Goal: Task Accomplishment & Management: Use online tool/utility

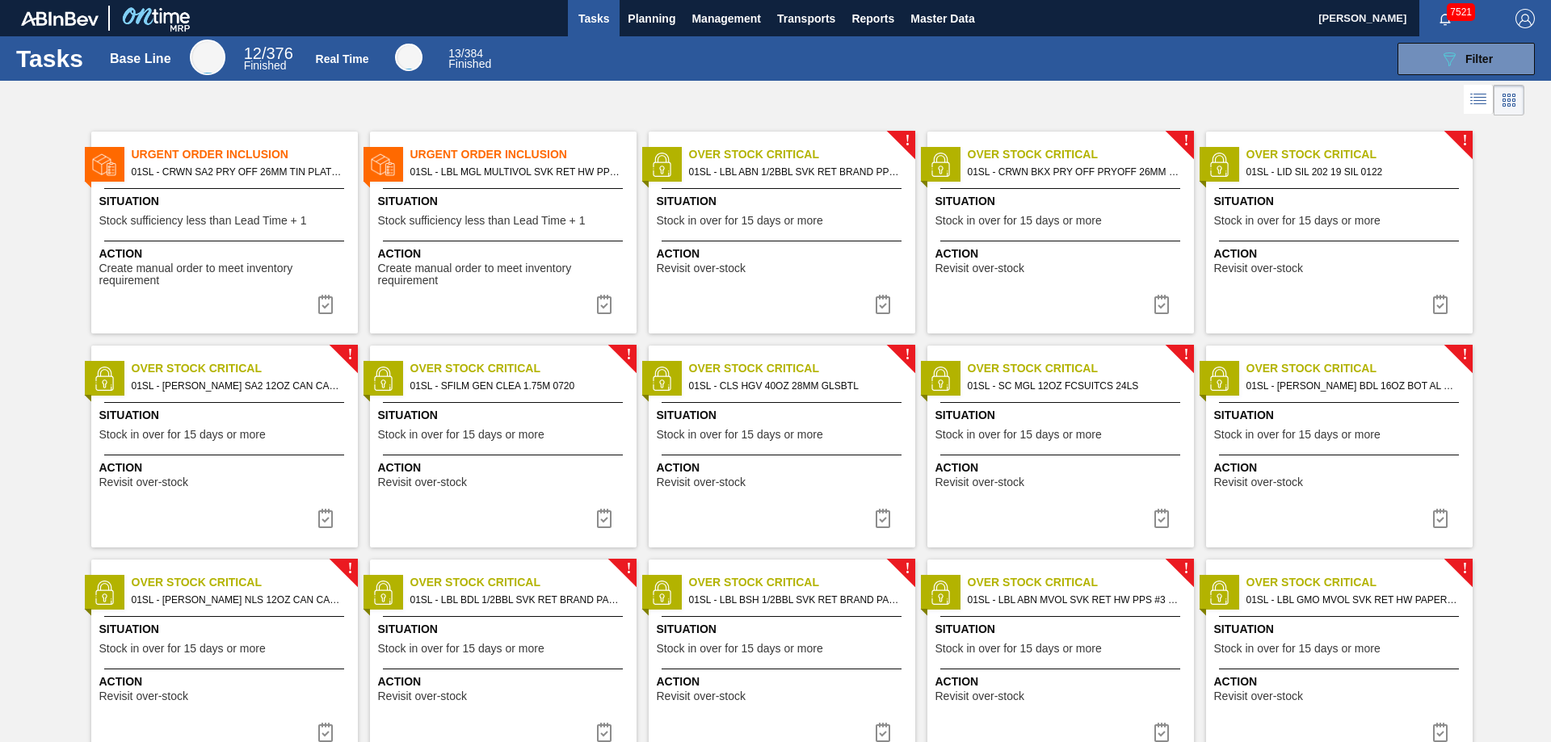
click at [1441, 41] on div "Tasks Base Line 12 / 376 Finished Real Time 13 / 384 Finished 089F7B8B-B2A5-4AF…" at bounding box center [775, 58] width 1551 height 44
click at [1447, 49] on icon "089F7B8B-B2A5-4AFE-B5C0-19BA573D28AC" at bounding box center [1449, 58] width 19 height 19
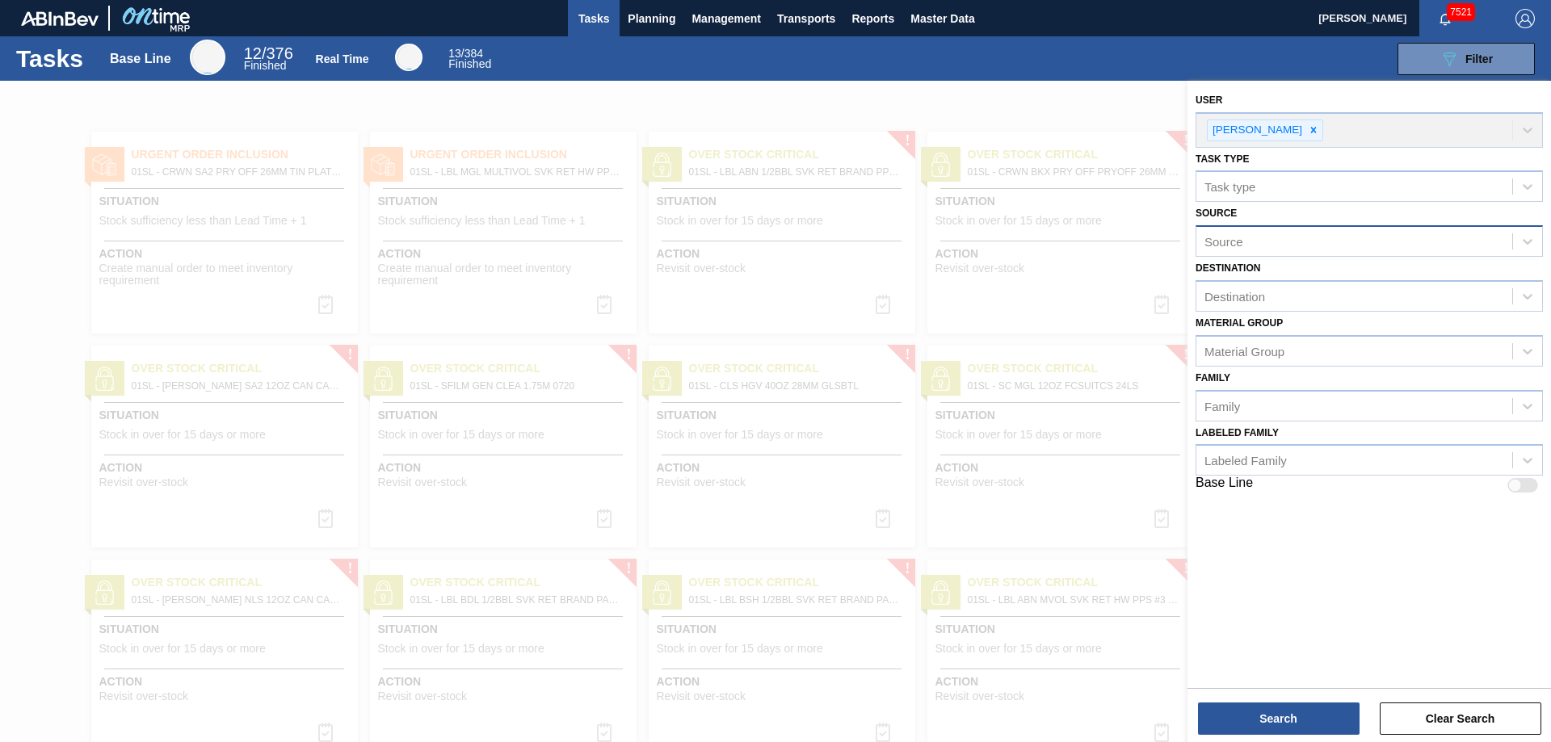
click at [1307, 241] on div "Source" at bounding box center [1354, 241] width 316 height 23
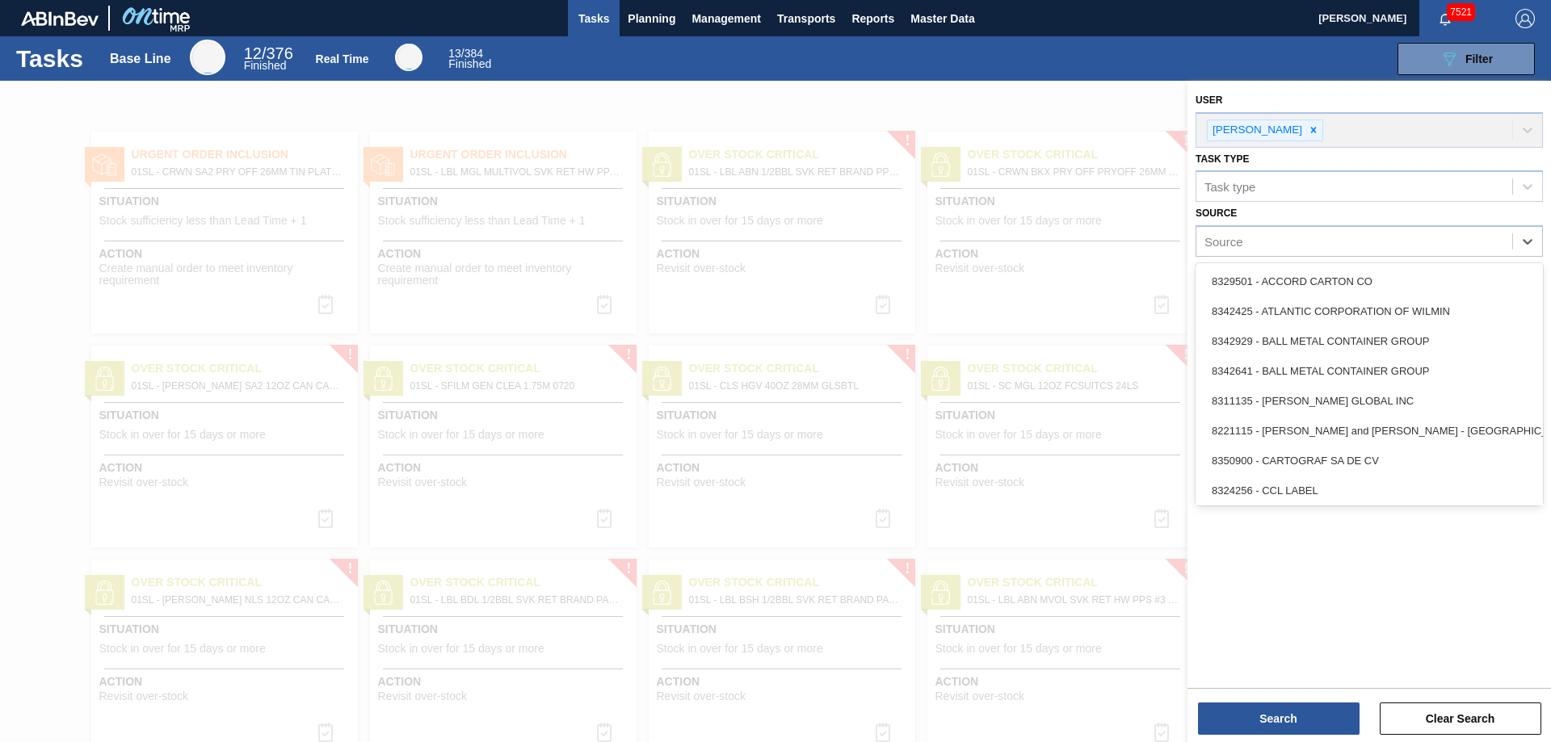
click at [1309, 581] on div "User [PERSON_NAME] Task type Task type Source option 8324256 - CCL LABEL focuse…" at bounding box center [1370, 383] width 364 height 604
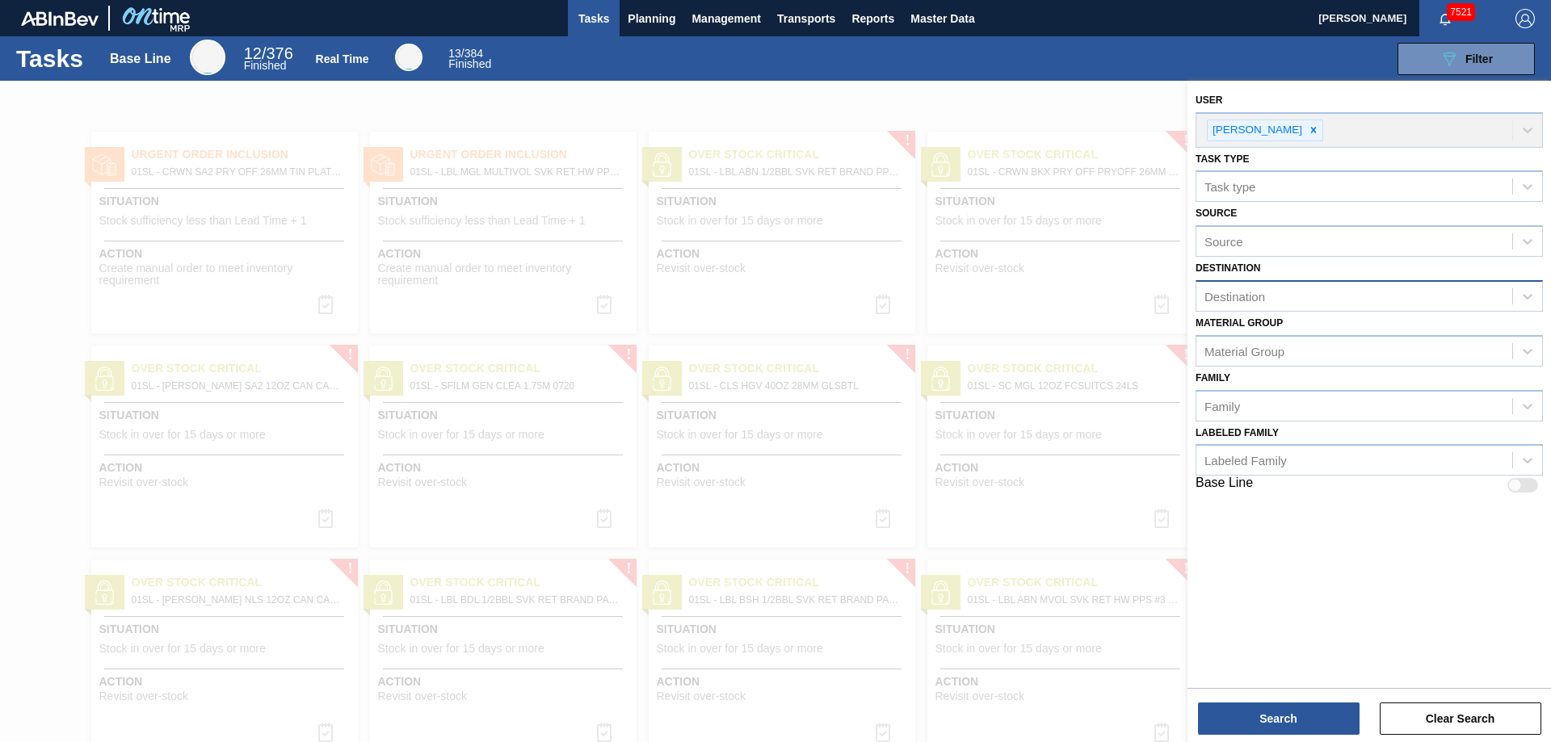
click at [1317, 295] on div "Destination" at bounding box center [1354, 296] width 316 height 23
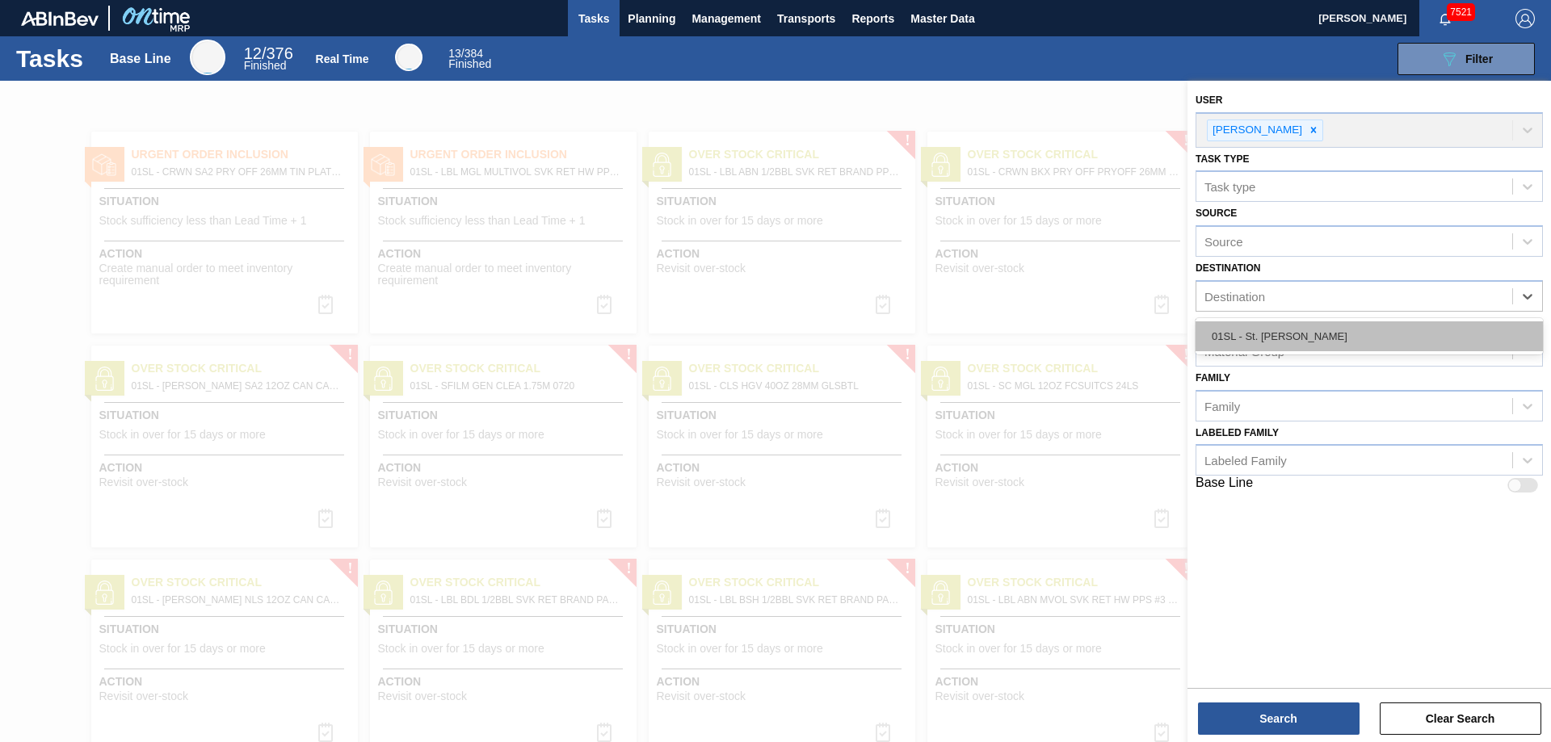
click at [1280, 330] on div "01SL - St. [PERSON_NAME]" at bounding box center [1369, 337] width 347 height 30
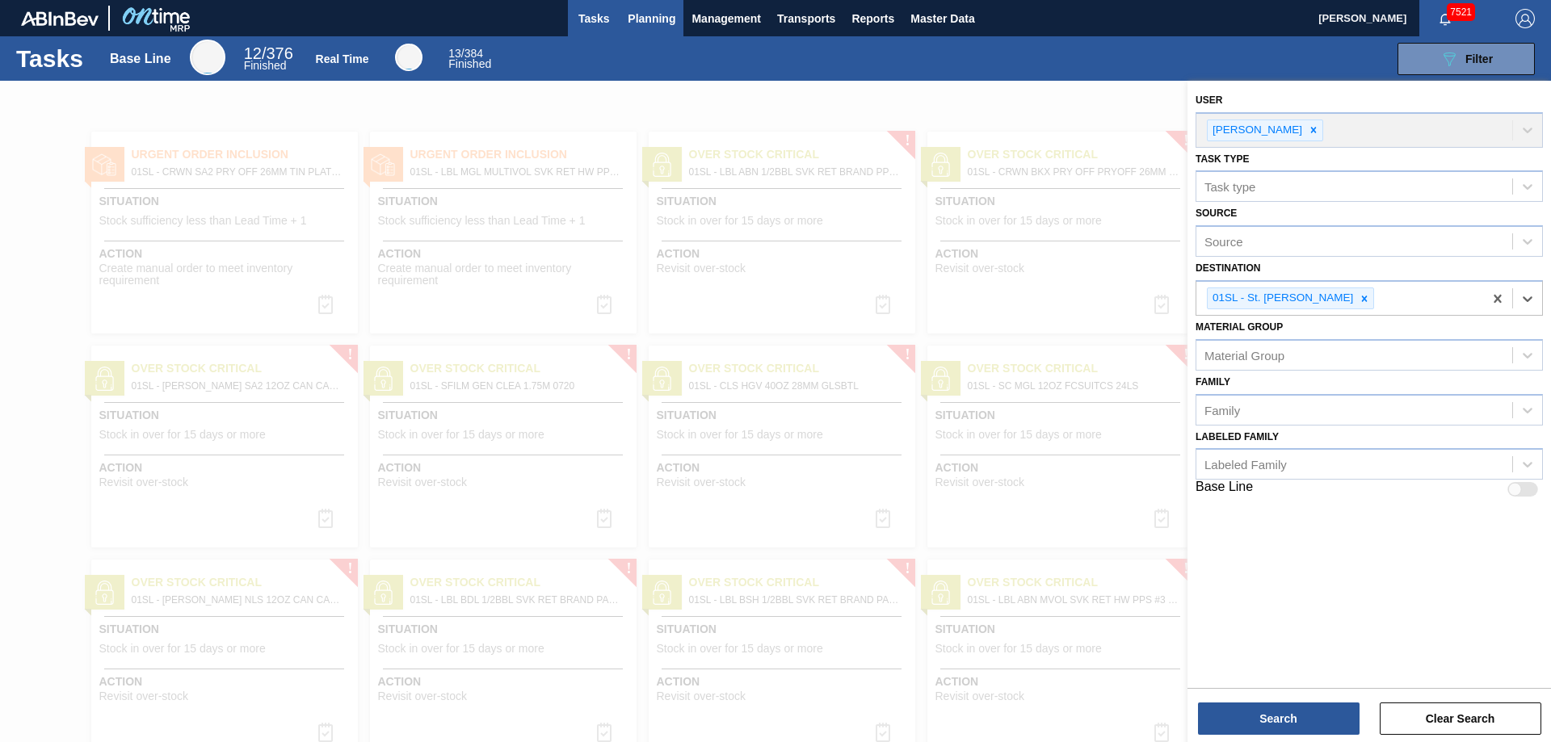
click at [652, 19] on span "Planning" at bounding box center [652, 18] width 48 height 19
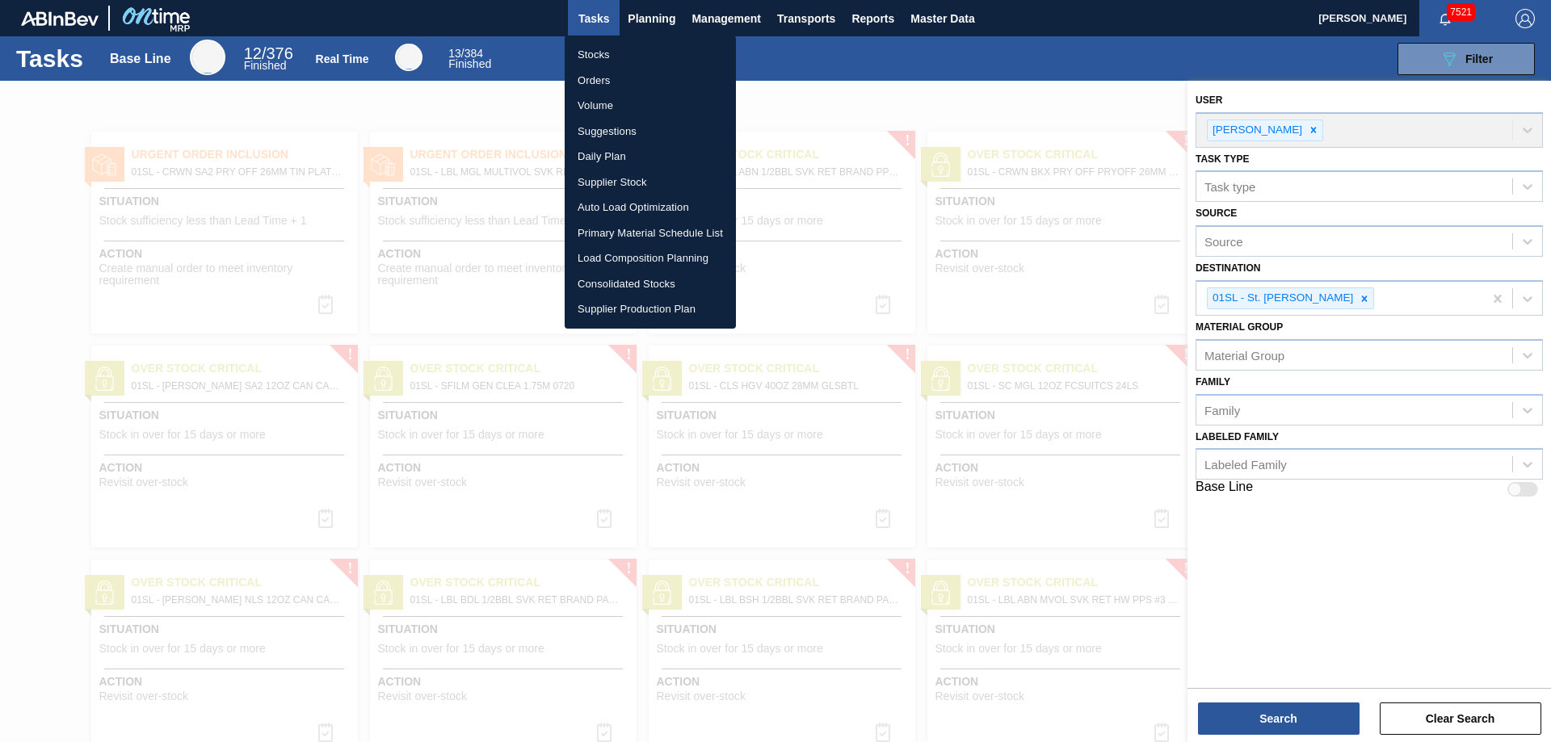
click at [623, 248] on li "Load Composition Planning" at bounding box center [650, 259] width 171 height 26
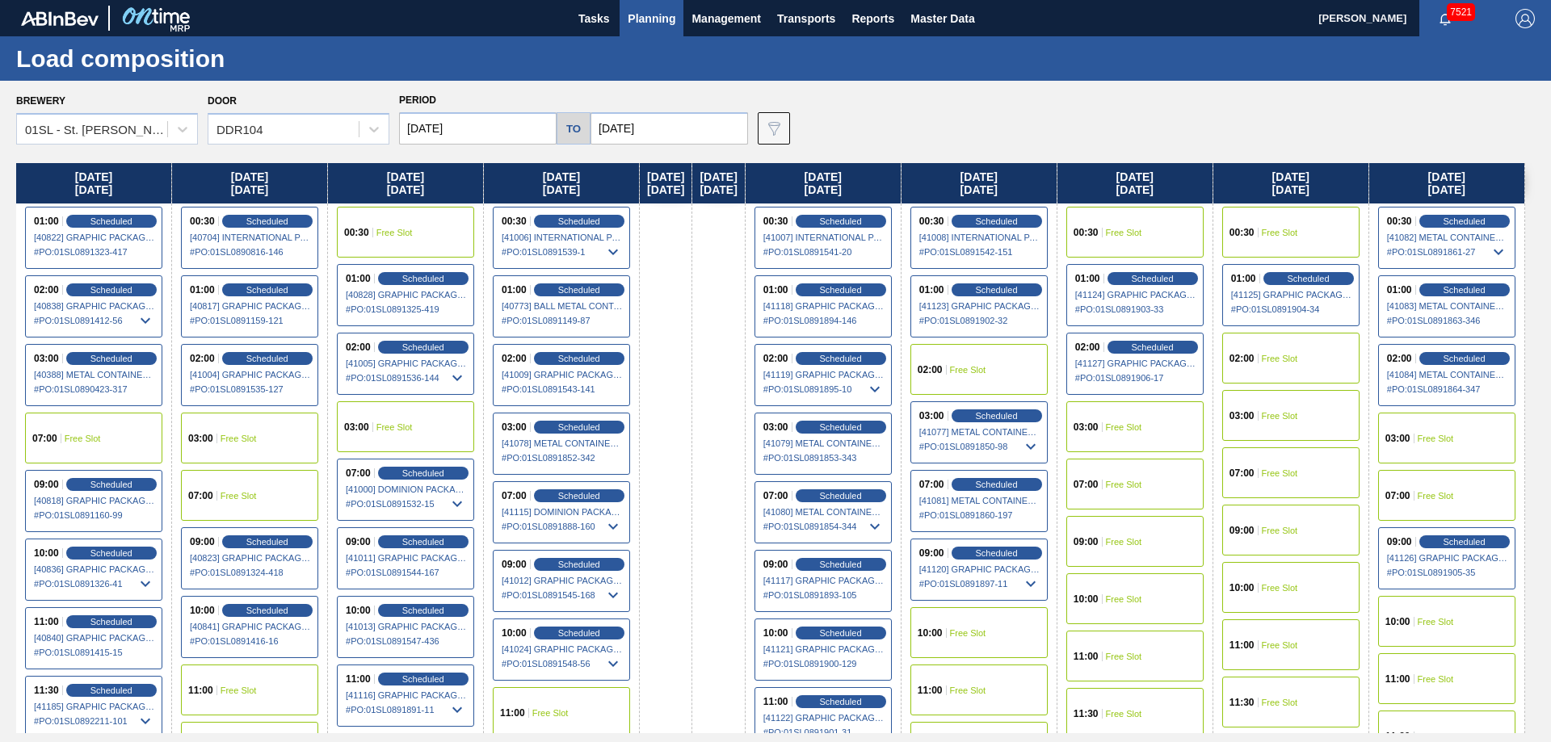
click at [677, 21] on button "Planning" at bounding box center [652, 18] width 64 height 36
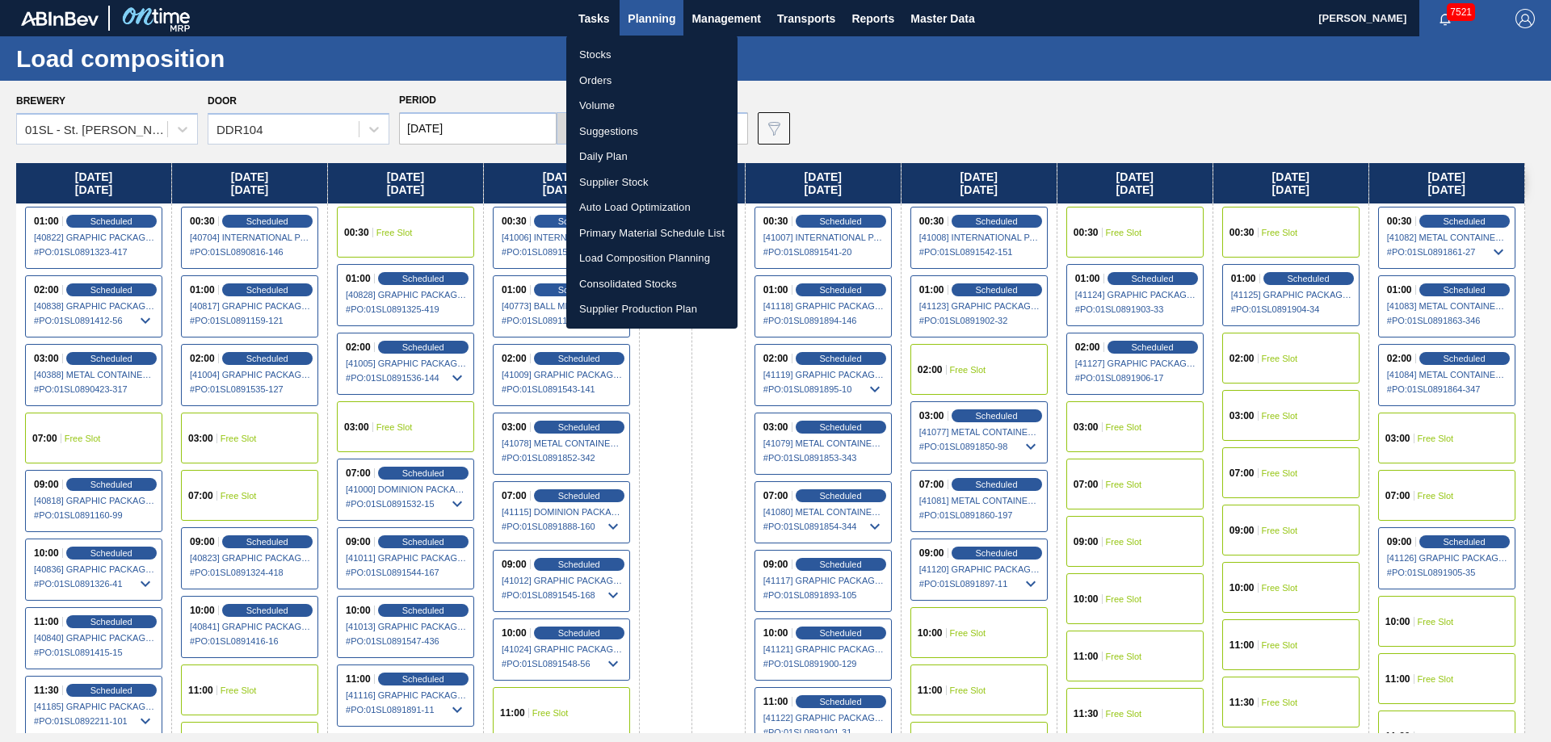
click at [612, 136] on li "Suggestions" at bounding box center [651, 132] width 171 height 26
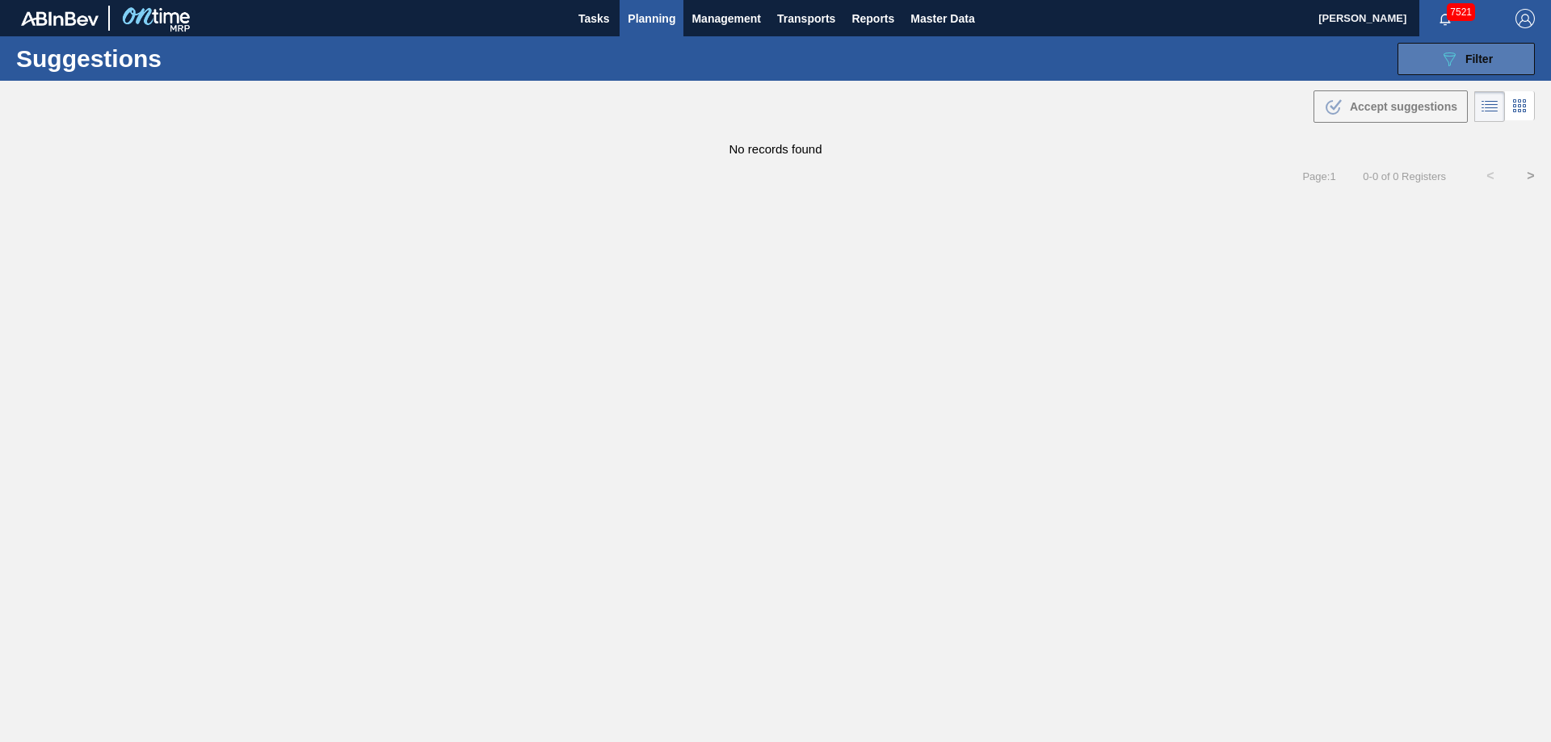
type from "[DATE]"
type to "[DATE]"
click at [1457, 49] on icon "089F7B8B-B2A5-4AFE-B5C0-19BA573D28AC" at bounding box center [1449, 58] width 19 height 19
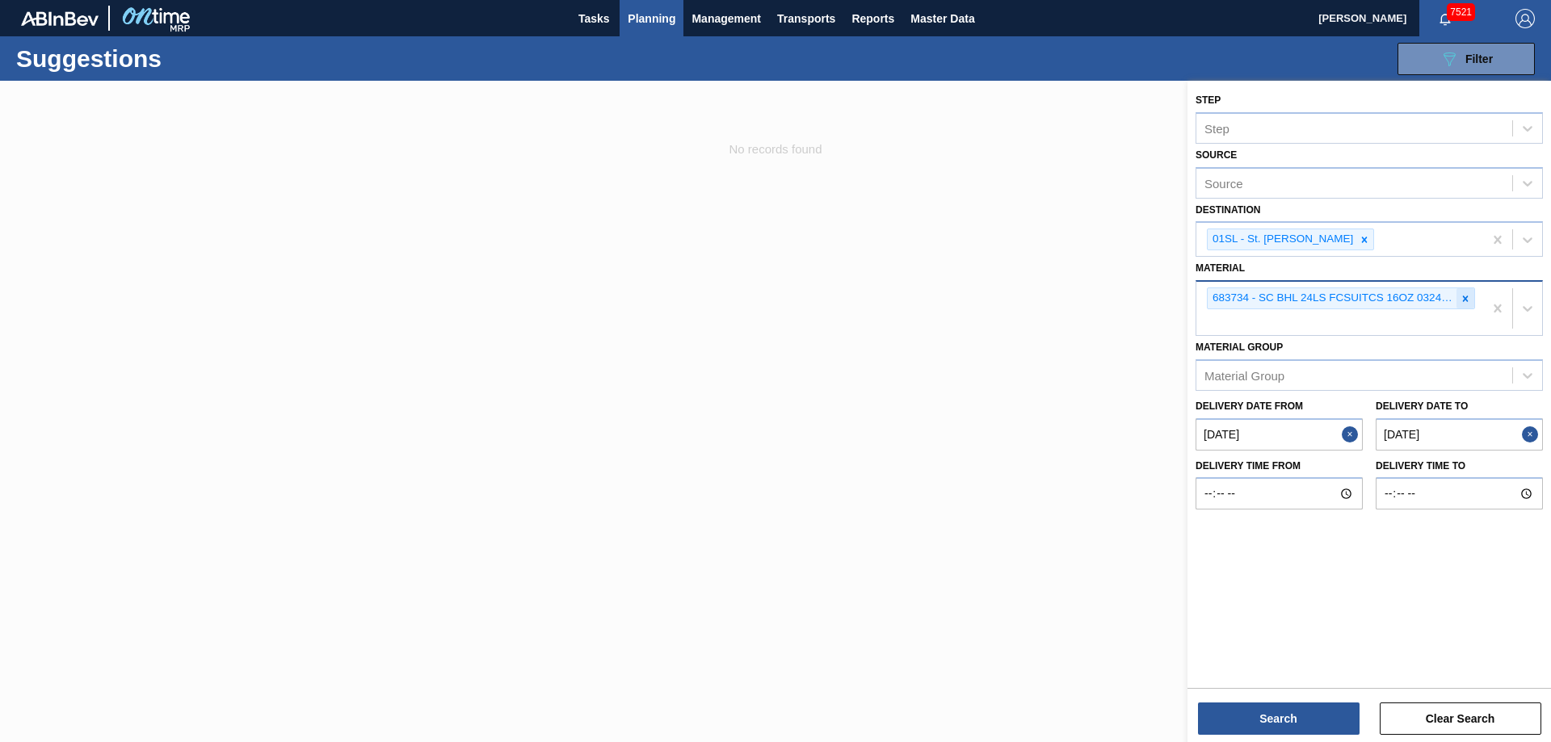
click at [1468, 302] on icon at bounding box center [1465, 298] width 11 height 11
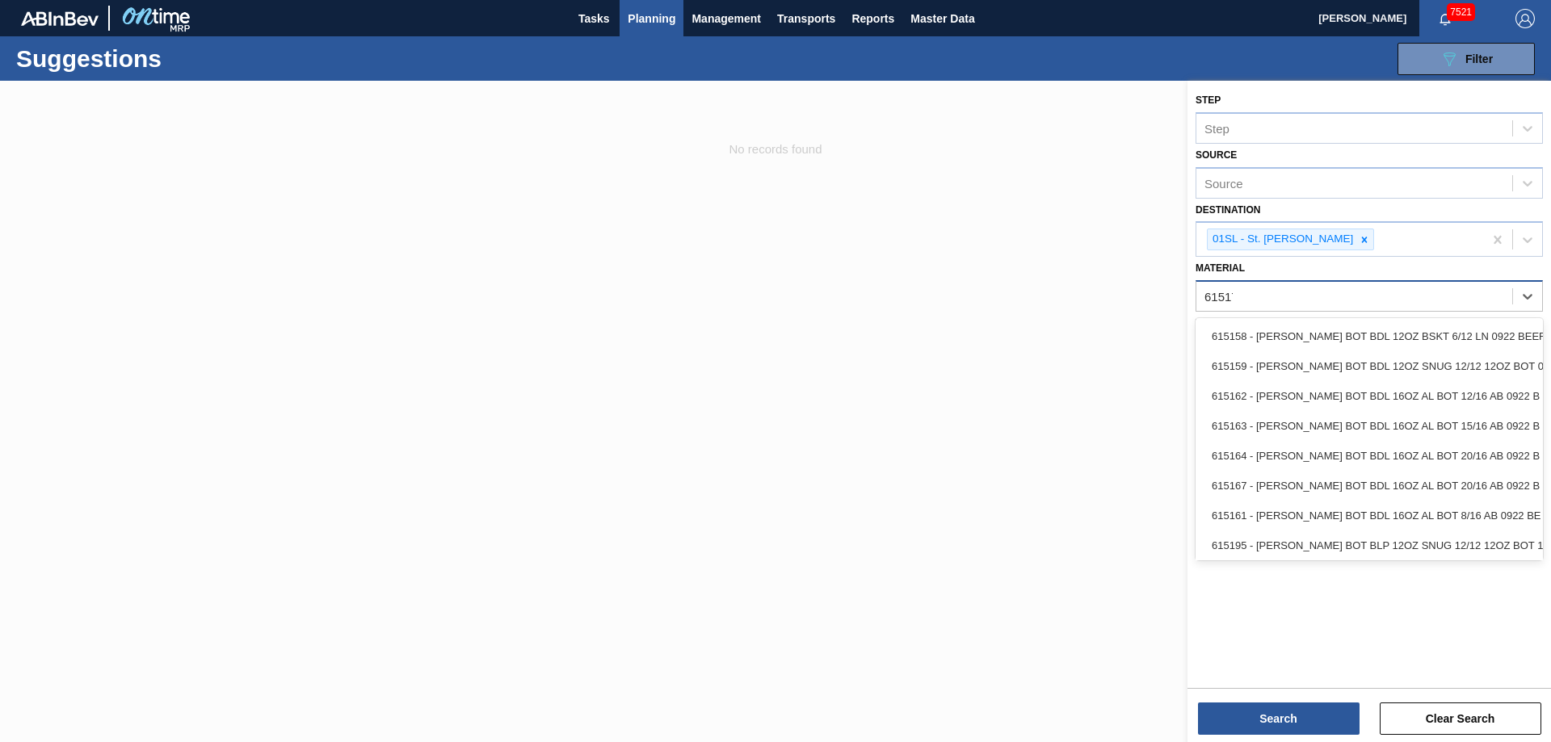
type input "615171"
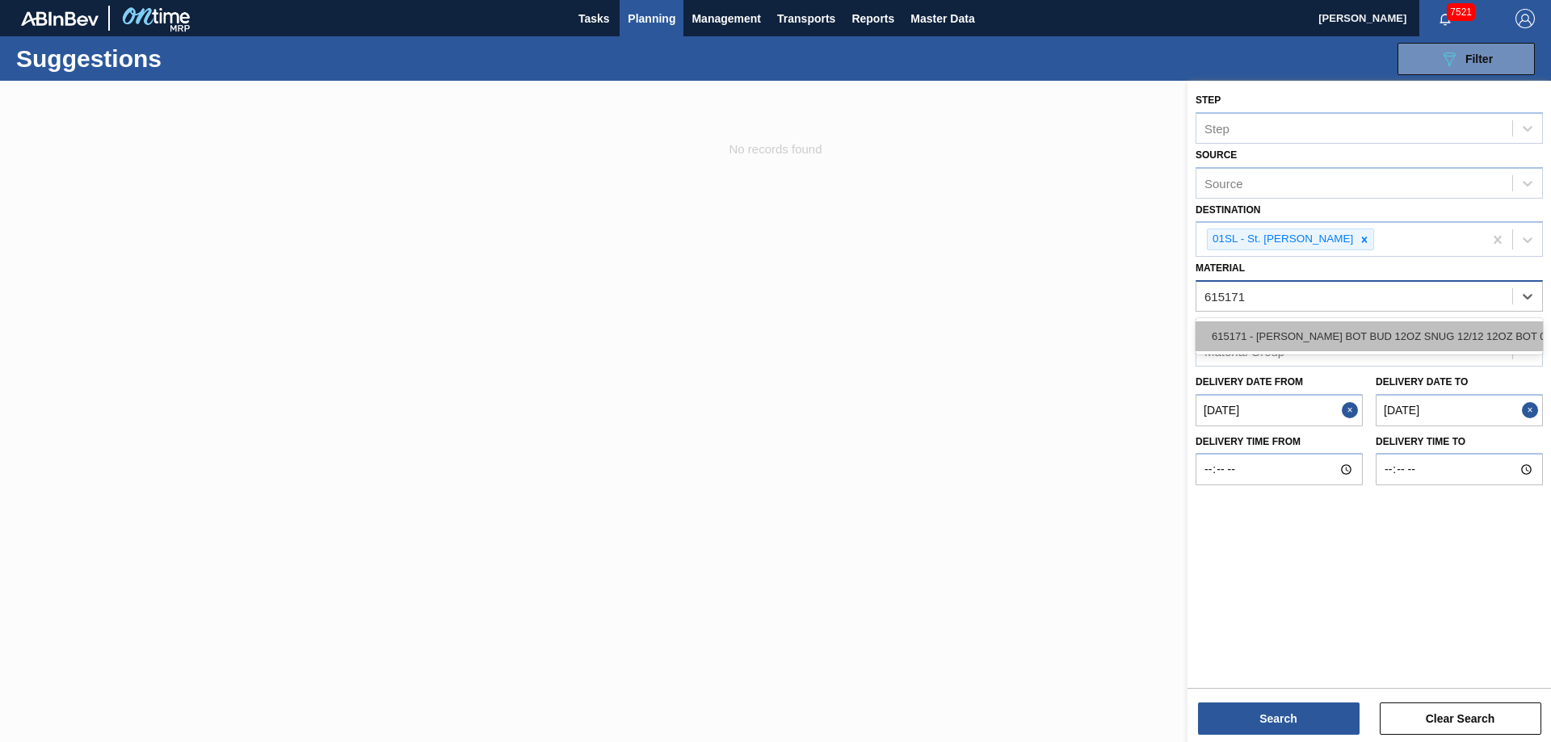
click at [1436, 332] on div "615171 - [PERSON_NAME] BOT BUD 12OZ SNUG 12/12 12OZ BOT 09" at bounding box center [1369, 337] width 347 height 30
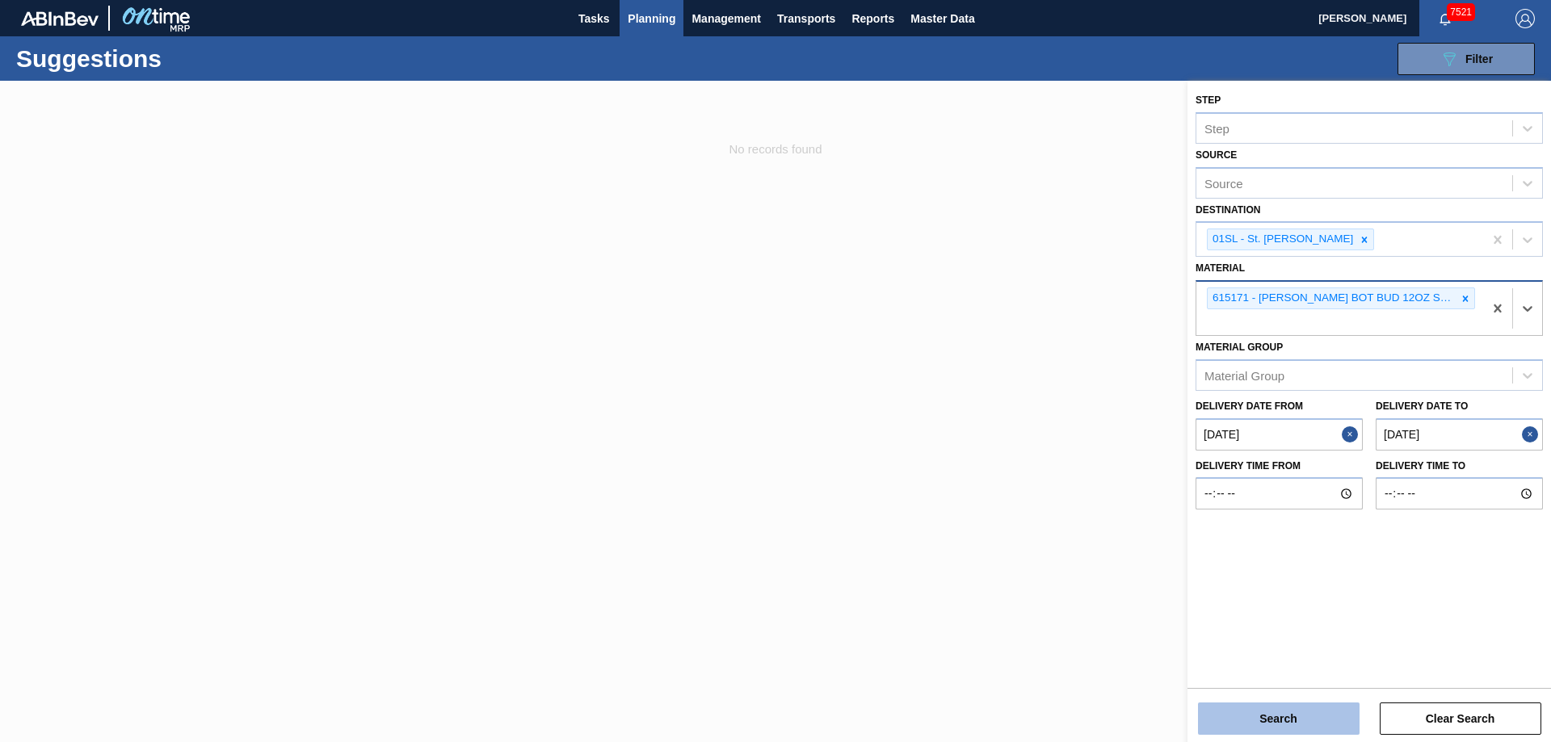
click at [1288, 716] on button "Search" at bounding box center [1279, 719] width 162 height 32
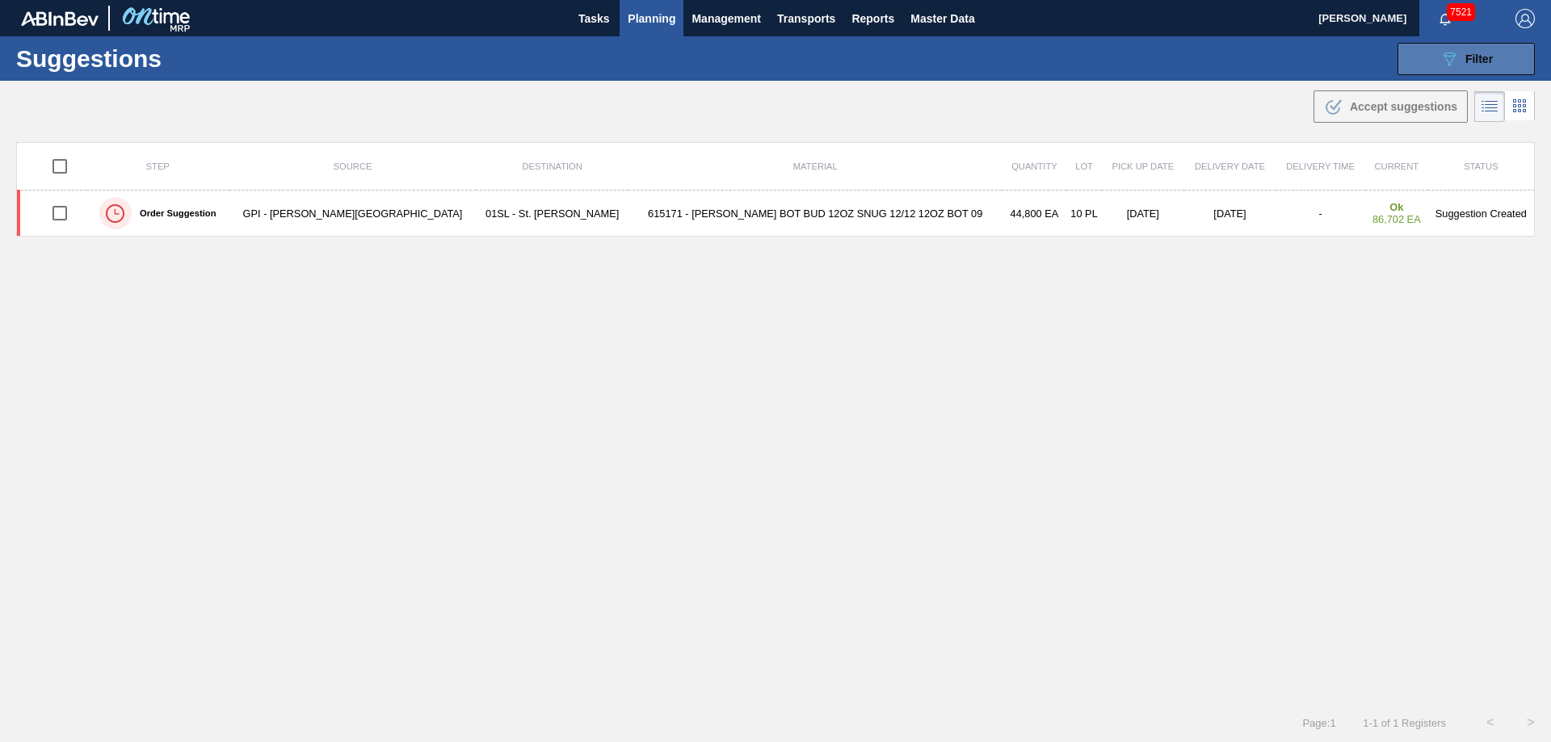
click at [1440, 64] on icon "089F7B8B-B2A5-4AFE-B5C0-19BA573D28AC" at bounding box center [1449, 58] width 19 height 19
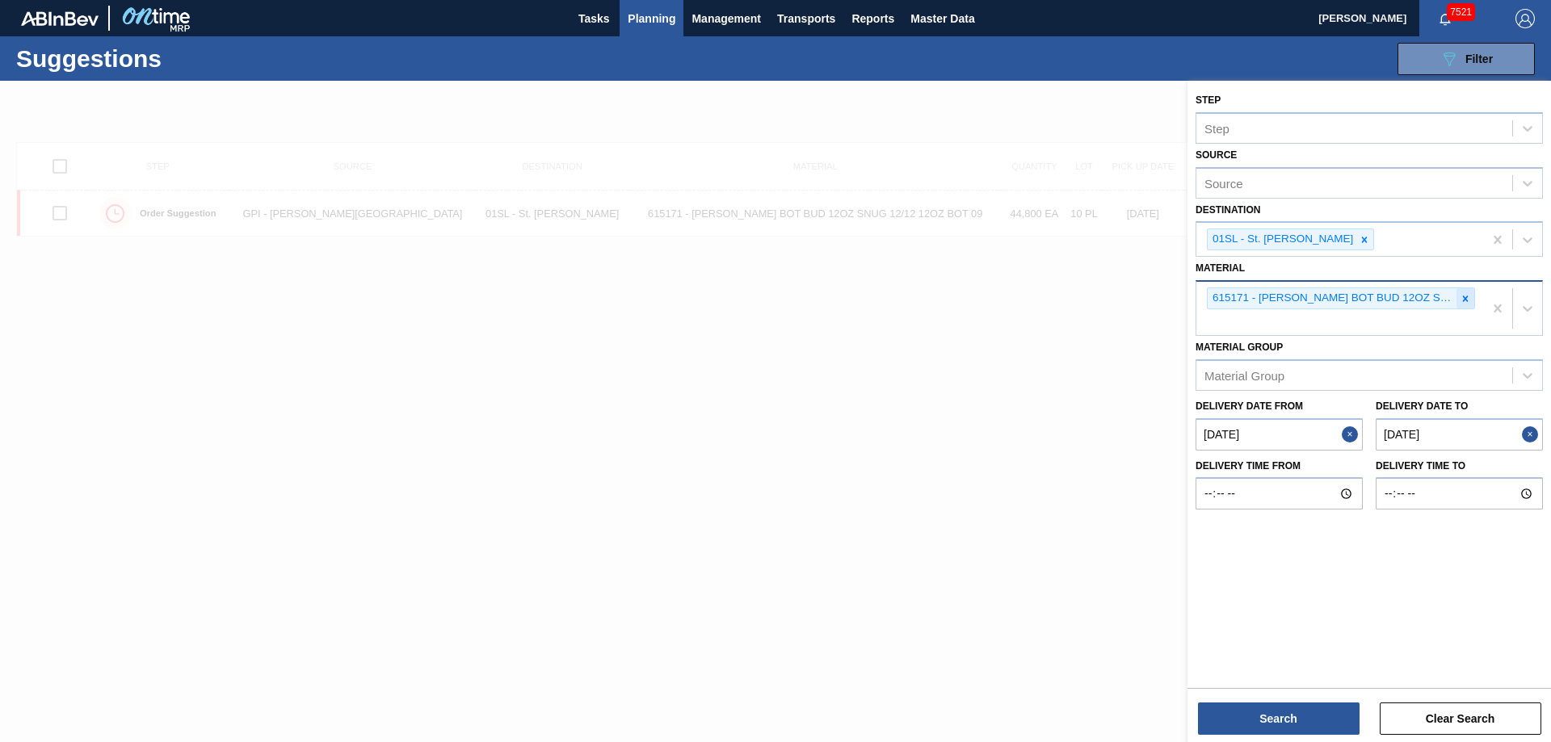
click at [1459, 302] on div at bounding box center [1466, 298] width 18 height 20
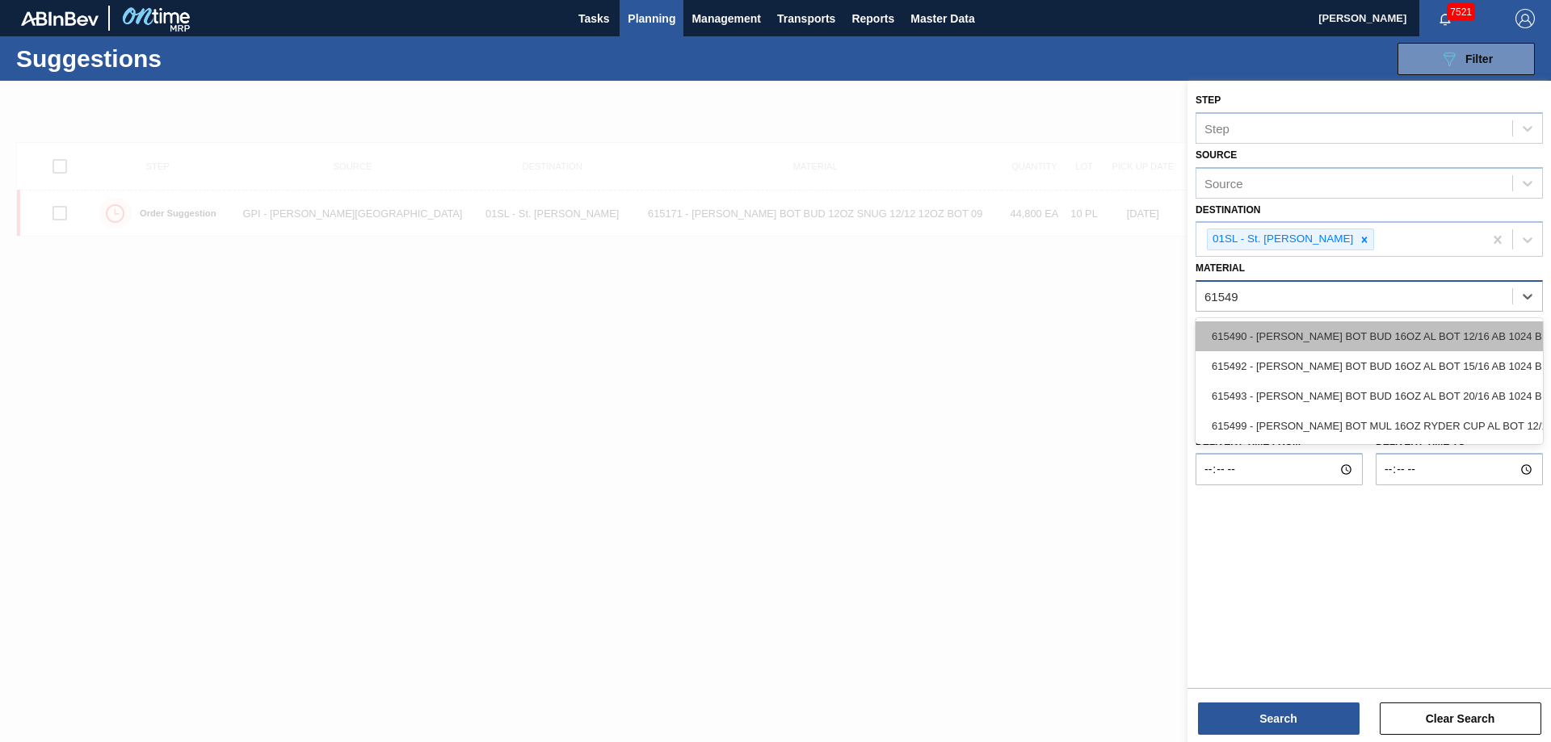
type input "615493"
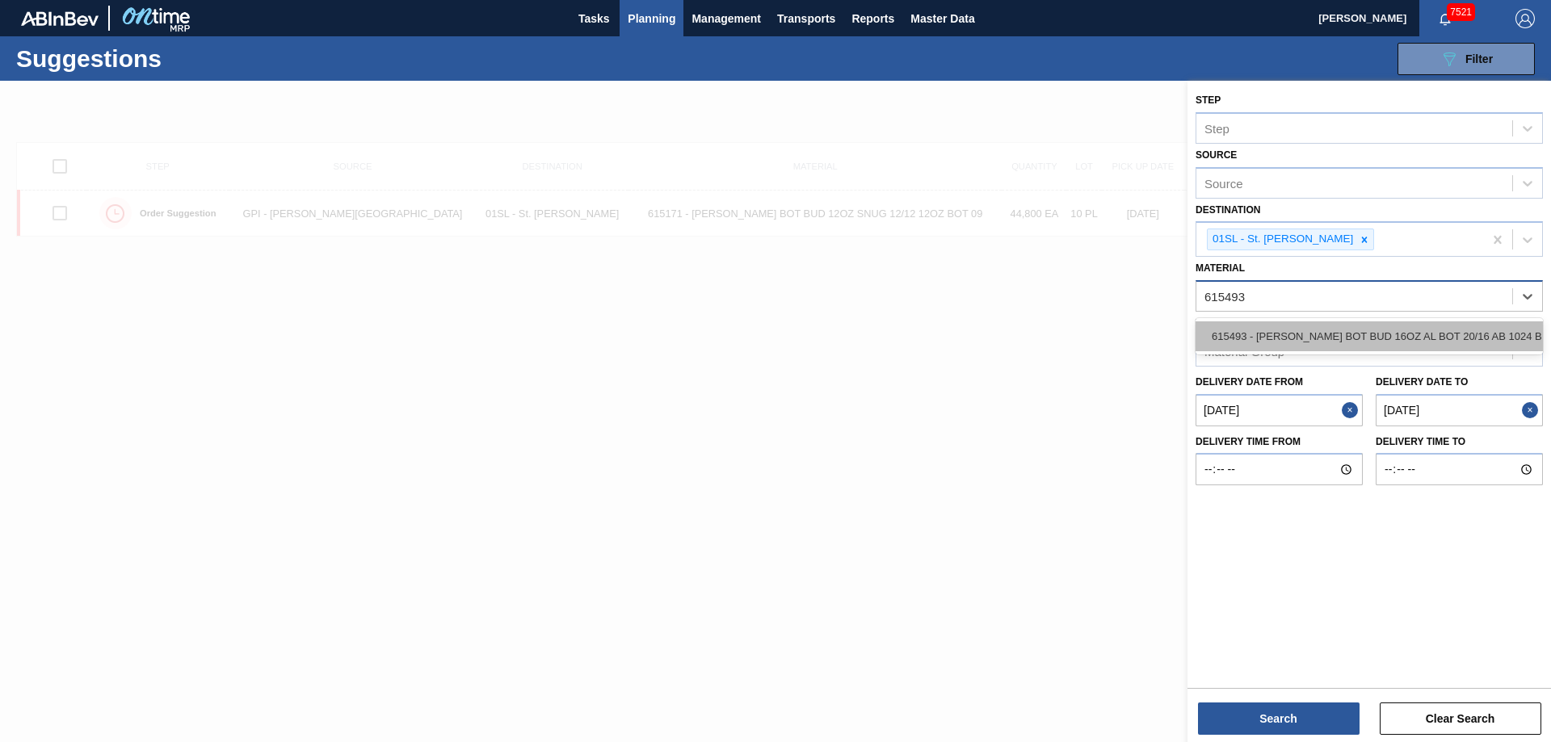
click at [1382, 335] on div "615493 - [PERSON_NAME] BOT BUD 16OZ AL BOT 20/16 AB 1024 B" at bounding box center [1369, 337] width 347 height 30
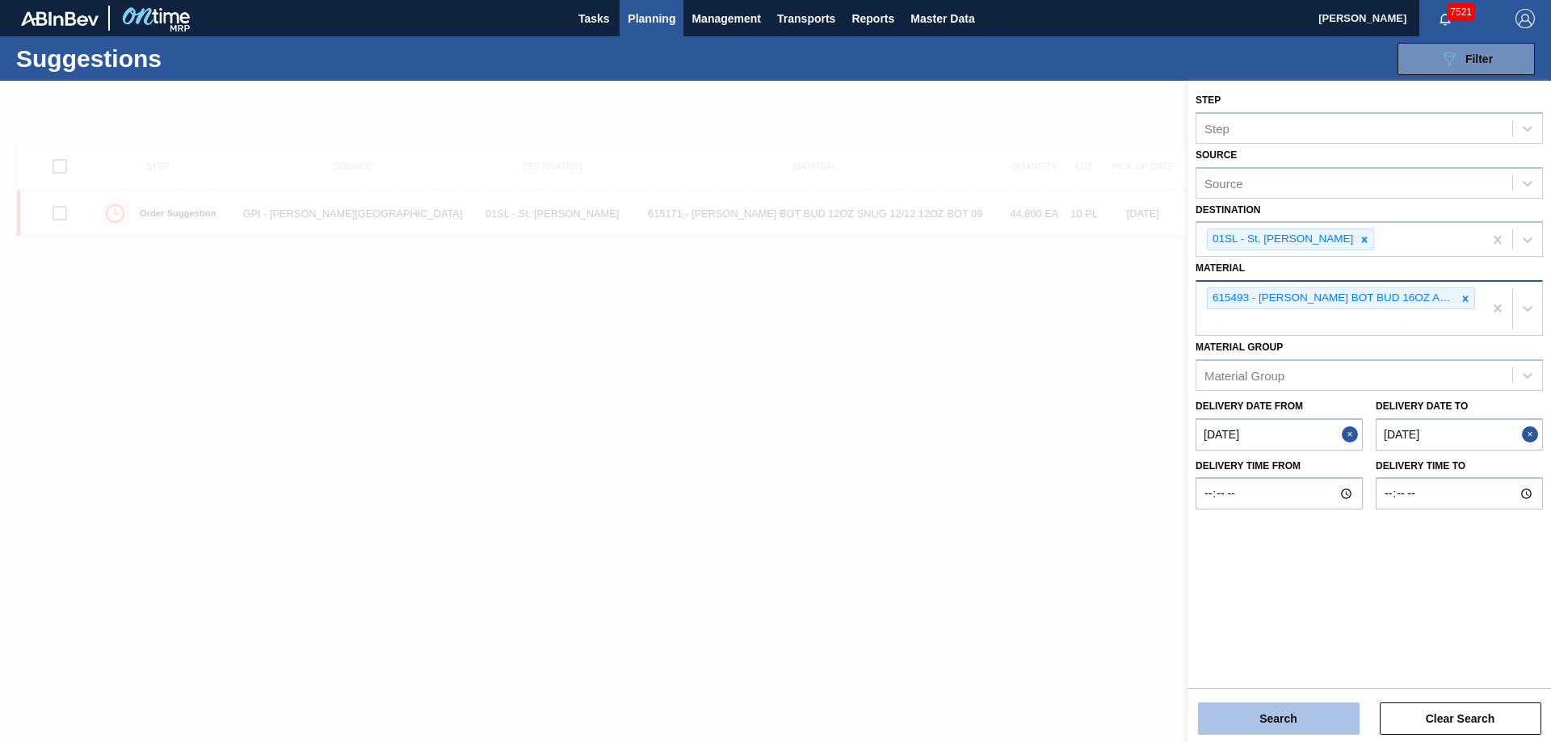
click at [1256, 716] on button "Search" at bounding box center [1279, 719] width 162 height 32
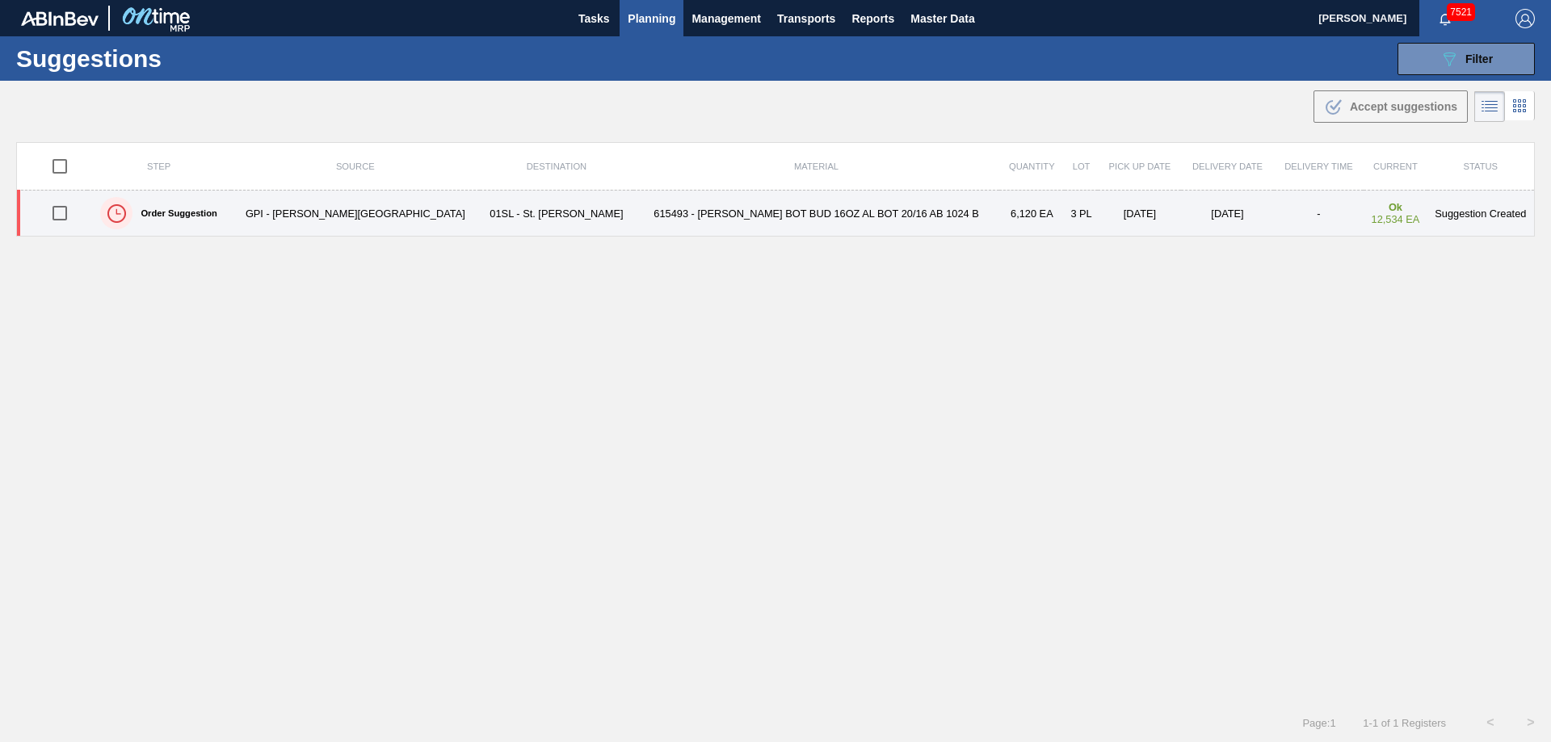
click at [58, 215] on input "checkbox" at bounding box center [60, 213] width 34 height 34
checkbox input "true"
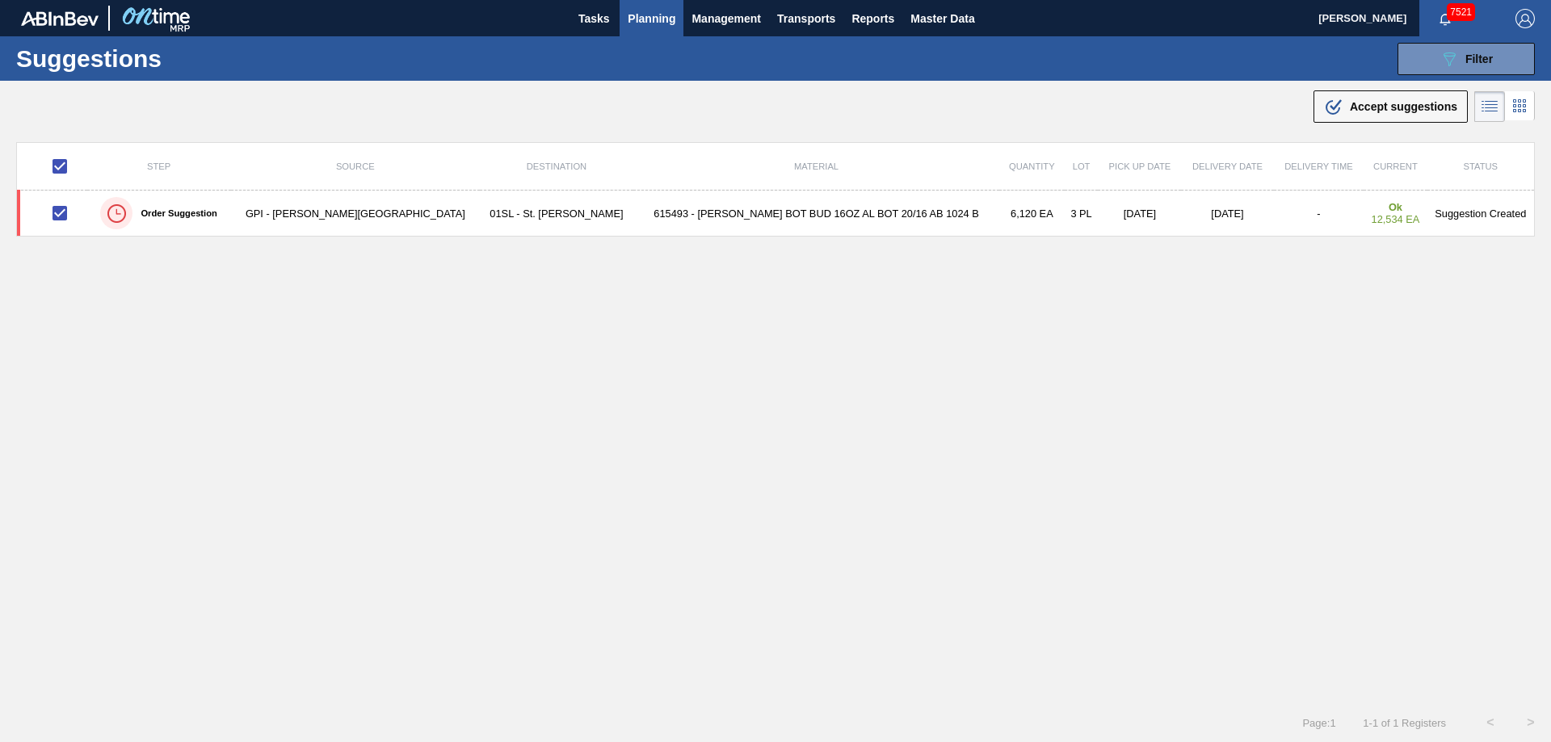
click at [1361, 101] on span "Accept suggestions" at bounding box center [1403, 106] width 107 height 13
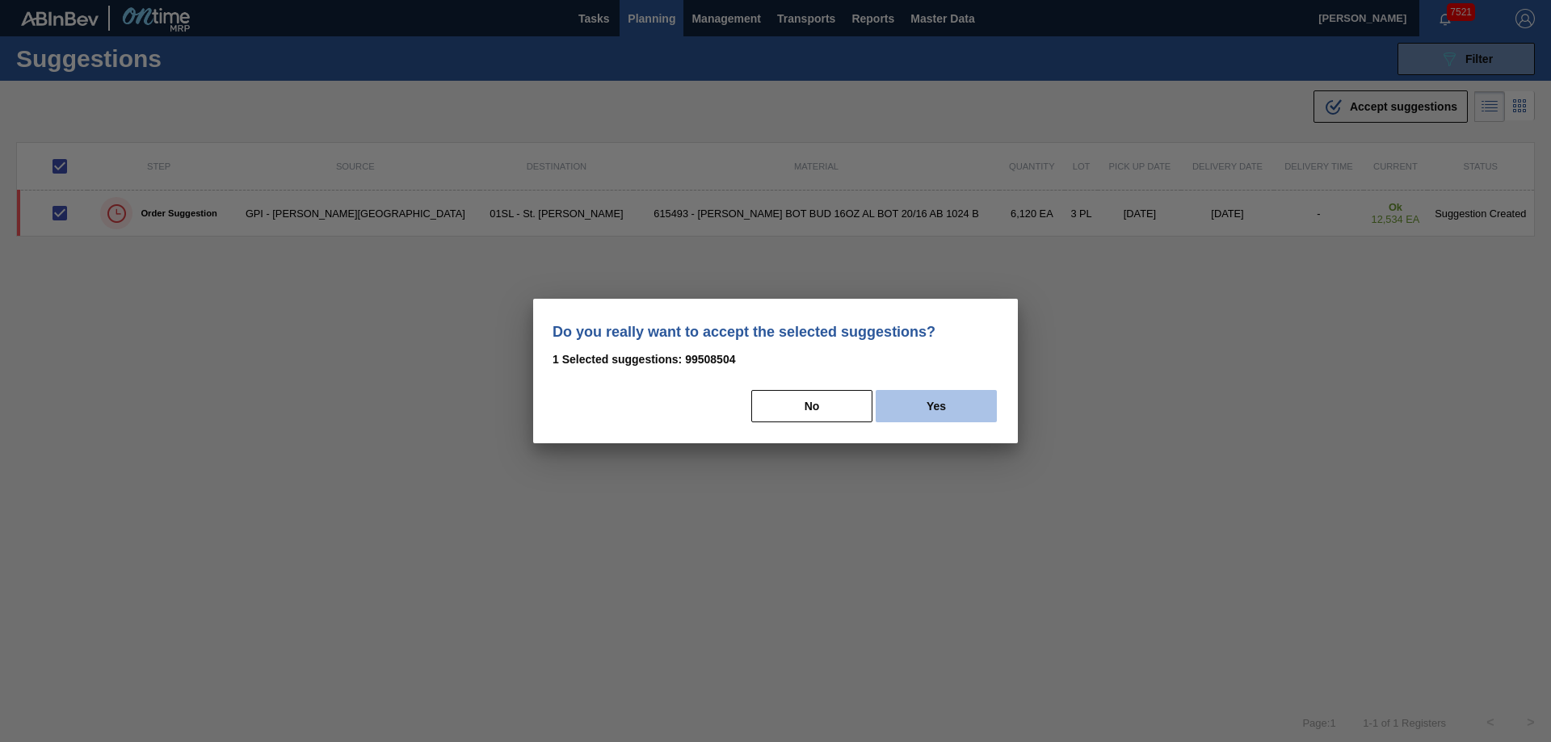
click at [937, 401] on button "Yes" at bounding box center [936, 406] width 121 height 32
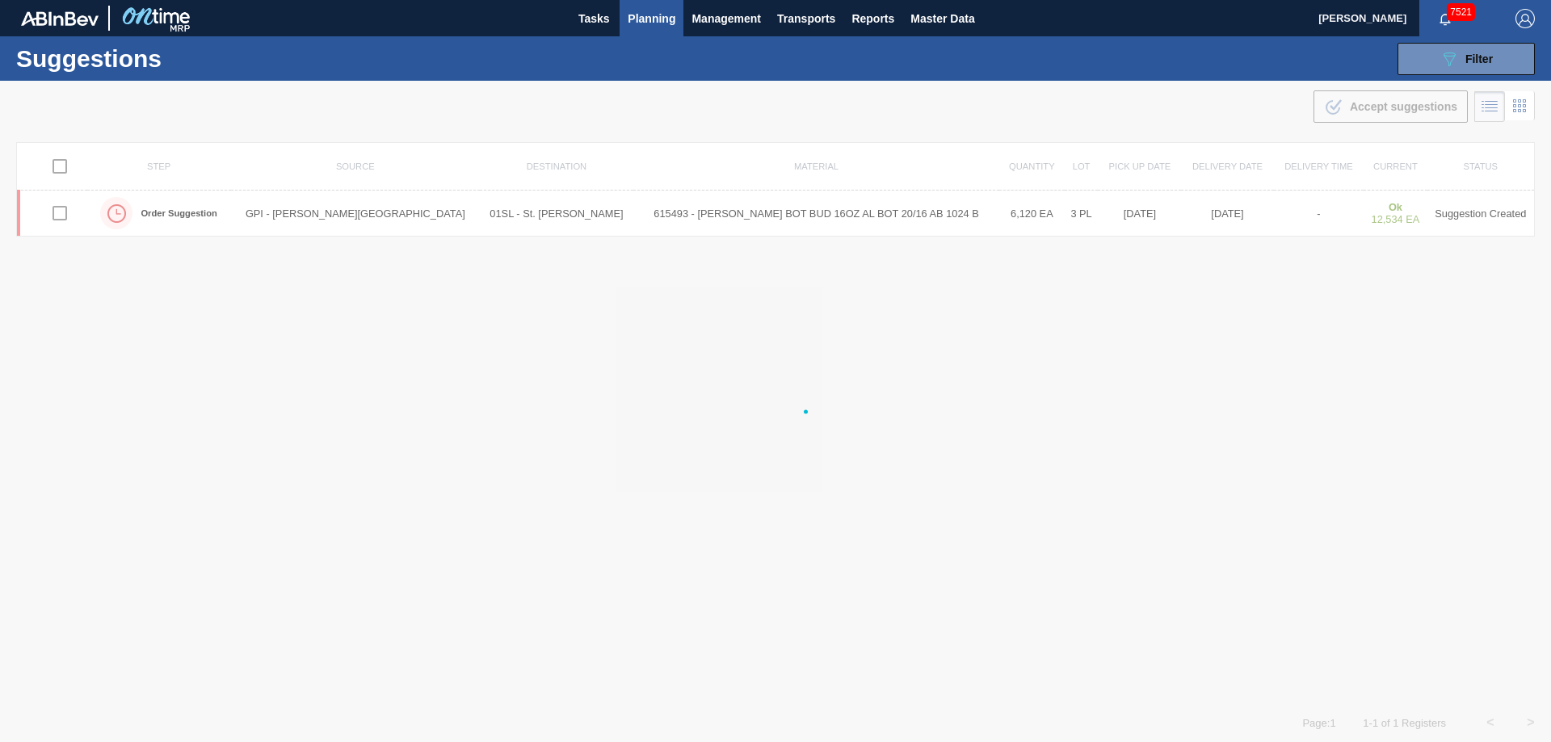
checkbox input "false"
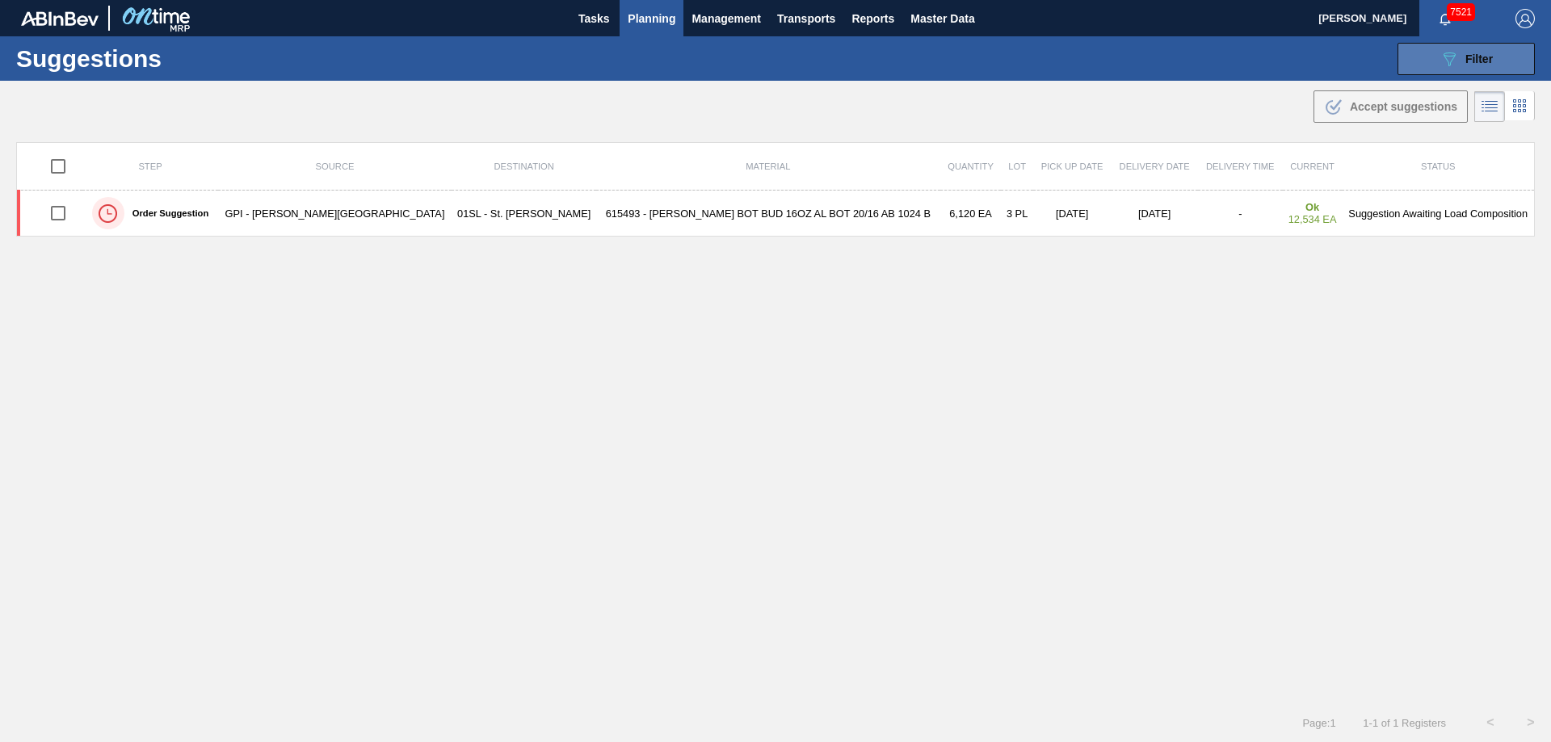
click at [1423, 51] on button "089F7B8B-B2A5-4AFE-B5C0-19BA573D28AC Filter" at bounding box center [1466, 59] width 137 height 32
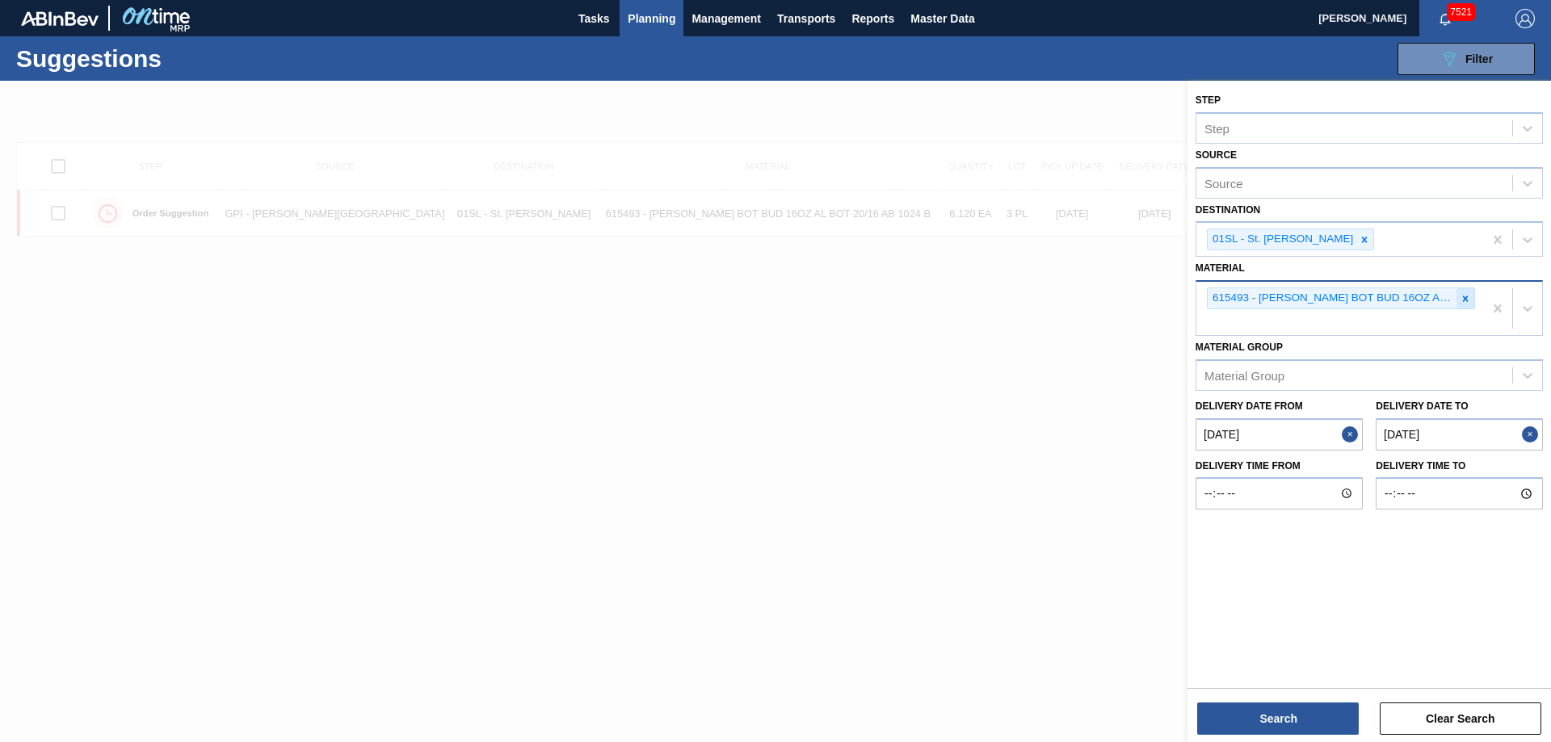
click at [1468, 295] on icon at bounding box center [1465, 298] width 11 height 11
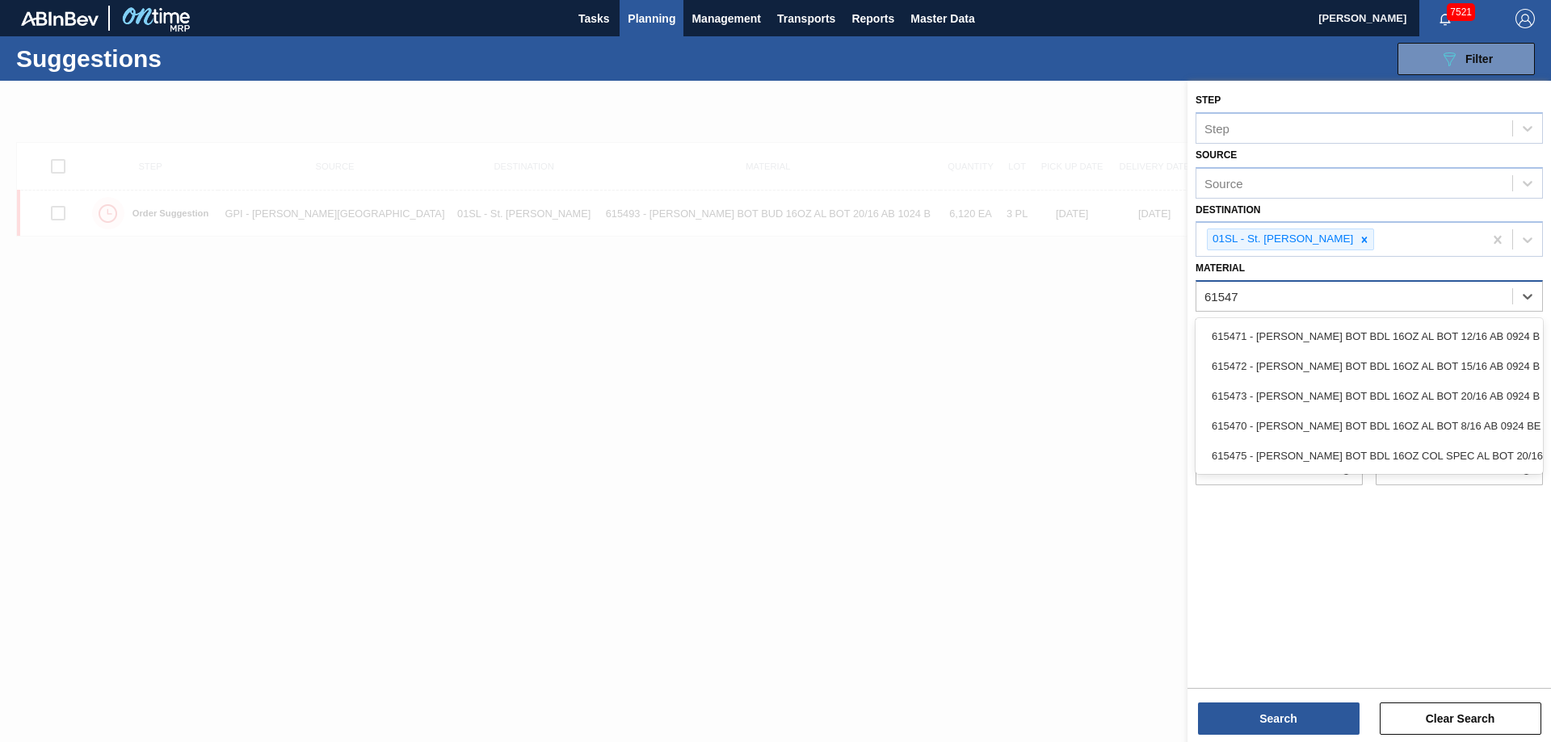
type input "615473"
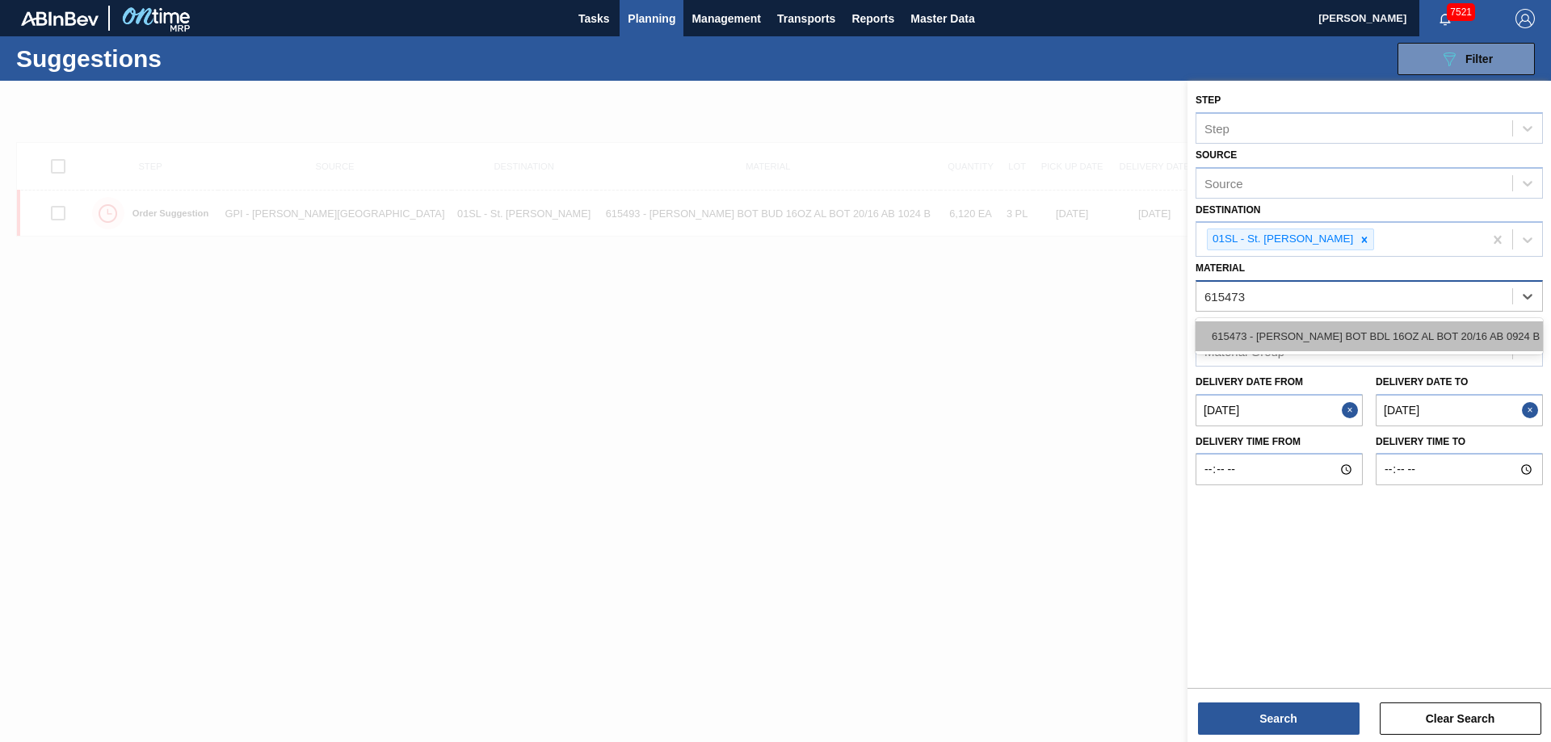
click at [1388, 343] on div "615473 - [PERSON_NAME] BOT BDL 16OZ AL BOT 20/16 AB 0924 B" at bounding box center [1369, 337] width 347 height 30
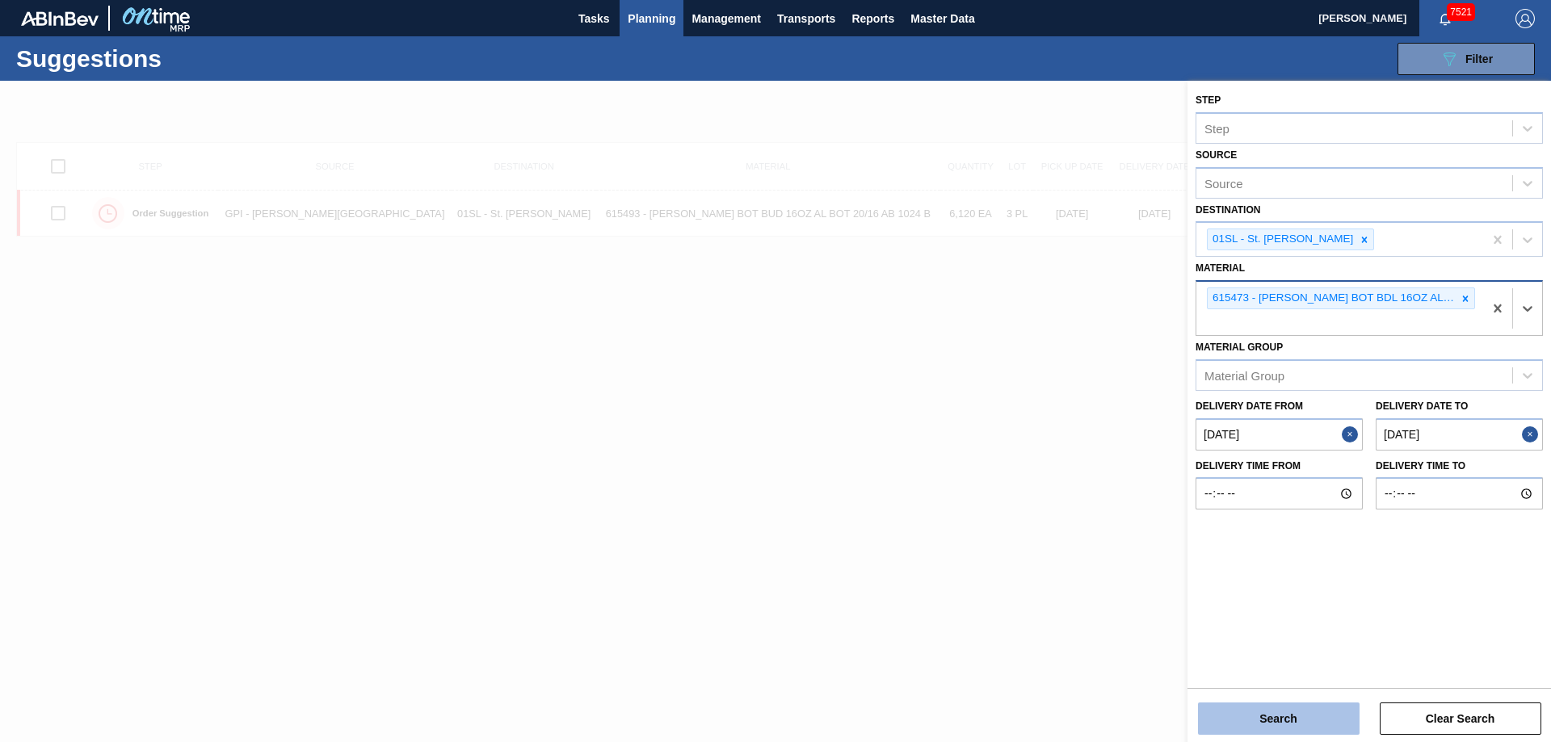
click at [1270, 709] on button "Search" at bounding box center [1279, 719] width 162 height 32
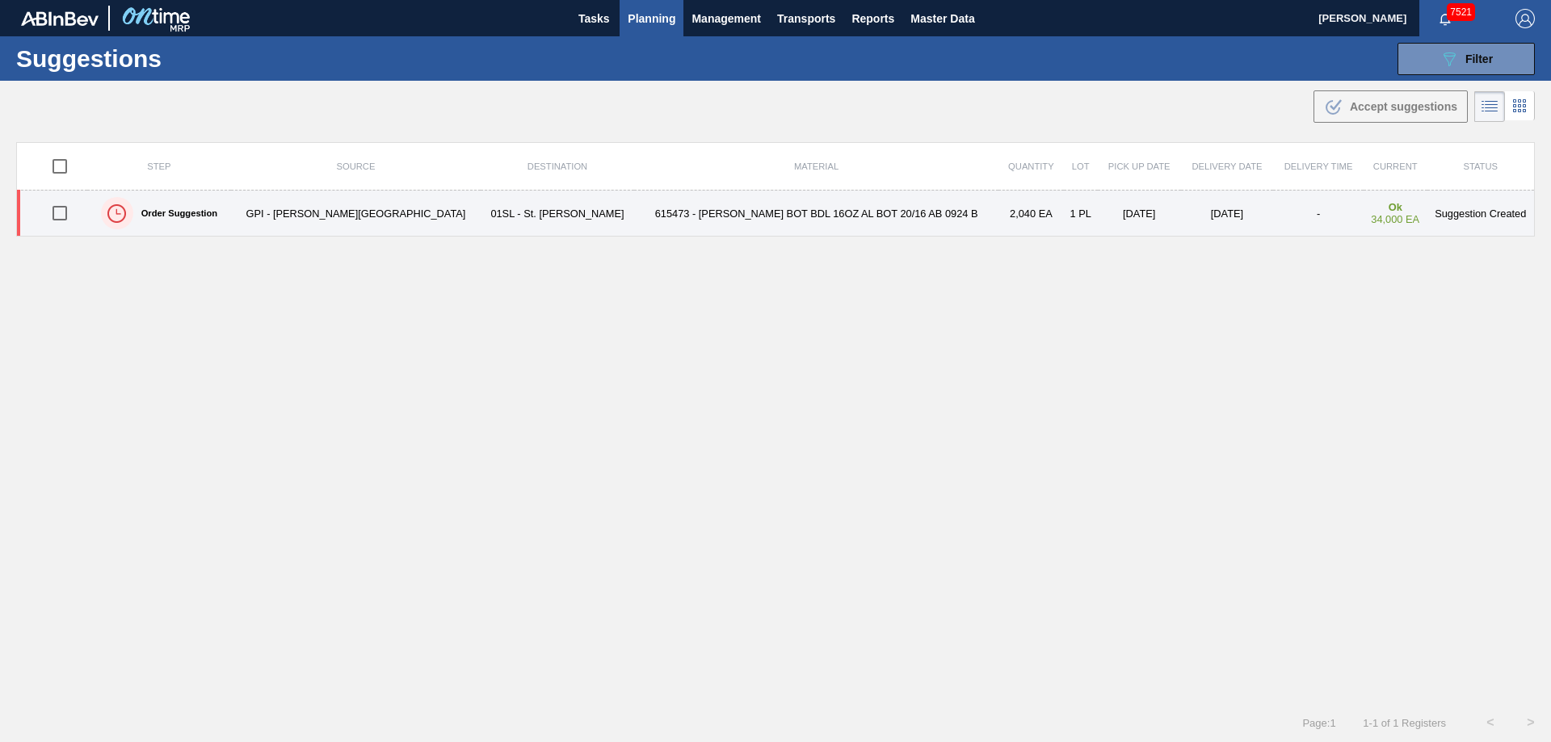
click at [66, 206] on input "checkbox" at bounding box center [60, 213] width 34 height 34
checkbox input "true"
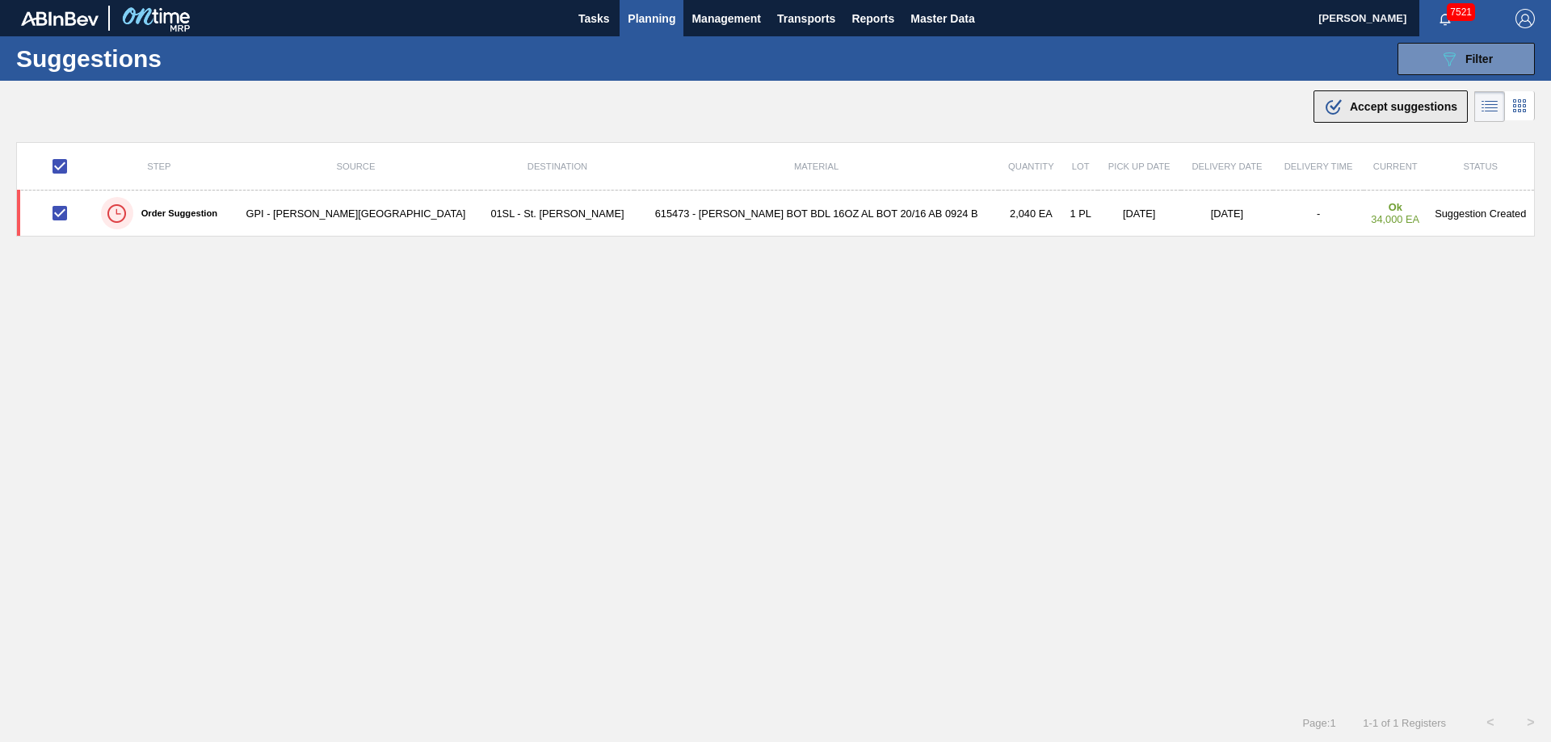
click at [1391, 103] on span "Accept suggestions" at bounding box center [1403, 106] width 107 height 13
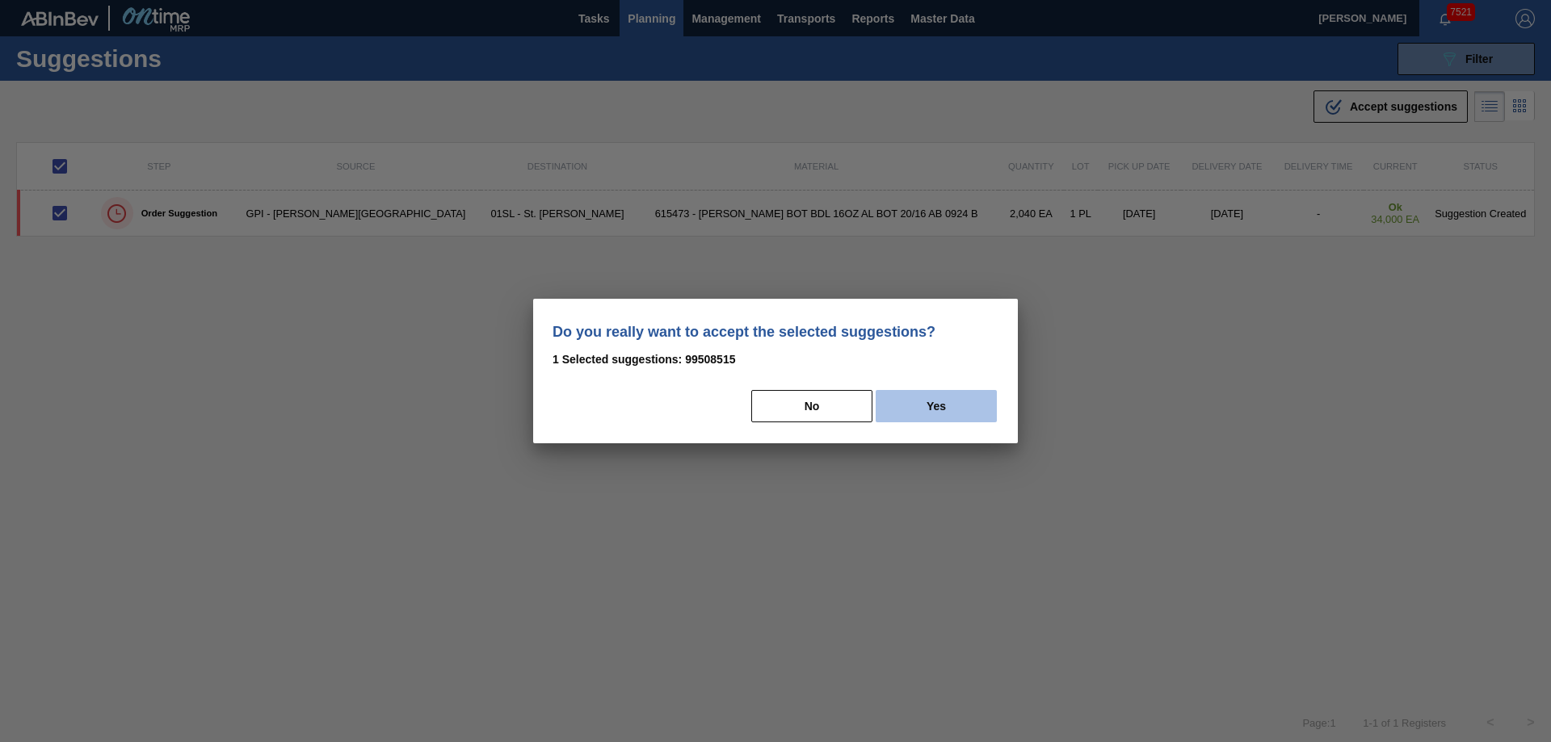
click at [940, 395] on button "Yes" at bounding box center [936, 406] width 121 height 32
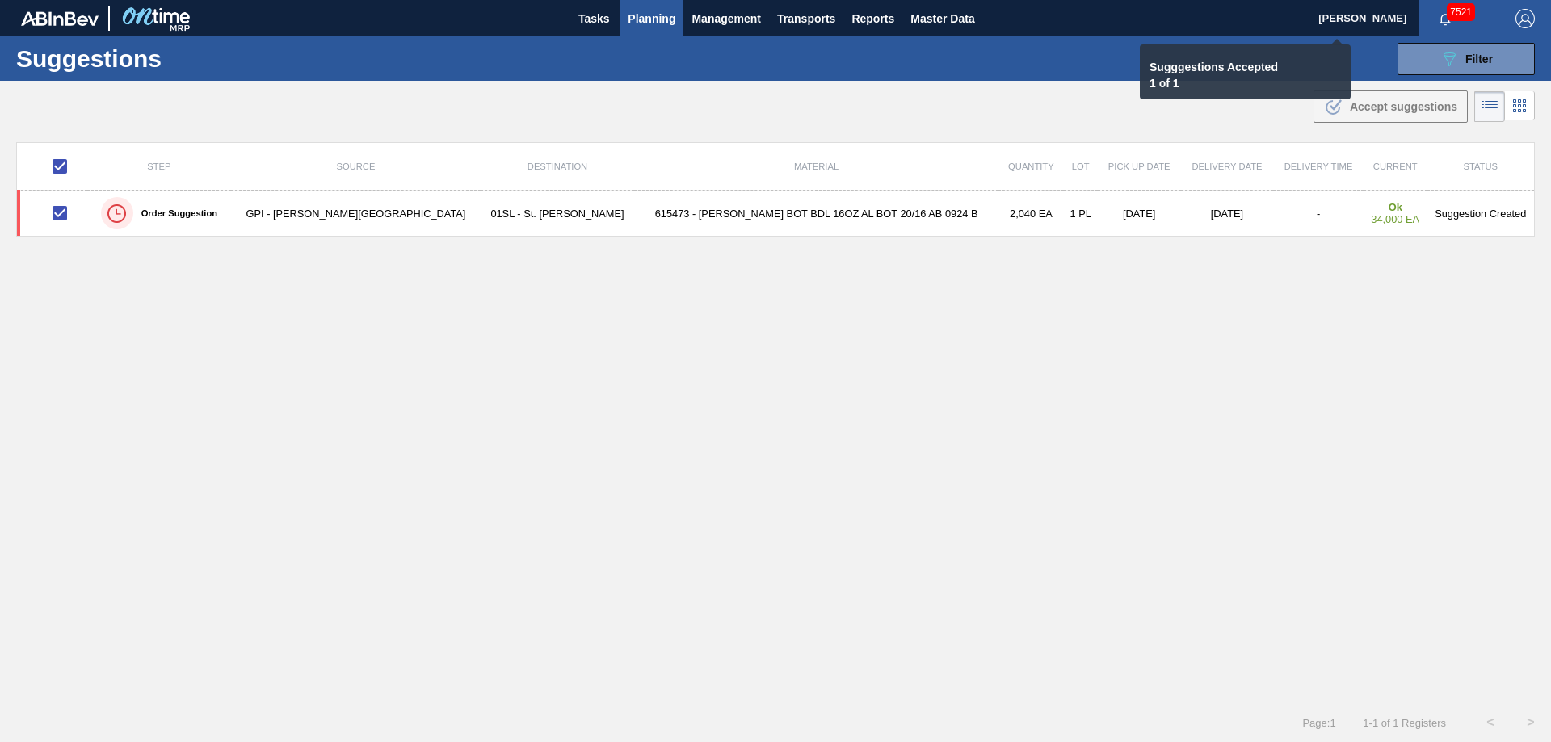
checkbox input "false"
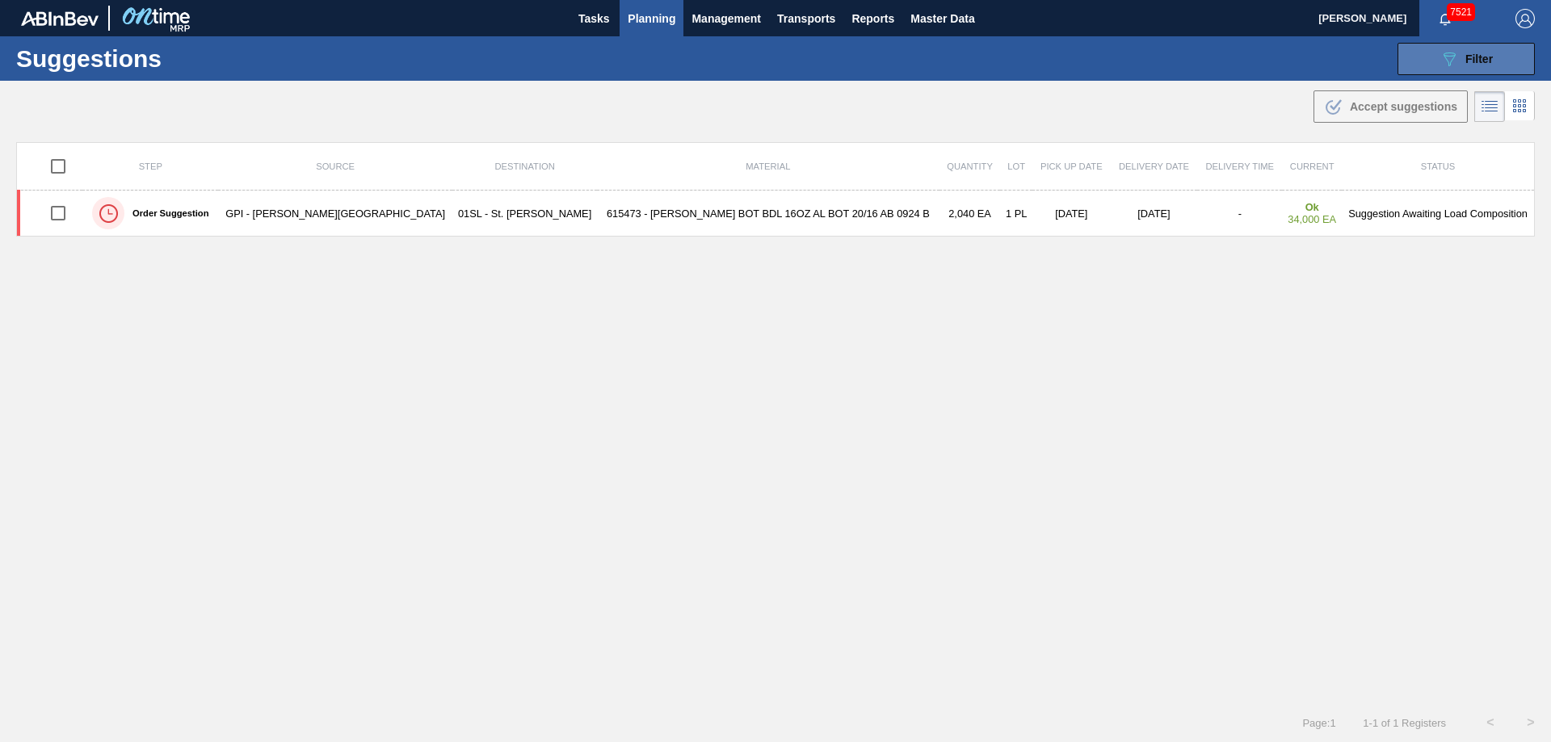
click at [1444, 58] on icon at bounding box center [1450, 60] width 12 height 14
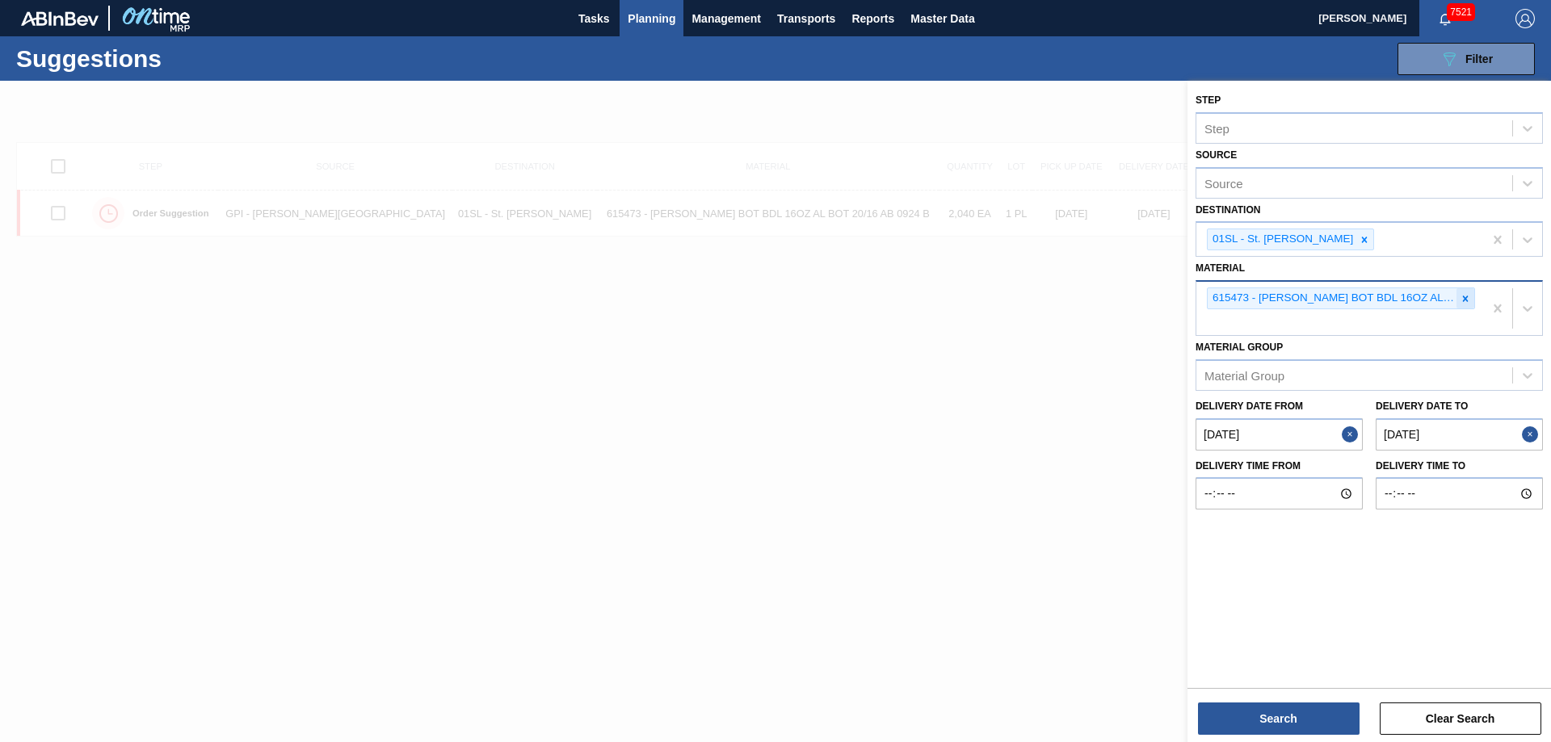
click at [1465, 296] on icon at bounding box center [1465, 298] width 11 height 11
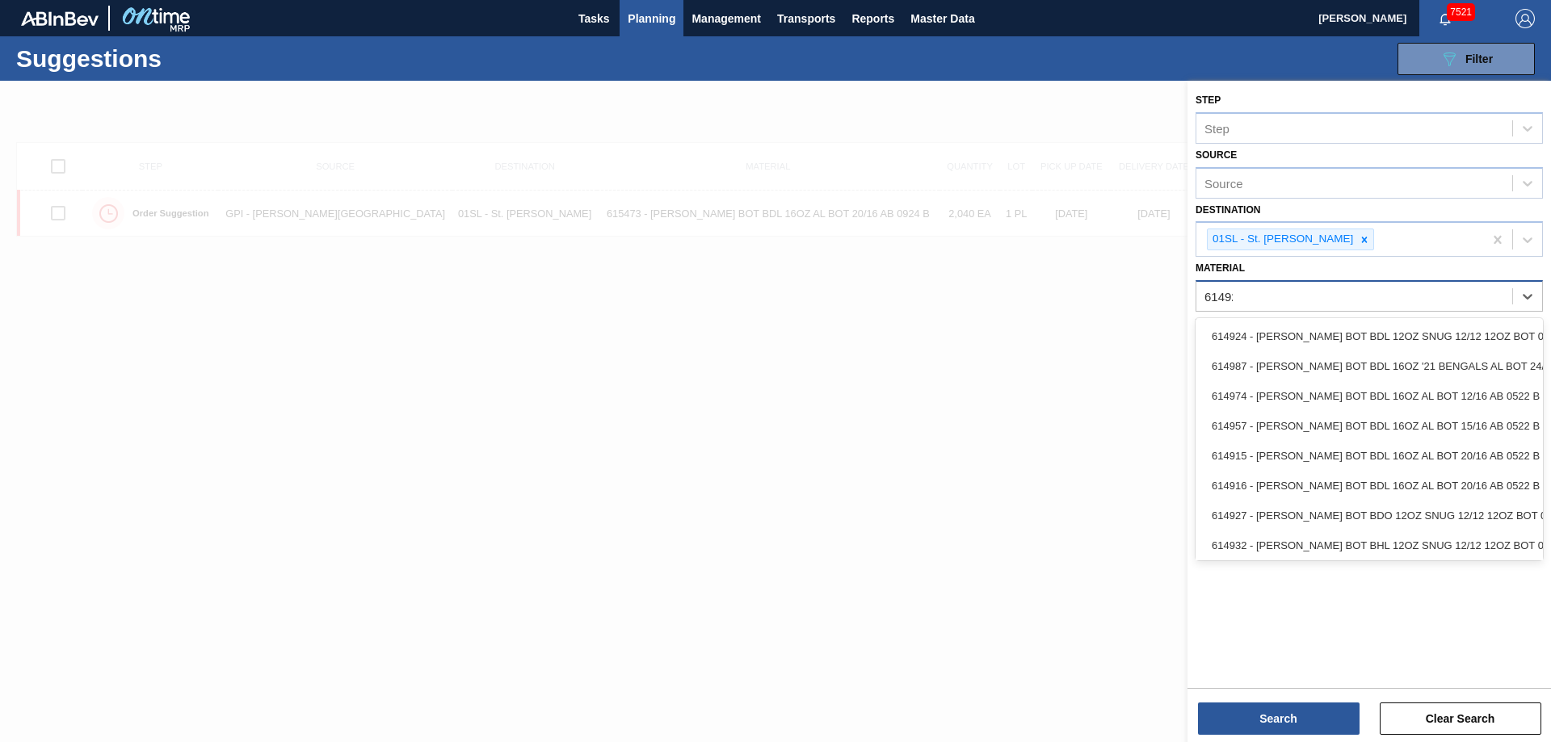
type input "614928"
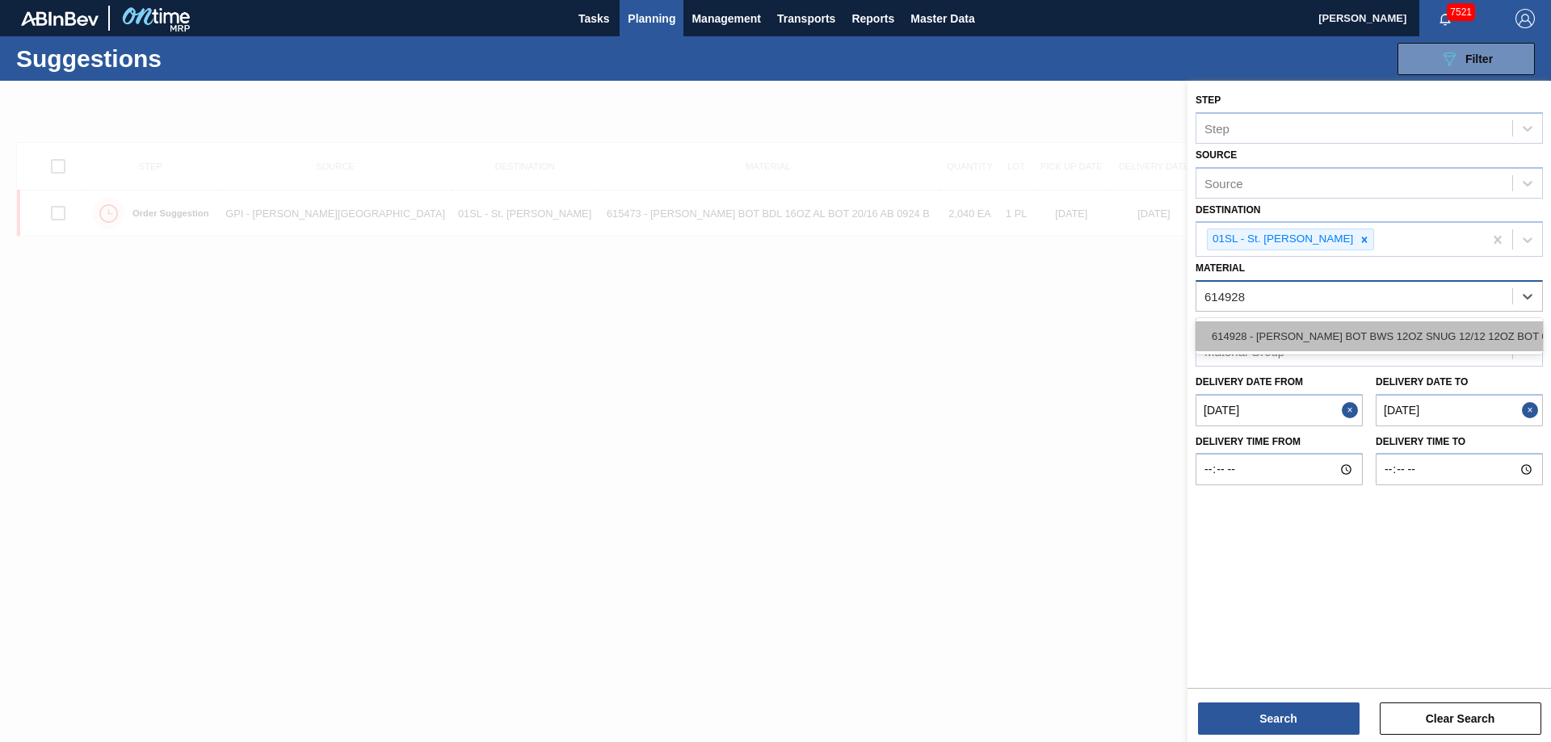
click at [1397, 330] on div "614928 - [PERSON_NAME] BOT BWS 12OZ SNUG 12/12 12OZ BOT 05" at bounding box center [1369, 337] width 347 height 30
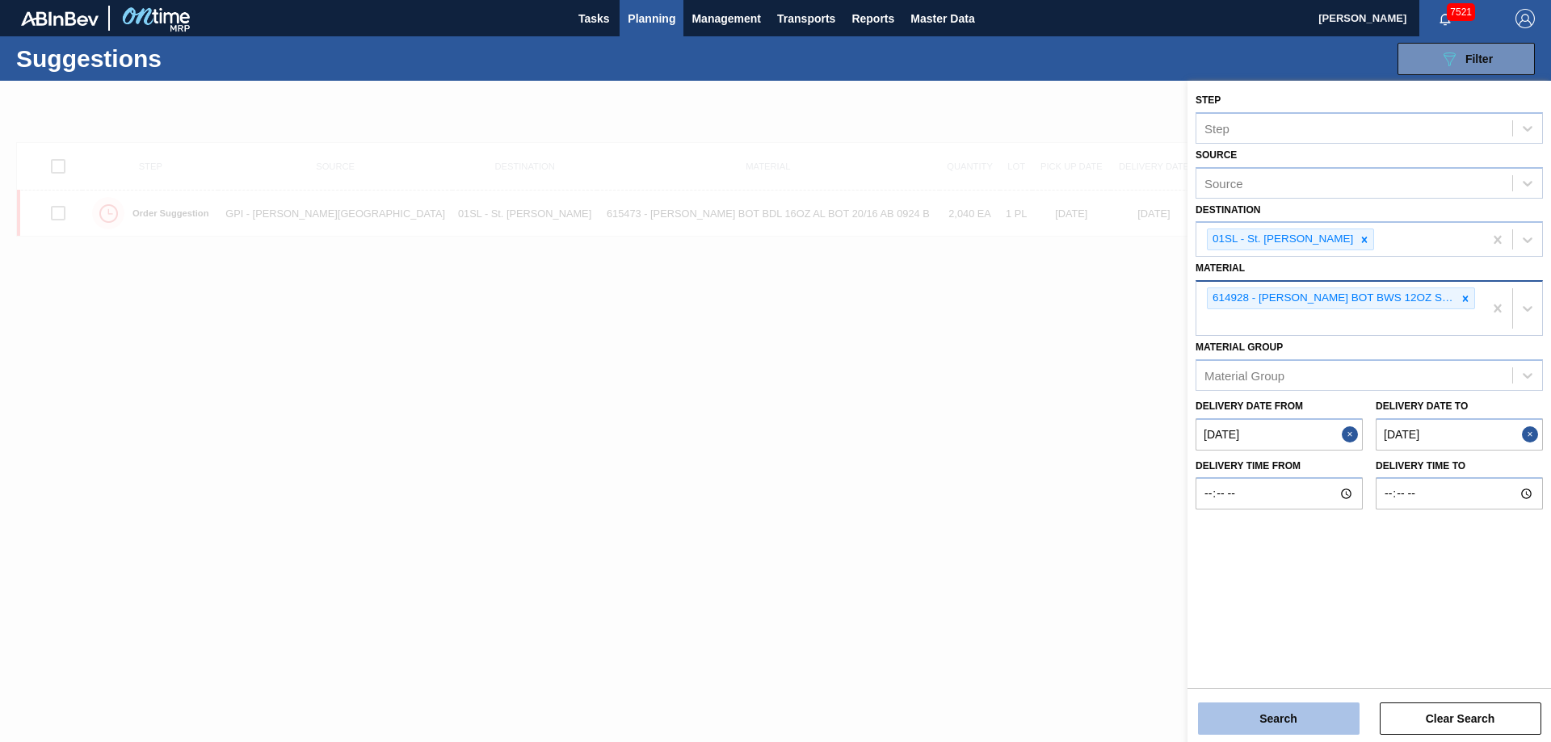
click at [1282, 713] on button "Search" at bounding box center [1279, 719] width 162 height 32
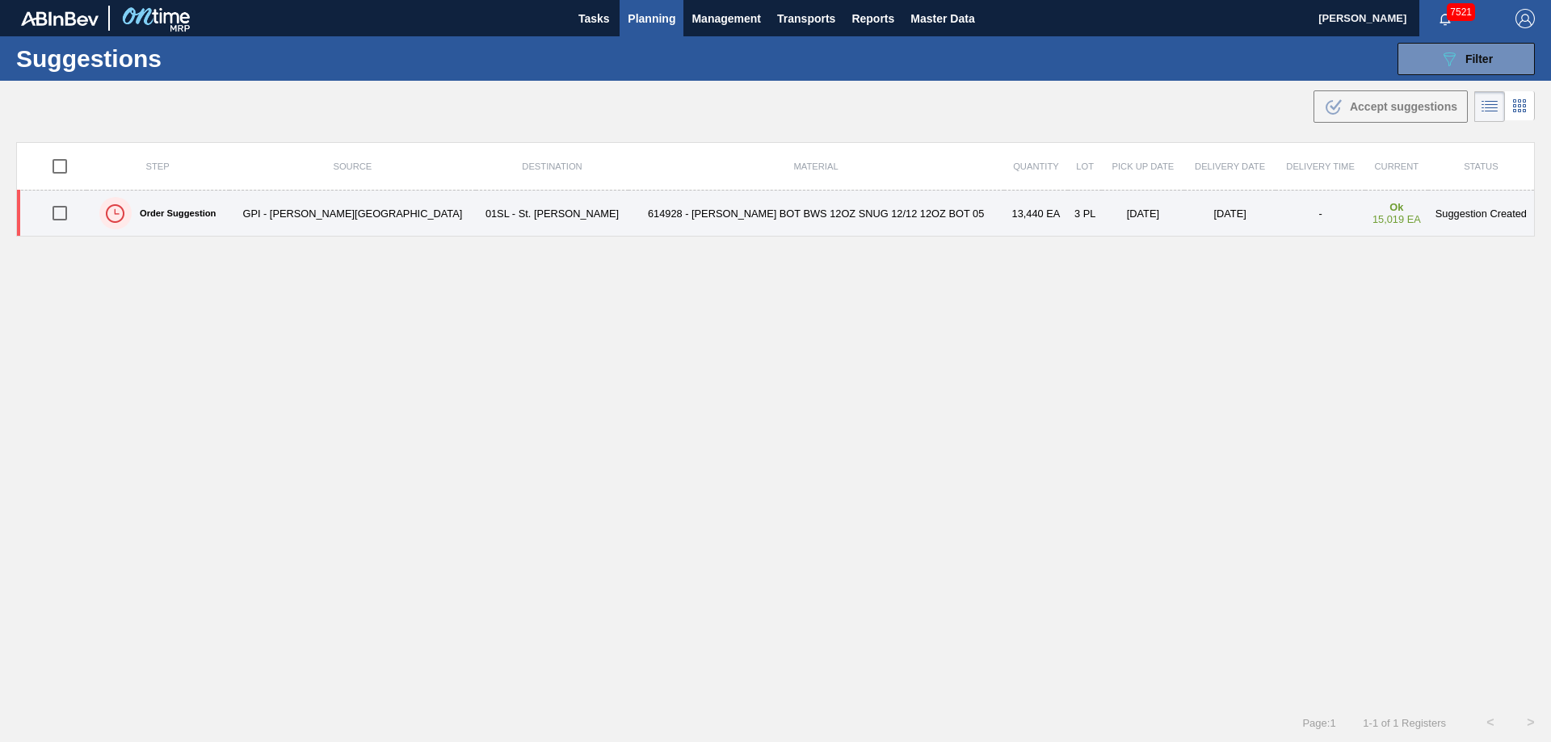
click at [58, 218] on input "checkbox" at bounding box center [60, 213] width 34 height 34
checkbox input "true"
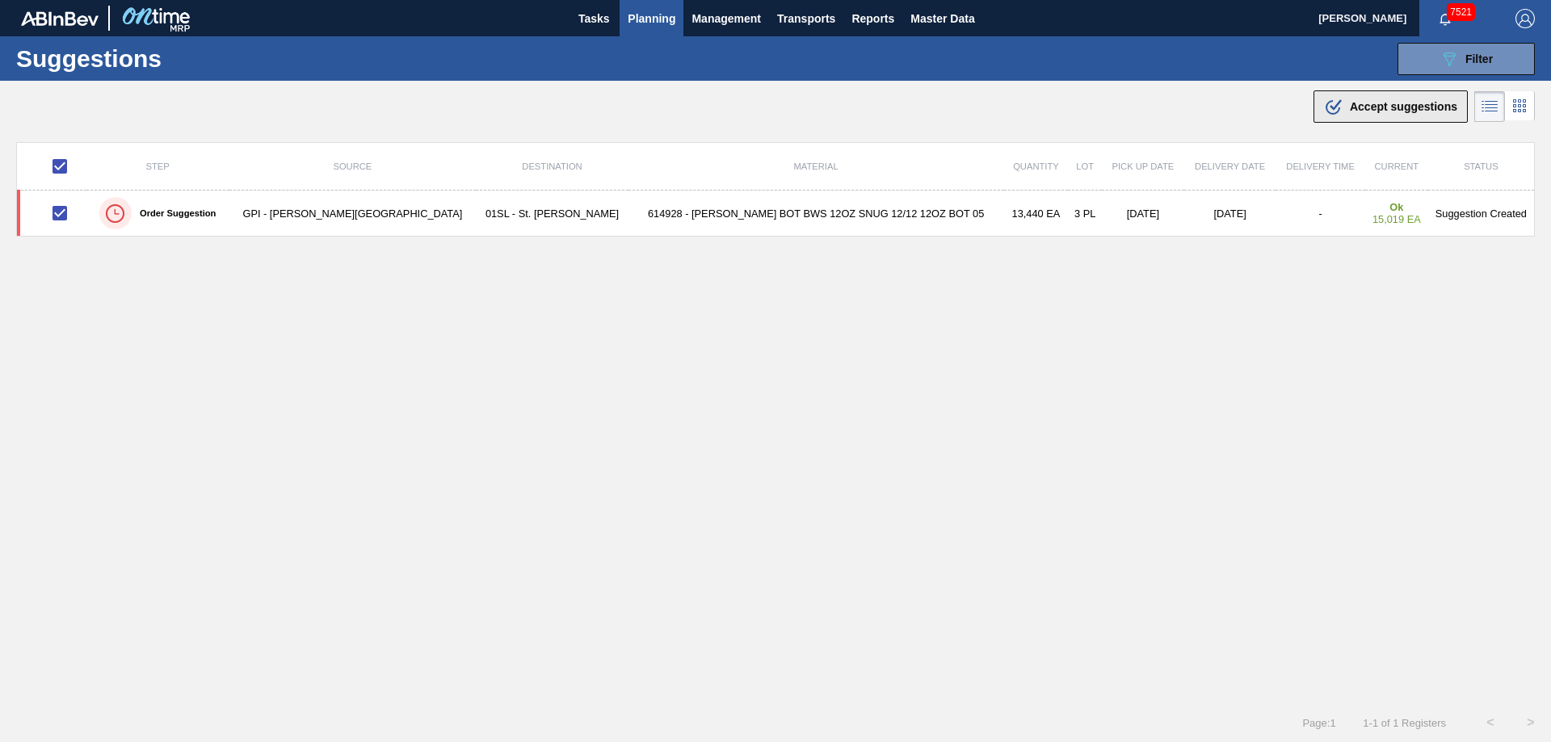
click at [1376, 104] on span "Accept suggestions" at bounding box center [1403, 106] width 107 height 13
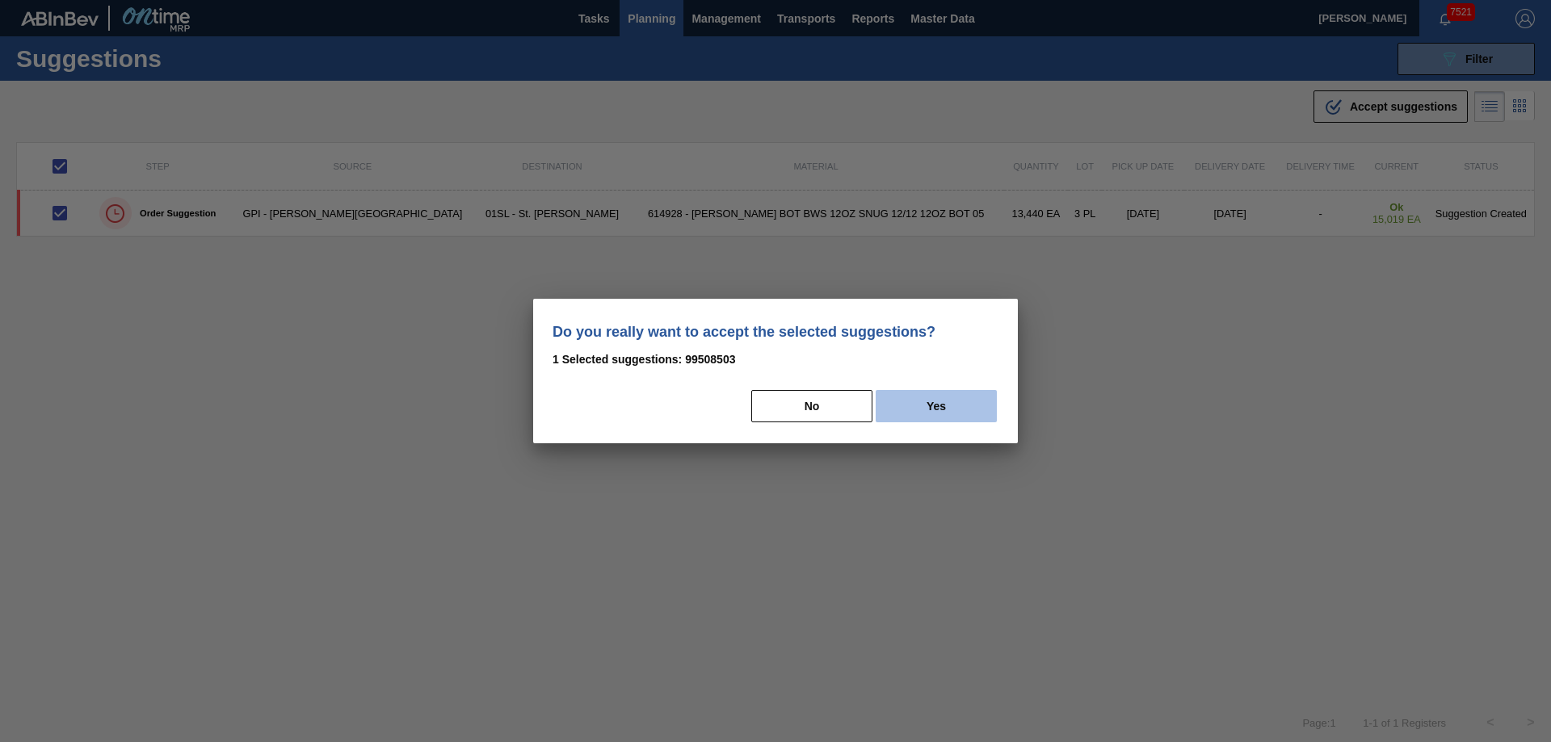
click at [905, 395] on button "Yes" at bounding box center [936, 406] width 121 height 32
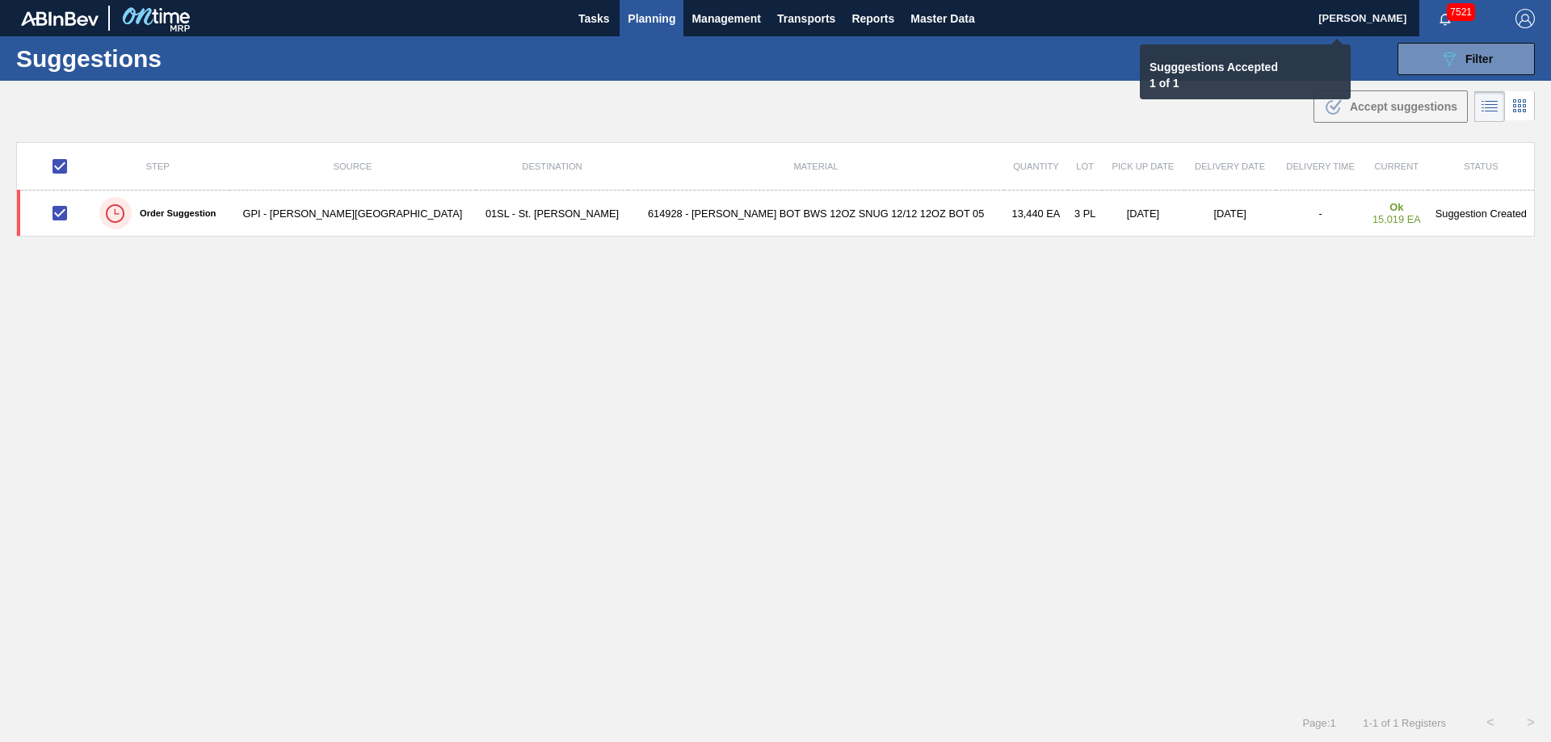
checkbox input "false"
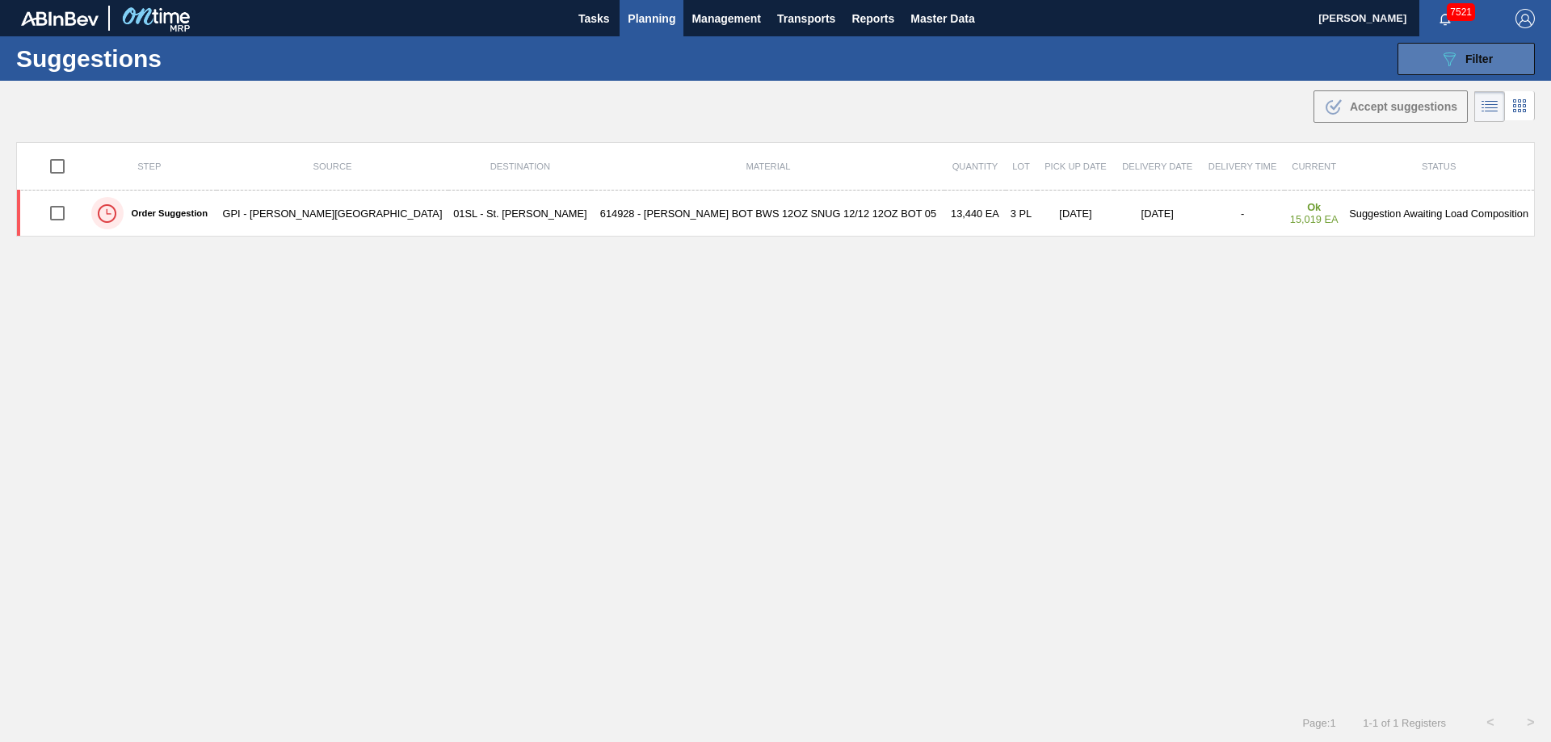
click at [1450, 61] on icon "089F7B8B-B2A5-4AFE-B5C0-19BA573D28AC" at bounding box center [1449, 58] width 19 height 19
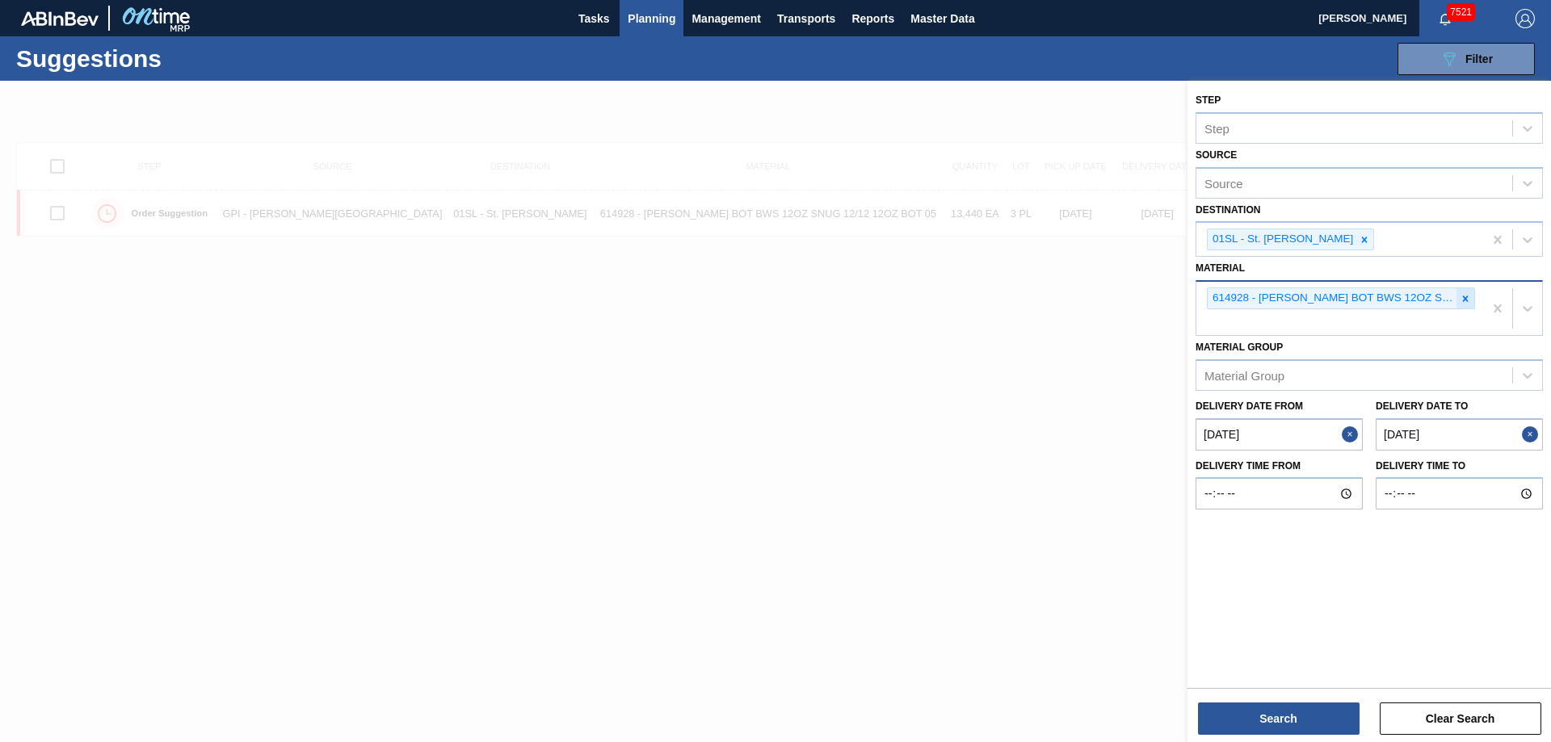
click at [1462, 298] on icon at bounding box center [1465, 298] width 11 height 11
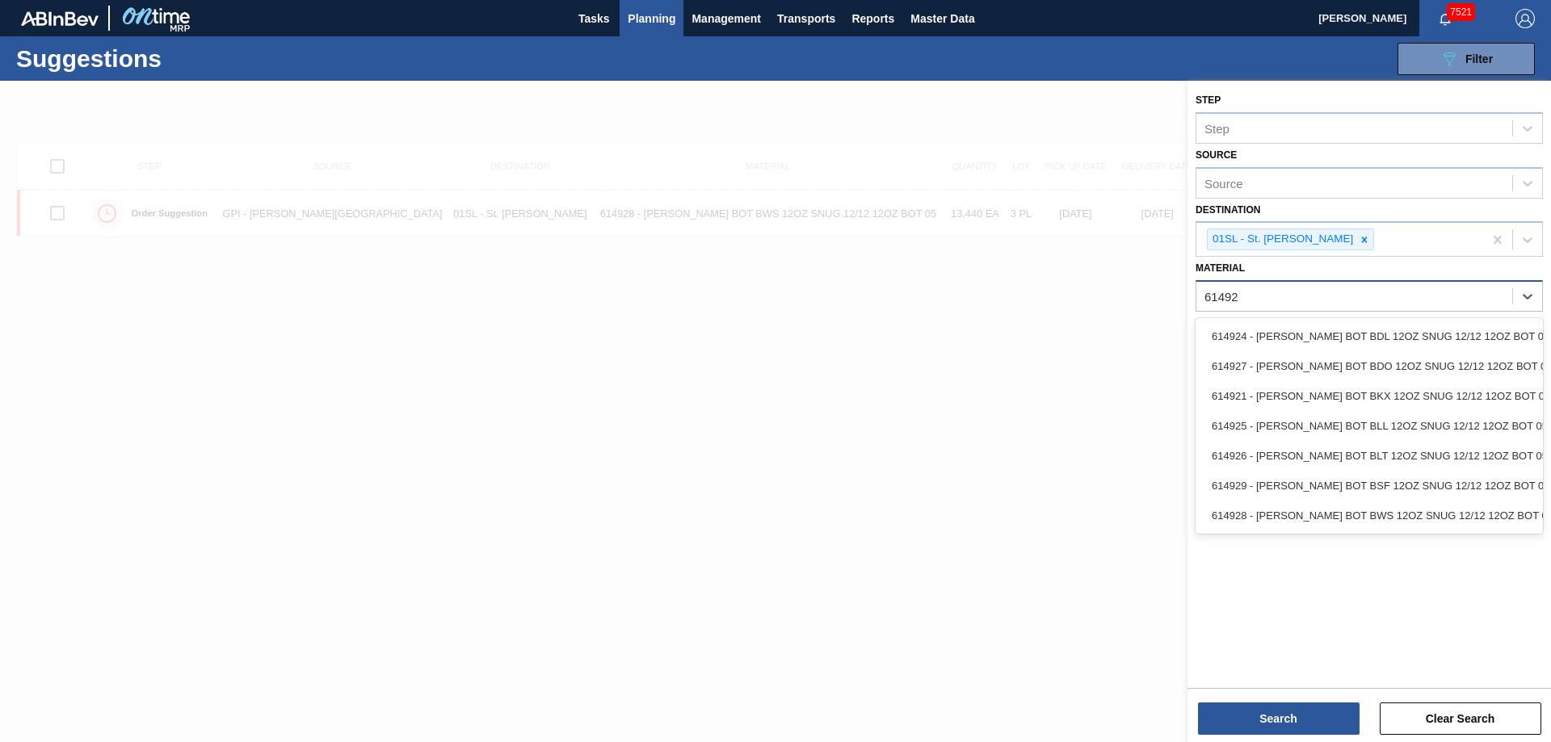
type input "614929"
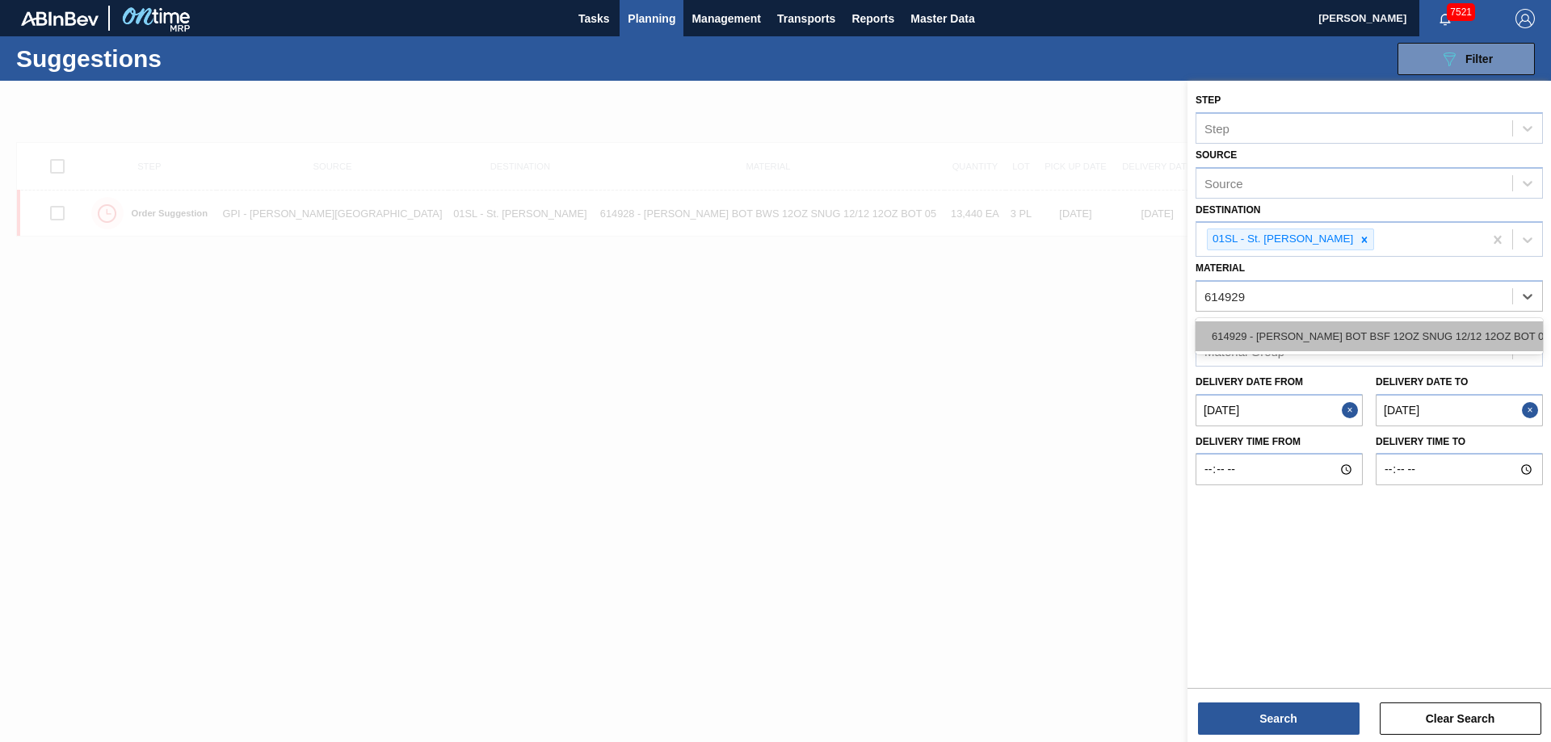
click at [1418, 322] on div "614929 - [PERSON_NAME] BOT BSF 12OZ SNUG 12/12 12OZ BOT 05" at bounding box center [1369, 337] width 347 height 30
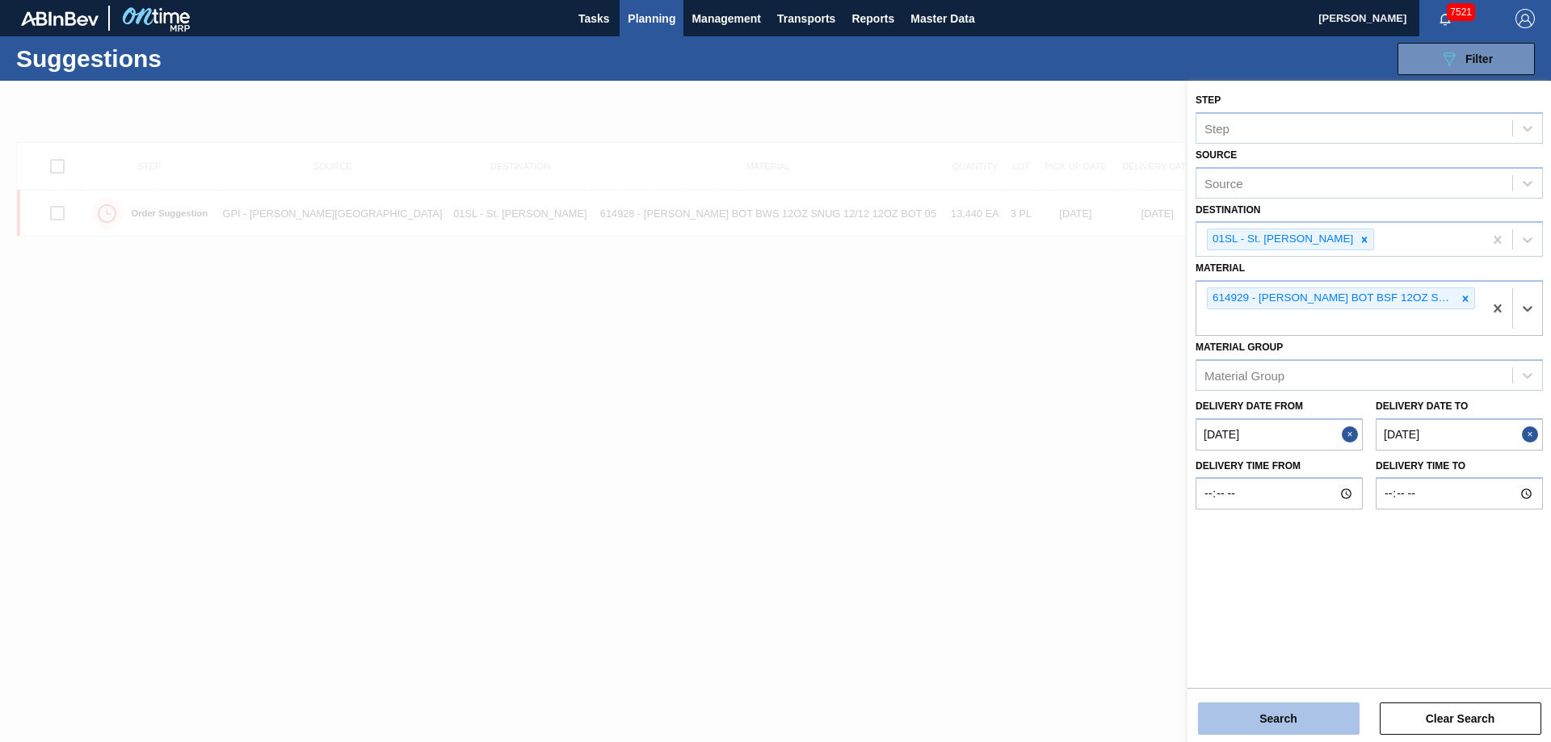
click at [1239, 712] on button "Search" at bounding box center [1279, 719] width 162 height 32
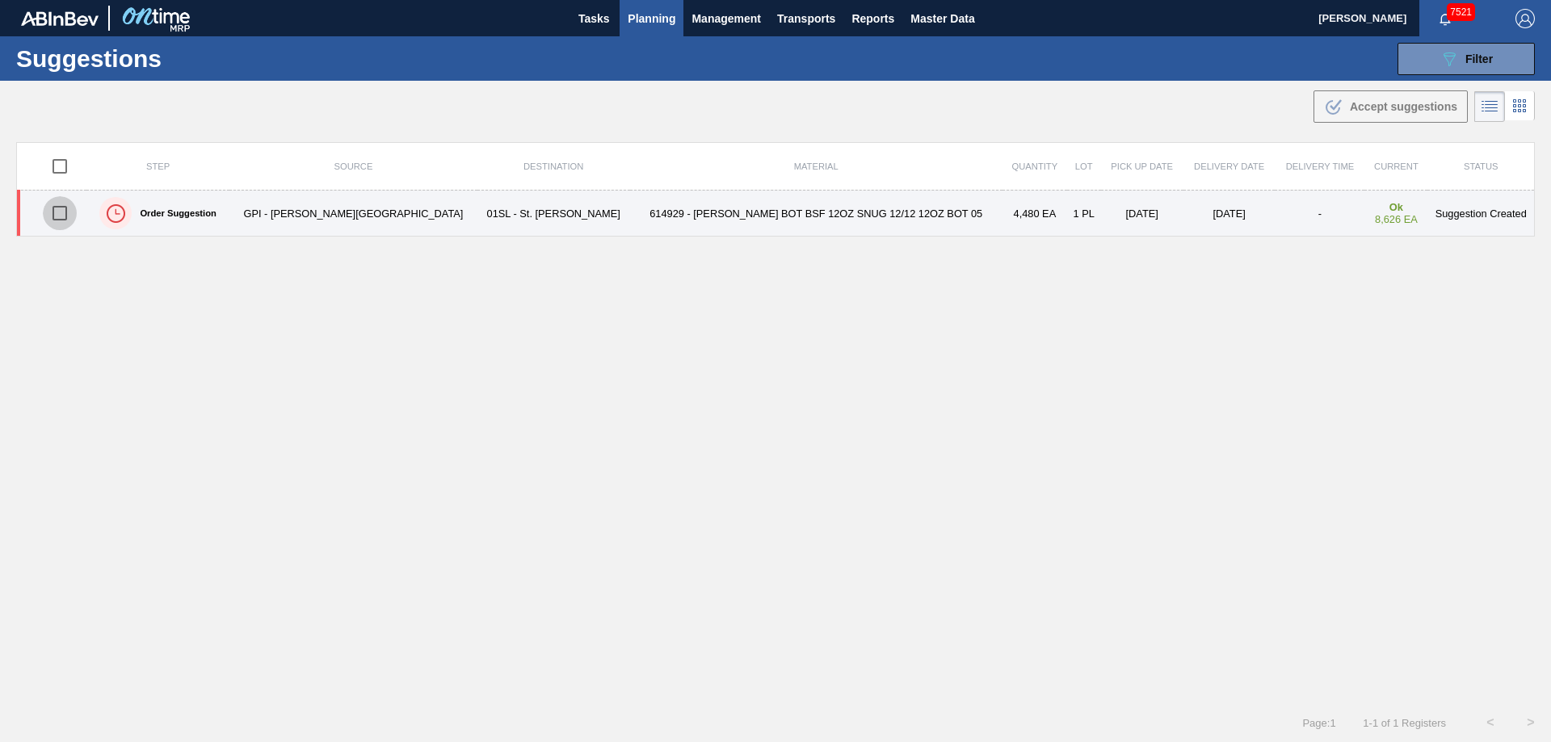
click at [59, 204] on input "checkbox" at bounding box center [60, 213] width 34 height 34
checkbox input "true"
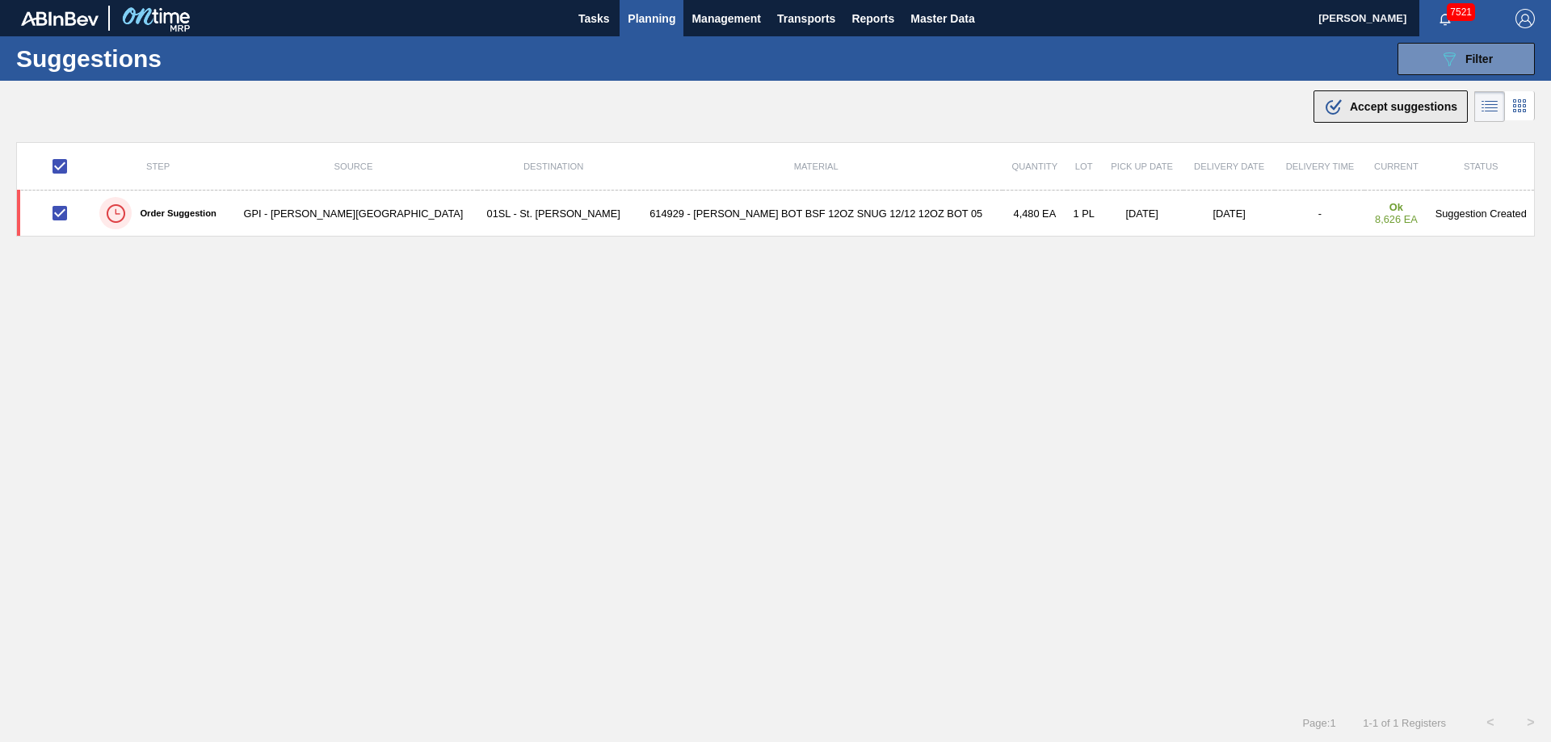
click at [1376, 108] on span "Accept suggestions" at bounding box center [1403, 106] width 107 height 13
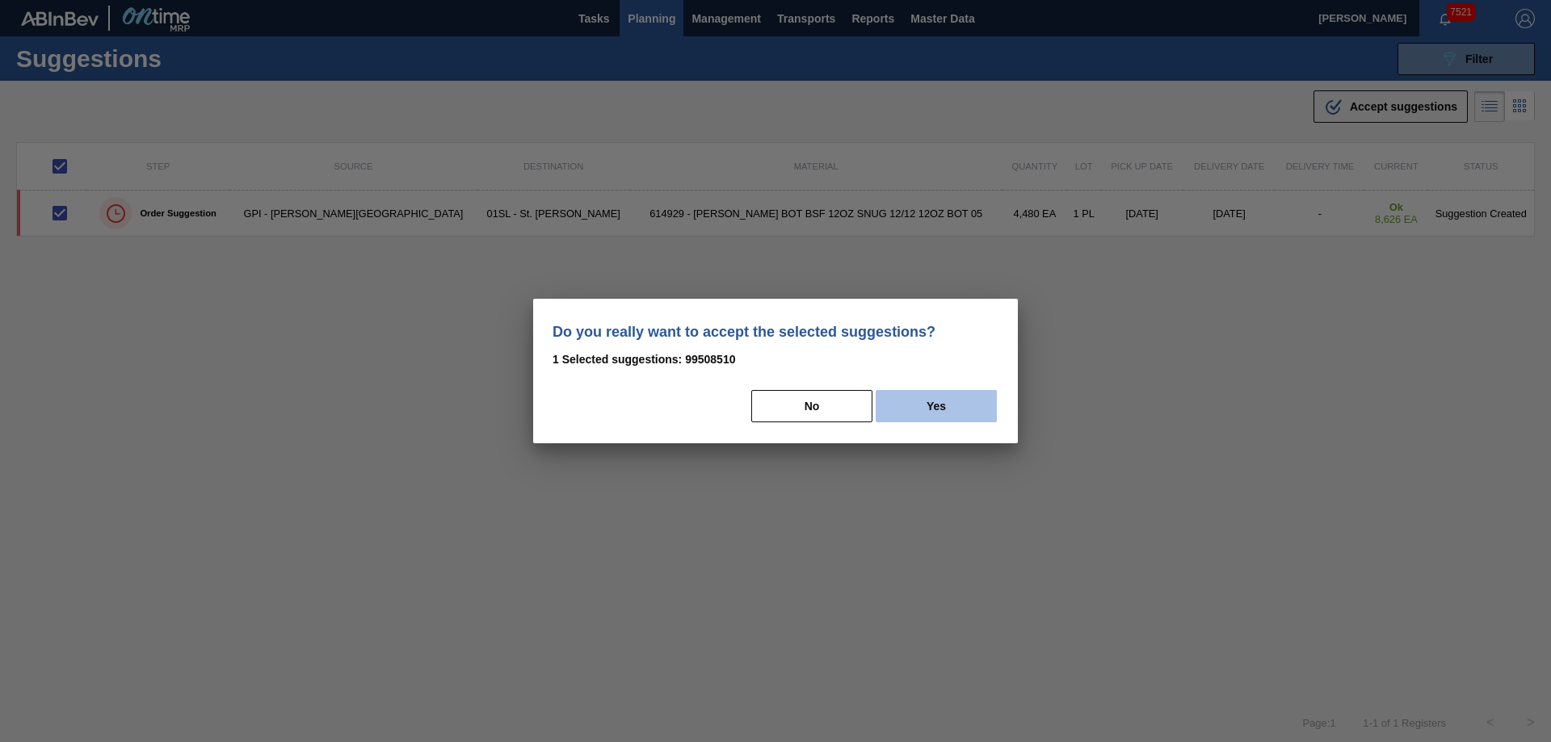
click at [944, 410] on button "Yes" at bounding box center [936, 406] width 121 height 32
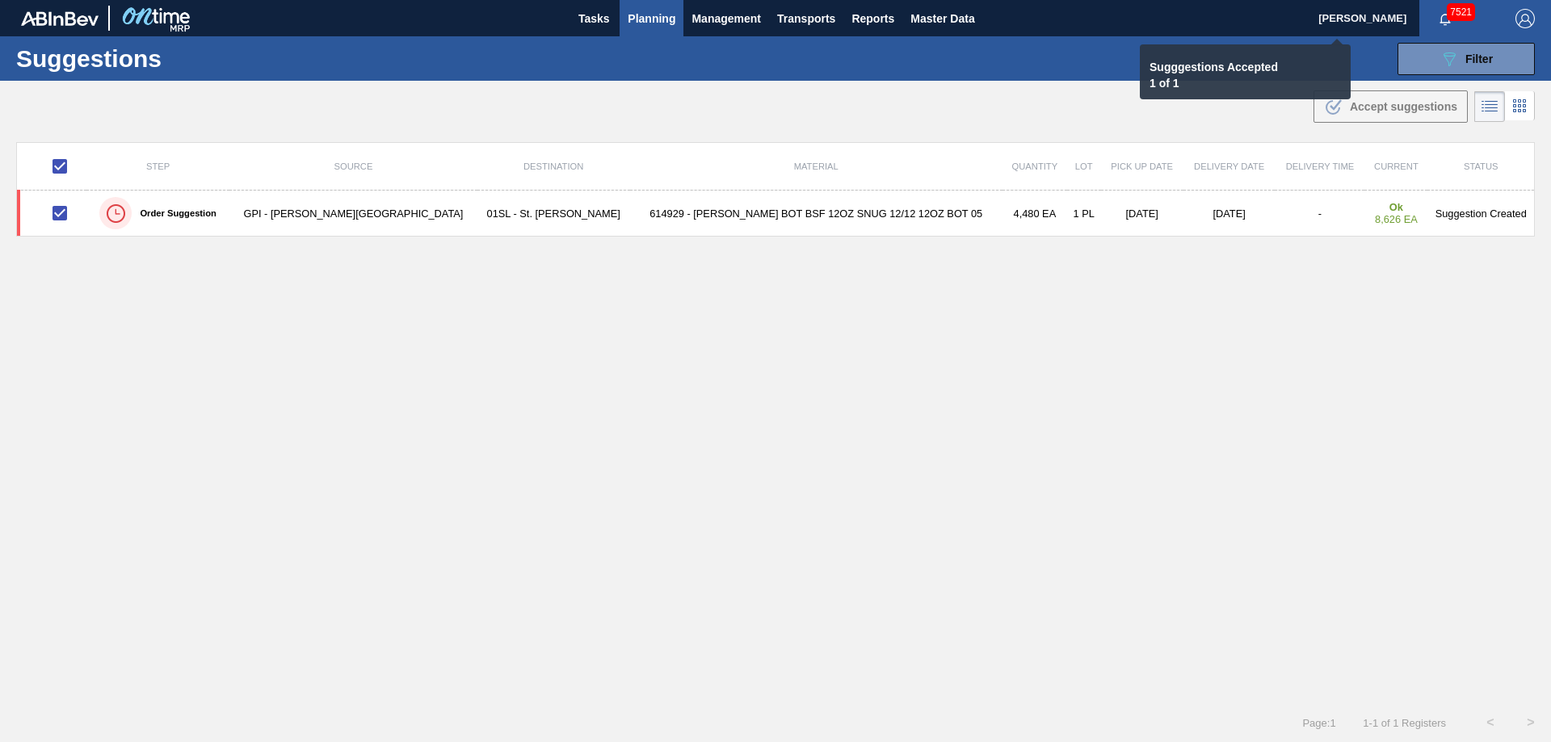
checkbox input "false"
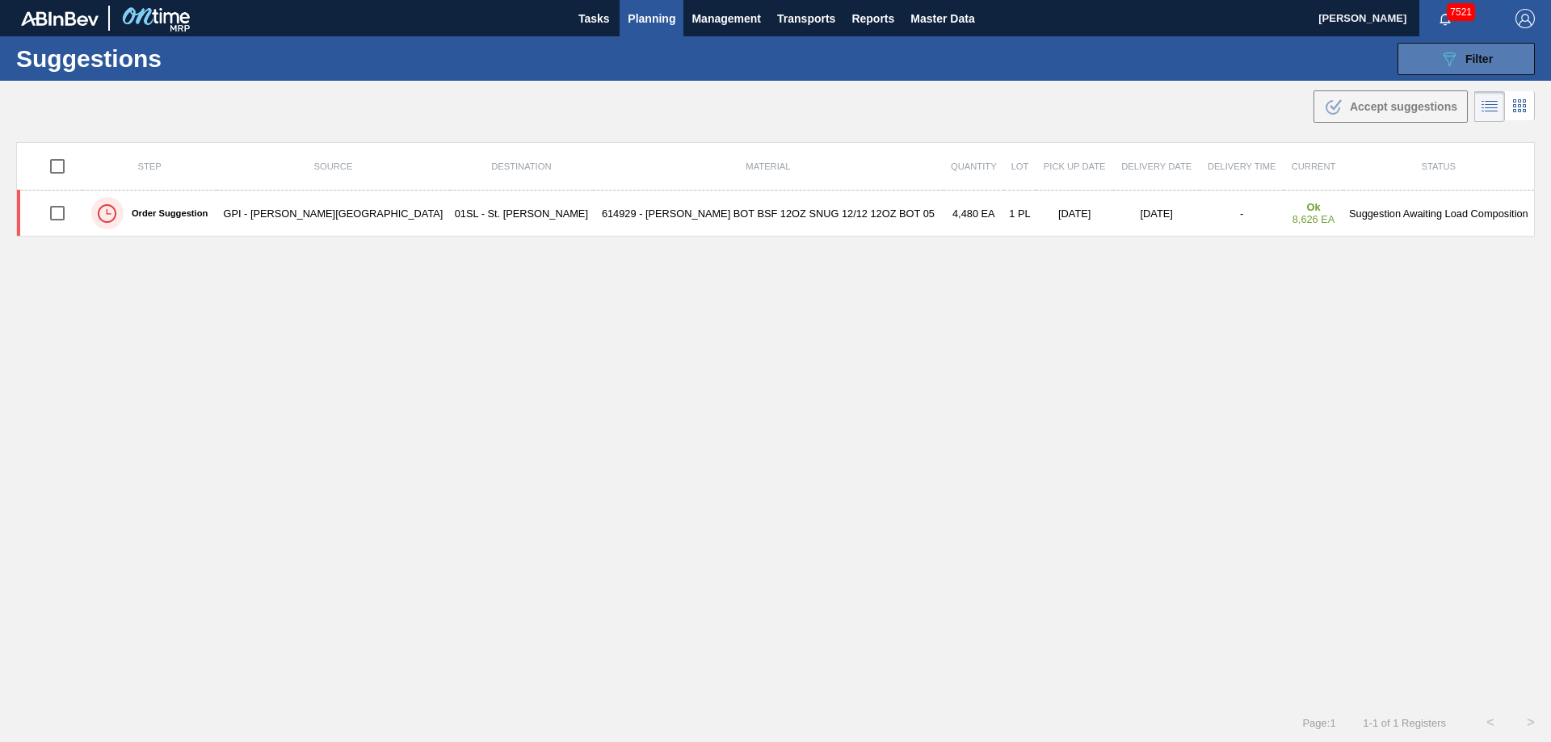
click at [1431, 62] on button "089F7B8B-B2A5-4AFE-B5C0-19BA573D28AC Filter" at bounding box center [1466, 59] width 137 height 32
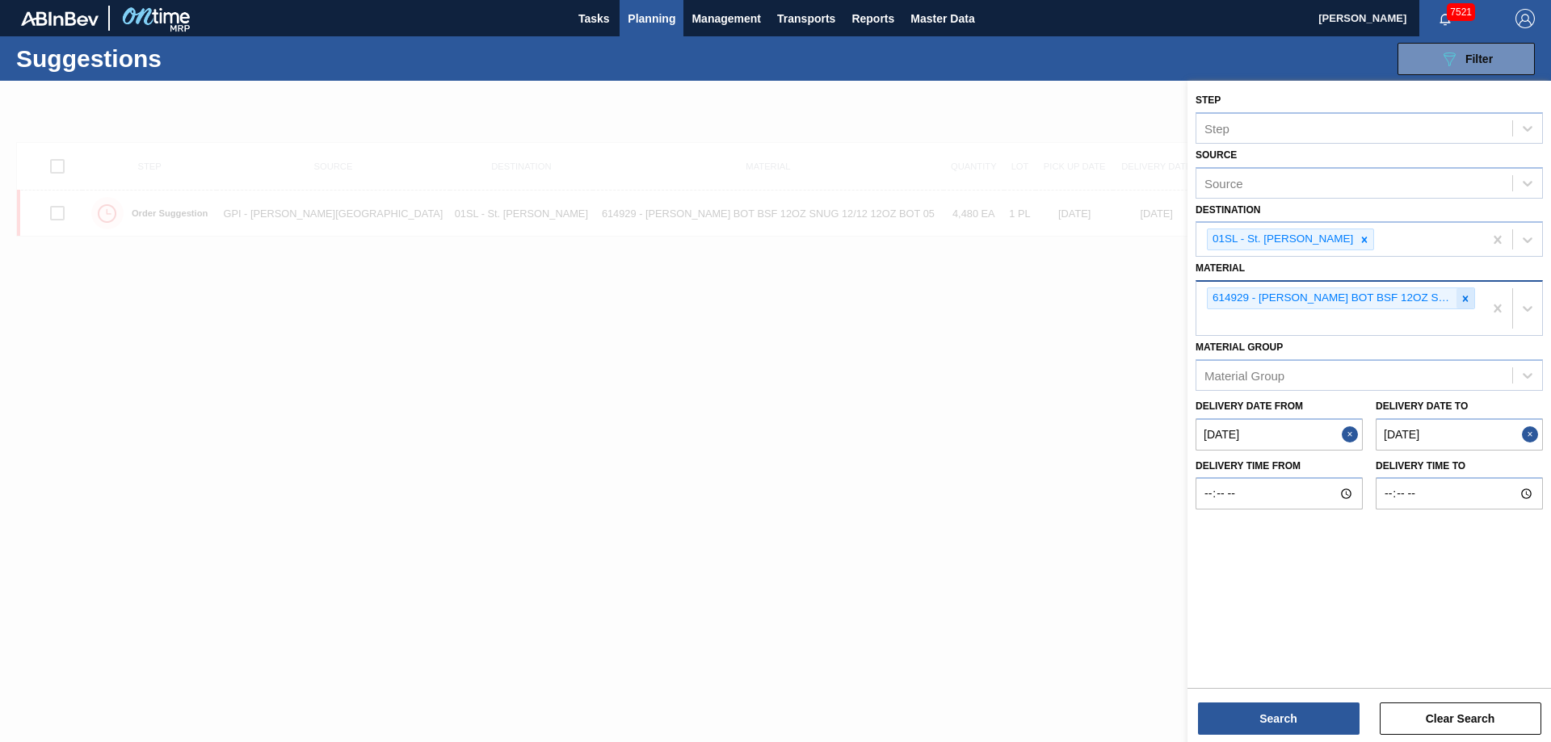
click at [1461, 305] on div at bounding box center [1466, 298] width 18 height 20
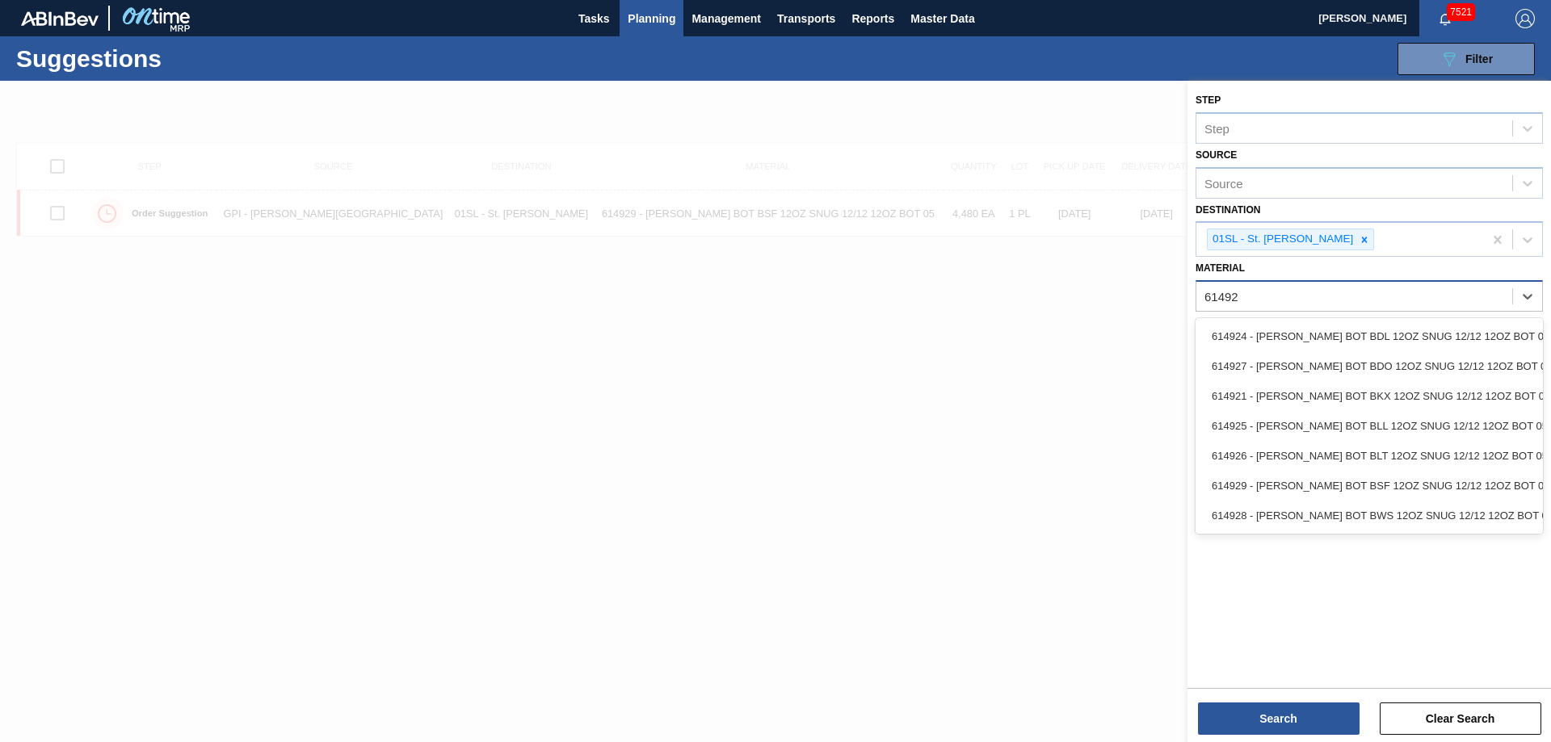
type input "614921"
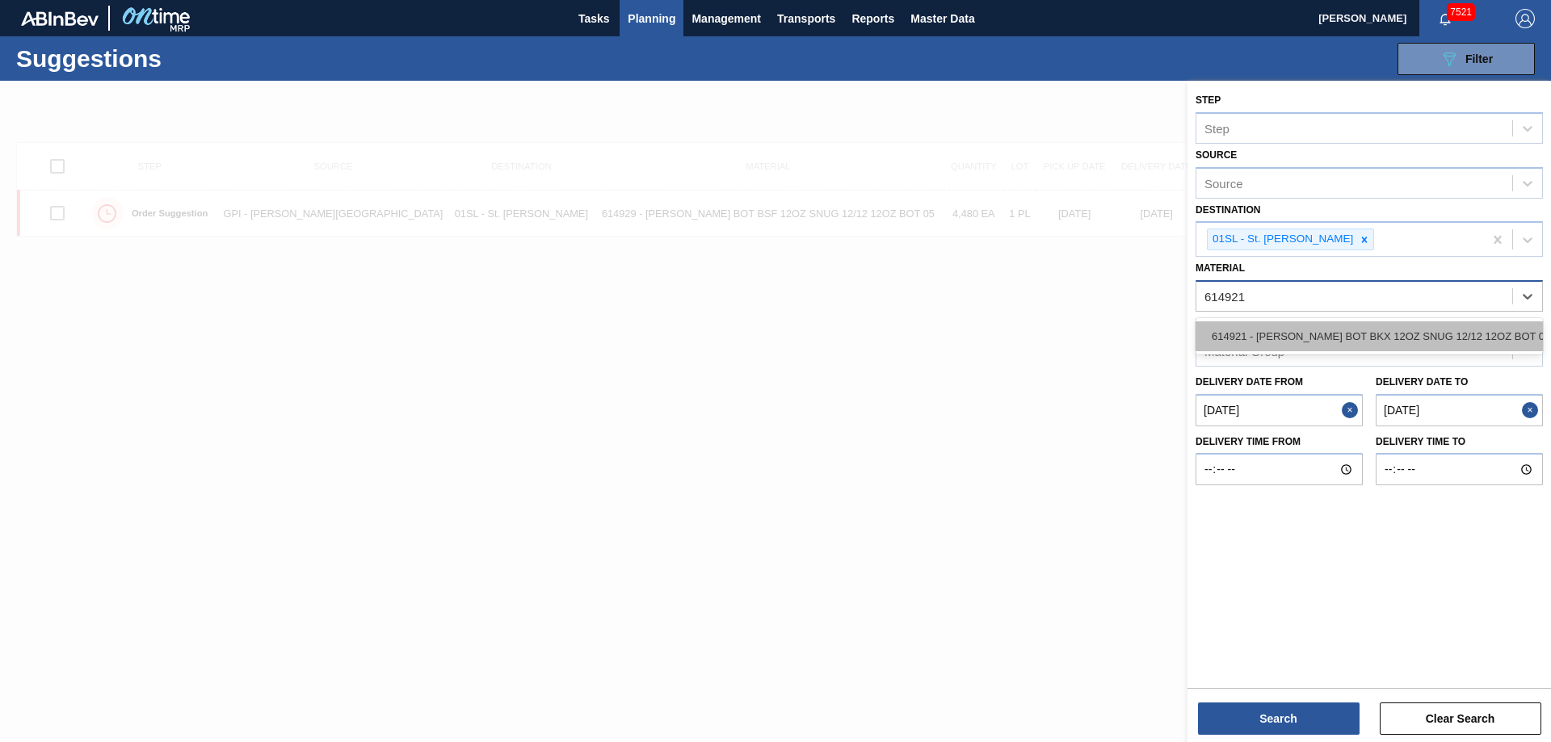
click at [1418, 331] on div "614921 - [PERSON_NAME] BOT BKX 12OZ SNUG 12/12 12OZ BOT 05" at bounding box center [1369, 337] width 347 height 30
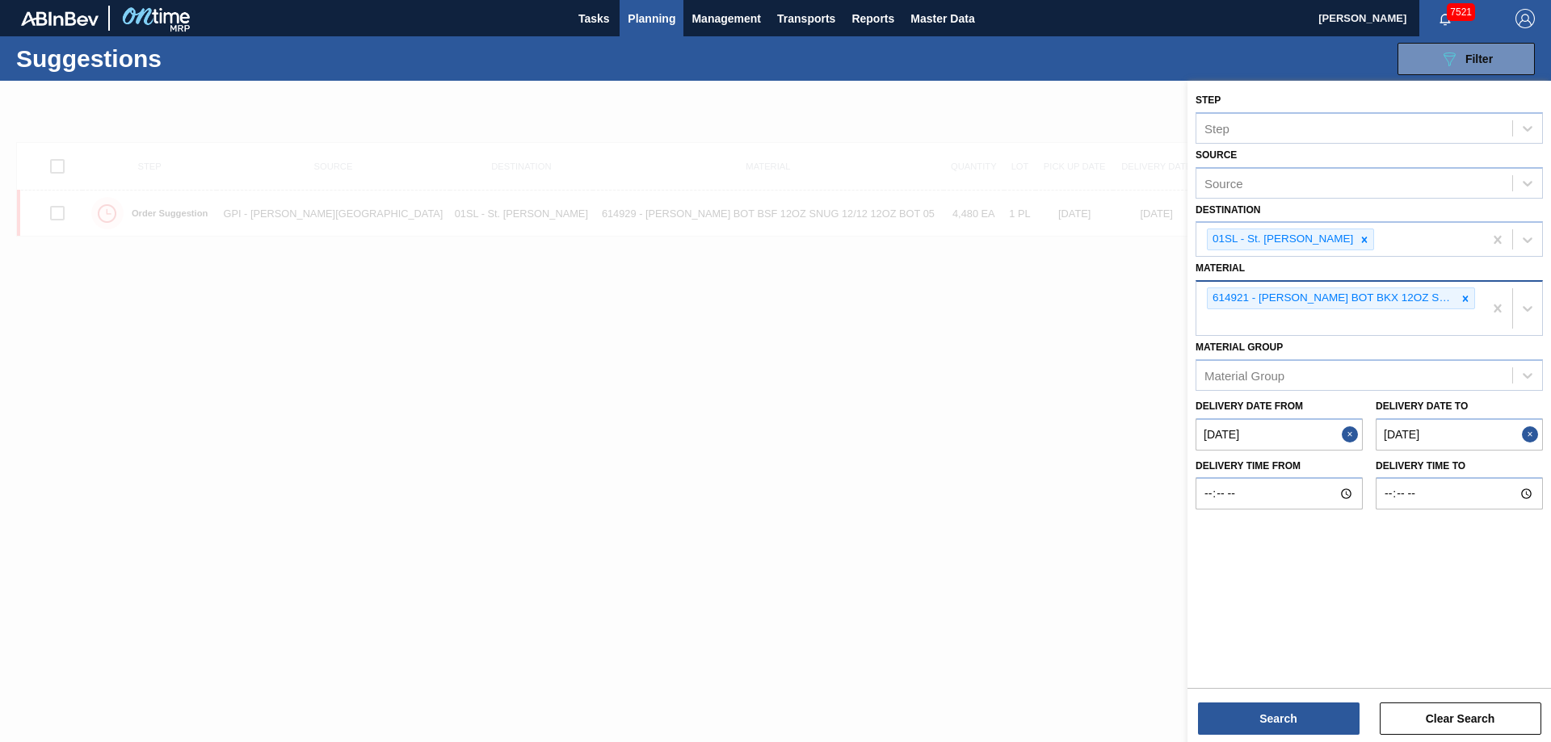
click at [1275, 737] on div "Step Step Source Source Destination 01SL - St. [PERSON_NAME] Material 614921 - …" at bounding box center [1370, 413] width 364 height 665
click at [1264, 733] on button "Search" at bounding box center [1279, 719] width 162 height 32
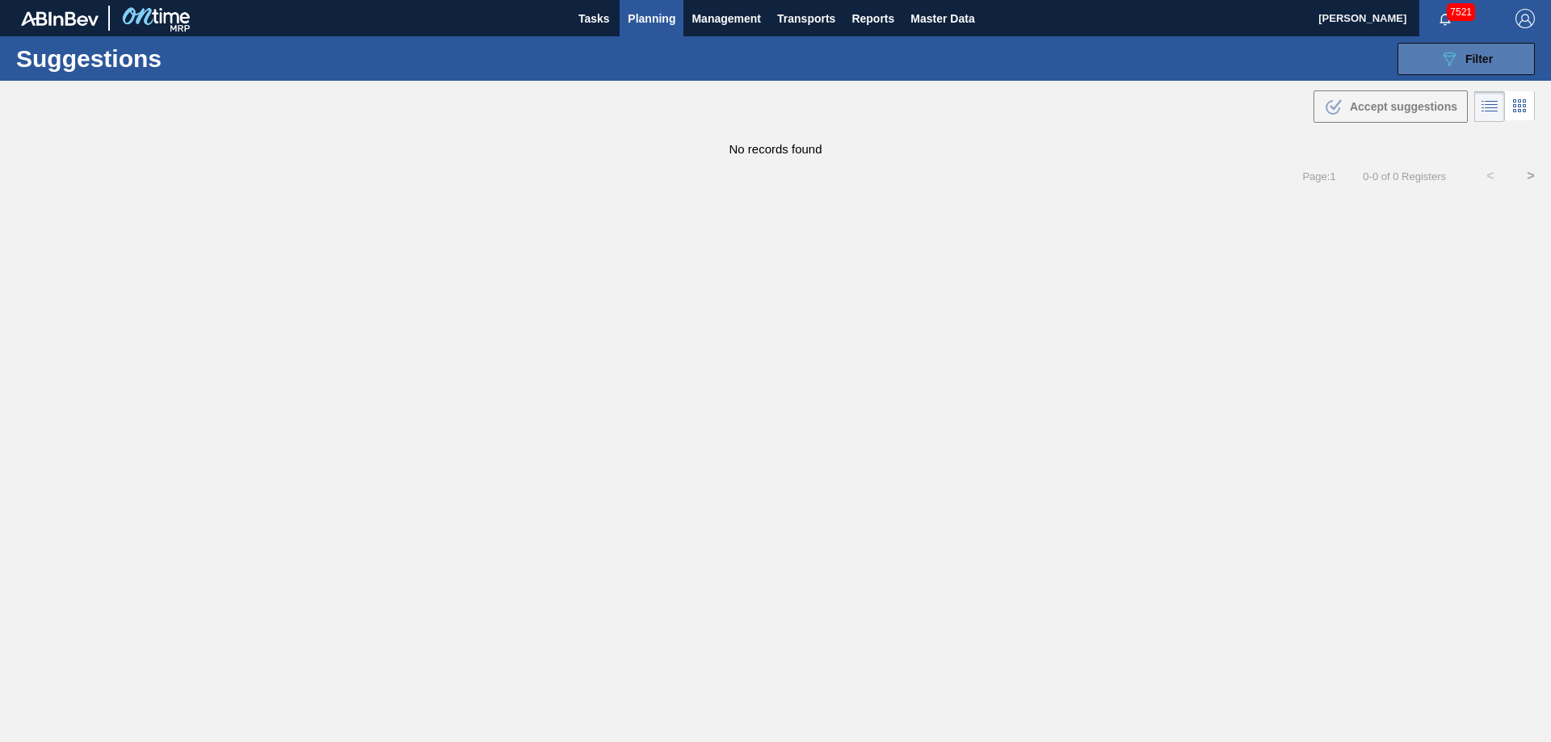
click at [1450, 66] on icon "089F7B8B-B2A5-4AFE-B5C0-19BA573D28AC" at bounding box center [1449, 58] width 19 height 19
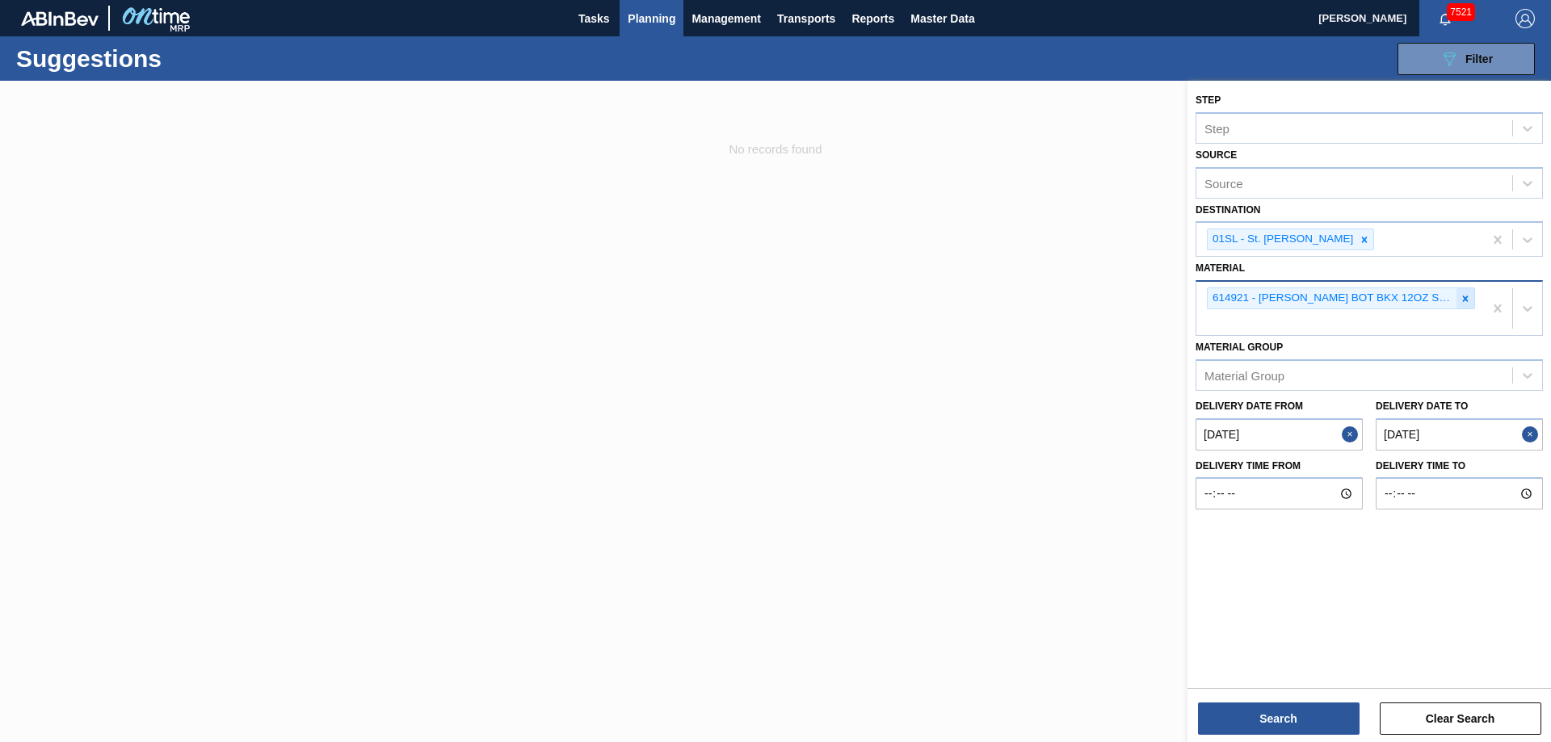
click at [1465, 299] on icon at bounding box center [1466, 299] width 6 height 6
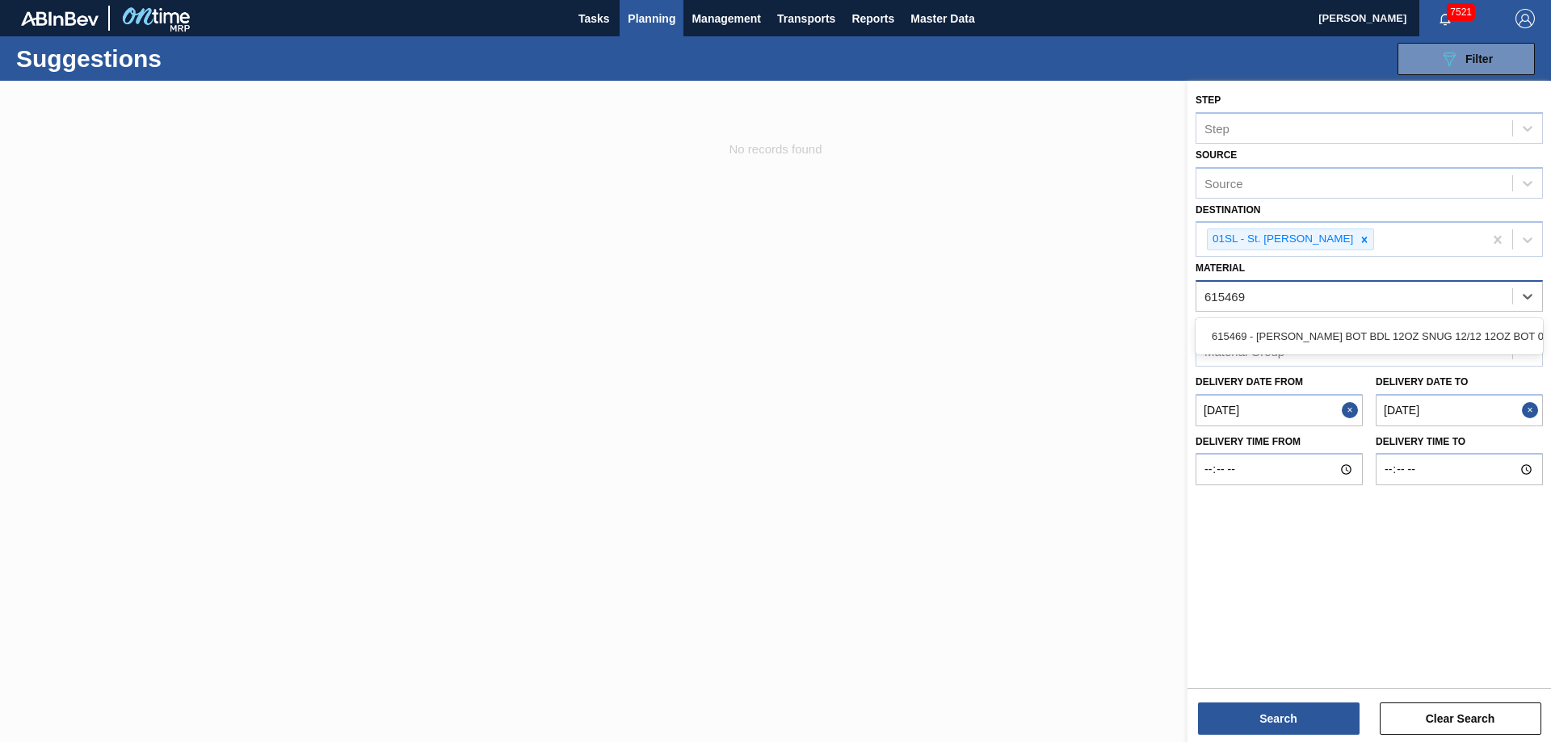
type input "615469"
click at [1291, 300] on div "Material" at bounding box center [1354, 296] width 316 height 23
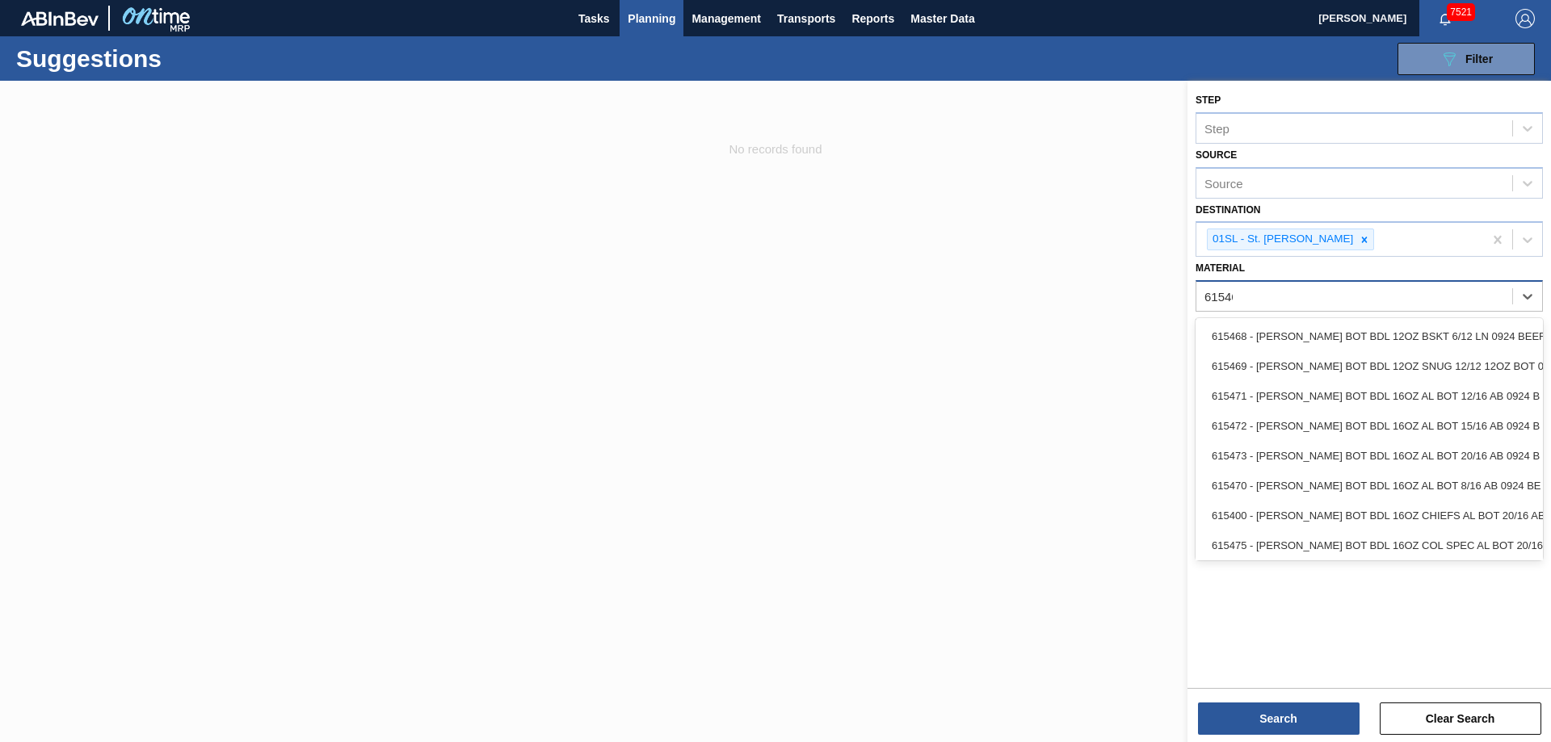
type input "615469"
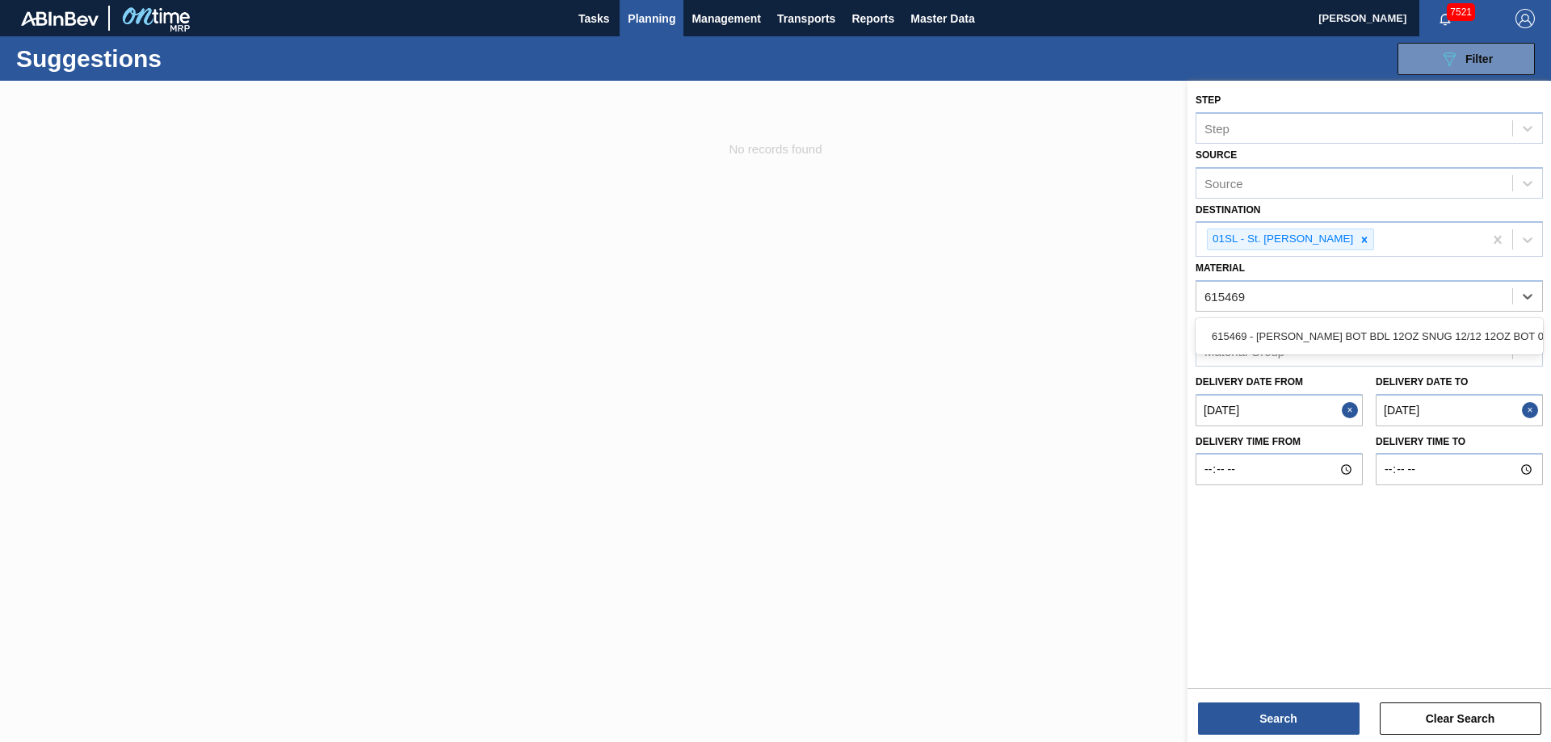
click at [1284, 327] on div "615469 - [PERSON_NAME] BOT BDL 12OZ SNUG 12/12 12OZ BOT 09" at bounding box center [1369, 337] width 347 height 30
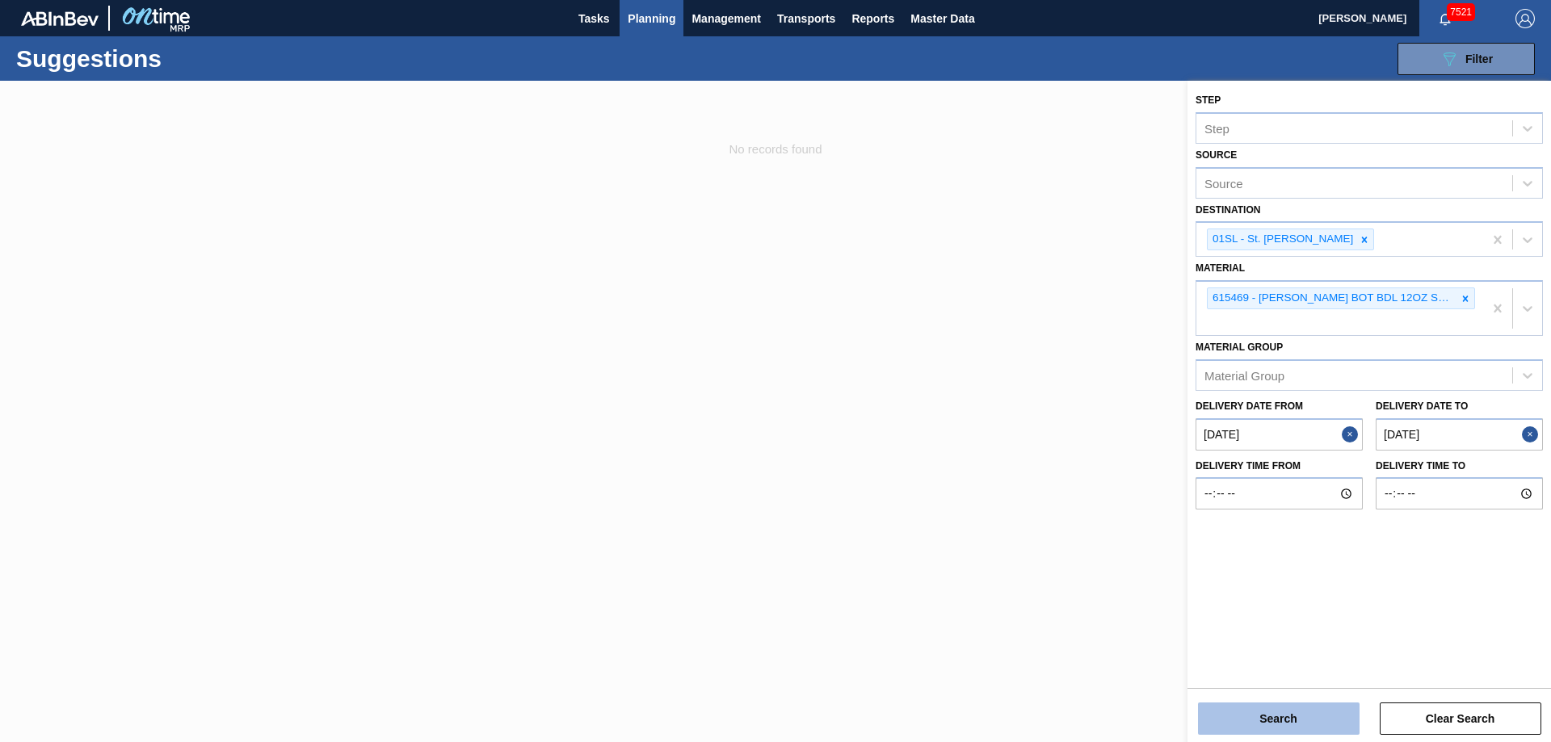
click at [1293, 713] on button "Search" at bounding box center [1279, 719] width 162 height 32
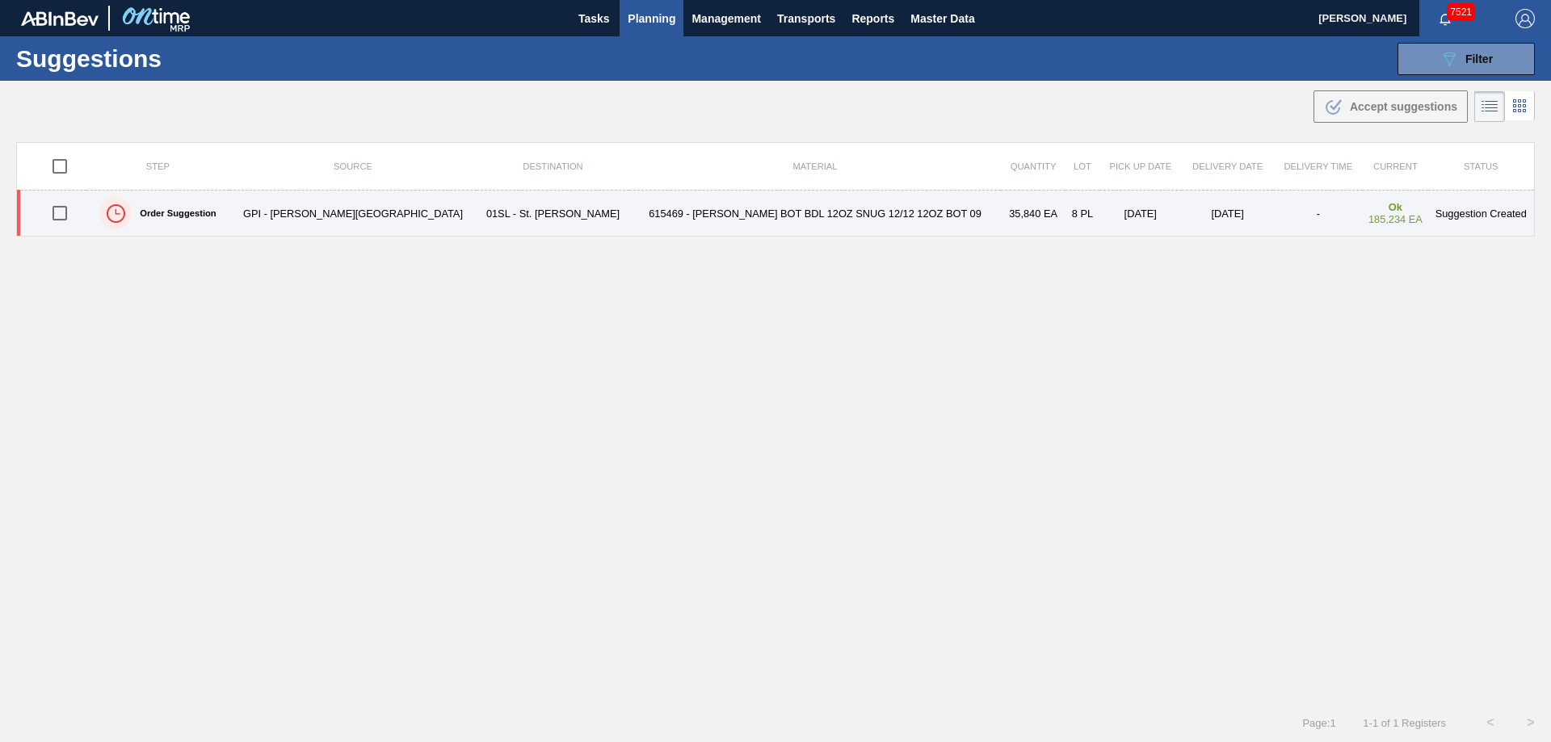
click at [68, 210] on input "checkbox" at bounding box center [60, 213] width 34 height 34
checkbox input "true"
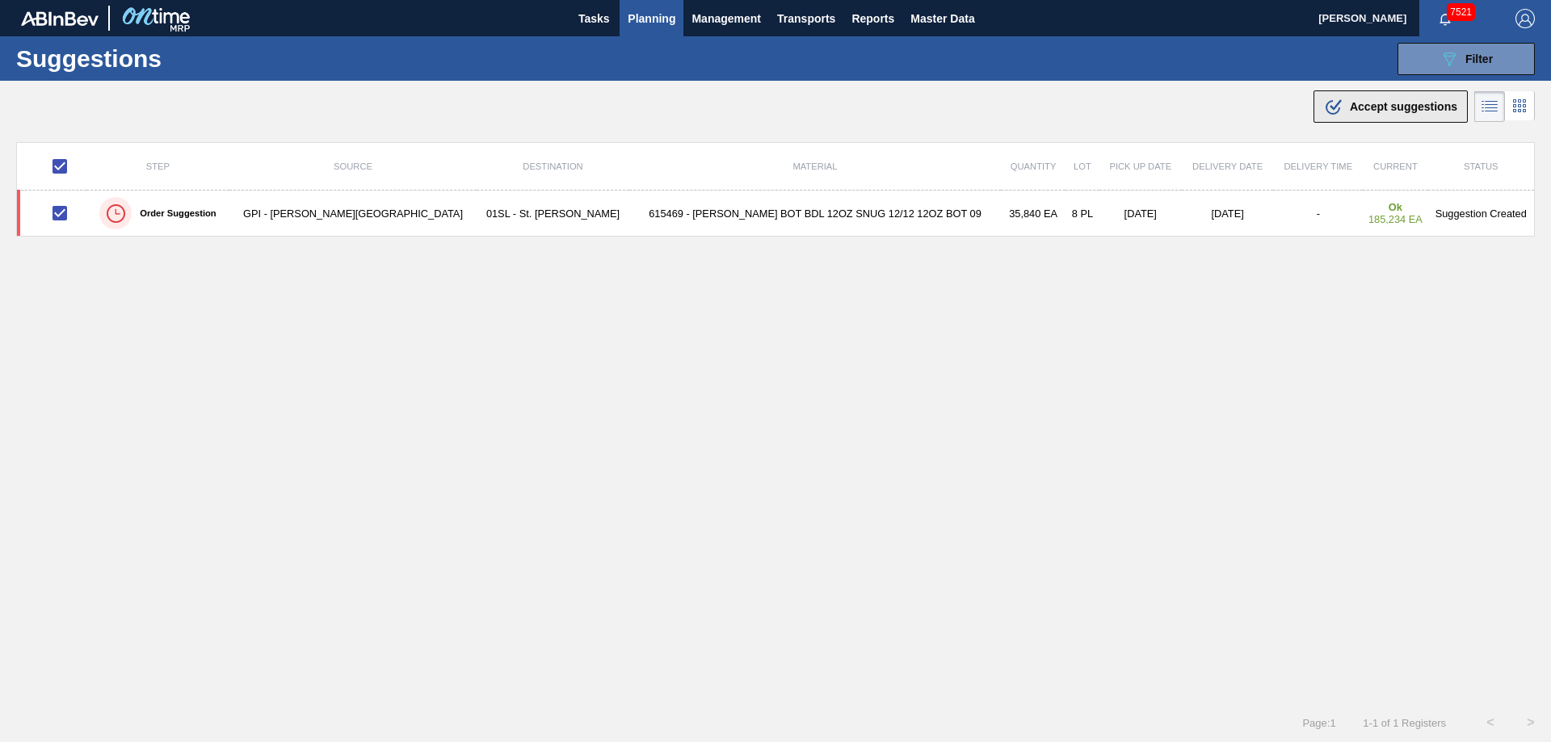
click at [1383, 115] on div ".b{fill:var(--color-action-default)} Accept suggestions" at bounding box center [1390, 106] width 133 height 19
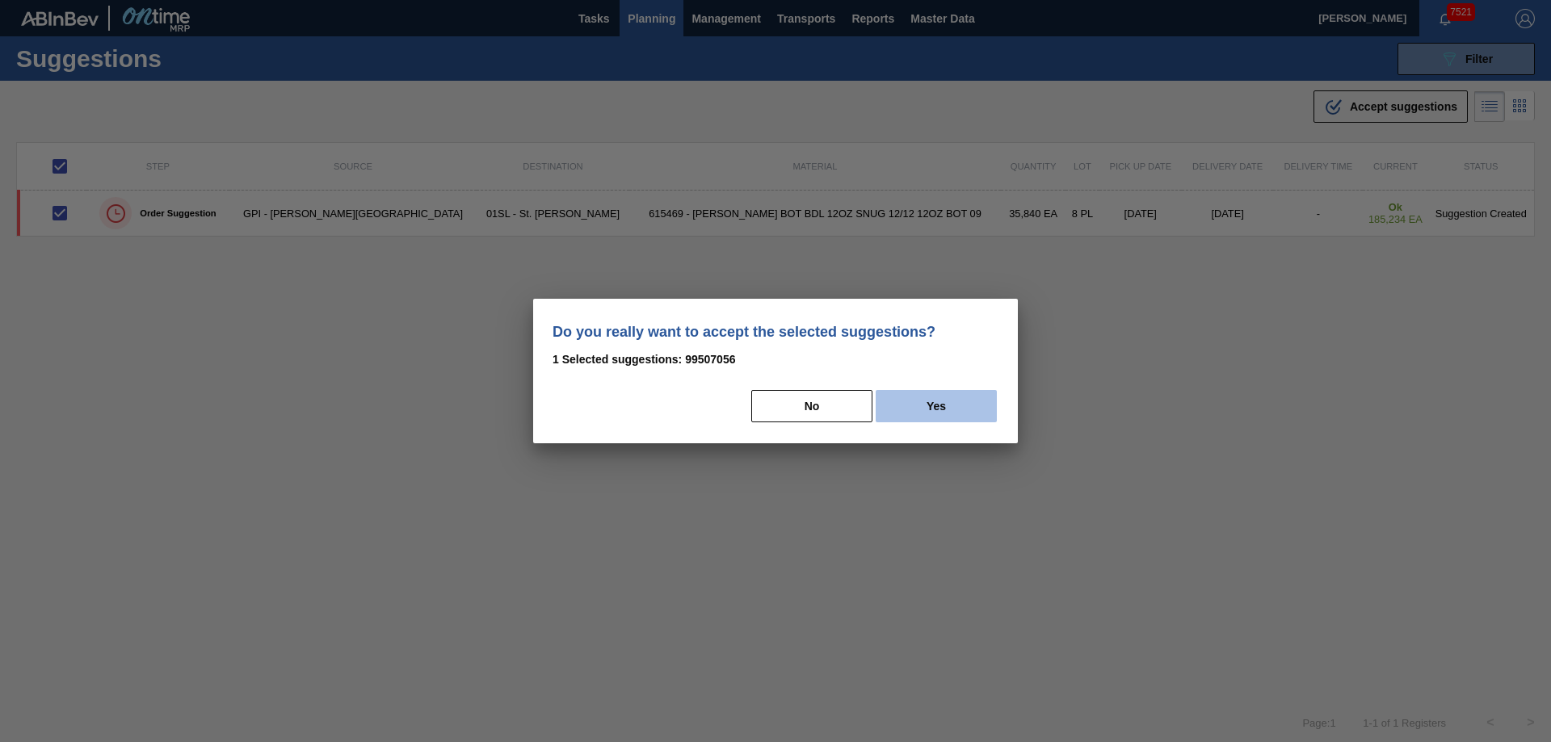
click at [912, 410] on button "Yes" at bounding box center [936, 406] width 121 height 32
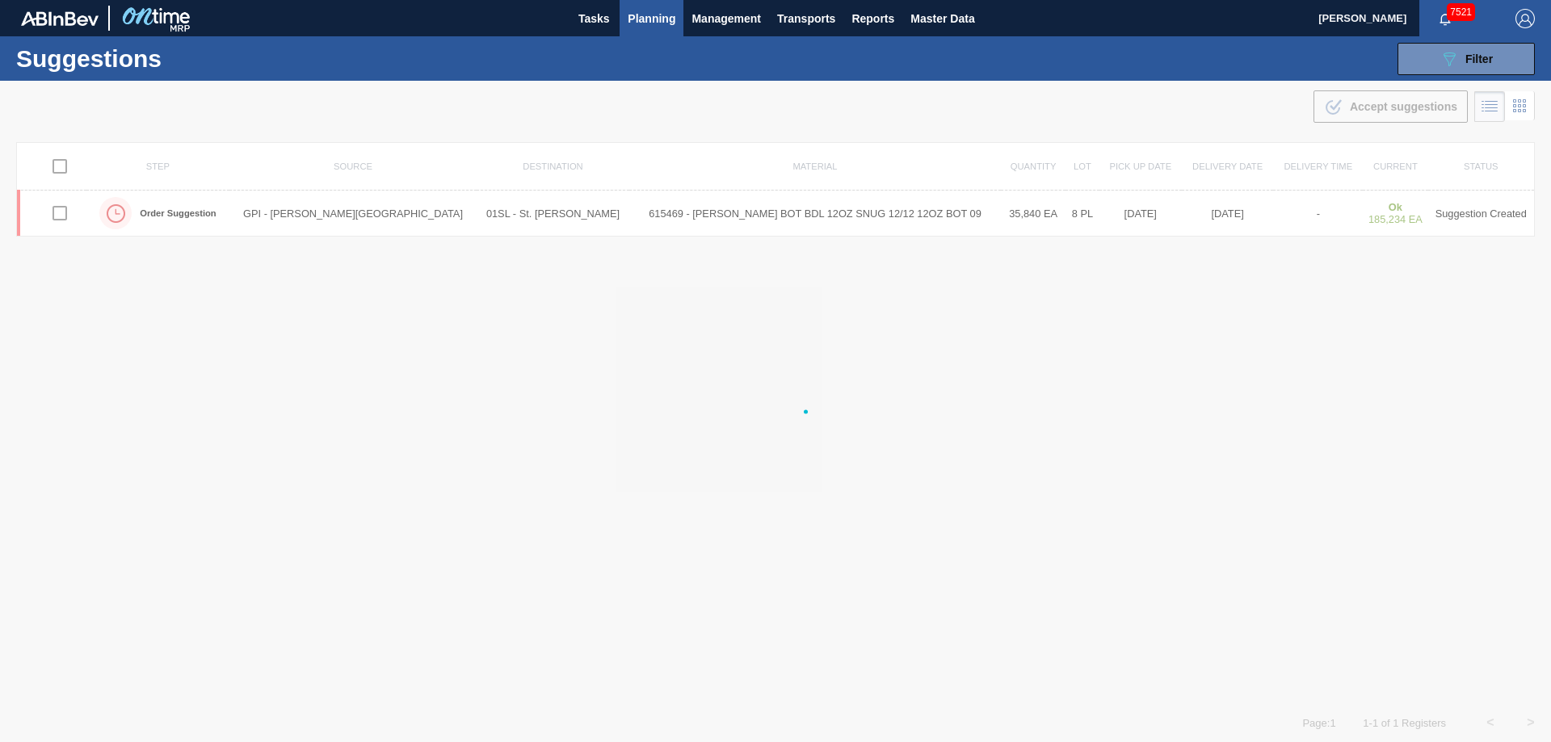
checkbox input "false"
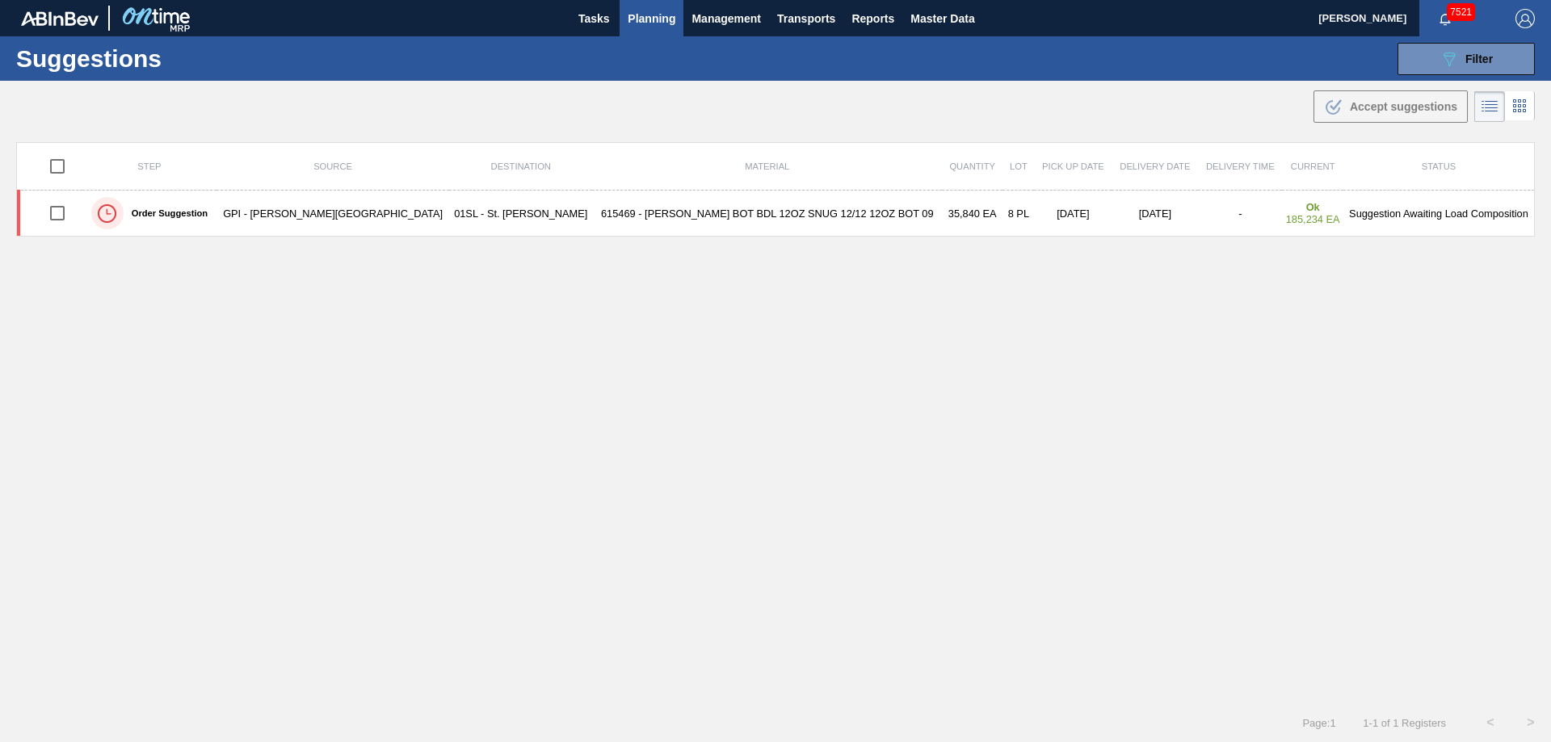
click at [637, 25] on span "Planning" at bounding box center [652, 18] width 48 height 19
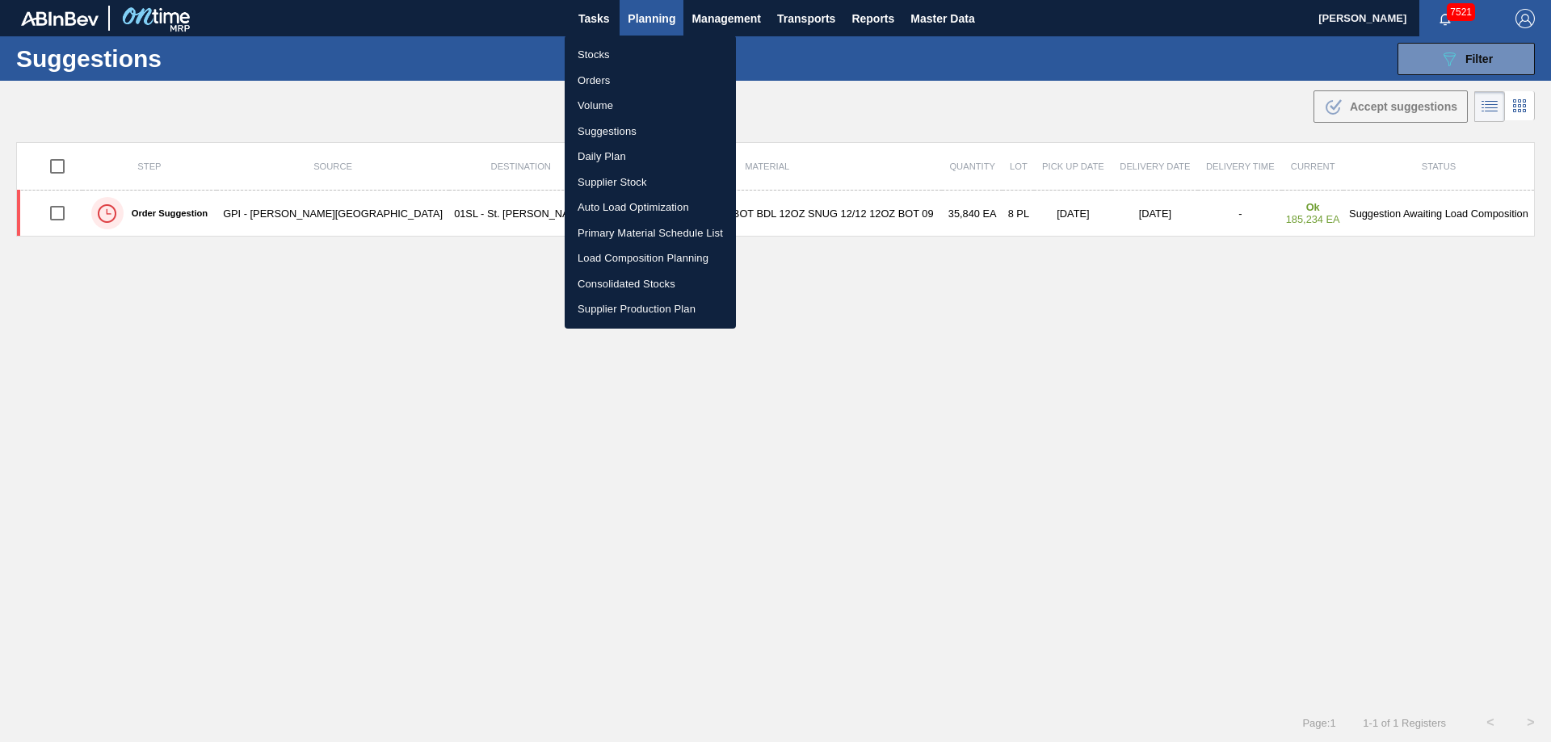
click at [627, 253] on li "Load Composition Planning" at bounding box center [650, 259] width 171 height 26
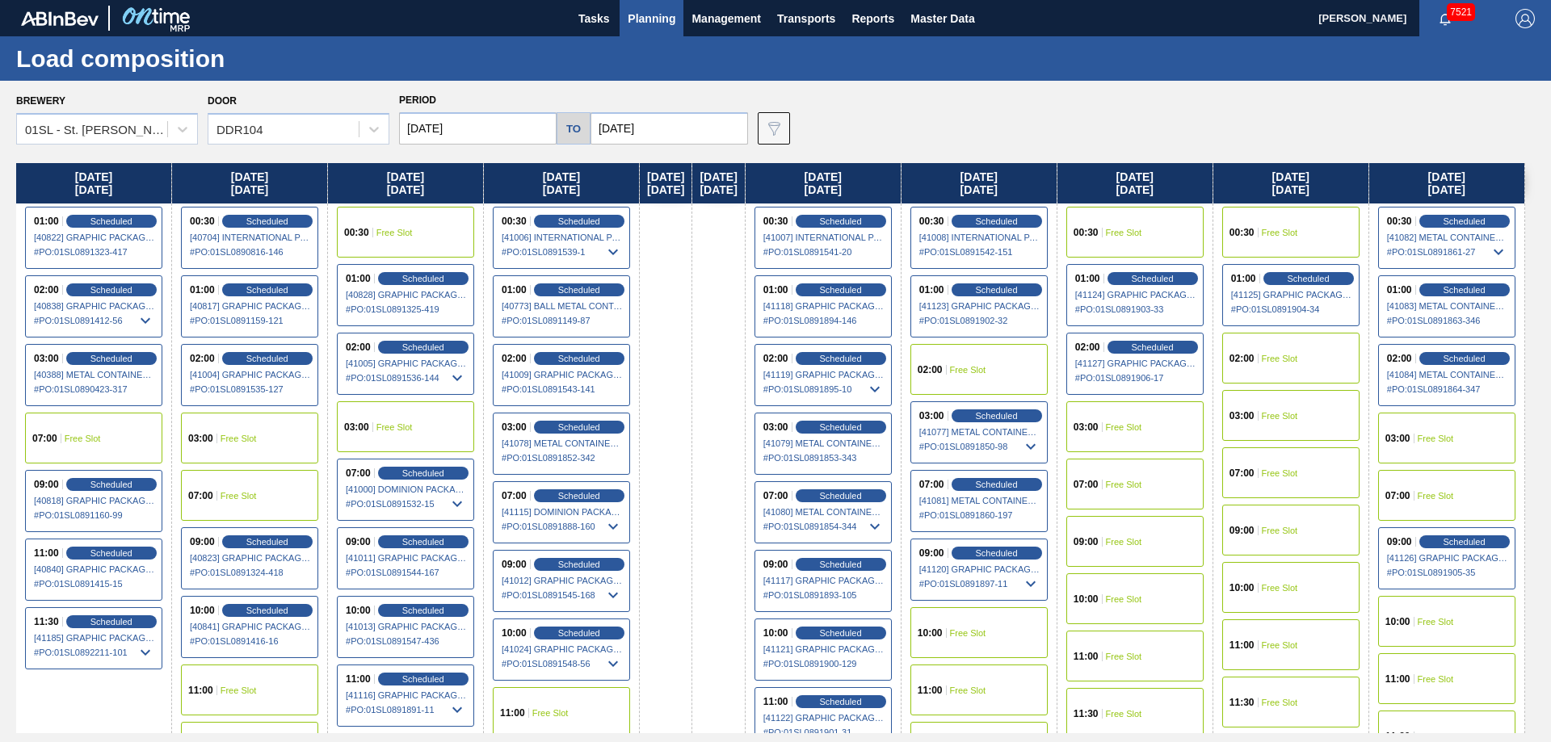
click at [378, 103] on div "Door DDR104" at bounding box center [299, 117] width 182 height 55
click at [368, 130] on icon at bounding box center [374, 129] width 16 height 16
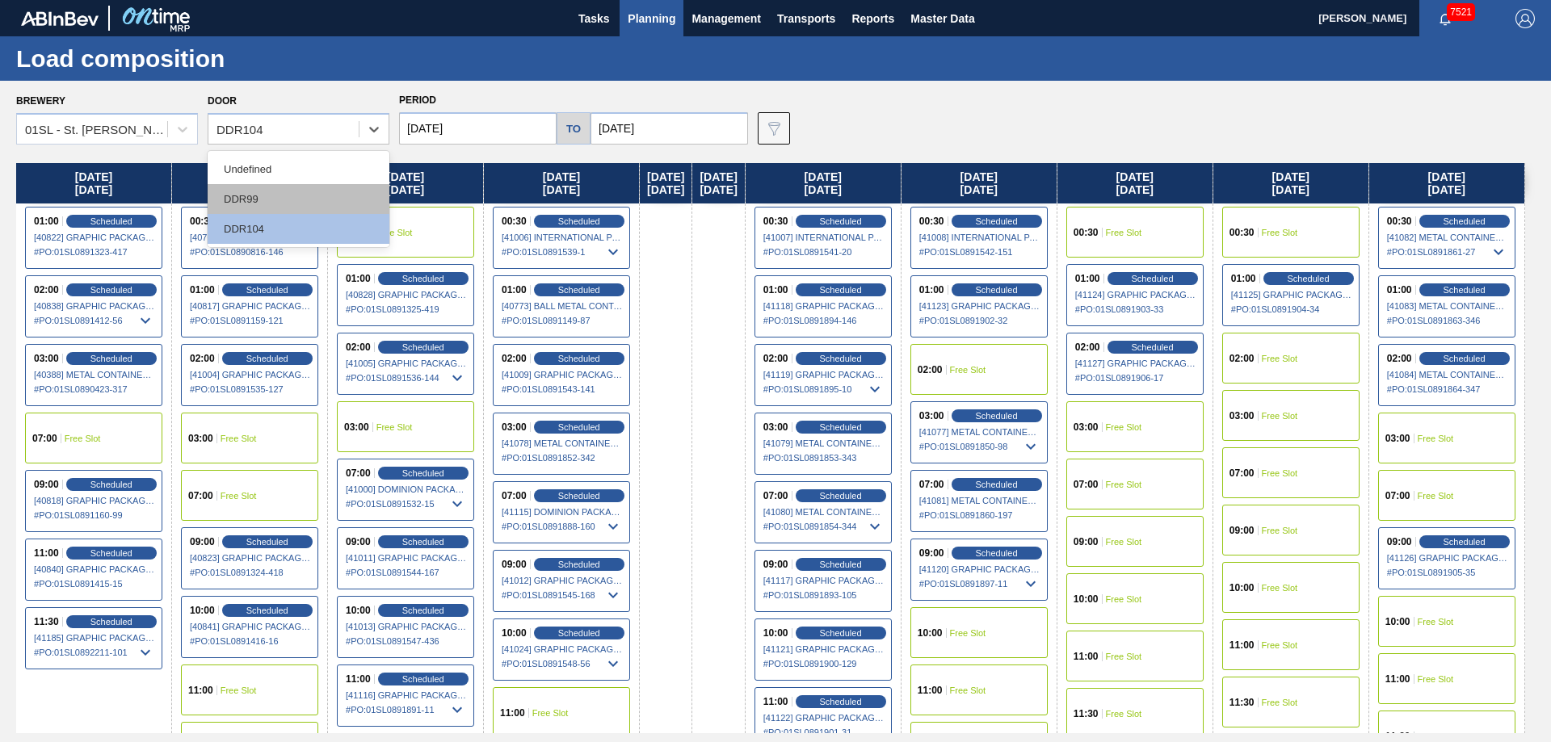
click at [293, 193] on div "DDR99" at bounding box center [299, 199] width 182 height 30
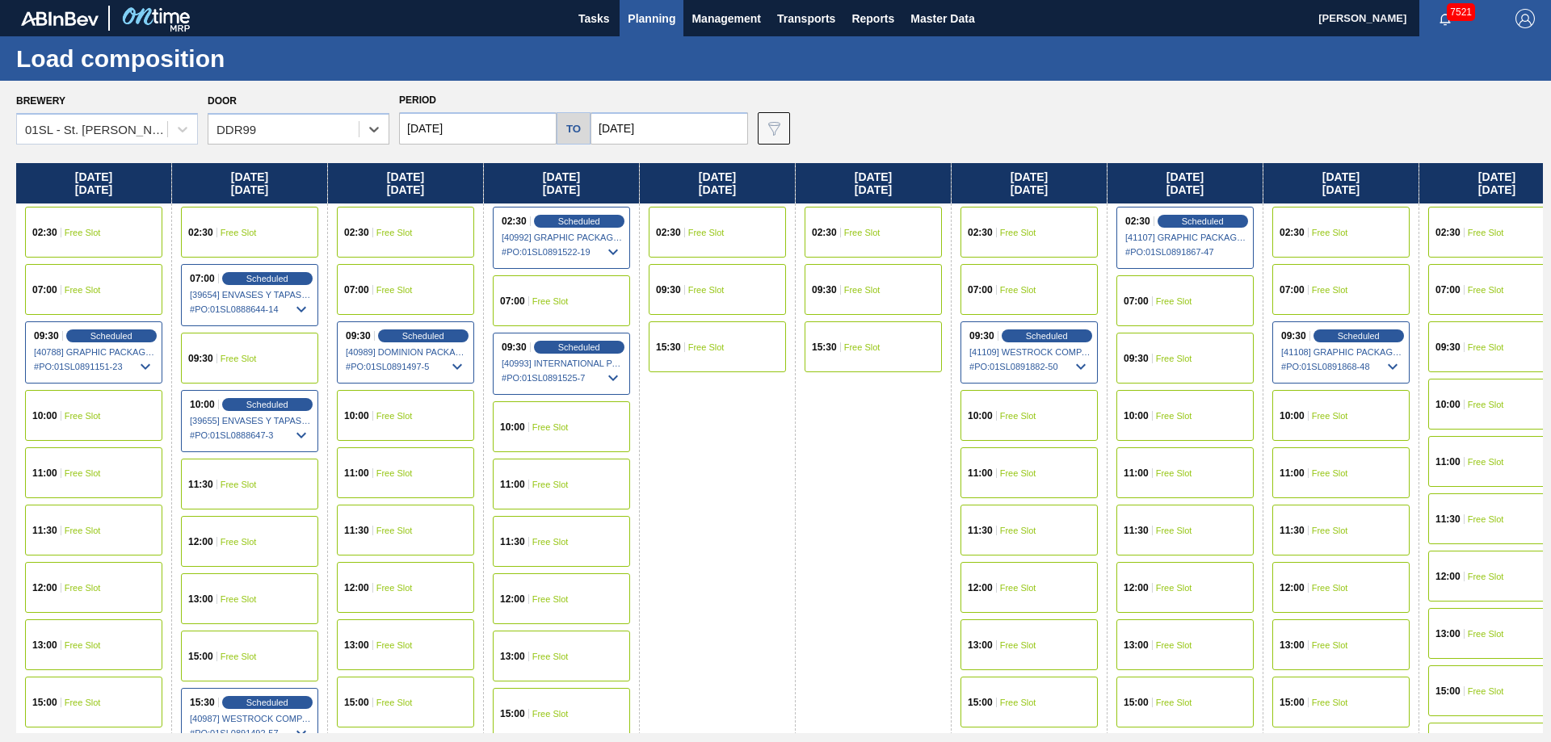
click at [467, 122] on input "[DATE]" at bounding box center [478, 128] width 158 height 32
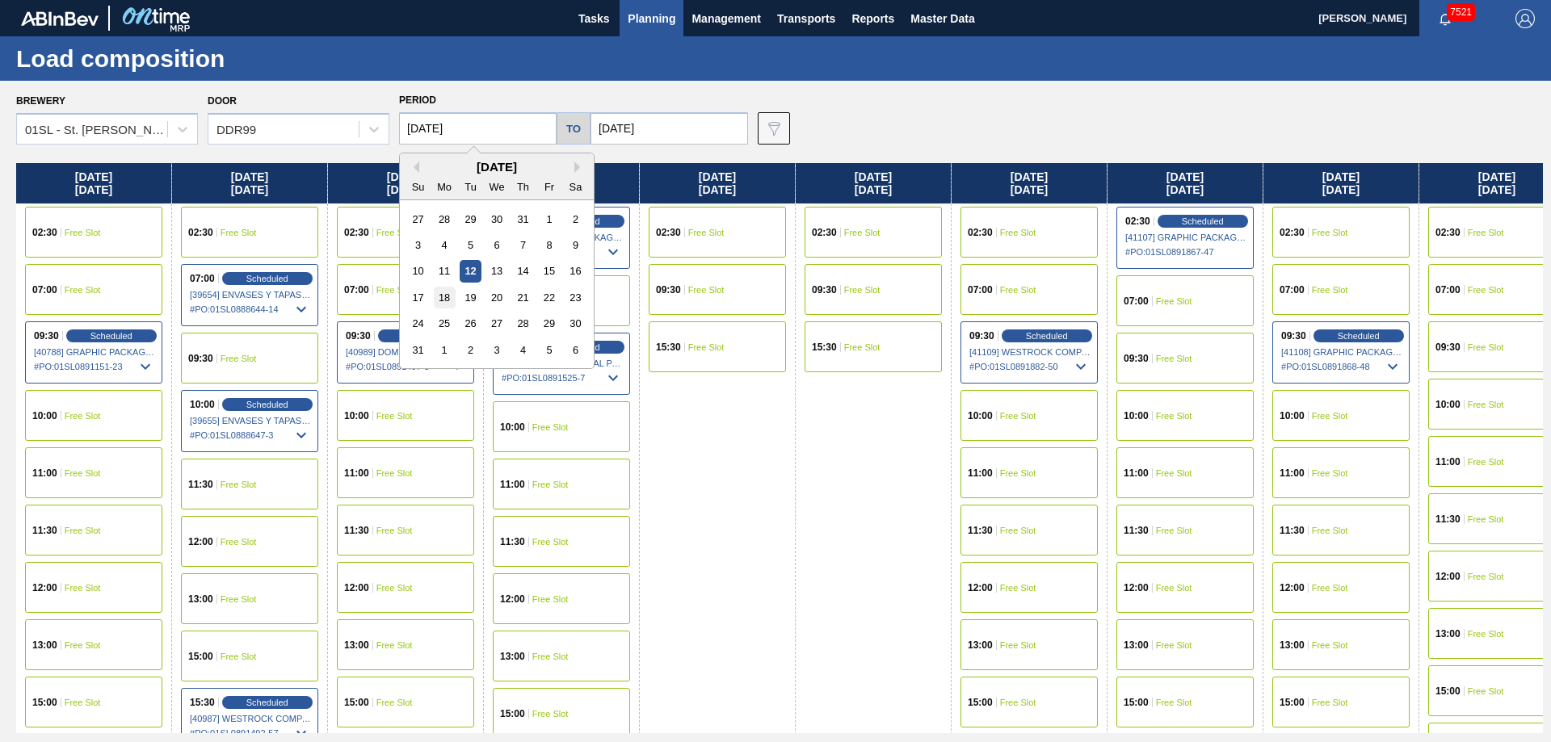
click at [444, 289] on div "18" at bounding box center [445, 298] width 22 height 22
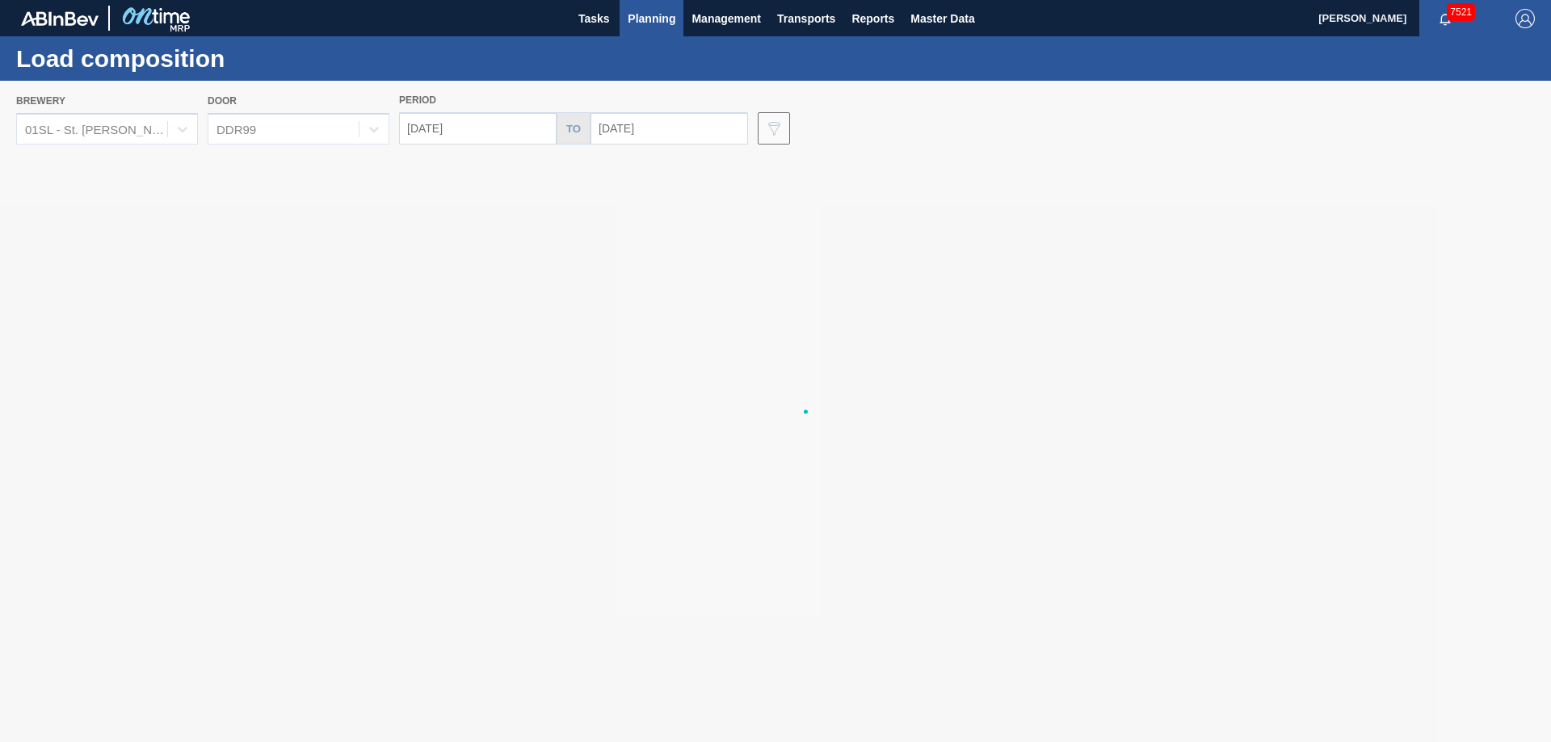
type input "[DATE]"
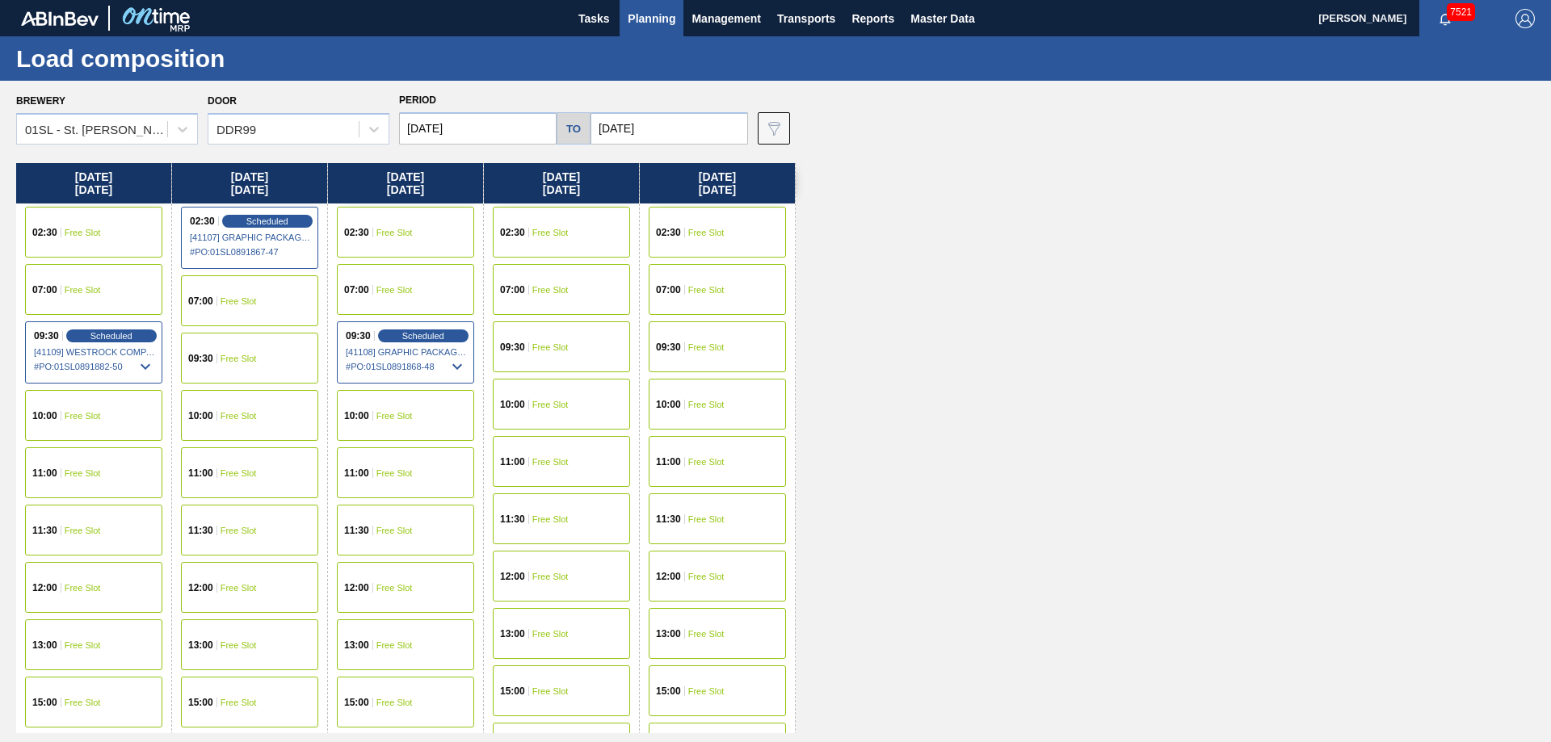
click at [536, 233] on span "Free Slot" at bounding box center [550, 233] width 36 height 10
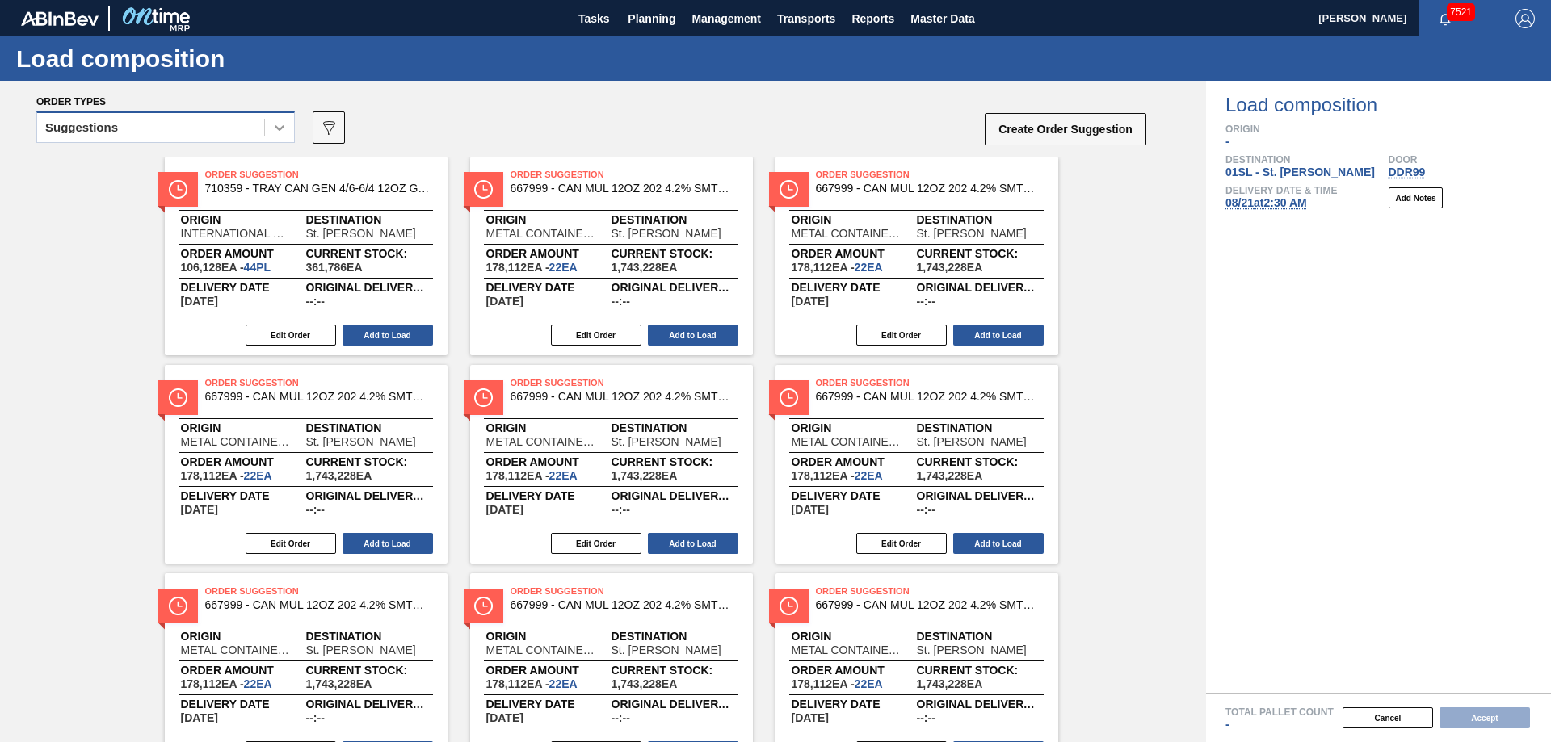
click at [283, 129] on icon at bounding box center [279, 128] width 16 height 16
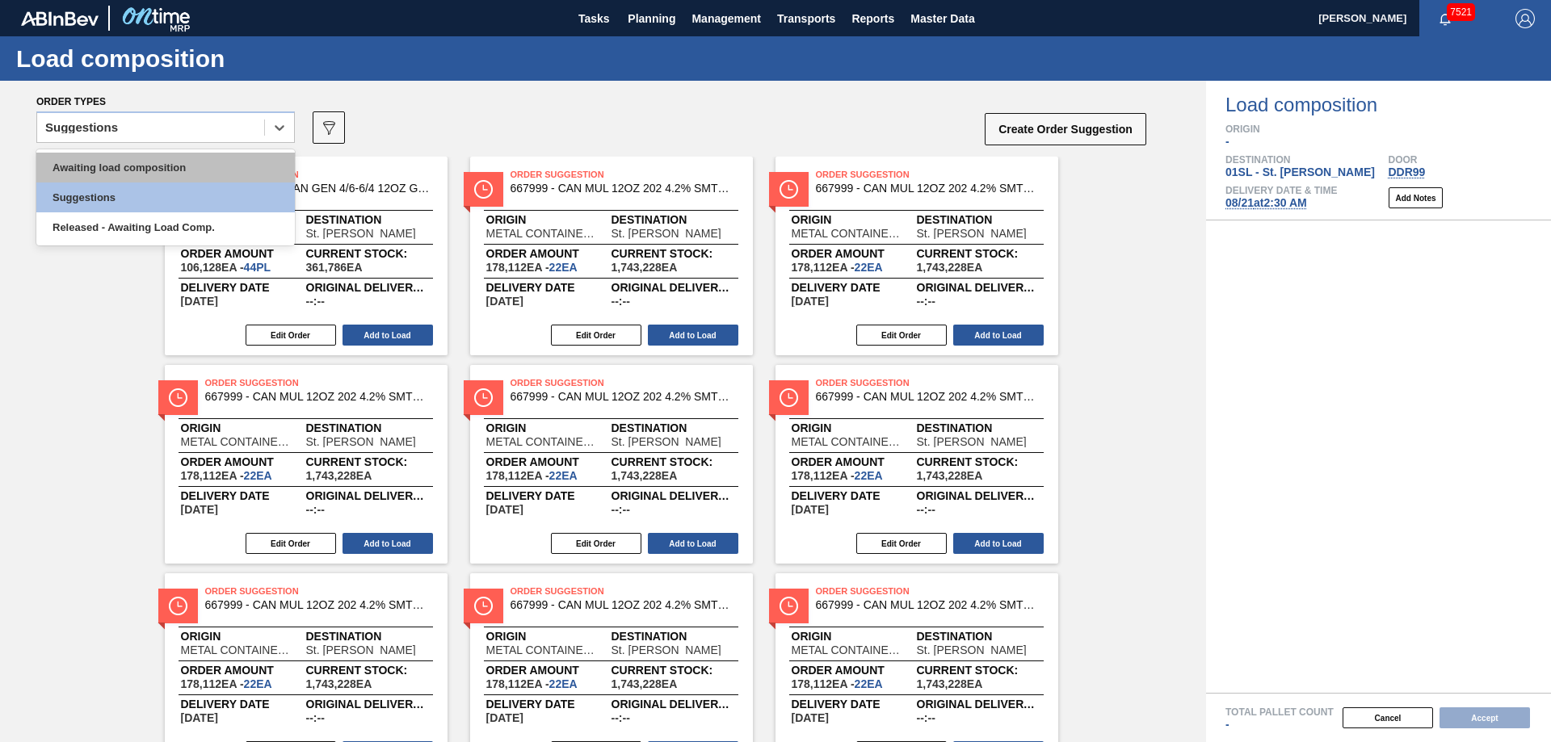
click at [183, 162] on div "Awaiting load composition" at bounding box center [165, 168] width 259 height 30
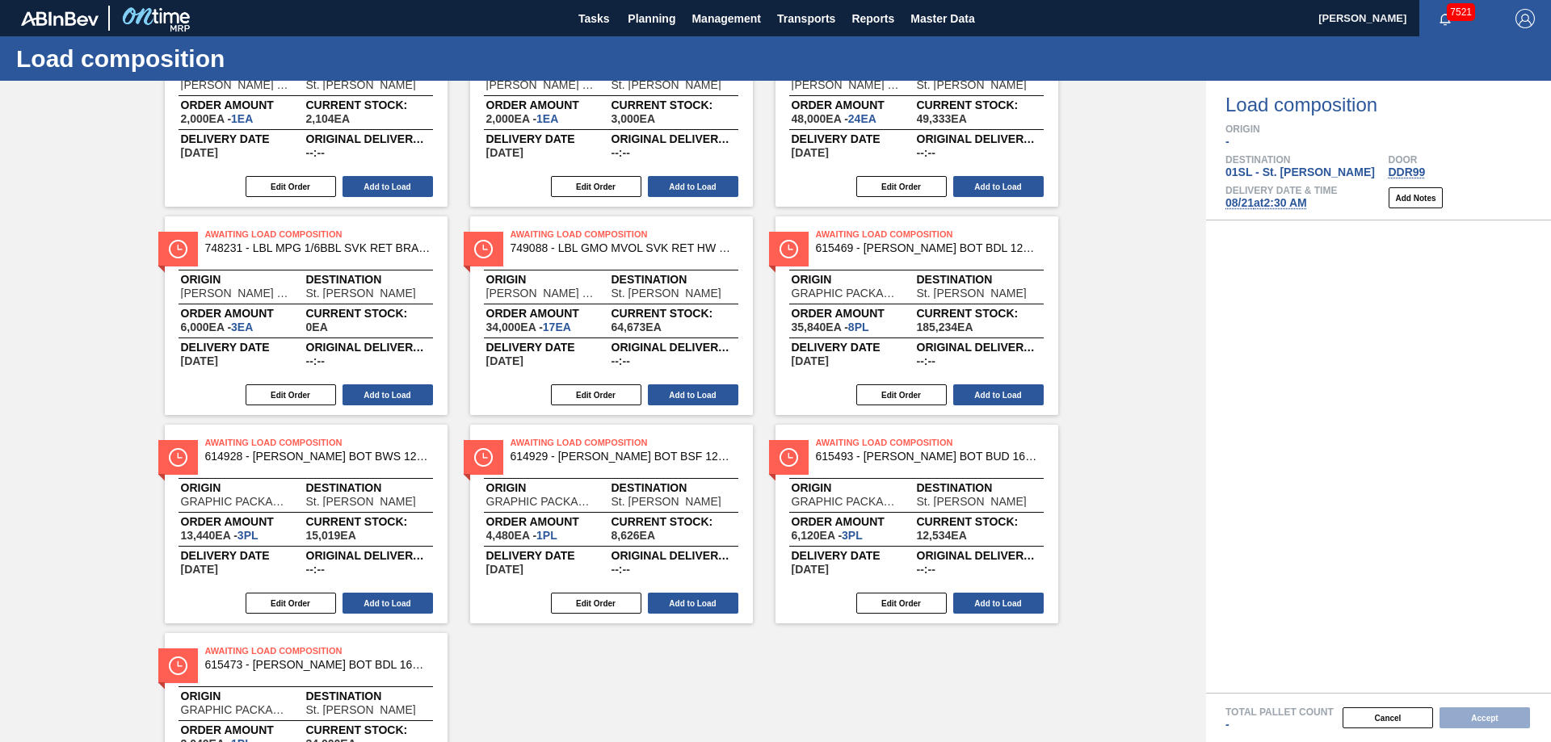
scroll to position [704, 0]
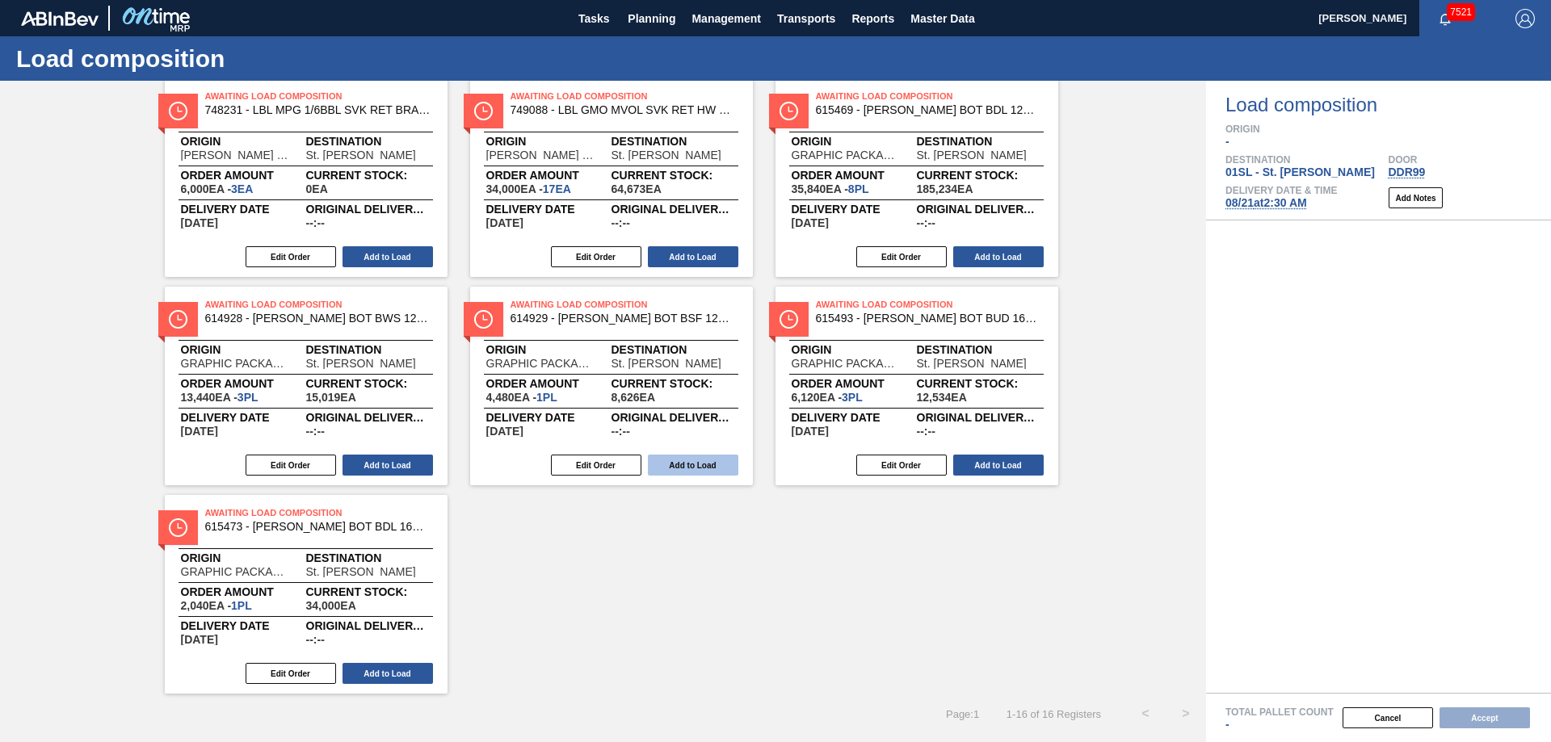
click at [701, 473] on button "Add to Load" at bounding box center [693, 465] width 90 height 21
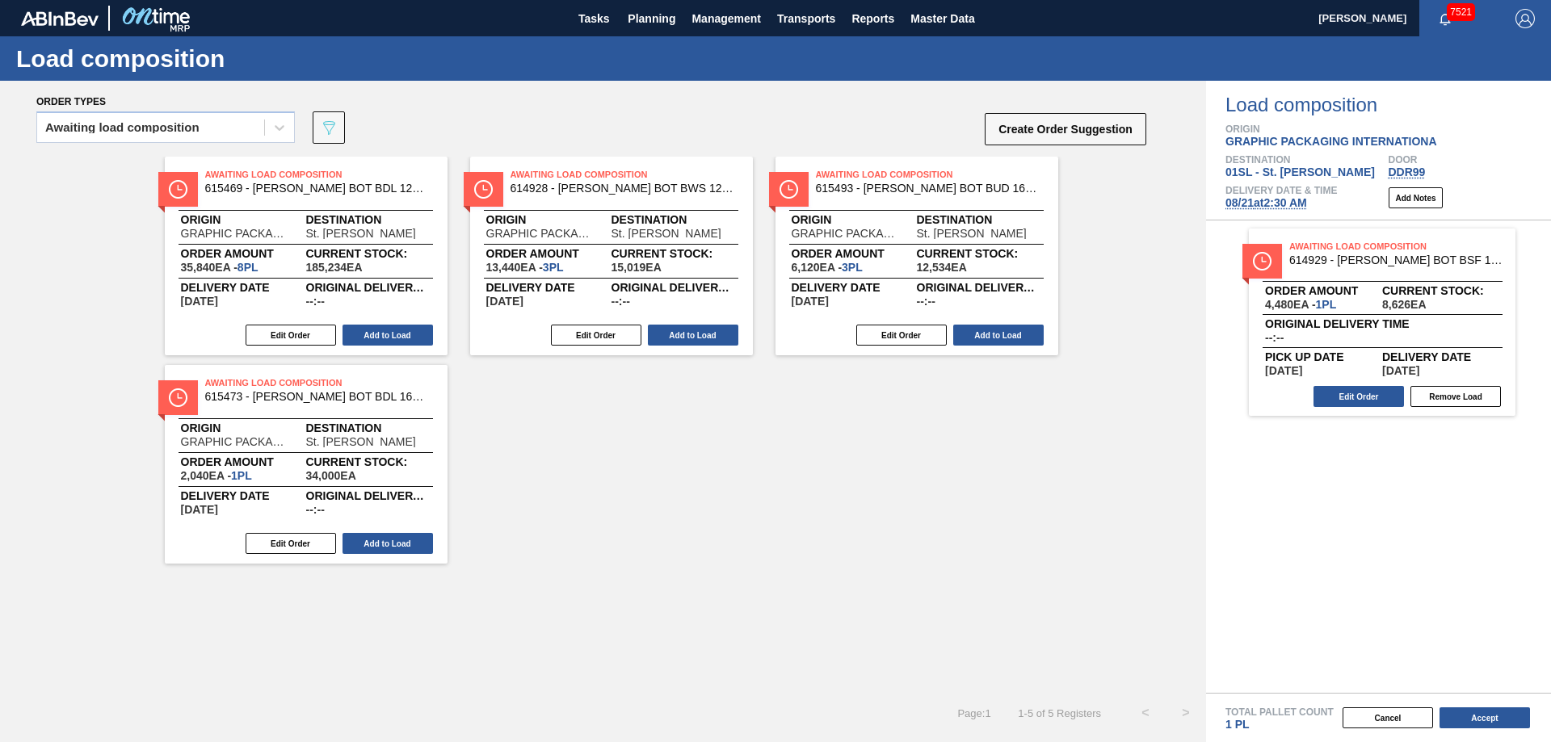
scroll to position [0, 0]
click at [376, 327] on button "Add to Load" at bounding box center [388, 335] width 90 height 21
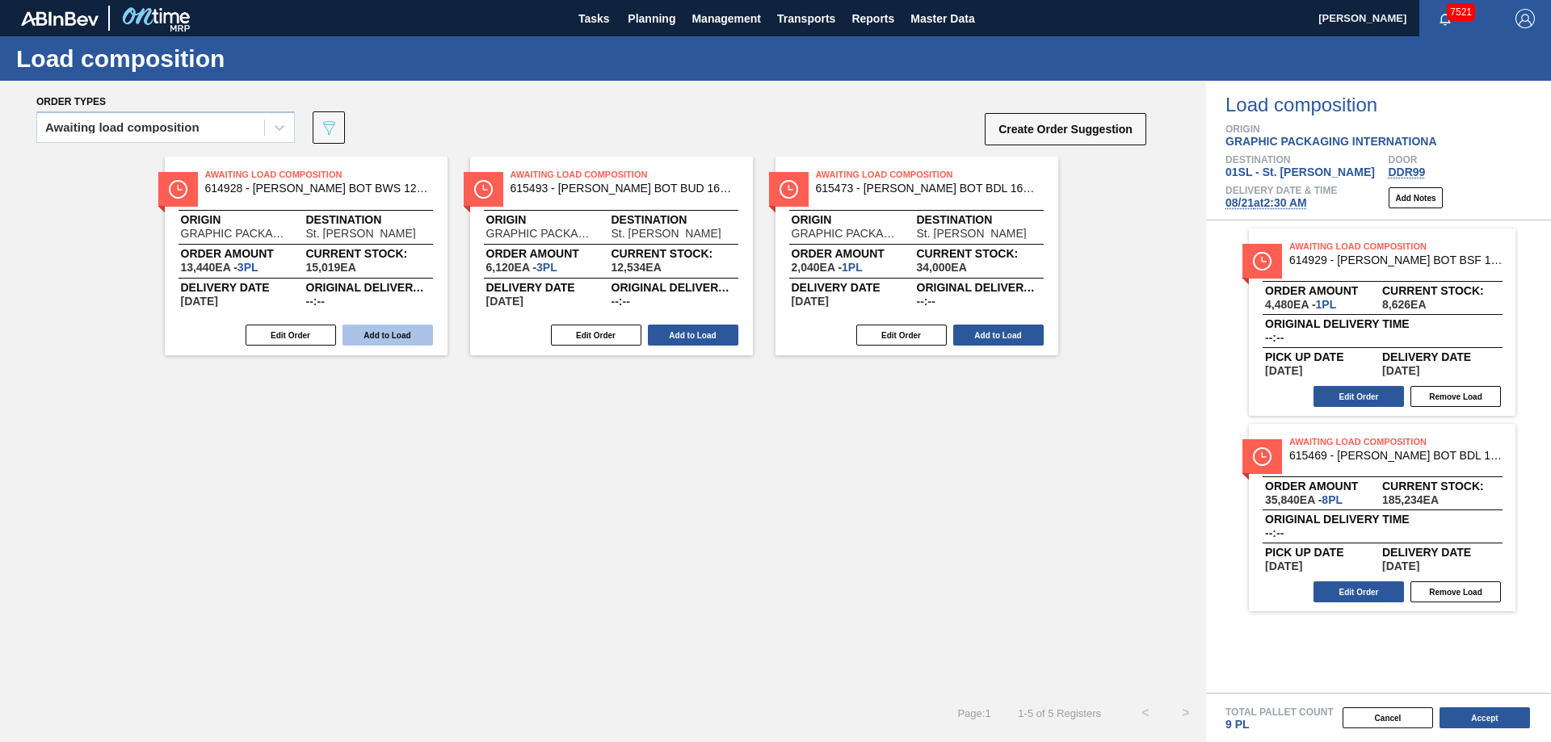
click at [368, 332] on button "Add to Load" at bounding box center [388, 335] width 90 height 21
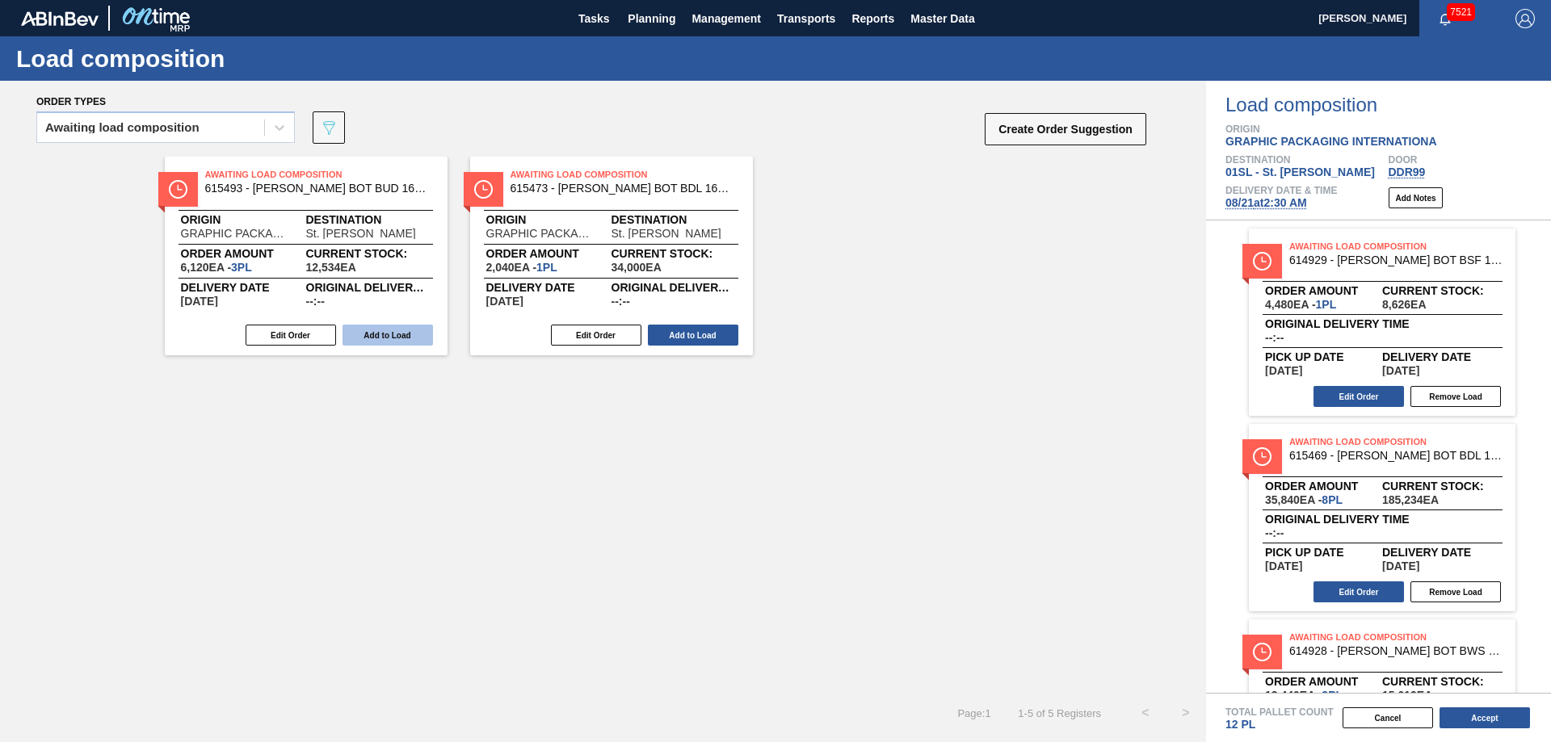
click at [368, 333] on button "Add to Load" at bounding box center [388, 335] width 90 height 21
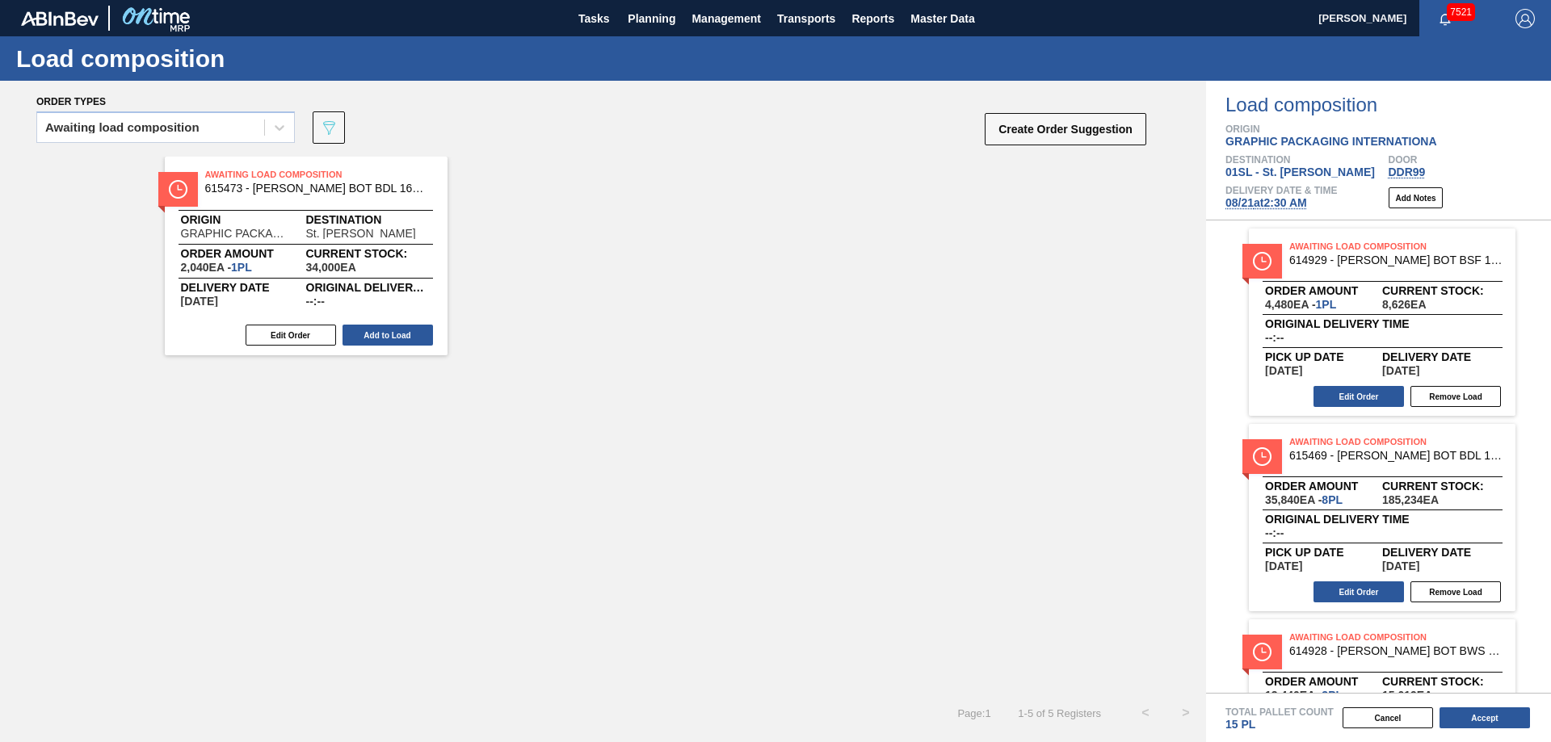
click at [368, 333] on button "Add to Load" at bounding box center [388, 335] width 90 height 21
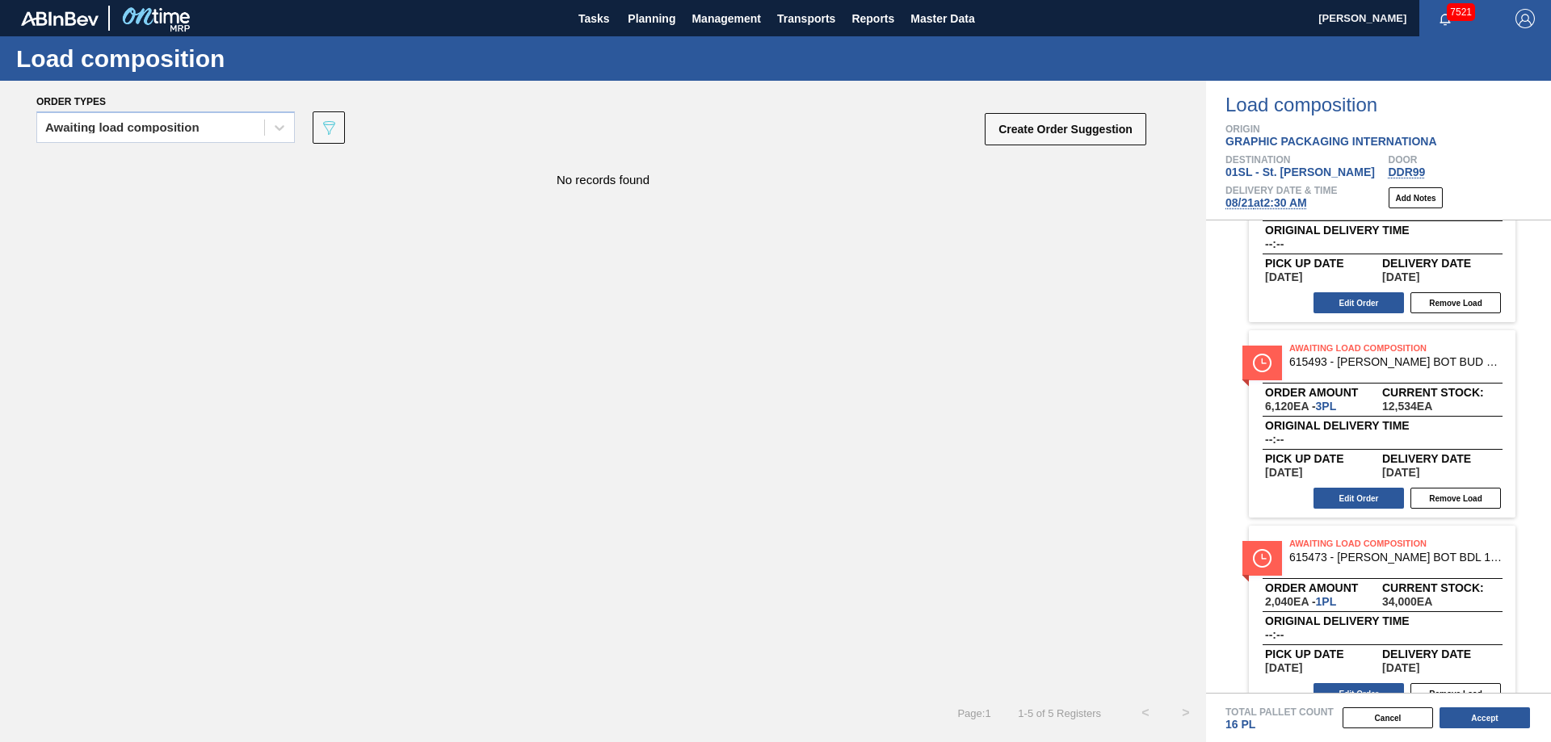
scroll to position [513, 0]
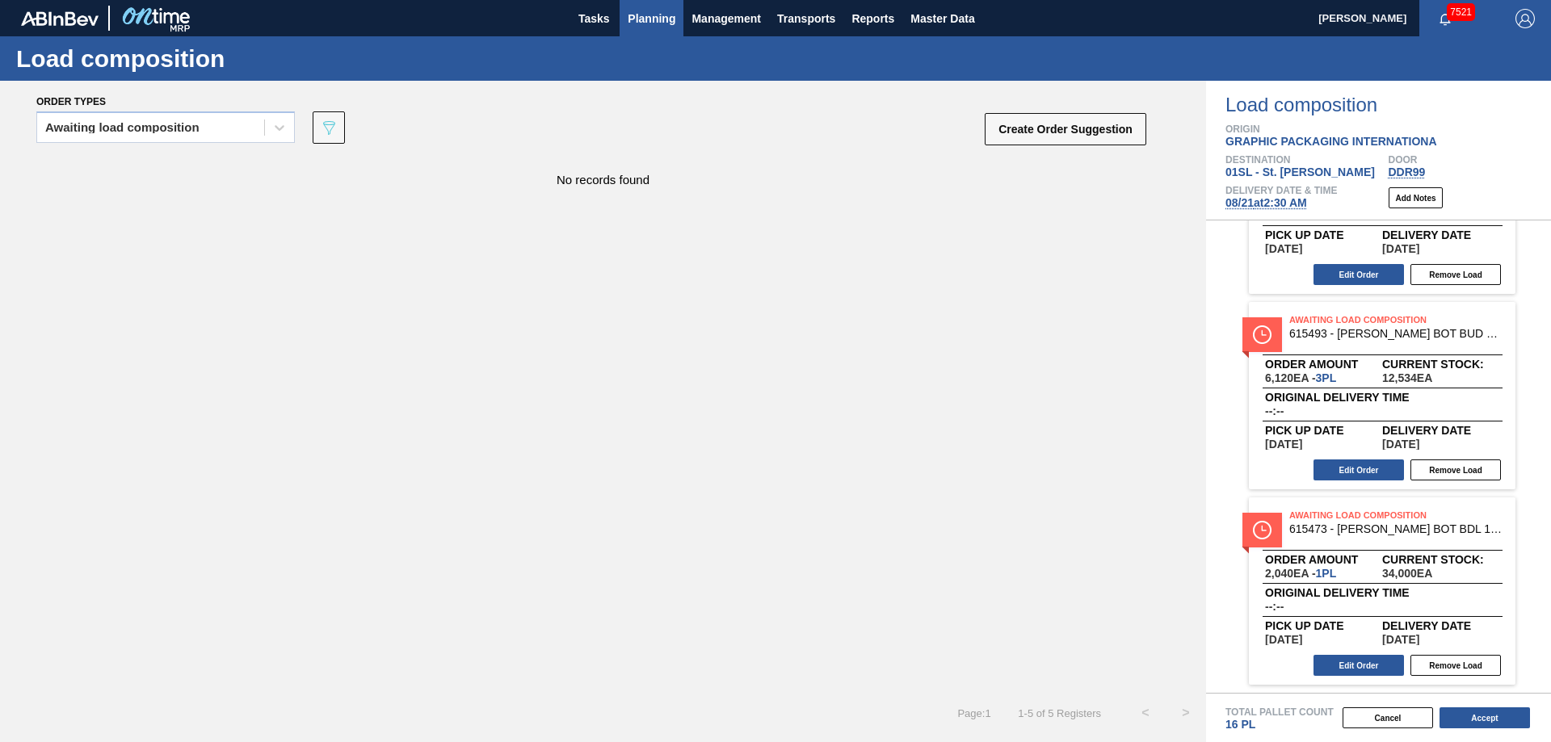
click at [643, 27] on span "Planning" at bounding box center [652, 18] width 48 height 19
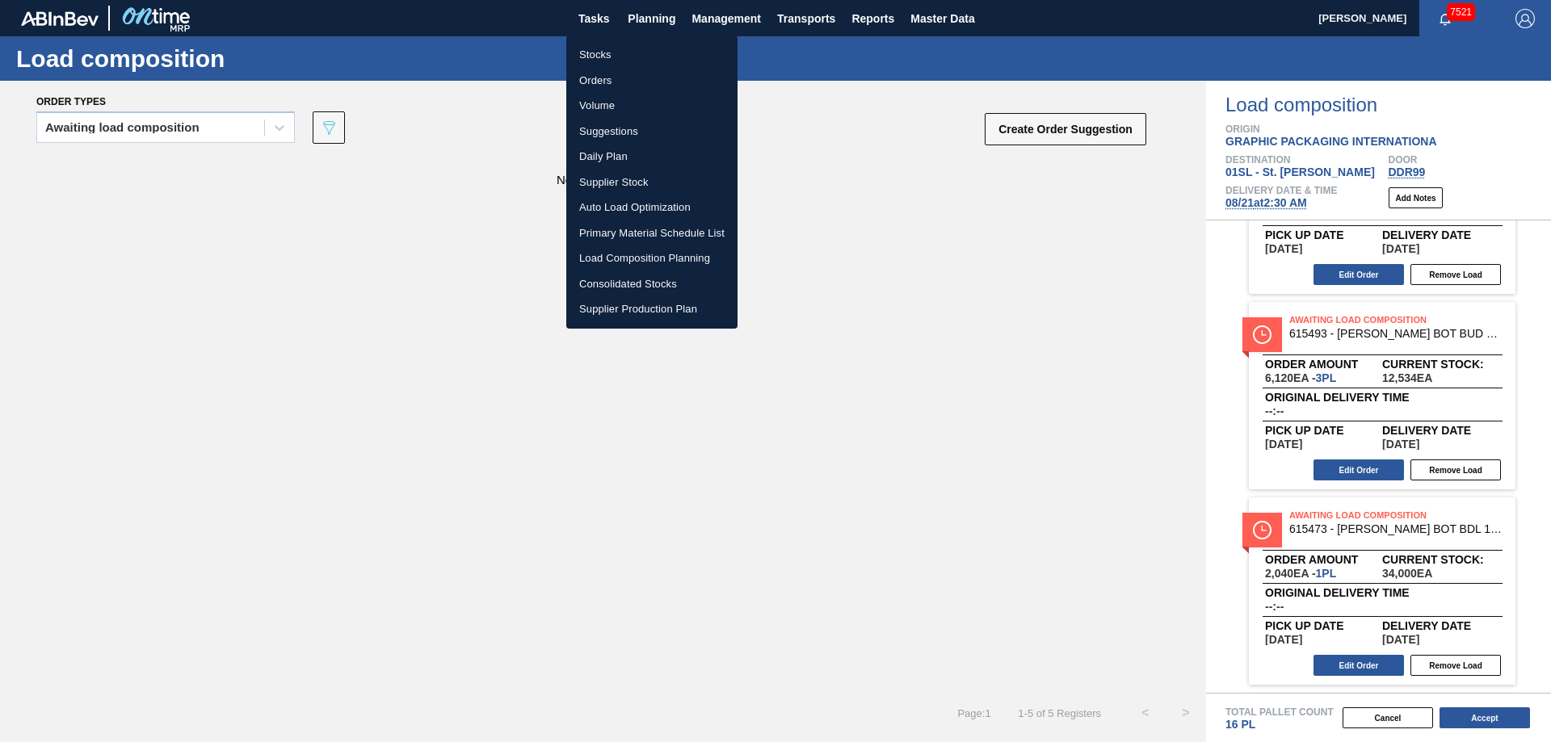
click at [623, 129] on li "Suggestions" at bounding box center [651, 132] width 171 height 26
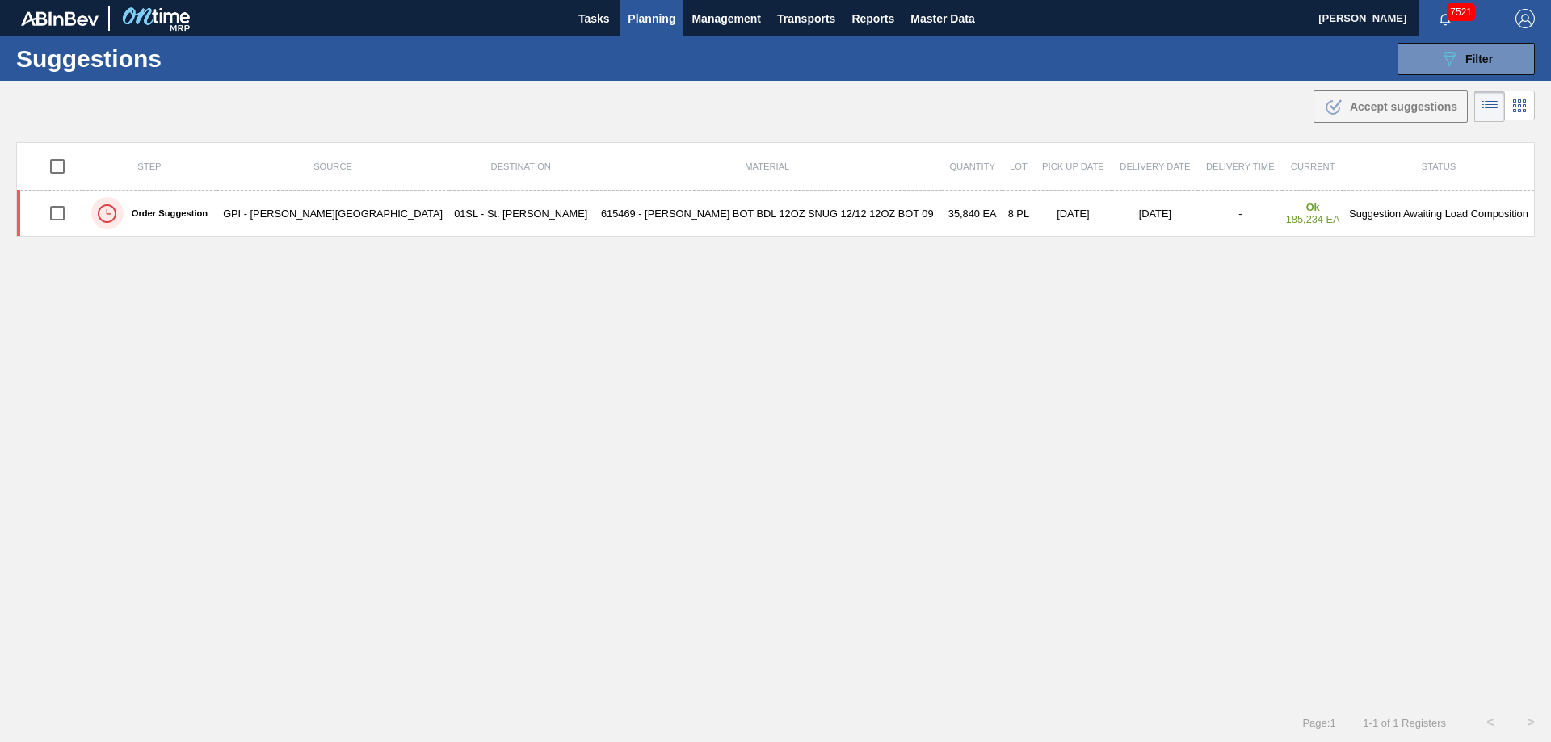
type from "[DATE]"
type to "[DATE]"
click at [1486, 55] on span "Filter" at bounding box center [1478, 59] width 27 height 13
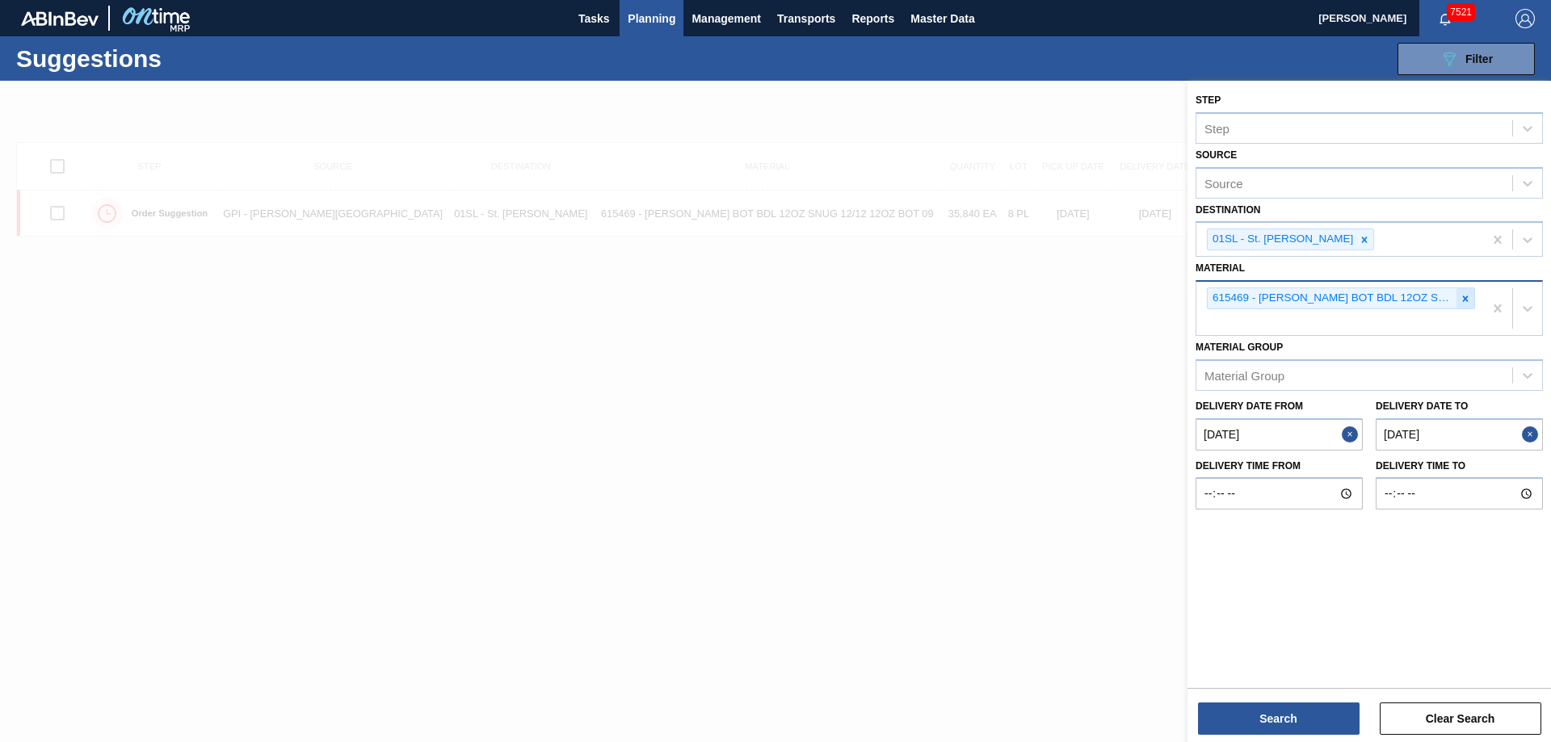
click at [1460, 301] on icon at bounding box center [1465, 298] width 11 height 11
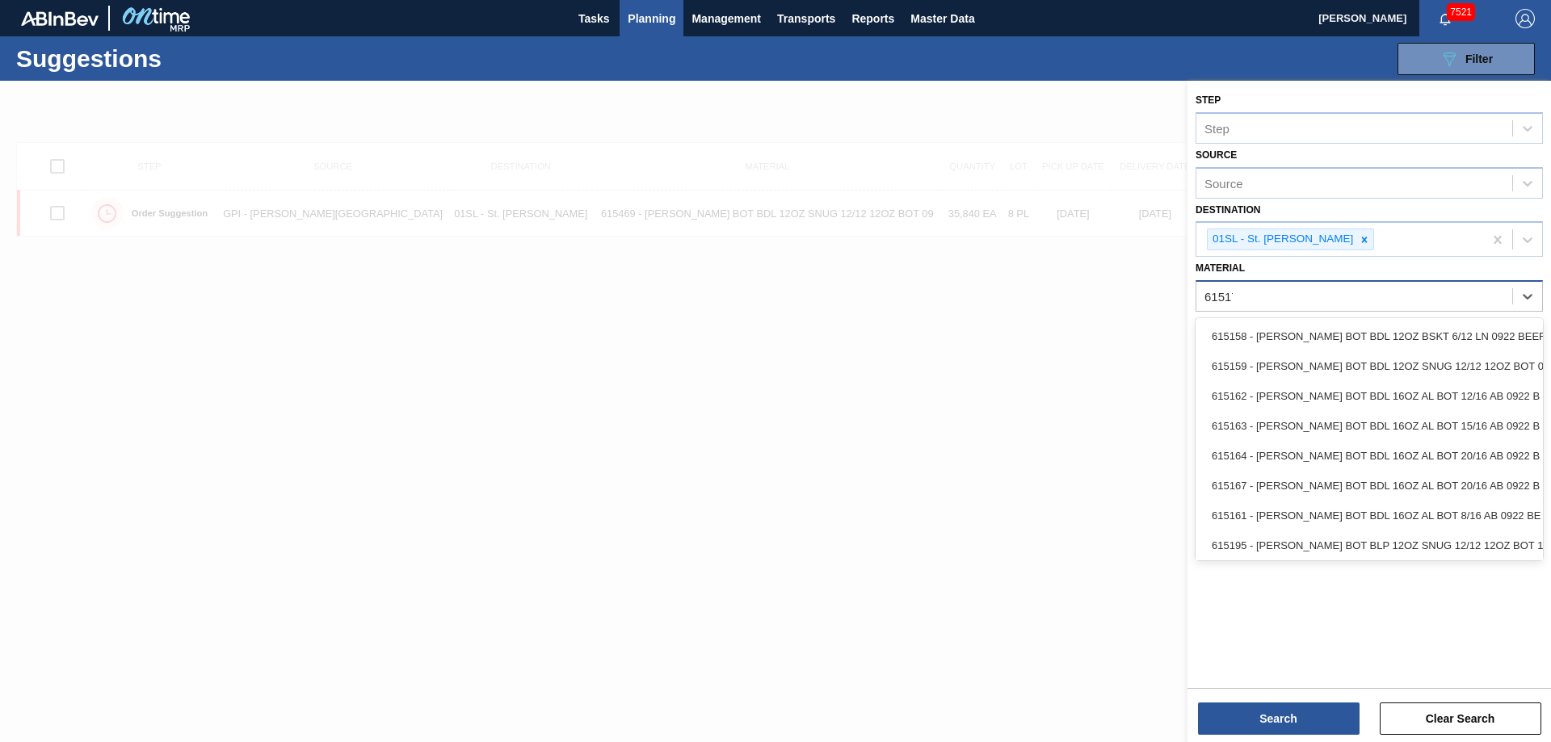
type input "615171"
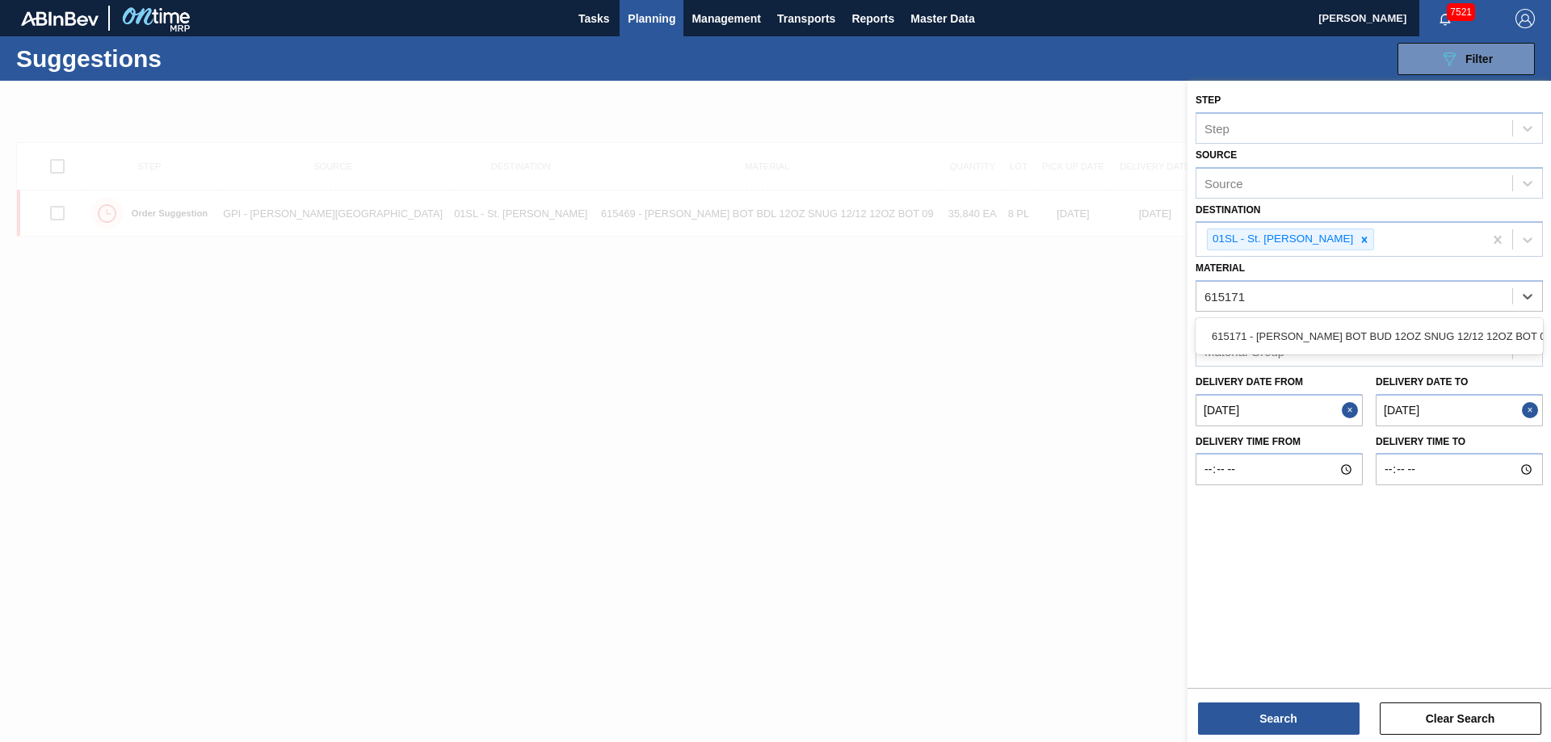
click at [1385, 338] on div "615171 - [PERSON_NAME] BOT BUD 12OZ SNUG 12/12 12OZ BOT 09" at bounding box center [1369, 337] width 347 height 30
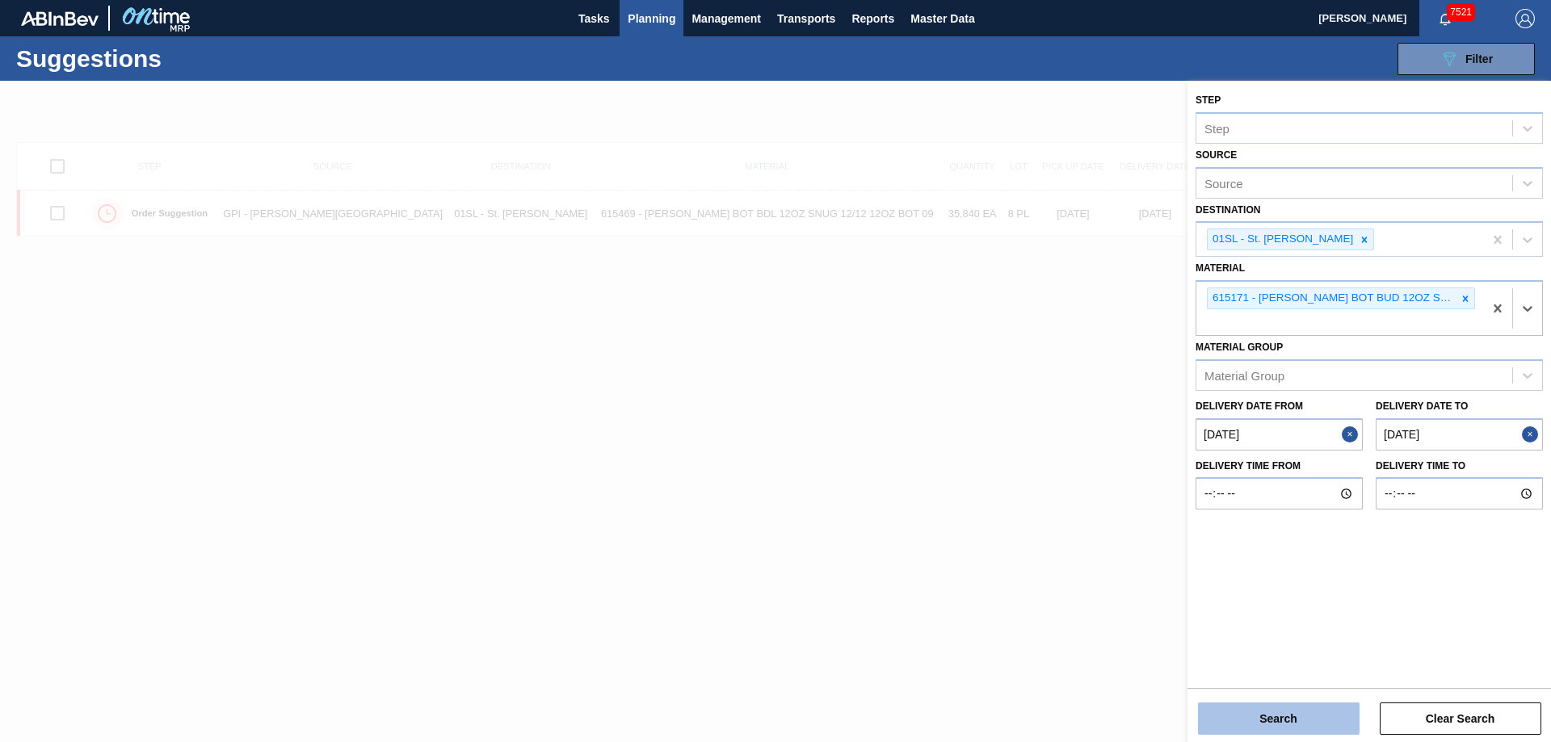
click at [1283, 725] on button "Search" at bounding box center [1279, 719] width 162 height 32
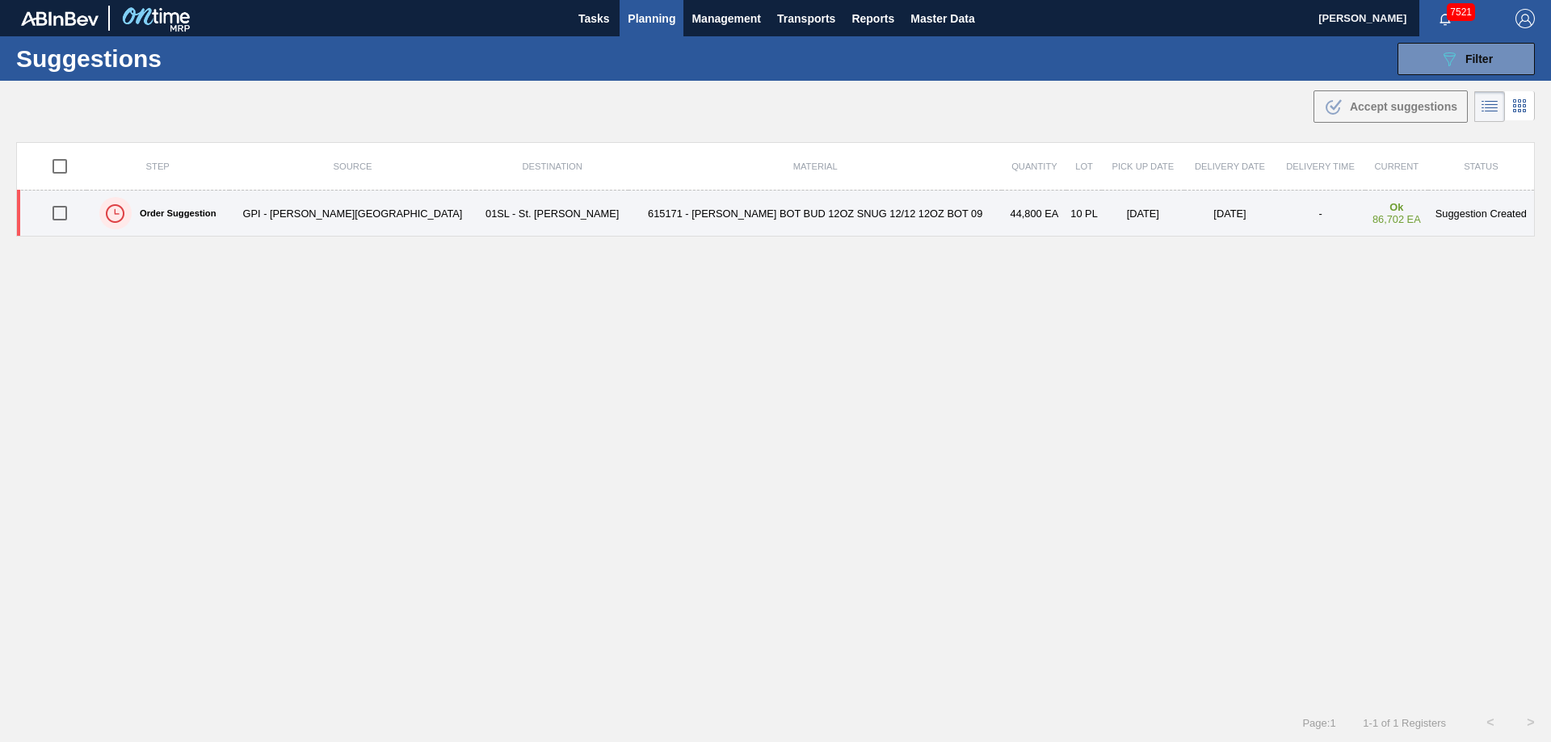
click at [74, 222] on input "checkbox" at bounding box center [60, 213] width 34 height 34
checkbox input "true"
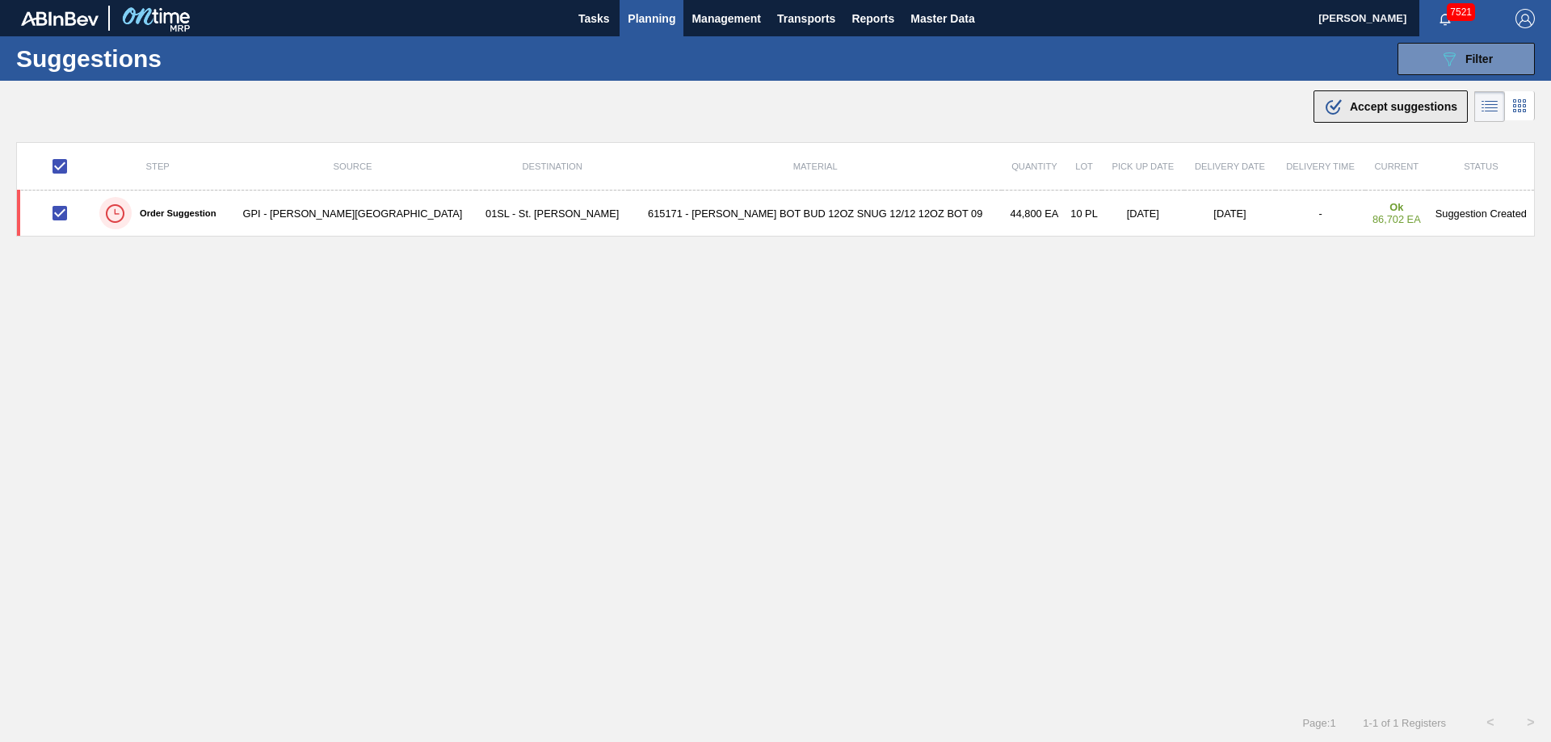
click at [1415, 100] on span "Accept suggestions" at bounding box center [1403, 106] width 107 height 13
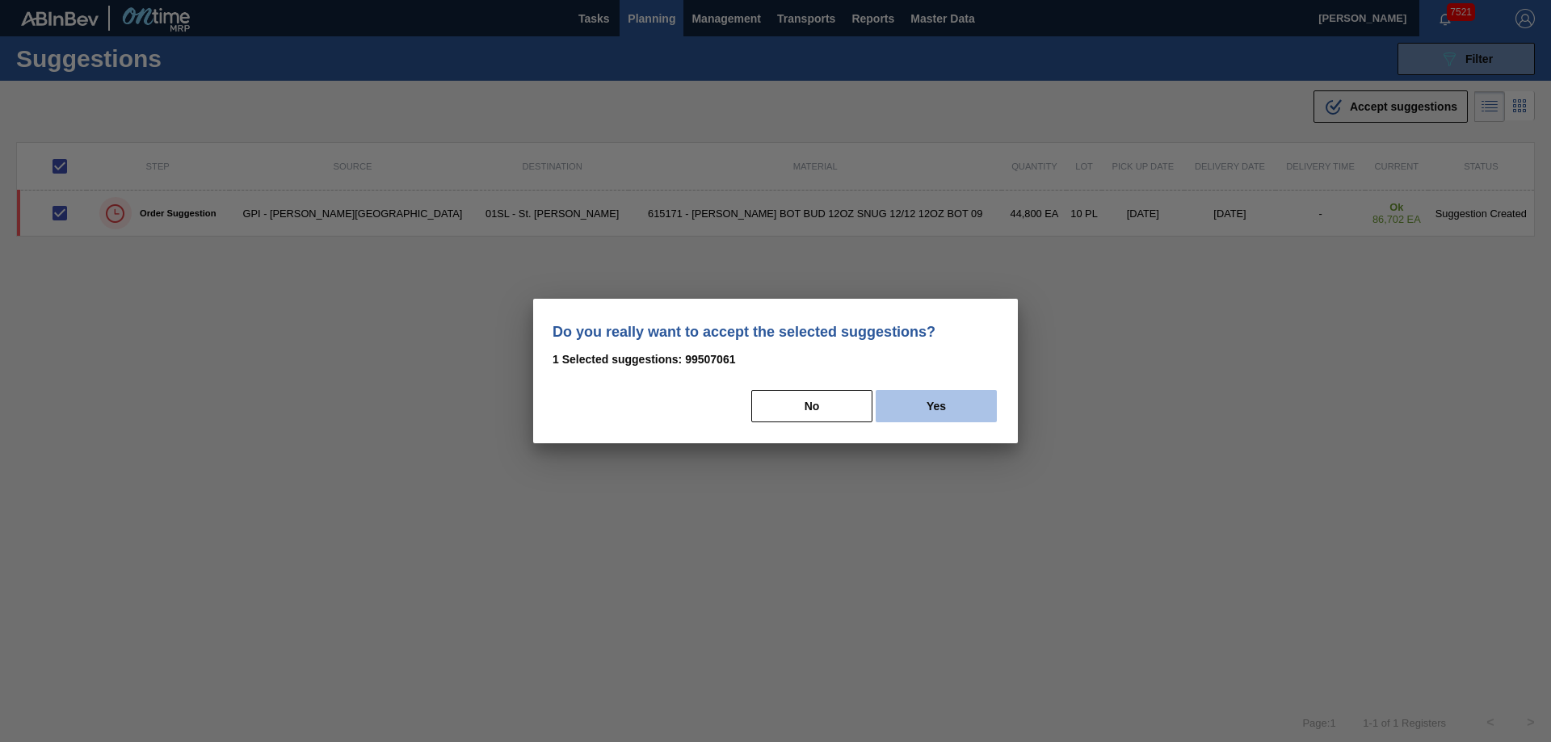
click at [946, 406] on button "Yes" at bounding box center [936, 406] width 121 height 32
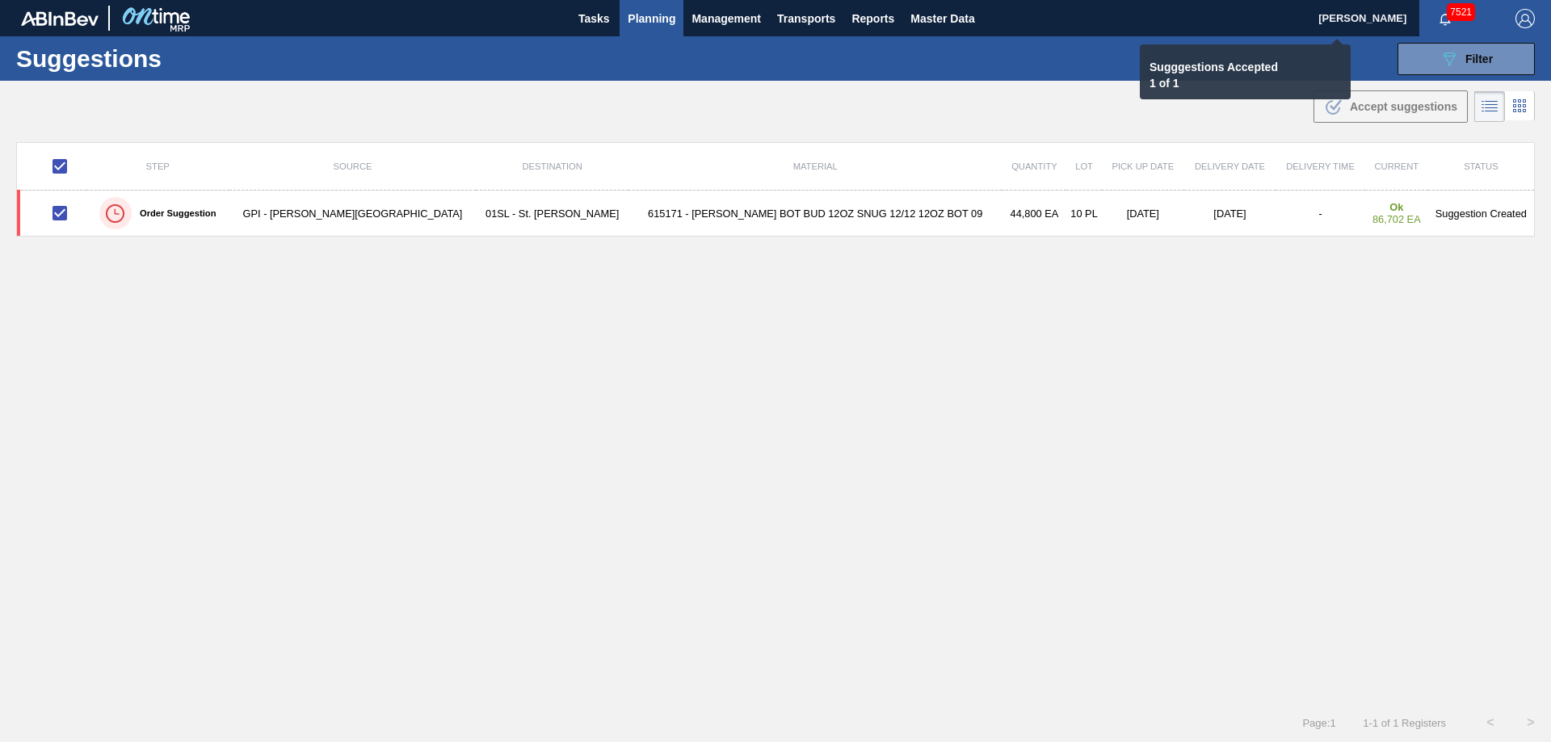
checkbox input "false"
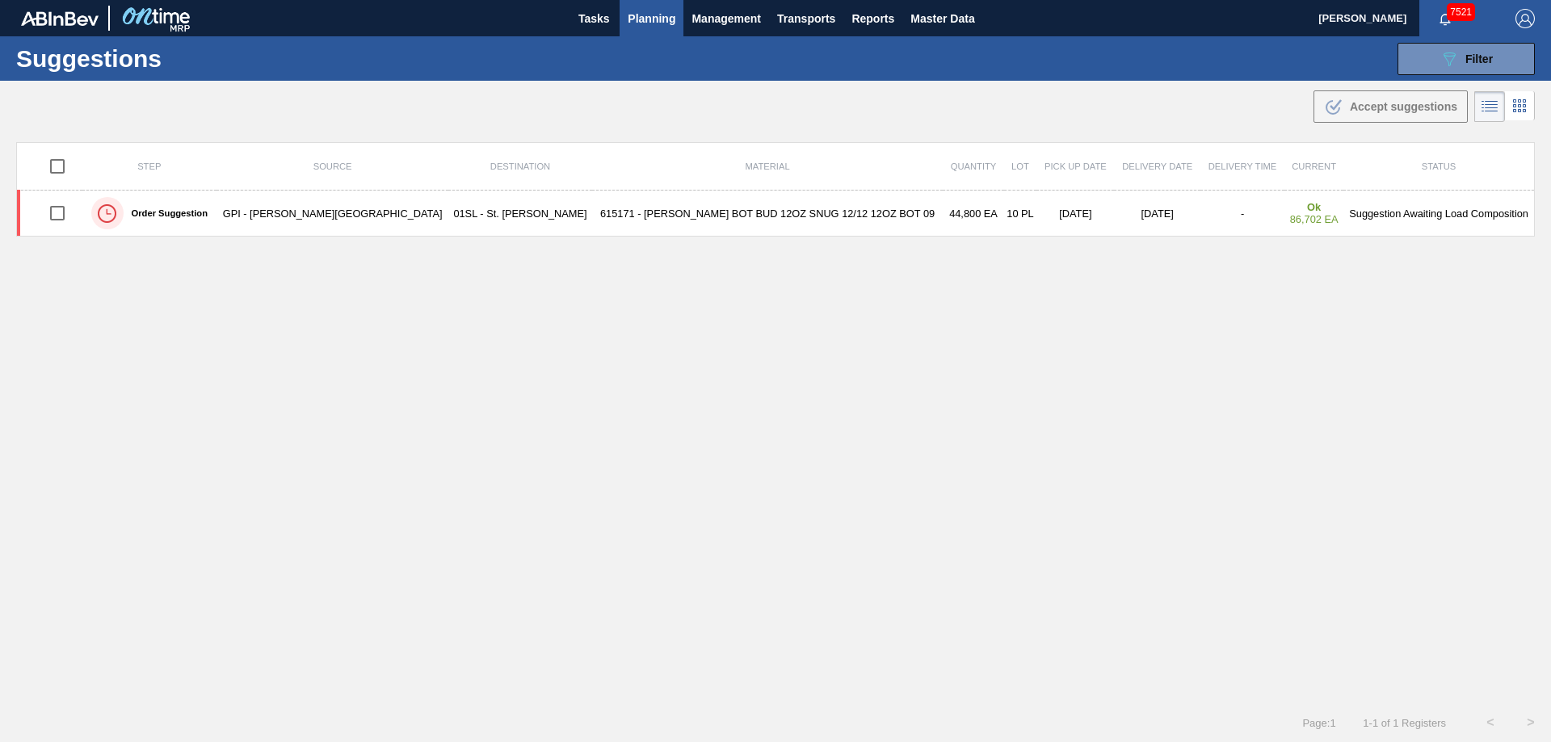
click at [656, 20] on span "Planning" at bounding box center [652, 18] width 48 height 19
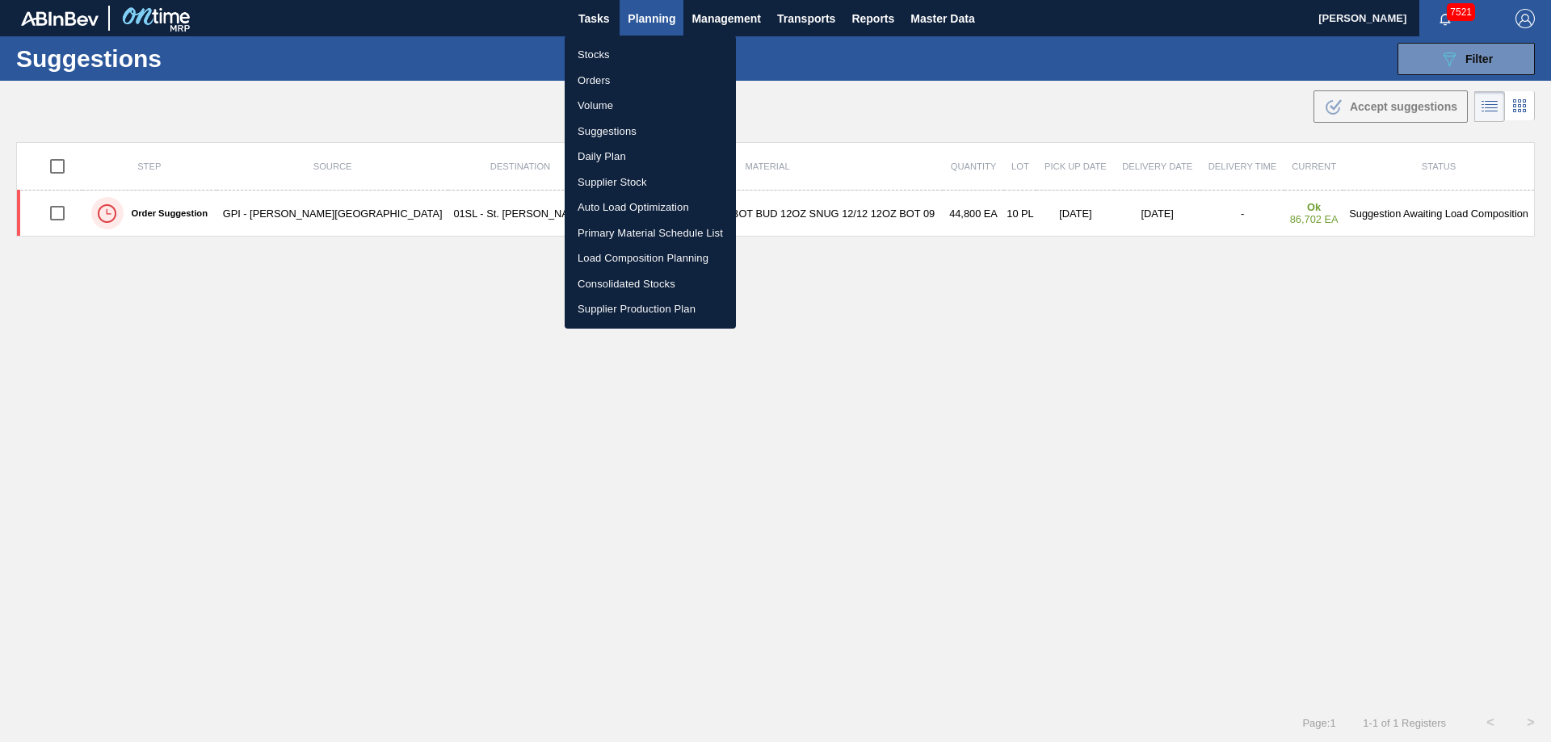
click at [615, 254] on li "Load Composition Planning" at bounding box center [650, 259] width 171 height 26
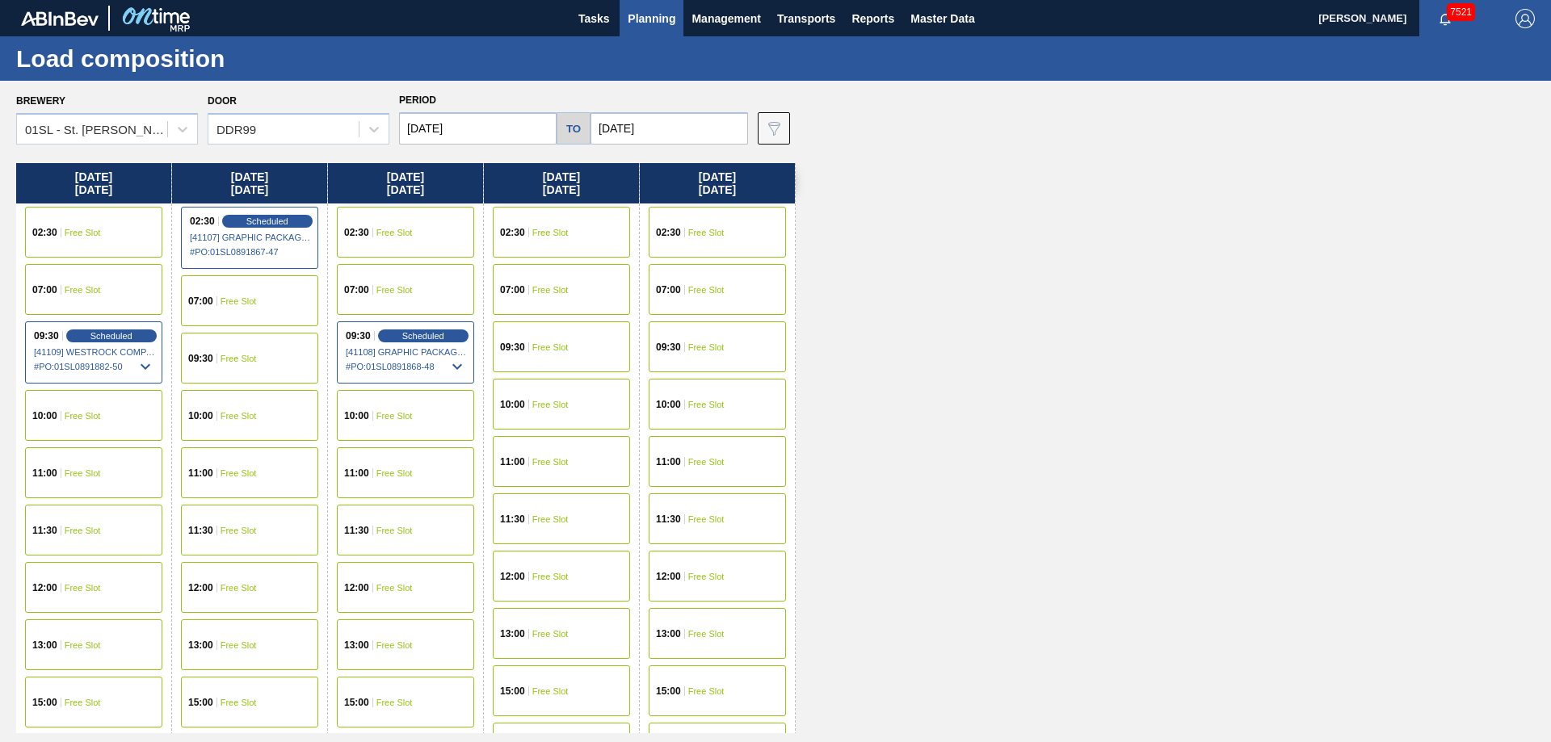
click at [540, 220] on div "02:30 Free Slot" at bounding box center [561, 232] width 137 height 51
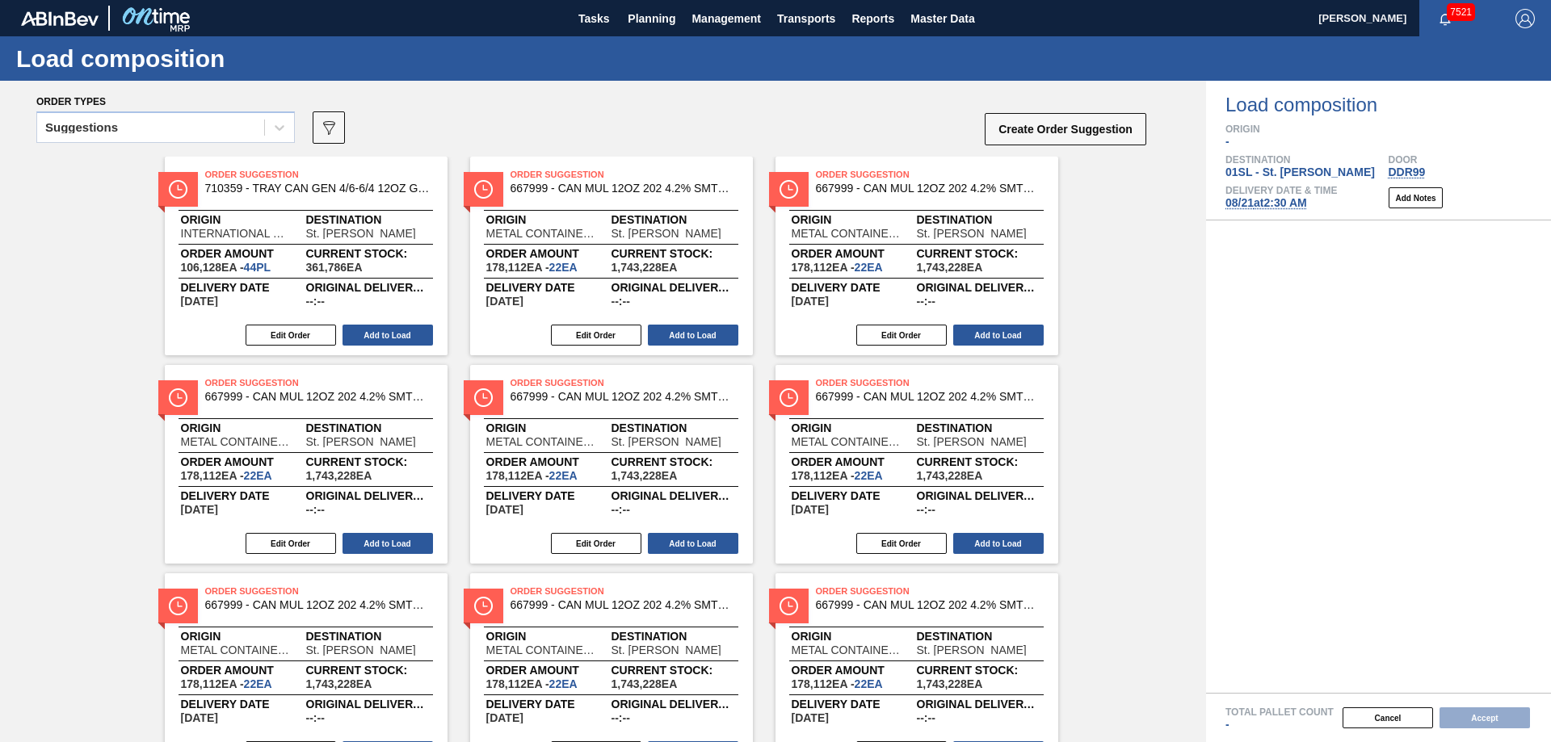
click at [279, 129] on icon at bounding box center [280, 128] width 10 height 6
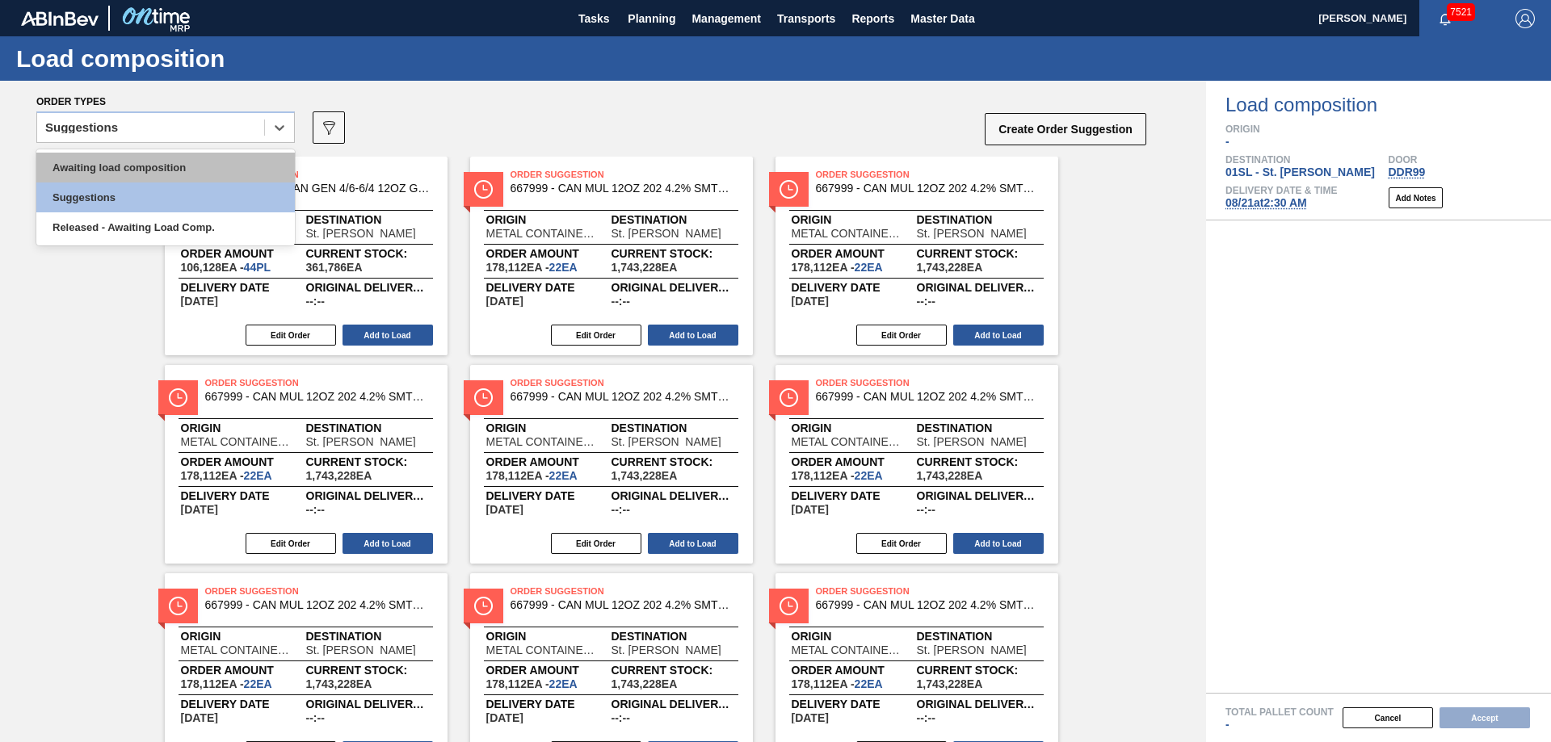
click at [190, 158] on div "Awaiting load composition" at bounding box center [165, 168] width 259 height 30
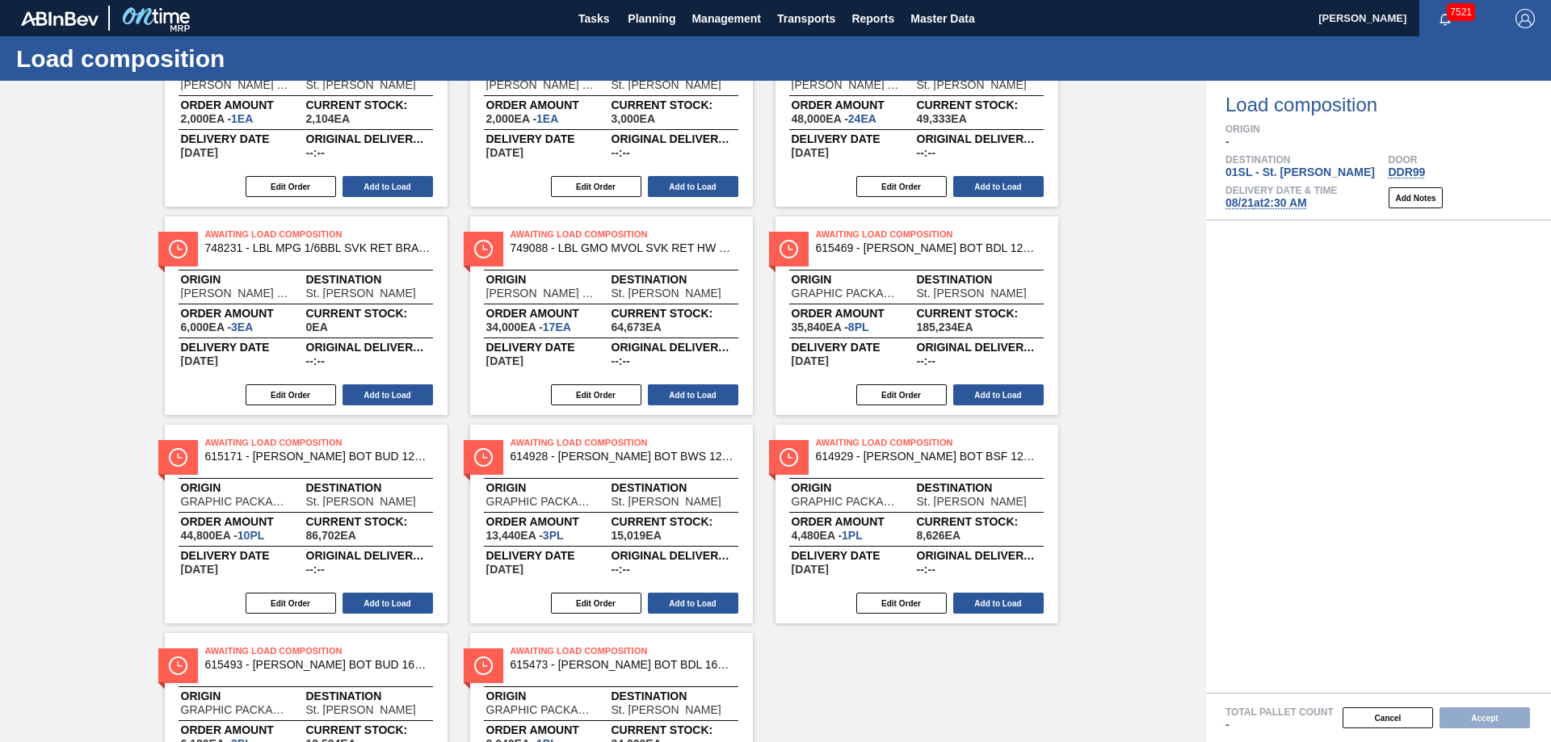
scroll to position [704, 0]
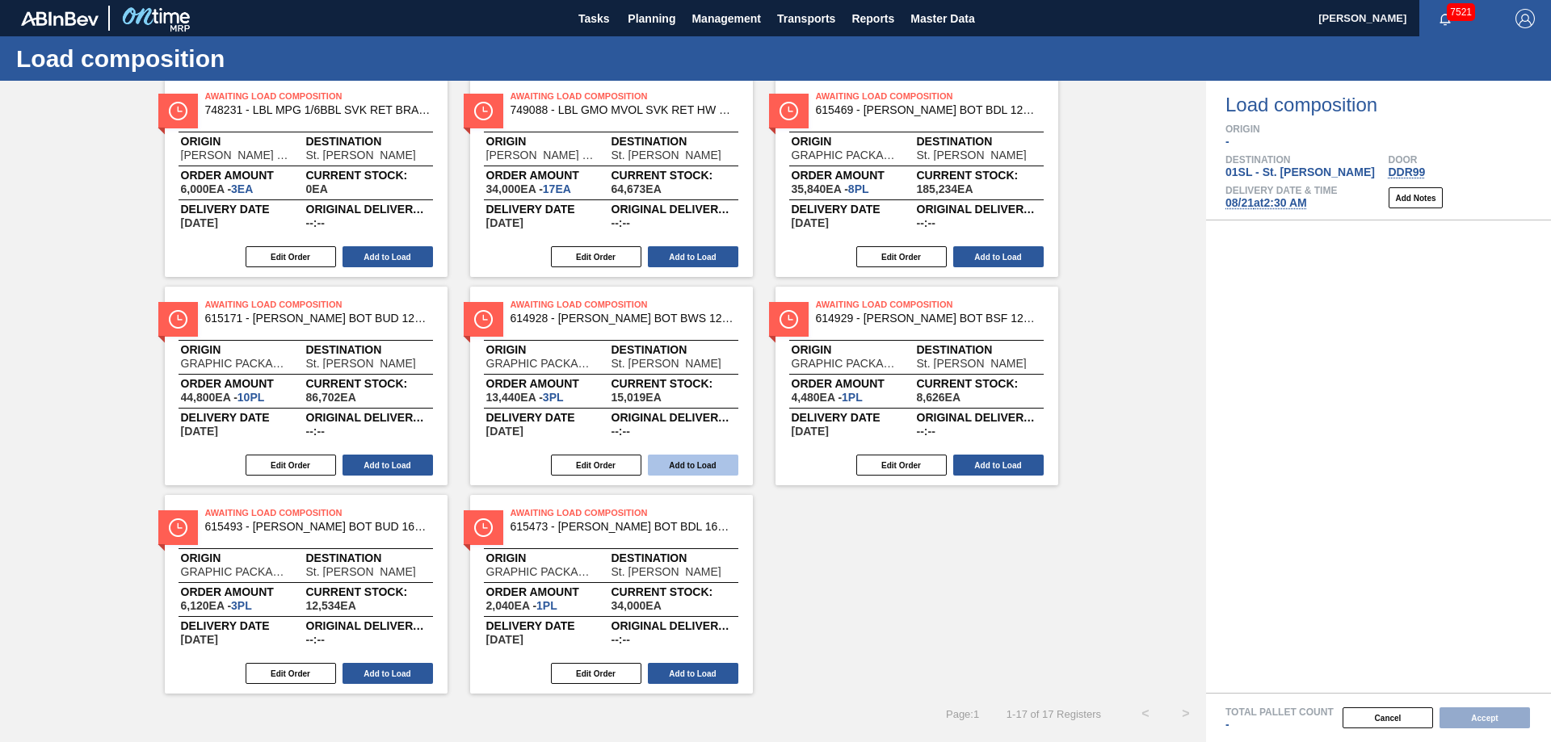
click at [704, 463] on button "Add to Load" at bounding box center [693, 465] width 90 height 21
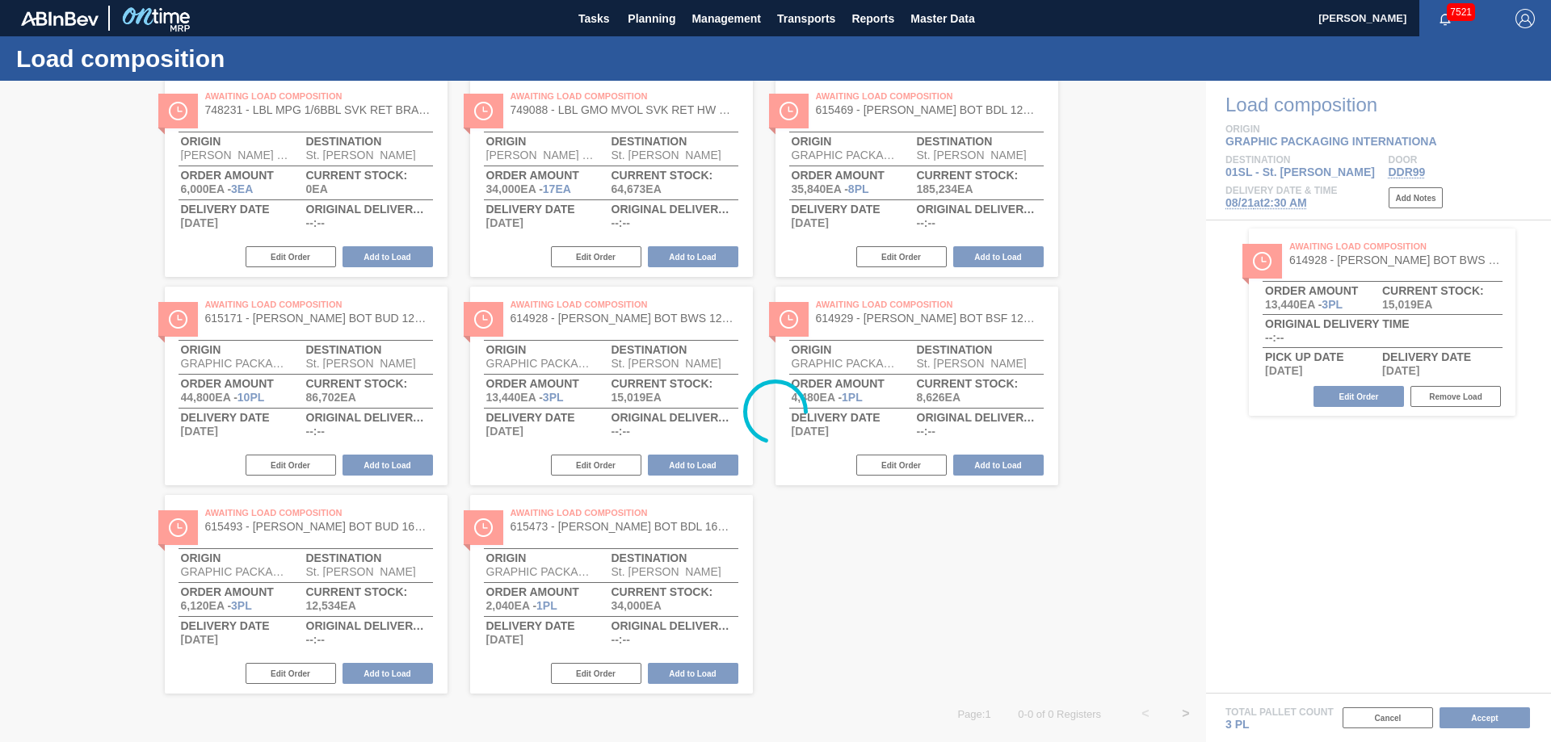
scroll to position [0, 0]
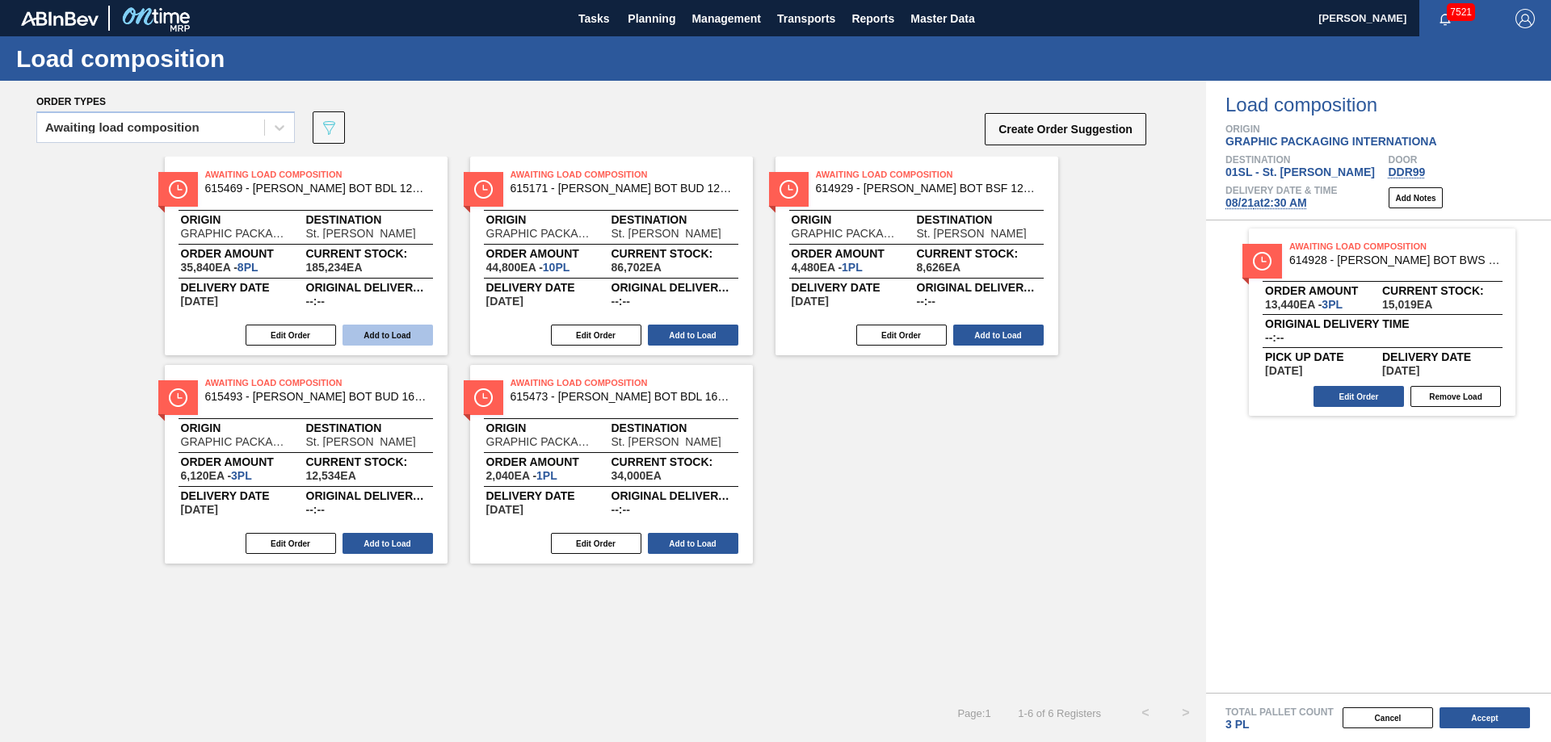
click at [393, 332] on button "Add to Load" at bounding box center [388, 335] width 90 height 21
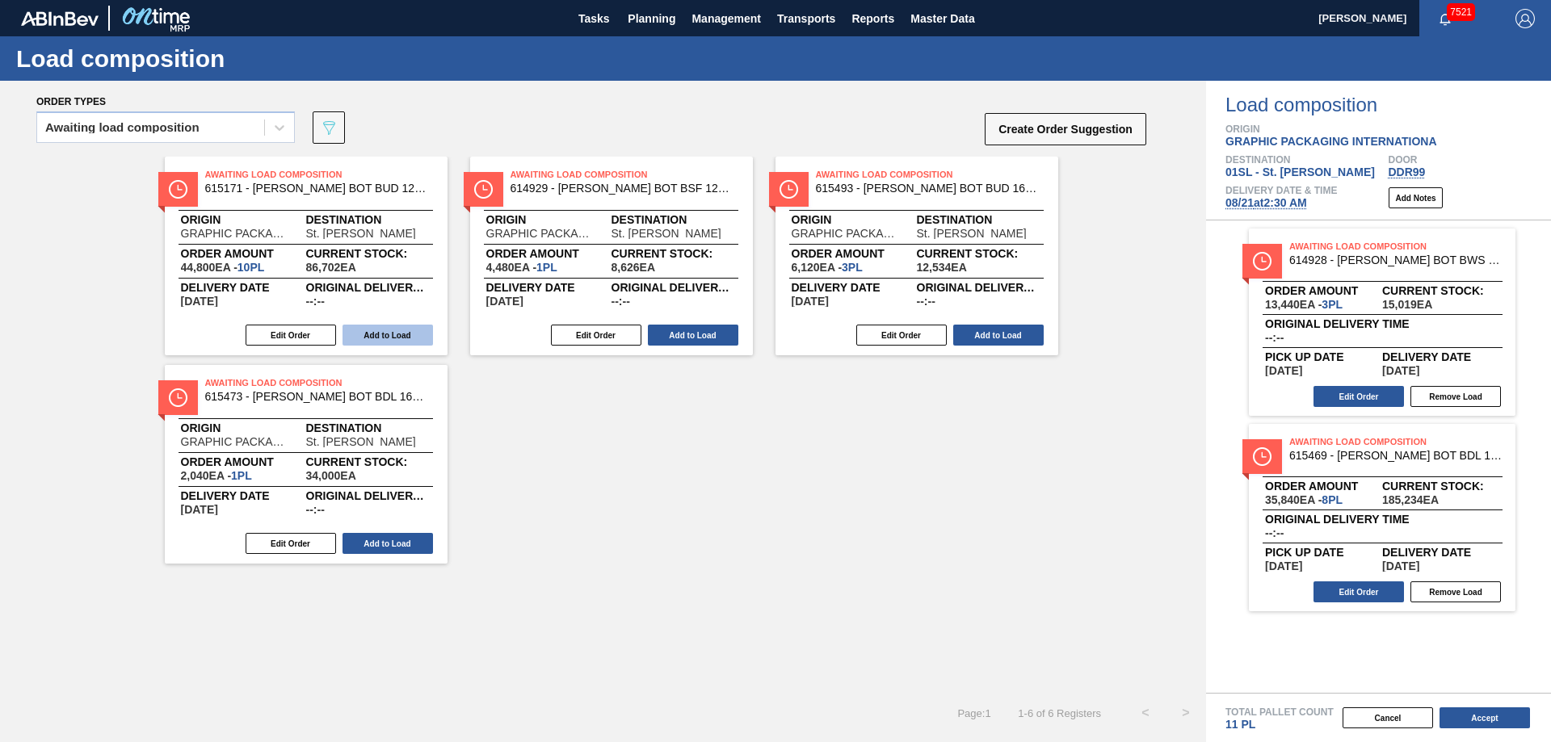
click at [389, 334] on button "Add to Load" at bounding box center [388, 335] width 90 height 21
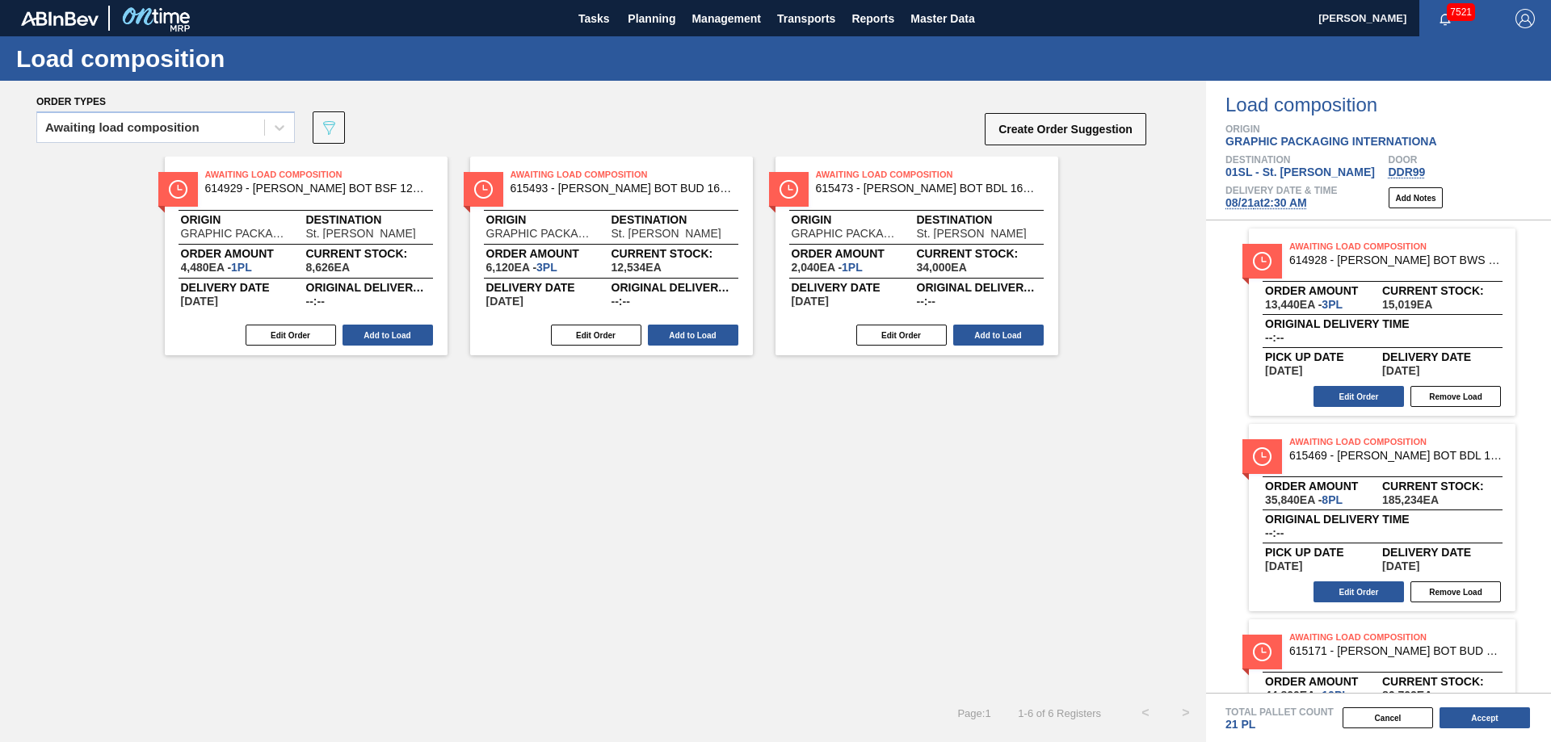
click at [389, 334] on button "Add to Load" at bounding box center [388, 335] width 90 height 21
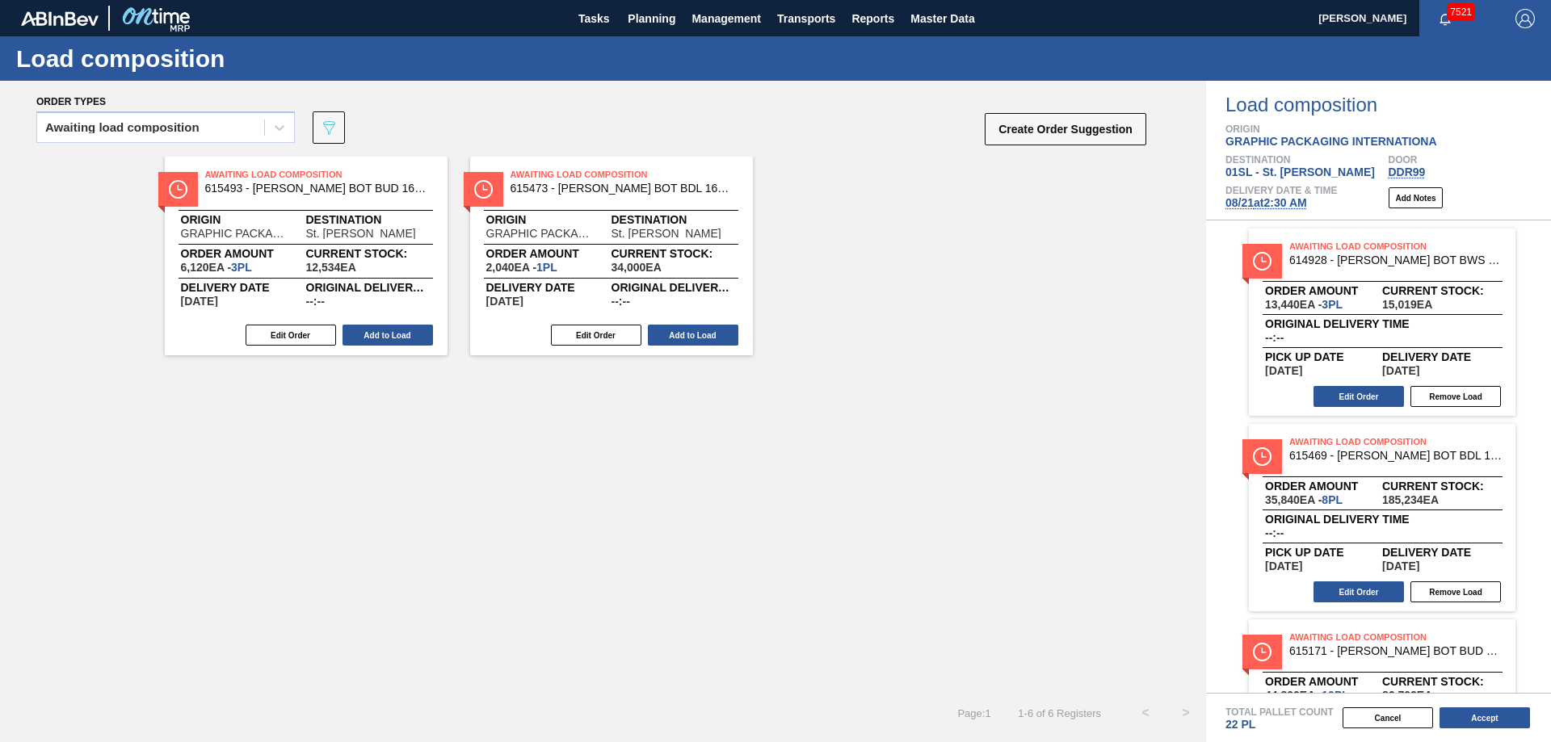
click at [389, 334] on button "Add to Load" at bounding box center [388, 335] width 90 height 21
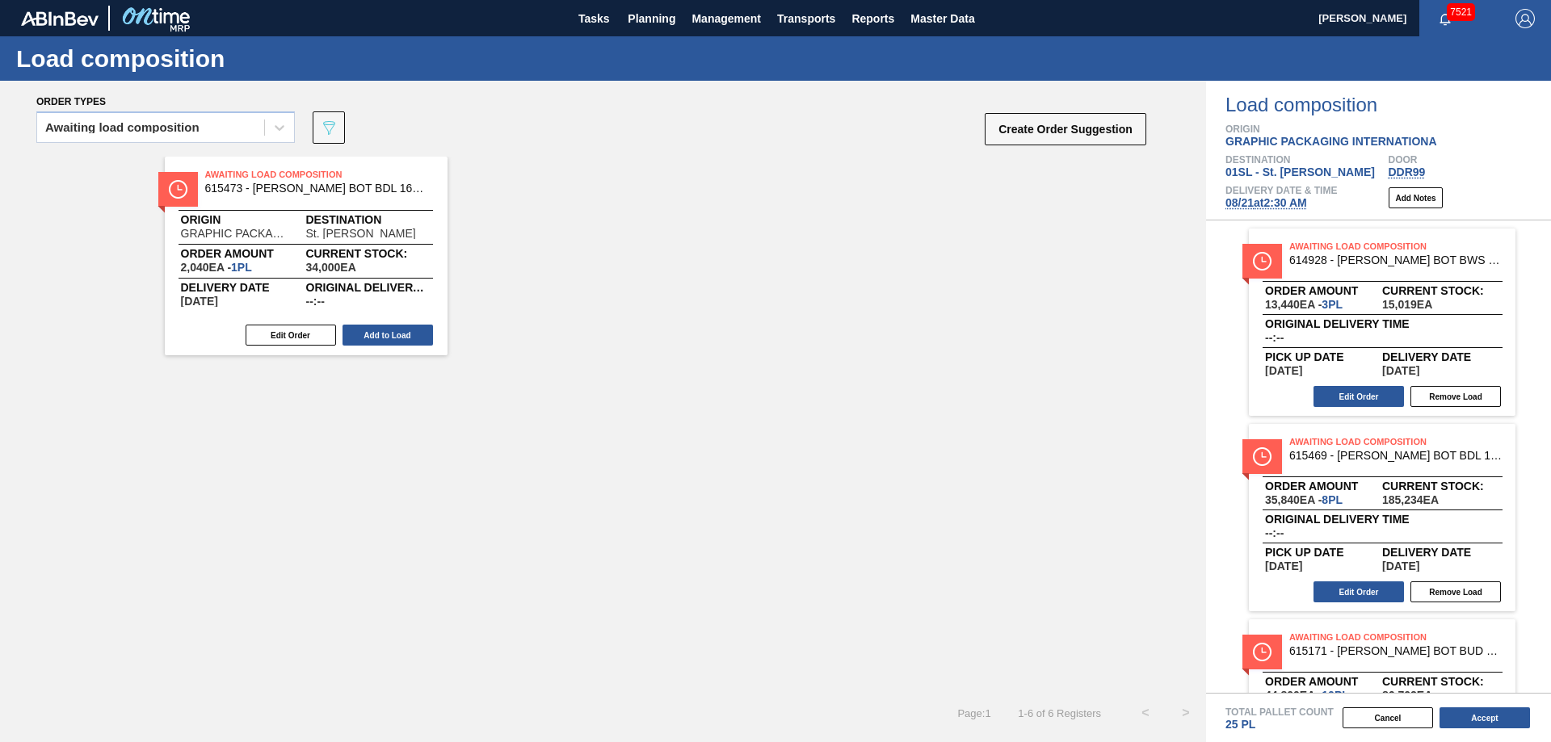
click at [389, 334] on button "Add to Load" at bounding box center [388, 335] width 90 height 21
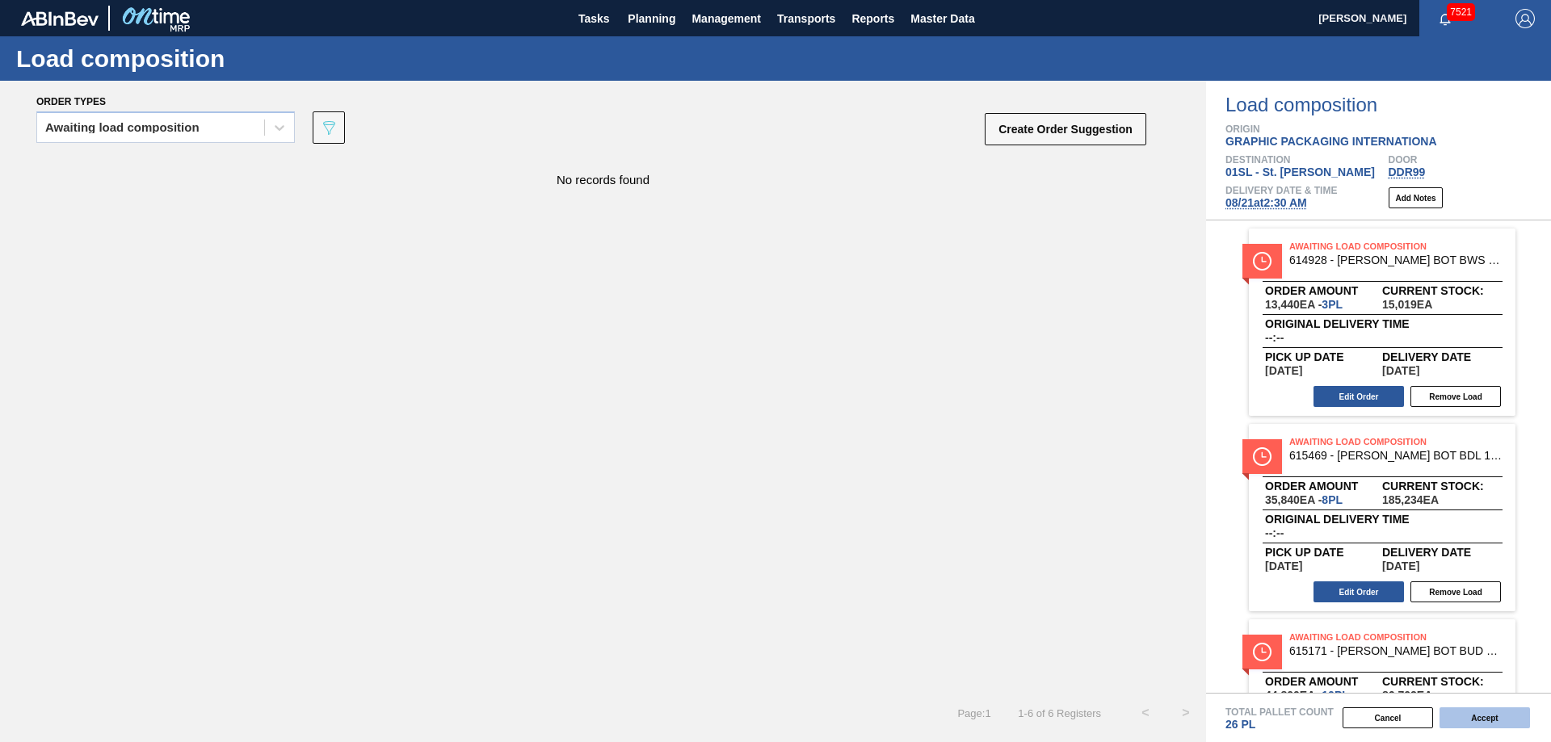
click at [1474, 717] on button "Accept" at bounding box center [1485, 718] width 90 height 21
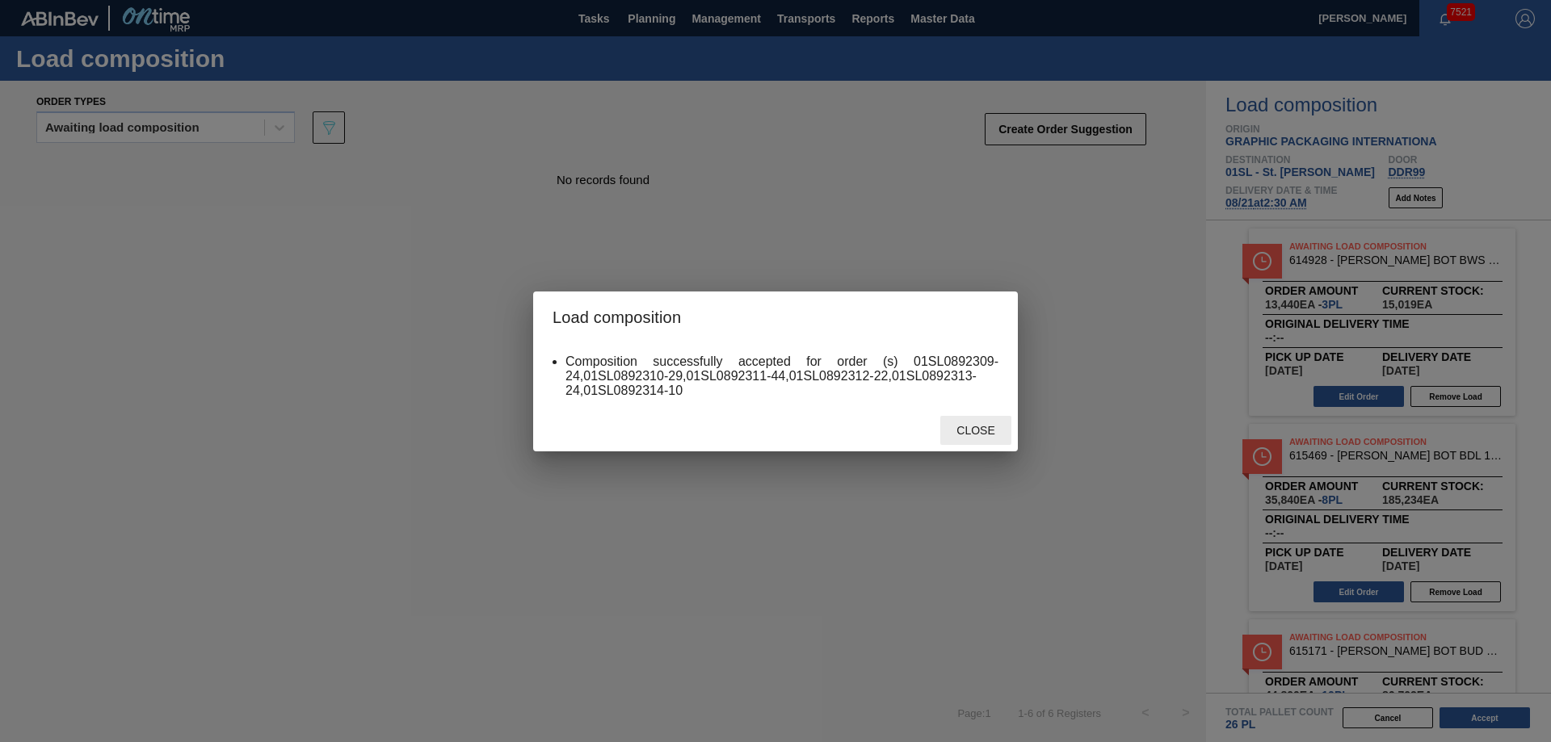
click at [983, 433] on span "Close" at bounding box center [976, 430] width 64 height 13
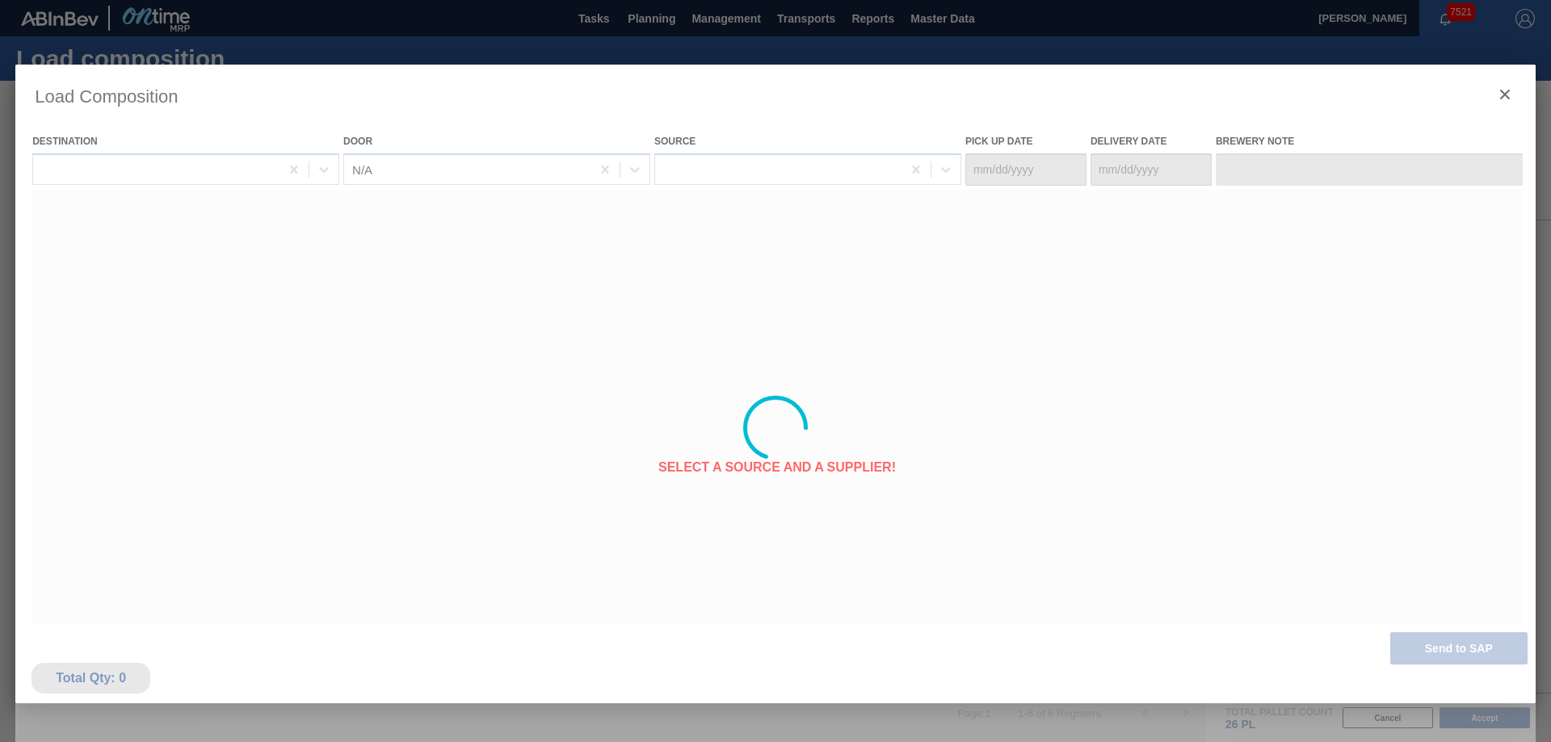
type Date "[DATE]"
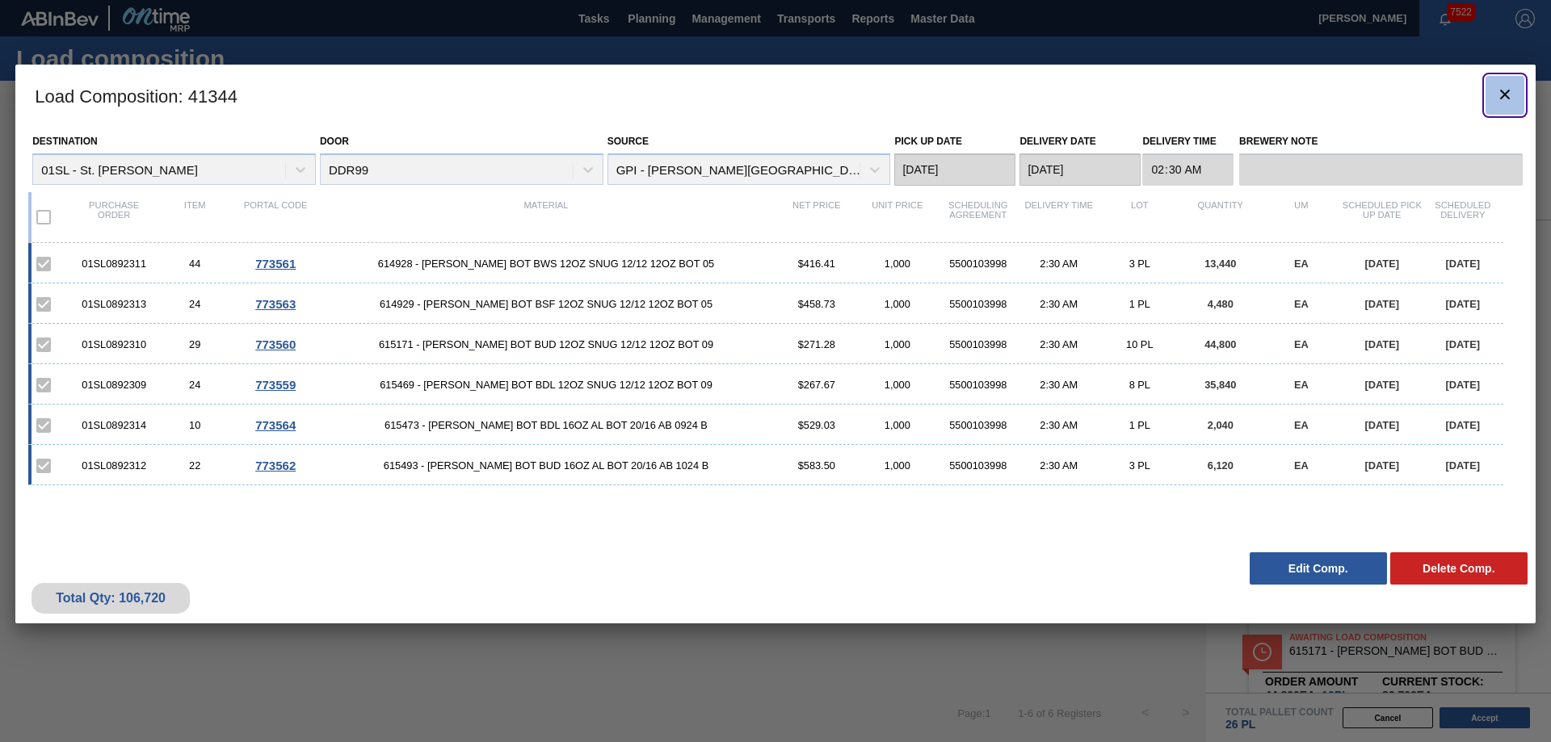
click at [1507, 91] on icon "botão de ícone" at bounding box center [1505, 95] width 10 height 10
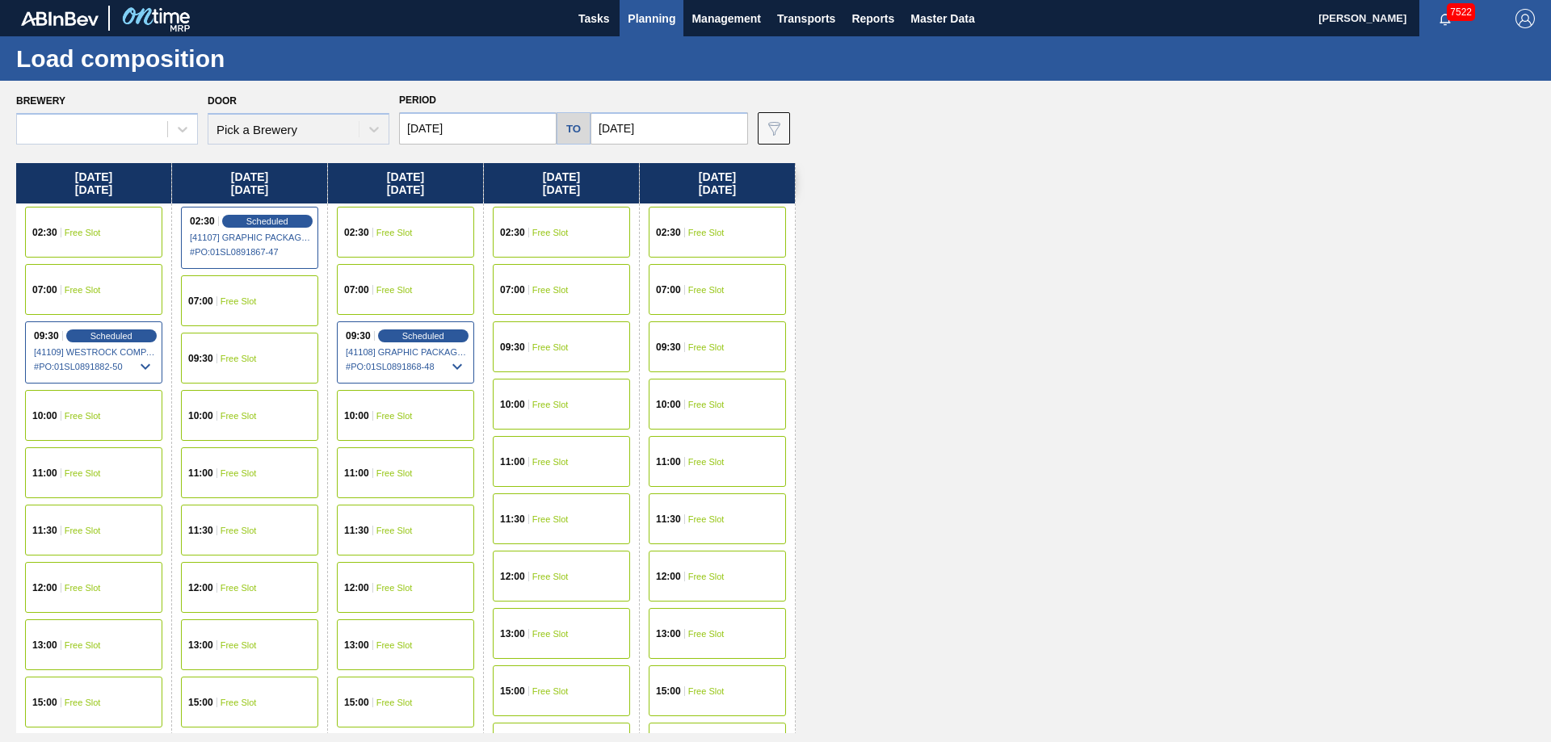
click at [662, 20] on span "Planning" at bounding box center [652, 18] width 48 height 19
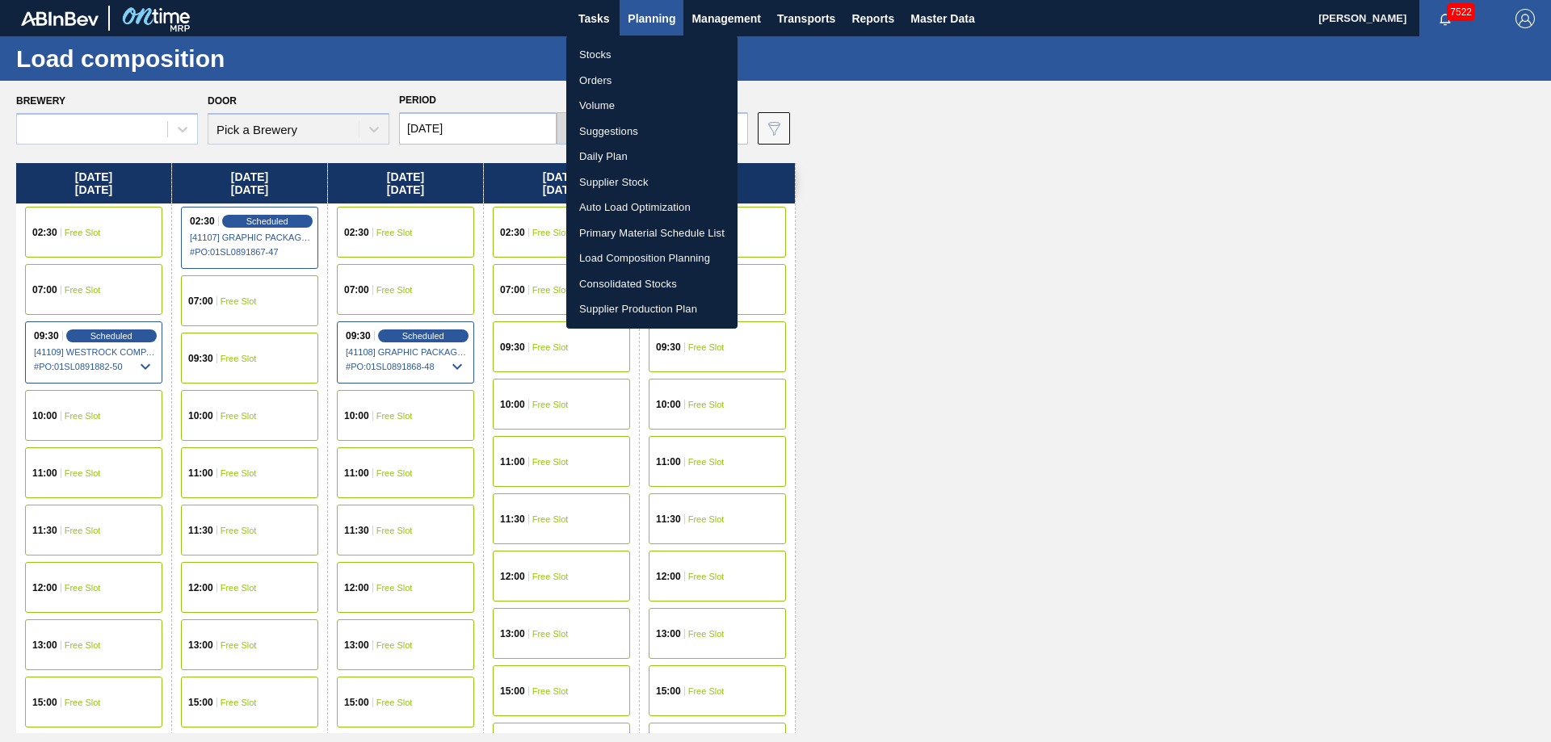
click at [626, 133] on li "Suggestions" at bounding box center [651, 132] width 171 height 26
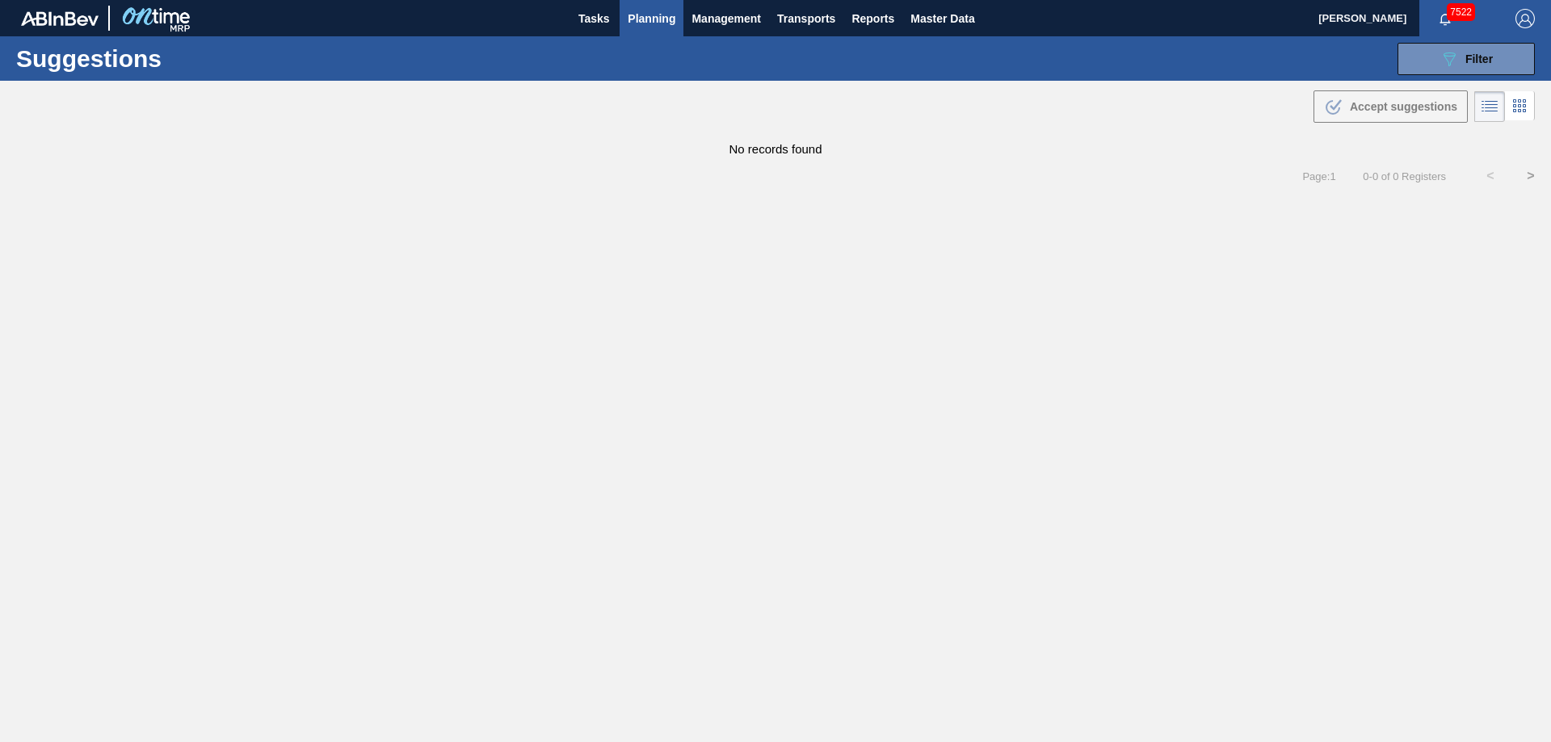
type from "[DATE]"
type to "[DATE]"
click at [1479, 58] on span "Filter" at bounding box center [1478, 59] width 27 height 13
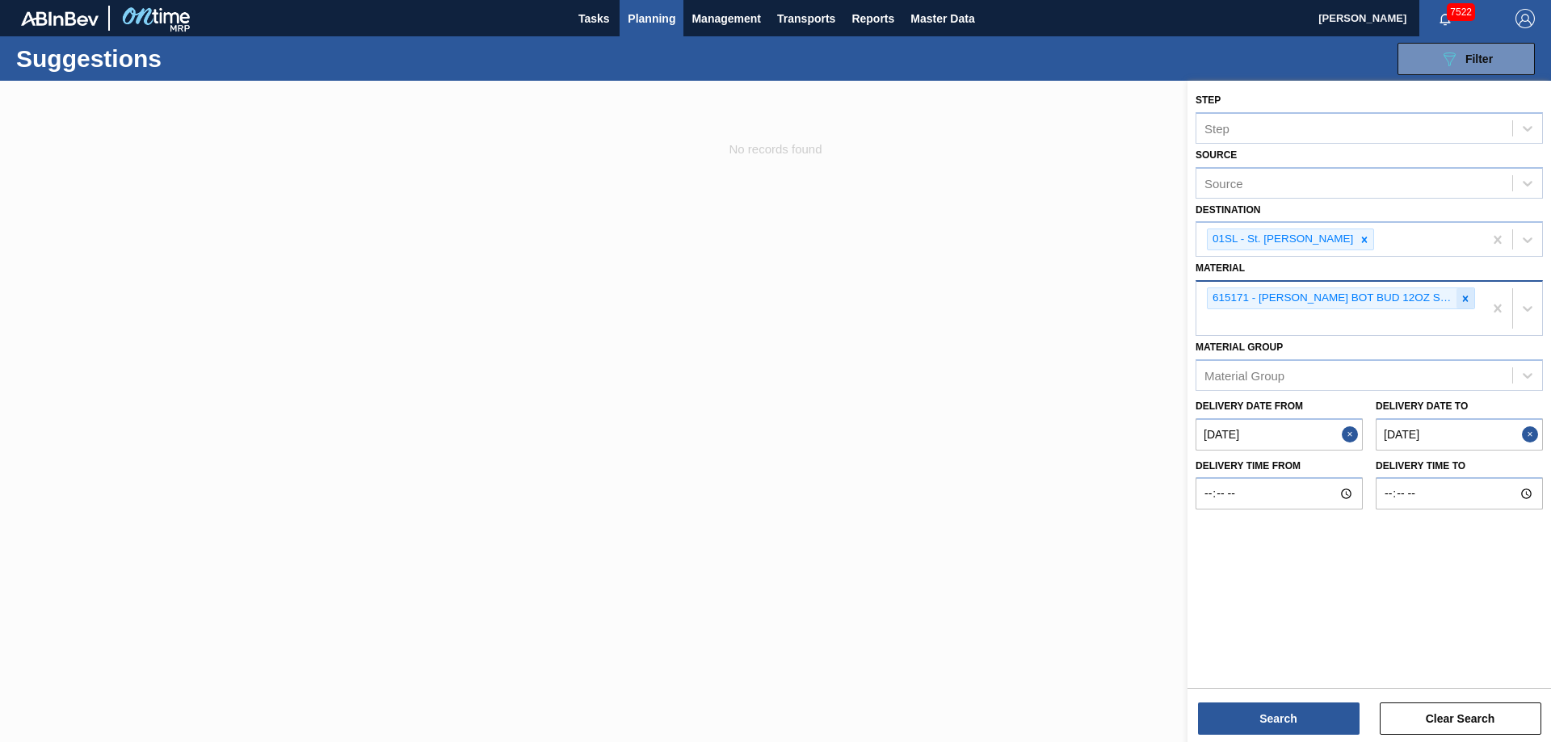
click at [1469, 301] on icon at bounding box center [1465, 298] width 11 height 11
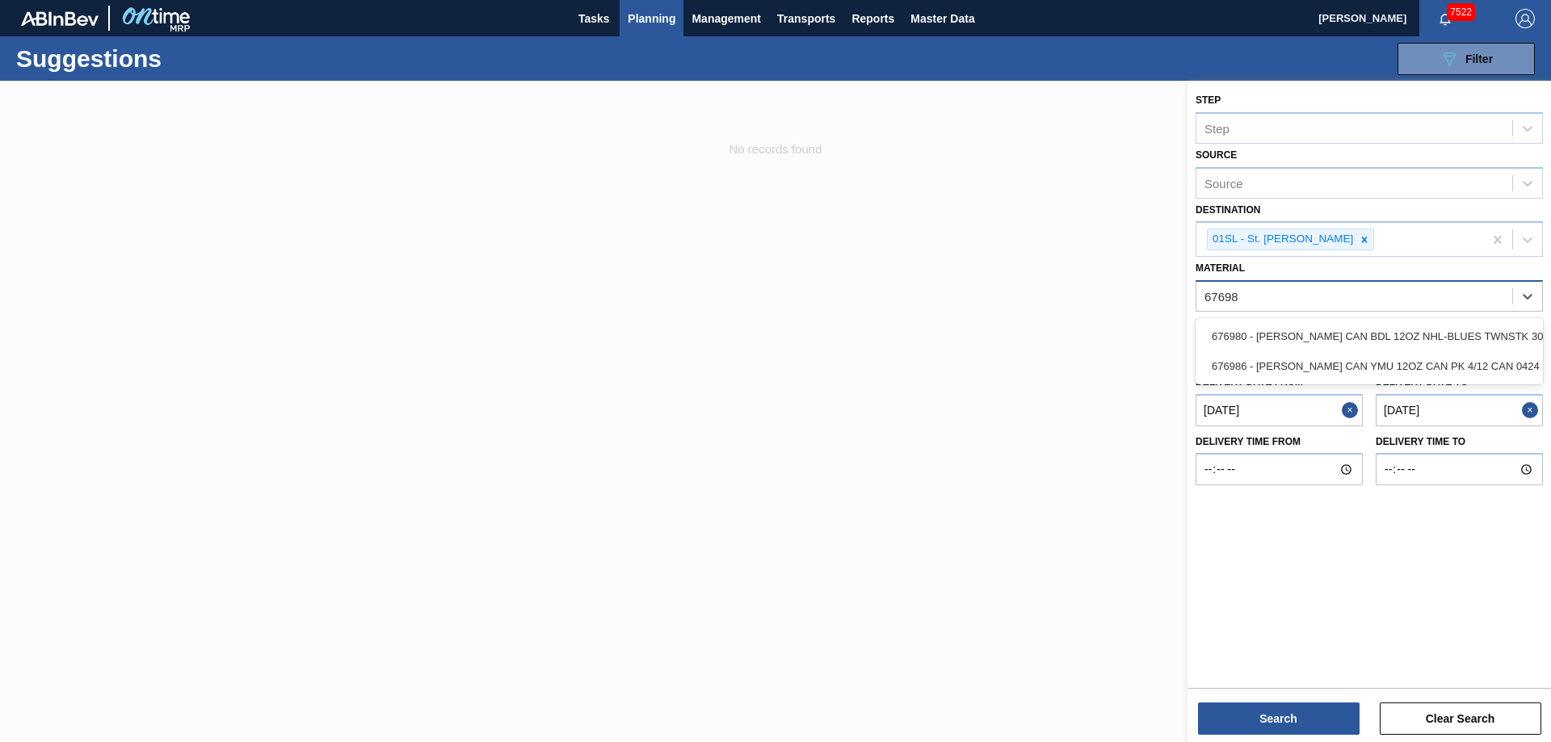
type input "676986"
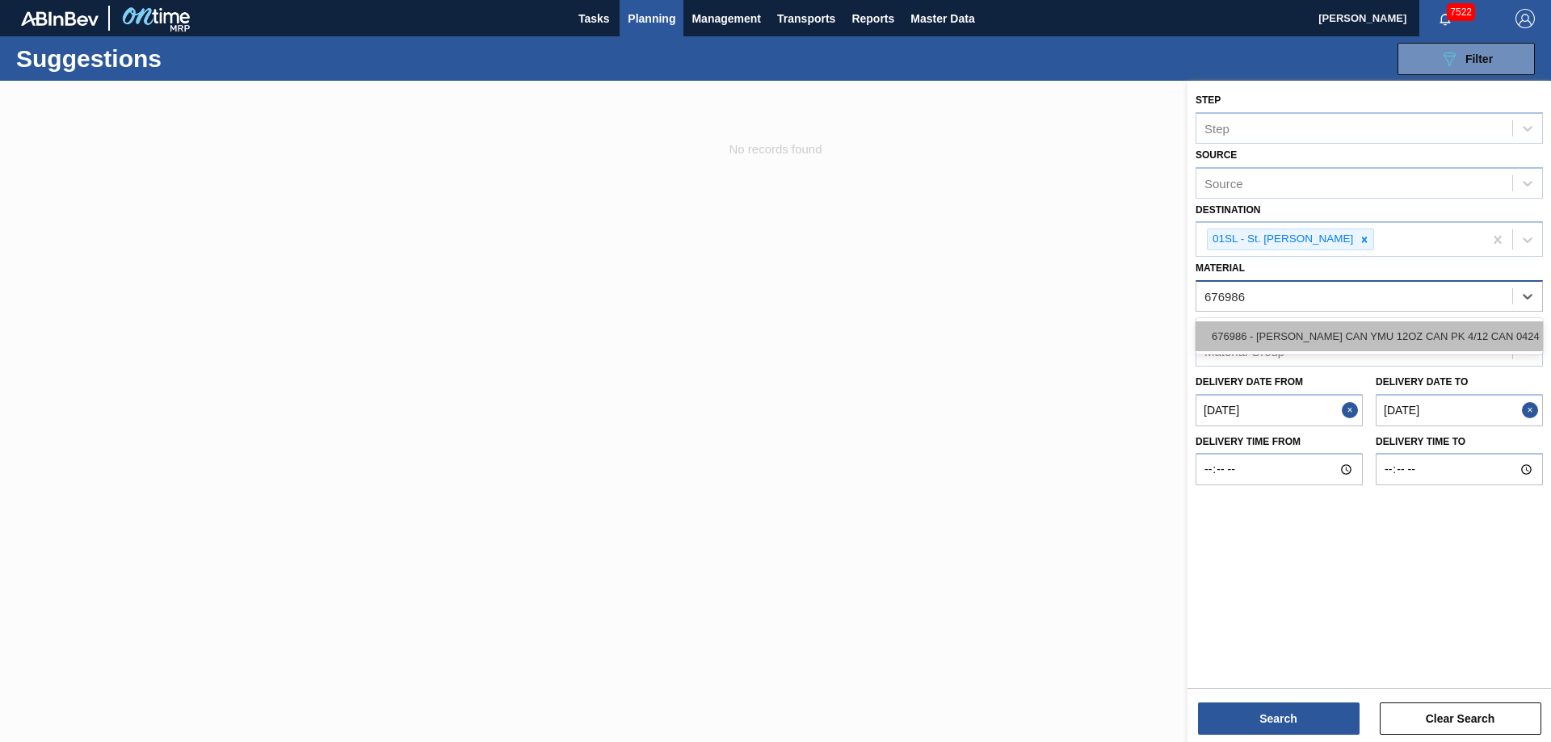
click at [1345, 326] on div "676986 - [PERSON_NAME] CAN YMU 12OZ CAN PK 4/12 CAN 0424 B" at bounding box center [1369, 337] width 347 height 30
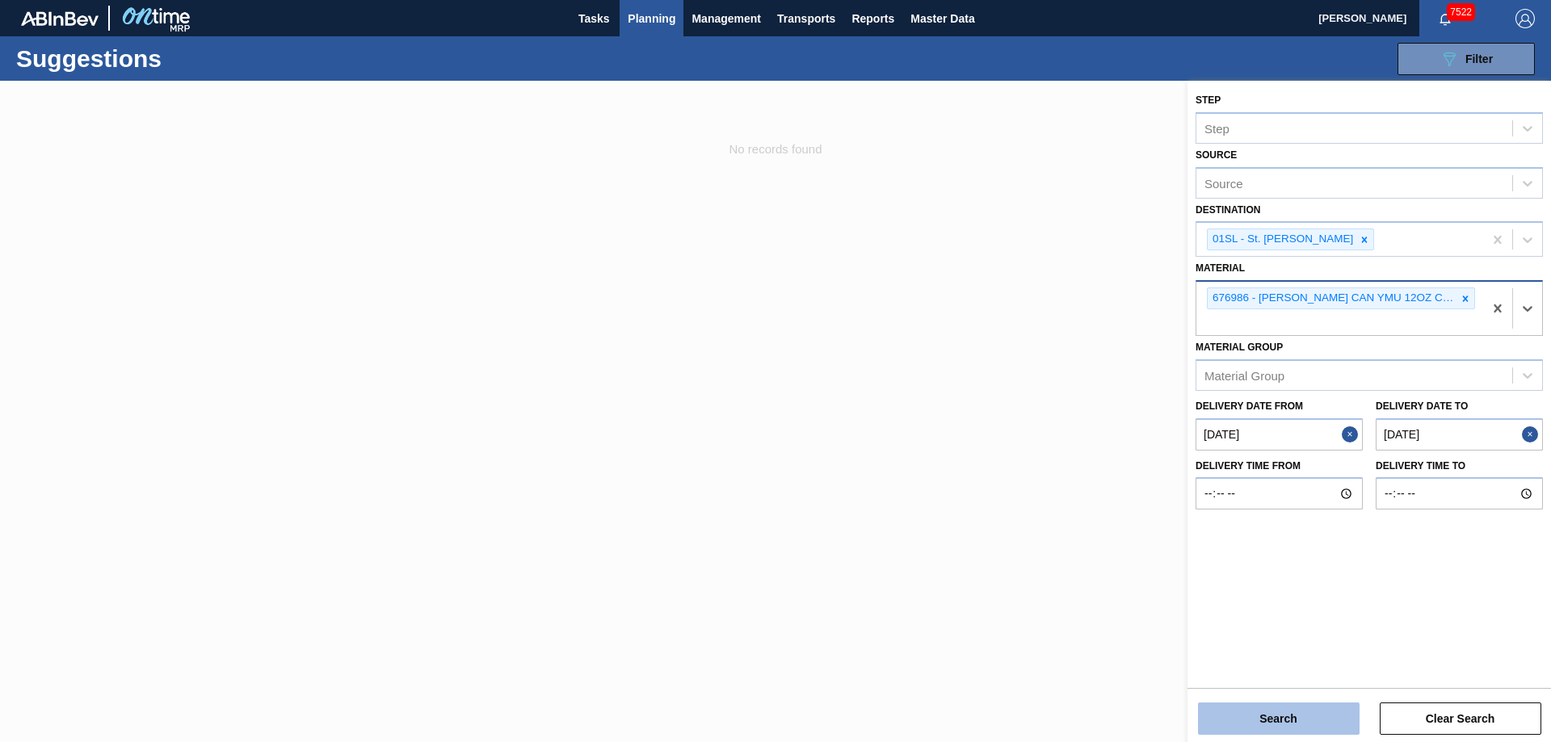
click at [1283, 719] on button "Search" at bounding box center [1279, 719] width 162 height 32
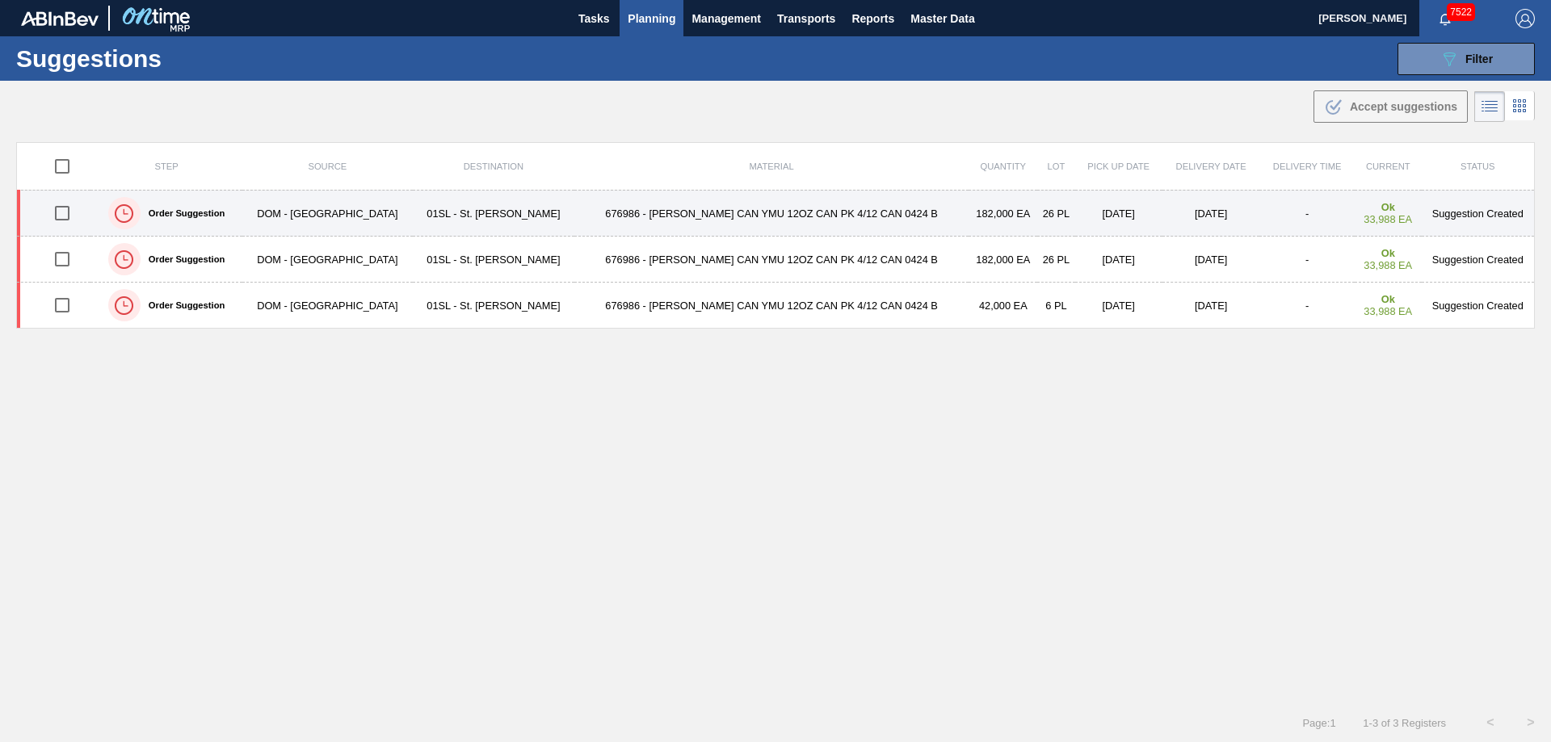
click at [61, 214] on input "checkbox" at bounding box center [62, 213] width 34 height 34
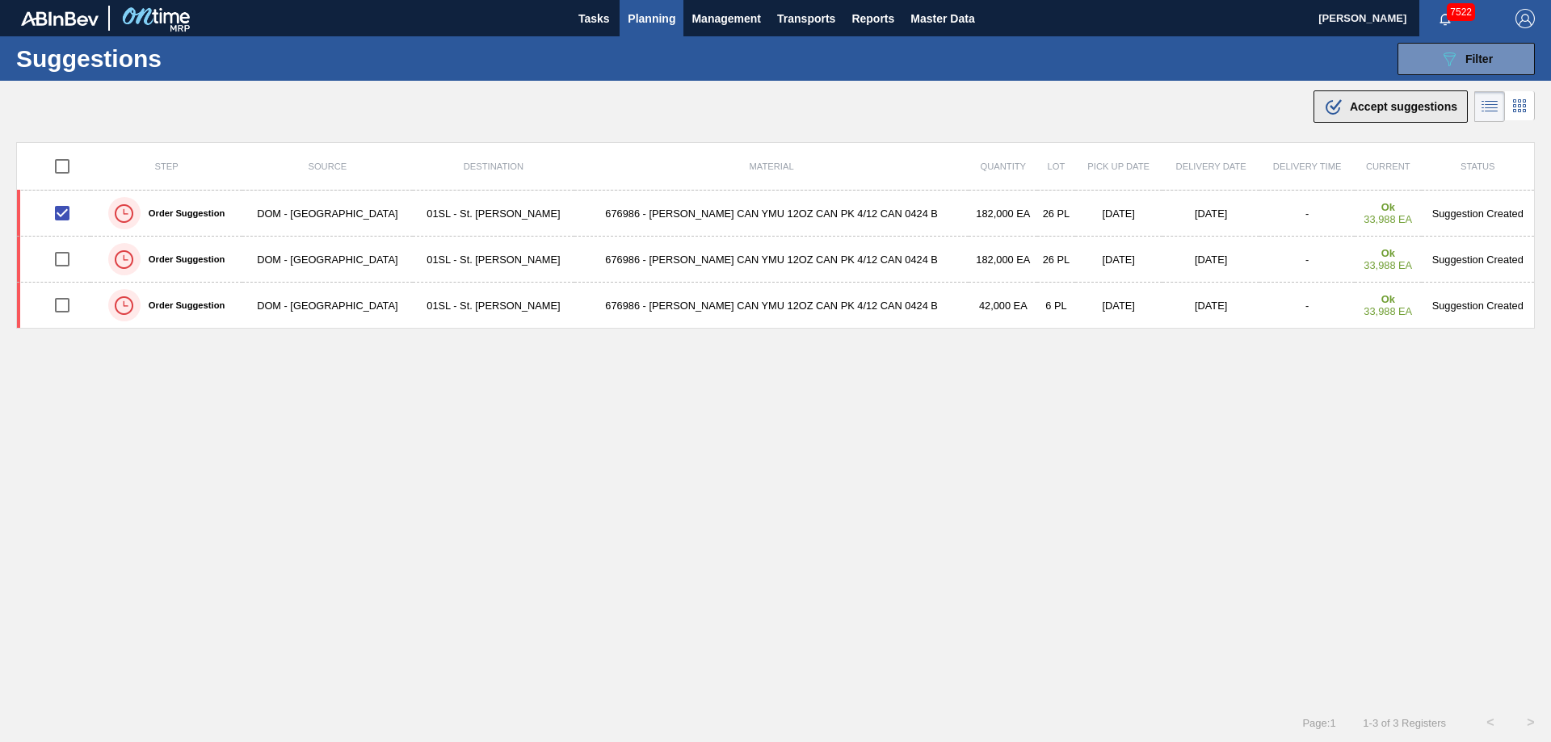
click at [1382, 115] on div ".b{fill:var(--color-action-default)} Accept suggestions" at bounding box center [1390, 106] width 133 height 19
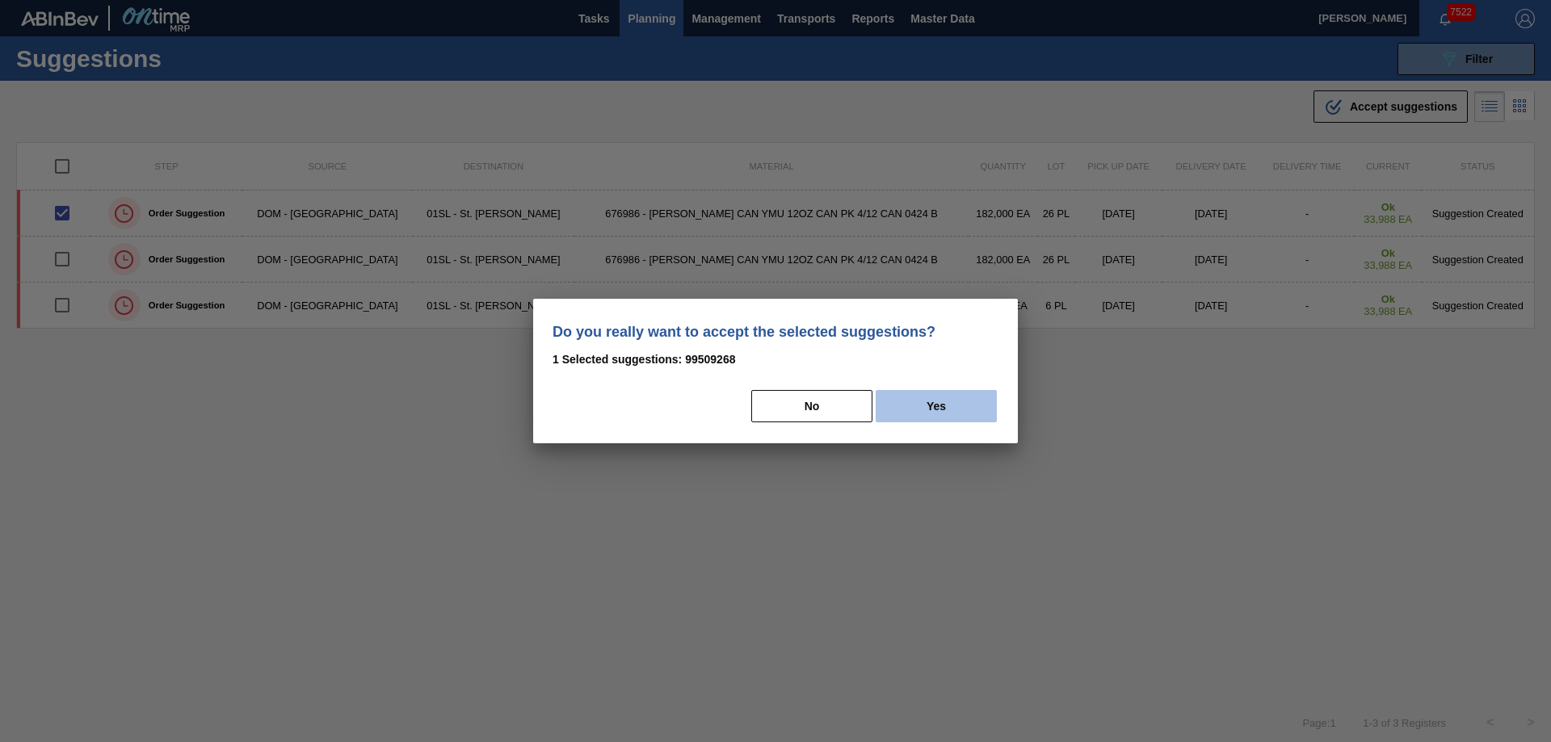
click at [951, 402] on button "Yes" at bounding box center [936, 406] width 121 height 32
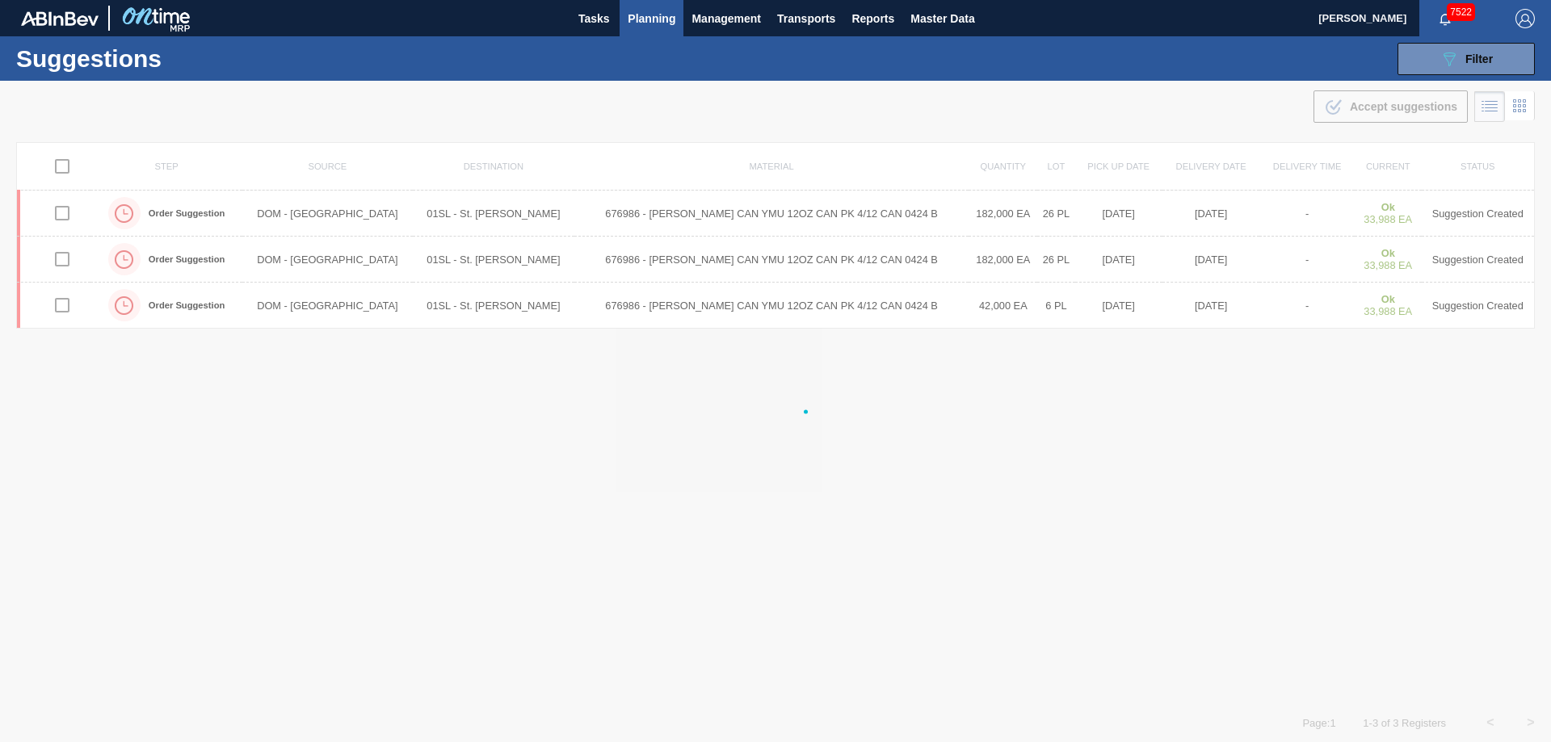
checkbox input "false"
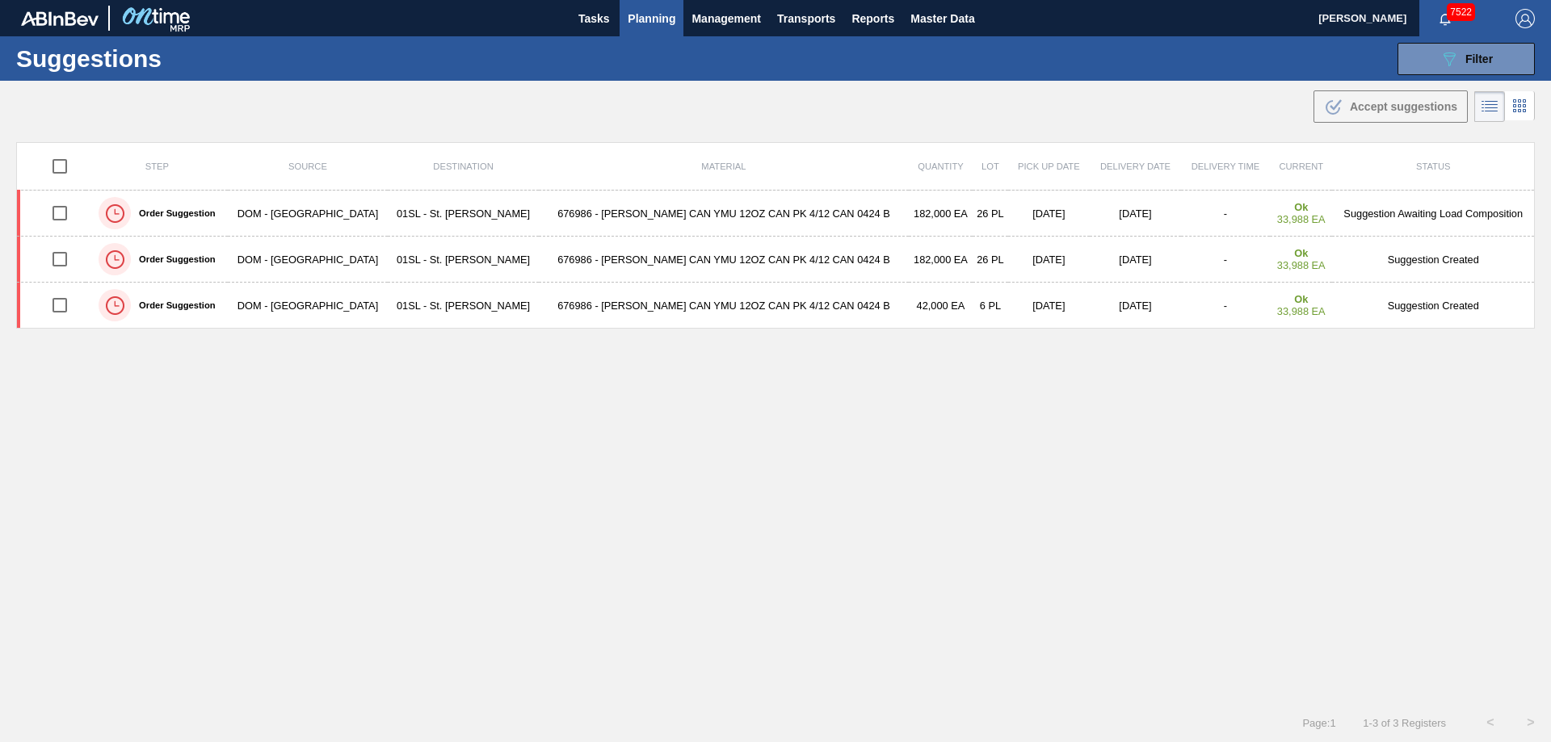
click at [639, 21] on span "Planning" at bounding box center [652, 18] width 48 height 19
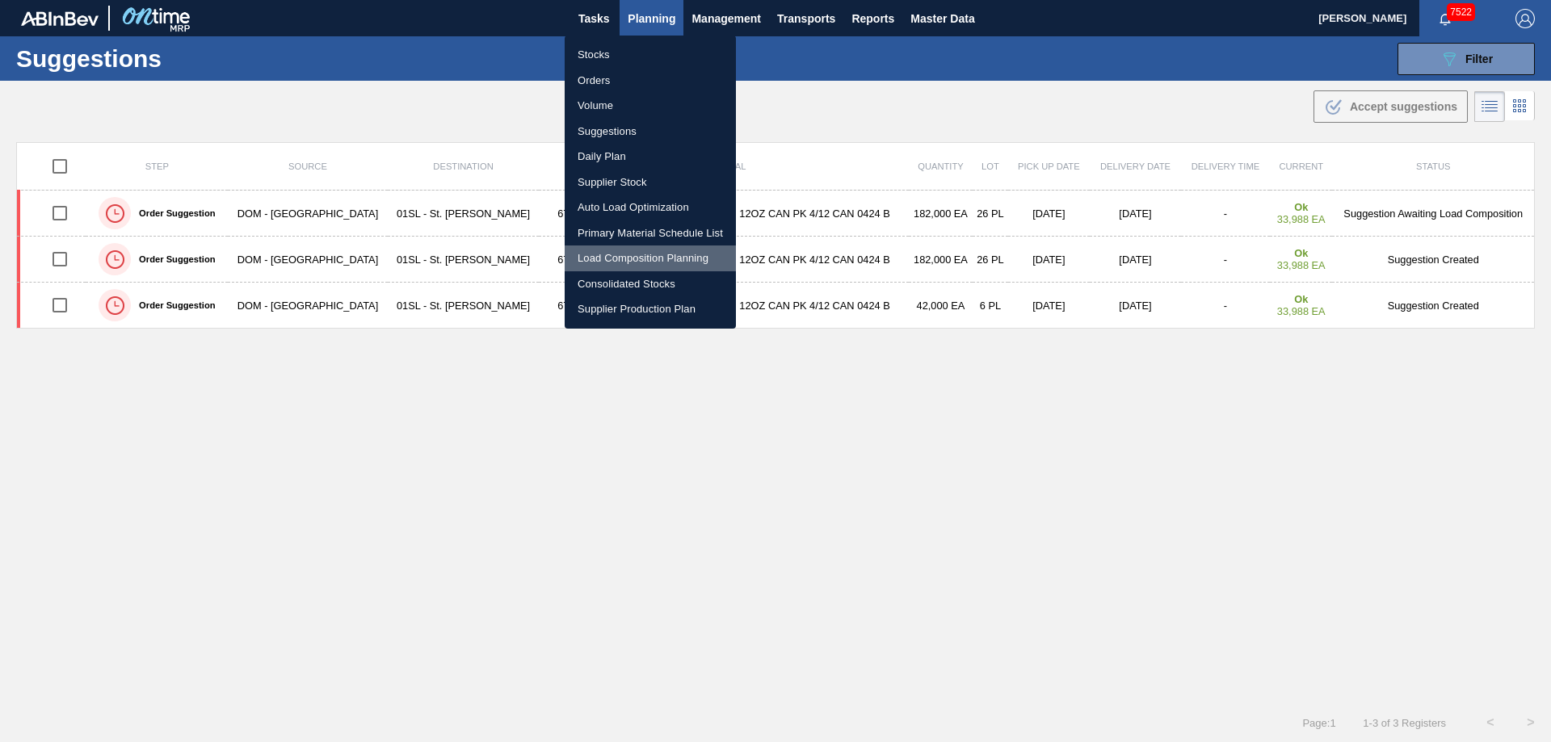
click at [621, 253] on li "Load Composition Planning" at bounding box center [650, 259] width 171 height 26
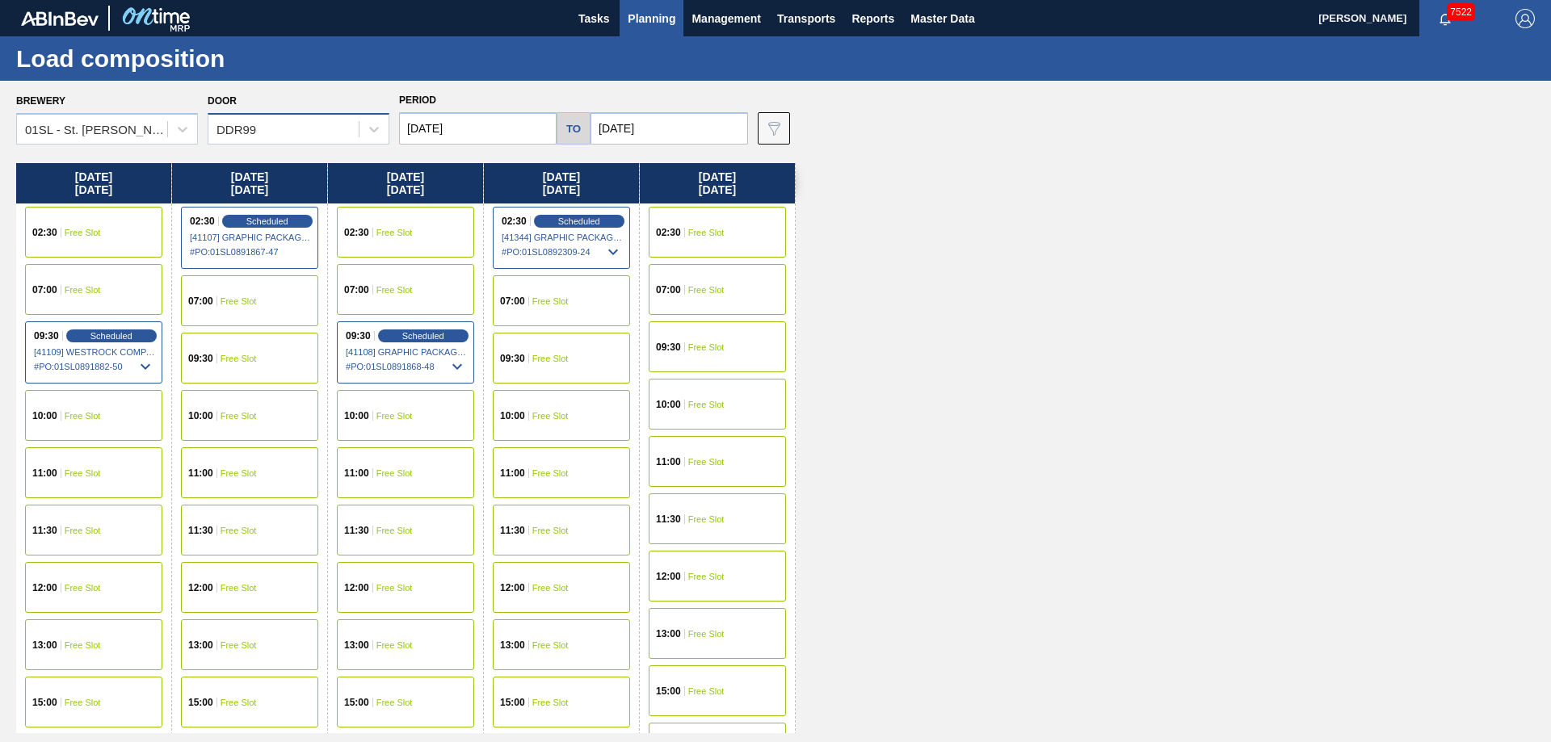
click at [326, 130] on div "DDR99" at bounding box center [283, 129] width 150 height 23
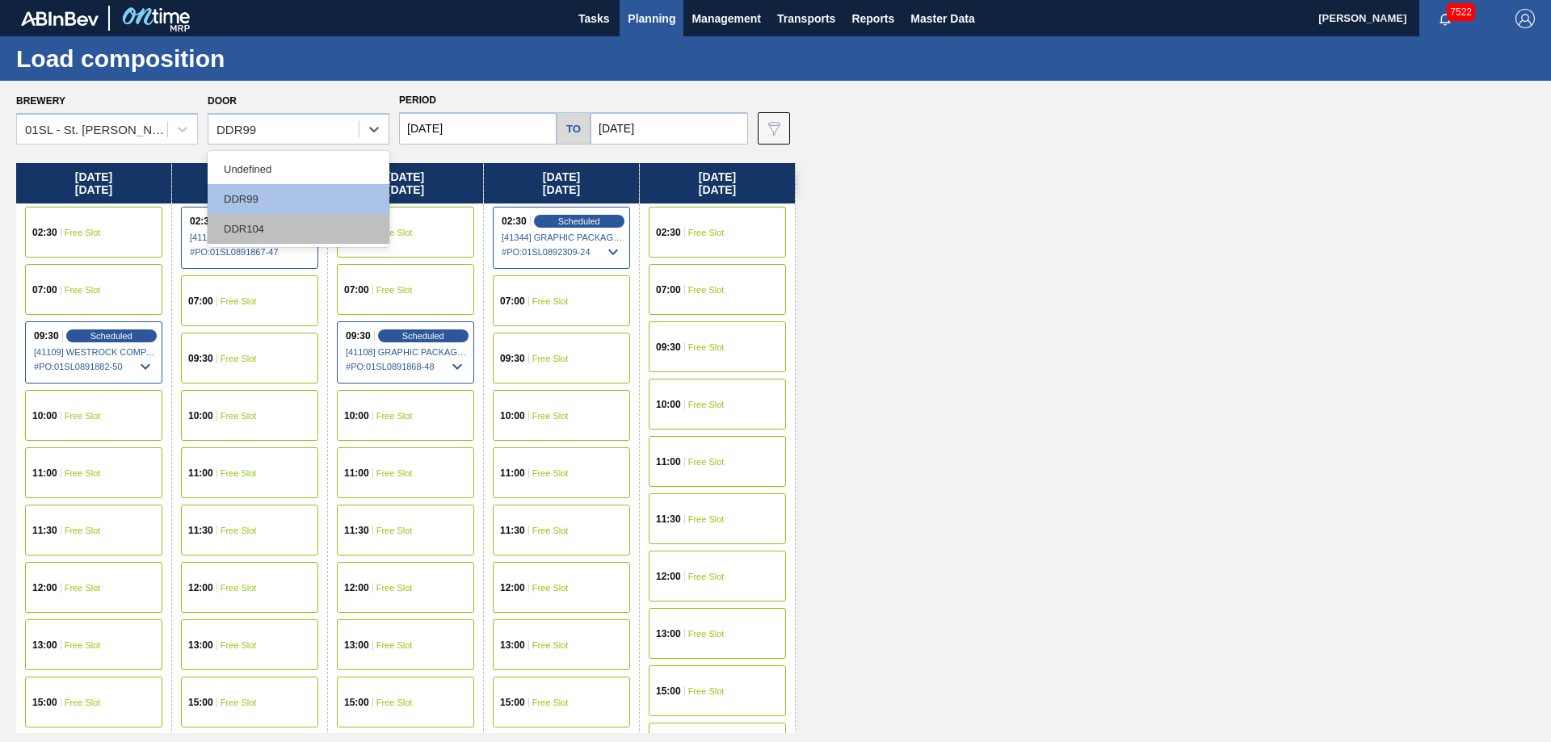
click at [255, 223] on div "DDR104" at bounding box center [299, 229] width 182 height 30
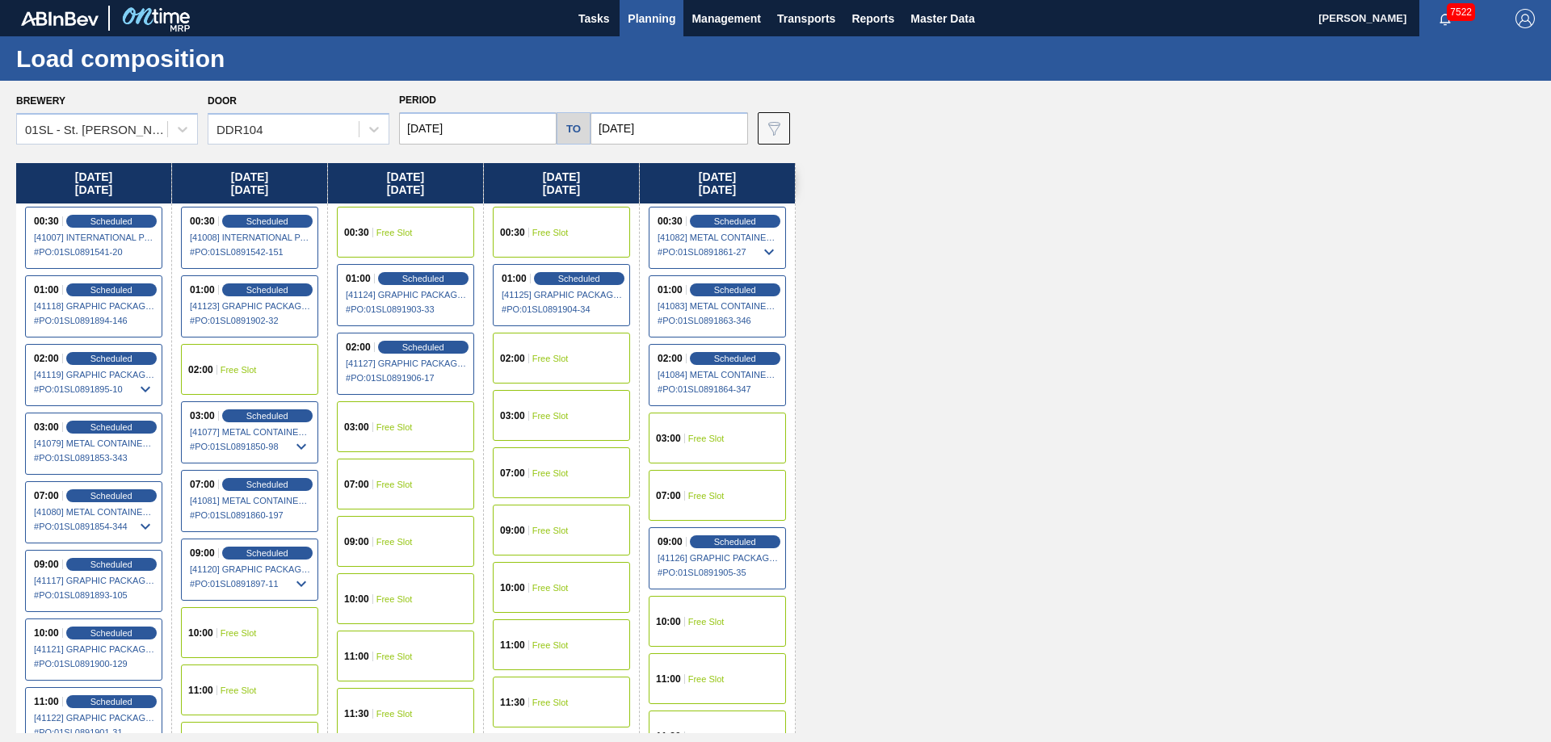
click at [382, 494] on div "07:00 Free Slot" at bounding box center [405, 484] width 137 height 51
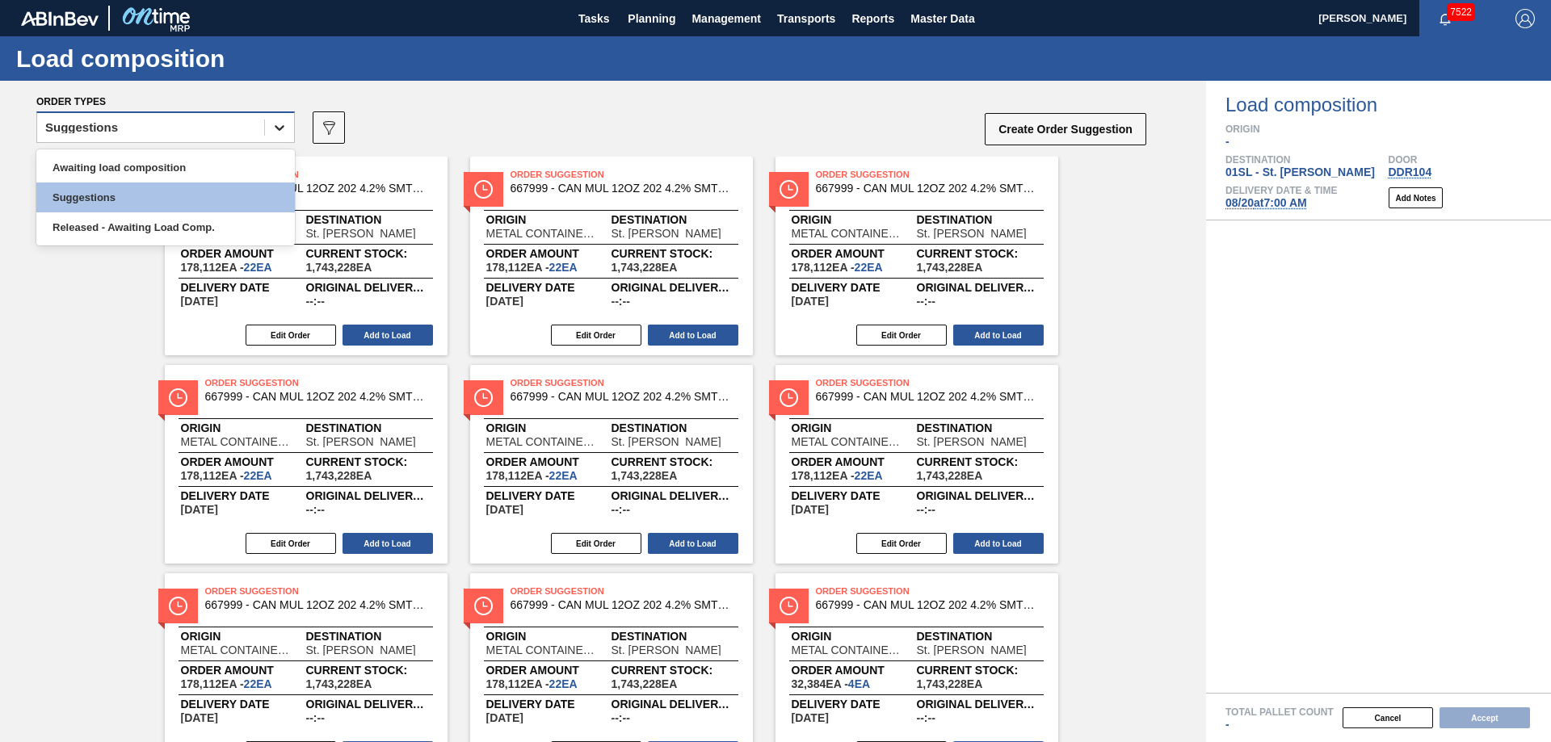
click at [267, 136] on div at bounding box center [279, 127] width 29 height 29
click at [205, 162] on div "Awaiting load composition" at bounding box center [165, 168] width 259 height 30
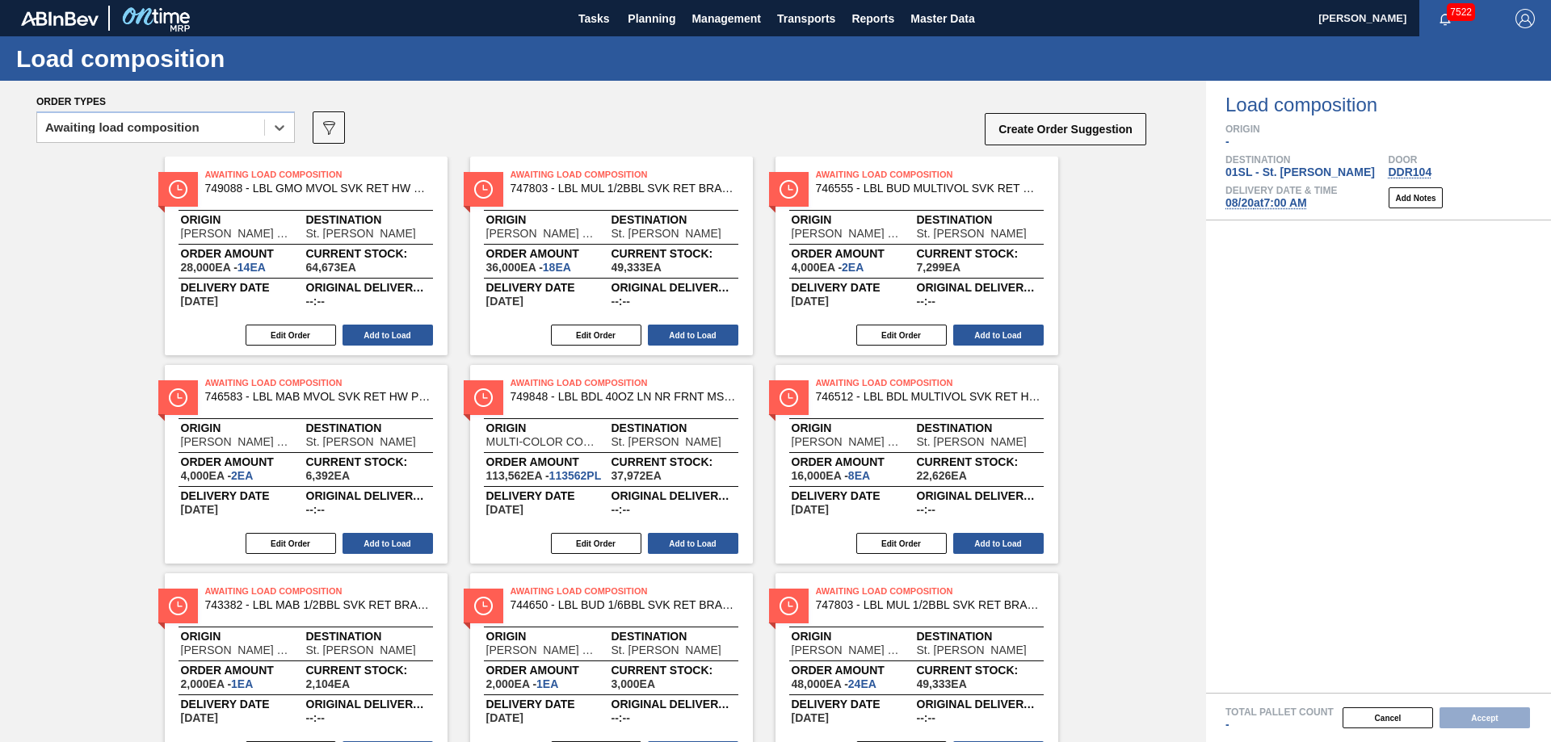
scroll to position [287, 0]
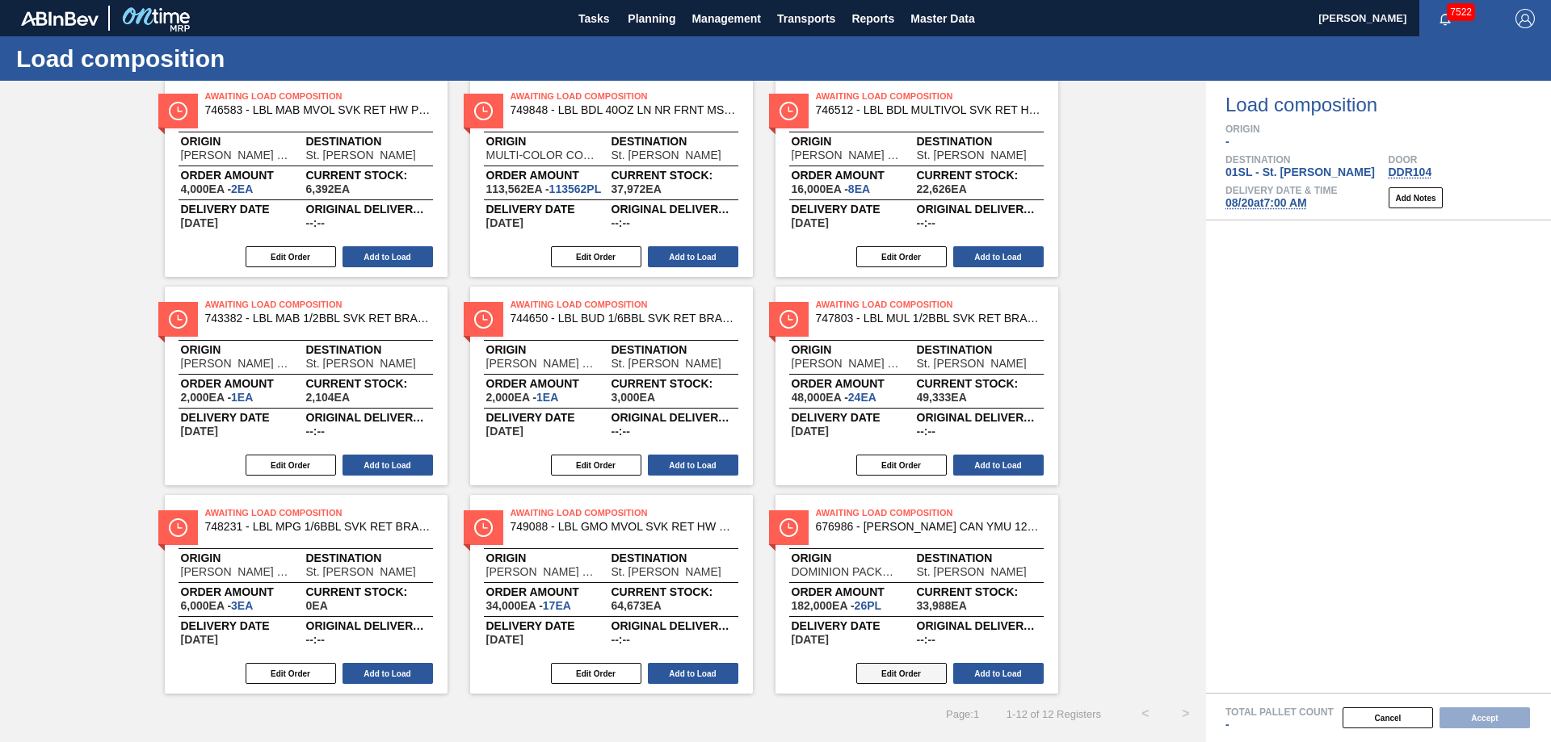
click at [925, 679] on button "Edit Order" at bounding box center [901, 673] width 90 height 21
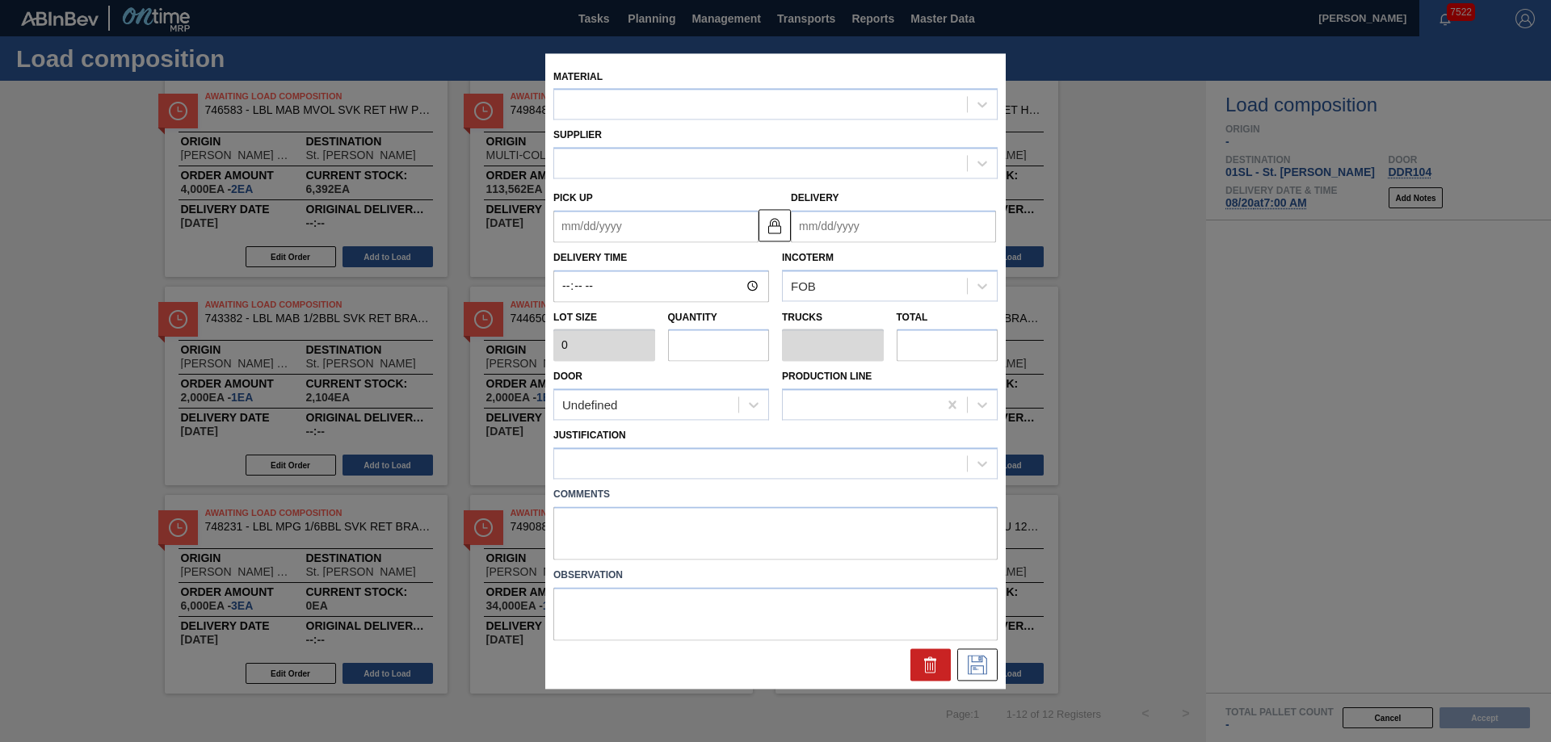
type input "7,000"
type input "26"
type input "1"
type input "182,000"
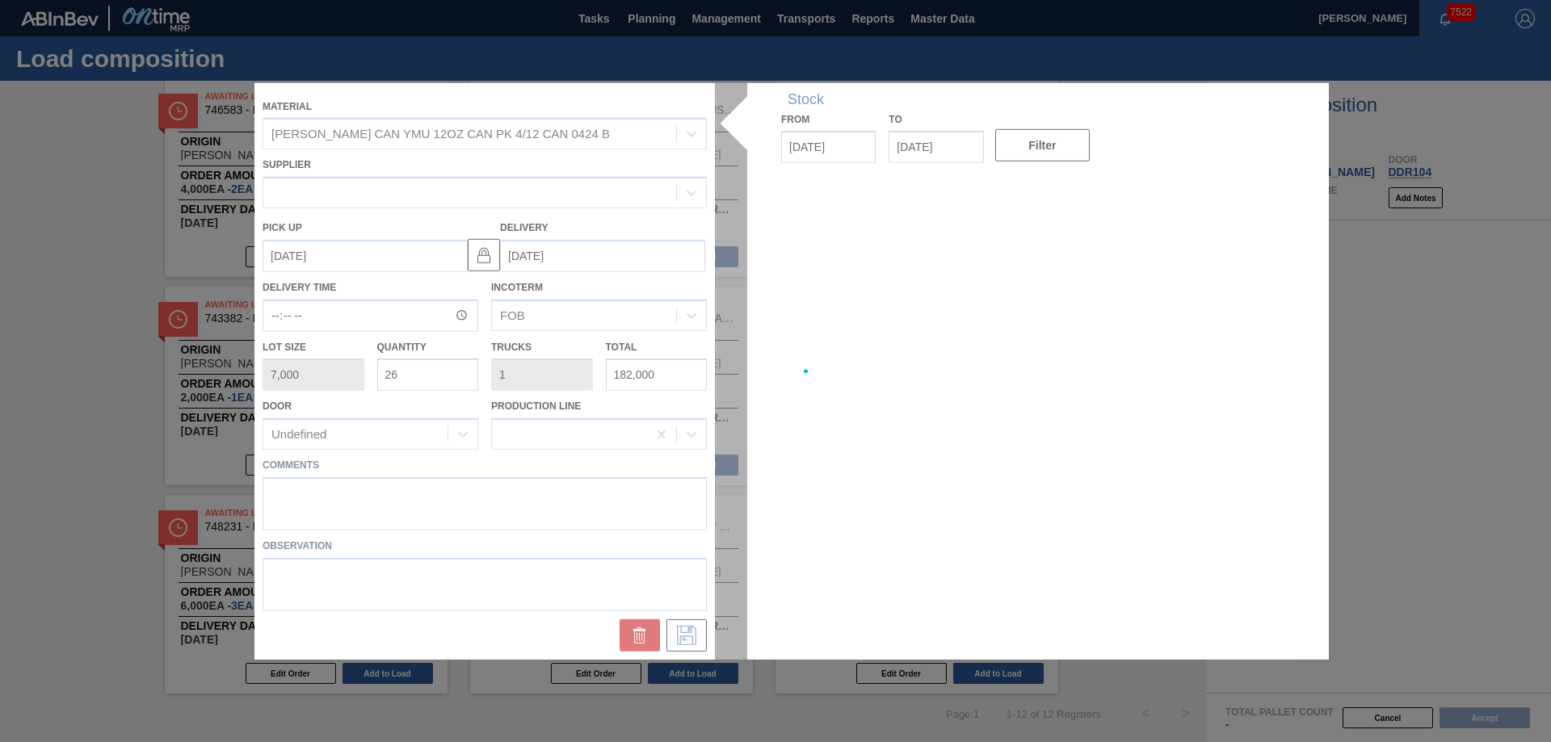
type up "[DATE]"
type input "[DATE]"
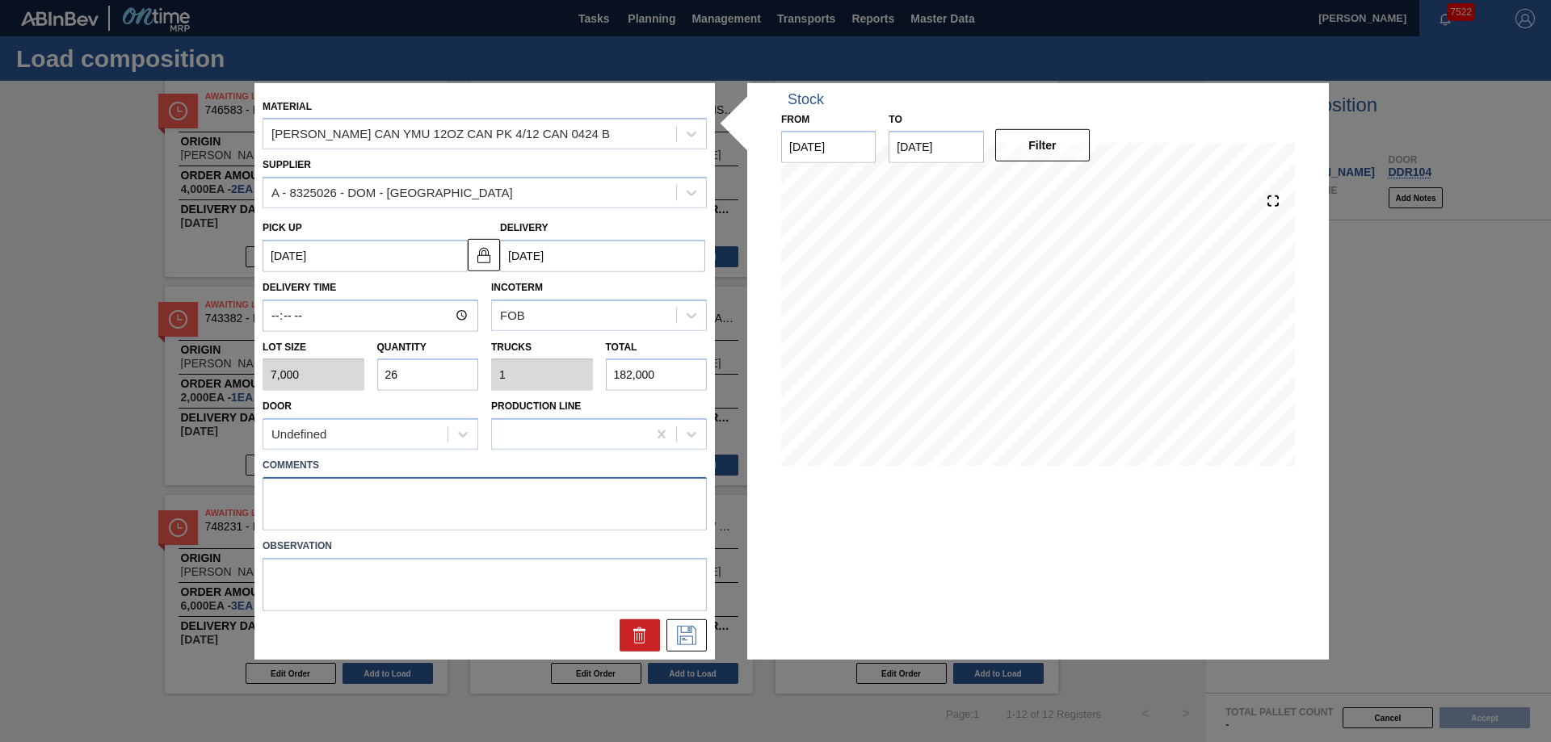
click at [290, 486] on textarea at bounding box center [485, 503] width 444 height 53
type textarea "Live unload"
click at [697, 646] on button at bounding box center [686, 636] width 40 height 32
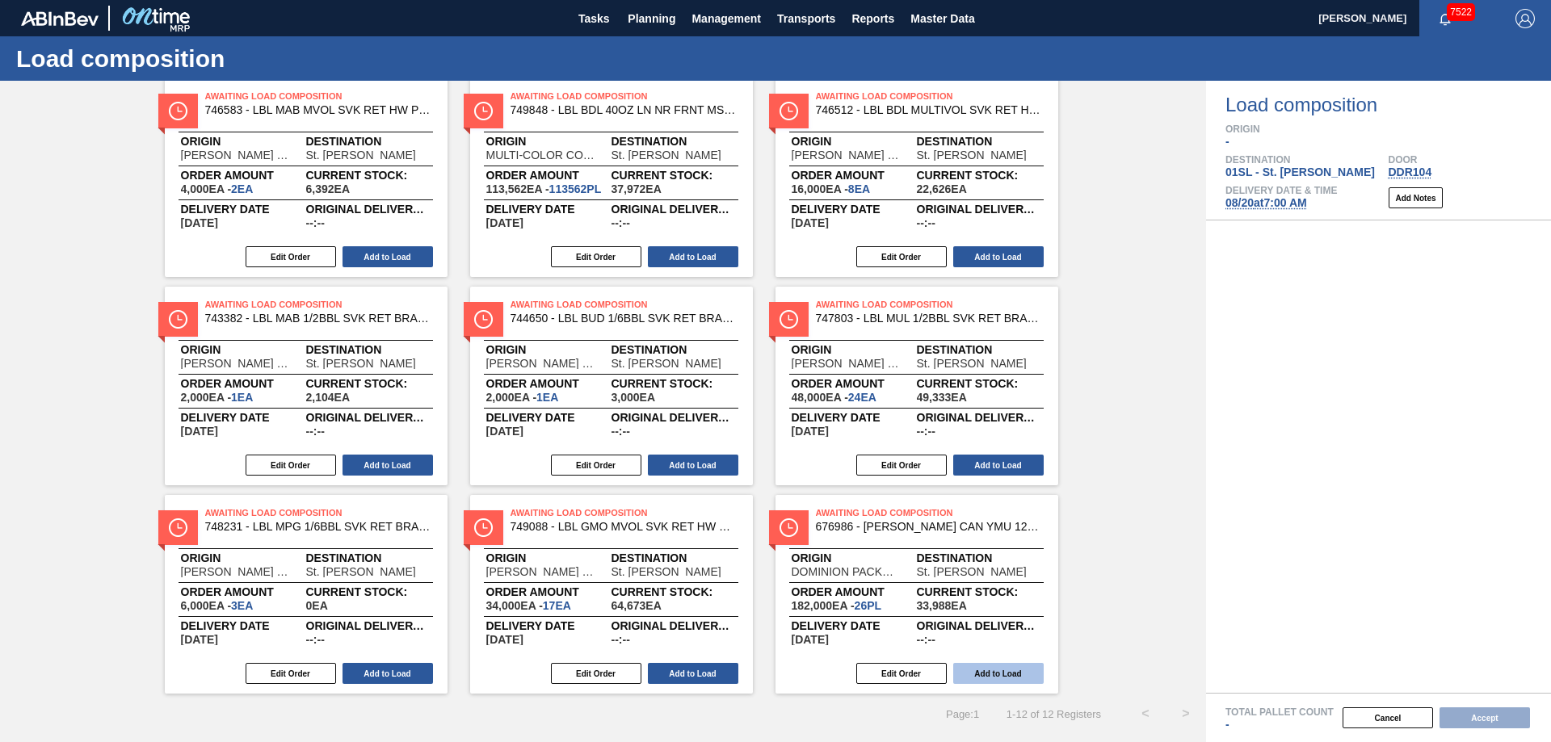
click at [982, 667] on button "Add to Load" at bounding box center [998, 673] width 90 height 21
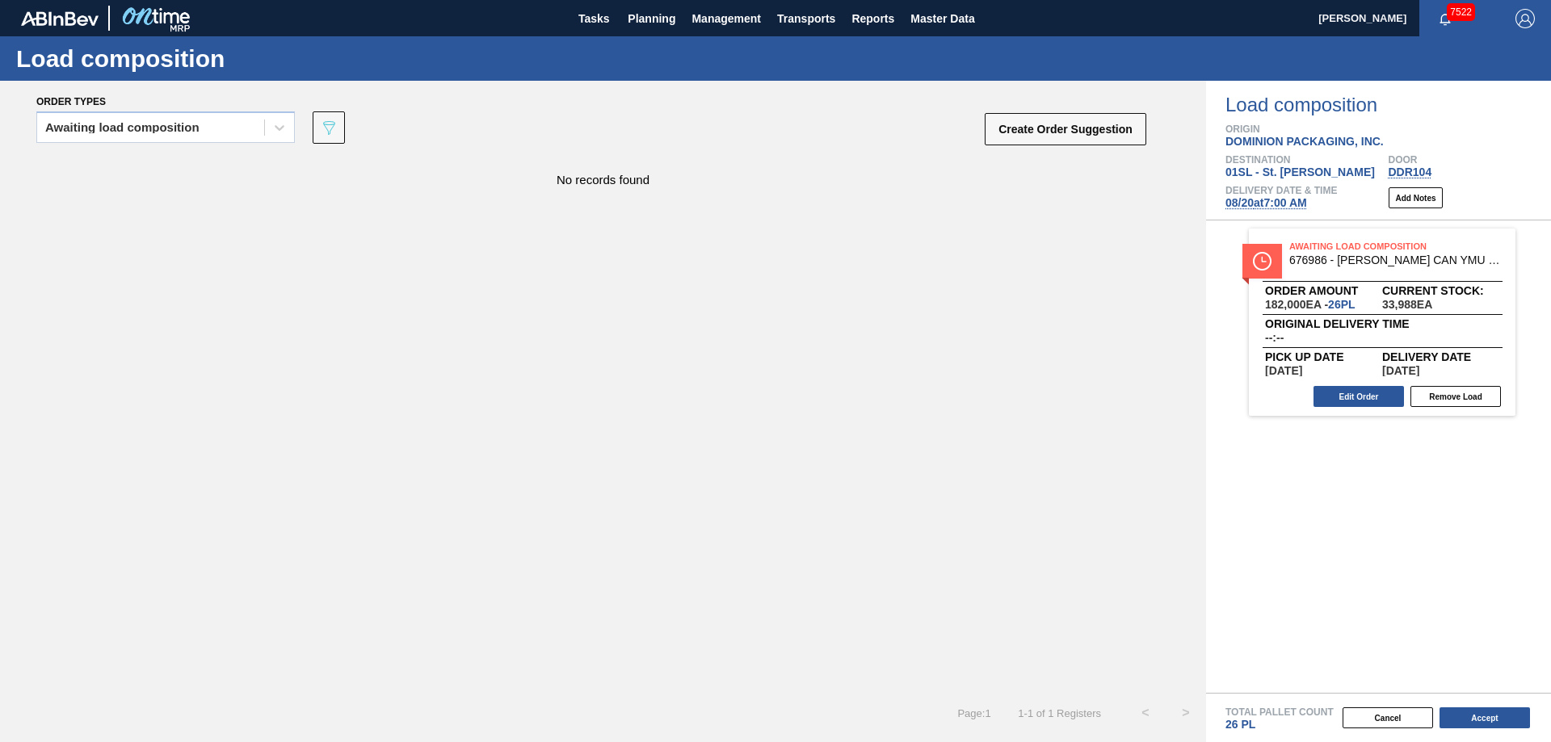
scroll to position [0, 0]
click at [1495, 717] on button "Accept" at bounding box center [1485, 718] width 90 height 21
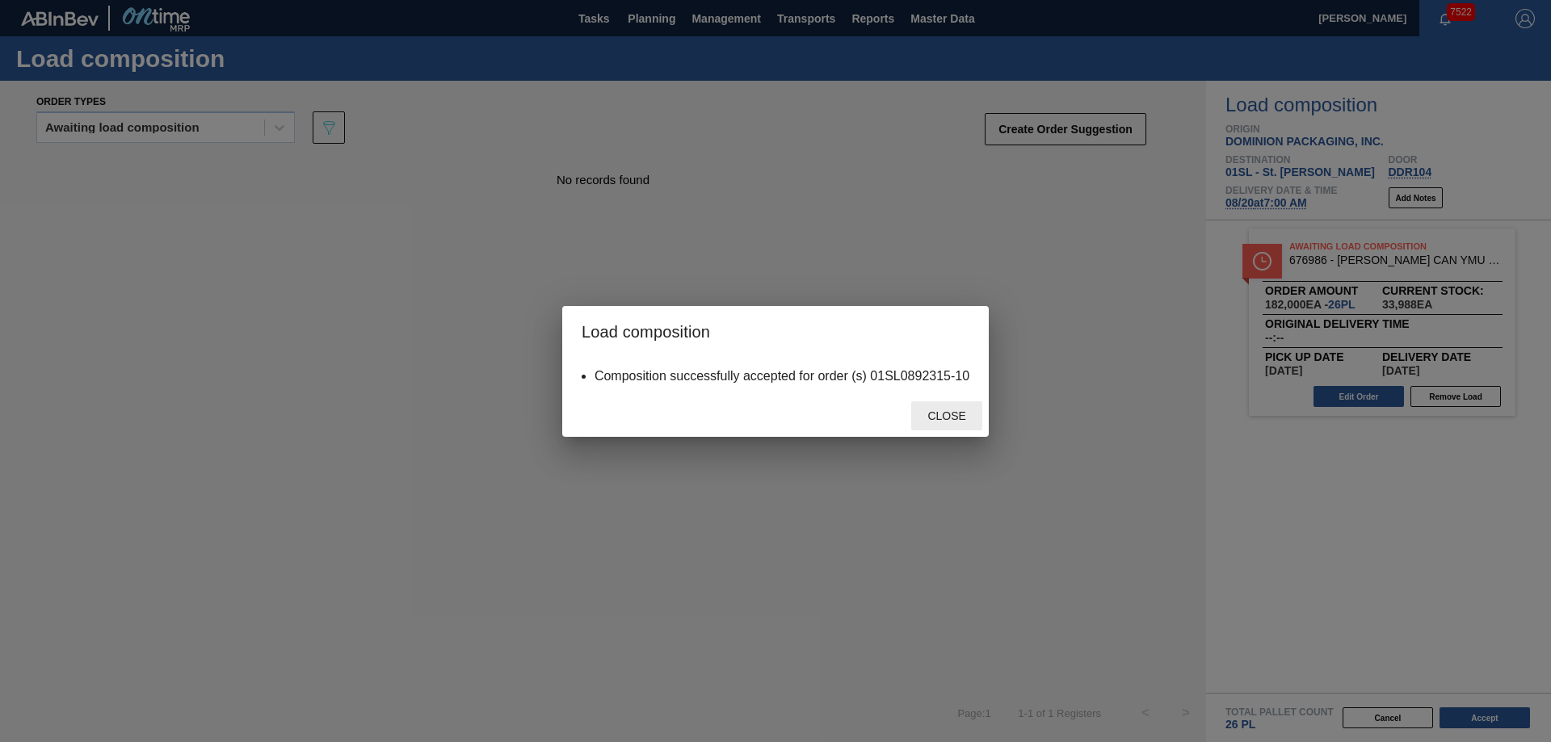
click at [953, 414] on span "Close" at bounding box center [946, 416] width 64 height 13
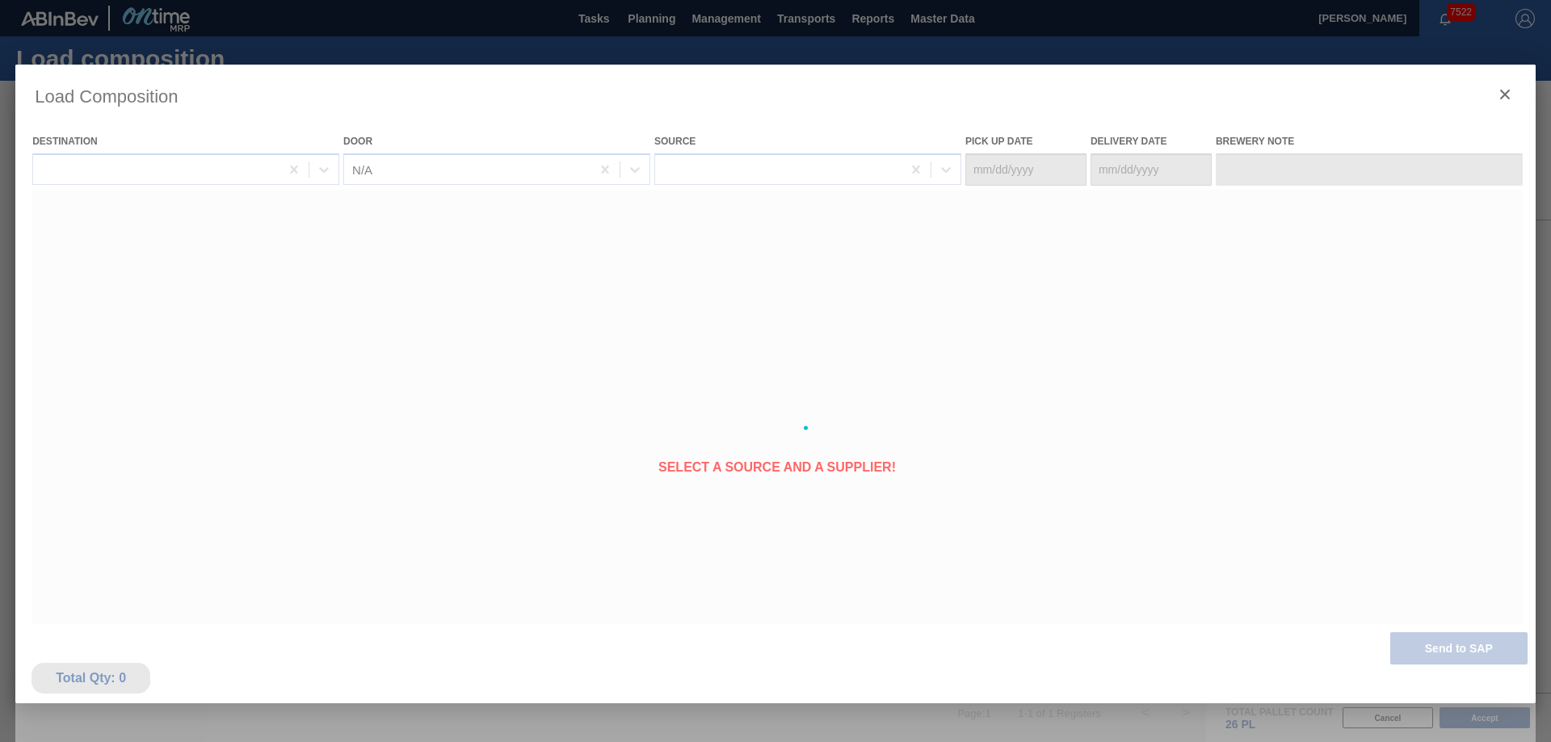
type Date "[DATE]"
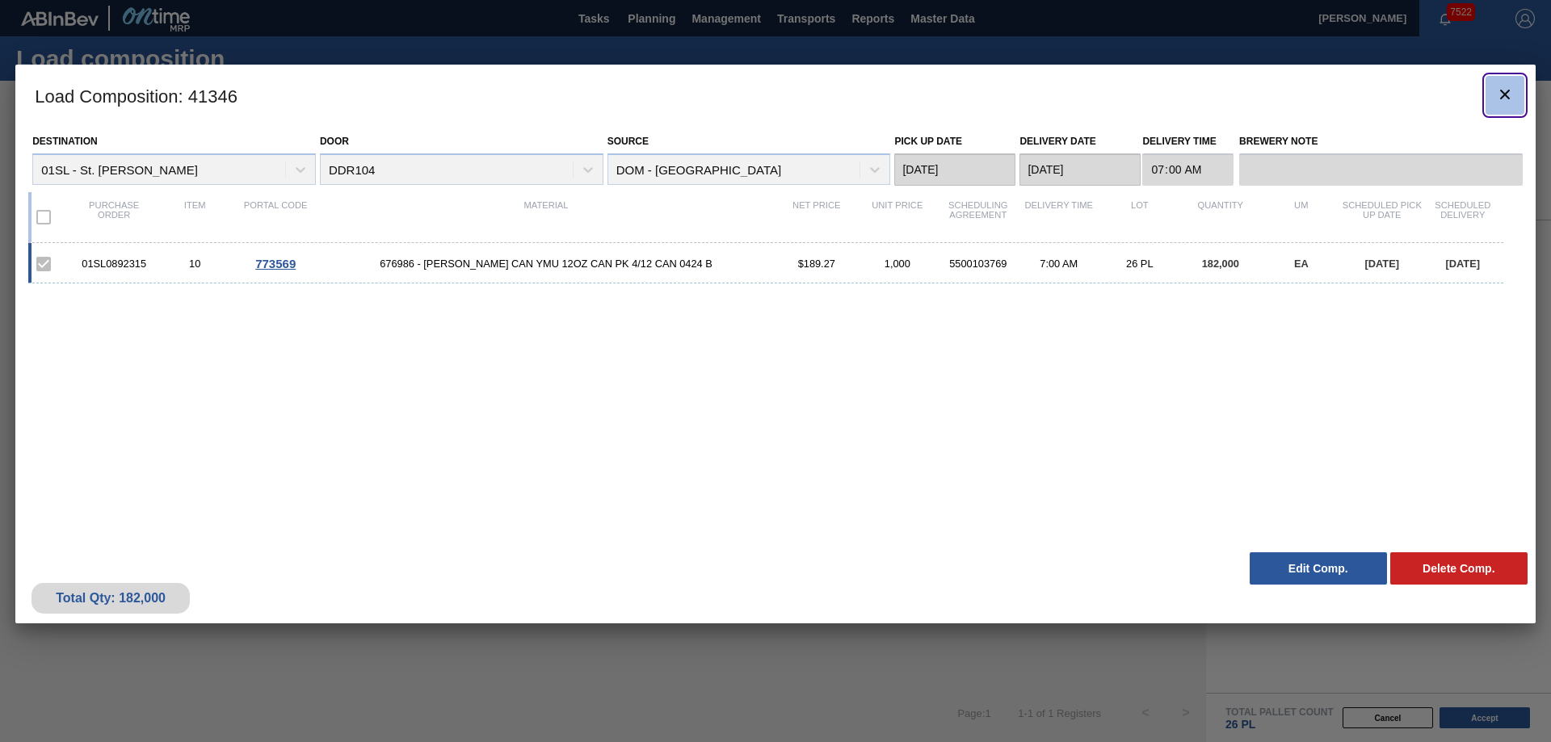
click at [1499, 91] on icon "botão de ícone" at bounding box center [1504, 94] width 19 height 19
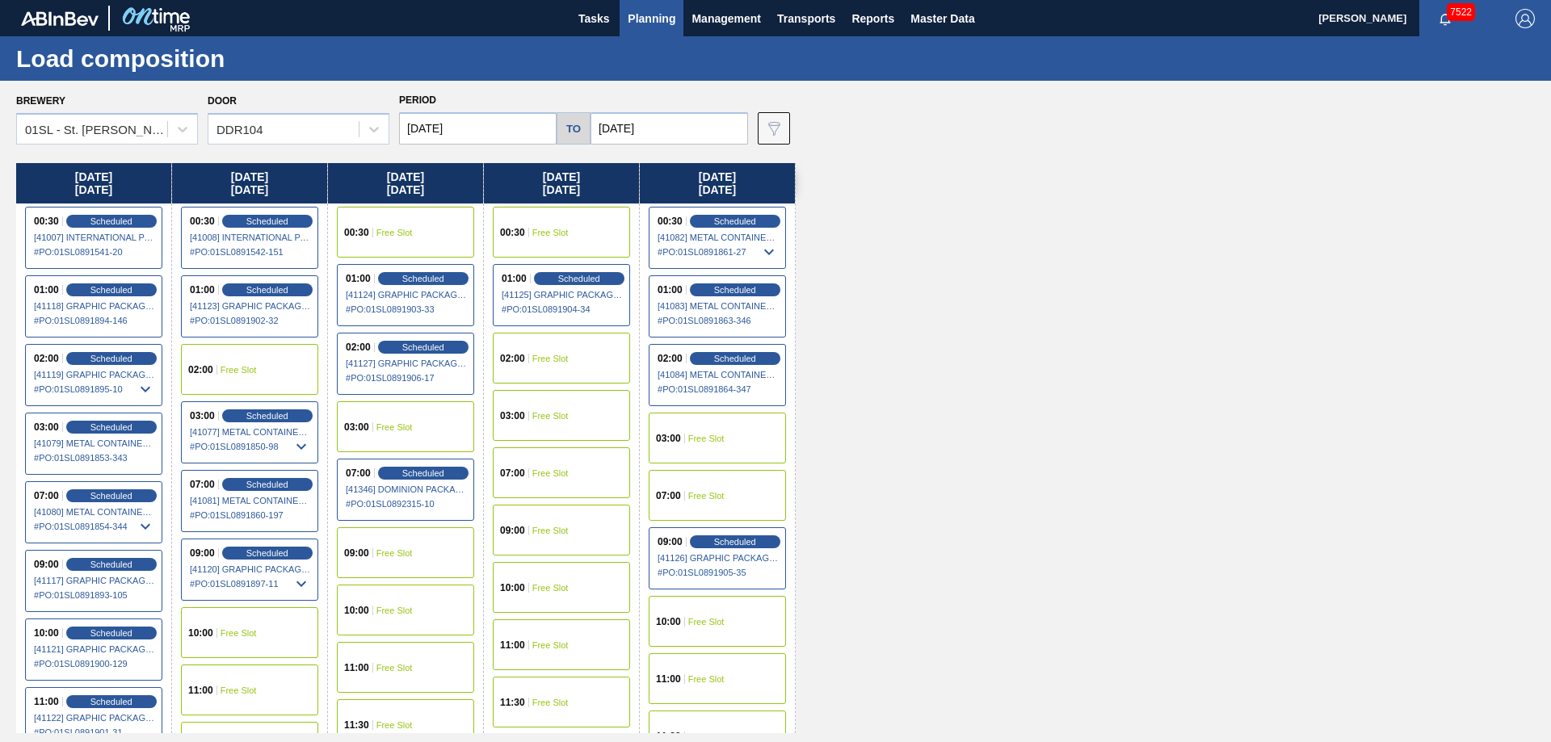
click at [643, 23] on span "Planning" at bounding box center [652, 18] width 48 height 19
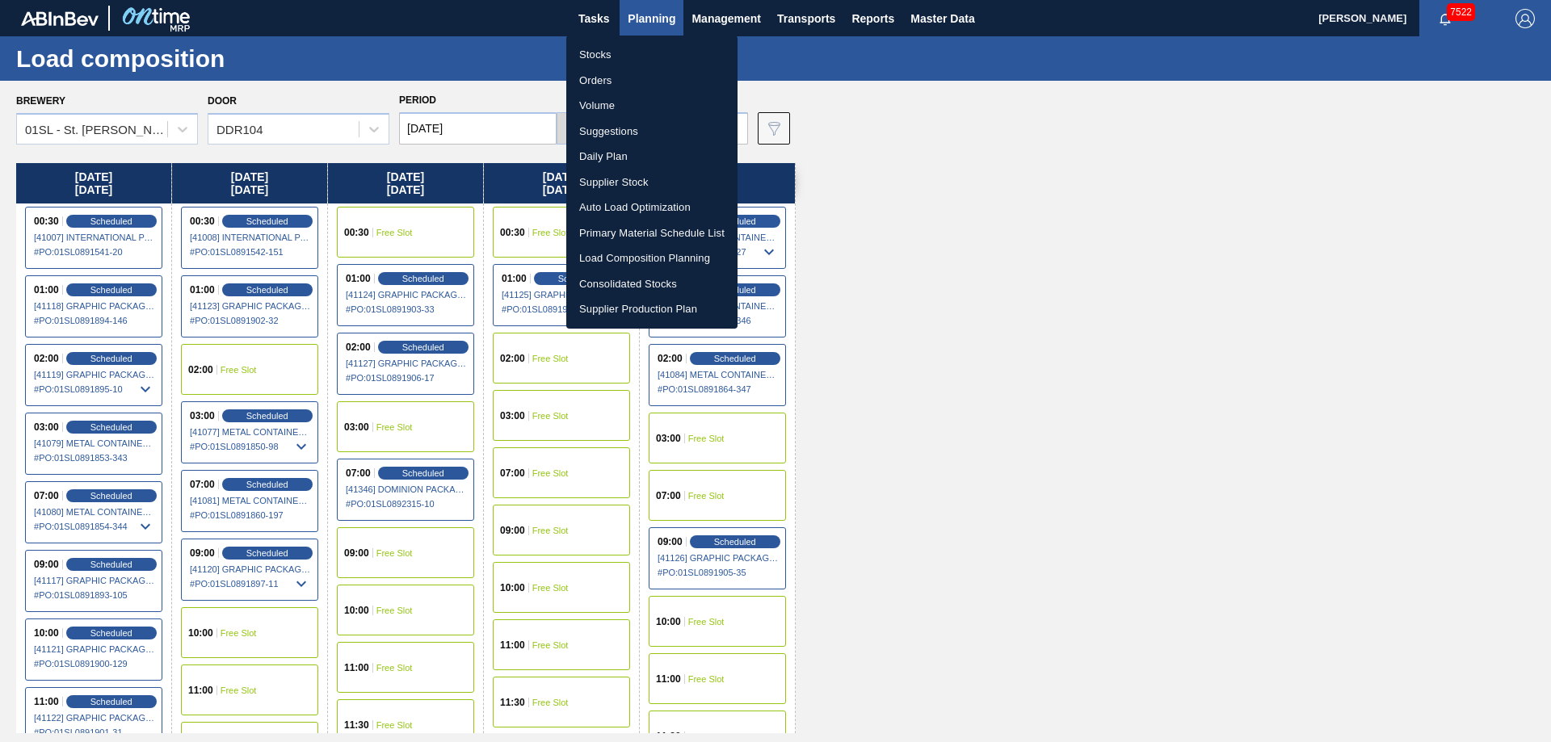
click at [610, 131] on li "Suggestions" at bounding box center [651, 132] width 171 height 26
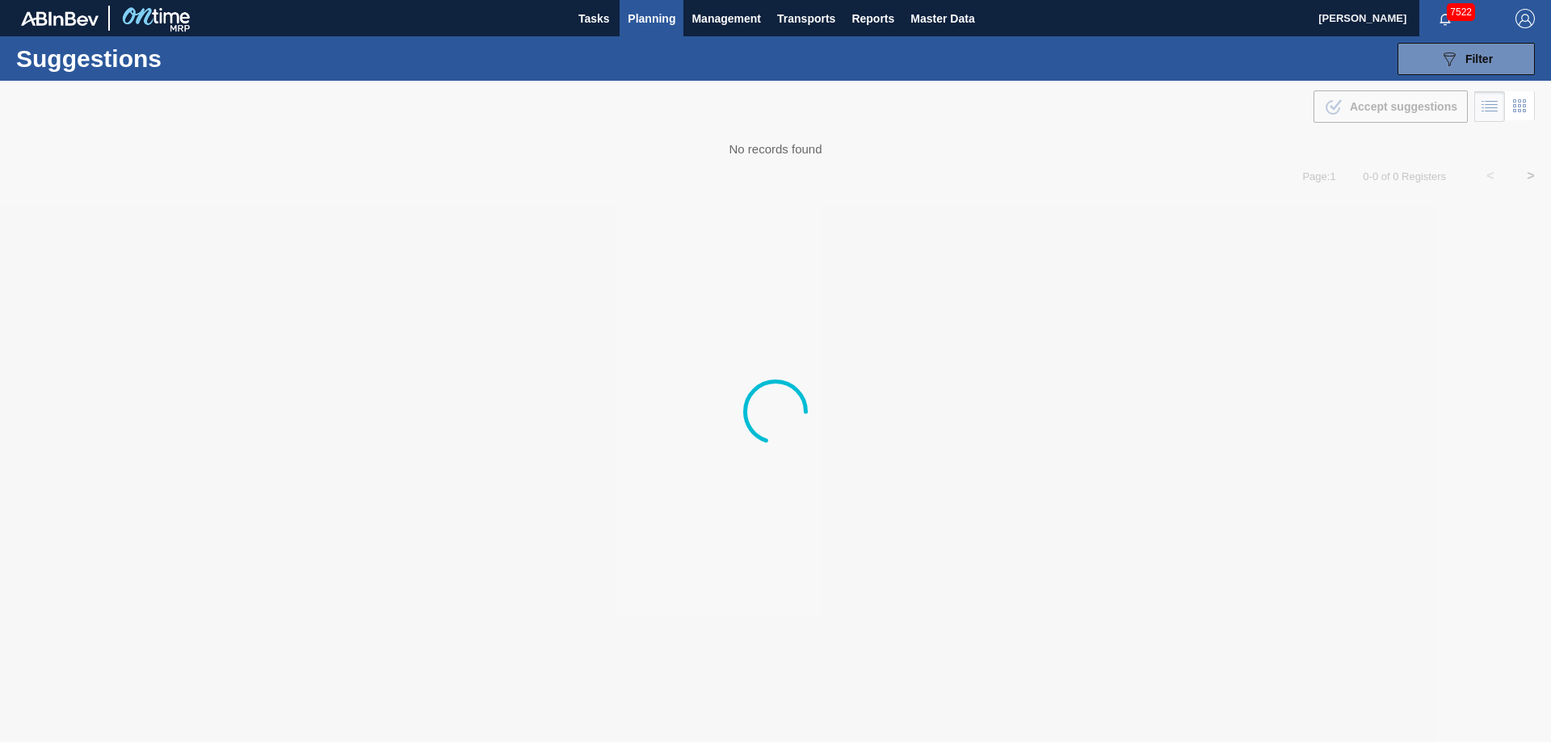
type from "[DATE]"
type to "[DATE]"
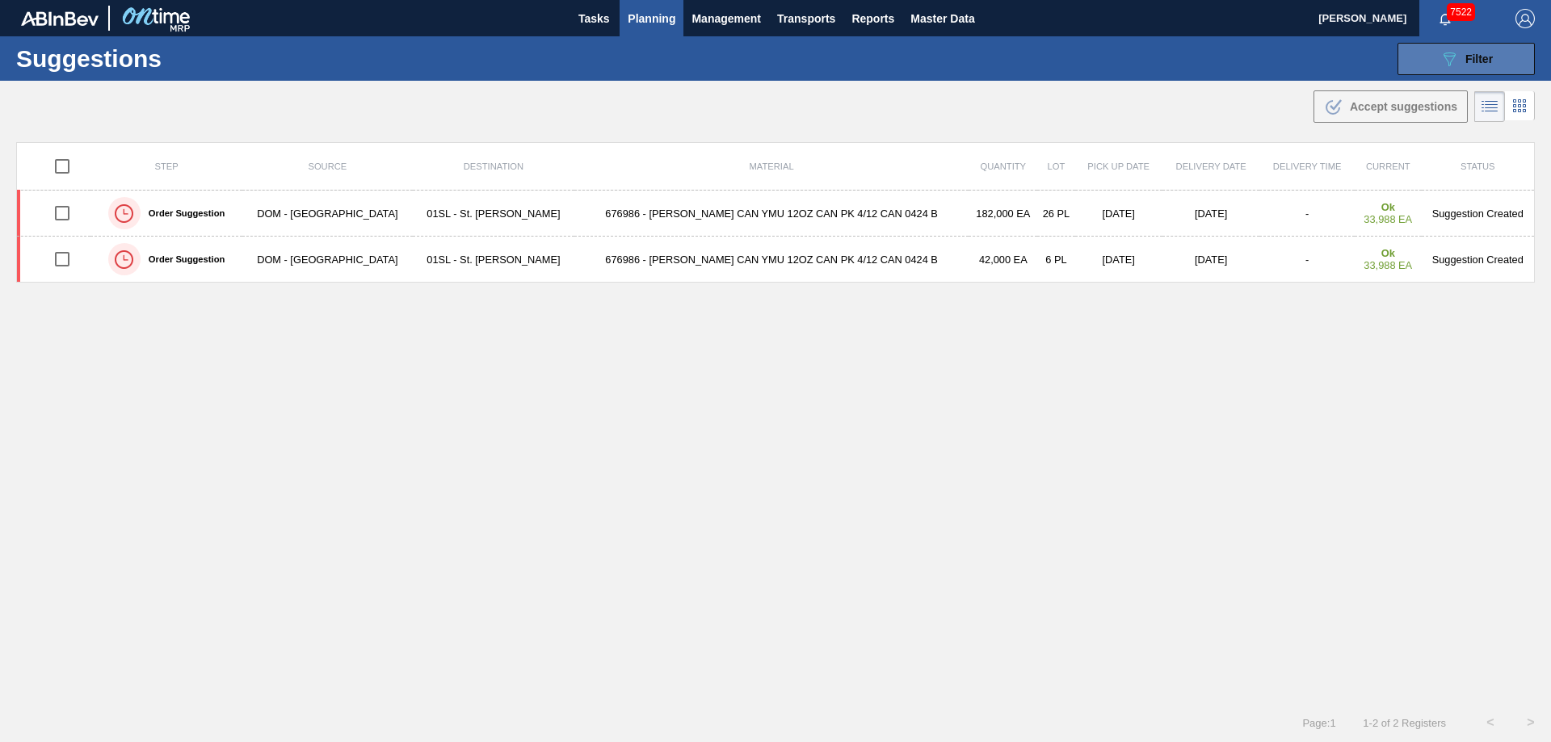
click at [1461, 49] on div "089F7B8B-B2A5-4AFE-B5C0-19BA573D28AC Filter" at bounding box center [1466, 58] width 53 height 19
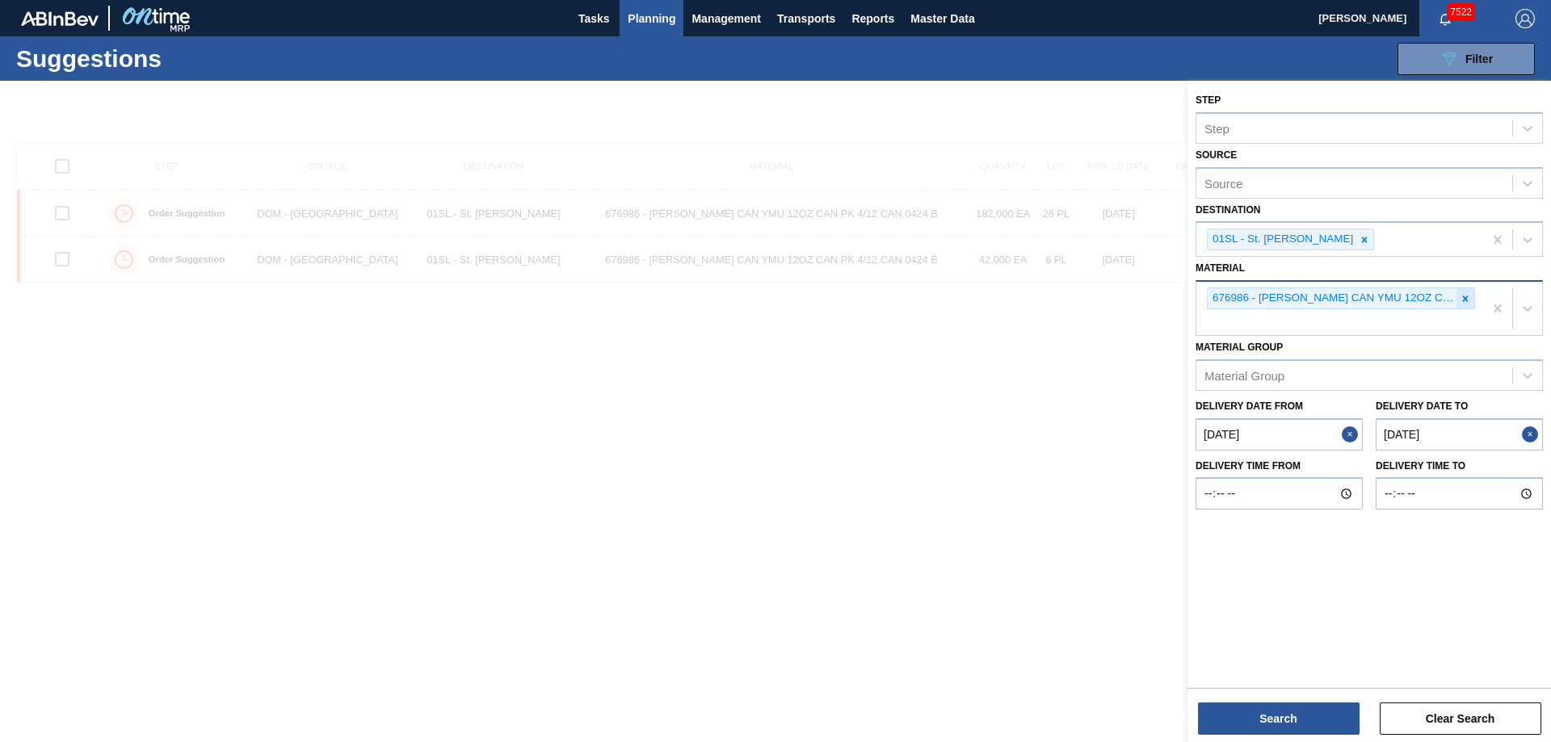
click at [1461, 303] on icon at bounding box center [1465, 298] width 11 height 11
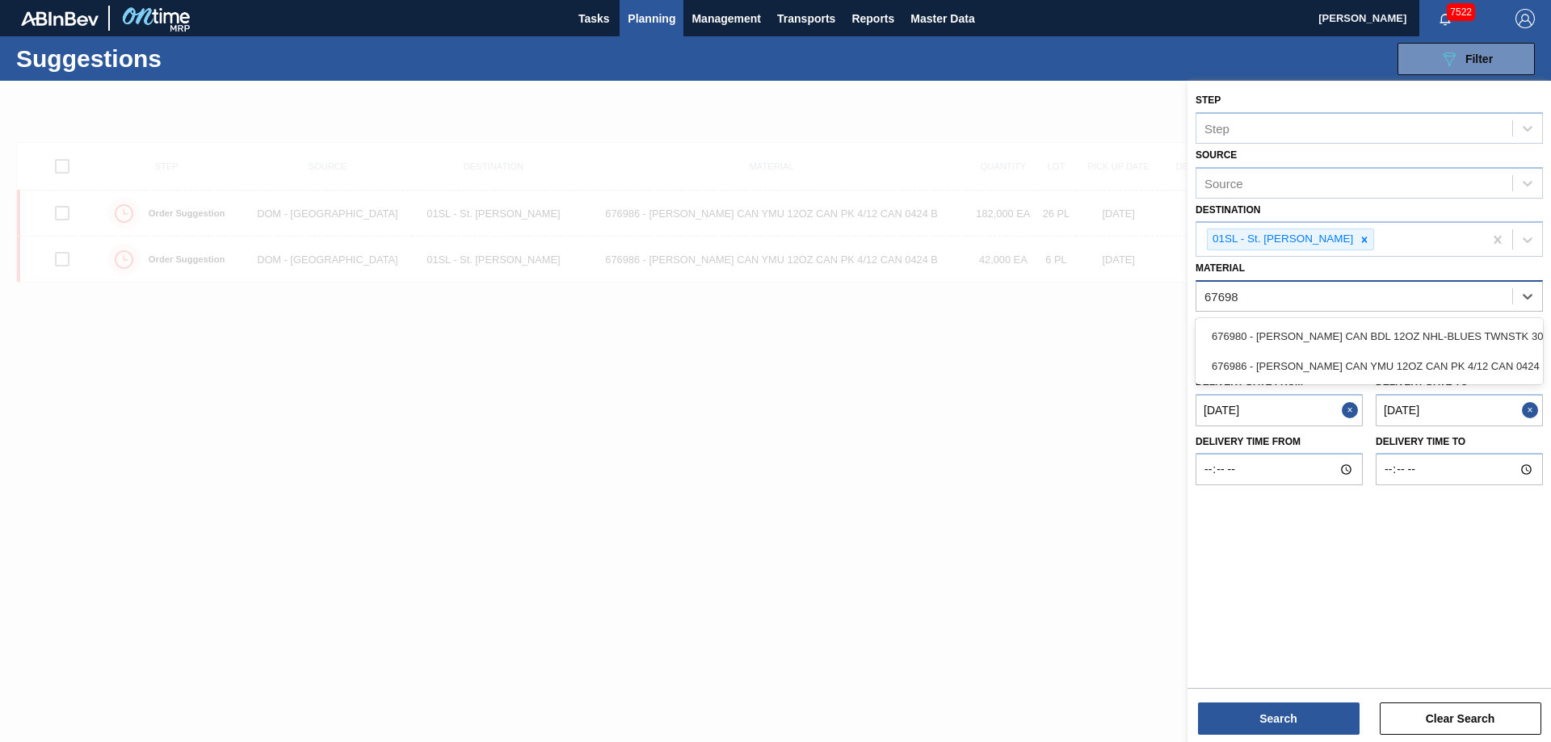
type input "676986"
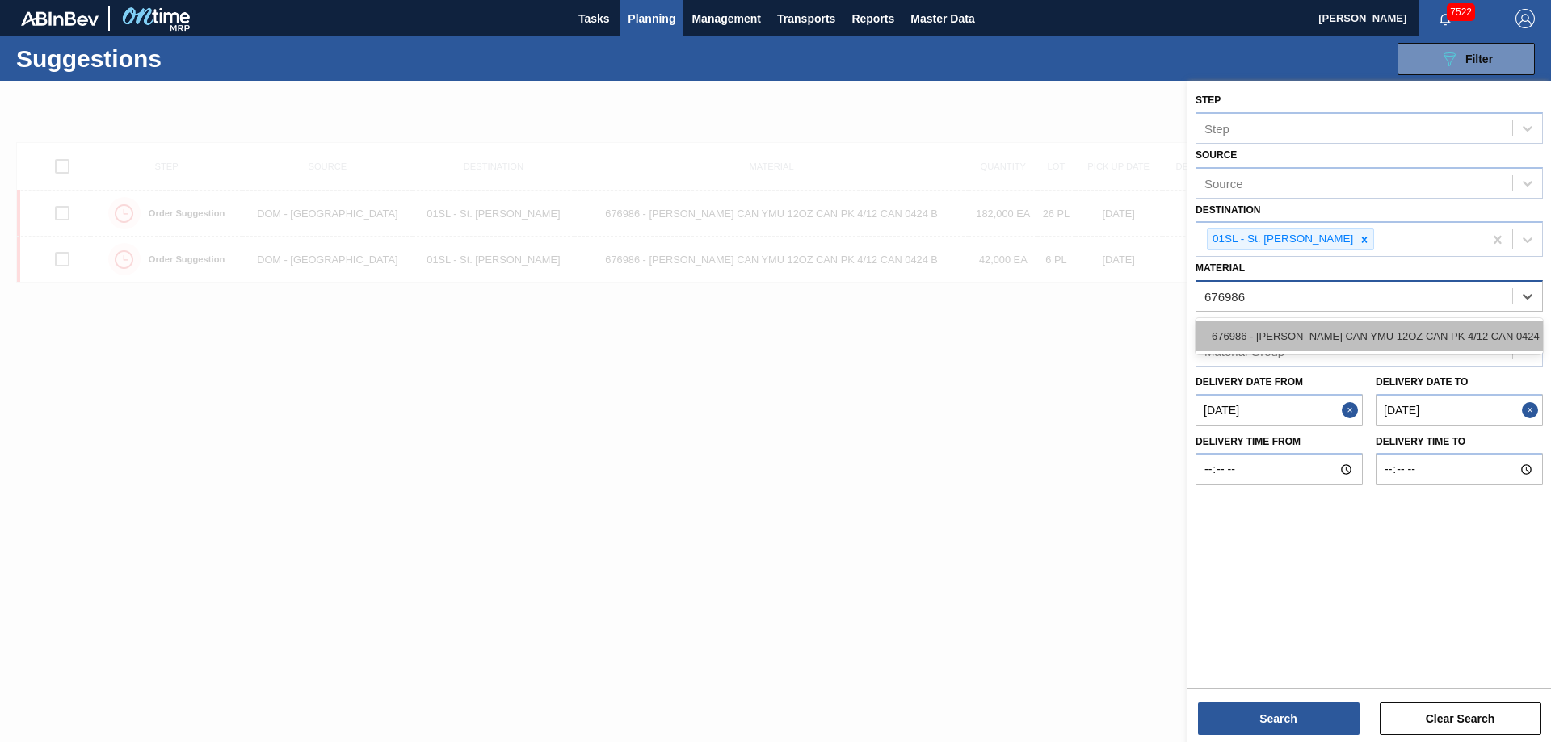
click at [1463, 336] on div "676986 - [PERSON_NAME] CAN YMU 12OZ CAN PK 4/12 CAN 0424 B" at bounding box center [1369, 337] width 347 height 30
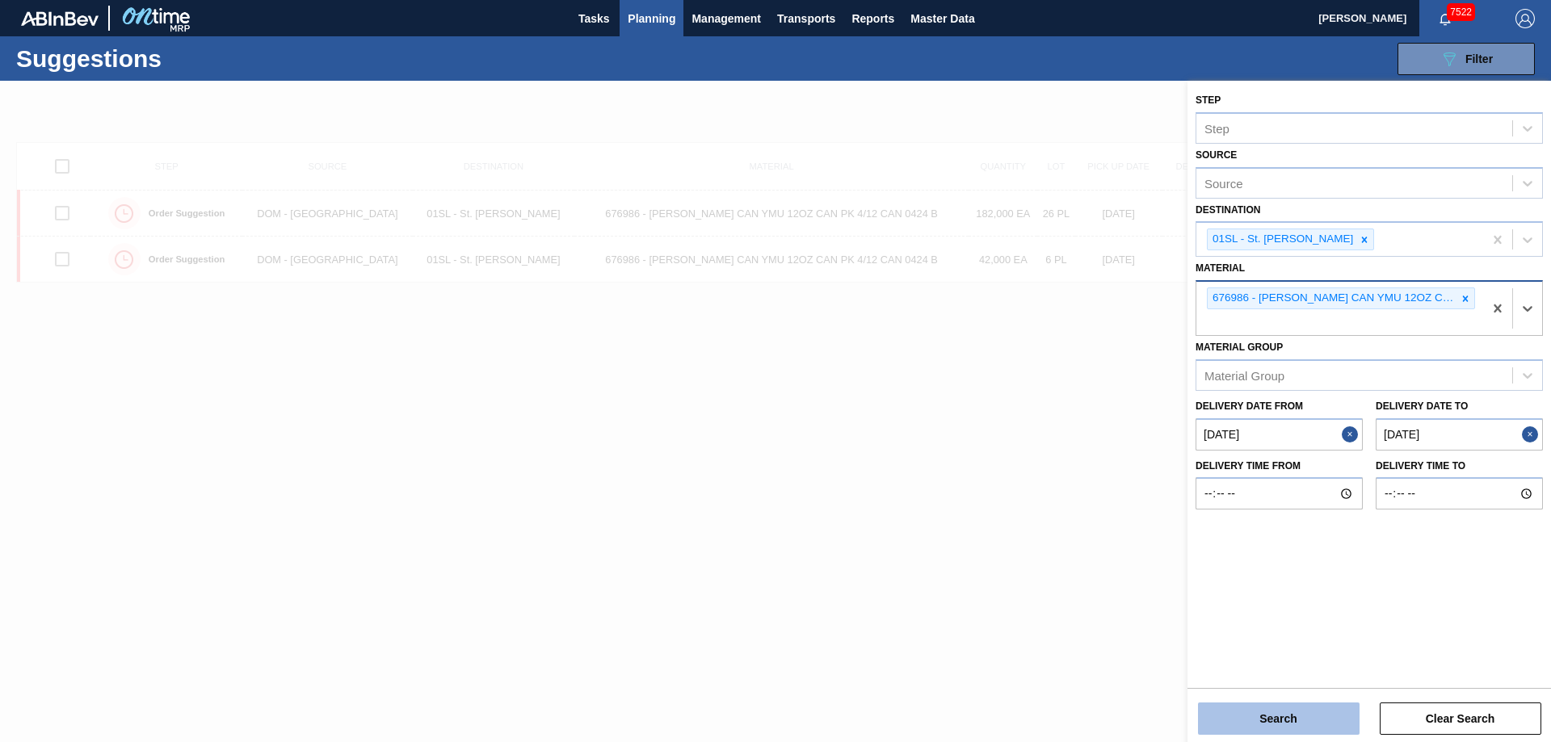
click at [1251, 713] on button "Search" at bounding box center [1279, 719] width 162 height 32
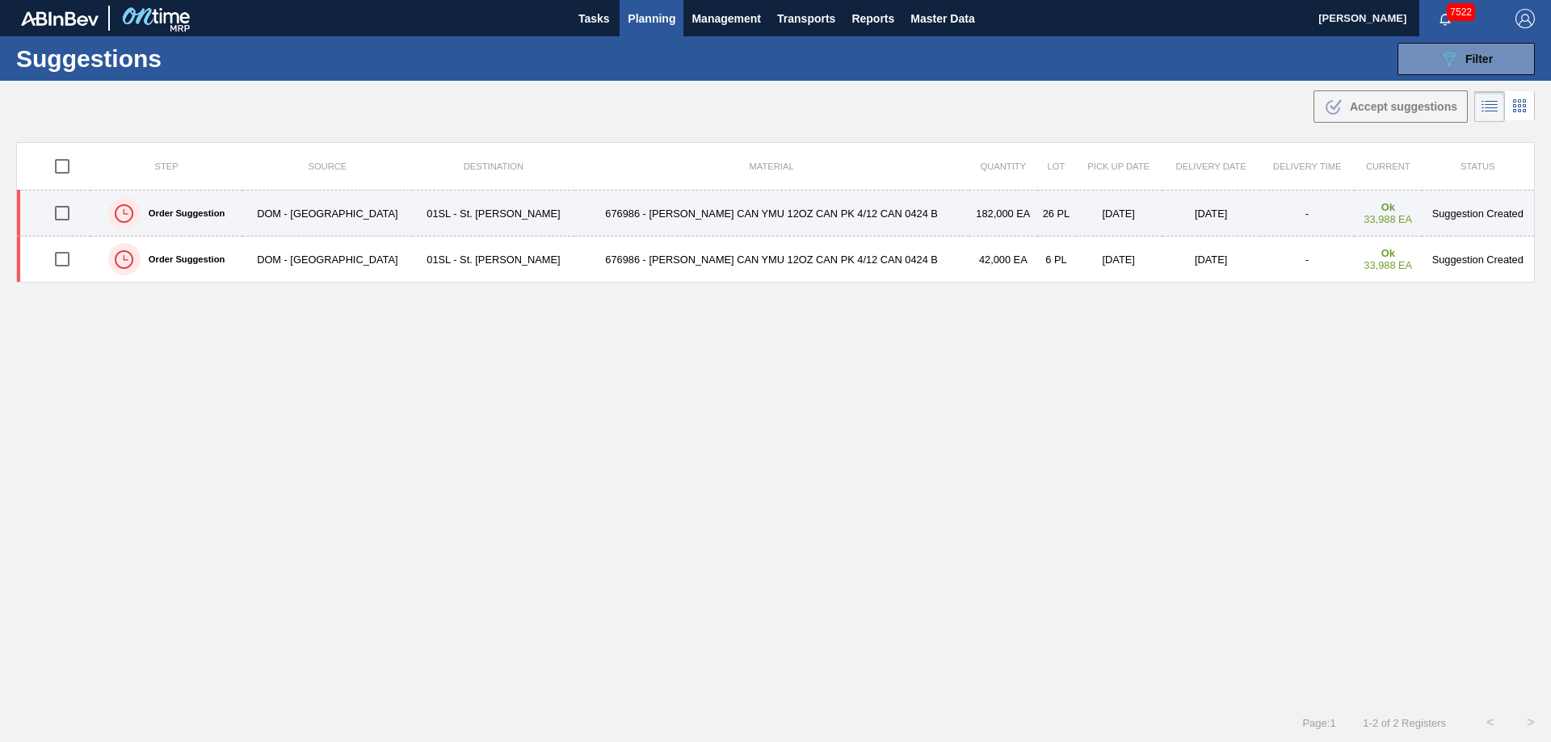
click at [61, 213] on input "checkbox" at bounding box center [62, 213] width 34 height 34
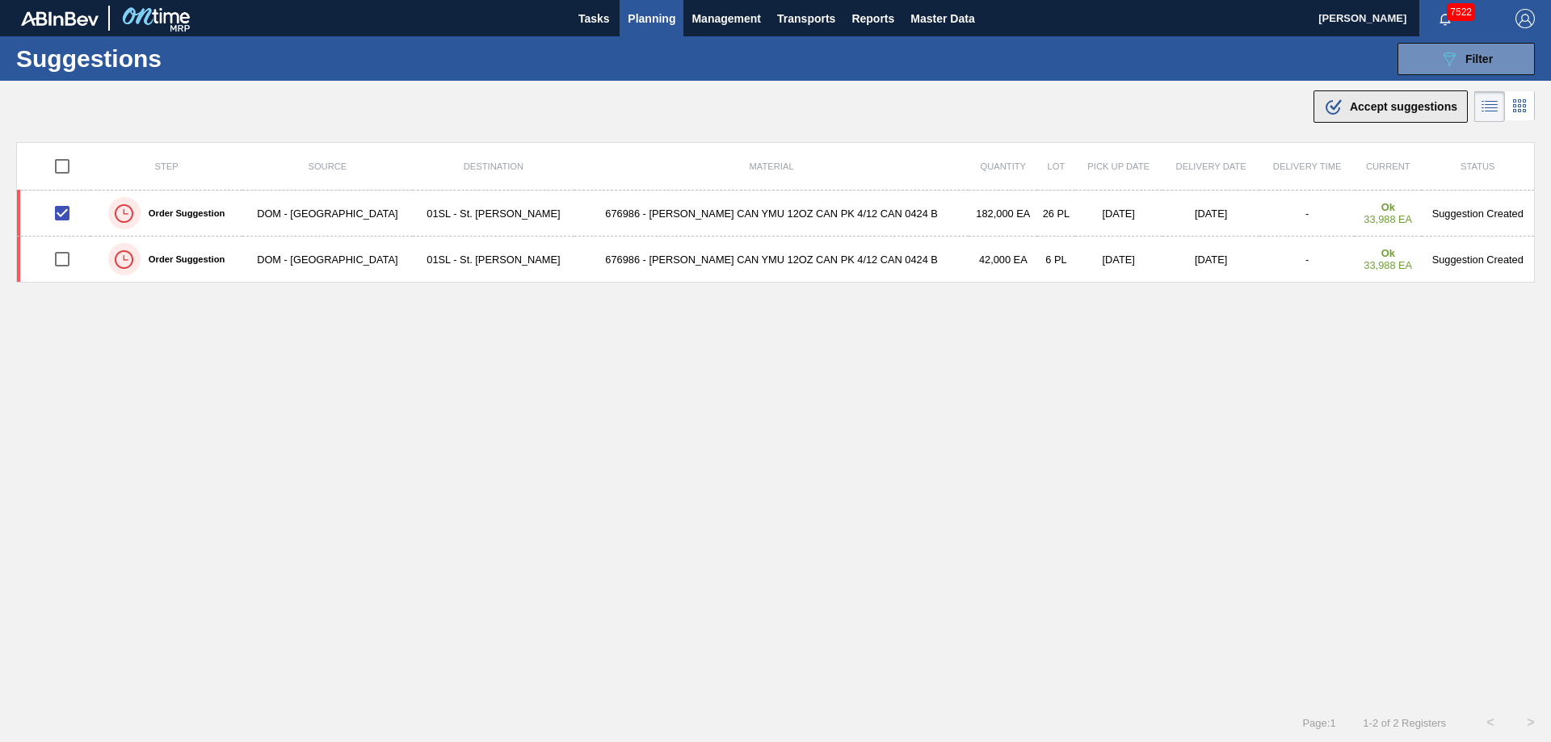
click at [1367, 98] on div ".b{fill:var(--color-action-default)} Accept suggestions" at bounding box center [1390, 106] width 133 height 19
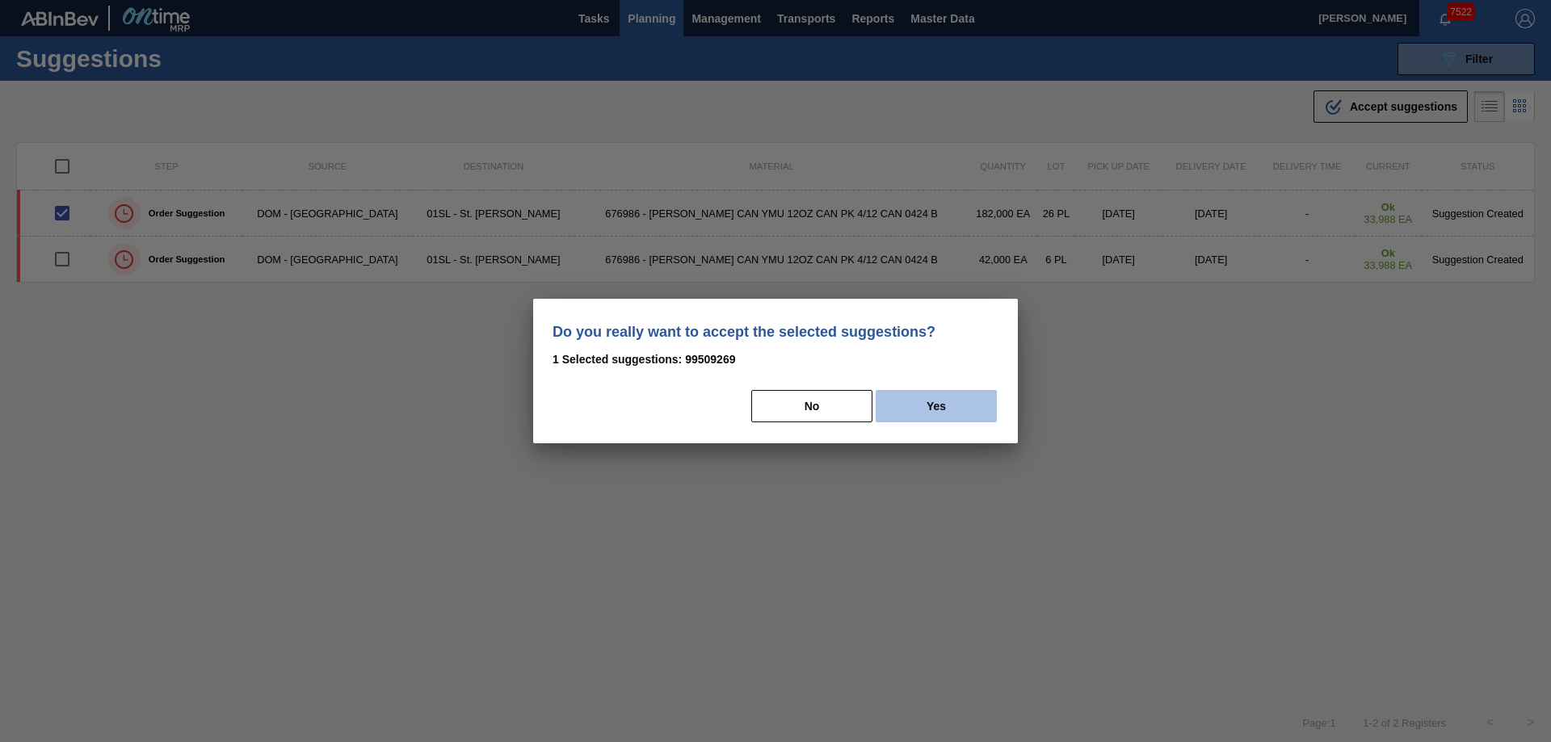
click at [951, 400] on button "Yes" at bounding box center [936, 406] width 121 height 32
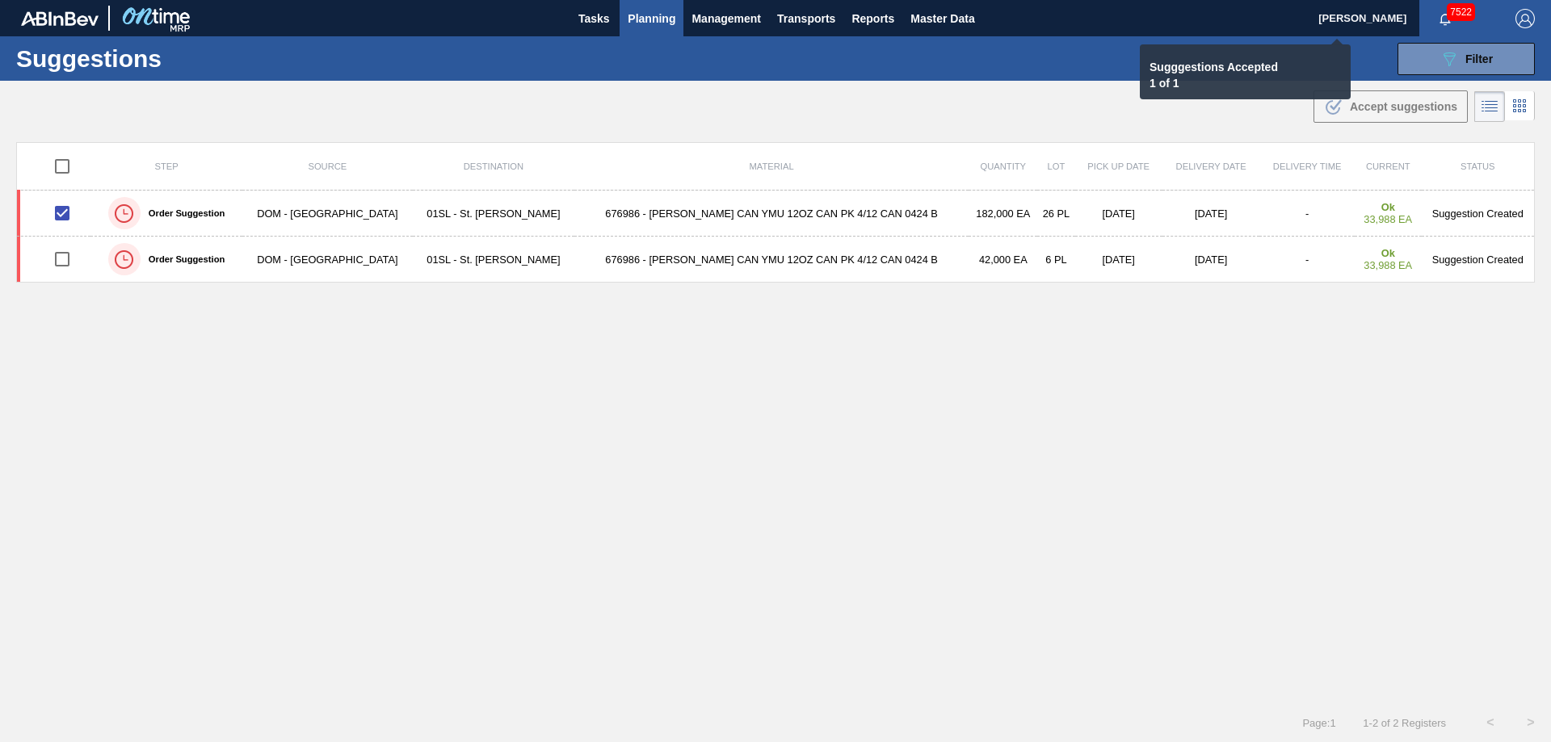
checkbox input "false"
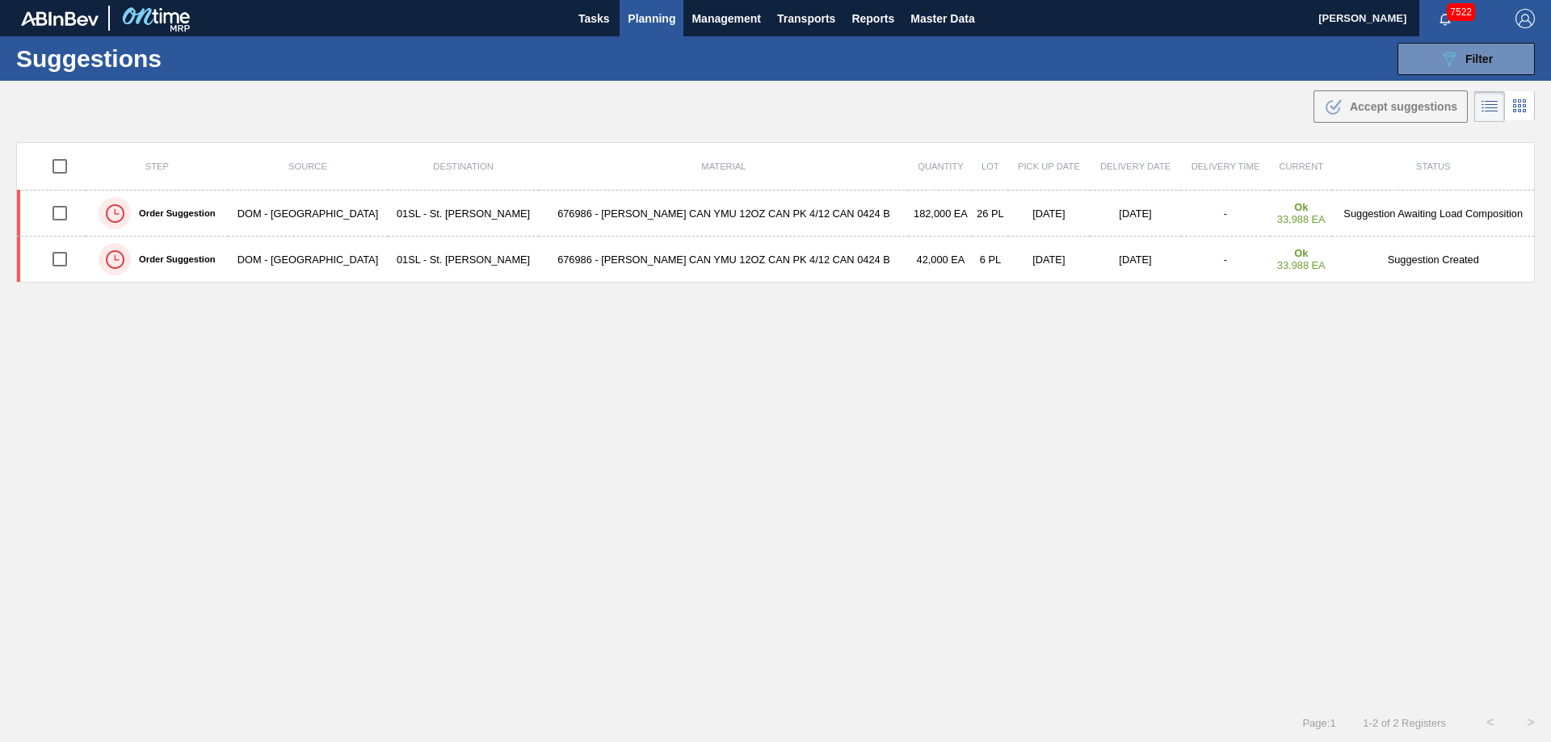
click at [634, 27] on button "Planning" at bounding box center [652, 18] width 64 height 36
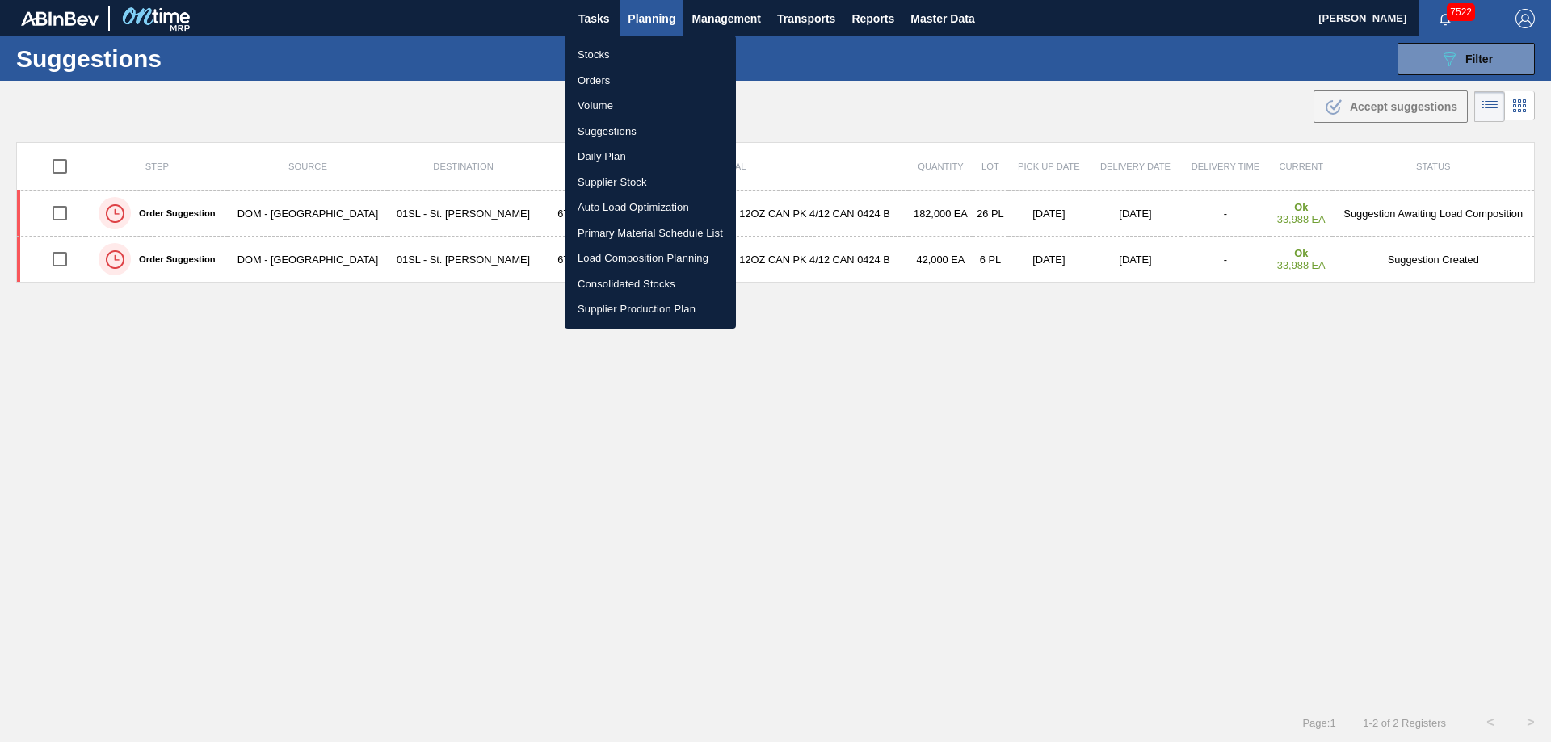
click at [624, 253] on li "Load Composition Planning" at bounding box center [650, 259] width 171 height 26
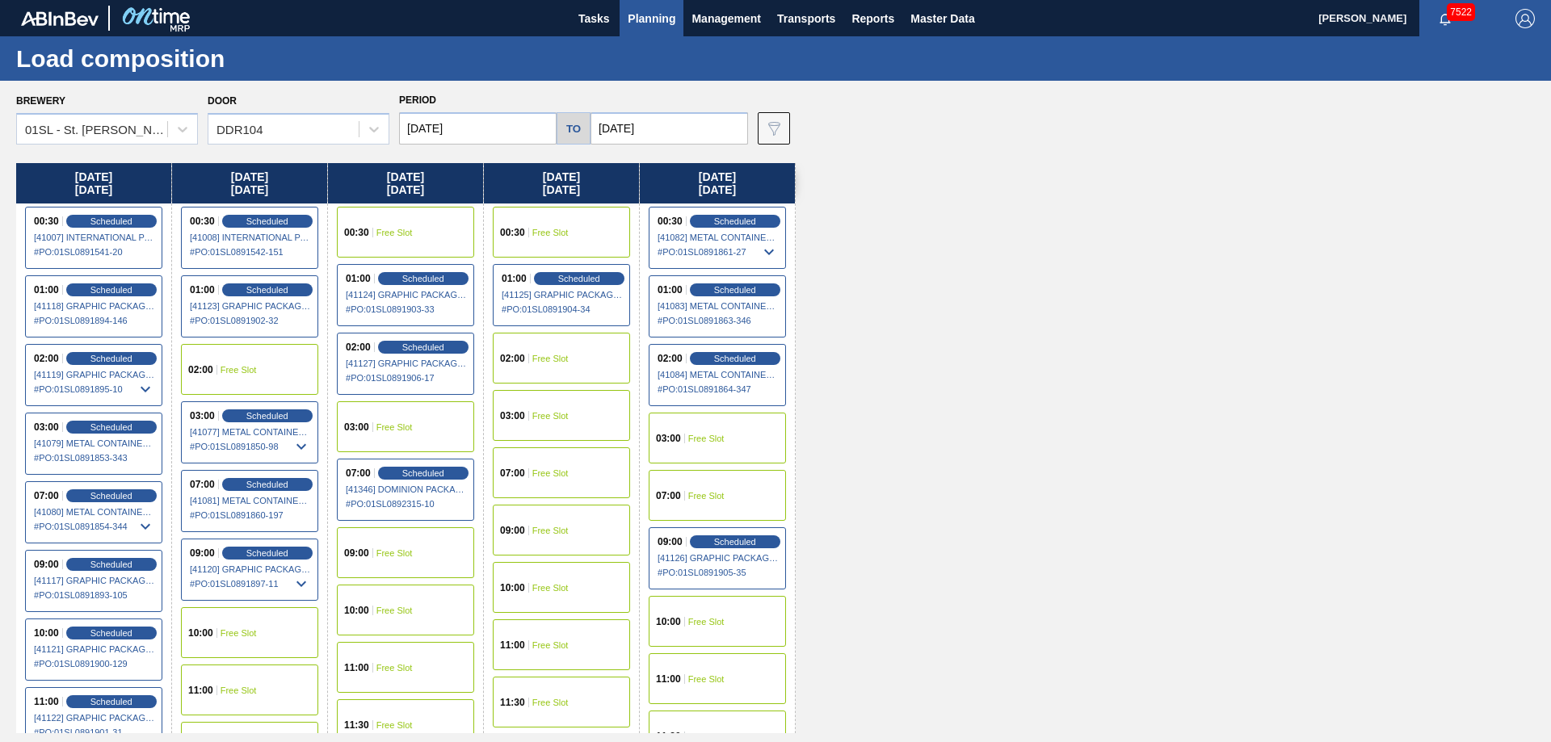
click at [529, 469] on div "07:00 Free Slot" at bounding box center [561, 473] width 137 height 51
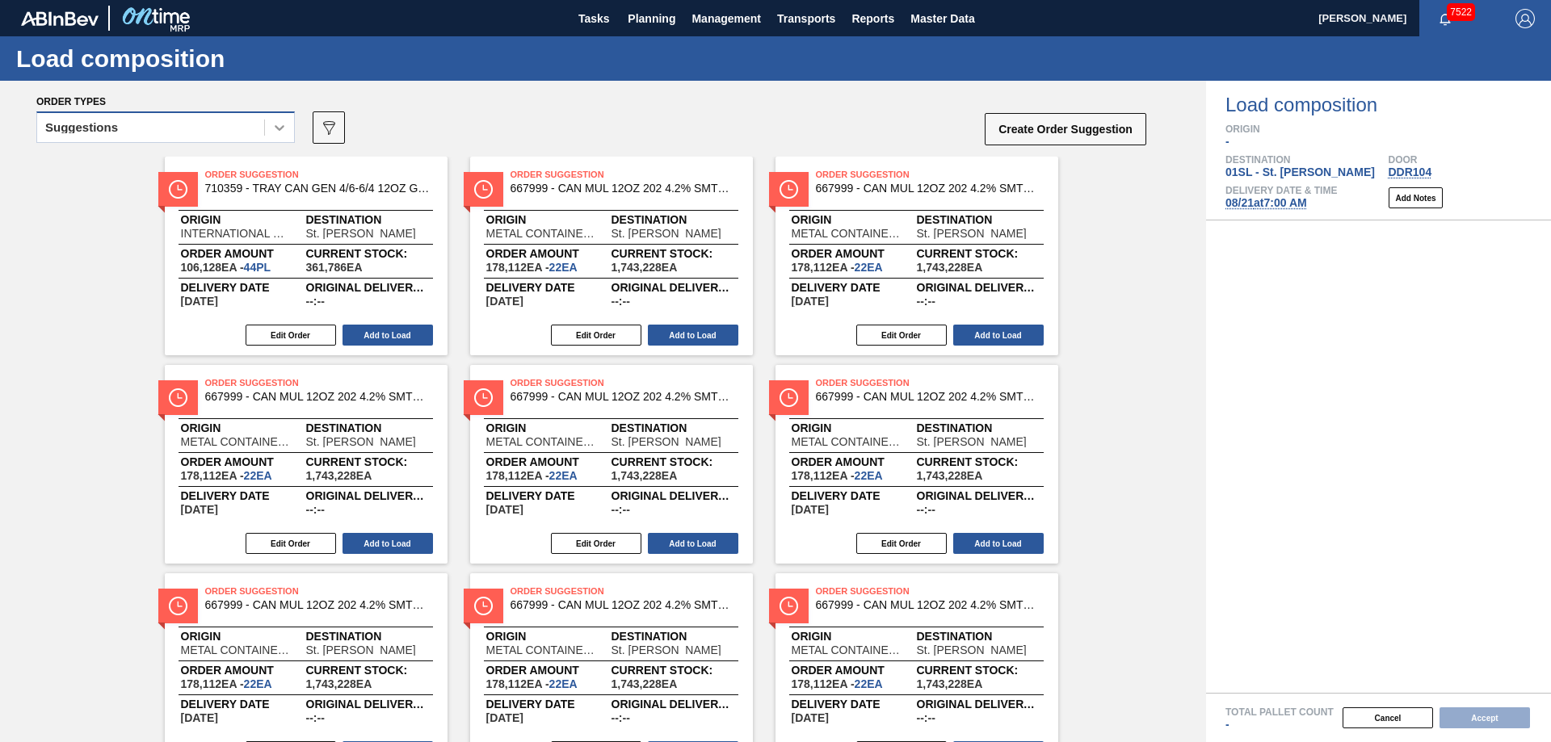
click at [269, 124] on div at bounding box center [279, 127] width 29 height 29
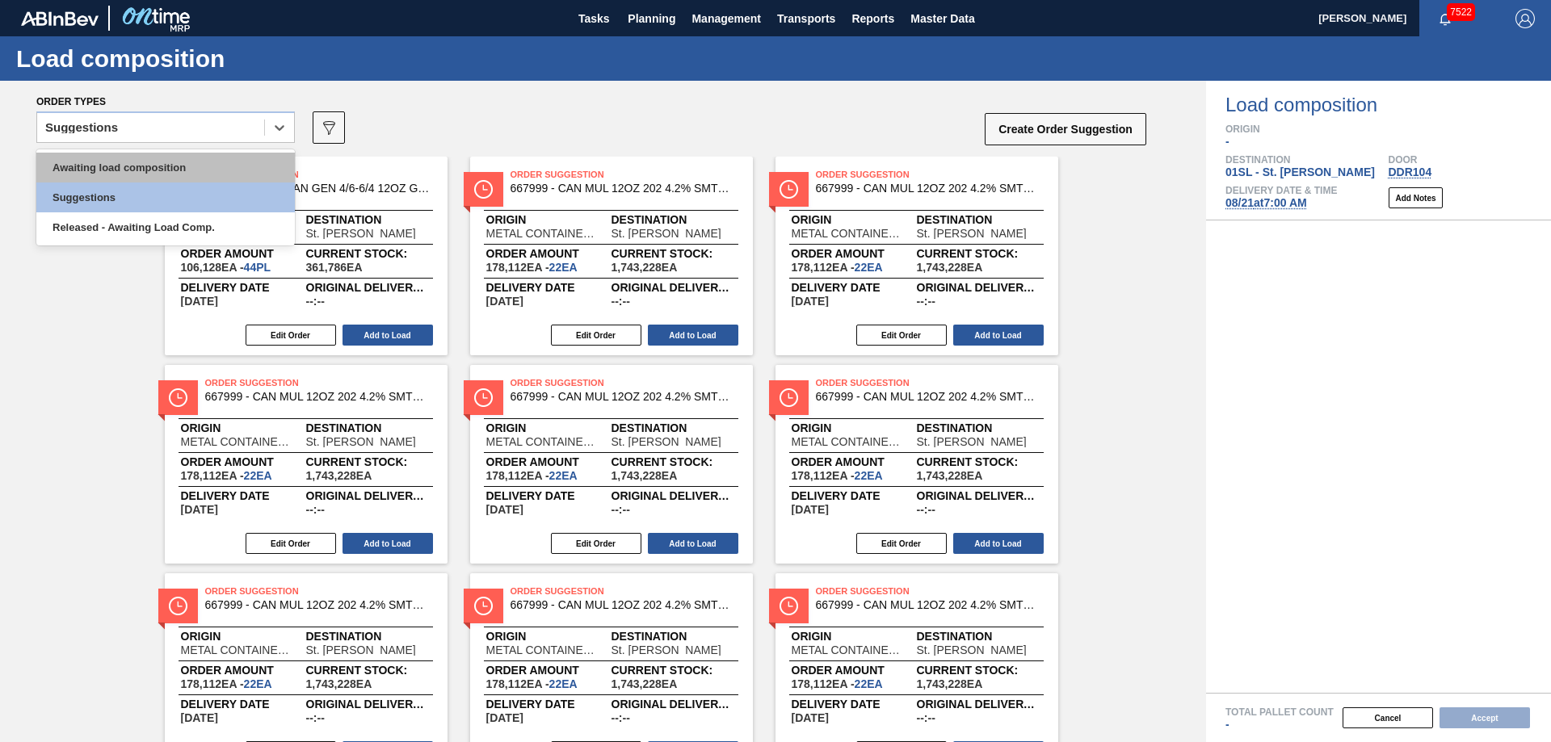
click at [183, 160] on div "Awaiting load composition" at bounding box center [165, 168] width 259 height 30
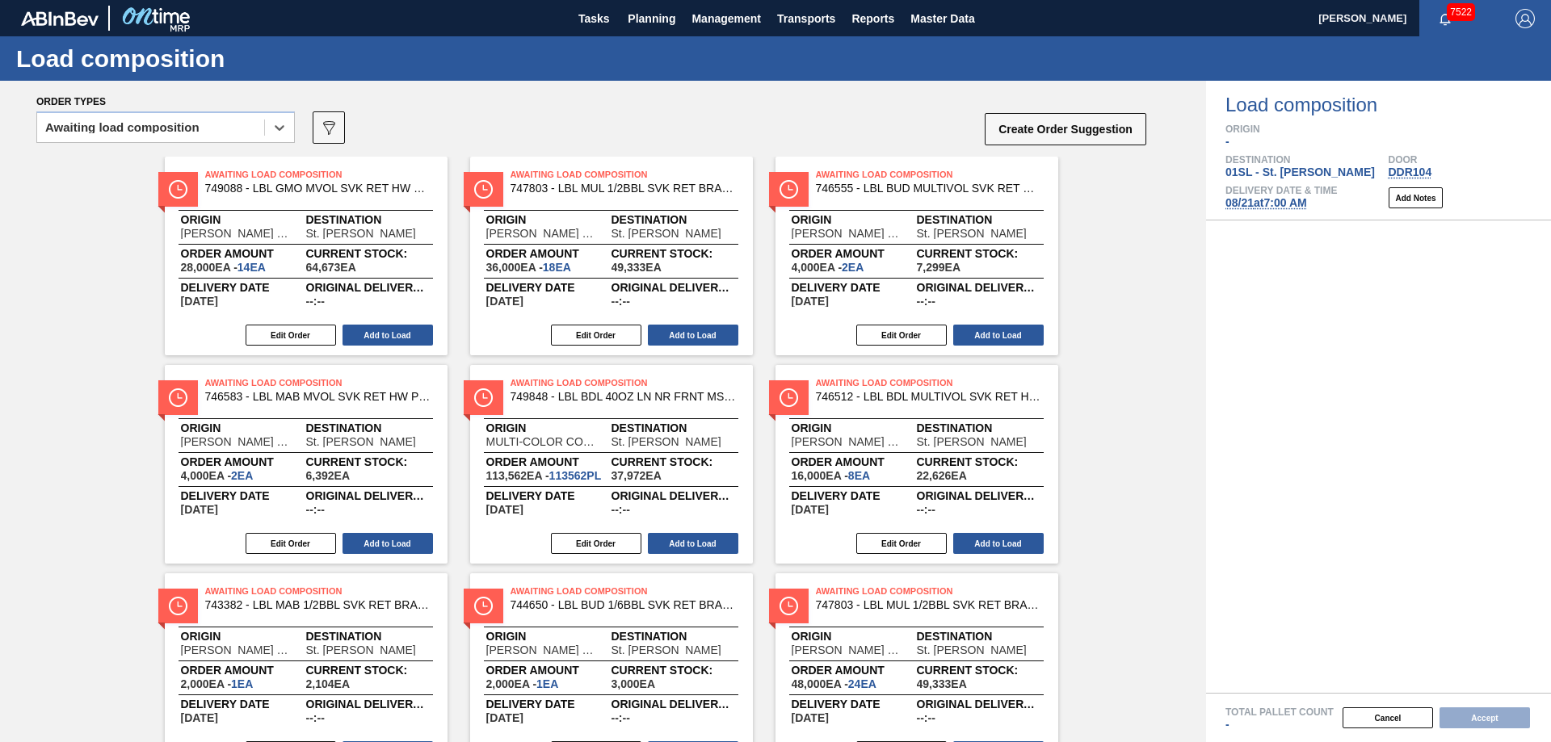
scroll to position [287, 0]
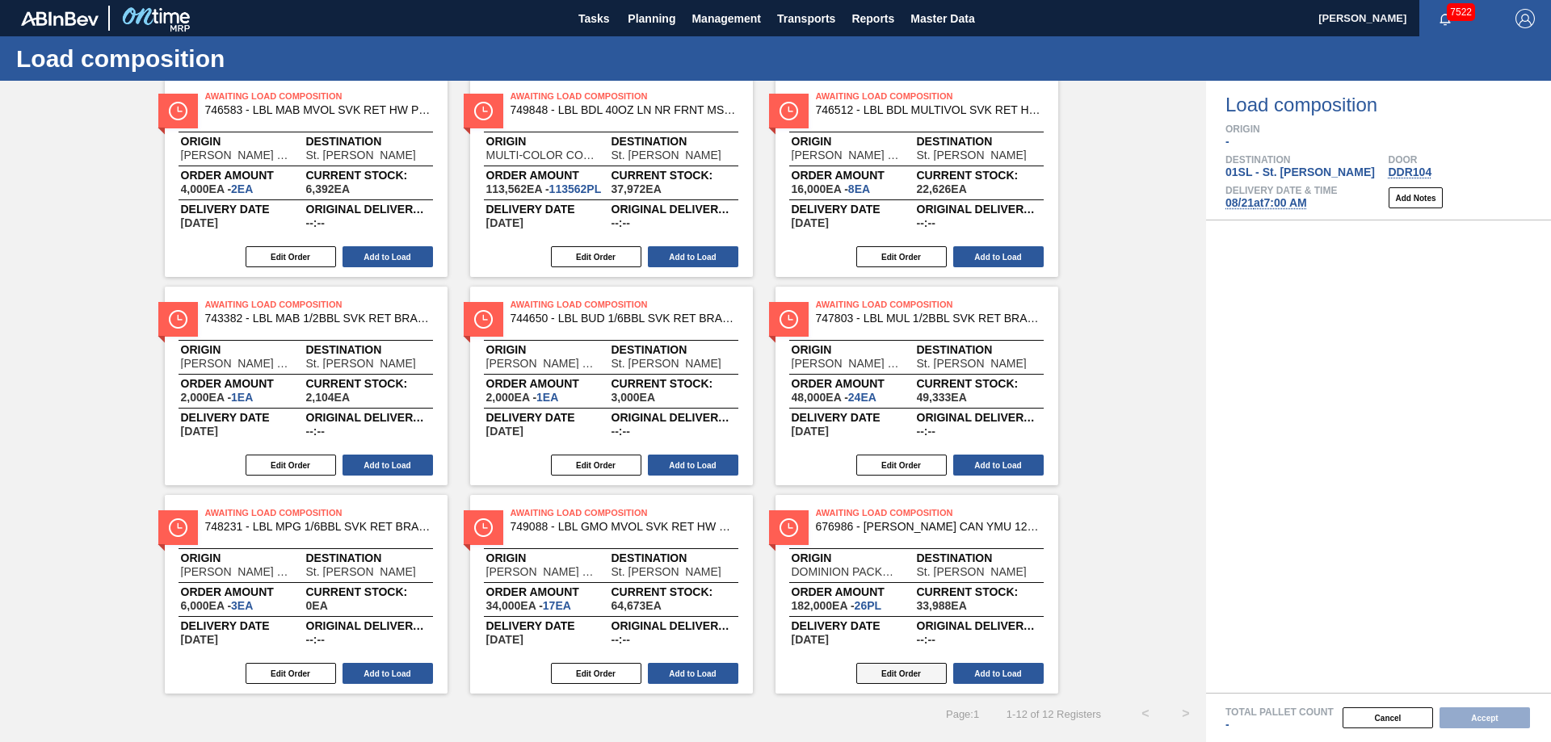
click at [902, 679] on button "Edit Order" at bounding box center [901, 673] width 90 height 21
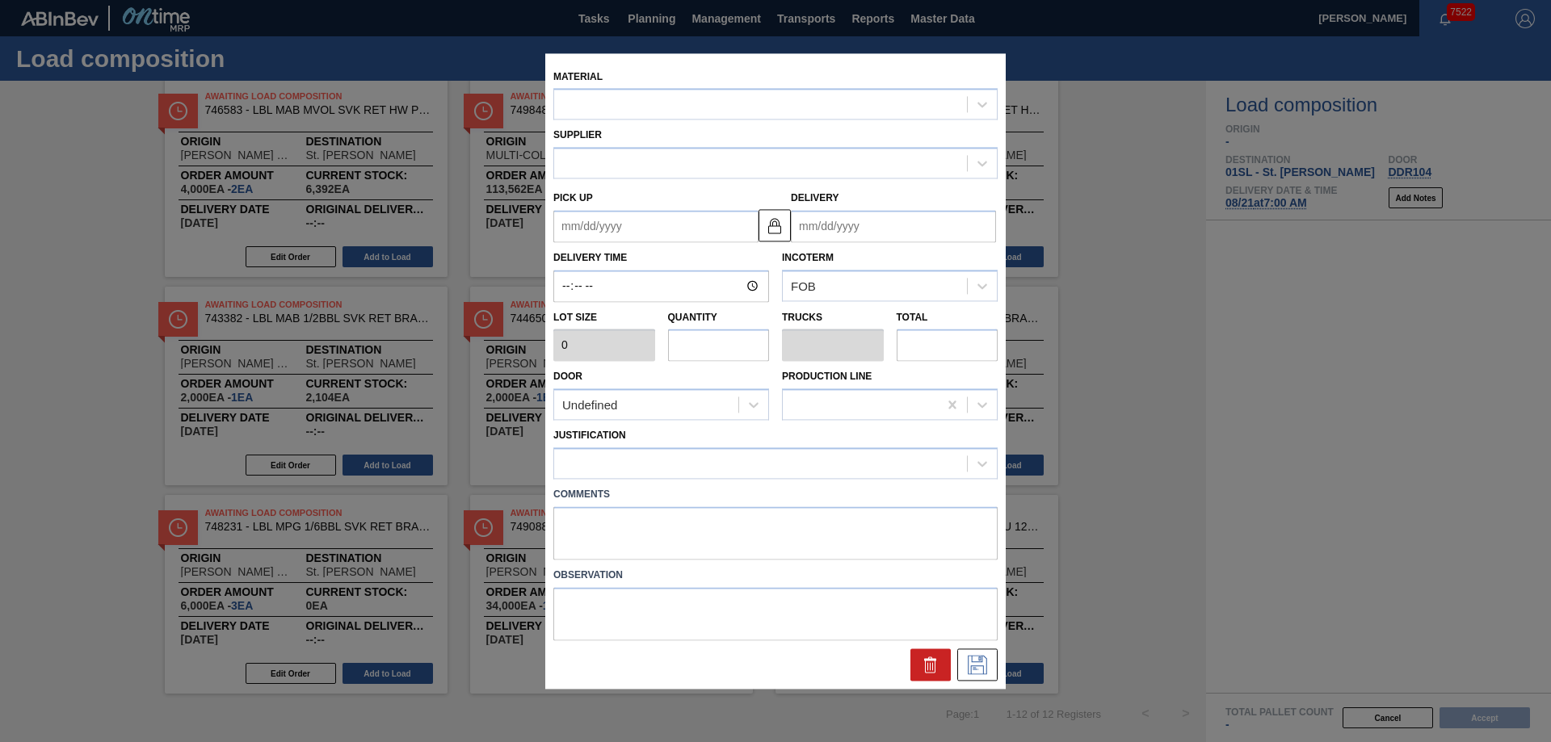
type input "7,000"
type input "26"
type input "1"
type input "182,000"
type up "[DATE]"
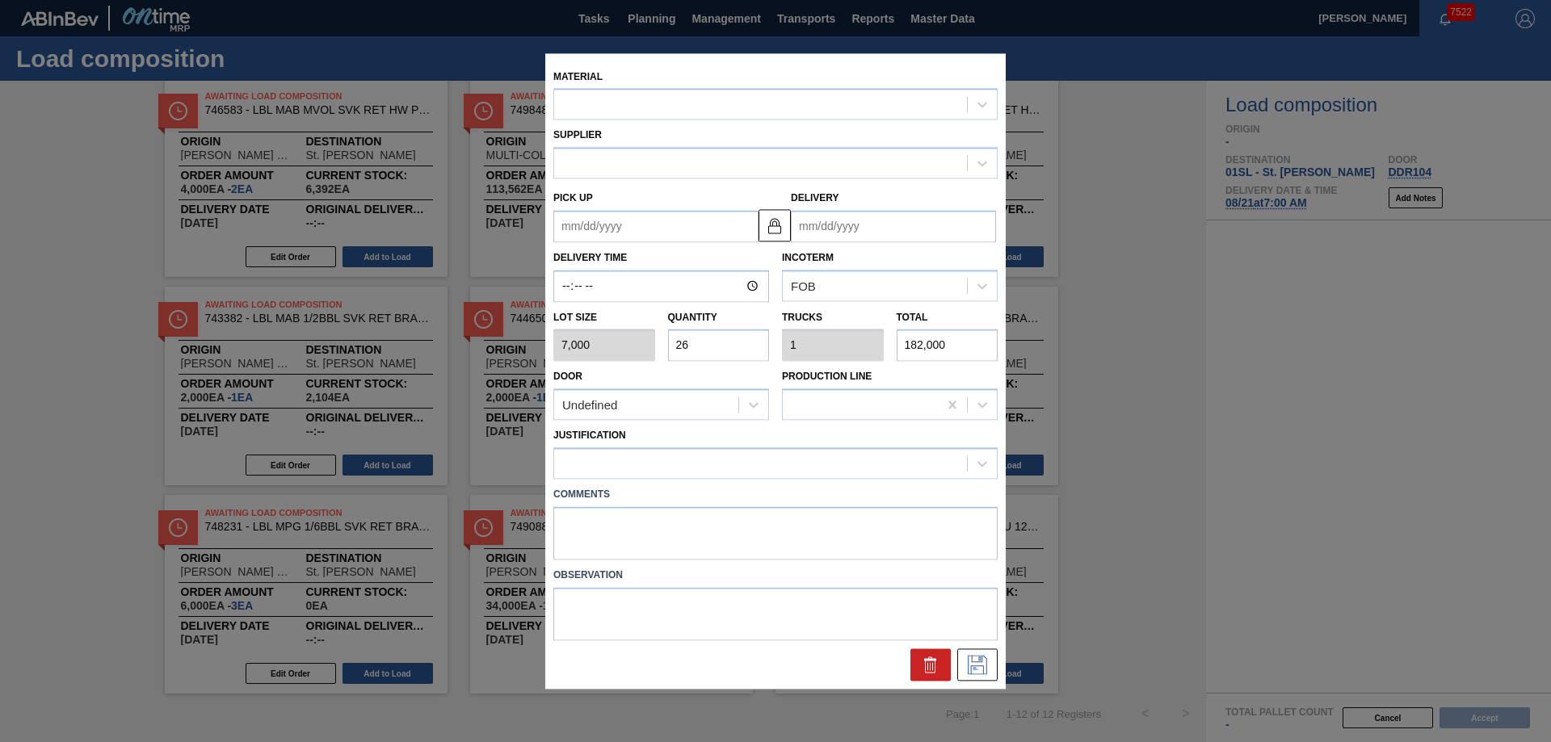
type input "[DATE]"
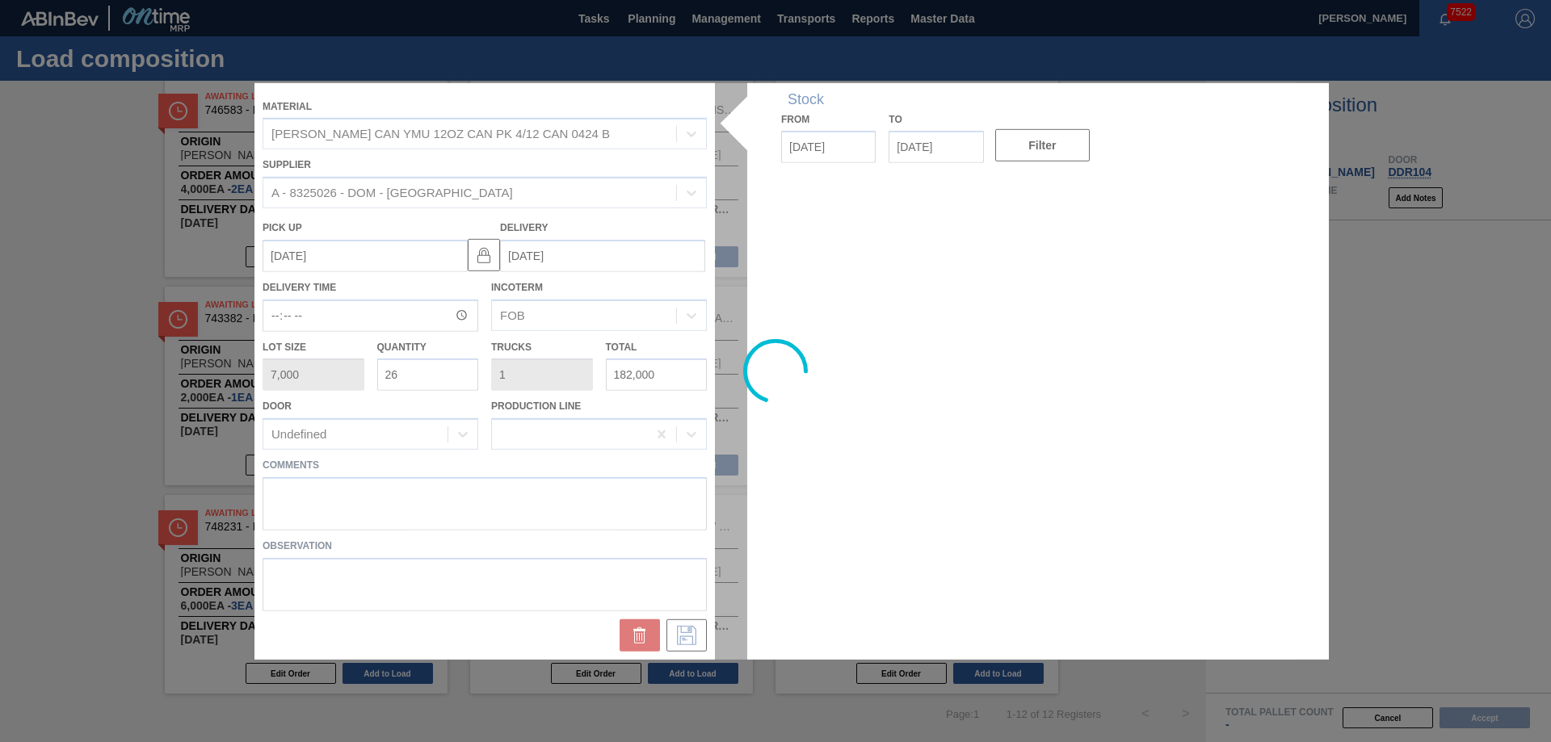
click at [302, 501] on div at bounding box center [775, 370] width 1042 height 577
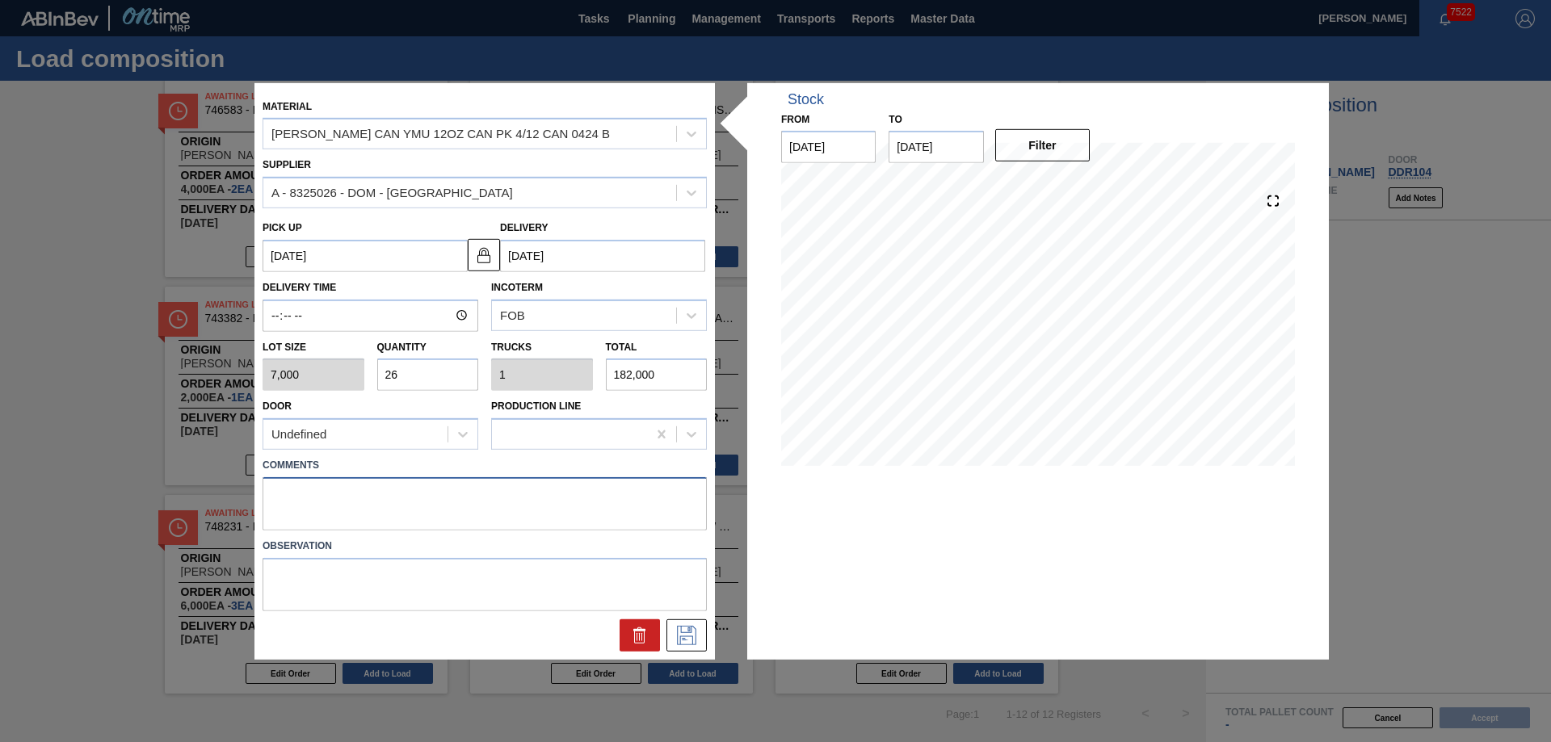
click at [334, 497] on textarea at bounding box center [485, 503] width 444 height 53
type textarea "Live unload"
click at [689, 642] on icon at bounding box center [687, 635] width 26 height 19
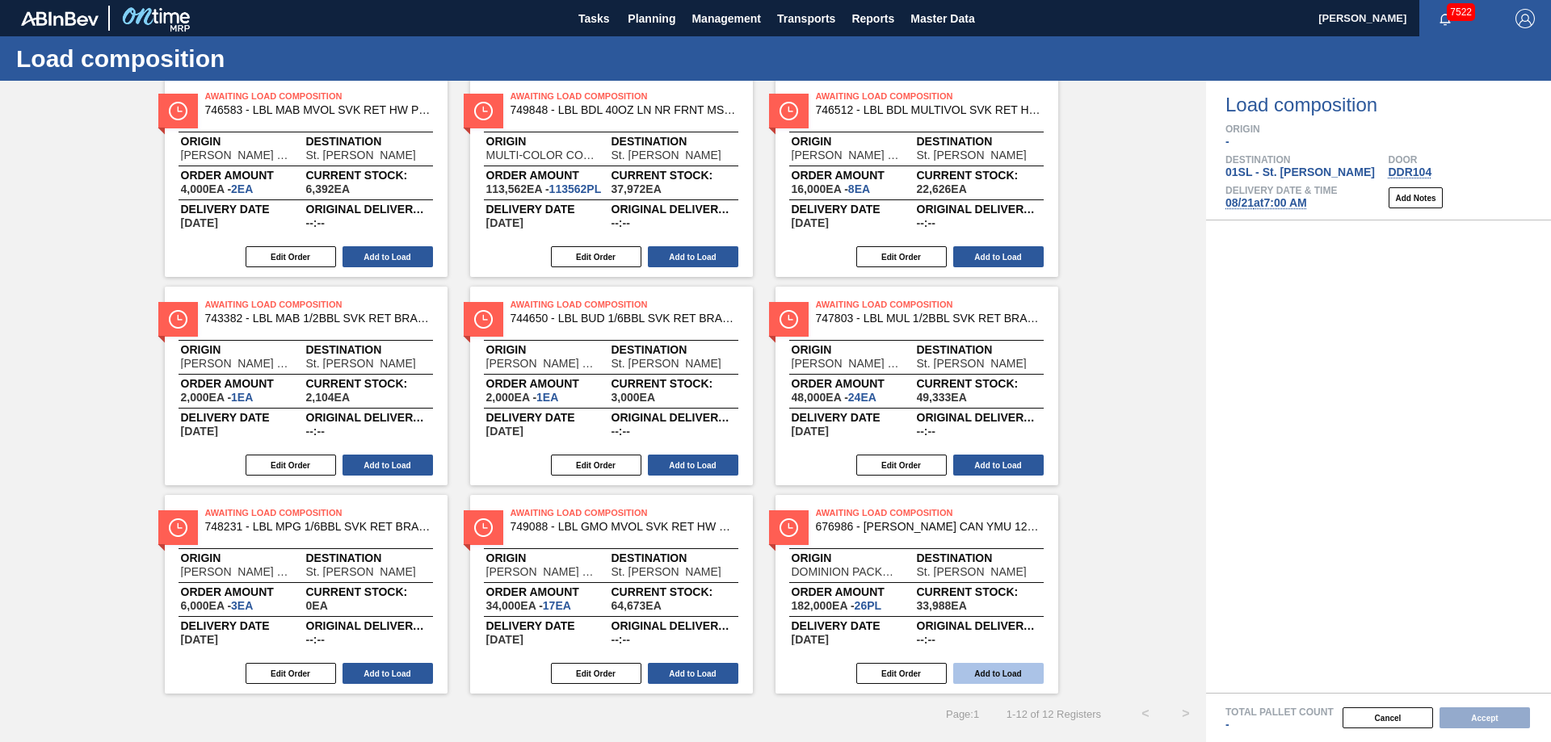
click at [1016, 675] on button "Add to Load" at bounding box center [998, 673] width 90 height 21
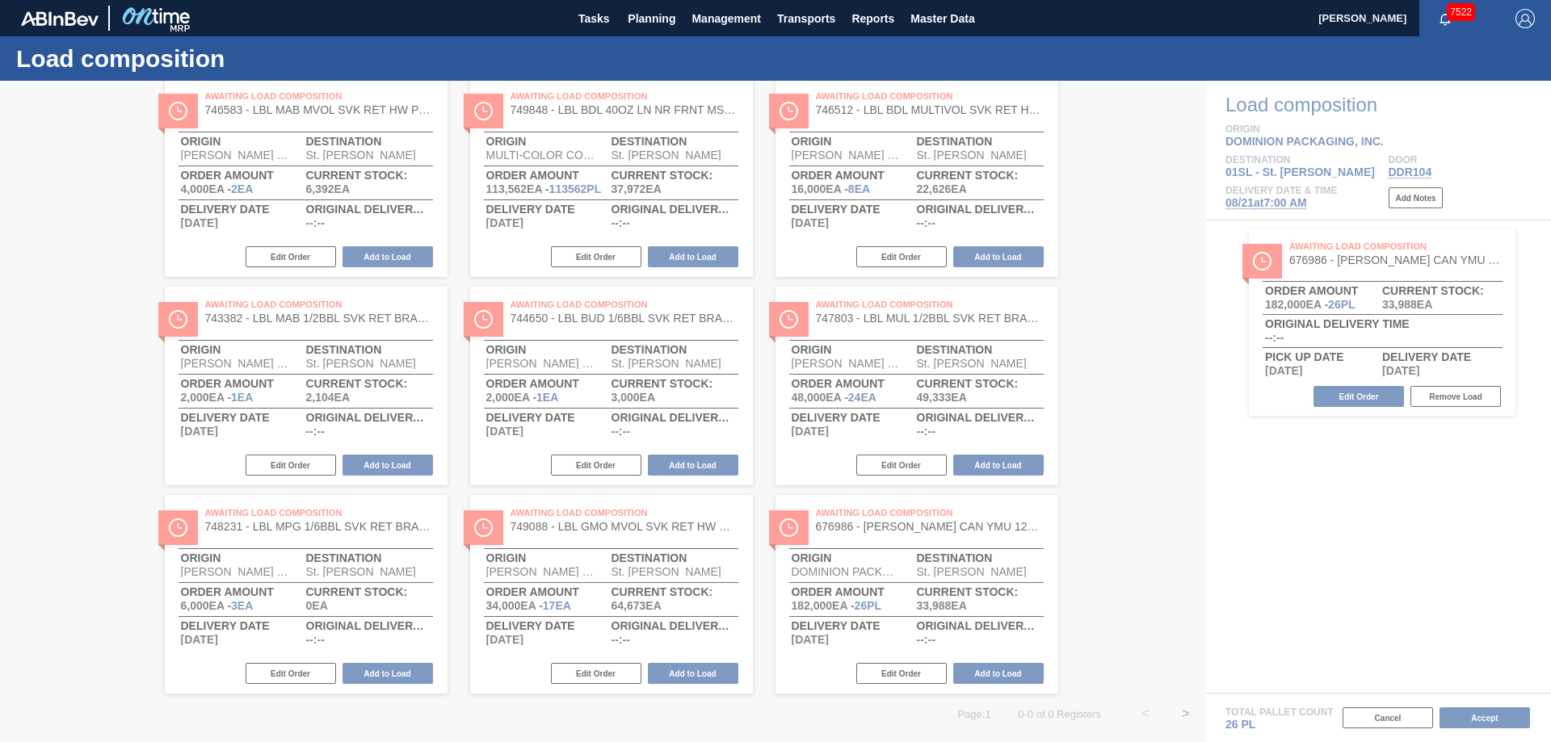
click at [1489, 715] on div at bounding box center [775, 412] width 1551 height 662
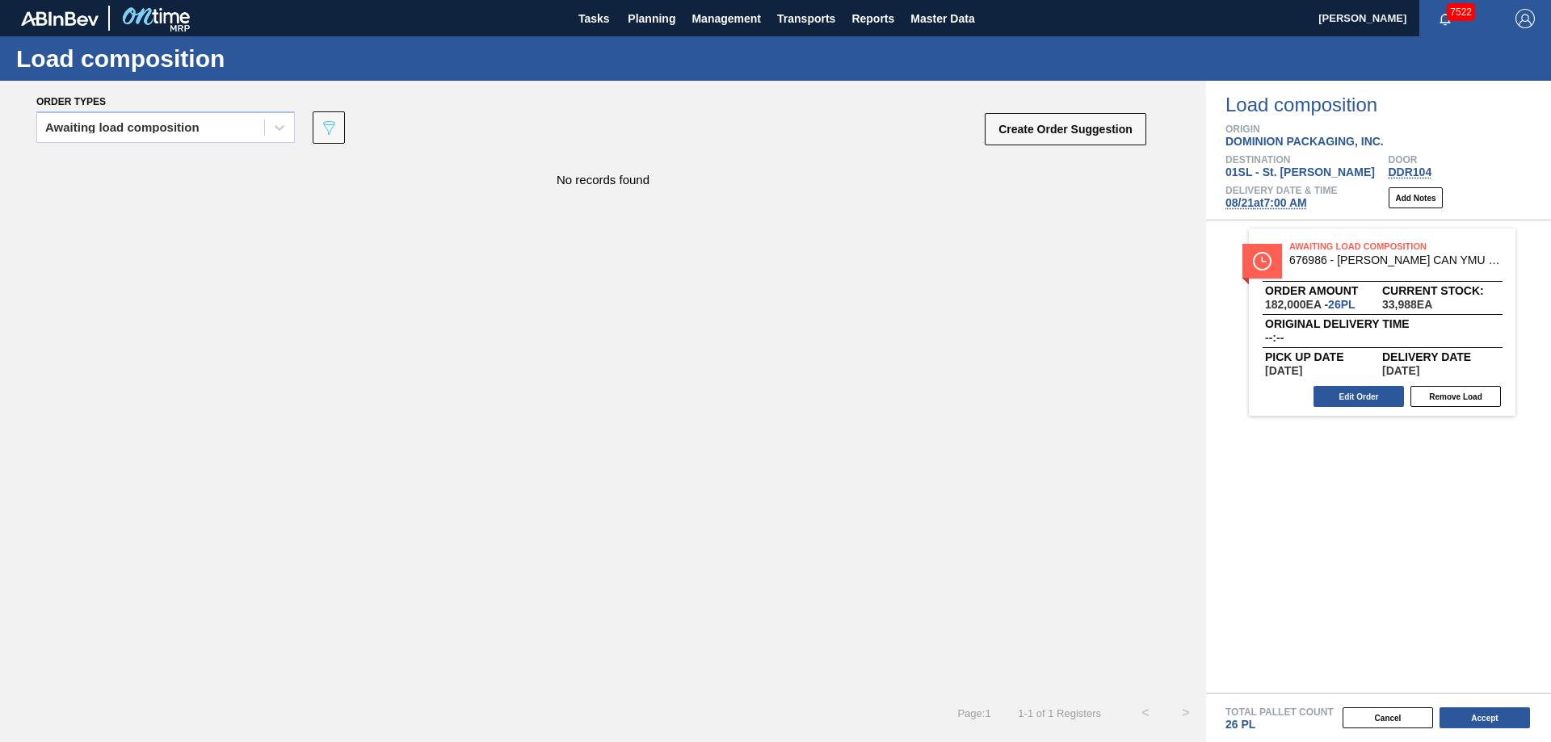
scroll to position [0, 0]
click at [1489, 715] on button "Accept" at bounding box center [1485, 718] width 90 height 21
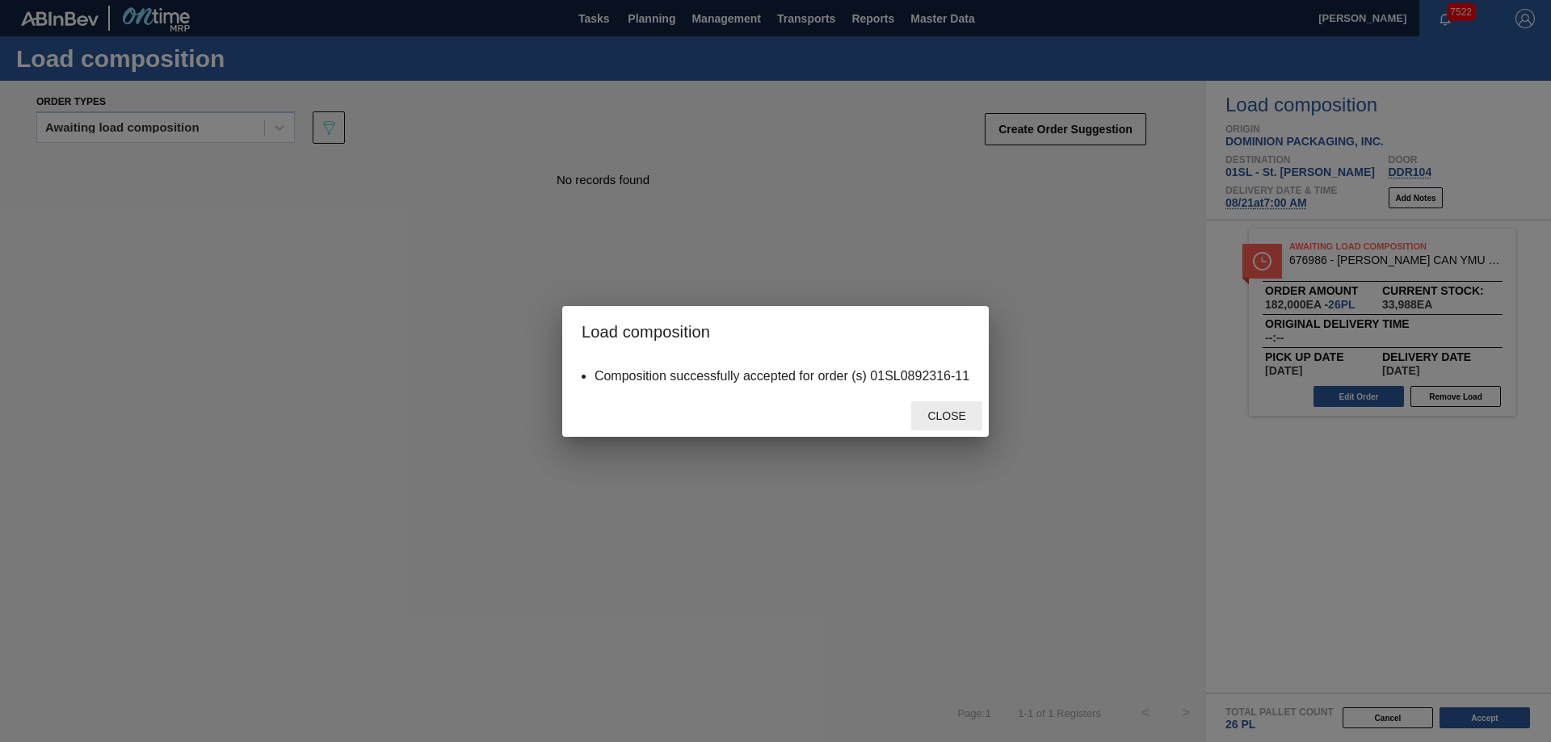
click at [946, 418] on span "Close" at bounding box center [946, 416] width 64 height 13
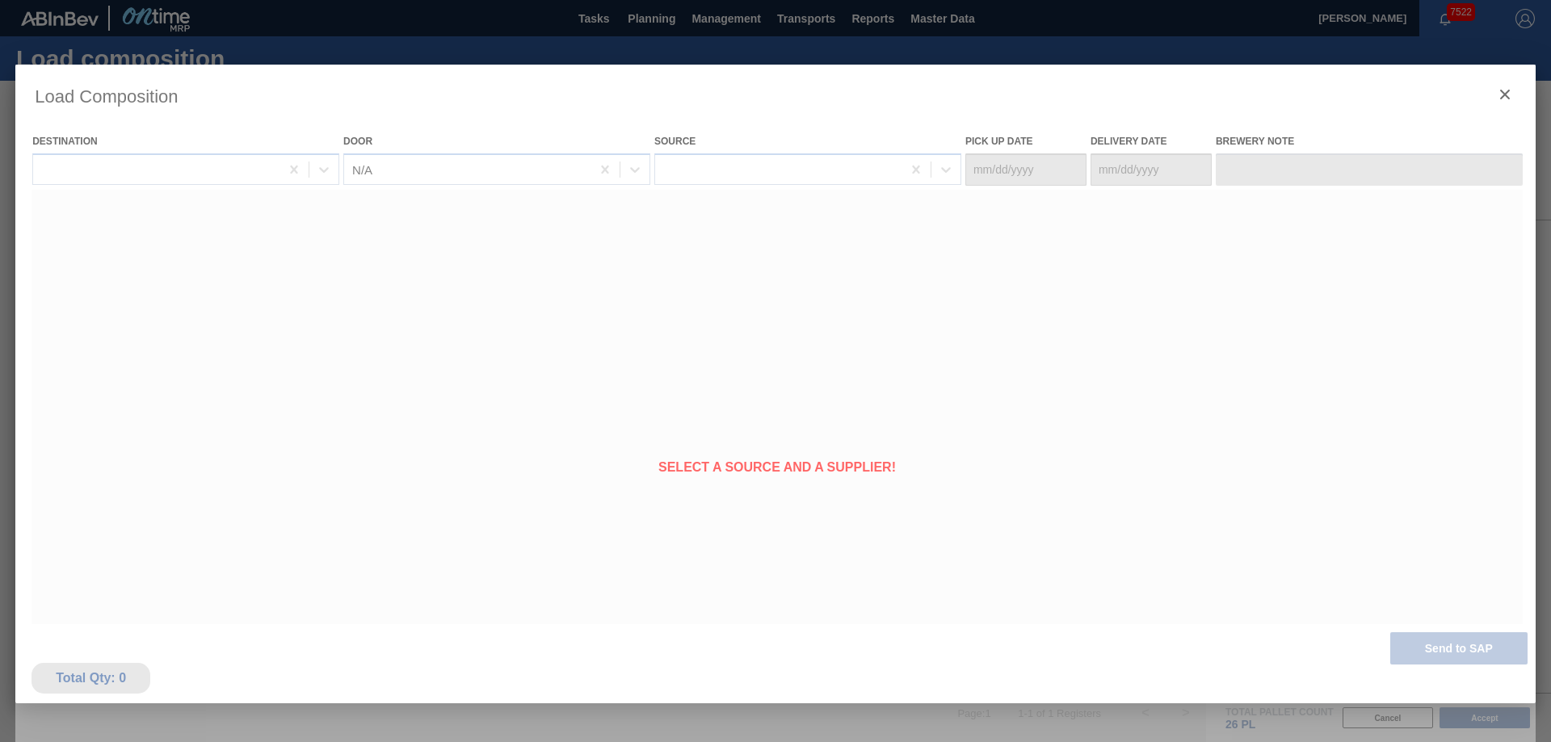
type Date "[DATE]"
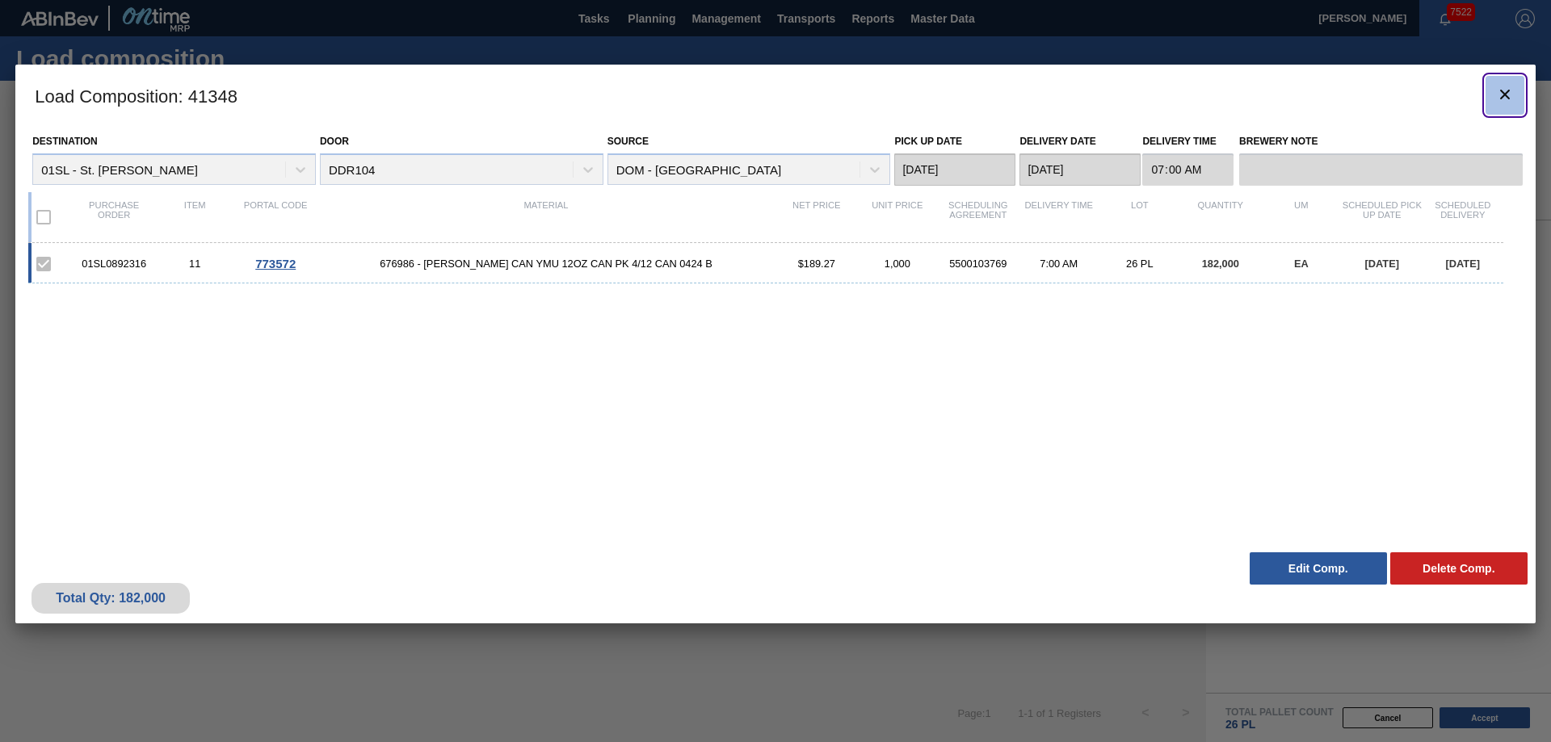
click at [1503, 99] on icon "botão de ícone" at bounding box center [1504, 94] width 19 height 19
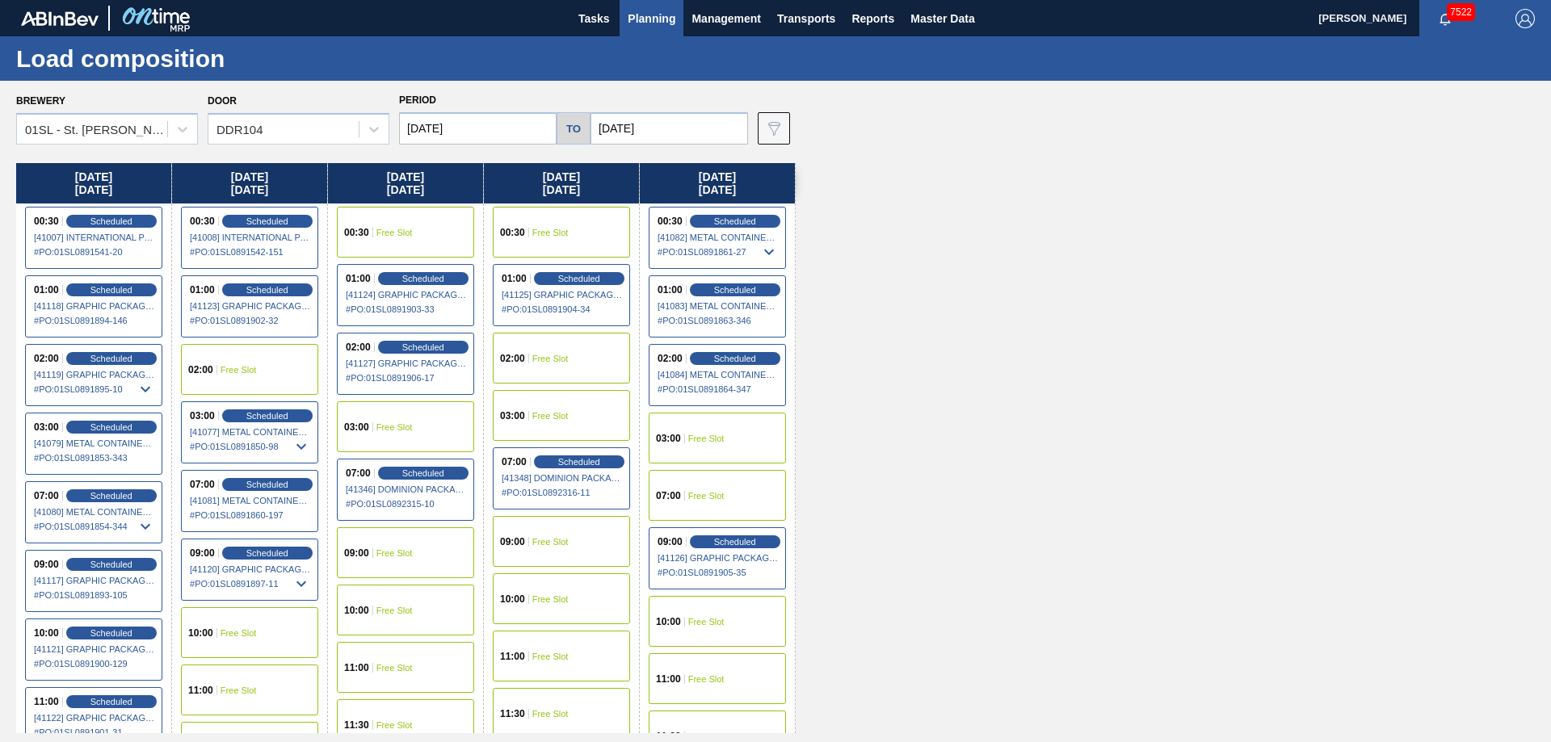
click at [667, 10] on span "Planning" at bounding box center [652, 18] width 48 height 19
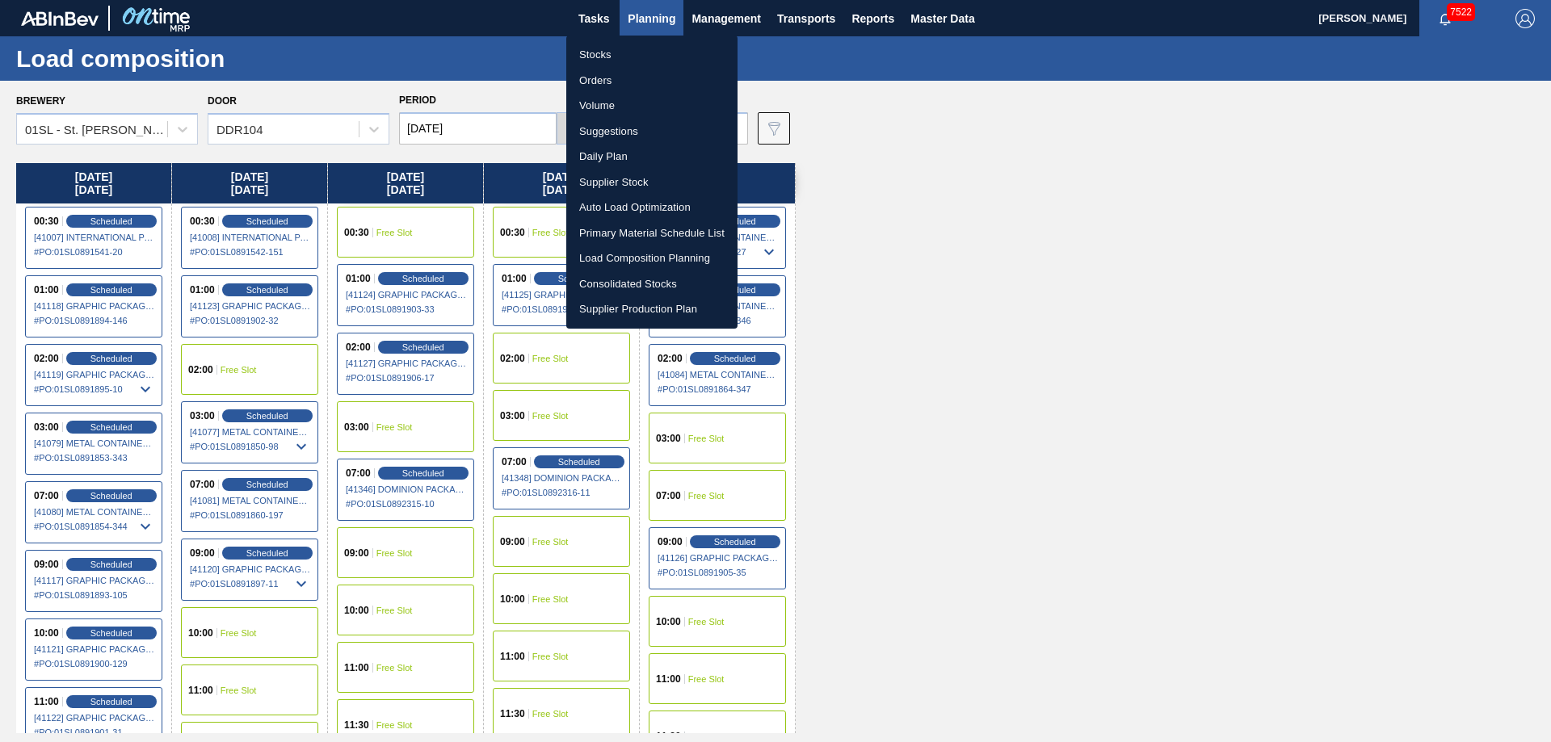
click at [613, 132] on li "Suggestions" at bounding box center [651, 132] width 171 height 26
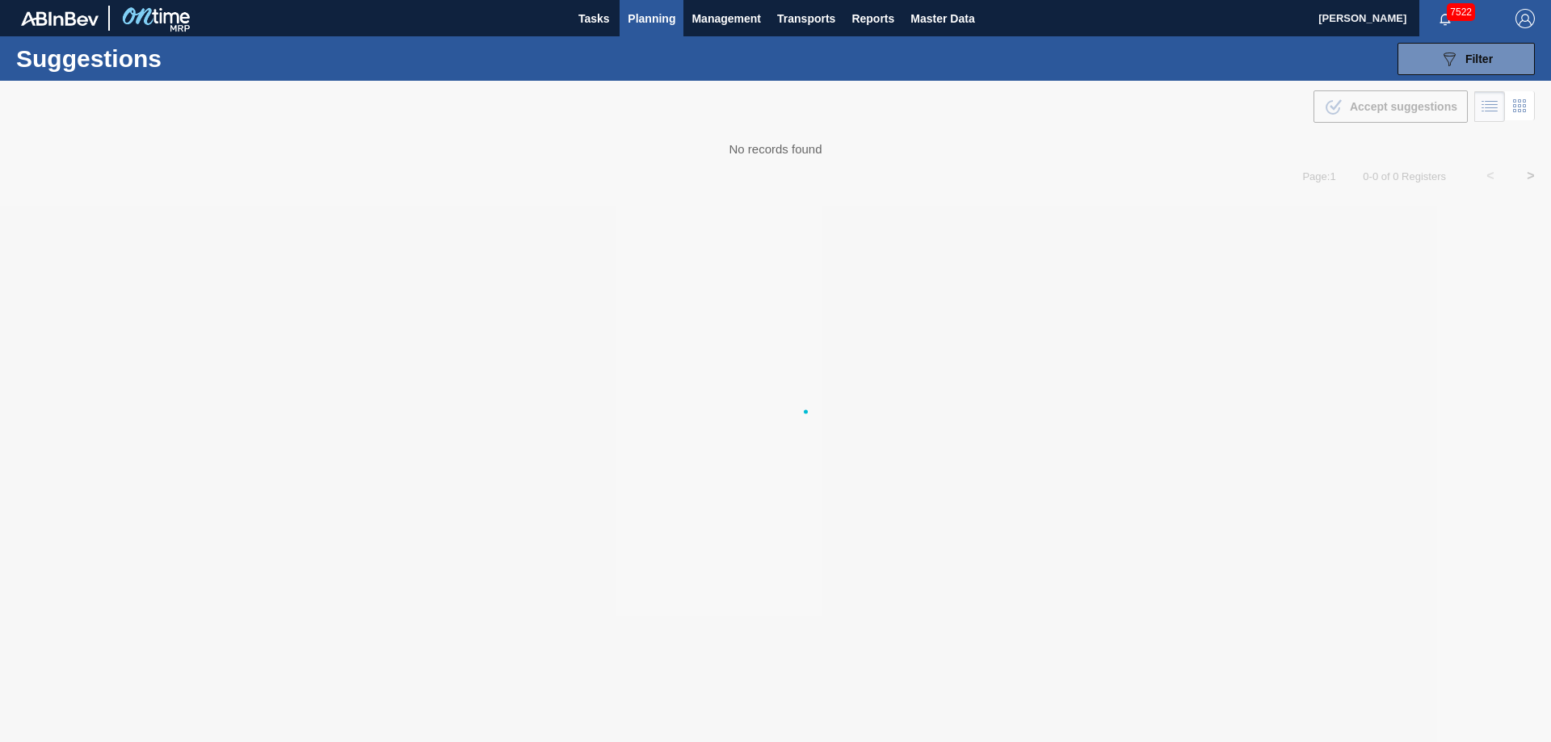
type from "[DATE]"
type to "[DATE]"
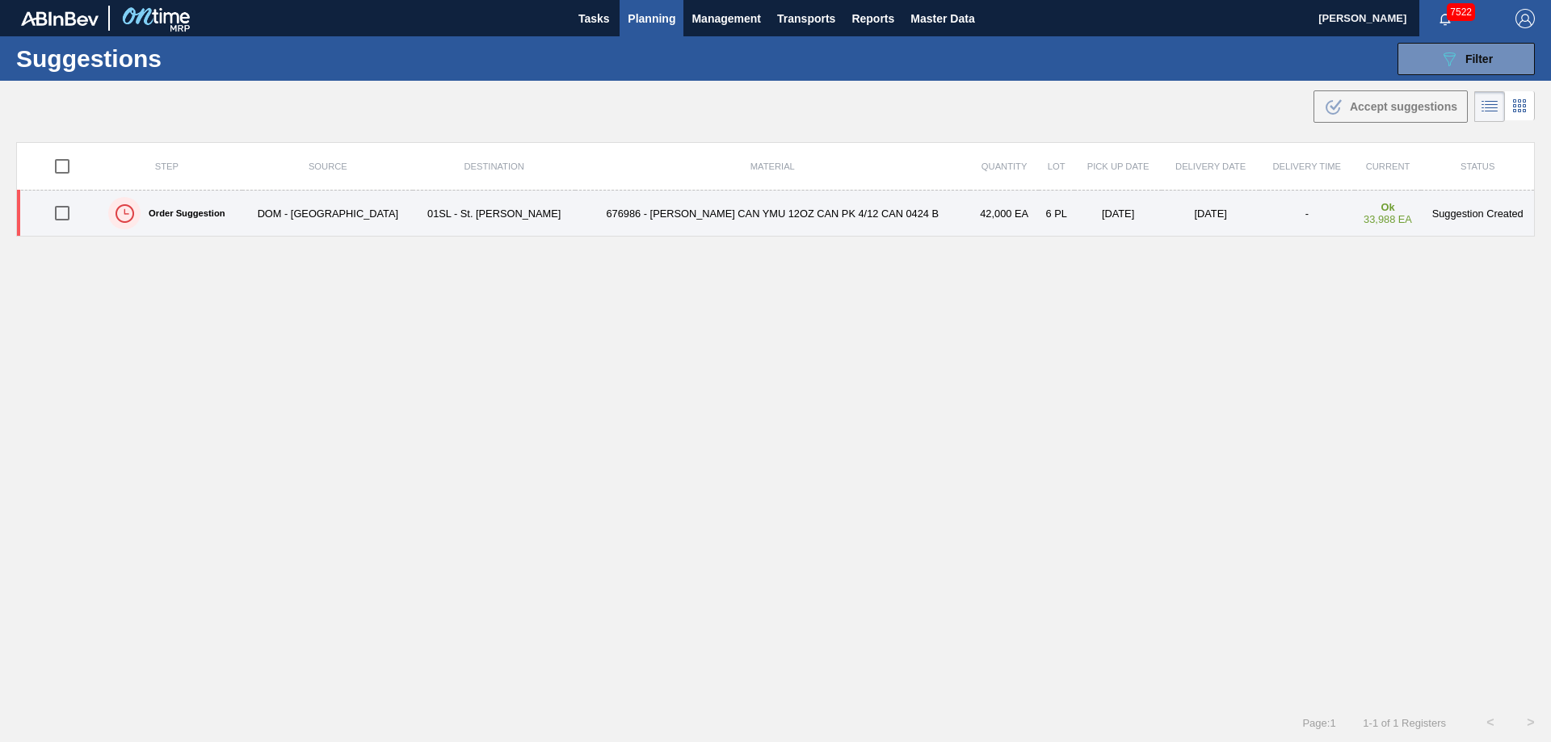
click at [62, 219] on input "checkbox" at bounding box center [62, 213] width 34 height 34
checkbox input "true"
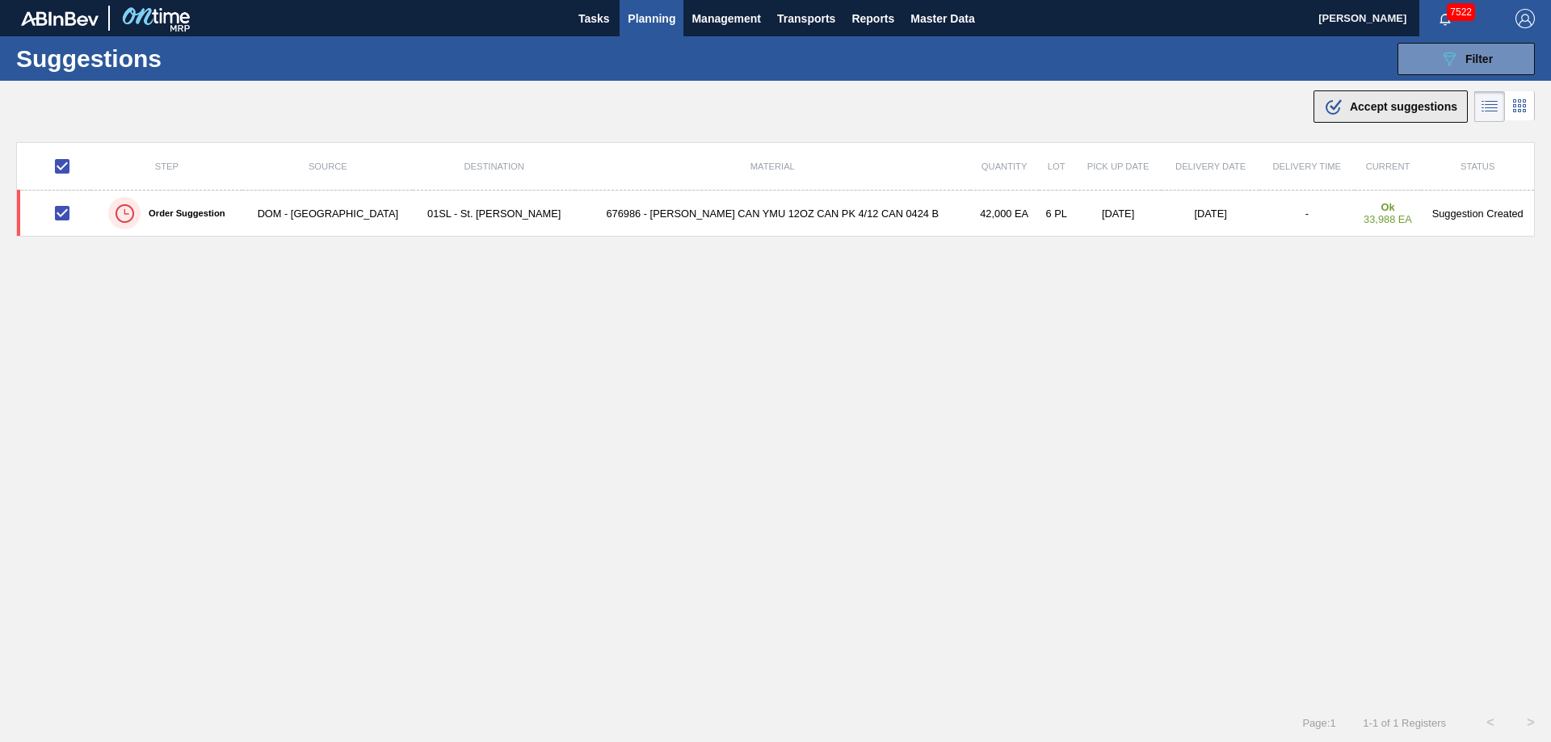
click at [1412, 100] on span "Accept suggestions" at bounding box center [1403, 106] width 107 height 13
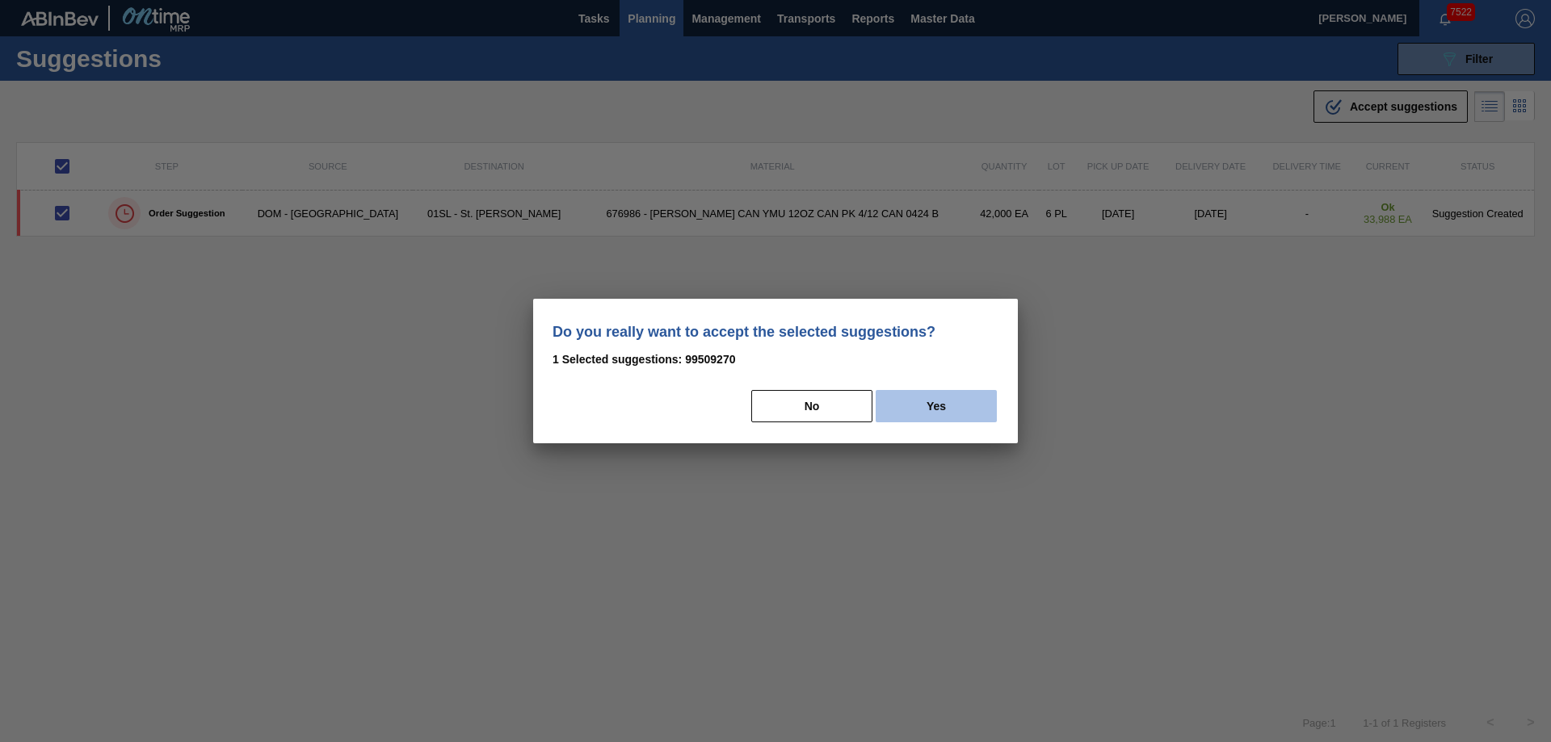
click at [976, 413] on button "Yes" at bounding box center [936, 406] width 121 height 32
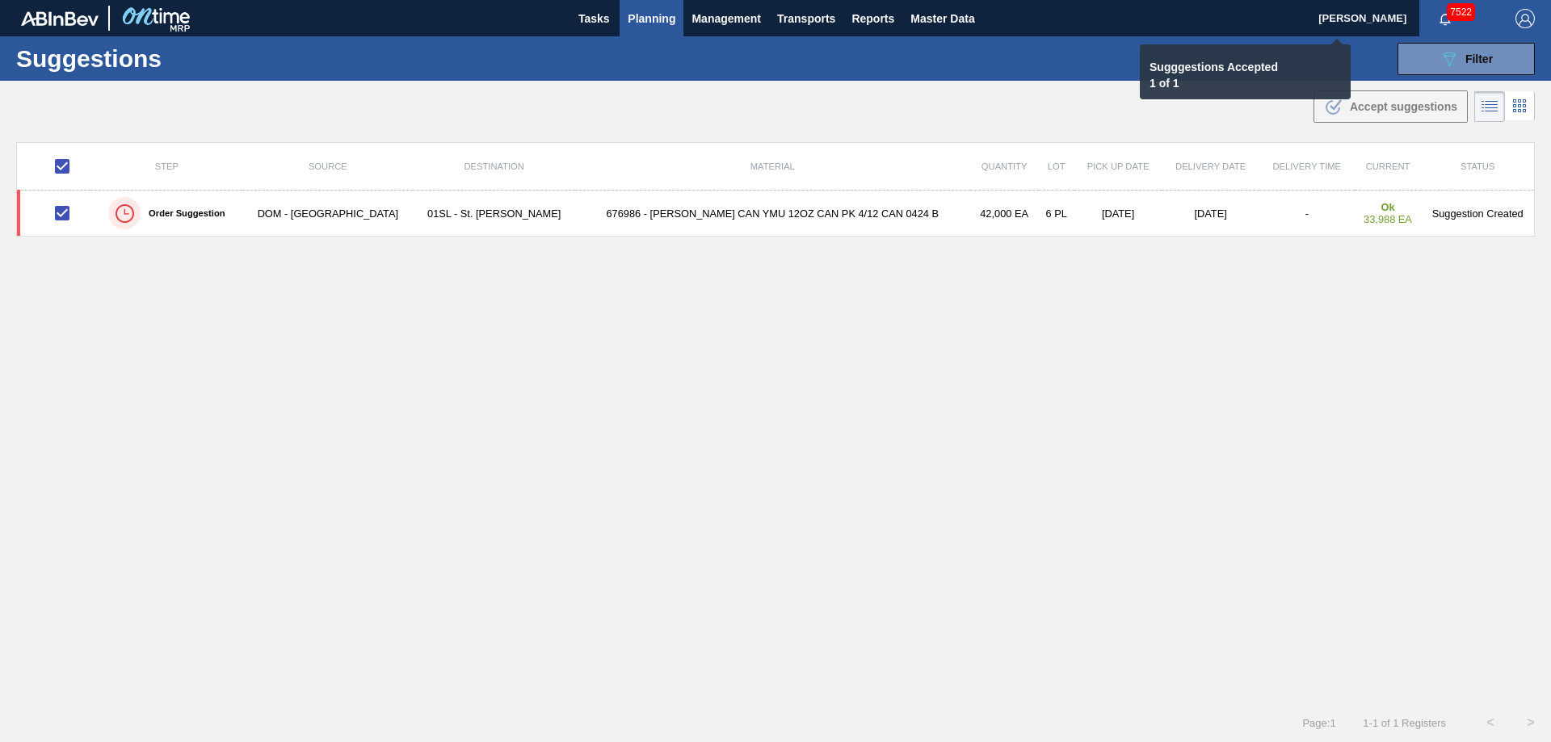
checkbox input "false"
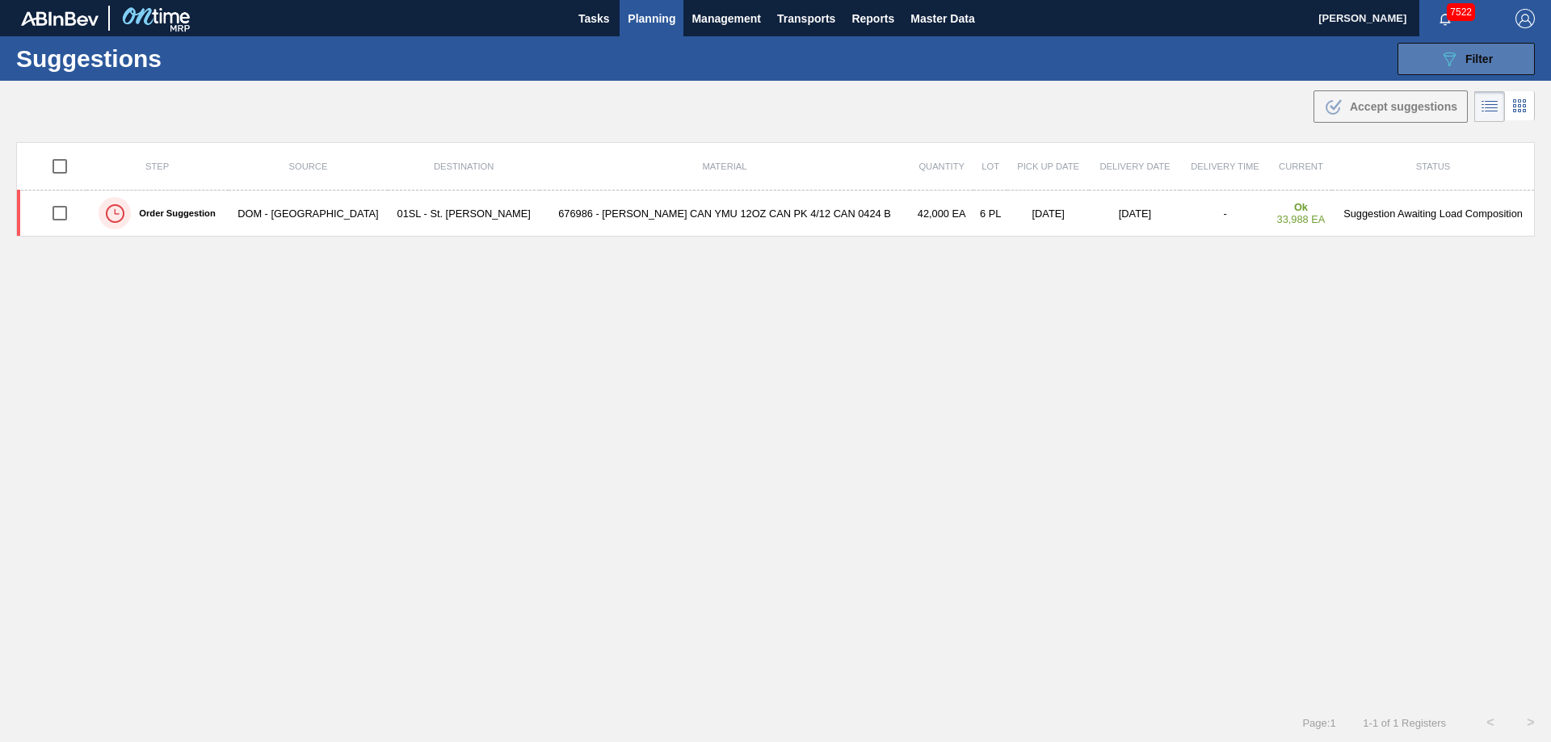
click at [1451, 57] on icon at bounding box center [1450, 60] width 12 height 14
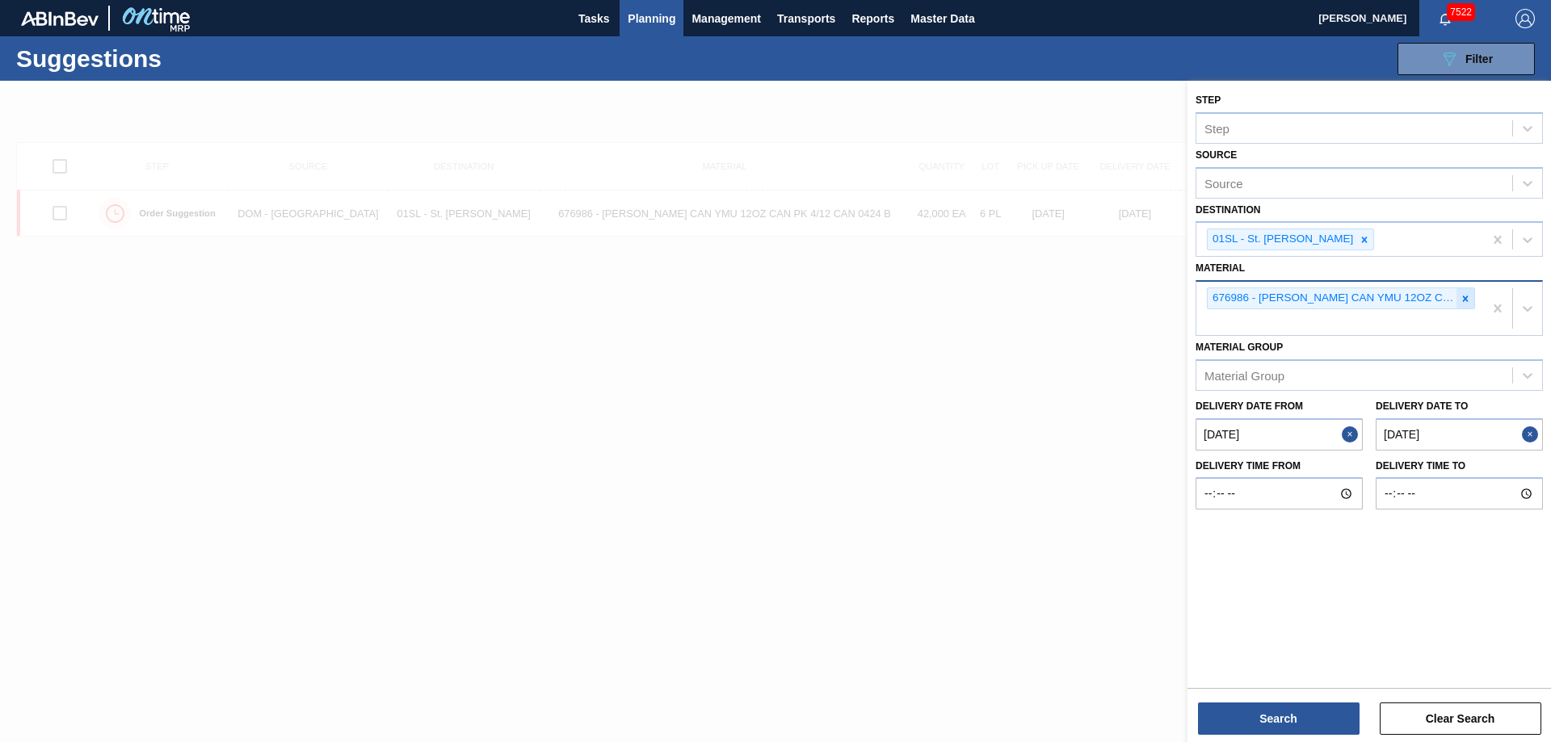
click at [1468, 296] on icon at bounding box center [1466, 299] width 6 height 6
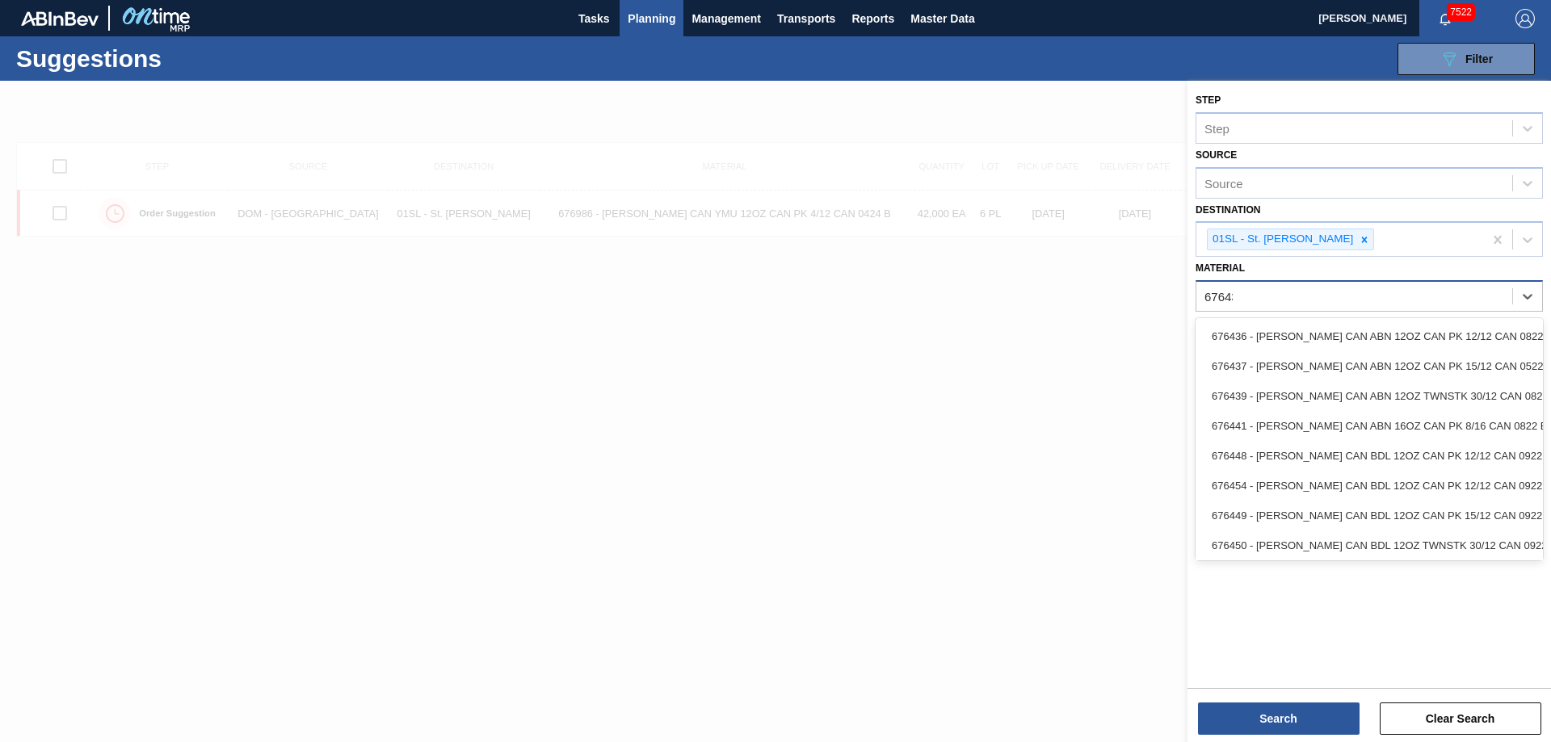
type input "676432"
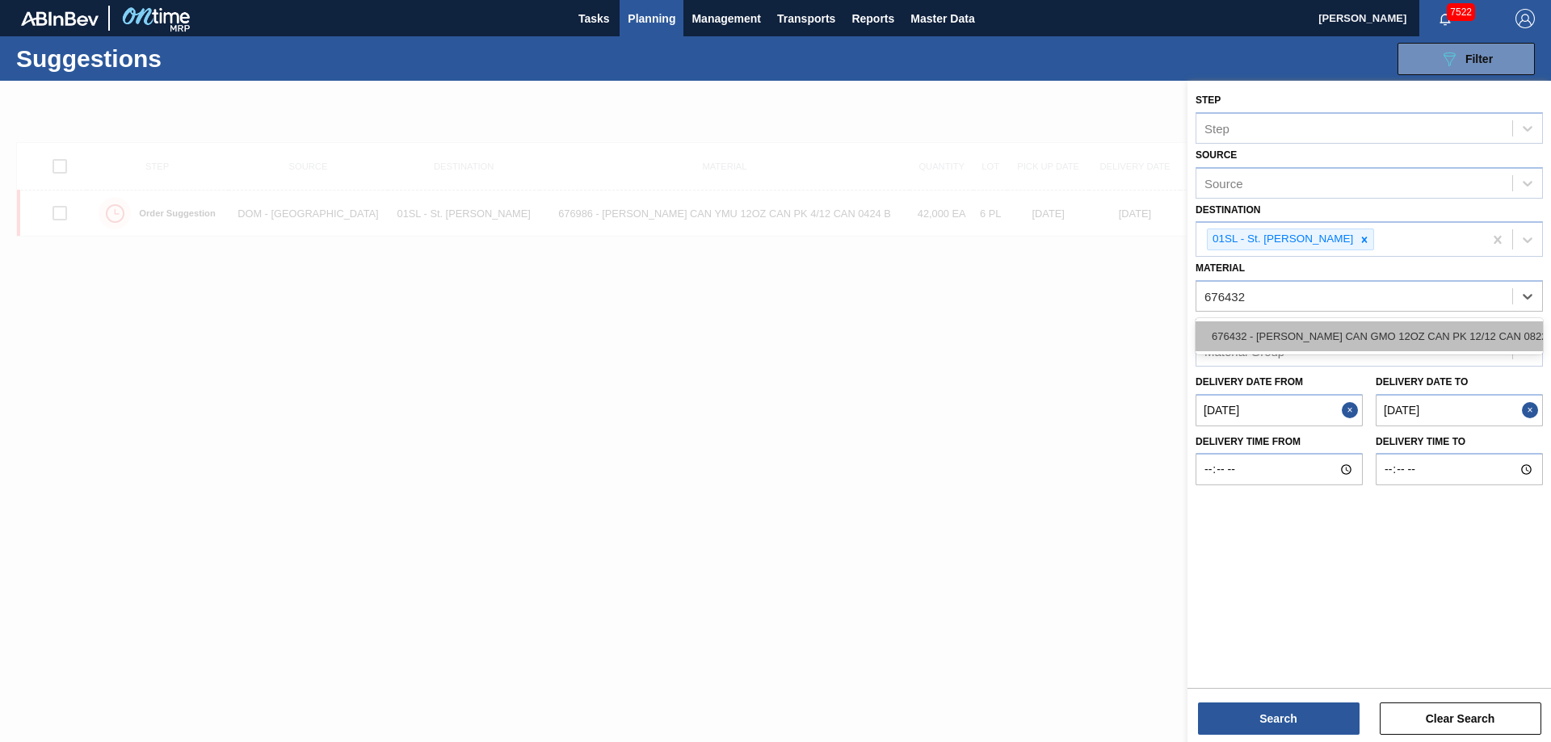
click at [1449, 330] on div "676432 - [PERSON_NAME] CAN GMO 12OZ CAN PK 12/12 CAN 0822" at bounding box center [1369, 337] width 347 height 30
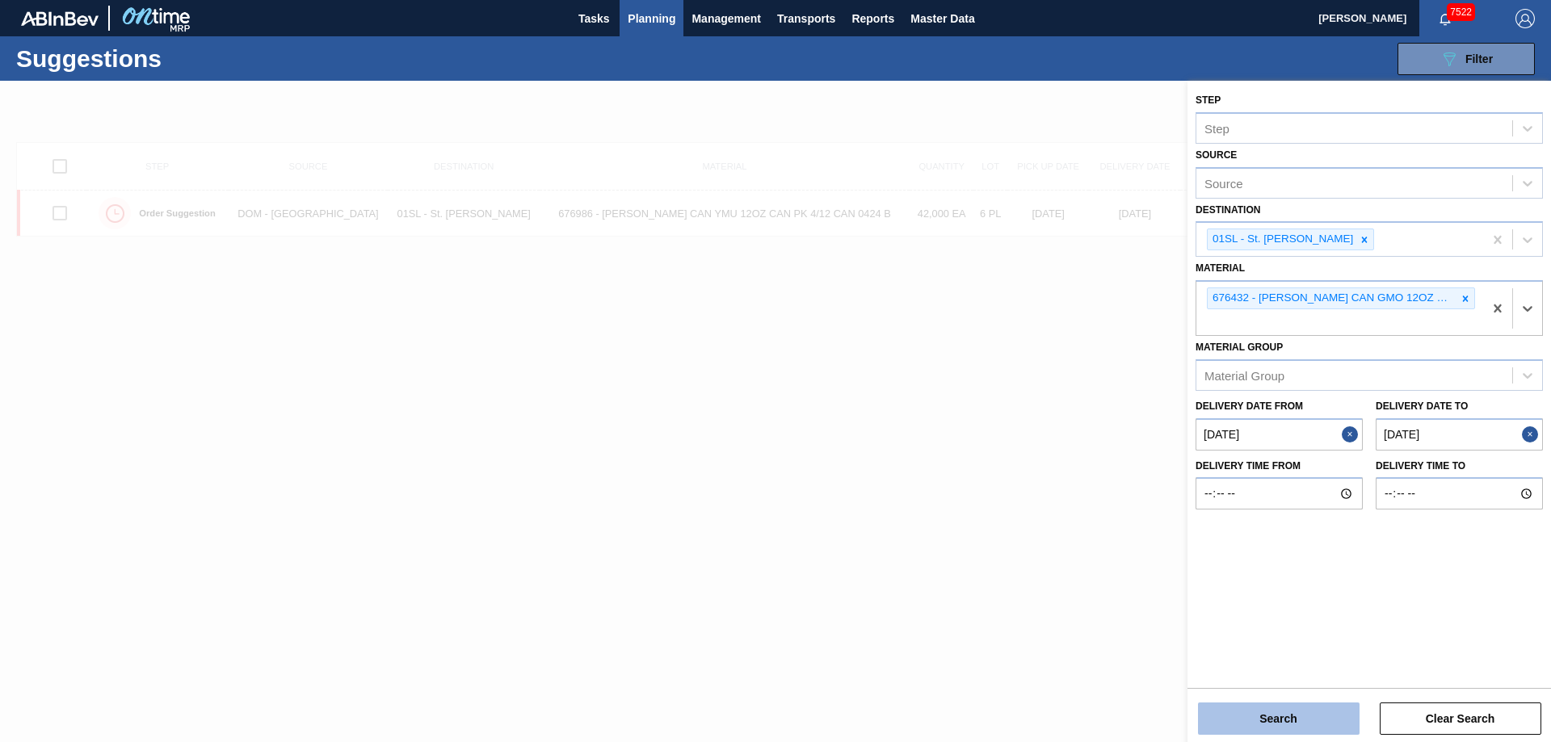
click at [1276, 710] on button "Search" at bounding box center [1279, 719] width 162 height 32
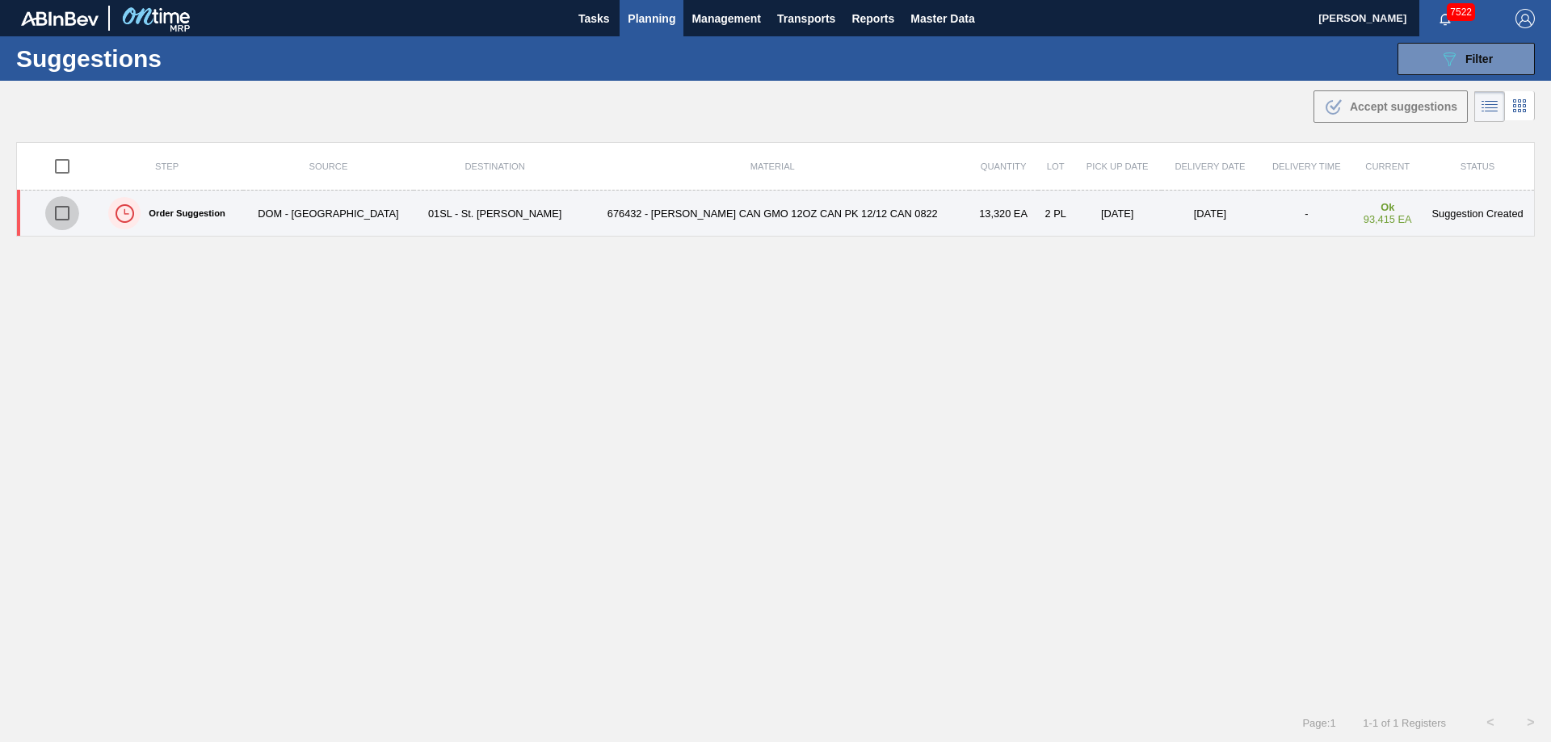
click at [71, 212] on input "checkbox" at bounding box center [62, 213] width 34 height 34
checkbox input "true"
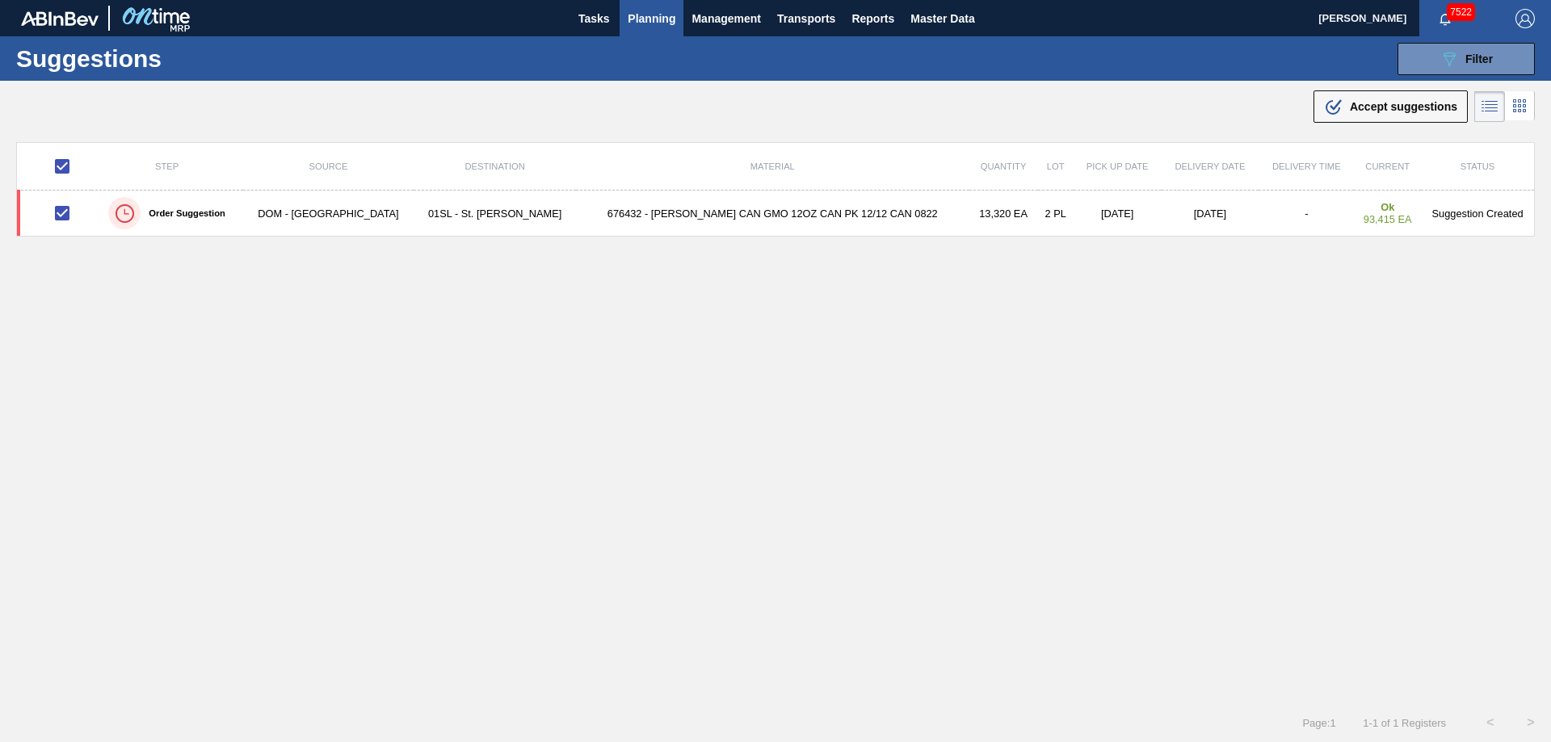
click at [1388, 86] on div ".b{fill:var(--color-action-default)} Accept suggestions" at bounding box center [775, 103] width 1551 height 45
click at [1412, 111] on span "Accept suggestions" at bounding box center [1403, 106] width 107 height 13
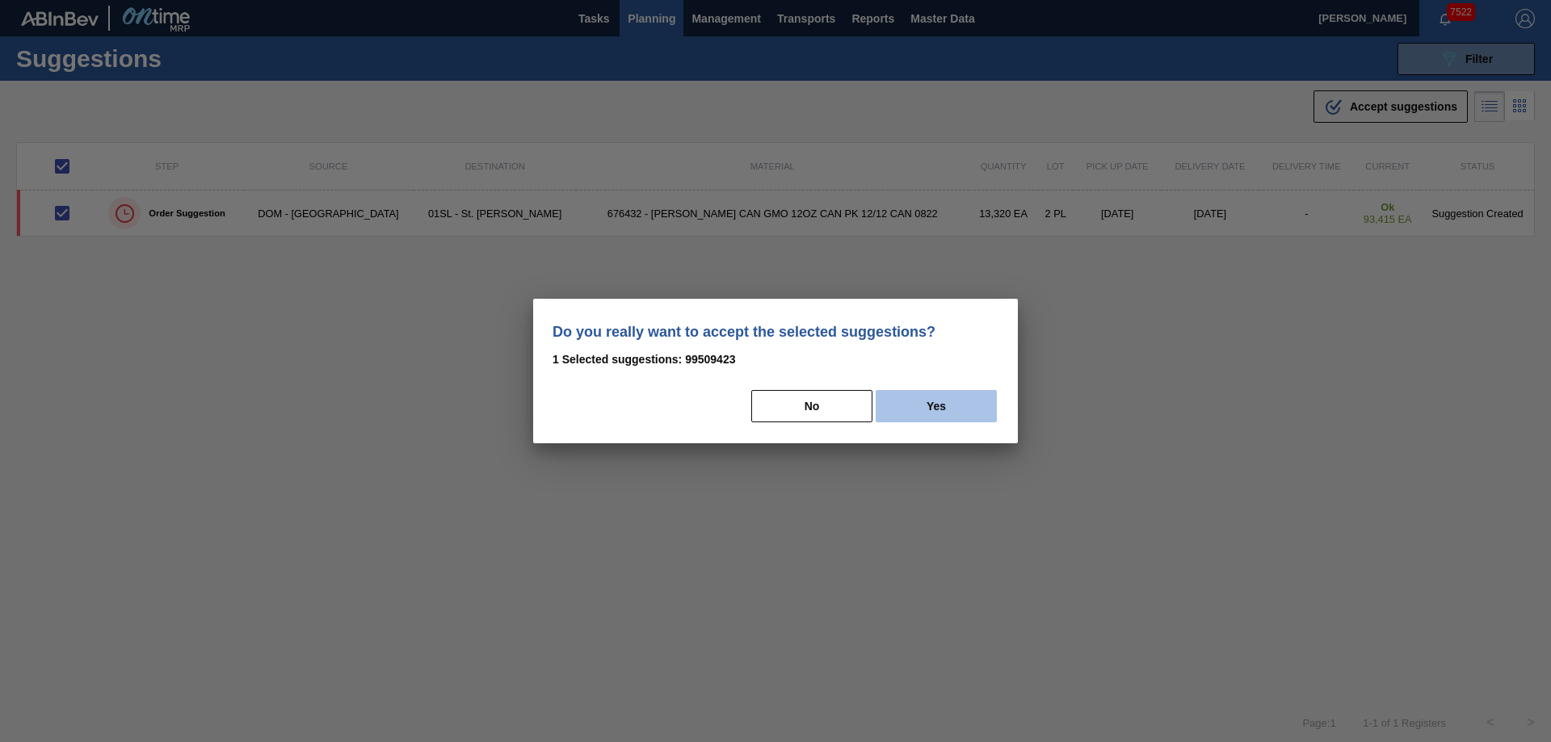
click at [969, 404] on button "Yes" at bounding box center [936, 406] width 121 height 32
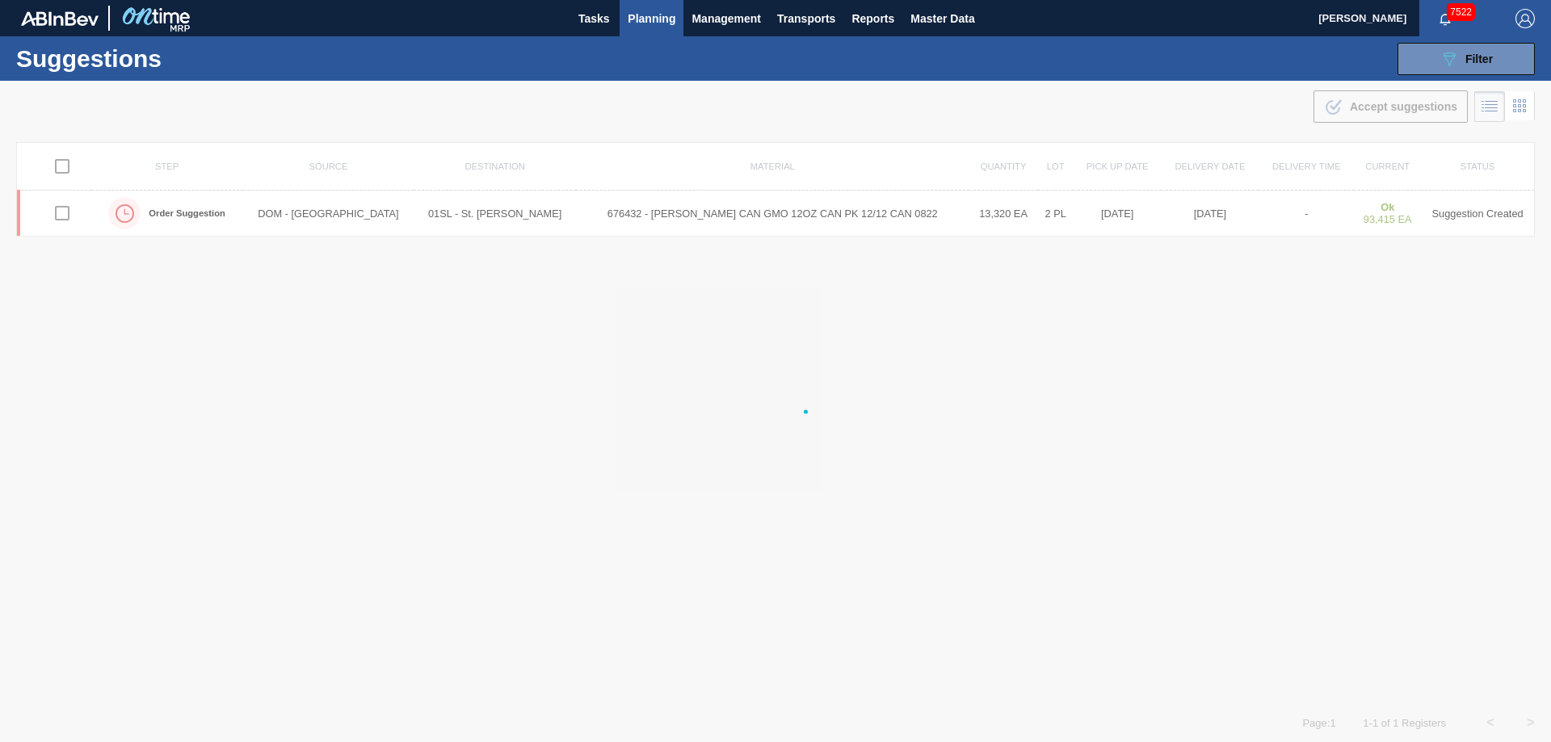
checkbox input "false"
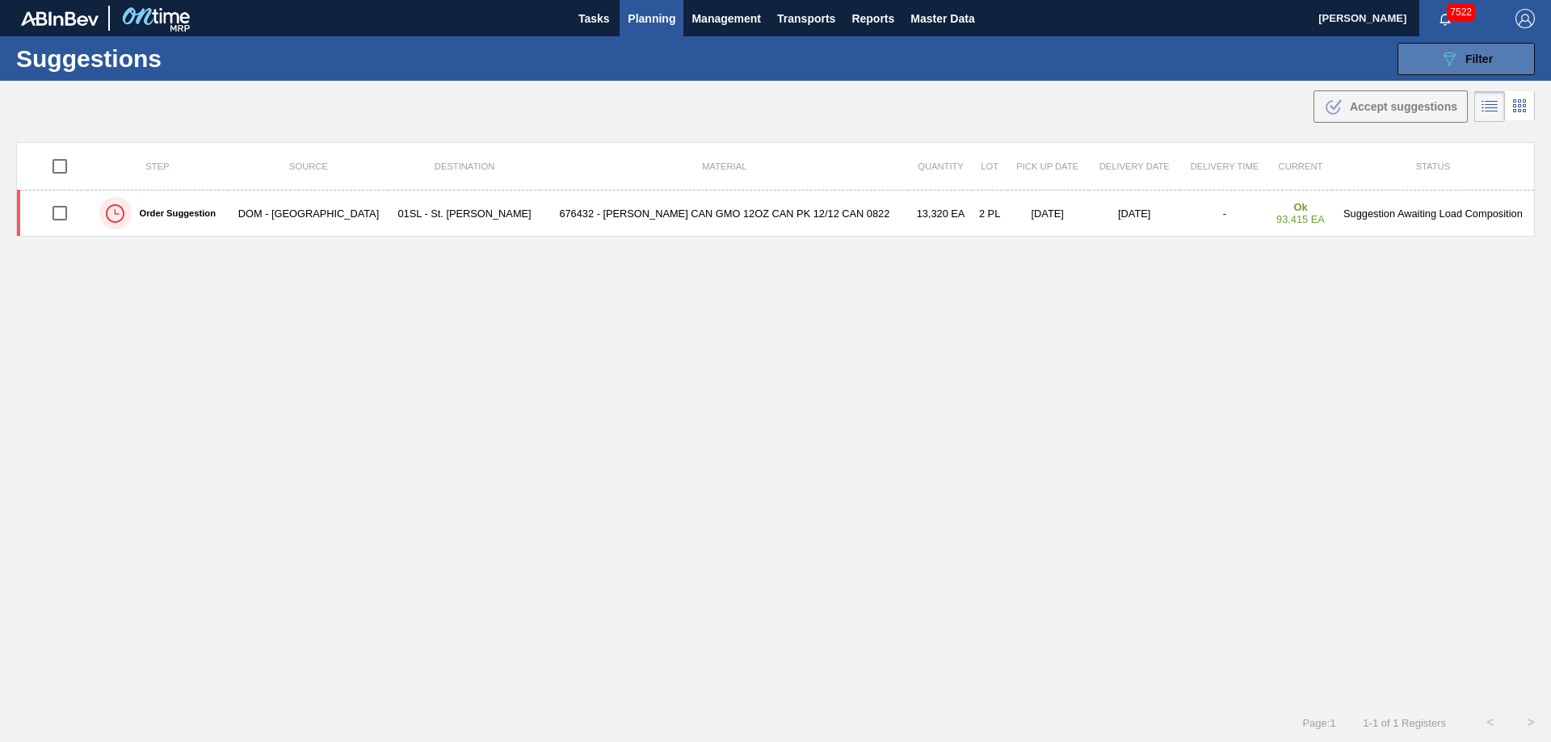
click at [1475, 53] on span "Filter" at bounding box center [1478, 59] width 27 height 13
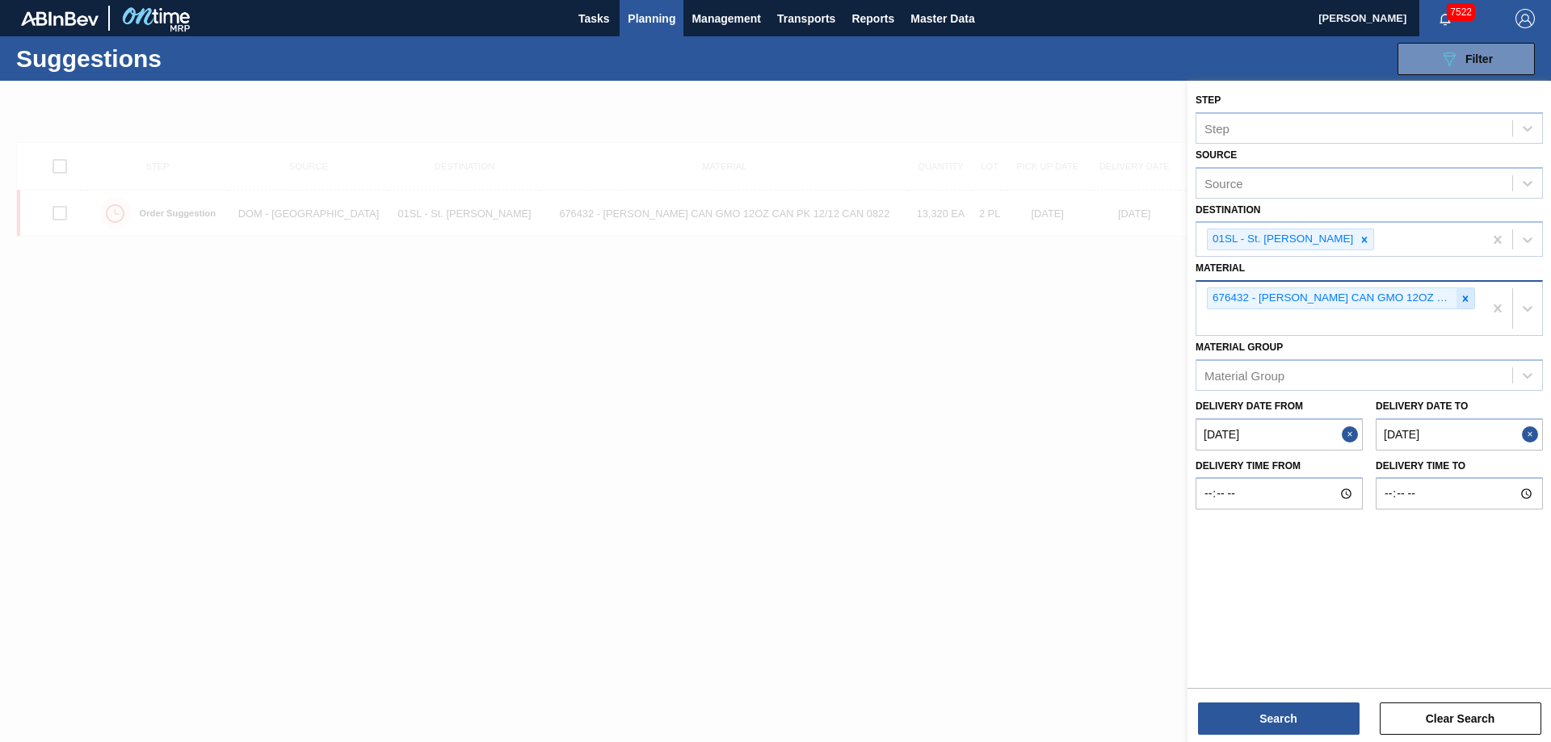
click at [1462, 308] on div at bounding box center [1466, 298] width 18 height 20
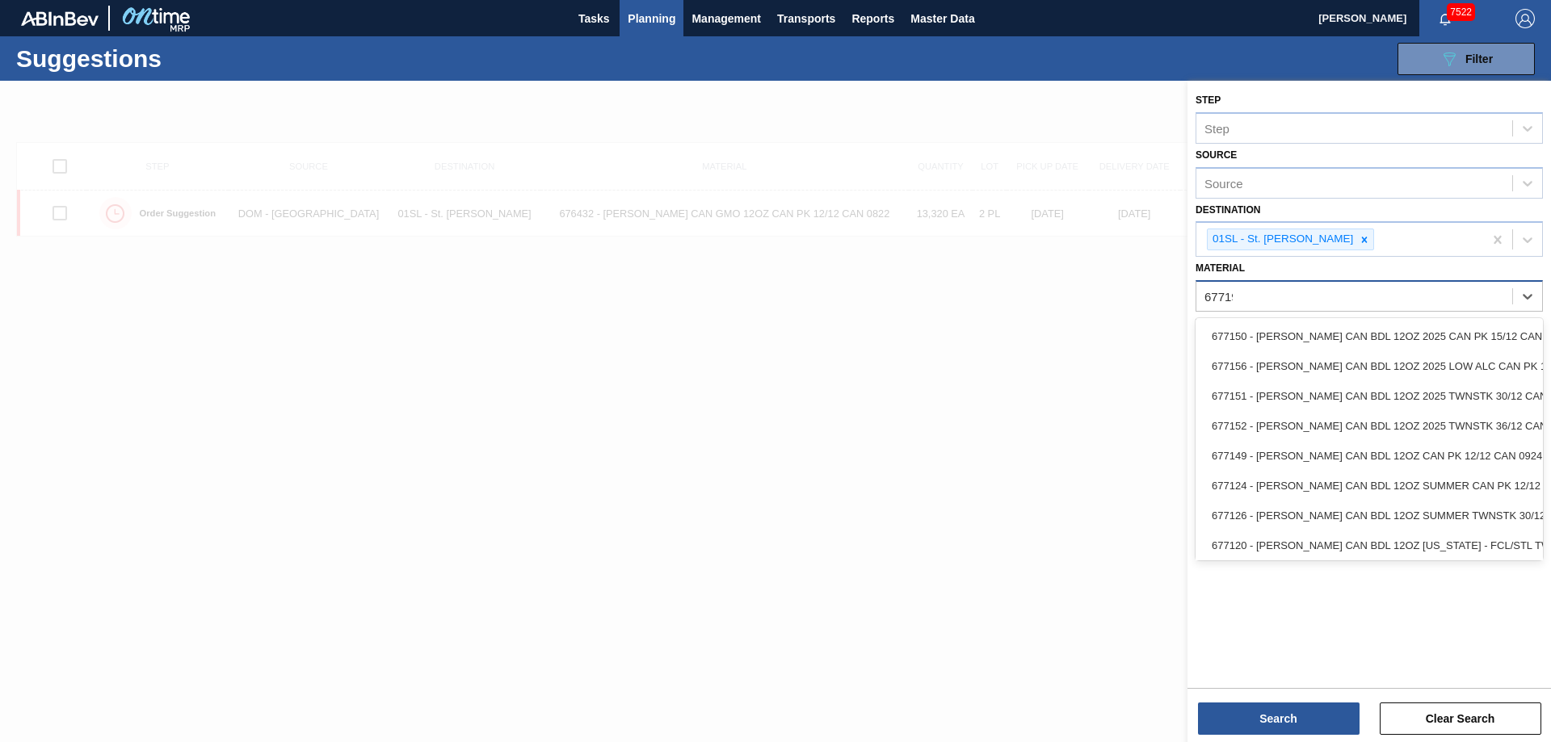
type input "677195"
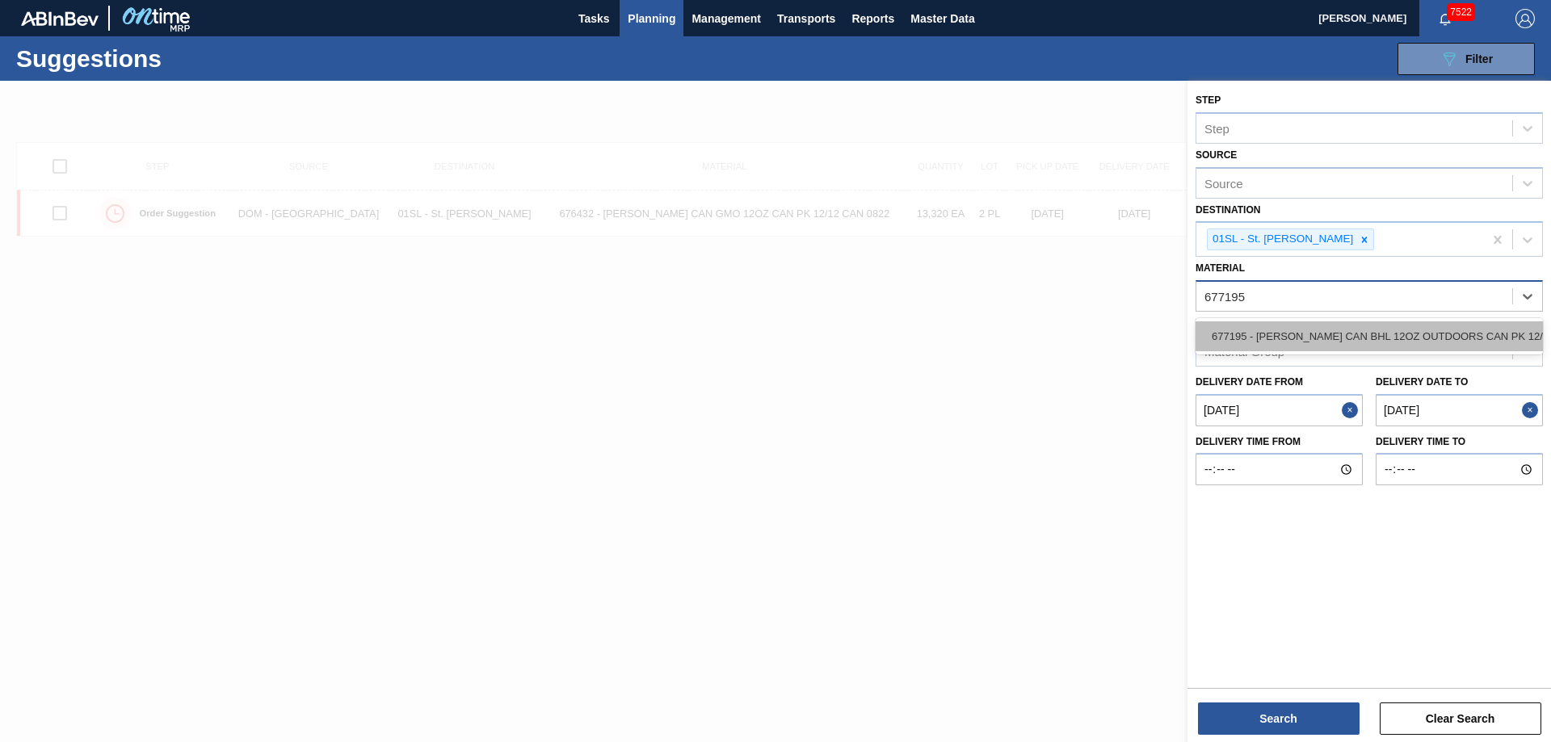
click at [1434, 326] on div "677195 - [PERSON_NAME] CAN BHL 12OZ OUTDOORS CAN PK 12/12" at bounding box center [1369, 337] width 347 height 30
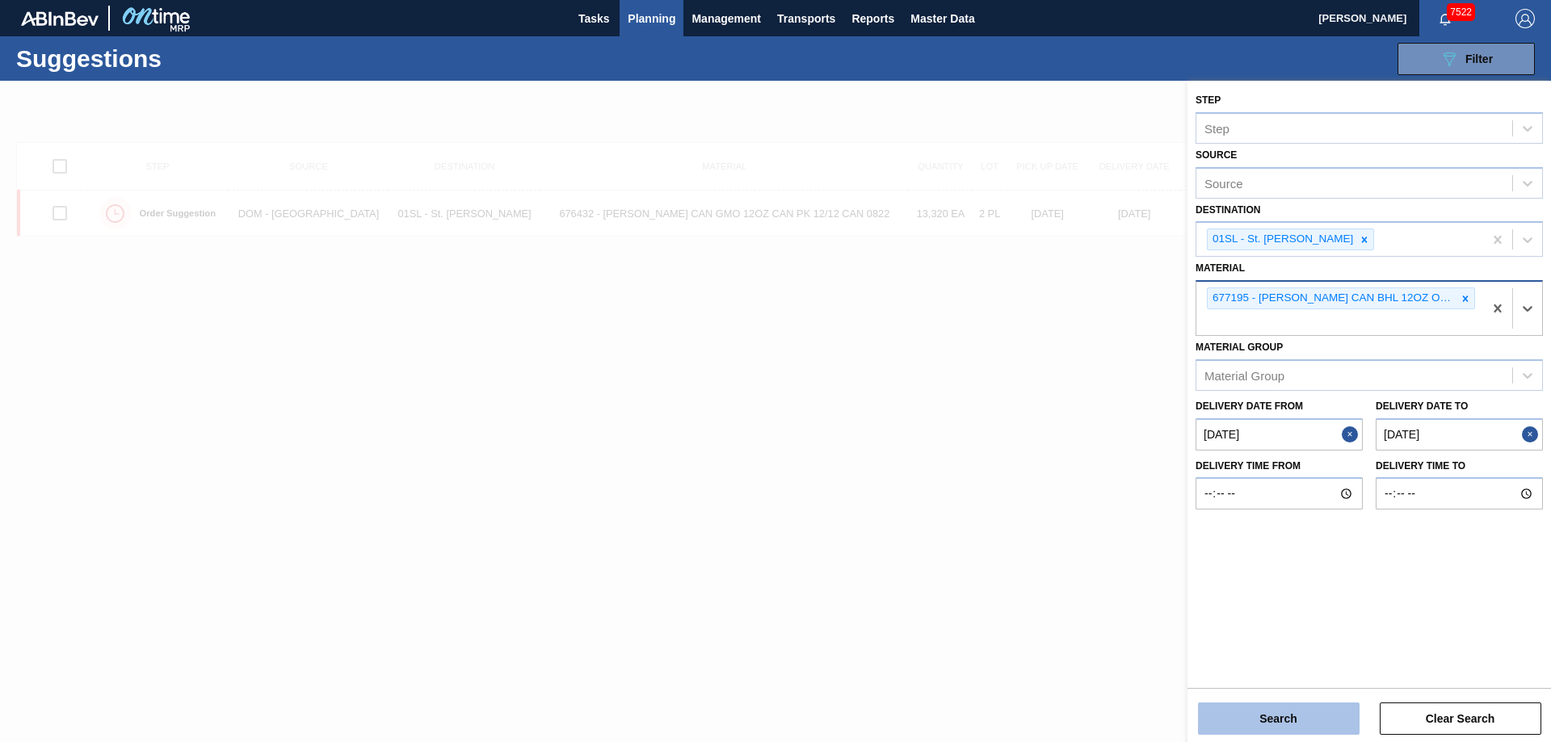
click at [1280, 718] on button "Search" at bounding box center [1279, 719] width 162 height 32
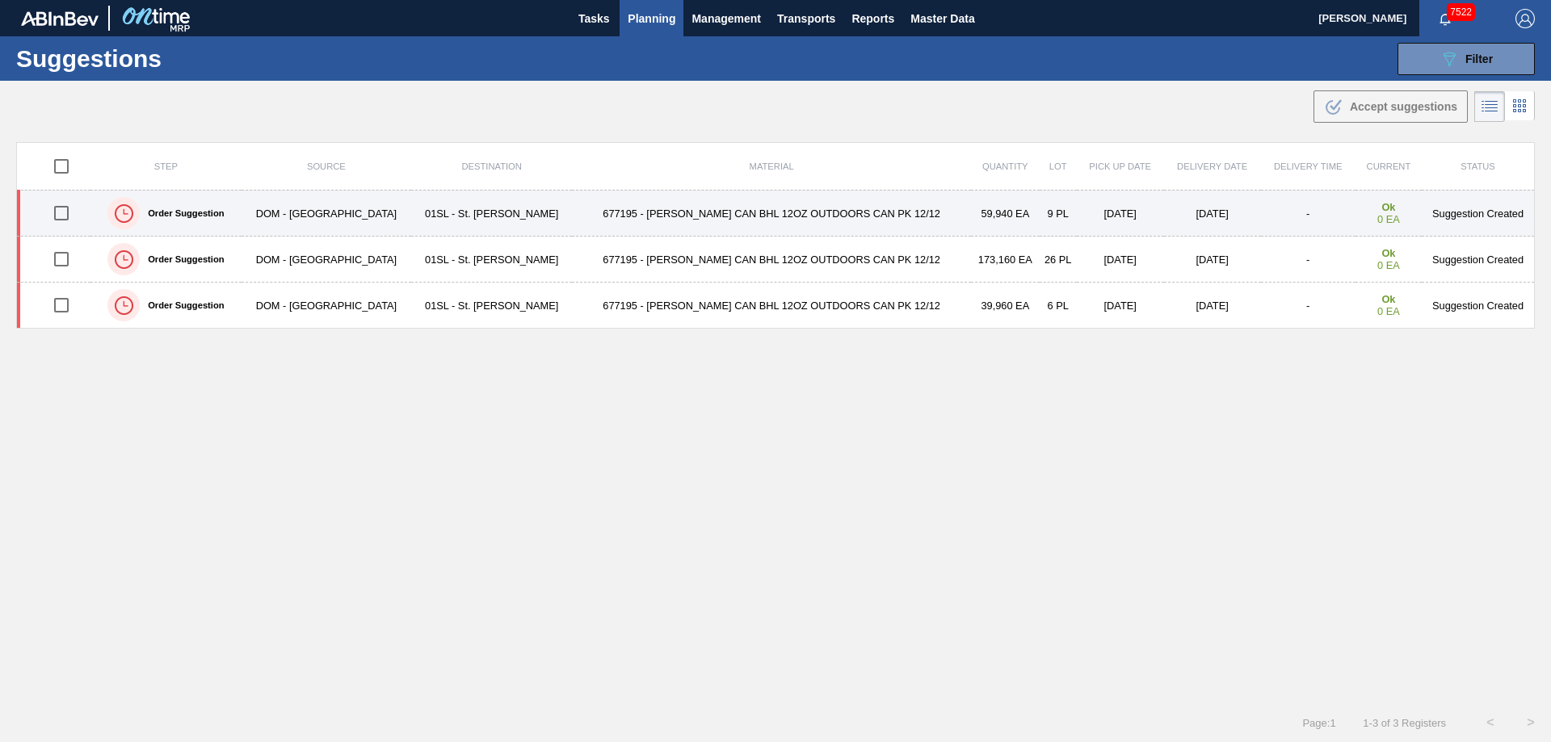
click at [58, 220] on input "checkbox" at bounding box center [61, 213] width 34 height 34
checkbox input "true"
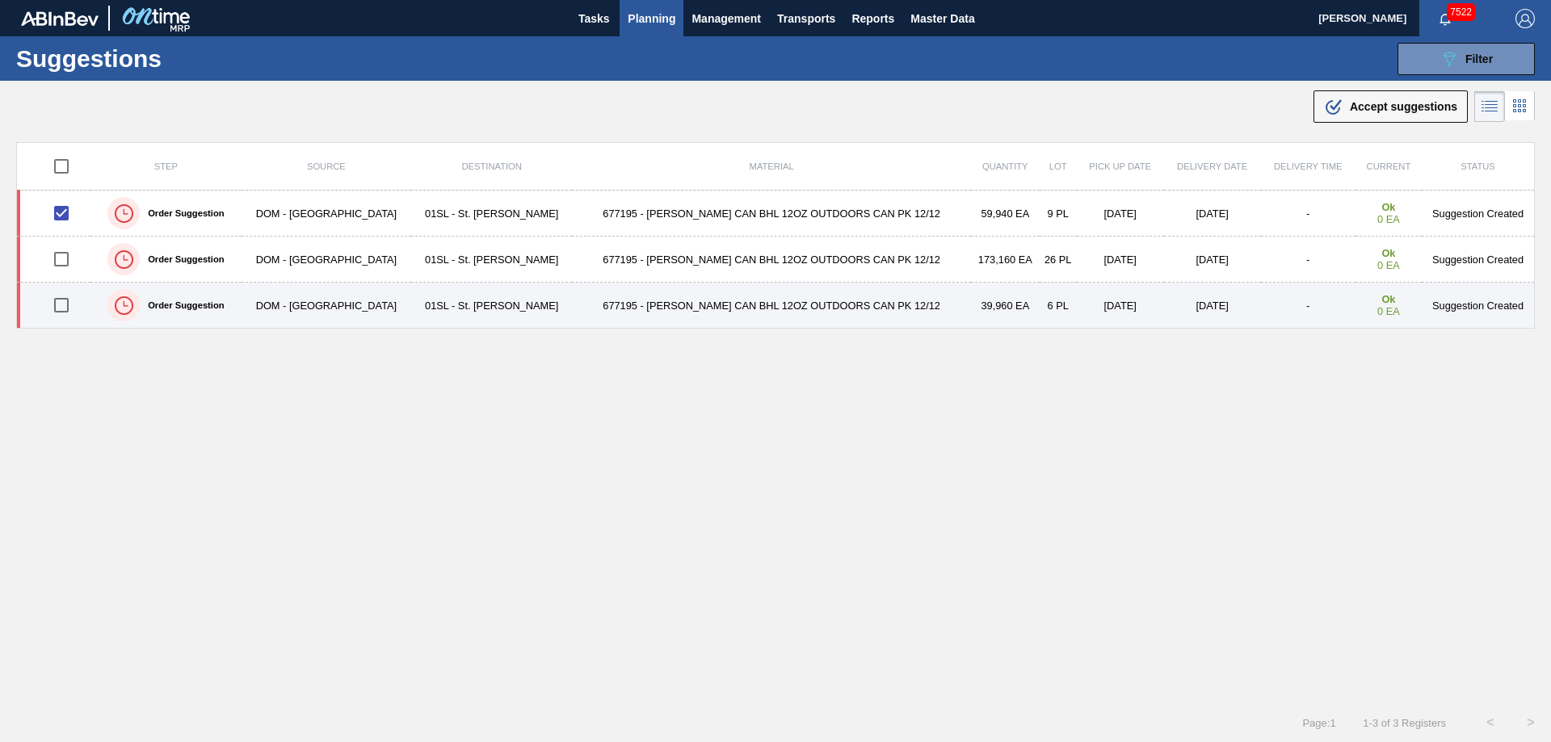
click at [65, 305] on input "checkbox" at bounding box center [61, 305] width 34 height 34
checkbox input "true"
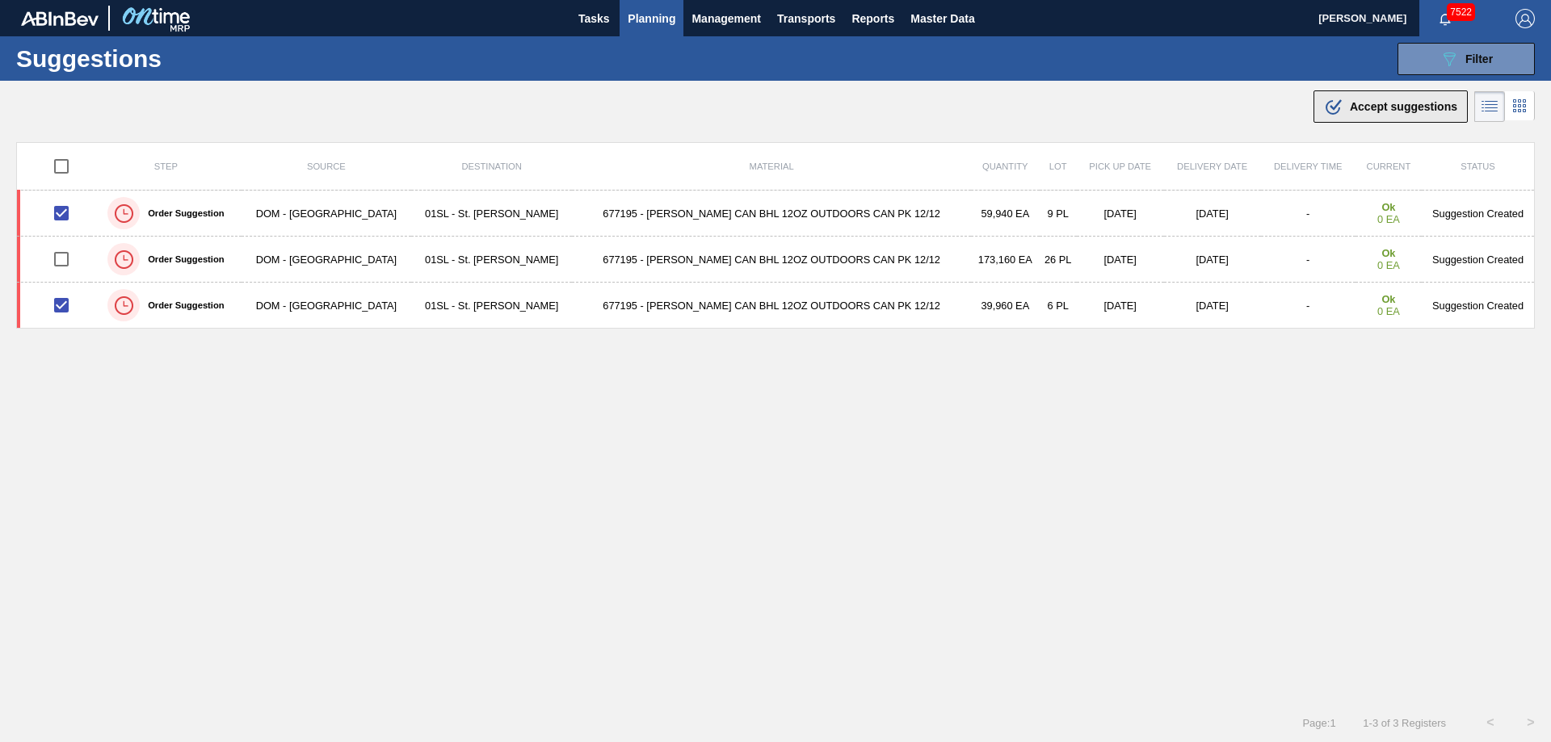
click at [1384, 110] on span "Accept suggestions" at bounding box center [1403, 106] width 107 height 13
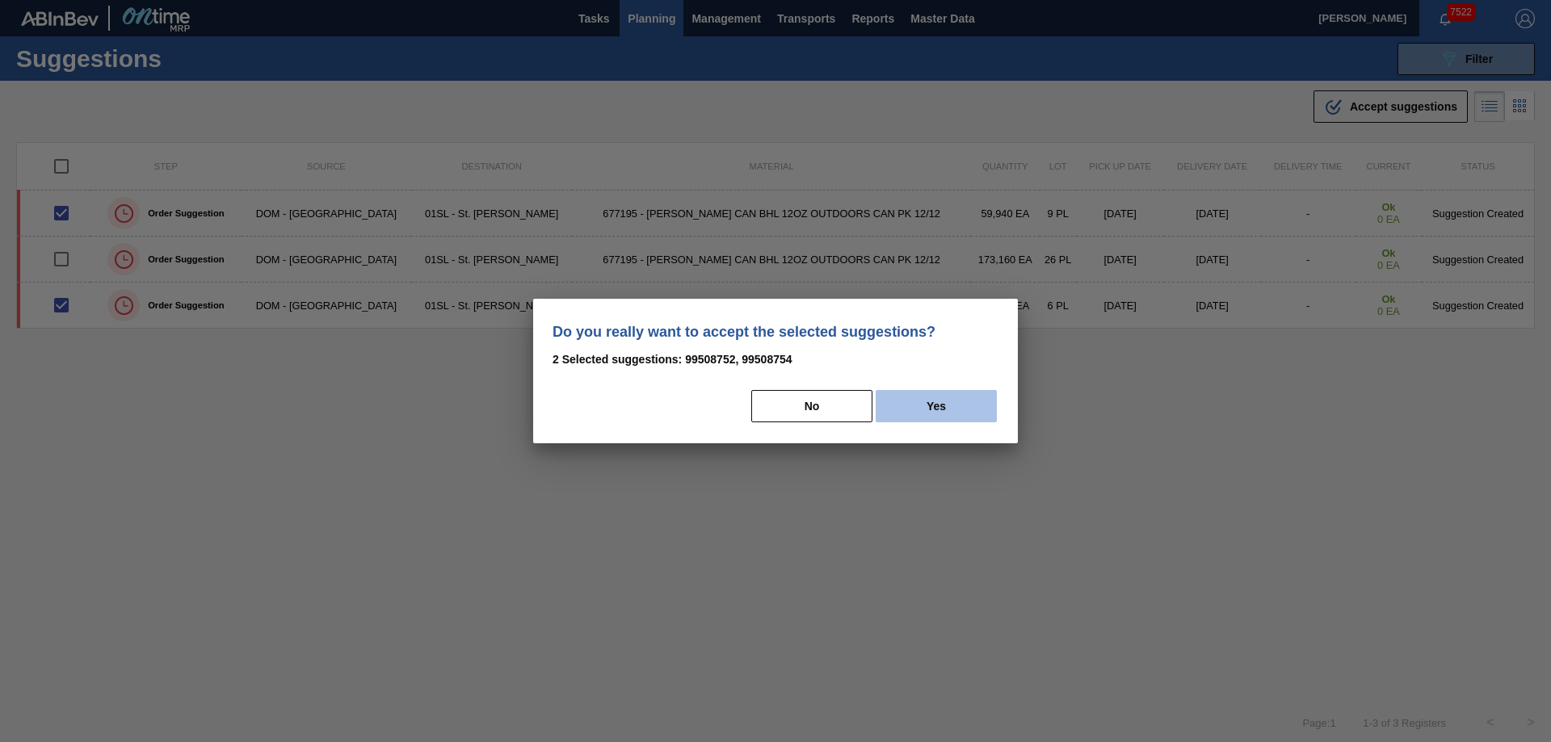
click at [946, 410] on button "Yes" at bounding box center [936, 406] width 121 height 32
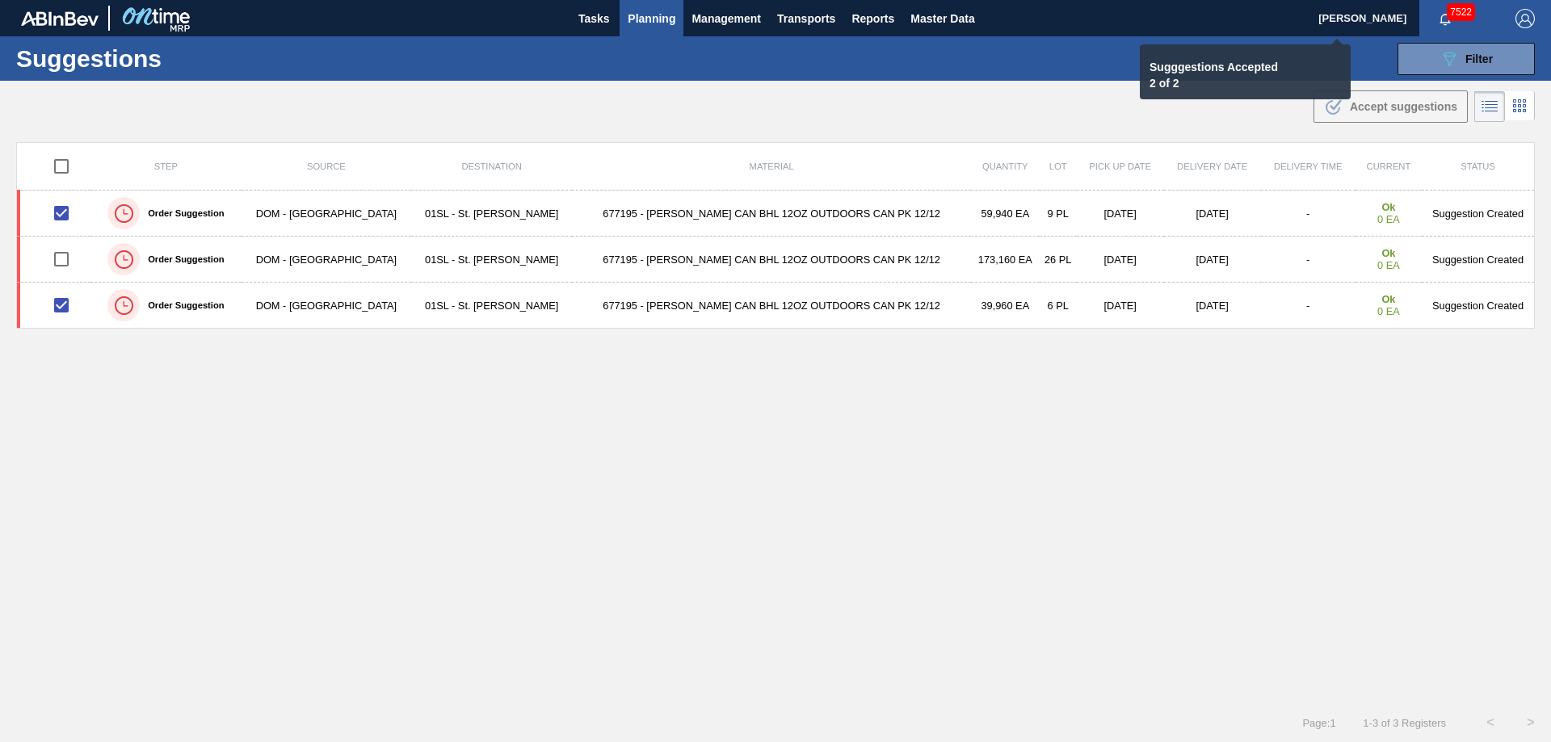
checkbox input "false"
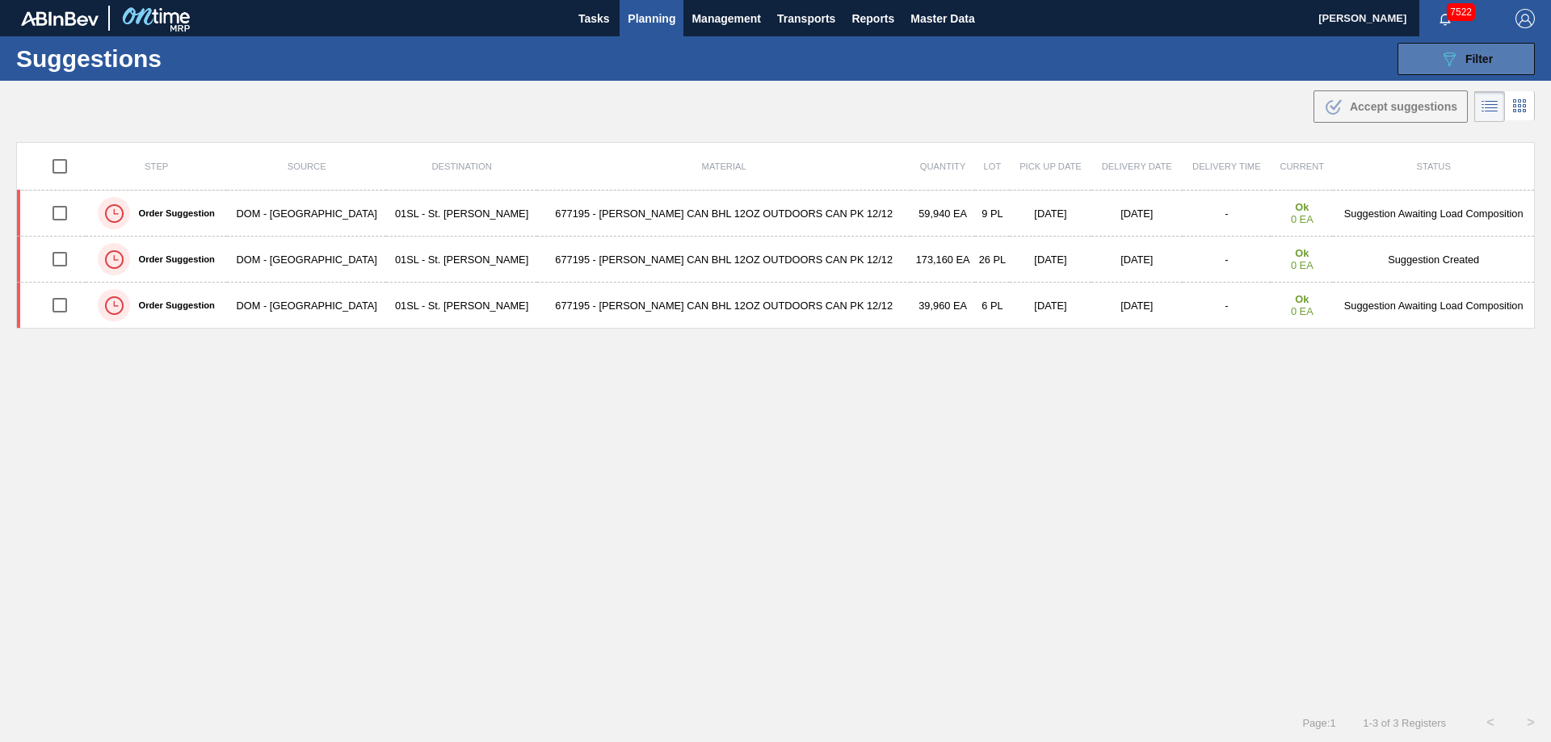
click at [1481, 59] on span "Filter" at bounding box center [1478, 59] width 27 height 13
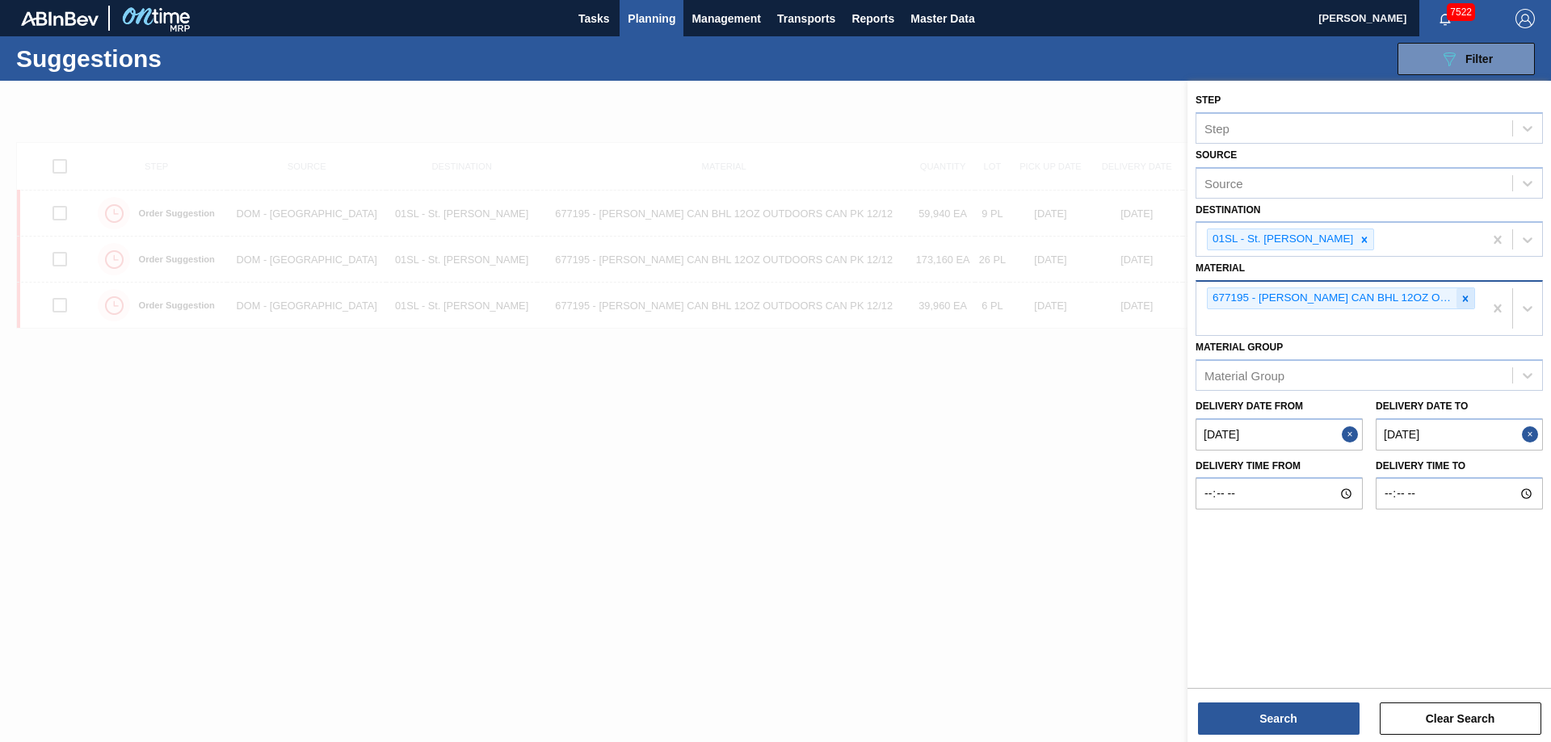
click at [1463, 299] on icon at bounding box center [1465, 298] width 11 height 11
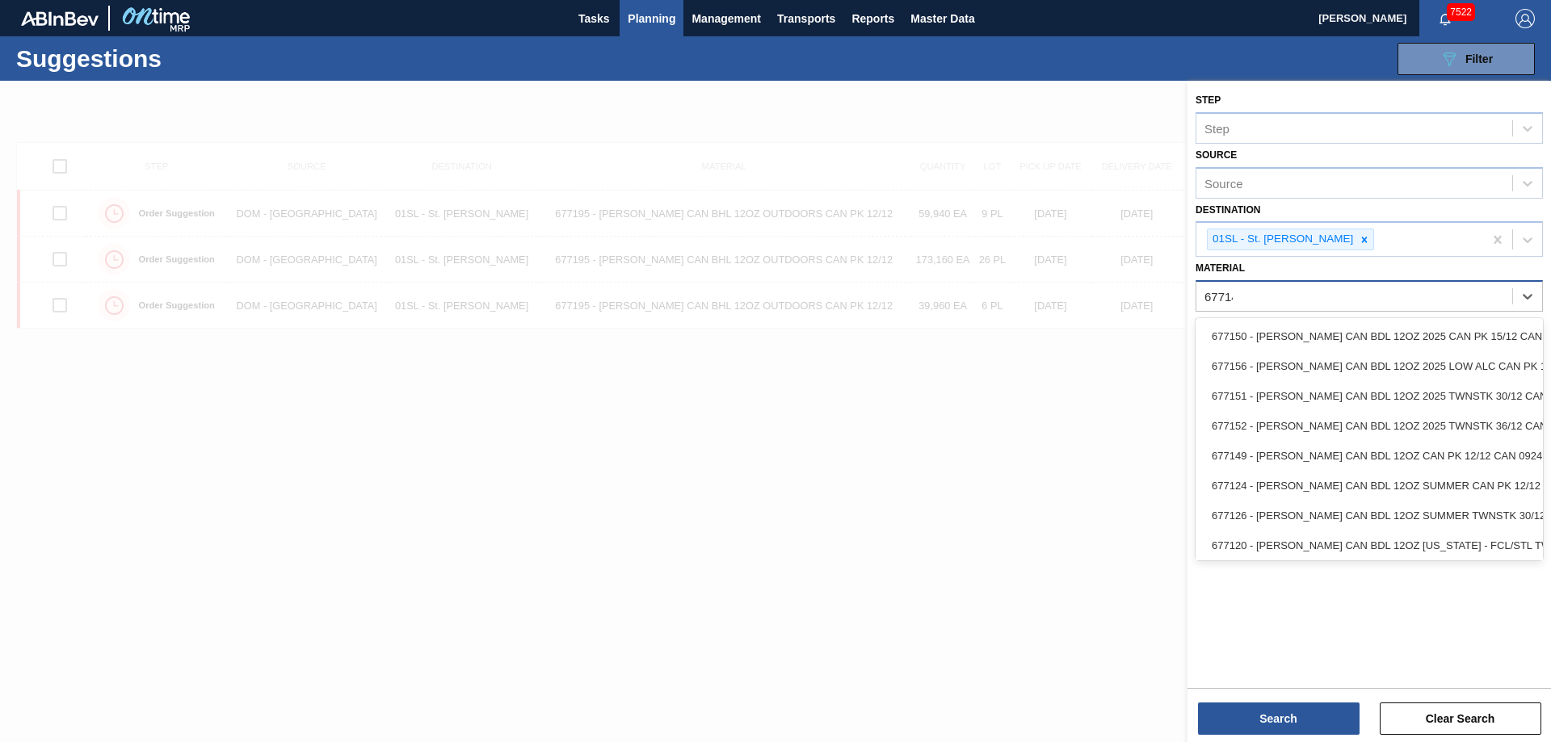
type input "677149"
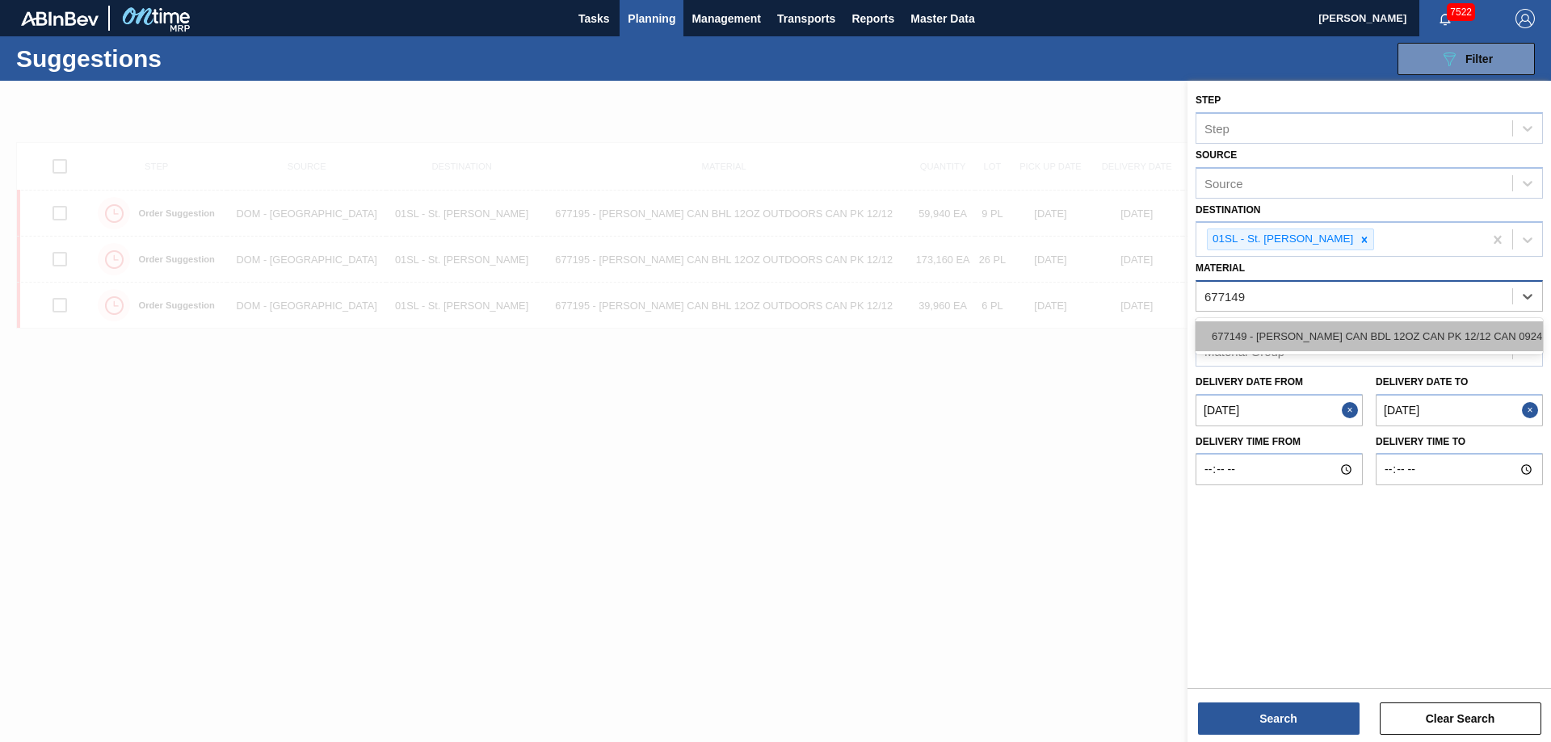
click at [1417, 334] on div "677149 - [PERSON_NAME] CAN BDL 12OZ CAN PK 12/12 CAN 0924" at bounding box center [1369, 337] width 347 height 30
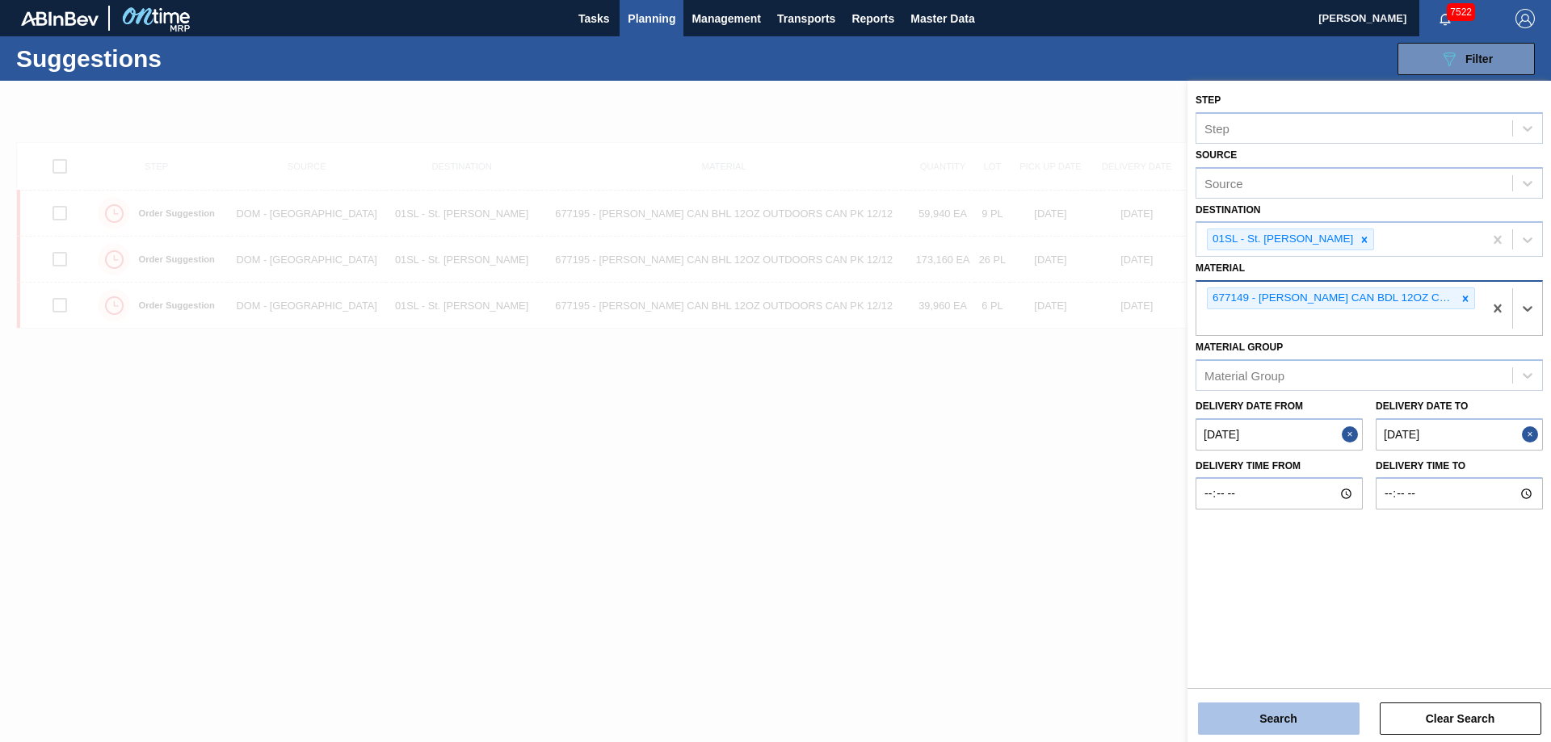
click at [1233, 717] on button "Search" at bounding box center [1279, 719] width 162 height 32
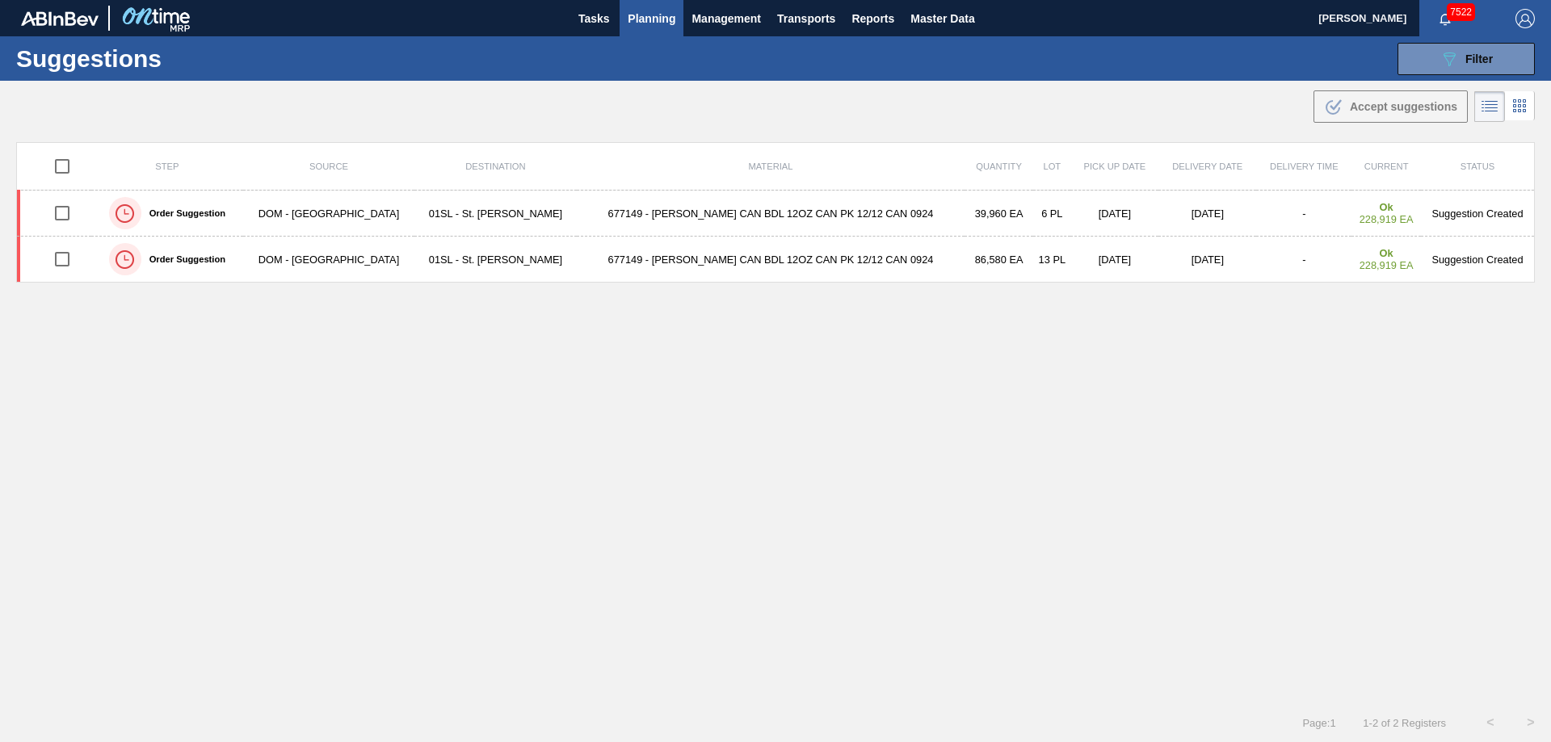
click at [656, 11] on span "Planning" at bounding box center [652, 18] width 48 height 19
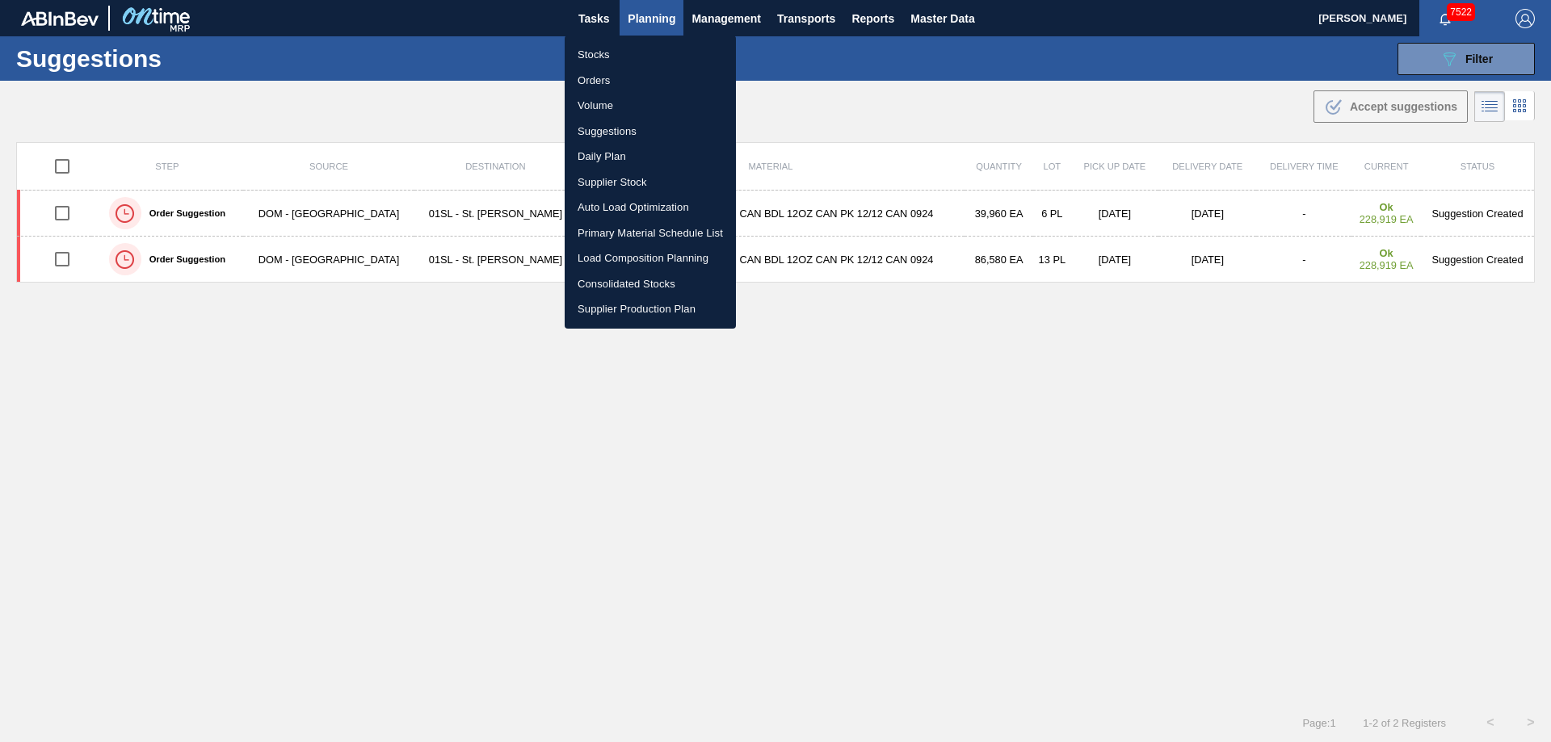
click at [617, 253] on li "Load Composition Planning" at bounding box center [650, 259] width 171 height 26
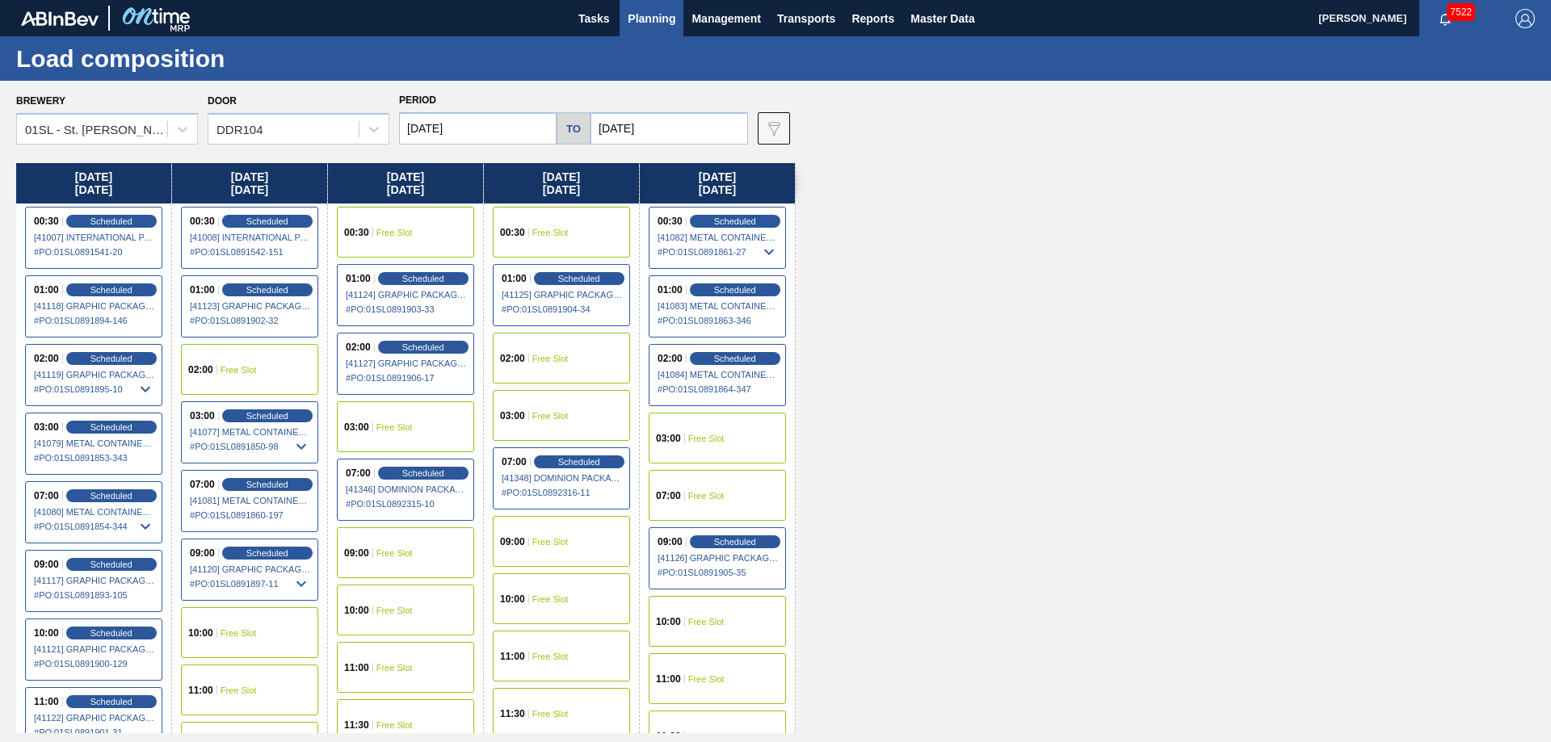
click at [725, 495] on div "07:00 Free Slot" at bounding box center [717, 495] width 137 height 51
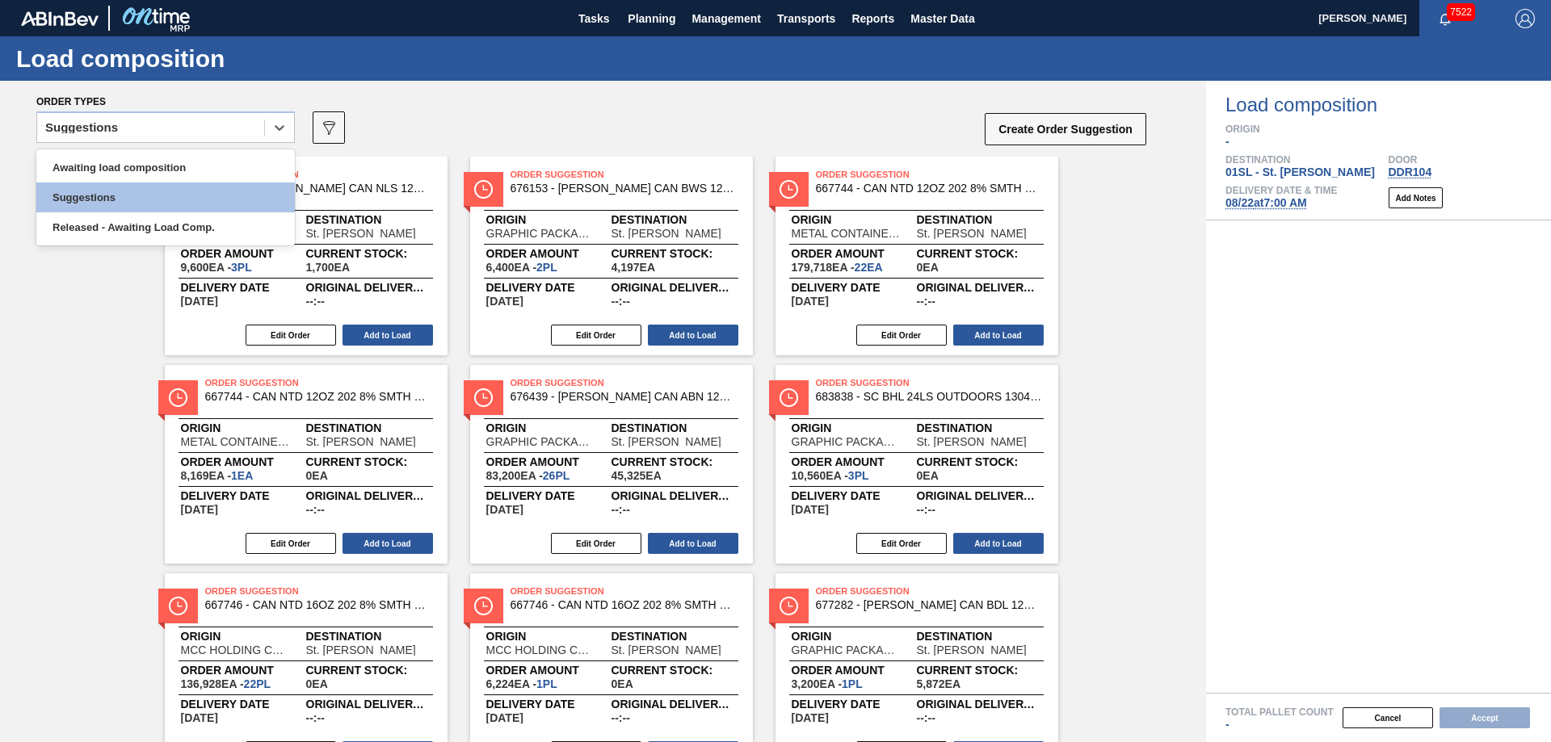
click at [279, 126] on icon at bounding box center [279, 128] width 16 height 16
click at [153, 169] on div "Awaiting load composition" at bounding box center [165, 168] width 259 height 30
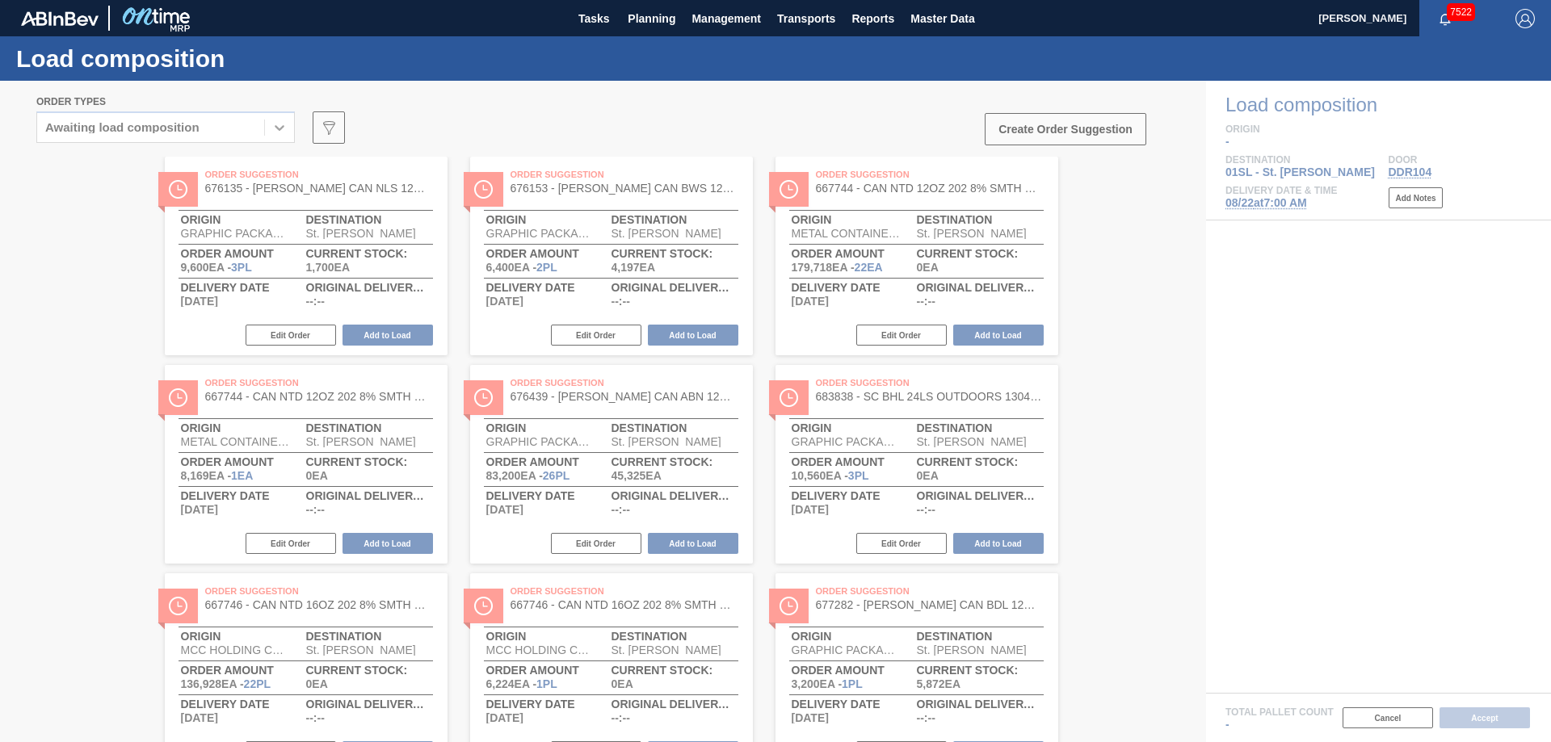
scroll to position [495, 0]
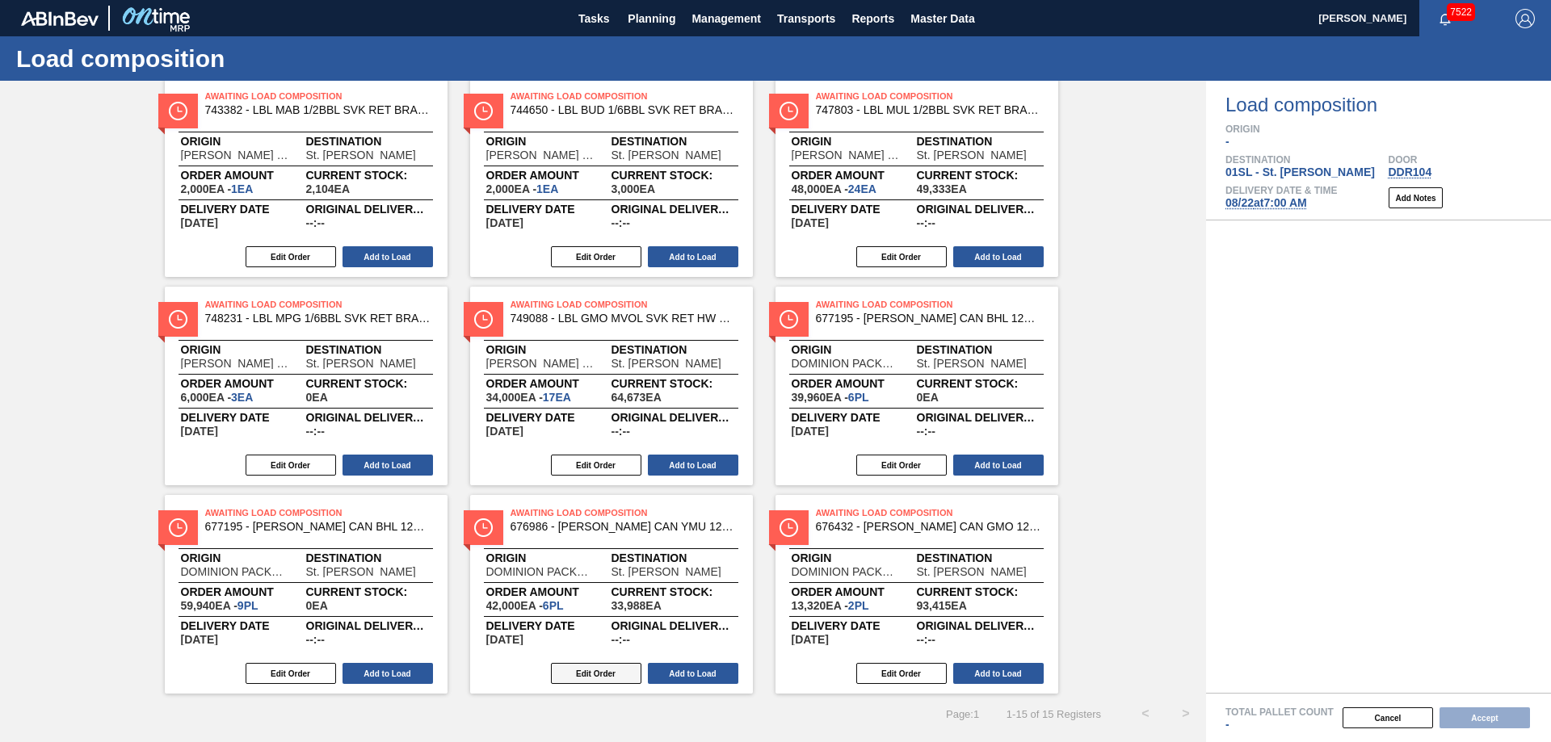
click at [611, 672] on button "Edit Order" at bounding box center [596, 673] width 90 height 21
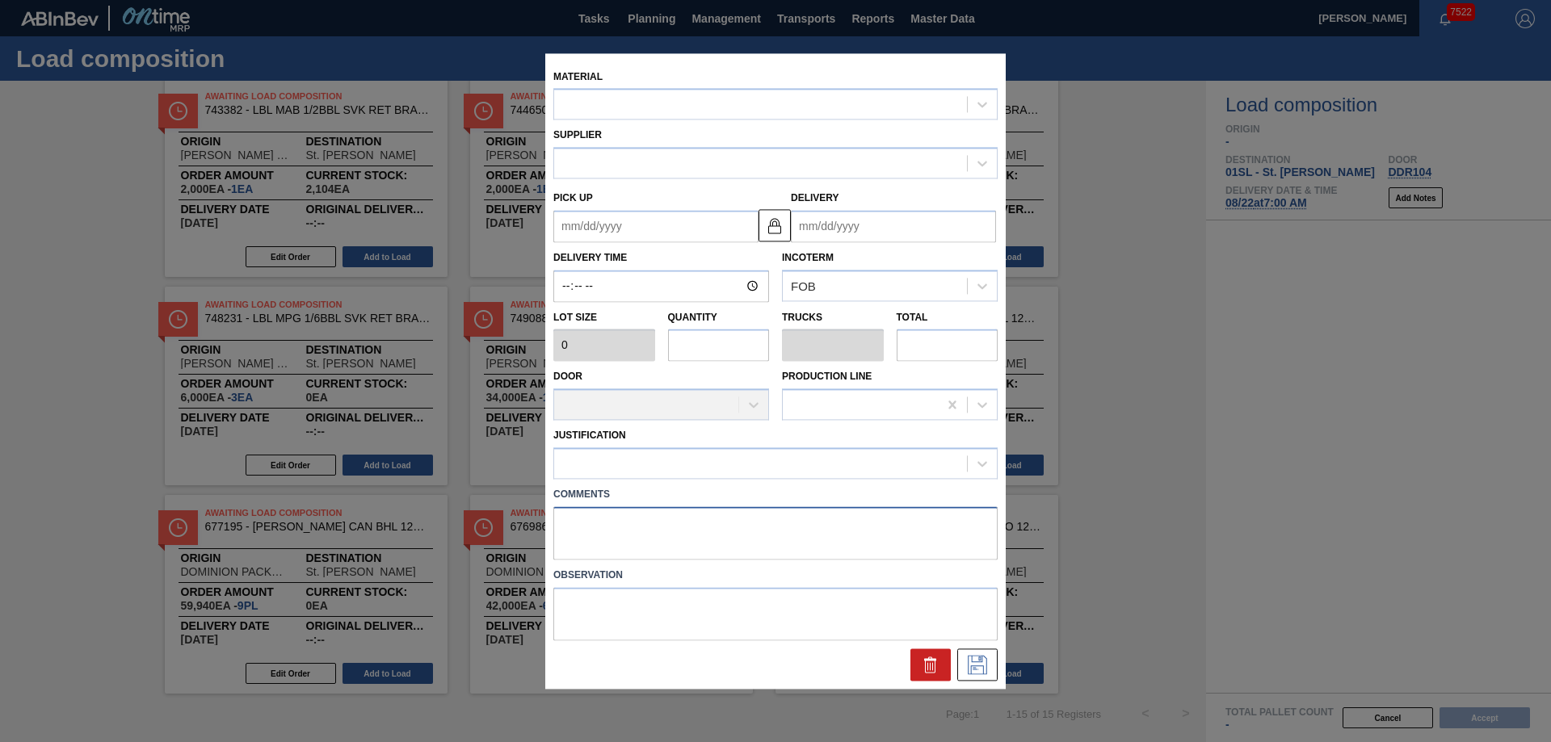
click at [574, 521] on textarea at bounding box center [775, 533] width 444 height 53
type textarea "Live unload"
type input "7,000"
type input "6"
type input "0.231"
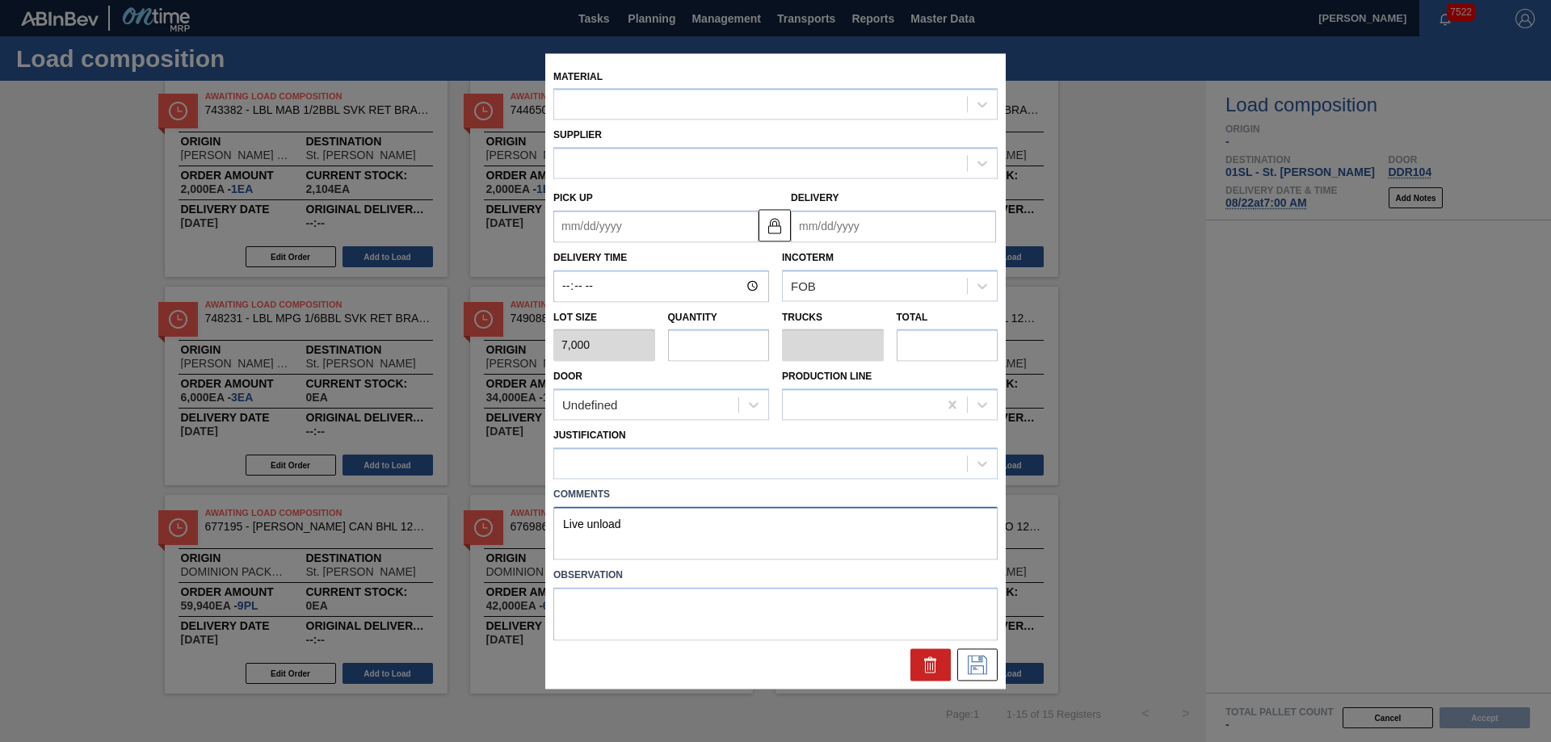
type input "42,000"
type up "[DATE]"
type input "[DATE]"
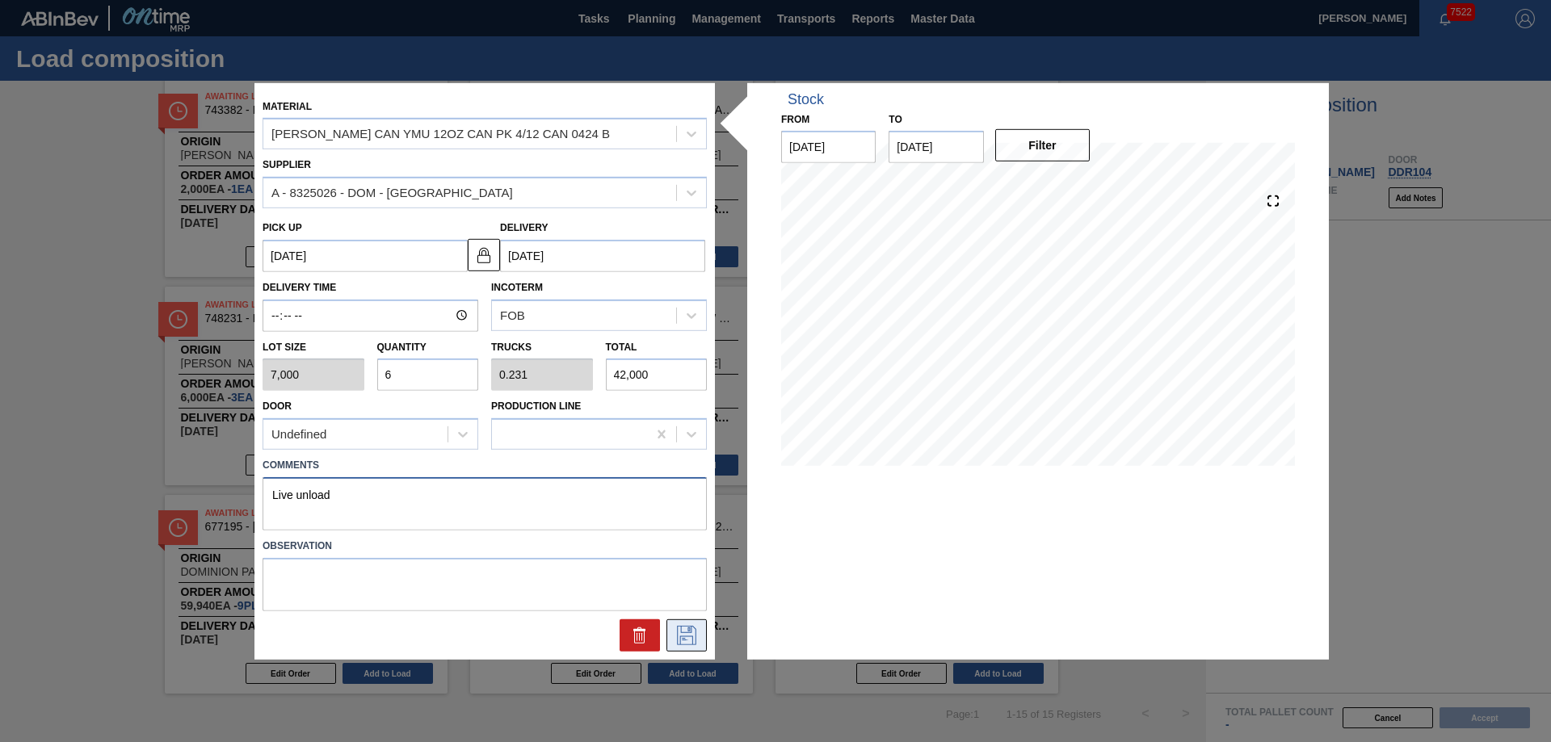
type textarea "Live unload"
click at [675, 640] on icon at bounding box center [687, 635] width 26 height 19
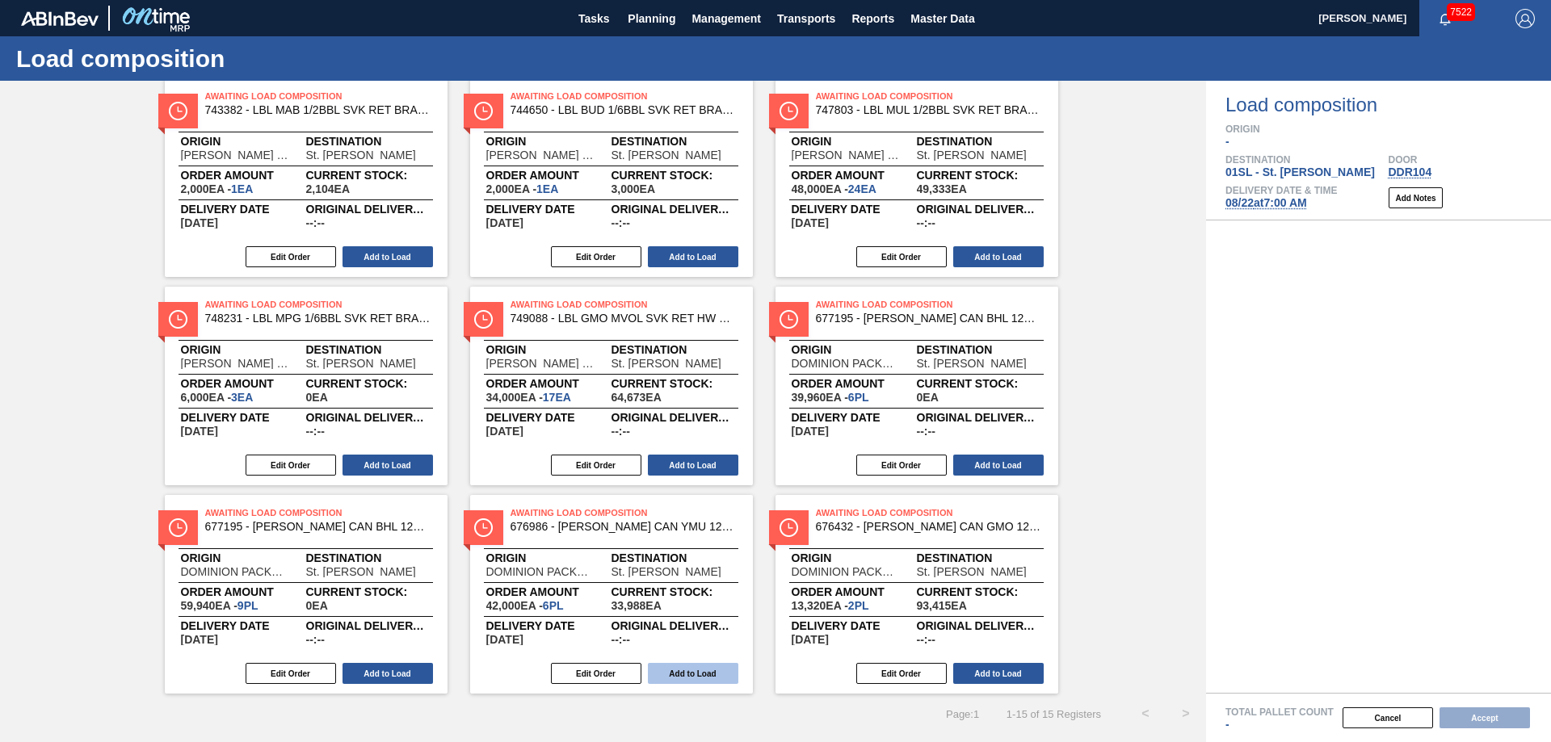
click at [712, 672] on button "Add to Load" at bounding box center [693, 673] width 90 height 21
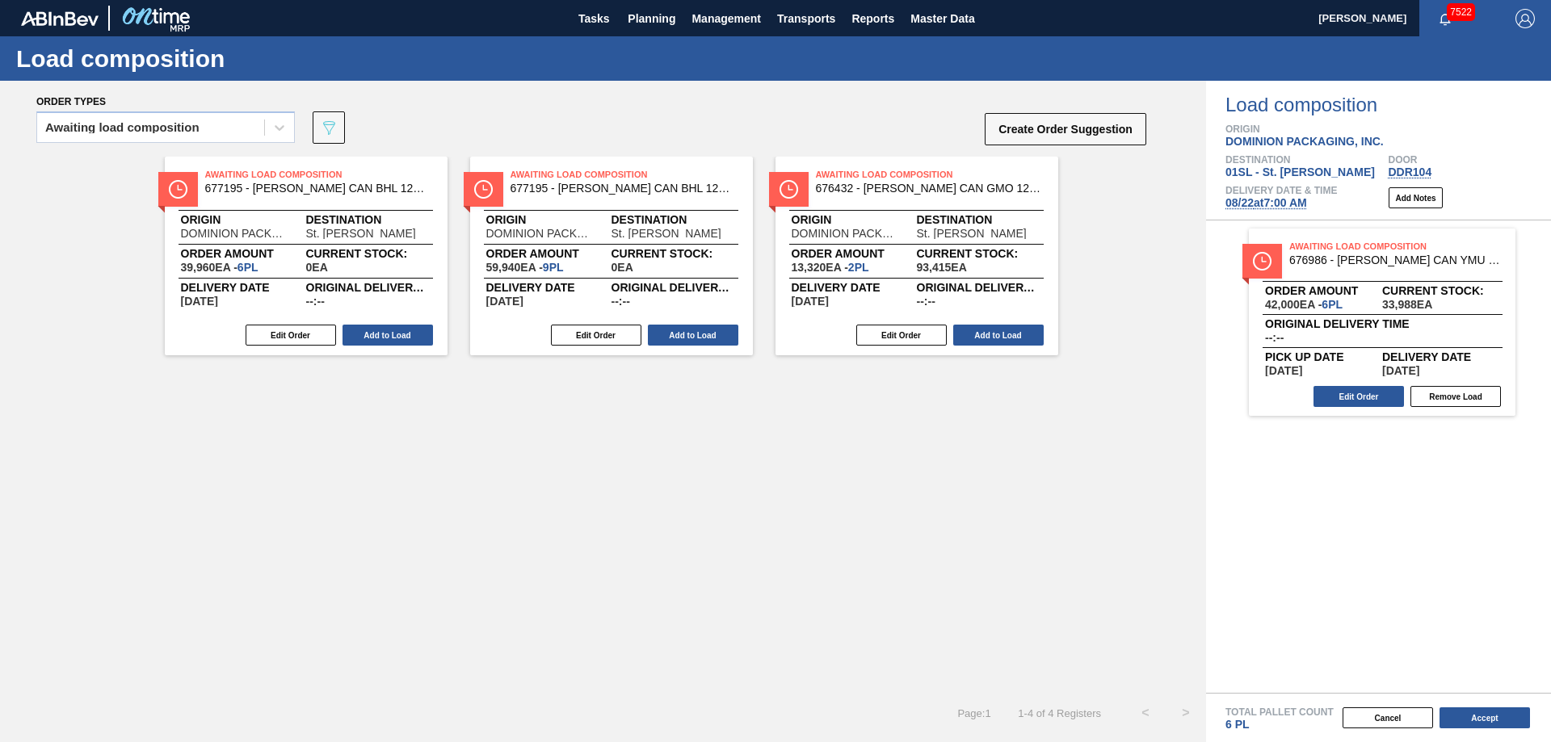
scroll to position [0, 0]
click at [288, 334] on button "Edit Order" at bounding box center [291, 335] width 90 height 21
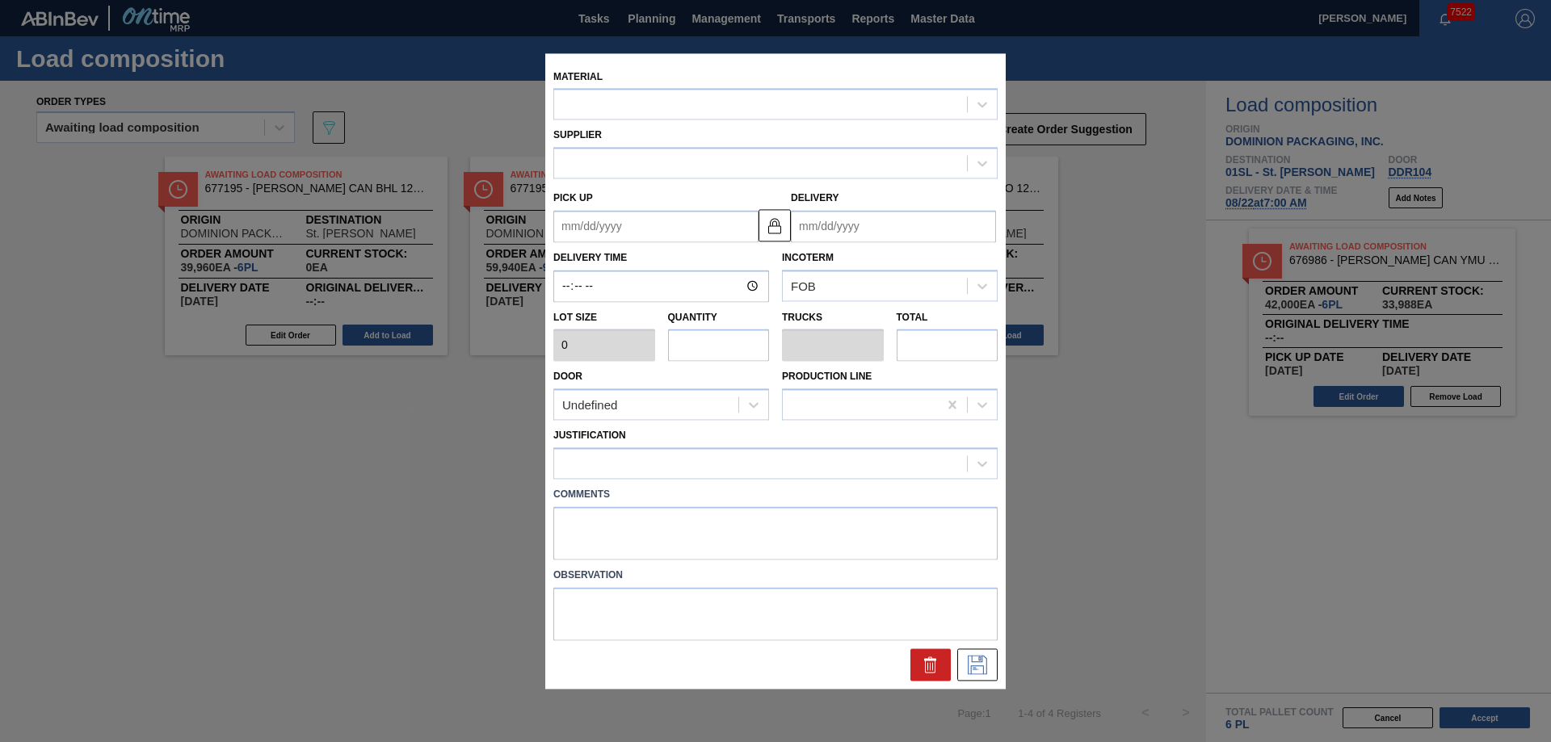
type input "6,660"
type input "6"
type input "0.231"
type input "39,960"
type up "[DATE]"
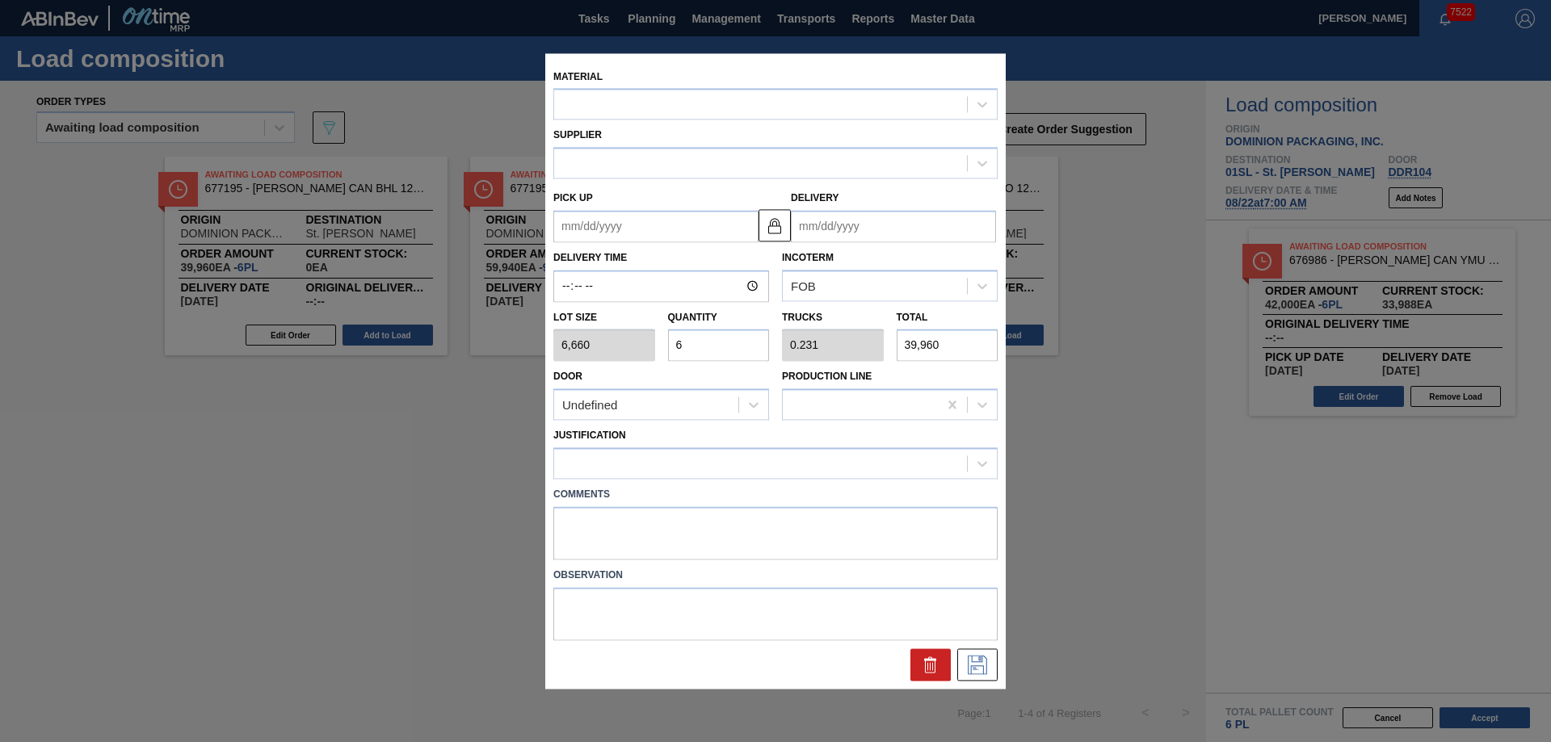
type input "[DATE]"
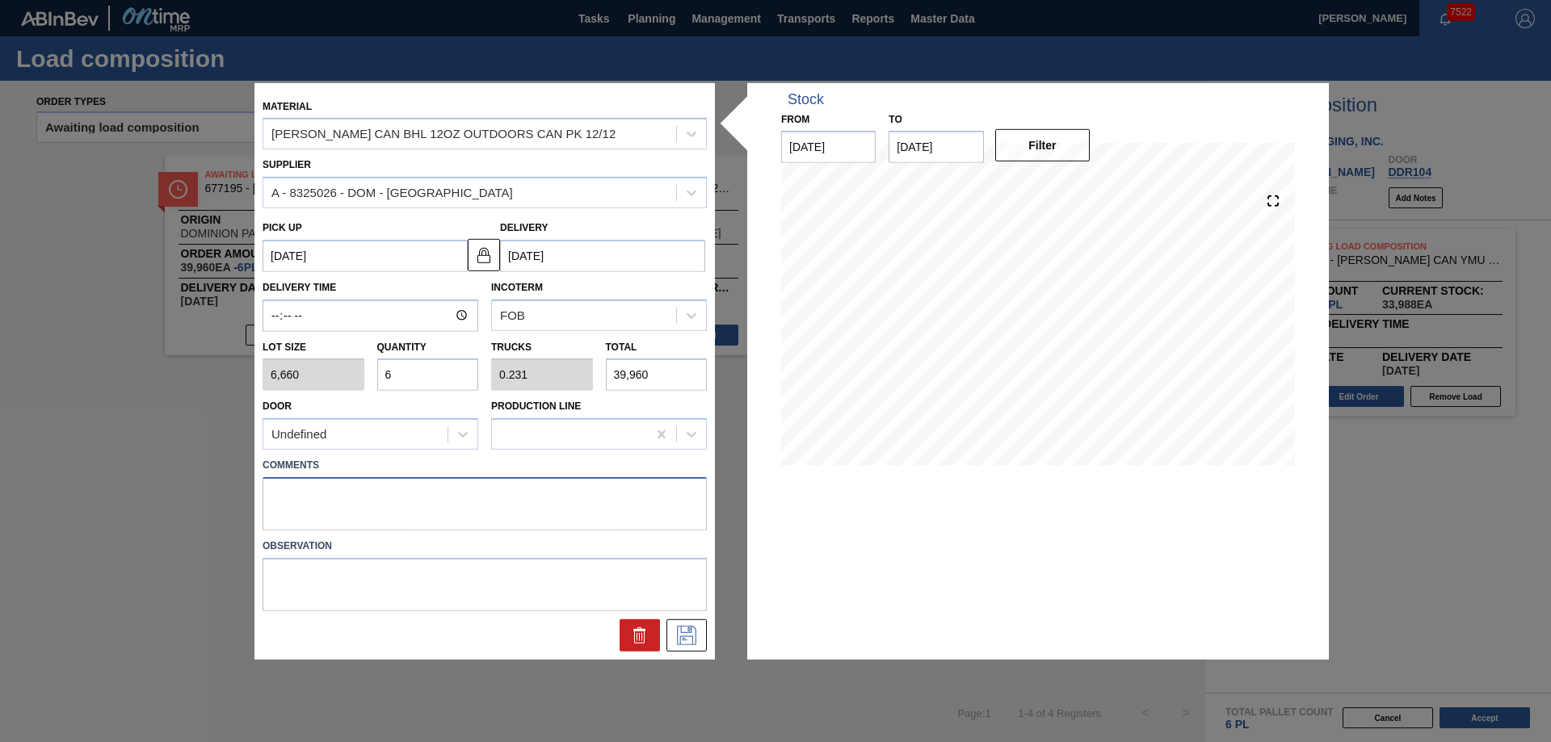
click at [325, 499] on textarea at bounding box center [485, 503] width 444 height 53
type textarea "Live unload"
click at [694, 634] on icon at bounding box center [687, 635] width 26 height 19
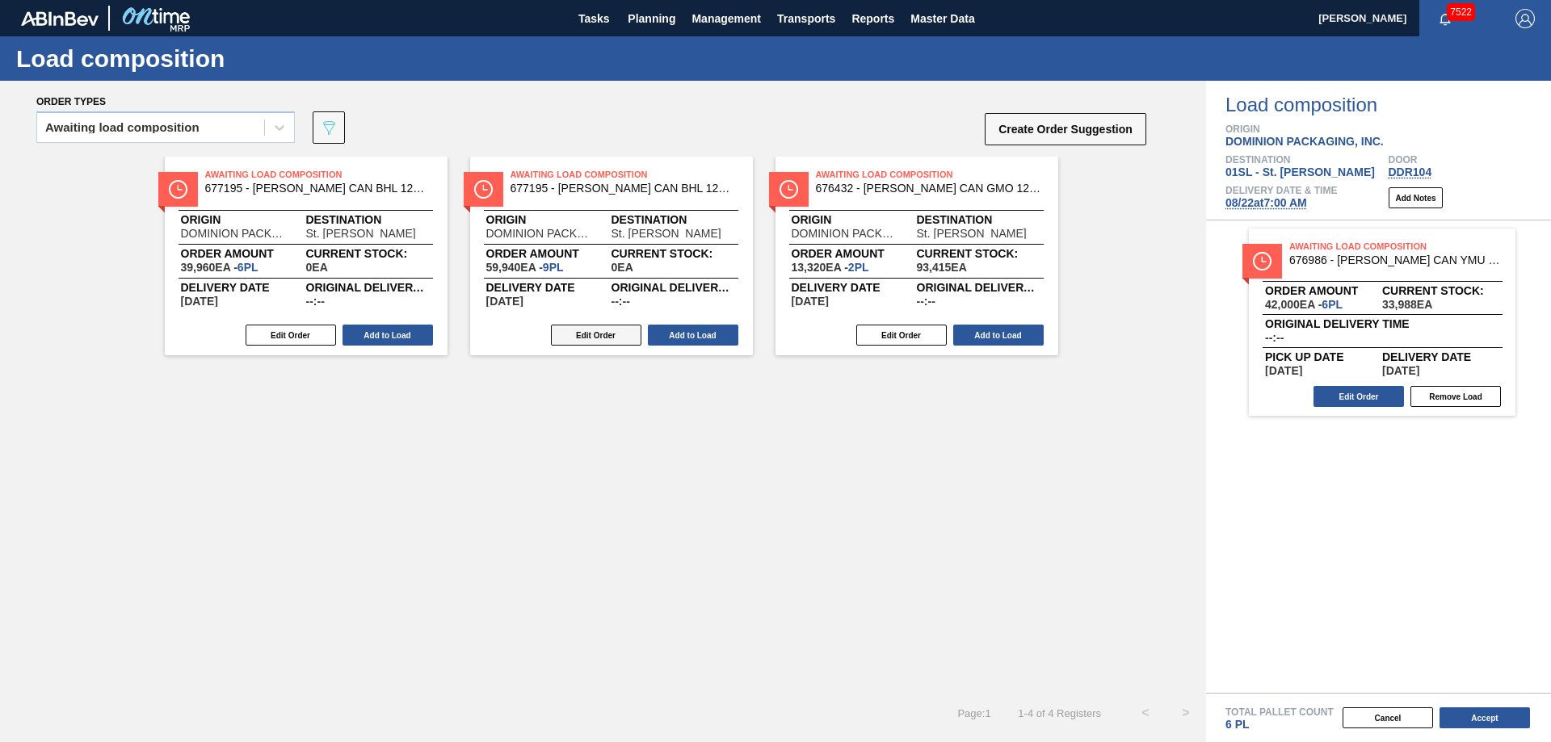
click at [587, 333] on button "Edit Order" at bounding box center [596, 335] width 90 height 21
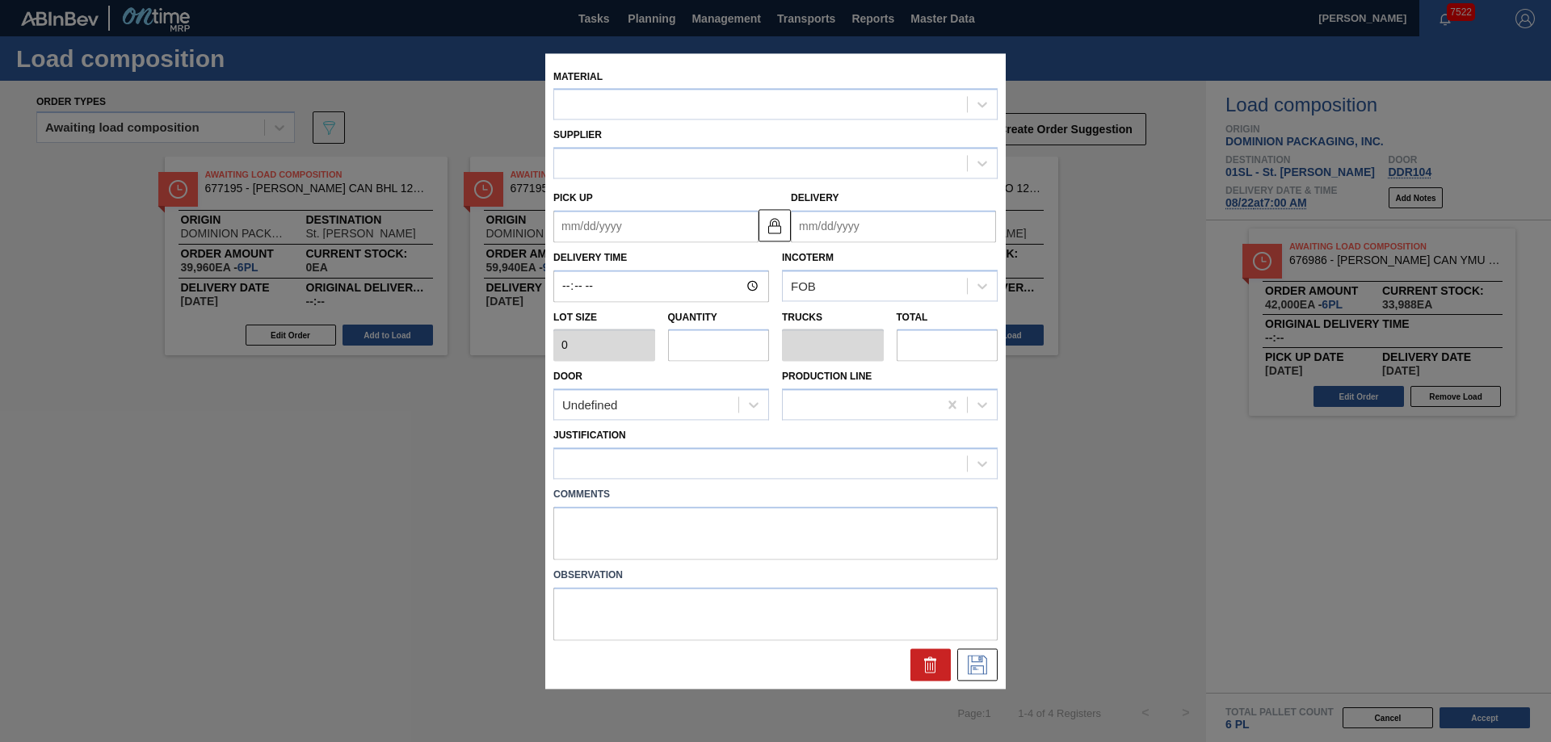
type input "6,660"
type input "9"
type input "0.346"
type input "59,940"
type up "[DATE]"
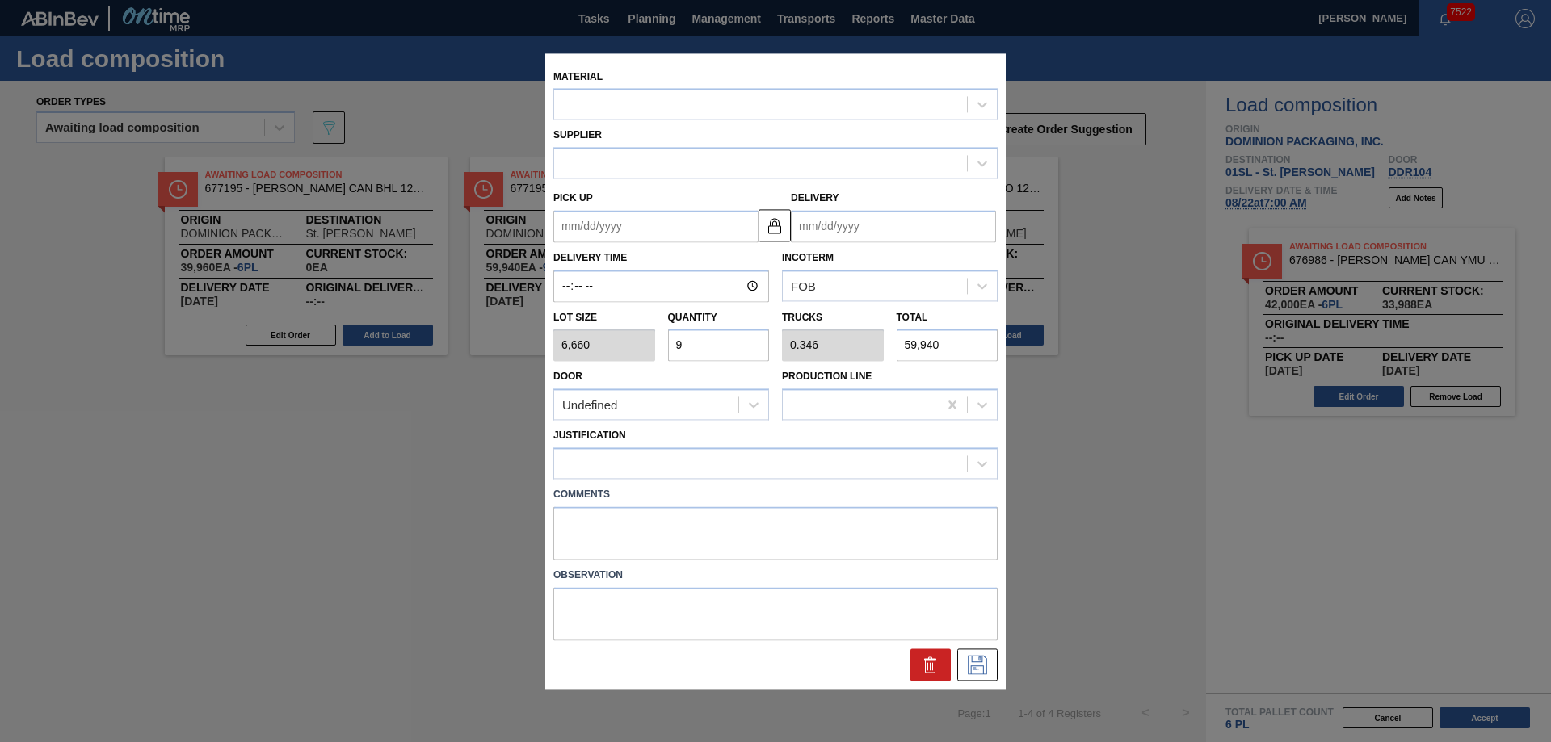
type input "[DATE]"
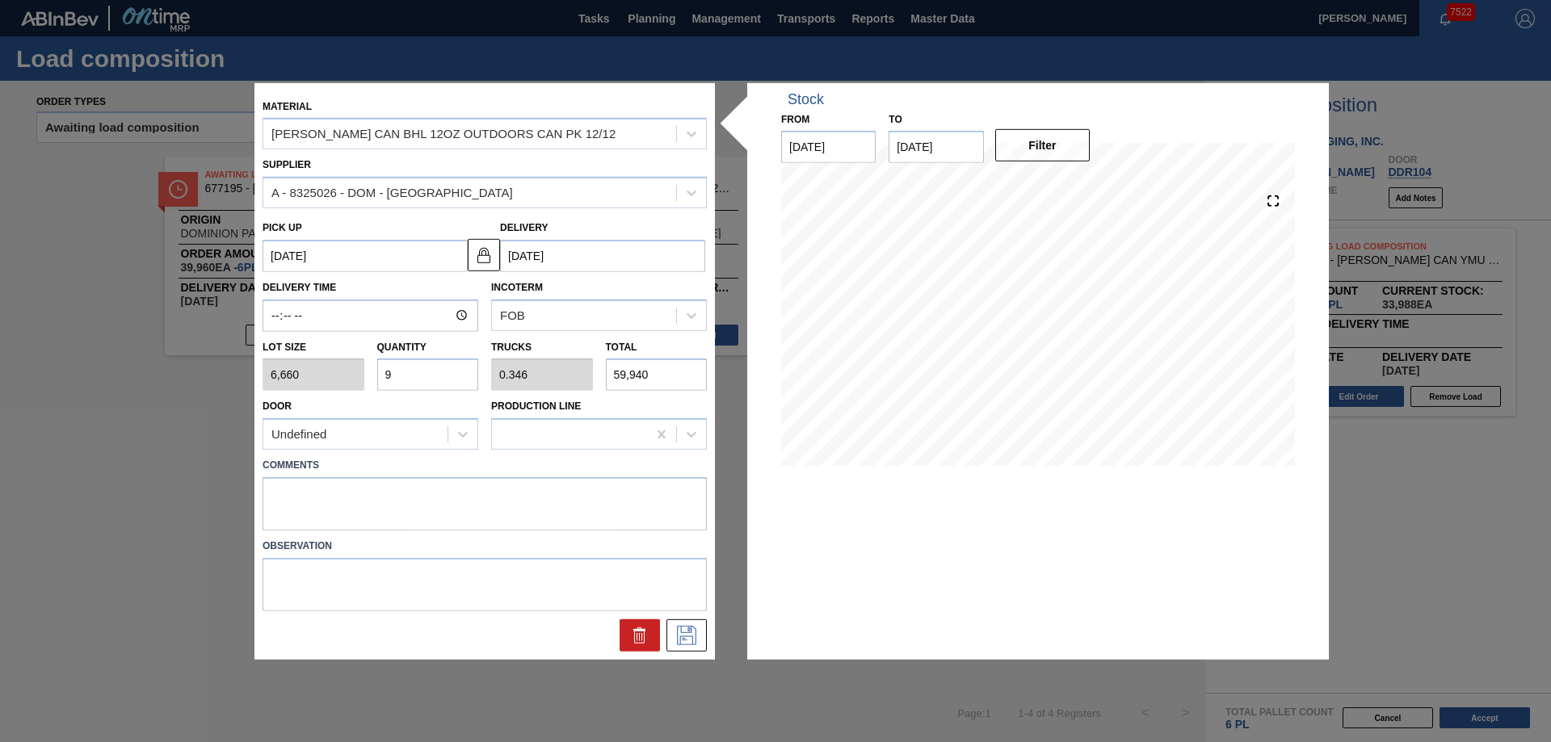
click at [281, 477] on label "Comments" at bounding box center [485, 465] width 444 height 23
click at [307, 498] on textarea at bounding box center [485, 503] width 444 height 53
type textarea "Live unload"
click at [685, 631] on icon at bounding box center [687, 635] width 26 height 19
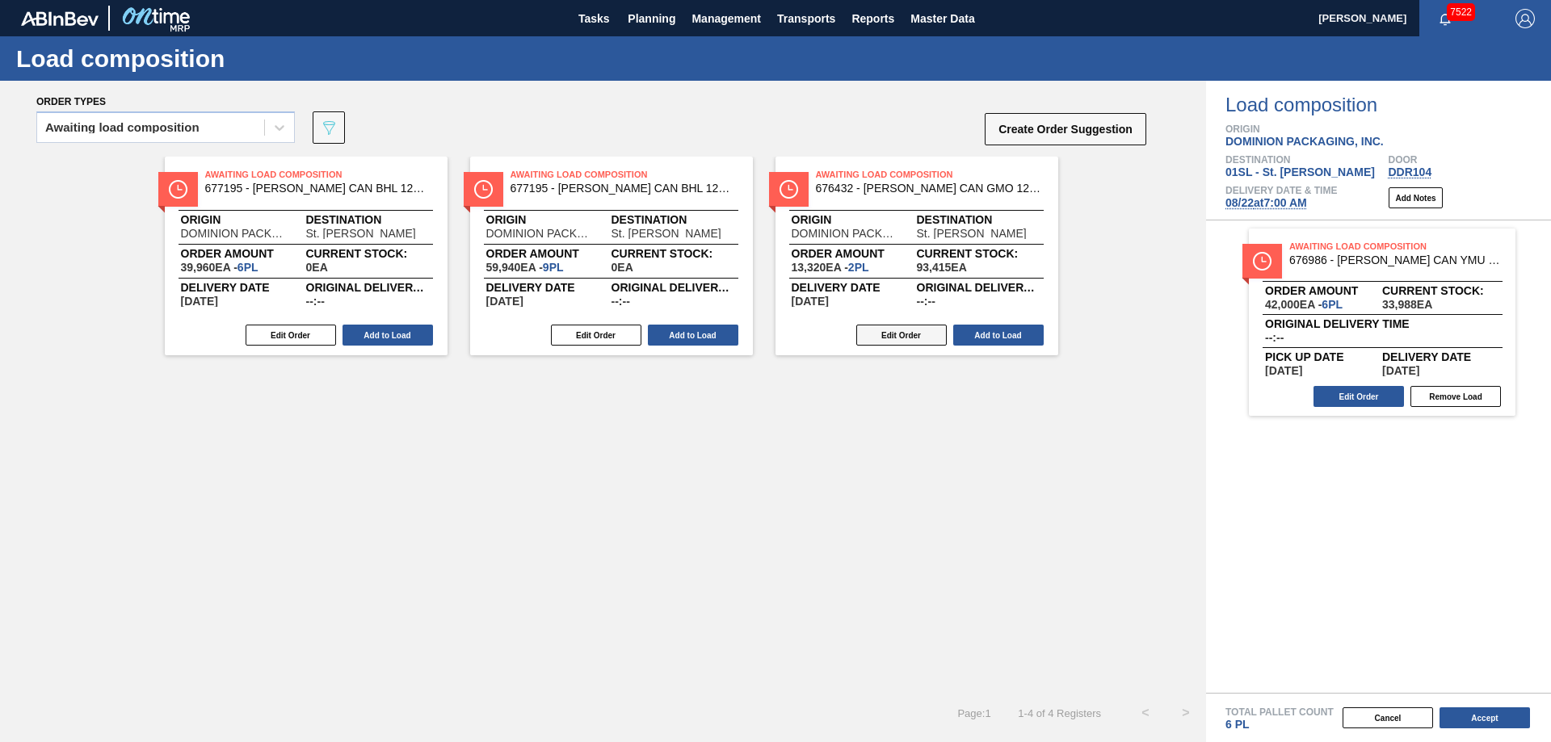
click at [887, 339] on button "Edit Order" at bounding box center [901, 335] width 90 height 21
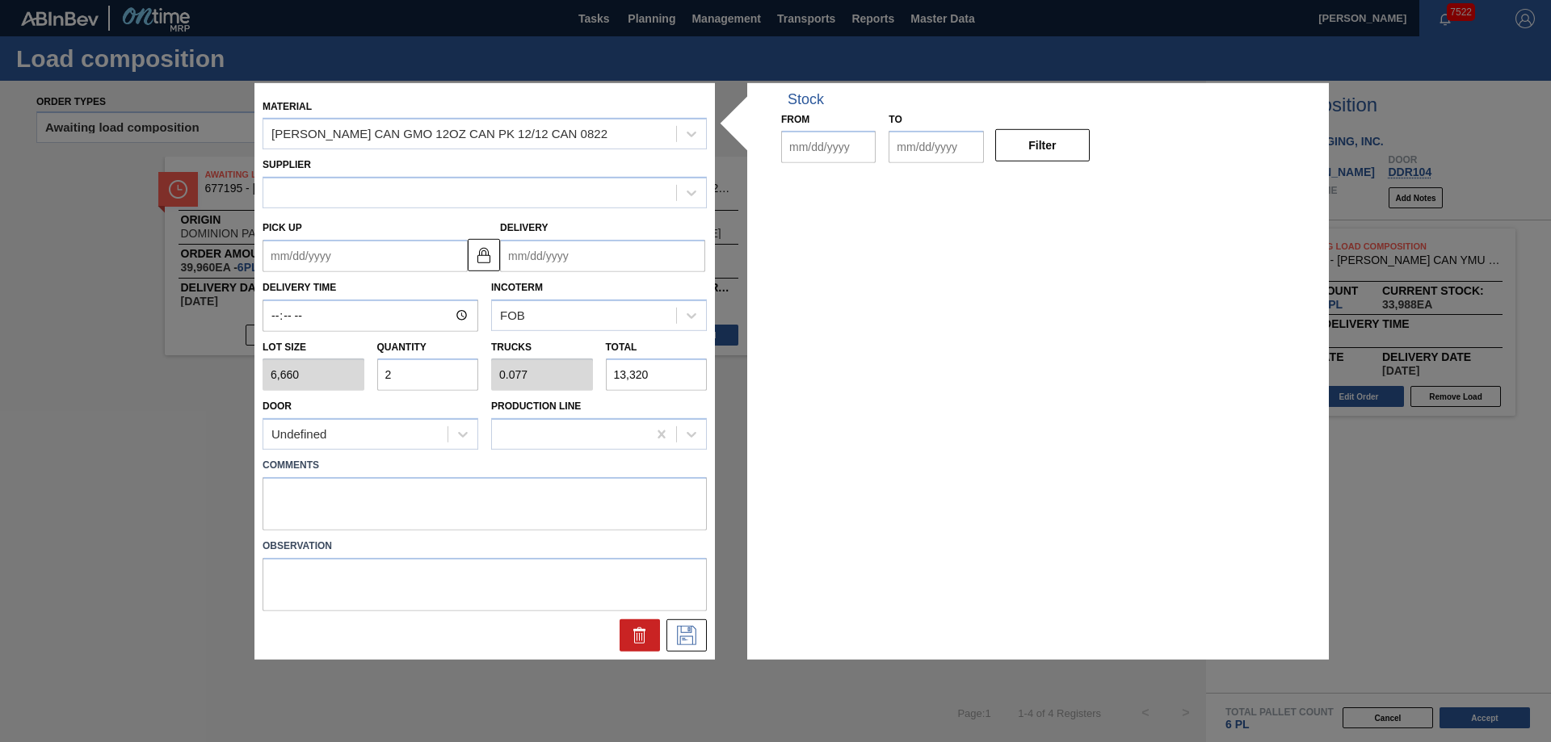
type input "6,660"
type input "2"
type input "0.077"
type input "13,320"
type up "[DATE]"
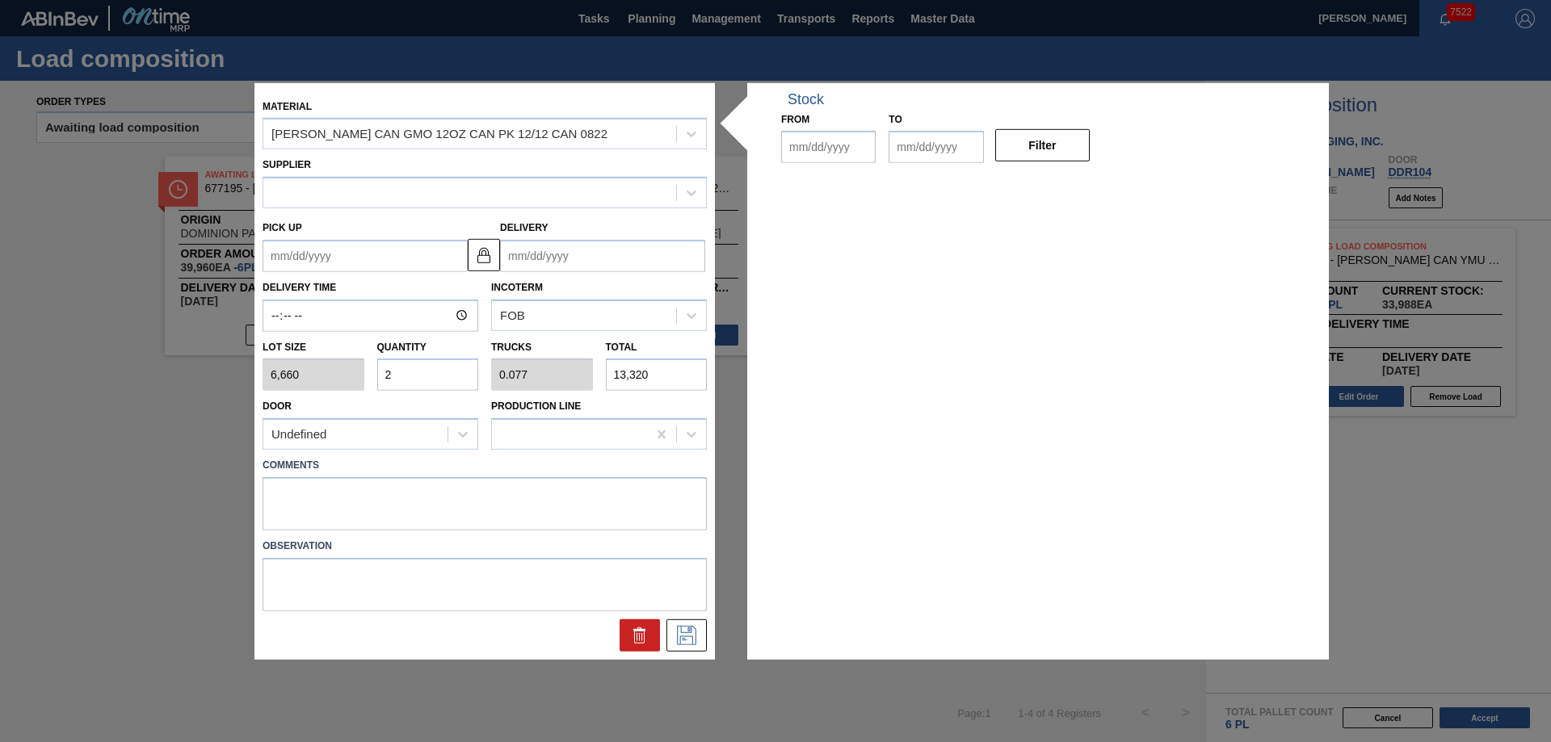
type input "[DATE]"
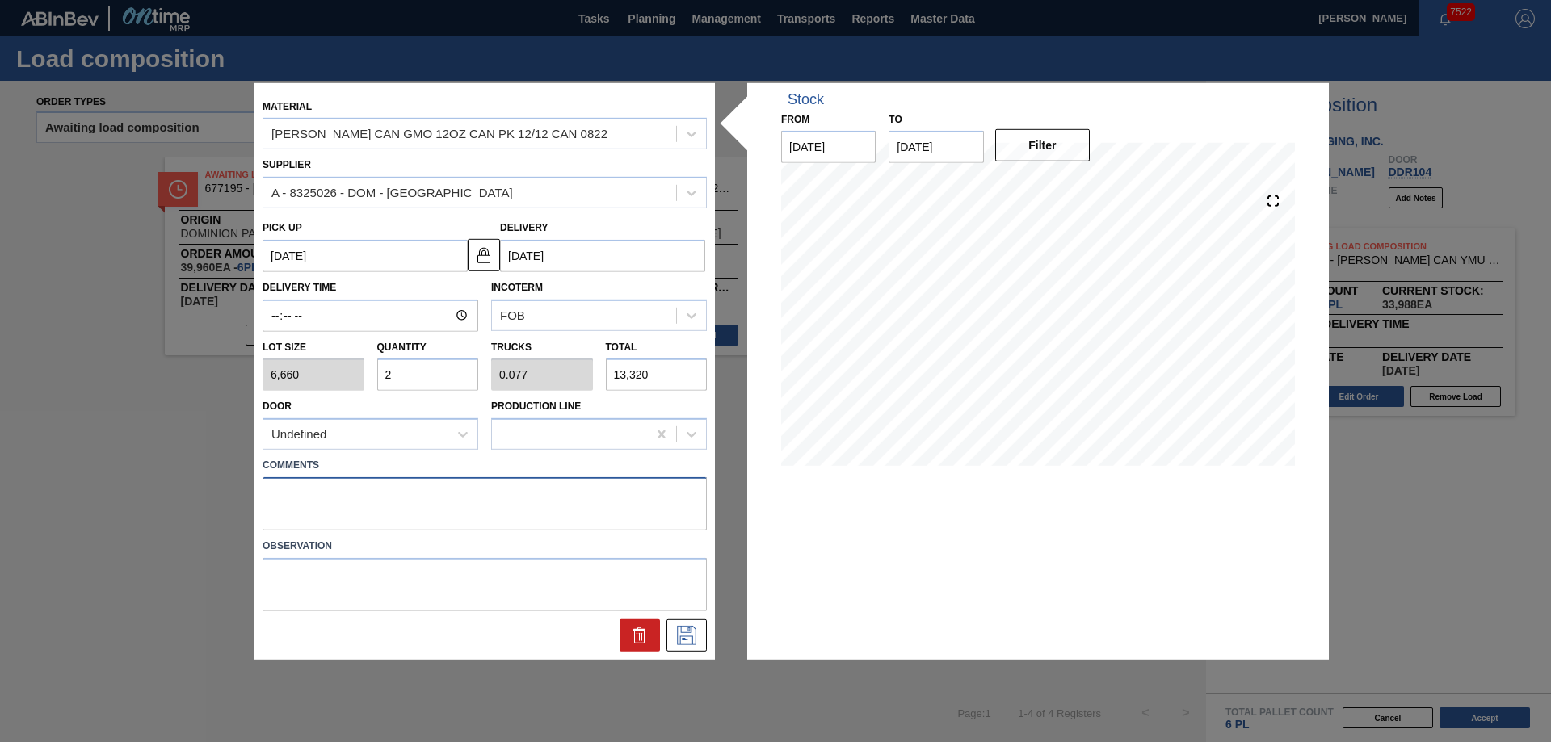
click at [566, 501] on textarea at bounding box center [485, 503] width 444 height 53
type textarea "Live unload"
click at [690, 637] on icon at bounding box center [686, 635] width 19 height 19
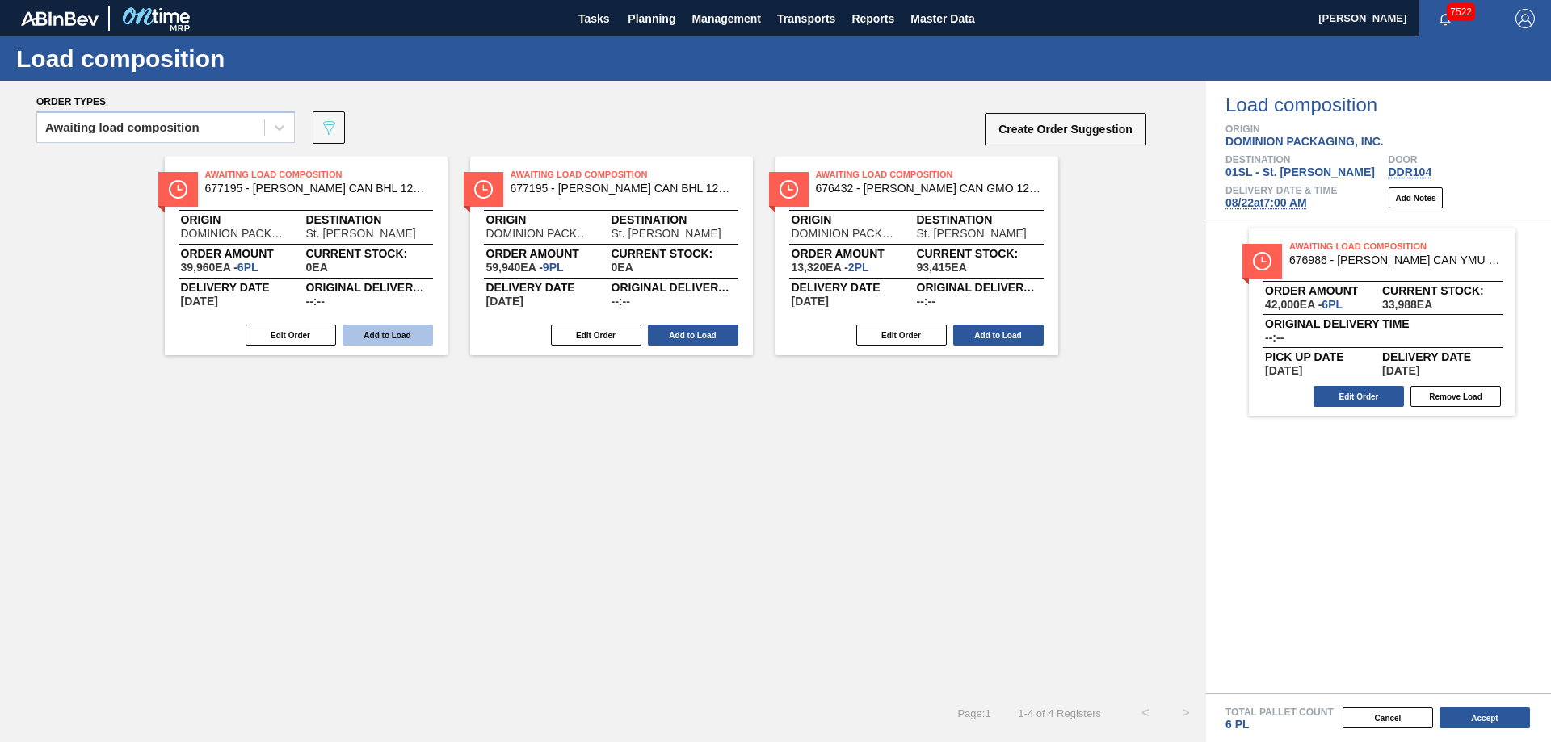
click at [385, 334] on button "Add to Load" at bounding box center [388, 335] width 90 height 21
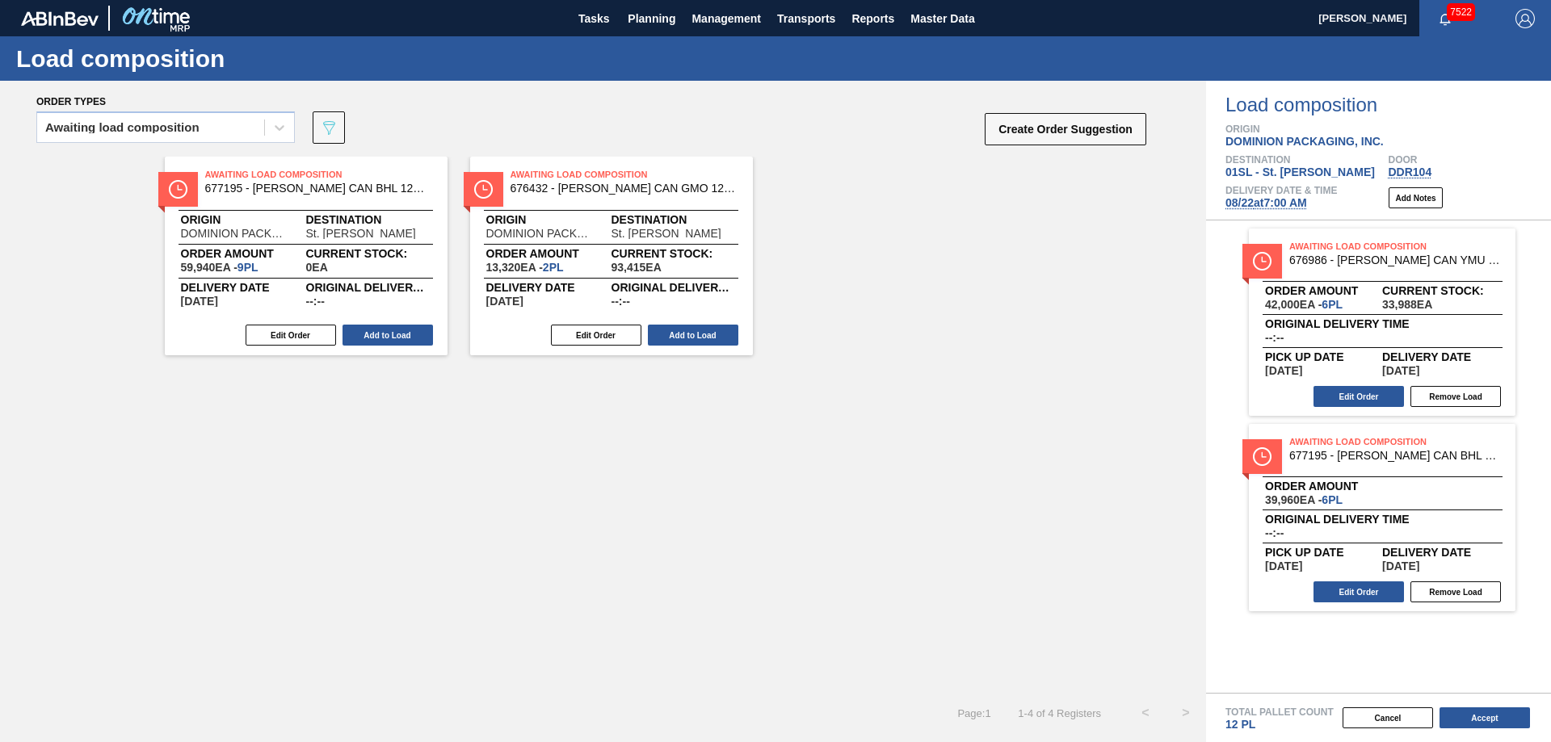
click at [385, 334] on button "Add to Load" at bounding box center [388, 335] width 90 height 21
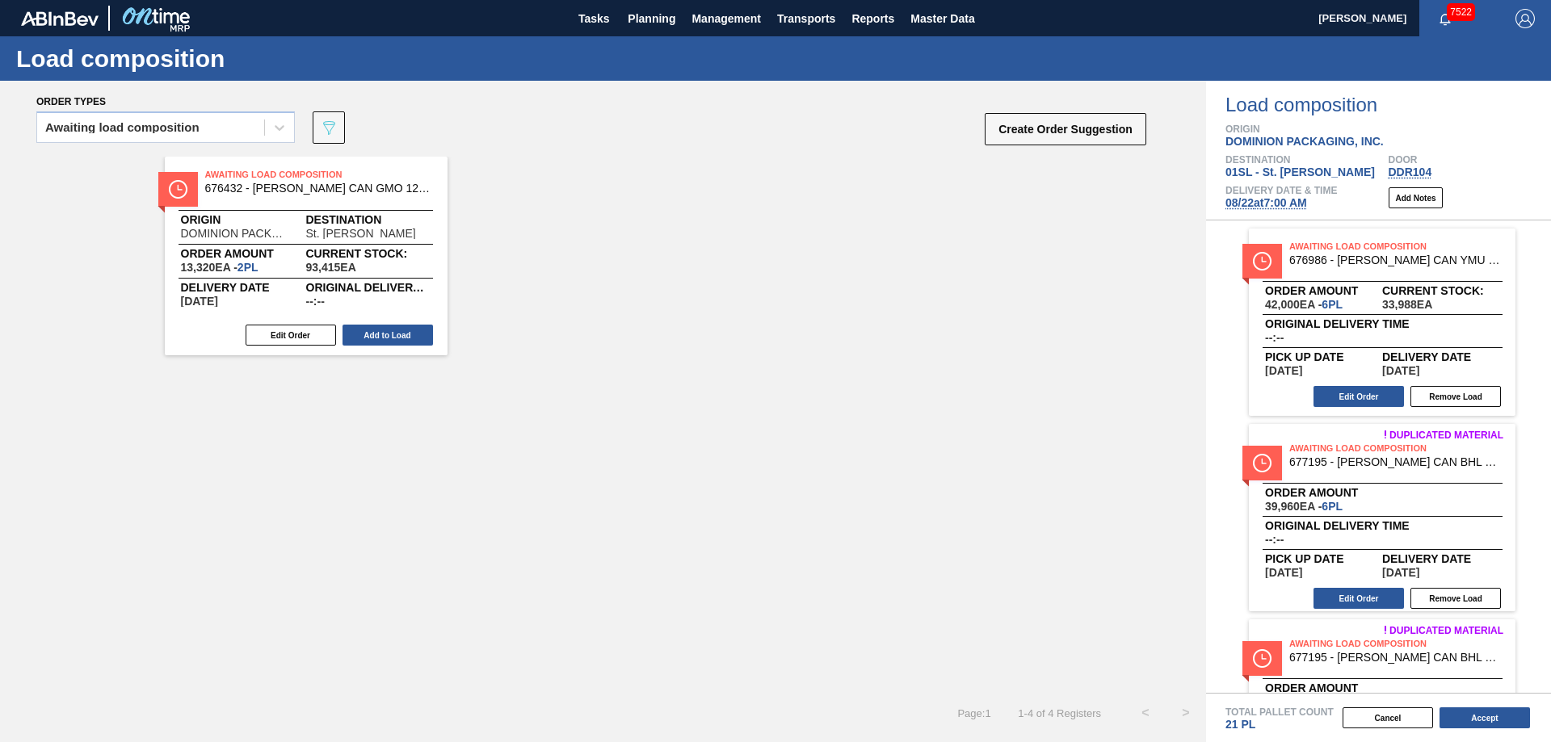
click at [385, 334] on button "Add to Load" at bounding box center [388, 335] width 90 height 21
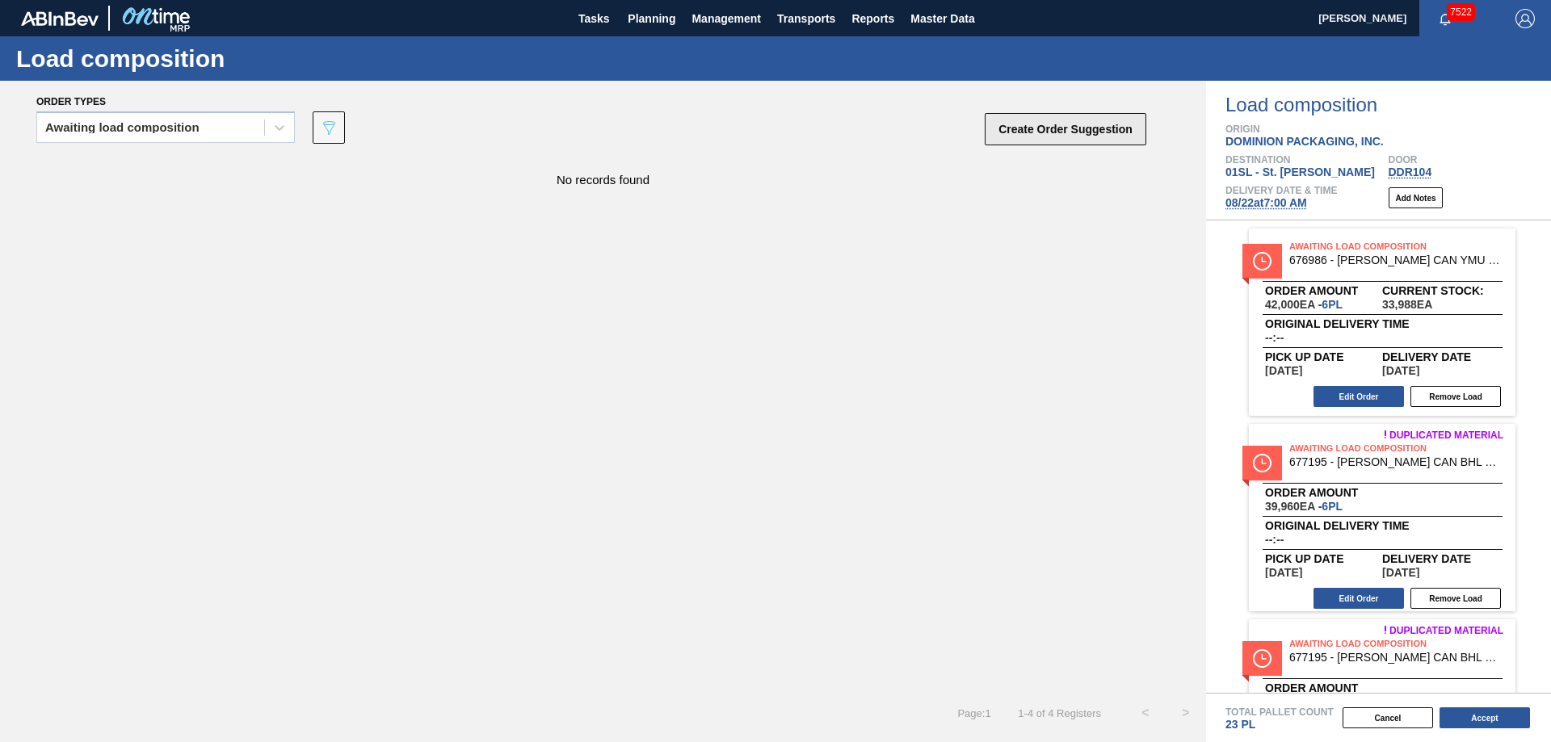
click at [1027, 129] on button "Create Order Suggestion" at bounding box center [1066, 129] width 162 height 32
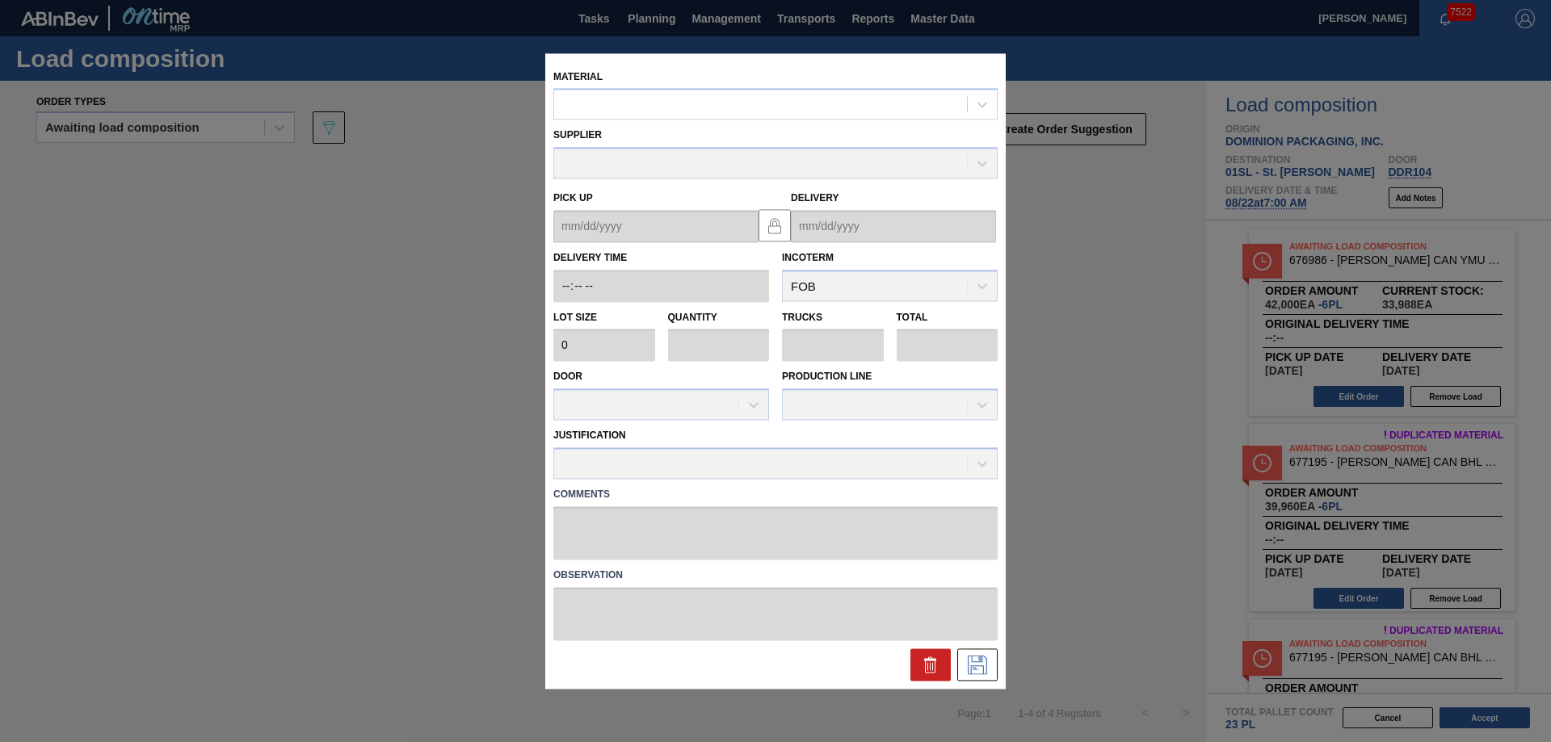
click at [765, 107] on div at bounding box center [760, 104] width 413 height 23
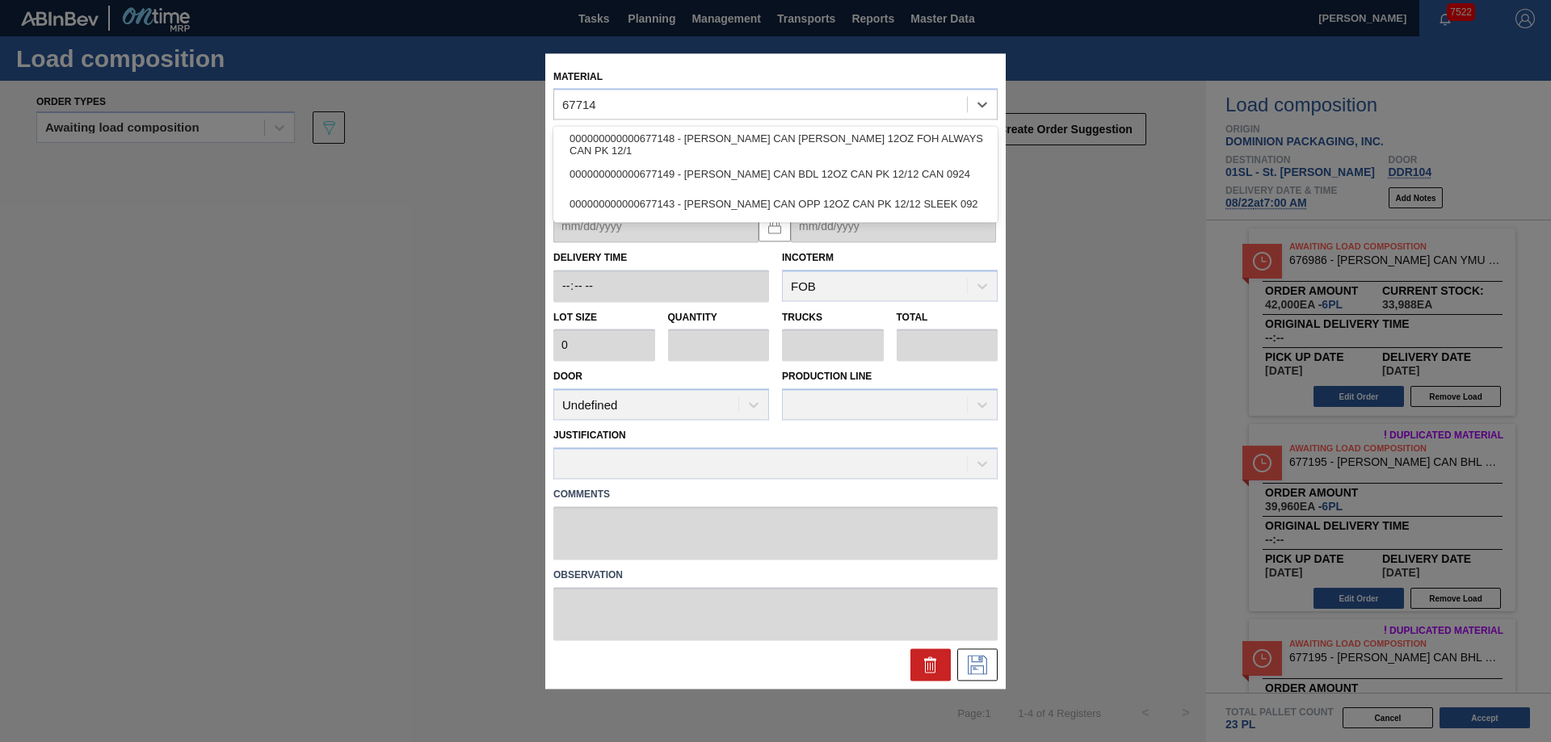
type input "677149"
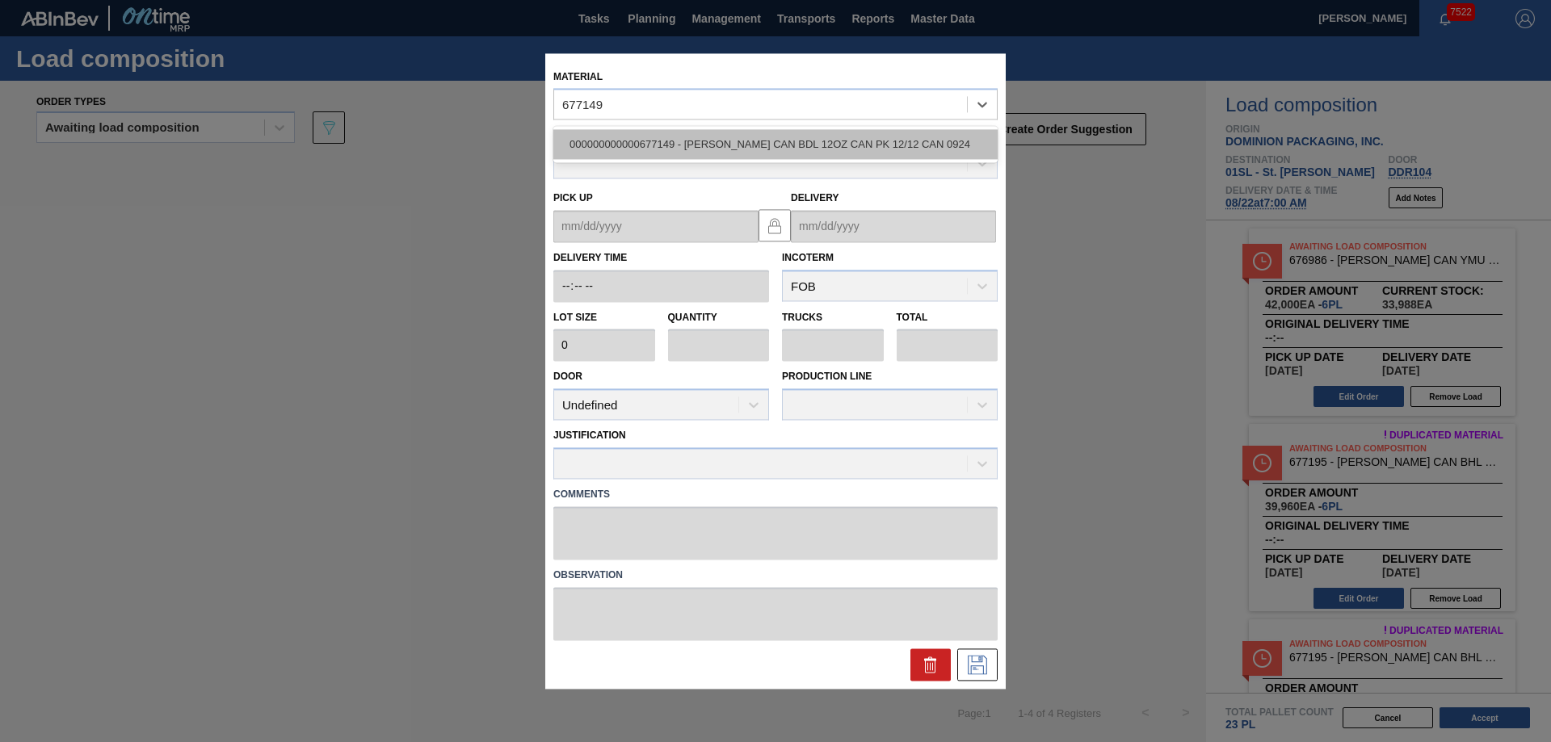
click at [707, 141] on div "000000000000677149 - [PERSON_NAME] CAN BDL 12OZ CAN PK 12/12 CAN 0924" at bounding box center [775, 145] width 444 height 30
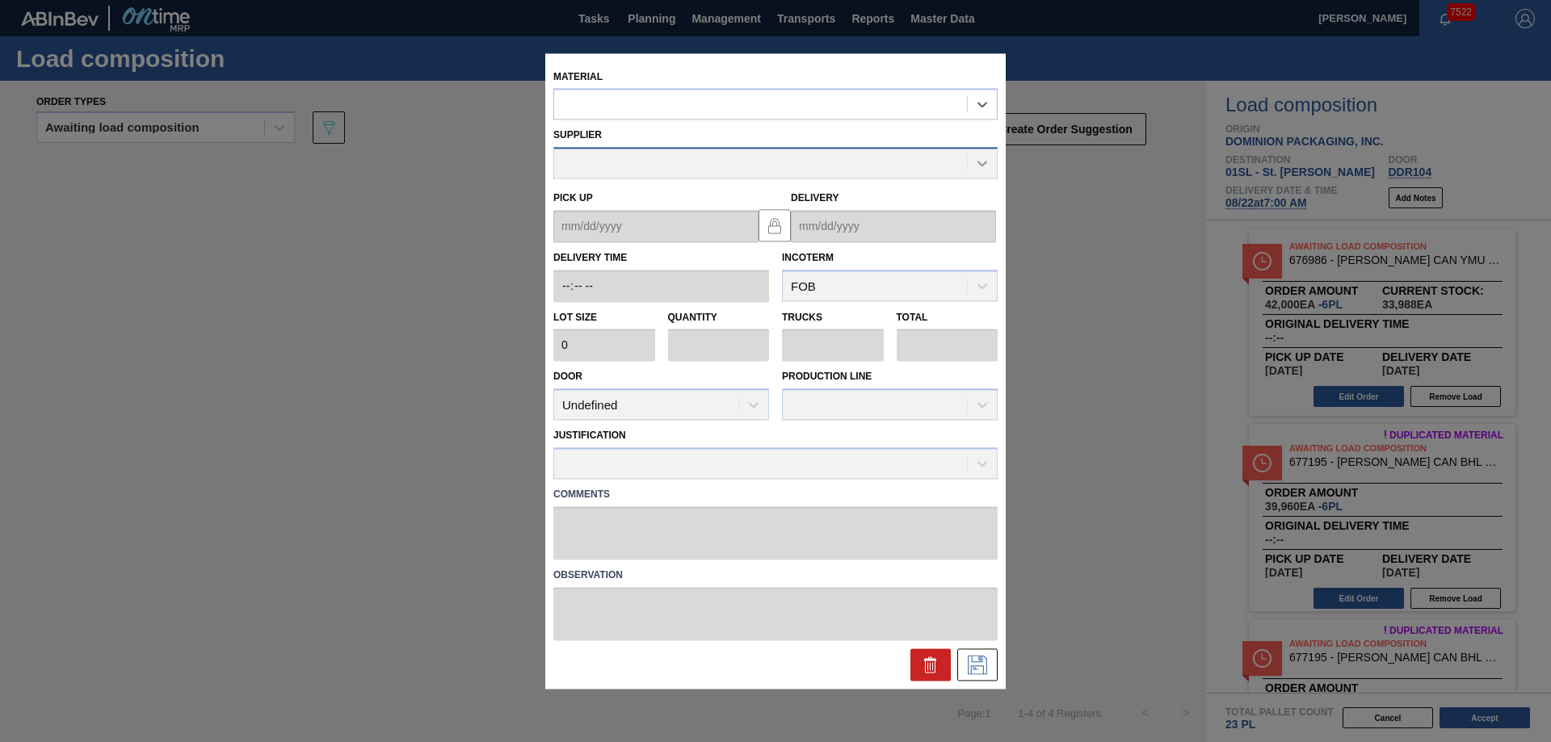
type input "6,660"
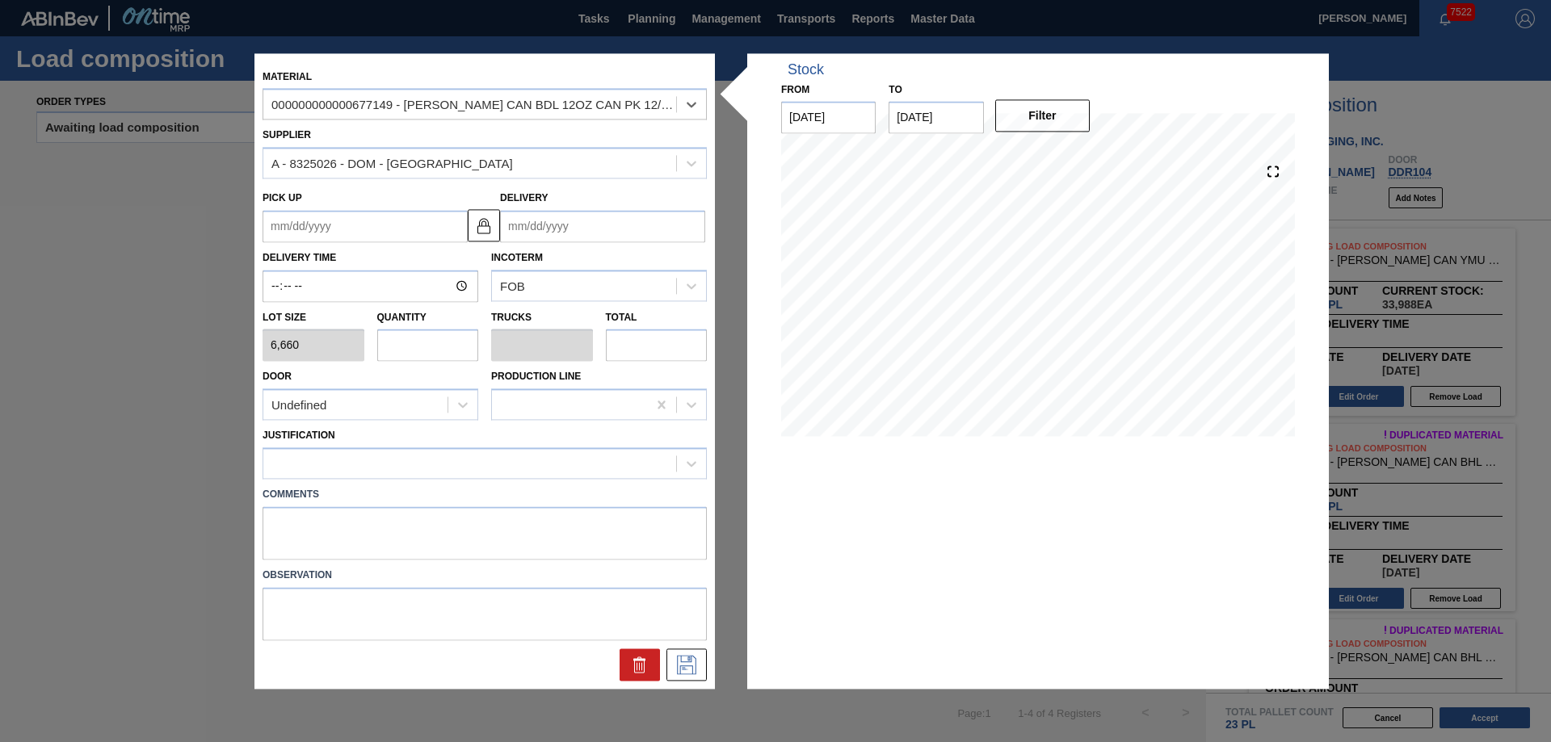
click at [598, 222] on input "Delivery" at bounding box center [602, 226] width 205 height 32
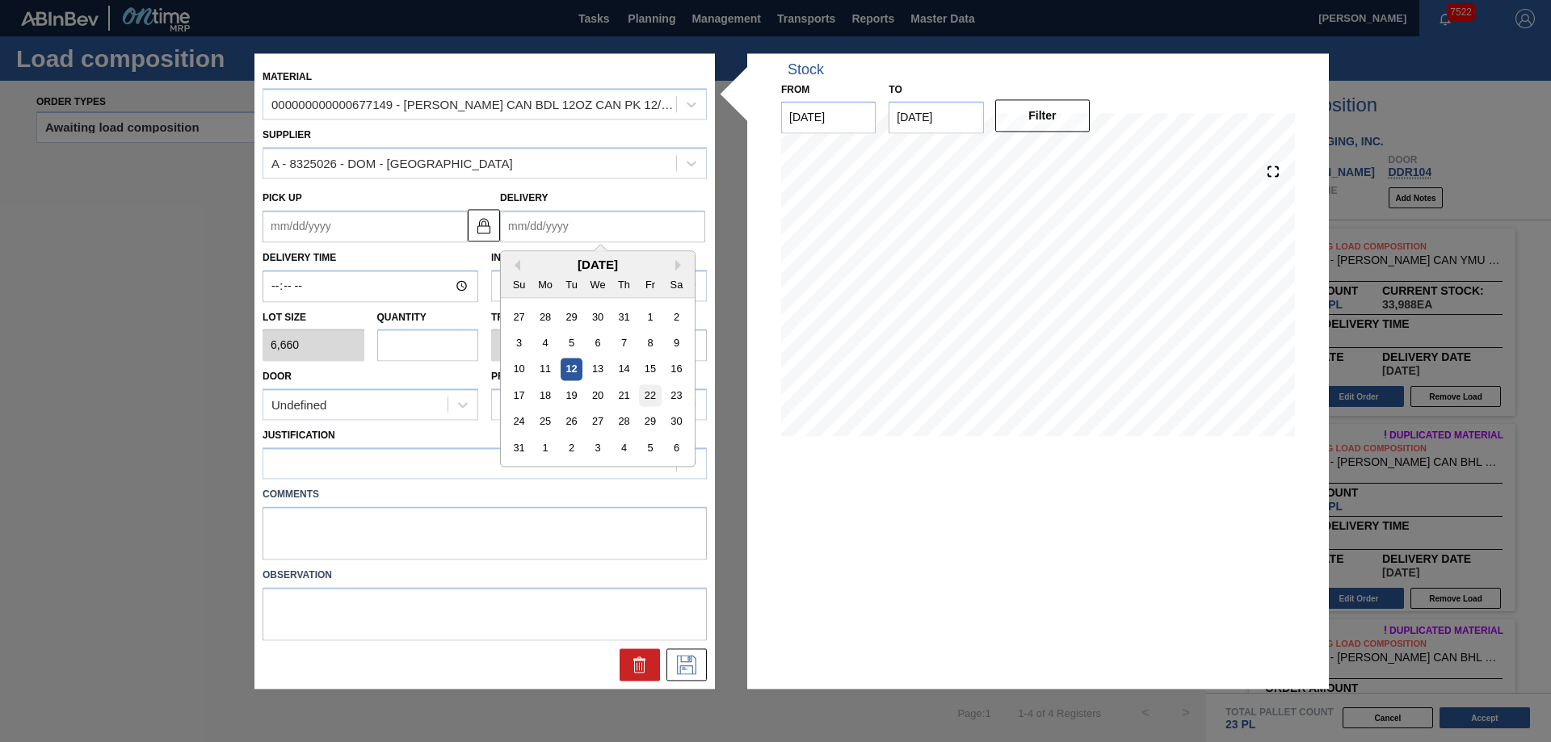
click at [651, 385] on div "22" at bounding box center [650, 396] width 22 height 22
type up "[DATE]"
type input "[DATE]"
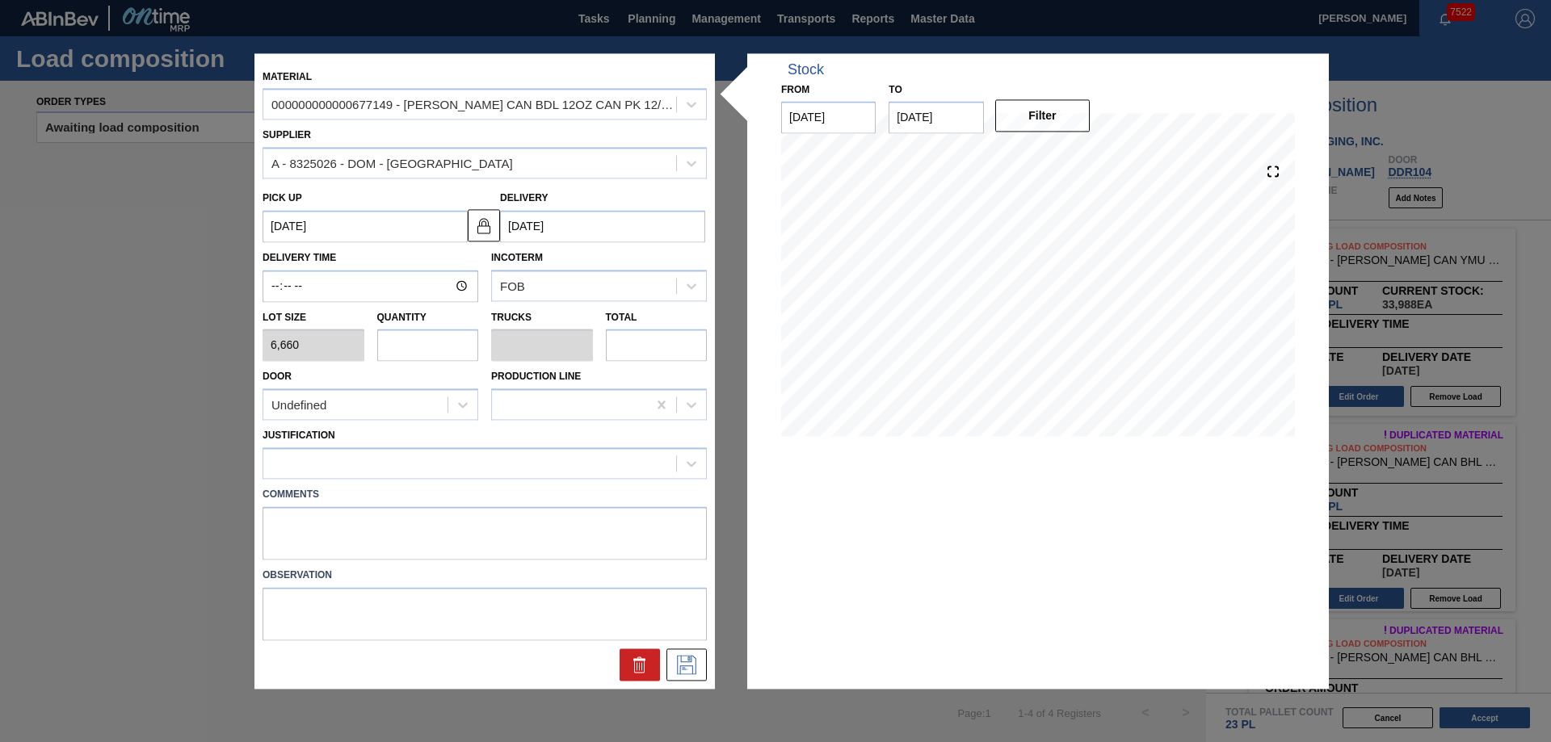
click at [413, 349] on input "text" at bounding box center [428, 346] width 102 height 32
type input "3"
type input "0.115"
type input "19,980"
type input "3"
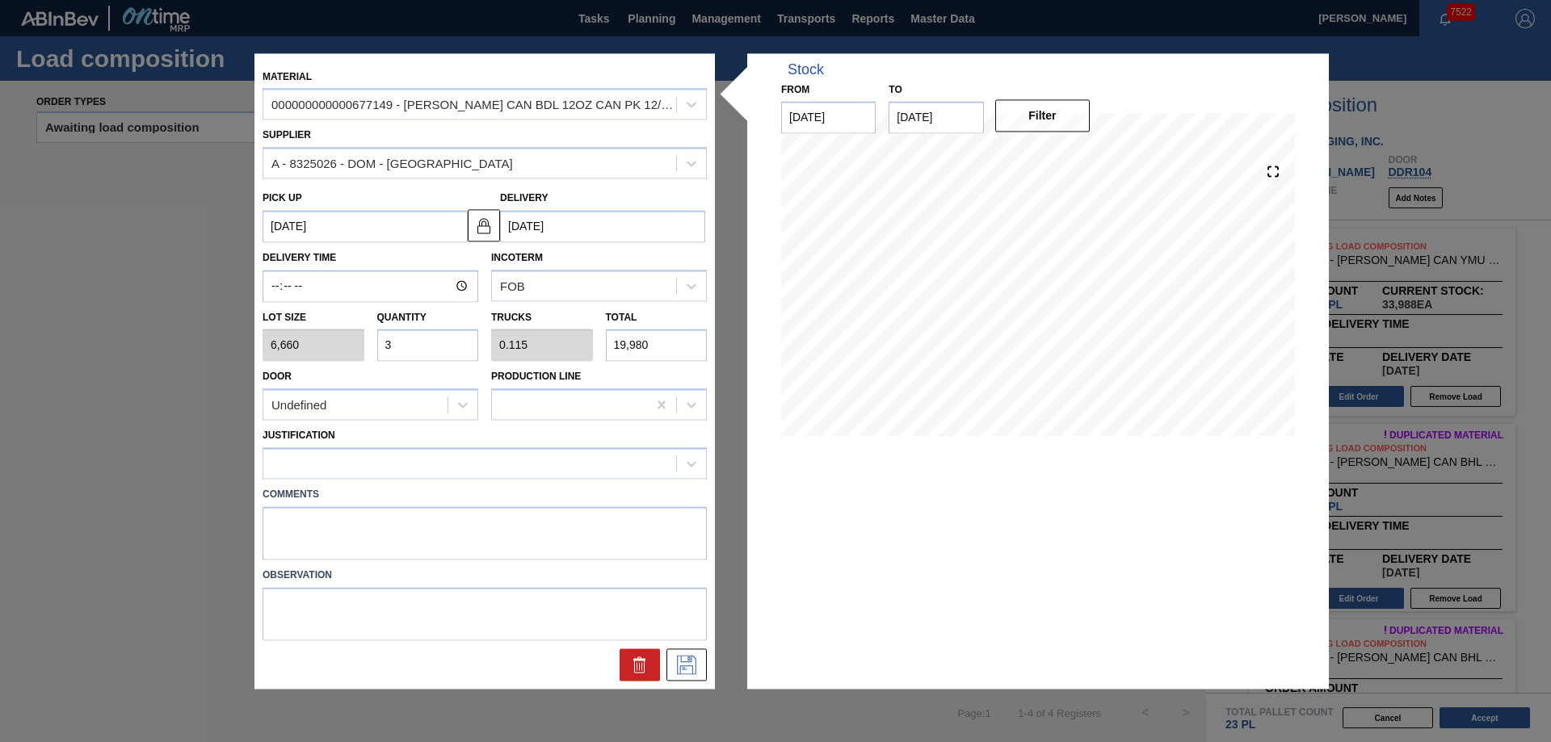
click at [393, 421] on div "Justification" at bounding box center [484, 450] width 457 height 59
click at [377, 414] on div "Undefined" at bounding box center [355, 404] width 184 height 23
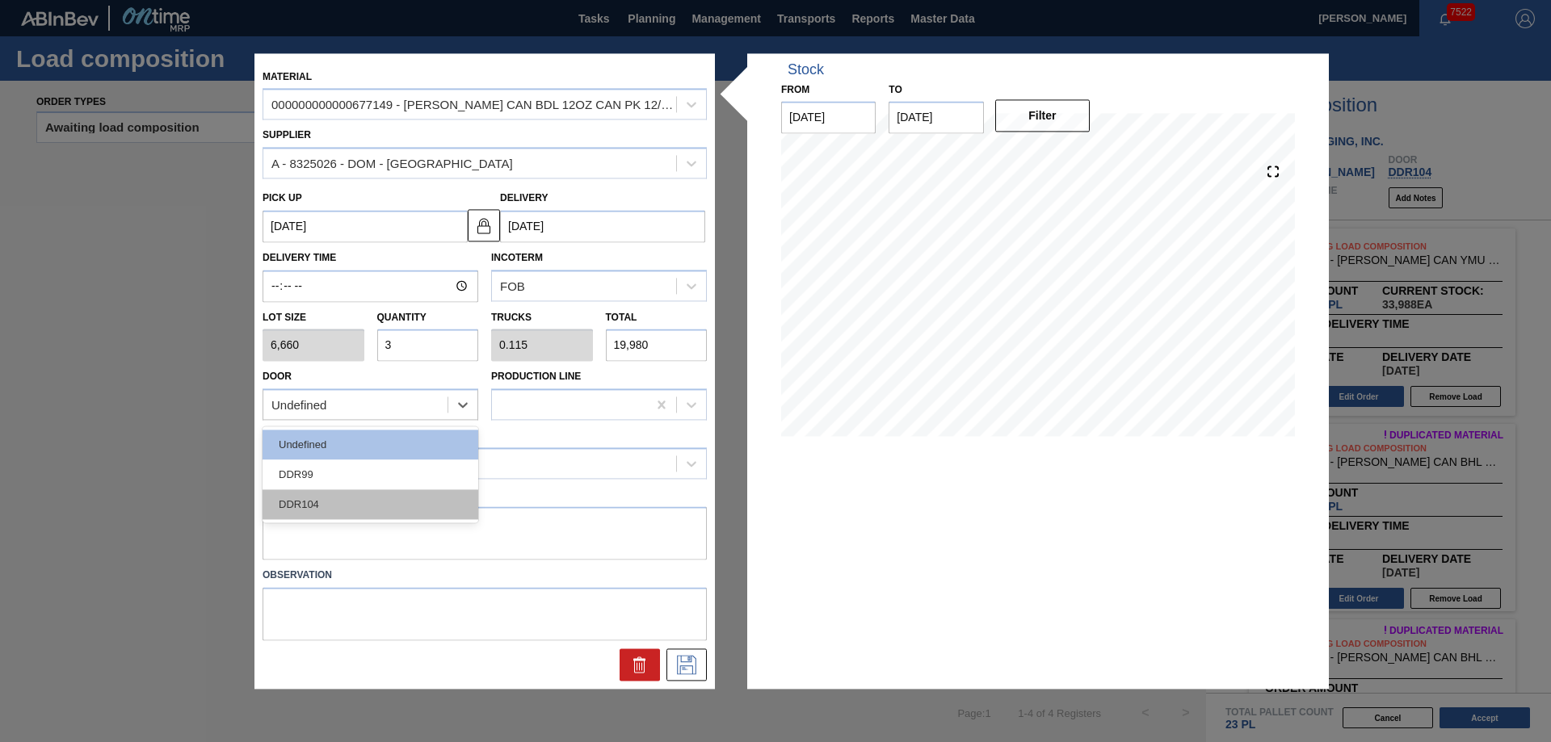
click at [326, 491] on div "DDR104" at bounding box center [371, 505] width 216 height 30
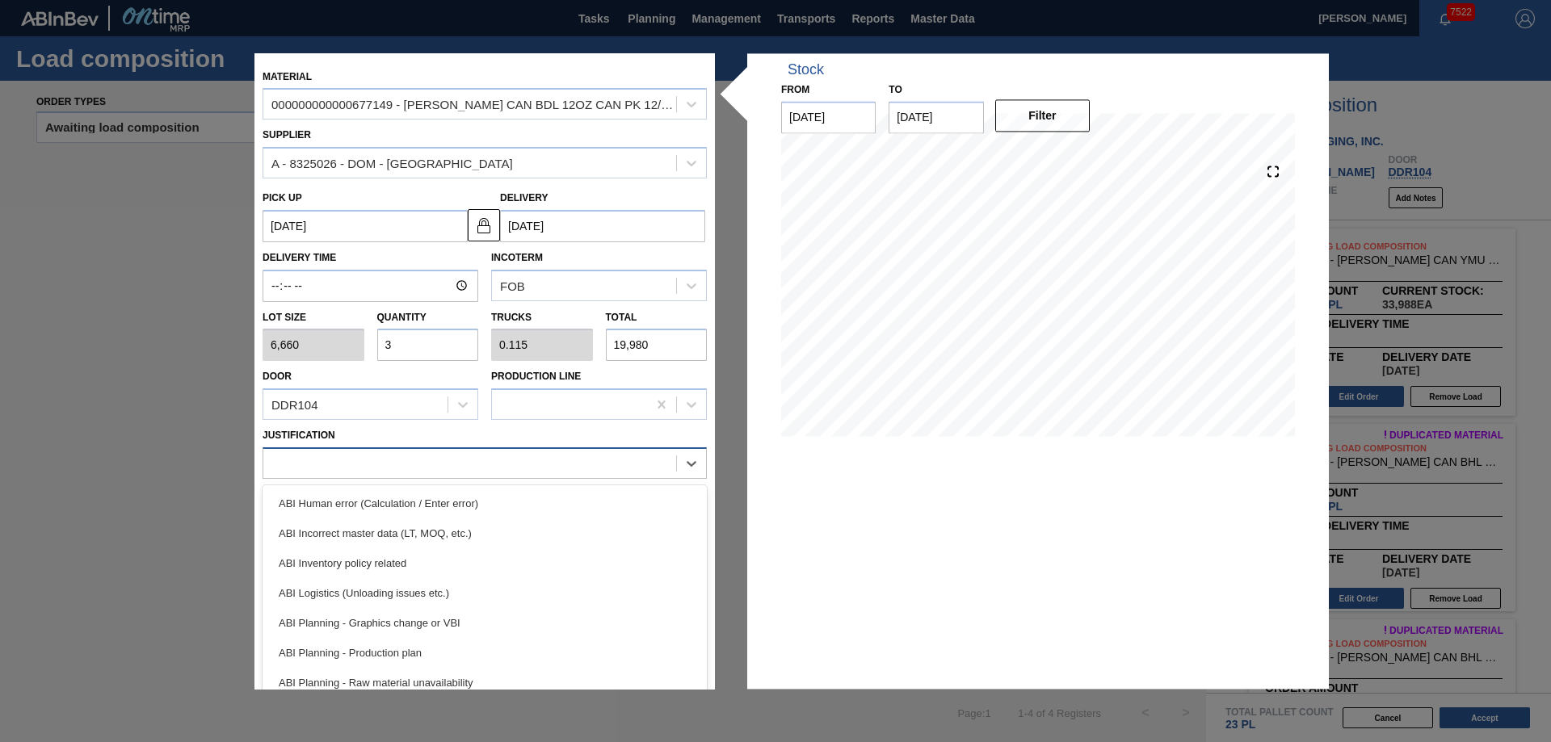
click at [318, 476] on div at bounding box center [485, 464] width 444 height 32
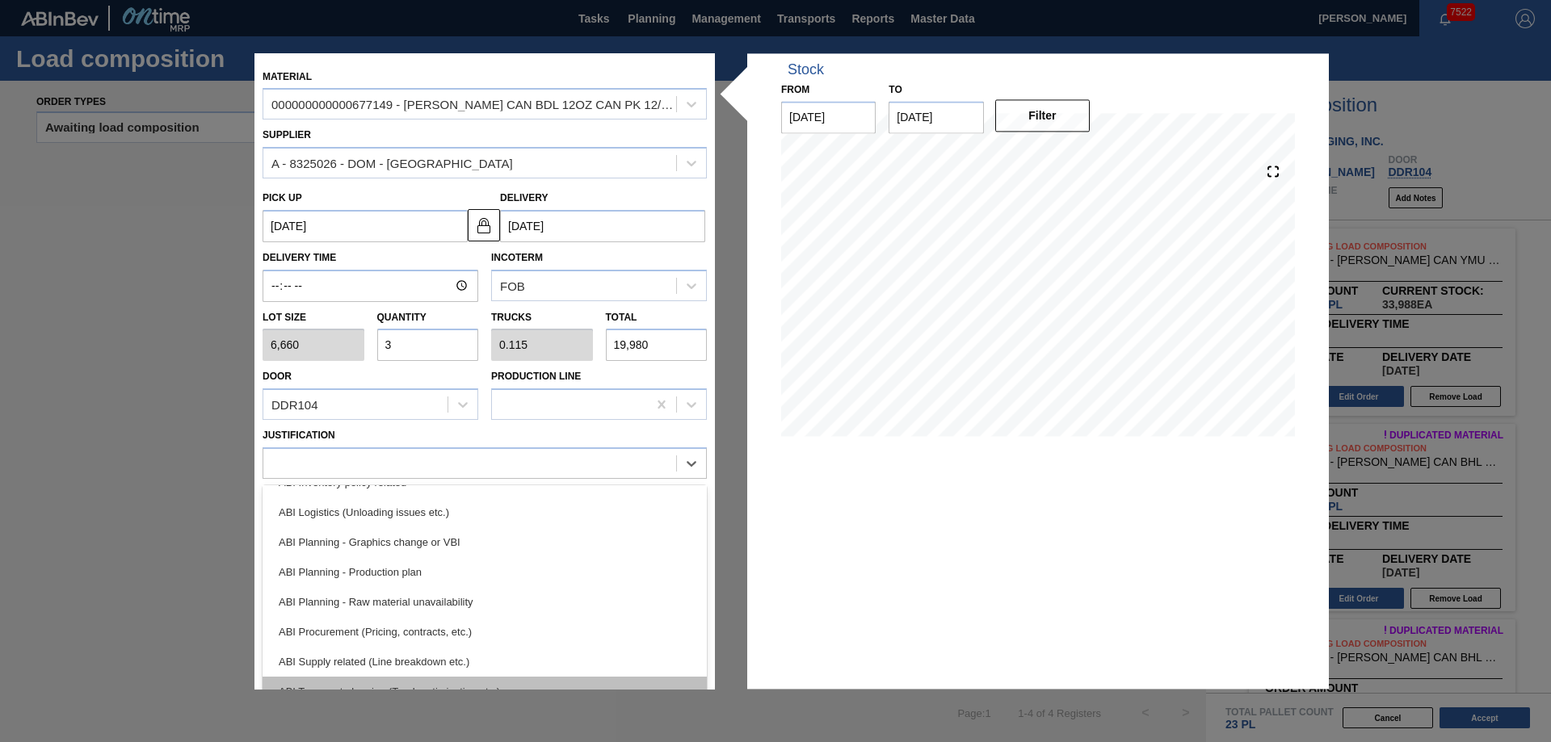
scroll to position [162, 0]
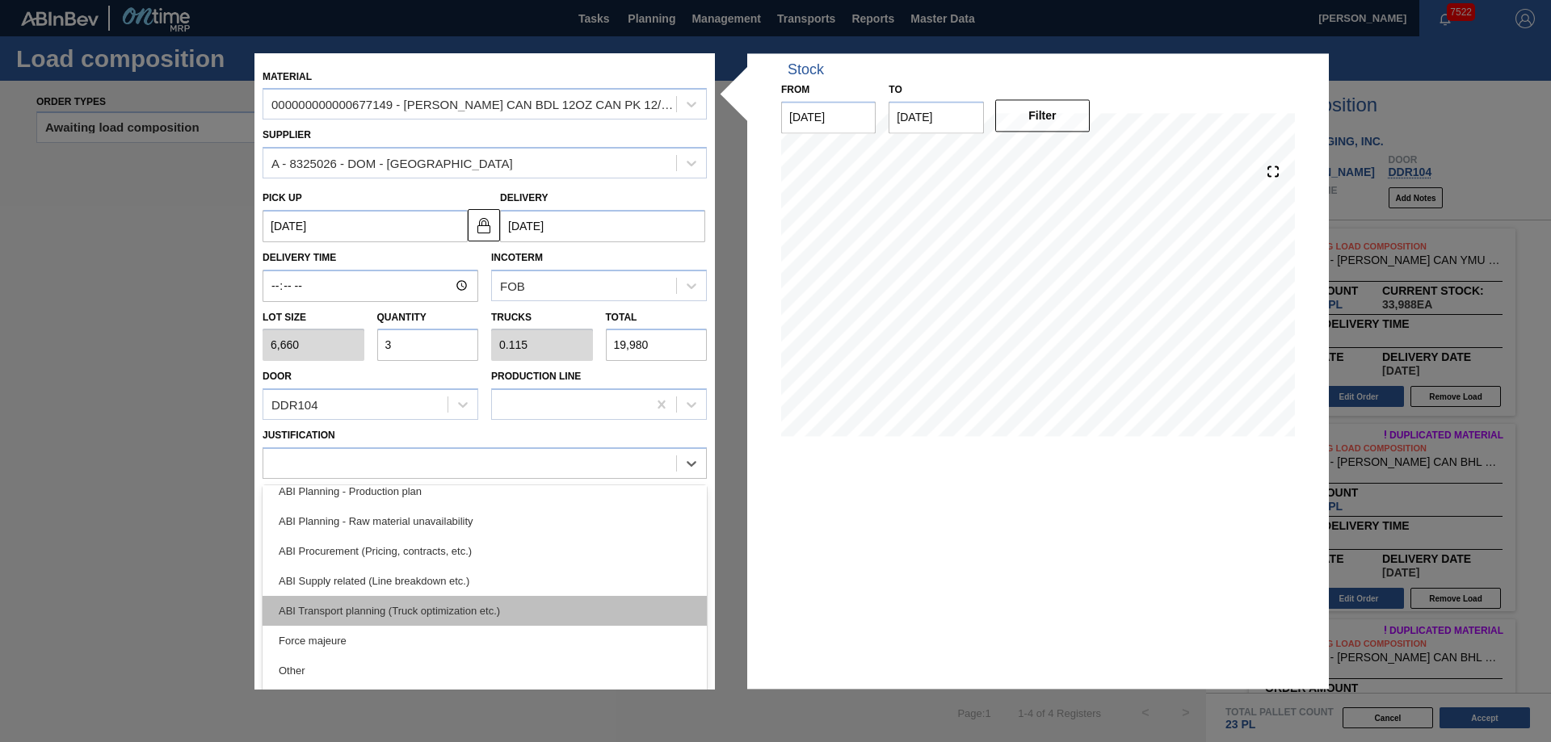
click at [444, 610] on div "ABI Transport planning (Truck optimization etc.)" at bounding box center [485, 611] width 444 height 30
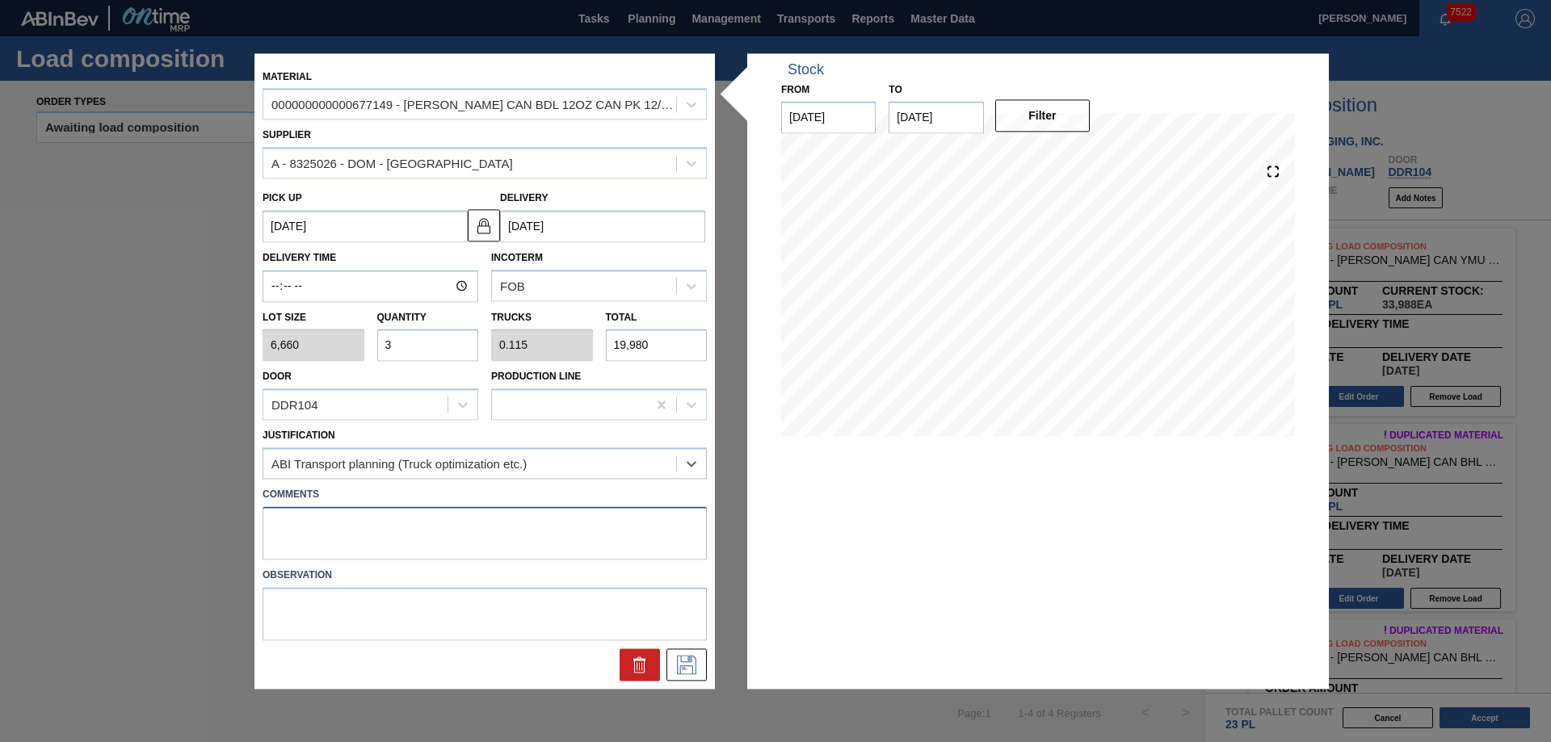
click at [400, 525] on textarea at bounding box center [485, 533] width 444 height 53
type textarea "Live unload"
click at [683, 654] on button at bounding box center [686, 665] width 40 height 32
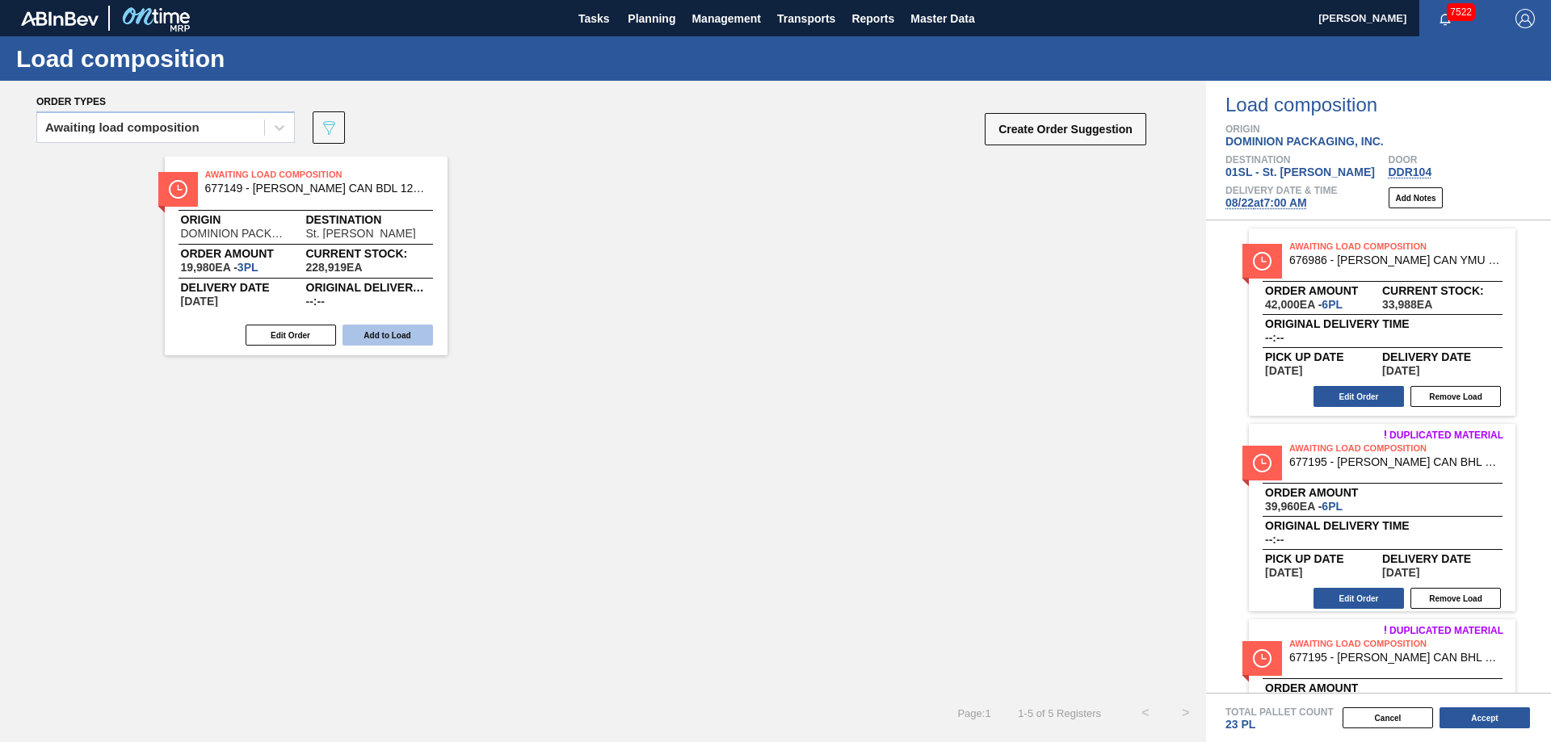
click at [372, 340] on button "Add to Load" at bounding box center [388, 335] width 90 height 21
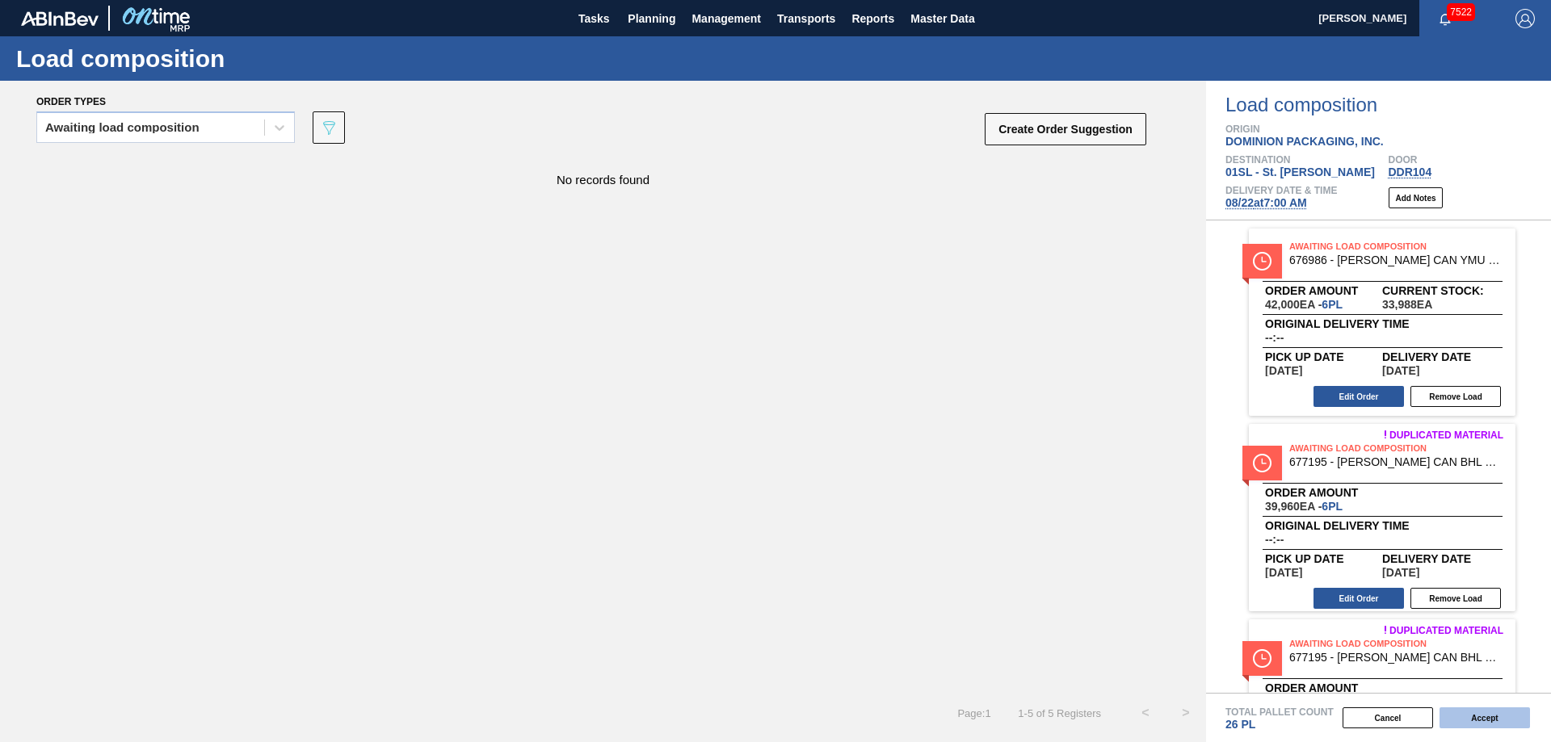
click at [1500, 715] on button "Accept" at bounding box center [1485, 718] width 90 height 21
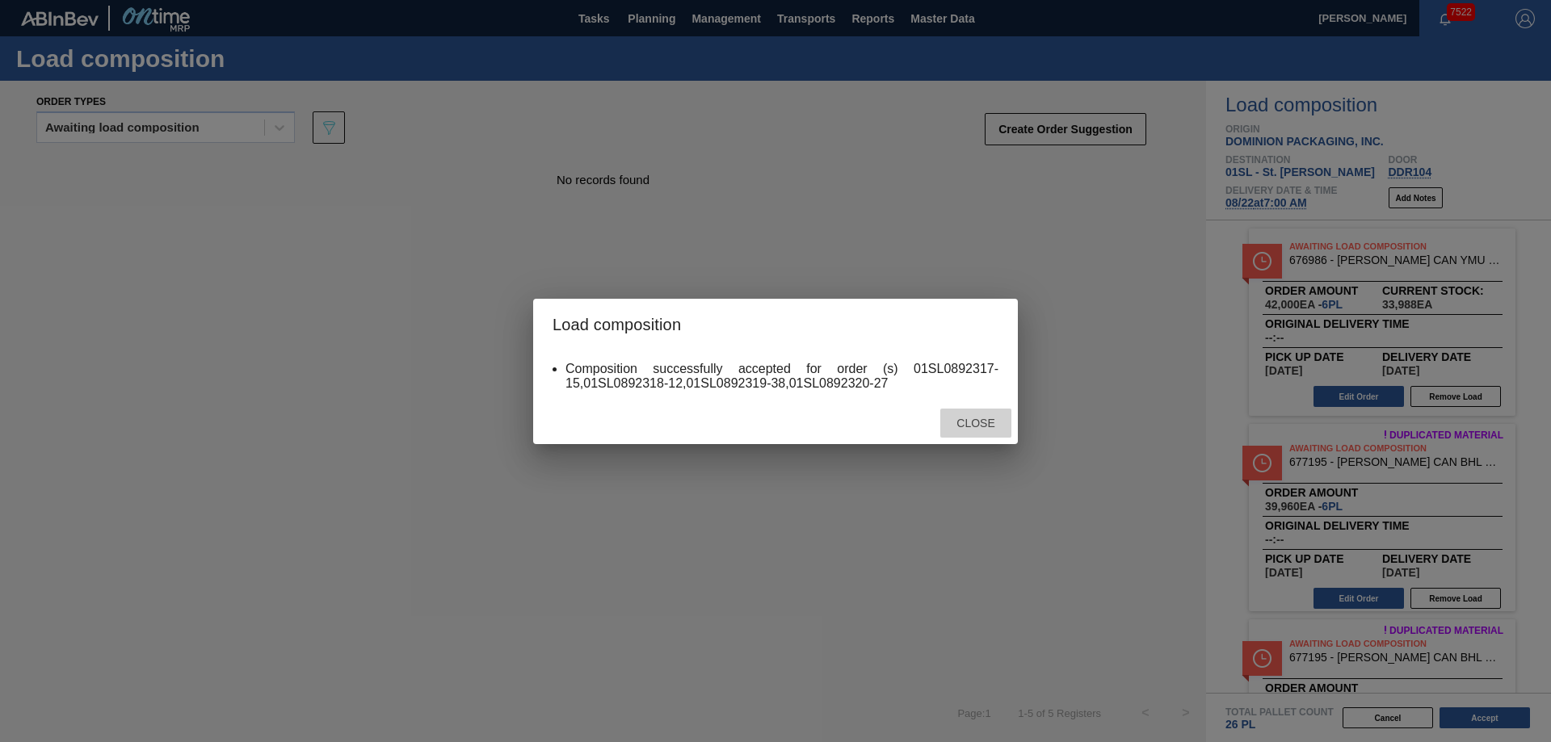
click at [956, 422] on span "Close" at bounding box center [976, 423] width 64 height 13
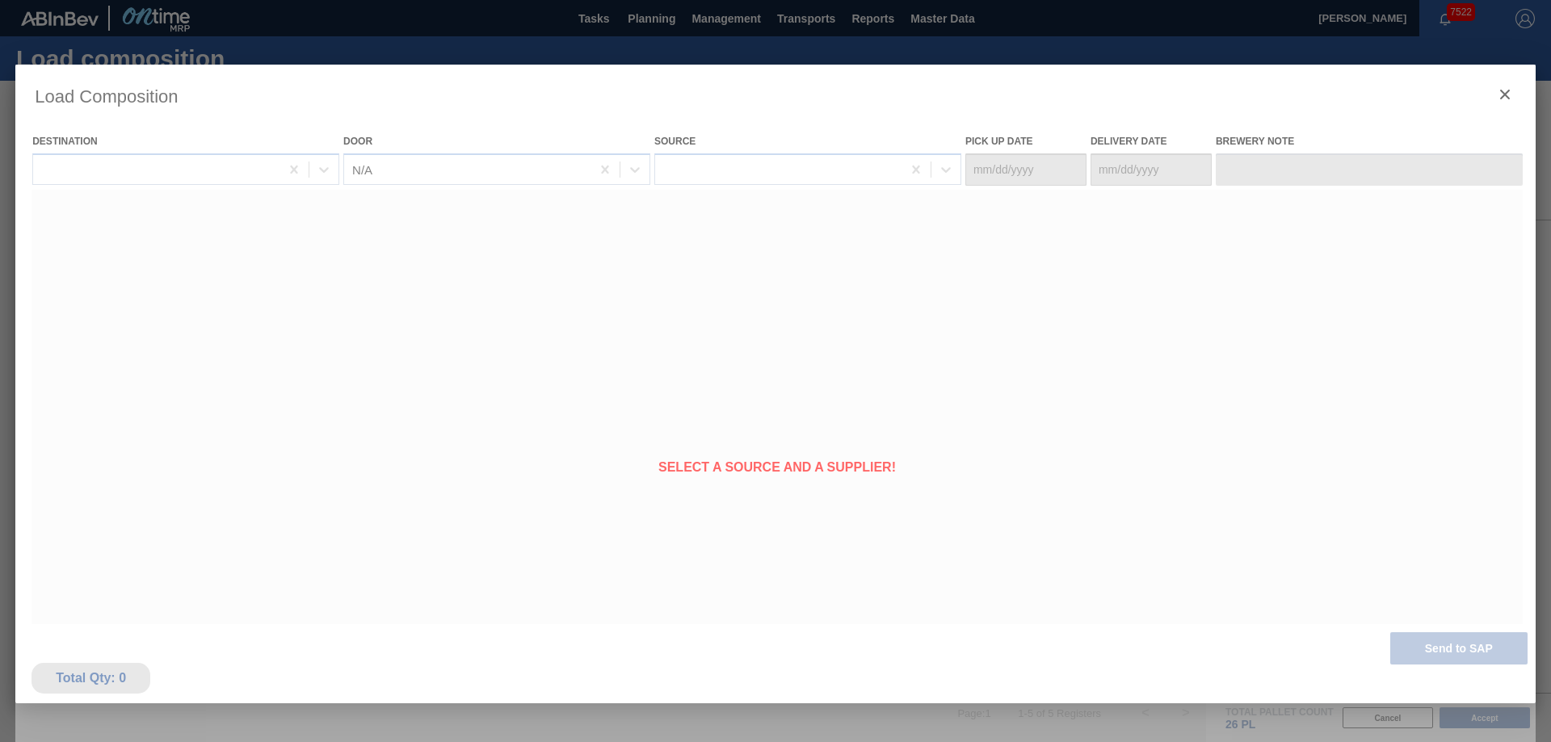
type Date "[DATE]"
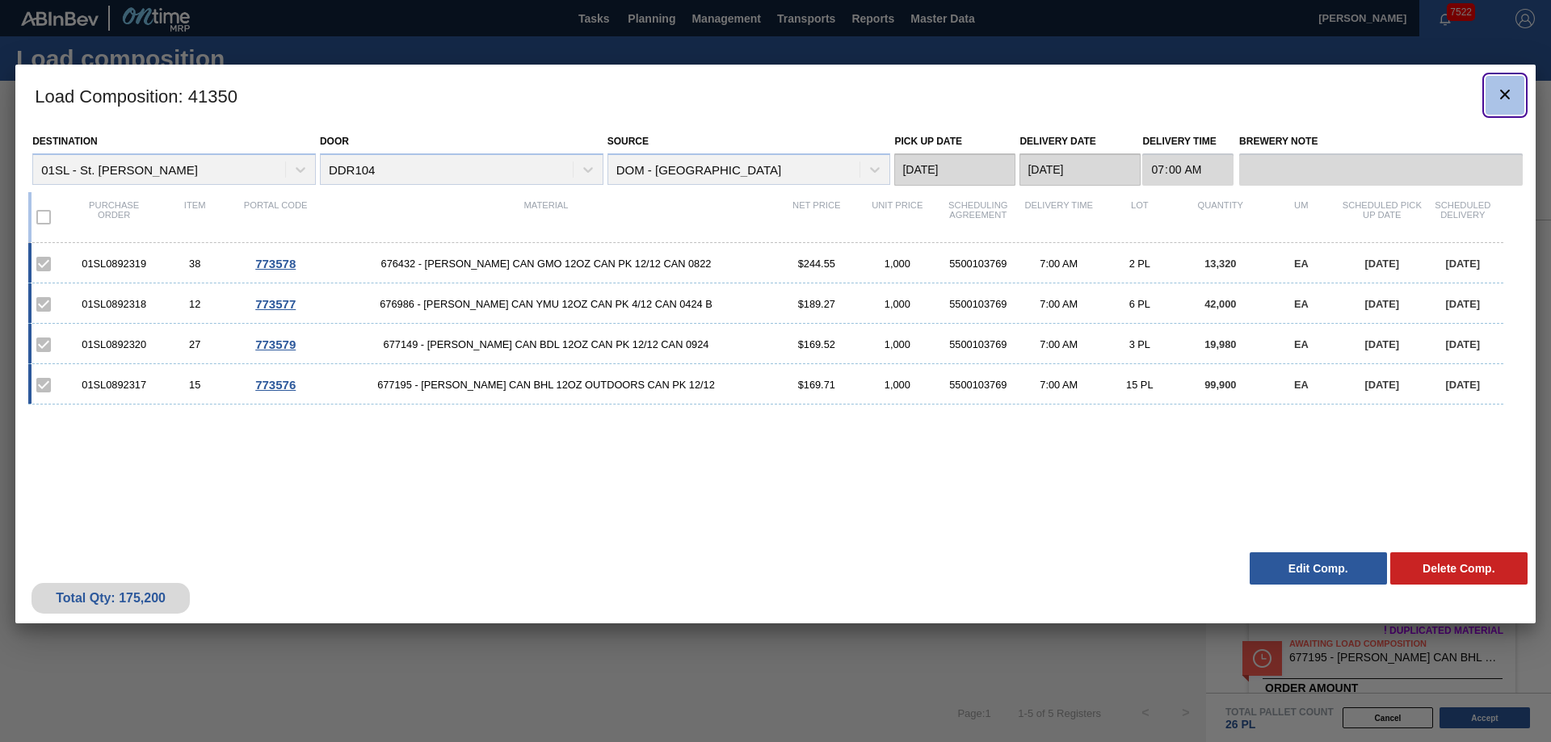
click at [1494, 102] on button "botão de ícone" at bounding box center [1505, 95] width 39 height 39
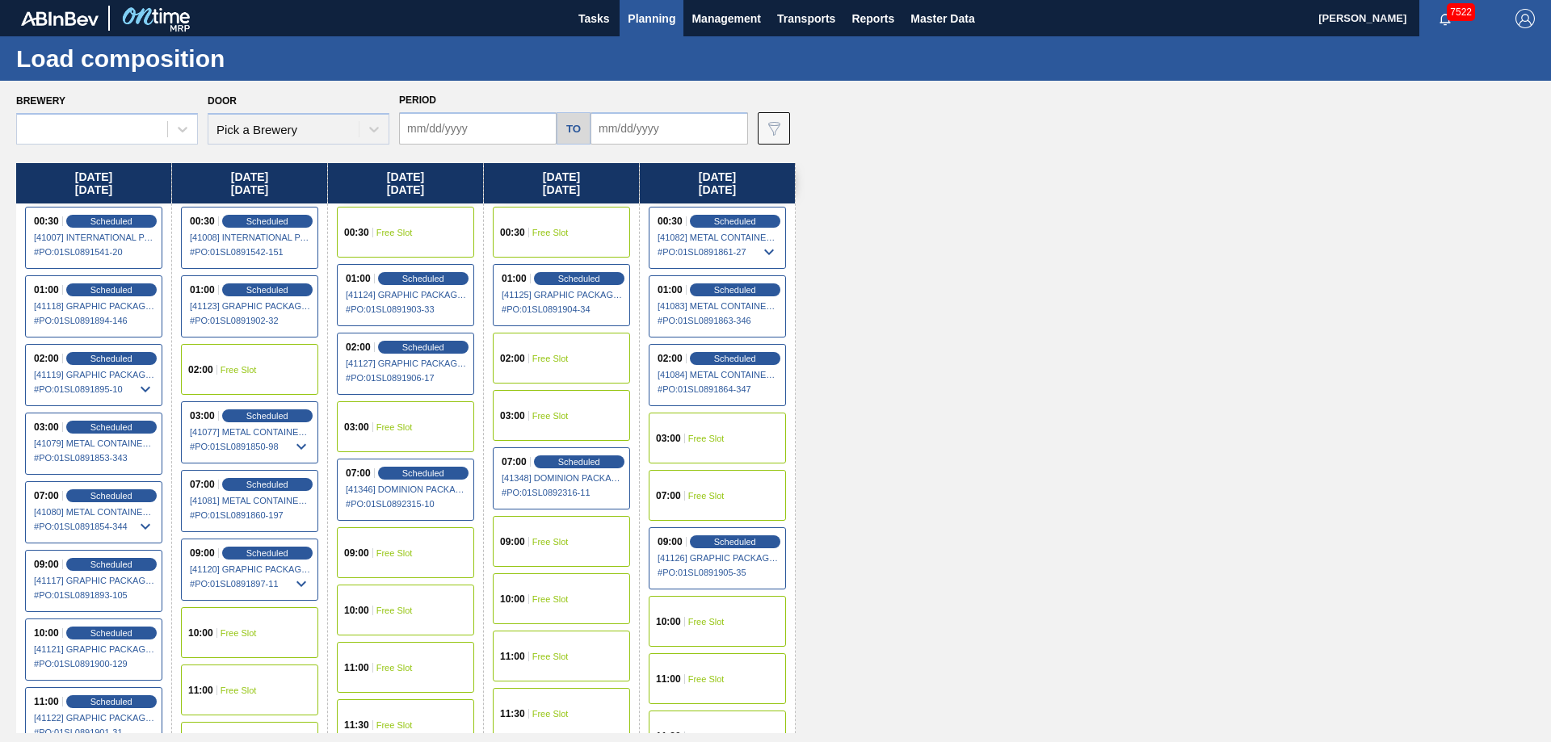
type input "[DATE]"
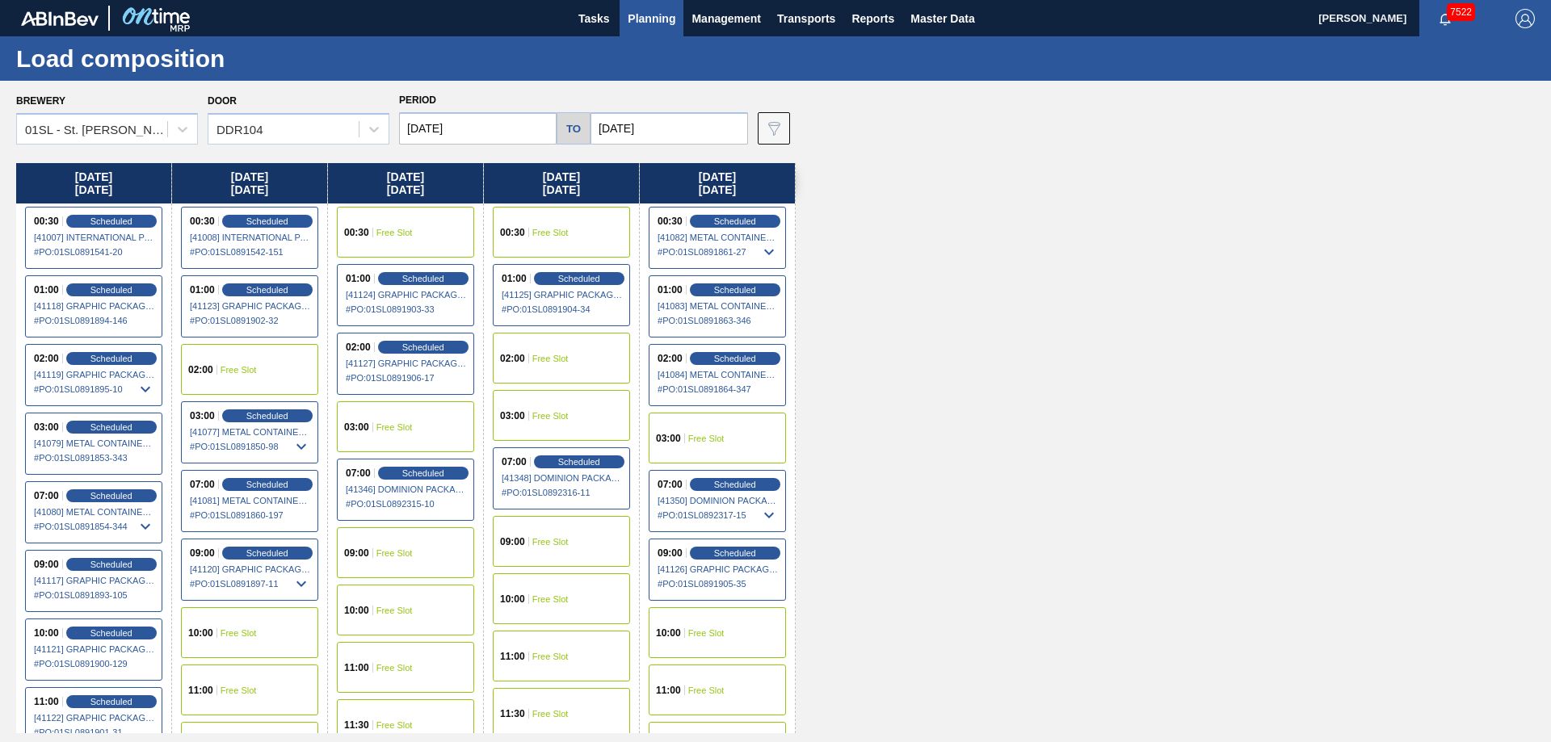
click at [633, 15] on span "Planning" at bounding box center [652, 18] width 48 height 19
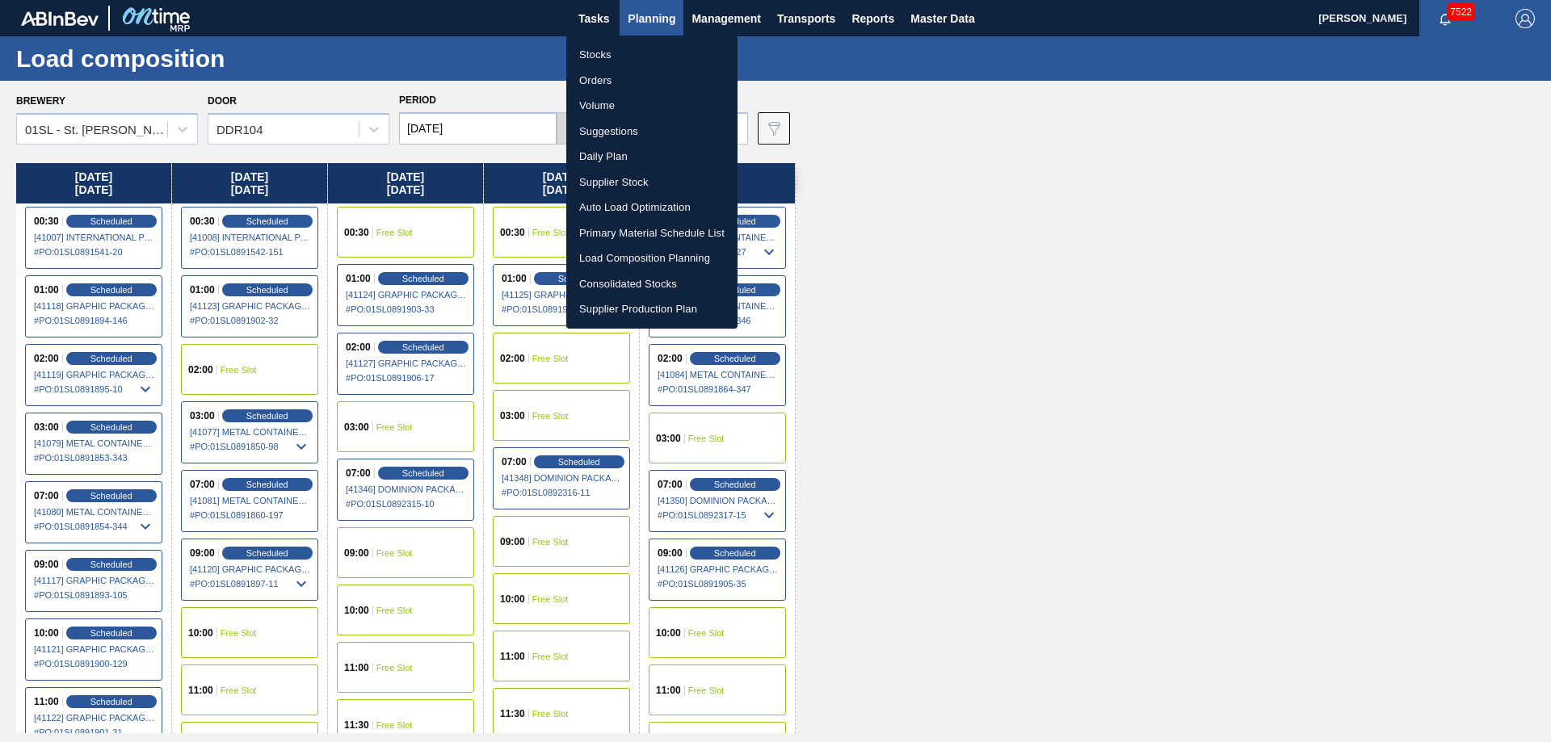
click at [626, 128] on li "Suggestions" at bounding box center [651, 132] width 171 height 26
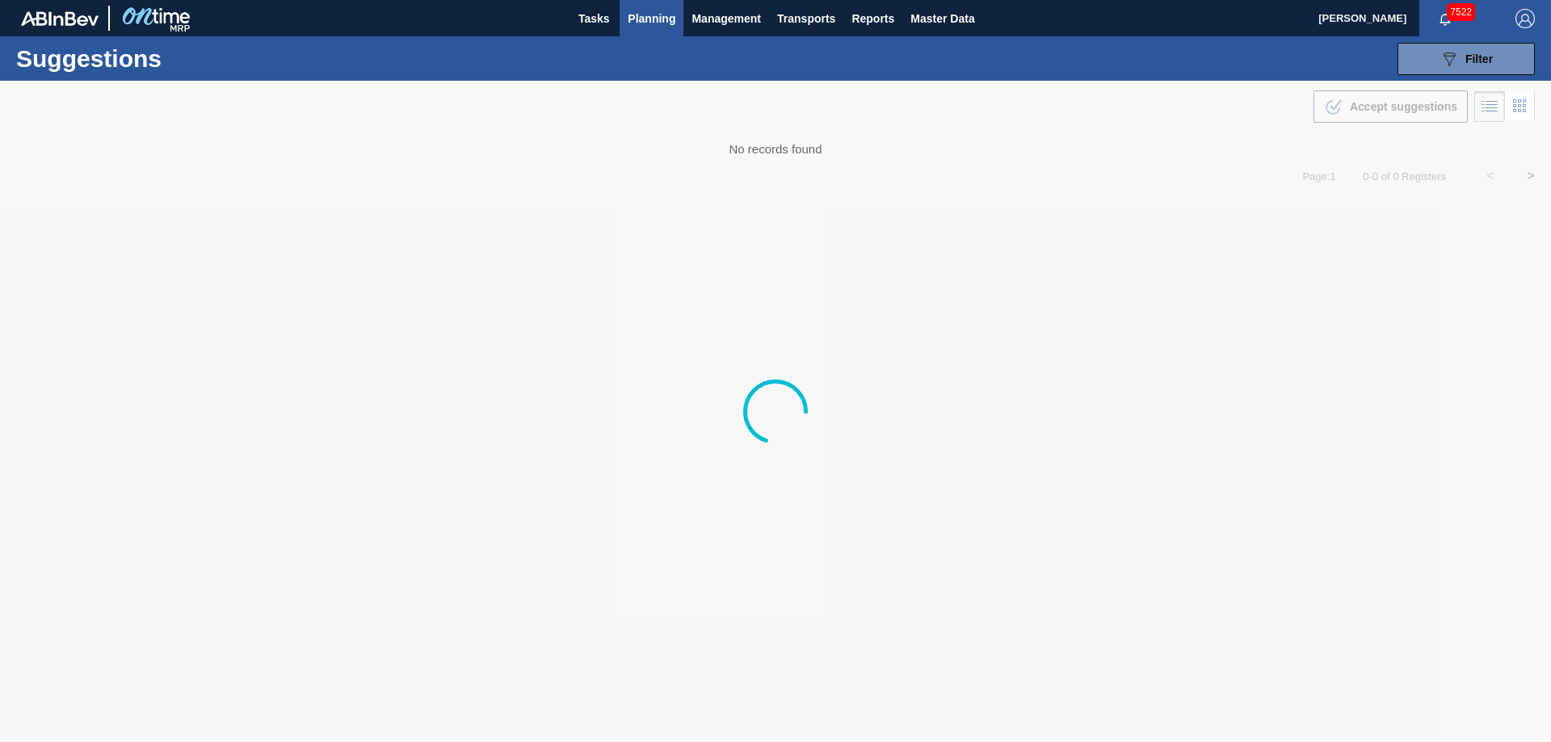
type from "[DATE]"
type to "[DATE]"
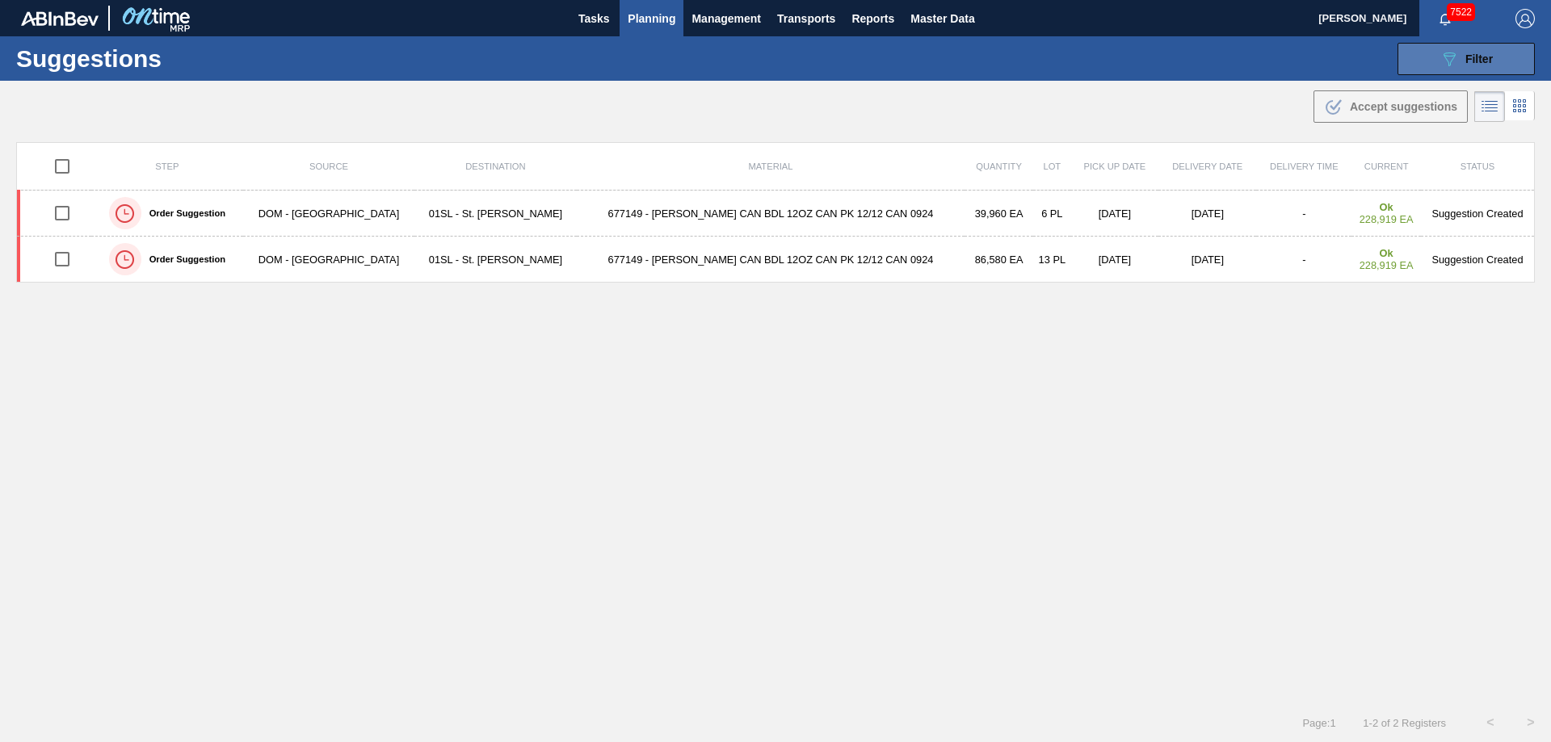
click at [1465, 68] on div "089F7B8B-B2A5-4AFE-B5C0-19BA573D28AC Filter" at bounding box center [1466, 58] width 53 height 19
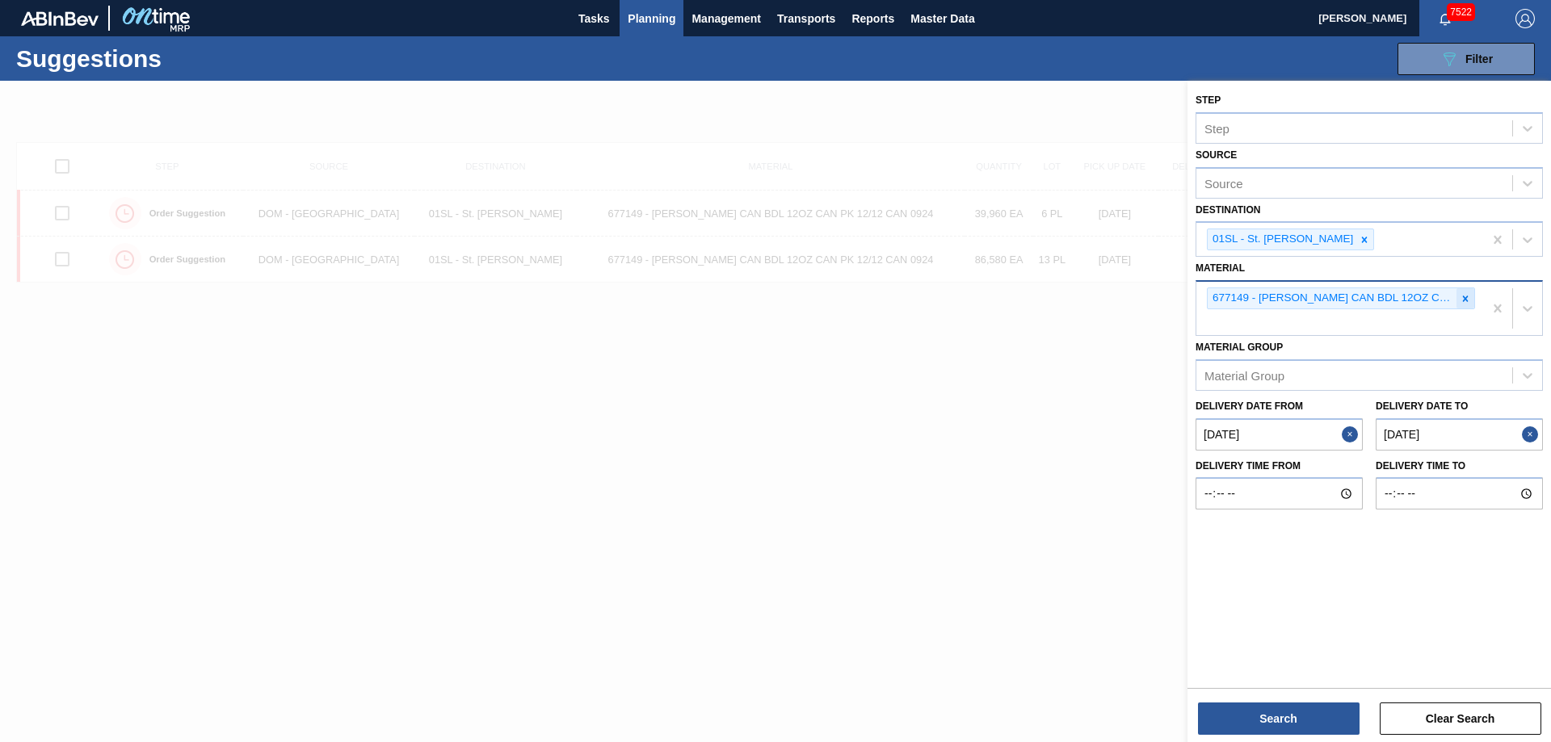
click at [1461, 301] on icon at bounding box center [1465, 298] width 11 height 11
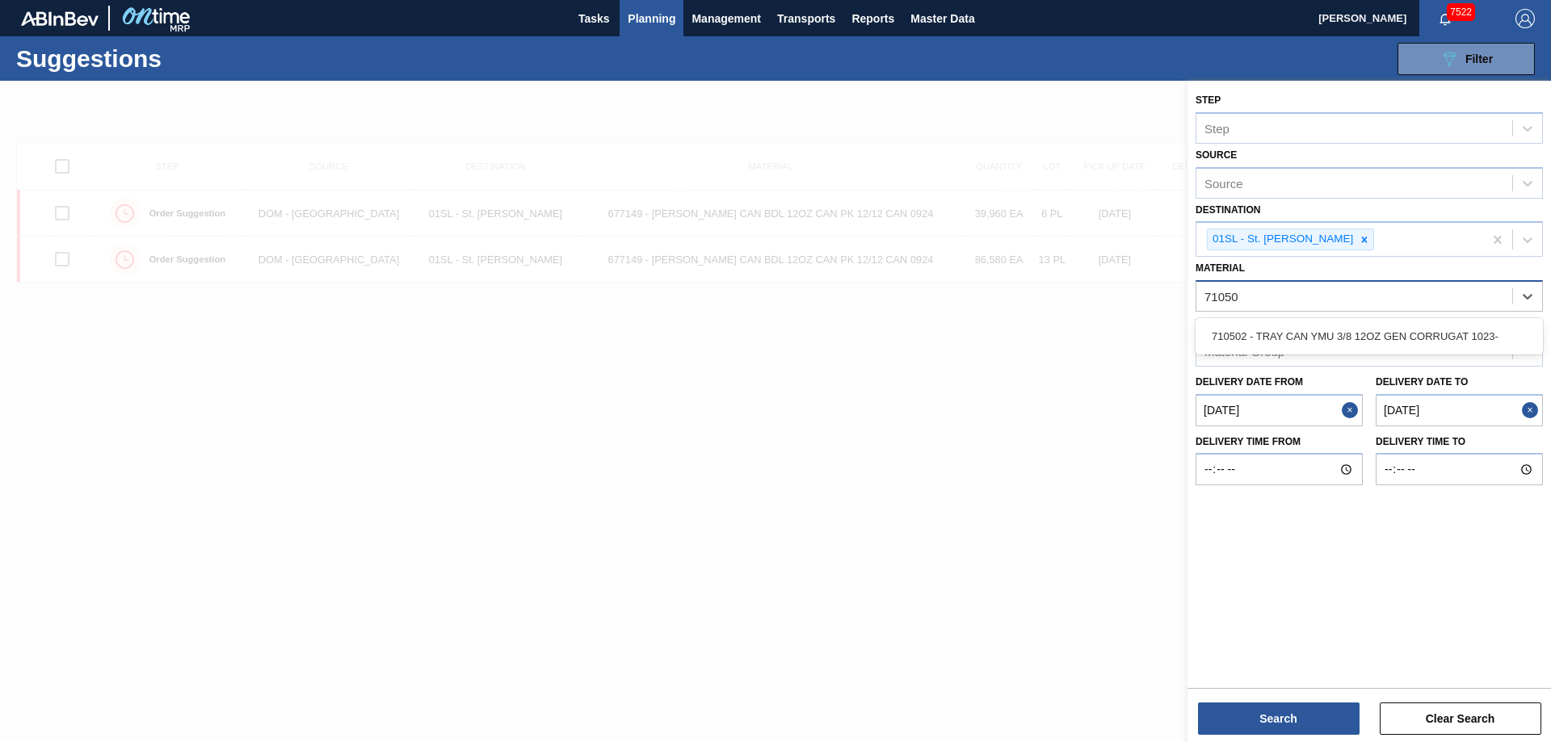
type input "710502"
click at [1441, 337] on div "710502 - TRAY CAN YMU 3/8 12OZ GEN CORRUGAT 1023-" at bounding box center [1369, 337] width 347 height 30
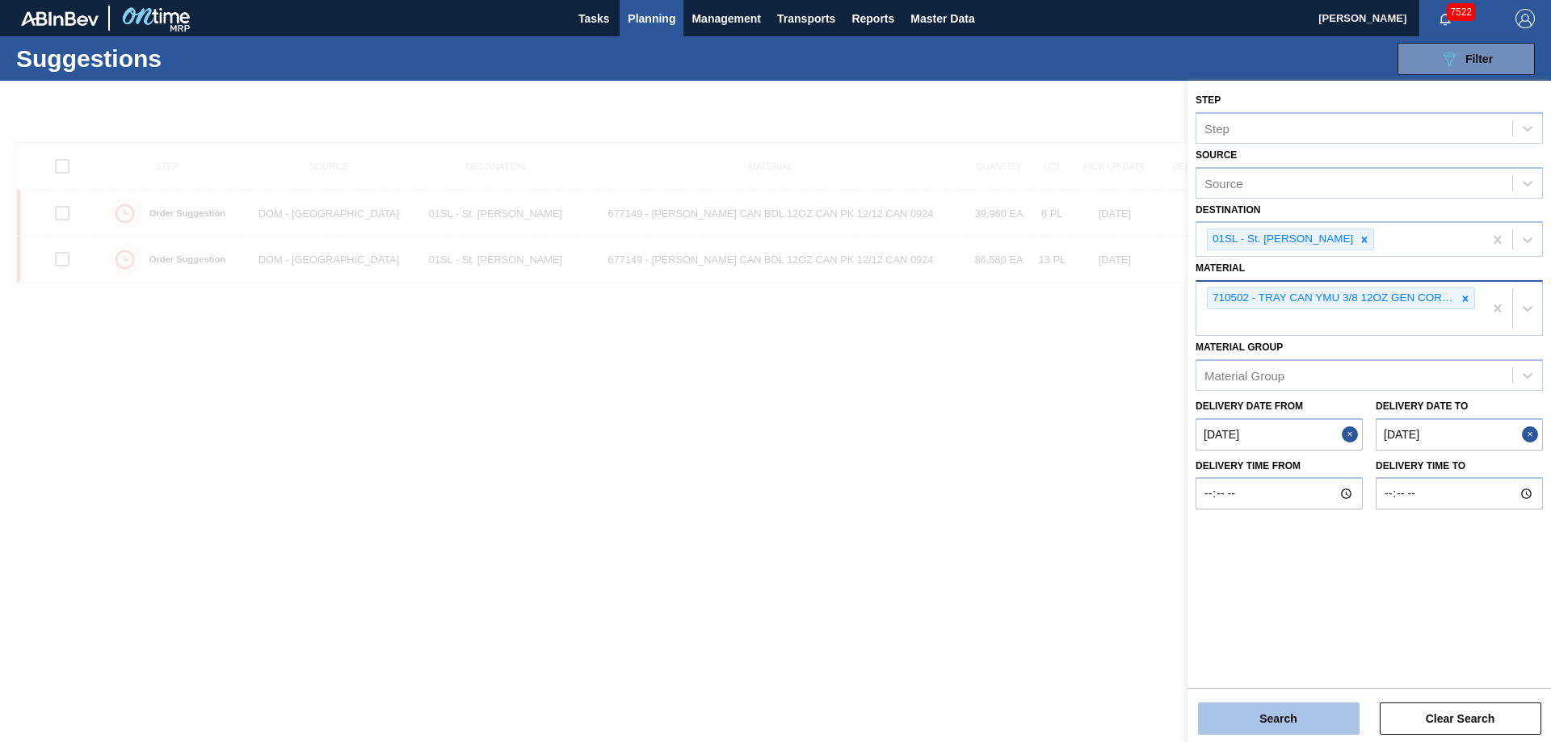
click at [1314, 727] on button "Search" at bounding box center [1279, 719] width 162 height 32
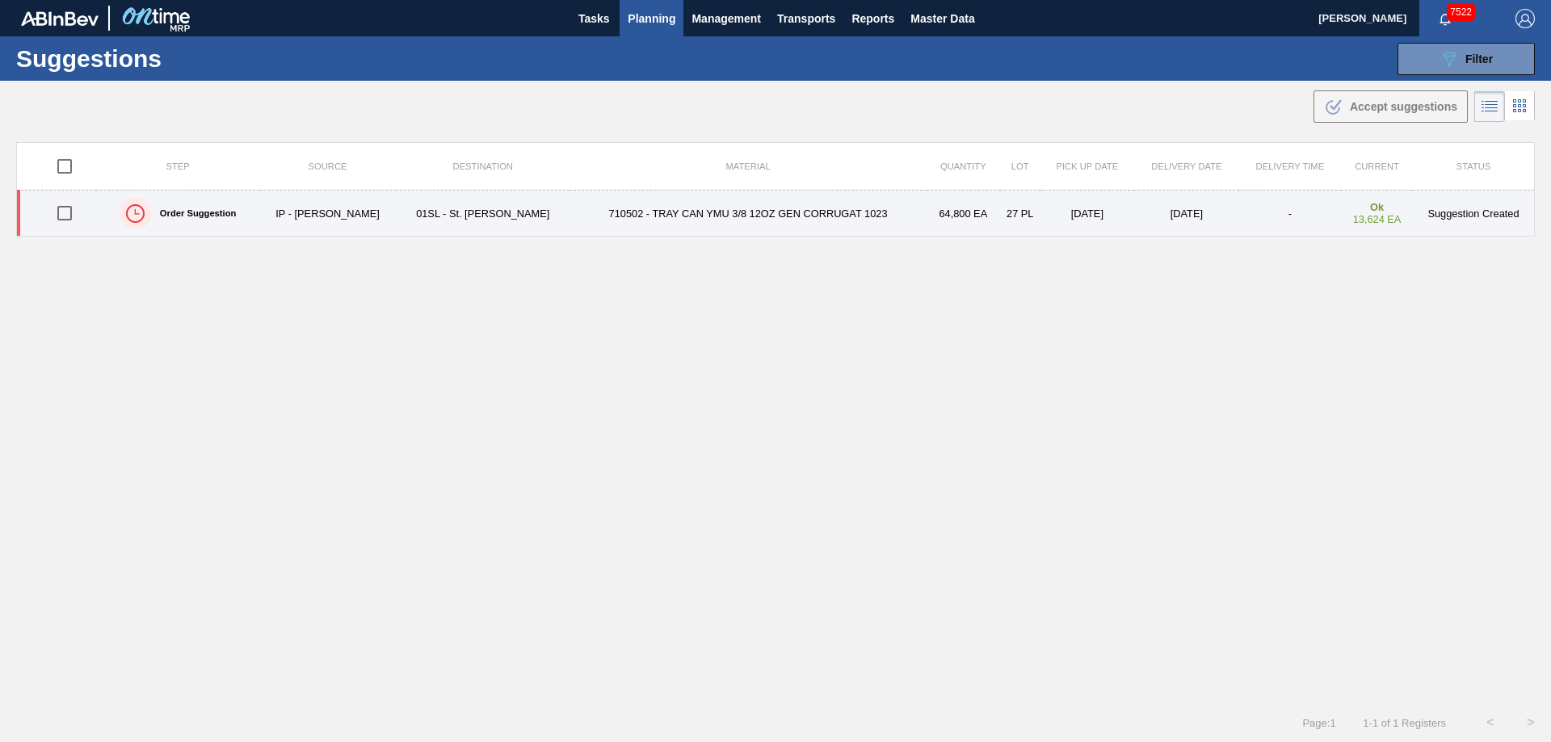
click at [68, 215] on input "checkbox" at bounding box center [65, 213] width 34 height 34
checkbox input "true"
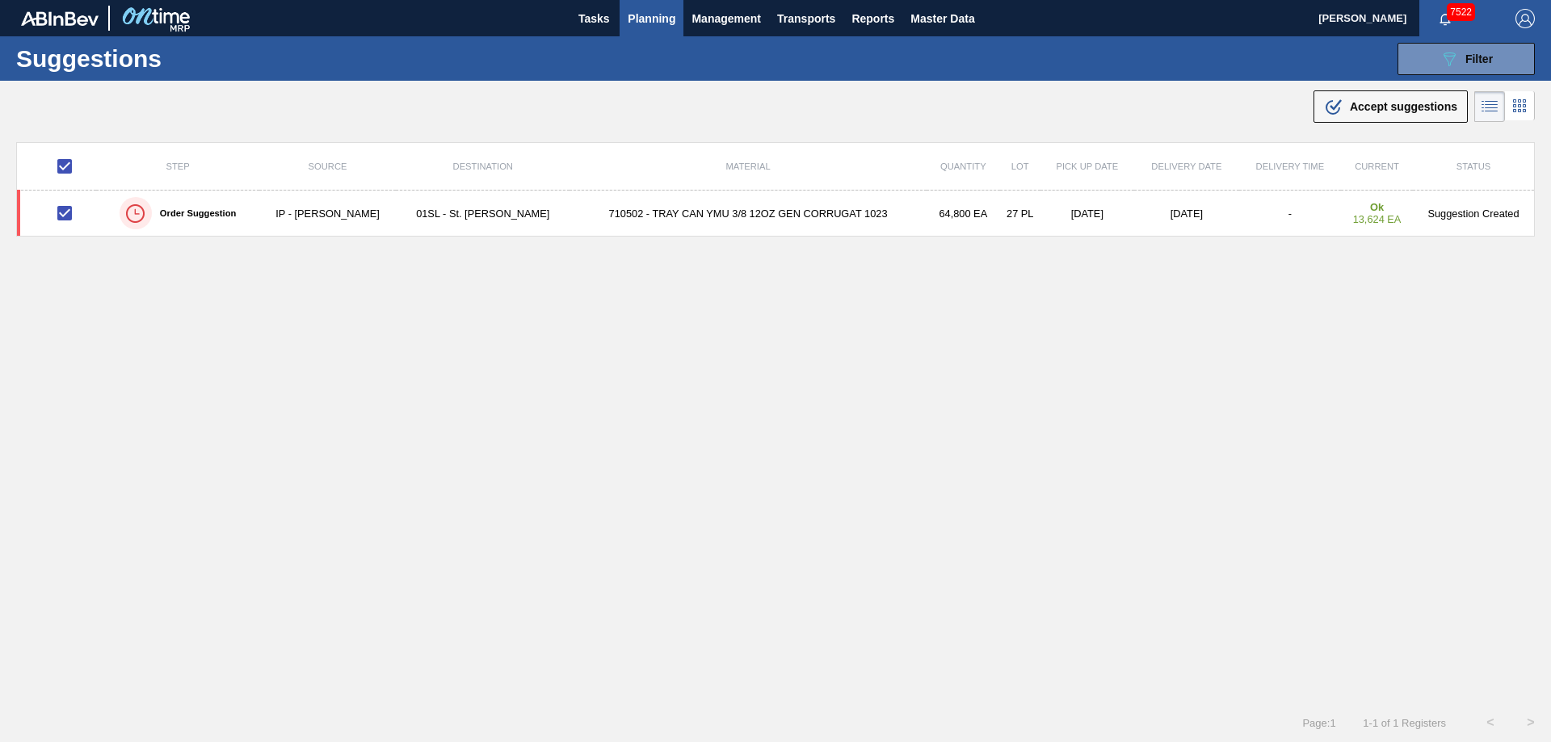
drag, startPoint x: 1354, startPoint y: 101, endPoint x: 1355, endPoint y: 121, distance: 20.2
click at [1354, 101] on span "Accept suggestions" at bounding box center [1403, 106] width 107 height 13
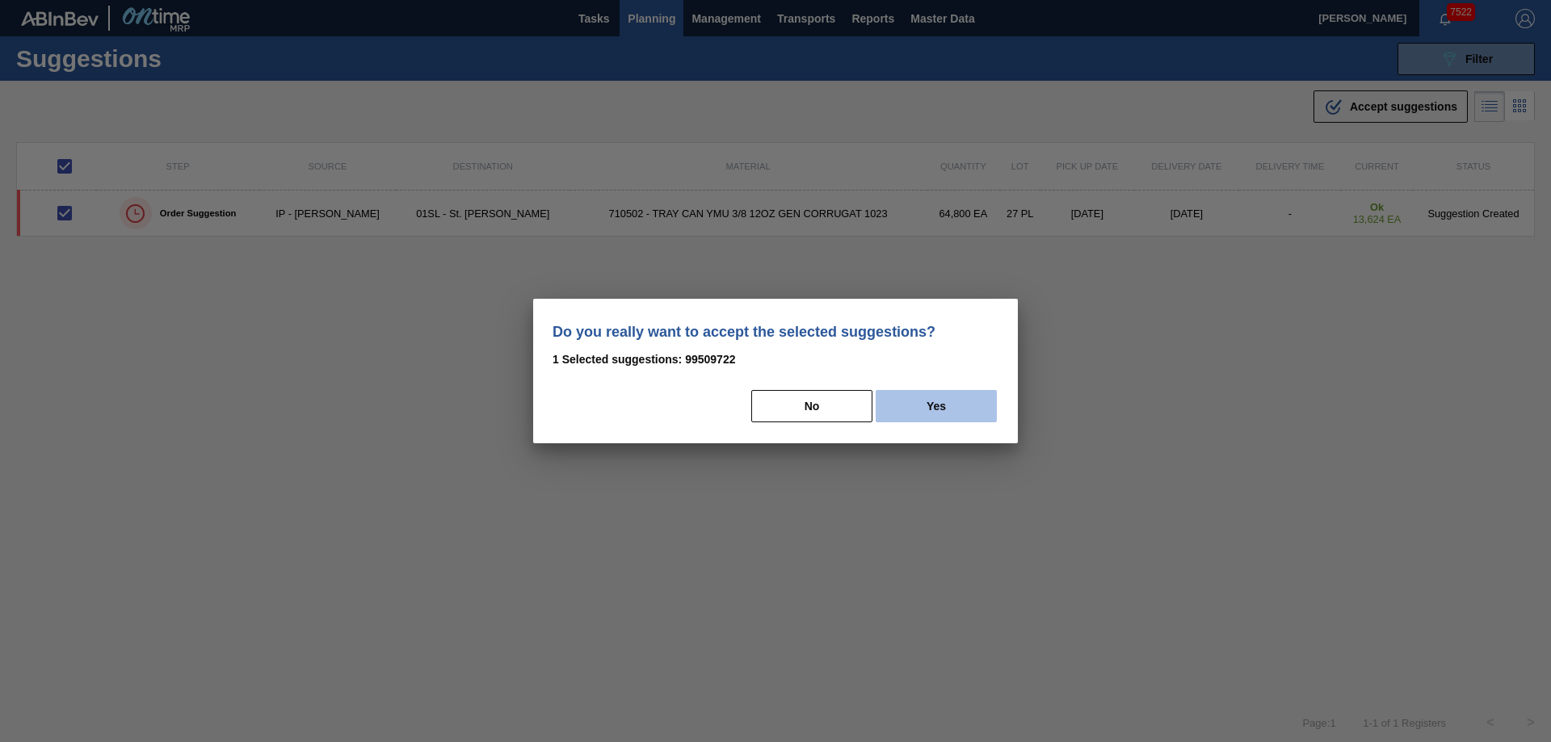
click at [955, 400] on button "Yes" at bounding box center [936, 406] width 121 height 32
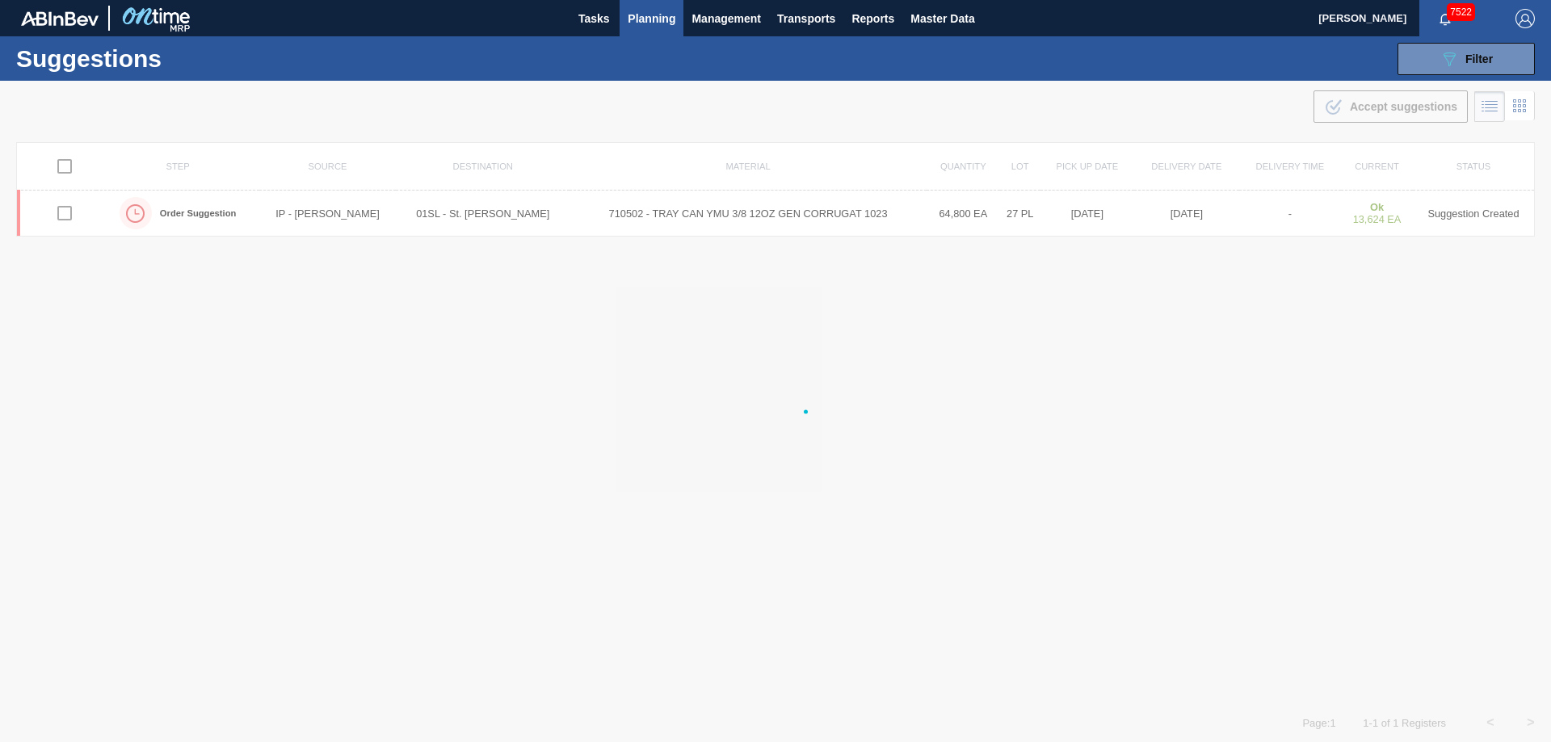
checkbox input "false"
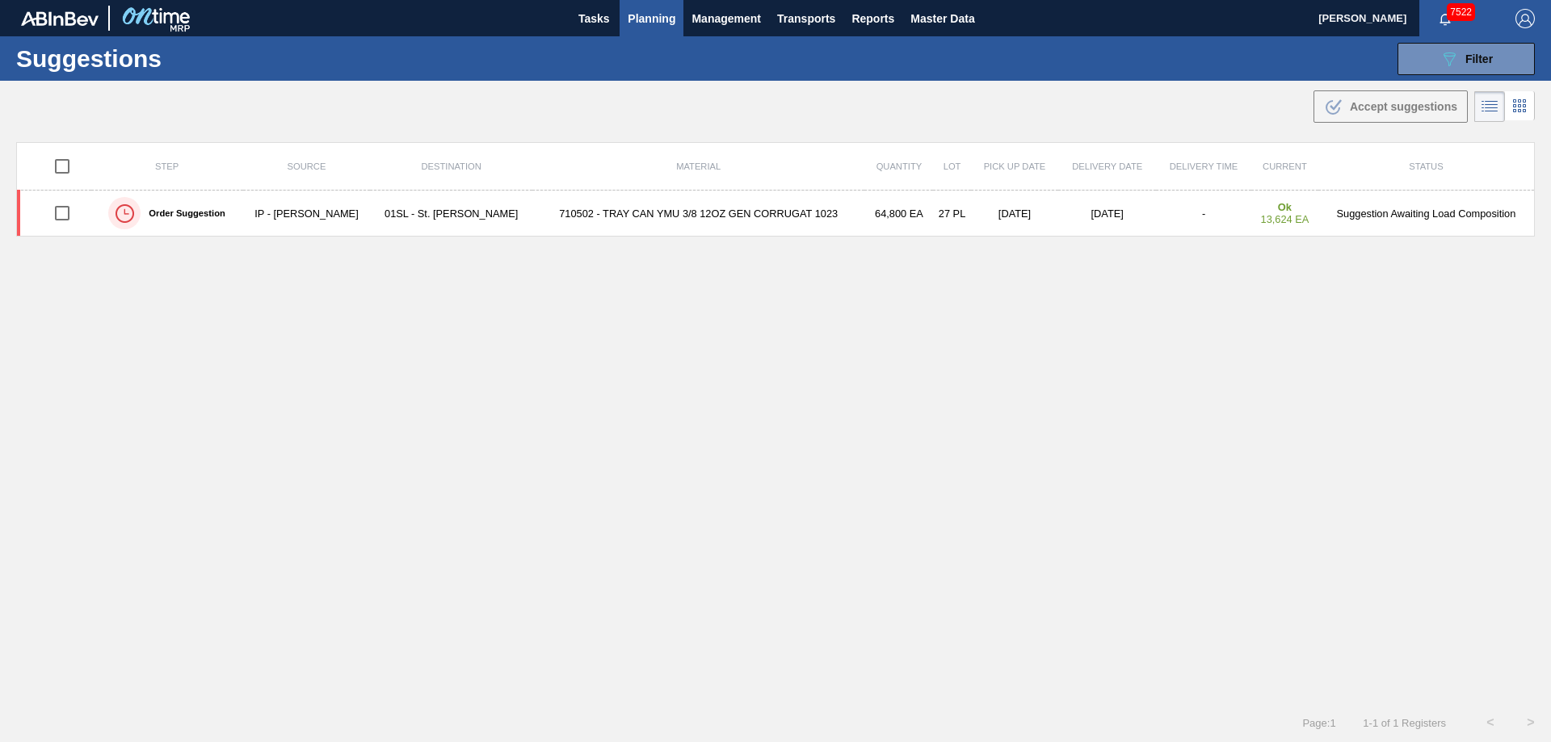
click at [646, 16] on span "Planning" at bounding box center [652, 18] width 48 height 19
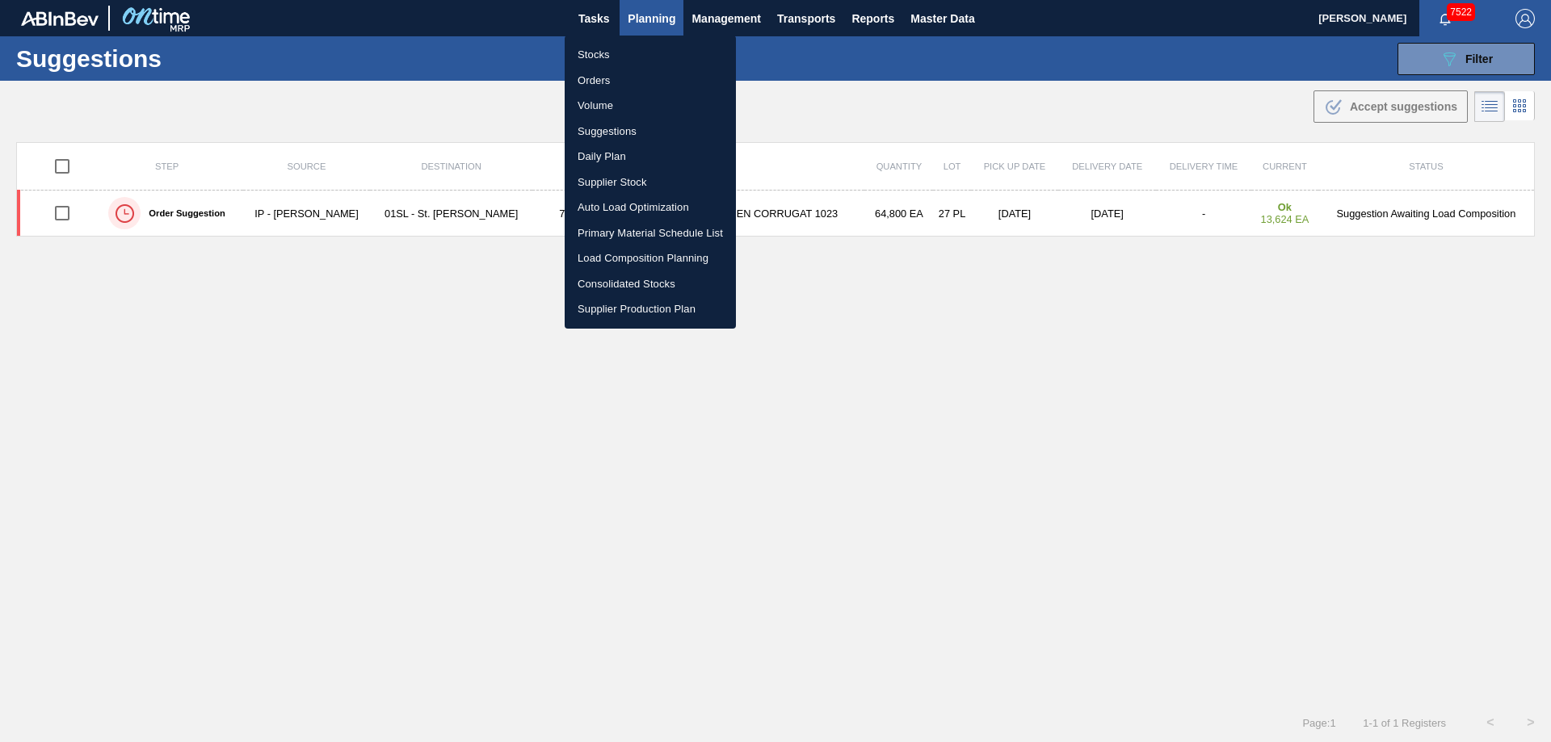
click at [628, 254] on li "Load Composition Planning" at bounding box center [650, 259] width 171 height 26
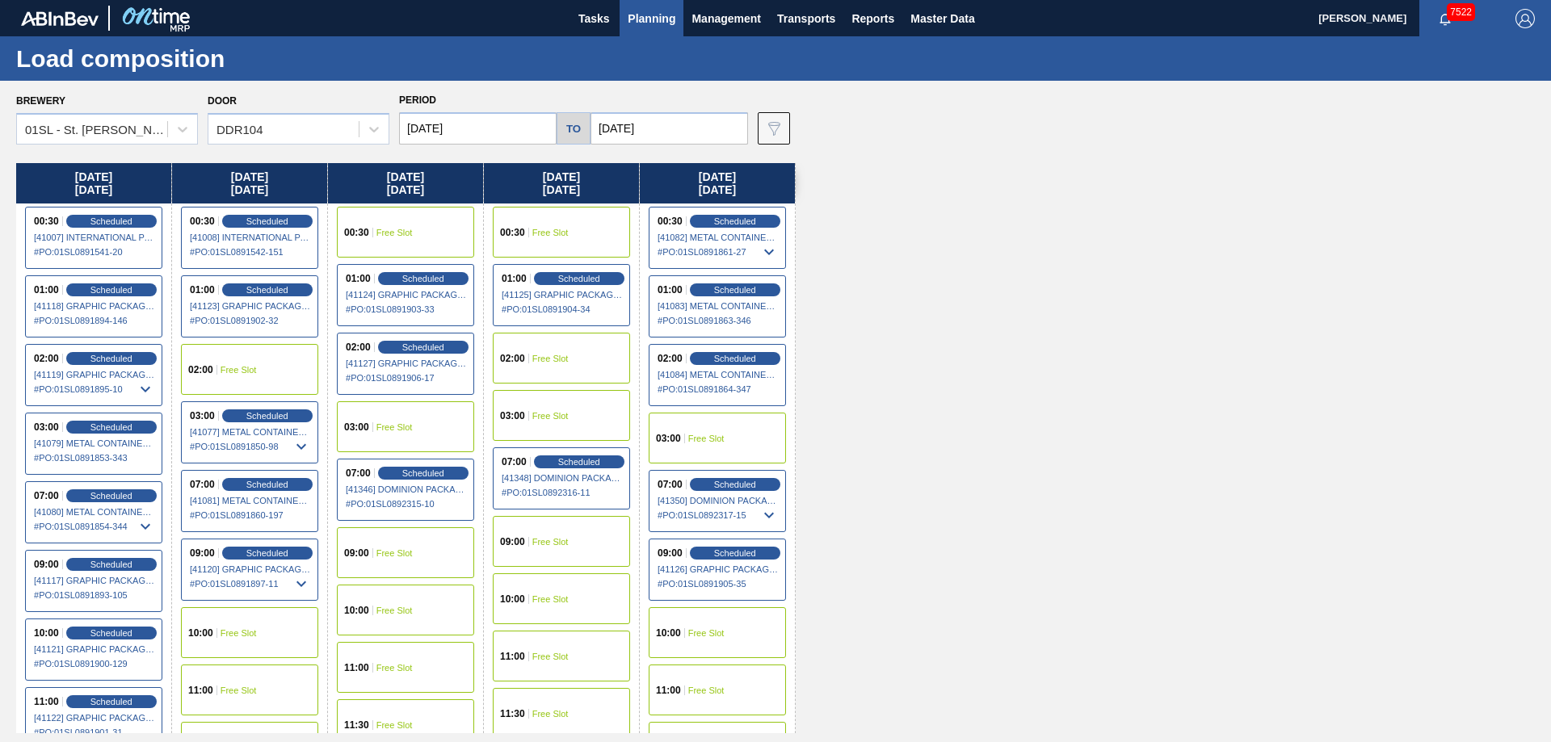
click at [435, 234] on div "00:30 Free Slot" at bounding box center [405, 232] width 137 height 51
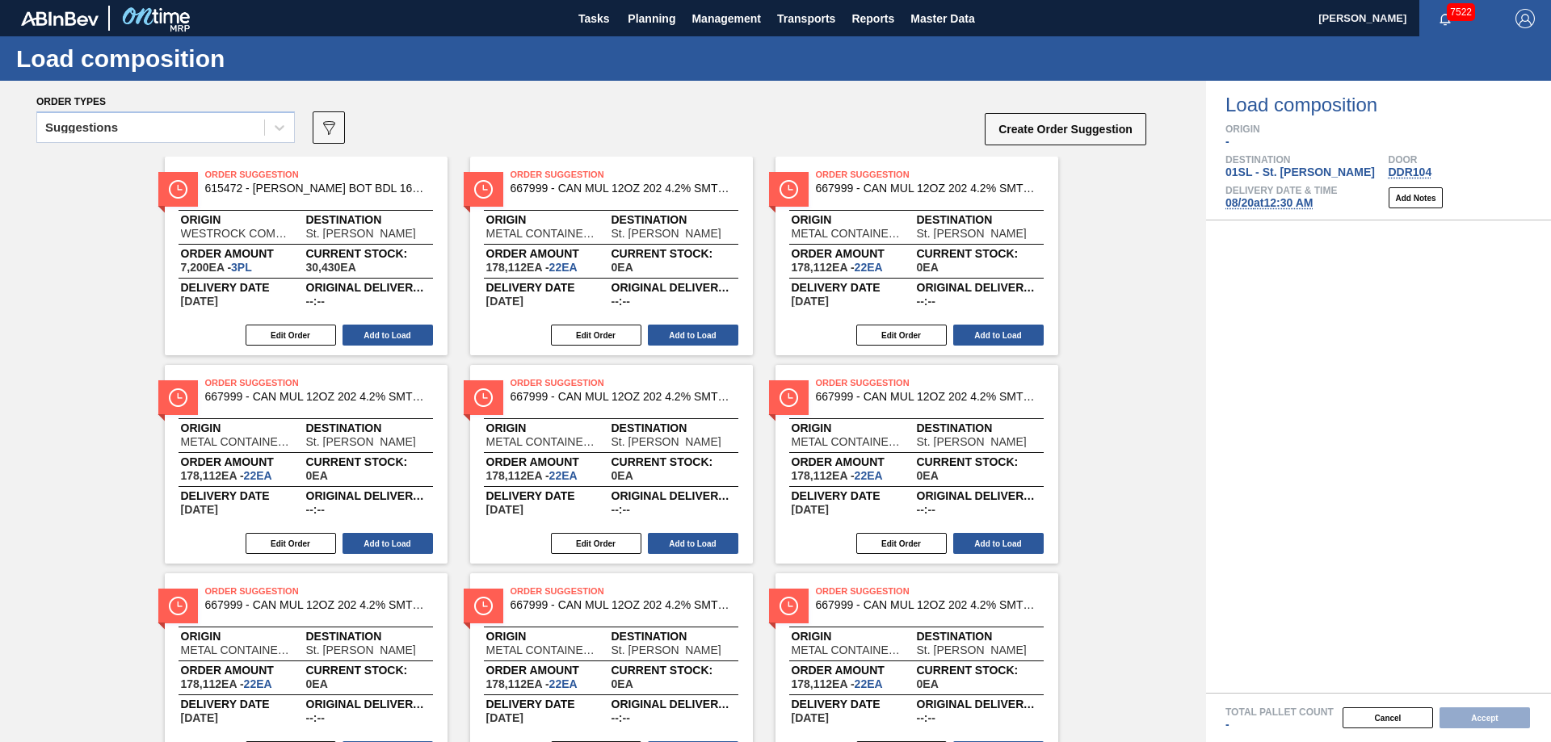
click at [251, 141] on div "Suggestions" at bounding box center [165, 127] width 259 height 32
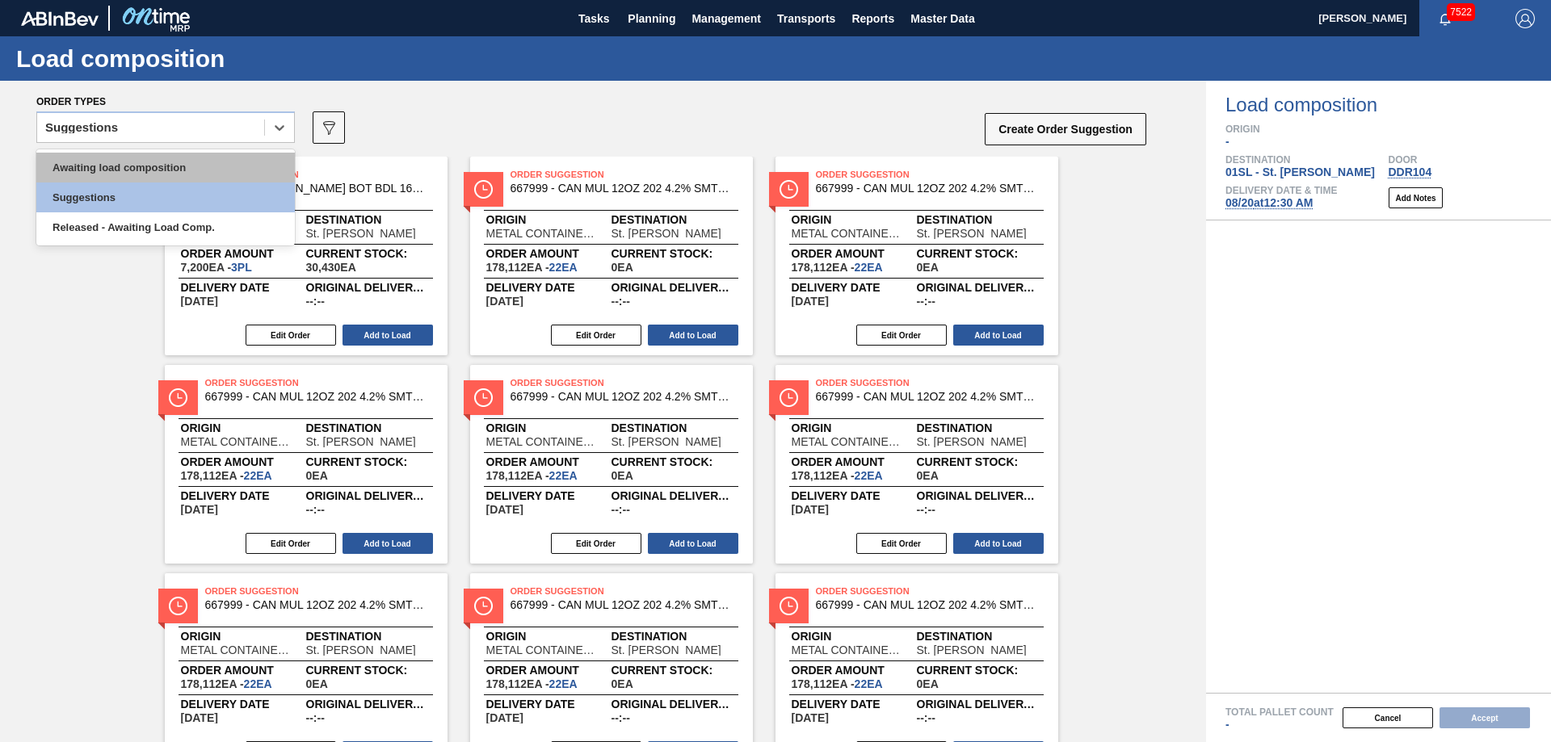
click at [225, 164] on div "Awaiting load composition" at bounding box center [165, 168] width 259 height 30
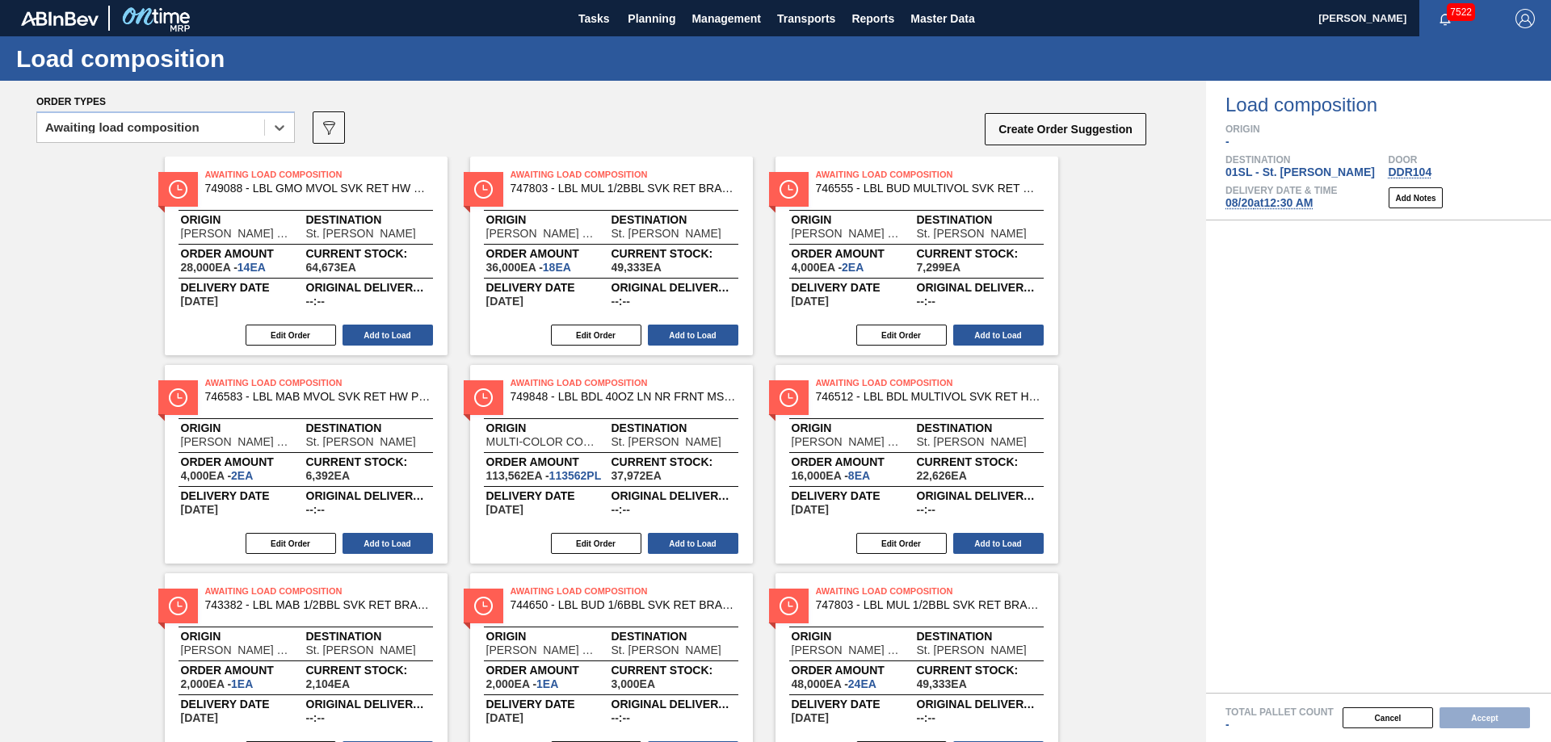
drag, startPoint x: 251, startPoint y: 132, endPoint x: 217, endPoint y: 149, distance: 38.7
click at [251, 132] on div "Awaiting load composition" at bounding box center [150, 127] width 227 height 23
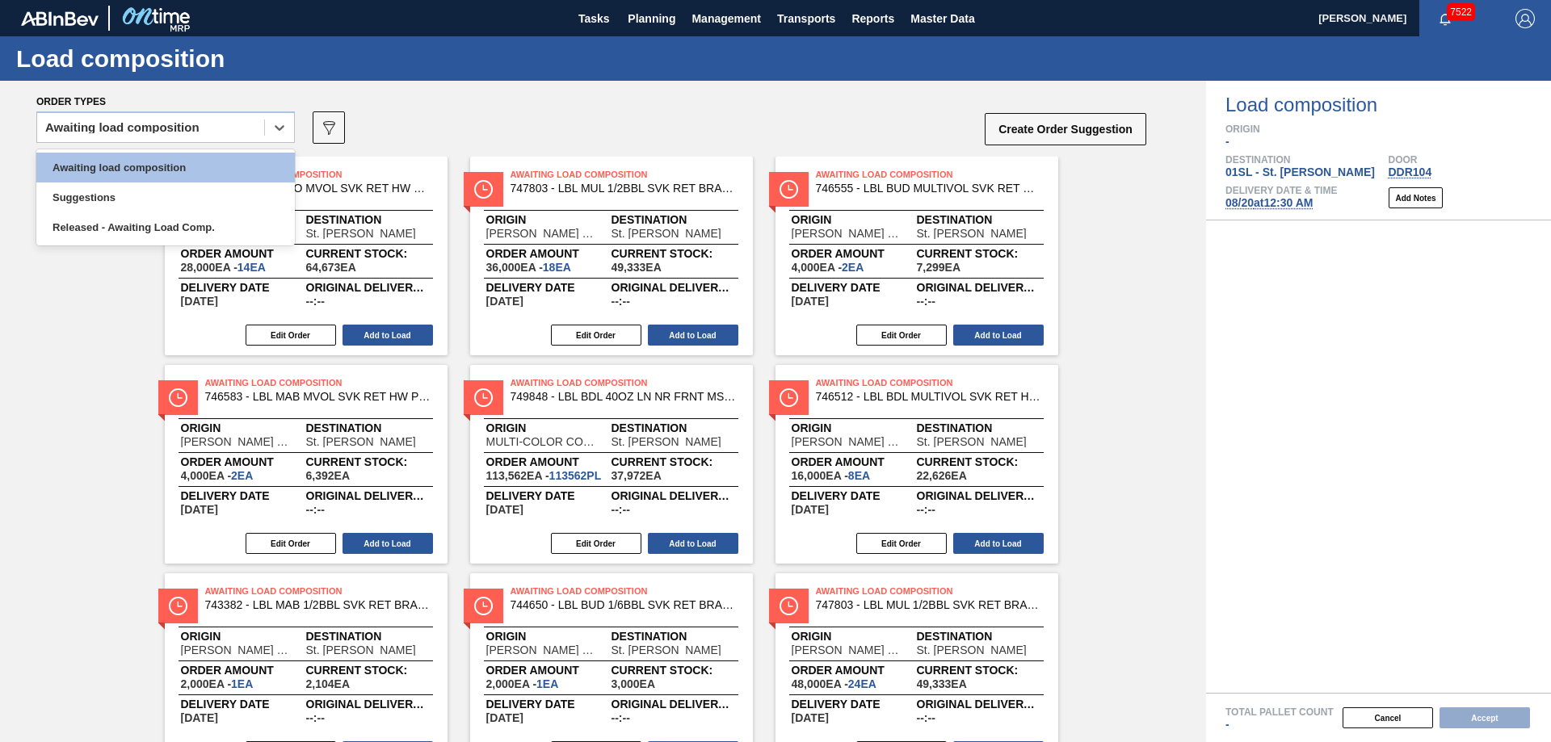
click at [609, 110] on div "option Awaiting load composition, selected. option Awaiting load composition fo…" at bounding box center [592, 132] width 1112 height 48
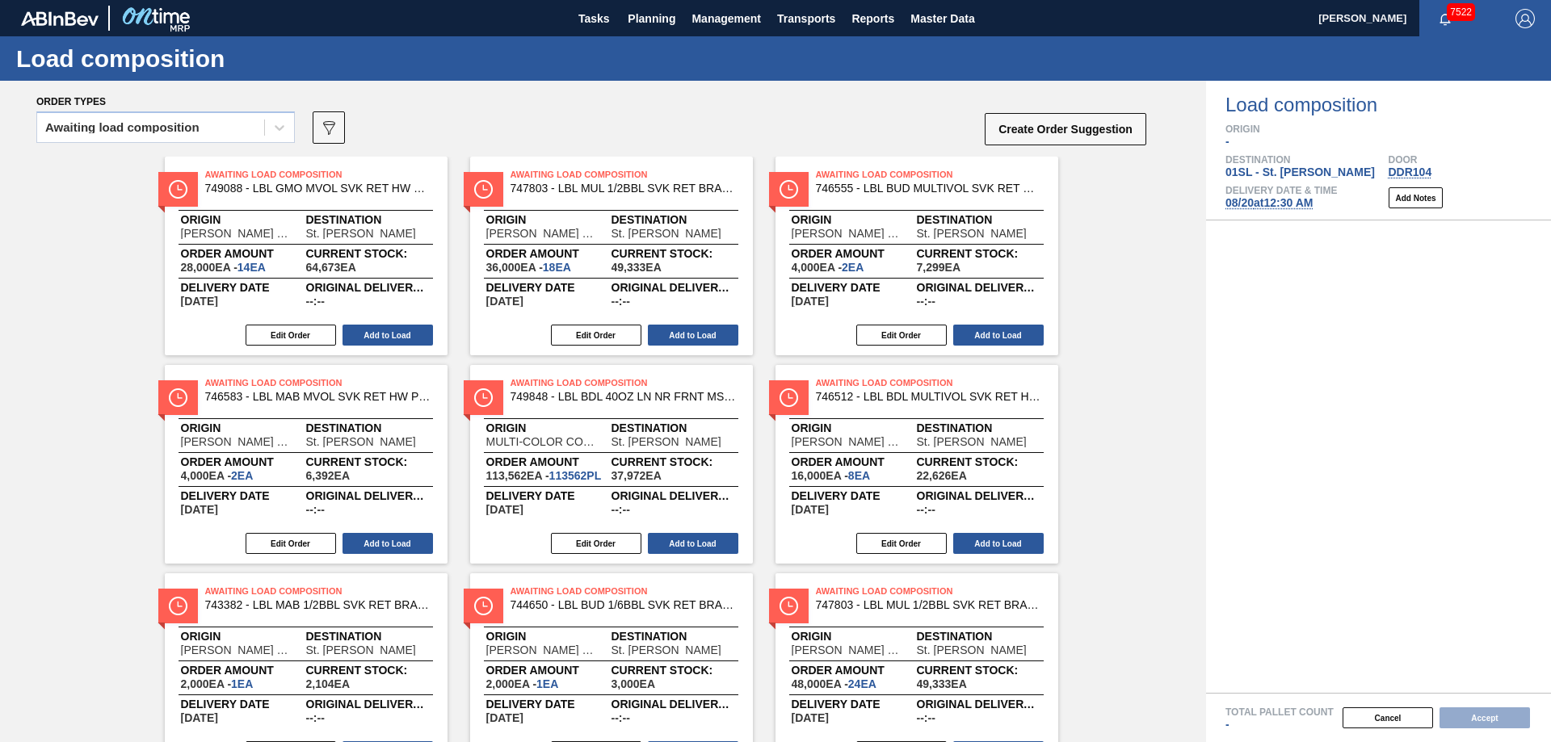
scroll to position [287, 0]
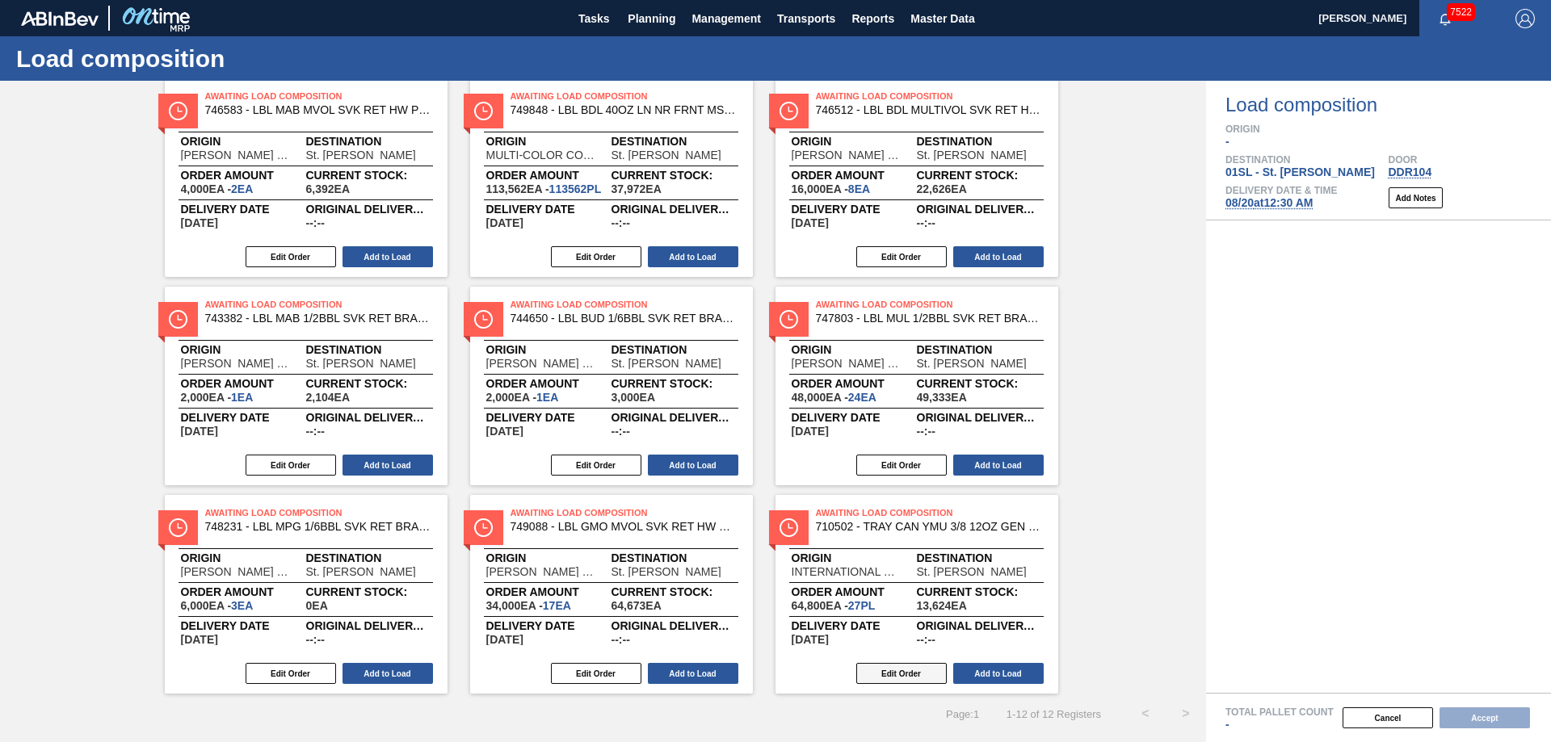
click at [911, 671] on button "Edit Order" at bounding box center [901, 673] width 90 height 21
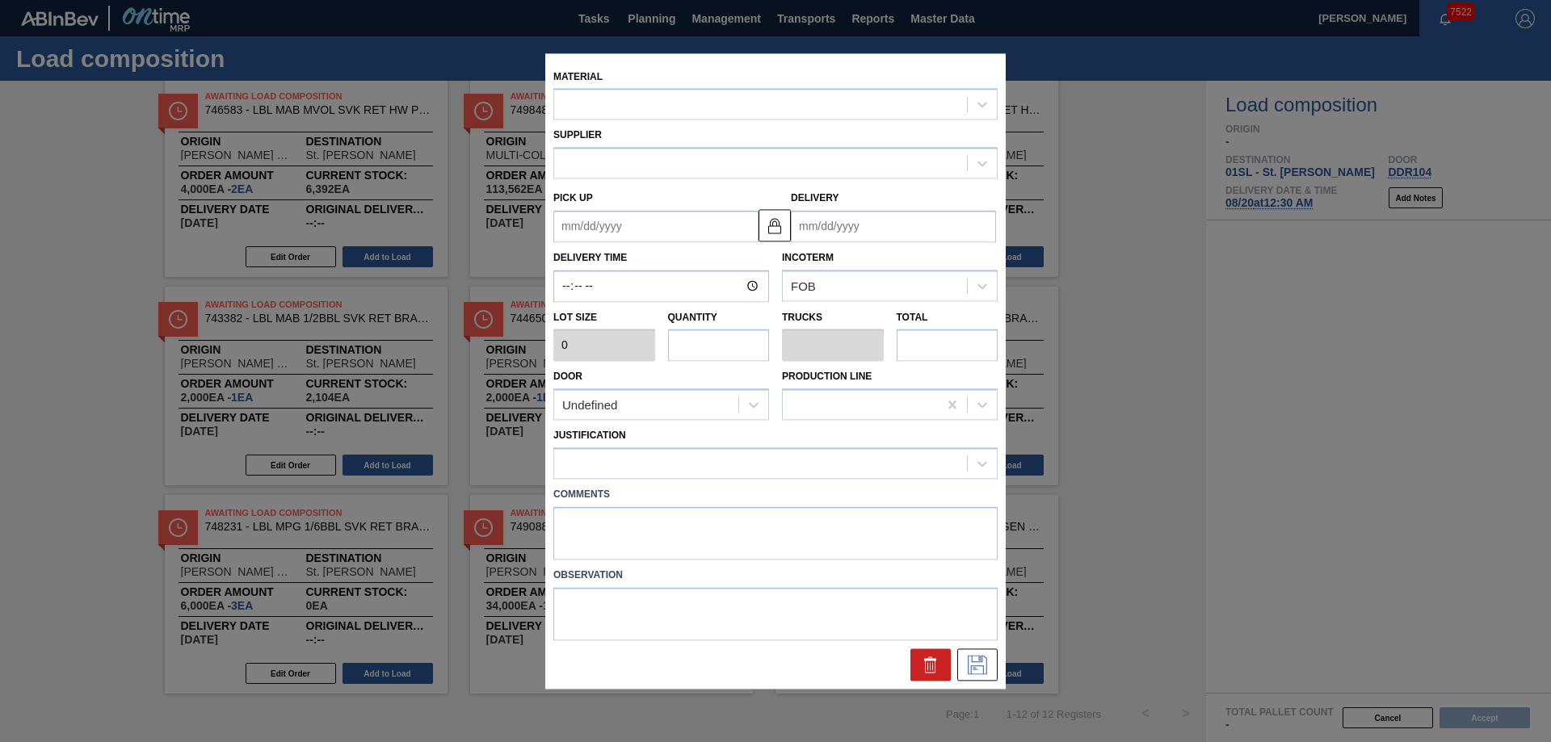
type input "2,400"
type input "27"
type input "0.614"
type input "64,800"
type up "[DATE]"
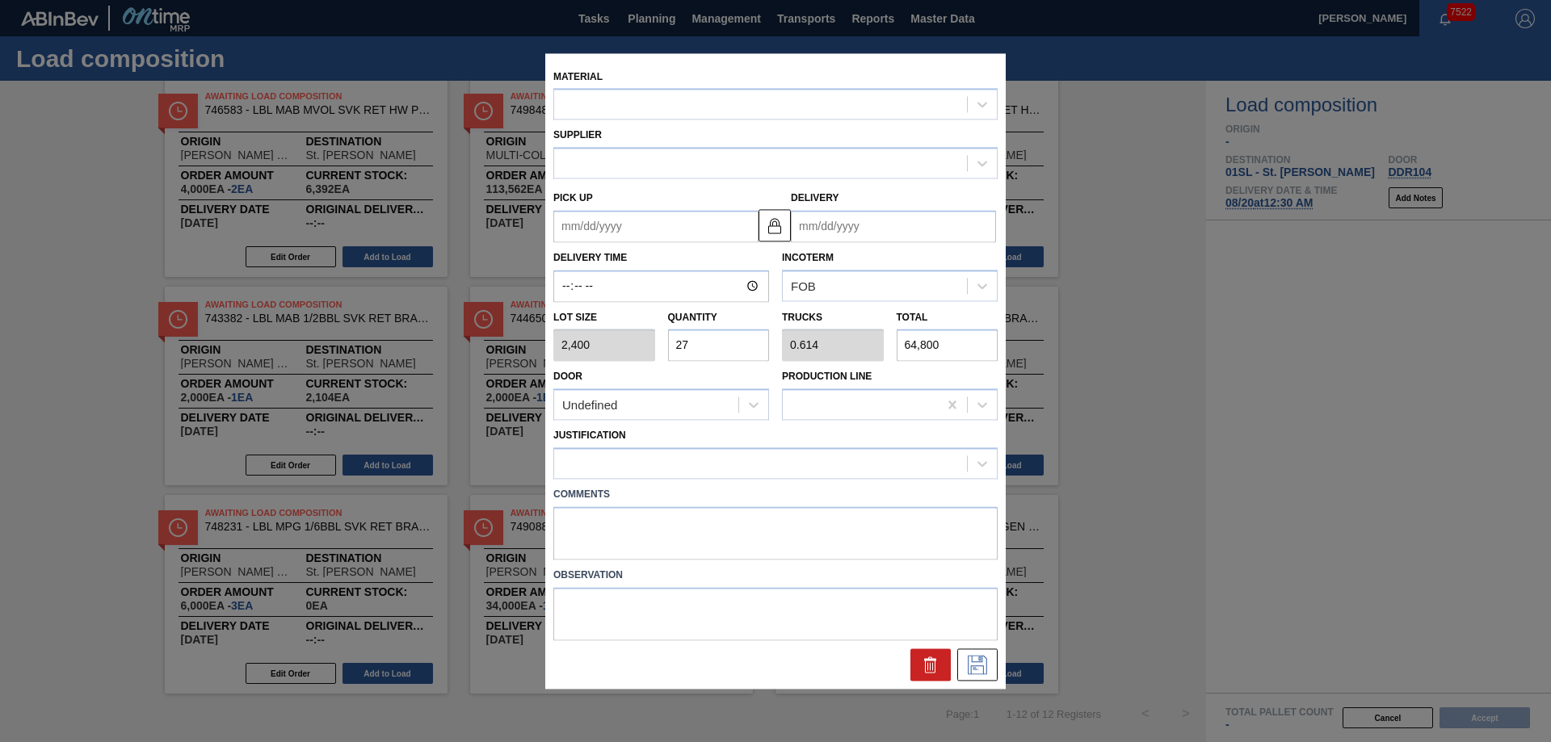
type input "[DATE]"
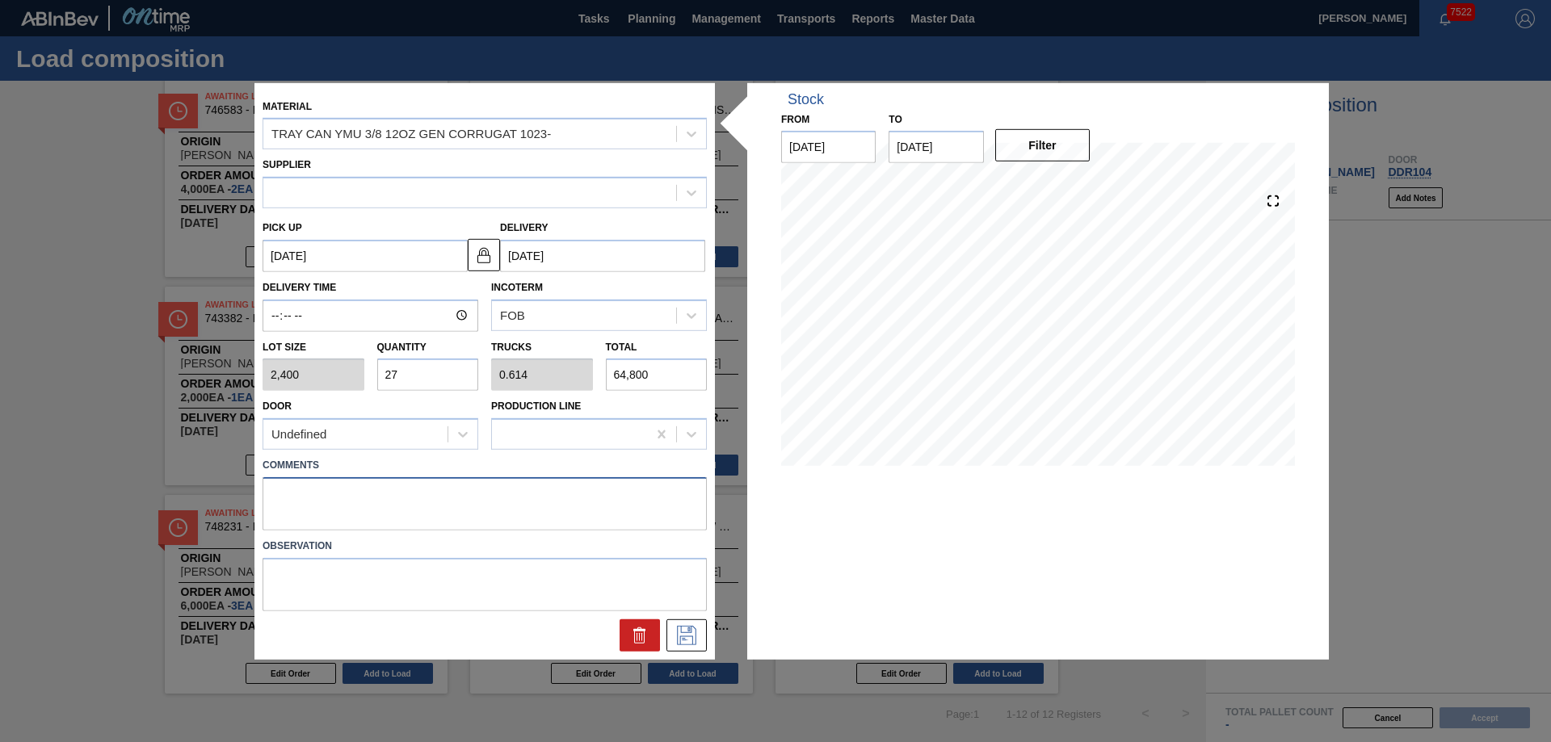
click at [322, 494] on textarea at bounding box center [485, 503] width 444 height 53
type textarea "Live unload/Deliver at 2300"
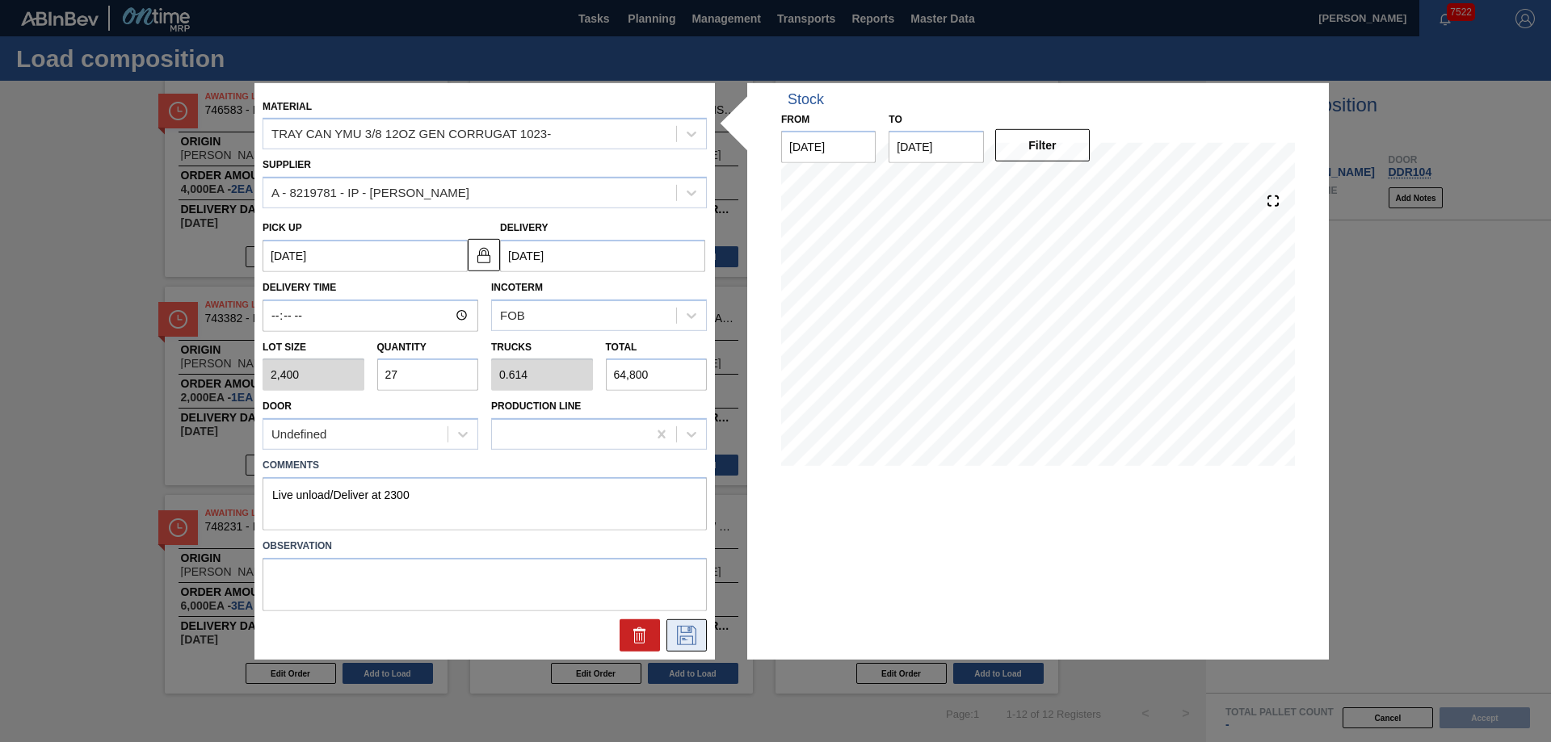
click at [700, 644] on button at bounding box center [686, 636] width 40 height 32
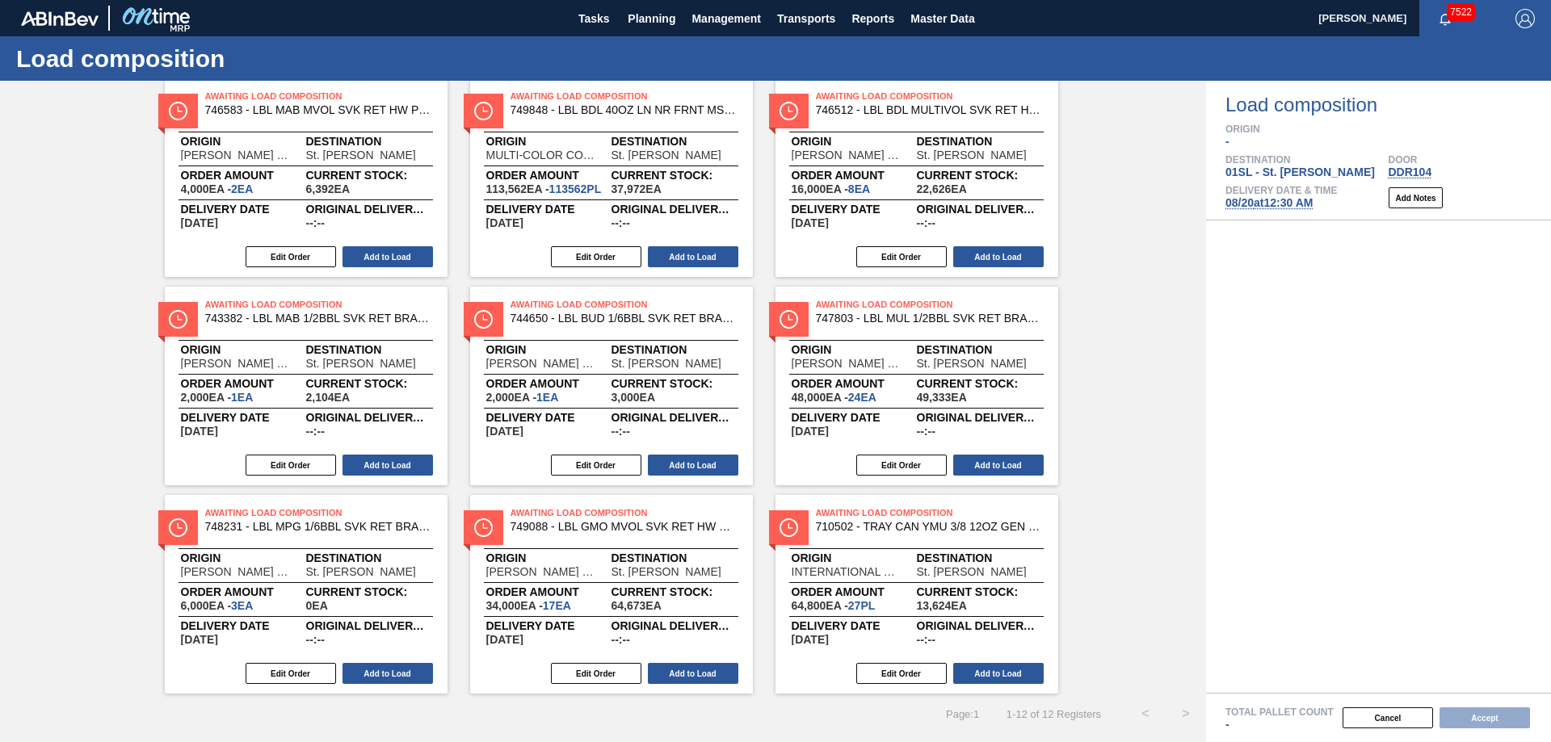
click at [1015, 674] on button "Add to Load" at bounding box center [998, 673] width 90 height 21
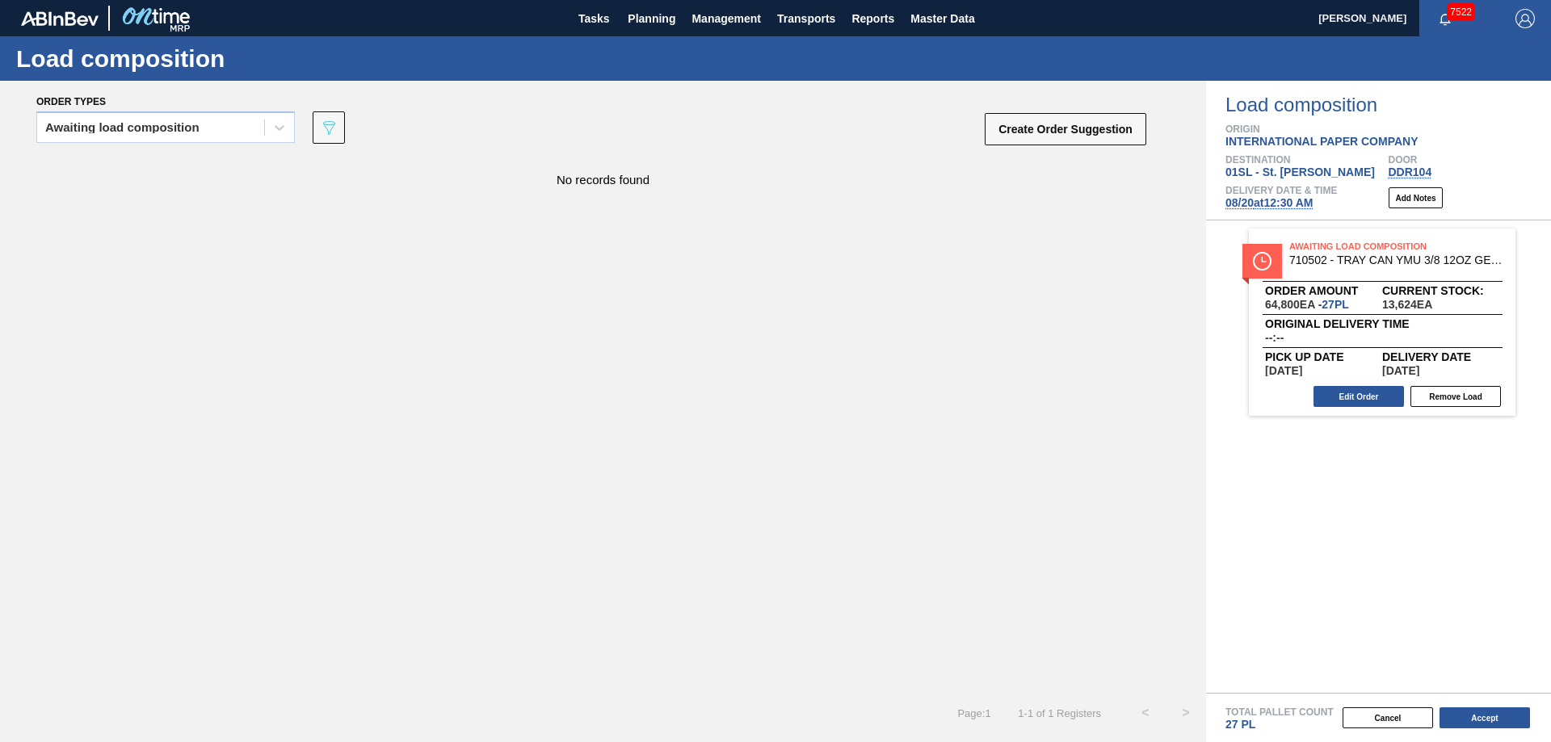
scroll to position [0, 0]
click at [1022, 123] on button "Create Order Suggestion" at bounding box center [1066, 129] width 162 height 32
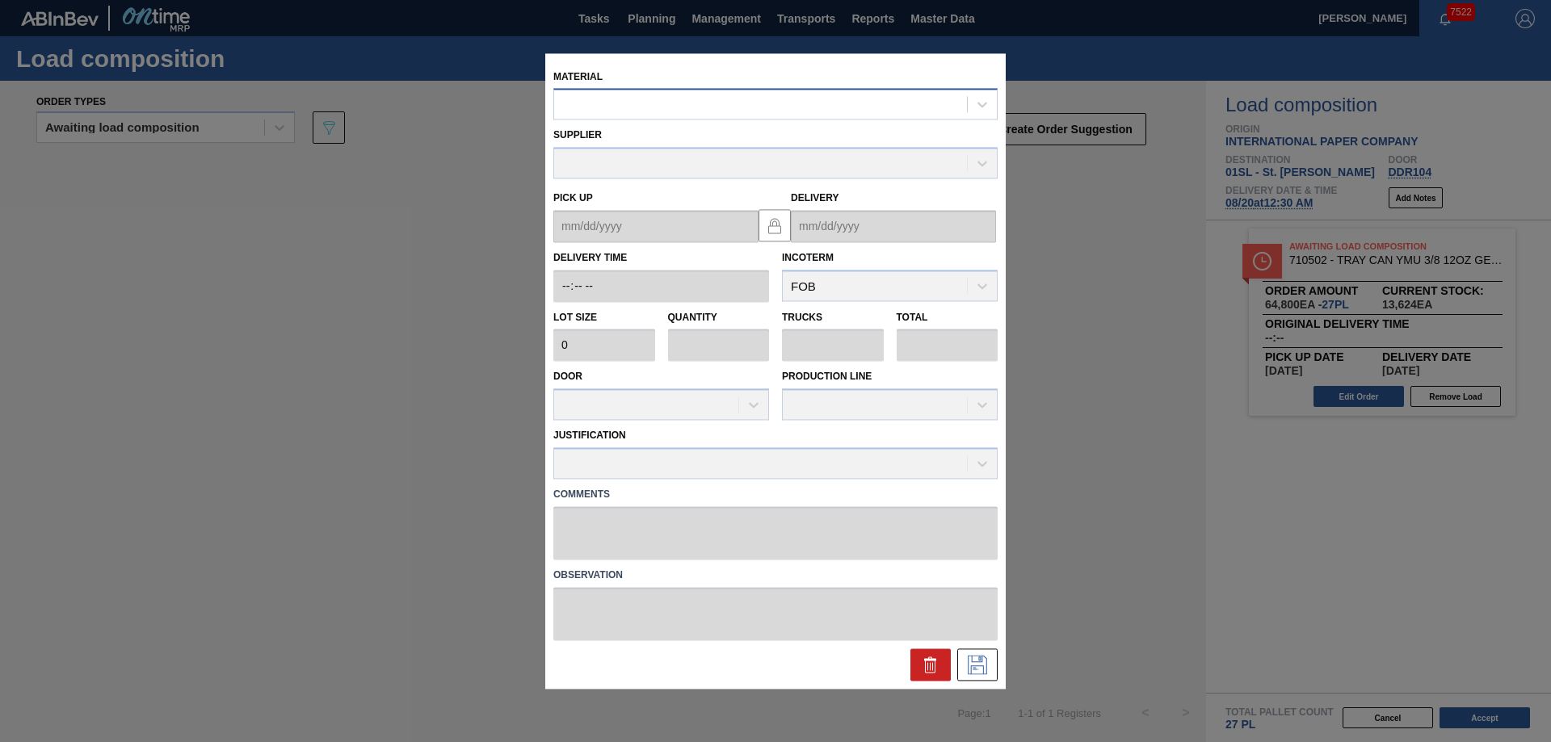
click at [748, 111] on div at bounding box center [760, 104] width 413 height 23
type input "710510"
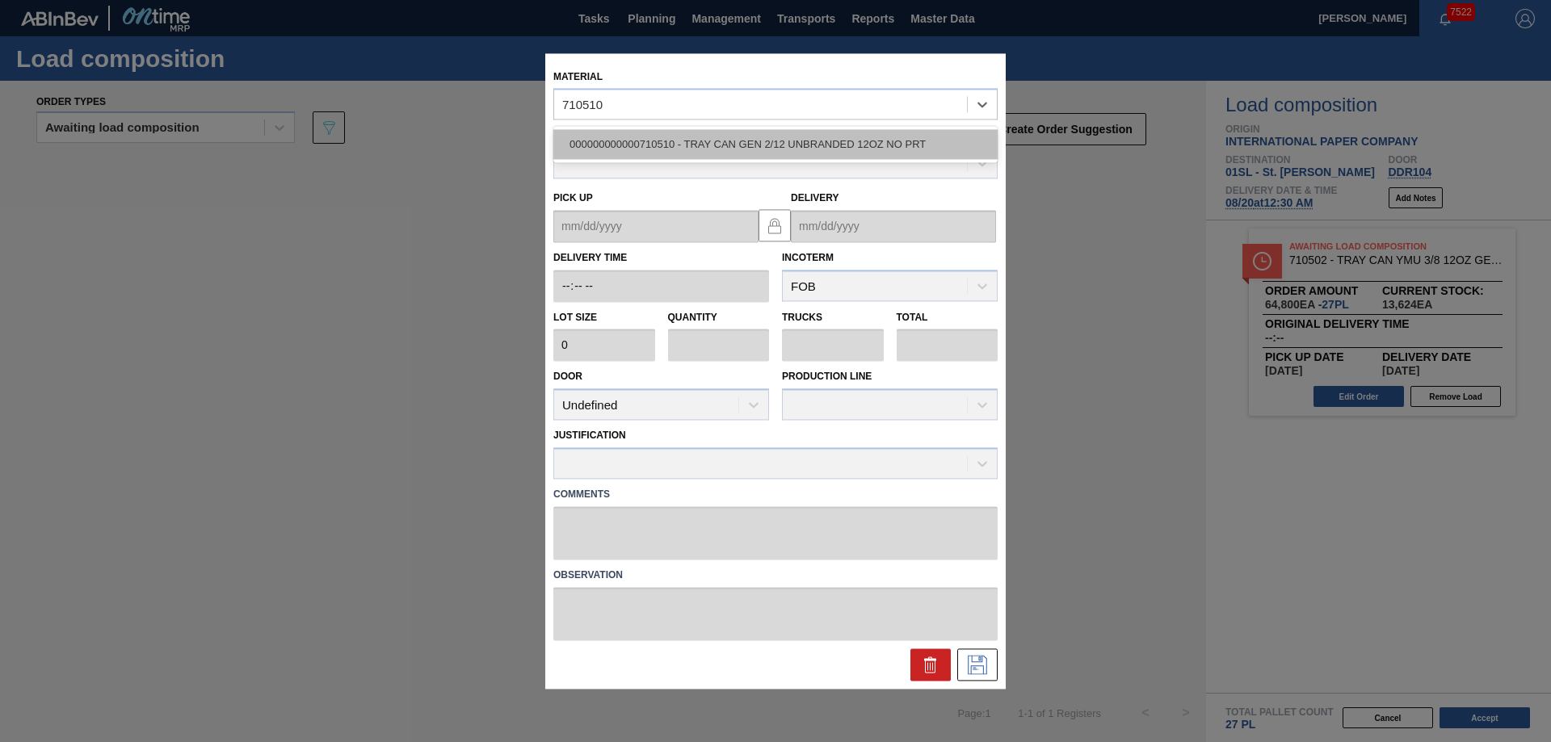
click at [759, 153] on div "000000000000710510 - TRAY CAN GEN 2/12 UNBRANDED 12OZ NO PRT" at bounding box center [775, 145] width 444 height 30
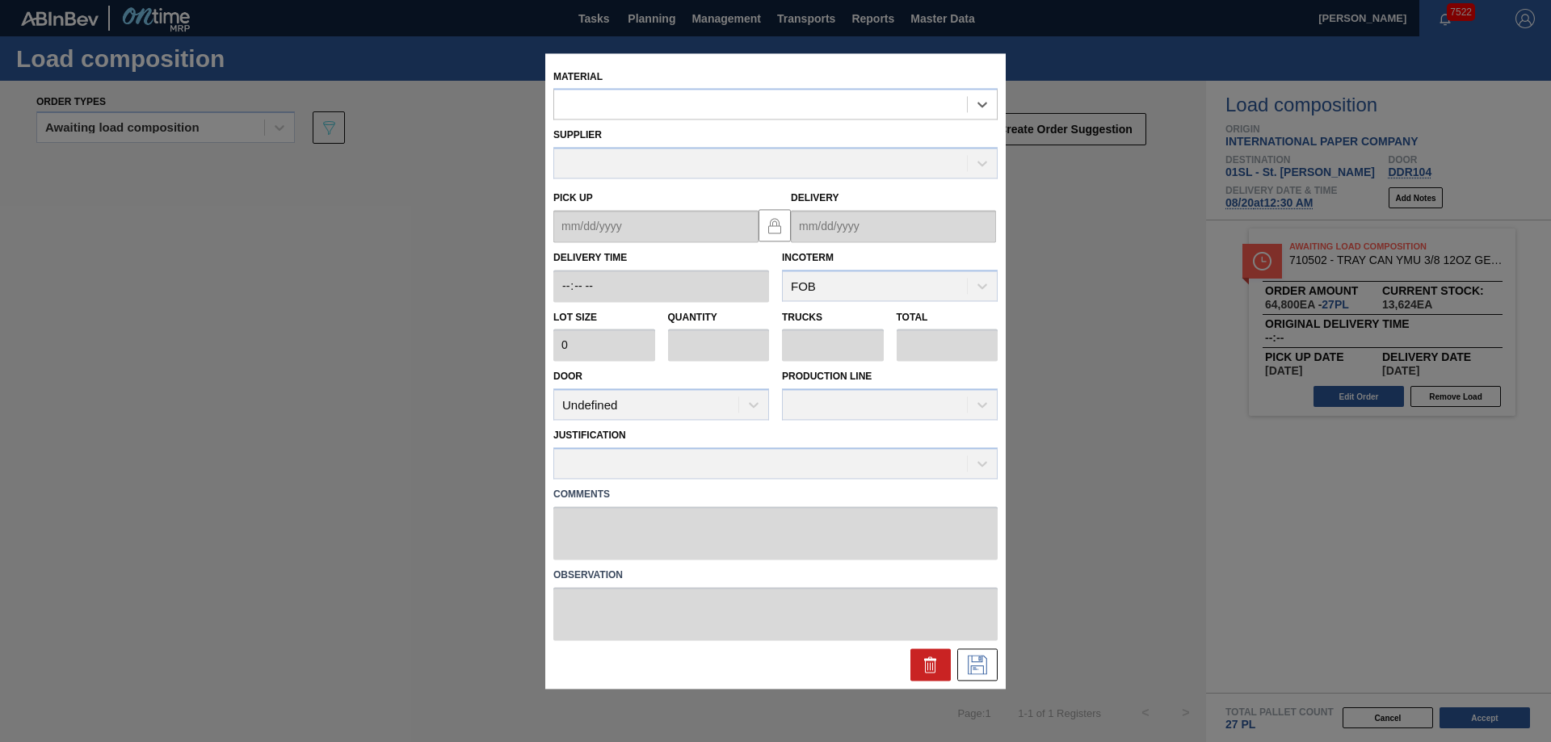
type input "2,556"
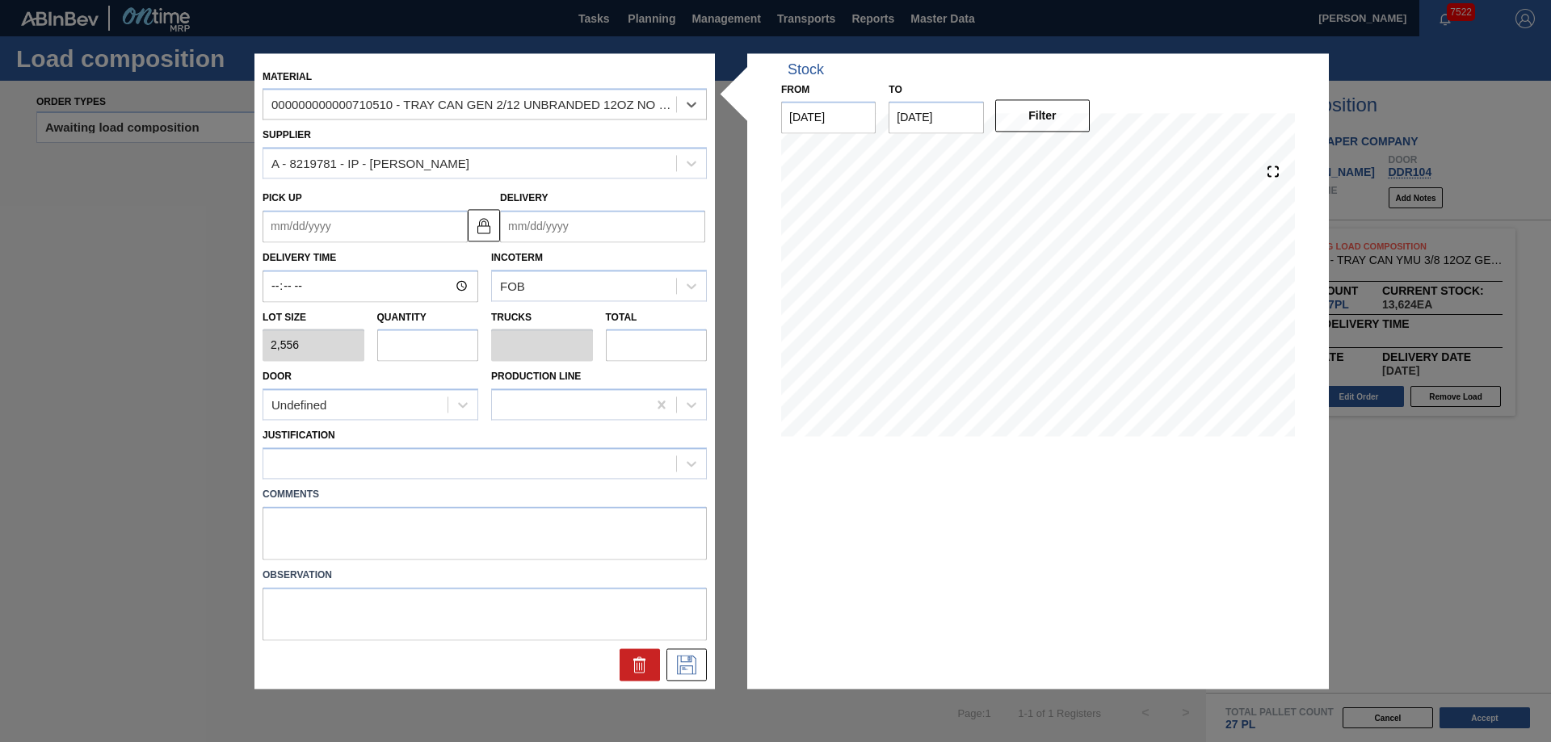
click at [620, 222] on input "Delivery" at bounding box center [602, 226] width 205 height 32
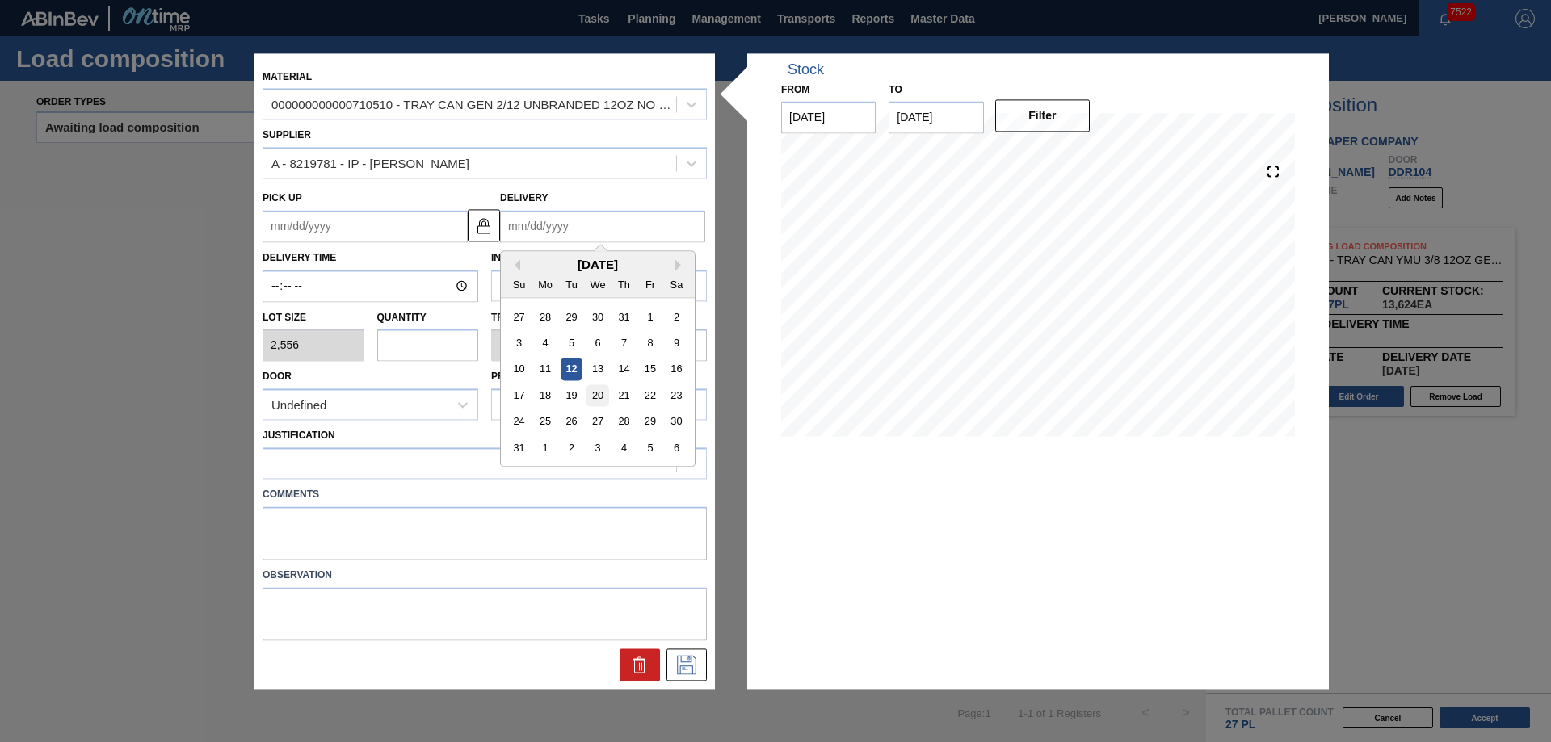
click at [595, 395] on div "20" at bounding box center [598, 396] width 22 height 22
type up "[DATE]"
type input "[DATE]"
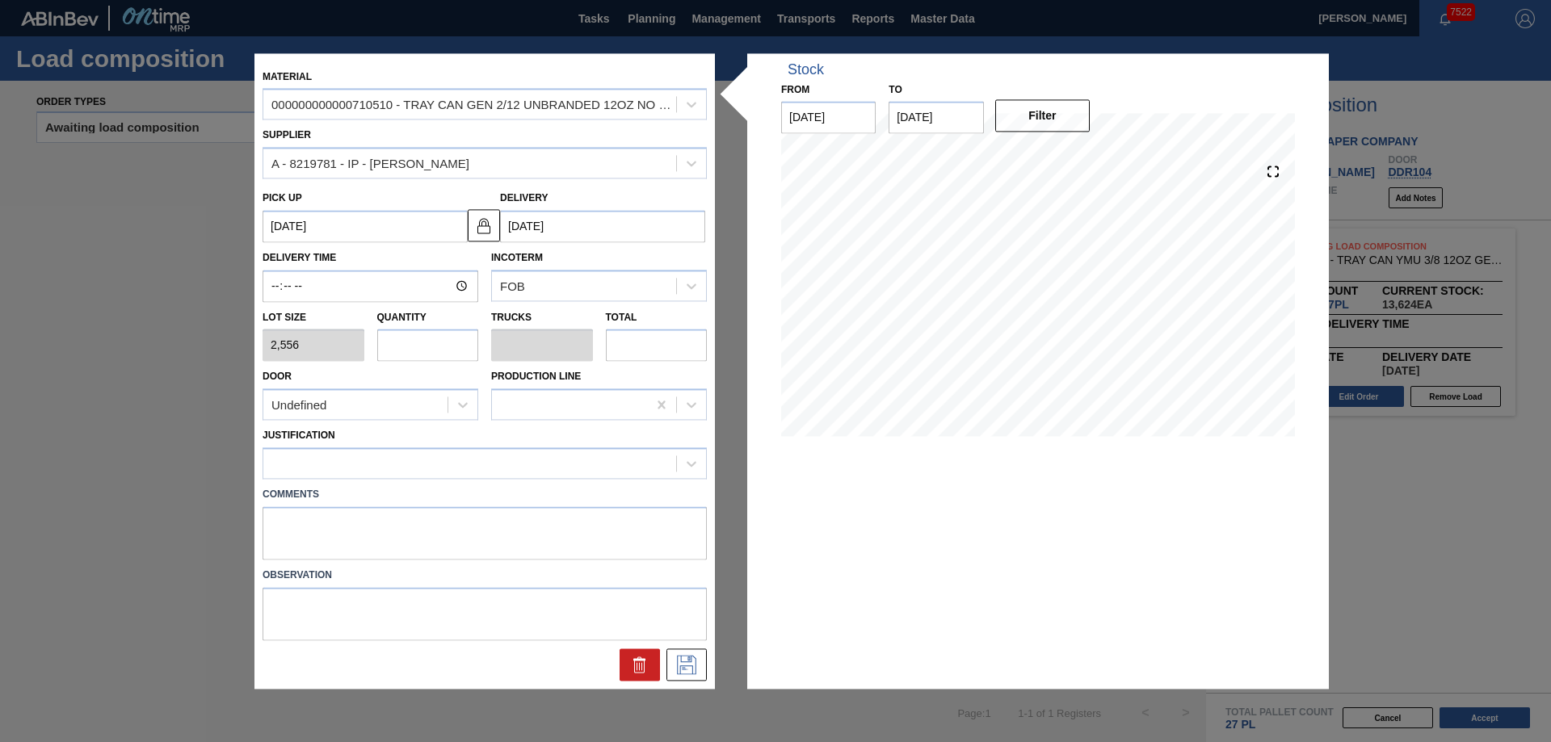
click at [430, 348] on input "text" at bounding box center [428, 346] width 102 height 32
type input "2"
type input "0.036"
type input "5,112"
type input "29"
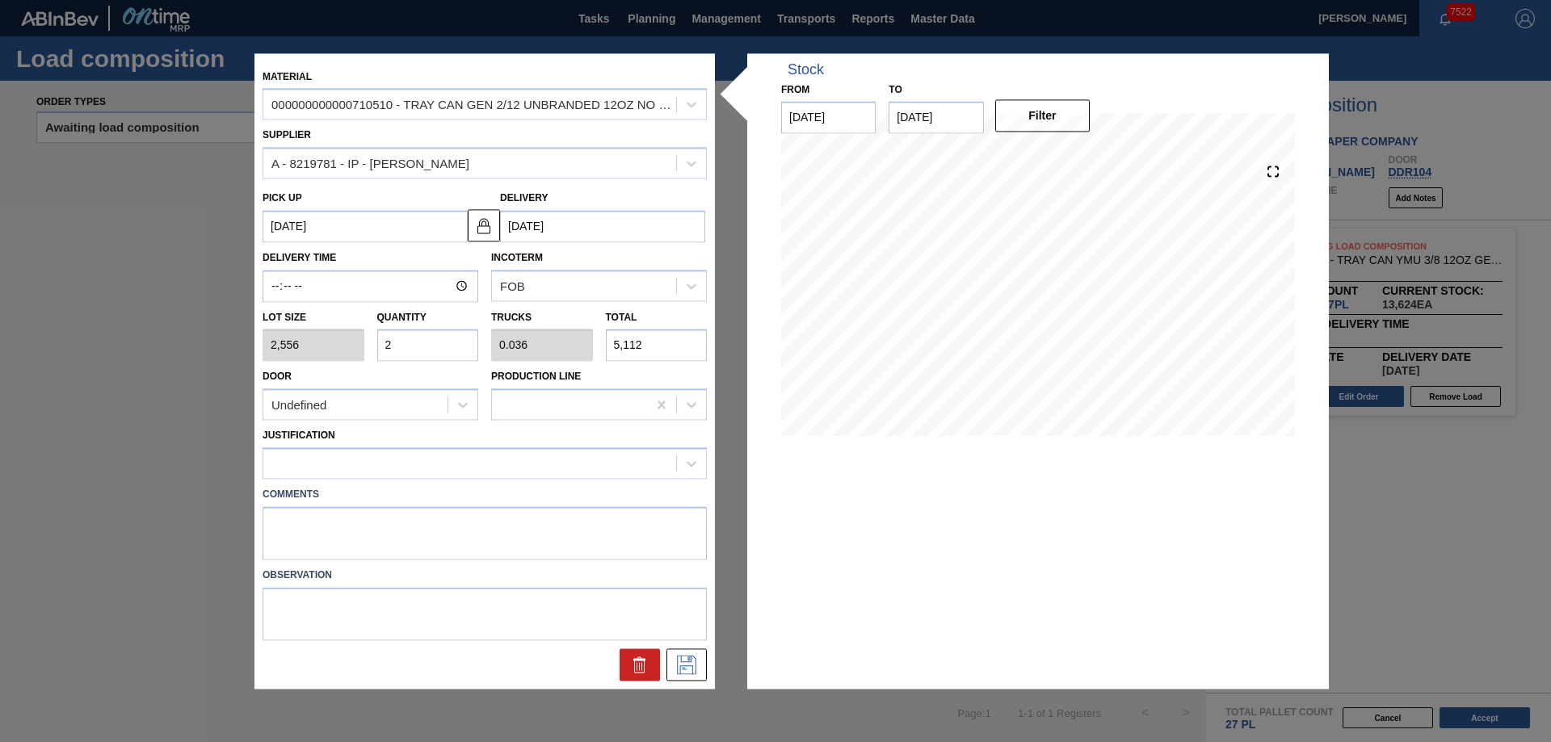
type input "0.518"
type input "74,124"
type input "29"
click at [439, 409] on div "Undefined" at bounding box center [355, 404] width 184 height 23
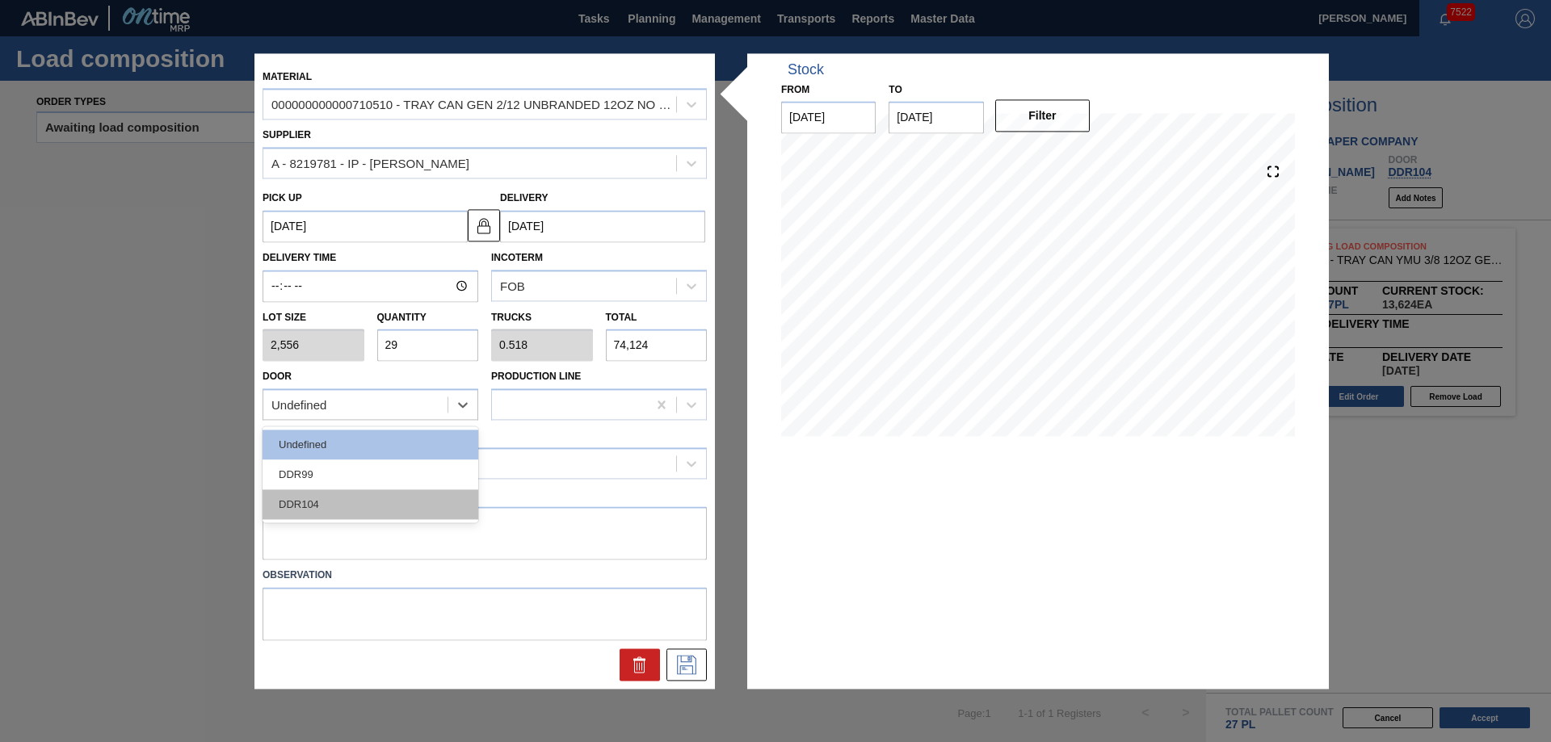
click at [368, 517] on div "DDR104" at bounding box center [371, 505] width 216 height 30
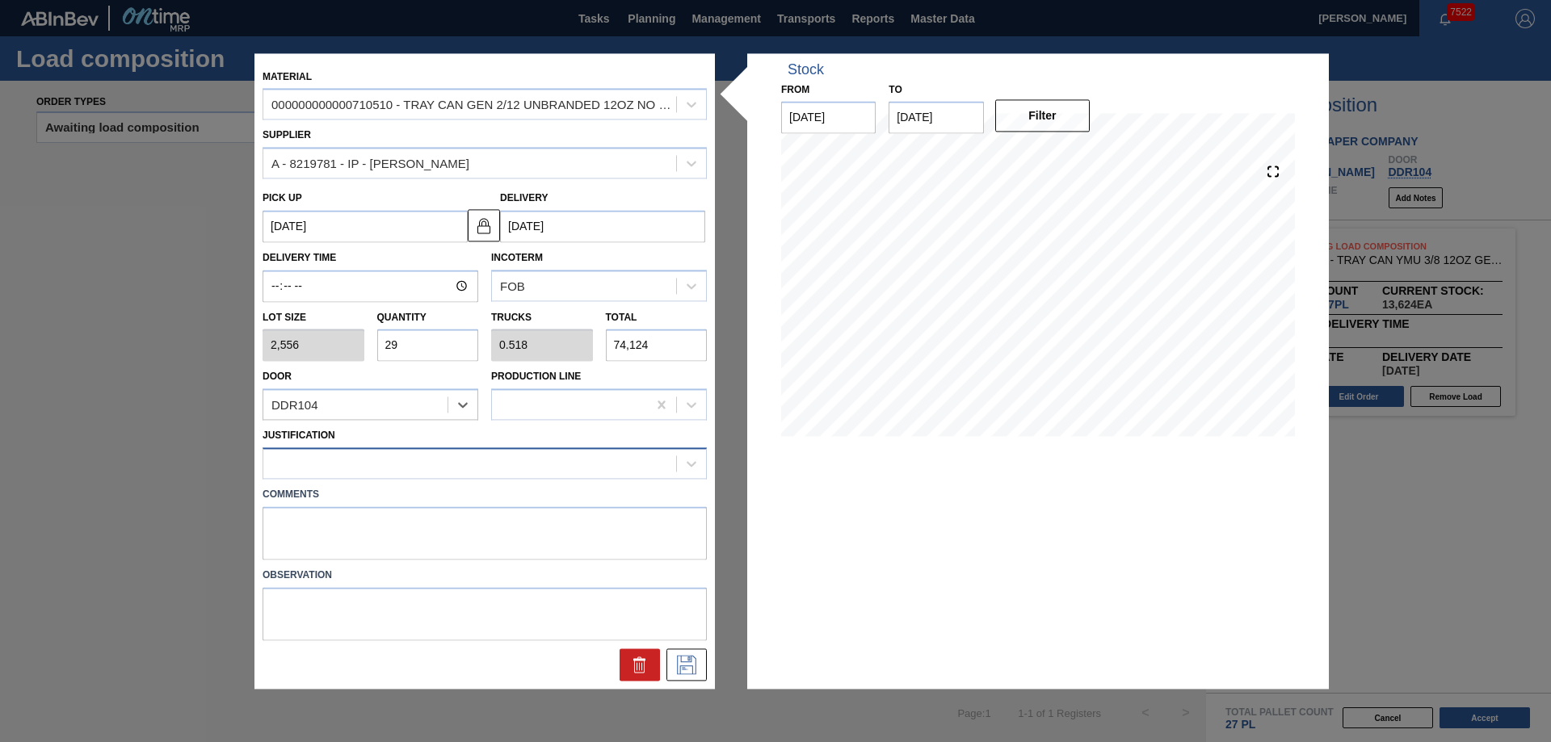
click at [364, 471] on div at bounding box center [469, 463] width 413 height 23
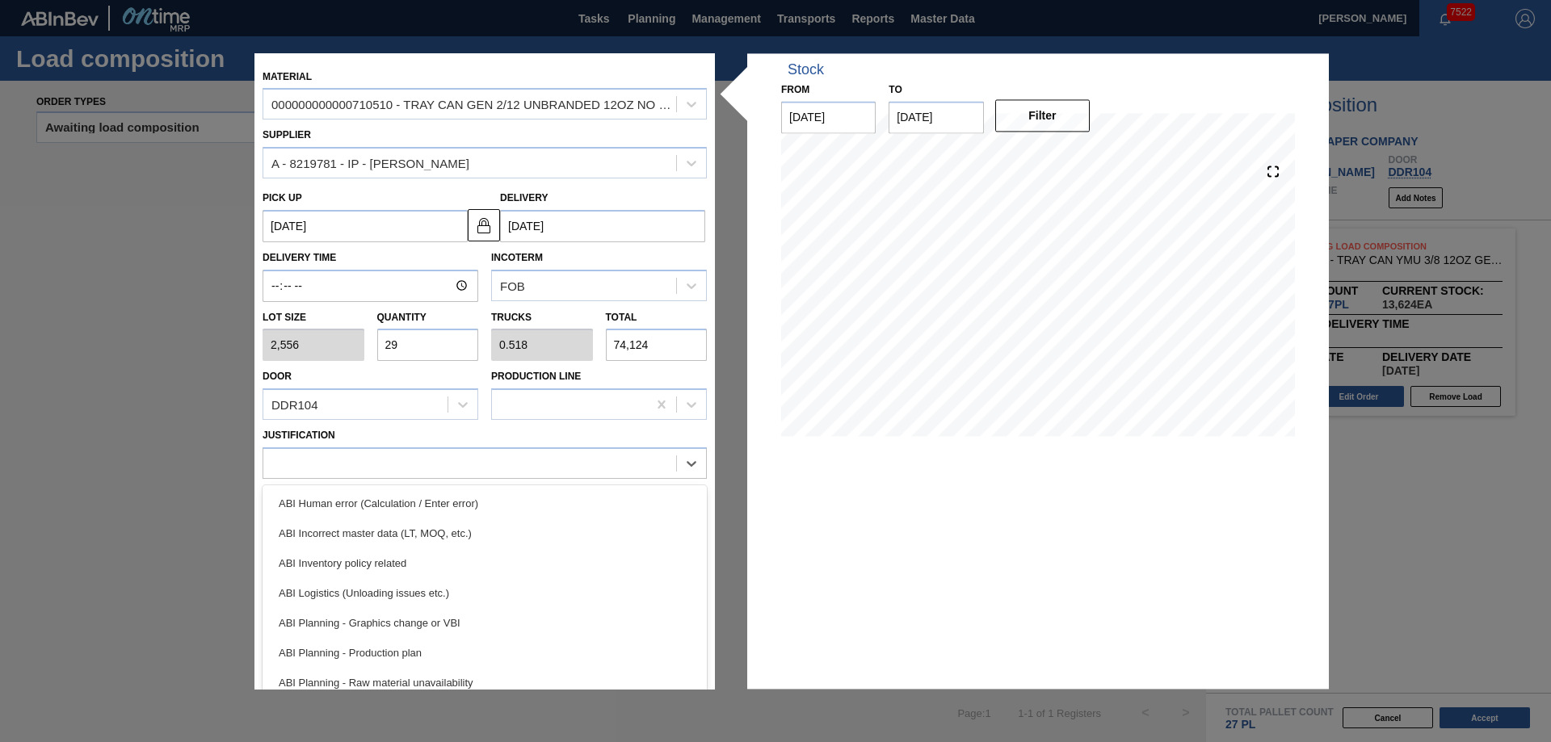
scroll to position [162, 0]
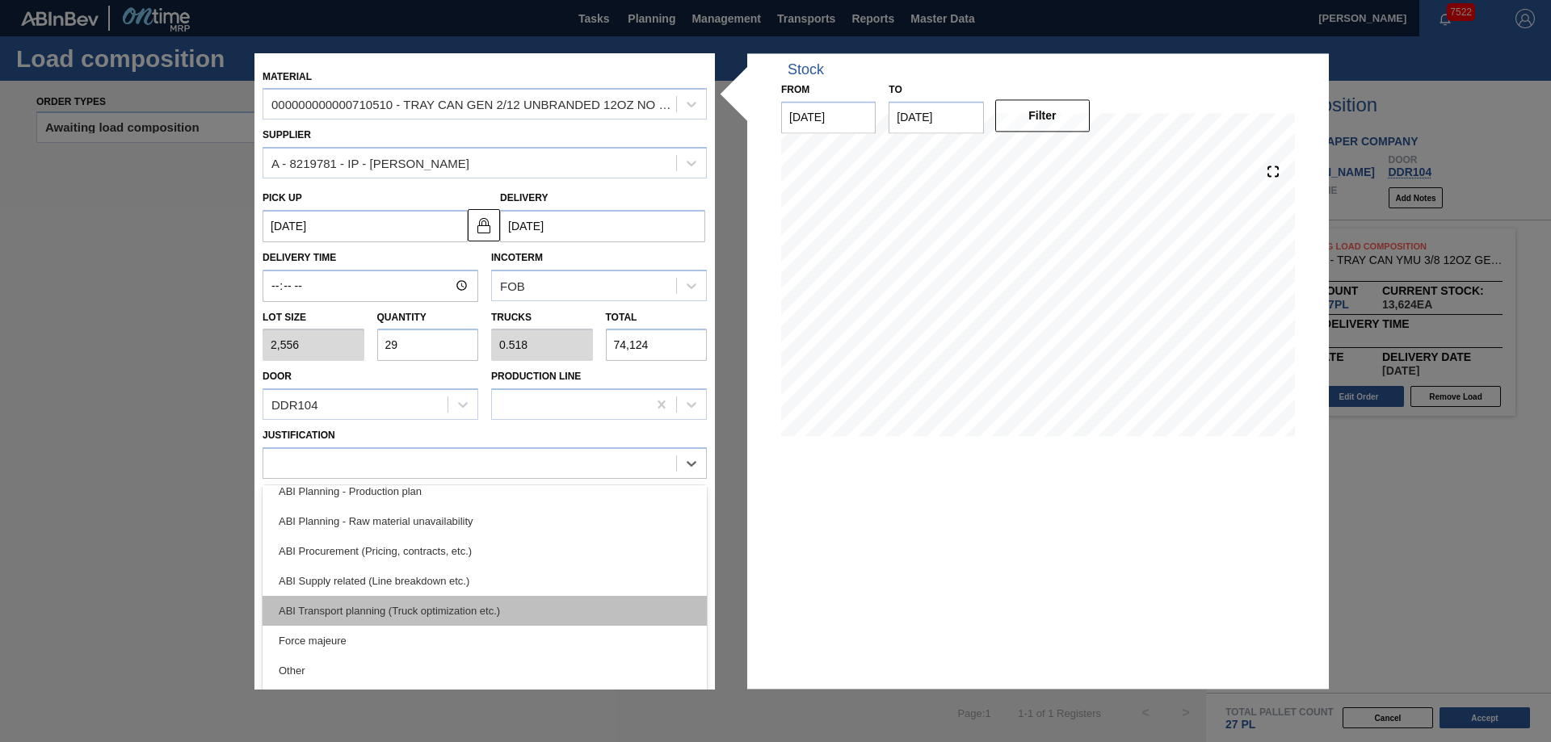
click at [413, 603] on div "ABI Transport planning (Truck optimization etc.)" at bounding box center [485, 611] width 444 height 30
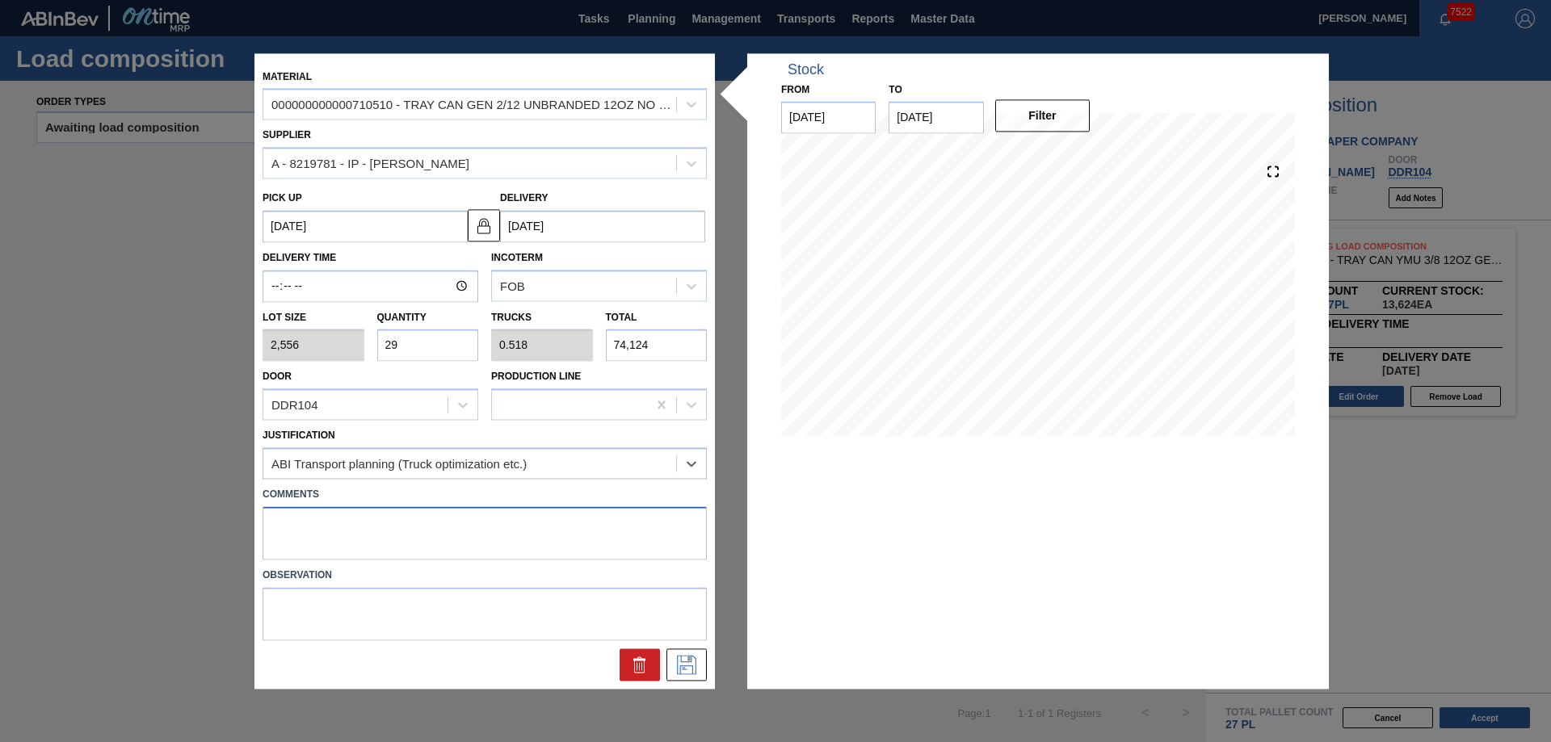
click at [317, 516] on textarea at bounding box center [485, 533] width 444 height 53
type textarea "Live unload/Deliver at 2300"
click at [687, 681] on div at bounding box center [686, 665] width 40 height 32
click at [696, 656] on icon at bounding box center [687, 664] width 26 height 19
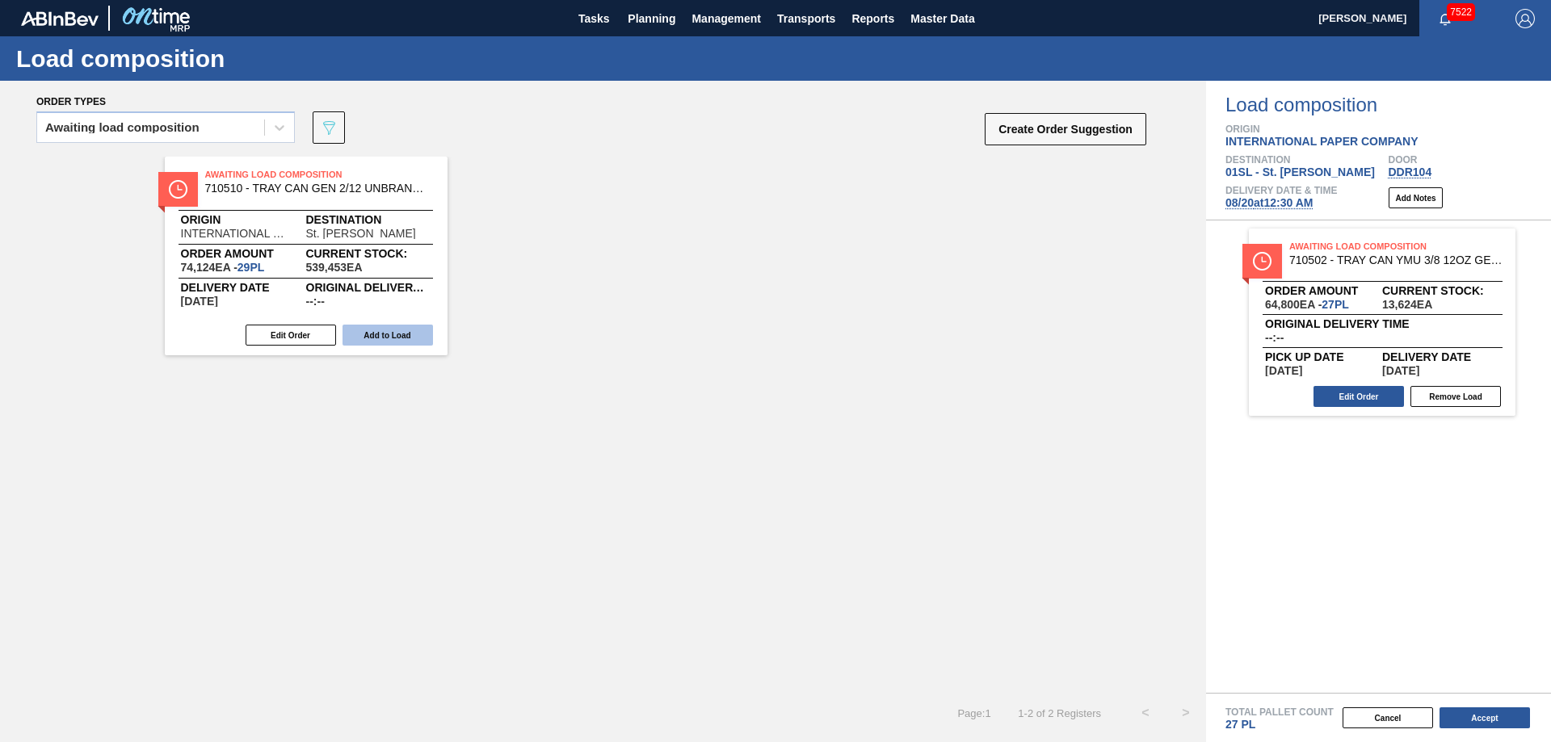
click at [379, 326] on button "Add to Load" at bounding box center [388, 335] width 90 height 21
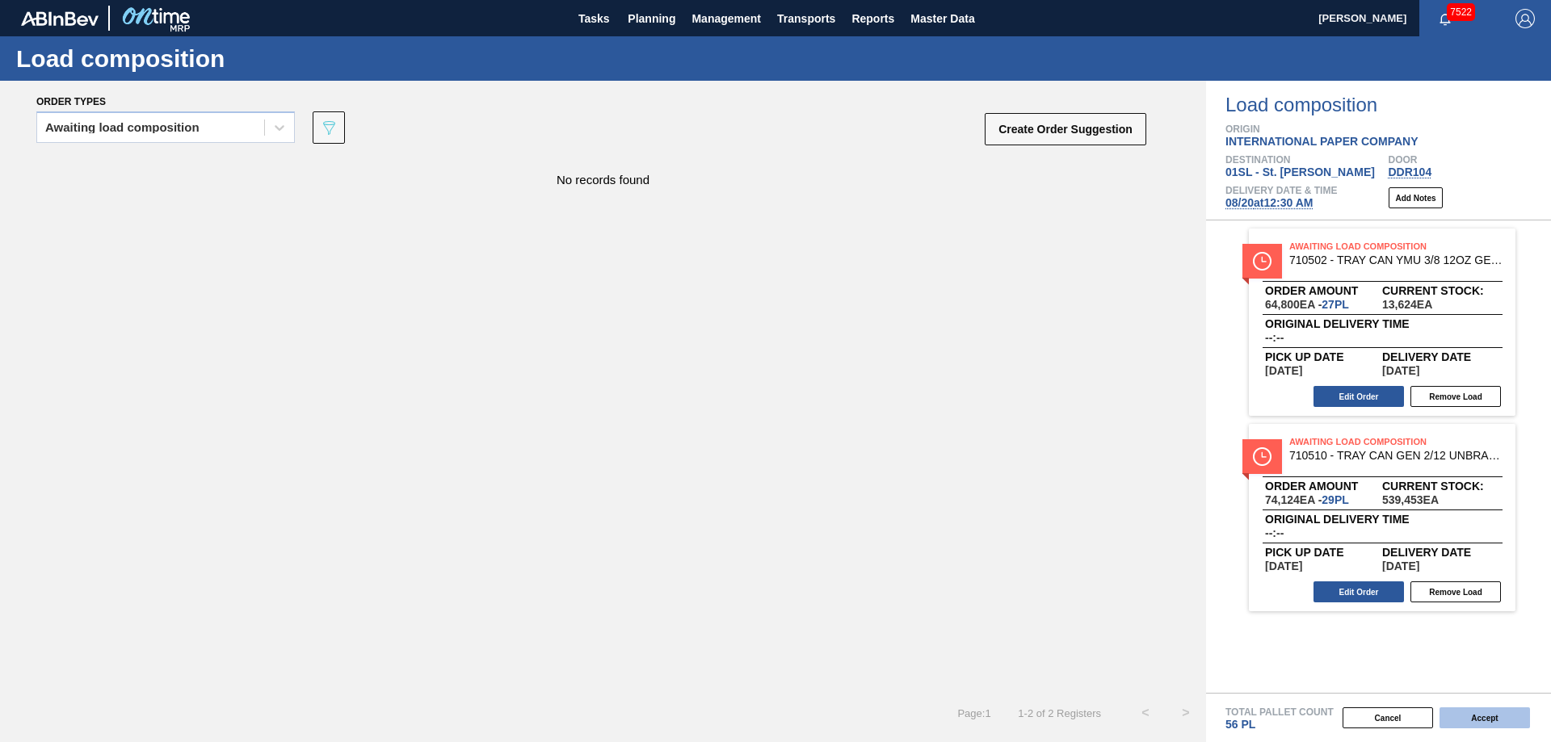
click at [1496, 719] on button "Accept" at bounding box center [1485, 718] width 90 height 21
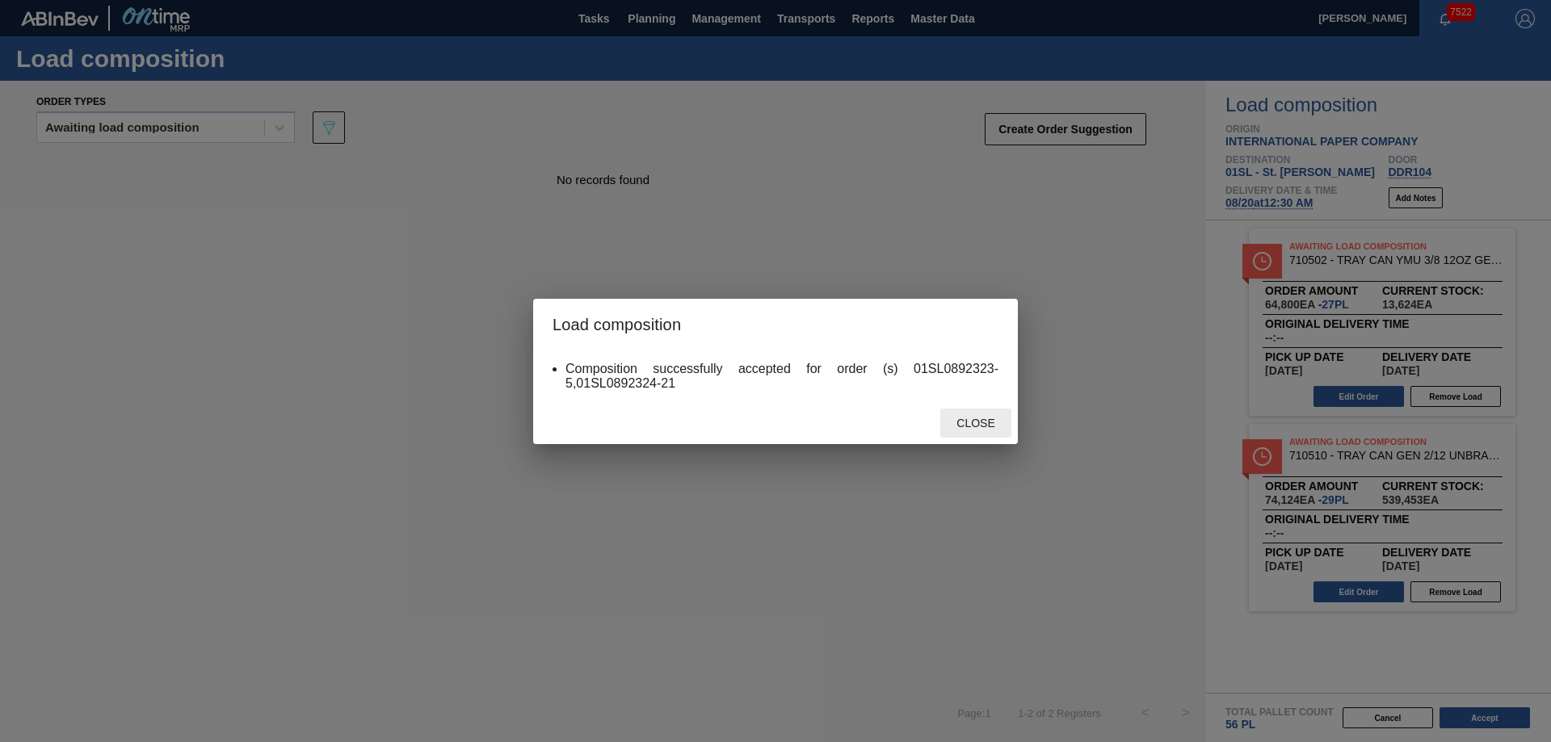
click at [953, 431] on div "Close" at bounding box center [975, 424] width 71 height 30
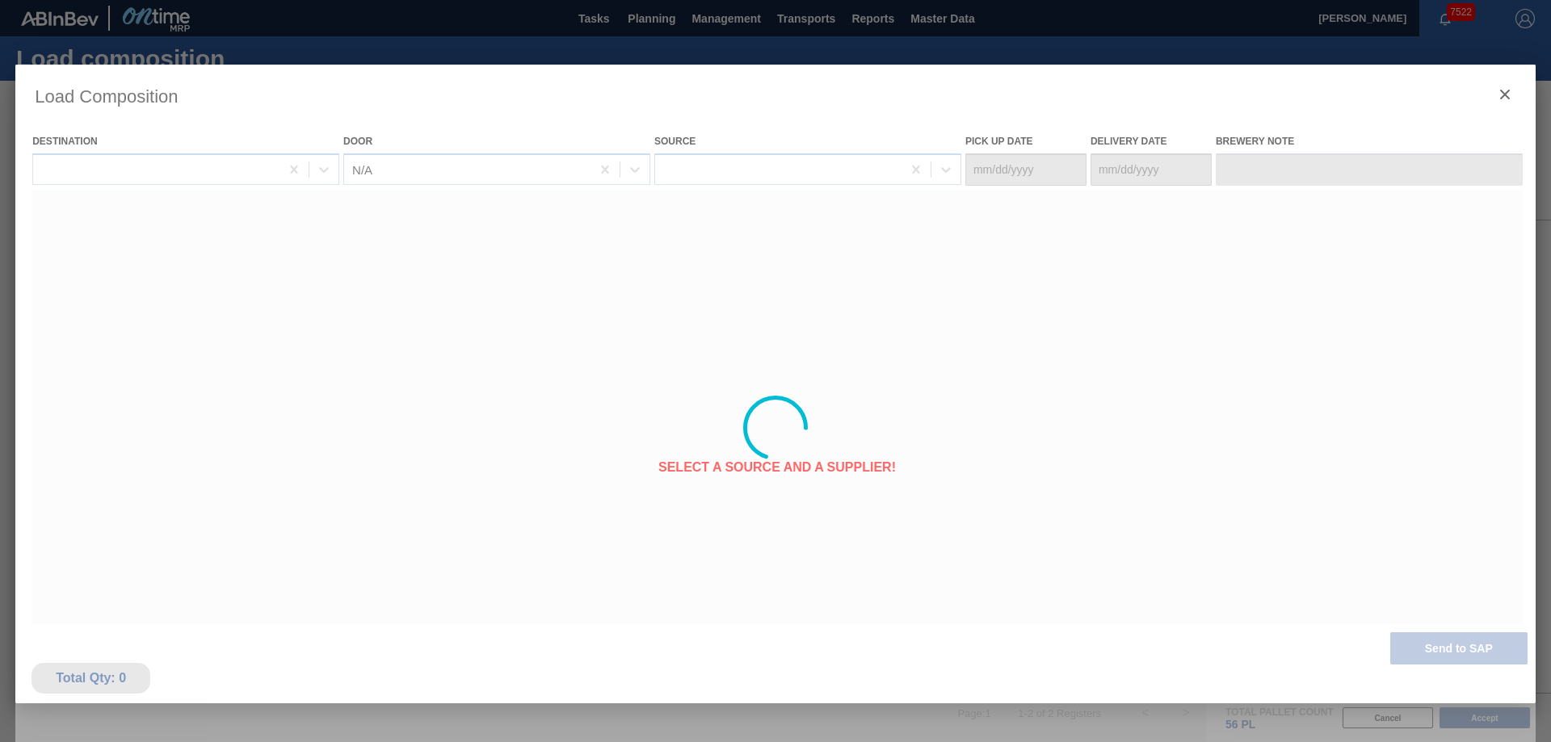
type Date "[DATE]"
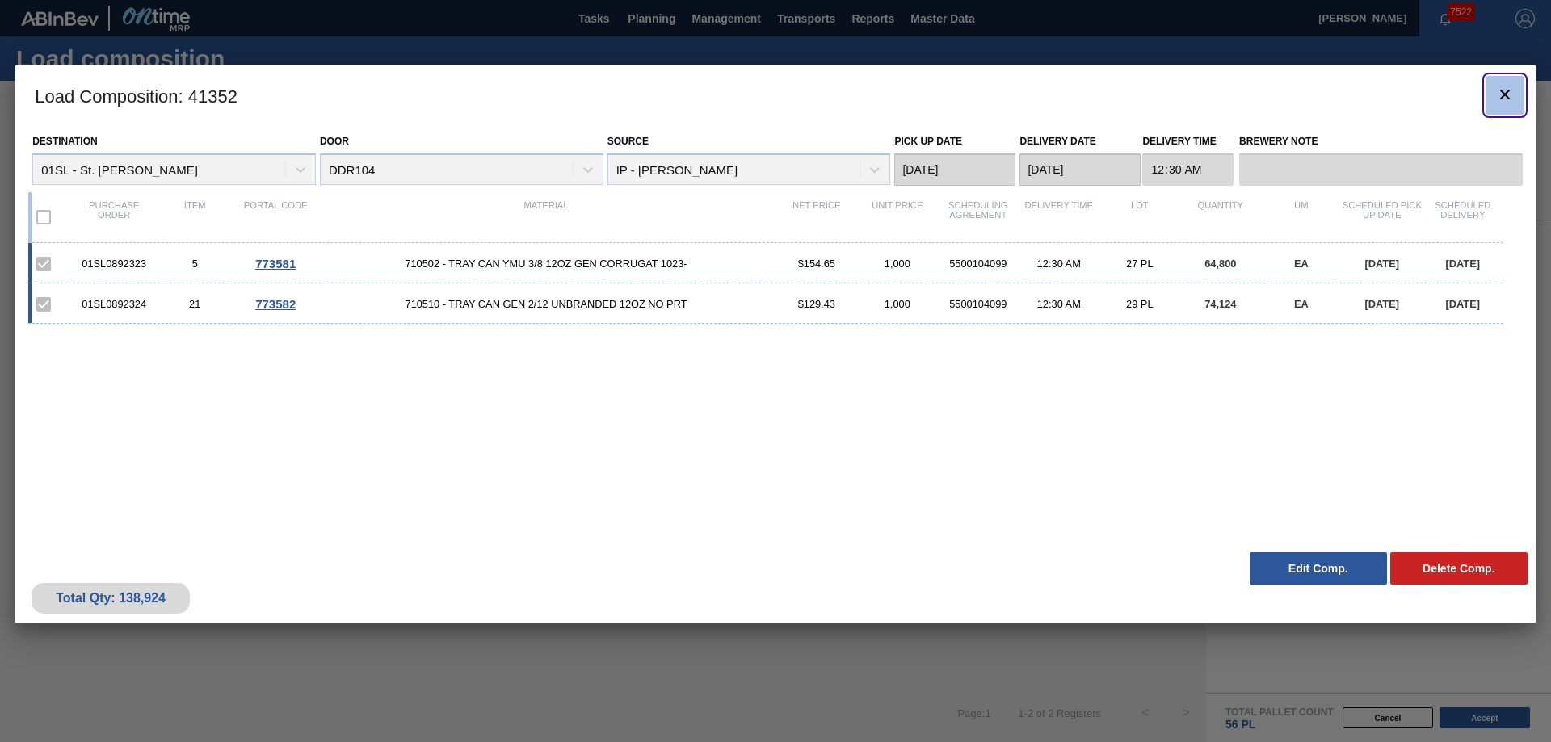
click at [1496, 111] on button "botão de ícone" at bounding box center [1505, 95] width 39 height 39
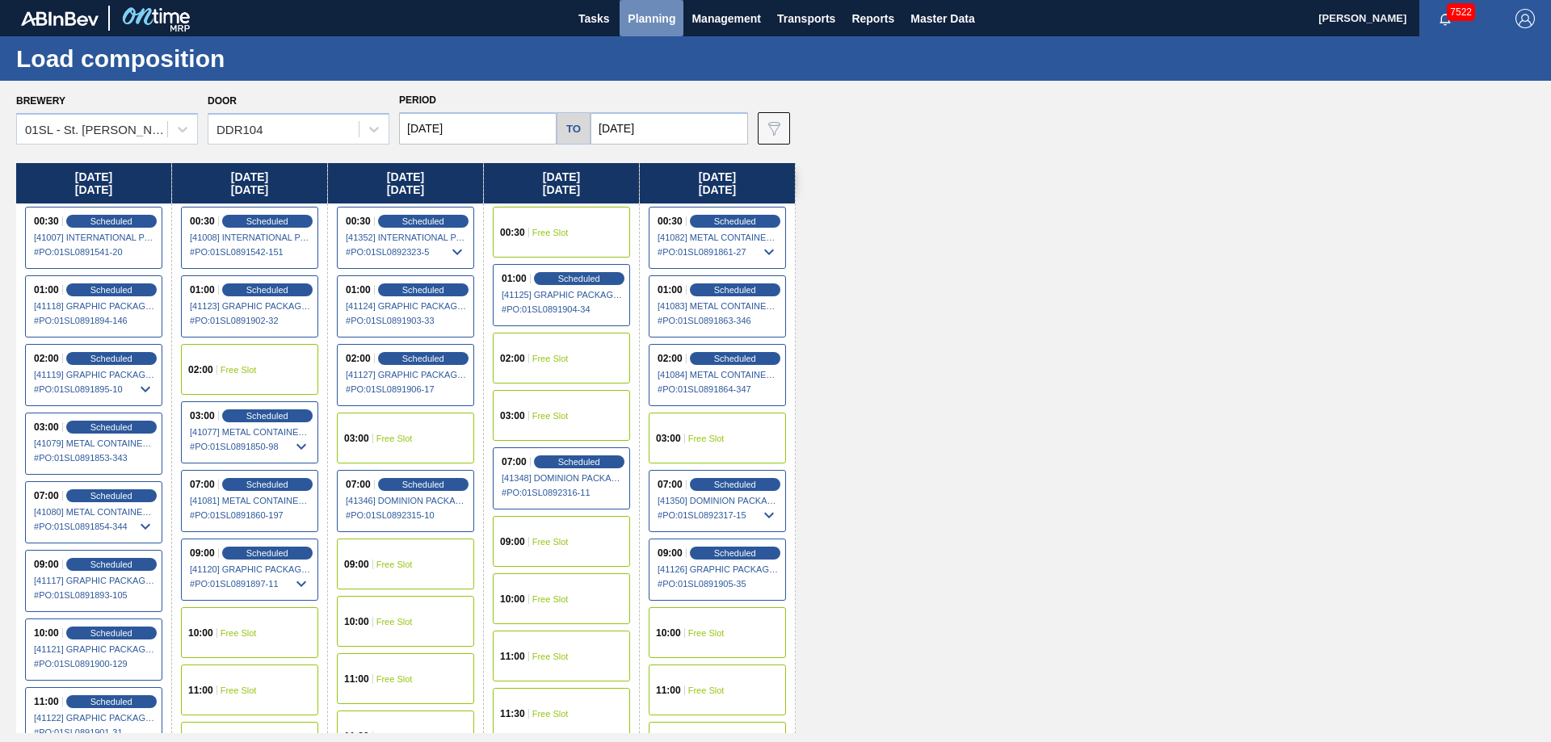
click at [640, 16] on span "Planning" at bounding box center [652, 18] width 48 height 19
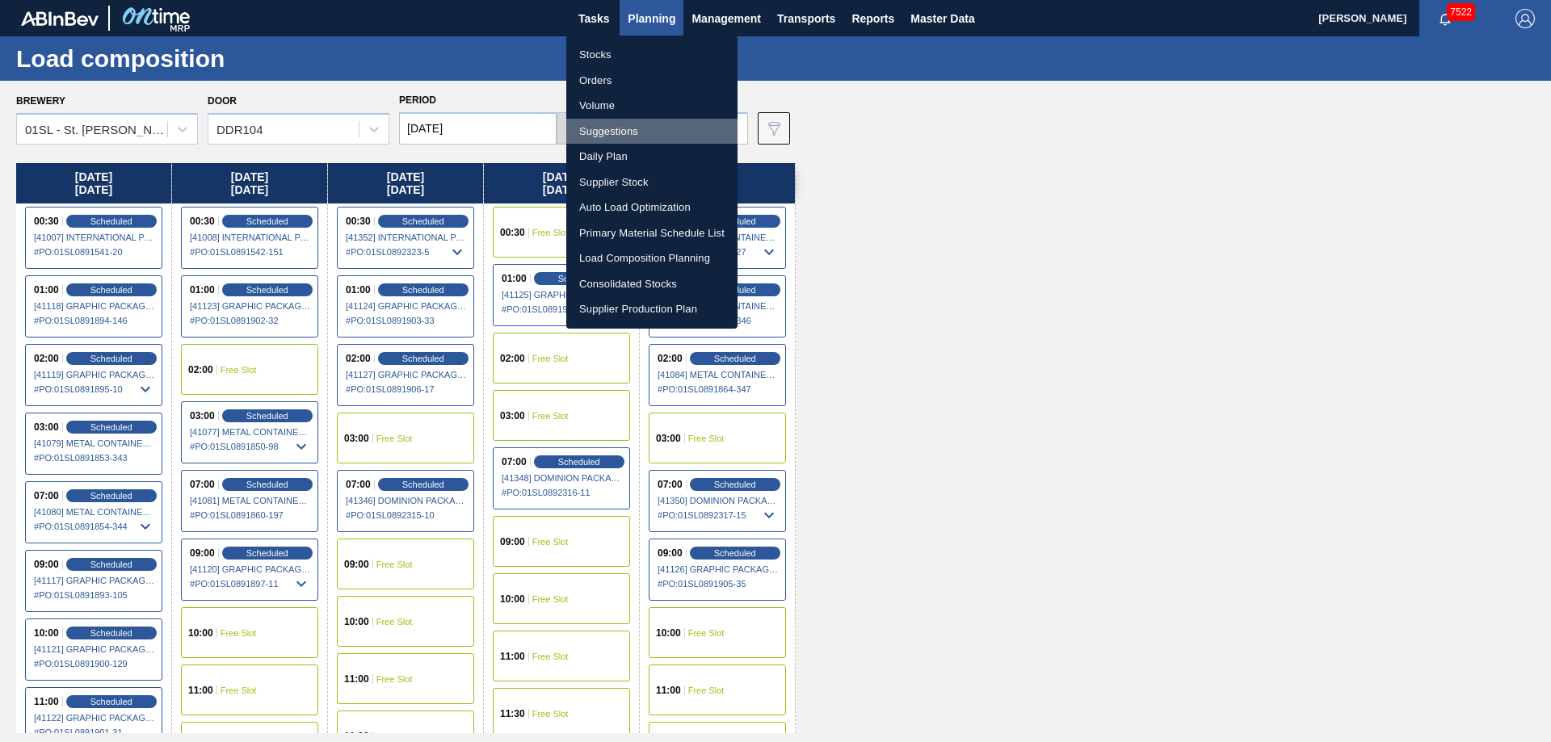
click at [609, 140] on li "Suggestions" at bounding box center [651, 132] width 171 height 26
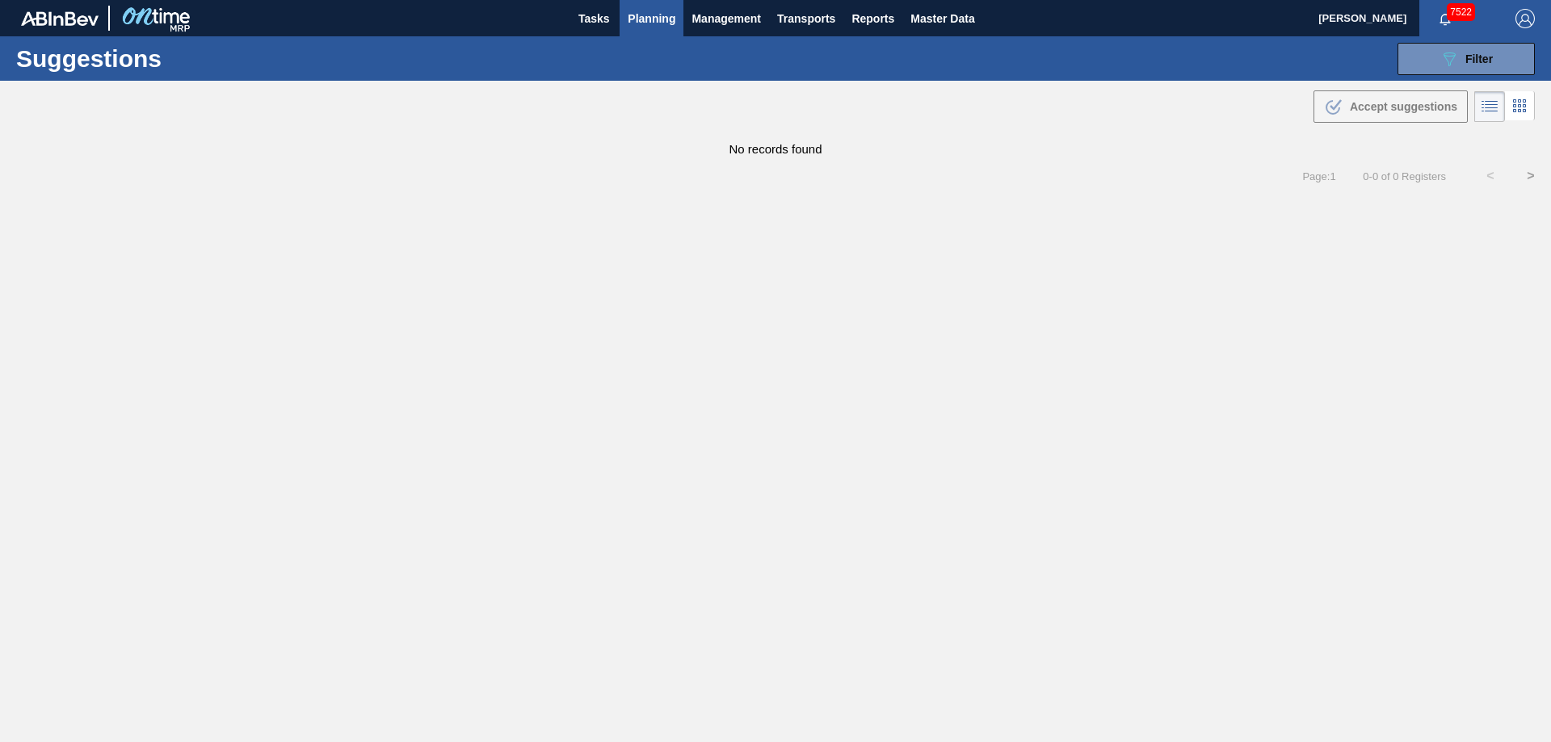
type from "[DATE]"
type to "[DATE]"
click at [1469, 57] on span "Filter" at bounding box center [1478, 59] width 27 height 13
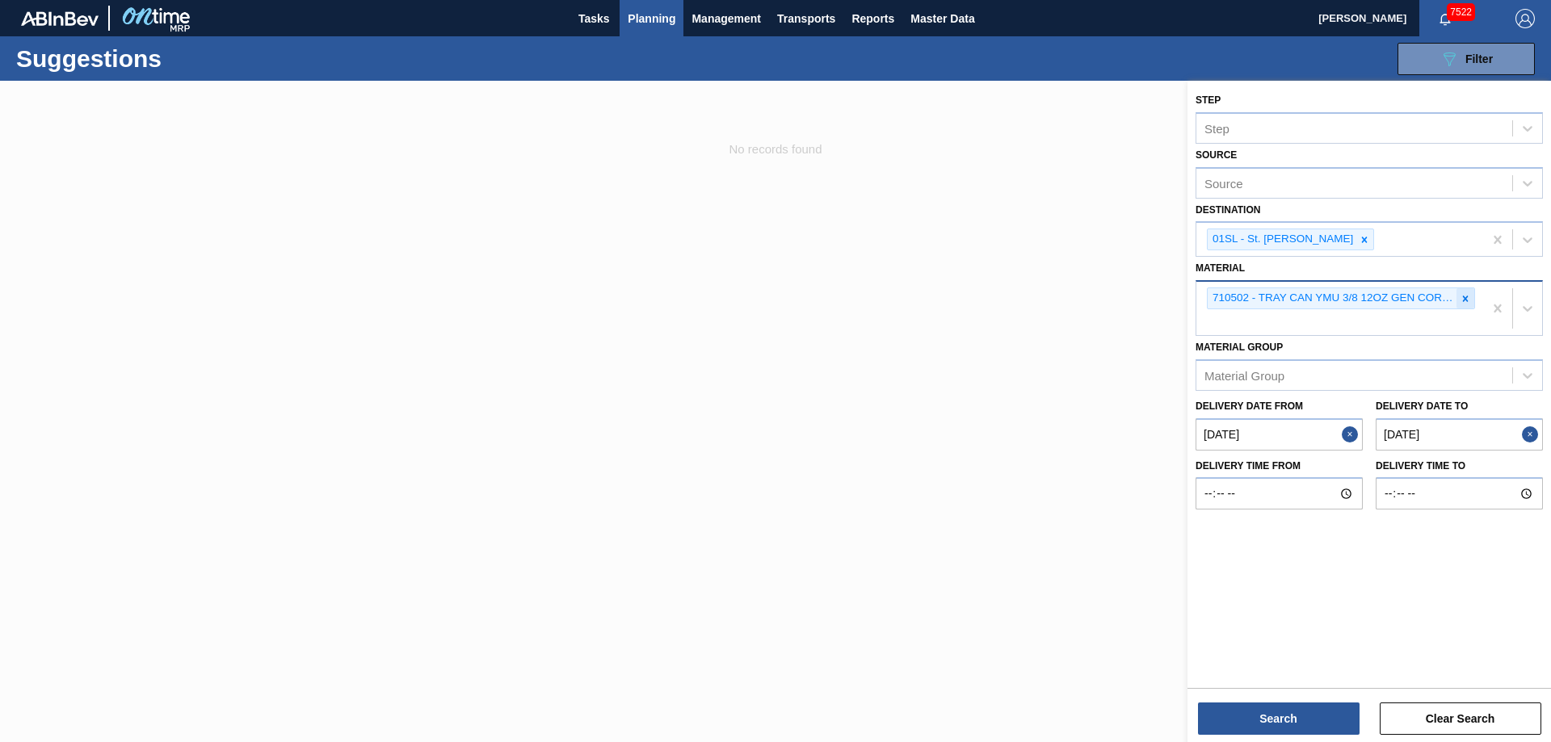
click at [1465, 299] on icon at bounding box center [1466, 299] width 6 height 6
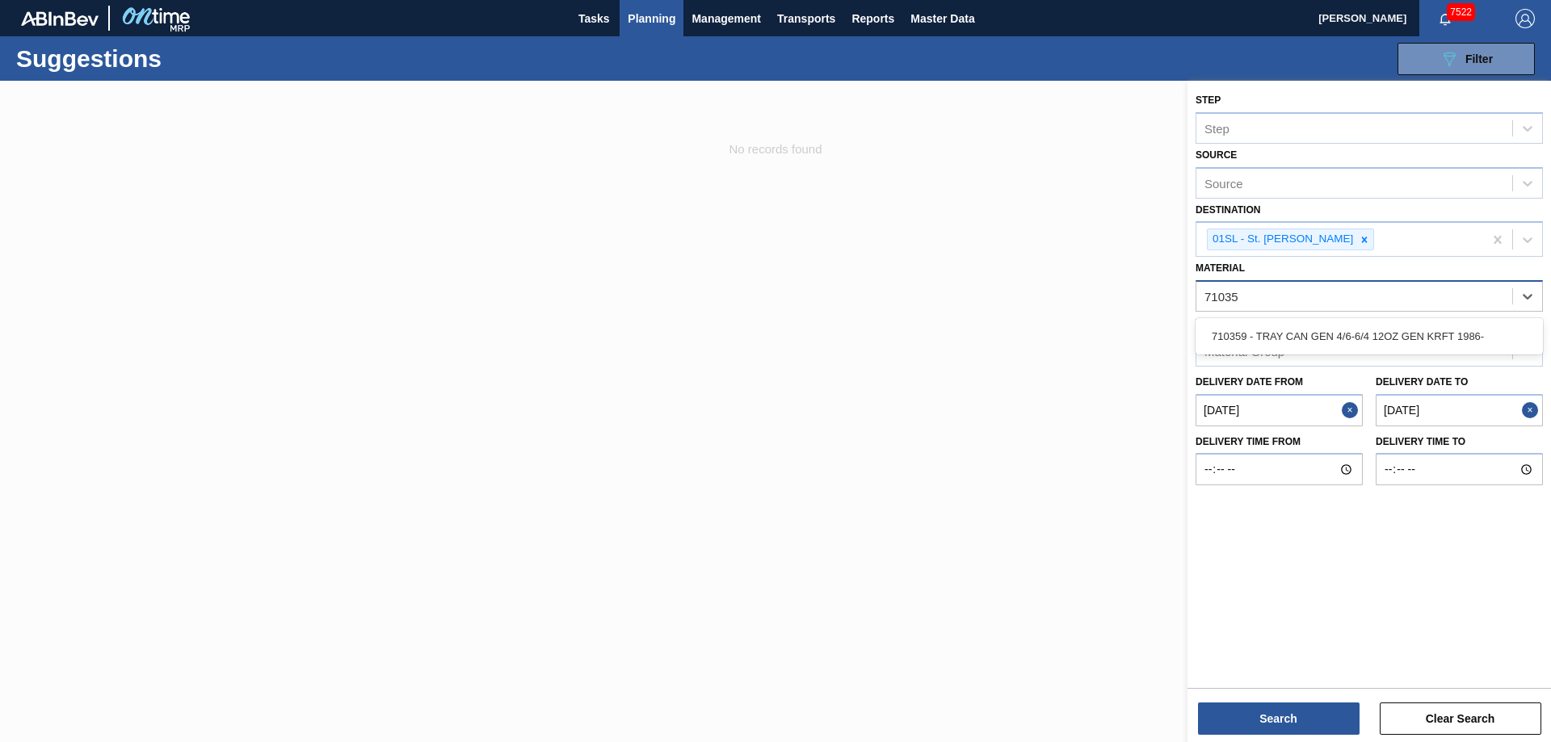
type input "710359"
click at [1440, 333] on div "710359 - TRAY CAN GEN 4/6-6/4 12OZ GEN KRFT 1986-" at bounding box center [1369, 337] width 347 height 30
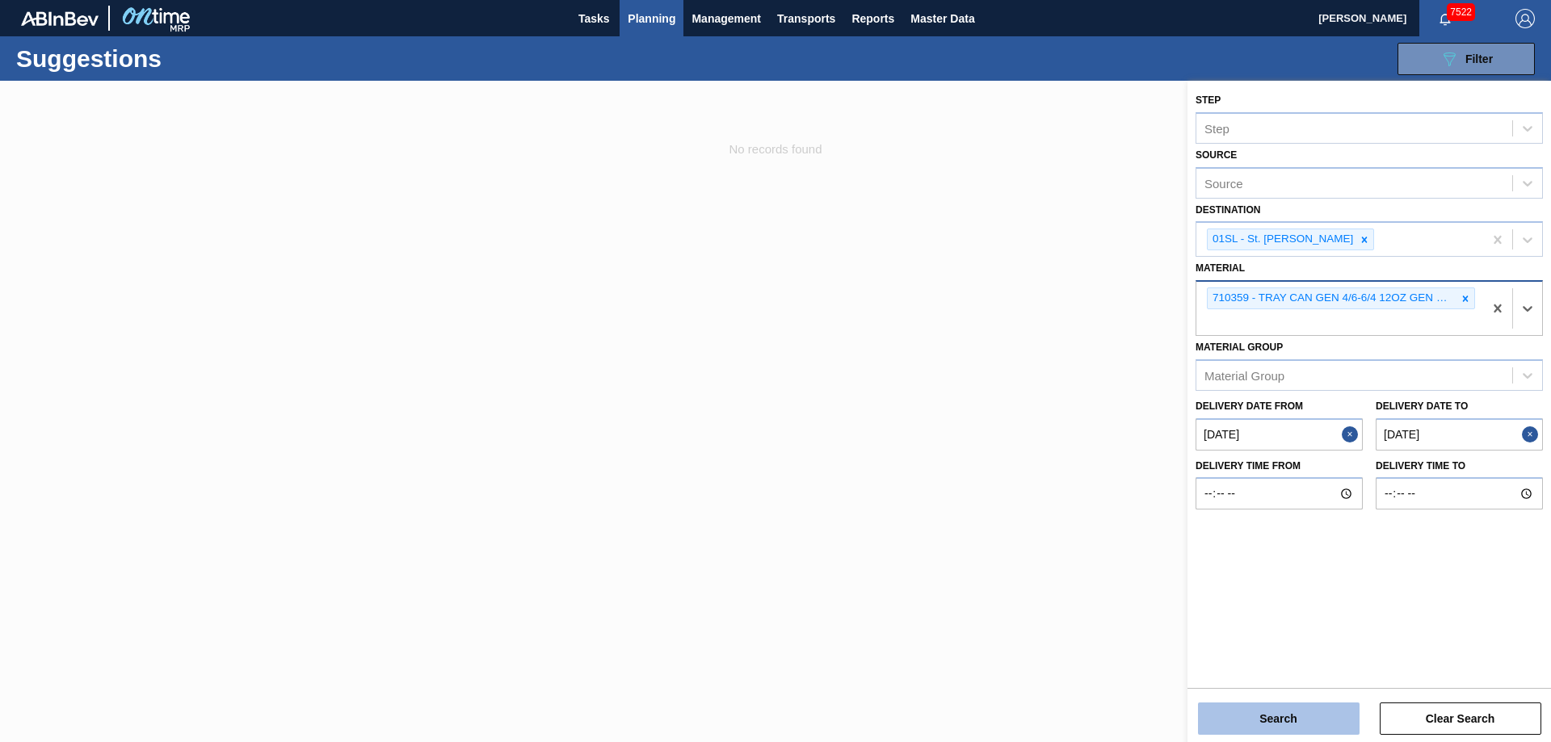
click at [1278, 720] on button "Search" at bounding box center [1279, 719] width 162 height 32
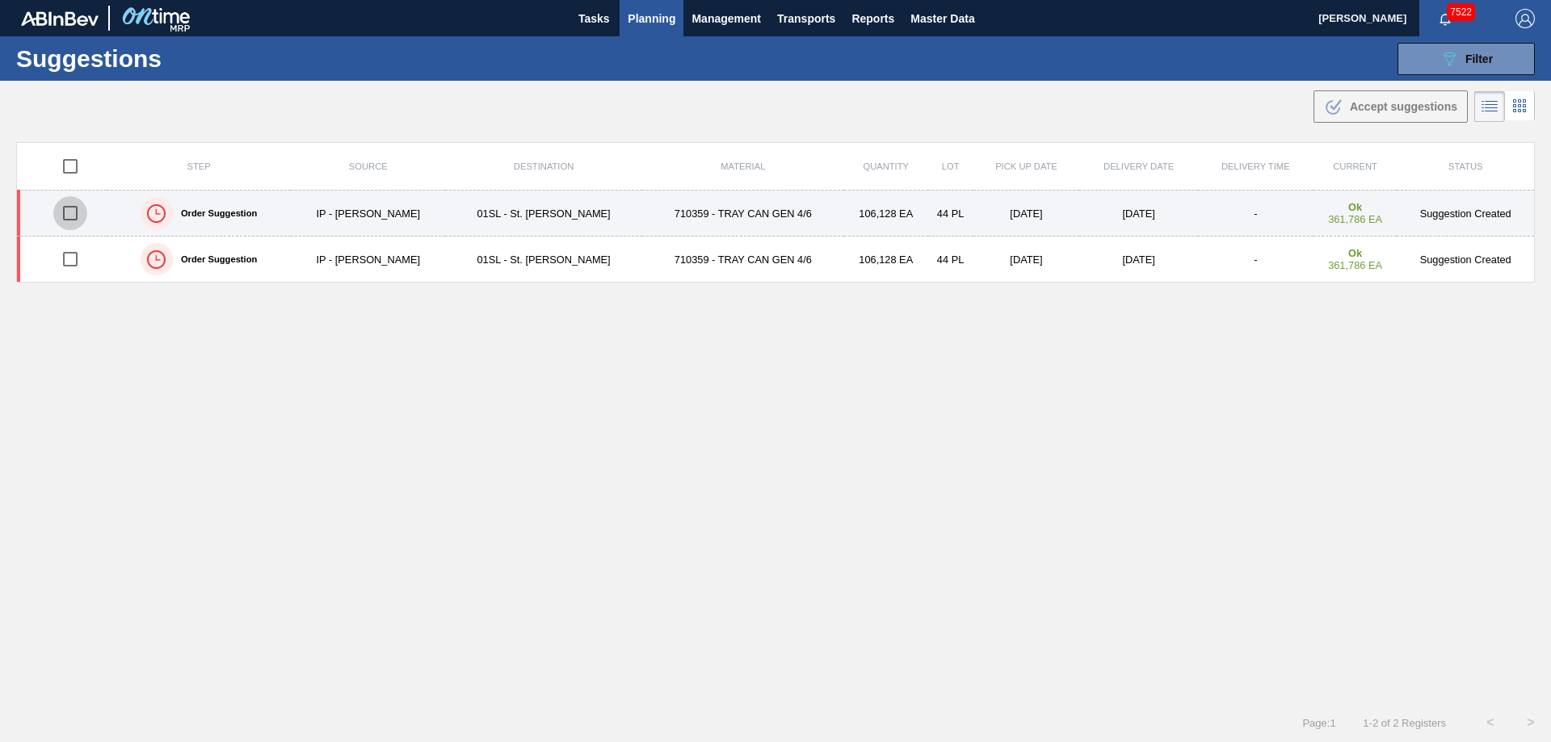
click at [64, 209] on input "checkbox" at bounding box center [70, 213] width 34 height 34
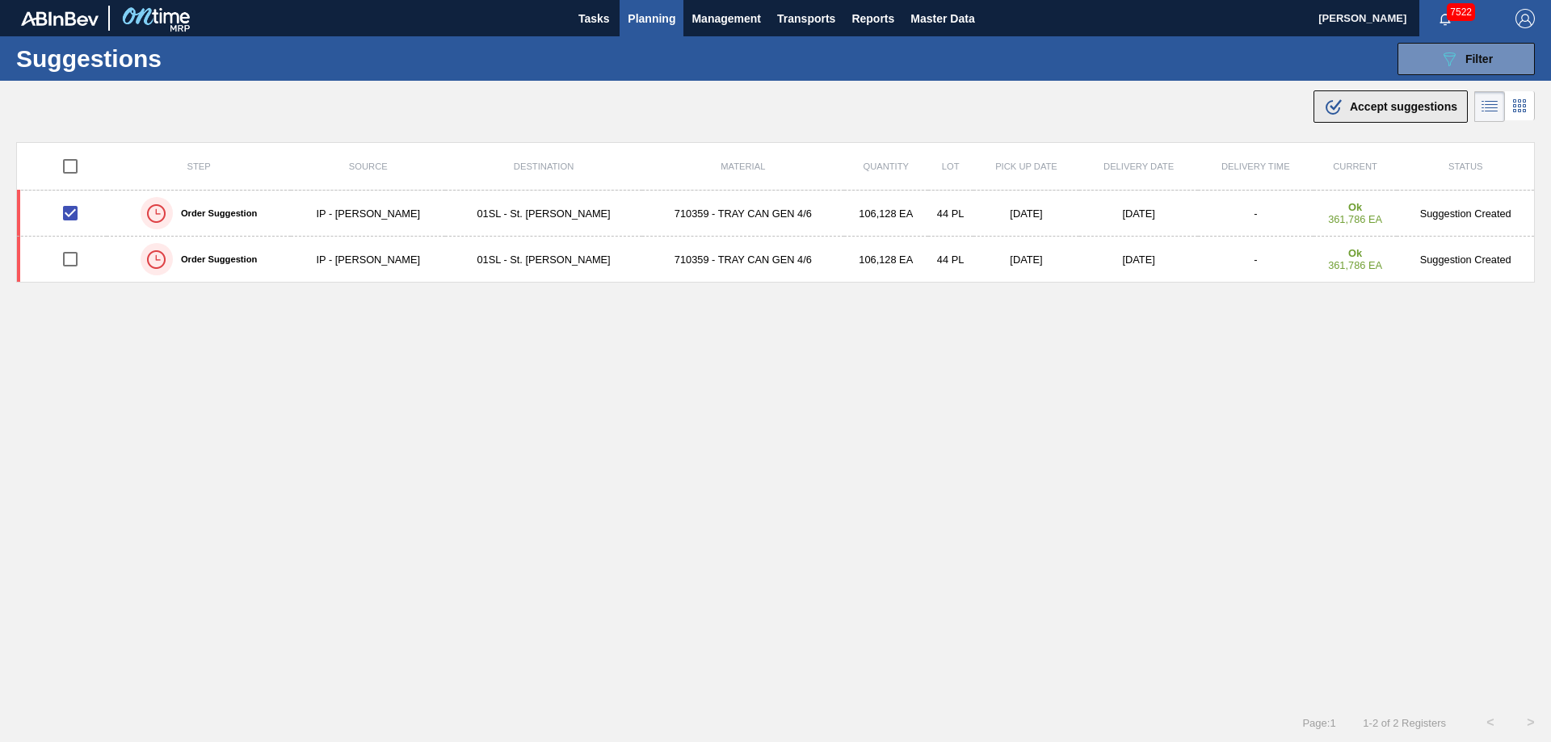
click at [1361, 107] on span "Accept suggestions" at bounding box center [1403, 106] width 107 height 13
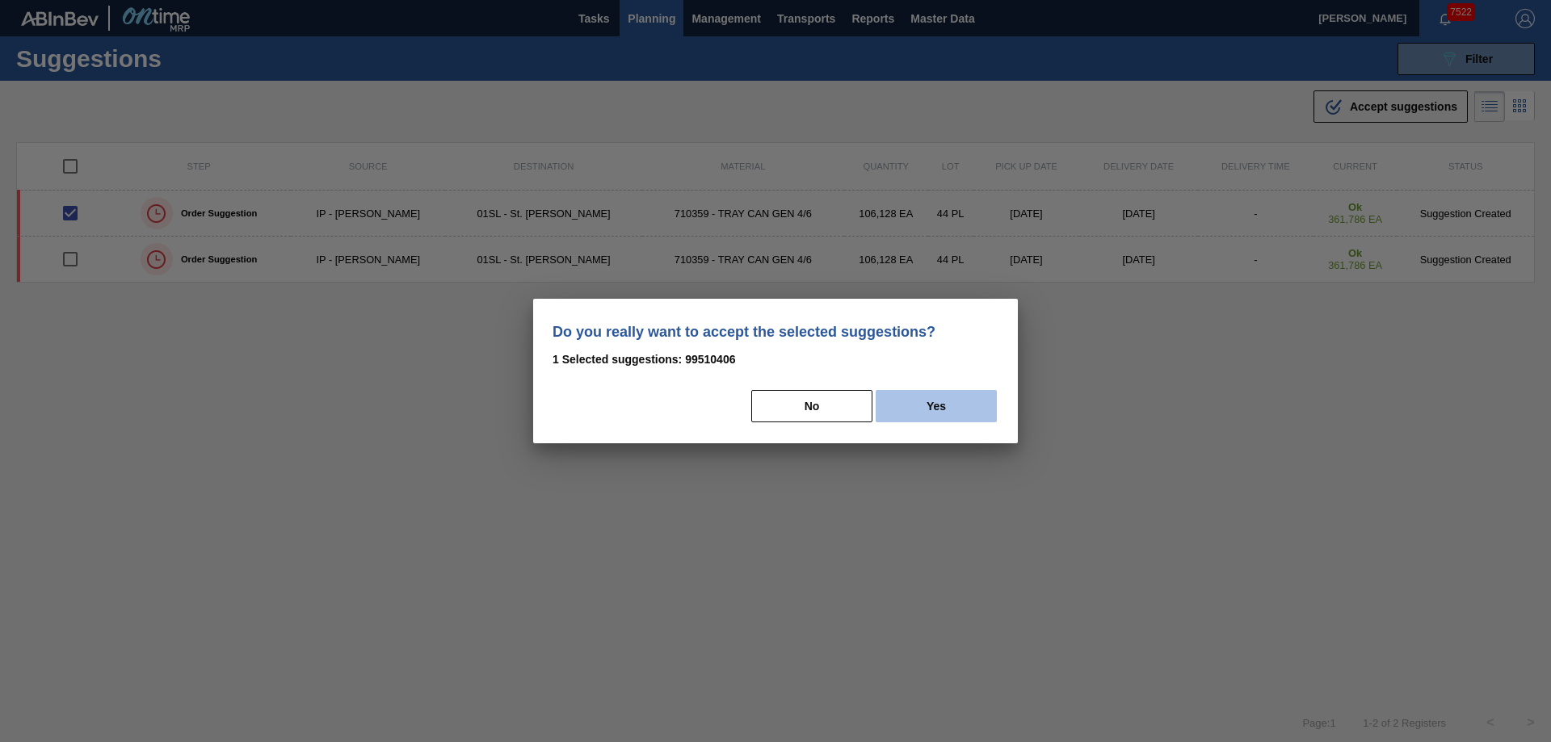
click at [957, 397] on button "Yes" at bounding box center [936, 406] width 121 height 32
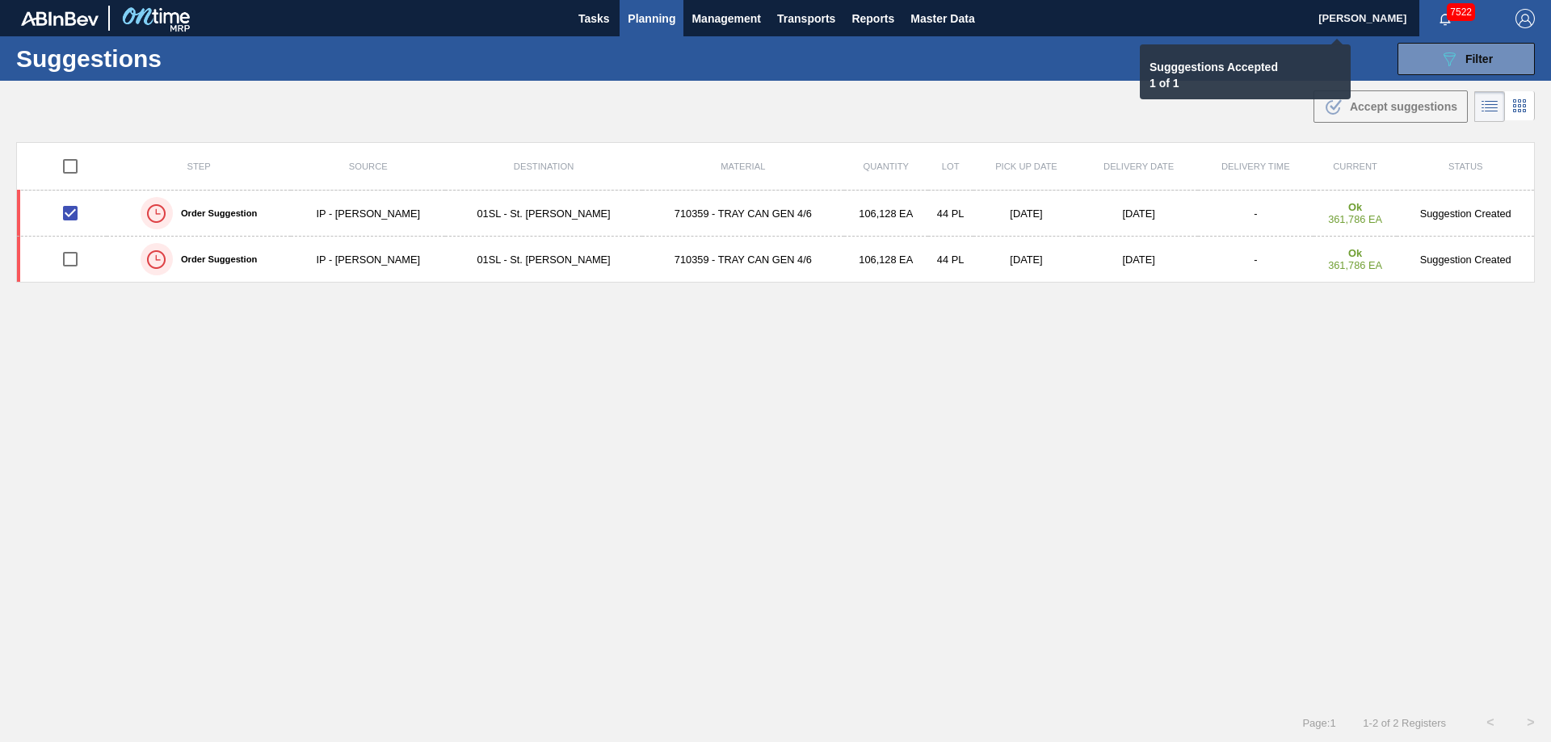
checkbox input "false"
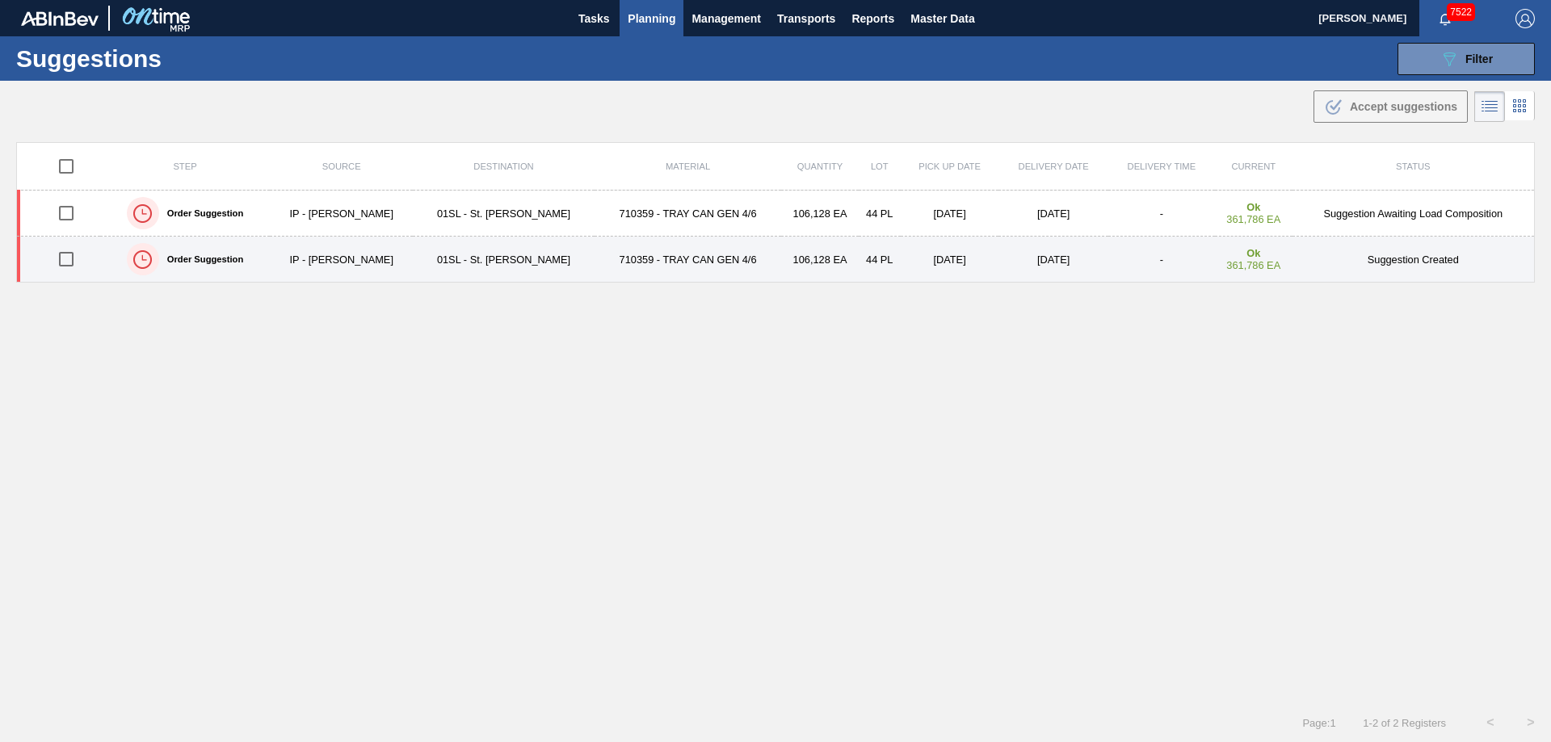
click at [71, 250] on input "checkbox" at bounding box center [66, 259] width 34 height 34
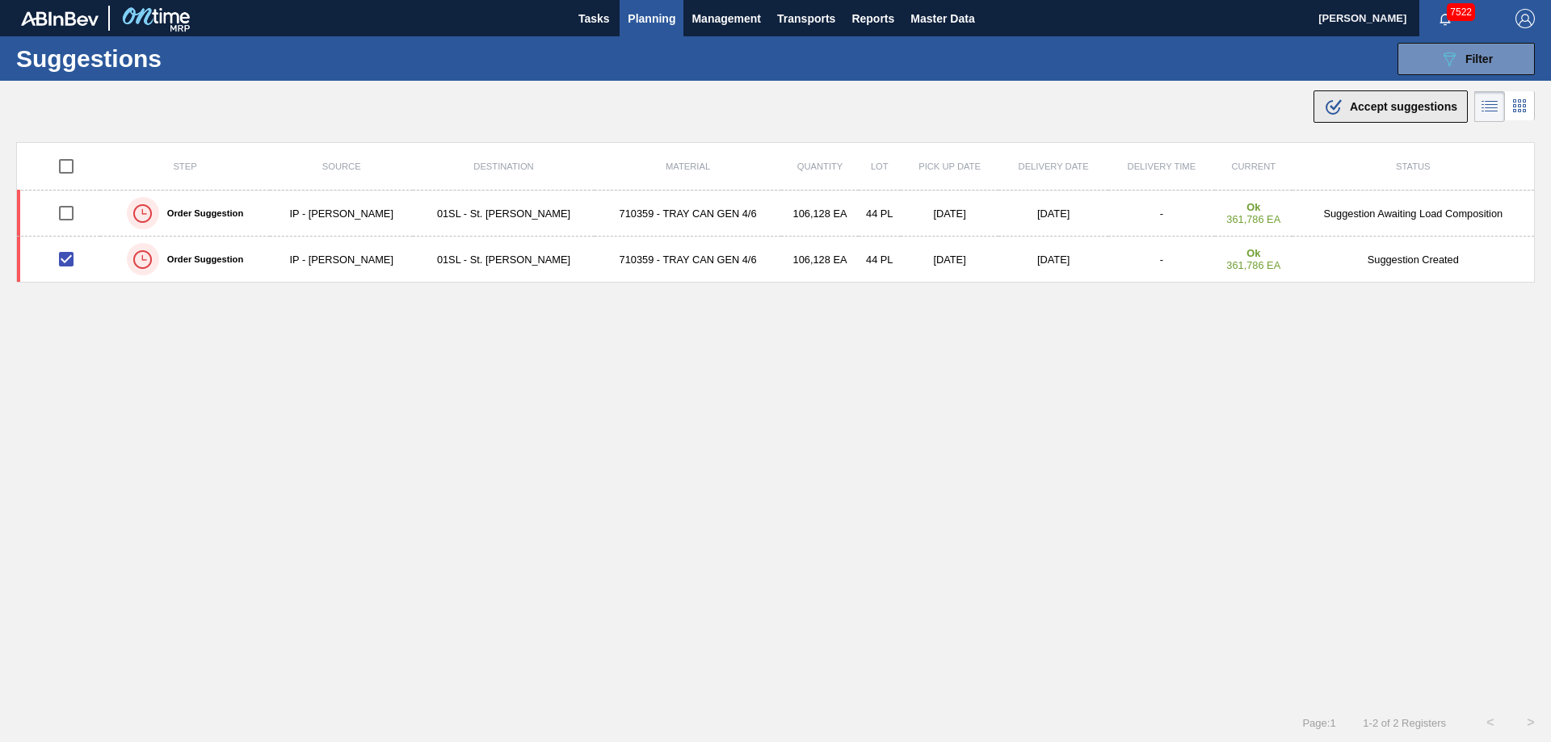
click at [1403, 94] on button ".b{fill:var(--color-action-default)} Accept suggestions" at bounding box center [1391, 106] width 154 height 32
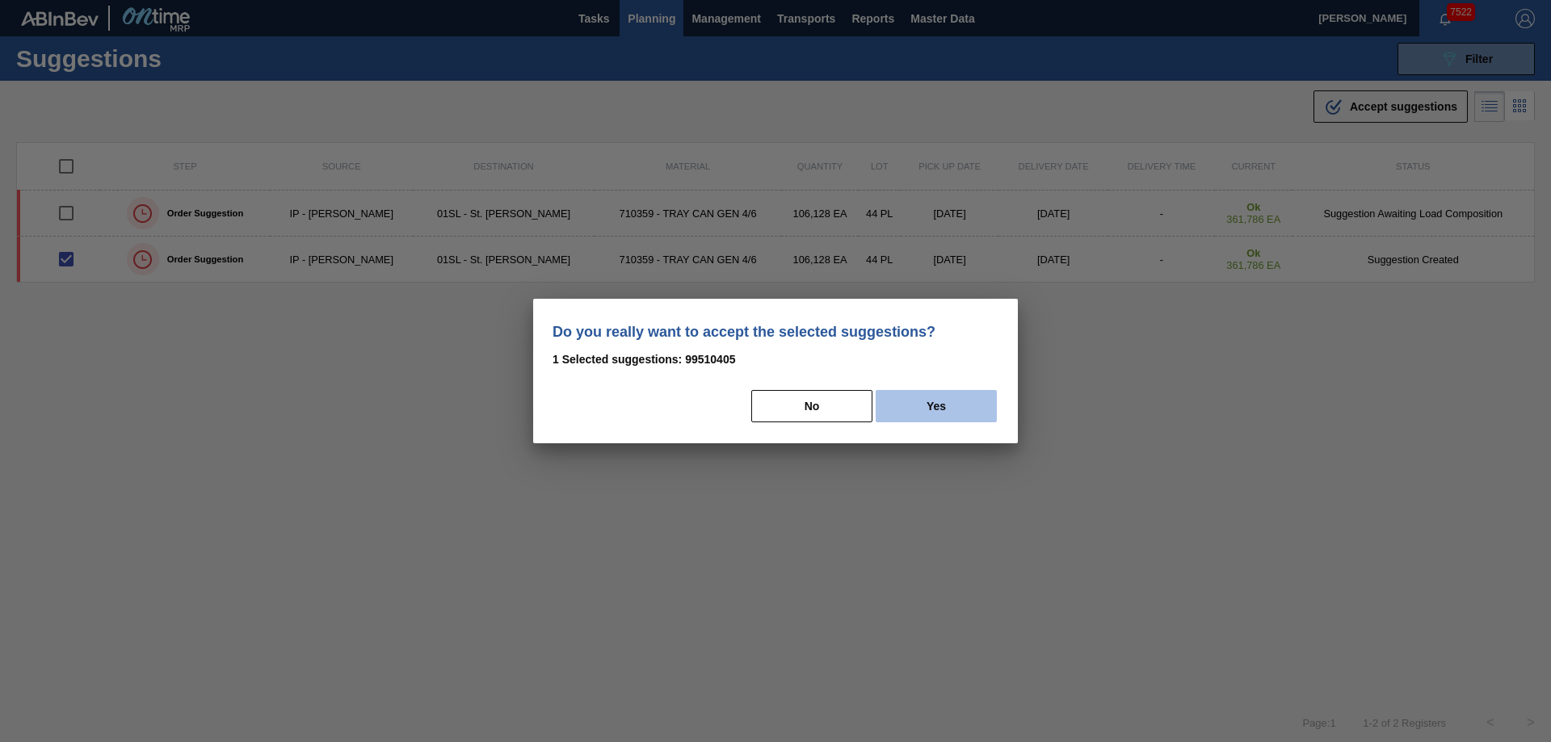
click at [949, 407] on button "Yes" at bounding box center [936, 406] width 121 height 32
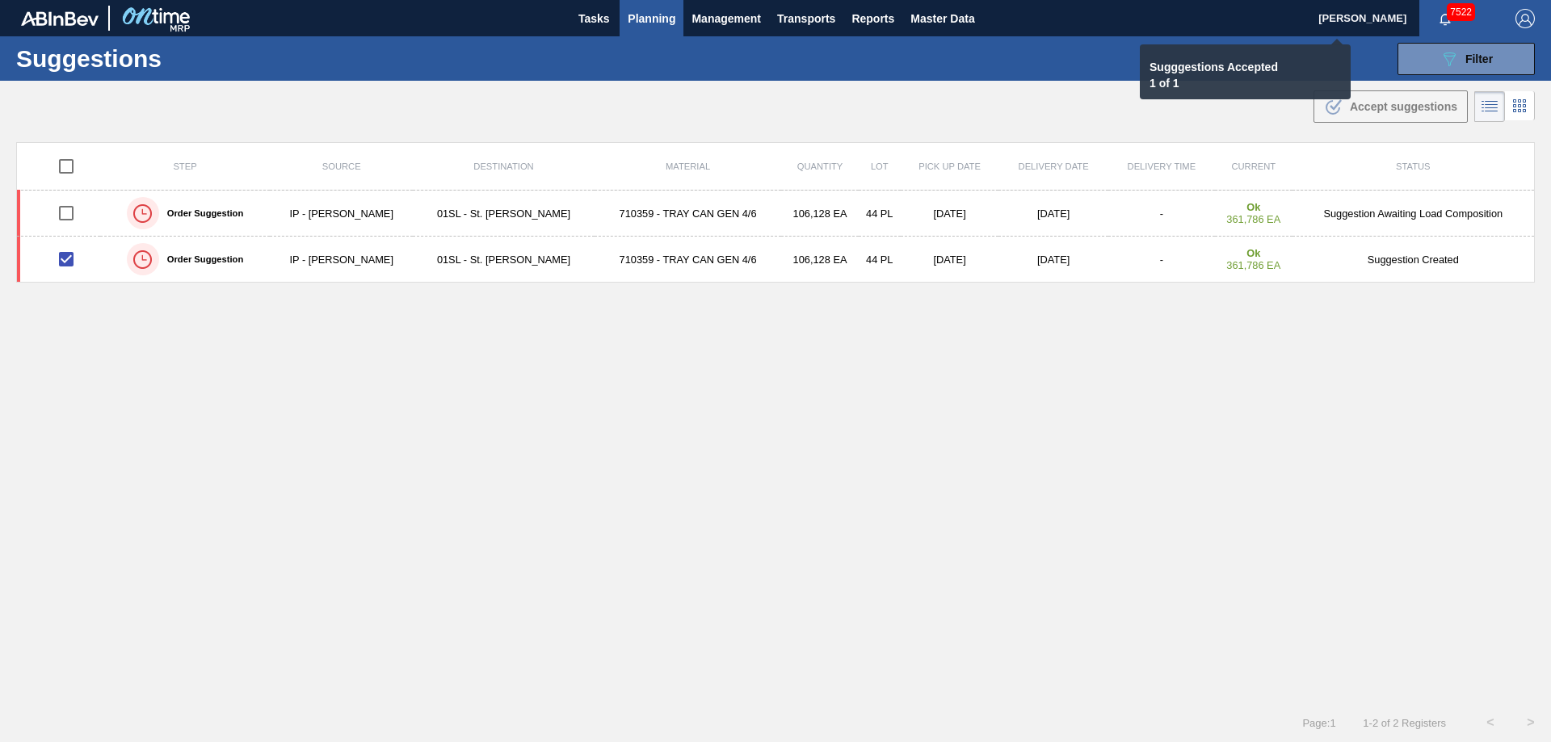
checkbox input "false"
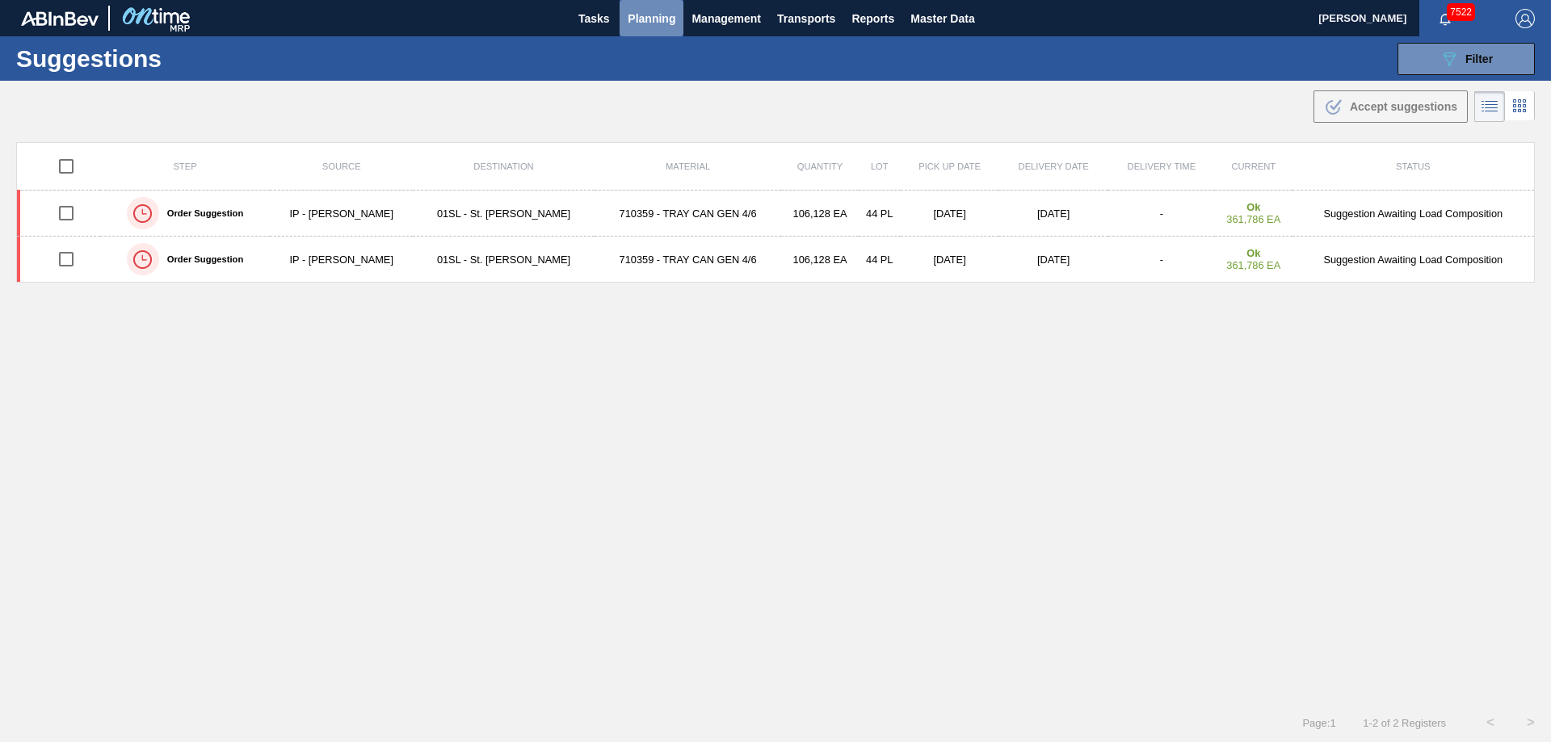
click at [654, 11] on span "Planning" at bounding box center [652, 18] width 48 height 19
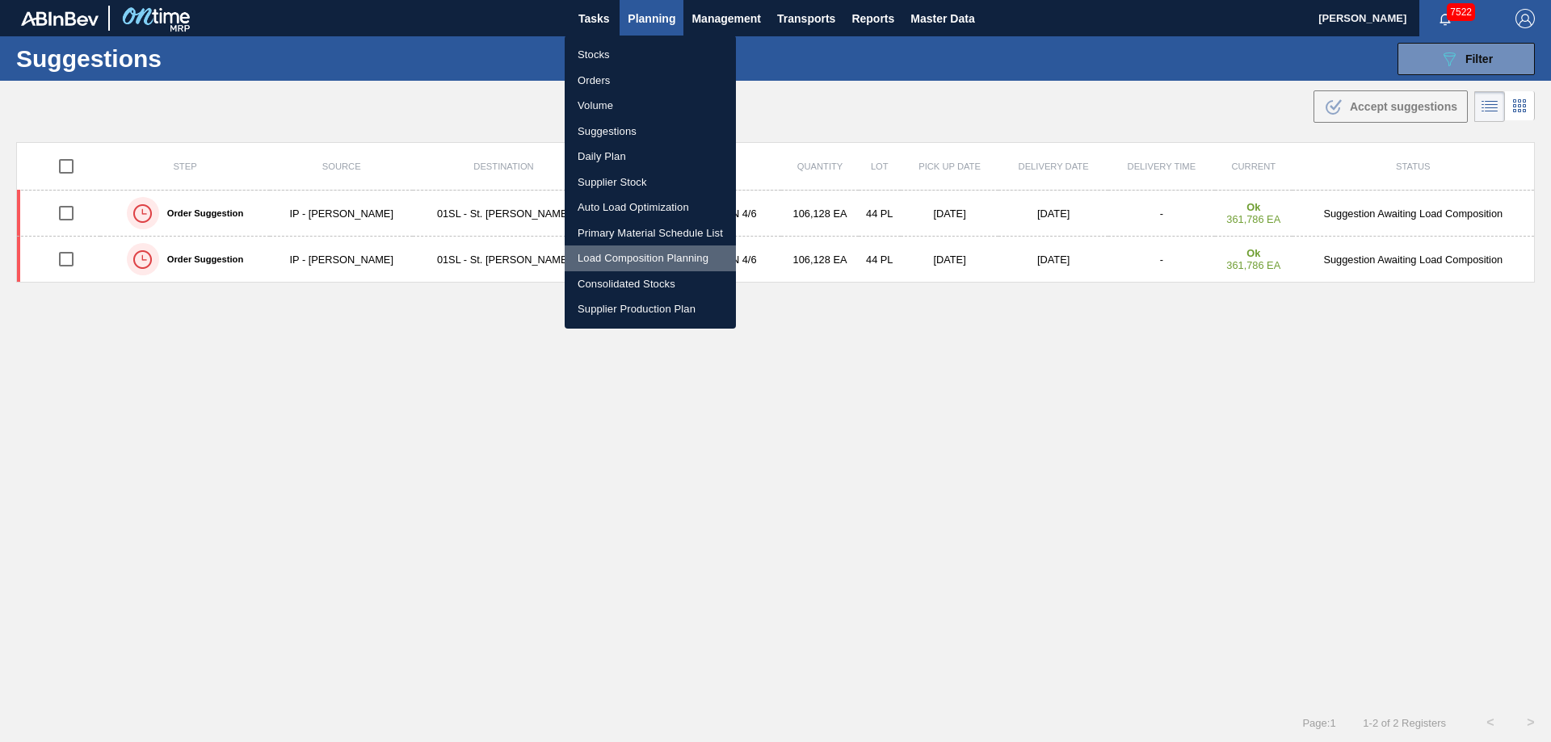
click at [616, 254] on li "Load Composition Planning" at bounding box center [650, 259] width 171 height 26
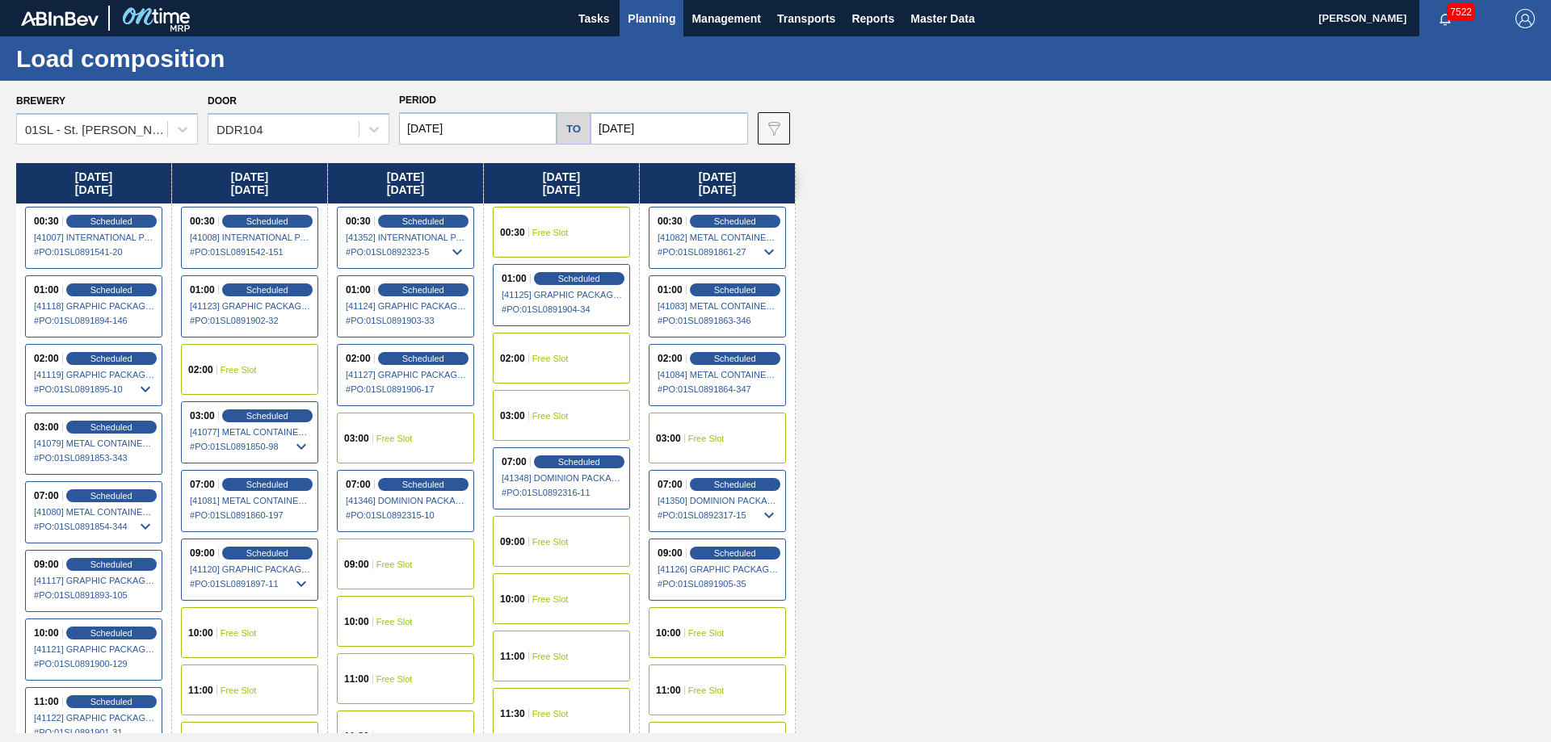
click at [574, 228] on div "00:30 Free Slot" at bounding box center [561, 232] width 137 height 51
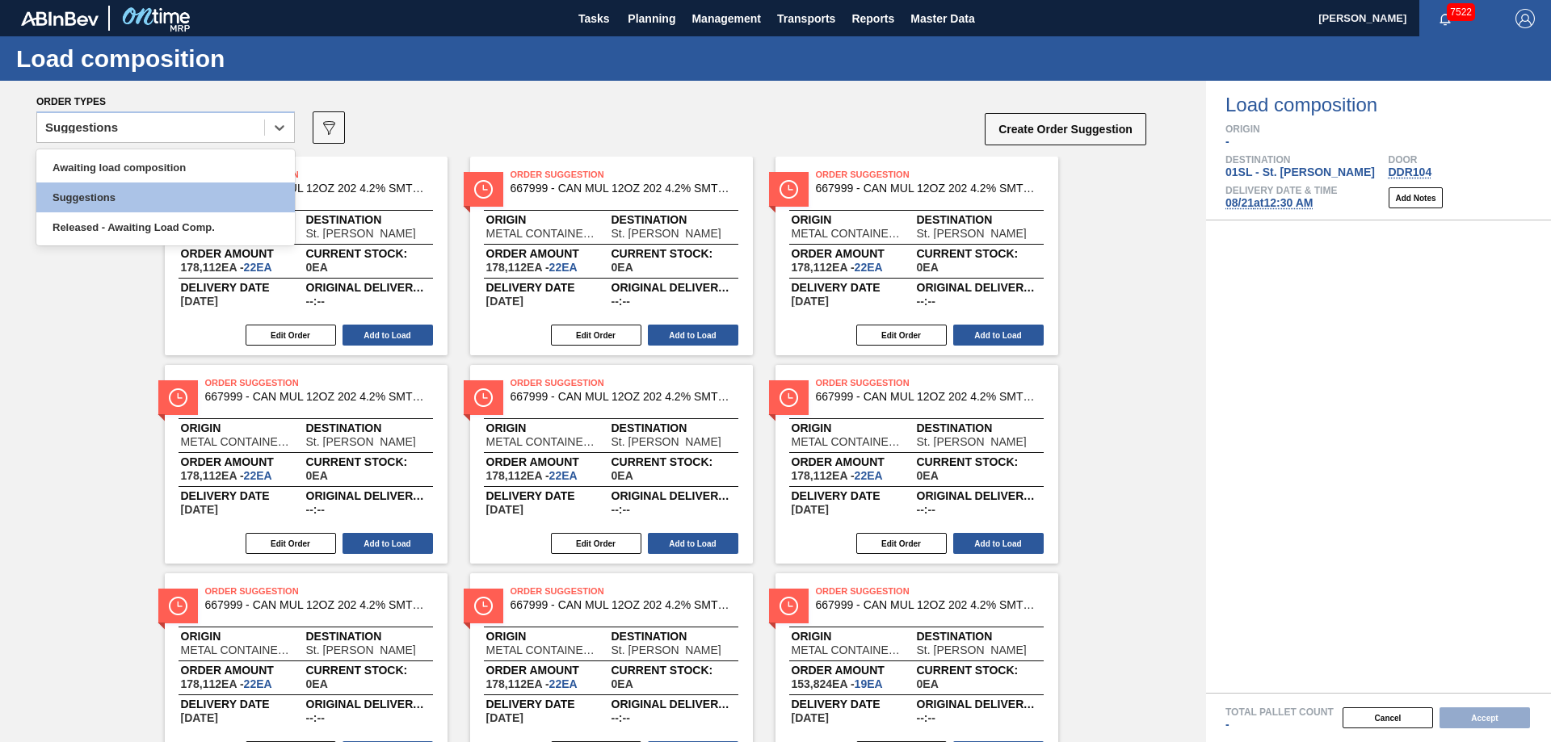
click at [289, 126] on div at bounding box center [279, 127] width 29 height 29
click at [161, 168] on div "Awaiting load composition" at bounding box center [165, 168] width 259 height 30
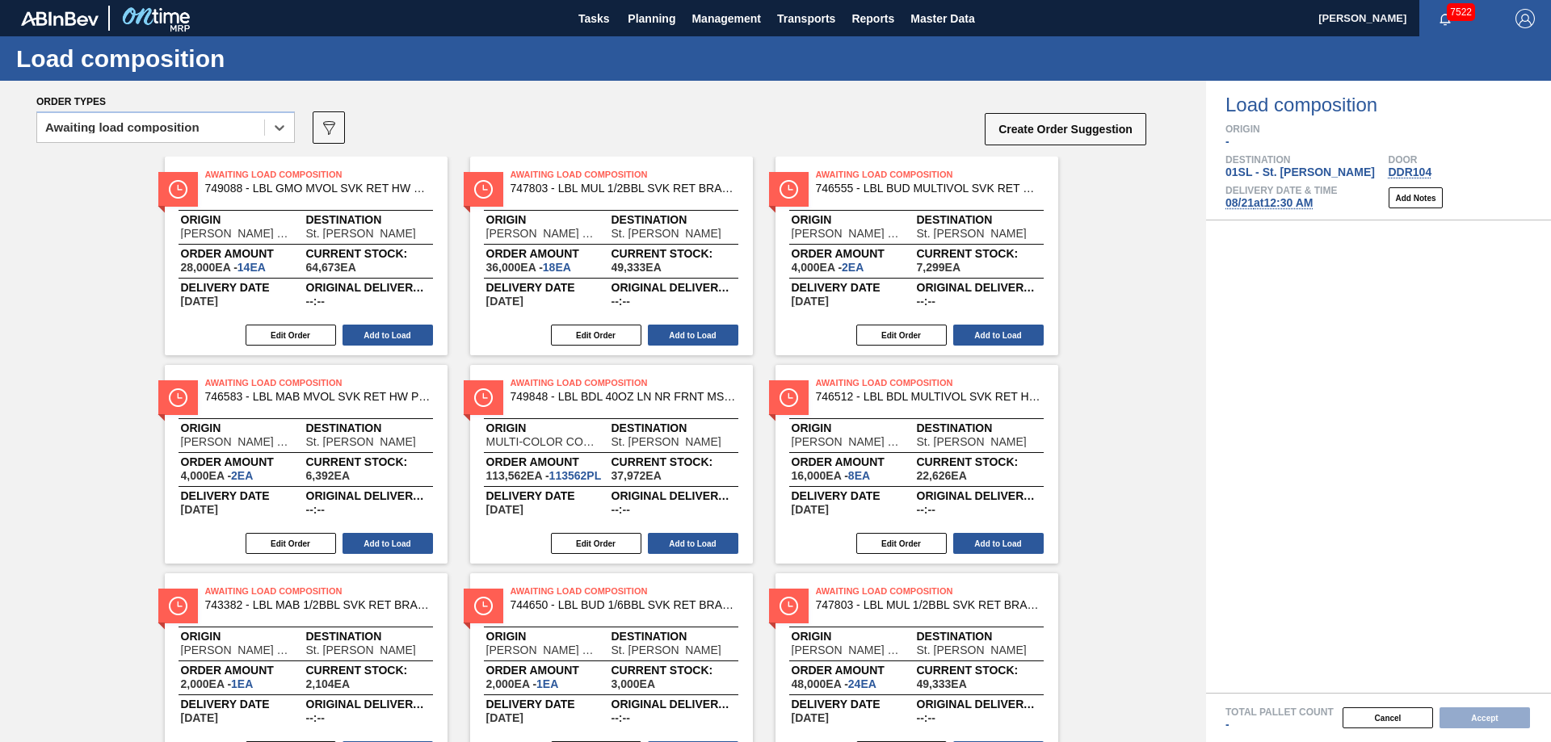
scroll to position [495, 0]
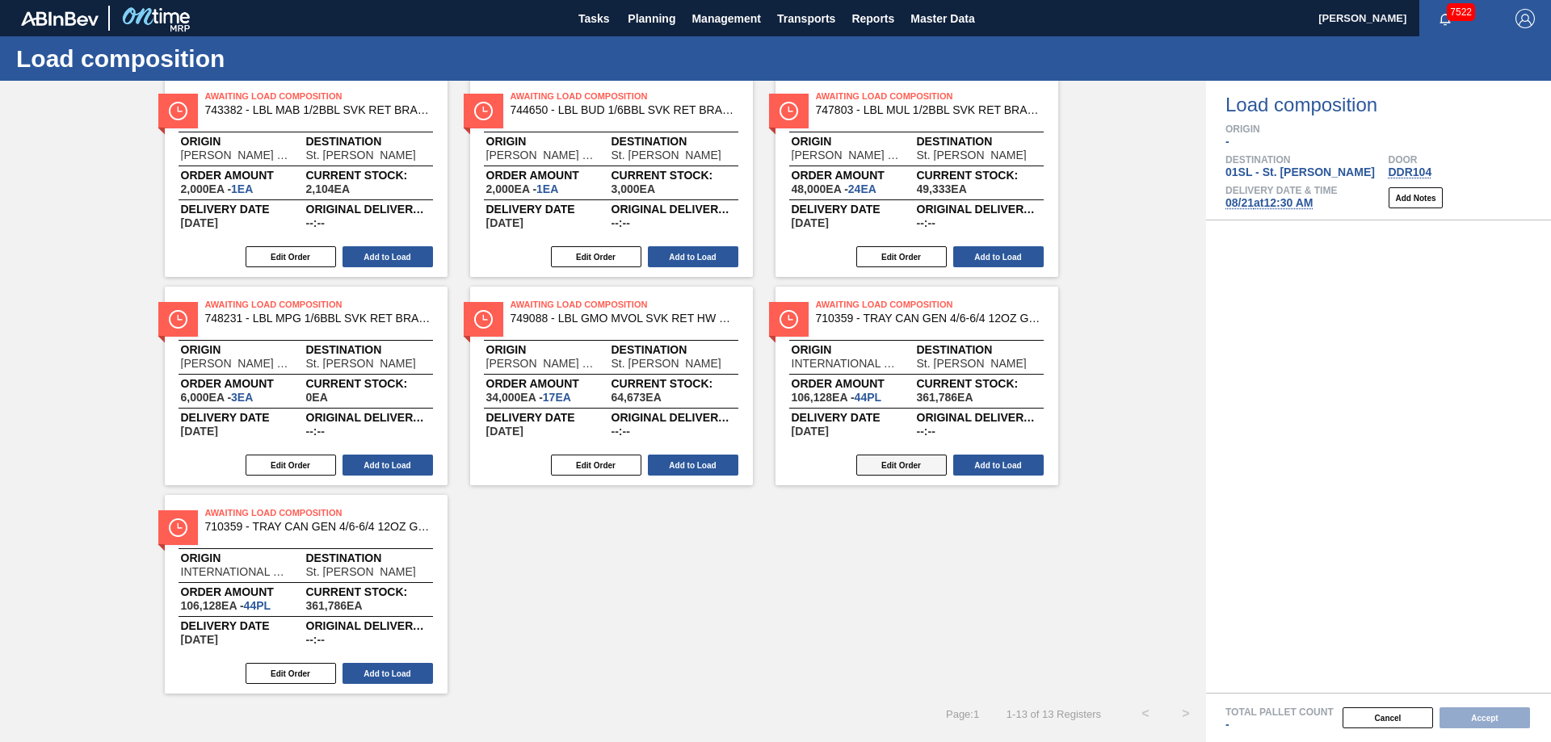
click at [888, 469] on button "Edit Order" at bounding box center [901, 465] width 90 height 21
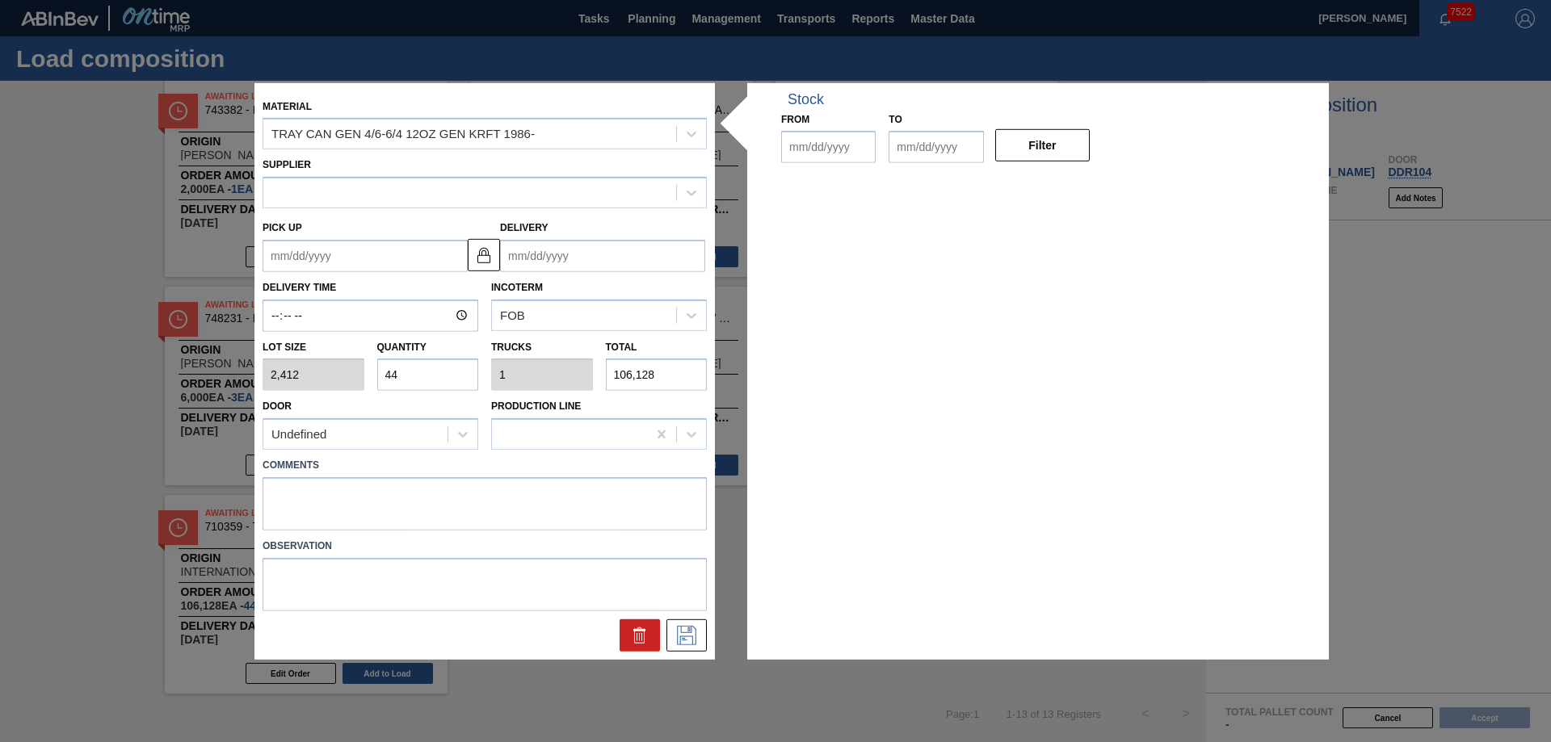
type input "2,412"
type input "44"
type input "1"
type input "106,128"
type up "[DATE]"
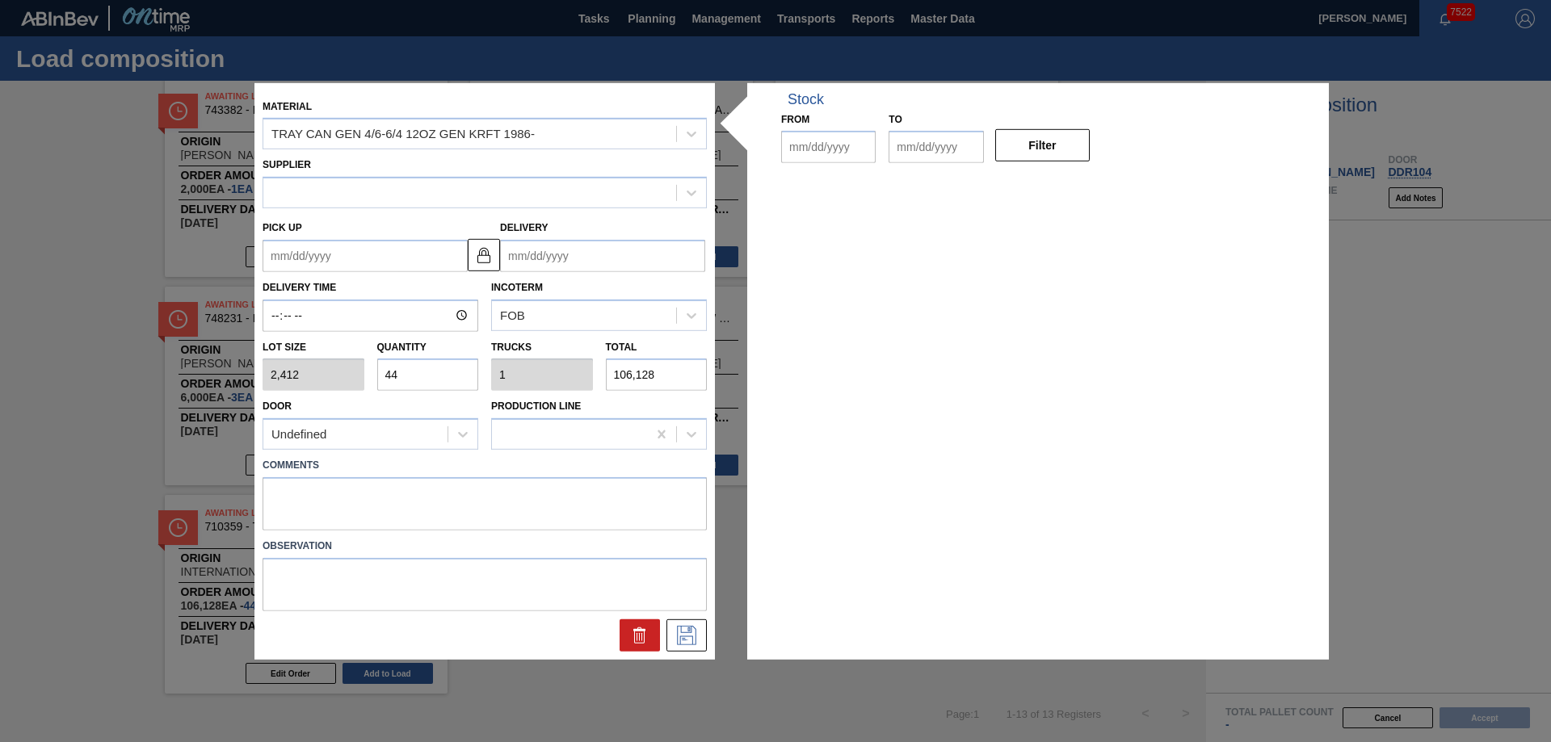
type input "[DATE]"
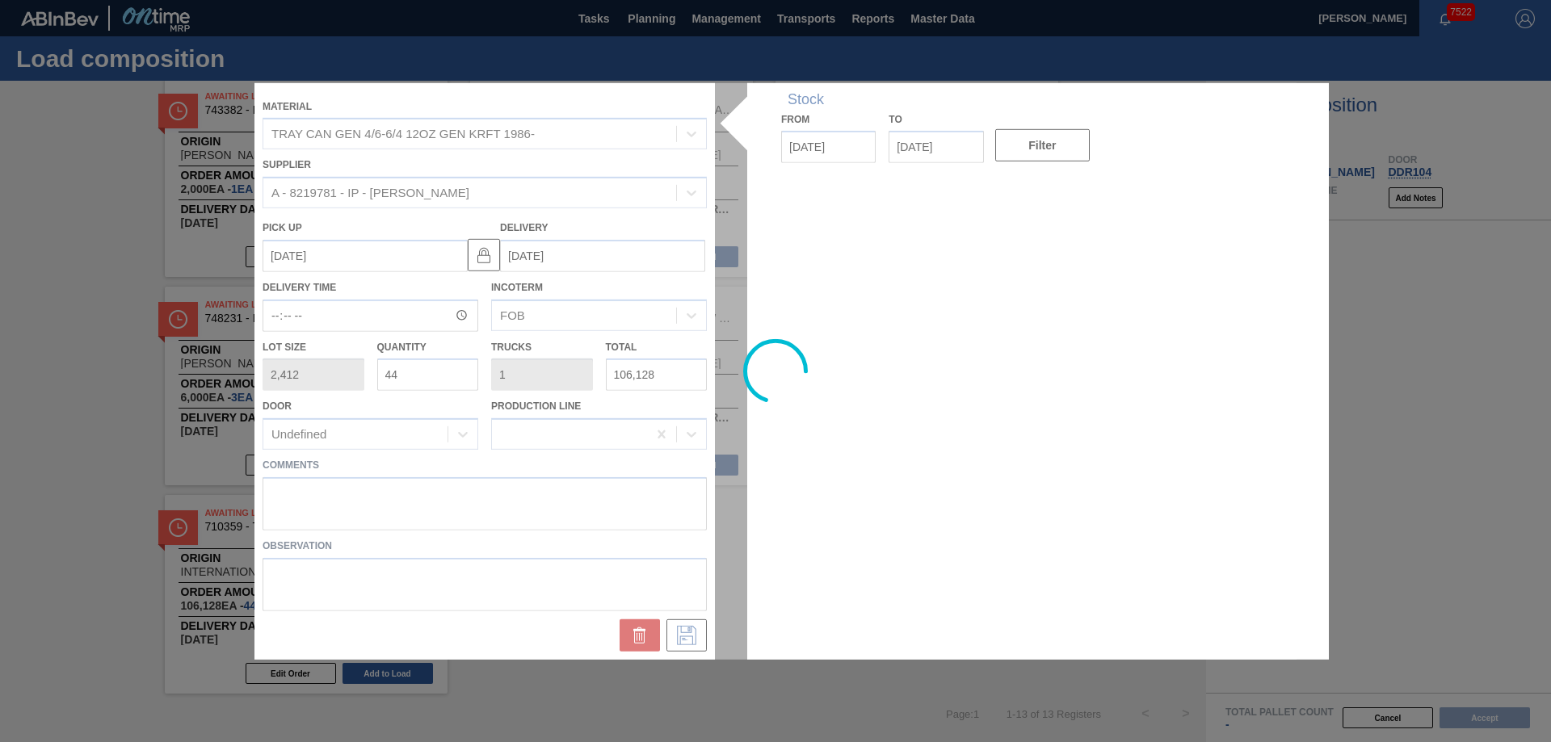
click at [341, 492] on div at bounding box center [775, 370] width 1042 height 577
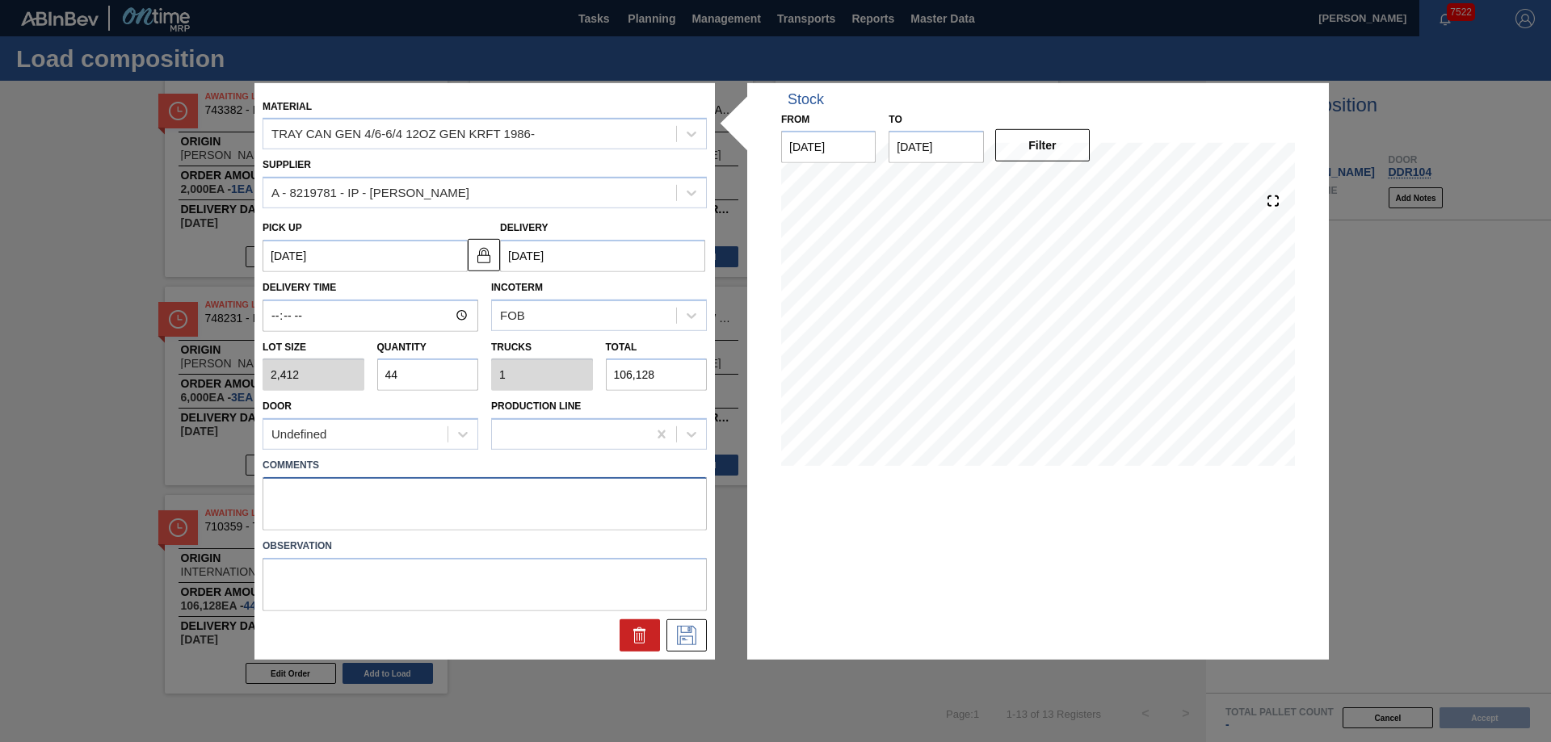
click at [311, 490] on textarea at bounding box center [485, 503] width 444 height 53
type textarea "Live unload/Deliver at 2300"
click at [694, 628] on icon at bounding box center [687, 635] width 26 height 19
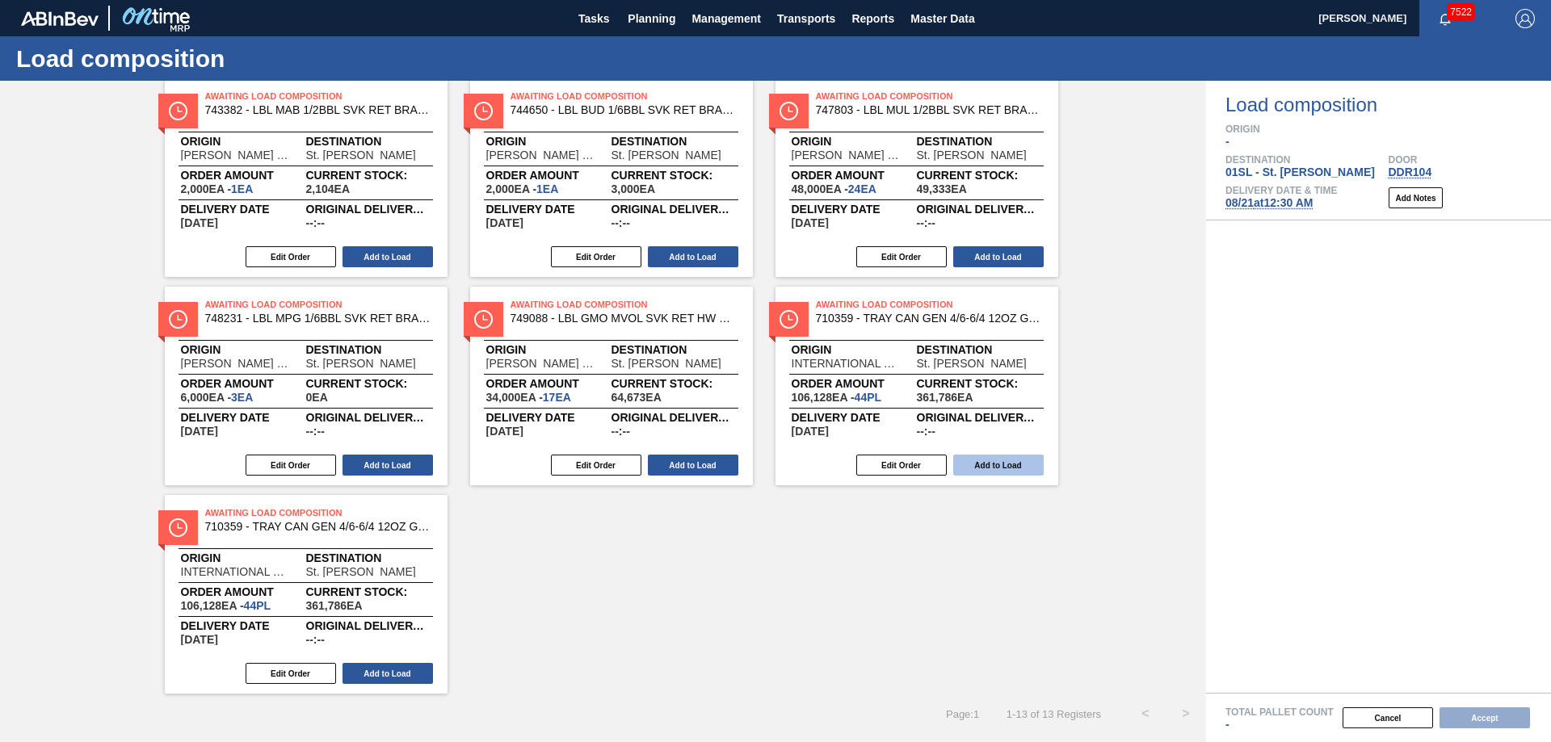
click at [1003, 469] on button "Add to Load" at bounding box center [998, 465] width 90 height 21
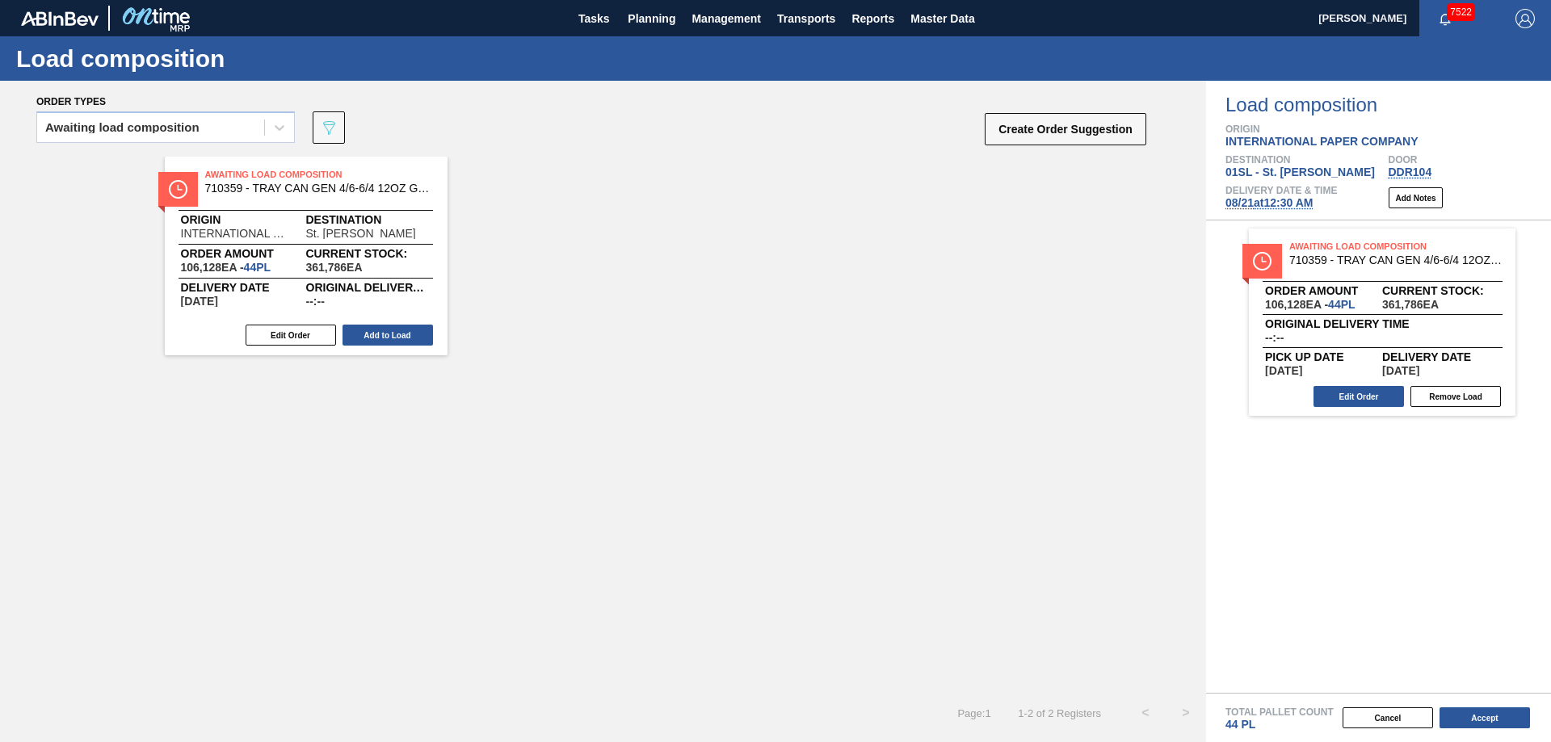
scroll to position [0, 0]
click at [1480, 711] on button "Accept" at bounding box center [1485, 718] width 90 height 21
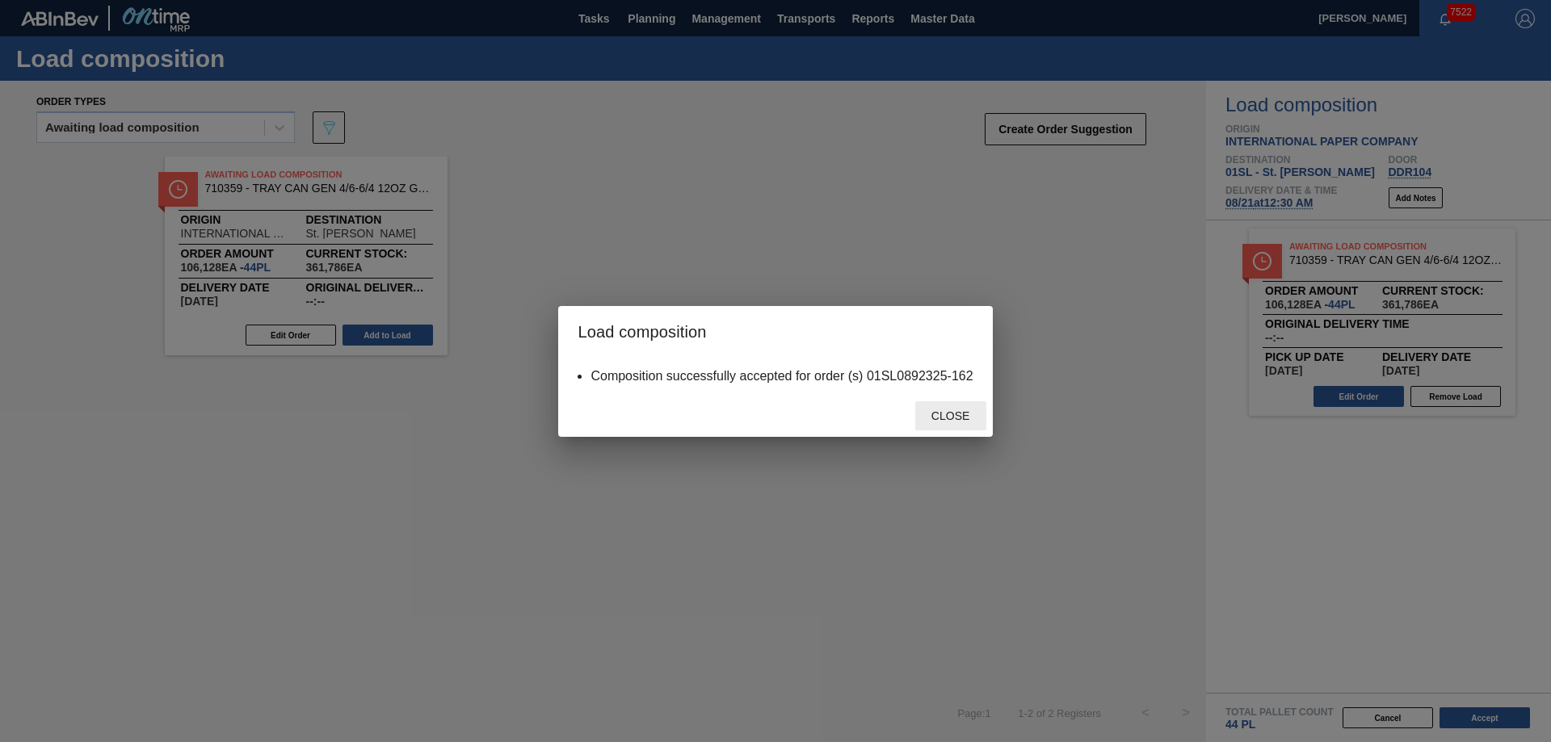
click at [947, 421] on span "Close" at bounding box center [951, 416] width 64 height 13
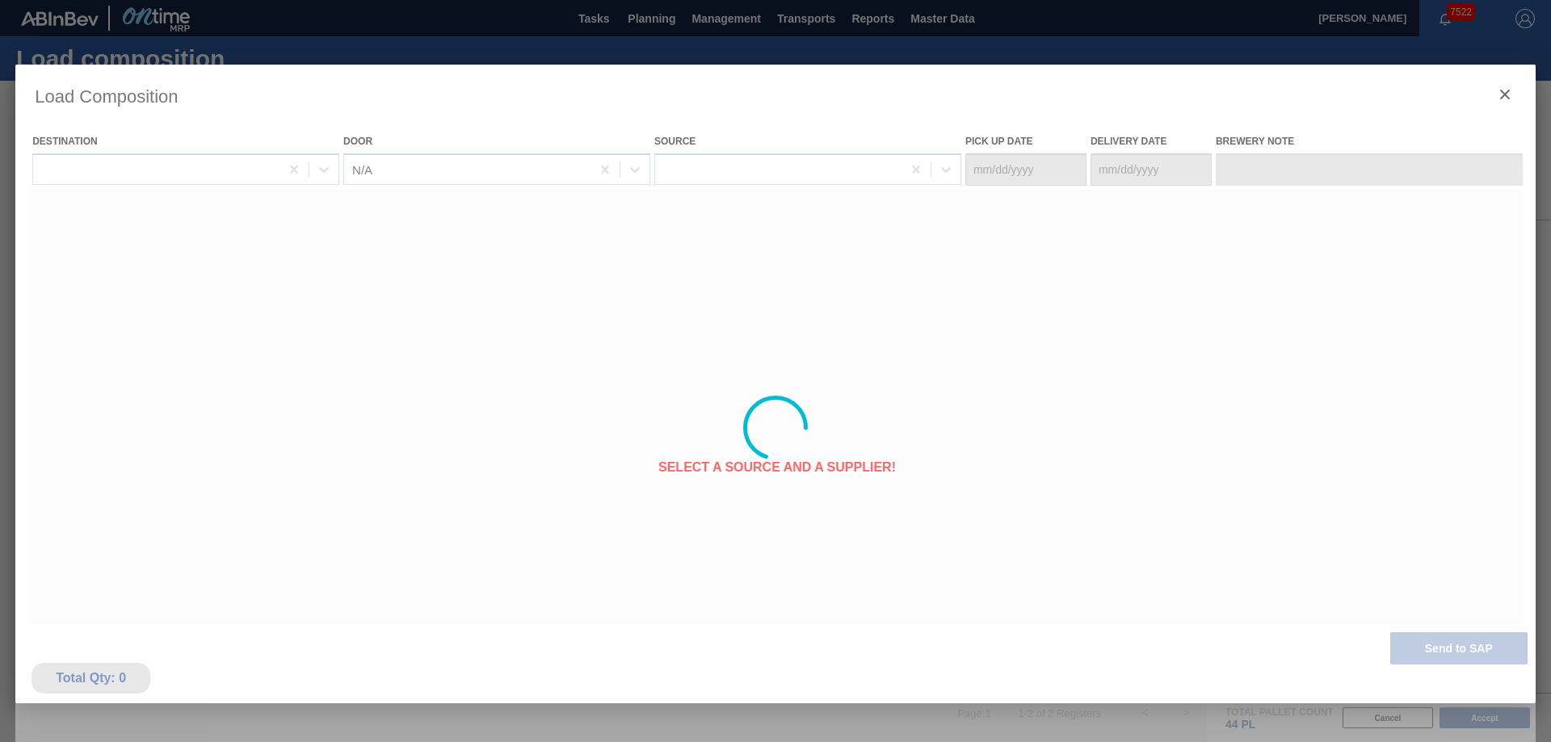
type Date "[DATE]"
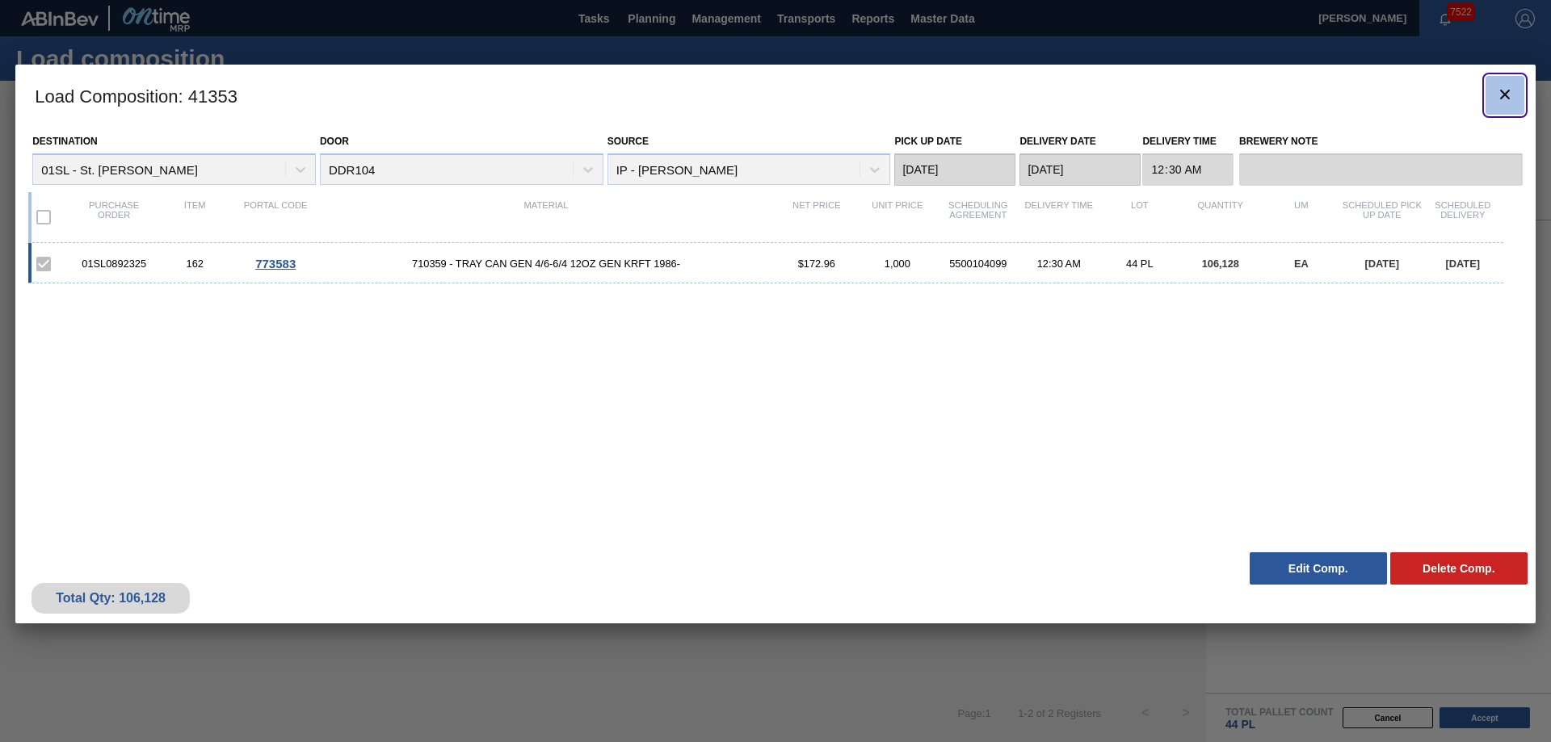
click at [1507, 104] on span "botão de ícone" at bounding box center [1504, 94] width 19 height 19
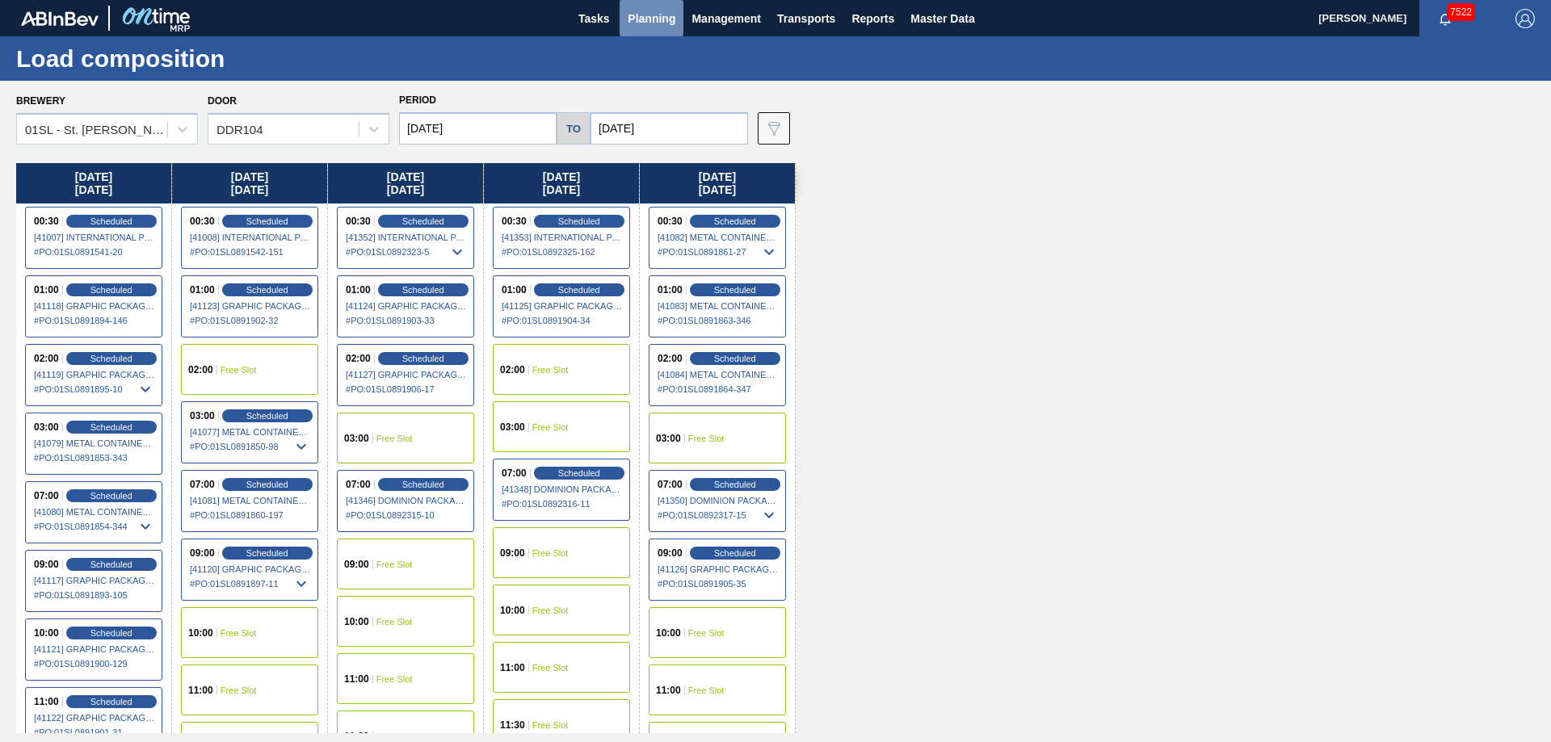
click at [643, 23] on span "Planning" at bounding box center [652, 18] width 48 height 19
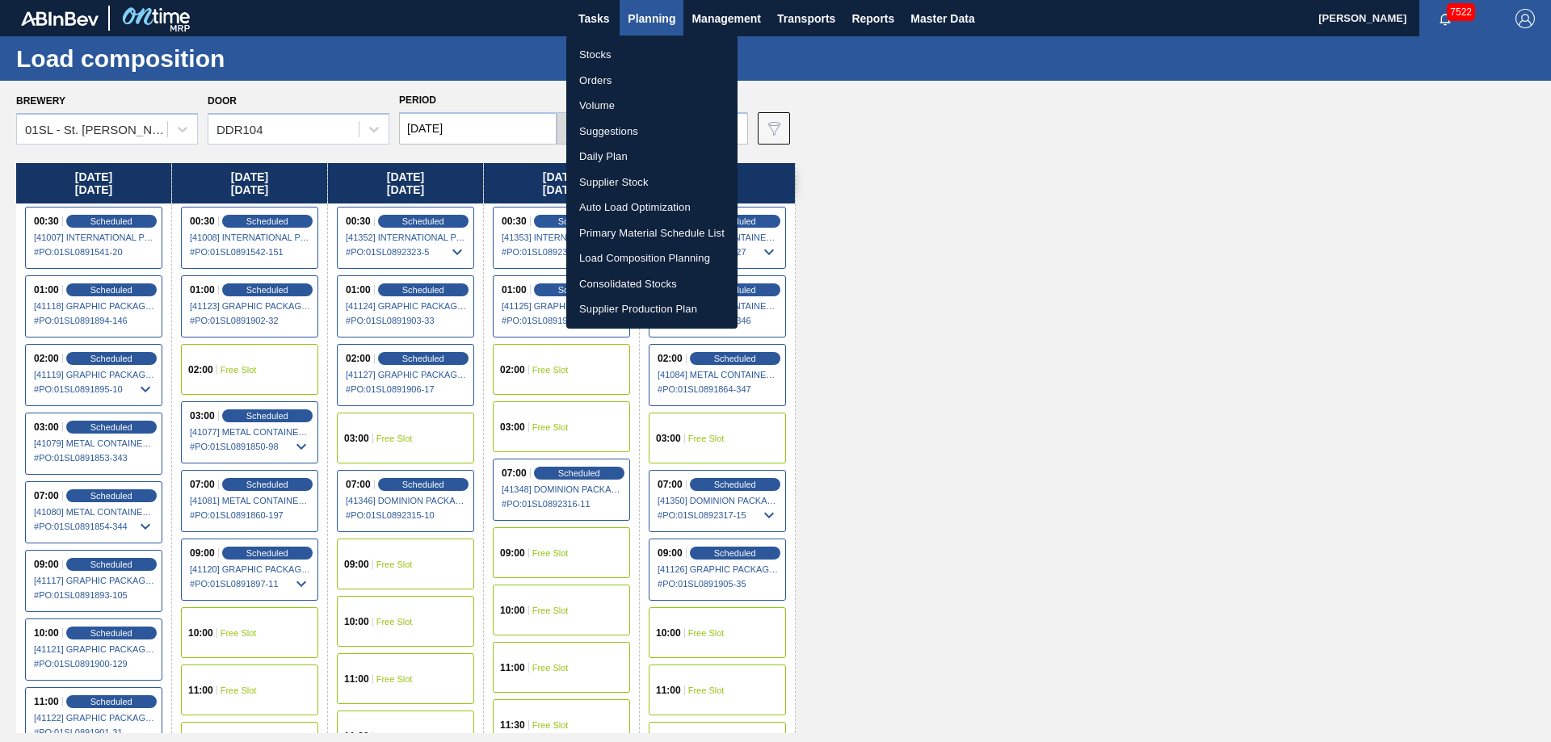
click at [947, 223] on div at bounding box center [775, 371] width 1551 height 742
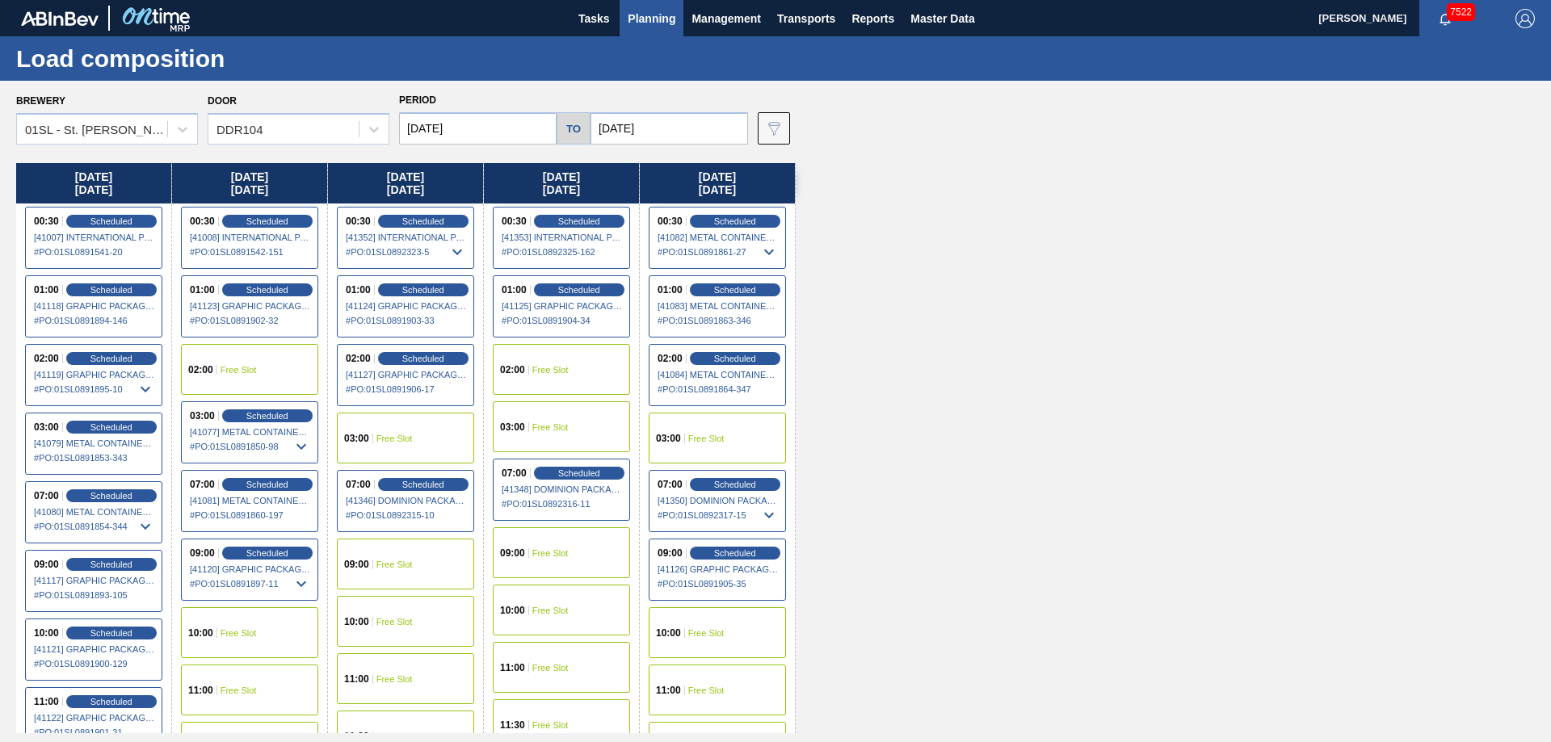
click at [644, 117] on input "[DATE]" at bounding box center [670, 128] width 158 height 32
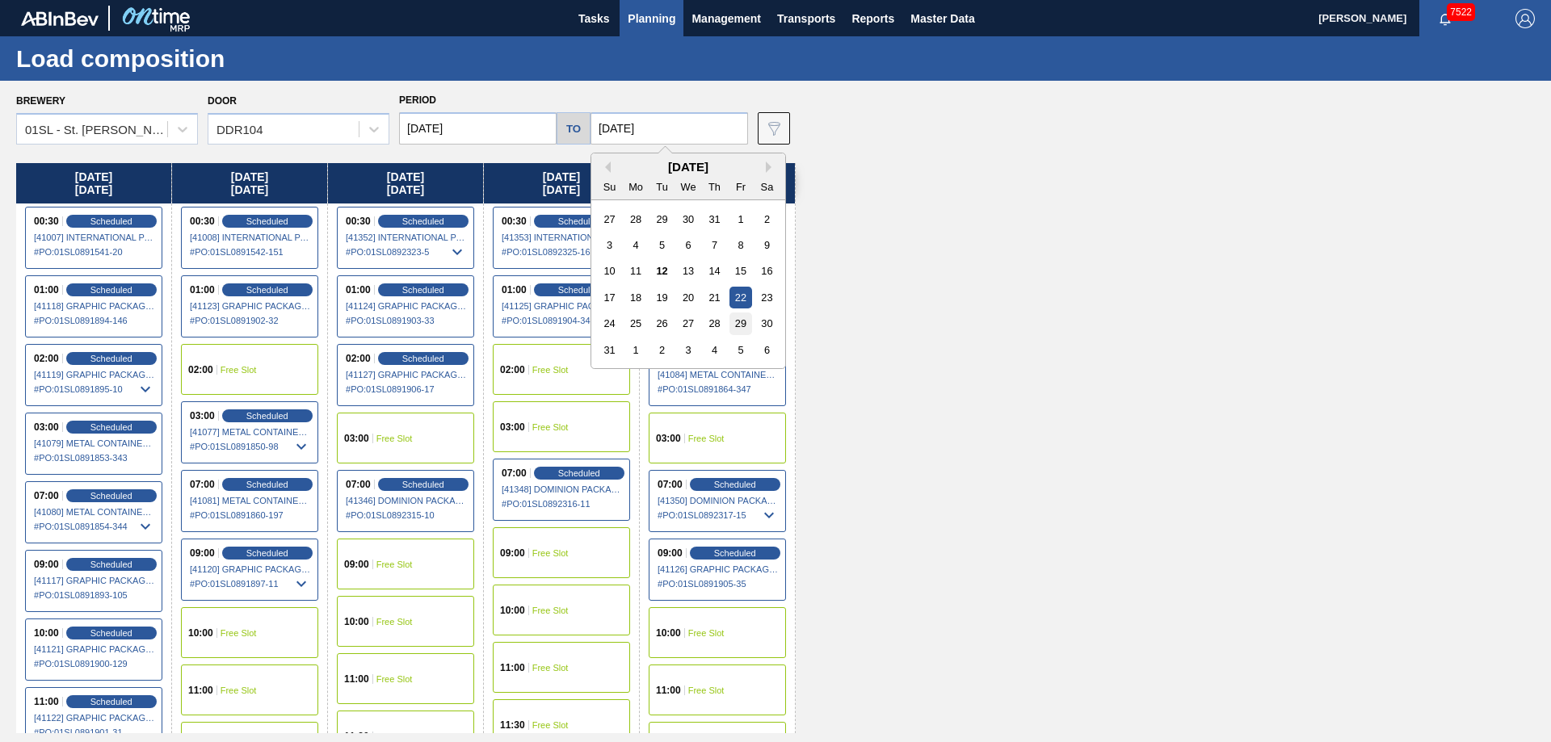
click at [735, 320] on div "29" at bounding box center [740, 324] width 22 height 22
type input "[DATE]"
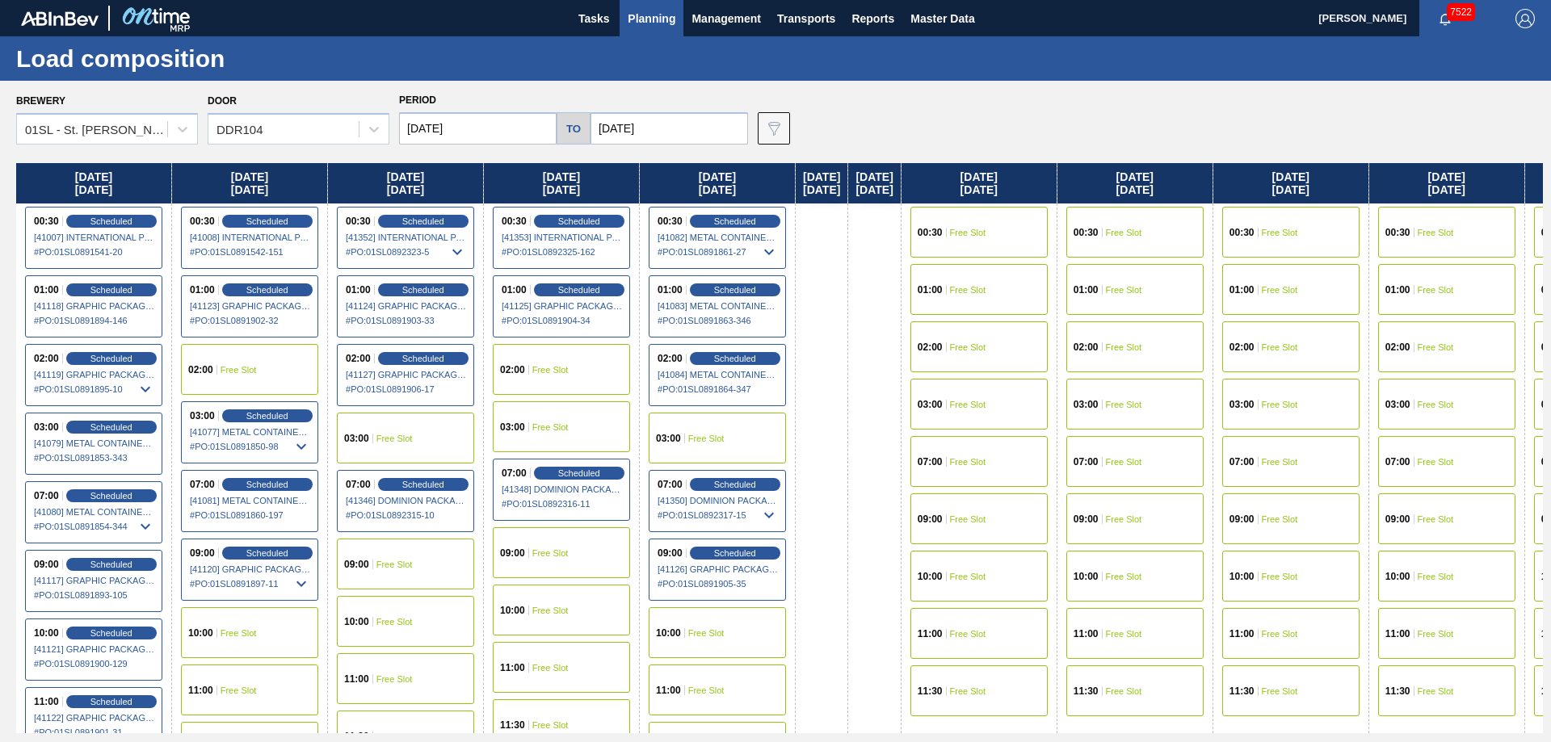
click at [456, 128] on input "[DATE]" at bounding box center [478, 128] width 158 height 32
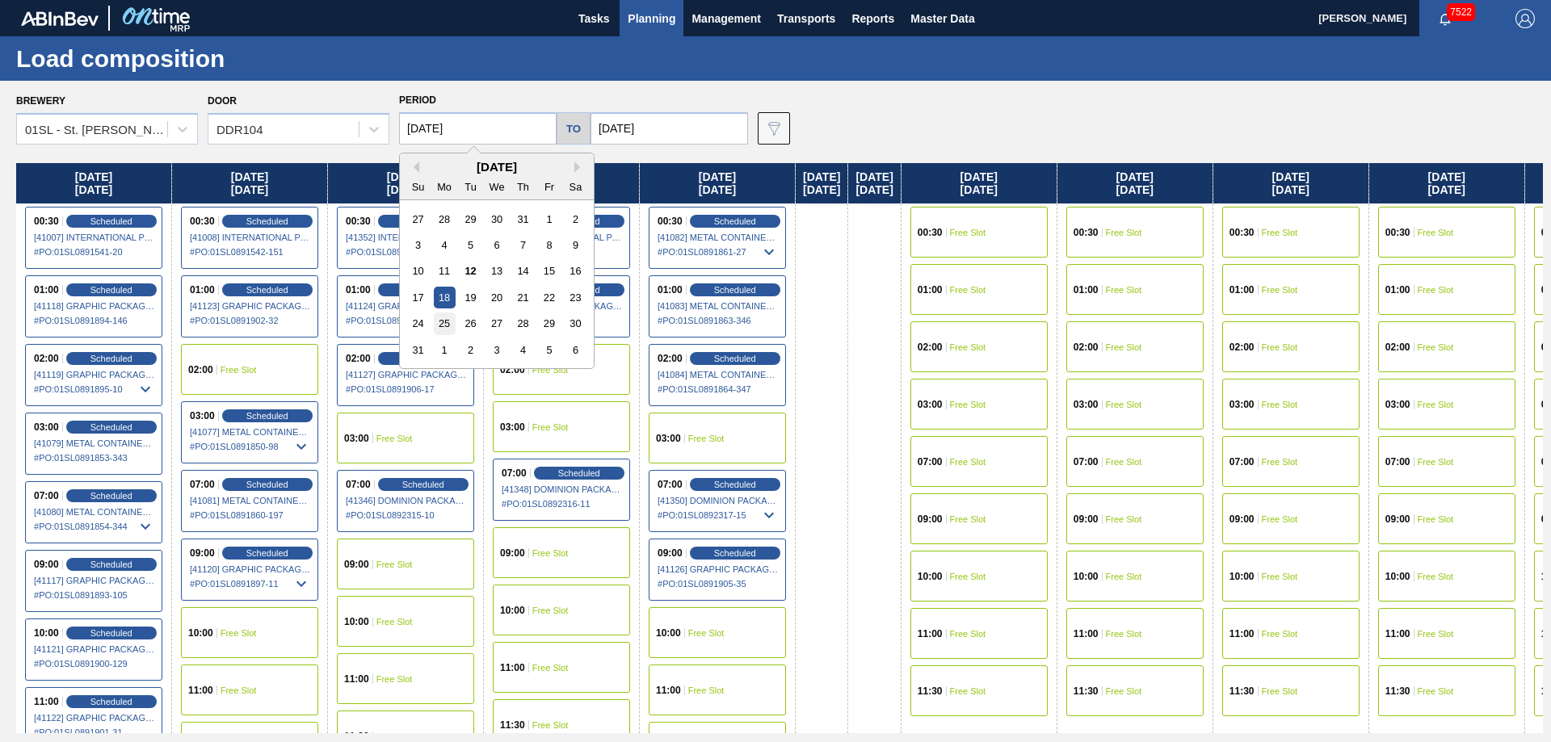
click at [444, 322] on div "25" at bounding box center [445, 324] width 22 height 22
type input "[DATE]"
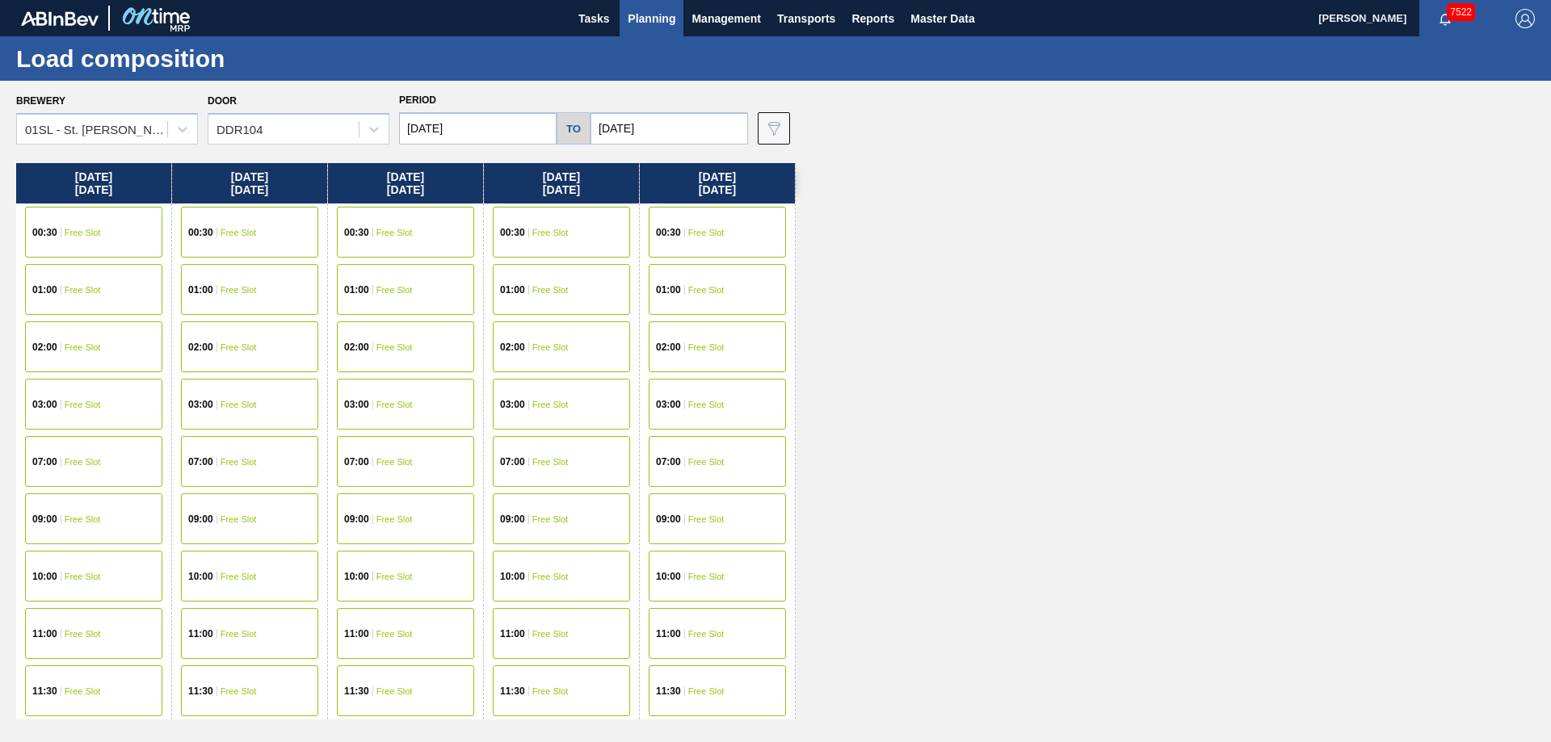
click at [81, 234] on span "Free Slot" at bounding box center [83, 233] width 36 height 10
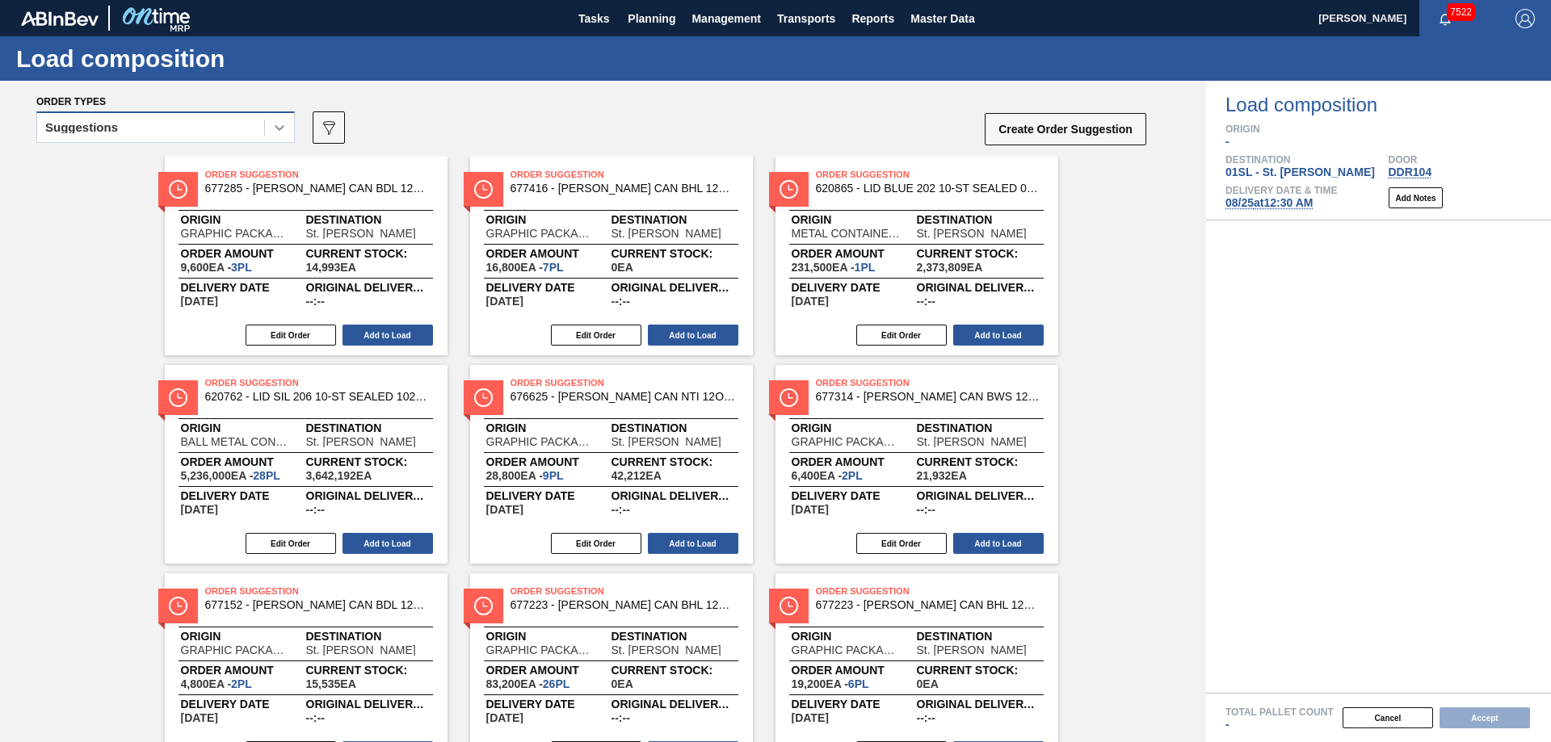
click at [276, 125] on icon at bounding box center [279, 128] width 16 height 16
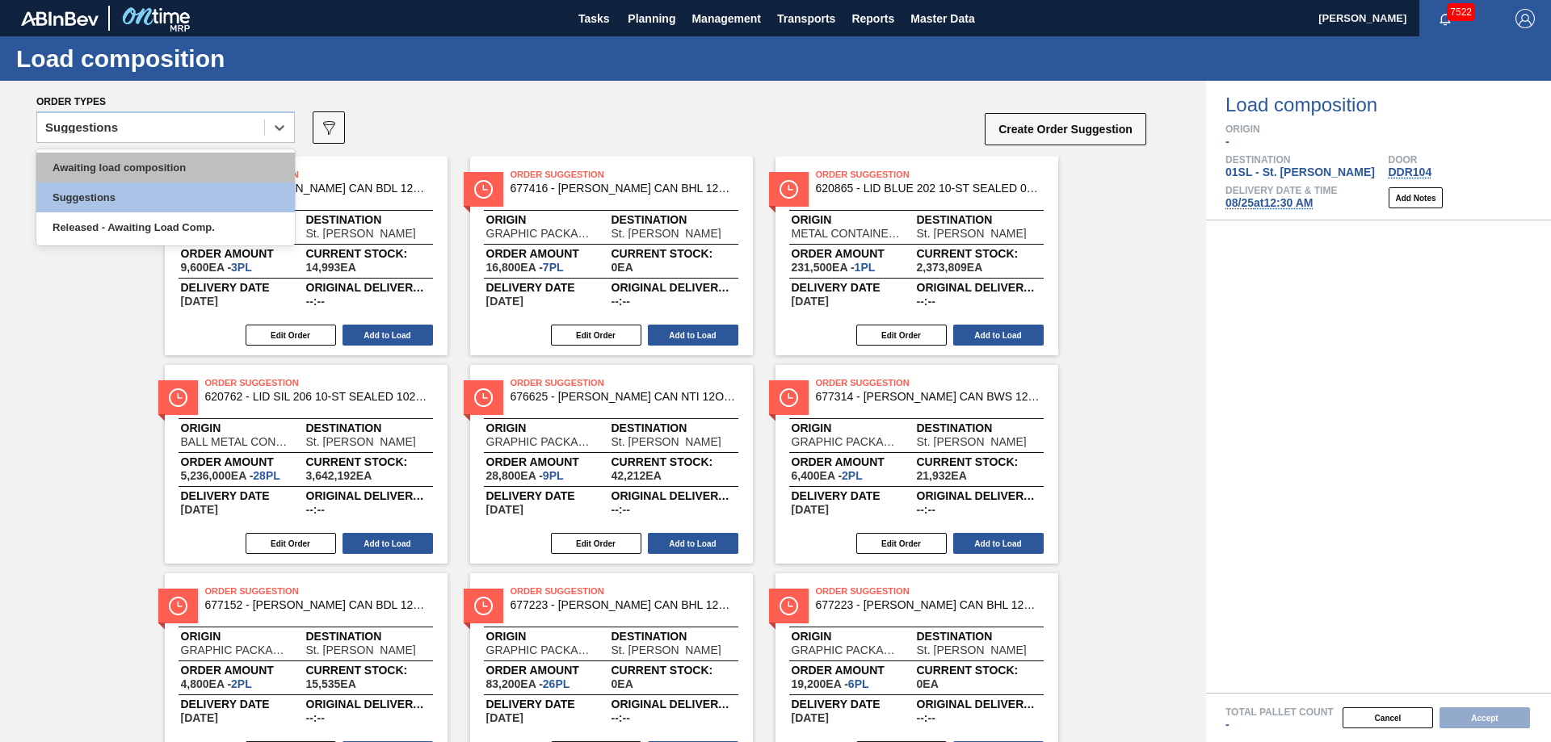
click at [179, 158] on div "Awaiting load composition" at bounding box center [165, 168] width 259 height 30
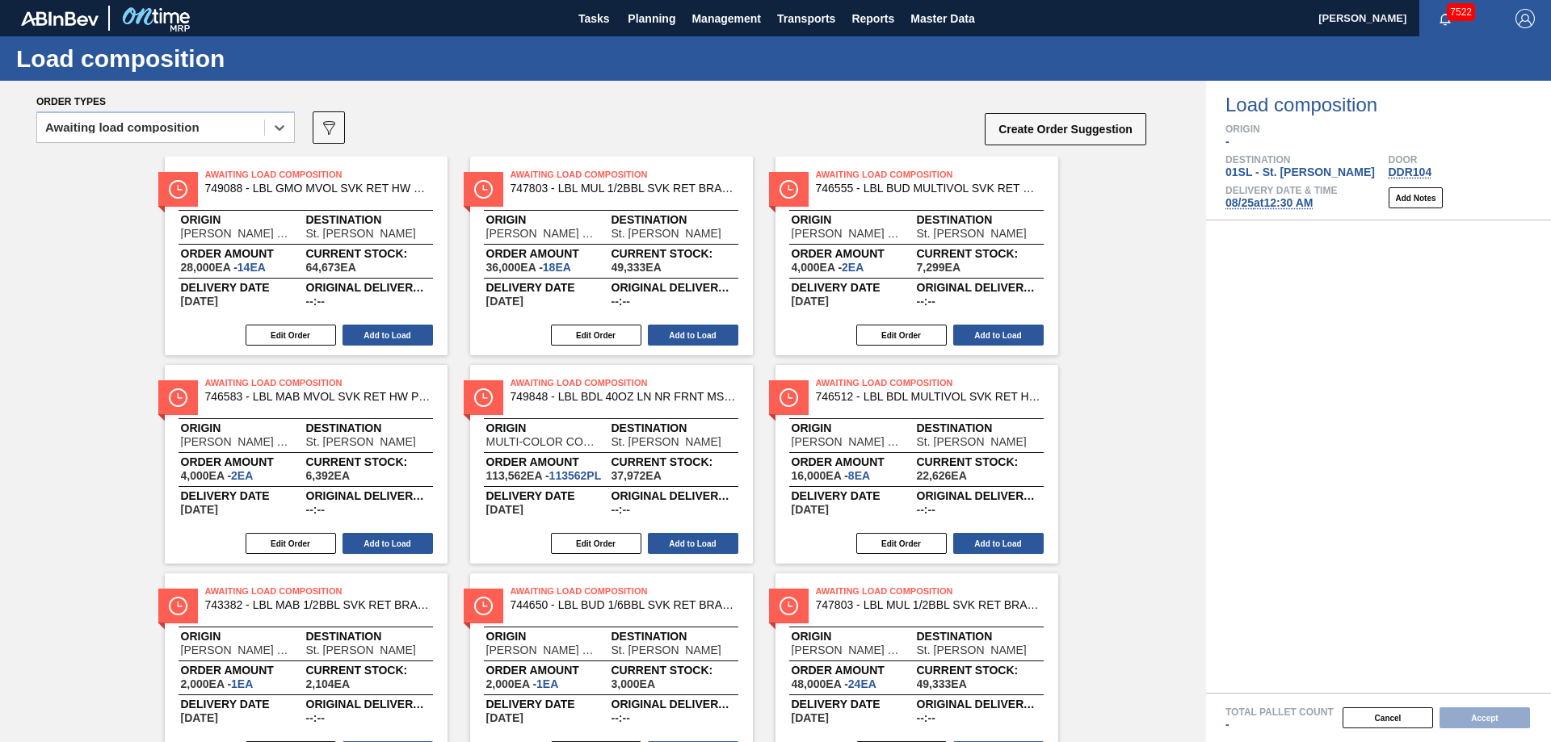
scroll to position [287, 0]
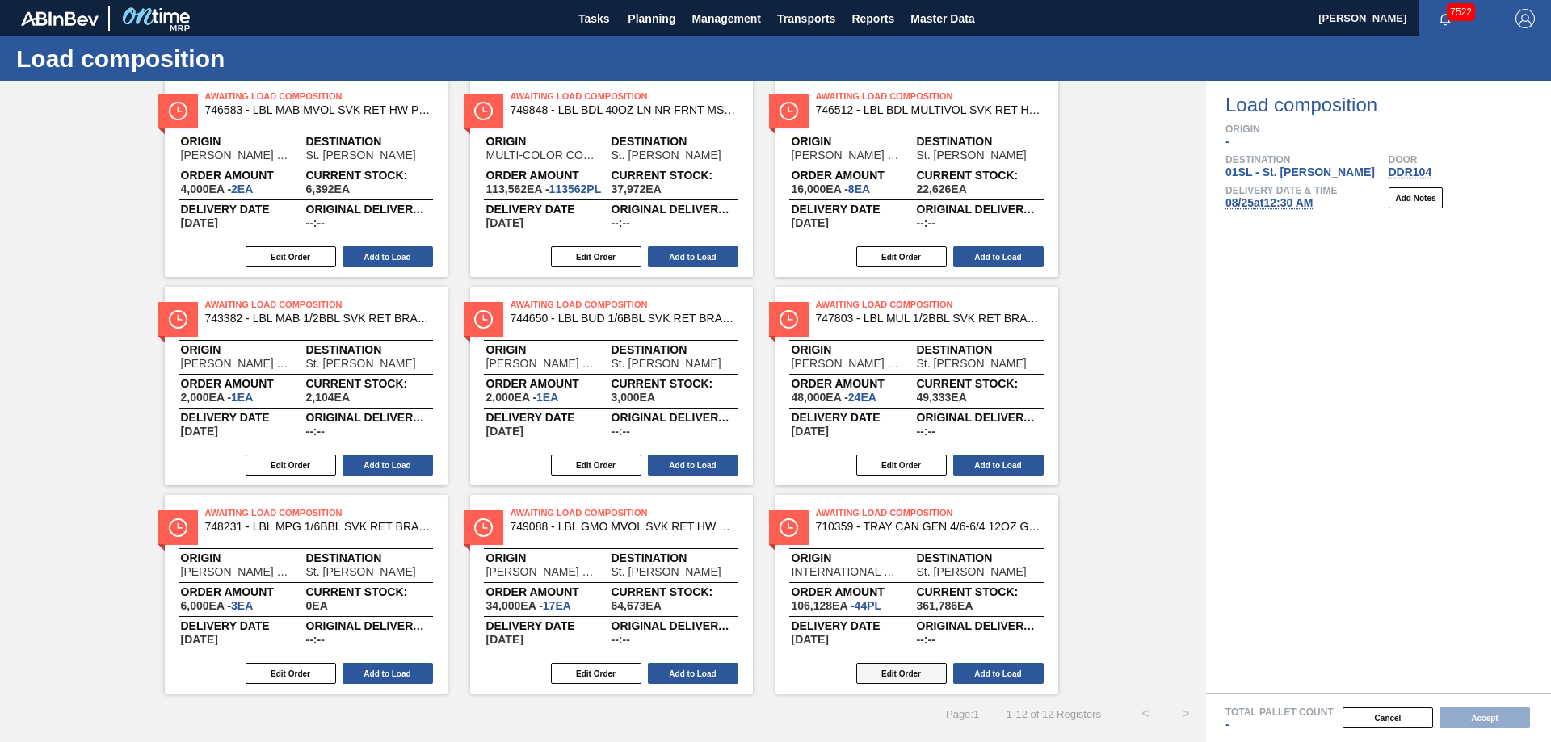
click at [913, 672] on button "Edit Order" at bounding box center [901, 673] width 90 height 21
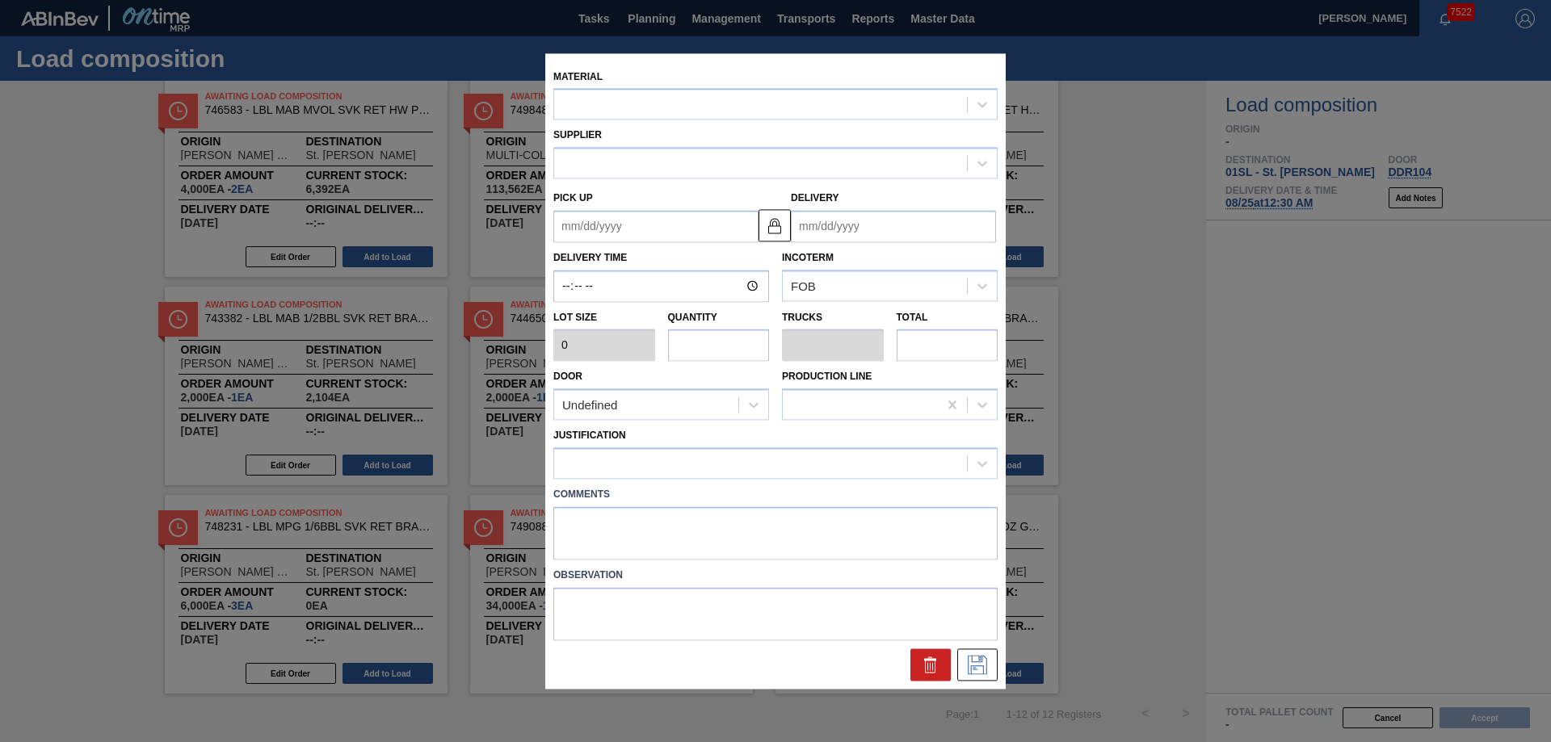
type input "2,412"
type input "44"
type input "1"
type input "106,128"
type up "[DATE]"
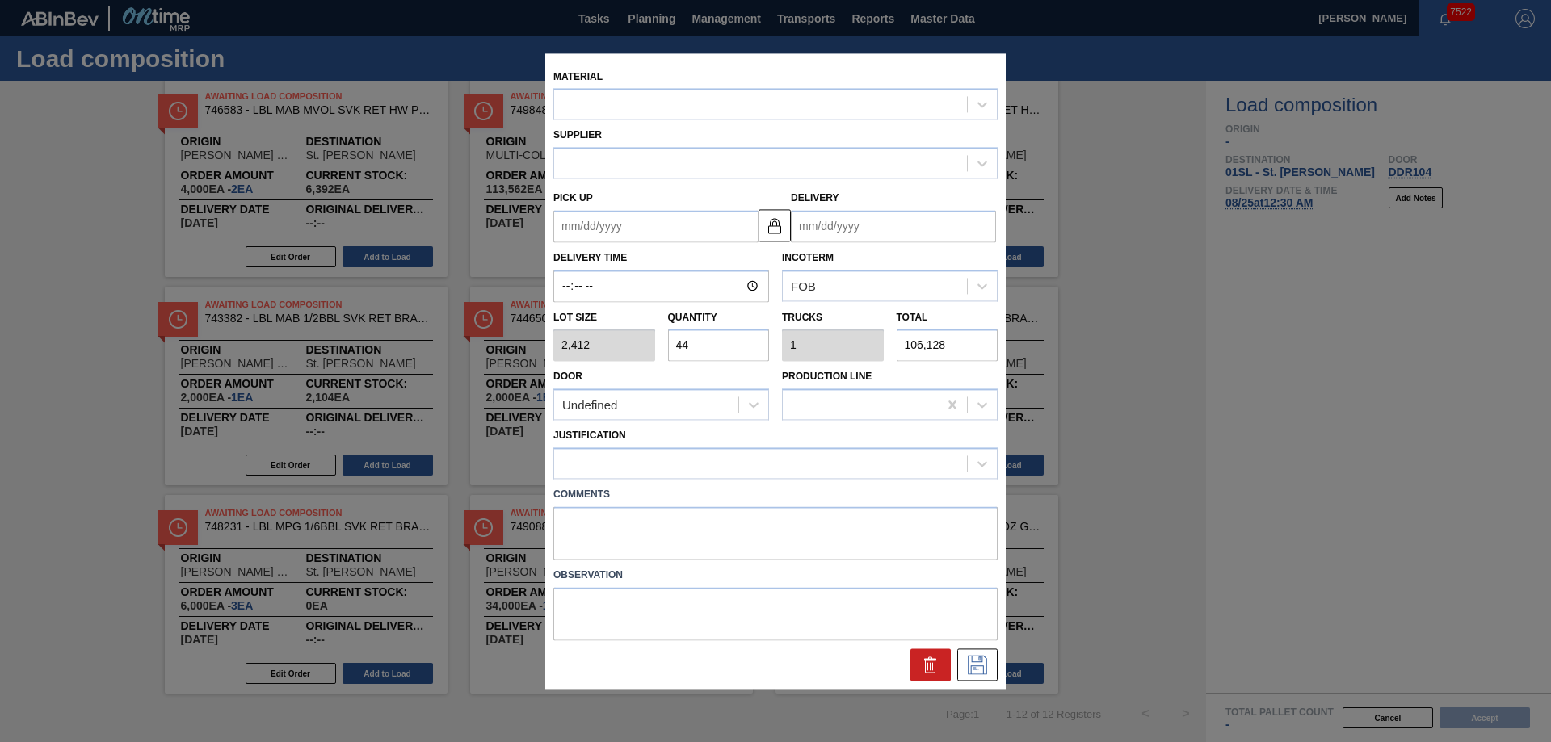
type input "[DATE]"
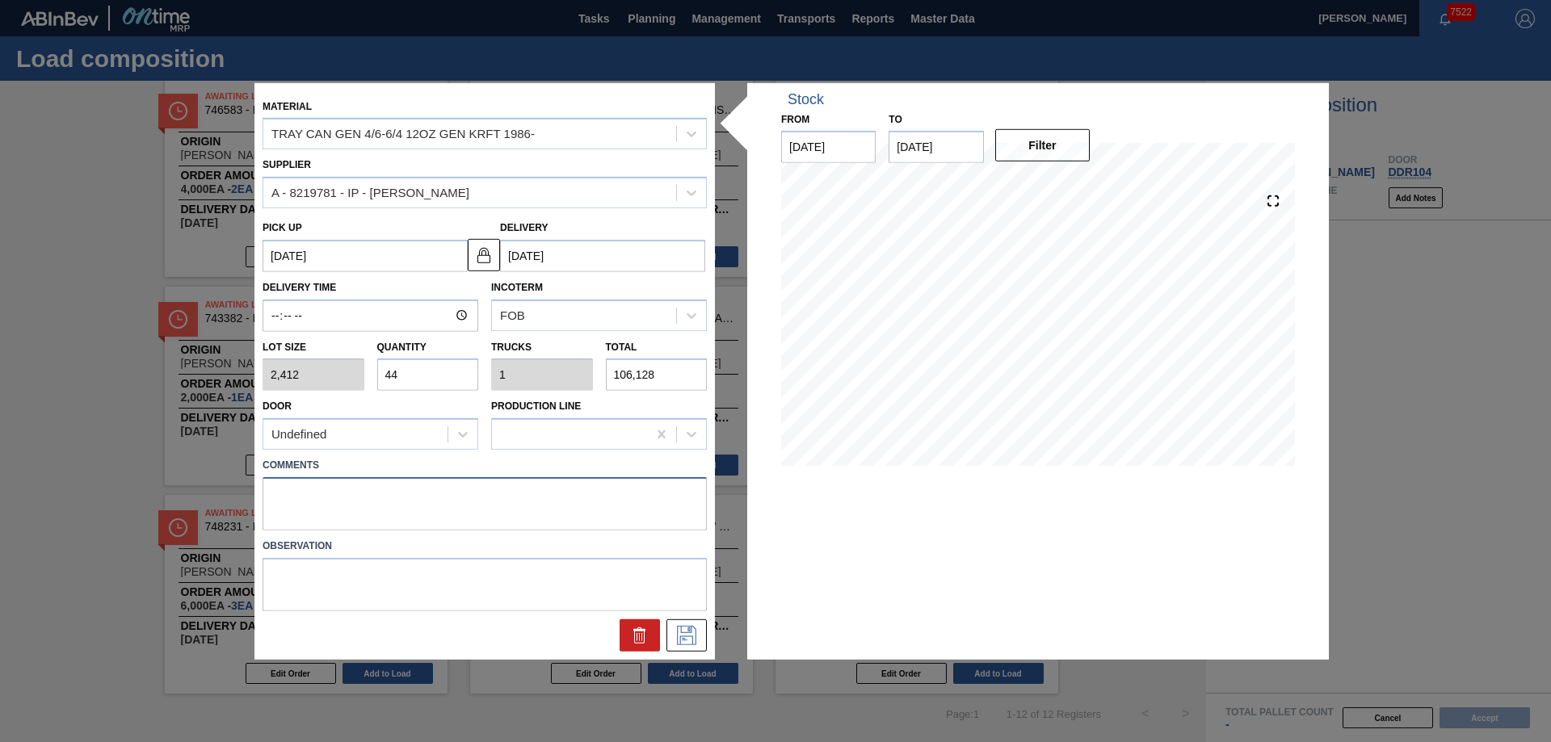
click at [326, 489] on textarea at bounding box center [485, 503] width 444 height 53
type textarea "Live unload/Deliver at 2300"
click at [700, 639] on button at bounding box center [686, 636] width 40 height 32
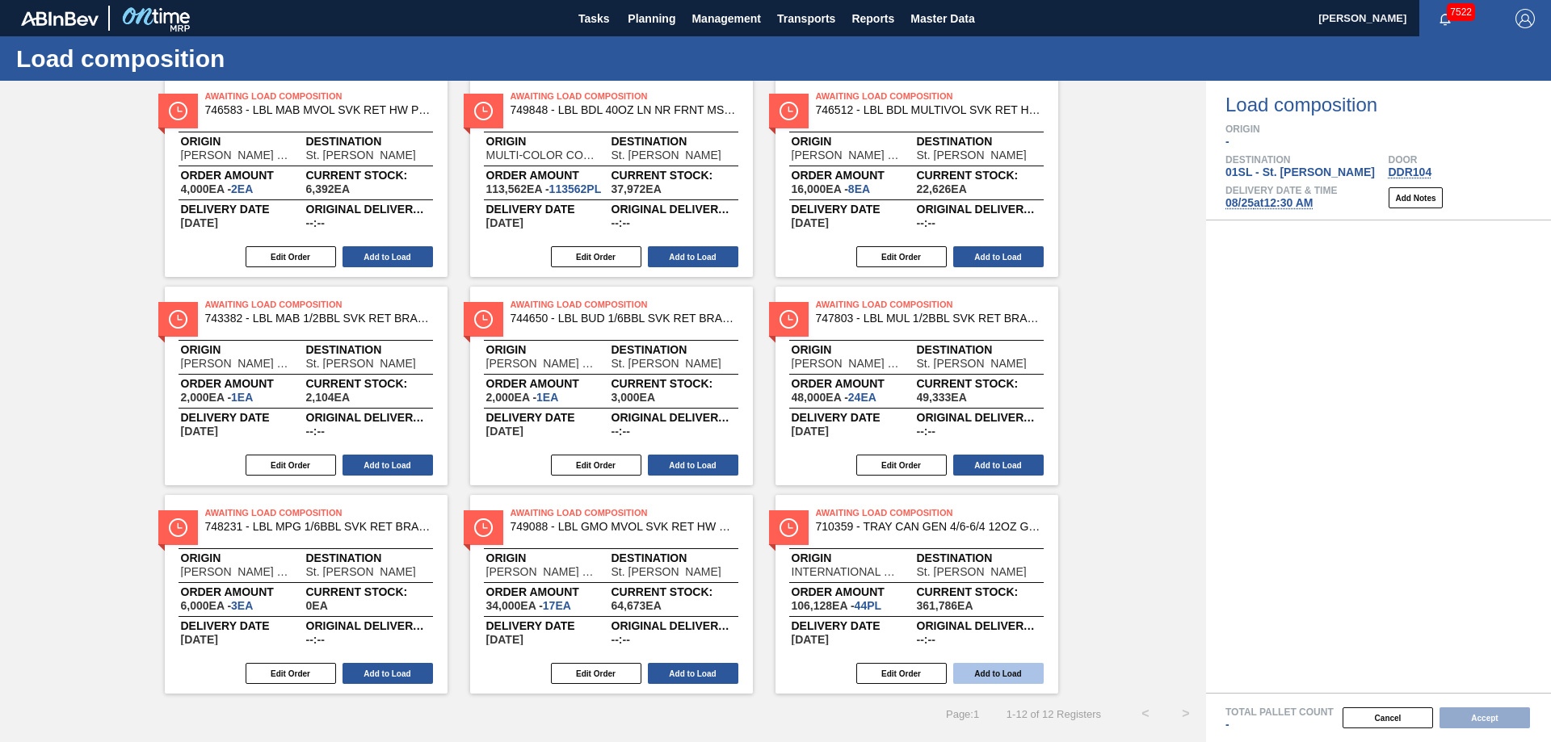
click at [992, 667] on button "Add to Load" at bounding box center [998, 673] width 90 height 21
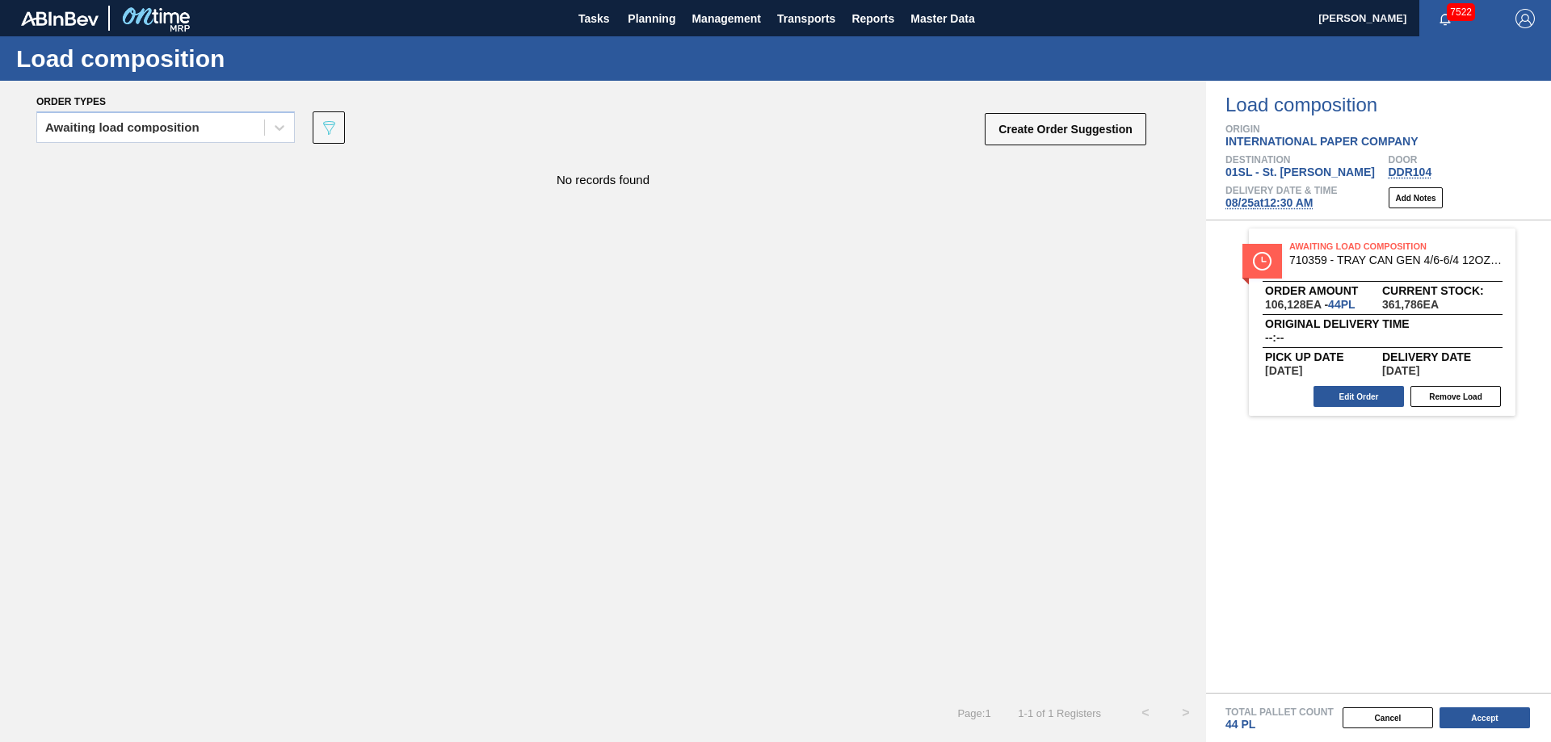
scroll to position [0, 0]
click at [1488, 721] on button "Accept" at bounding box center [1485, 718] width 90 height 21
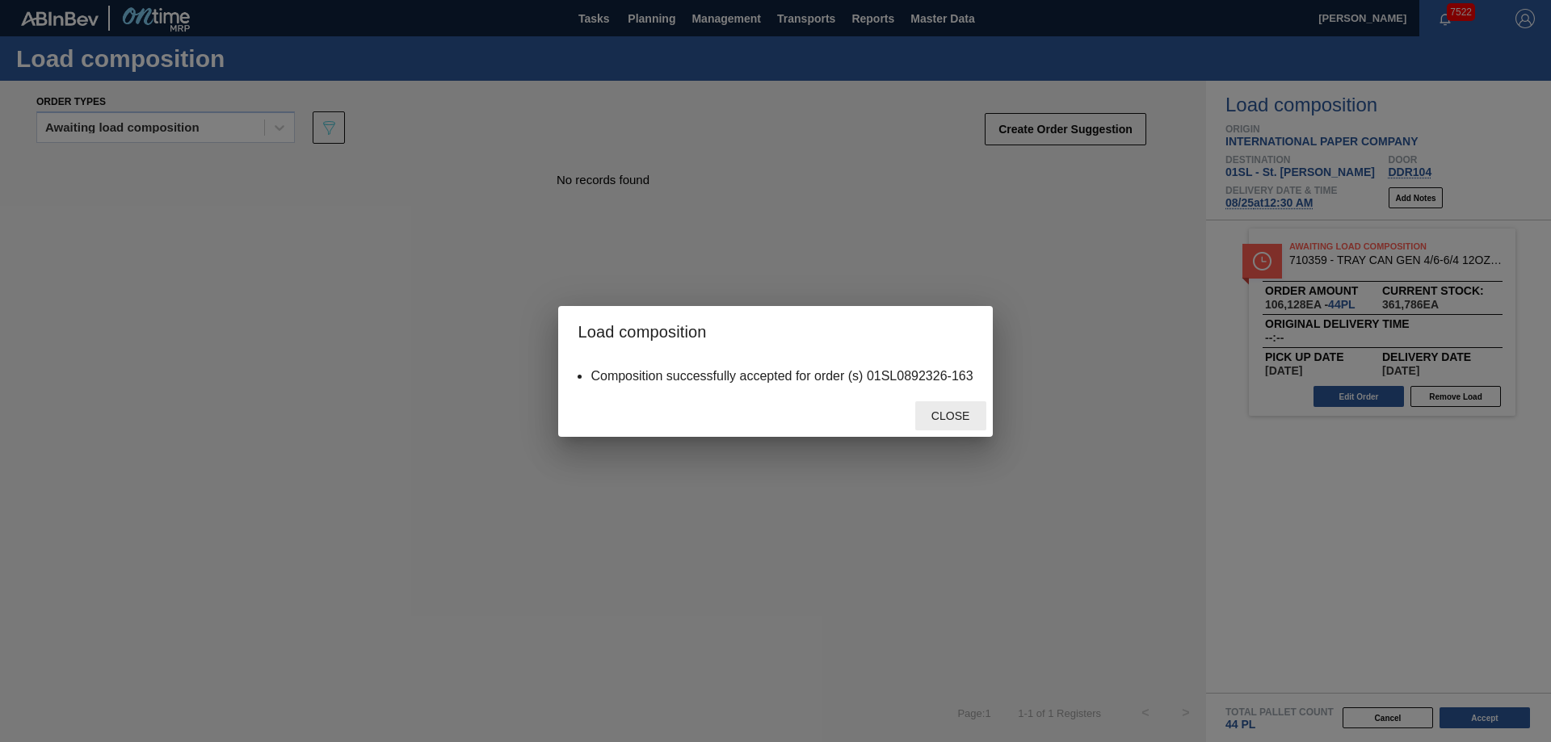
click at [963, 410] on span "Close" at bounding box center [951, 416] width 64 height 13
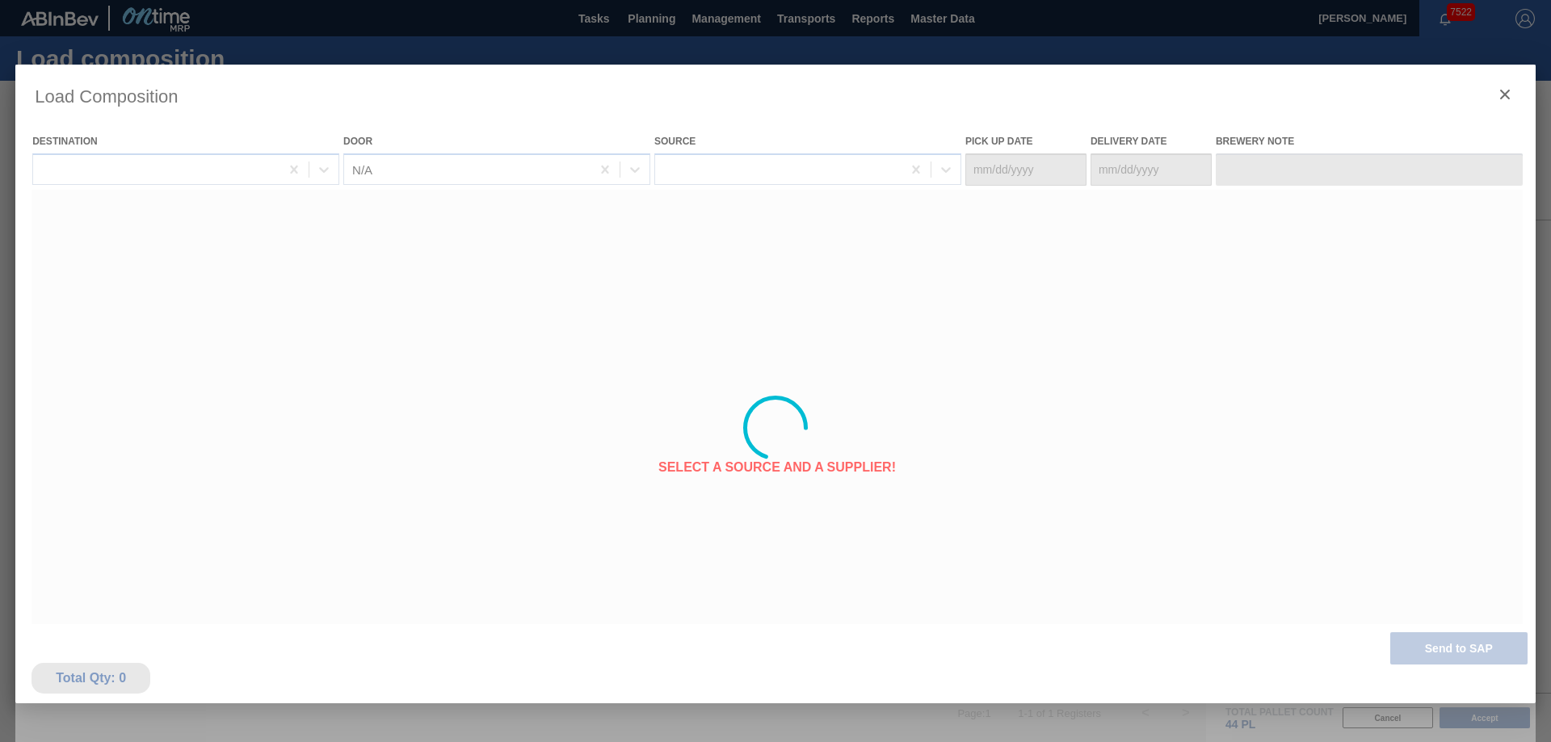
type Date "[DATE]"
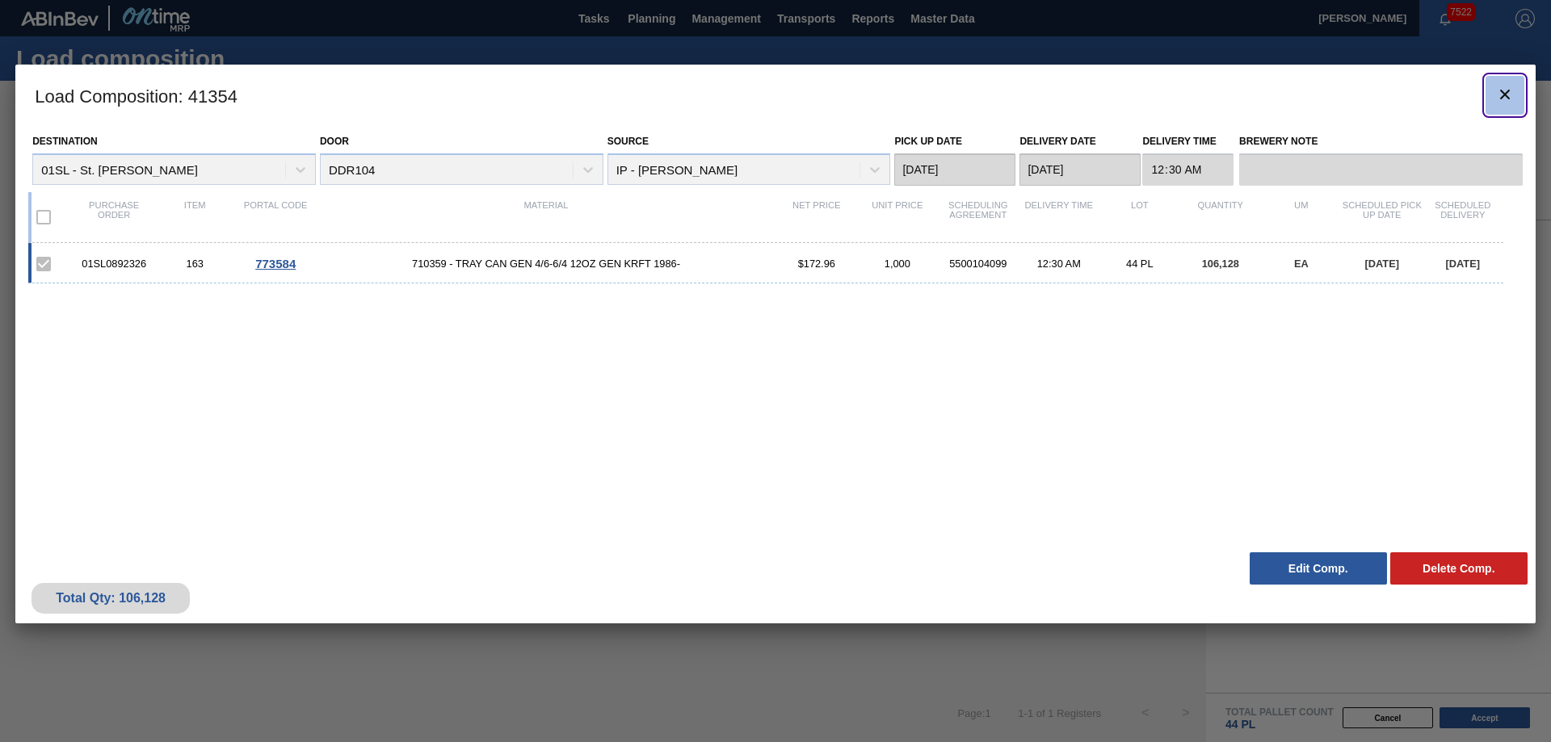
click at [1512, 85] on icon "botão de ícone" at bounding box center [1504, 94] width 19 height 19
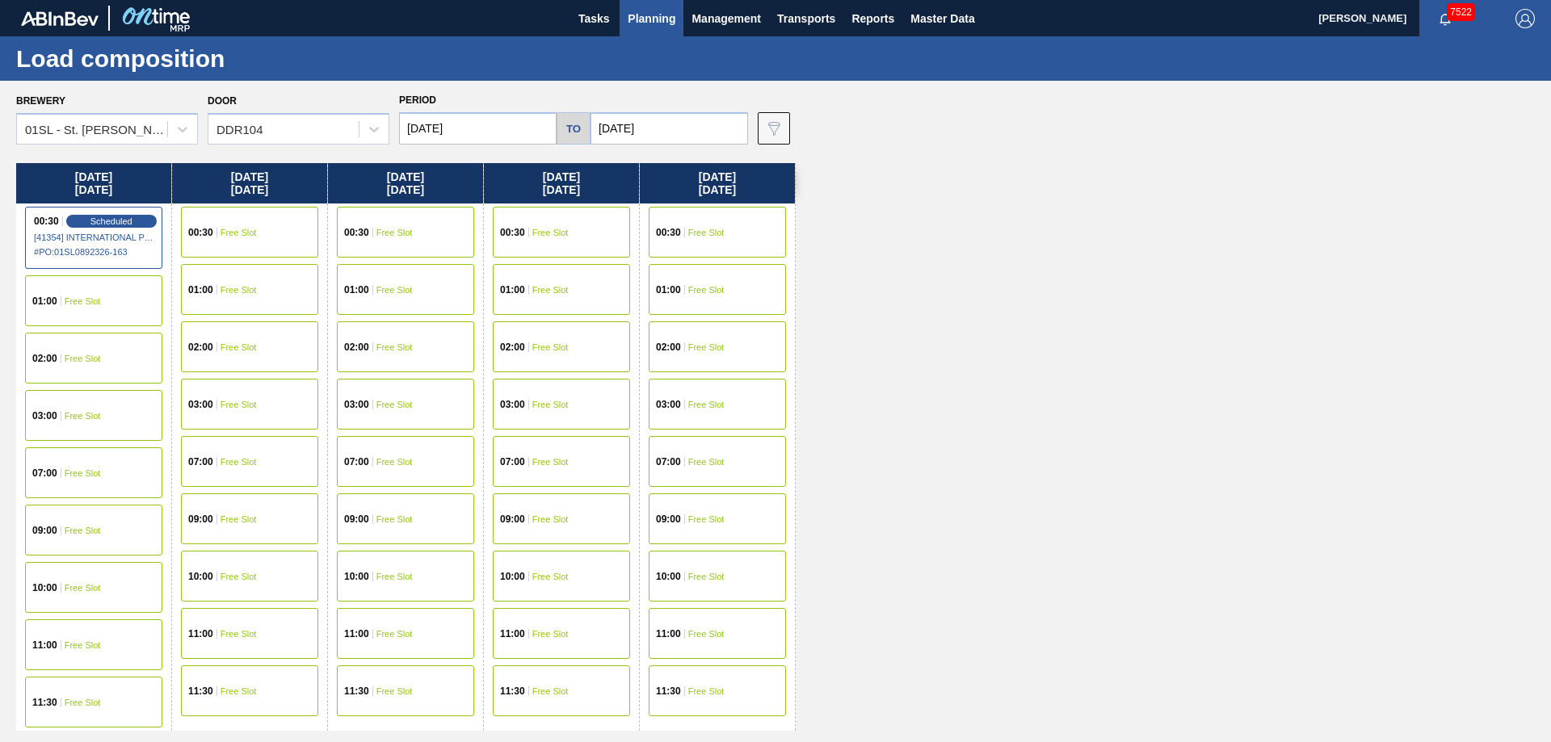
click at [651, 23] on span "Planning" at bounding box center [652, 18] width 48 height 19
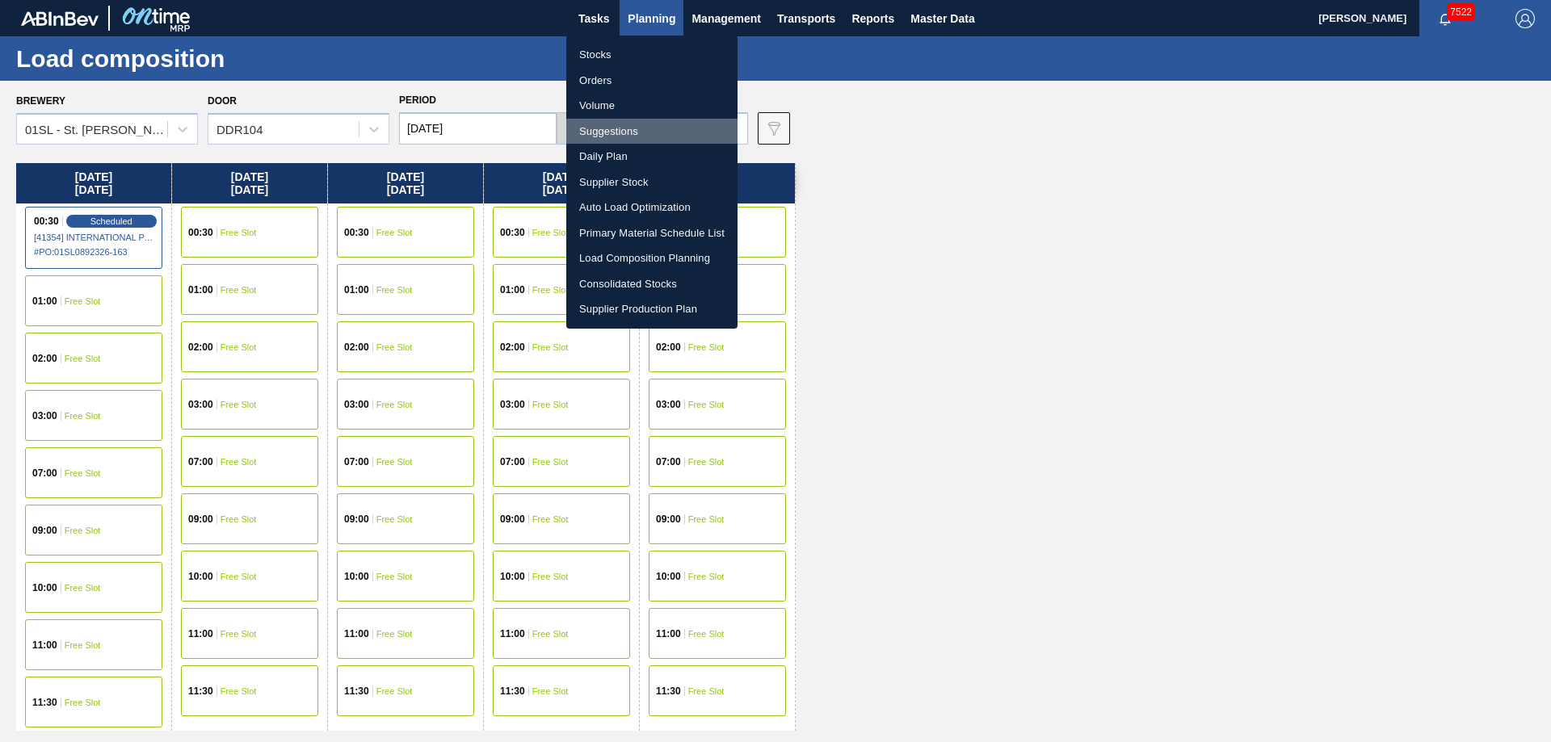
click at [624, 124] on li "Suggestions" at bounding box center [651, 132] width 171 height 26
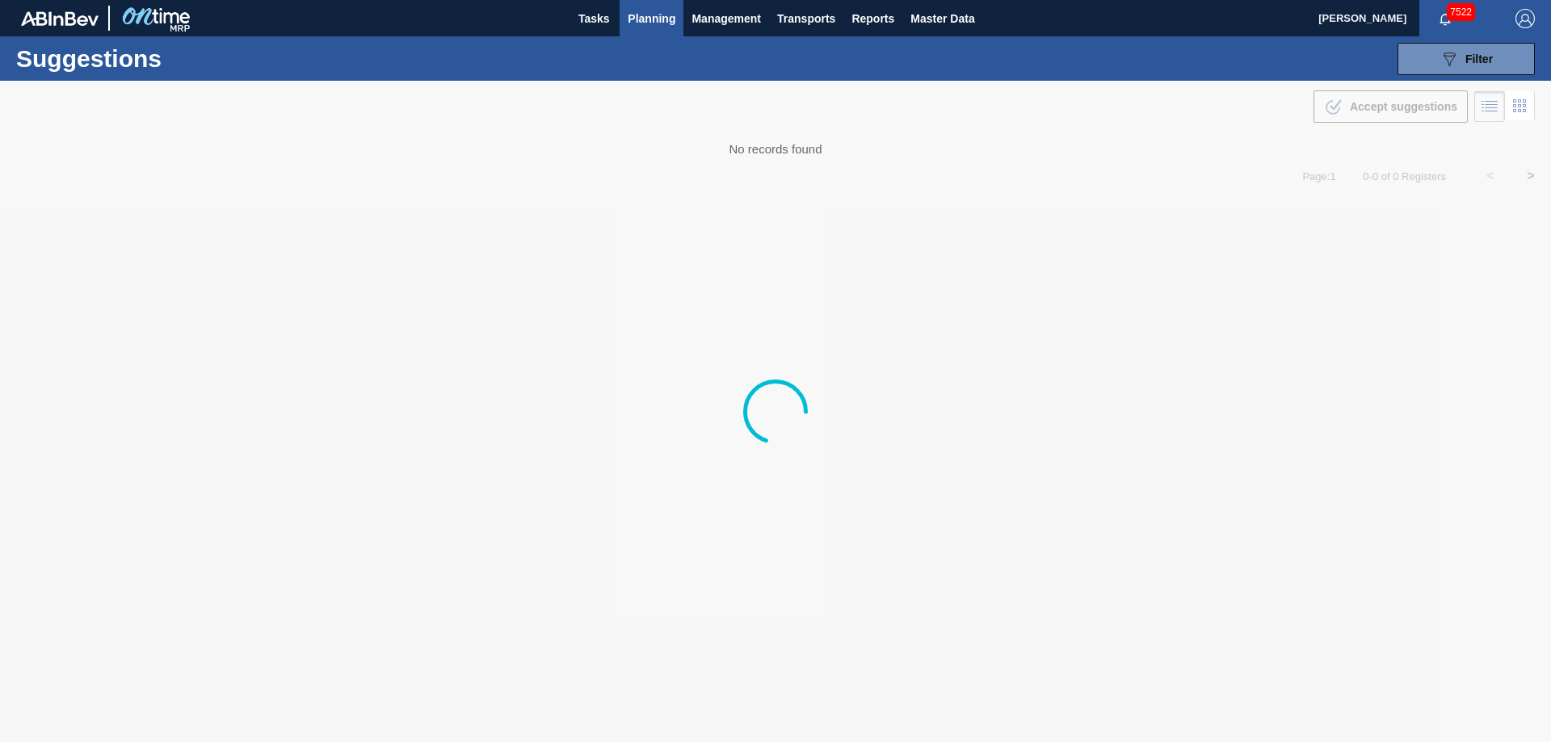
type from "[DATE]"
type to "[DATE]"
click at [1414, 60] on button "089F7B8B-B2A5-4AFE-B5C0-19BA573D28AC Filter" at bounding box center [1466, 59] width 137 height 32
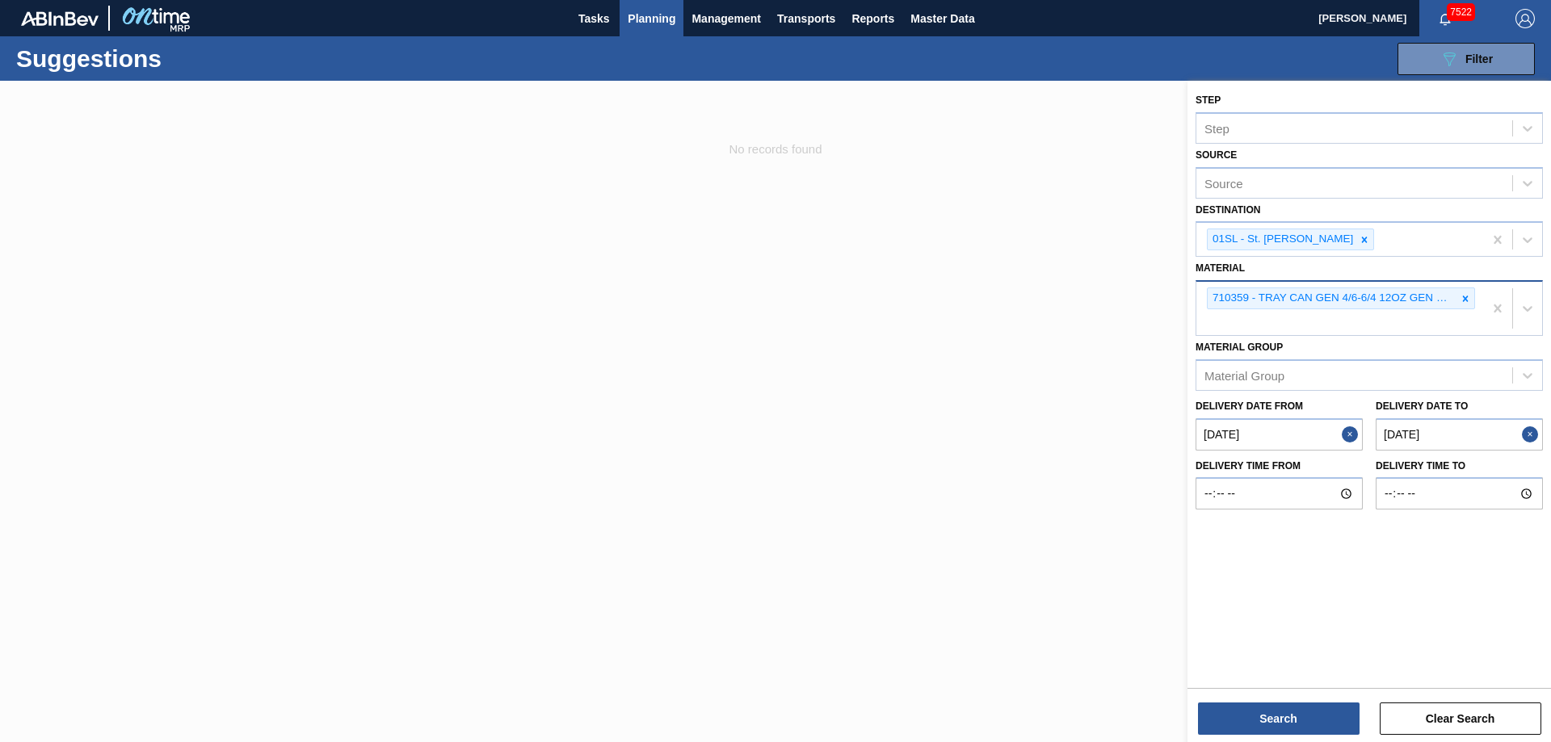
click at [1475, 298] on div "710359 - TRAY CAN GEN 4/6-6/4 12OZ GEN KRFT 1986-" at bounding box center [1339, 308] width 287 height 53
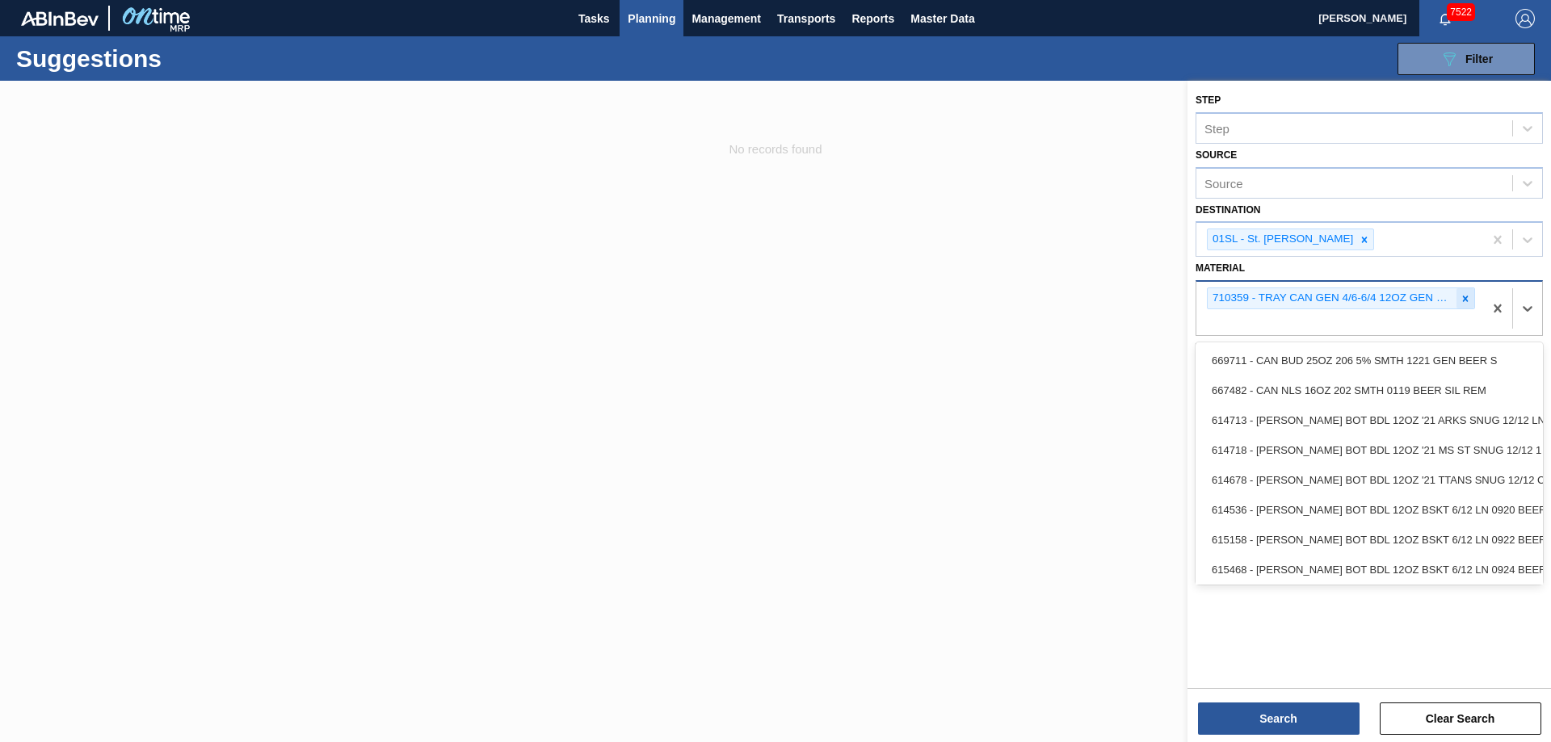
click at [1464, 298] on icon at bounding box center [1465, 298] width 11 height 11
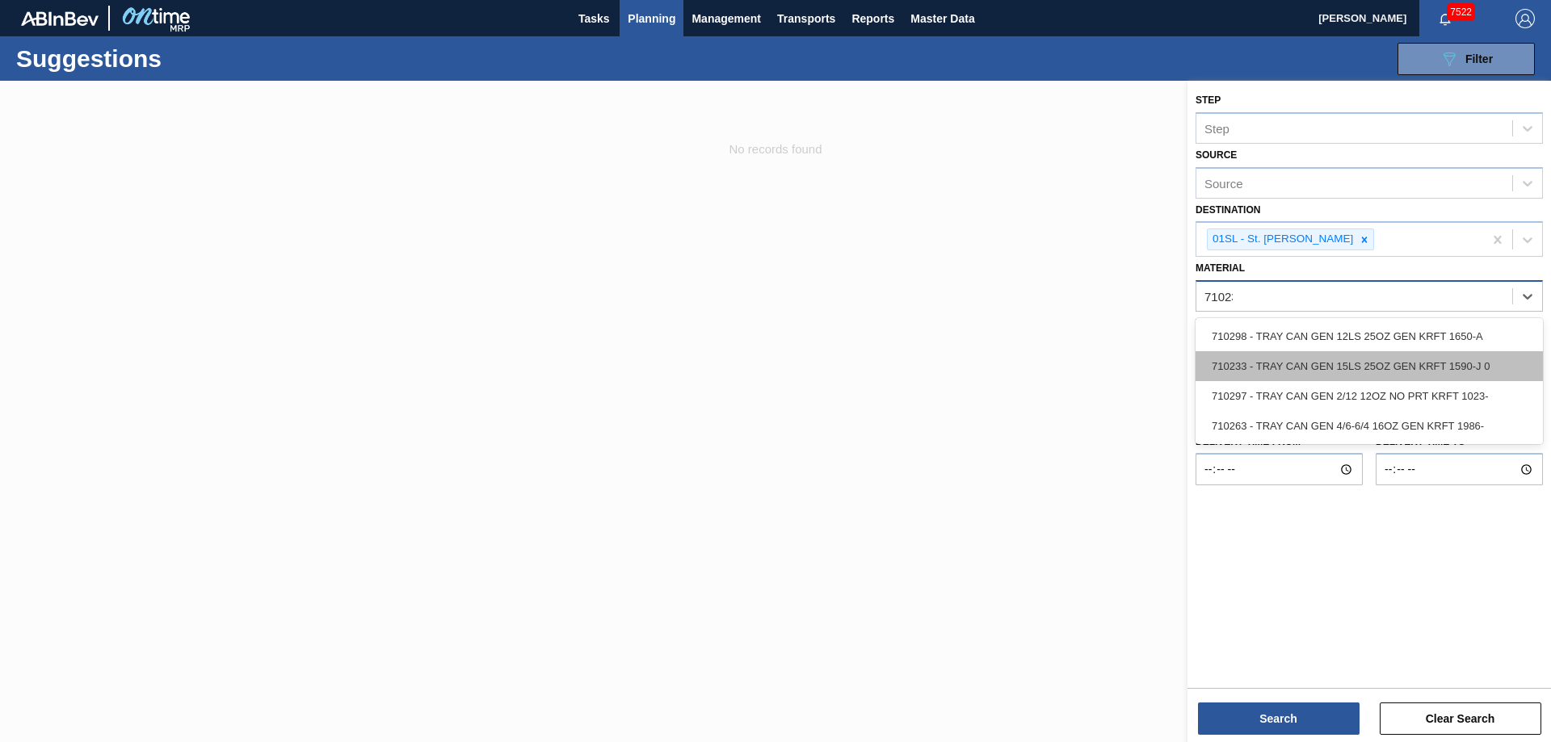
type input "710233"
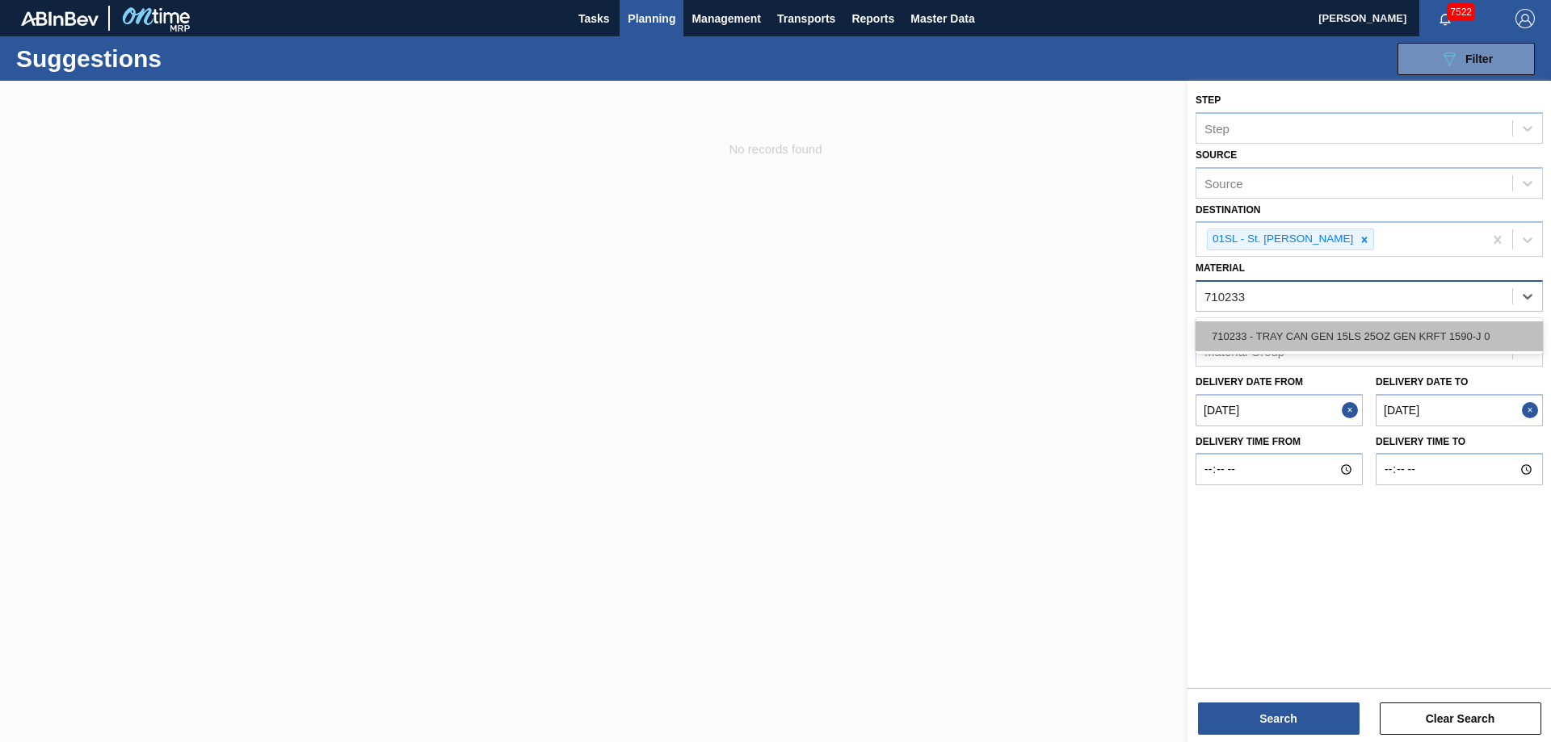
click at [1443, 338] on div "710233 - TRAY CAN GEN 15LS 25OZ GEN KRFT 1590-J 0" at bounding box center [1369, 337] width 347 height 30
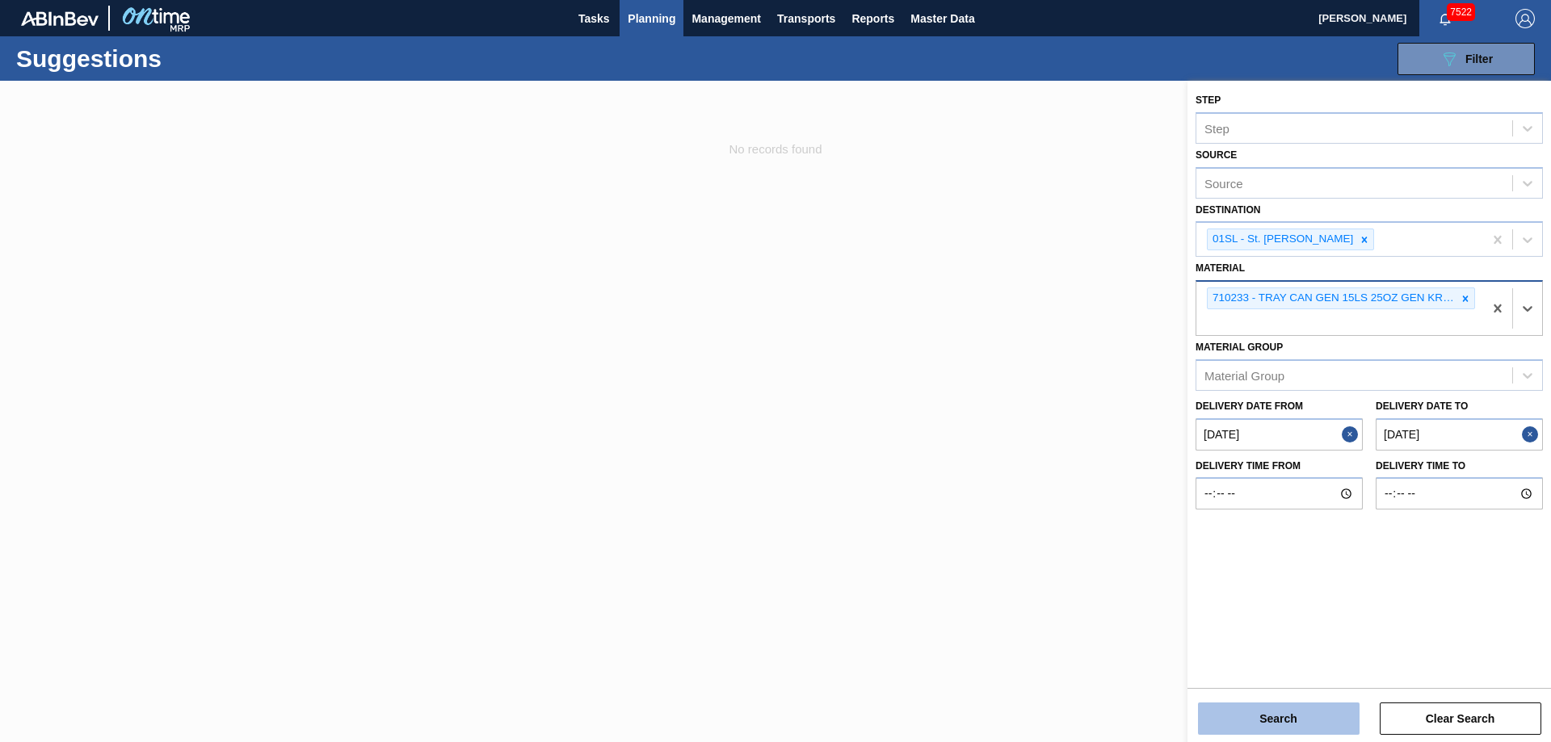
click at [1202, 720] on button "Search" at bounding box center [1279, 719] width 162 height 32
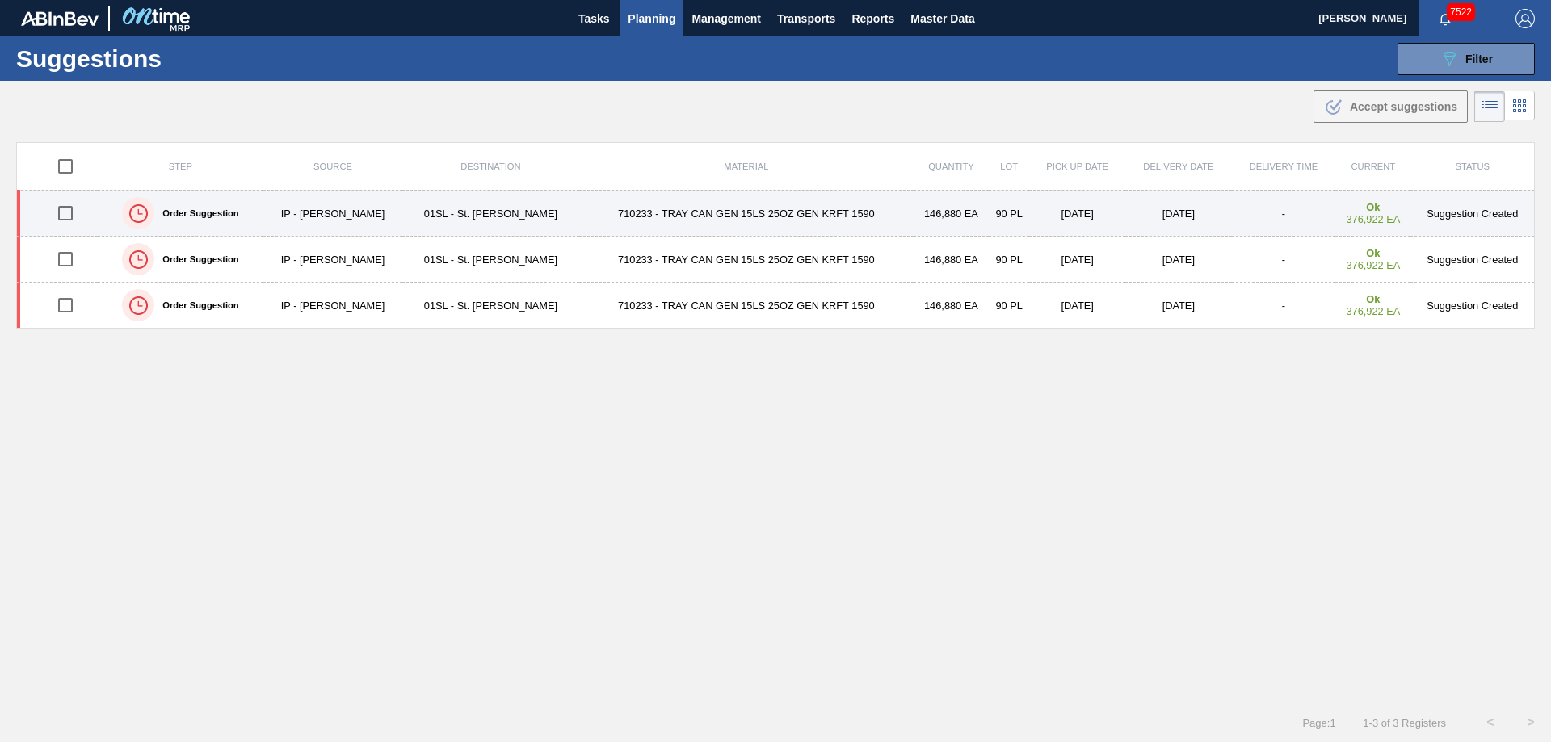
click at [66, 217] on input "checkbox" at bounding box center [65, 213] width 34 height 34
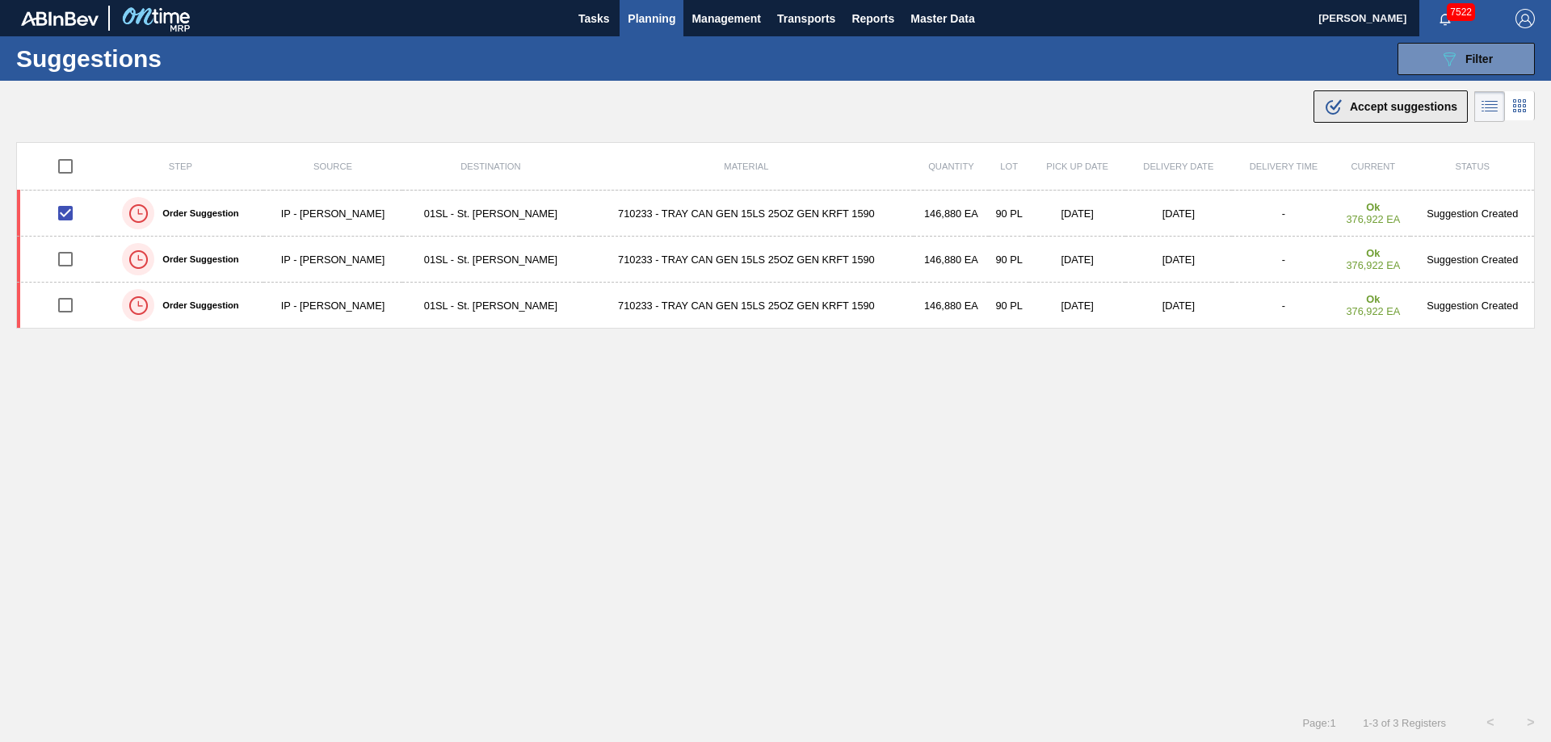
click at [1366, 120] on button ".b{fill:var(--color-action-default)} Accept suggestions" at bounding box center [1391, 106] width 154 height 32
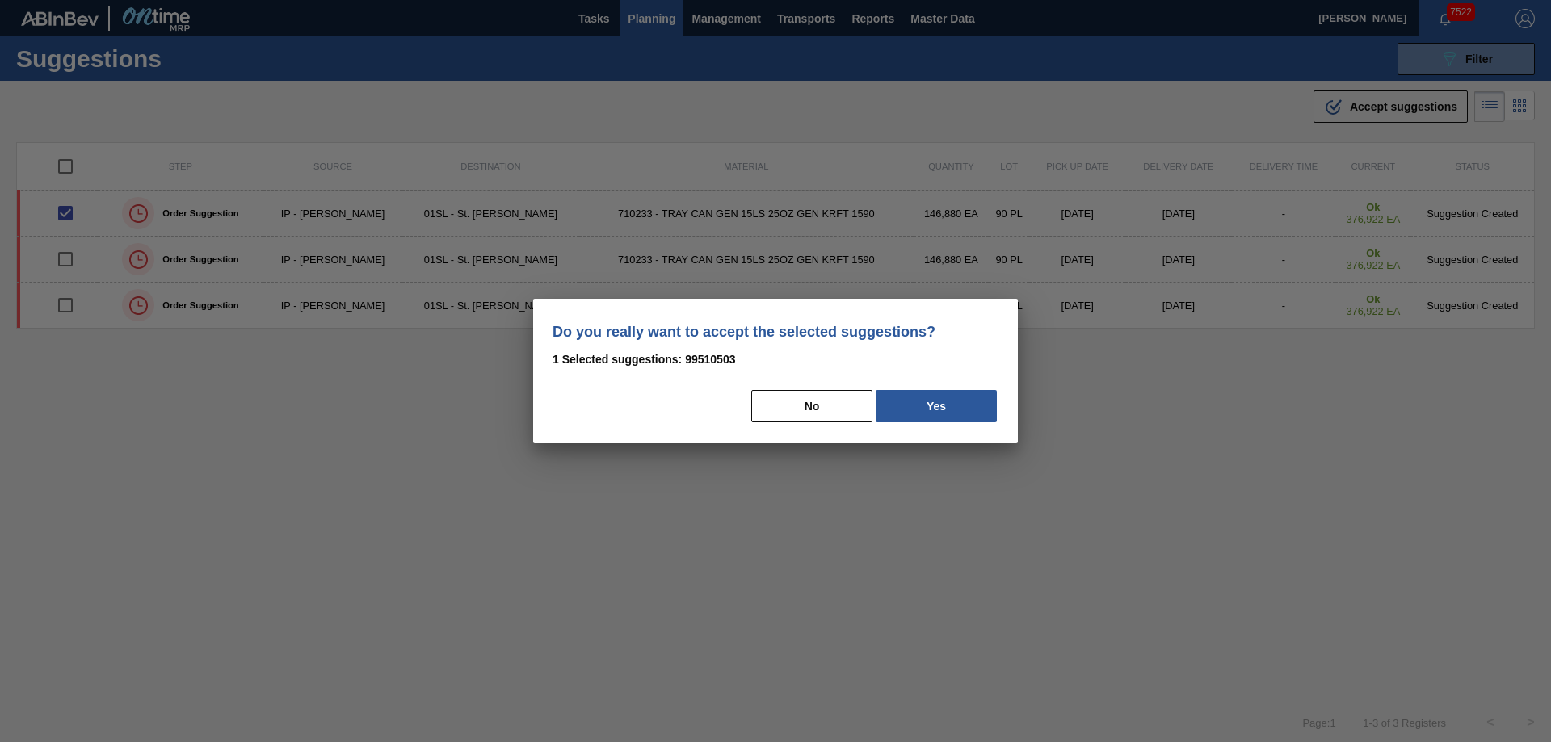
click at [971, 426] on div "Do you really want to accept the selected suggestions? 1 Selected suggestions: …" at bounding box center [775, 371] width 485 height 145
click at [946, 391] on button "Yes" at bounding box center [936, 406] width 121 height 32
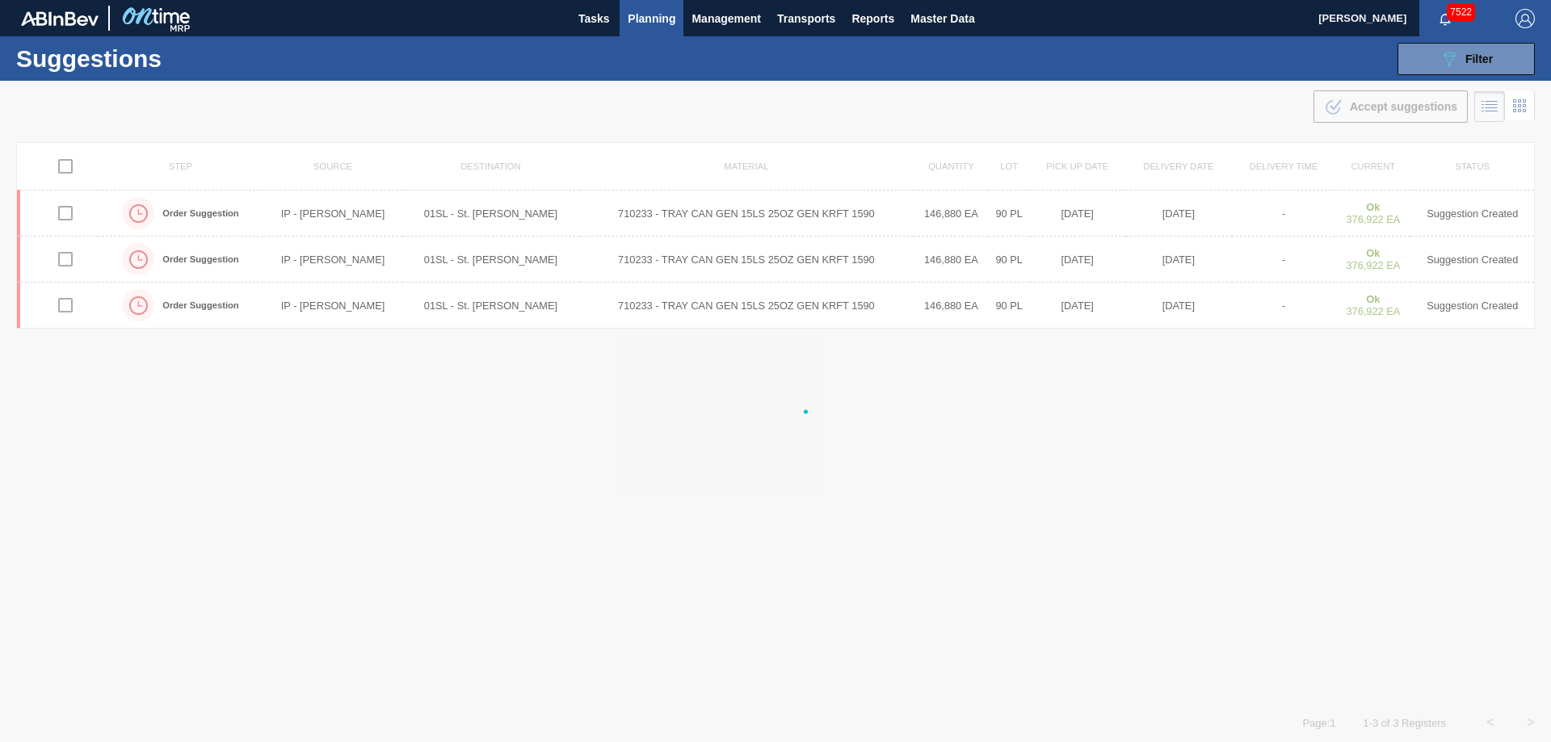
checkbox input "false"
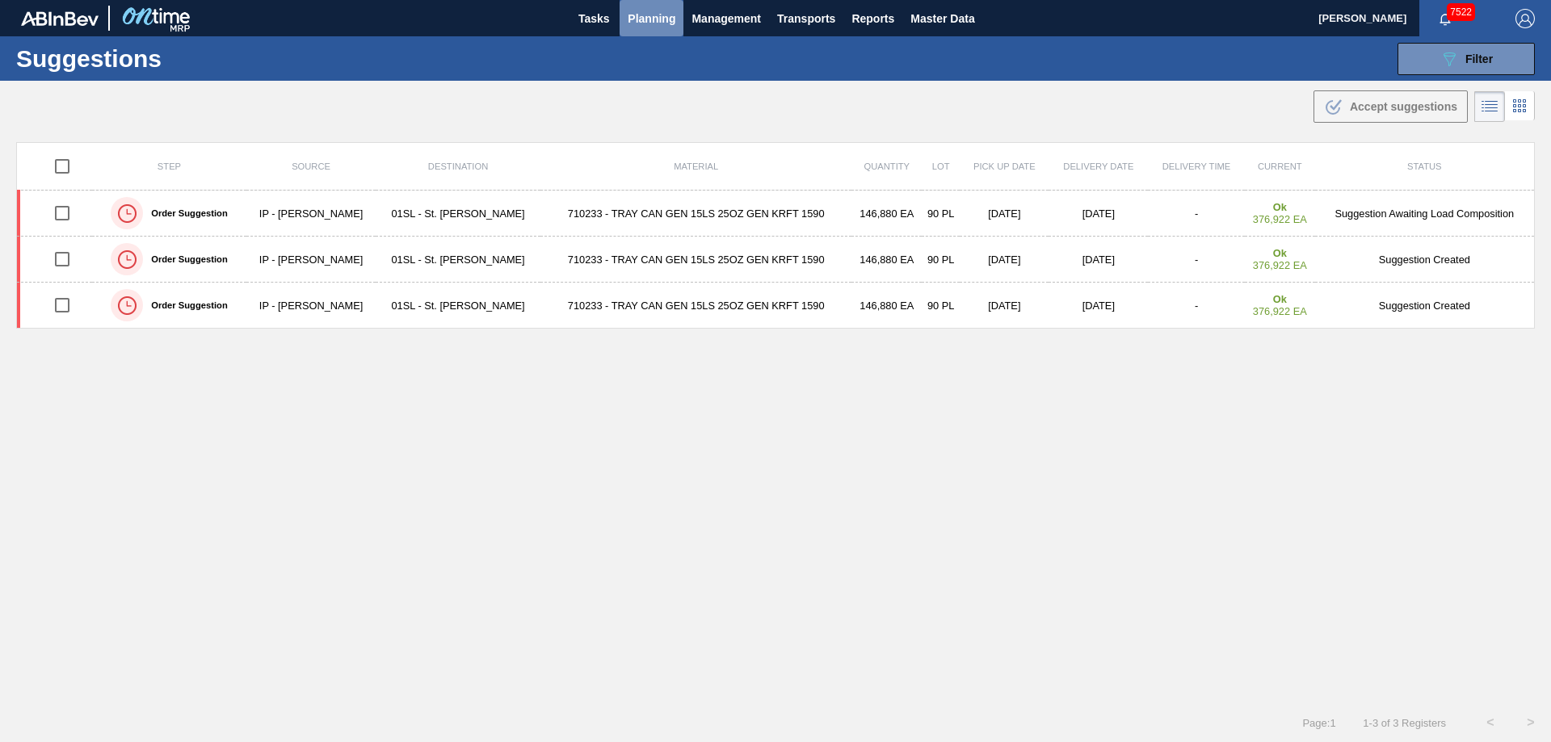
click at [655, 22] on span "Planning" at bounding box center [652, 18] width 48 height 19
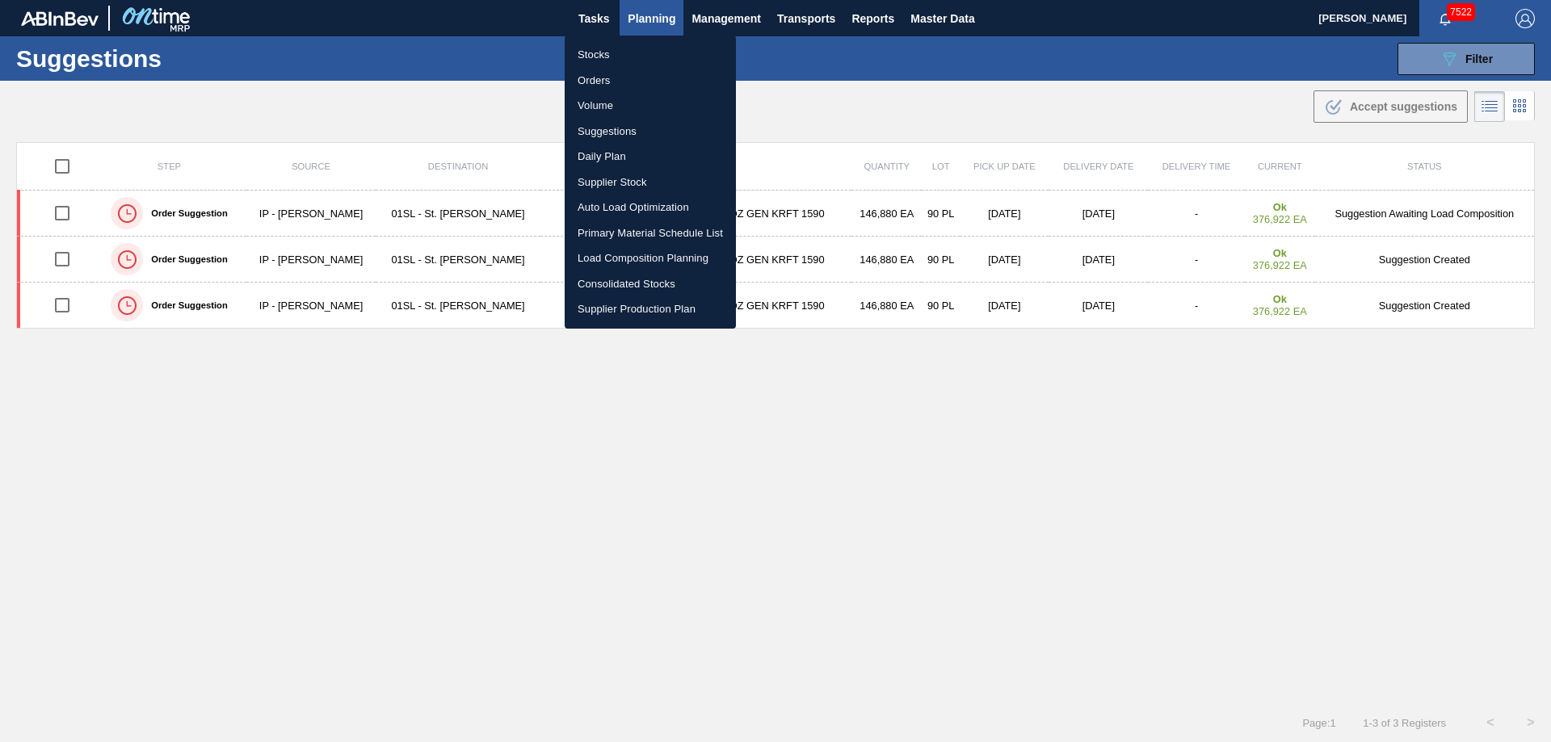
click at [618, 255] on li "Load Composition Planning" at bounding box center [650, 259] width 171 height 26
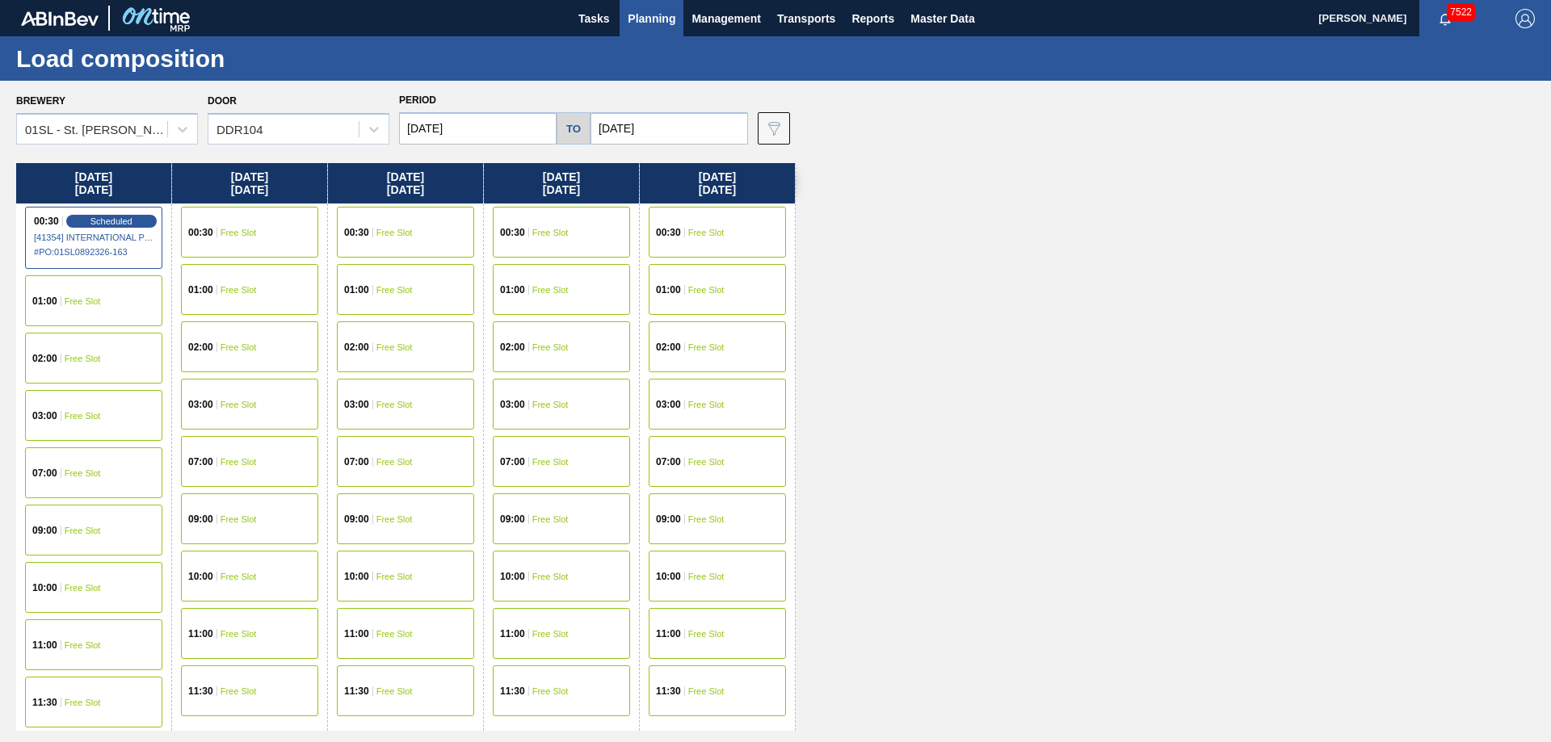
click at [251, 234] on span "Free Slot" at bounding box center [239, 233] width 36 height 10
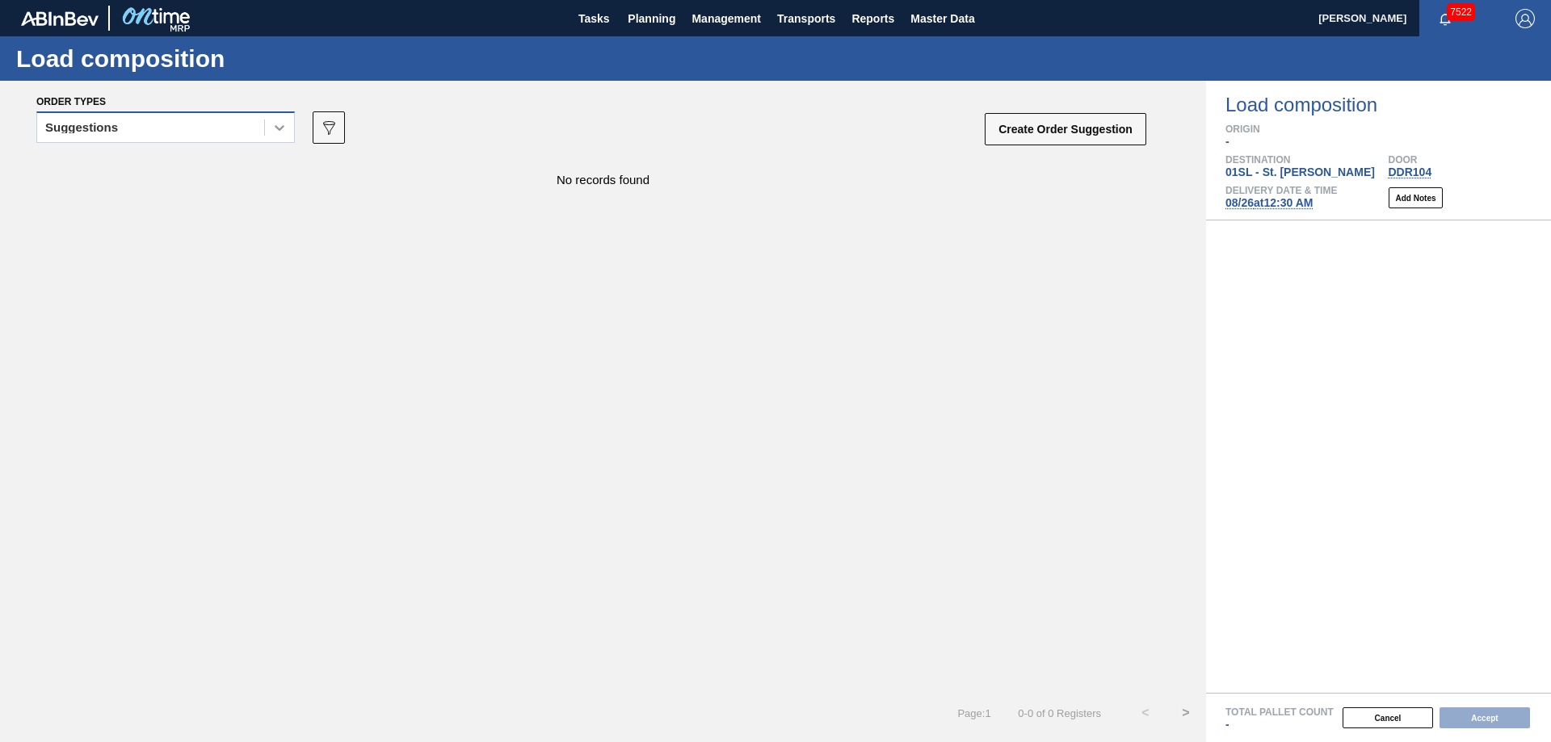
click at [284, 133] on icon at bounding box center [279, 128] width 16 height 16
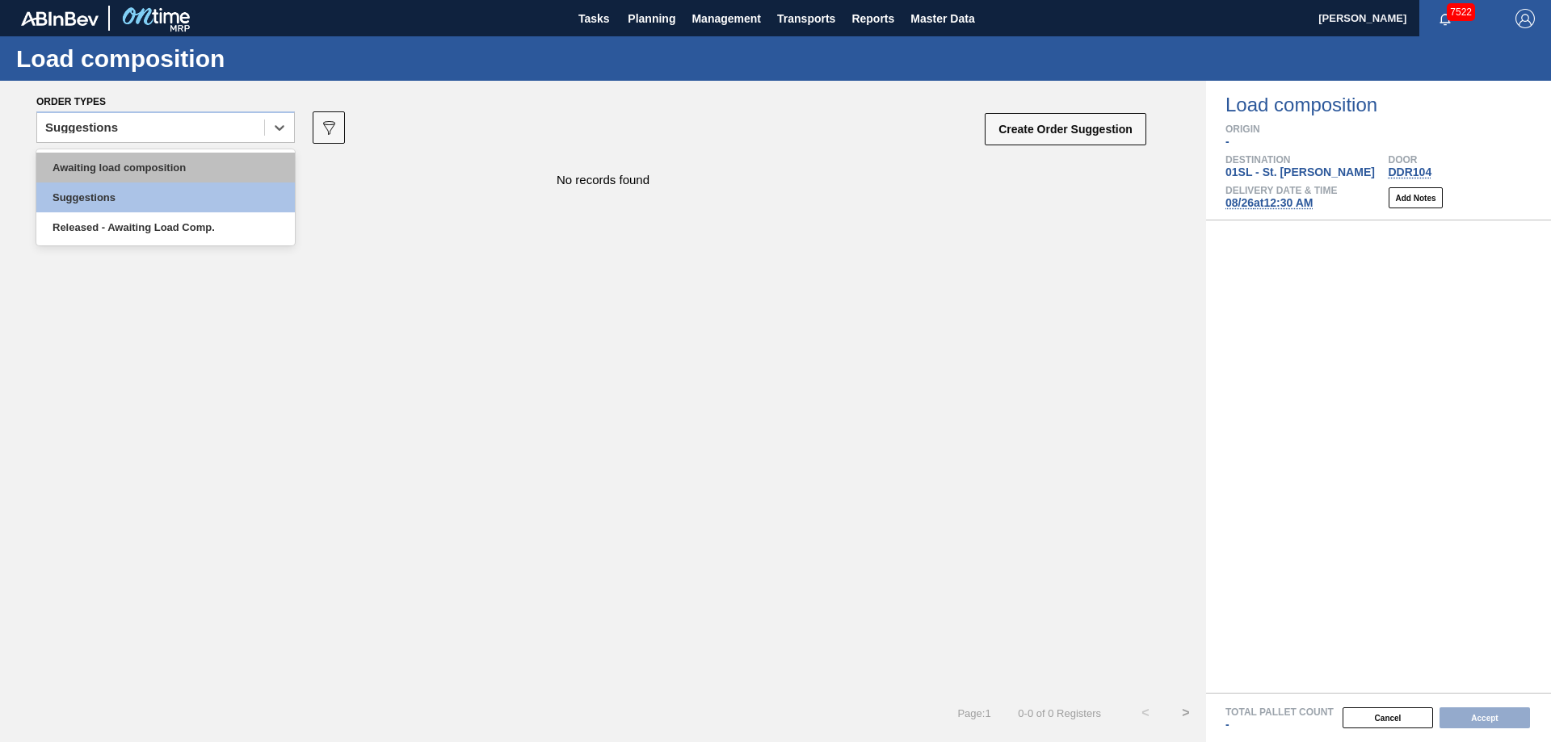
click at [198, 171] on div "Awaiting load composition" at bounding box center [165, 168] width 259 height 30
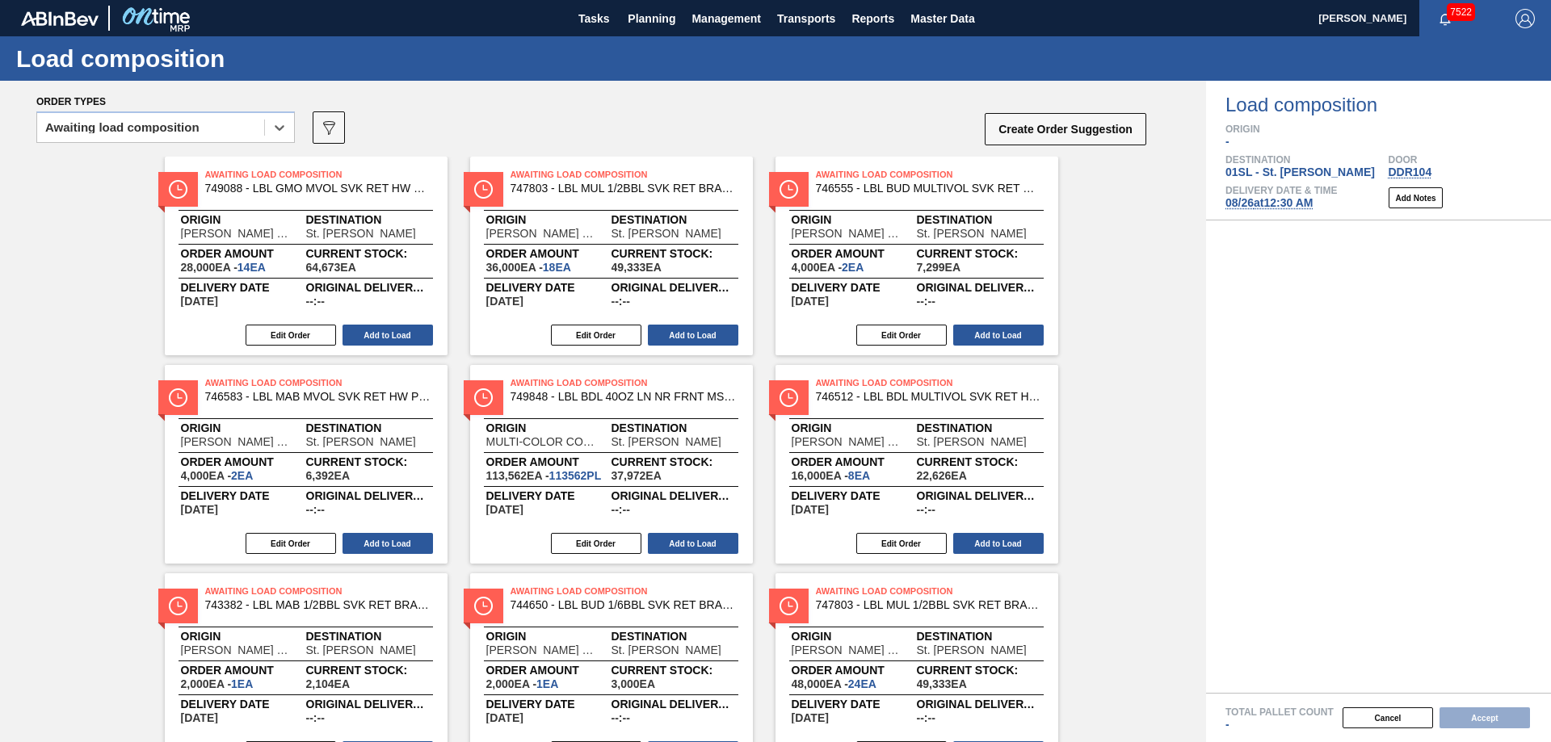
scroll to position [287, 0]
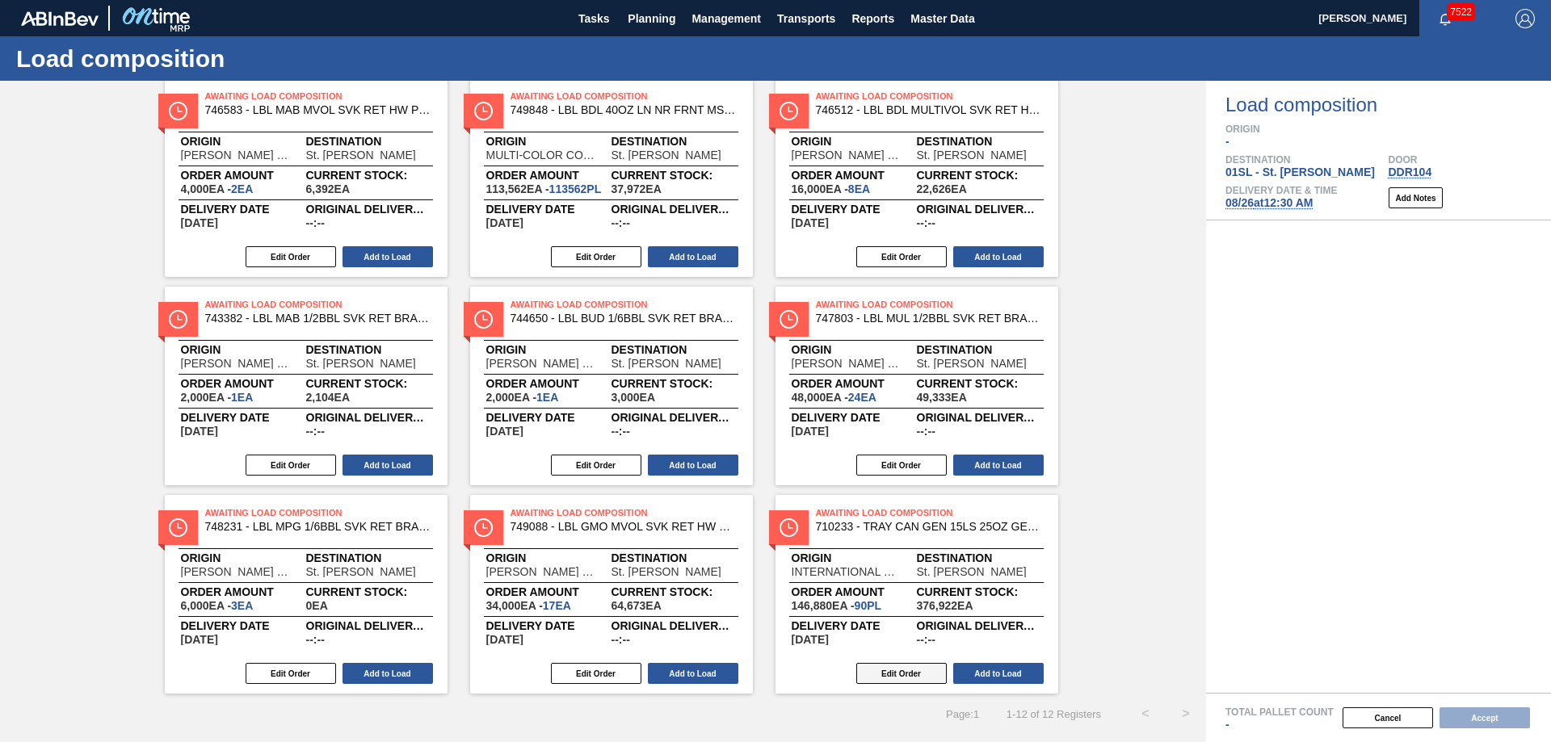
click at [913, 675] on button "Edit Order" at bounding box center [901, 673] width 90 height 21
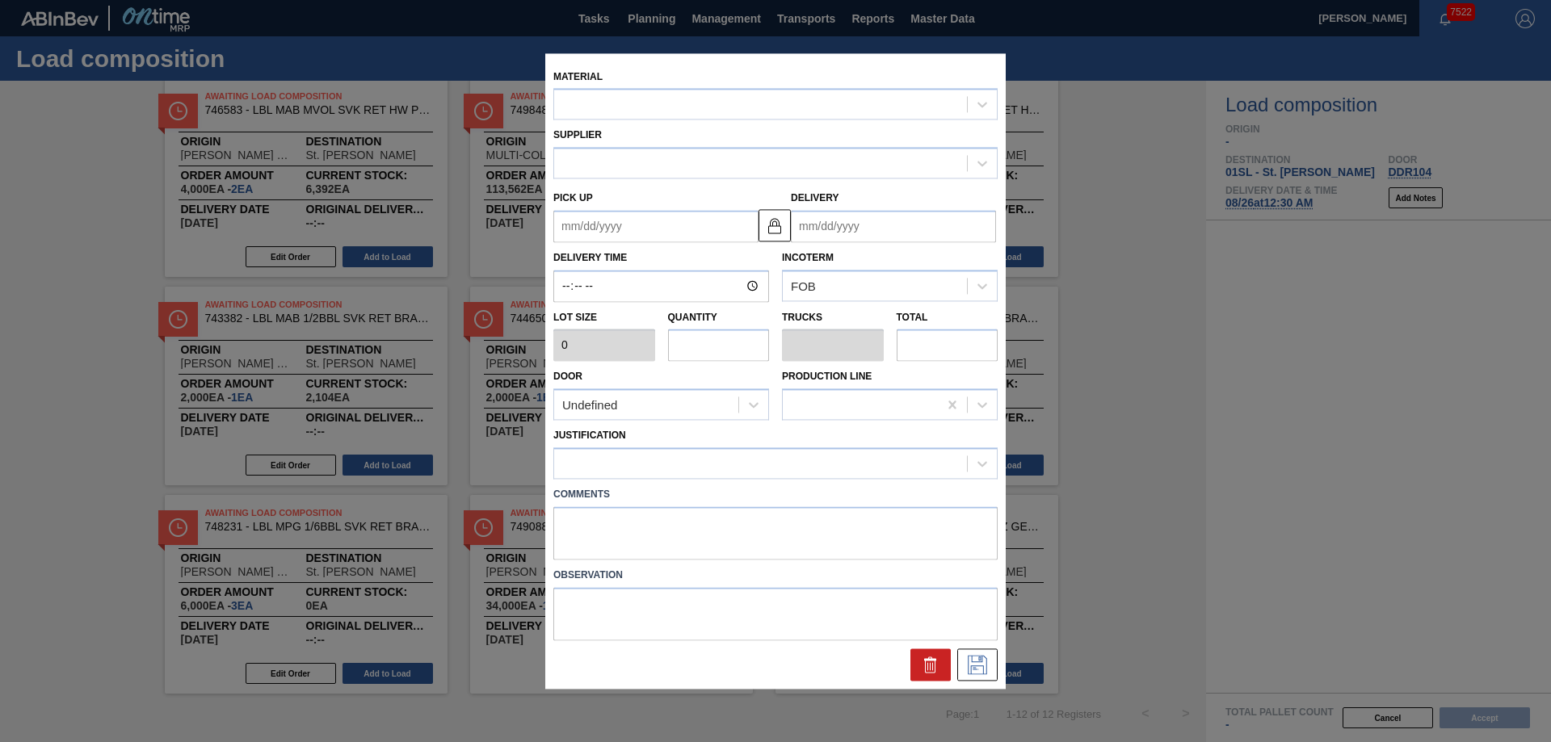
type input "1,632"
type input "90"
type input "1"
type input "146,880"
type up "[DATE]"
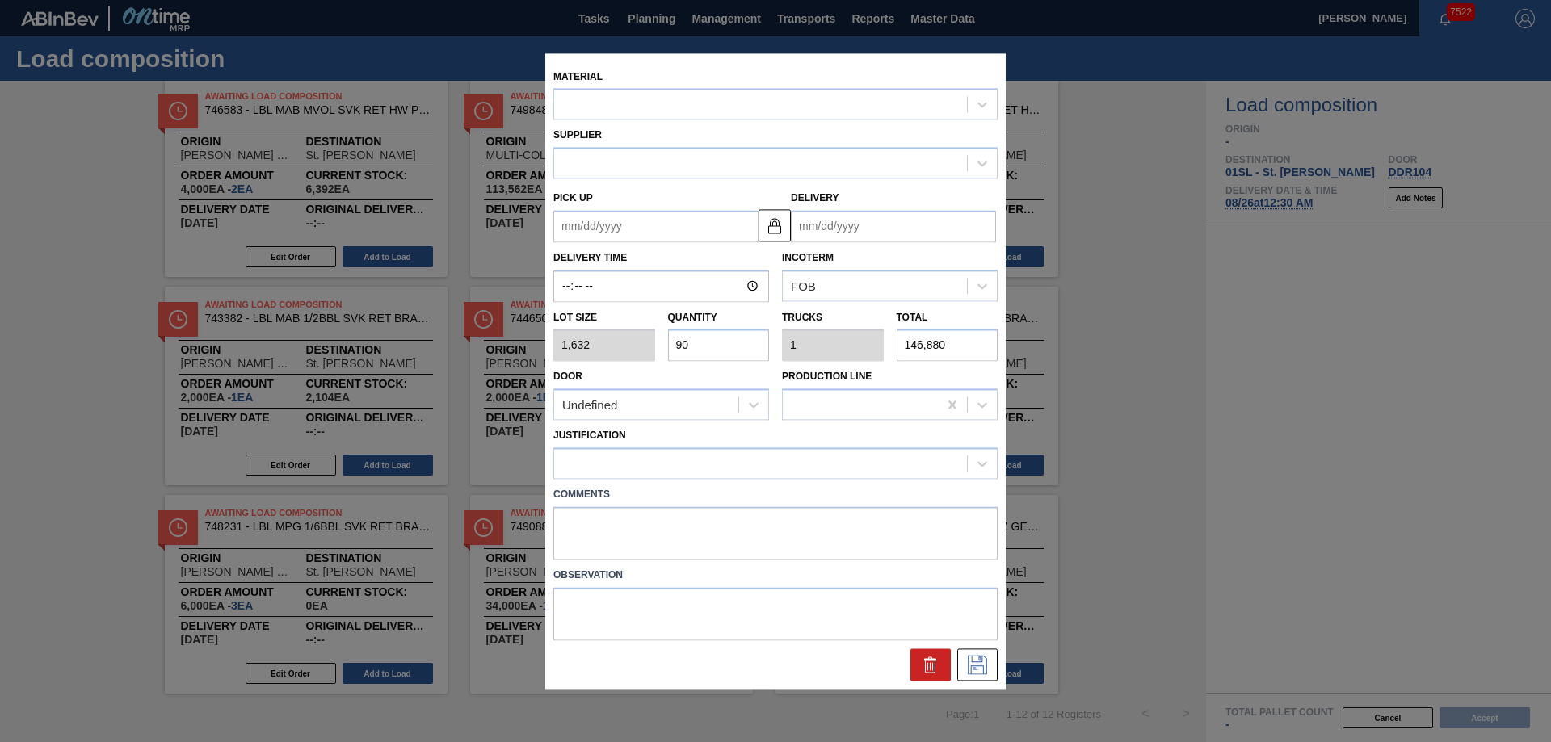
type input "[DATE]"
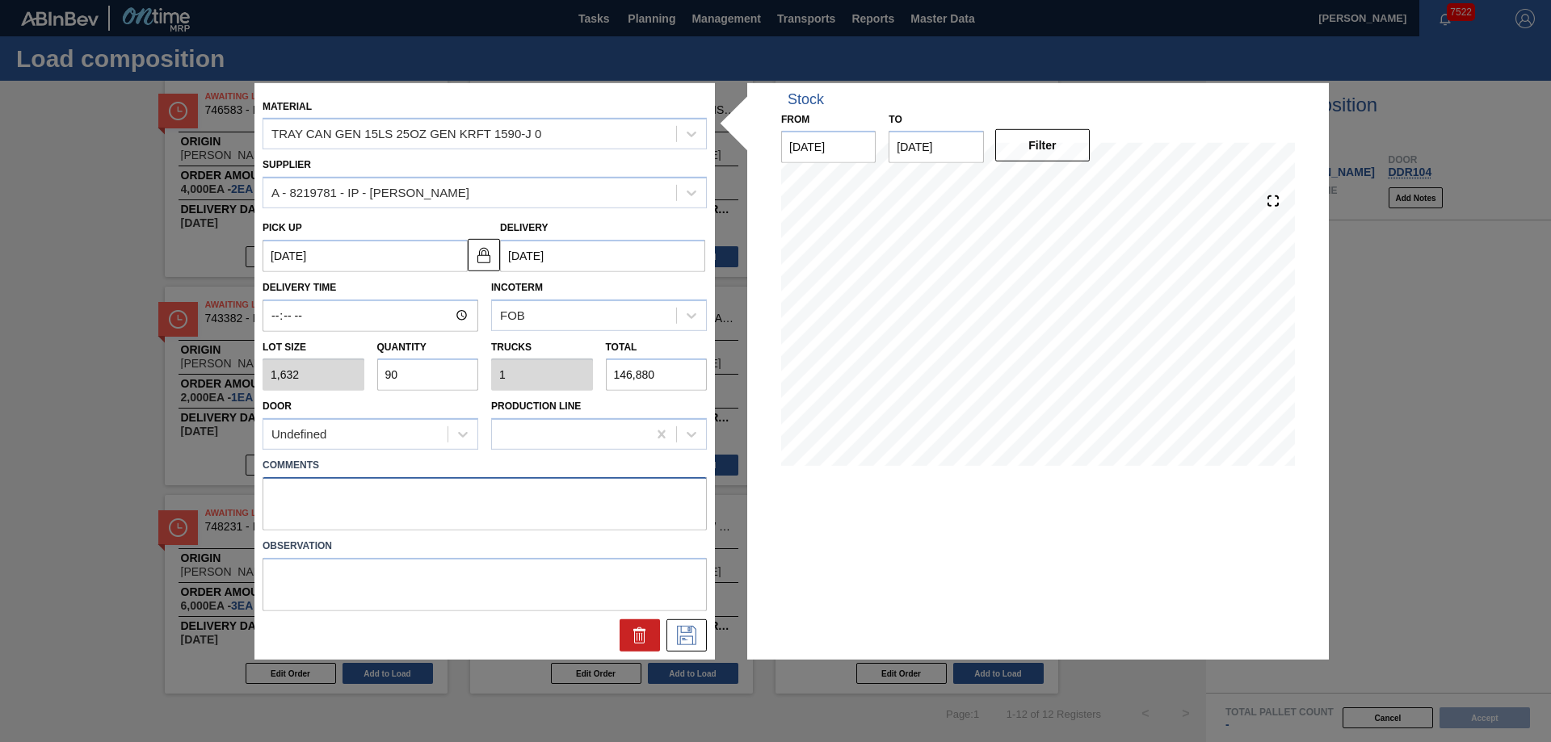
click at [334, 498] on textarea at bounding box center [485, 503] width 444 height 53
type textarea "Live unload/deliver at 2300"
click at [681, 632] on icon at bounding box center [686, 635] width 19 height 19
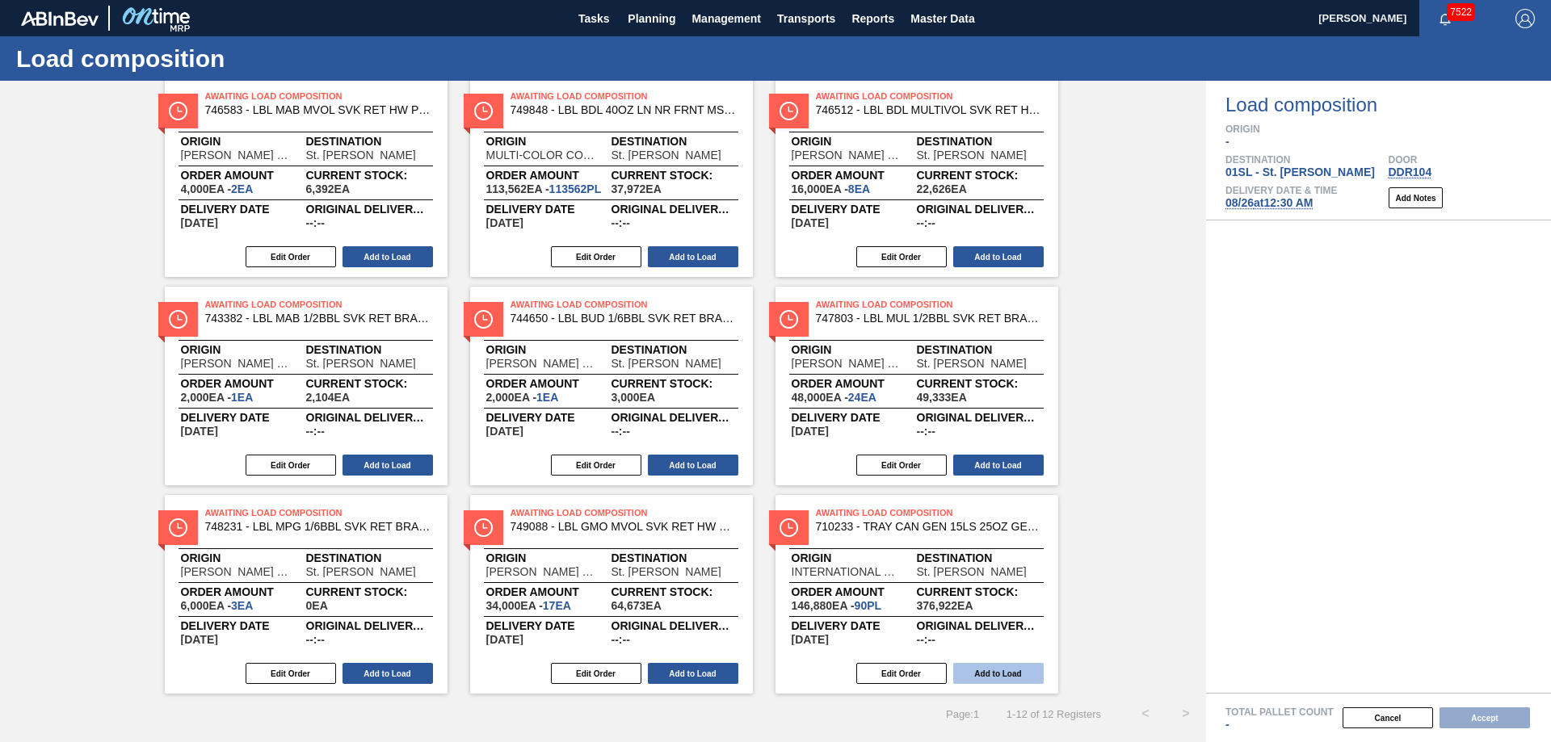
click at [993, 670] on button "Add to Load" at bounding box center [998, 673] width 90 height 21
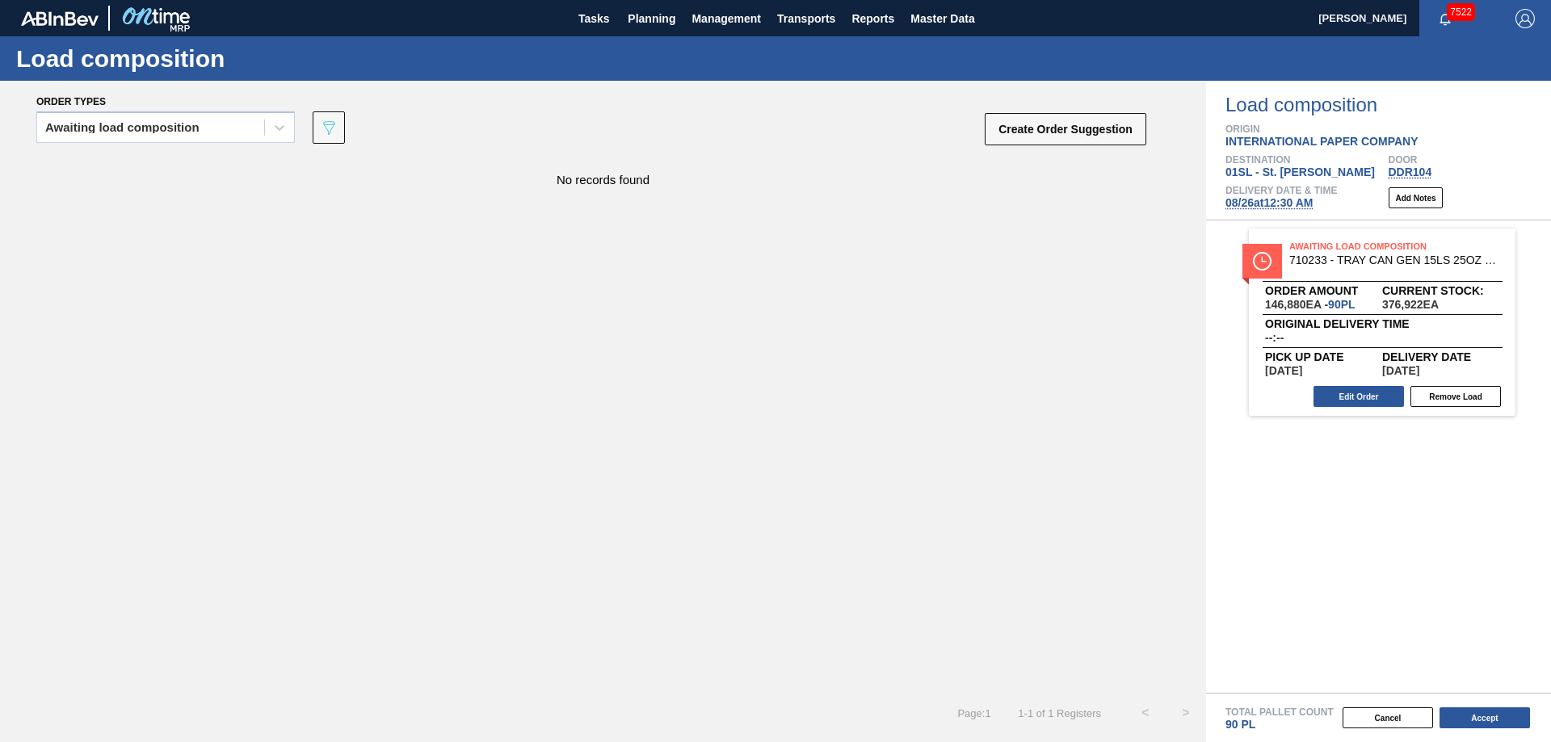
scroll to position [0, 0]
click at [1503, 718] on button "Accept" at bounding box center [1485, 718] width 90 height 21
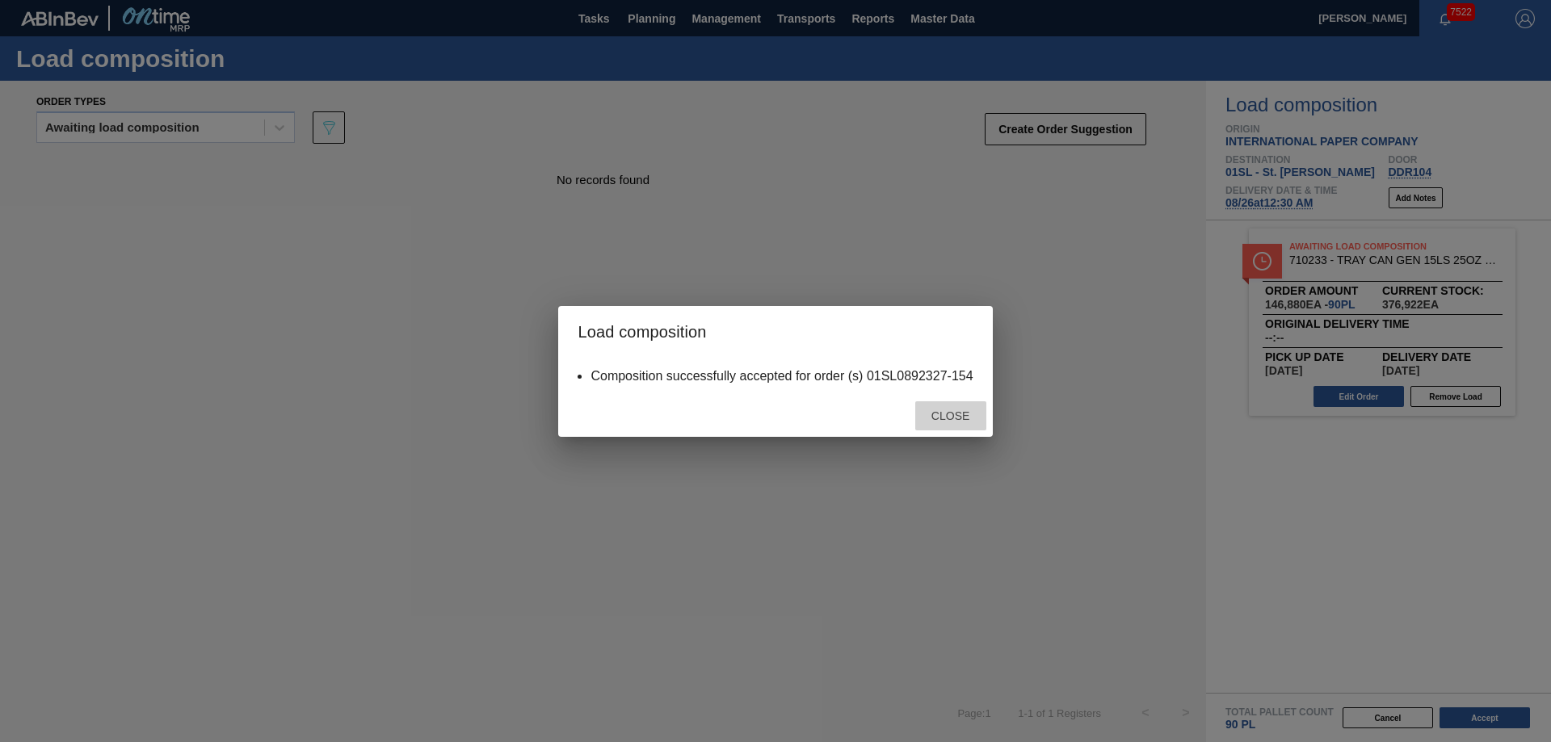
click at [968, 417] on span "Close" at bounding box center [951, 416] width 64 height 13
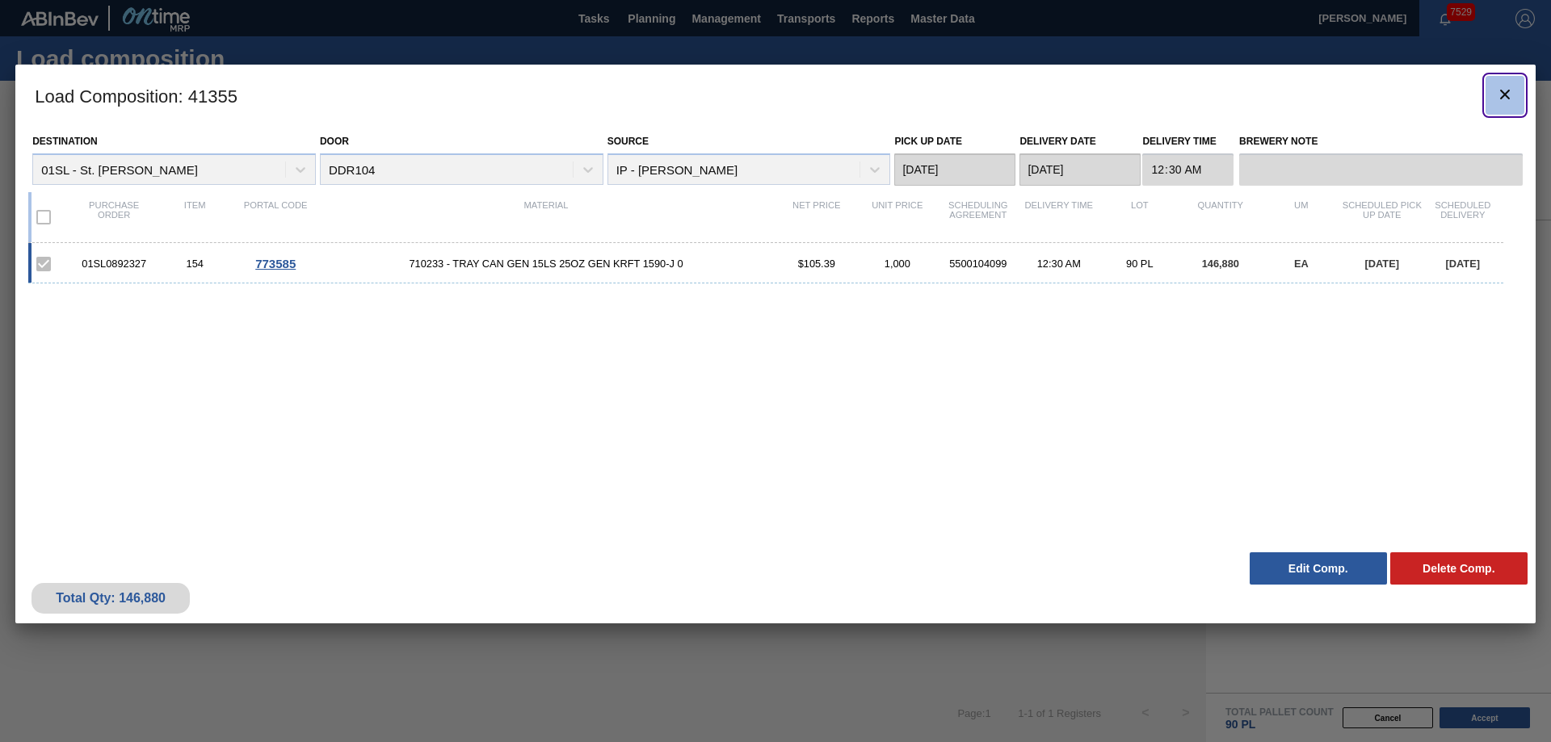
click at [1503, 90] on icon "botão de ícone" at bounding box center [1504, 94] width 19 height 19
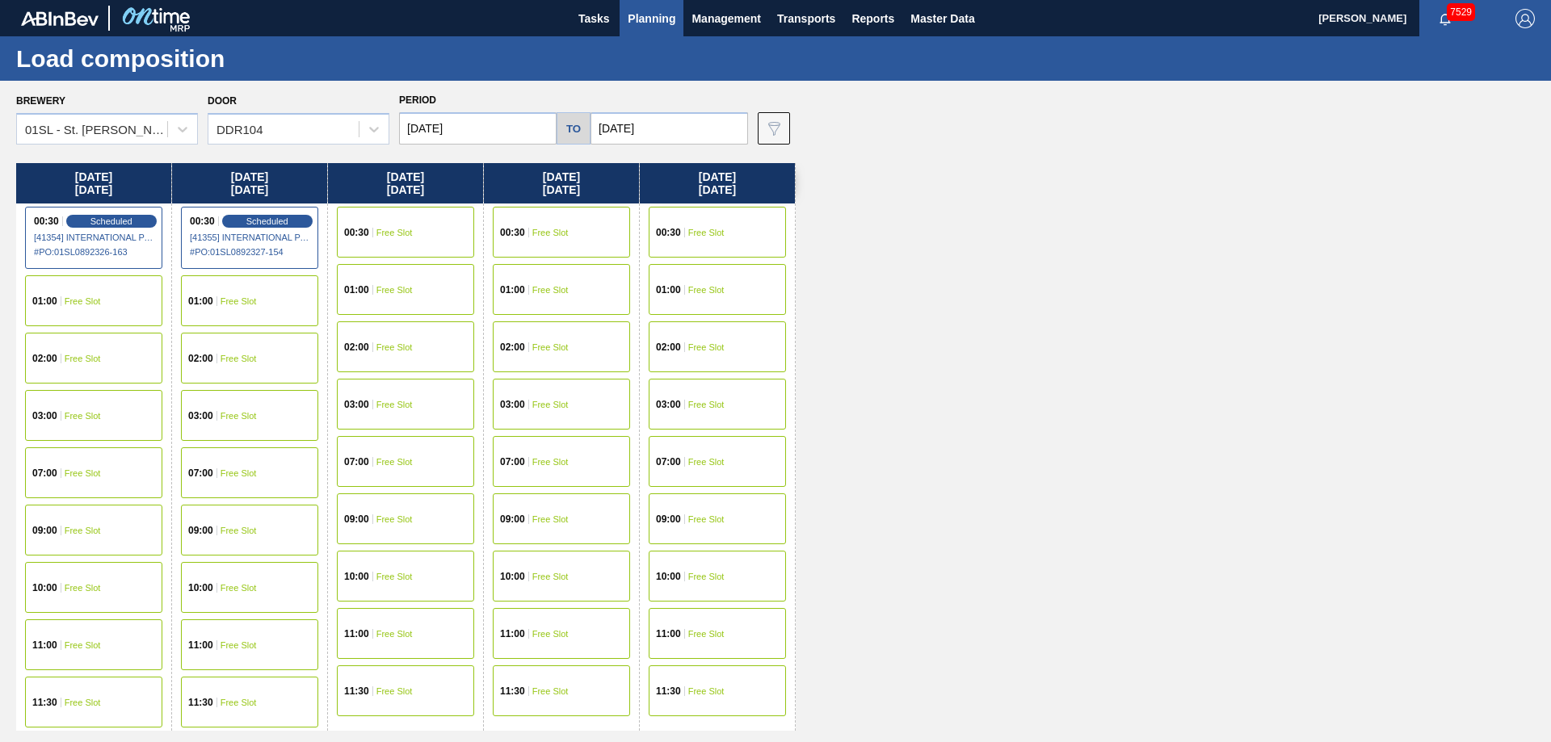
drag, startPoint x: 404, startPoint y: 223, endPoint x: 973, endPoint y: 242, distance: 569.9
click at [973, 242] on div "[DATE] 00:30 Scheduled [41354] INTERNATIONAL PAPER COMPANY - 0008219781 # PO : …" at bounding box center [779, 448] width 1527 height 570
click at [366, 236] on span "00:30" at bounding box center [356, 233] width 25 height 10
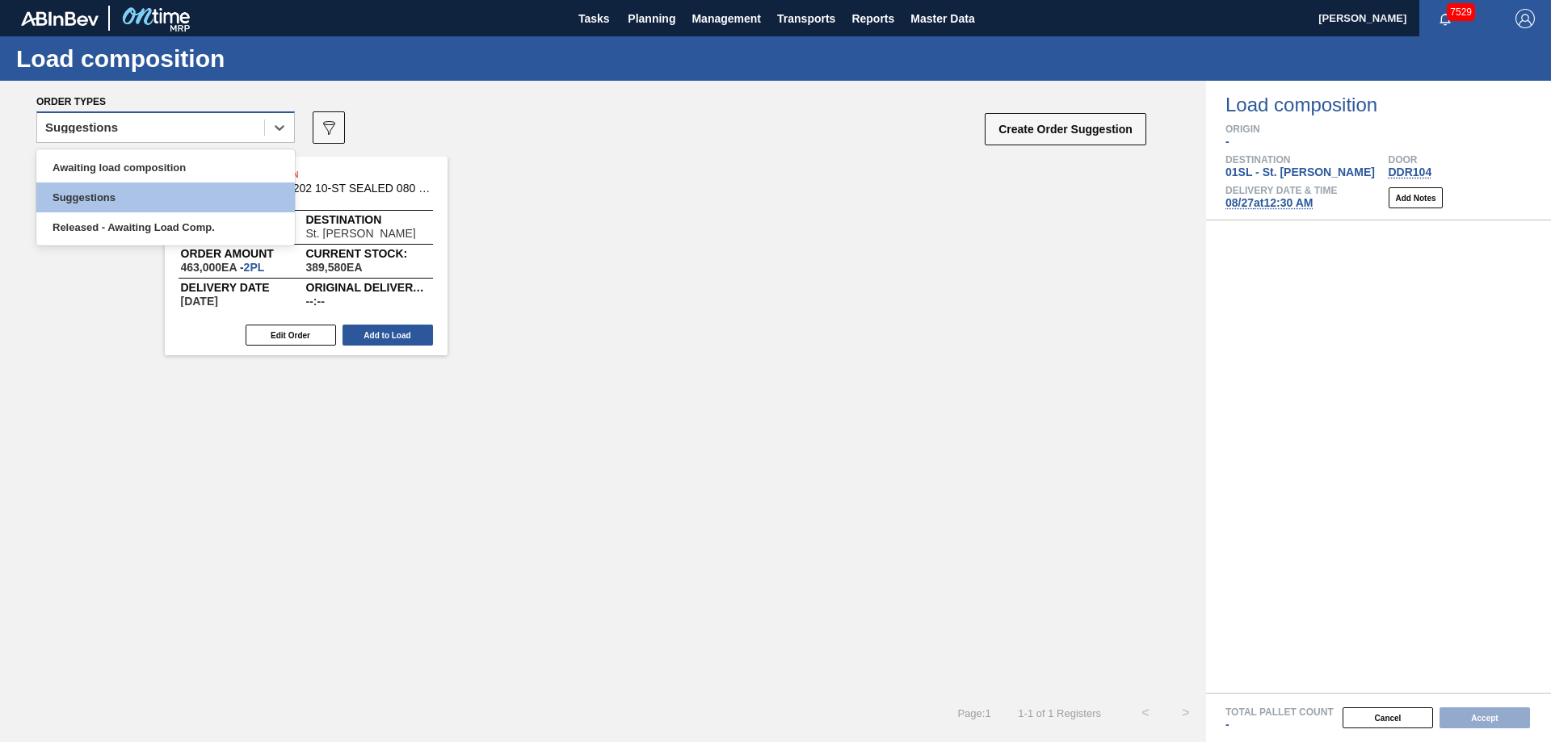
click at [245, 124] on div "Suggestions" at bounding box center [150, 127] width 227 height 23
click at [234, 165] on div "Awaiting load composition" at bounding box center [165, 168] width 259 height 30
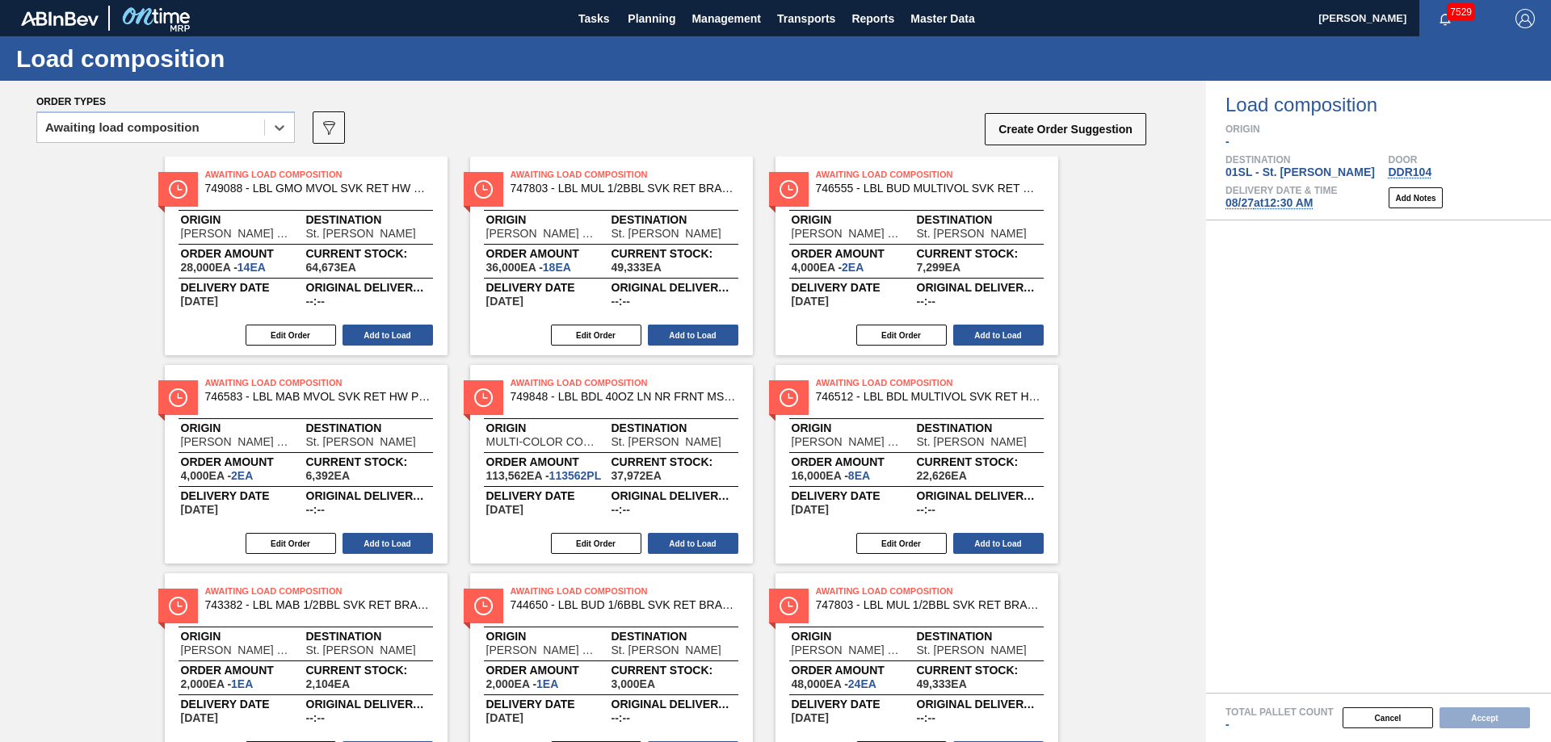
scroll to position [287, 0]
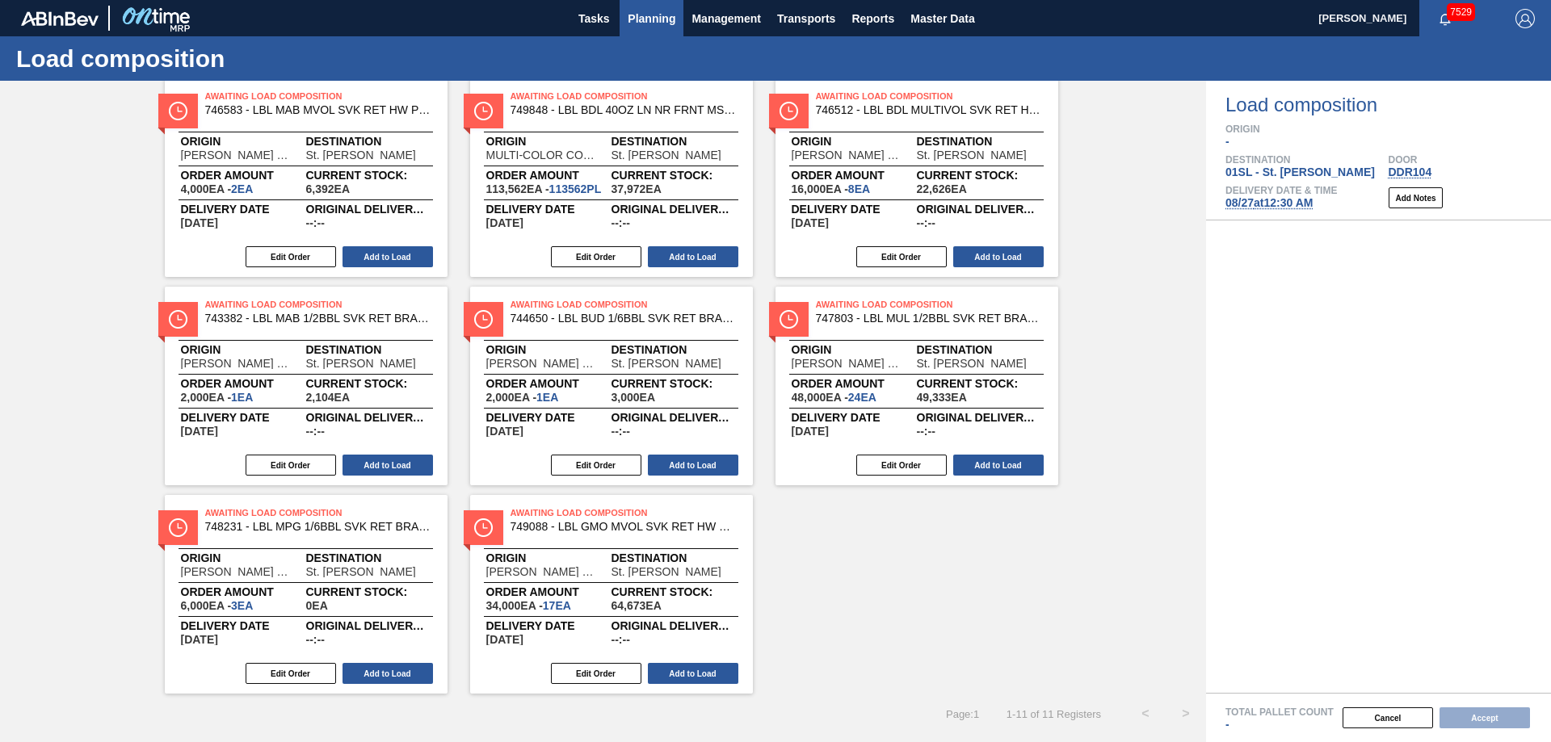
click at [661, 1] on button "Planning" at bounding box center [652, 18] width 64 height 36
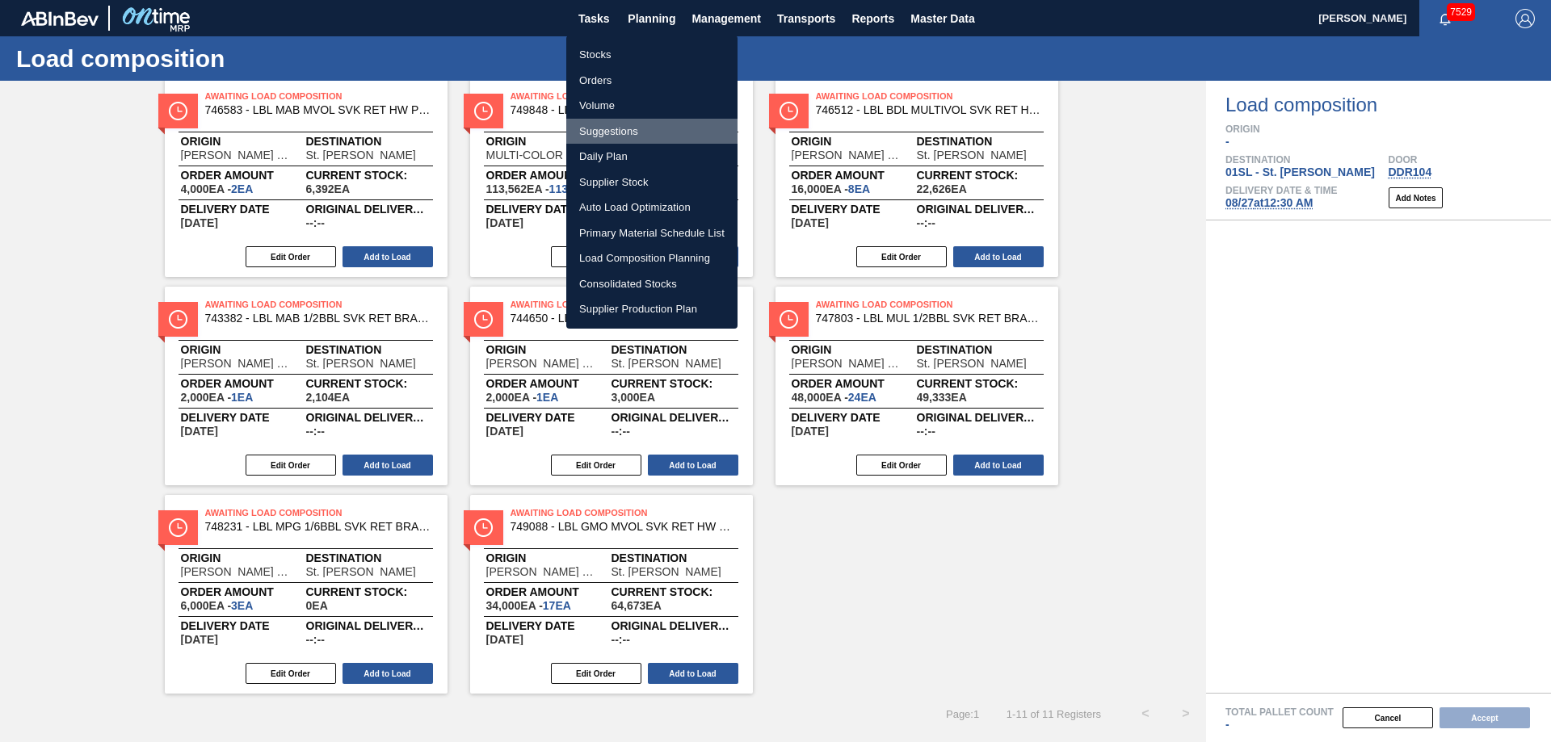
click at [625, 136] on li "Suggestions" at bounding box center [651, 132] width 171 height 26
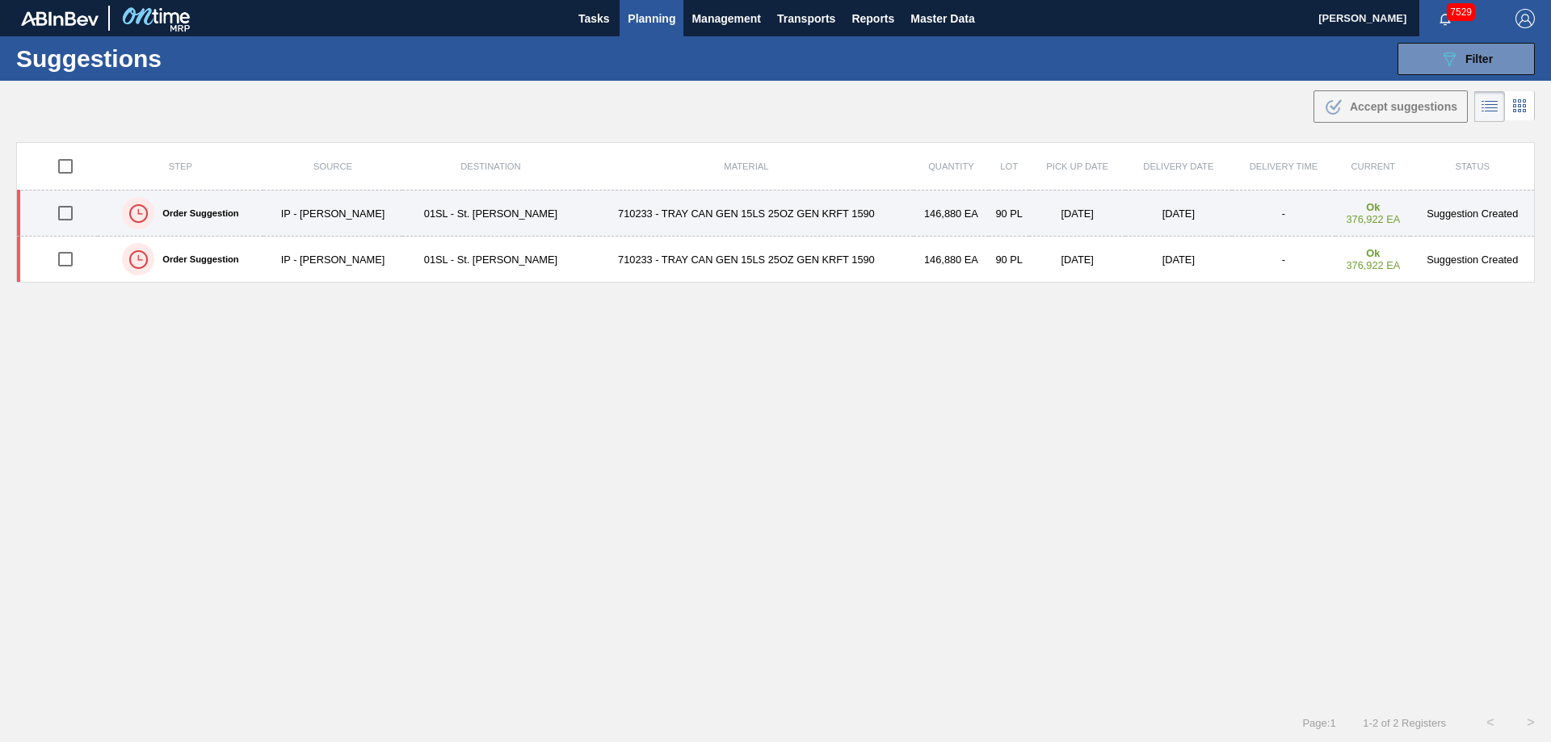
click at [65, 208] on input "checkbox" at bounding box center [65, 213] width 34 height 34
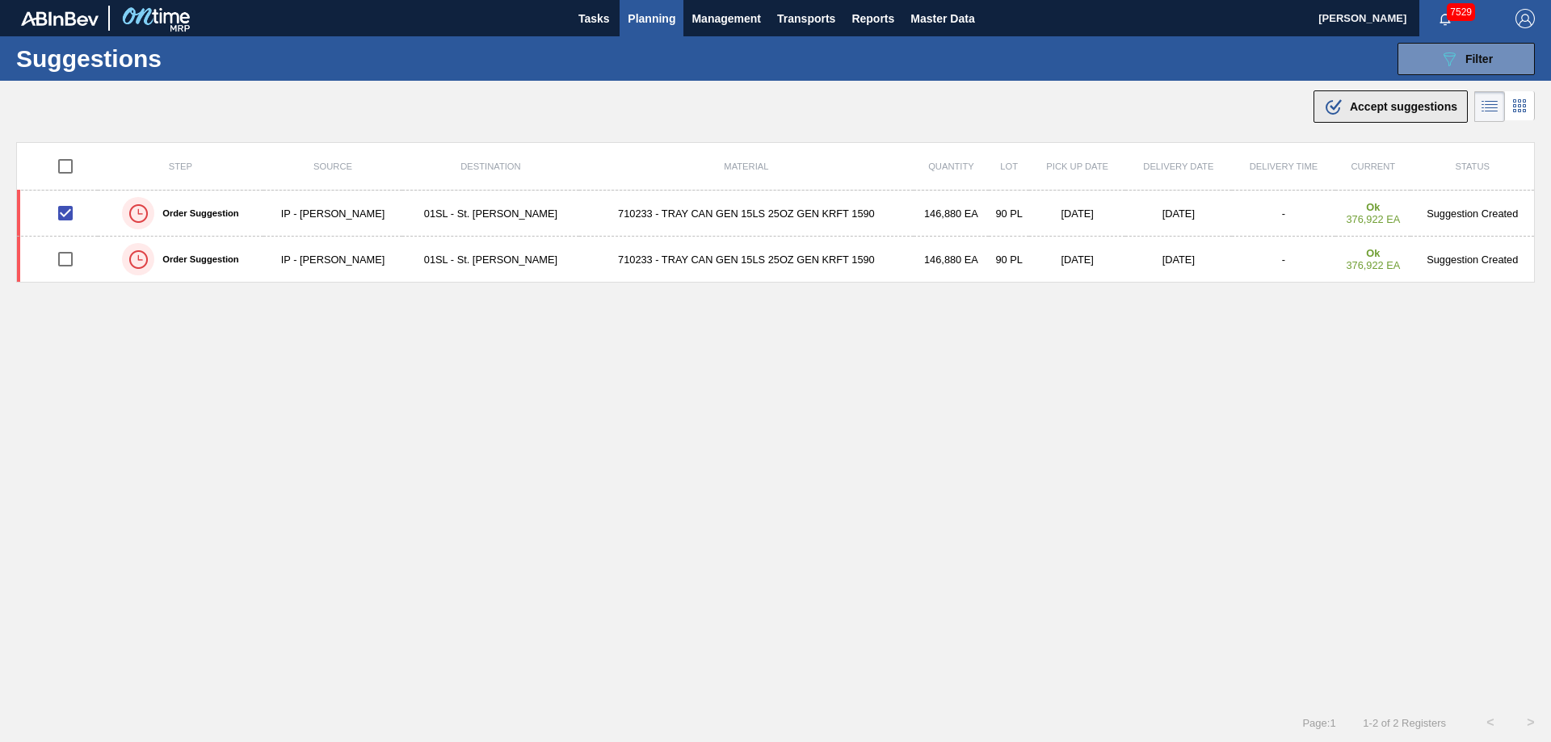
click at [1342, 100] on div ".b{fill:var(--color-action-default)} Accept suggestions" at bounding box center [1390, 106] width 133 height 19
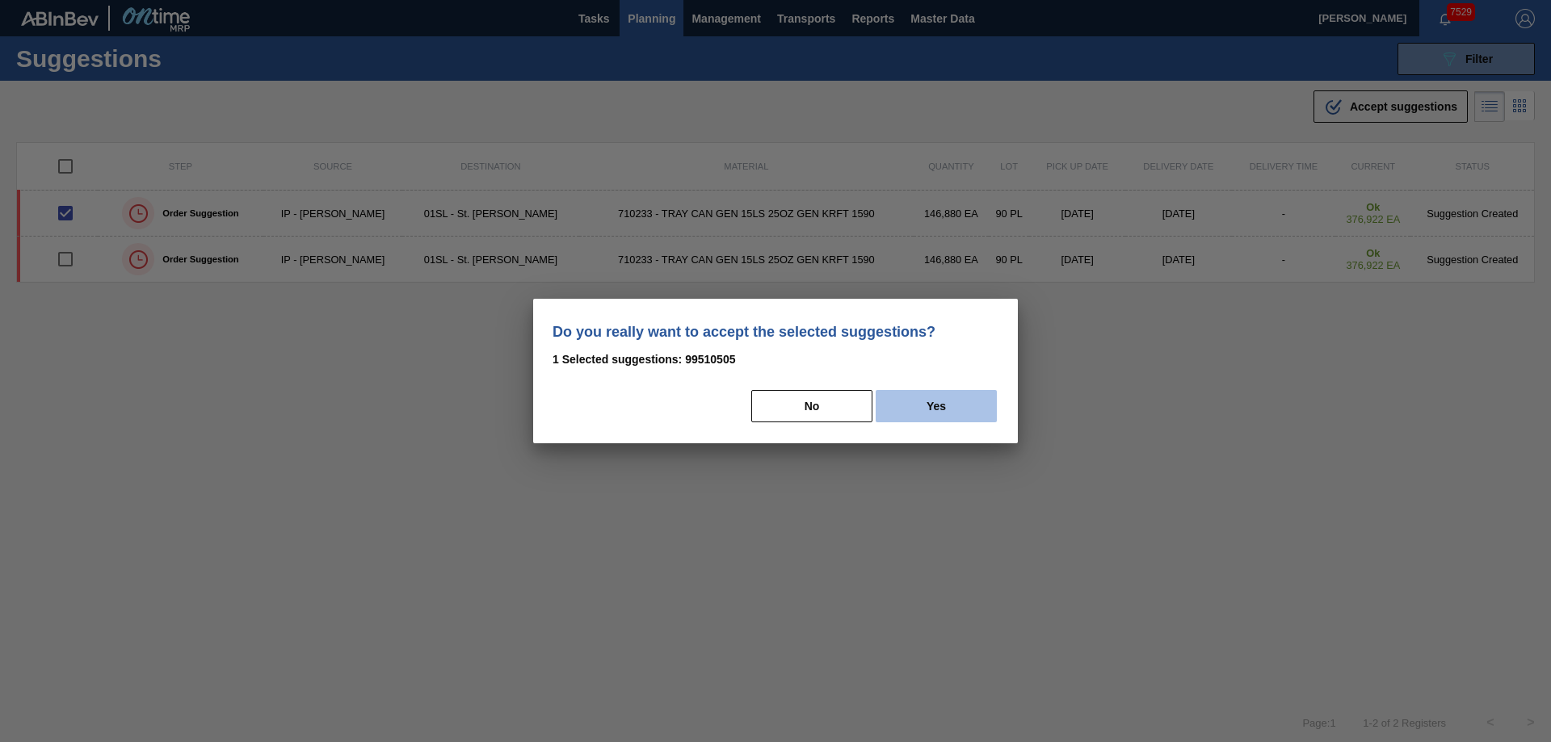
click at [944, 406] on button "Yes" at bounding box center [936, 406] width 121 height 32
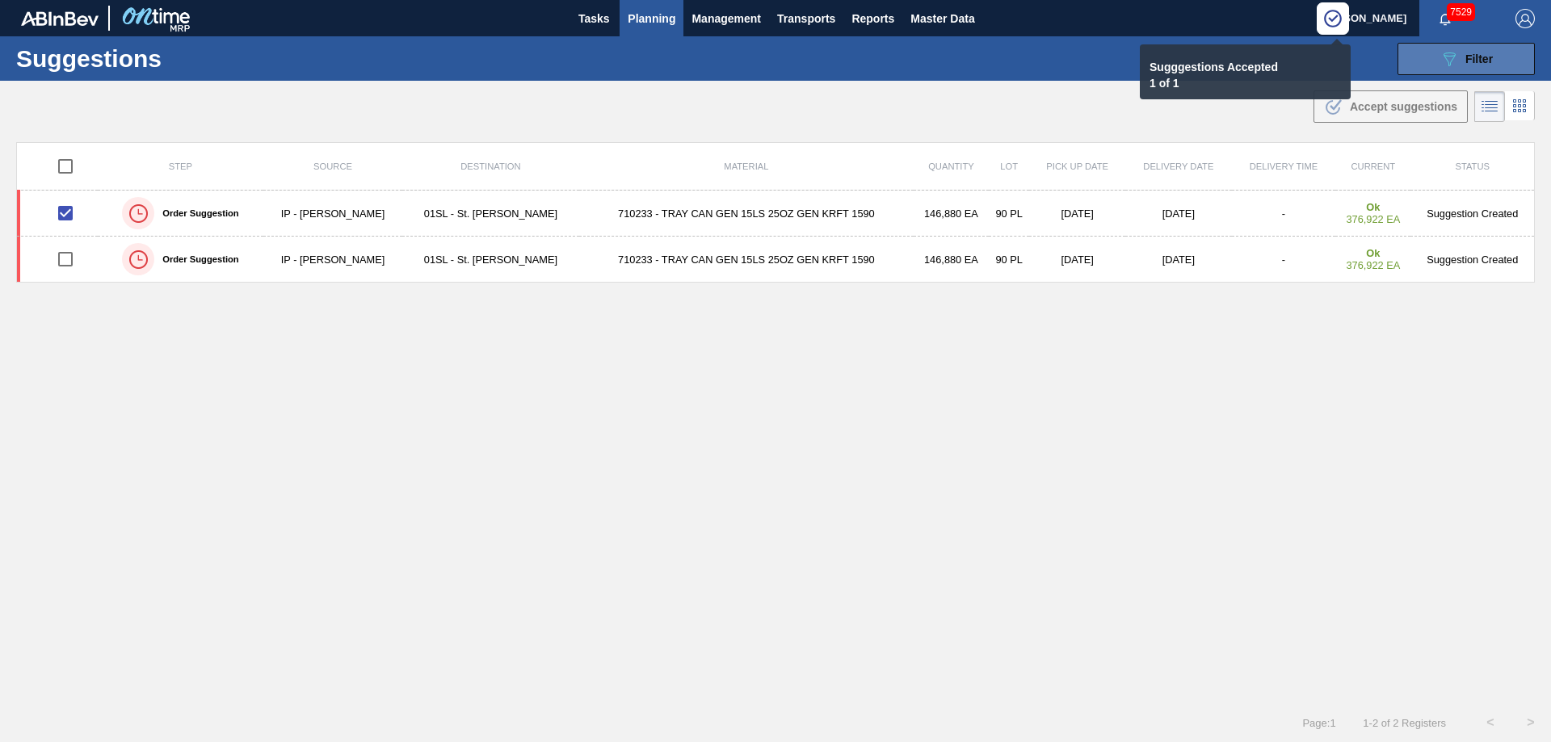
click at [1465, 59] on span "Filter" at bounding box center [1478, 59] width 27 height 13
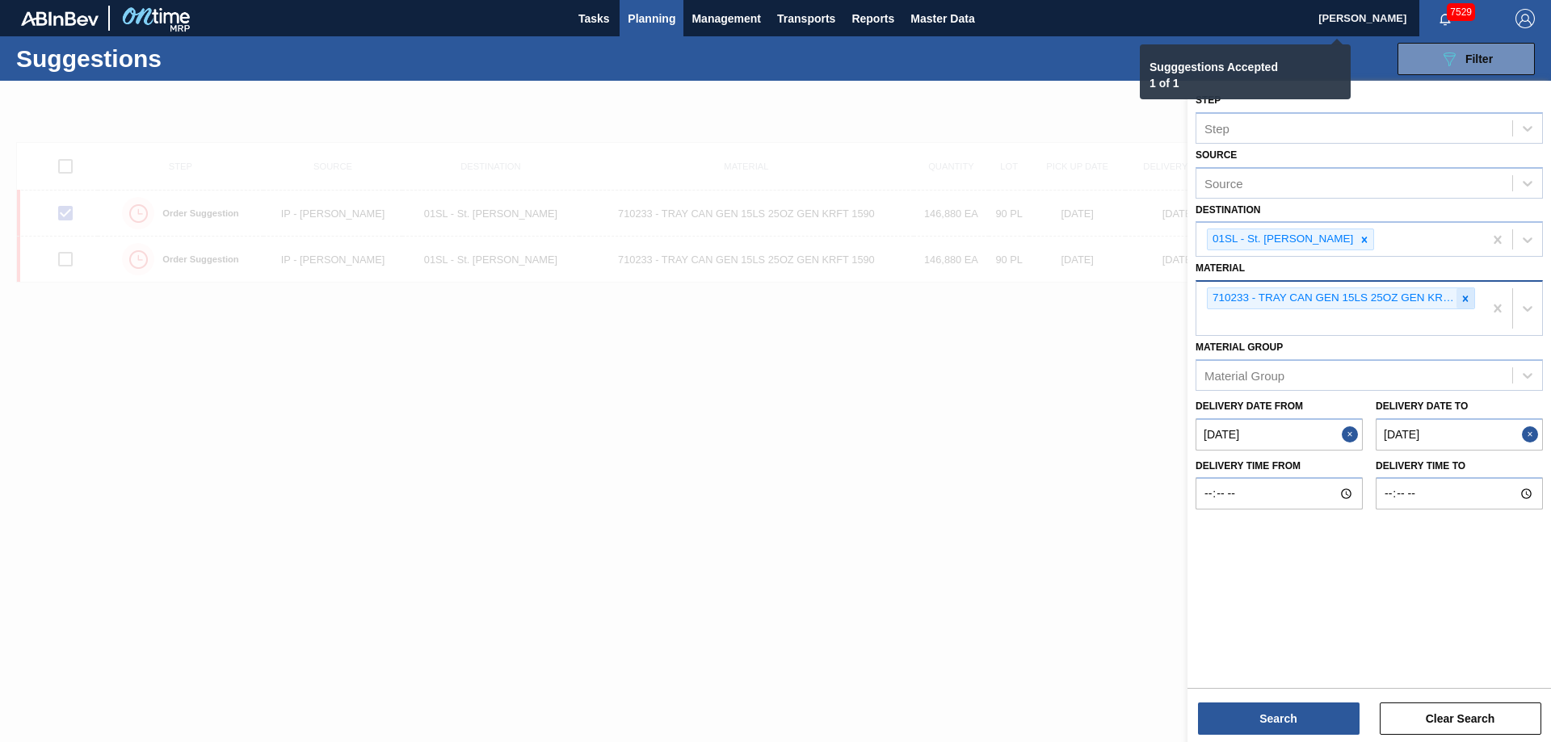
click at [1468, 303] on icon at bounding box center [1465, 298] width 11 height 11
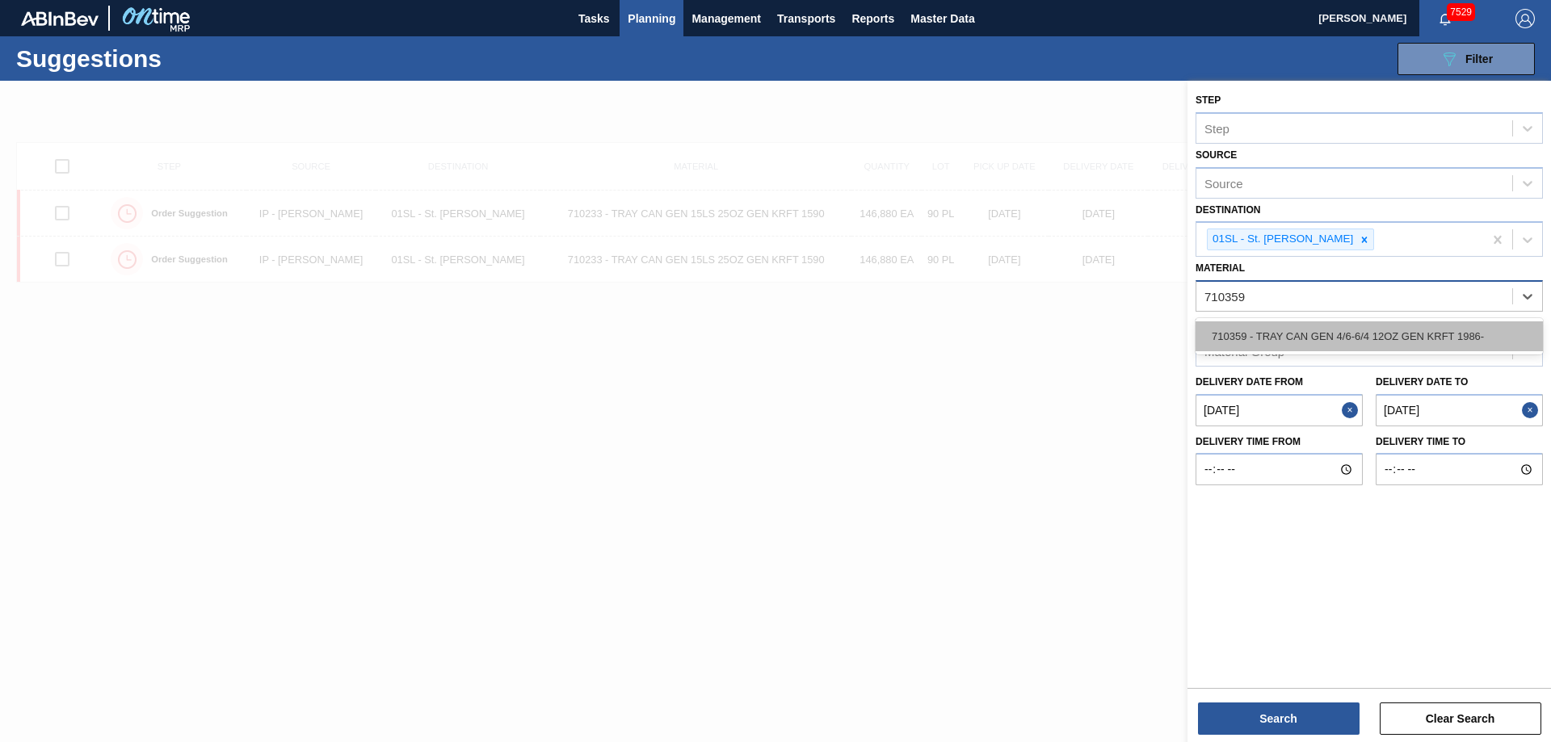
click at [1356, 330] on div "710359 - TRAY CAN GEN 4/6-6/4 12OZ GEN KRFT 1986-" at bounding box center [1369, 337] width 347 height 30
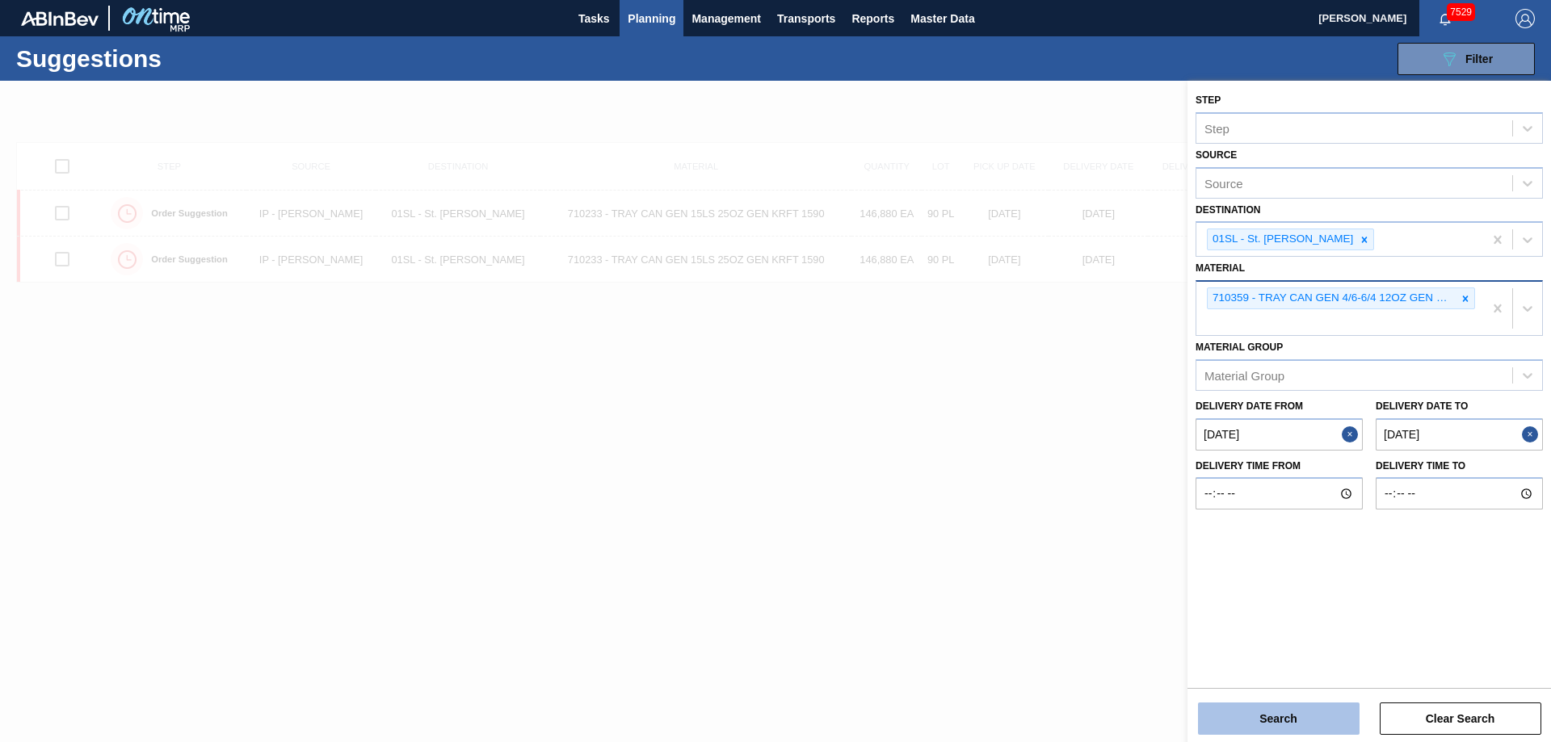
click at [1257, 722] on button "Search" at bounding box center [1279, 719] width 162 height 32
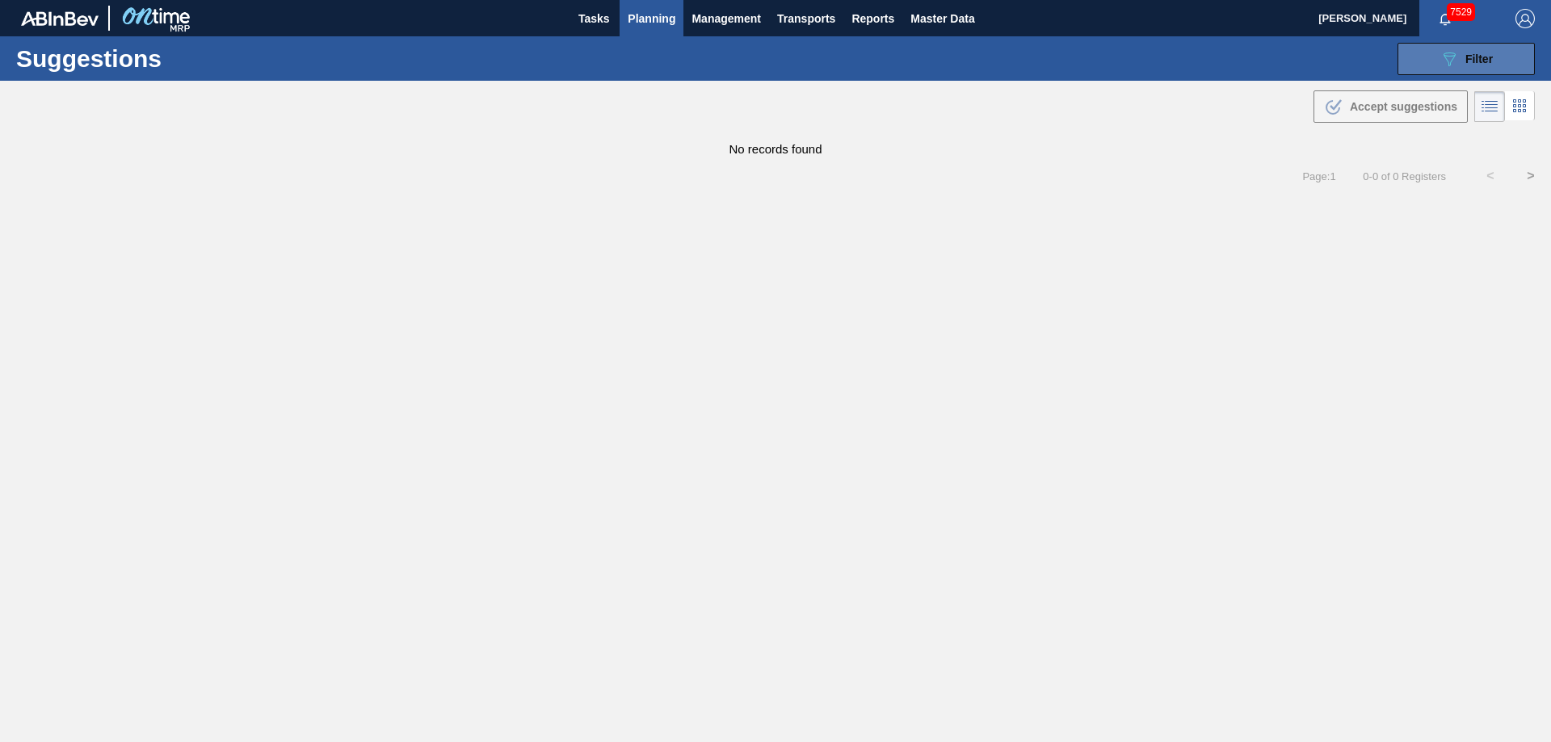
click at [1461, 65] on div "089F7B8B-B2A5-4AFE-B5C0-19BA573D28AC Filter" at bounding box center [1466, 58] width 53 height 19
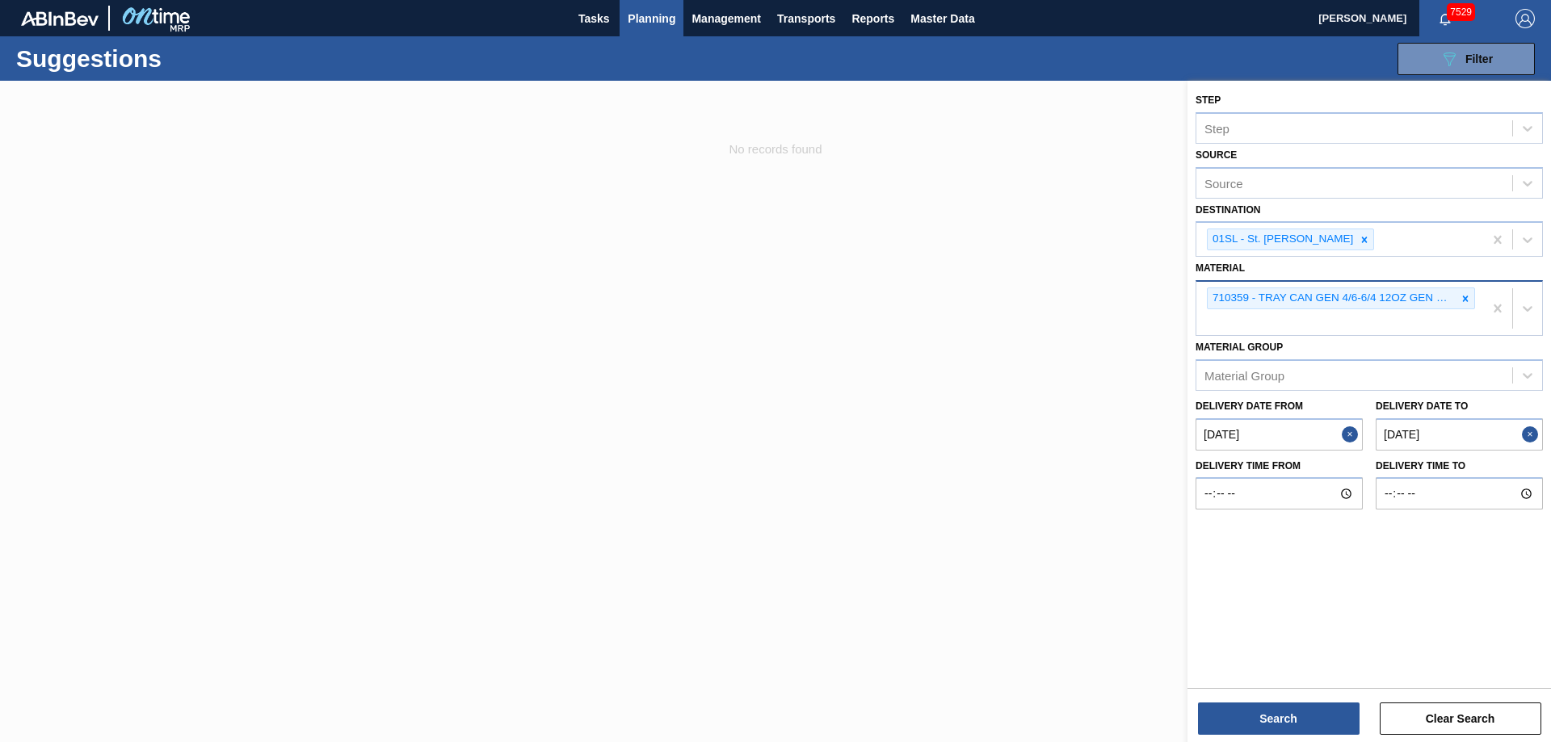
click at [661, 23] on span "Planning" at bounding box center [652, 18] width 48 height 19
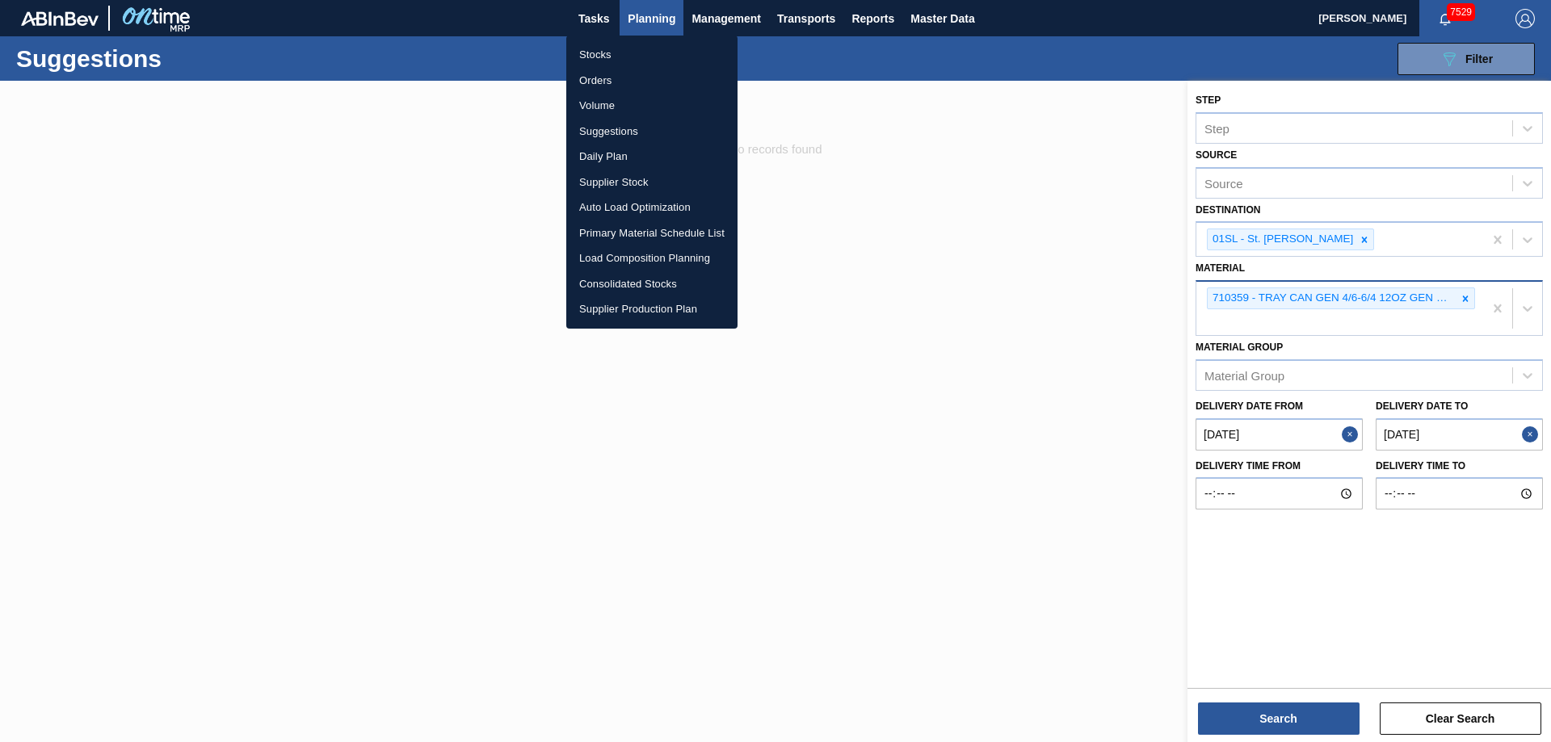
click at [607, 252] on li "Load Composition Planning" at bounding box center [651, 259] width 171 height 26
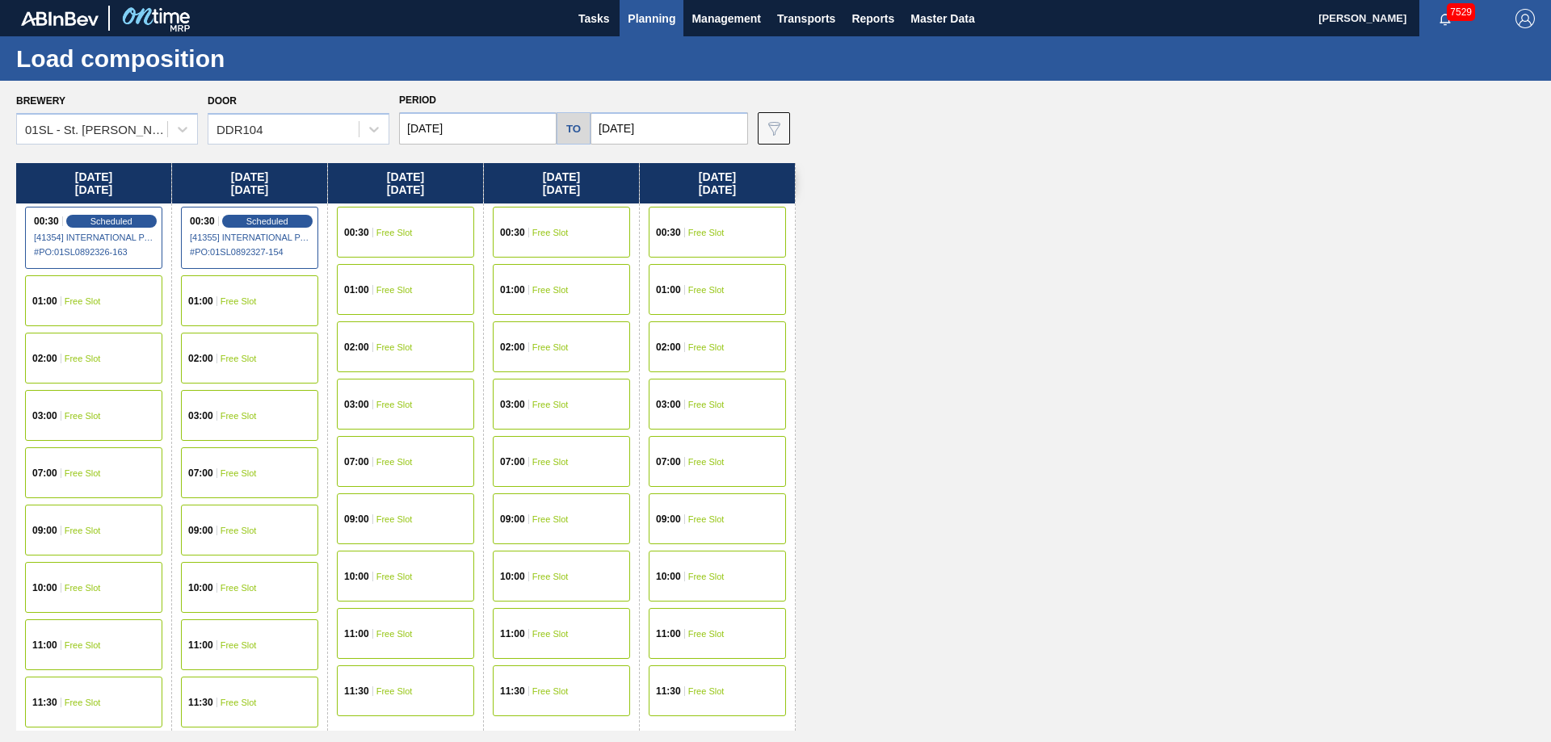
click at [563, 253] on div "00:30 Free Slot" at bounding box center [561, 232] width 137 height 51
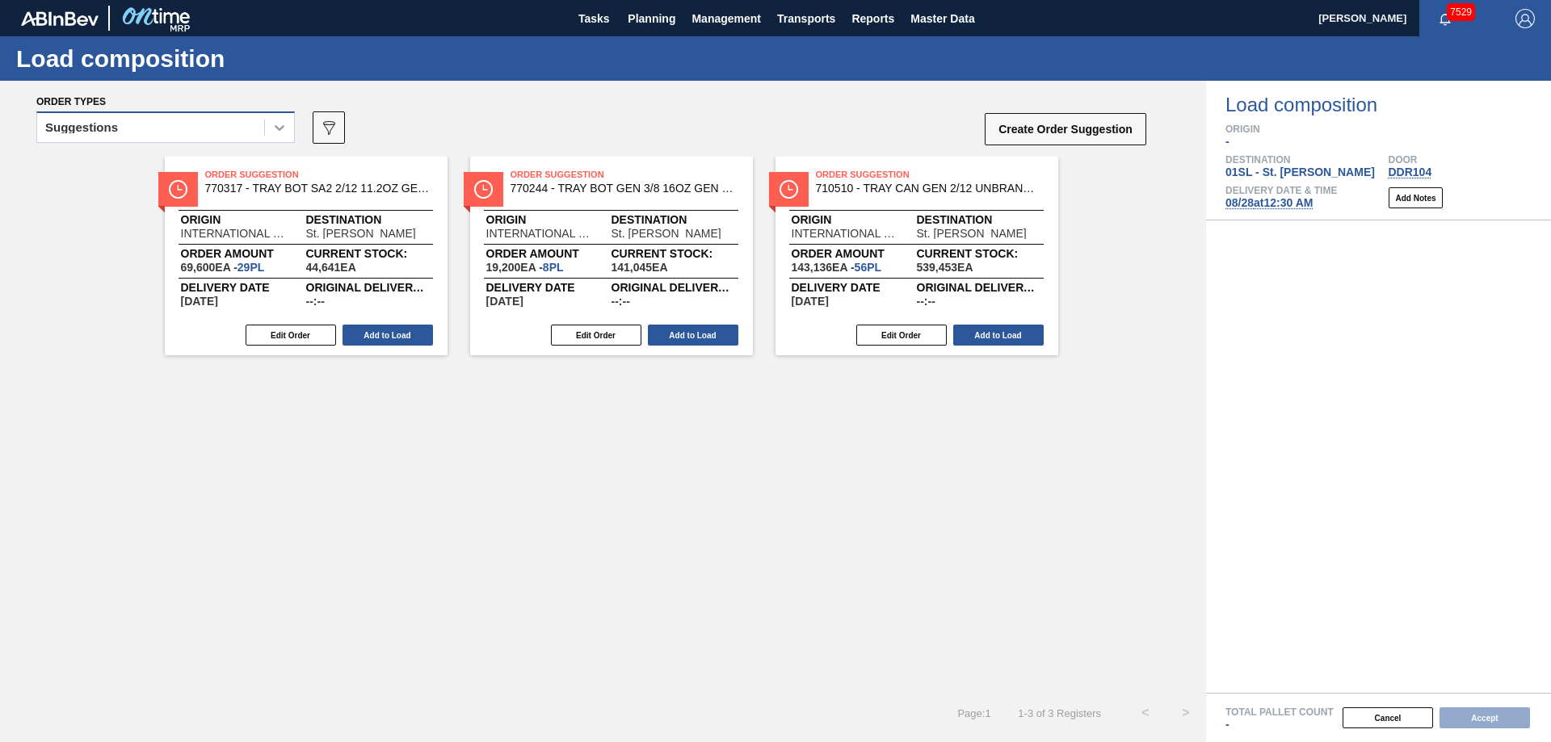
click at [277, 134] on icon at bounding box center [279, 128] width 16 height 16
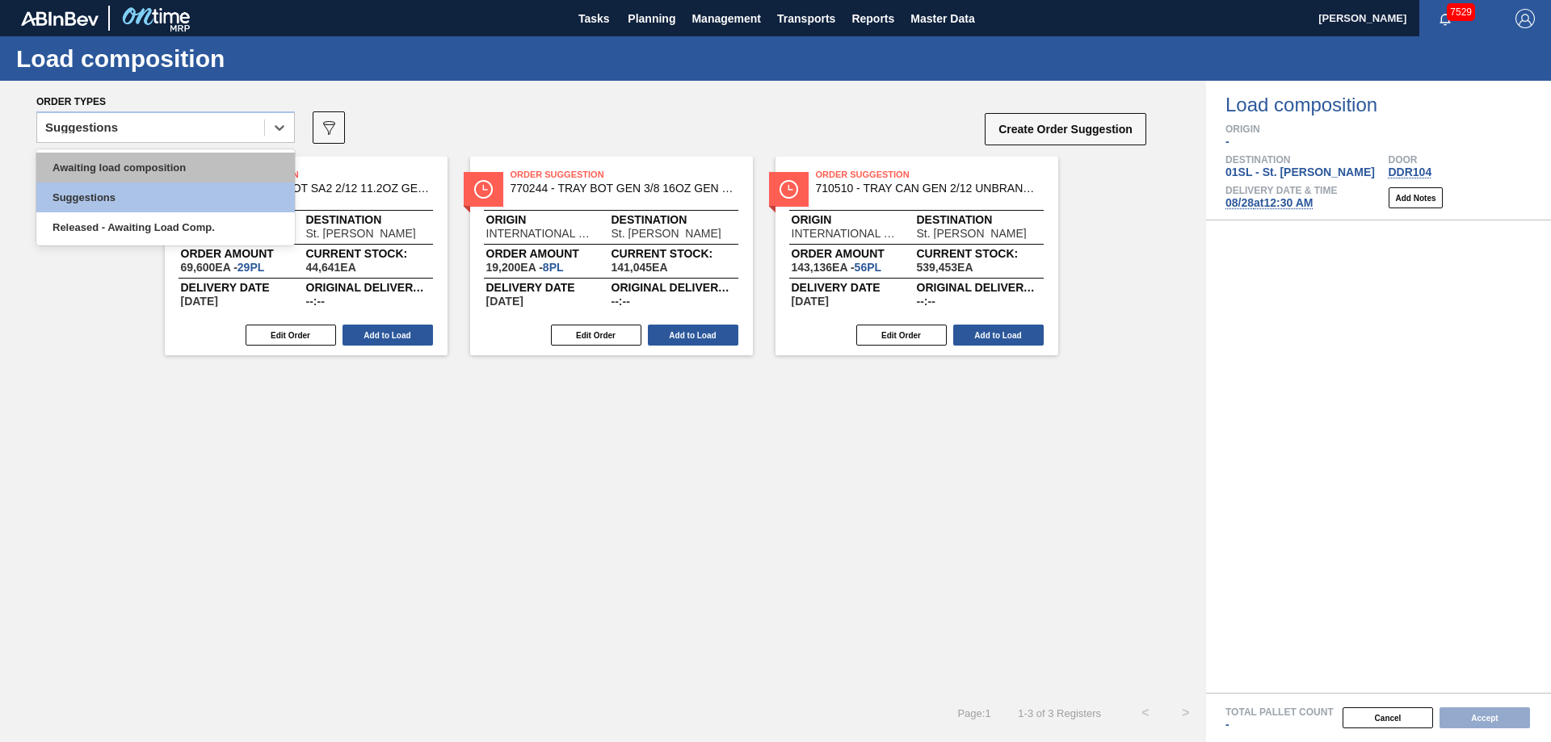
click at [179, 162] on div "Awaiting load composition" at bounding box center [165, 168] width 259 height 30
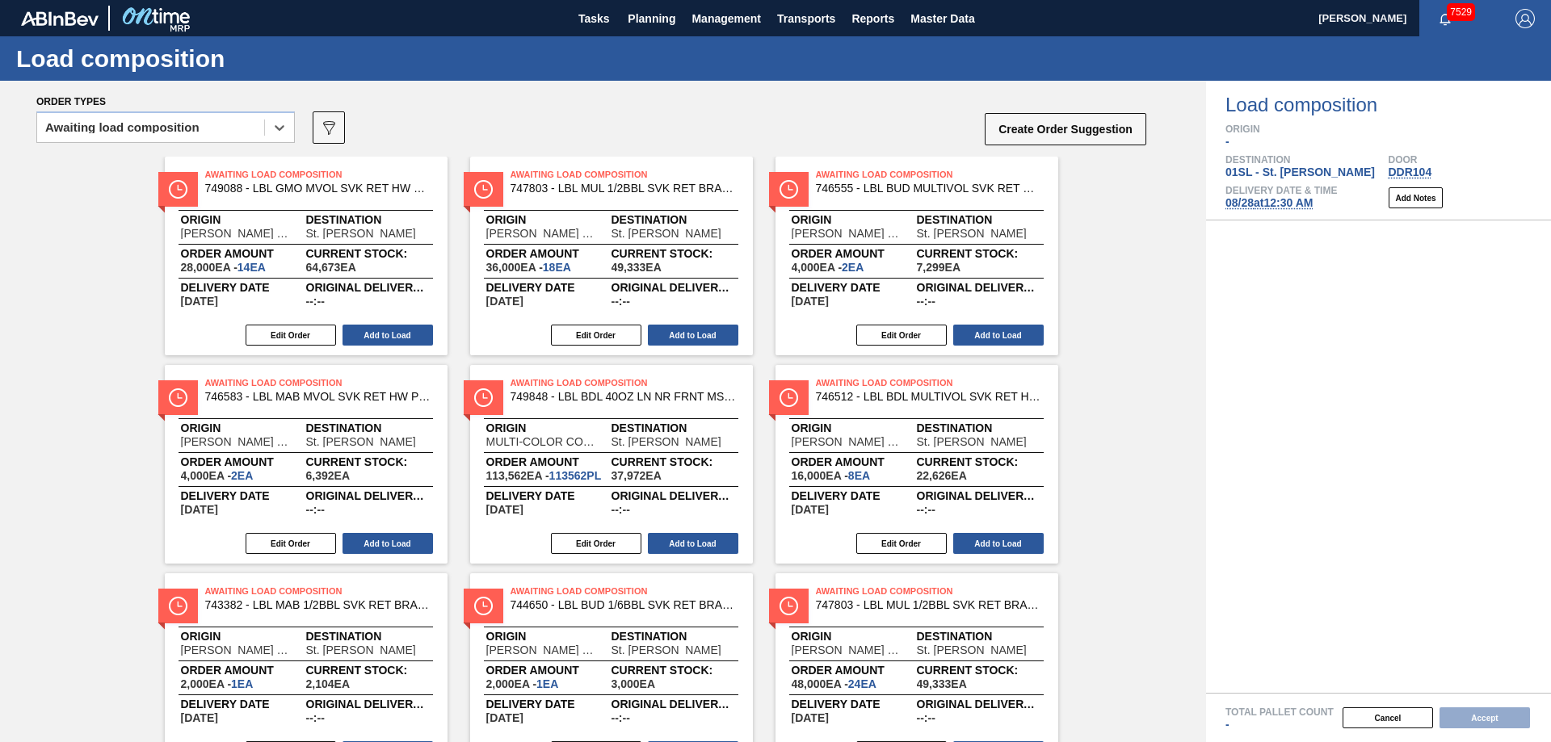
scroll to position [287, 0]
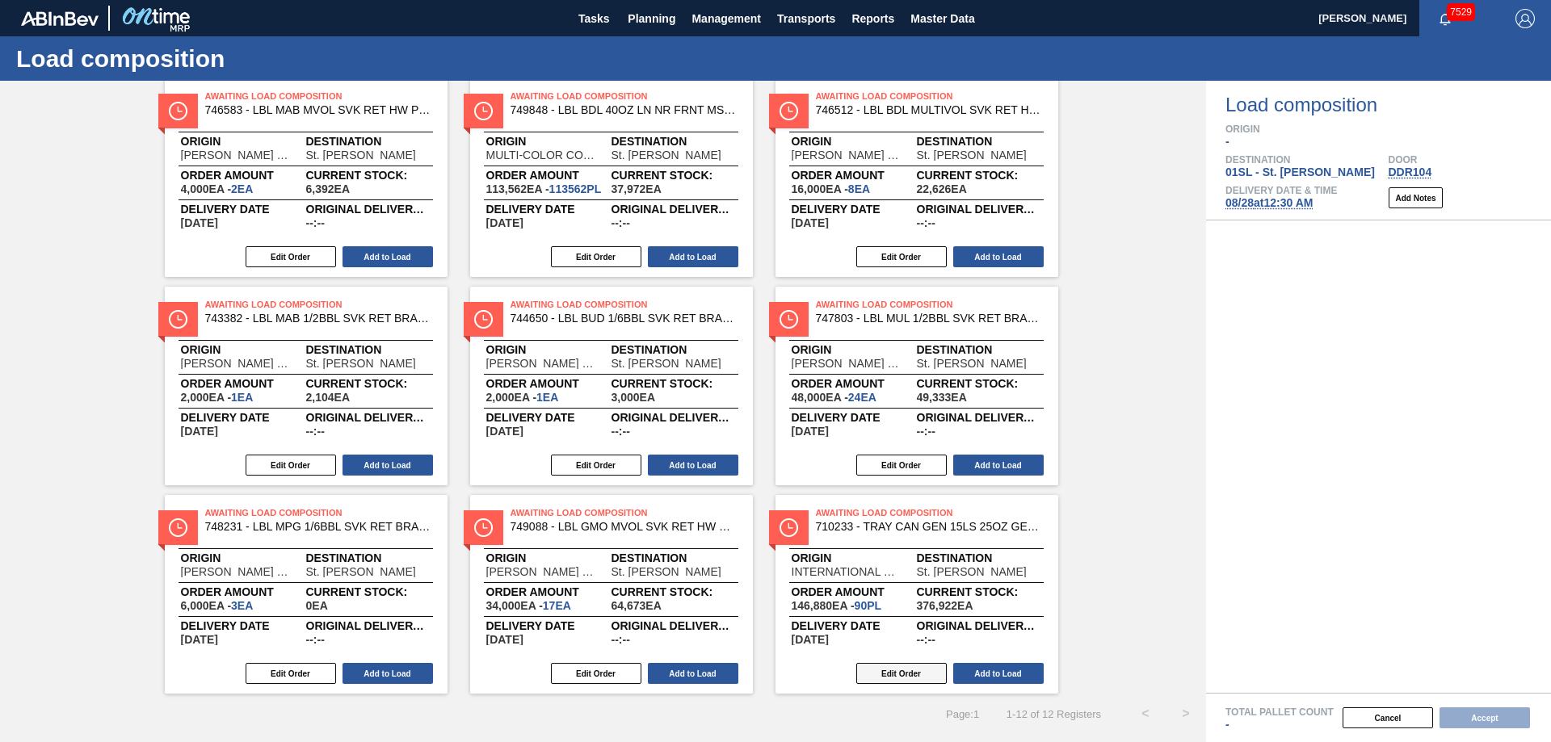
click at [908, 666] on button "Edit Order" at bounding box center [901, 673] width 90 height 21
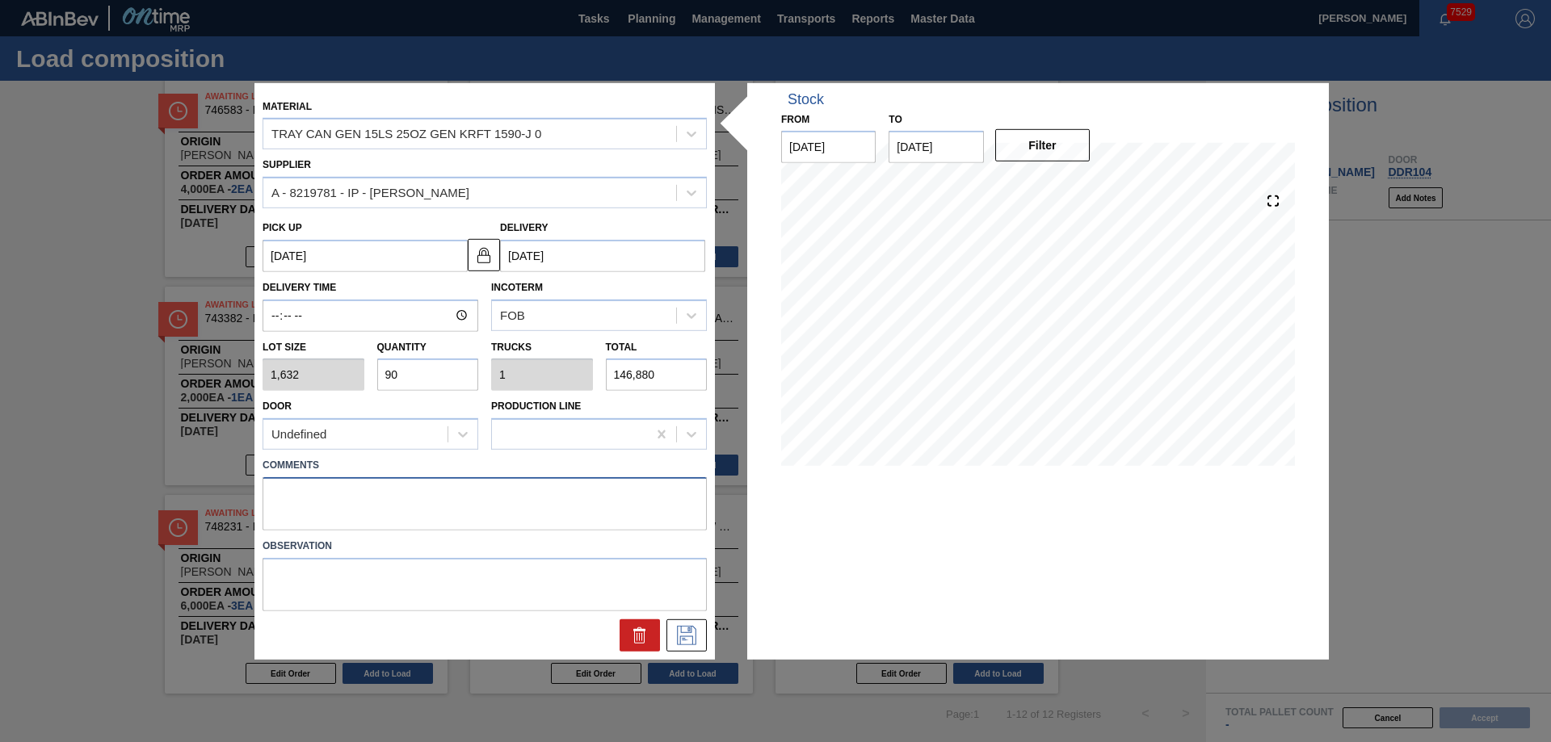
click at [352, 498] on textarea at bounding box center [485, 503] width 444 height 53
click at [692, 641] on icon at bounding box center [686, 635] width 19 height 19
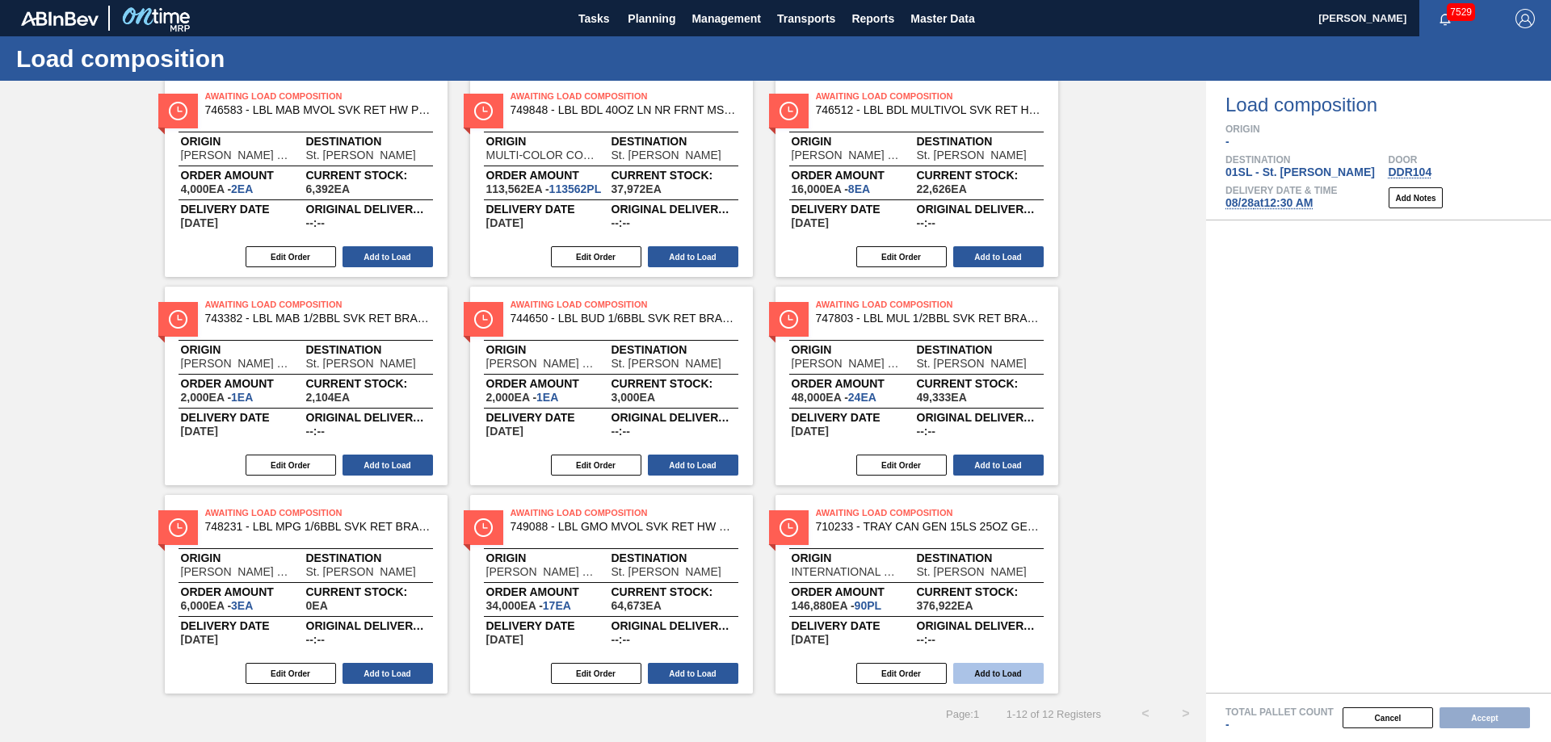
click at [979, 679] on button "Add to Load" at bounding box center [998, 673] width 90 height 21
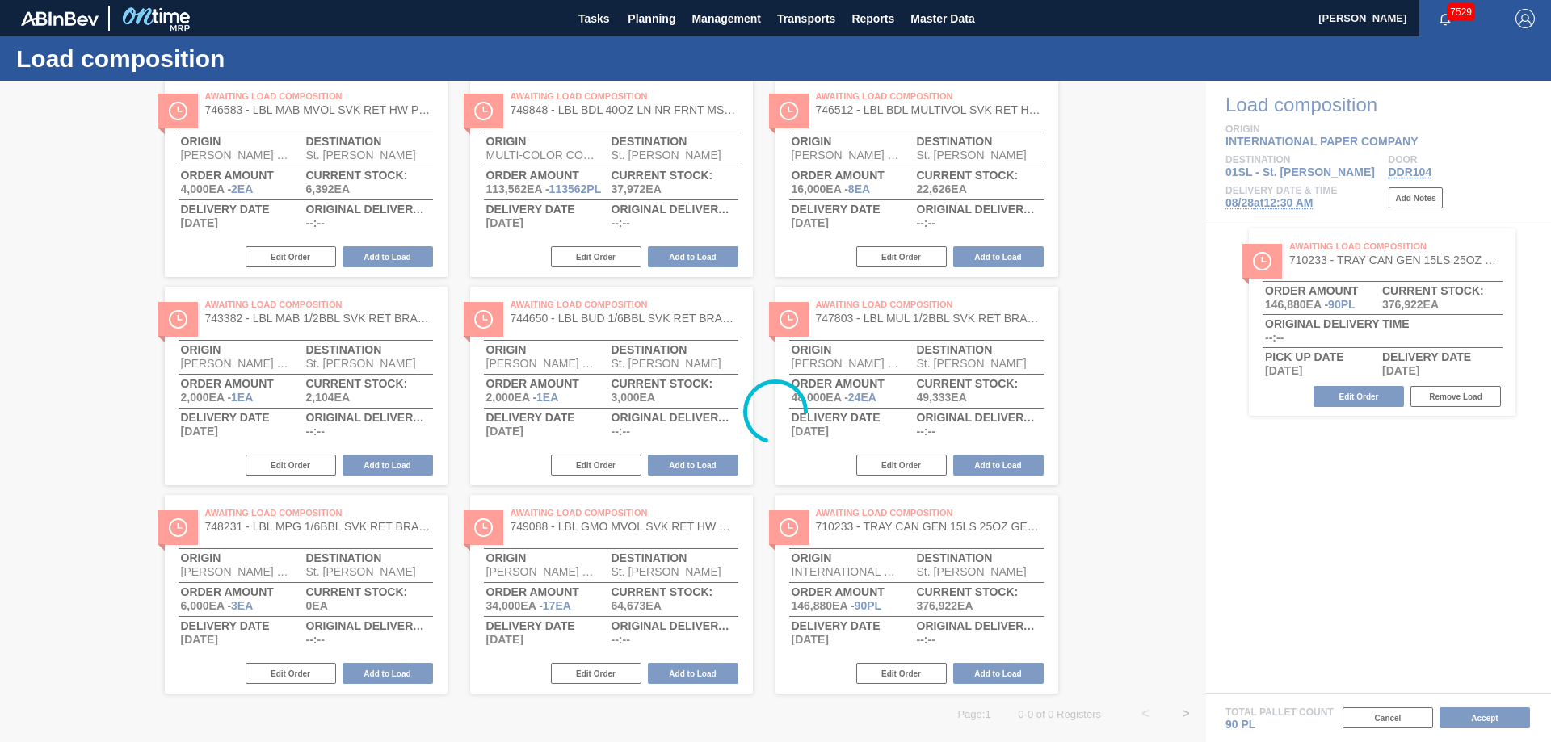
scroll to position [0, 0]
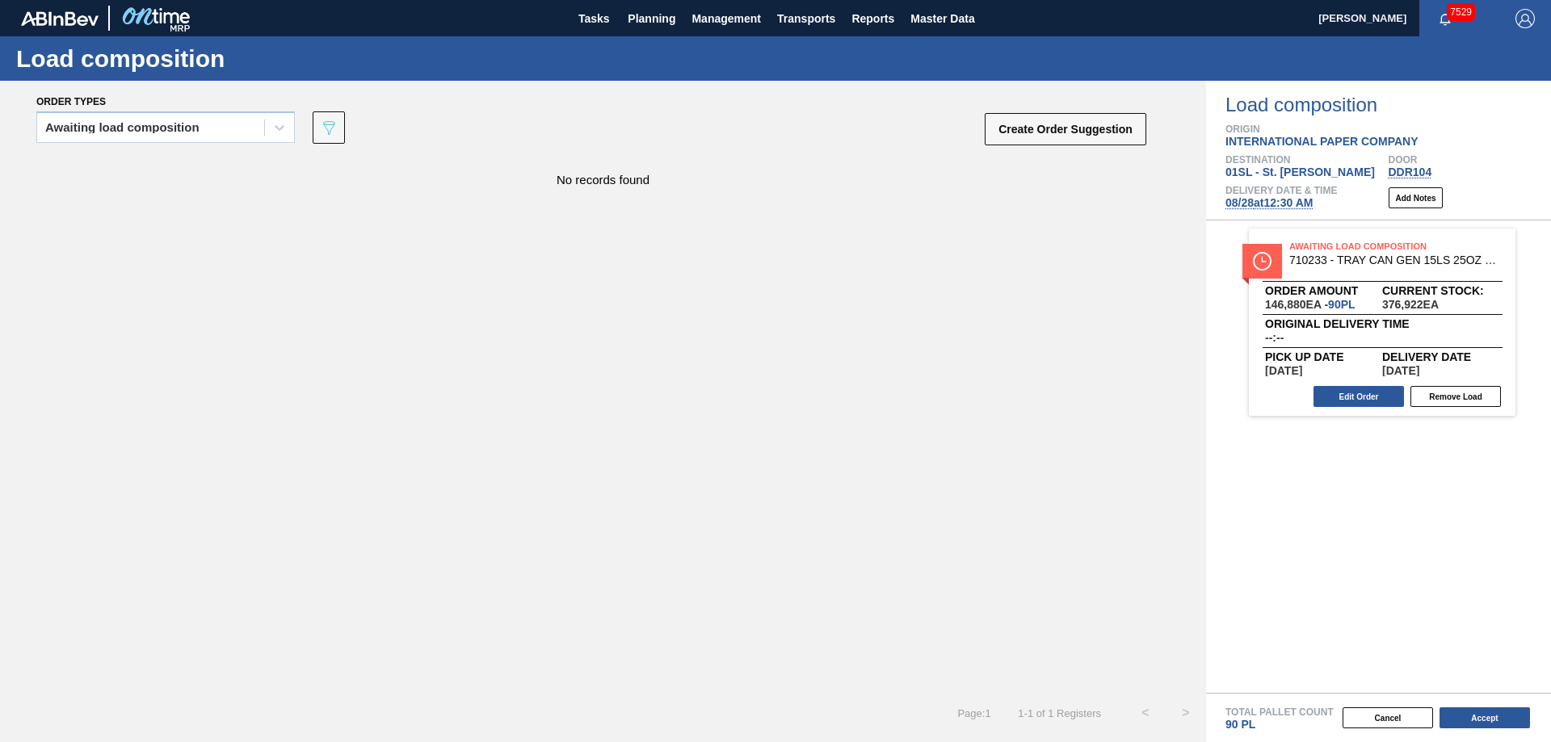
click at [1512, 730] on div "Total Pallet Count 90 PL" at bounding box center [1389, 720] width 326 height 24
click at [1479, 720] on button "Accept" at bounding box center [1485, 718] width 90 height 21
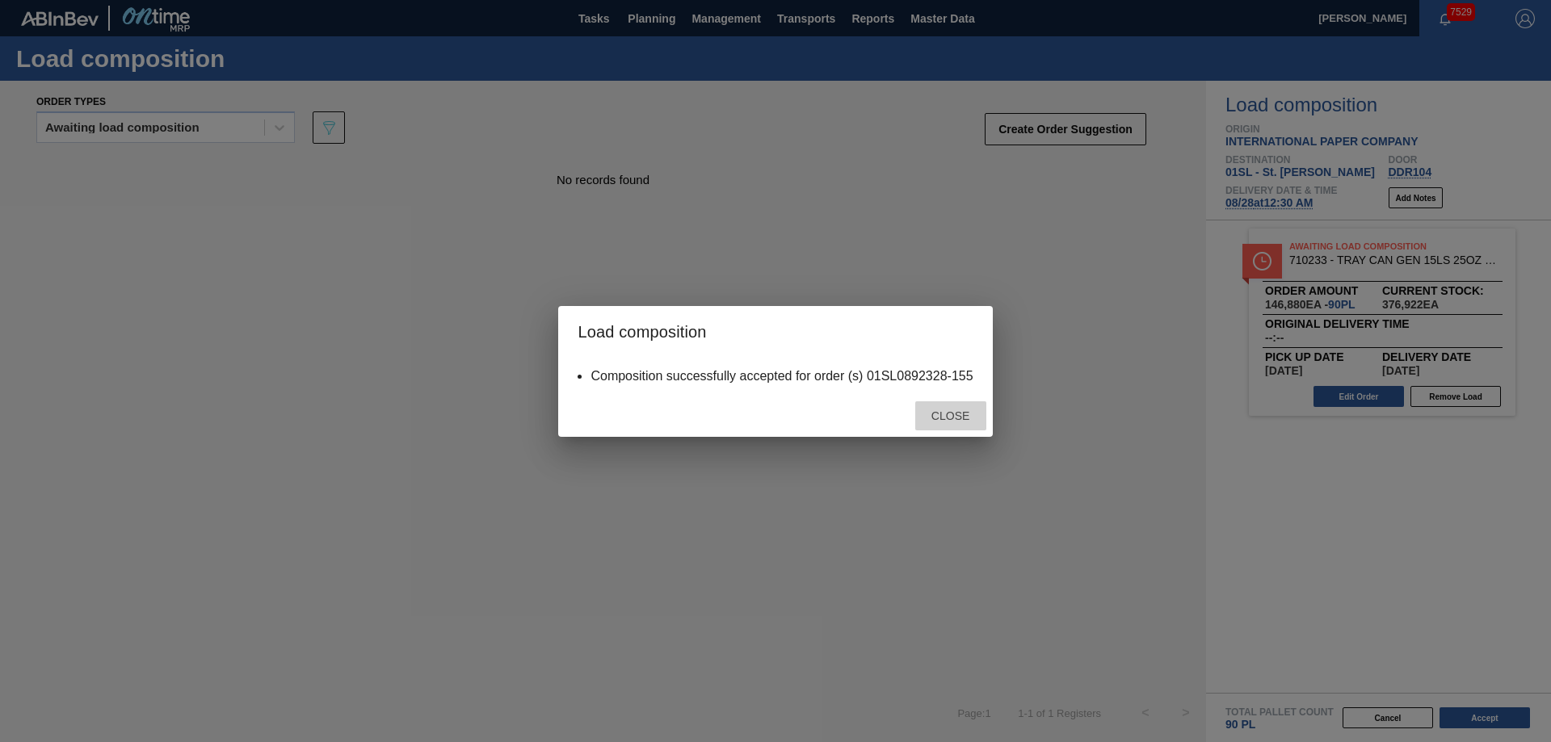
click at [940, 417] on span "Close" at bounding box center [951, 416] width 64 height 13
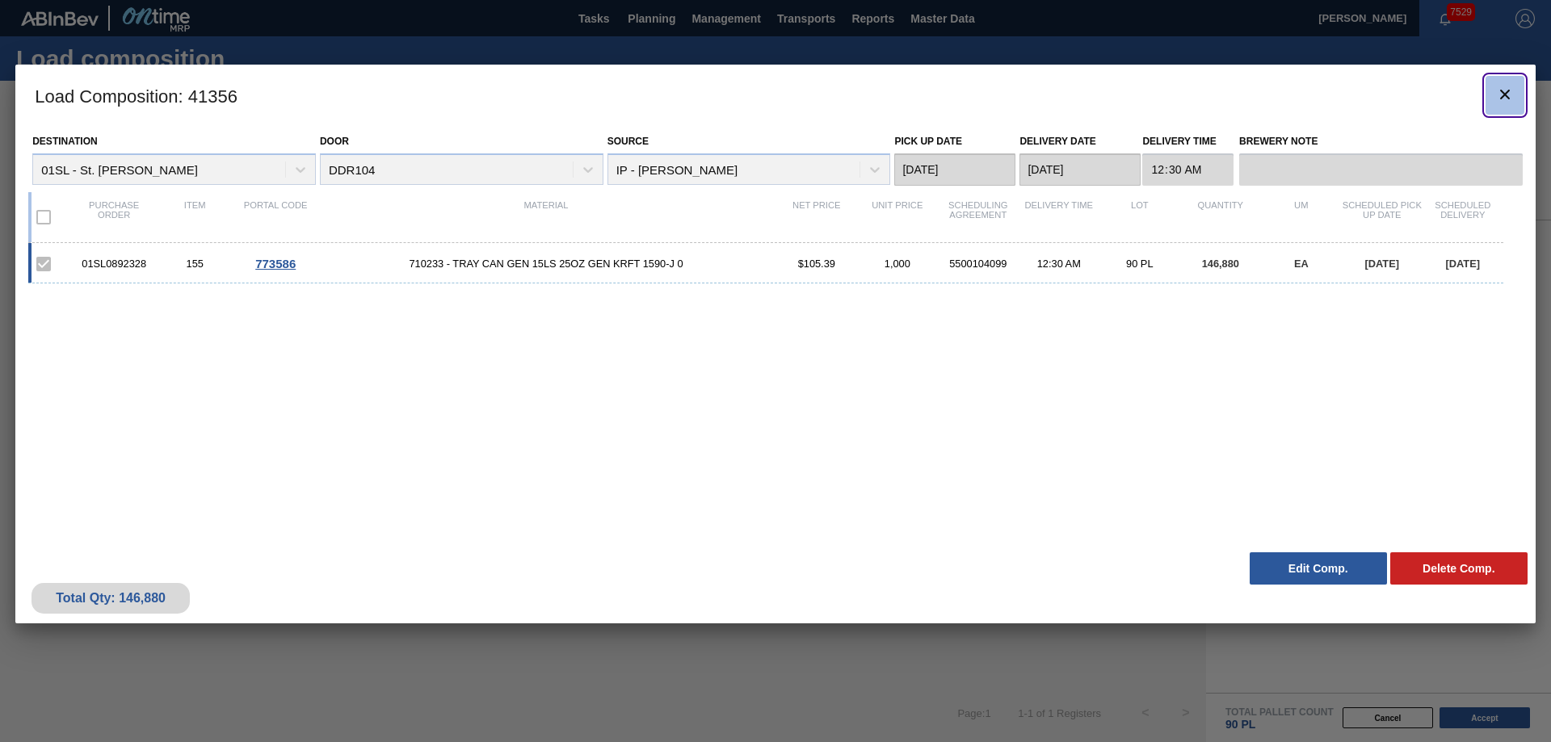
click at [1505, 95] on icon "botão de ícone" at bounding box center [1505, 95] width 10 height 10
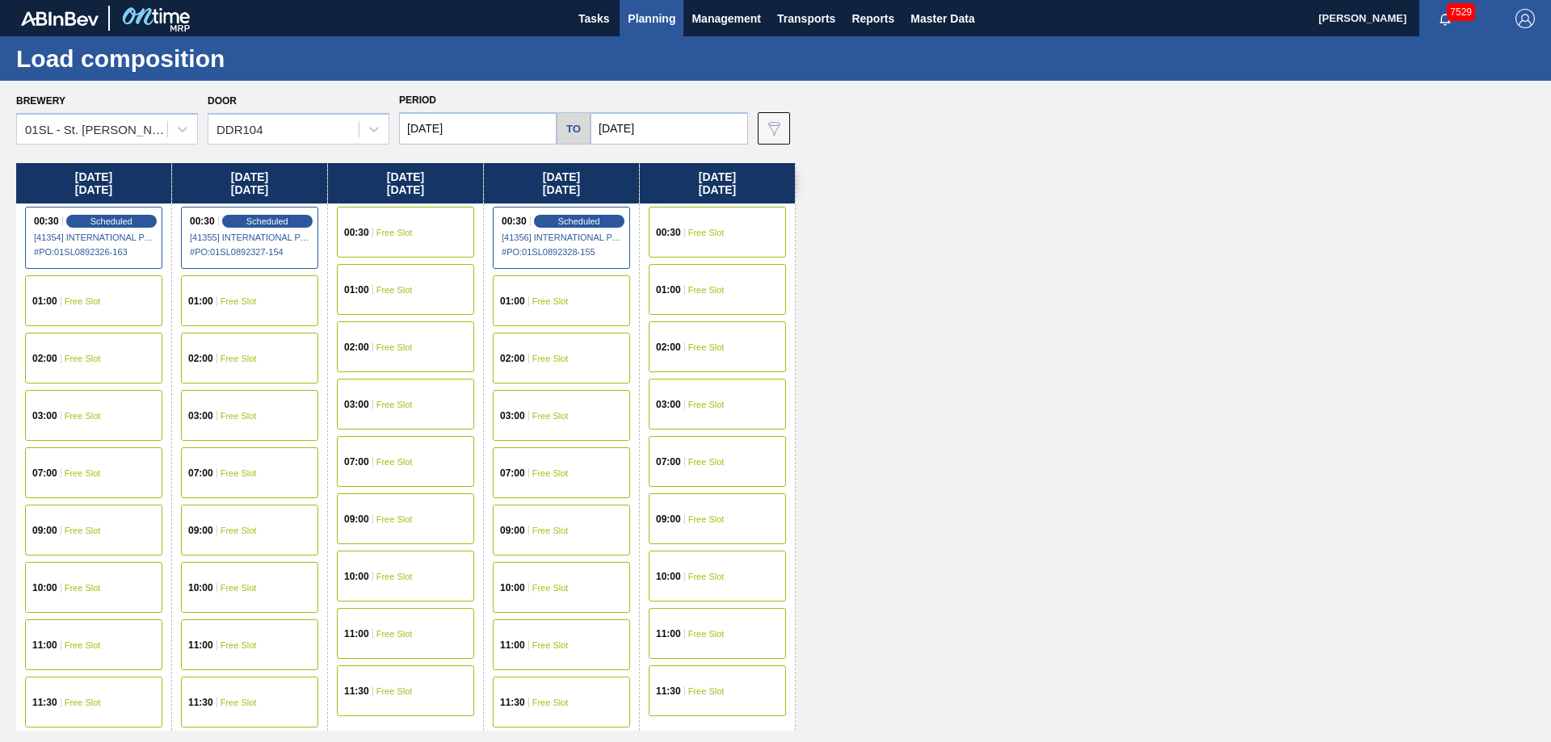
click at [667, 15] on span "Planning" at bounding box center [652, 18] width 48 height 19
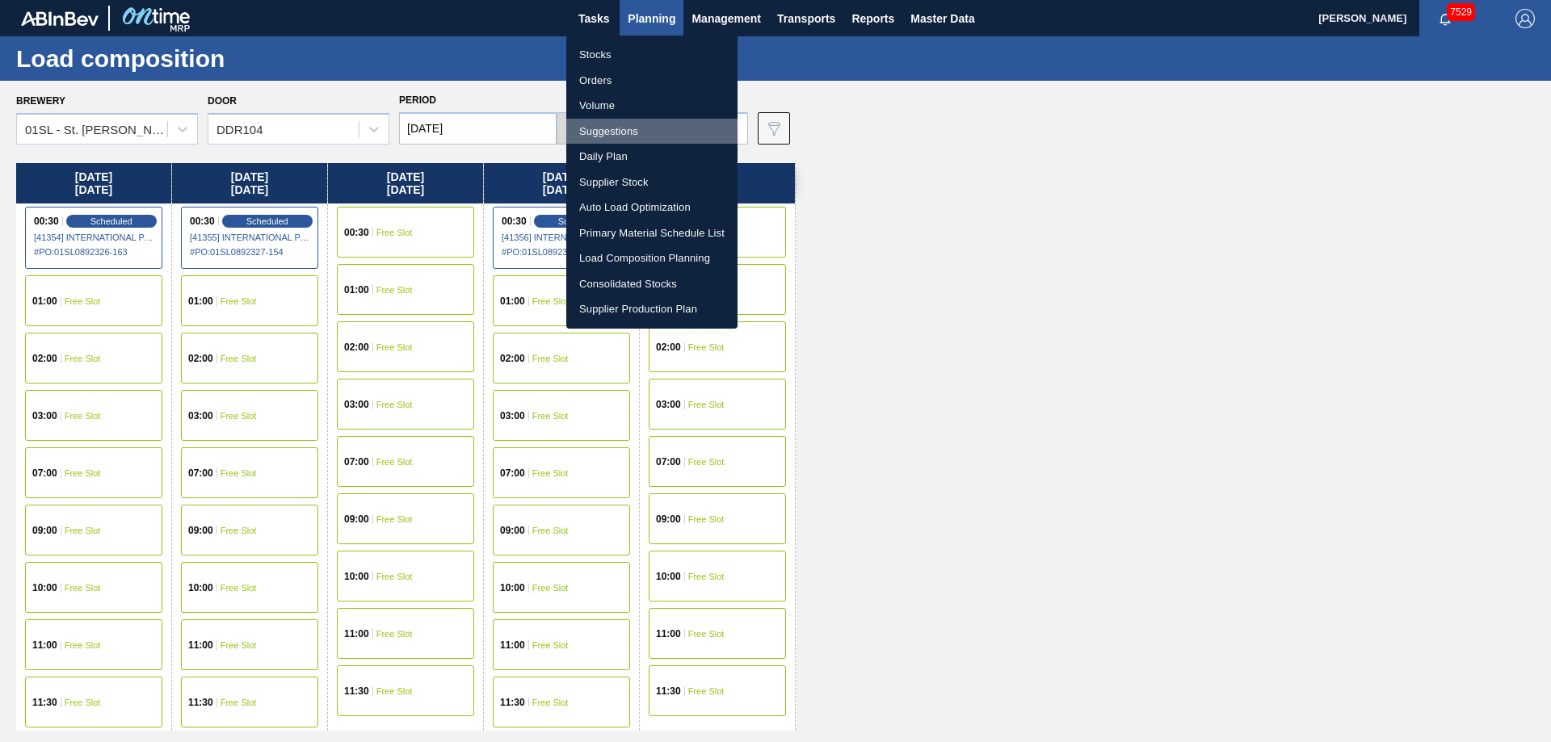
click at [614, 125] on li "Suggestions" at bounding box center [651, 132] width 171 height 26
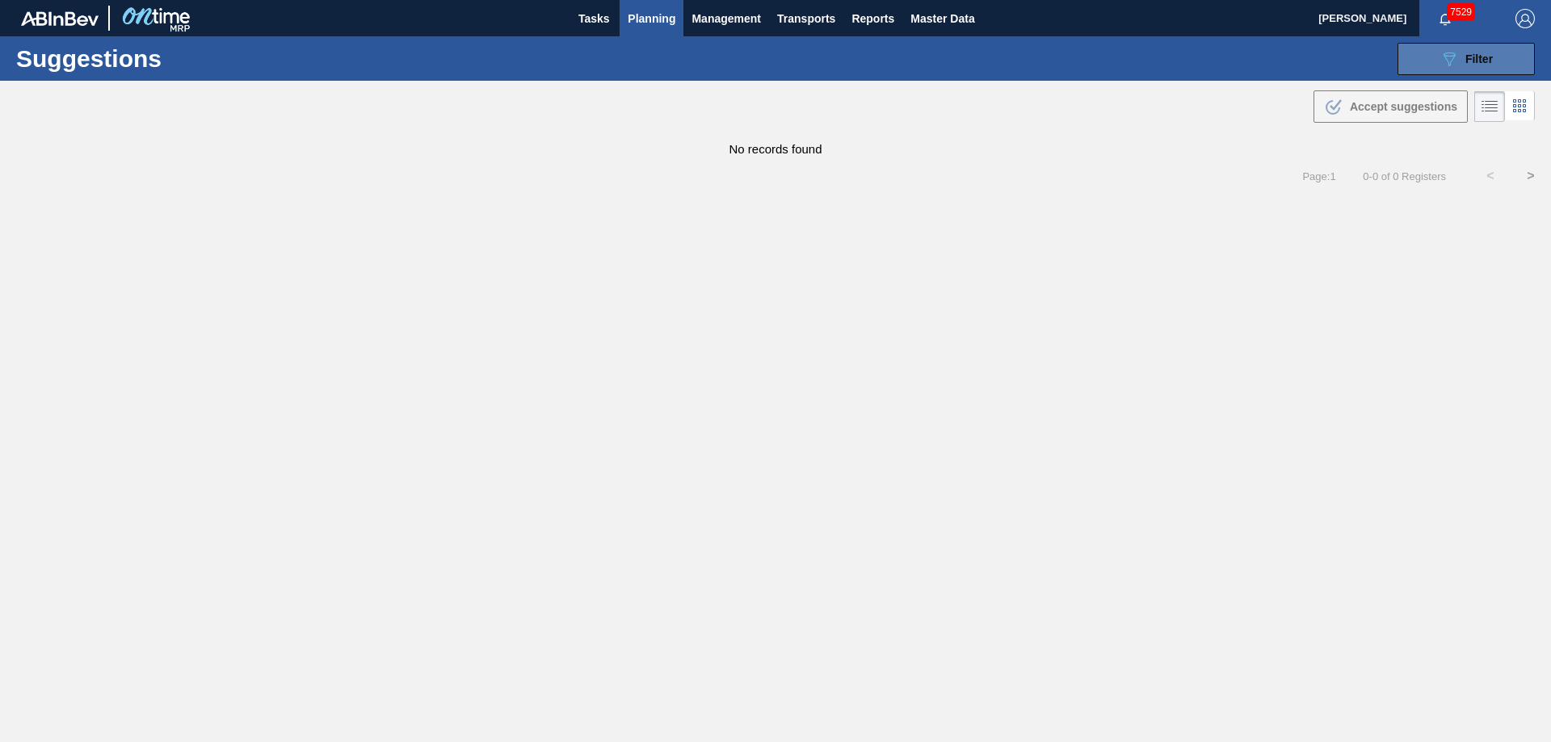
click at [1492, 54] on span "Filter" at bounding box center [1478, 59] width 27 height 13
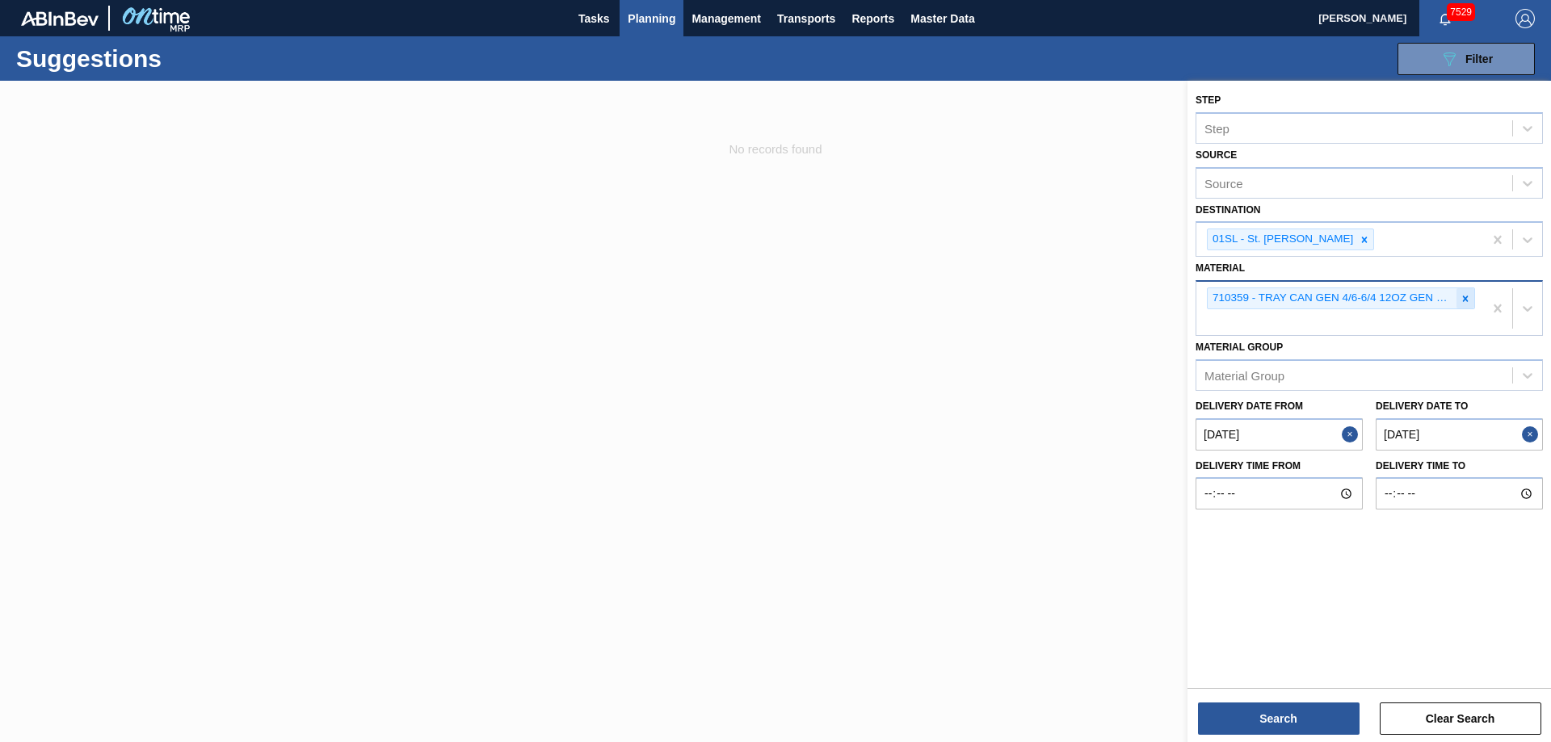
click at [1471, 296] on div at bounding box center [1466, 298] width 18 height 20
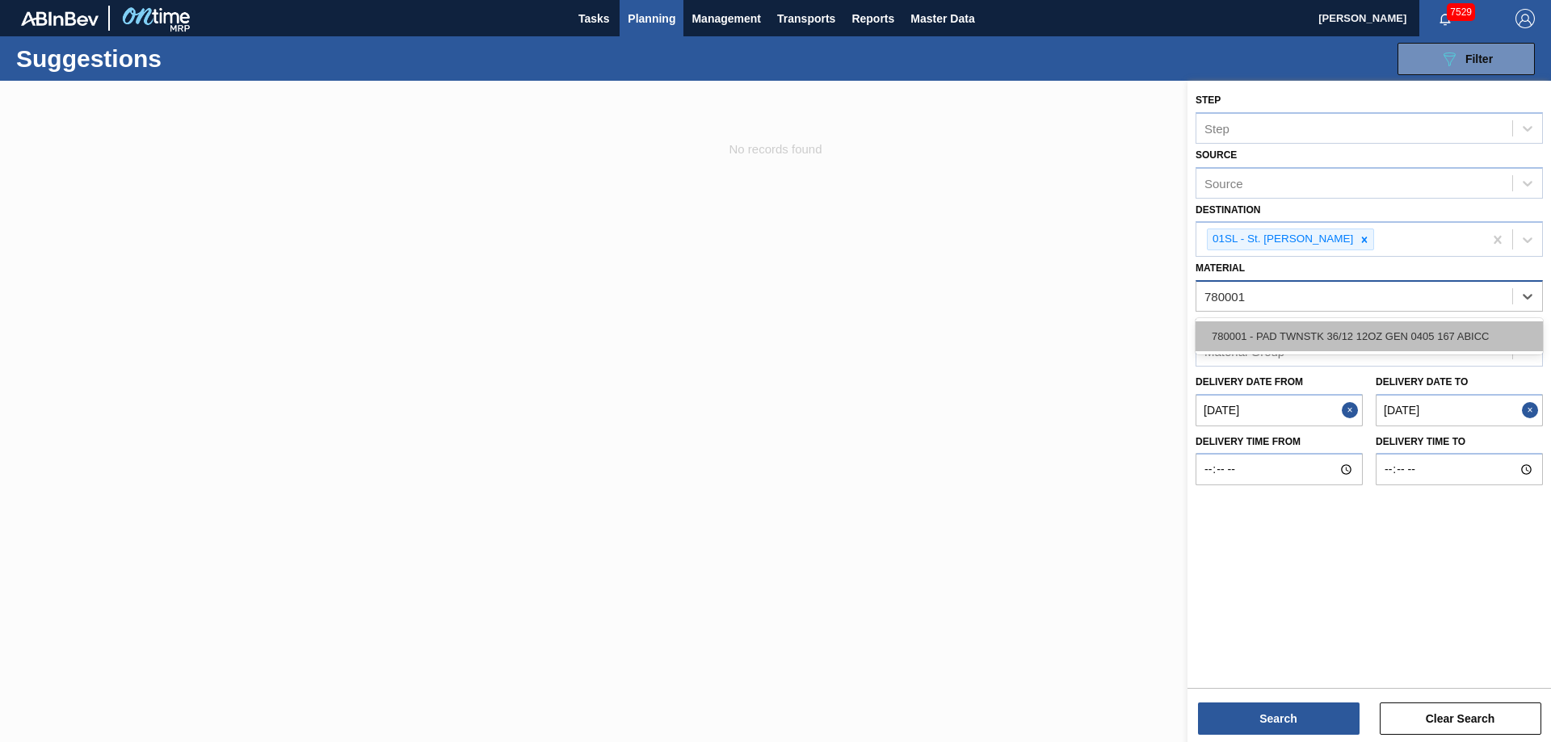
click at [1350, 343] on div "780001 - PAD TWNSTK 36/12 12OZ GEN 0405 167 ABICC" at bounding box center [1369, 337] width 347 height 30
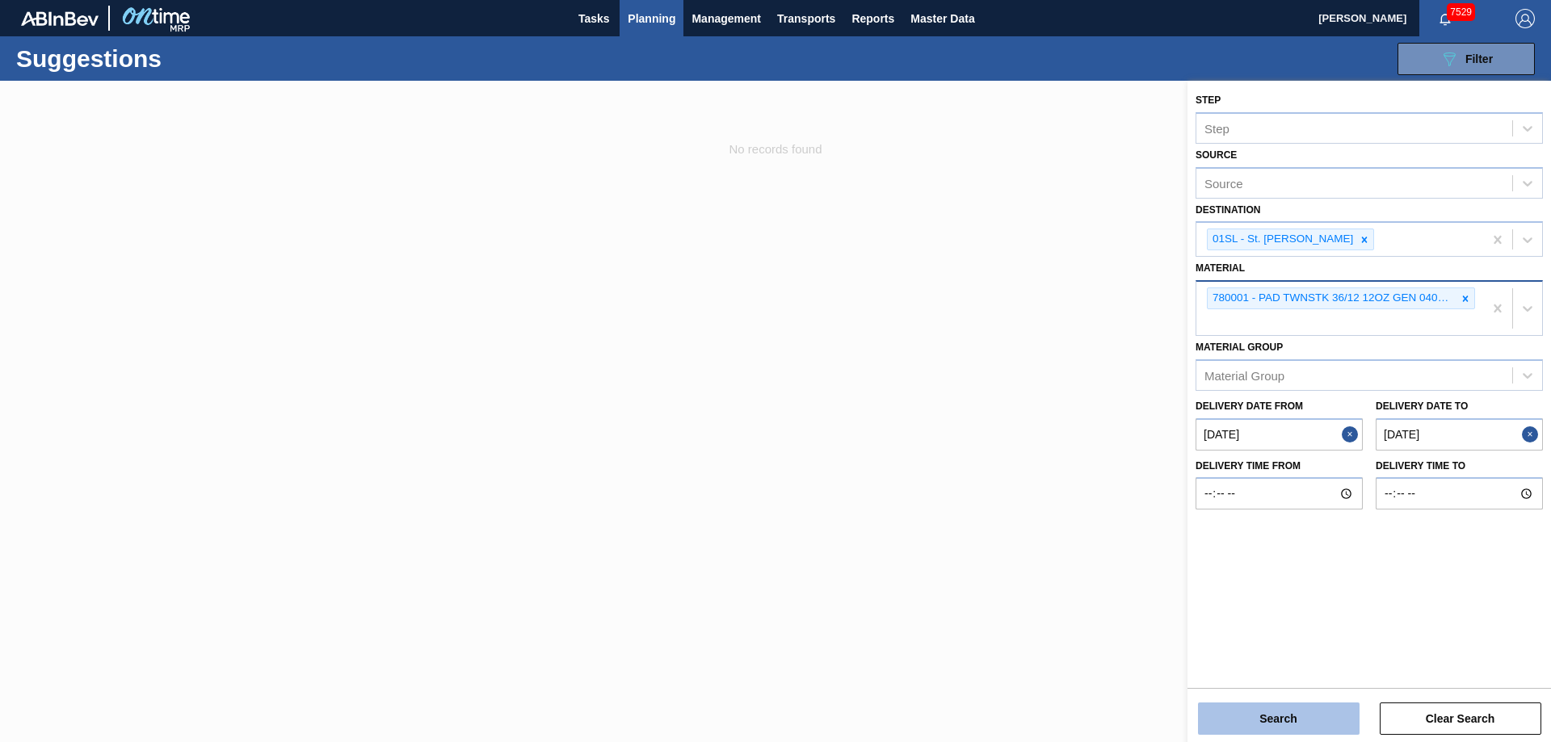
click at [1297, 719] on button "Search" at bounding box center [1279, 719] width 162 height 32
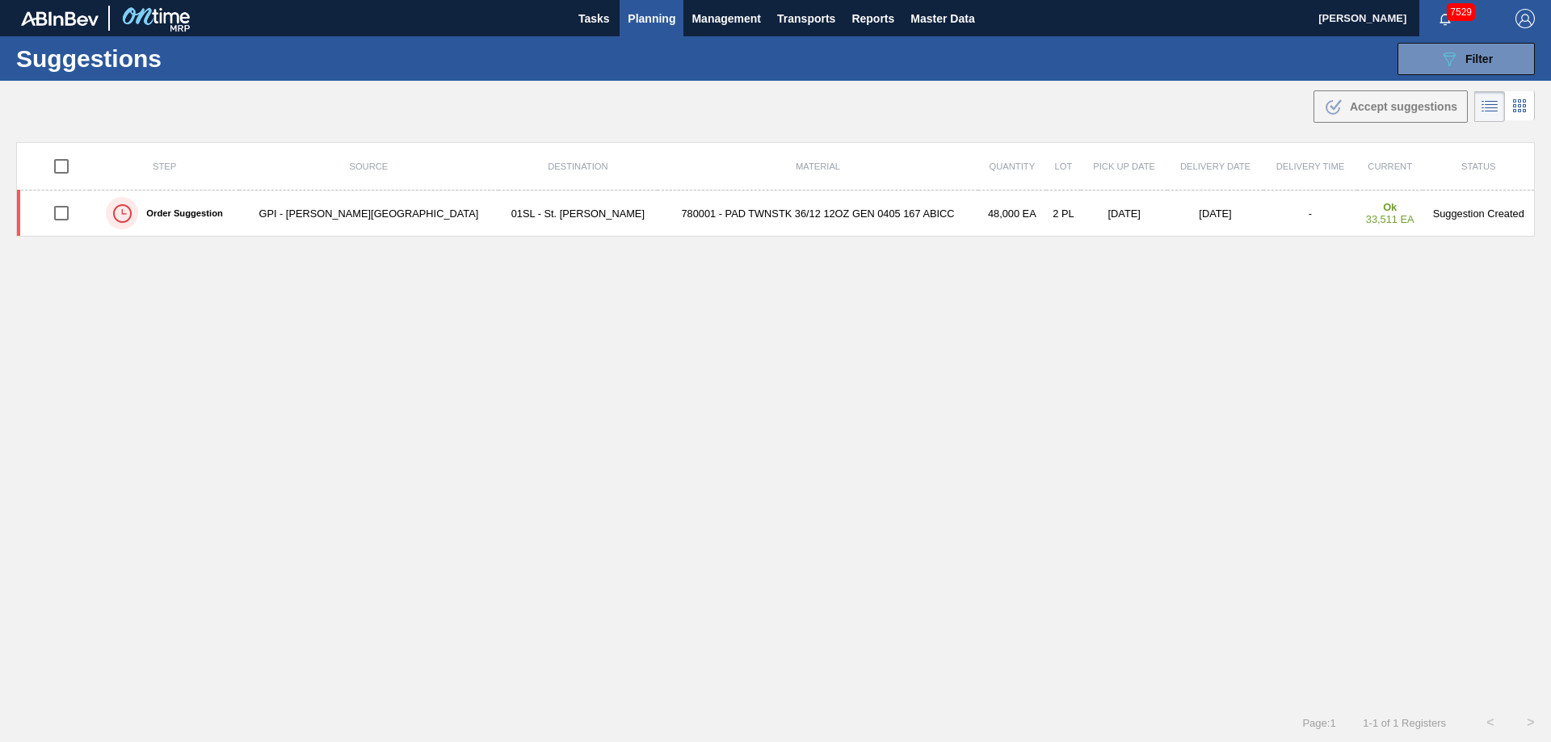
click at [645, 15] on span "Planning" at bounding box center [652, 18] width 48 height 19
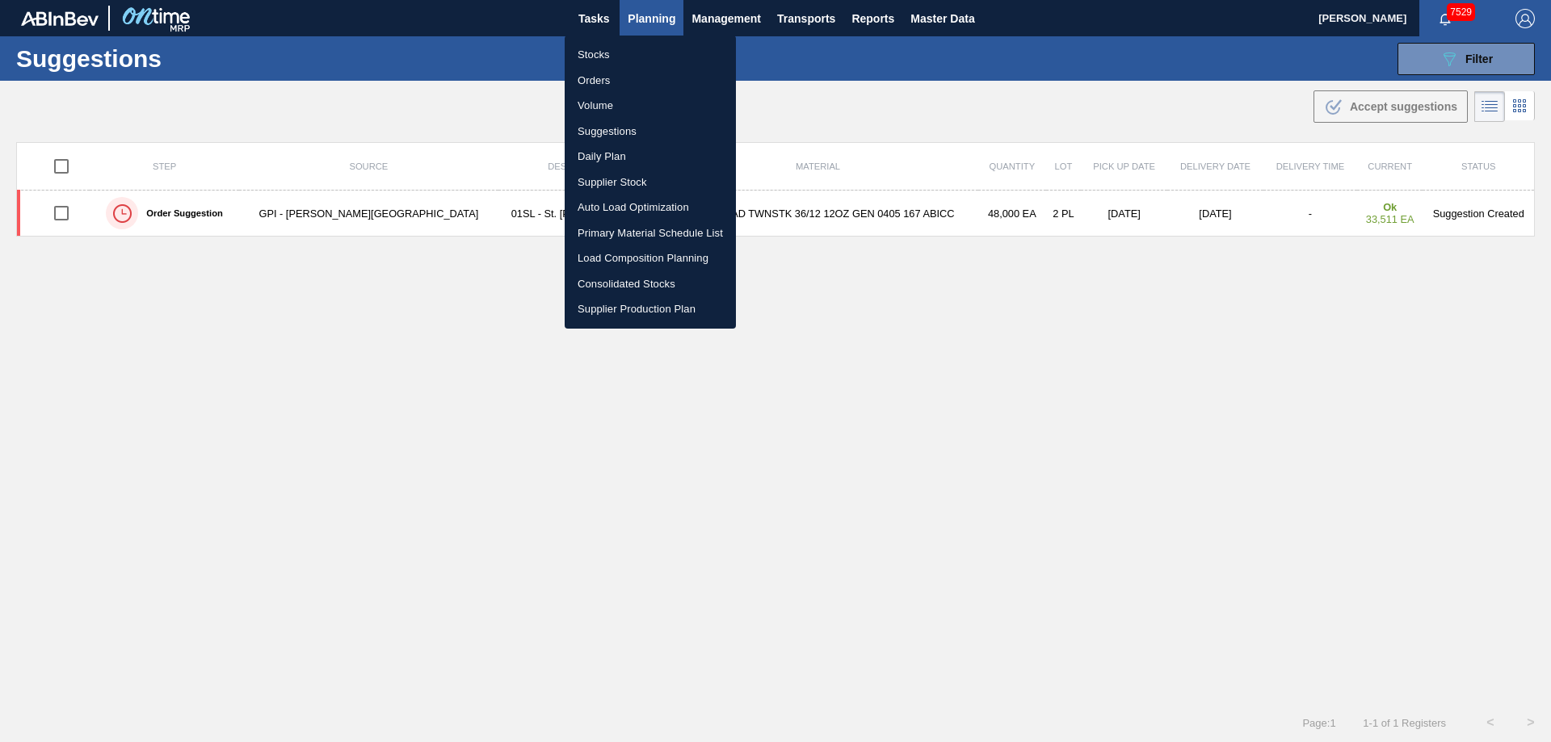
click at [637, 260] on li "Load Composition Planning" at bounding box center [650, 259] width 171 height 26
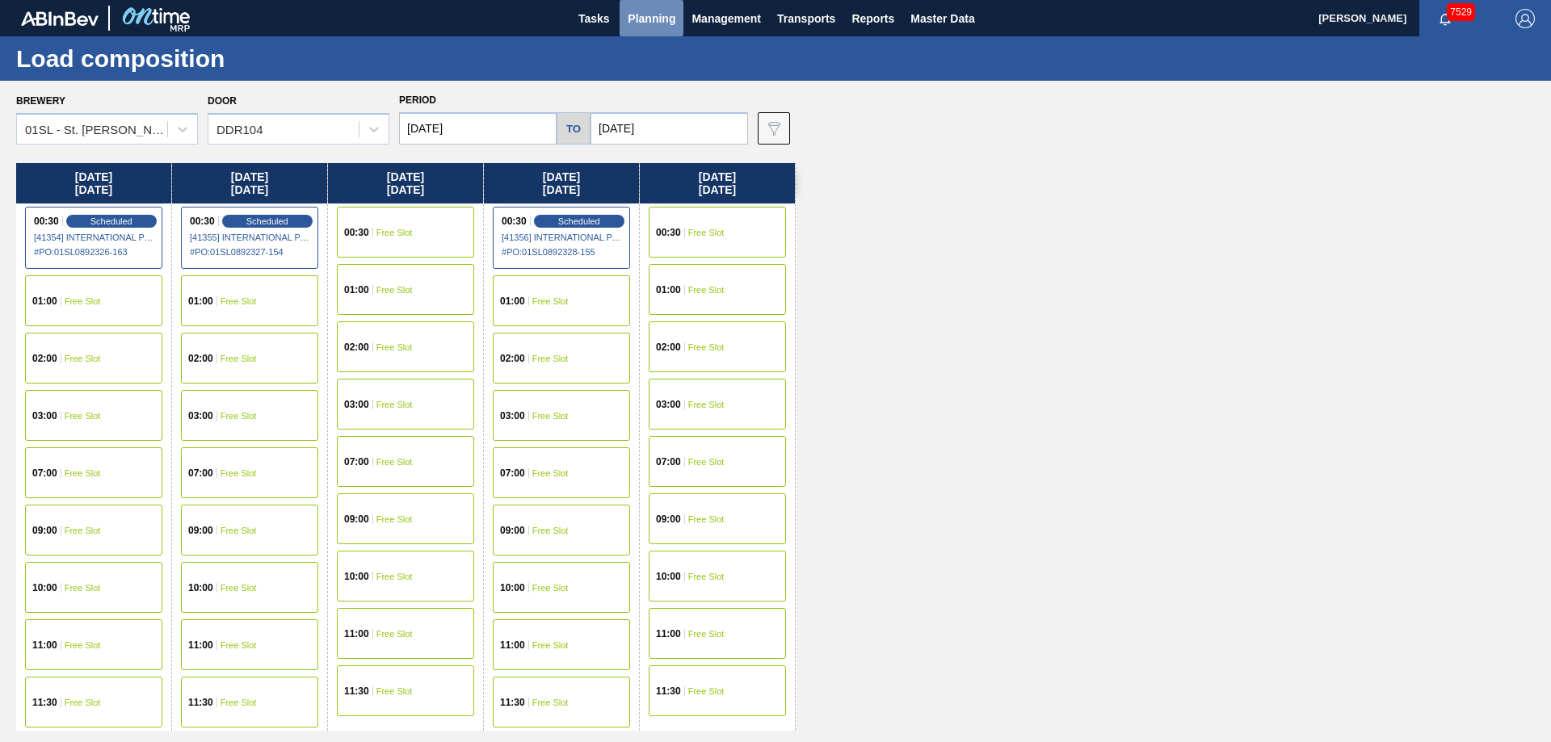
click at [637, 17] on span "Planning" at bounding box center [652, 18] width 48 height 19
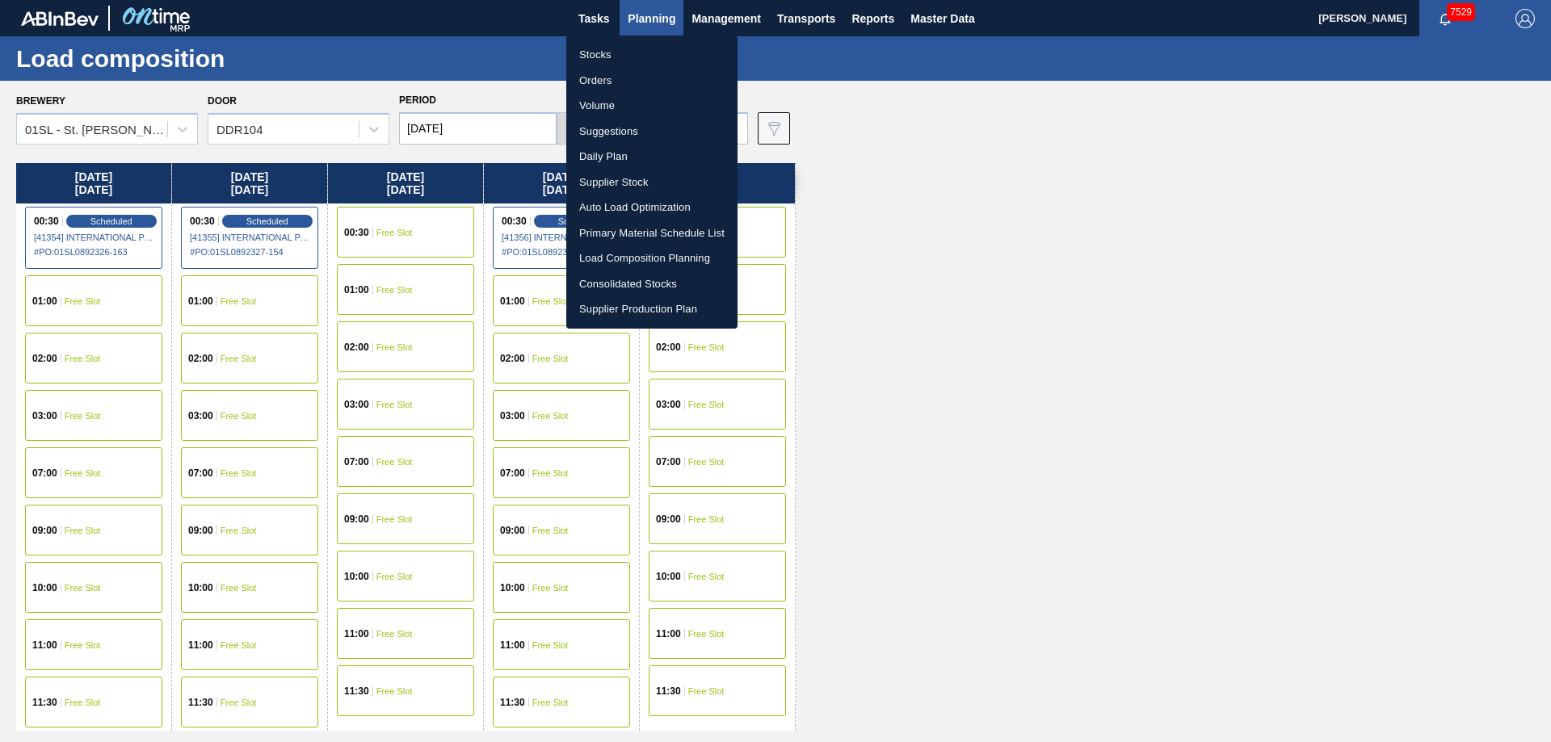
click at [1021, 317] on div at bounding box center [775, 371] width 1551 height 742
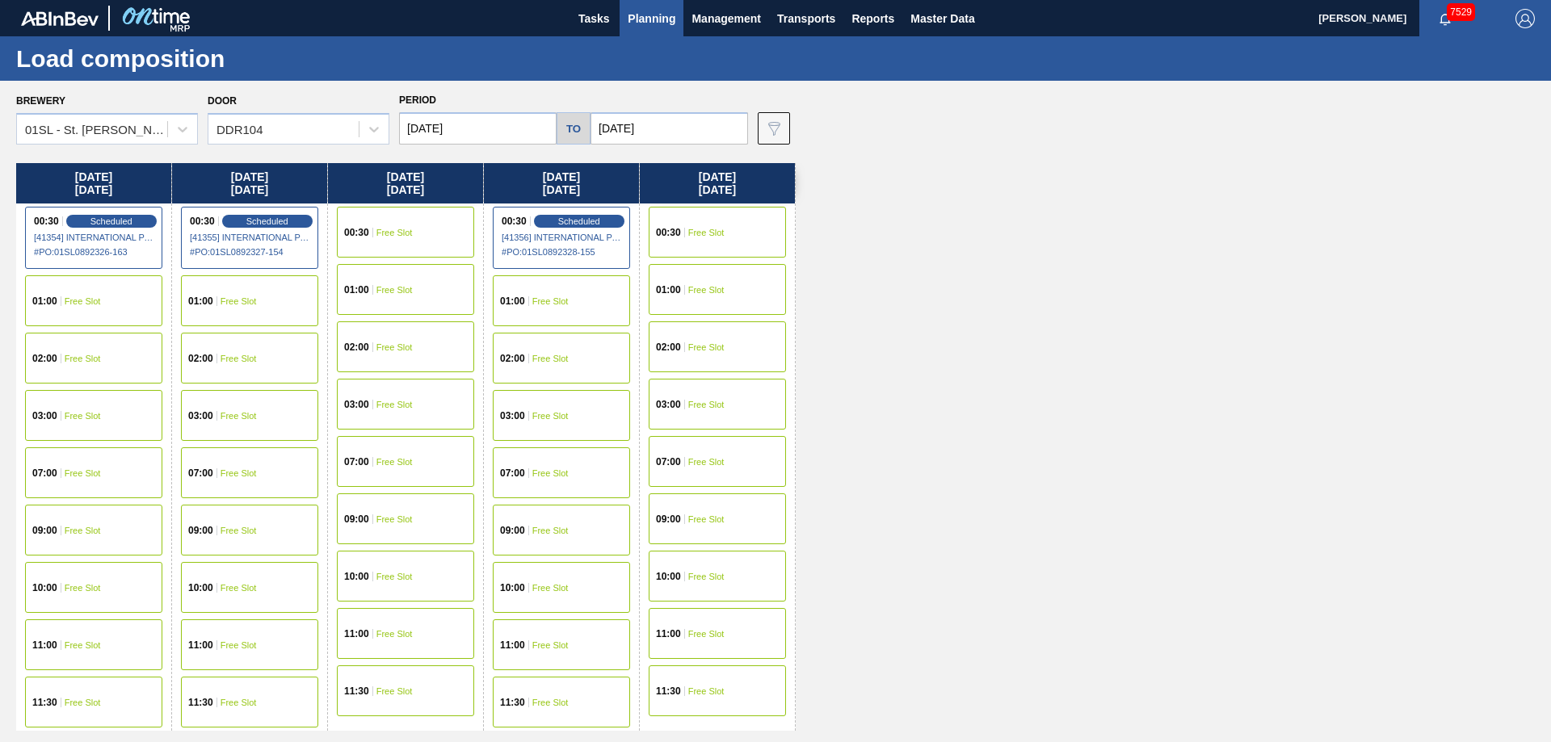
click at [487, 125] on input "[DATE]" at bounding box center [478, 128] width 158 height 32
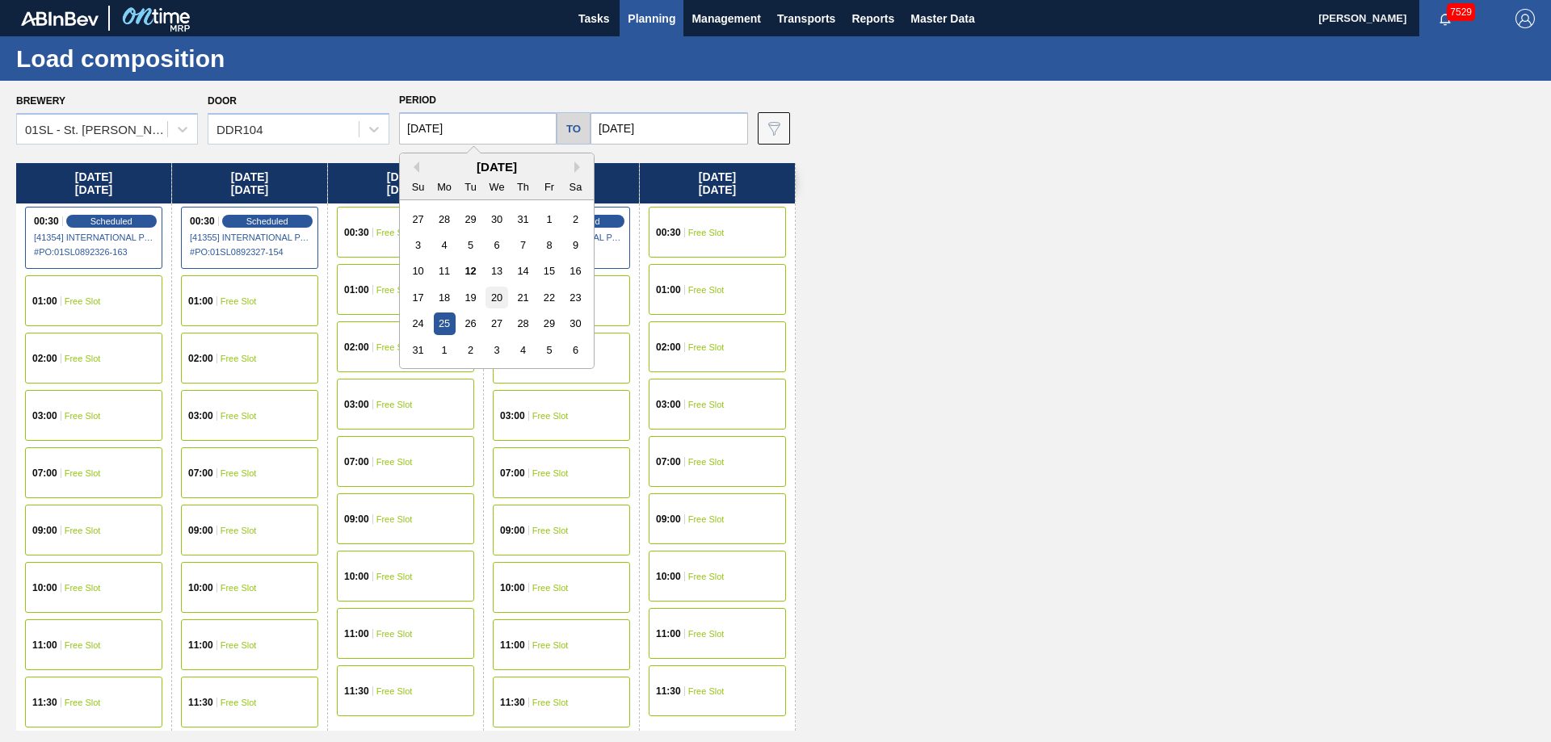
click at [498, 294] on div "20" at bounding box center [497, 298] width 22 height 22
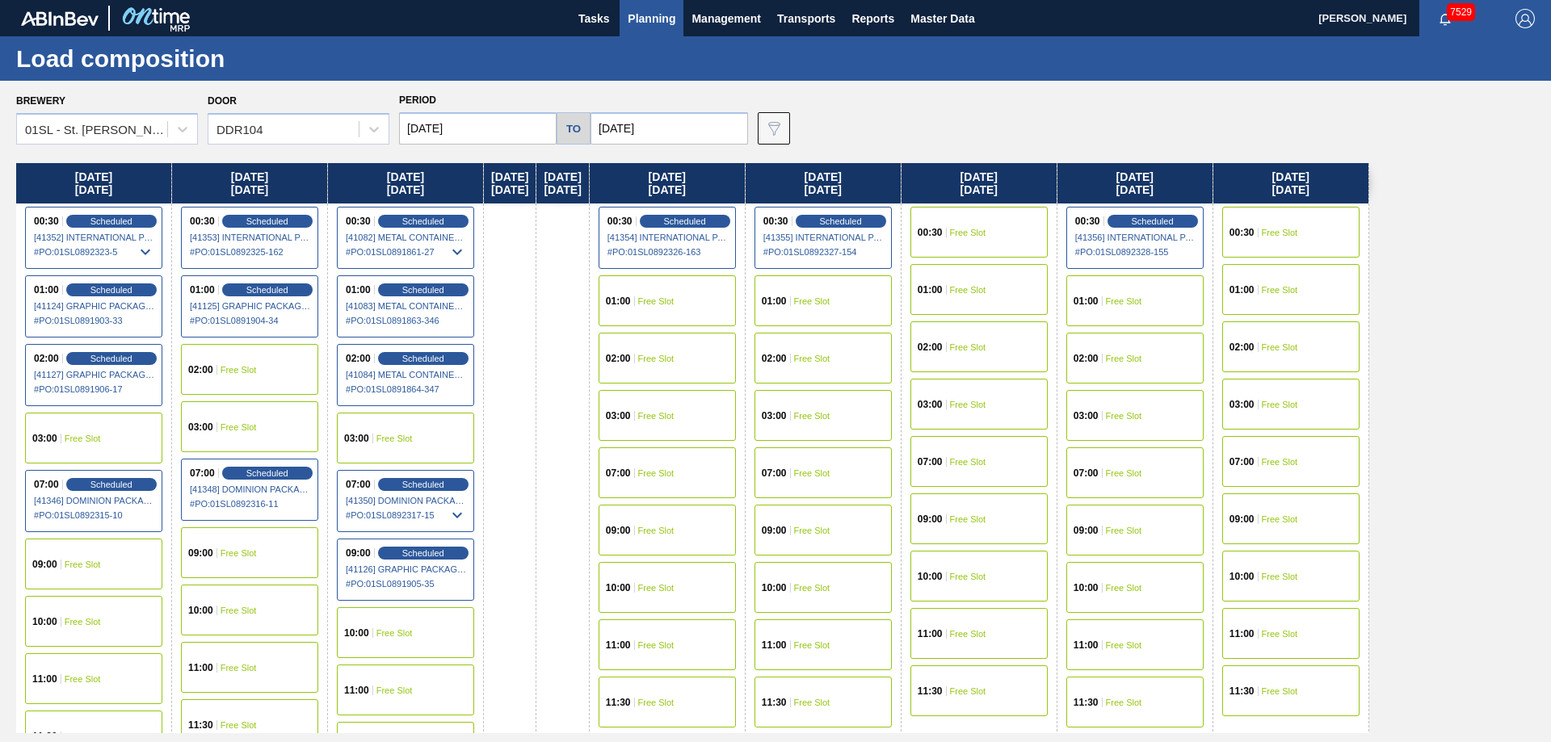
click at [227, 546] on div "09:00 Free Slot" at bounding box center [249, 553] width 137 height 51
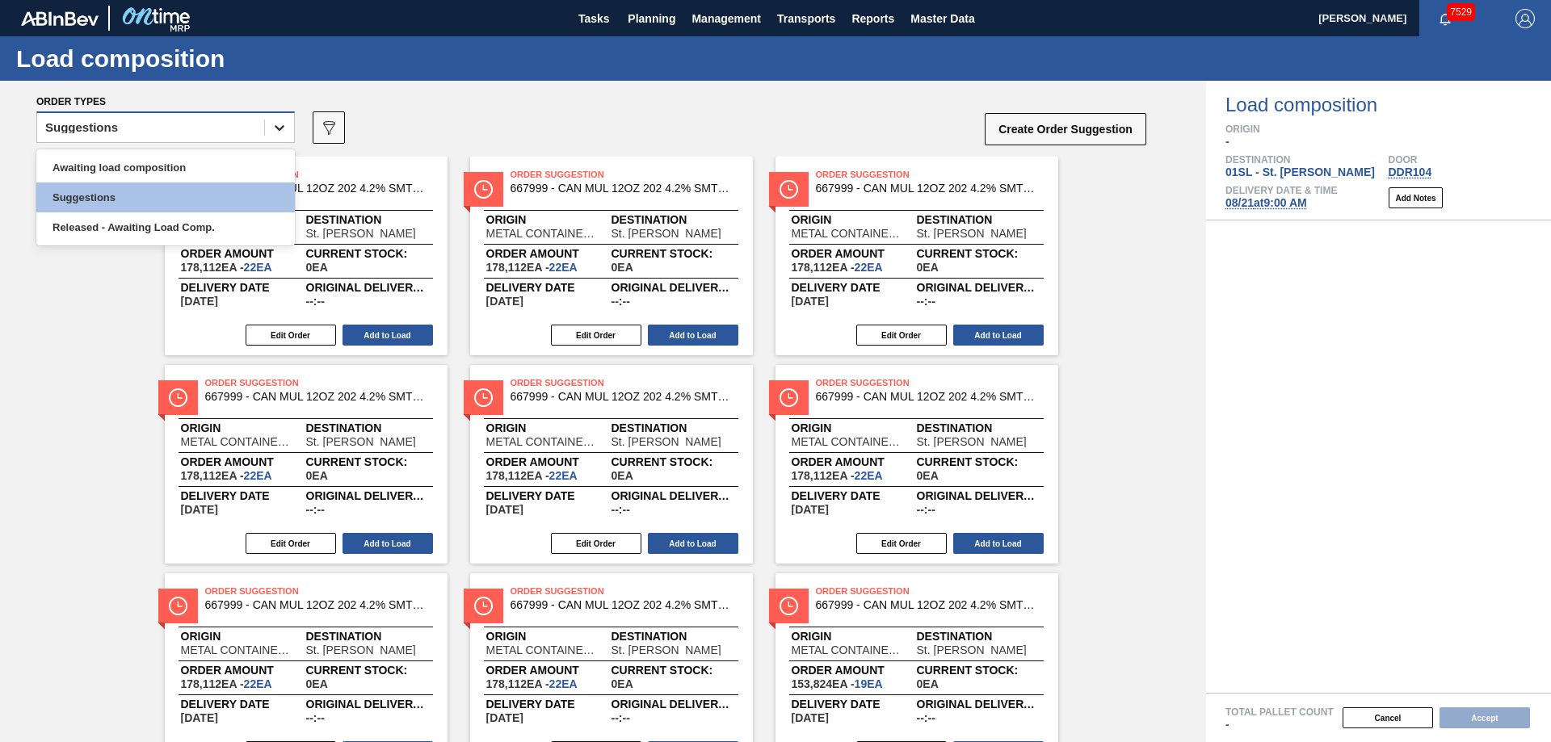
click at [273, 132] on icon at bounding box center [279, 128] width 16 height 16
click at [193, 164] on div "Awaiting load composition" at bounding box center [165, 168] width 259 height 30
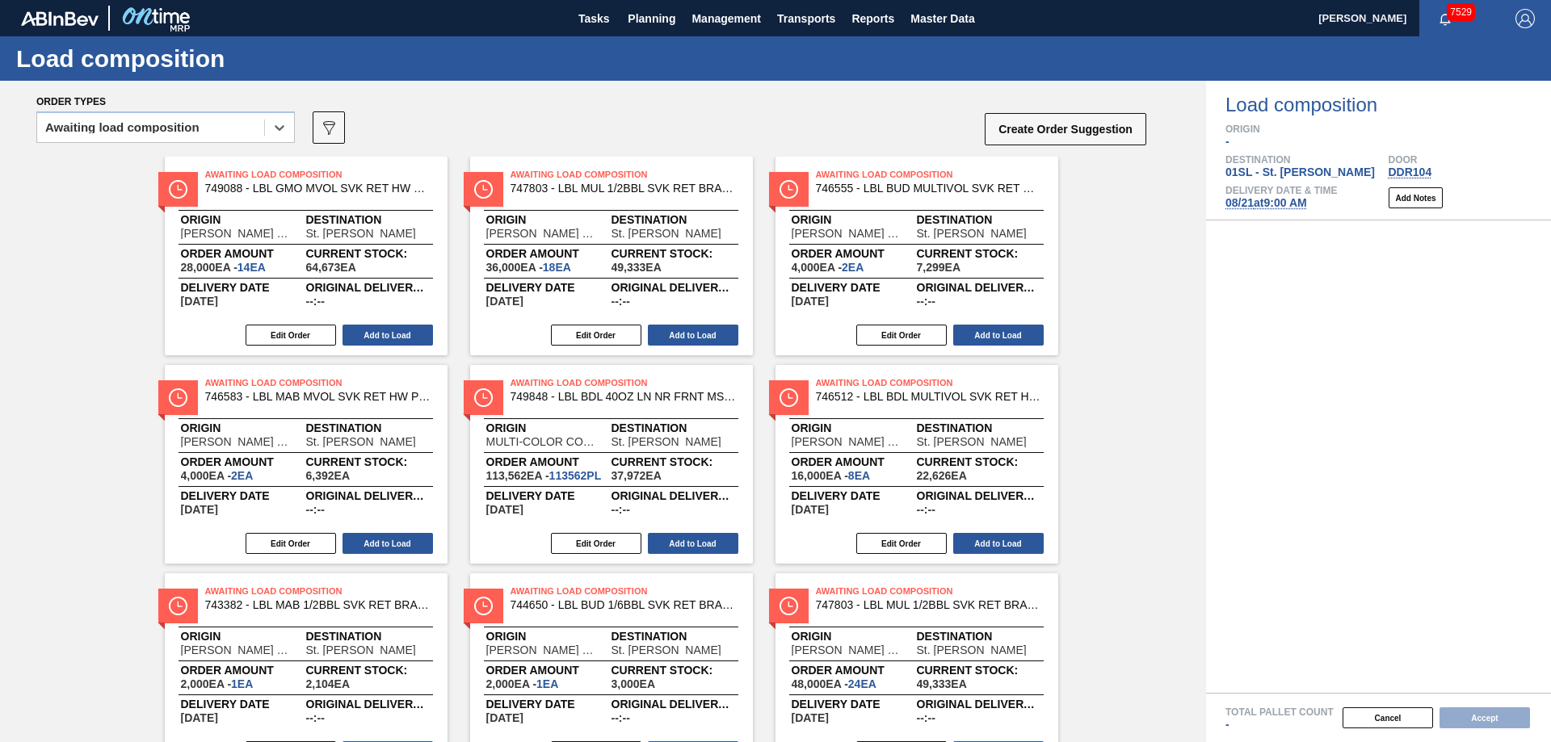
scroll to position [287, 0]
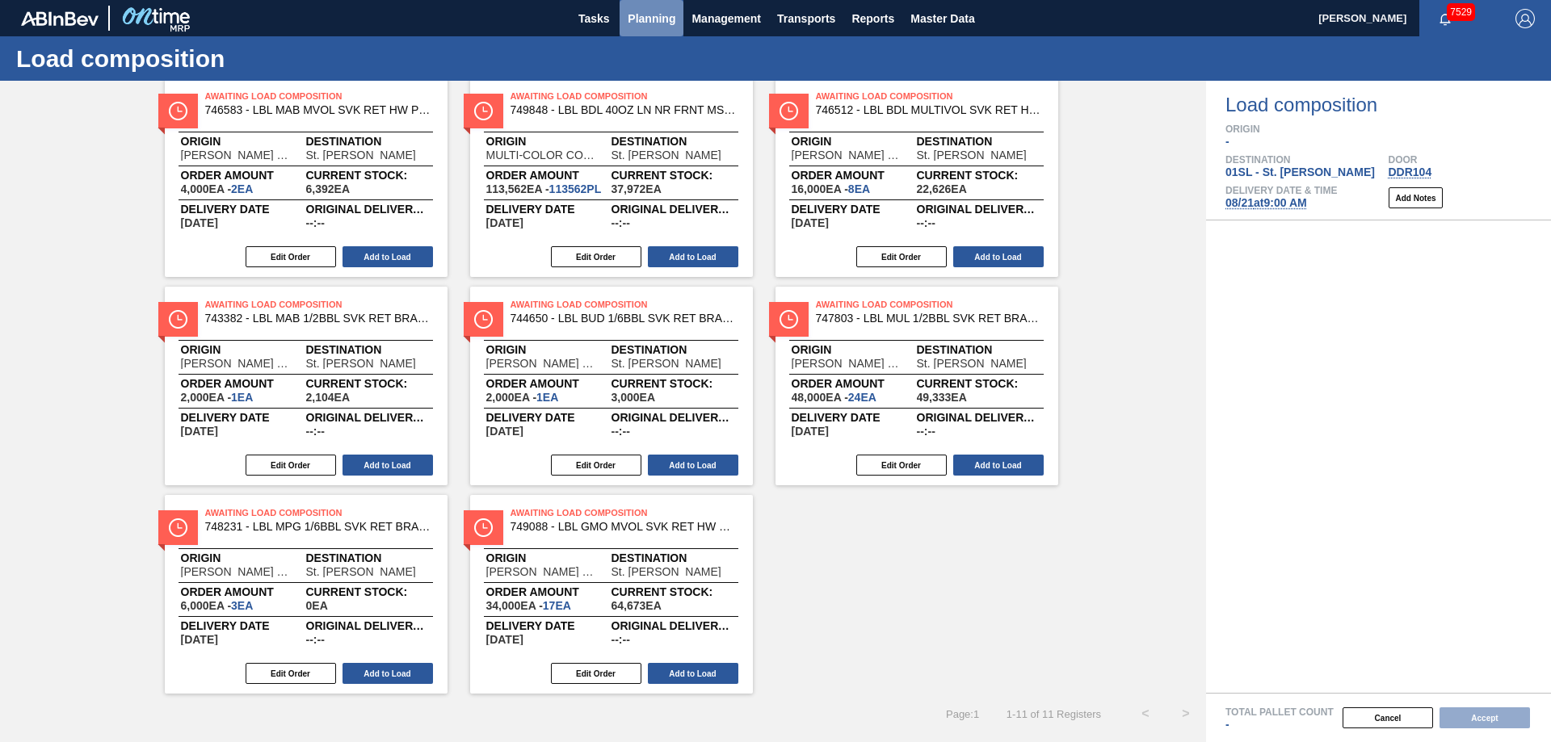
click at [656, 29] on button "Planning" at bounding box center [652, 18] width 64 height 36
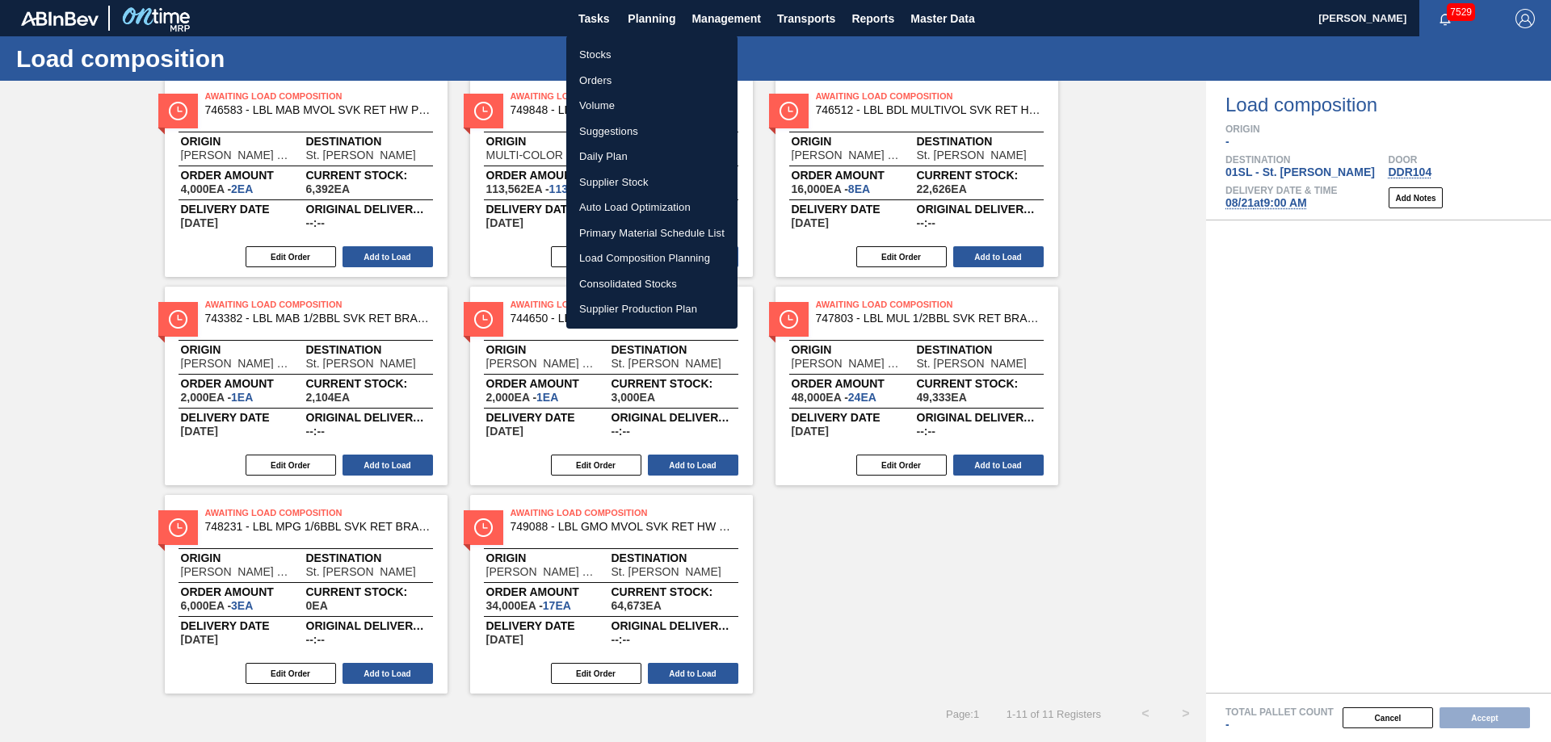
click at [620, 130] on li "Suggestions" at bounding box center [651, 132] width 171 height 26
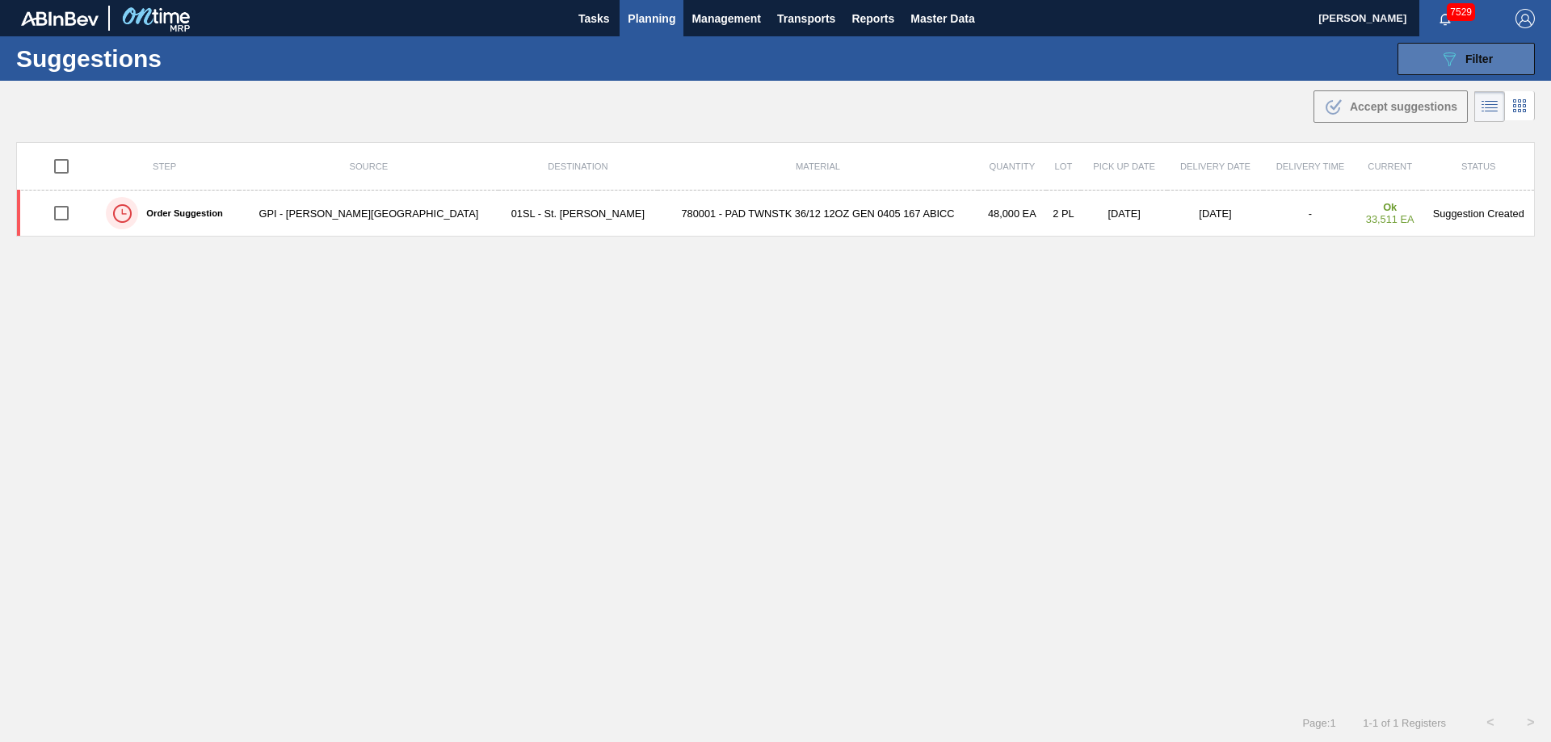
click at [1440, 66] on icon "089F7B8B-B2A5-4AFE-B5C0-19BA573D28AC" at bounding box center [1449, 58] width 19 height 19
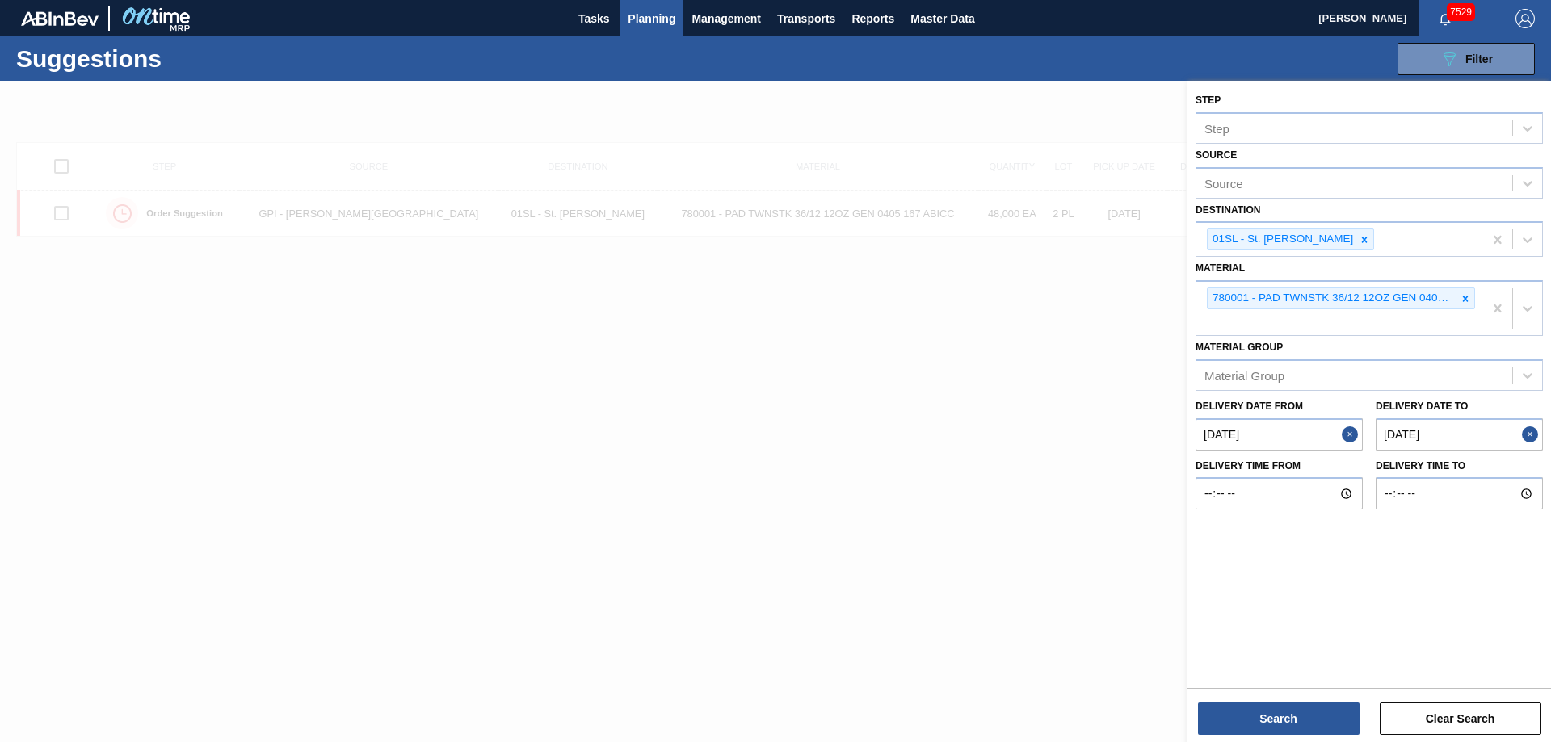
click at [776, 389] on div at bounding box center [775, 452] width 1551 height 742
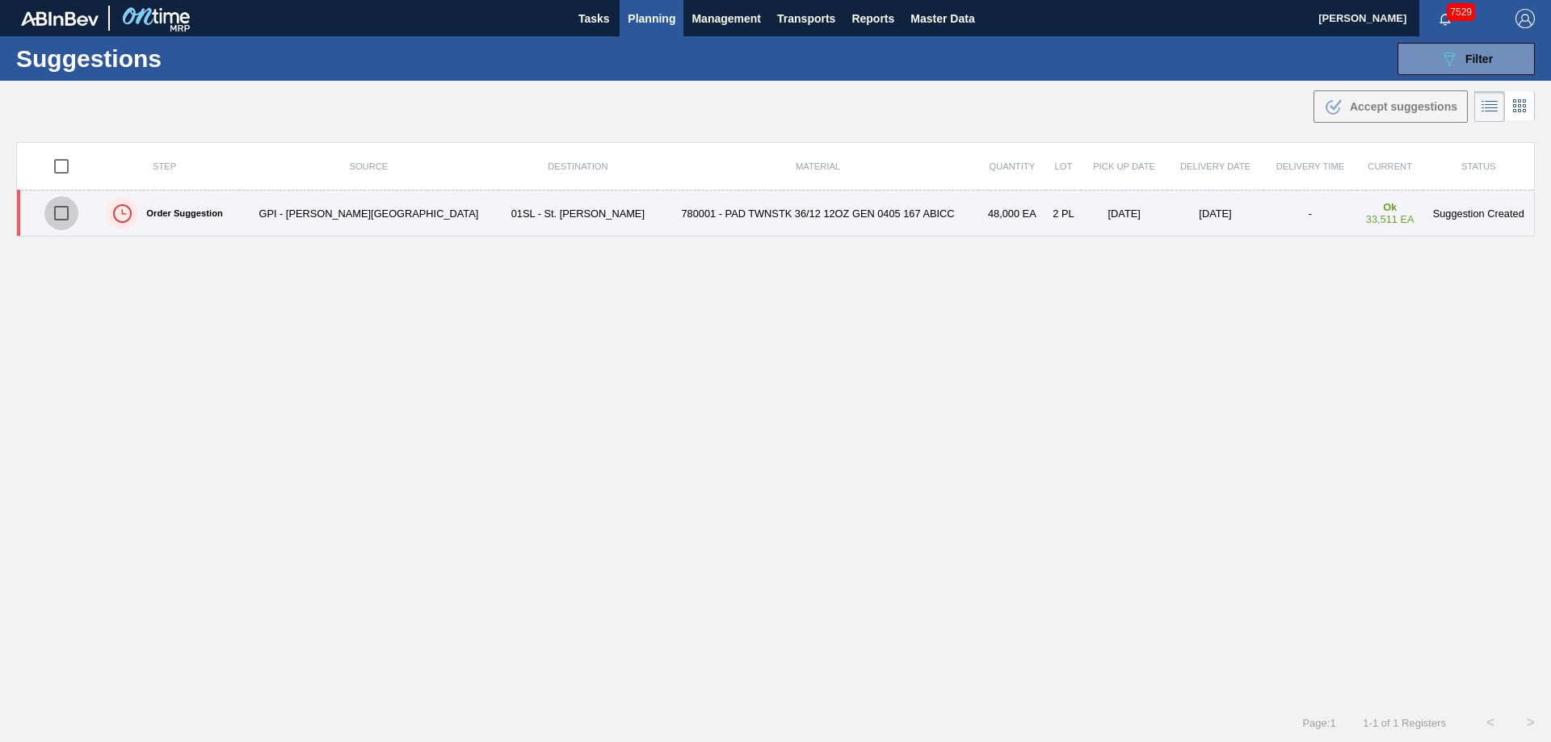
click at [59, 208] on input "checkbox" at bounding box center [61, 213] width 34 height 34
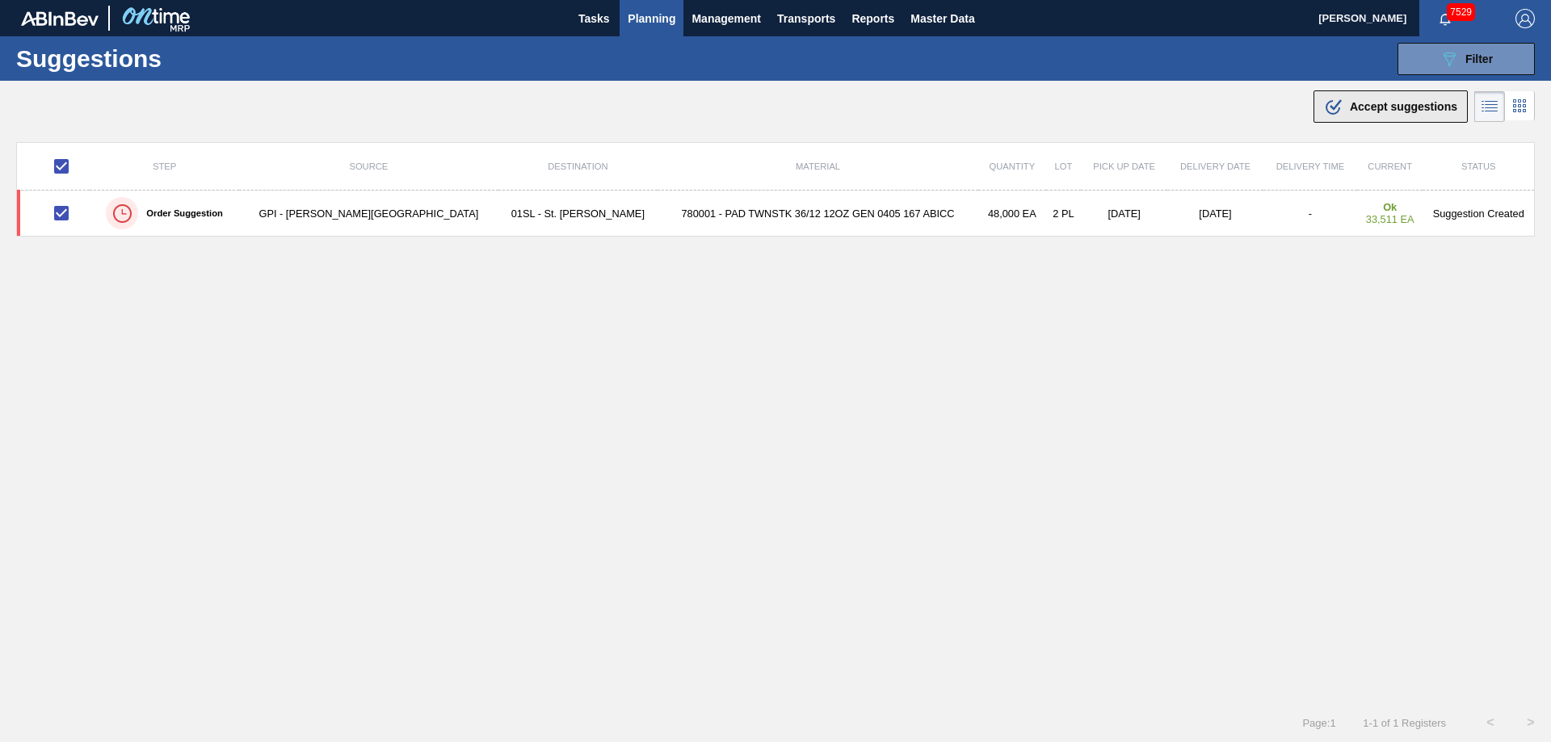
click at [1369, 98] on div ".b{fill:var(--color-action-default)} Accept suggestions" at bounding box center [1390, 106] width 133 height 19
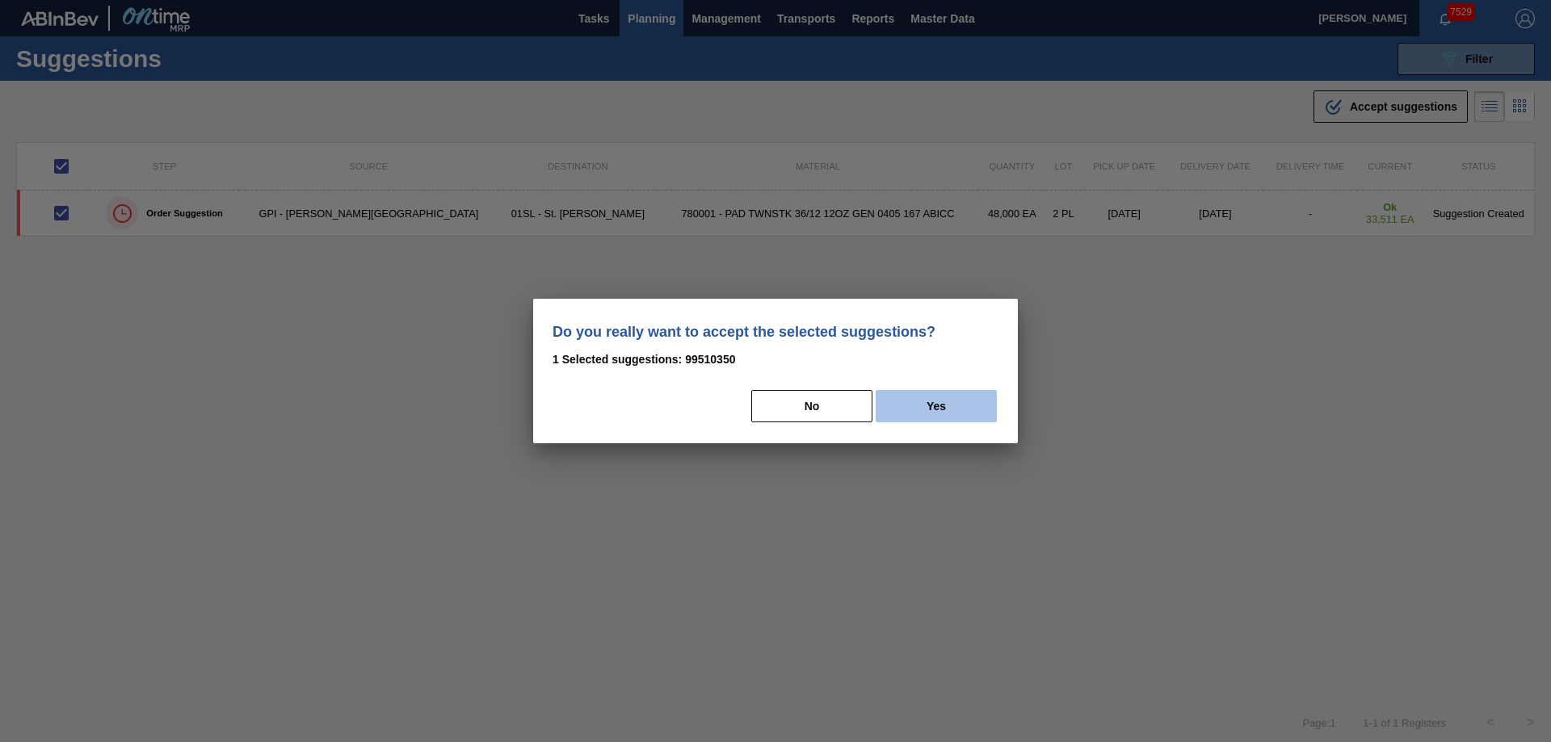
click at [945, 393] on button "Yes" at bounding box center [936, 406] width 121 height 32
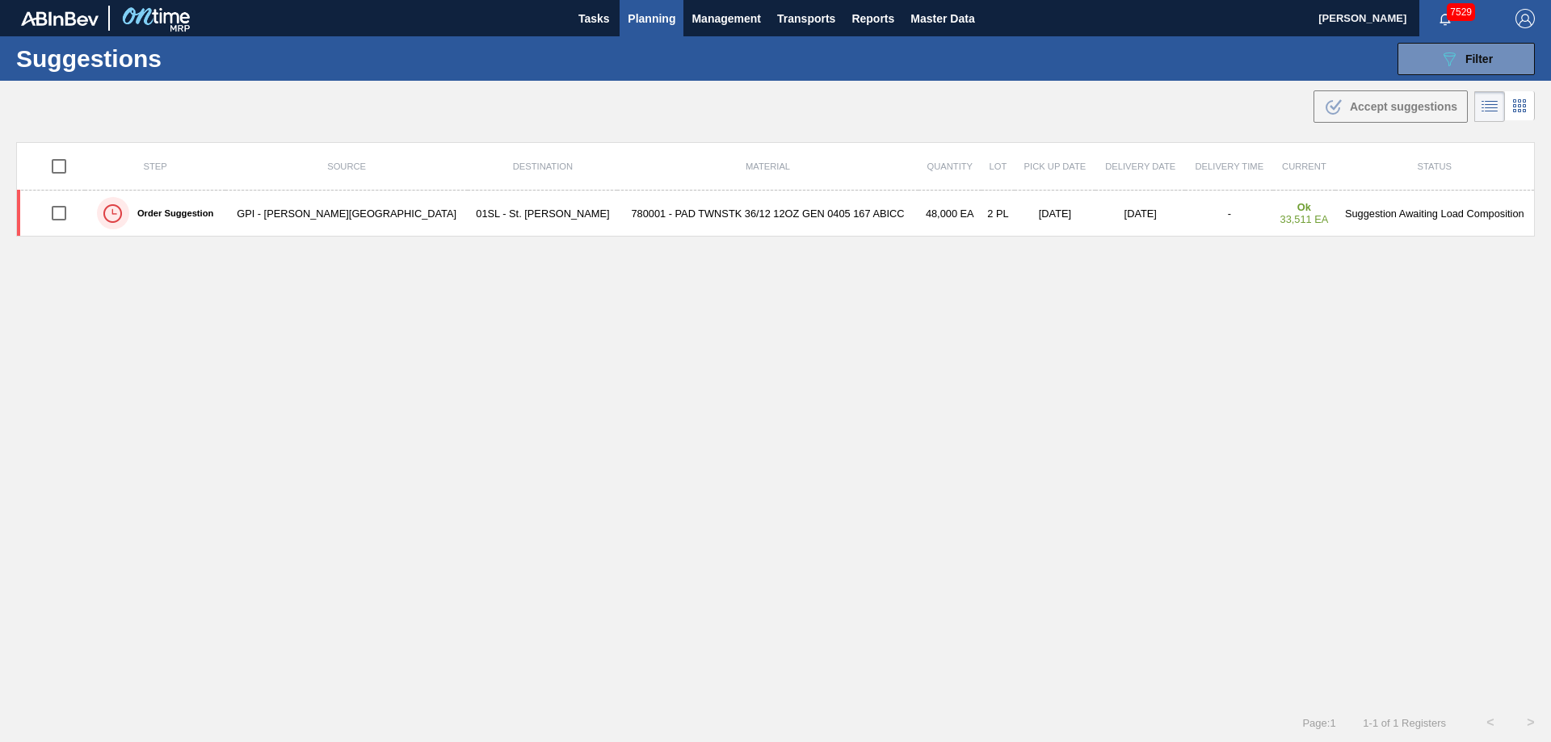
click at [650, 3] on button "Planning" at bounding box center [652, 18] width 64 height 36
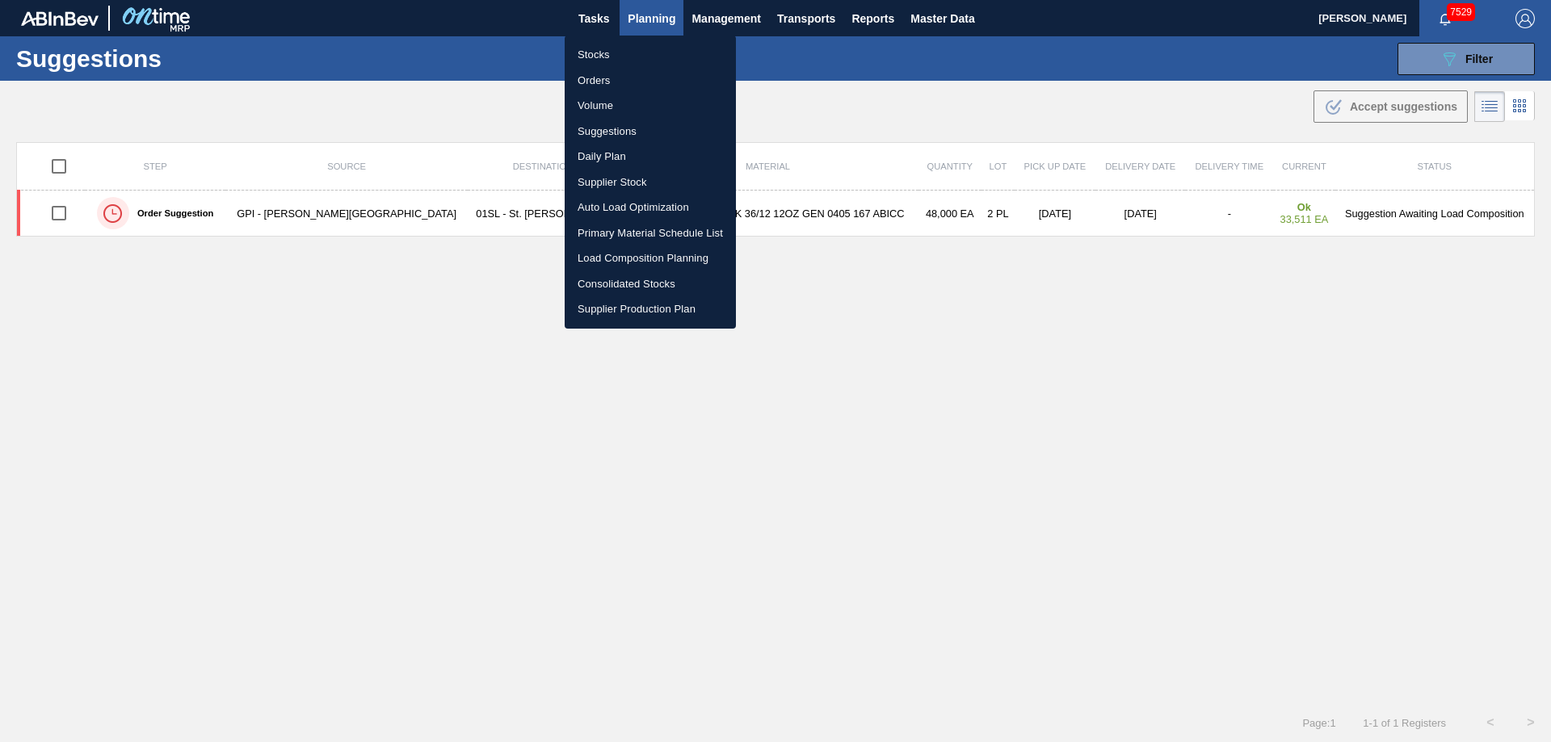
click at [640, 250] on li "Load Composition Planning" at bounding box center [650, 259] width 171 height 26
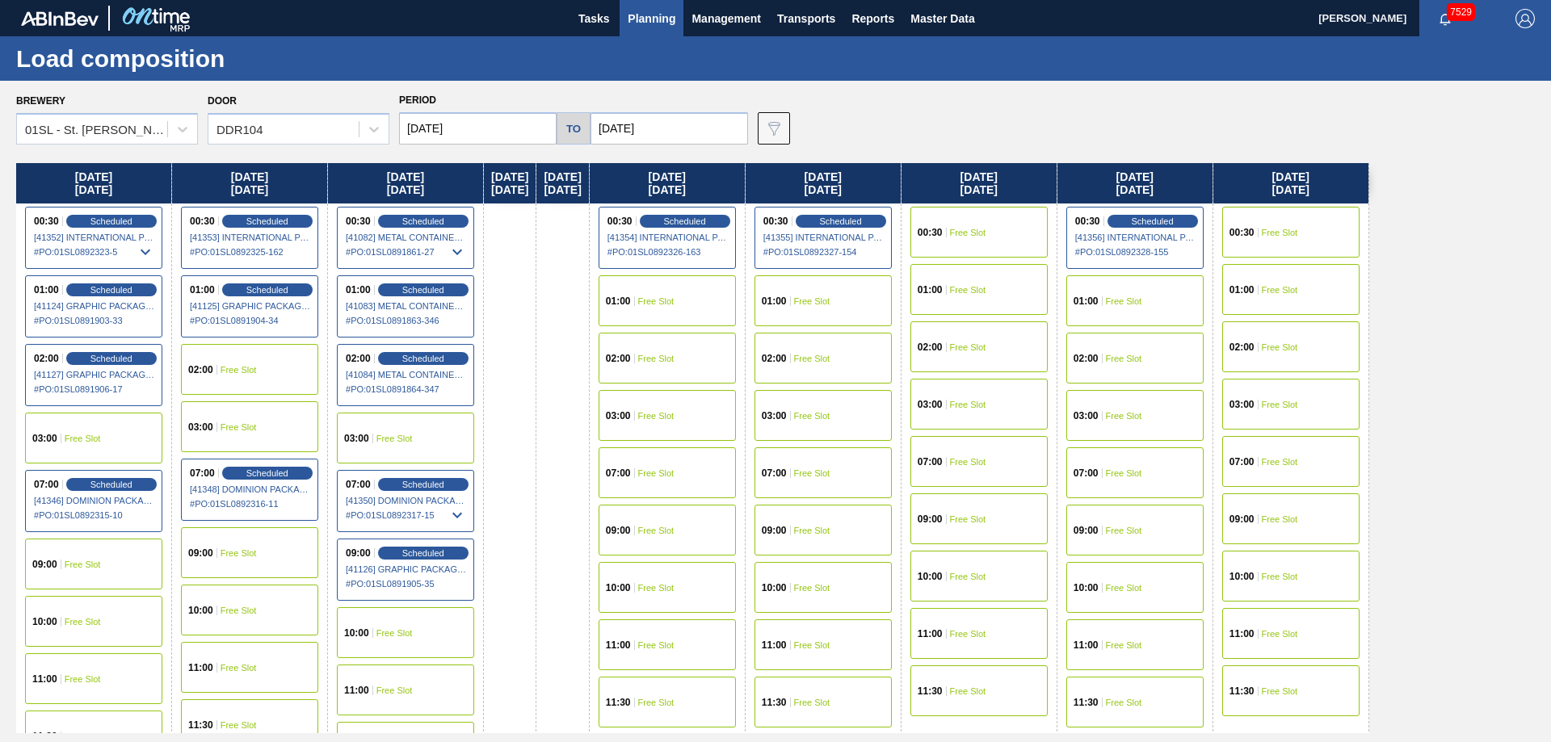
click at [240, 547] on div "09:00 Free Slot" at bounding box center [249, 553] width 137 height 51
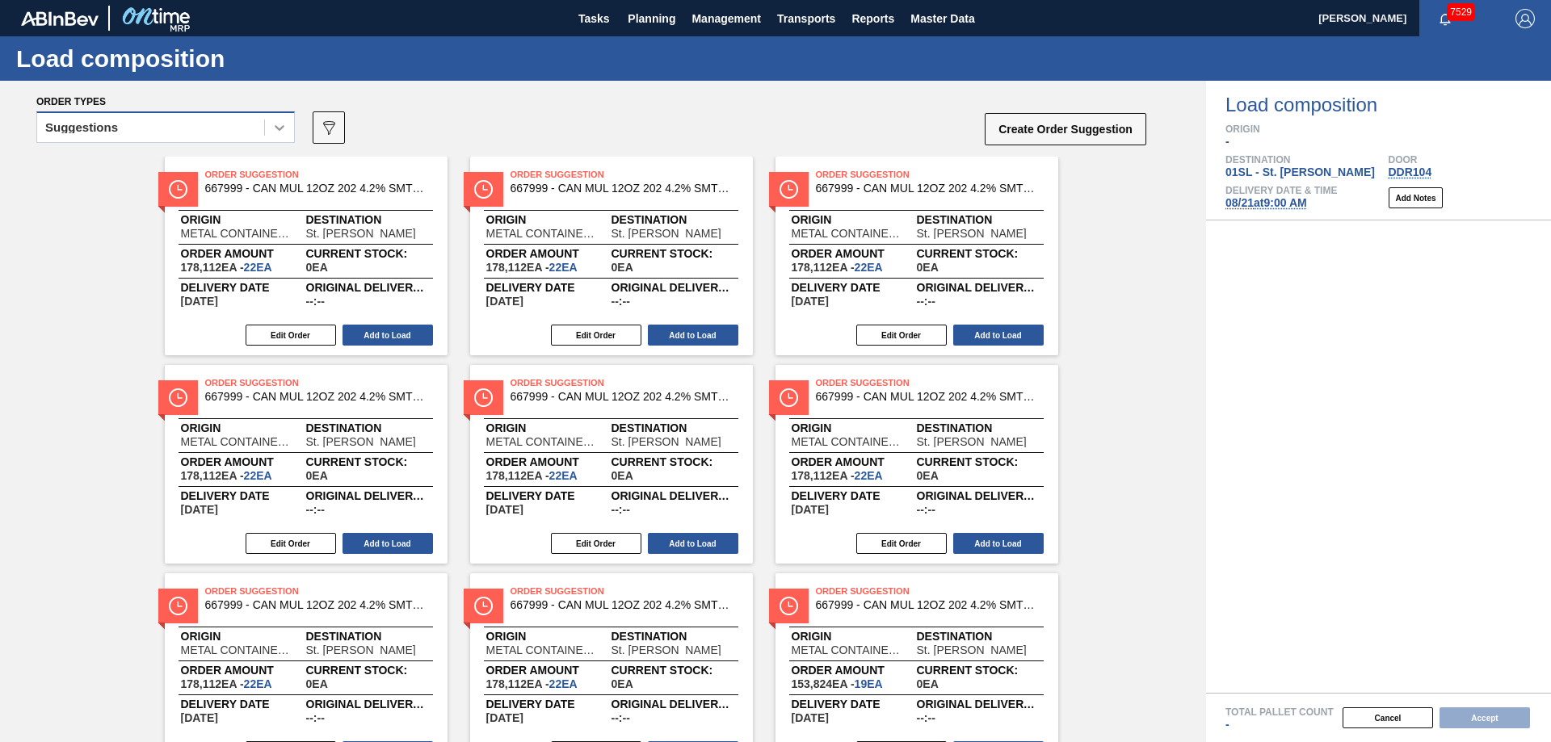
click at [275, 137] on div at bounding box center [279, 127] width 29 height 29
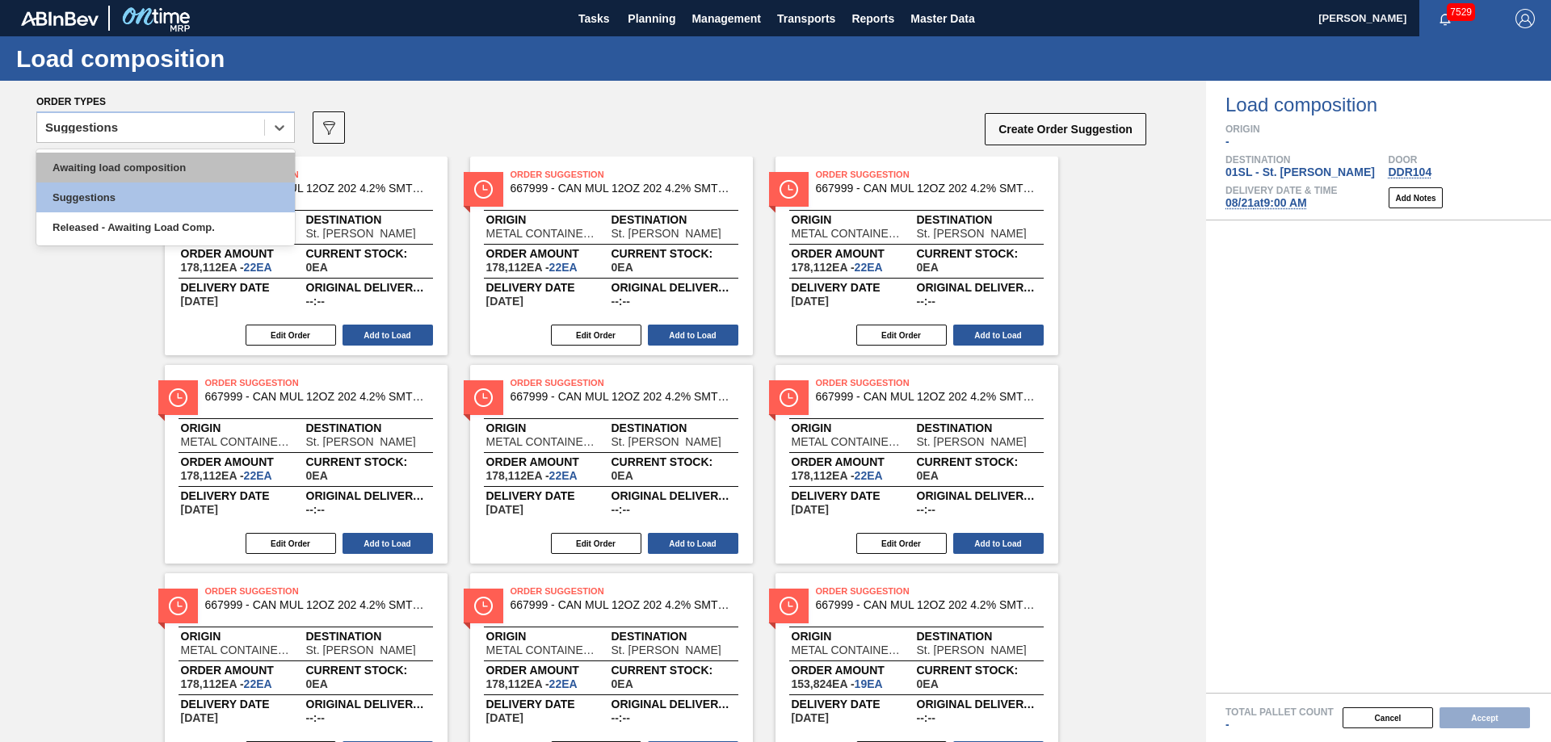
click at [219, 166] on div "Awaiting load composition" at bounding box center [165, 168] width 259 height 30
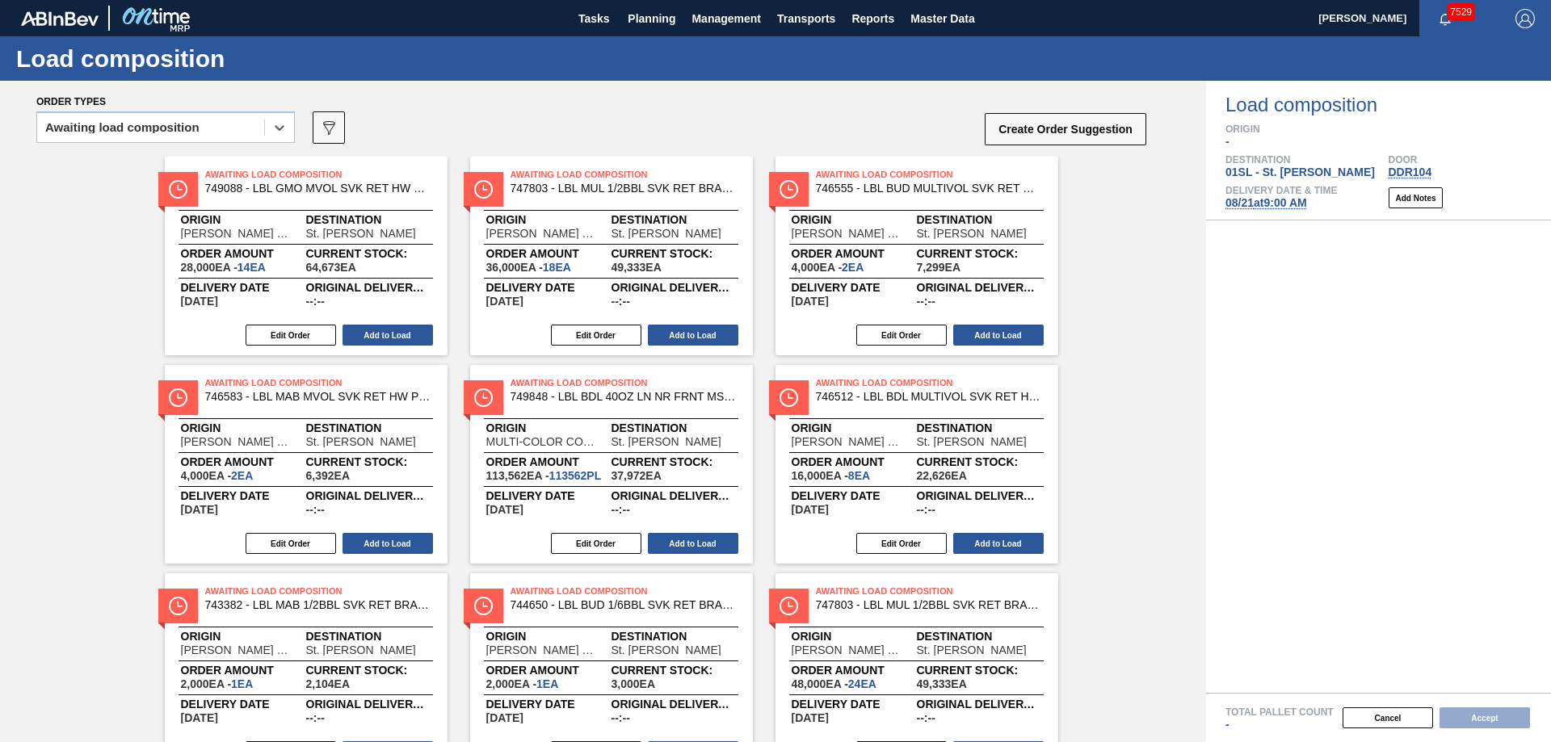
scroll to position [287, 0]
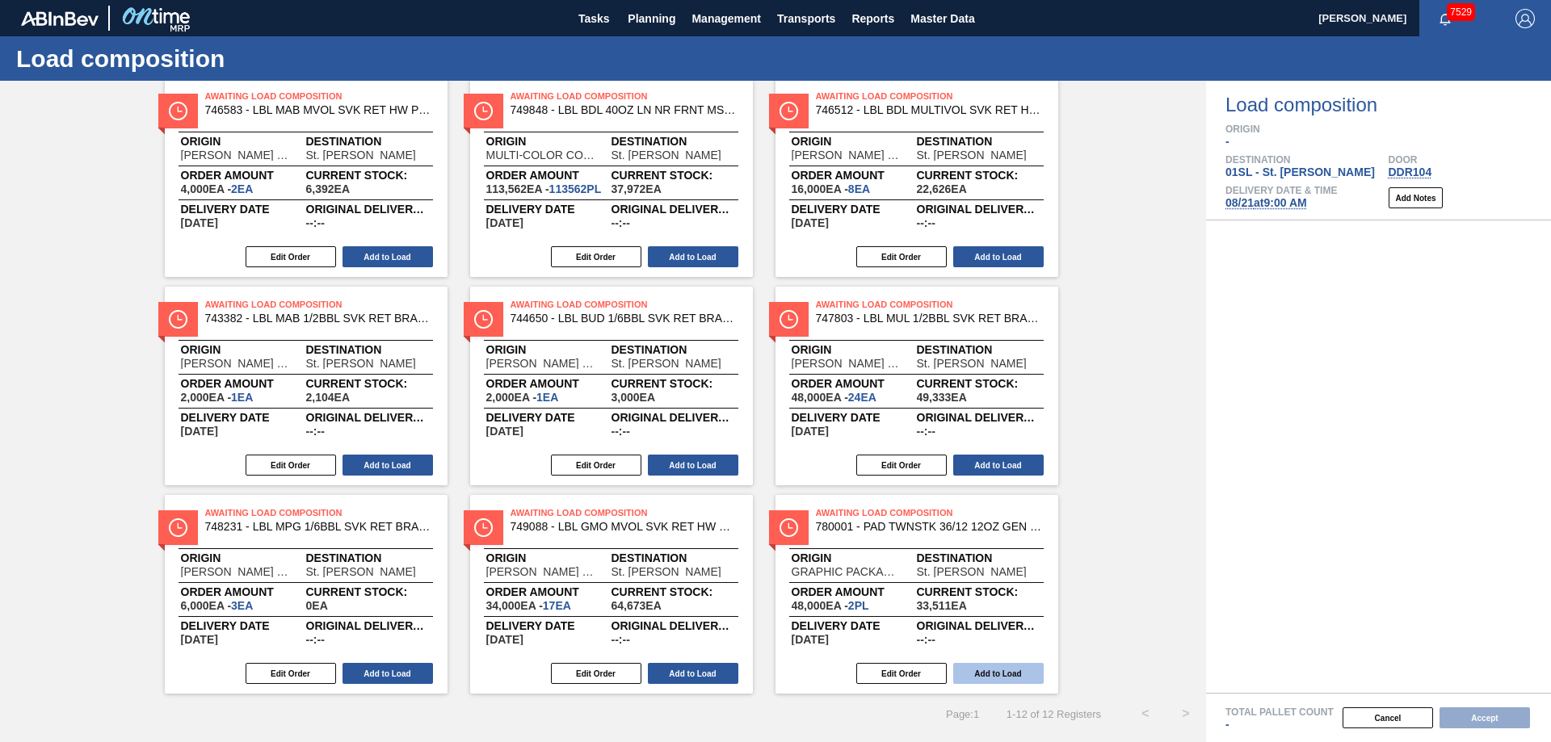
click at [973, 668] on button "Add to Load" at bounding box center [998, 673] width 90 height 21
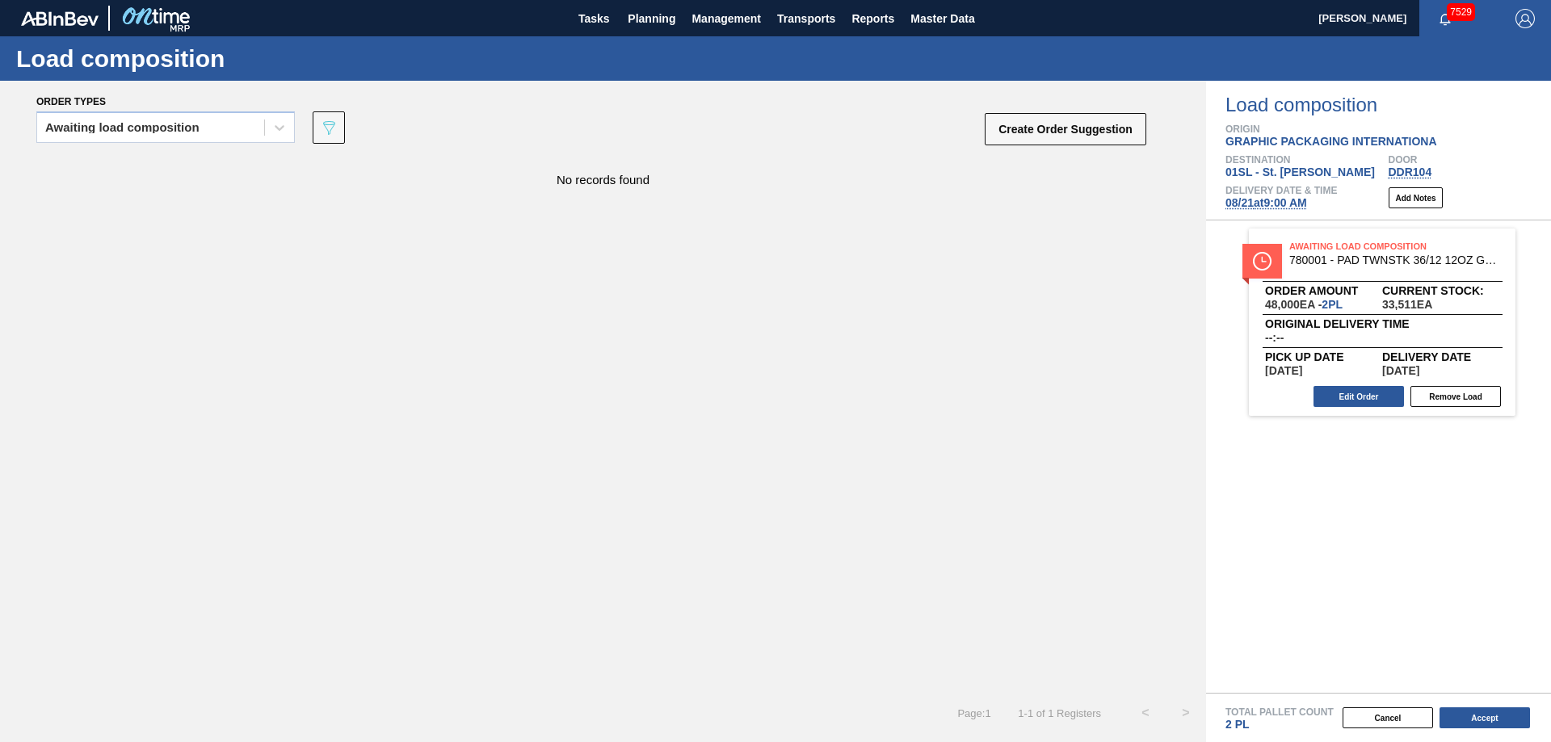
scroll to position [0, 0]
click at [1019, 130] on button "Create Order Suggestion" at bounding box center [1066, 129] width 162 height 32
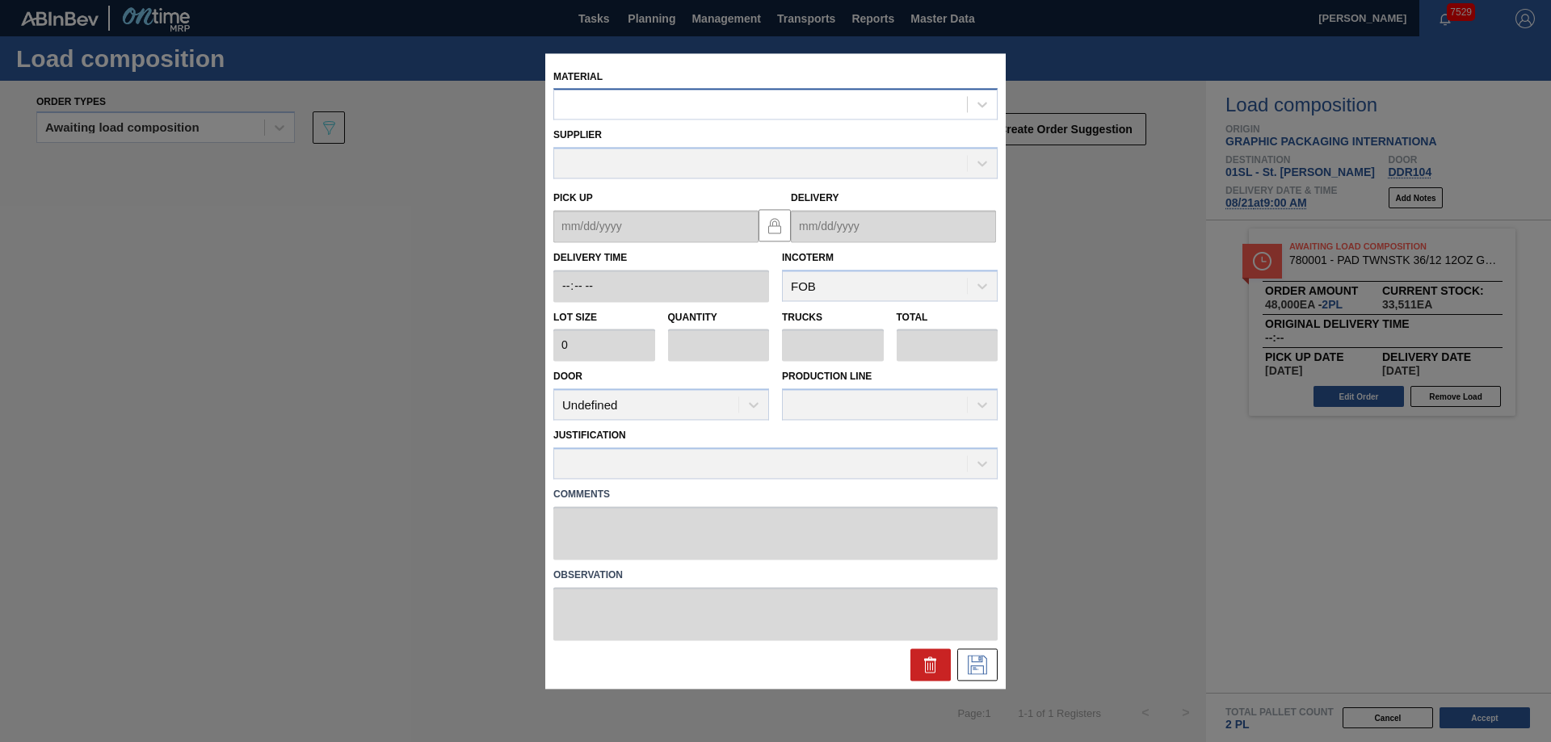
drag, startPoint x: 856, startPoint y: 110, endPoint x: 847, endPoint y: 106, distance: 9.0
click at [854, 109] on div at bounding box center [760, 104] width 413 height 23
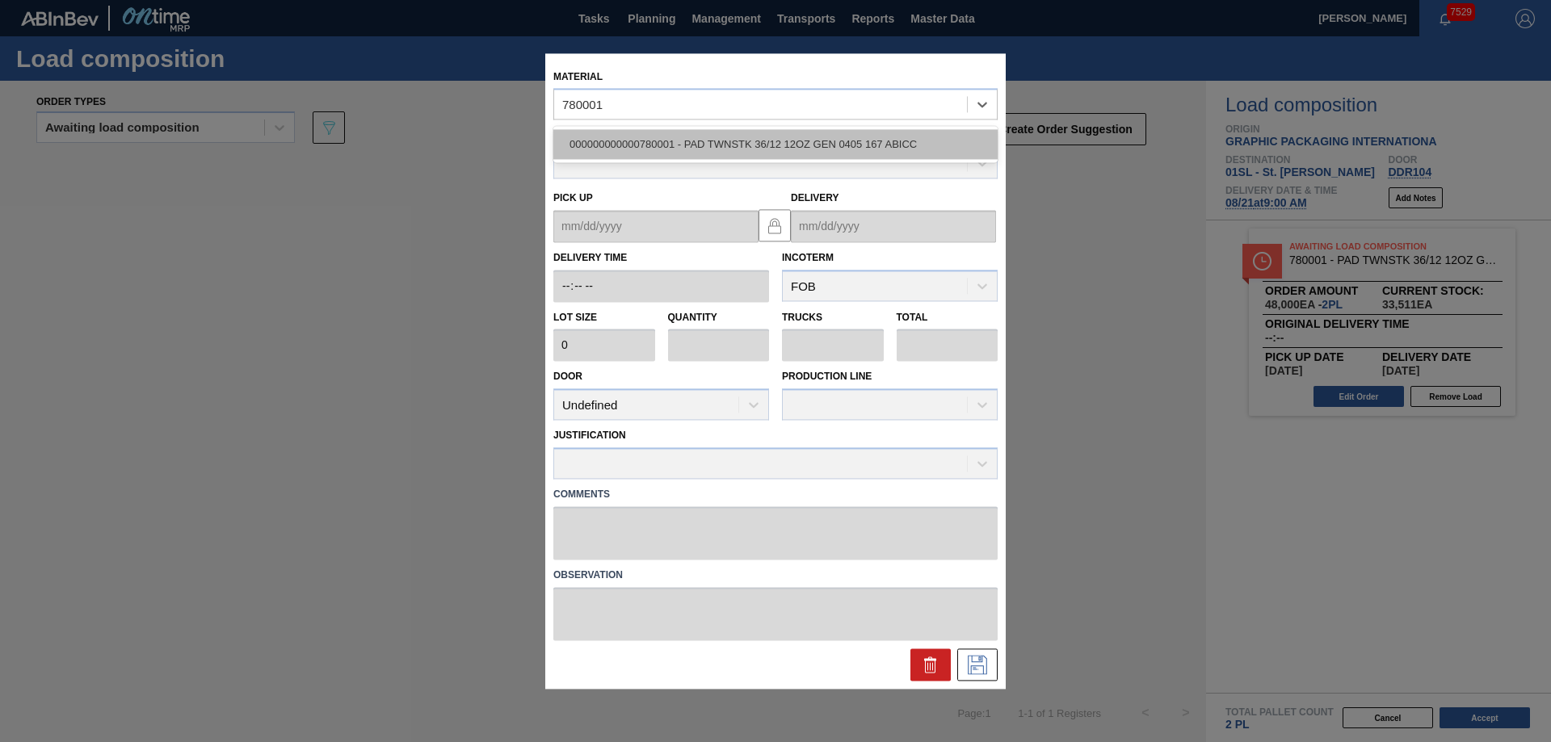
click at [864, 140] on div "000000000000780001 - PAD TWNSTK 36/12 12OZ GEN 0405 167 ABICC" at bounding box center [775, 145] width 444 height 30
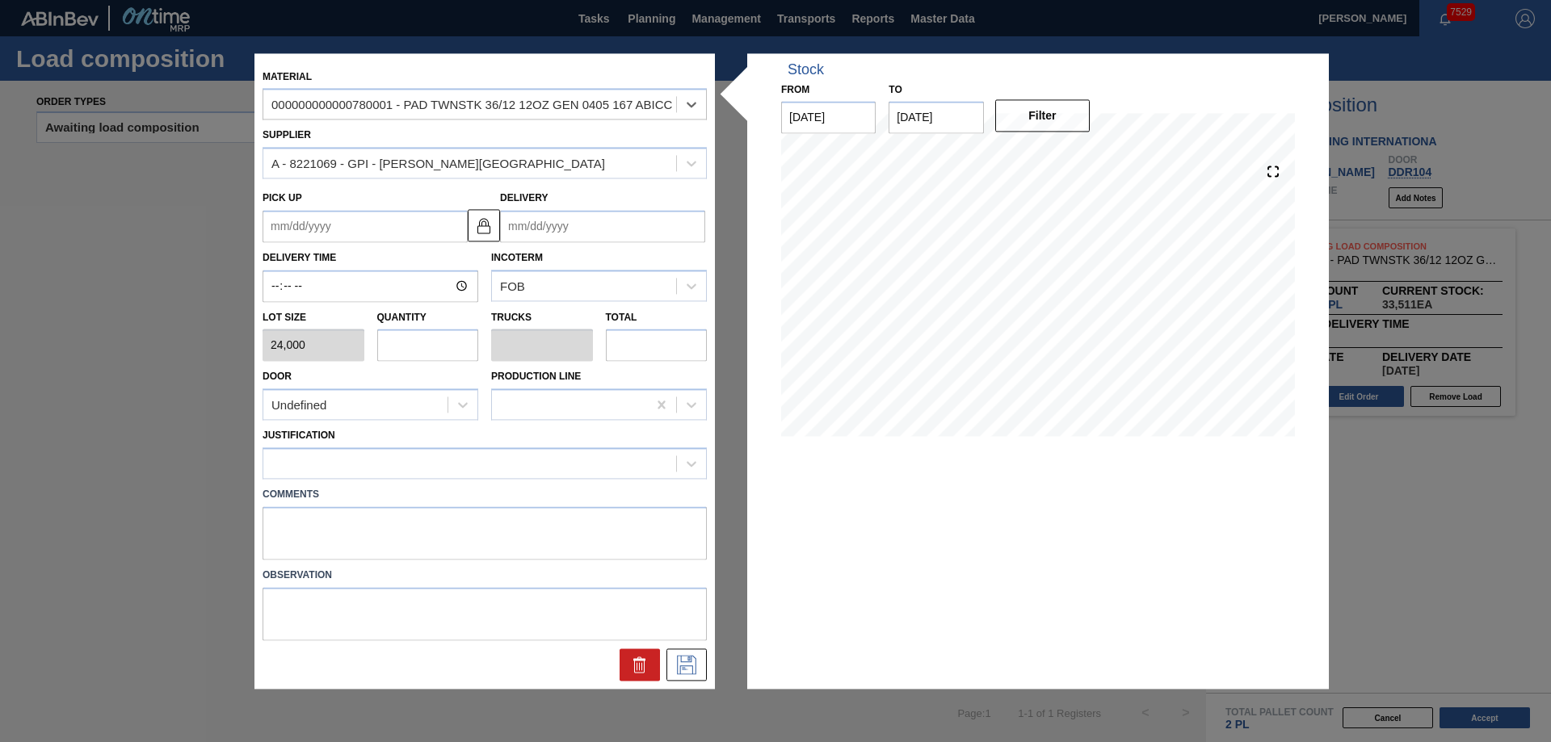
click at [596, 203] on div "Delivery" at bounding box center [602, 215] width 205 height 56
click at [601, 214] on input "Delivery" at bounding box center [602, 226] width 205 height 32
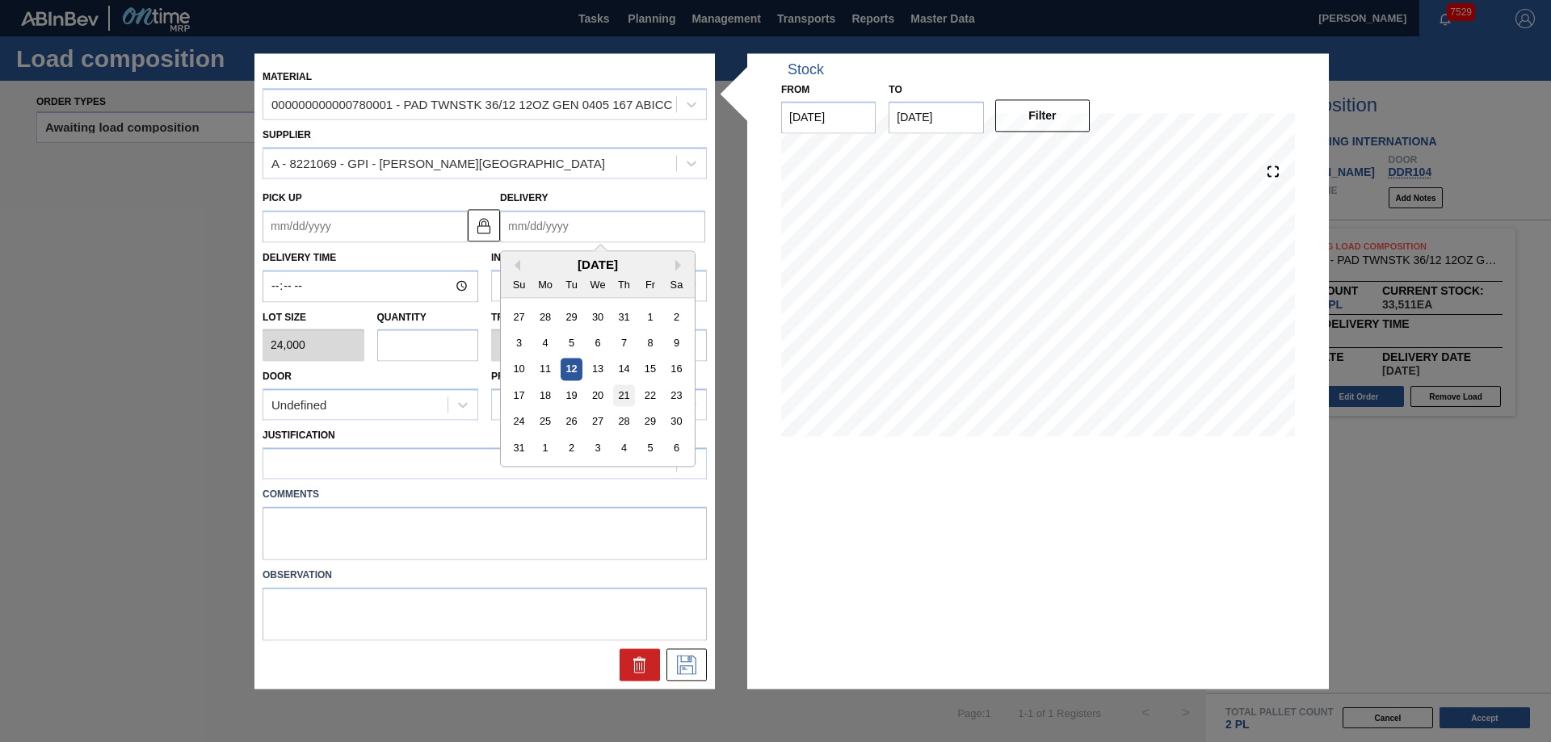
click at [621, 406] on div "21" at bounding box center [624, 396] width 22 height 22
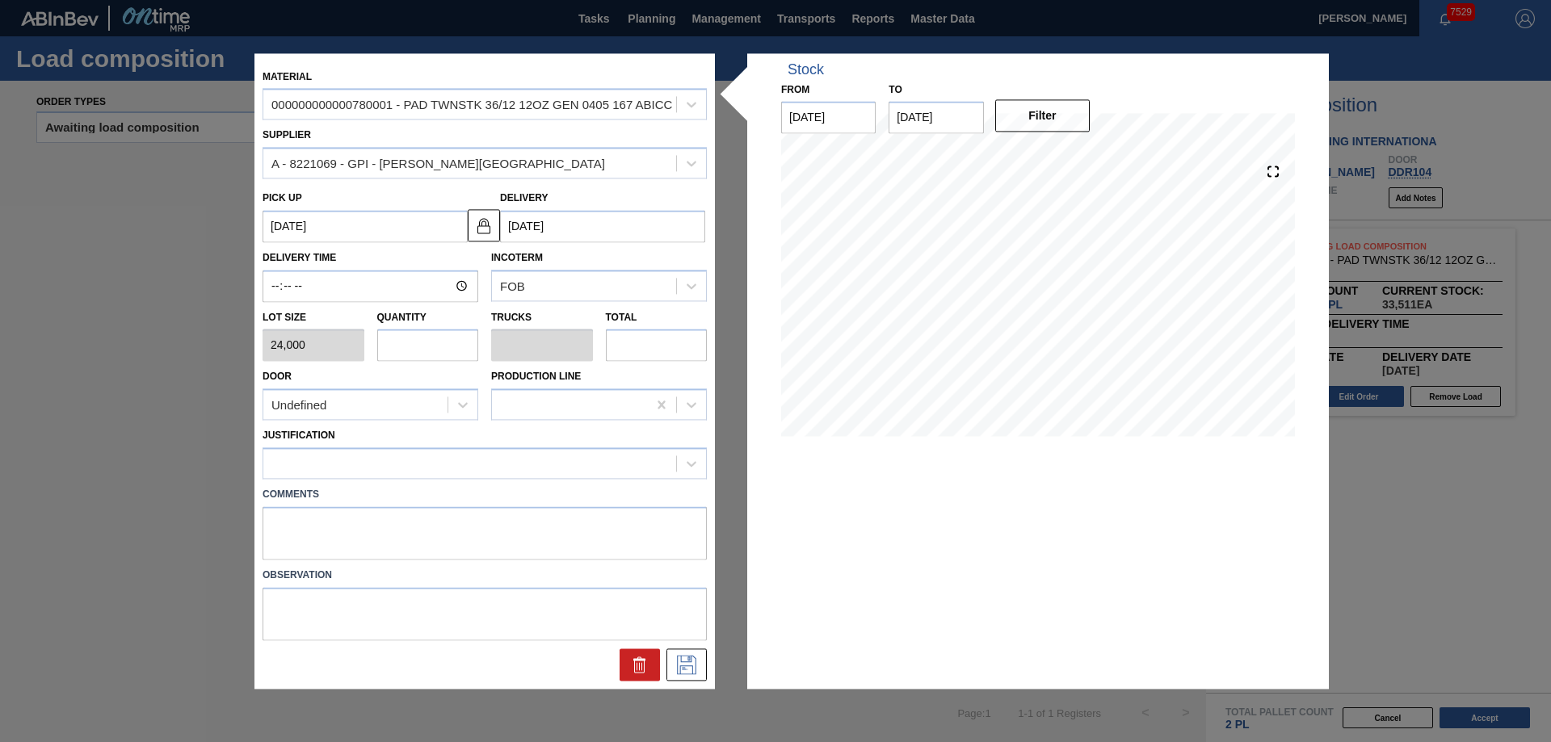
click at [440, 347] on input "text" at bounding box center [428, 346] width 102 height 32
click at [355, 398] on div "Undefined" at bounding box center [355, 404] width 184 height 23
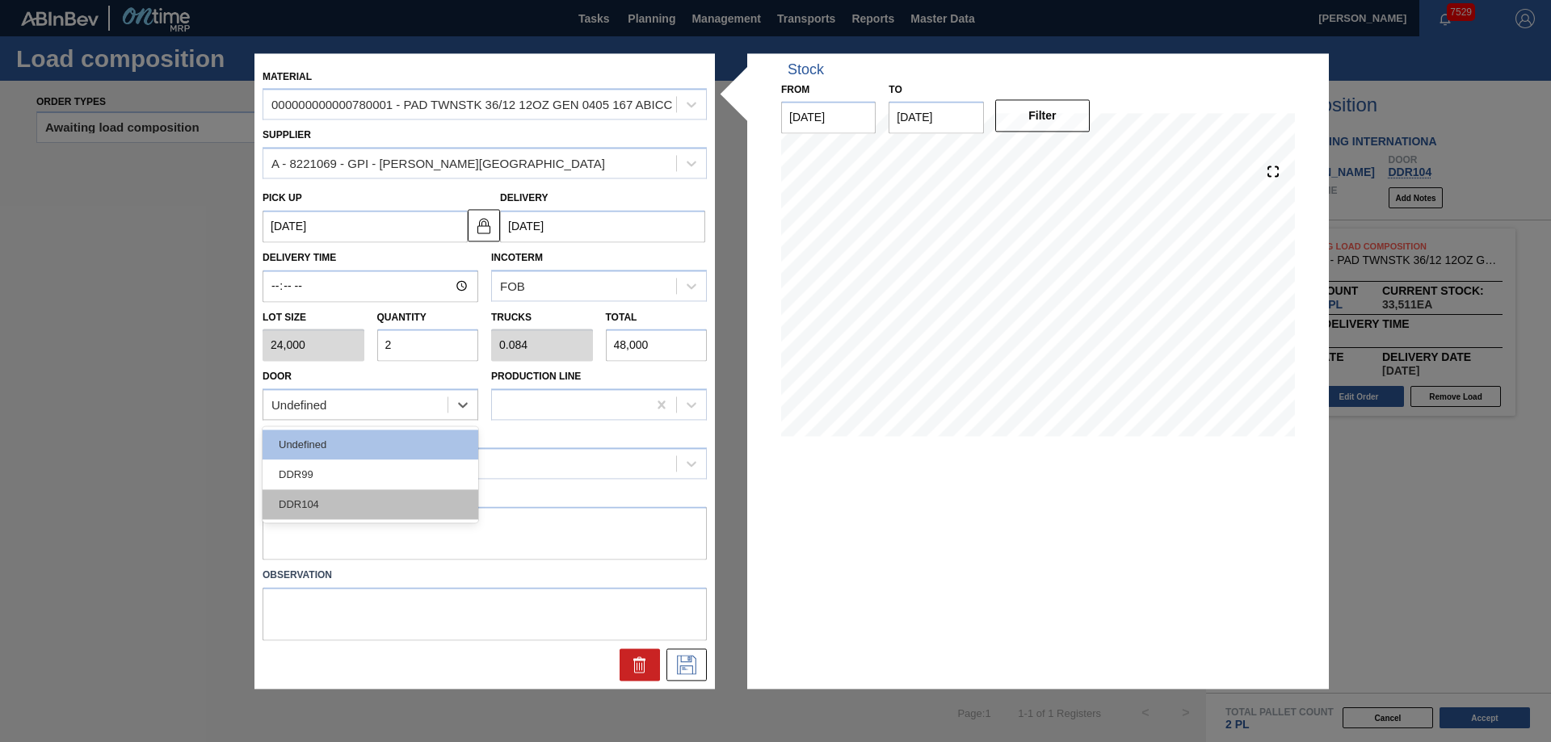
click at [335, 496] on div "DDR104" at bounding box center [371, 505] width 216 height 30
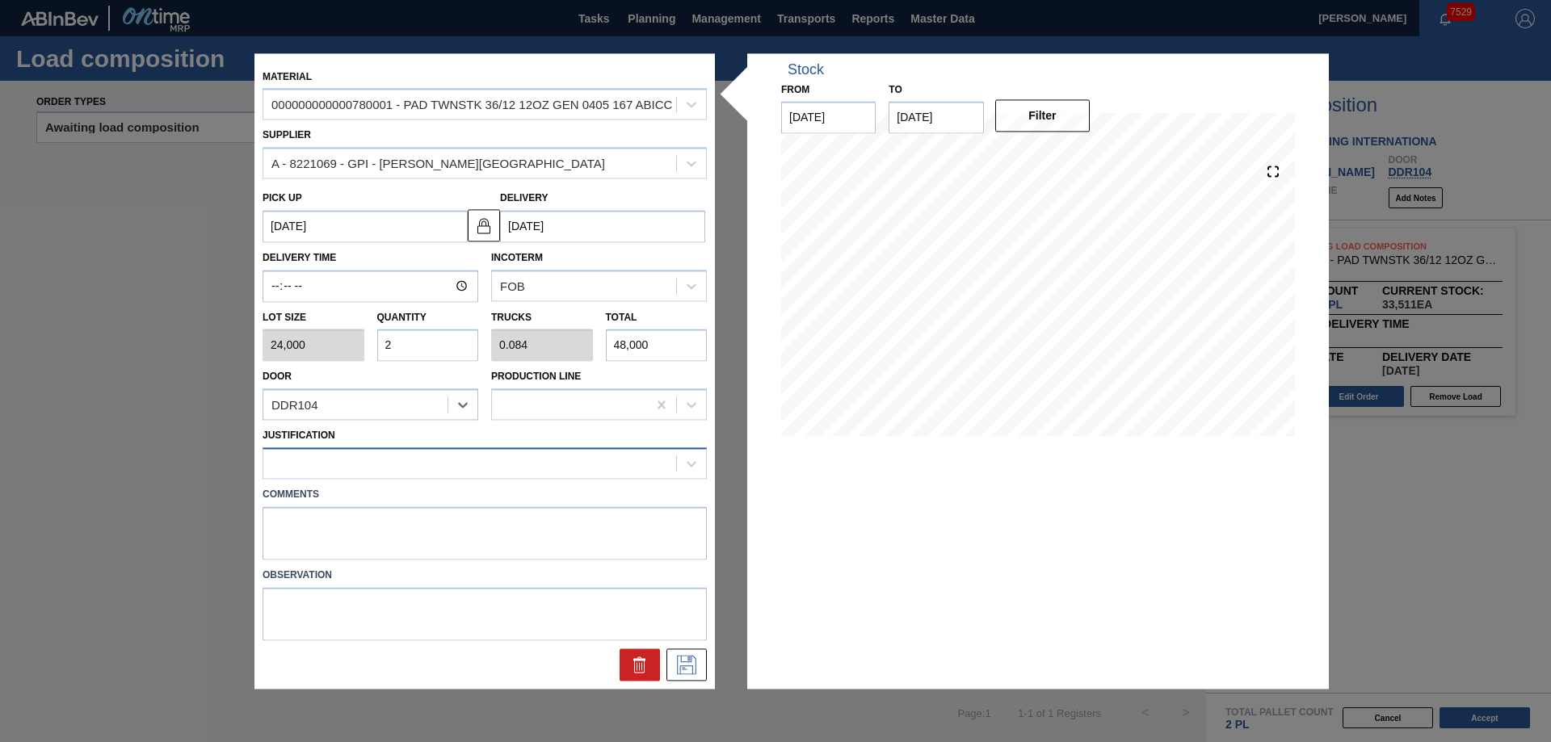
click at [374, 452] on div at bounding box center [469, 463] width 413 height 23
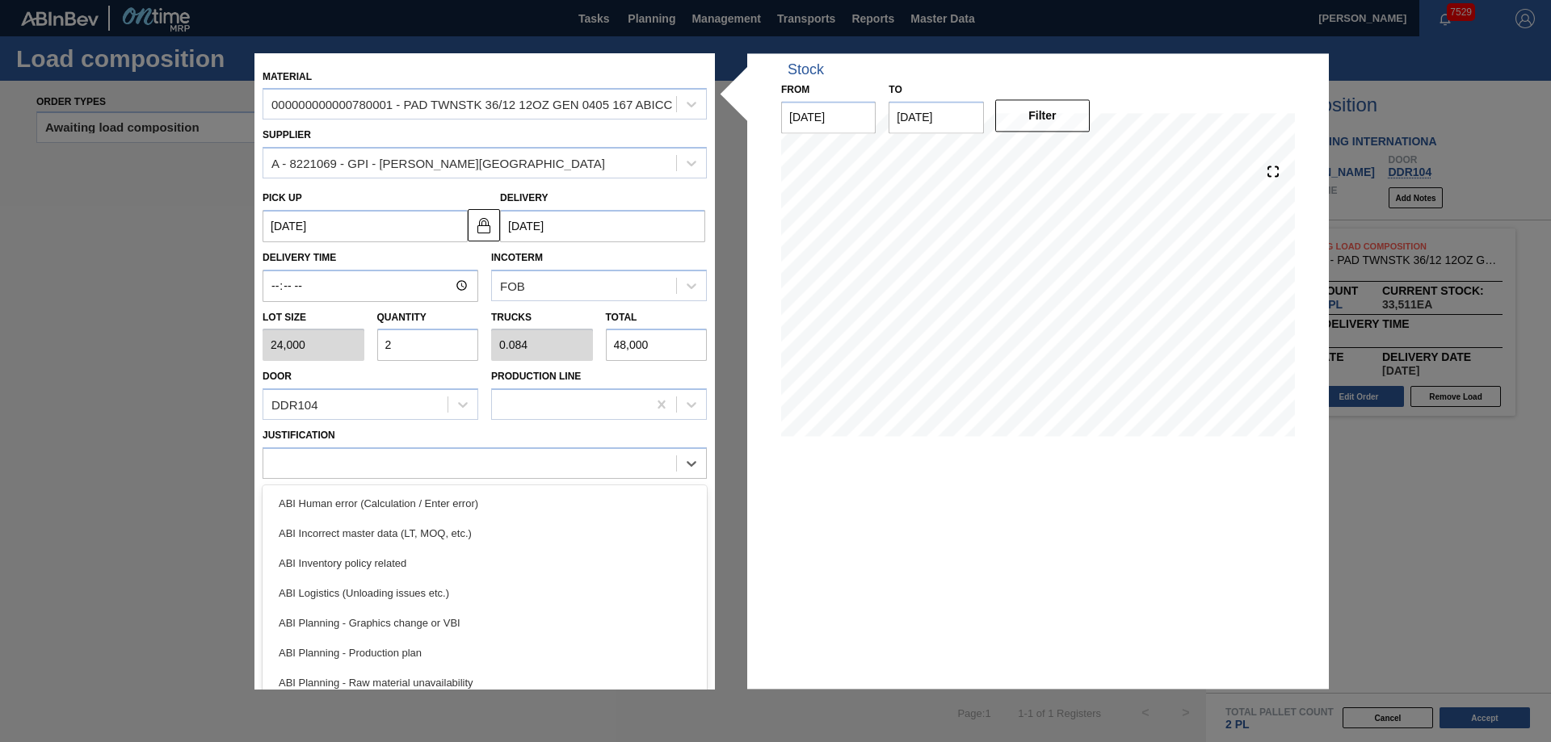
scroll to position [162, 0]
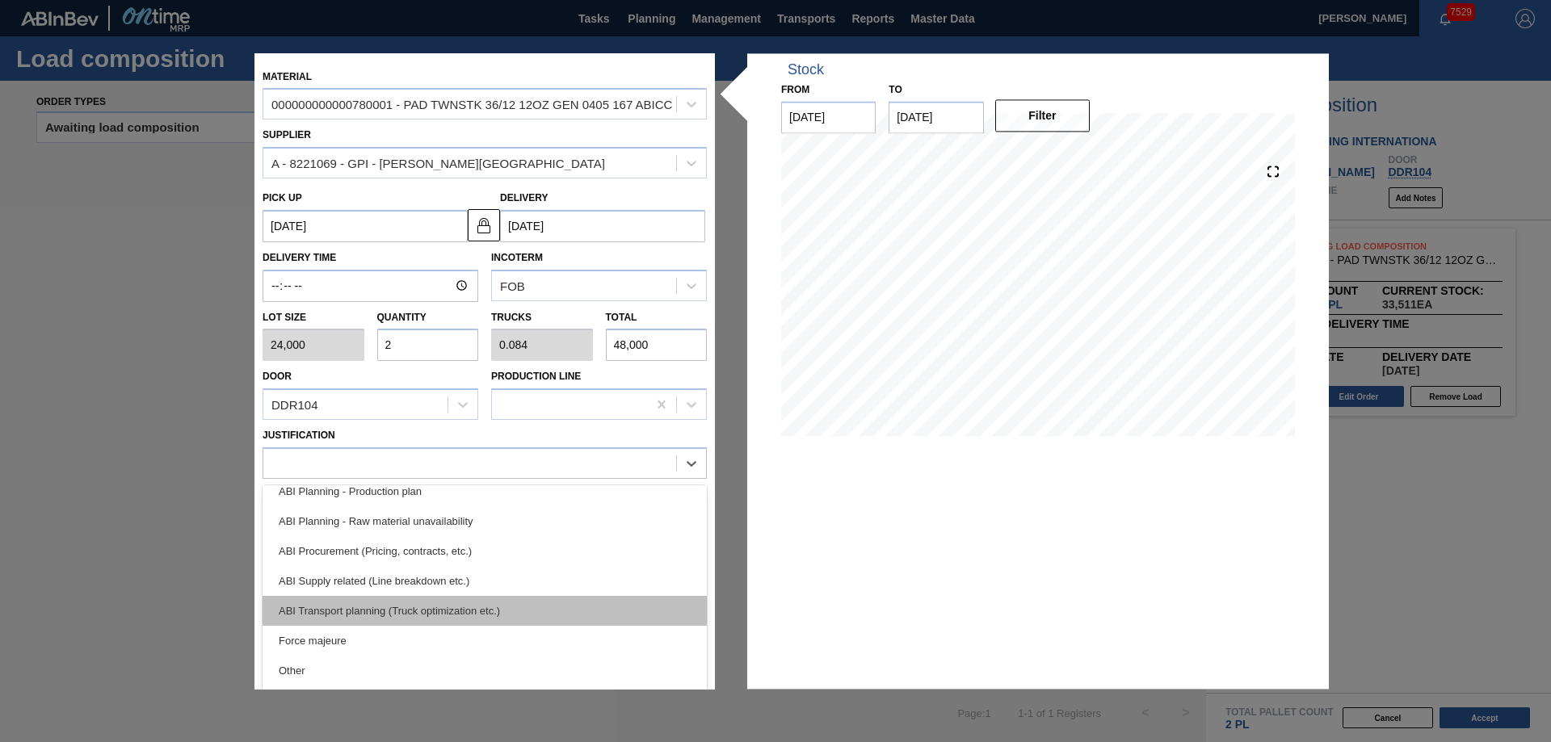
click at [442, 603] on div "ABI Transport planning (Truck optimization etc.)" at bounding box center [485, 611] width 444 height 30
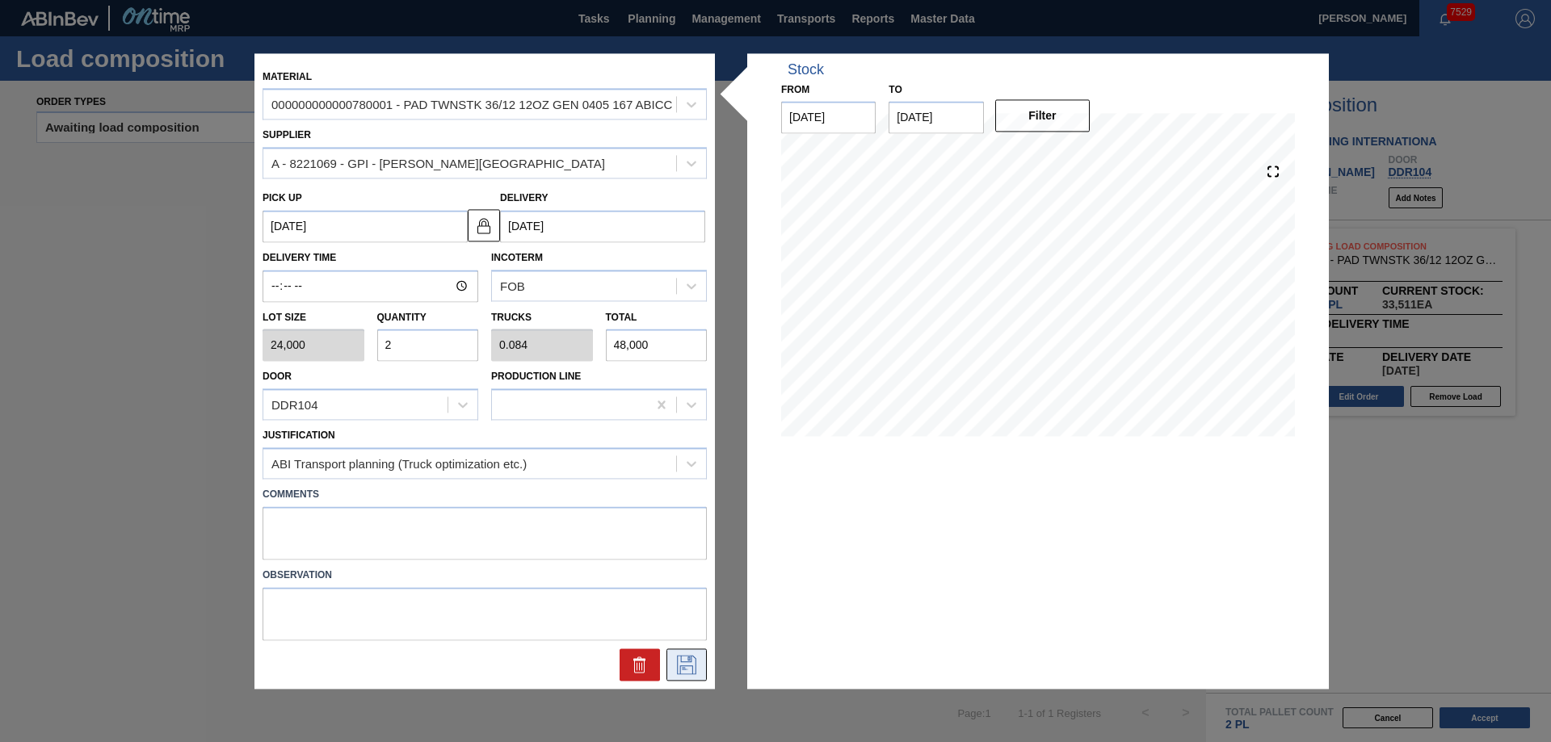
click at [687, 664] on icon at bounding box center [687, 664] width 26 height 19
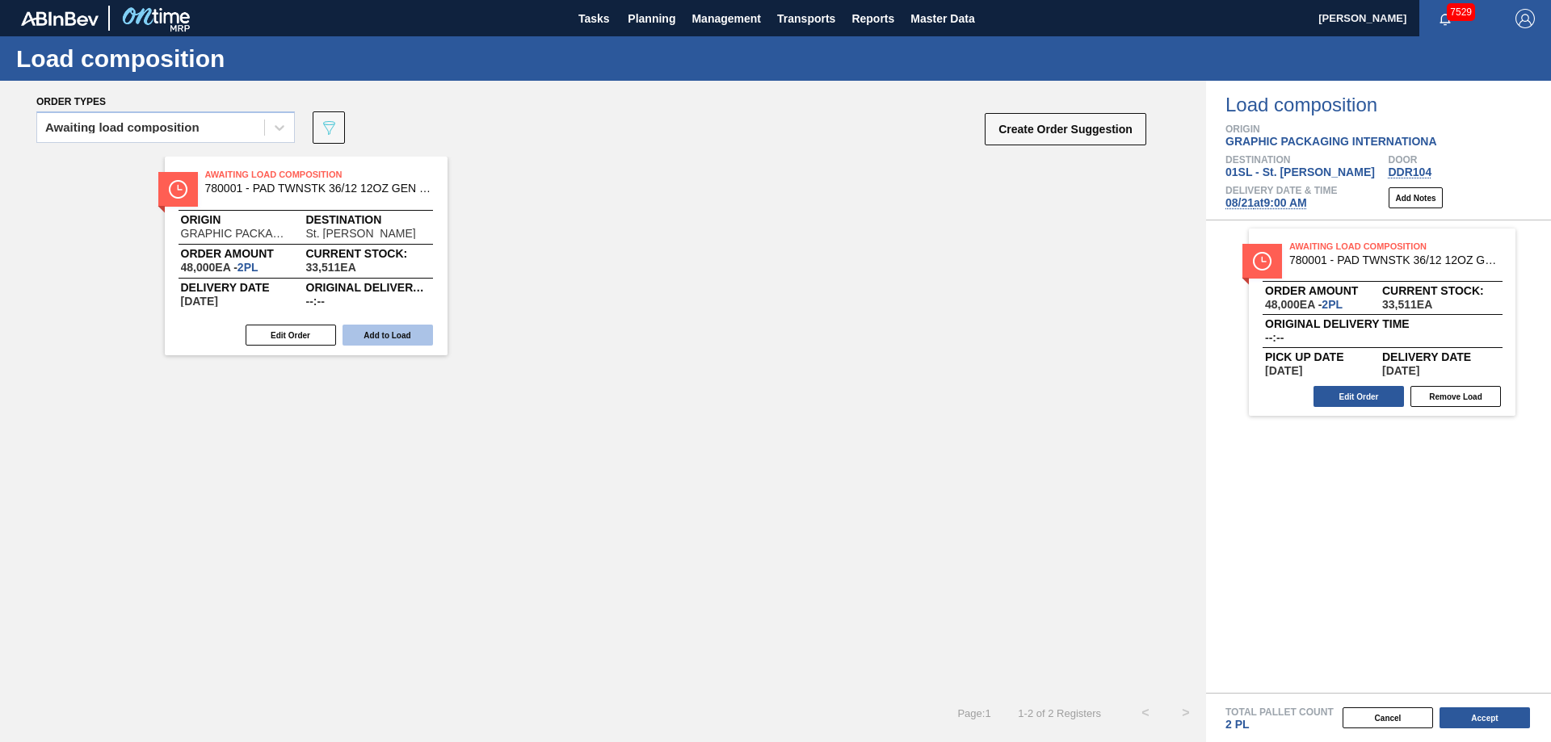
click at [396, 326] on button "Add to Load" at bounding box center [388, 335] width 90 height 21
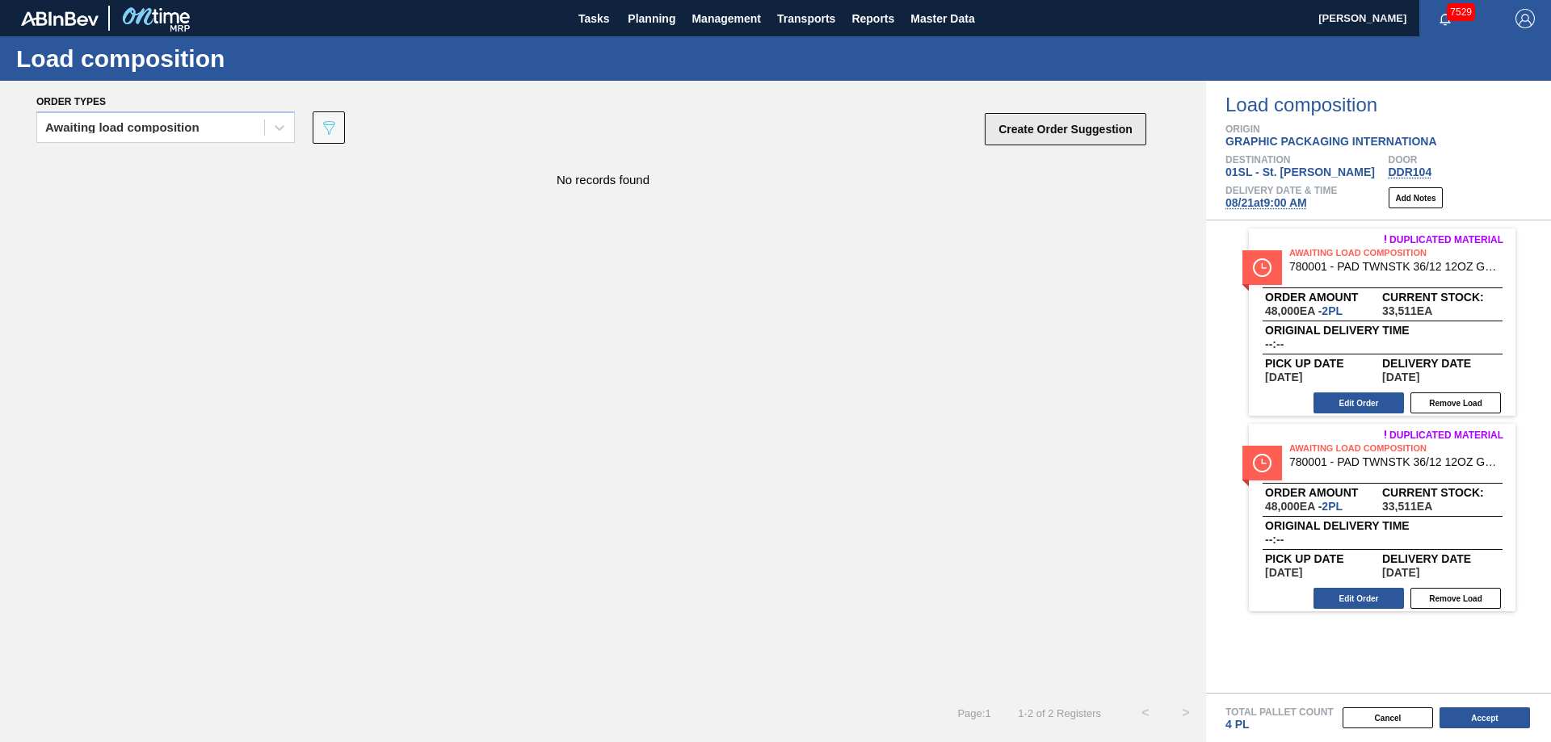
click at [1068, 128] on button "Create Order Suggestion" at bounding box center [1066, 129] width 162 height 32
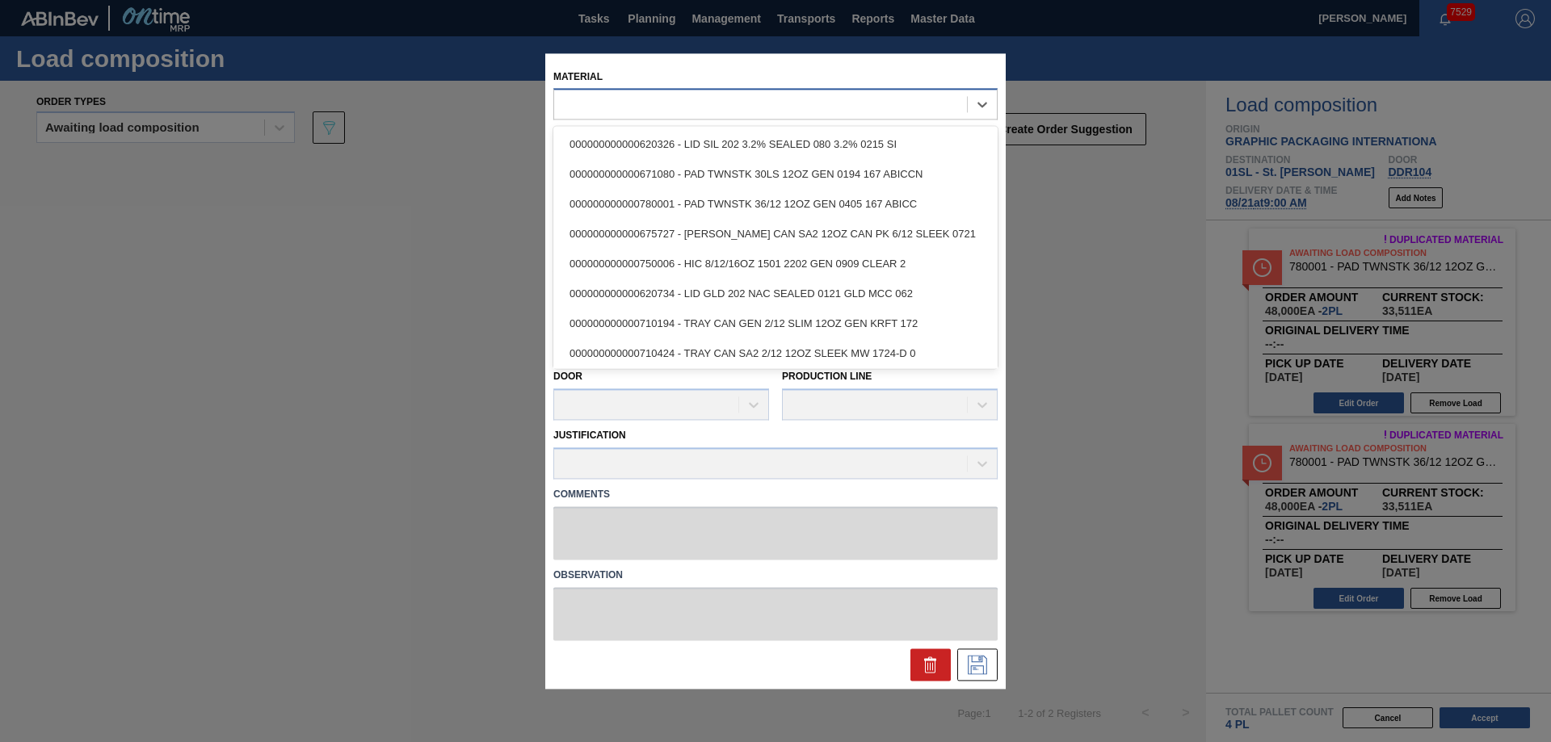
click at [729, 103] on div at bounding box center [760, 104] width 413 height 23
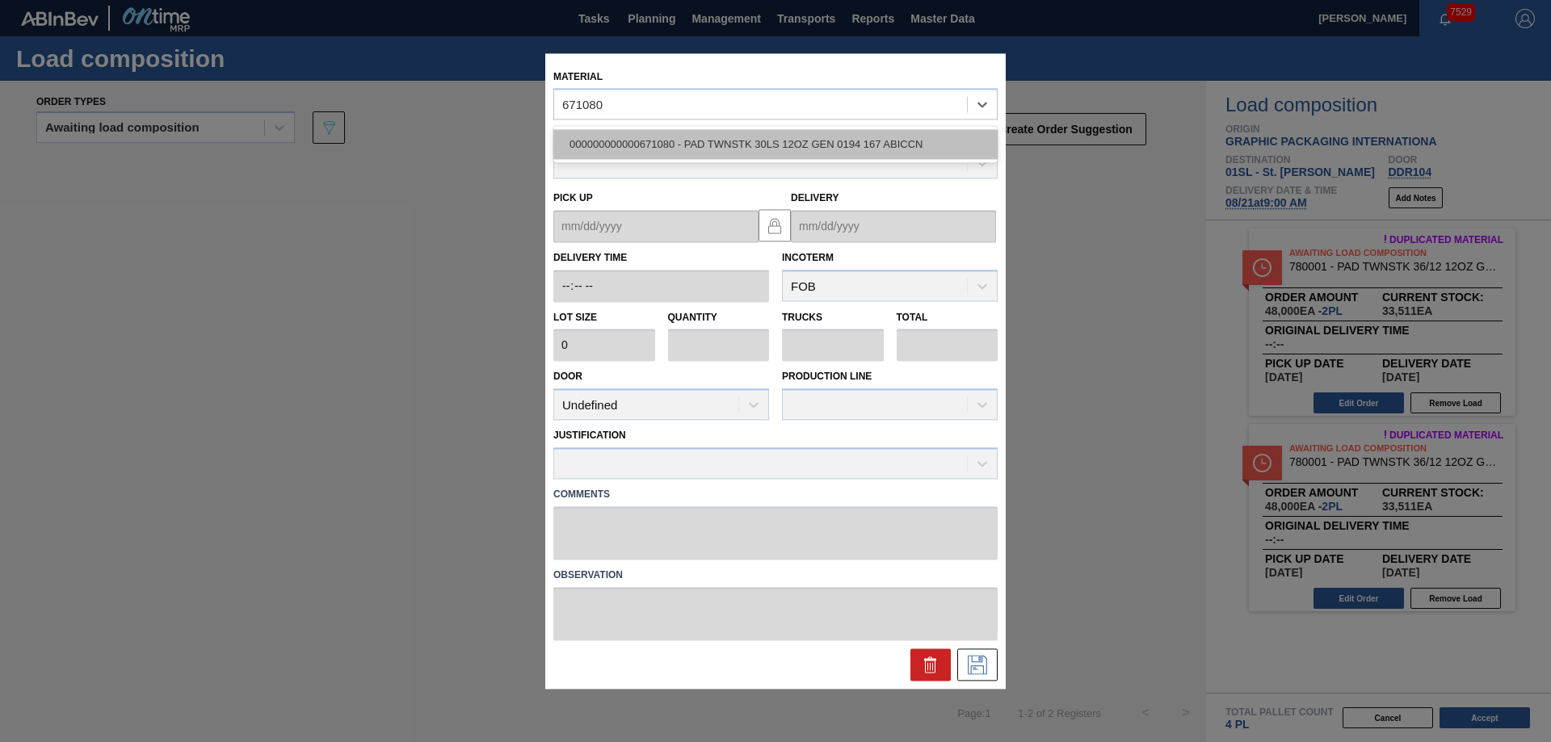
click at [735, 139] on div "000000000000671080 - PAD TWNSTK 30LS 12OZ GEN 0194 167 ABICCN" at bounding box center [775, 145] width 444 height 30
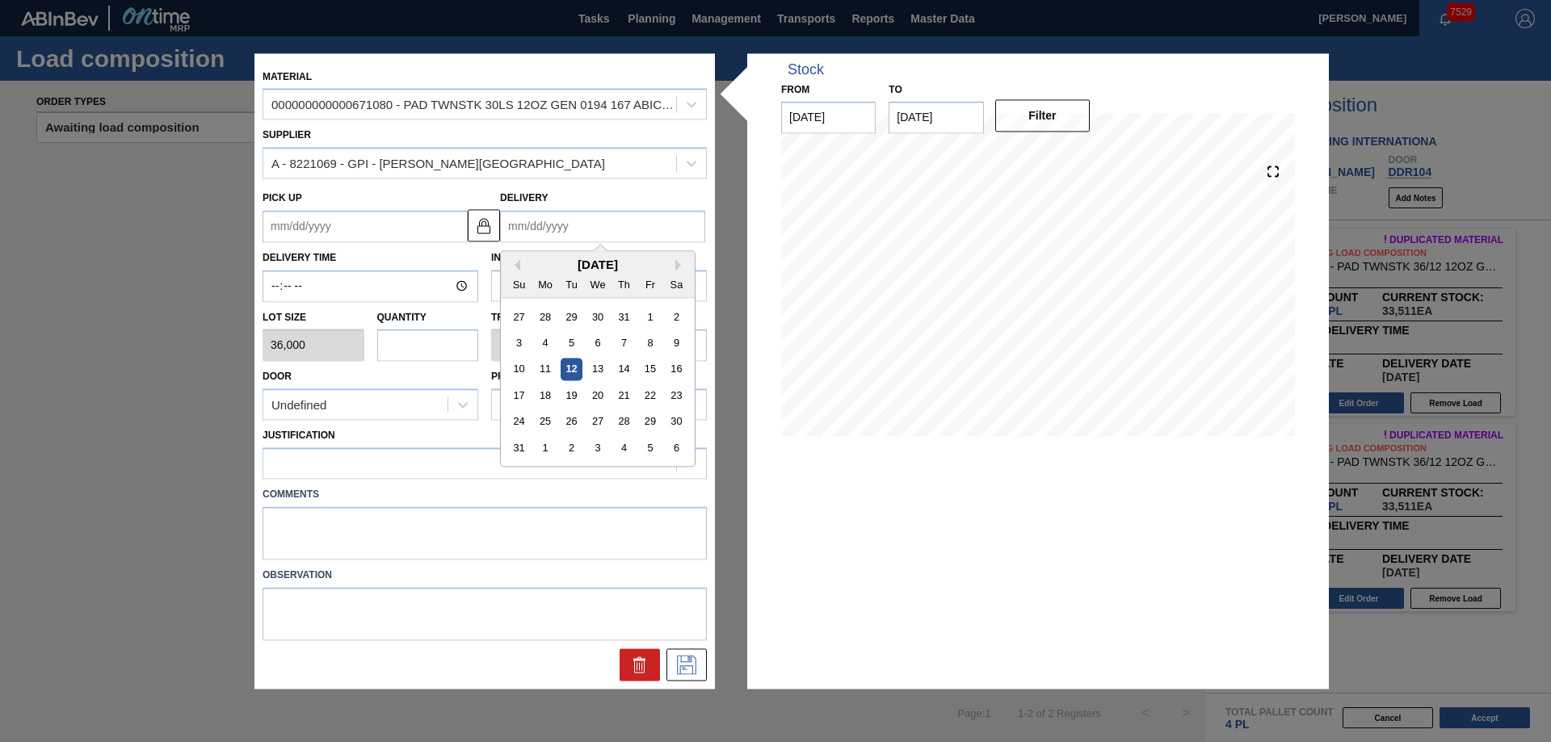
click at [550, 225] on input "Delivery" at bounding box center [602, 226] width 205 height 32
click at [625, 407] on div "17 18 19 20 21 22 23" at bounding box center [597, 396] width 183 height 26
click at [619, 406] on div "21" at bounding box center [624, 396] width 22 height 22
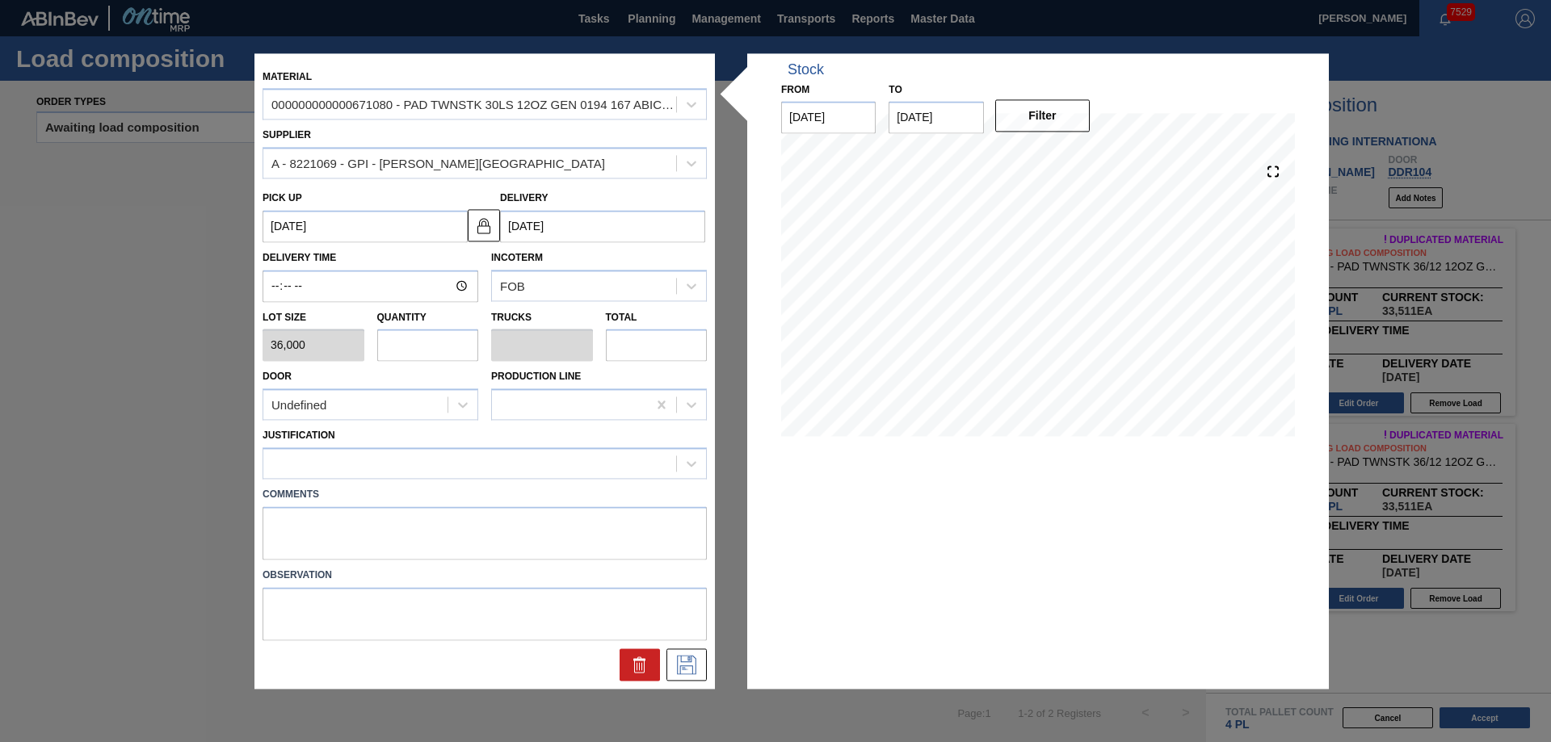
drag, startPoint x: 444, startPoint y: 344, endPoint x: 422, endPoint y: 344, distance: 22.6
click at [433, 344] on input "text" at bounding box center [428, 346] width 102 height 32
click at [389, 398] on div "Undefined" at bounding box center [355, 404] width 184 height 23
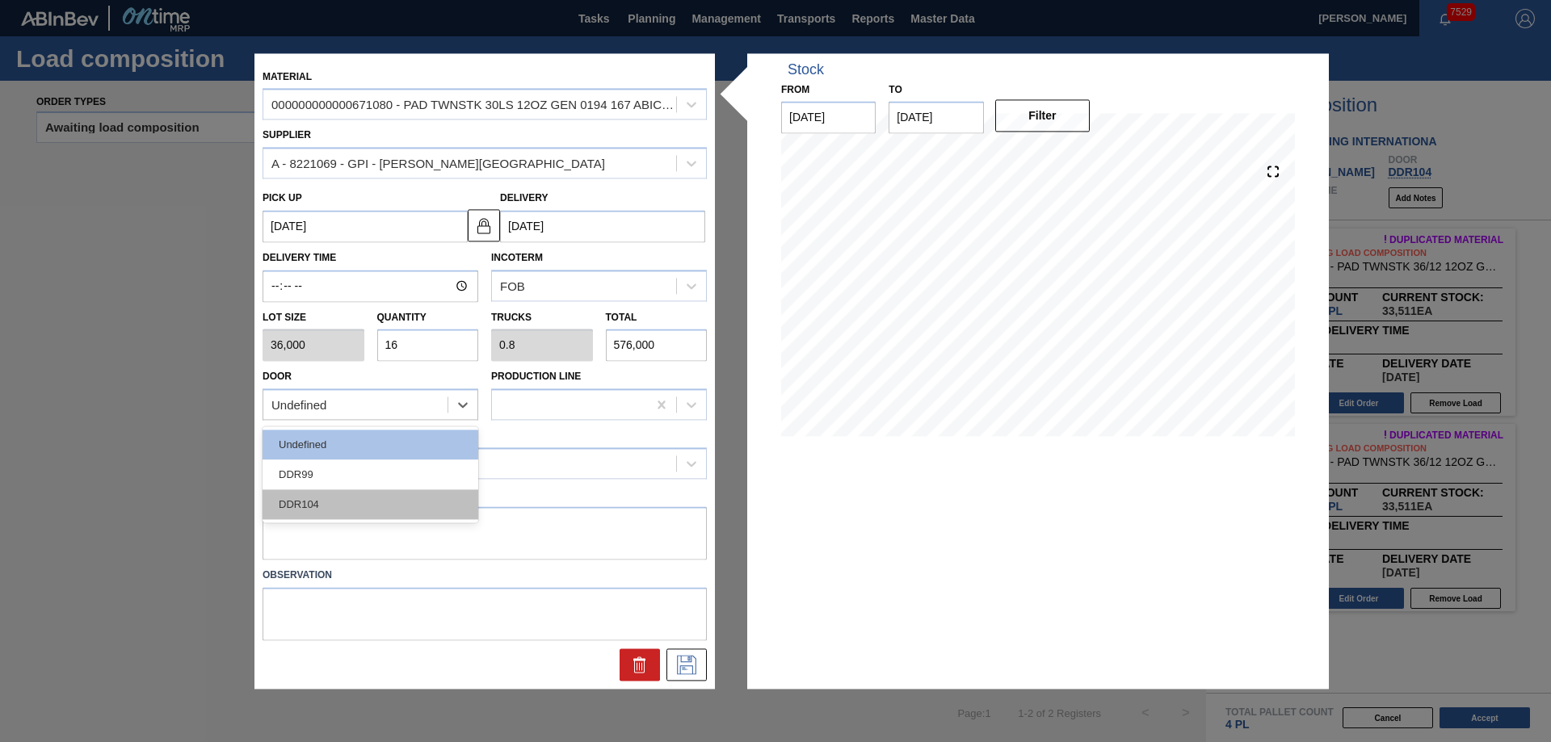
click at [332, 507] on div "DDR104" at bounding box center [371, 505] width 216 height 30
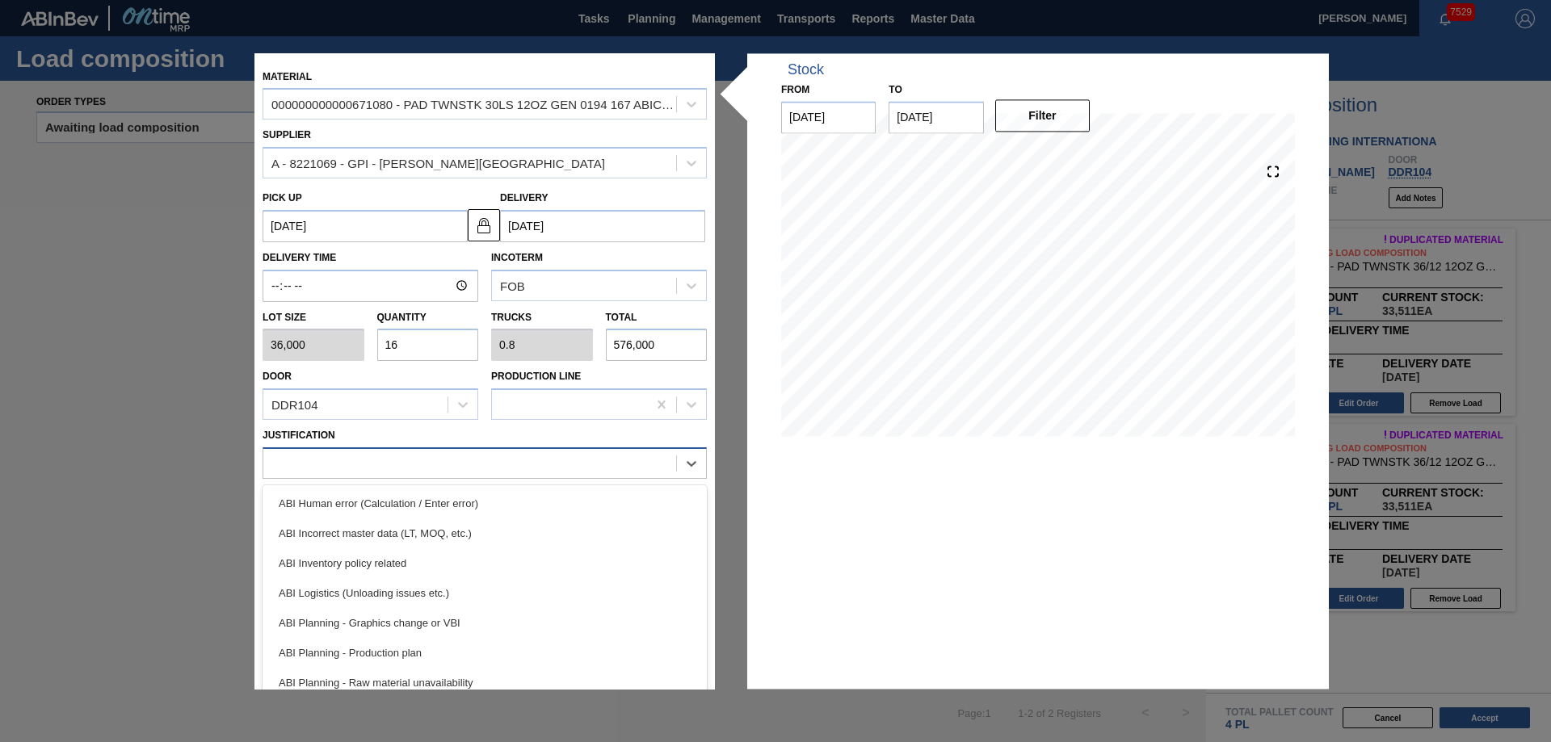
click at [402, 470] on div at bounding box center [469, 463] width 413 height 23
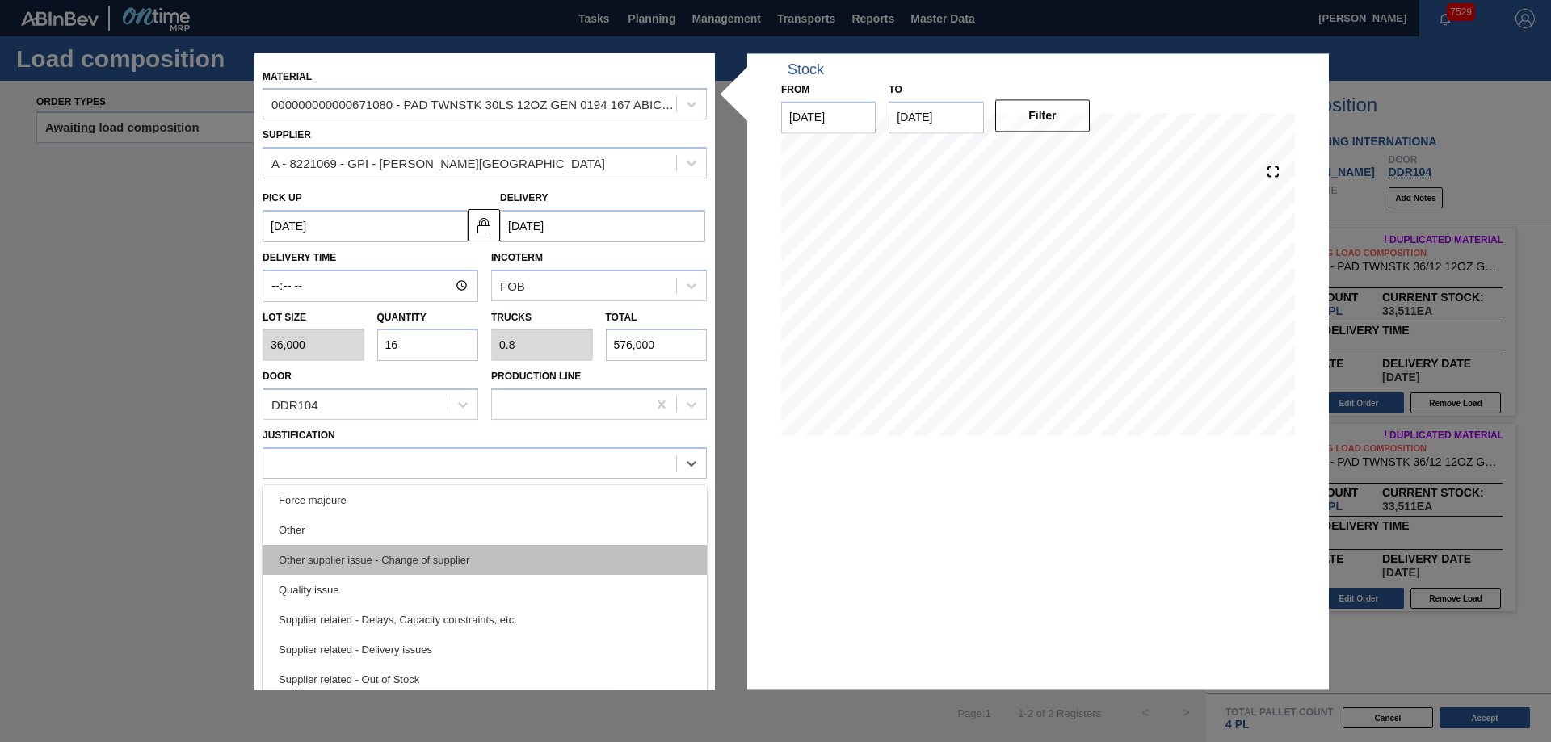
scroll to position [221, 0]
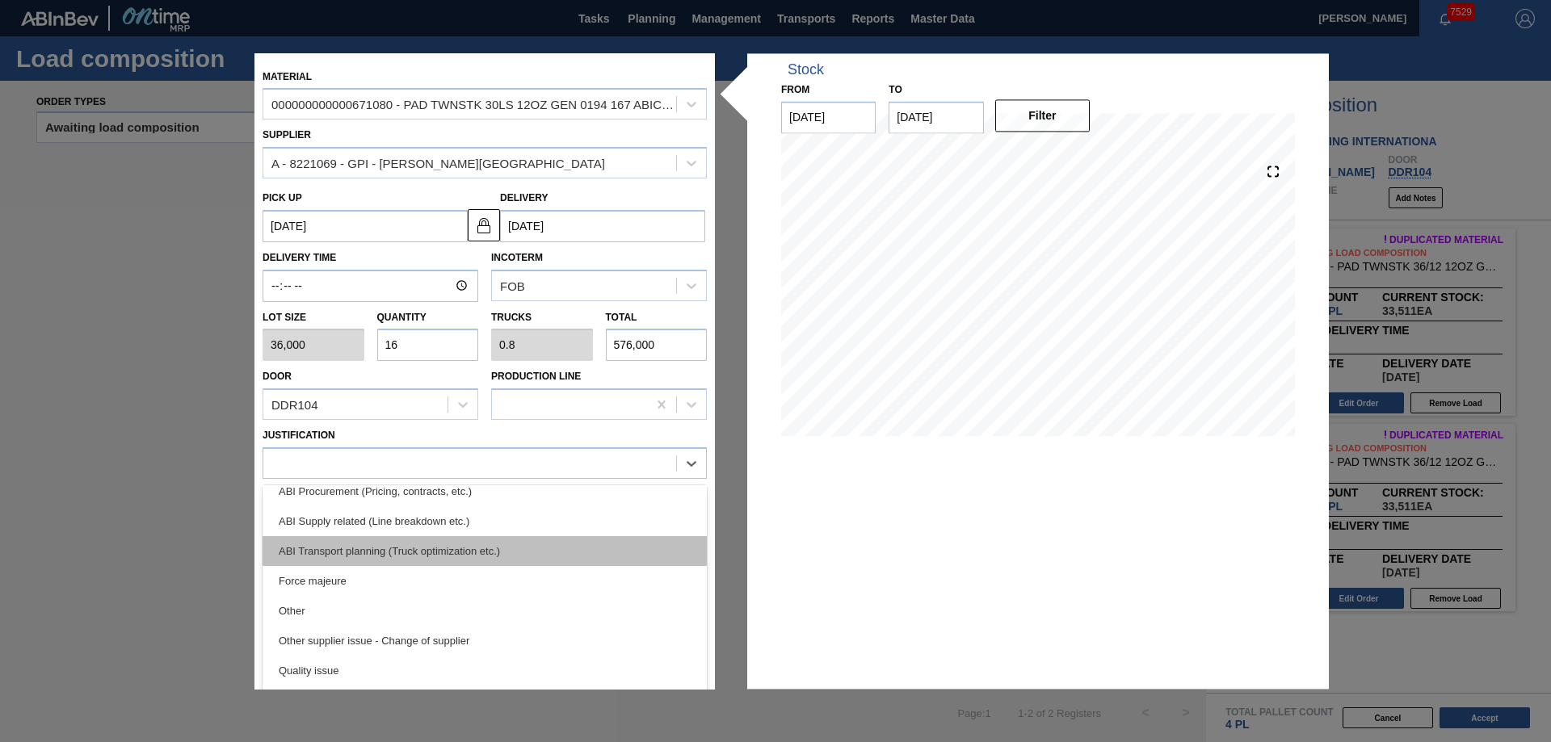
click at [427, 547] on div "ABI Transport planning (Truck optimization etc.)" at bounding box center [485, 551] width 444 height 30
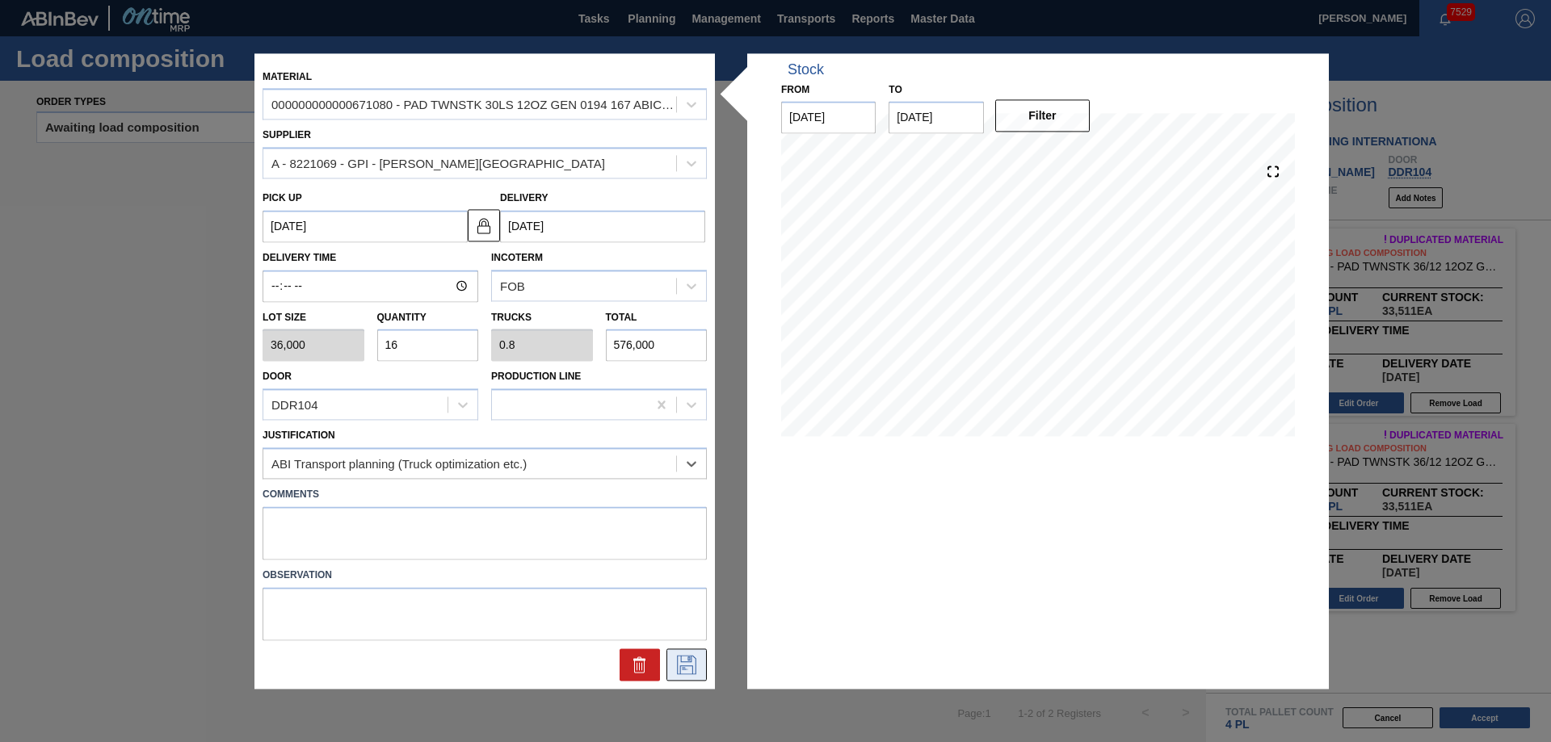
click at [692, 655] on icon at bounding box center [687, 664] width 26 height 19
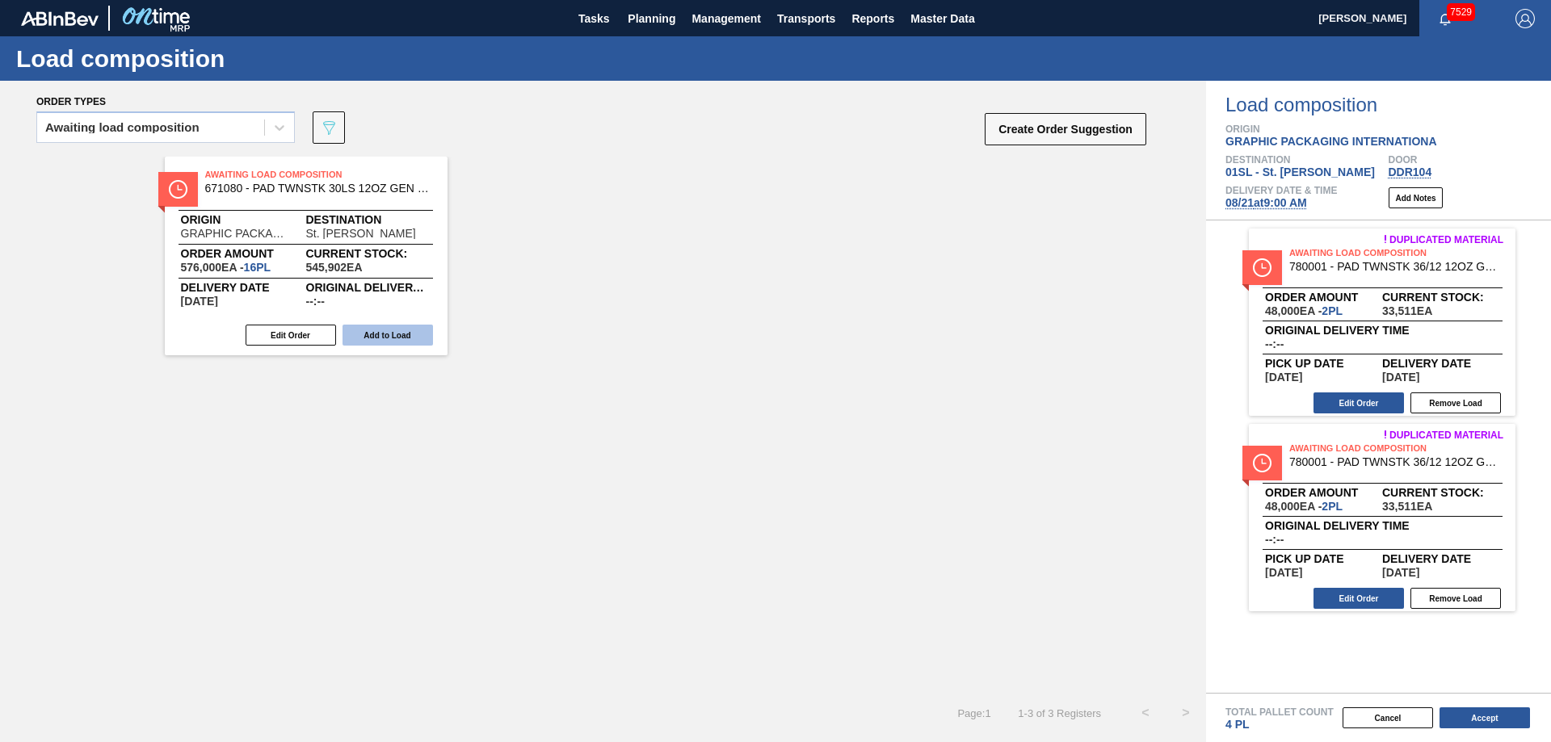
click at [379, 331] on button "Add to Load" at bounding box center [388, 335] width 90 height 21
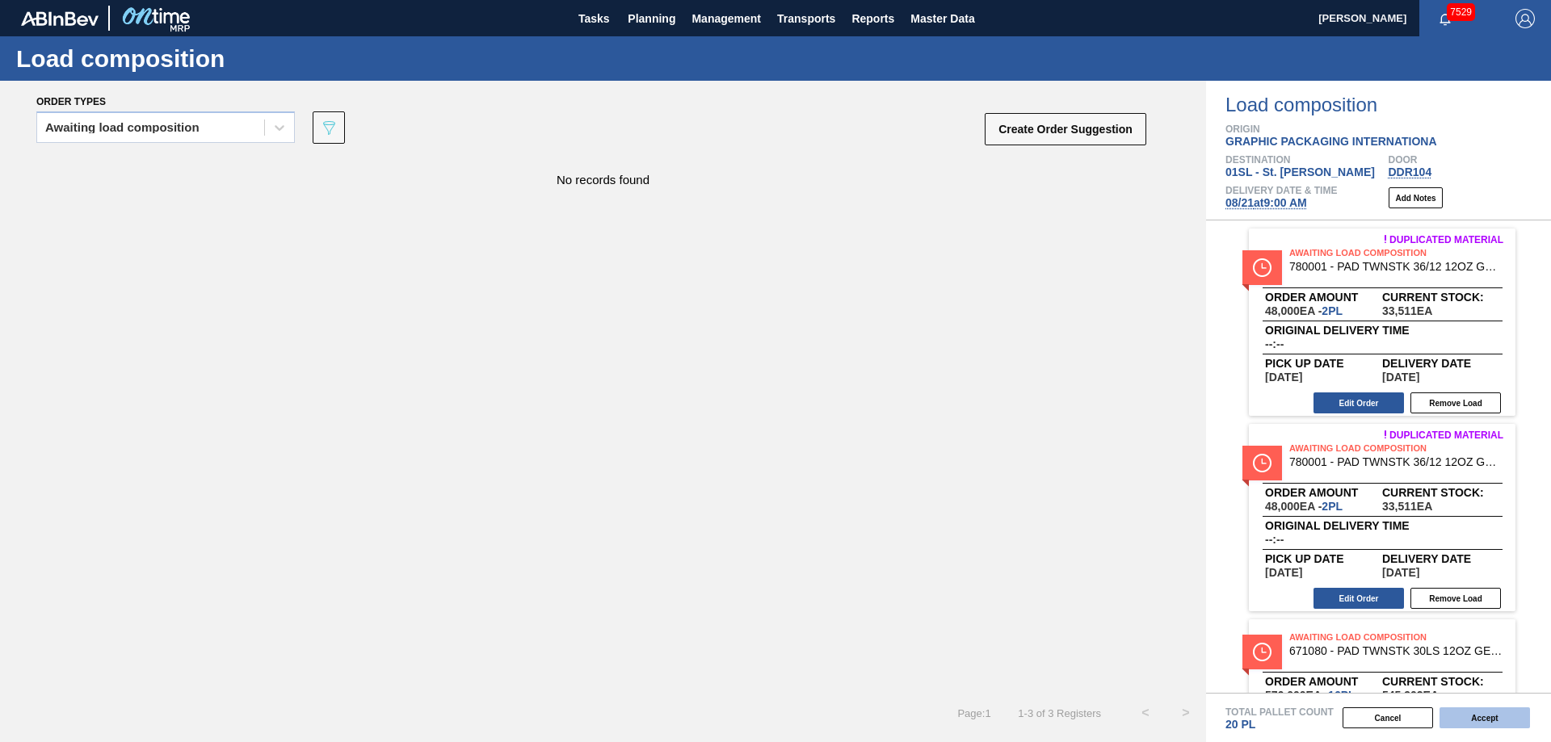
click at [1481, 720] on button "Accept" at bounding box center [1485, 718] width 90 height 21
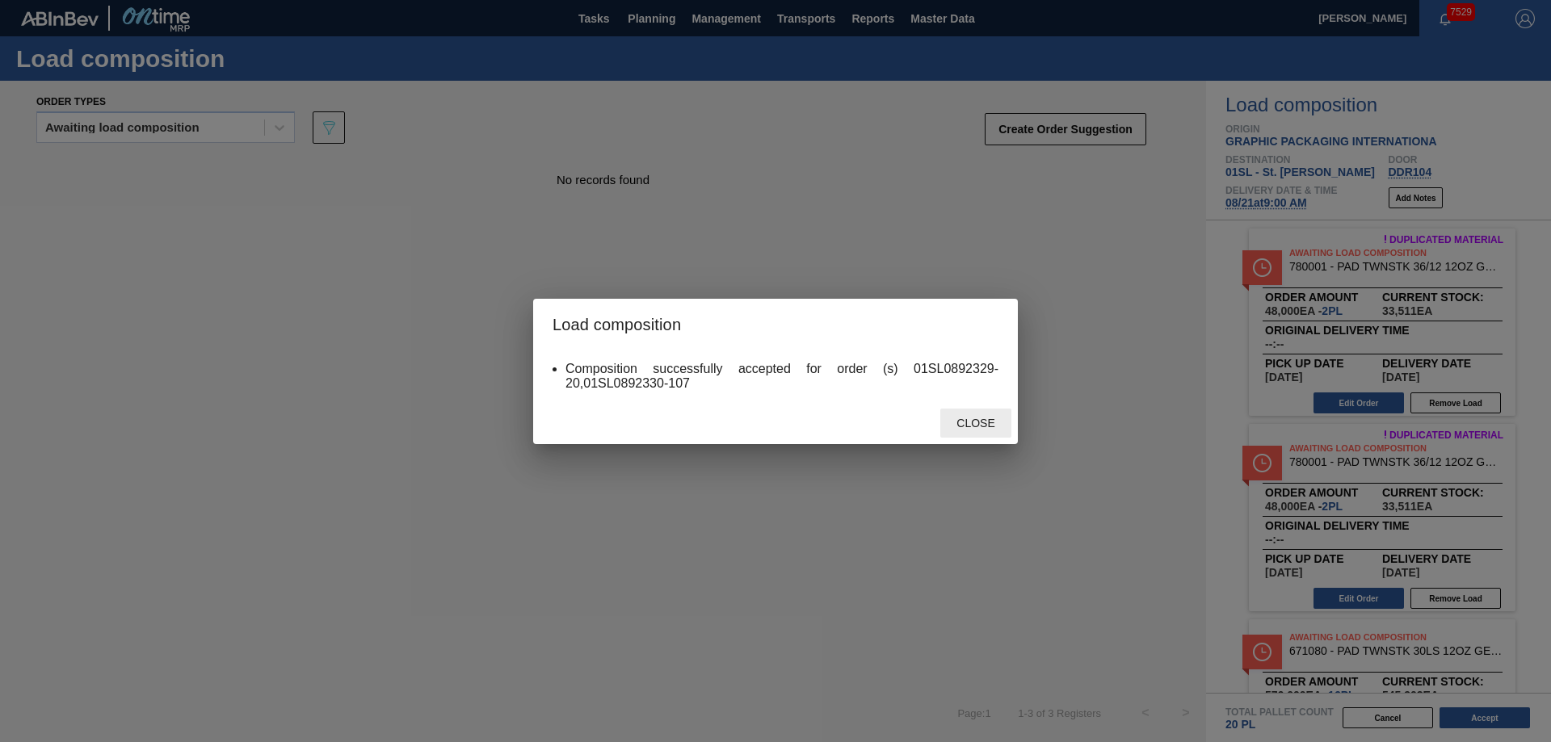
click at [971, 427] on span "Close" at bounding box center [976, 423] width 64 height 13
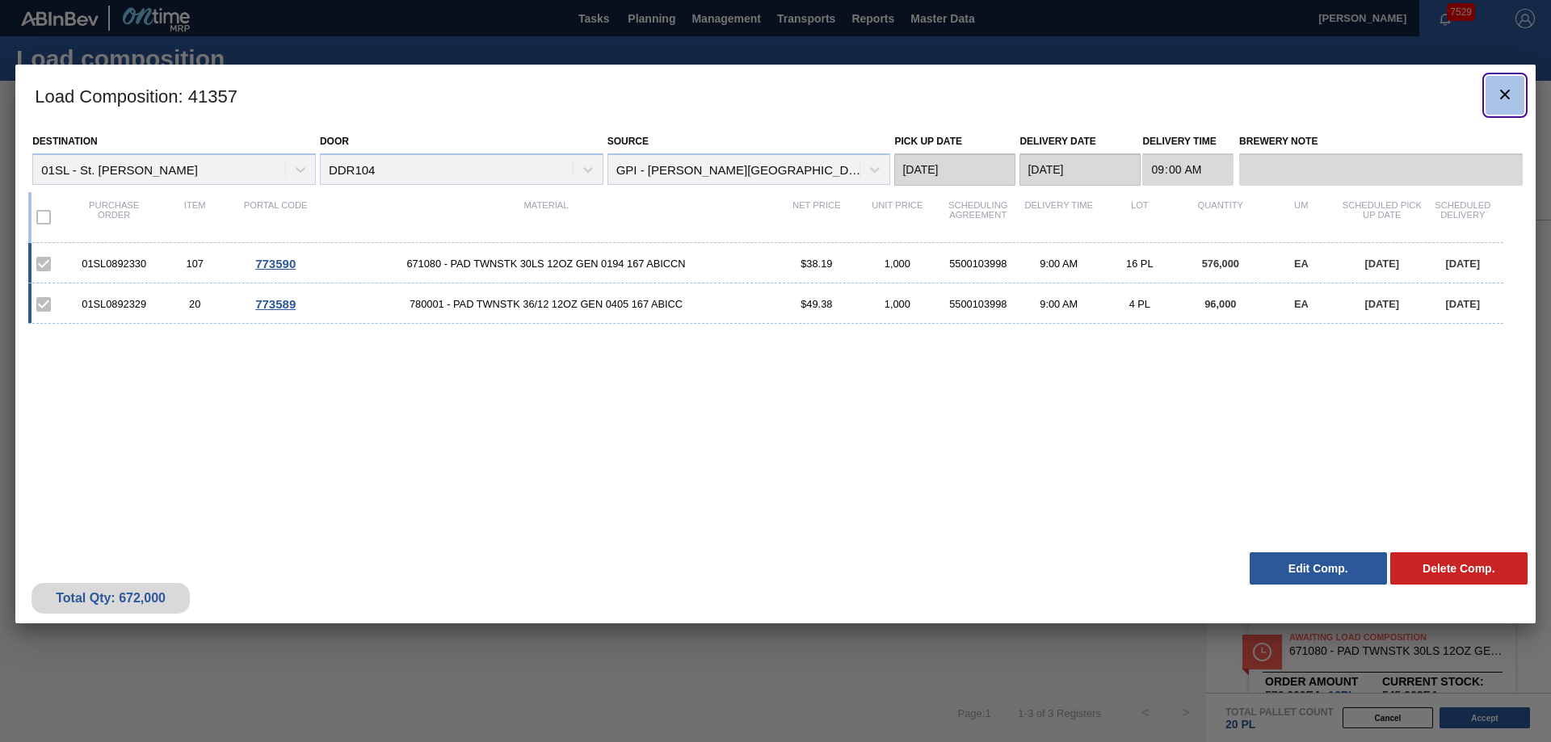
click at [1509, 104] on span "botão de ícone" at bounding box center [1504, 94] width 19 height 19
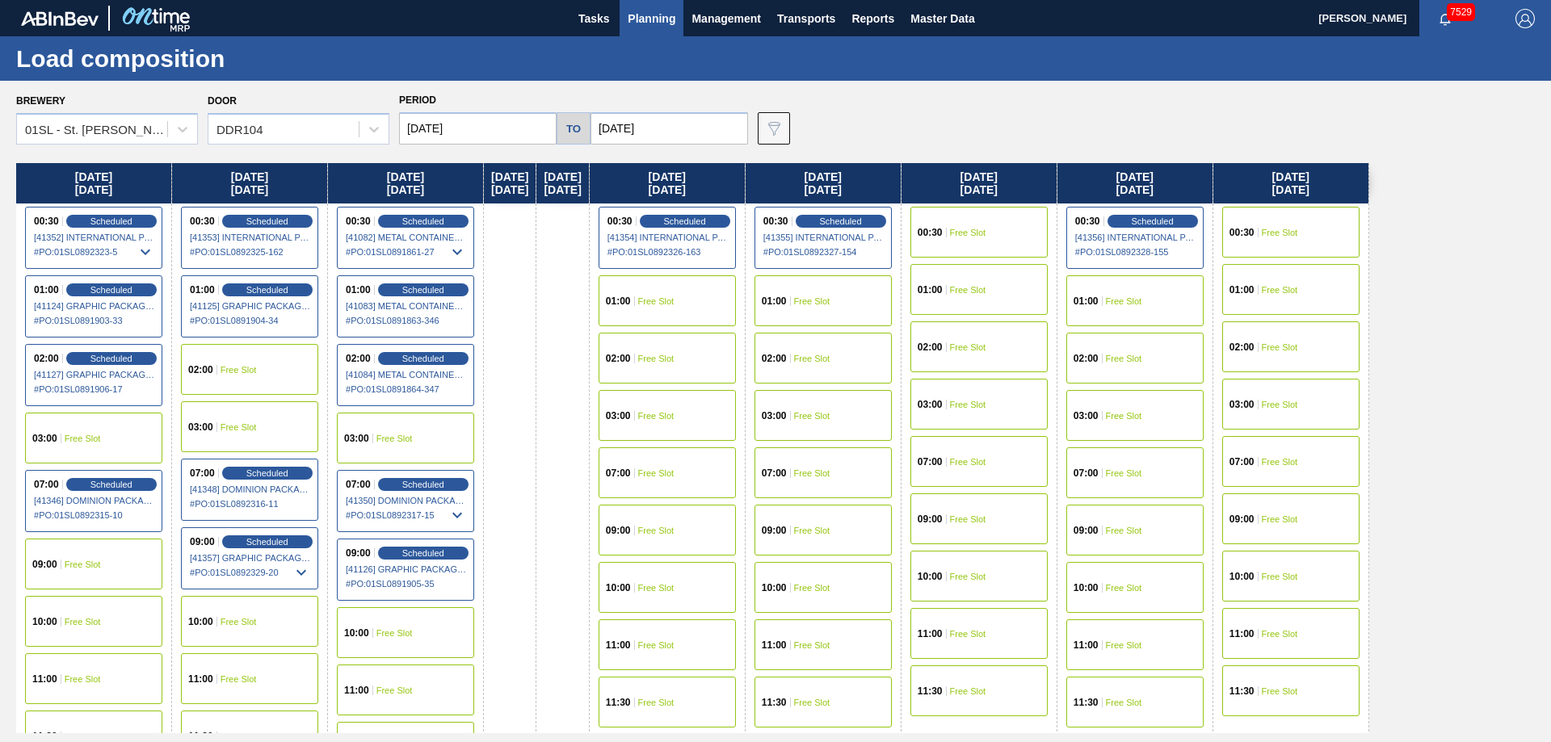
click at [658, 16] on span "Planning" at bounding box center [652, 18] width 48 height 19
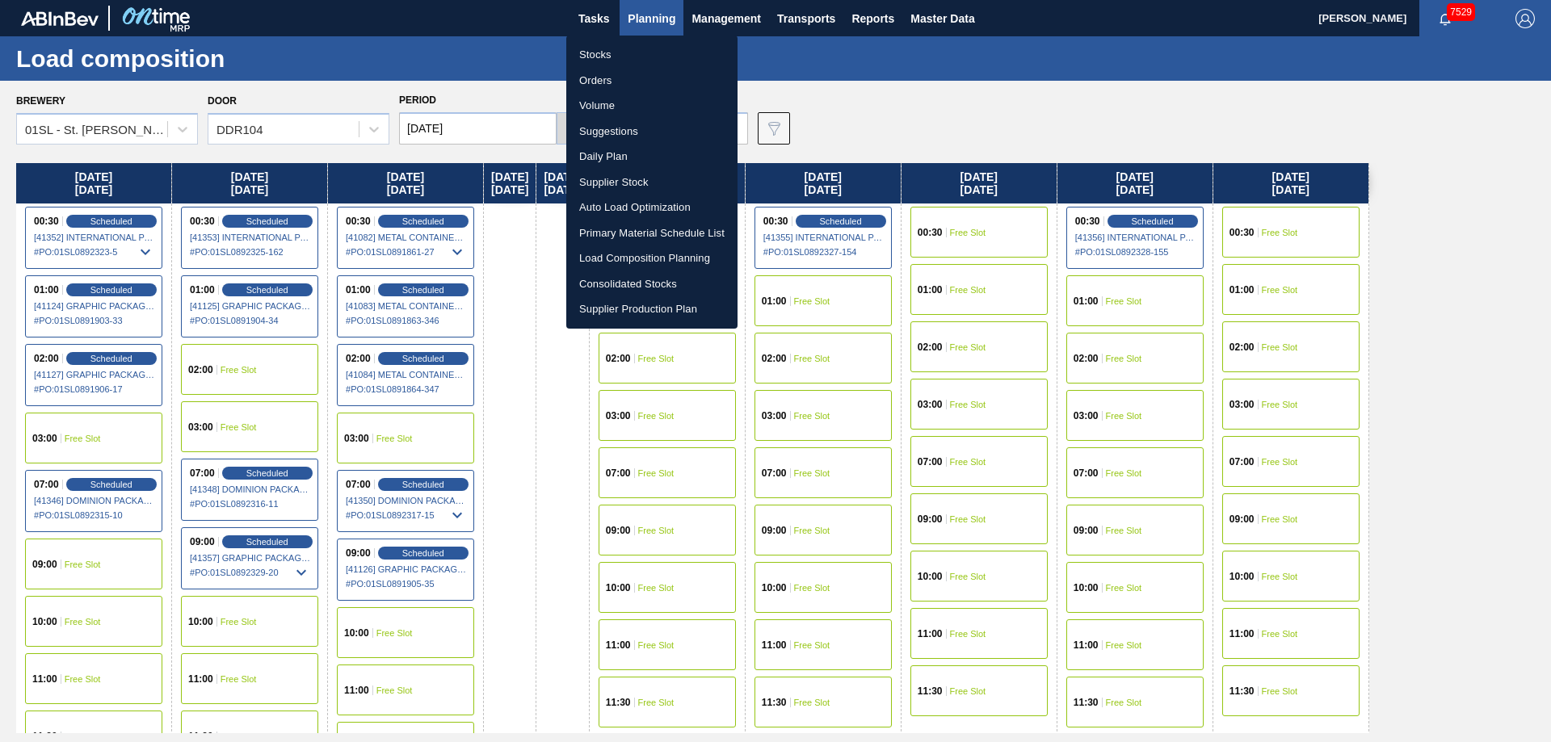
click at [612, 131] on li "Suggestions" at bounding box center [651, 132] width 171 height 26
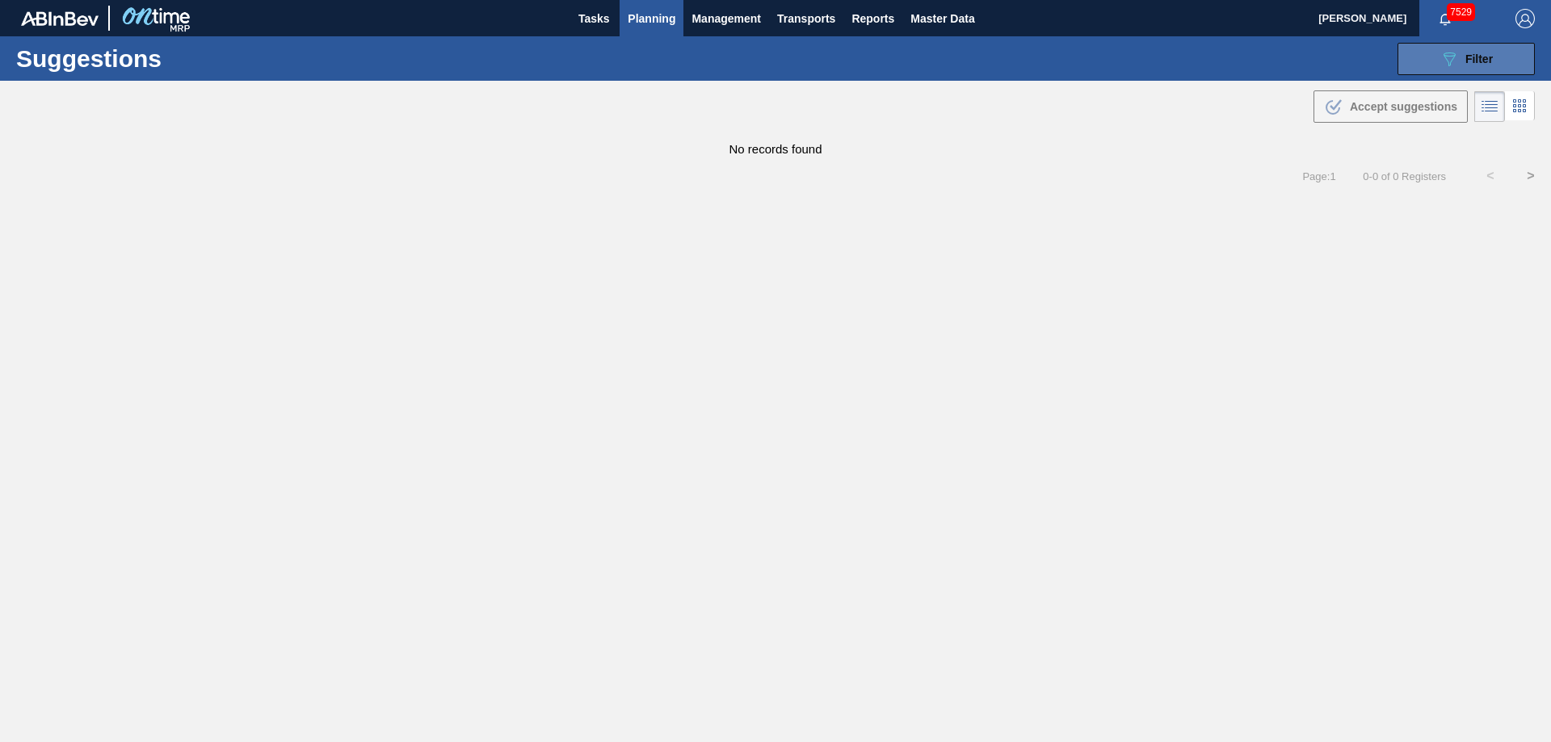
click at [1492, 59] on span "Filter" at bounding box center [1478, 59] width 27 height 13
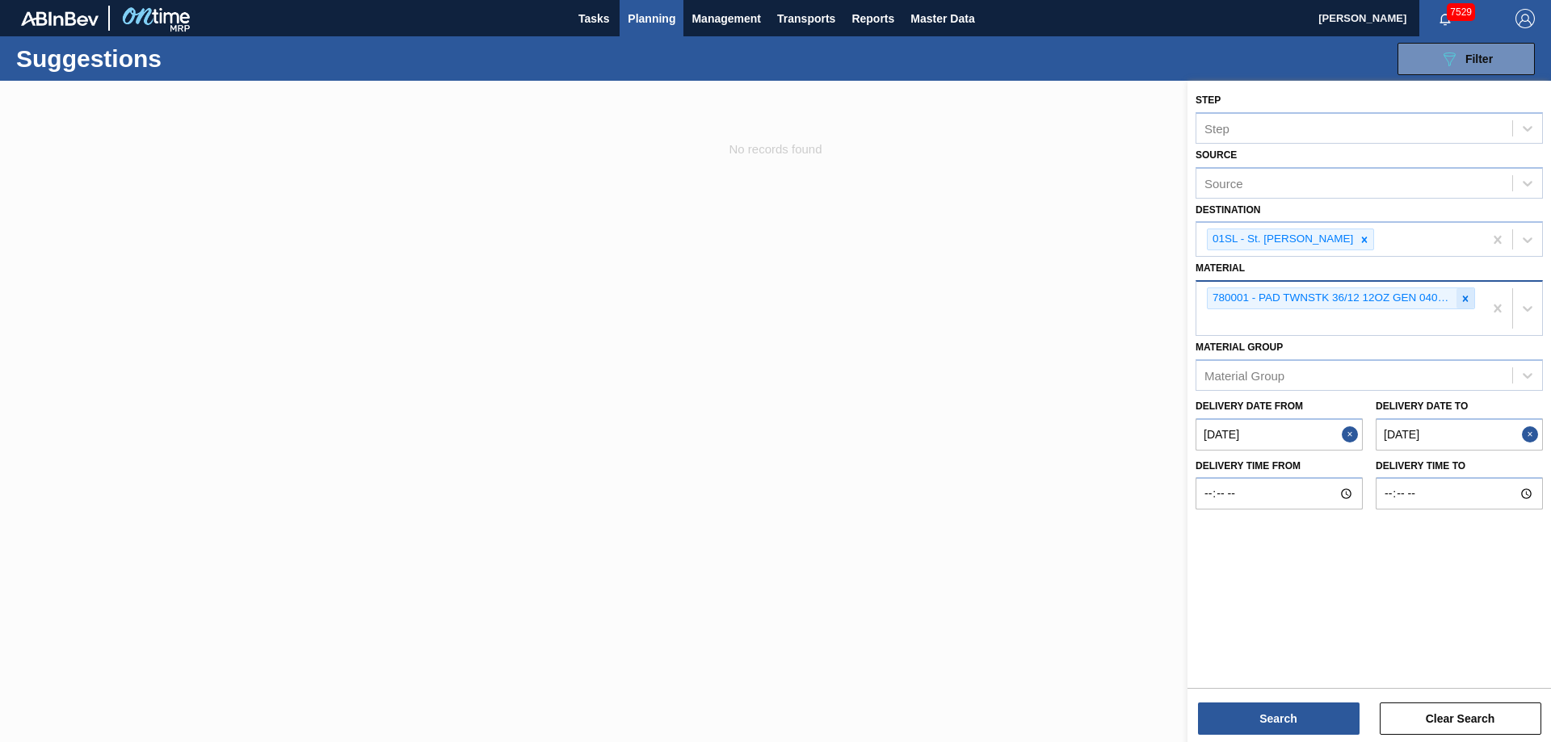
click at [1469, 296] on icon at bounding box center [1465, 298] width 11 height 11
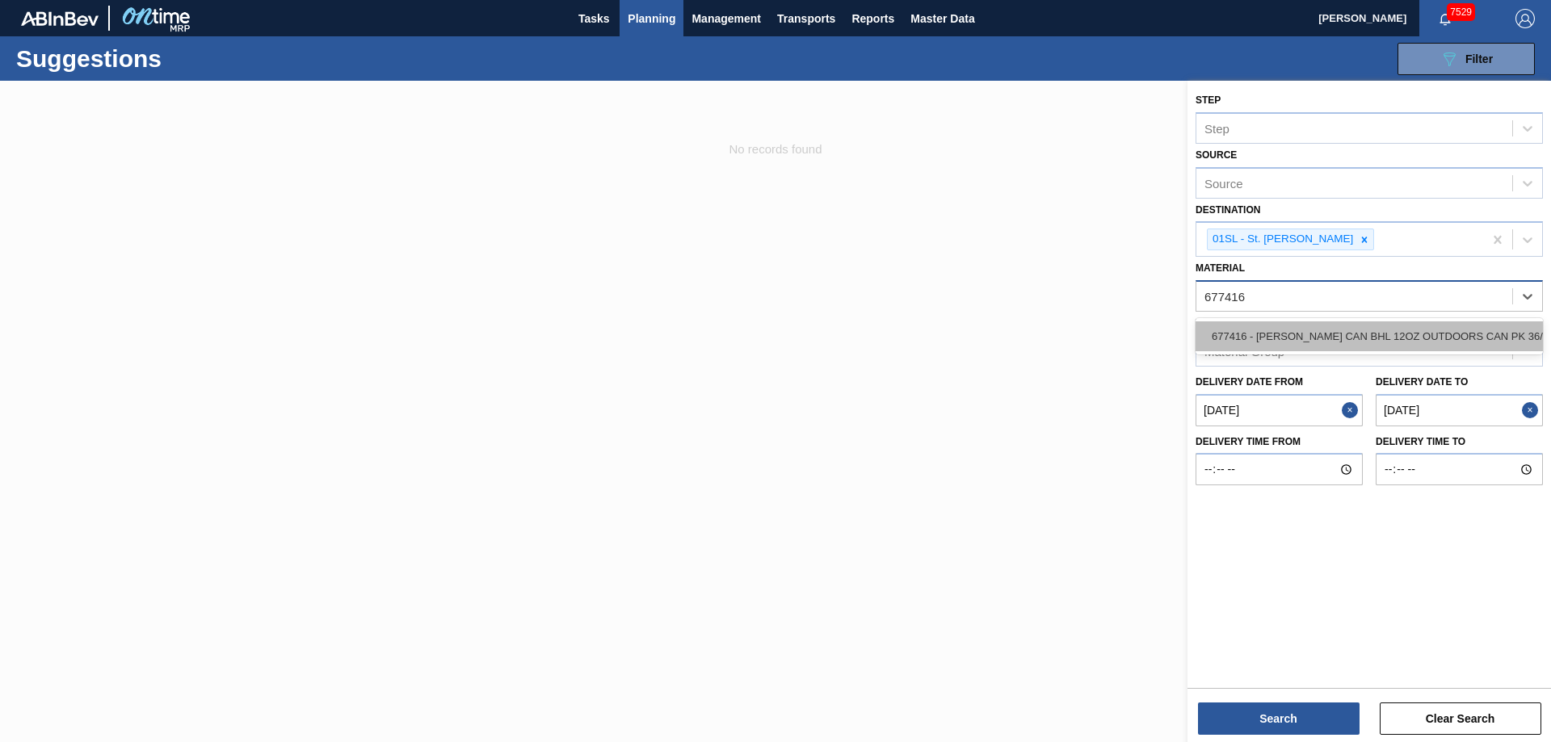
click at [1457, 330] on div "677416 - [PERSON_NAME] CAN BHL 12OZ OUTDOORS CAN PK 36/12" at bounding box center [1369, 337] width 347 height 30
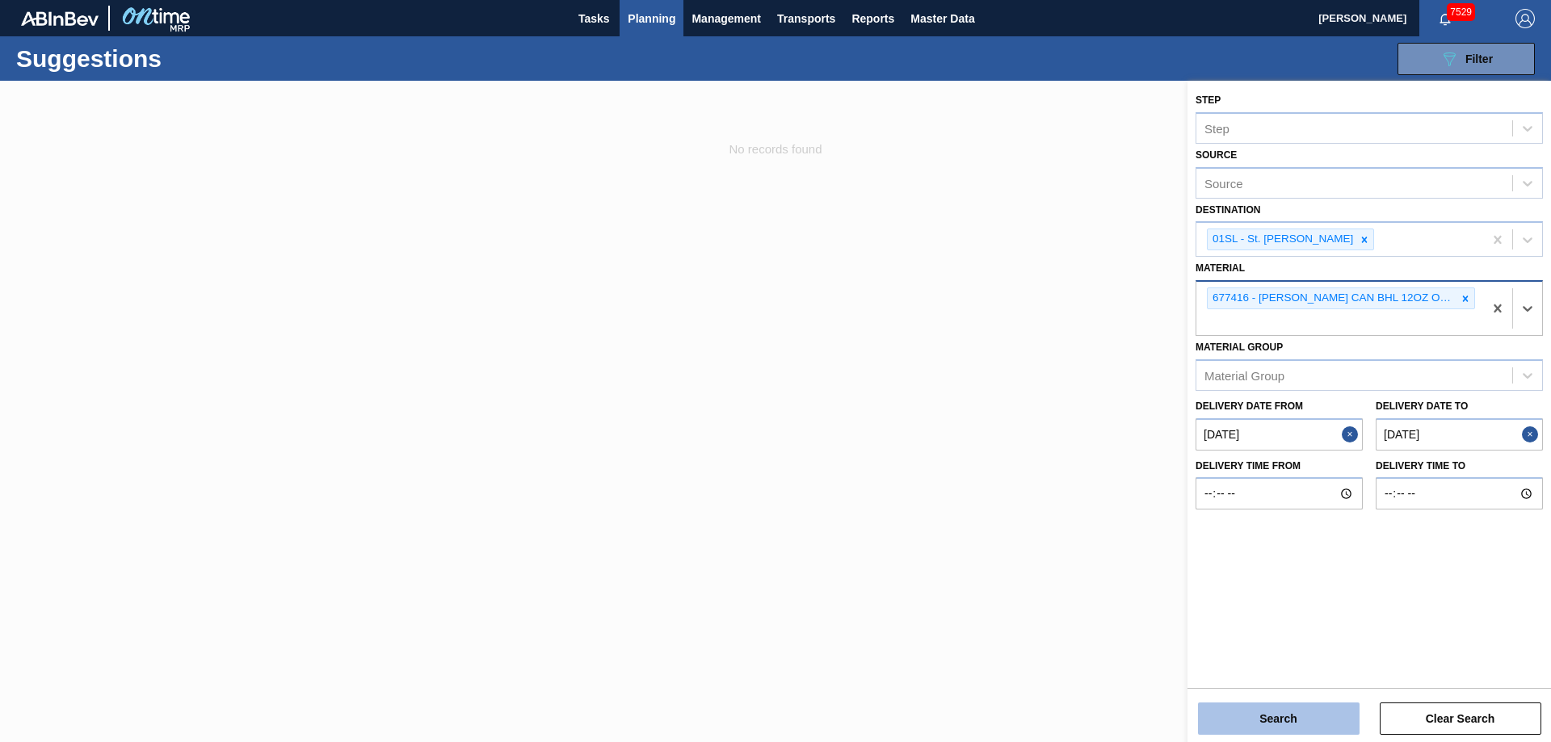
click at [1276, 722] on button "Search" at bounding box center [1279, 719] width 162 height 32
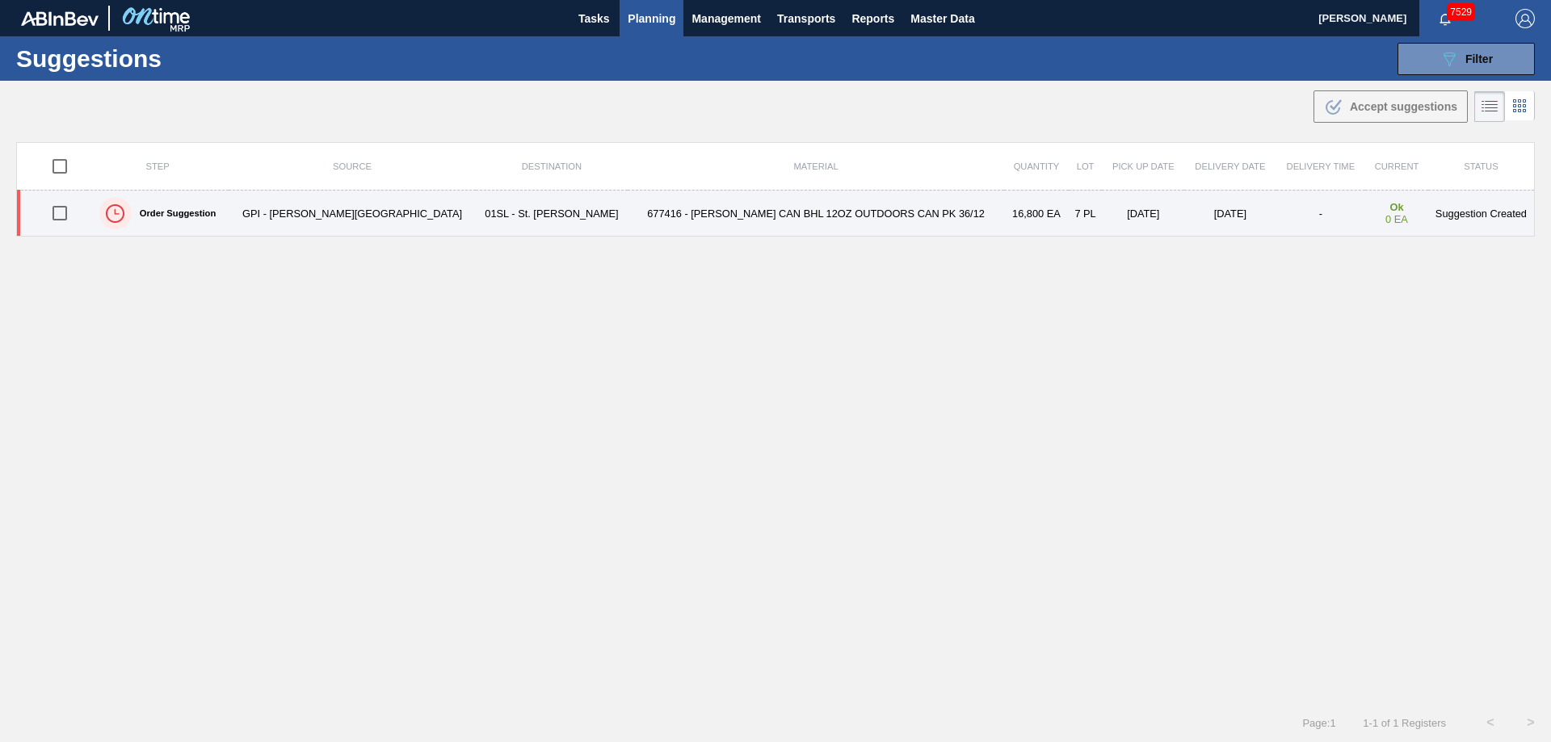
click at [74, 211] on input "checkbox" at bounding box center [60, 213] width 34 height 34
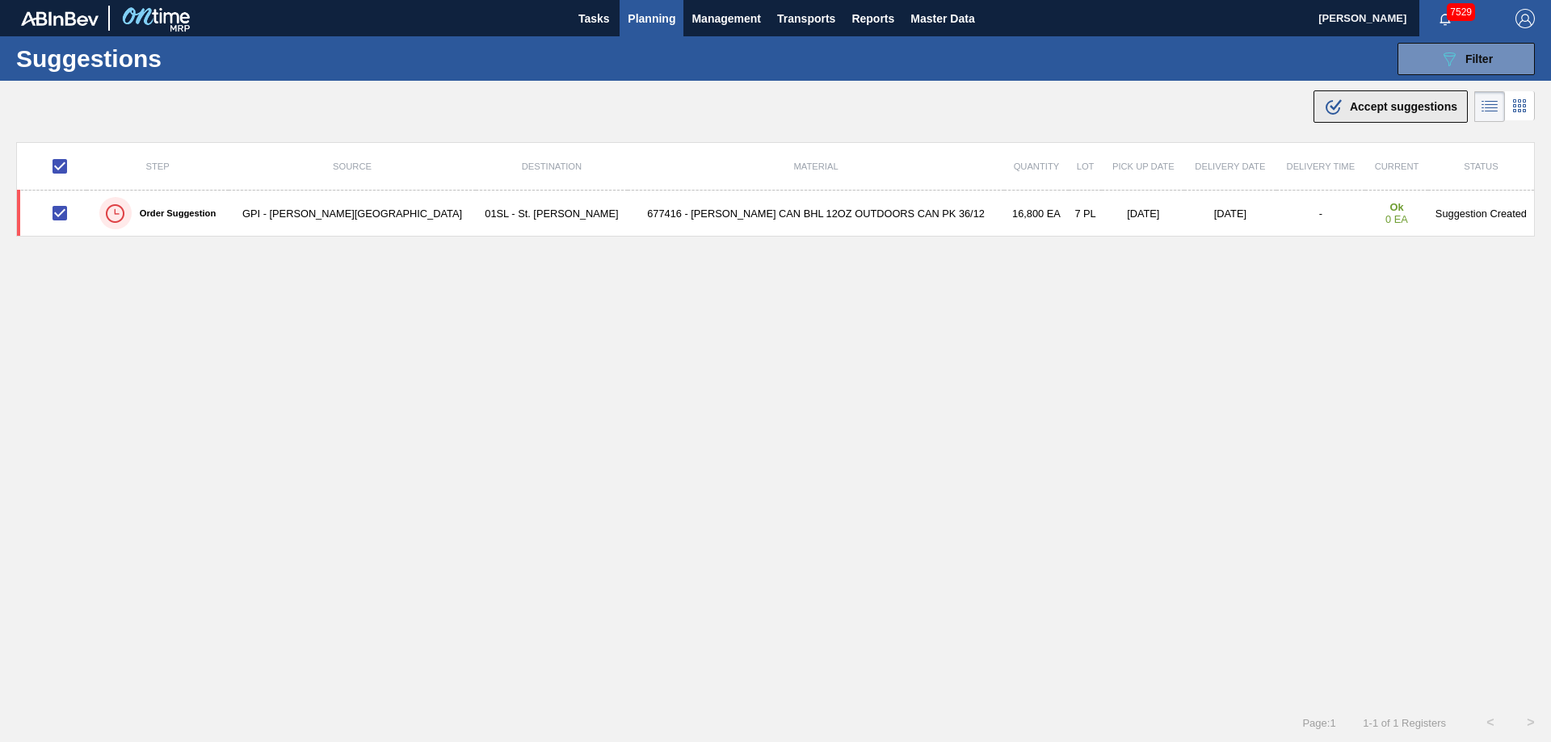
click at [1398, 102] on span "Accept suggestions" at bounding box center [1403, 106] width 107 height 13
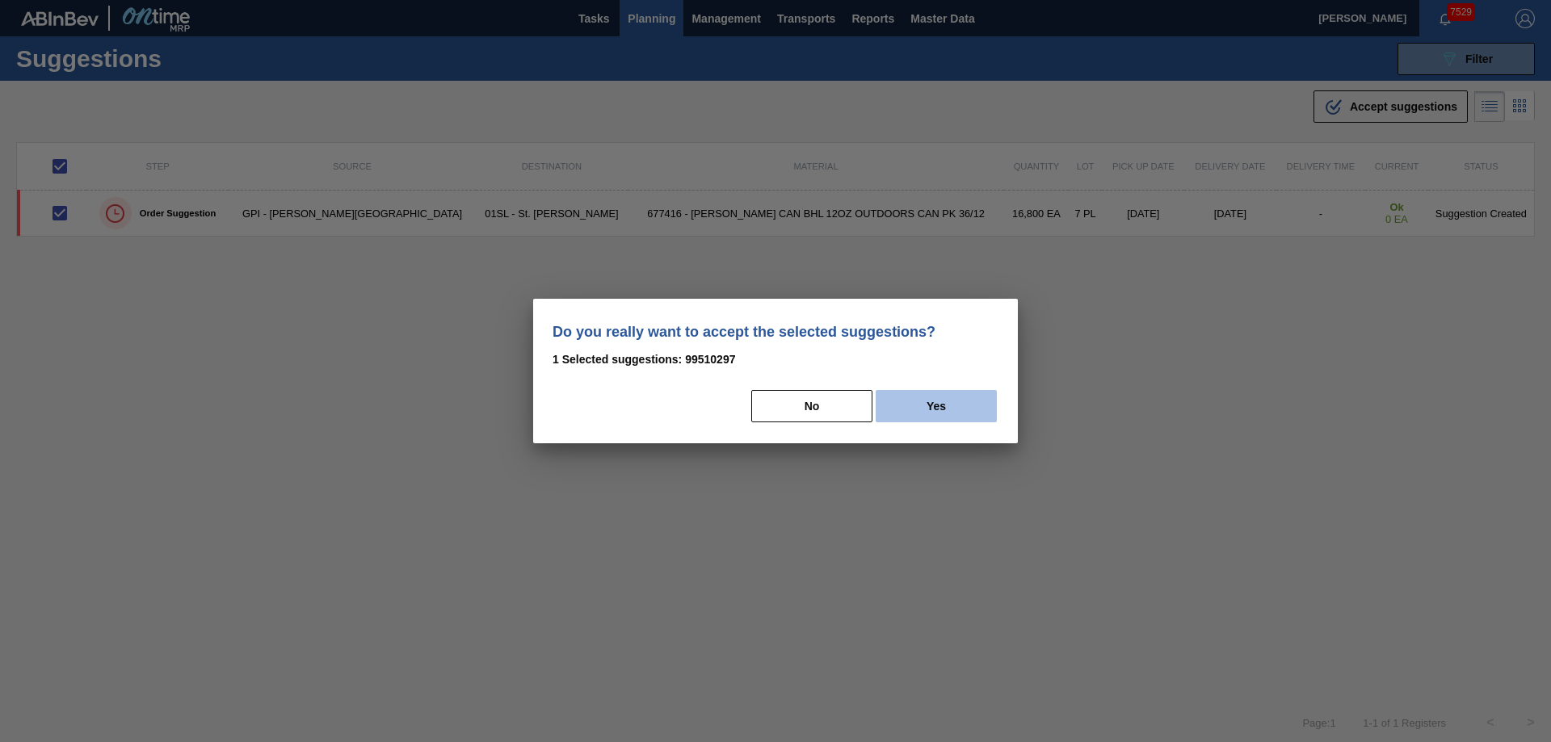
click at [968, 410] on button "Yes" at bounding box center [936, 406] width 121 height 32
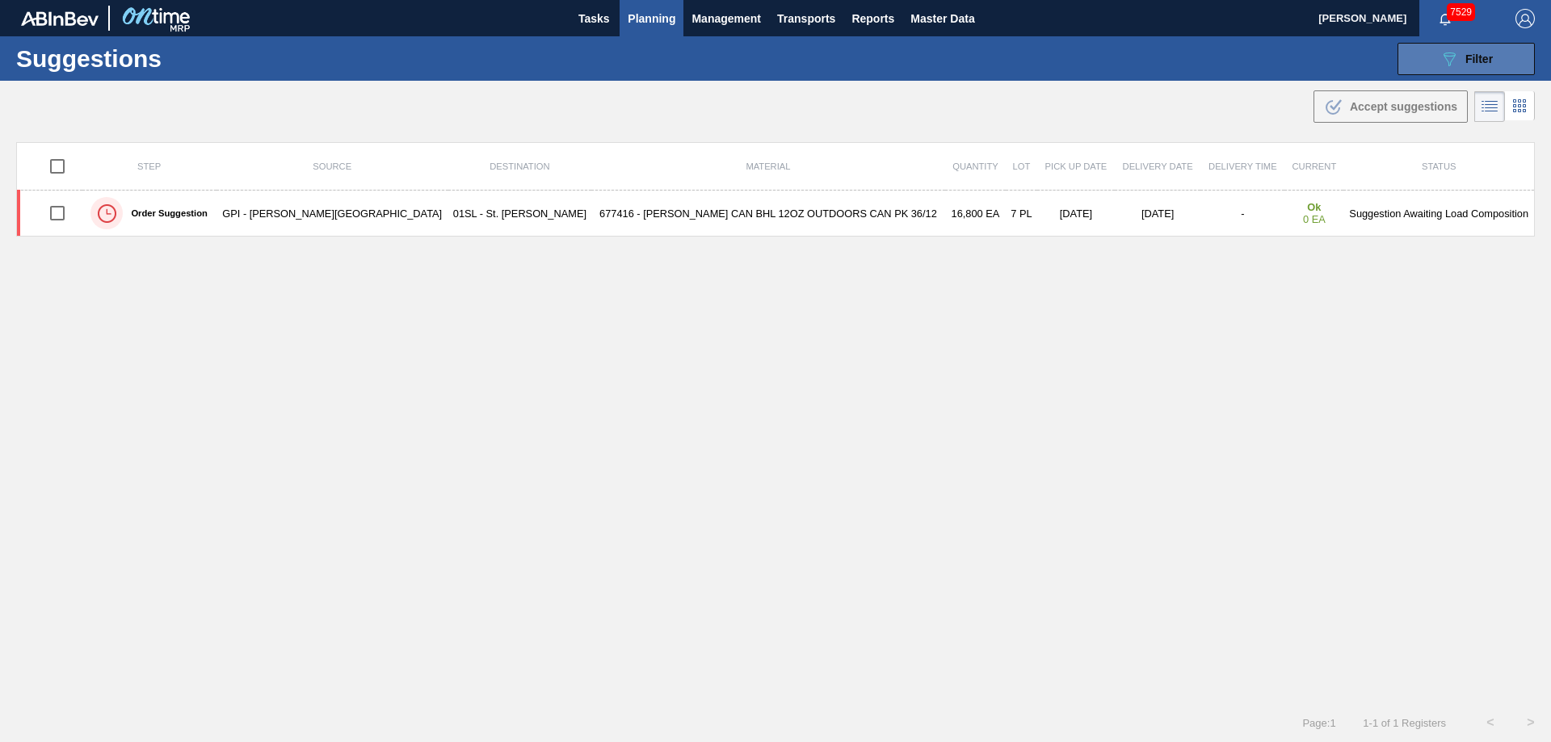
click at [1467, 56] on span "Filter" at bounding box center [1478, 59] width 27 height 13
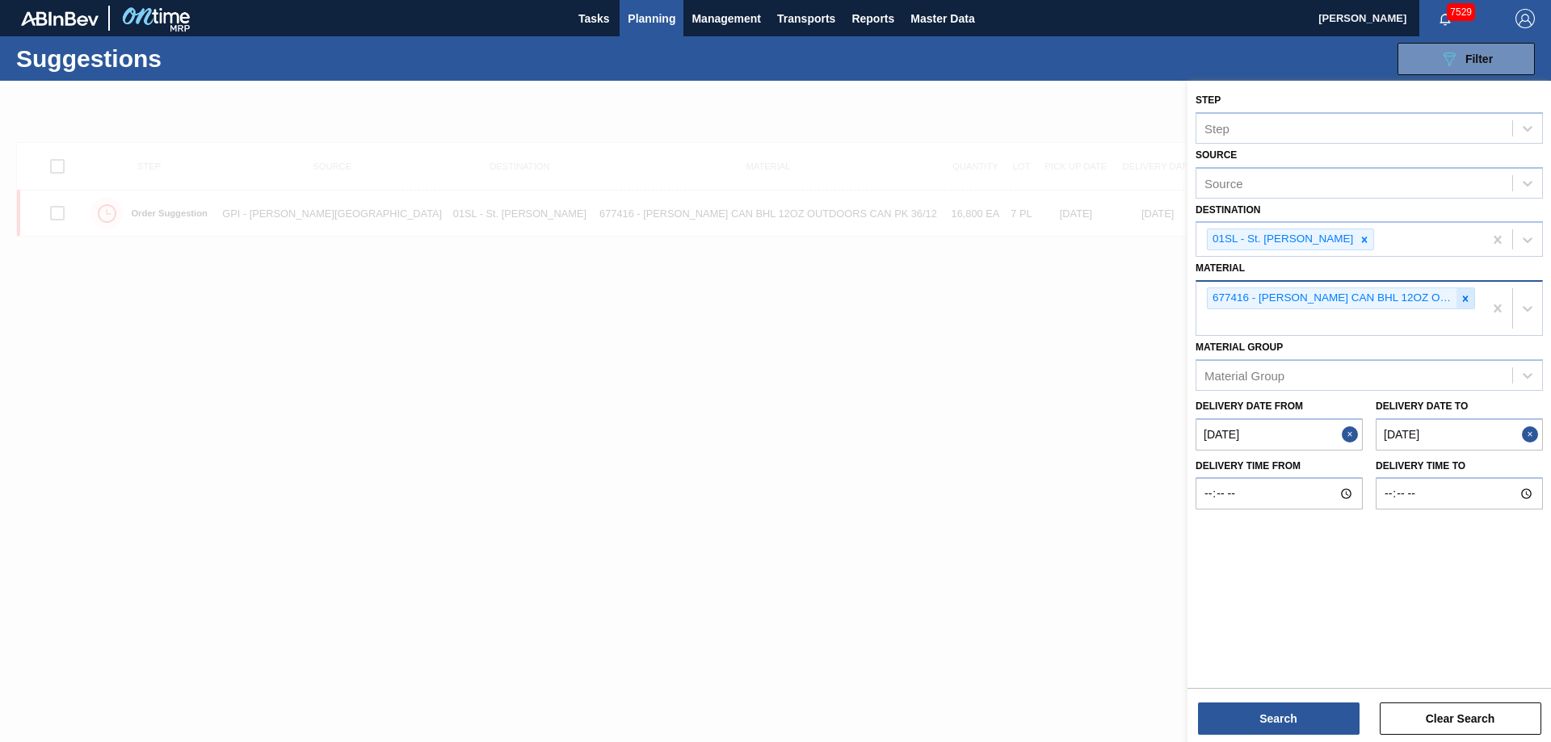
click at [1465, 304] on icon at bounding box center [1465, 298] width 11 height 11
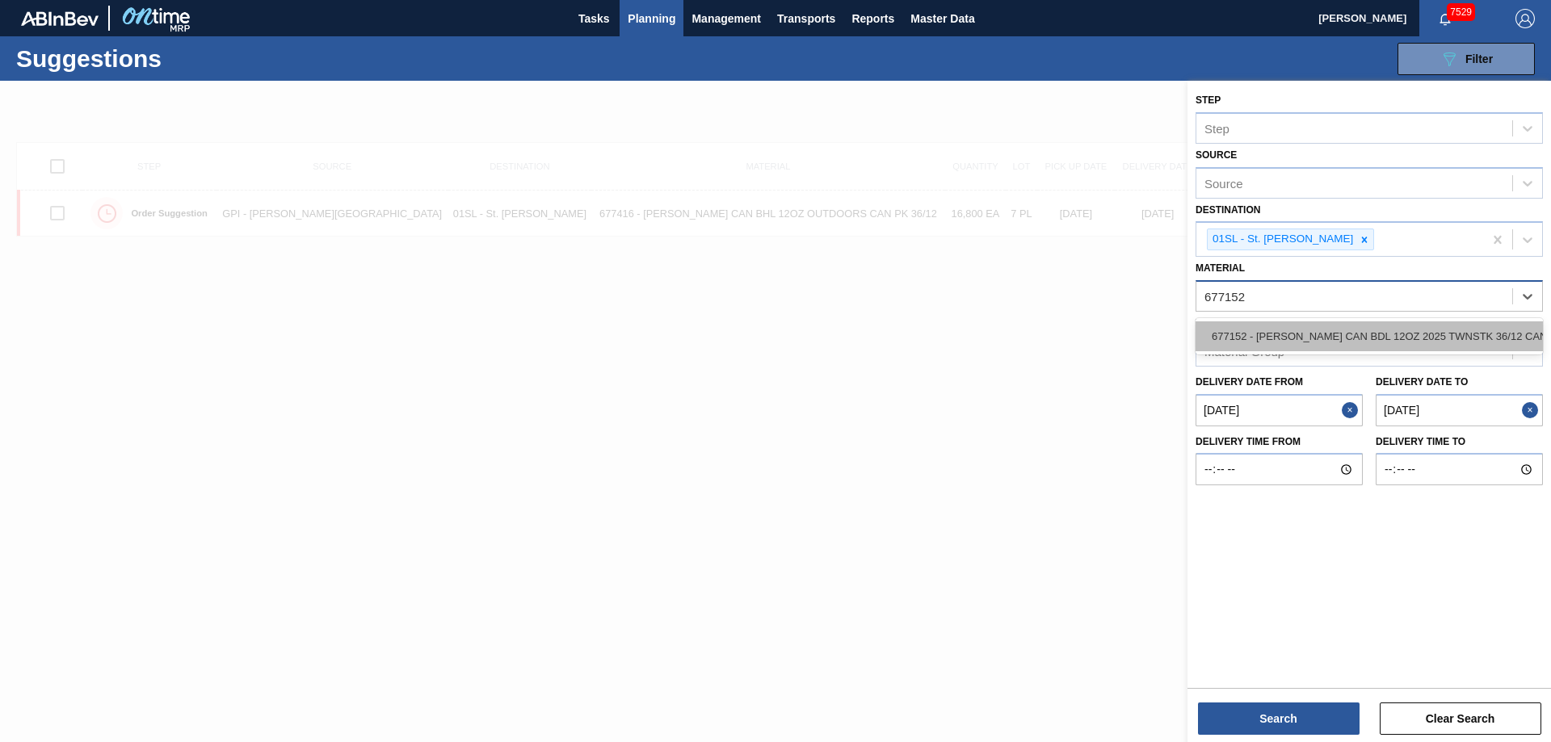
click at [1361, 338] on div "677152 - [PERSON_NAME] CAN BDL 12OZ 2025 TWNSTK 36/12 CAN" at bounding box center [1369, 337] width 347 height 30
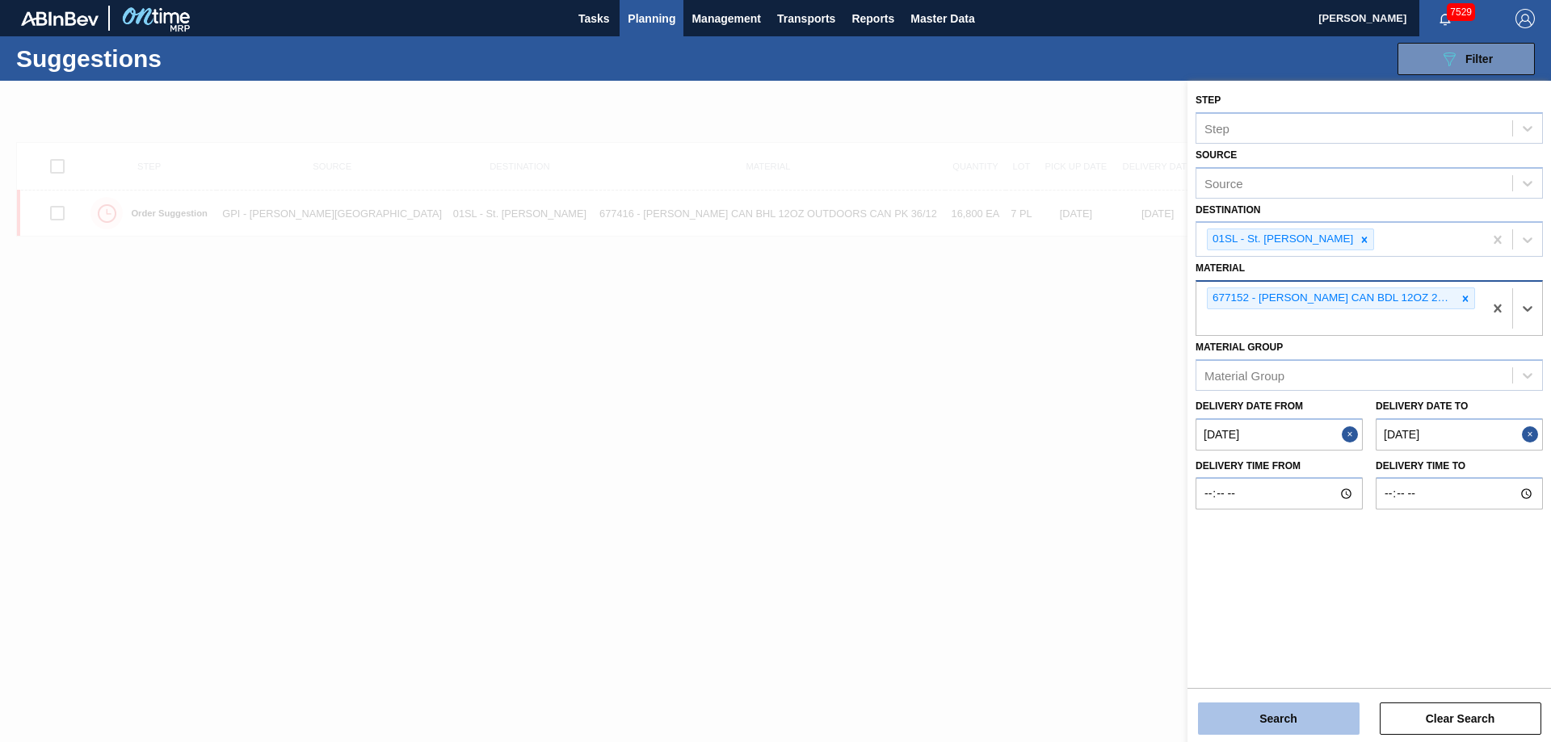
click at [1289, 709] on button "Search" at bounding box center [1279, 719] width 162 height 32
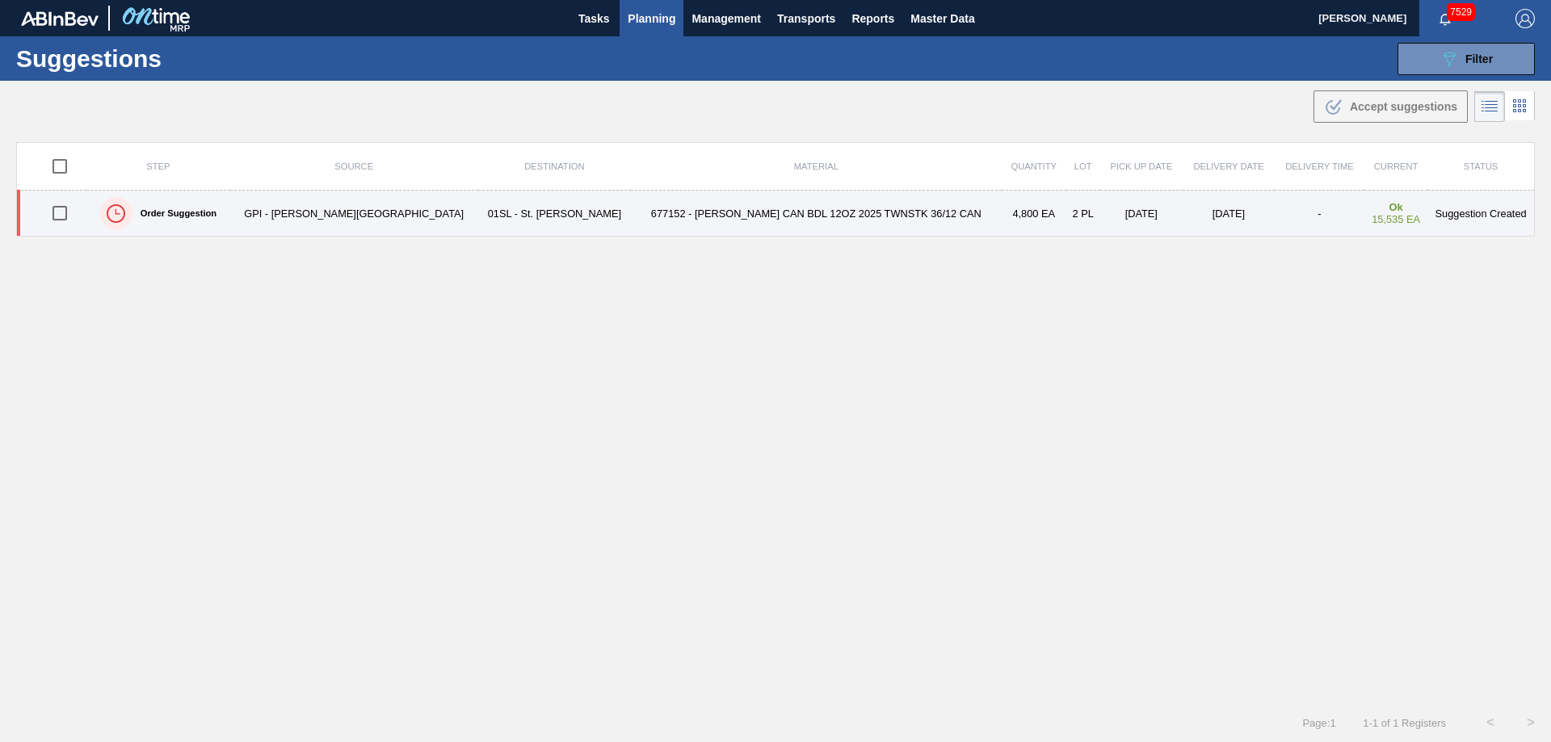
click at [67, 215] on input "checkbox" at bounding box center [60, 213] width 34 height 34
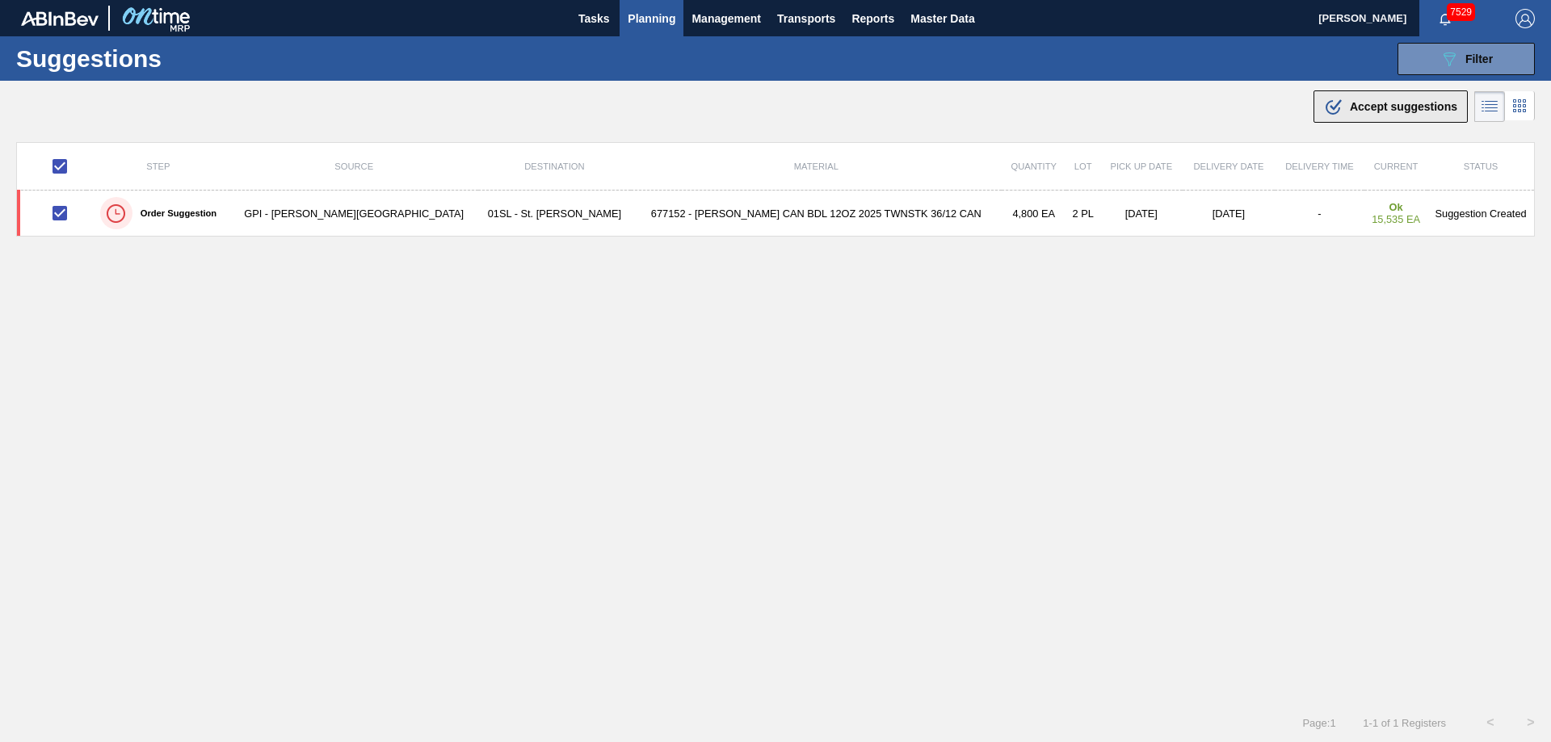
click at [1328, 111] on icon ".b{fill:var(--color-action-default)}" at bounding box center [1333, 106] width 19 height 19
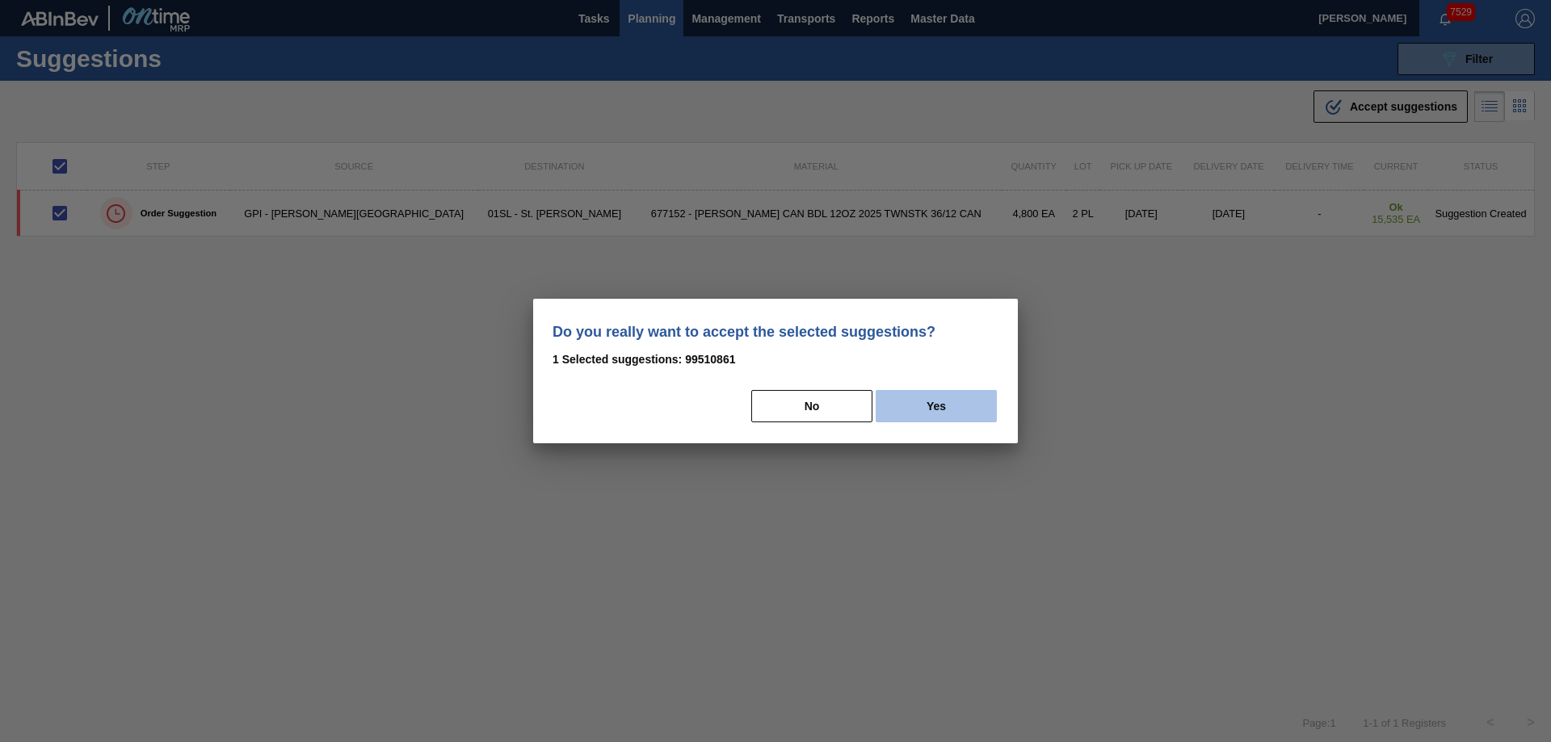
click at [985, 404] on button "Yes" at bounding box center [936, 406] width 121 height 32
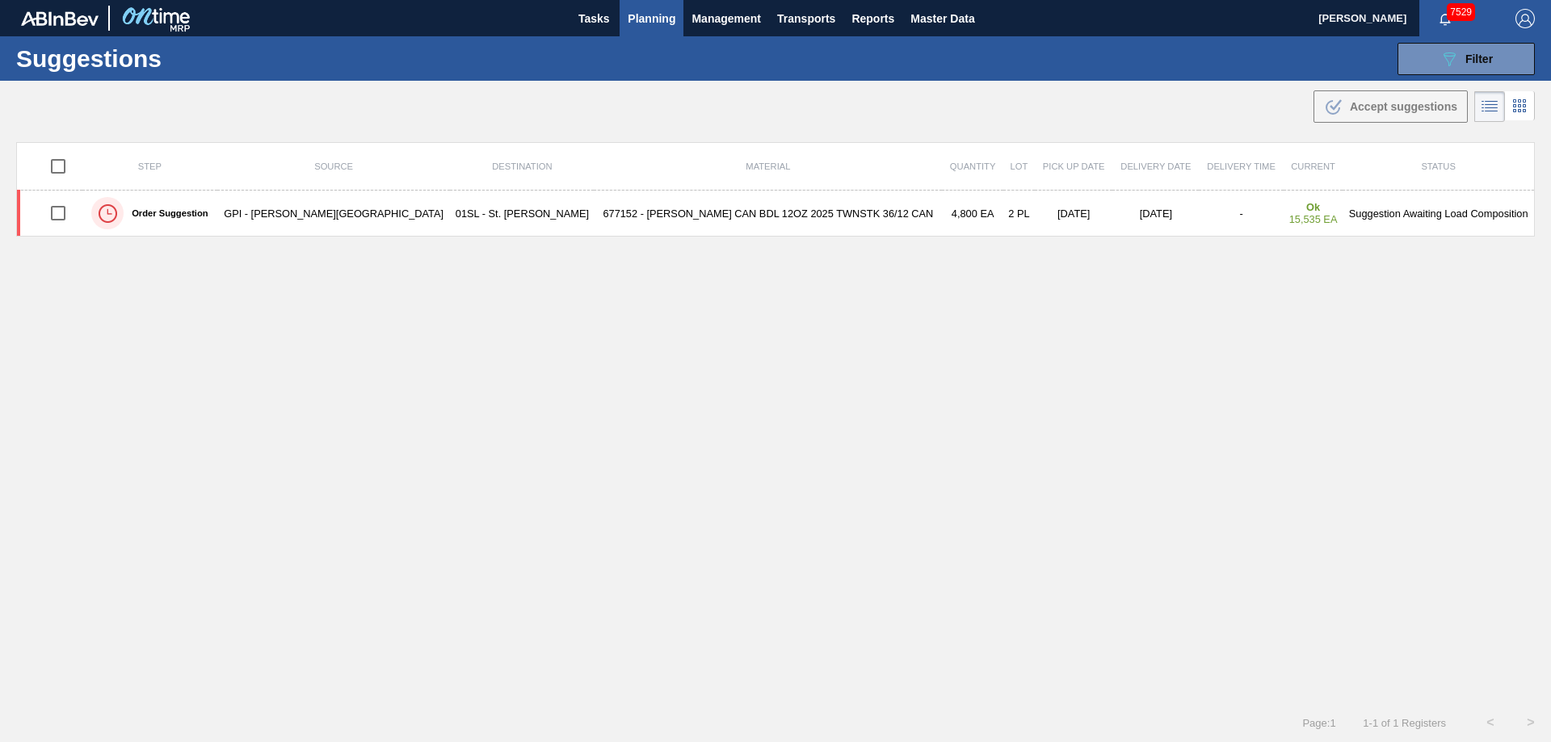
click at [1428, 53] on button "089F7B8B-B2A5-4AFE-B5C0-19BA573D28AC Filter" at bounding box center [1466, 59] width 137 height 32
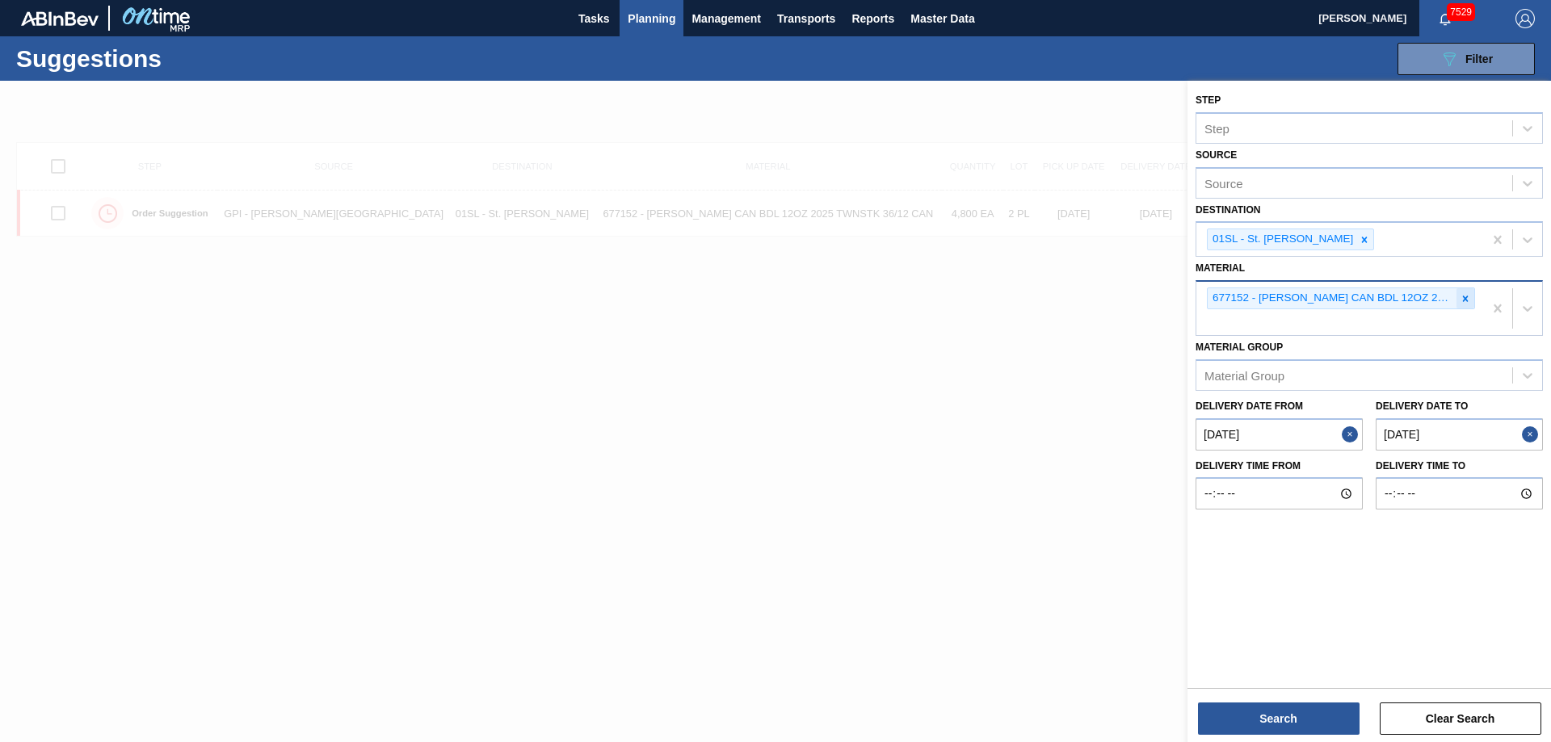
click at [1468, 298] on icon at bounding box center [1465, 298] width 11 height 11
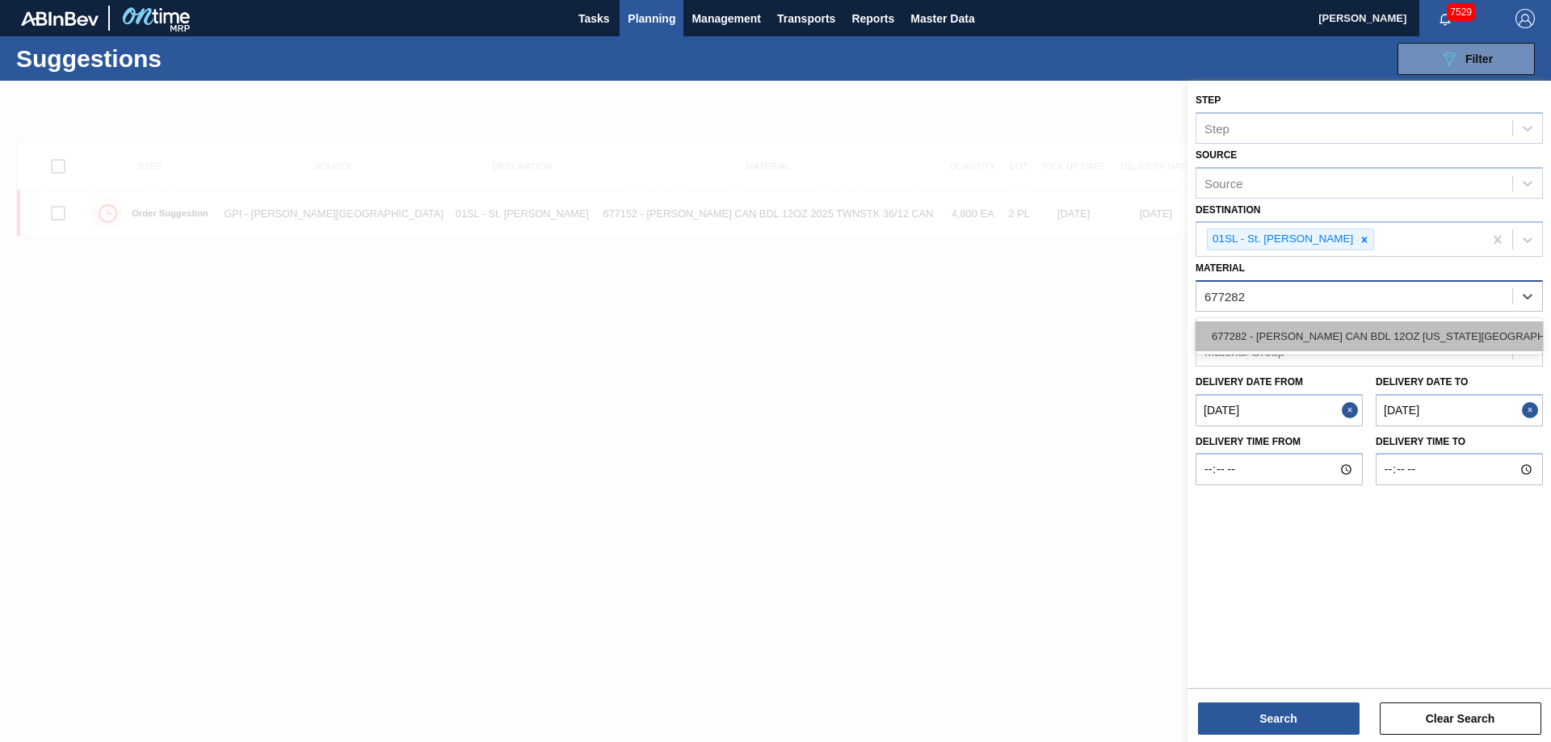
click at [1444, 335] on div "677282 - [PERSON_NAME] CAN BDL 12OZ [US_STATE][GEOGRAPHIC_DATA] 30/12" at bounding box center [1369, 337] width 347 height 30
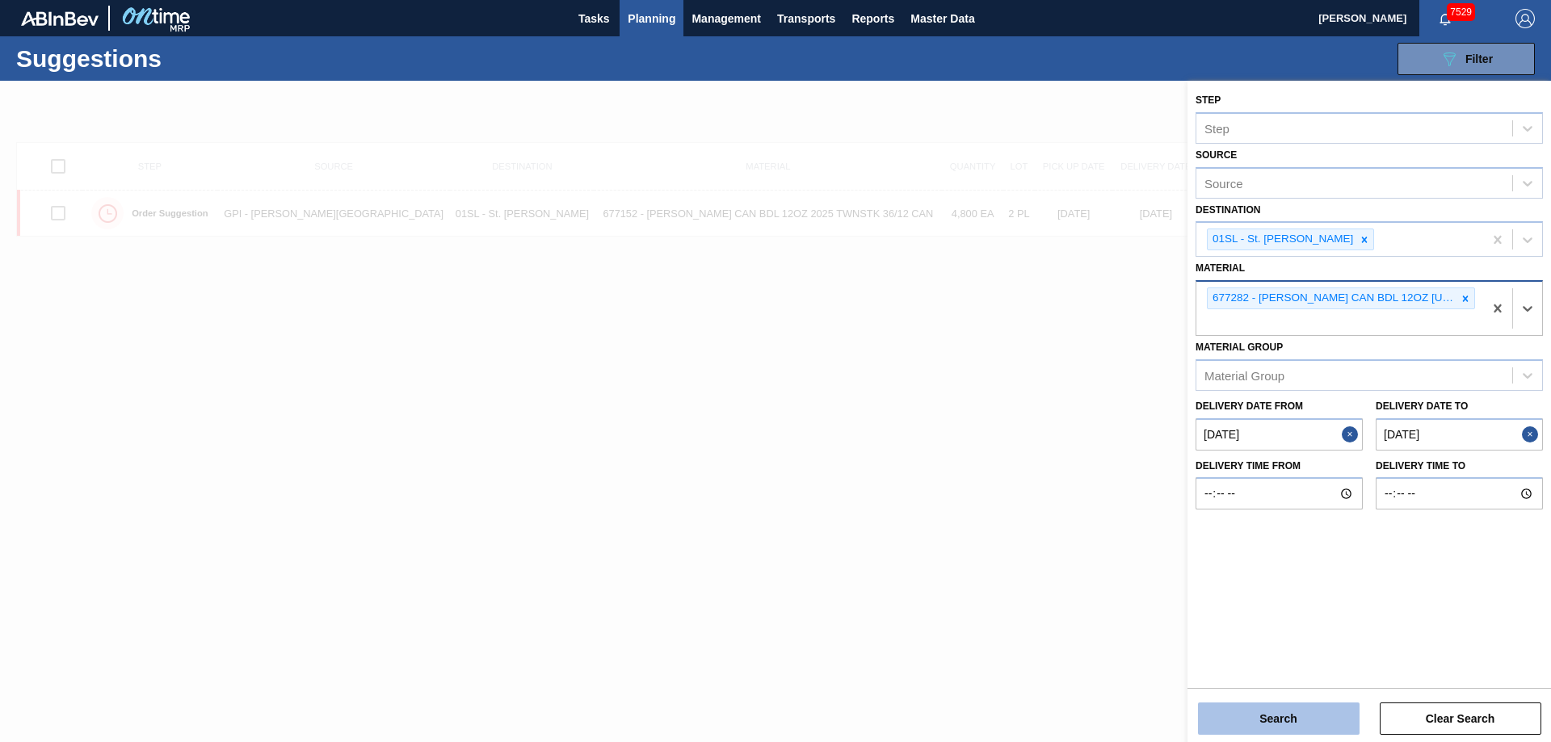
click at [1271, 728] on button "Search" at bounding box center [1279, 719] width 162 height 32
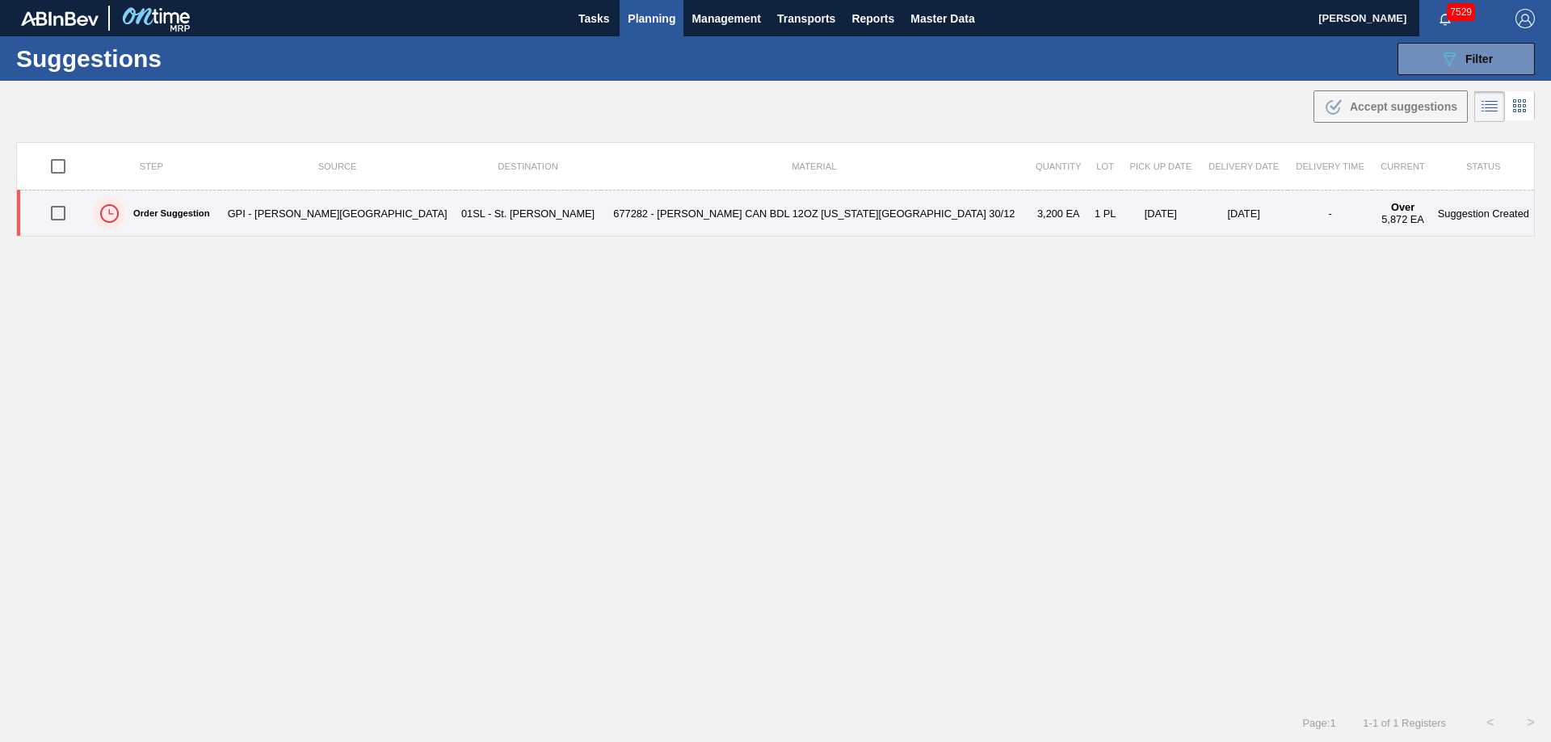
click at [64, 212] on input "checkbox" at bounding box center [58, 213] width 34 height 34
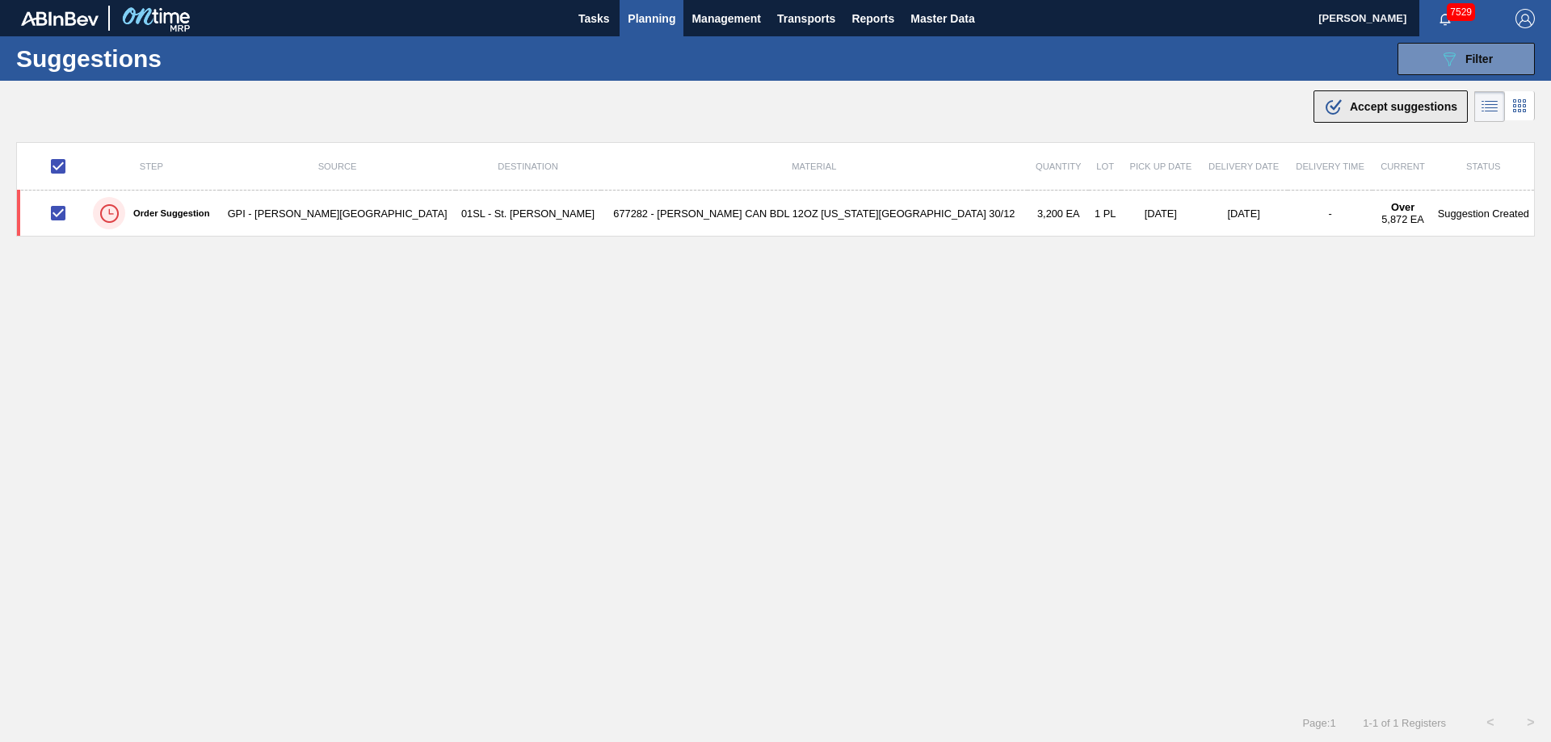
click at [1414, 101] on span "Accept suggestions" at bounding box center [1403, 106] width 107 height 13
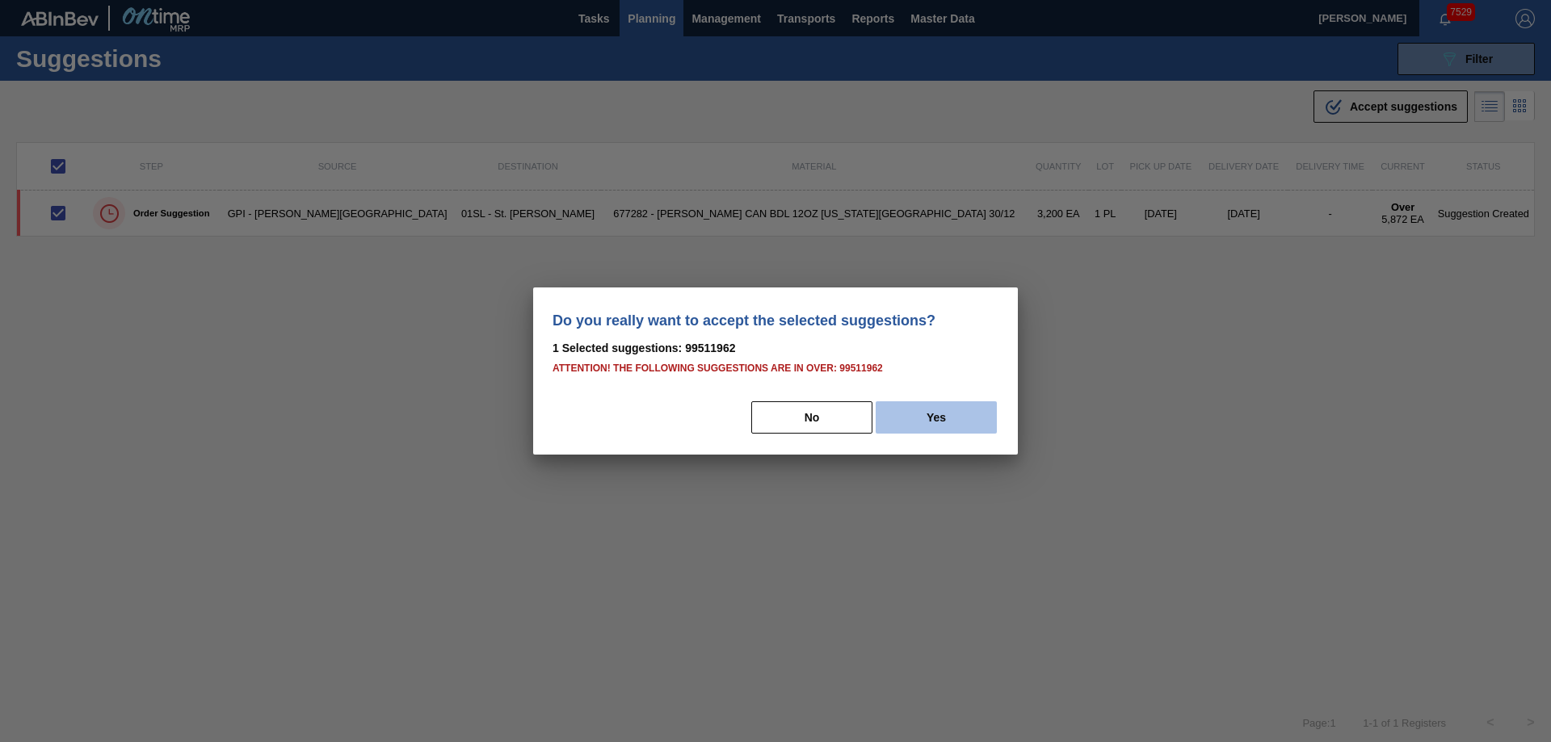
click at [965, 423] on button "Yes" at bounding box center [936, 418] width 121 height 32
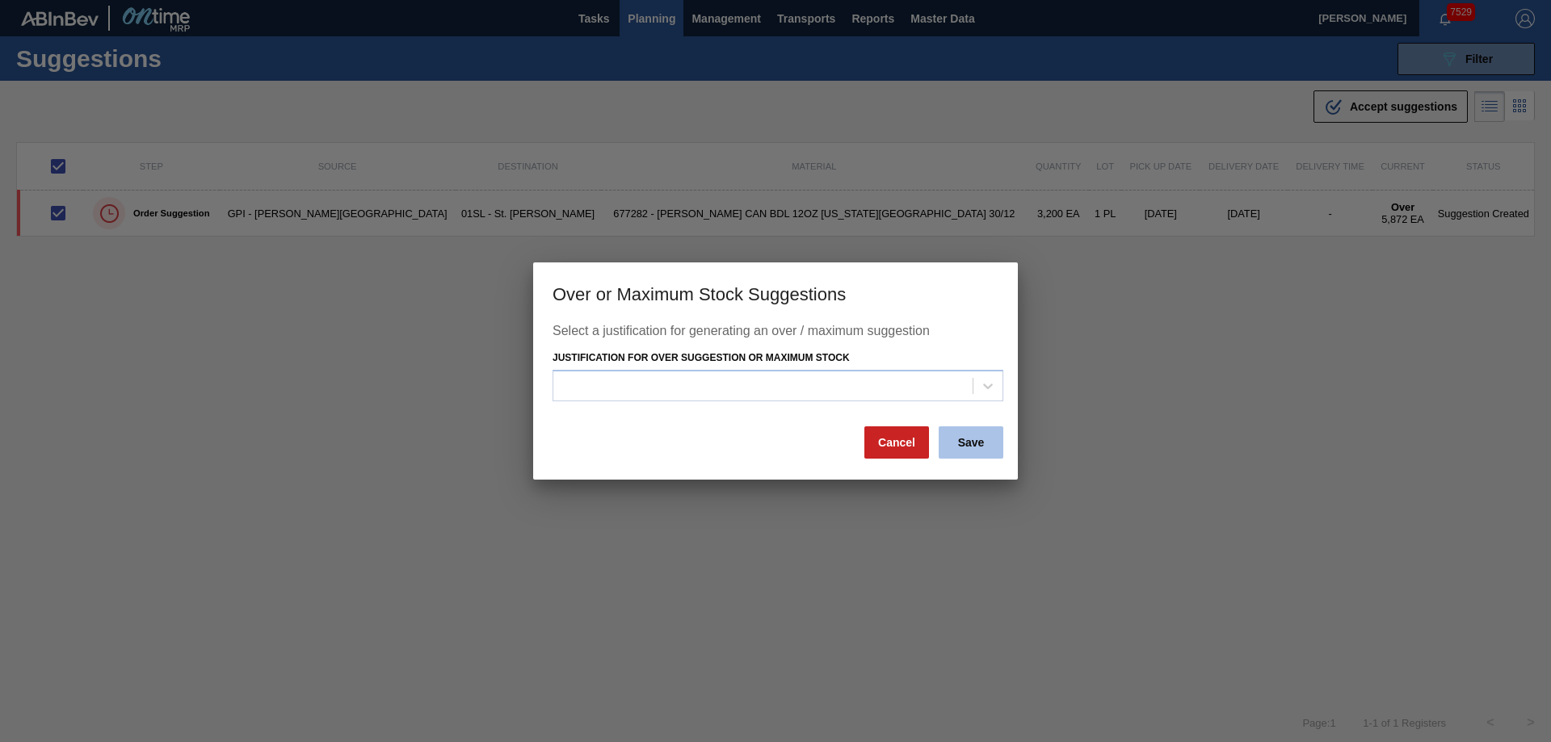
click at [976, 447] on button "Save" at bounding box center [971, 443] width 65 height 32
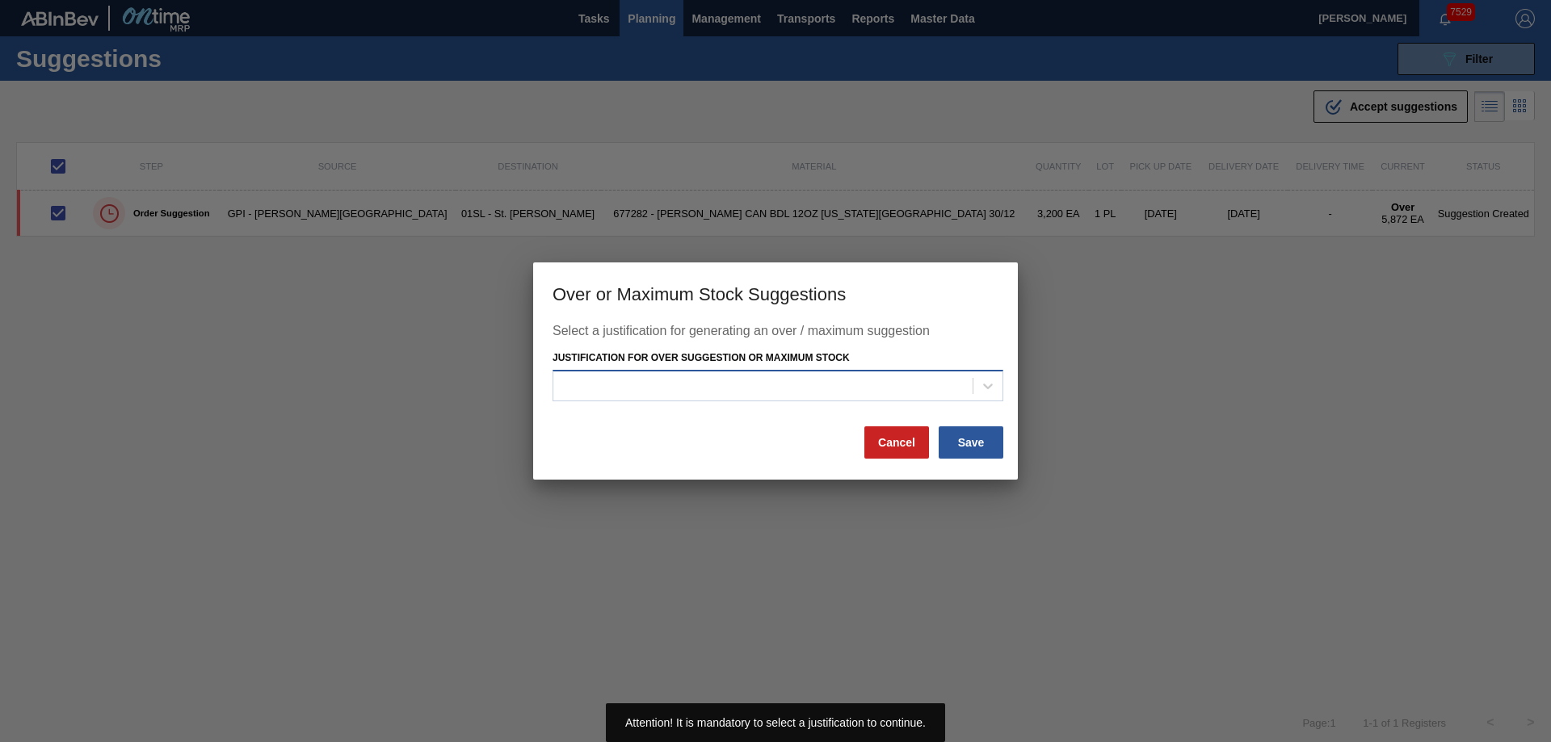
click at [847, 381] on div at bounding box center [762, 385] width 419 height 23
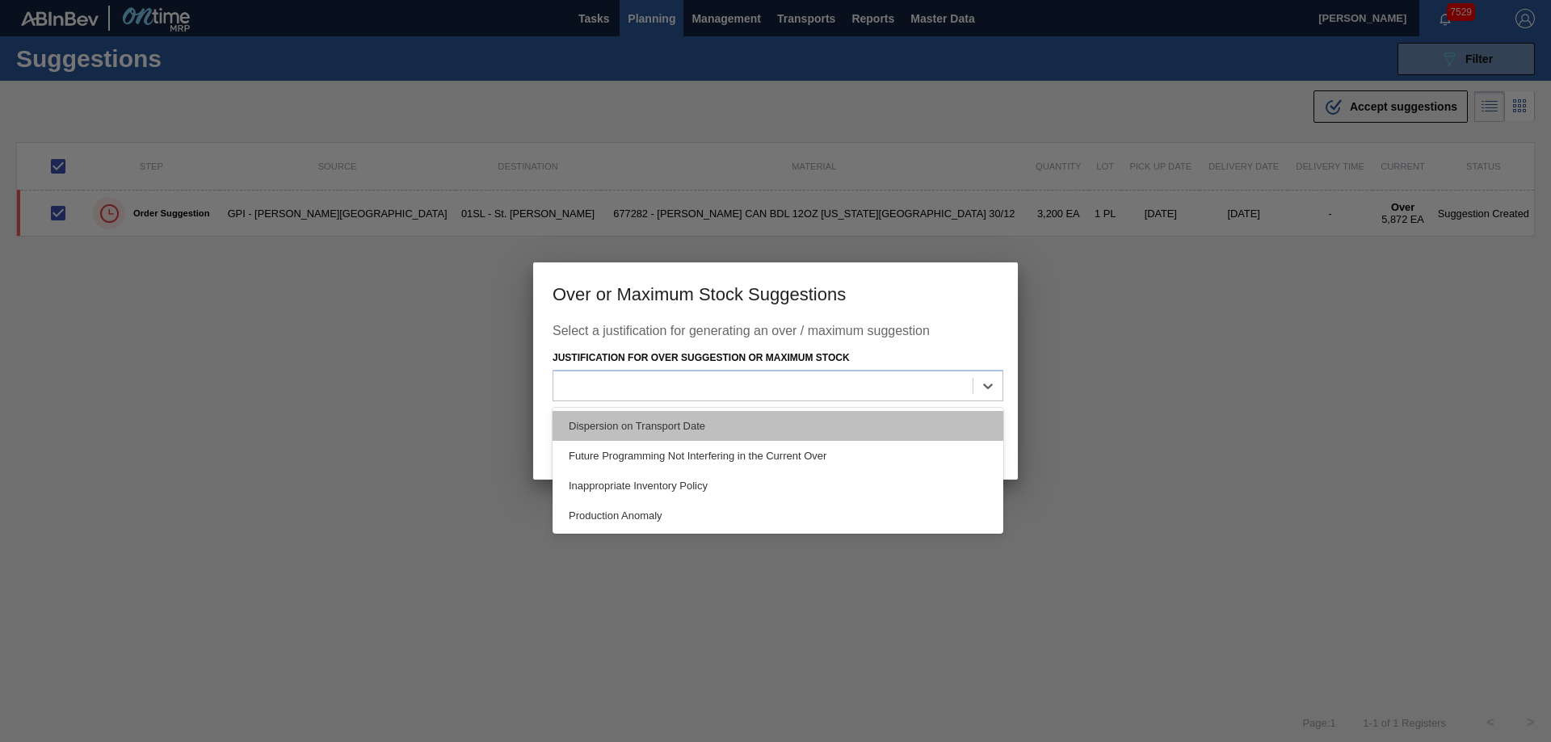
click at [721, 414] on div "Dispersion on Transport Date" at bounding box center [778, 426] width 451 height 30
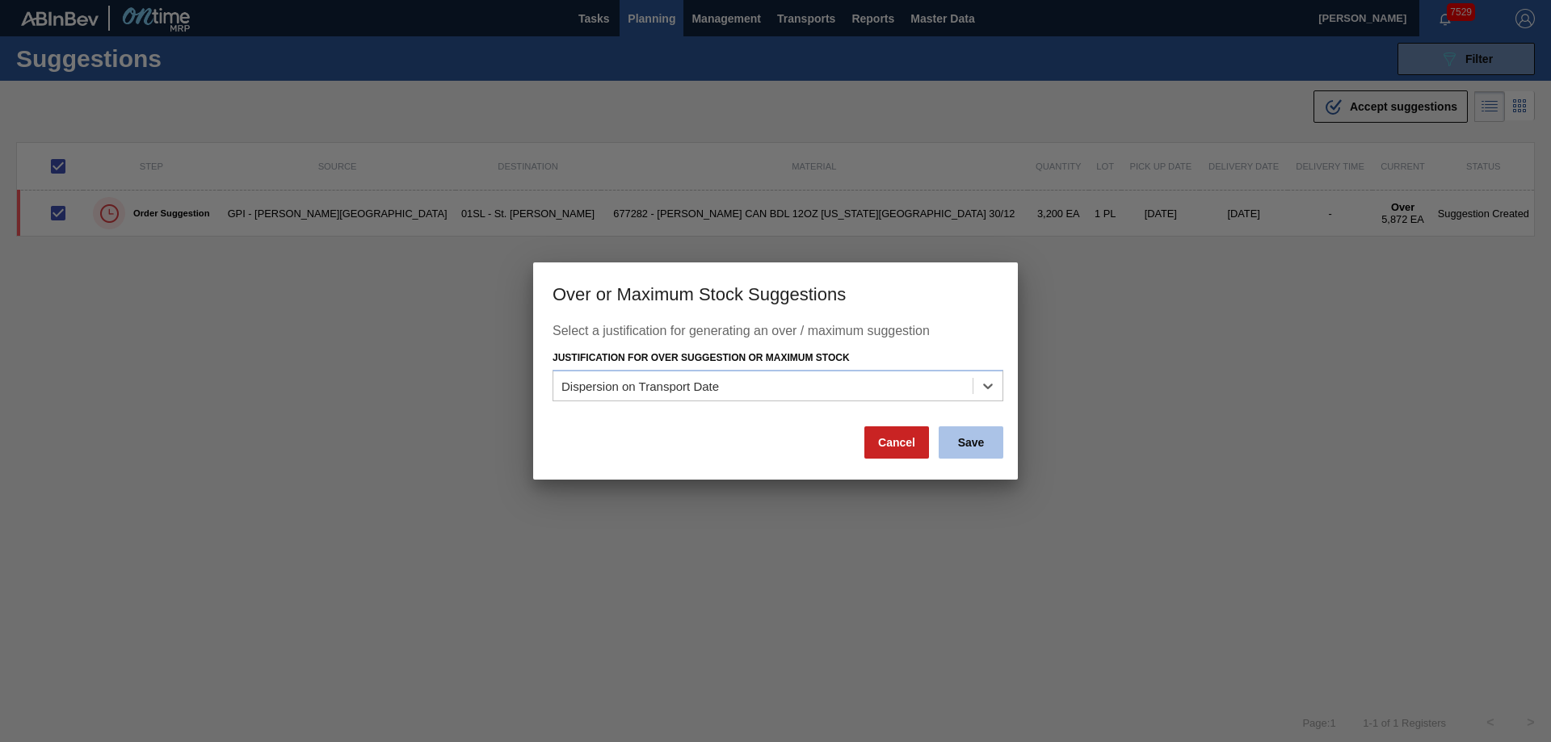
click at [965, 444] on button "Save" at bounding box center [971, 443] width 65 height 32
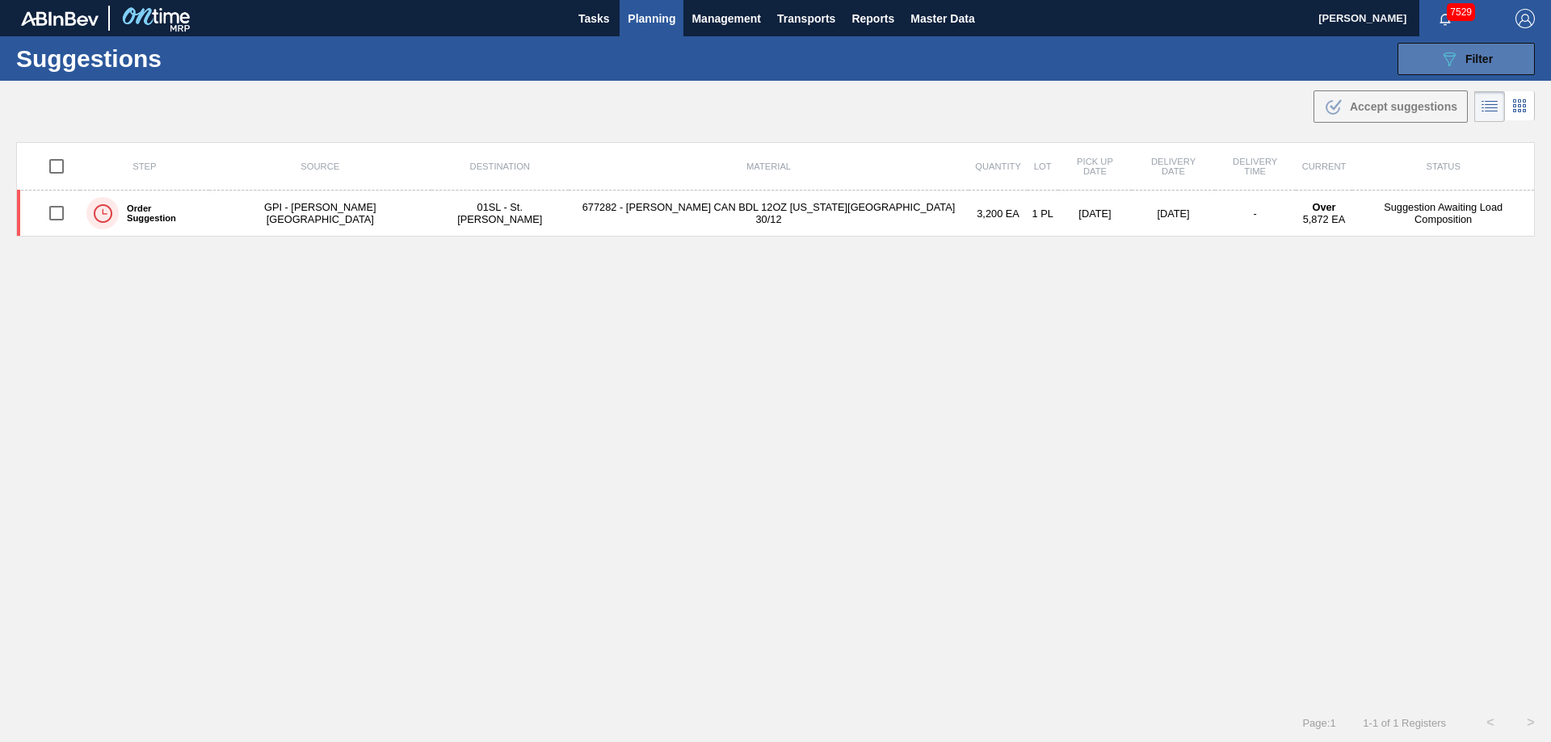
click at [1461, 50] on div "089F7B8B-B2A5-4AFE-B5C0-19BA573D28AC Filter" at bounding box center [1466, 58] width 53 height 19
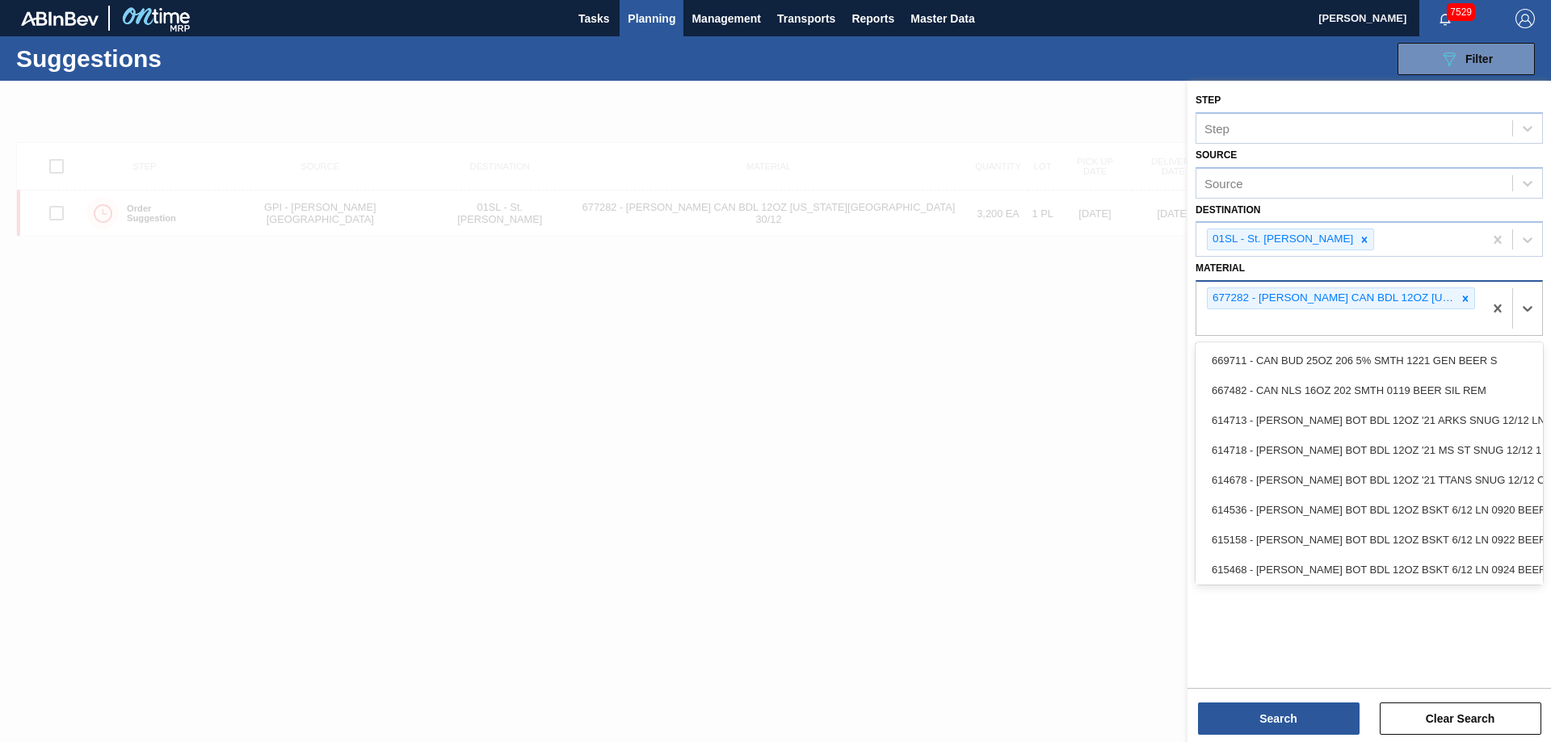
click at [1456, 290] on div "677282 - [PERSON_NAME] CAN BDL 12OZ [US_STATE][GEOGRAPHIC_DATA] 30/12" at bounding box center [1332, 298] width 249 height 20
click at [1461, 295] on icon at bounding box center [1465, 298] width 11 height 11
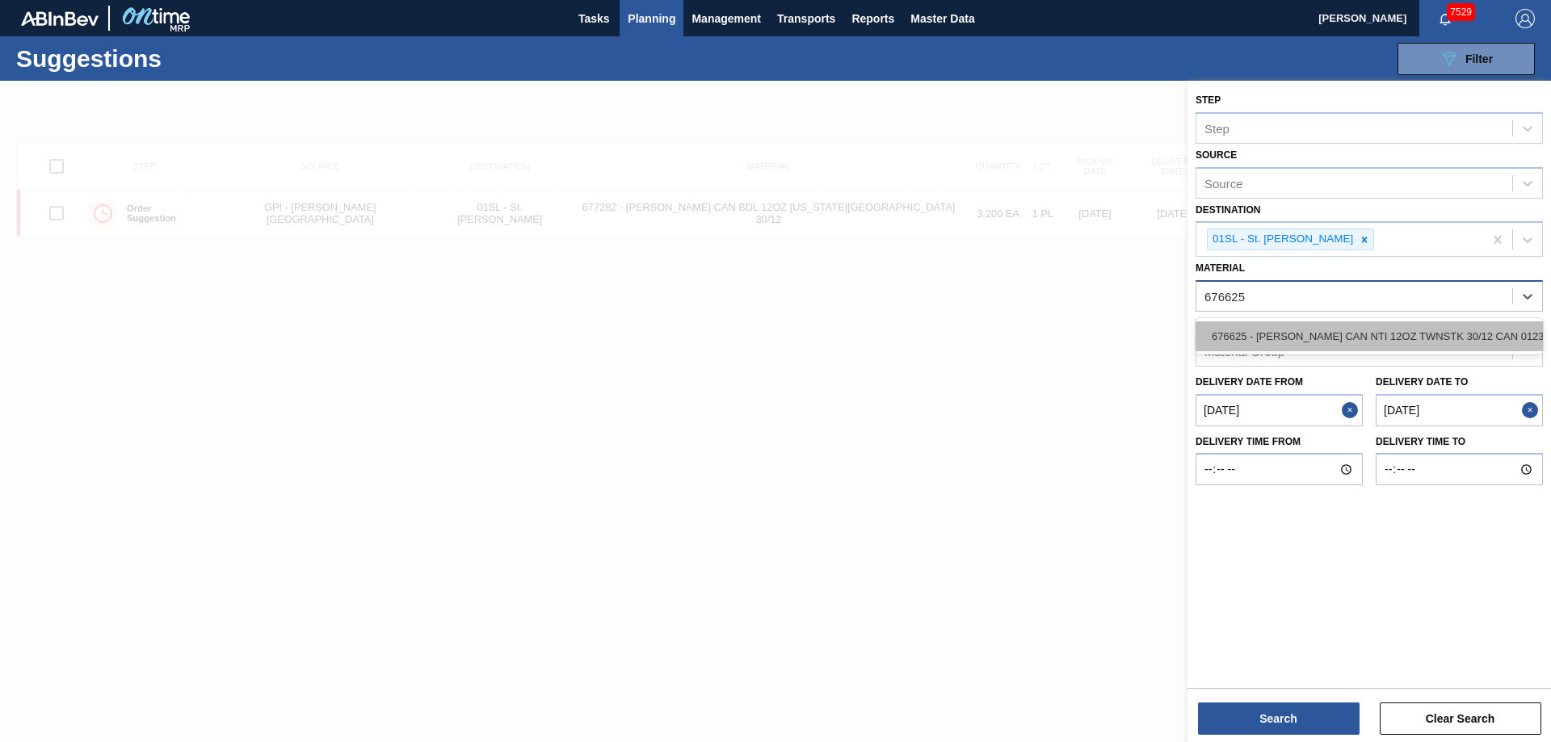
click at [1393, 327] on div "676625 - [PERSON_NAME] CAN NTI 12OZ TWNSTK 30/12 CAN 0123" at bounding box center [1369, 337] width 347 height 30
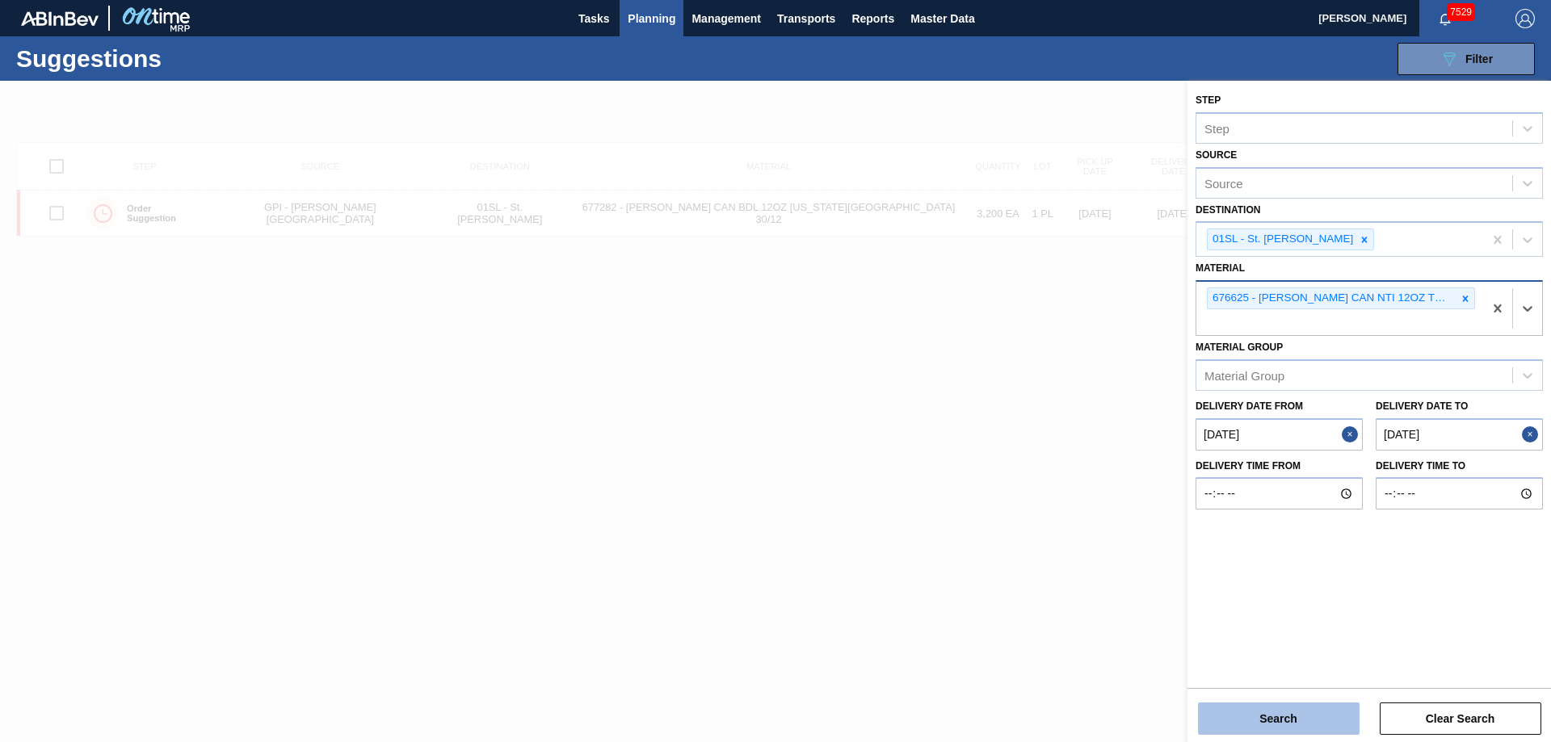
click at [1238, 729] on button "Search" at bounding box center [1279, 719] width 162 height 32
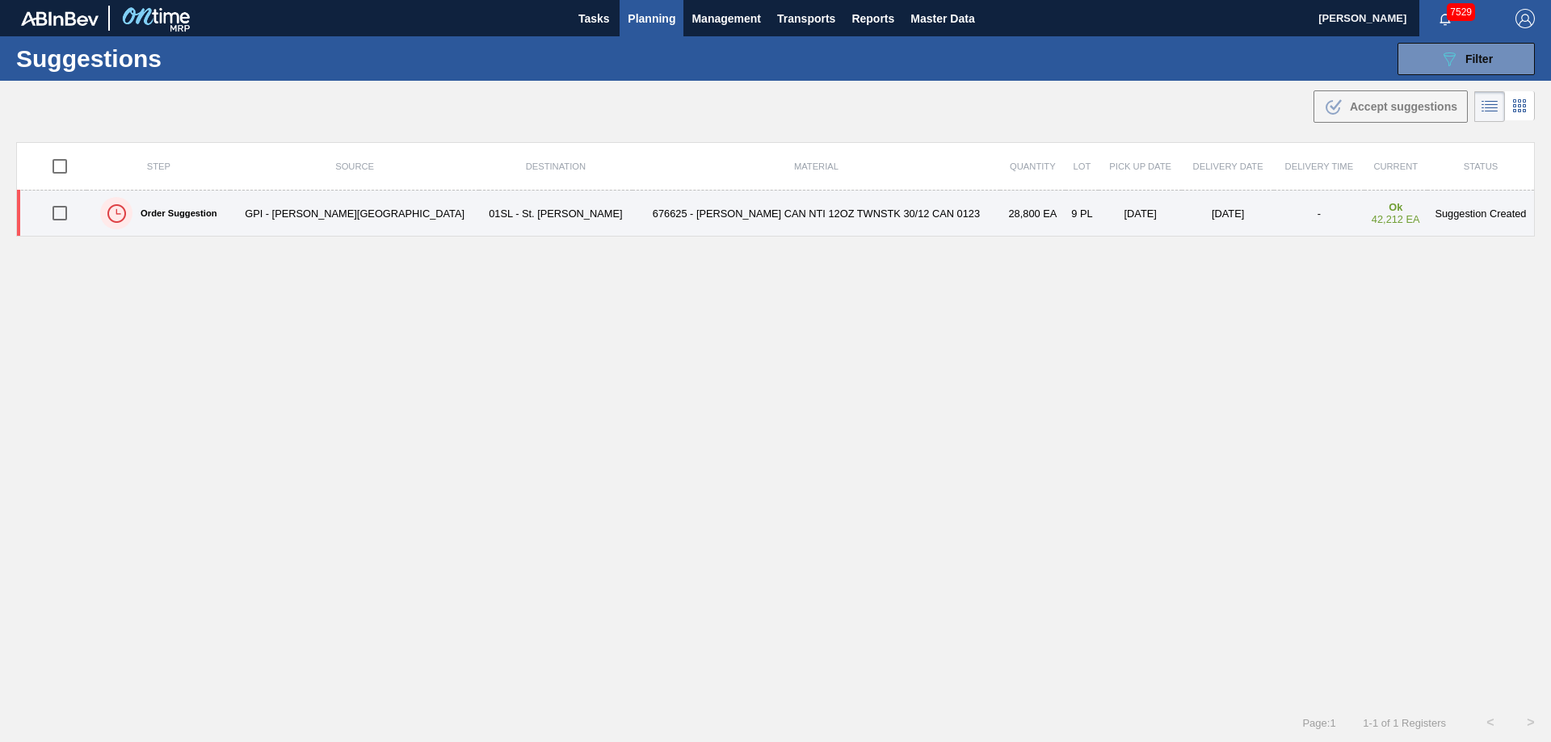
click at [62, 203] on input "checkbox" at bounding box center [60, 213] width 34 height 34
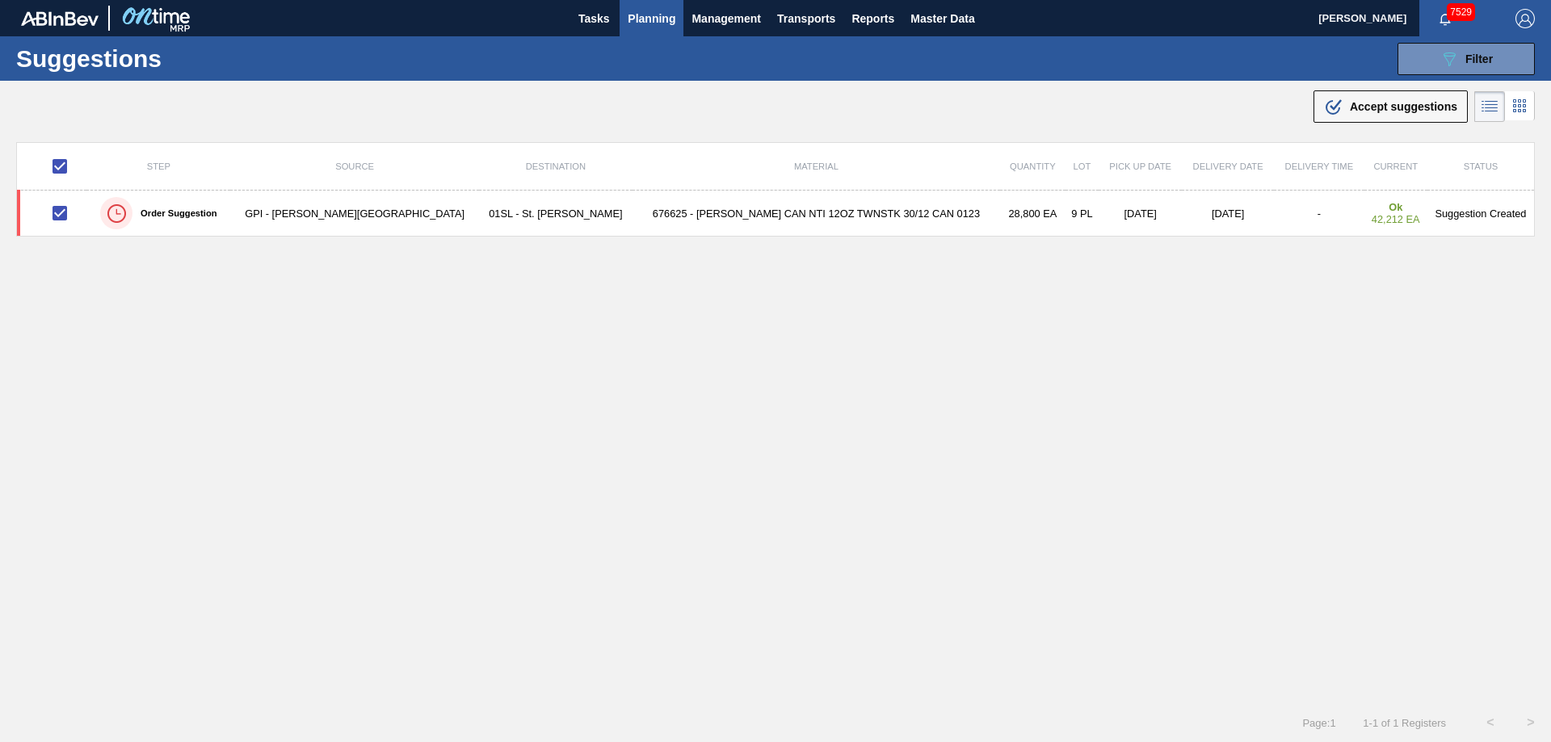
drag, startPoint x: 1340, startPoint y: 101, endPoint x: 1284, endPoint y: 128, distance: 61.8
click at [1340, 101] on div ".b{fill:var(--color-action-default)} Accept suggestions" at bounding box center [1390, 106] width 133 height 19
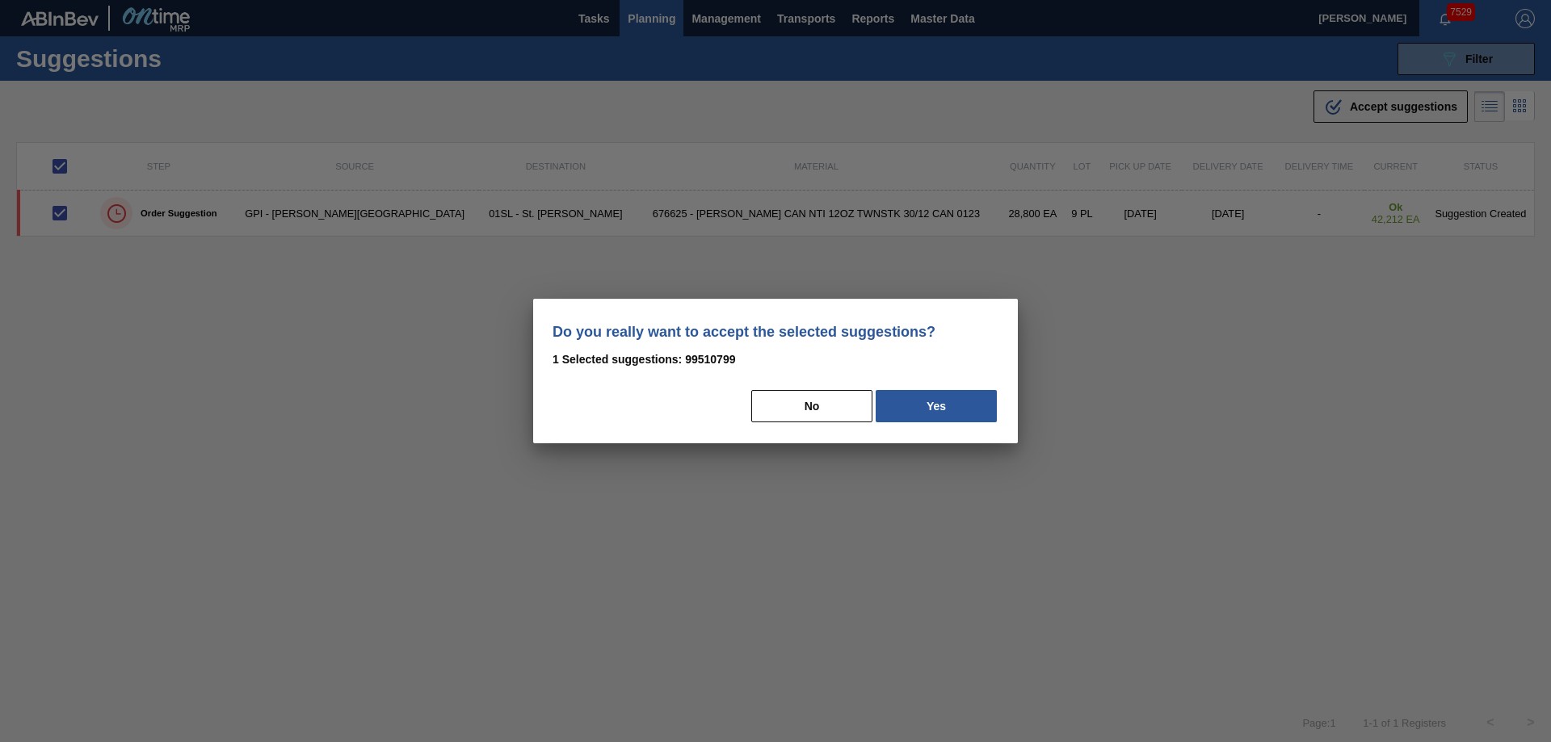
drag, startPoint x: 926, startPoint y: 418, endPoint x: 1537, endPoint y: 489, distance: 614.9
click at [926, 419] on button "Yes" at bounding box center [936, 406] width 121 height 32
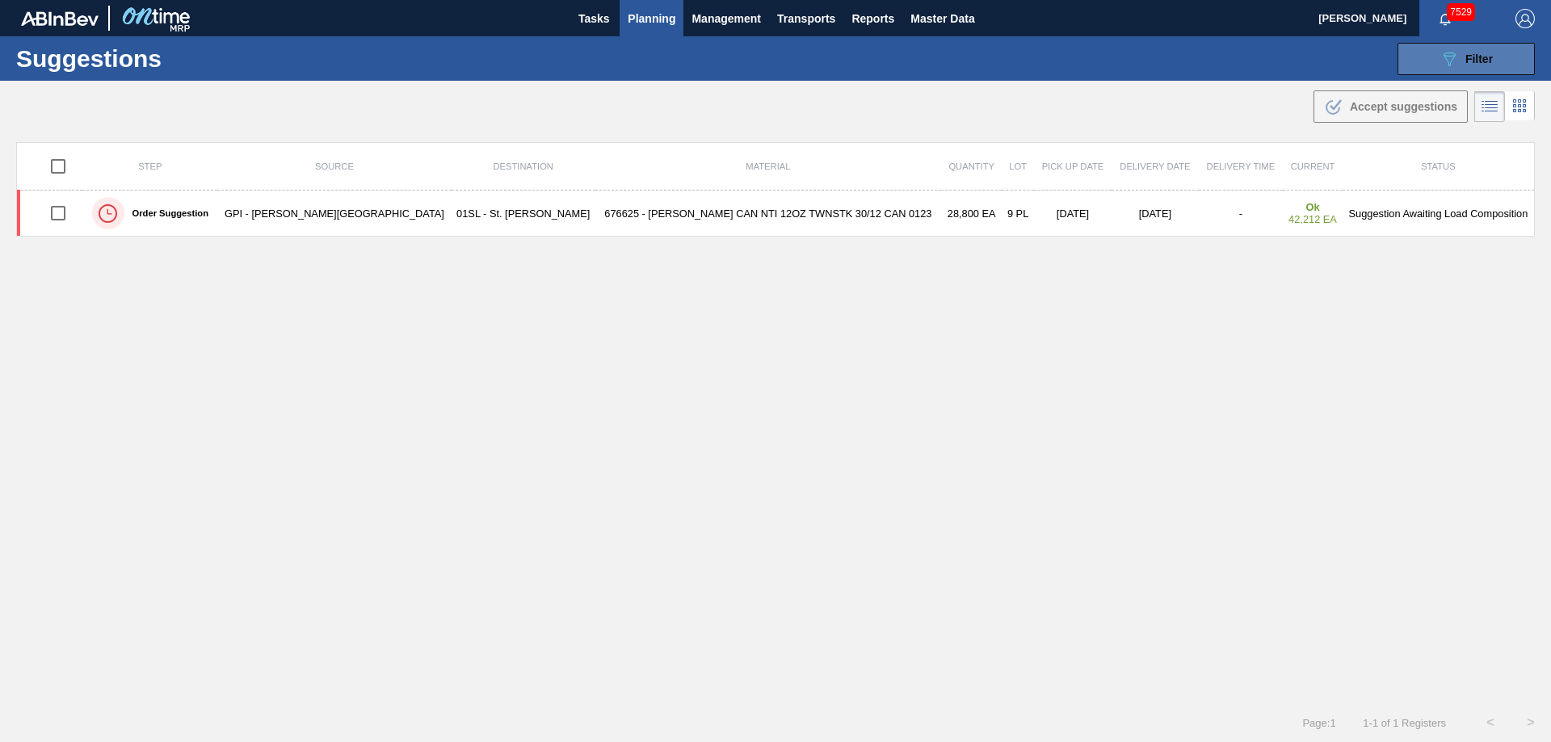
click at [1460, 54] on div "089F7B8B-B2A5-4AFE-B5C0-19BA573D28AC Filter" at bounding box center [1466, 58] width 53 height 19
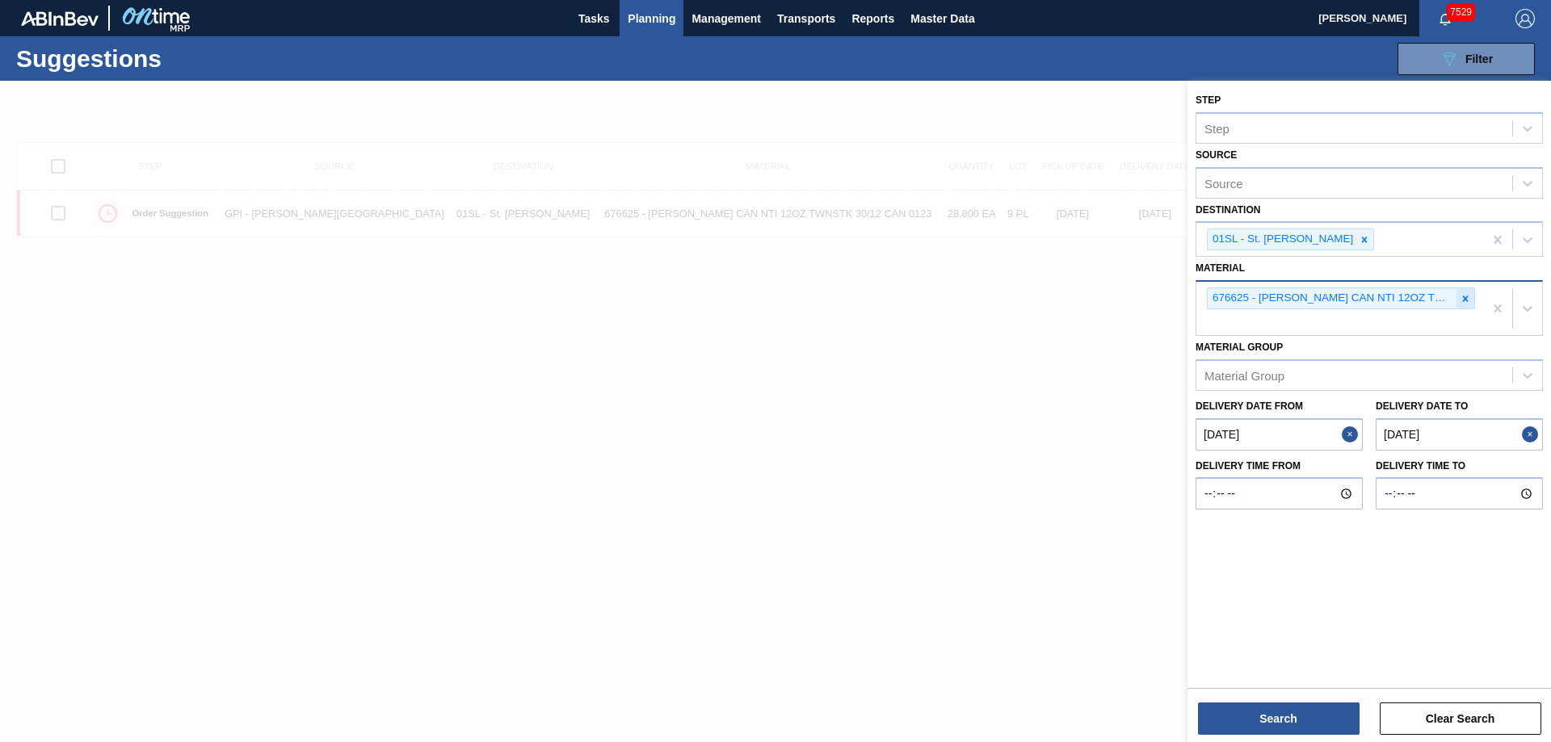
click at [1471, 298] on div at bounding box center [1466, 298] width 18 height 20
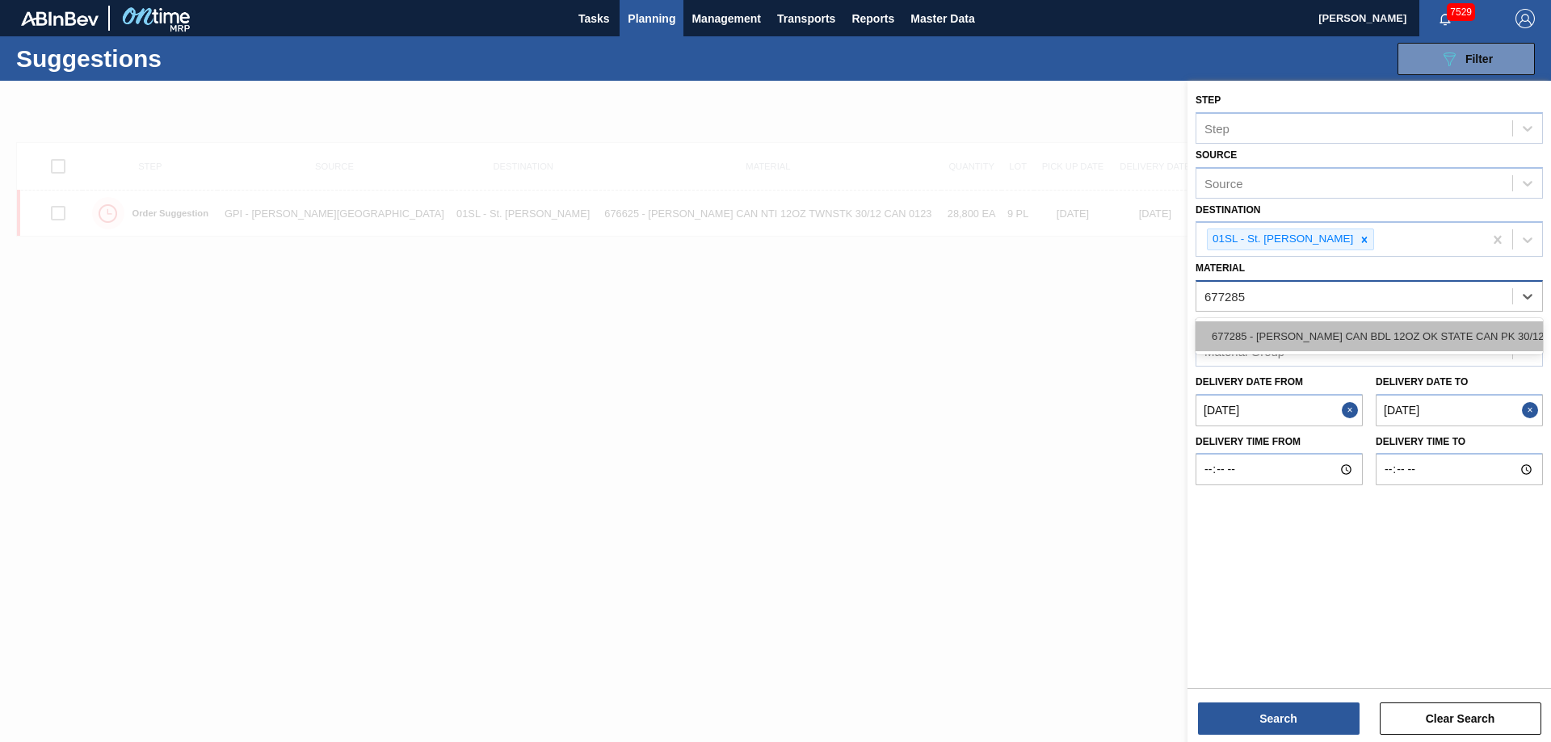
click at [1419, 334] on div "677285 - [PERSON_NAME] CAN BDL 12OZ OK STATE CAN PK 30/12" at bounding box center [1369, 337] width 347 height 30
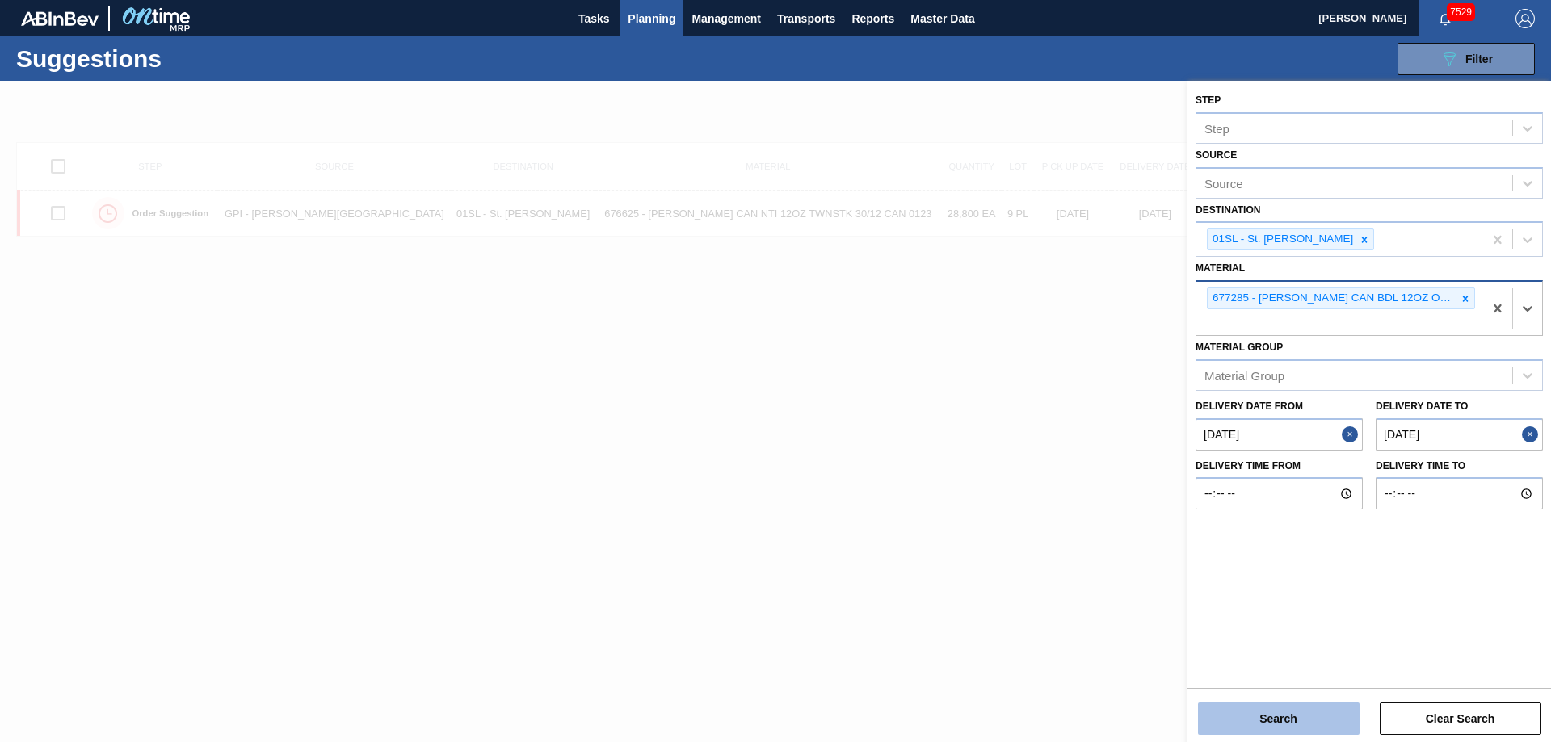
click at [1255, 713] on button "Search" at bounding box center [1279, 719] width 162 height 32
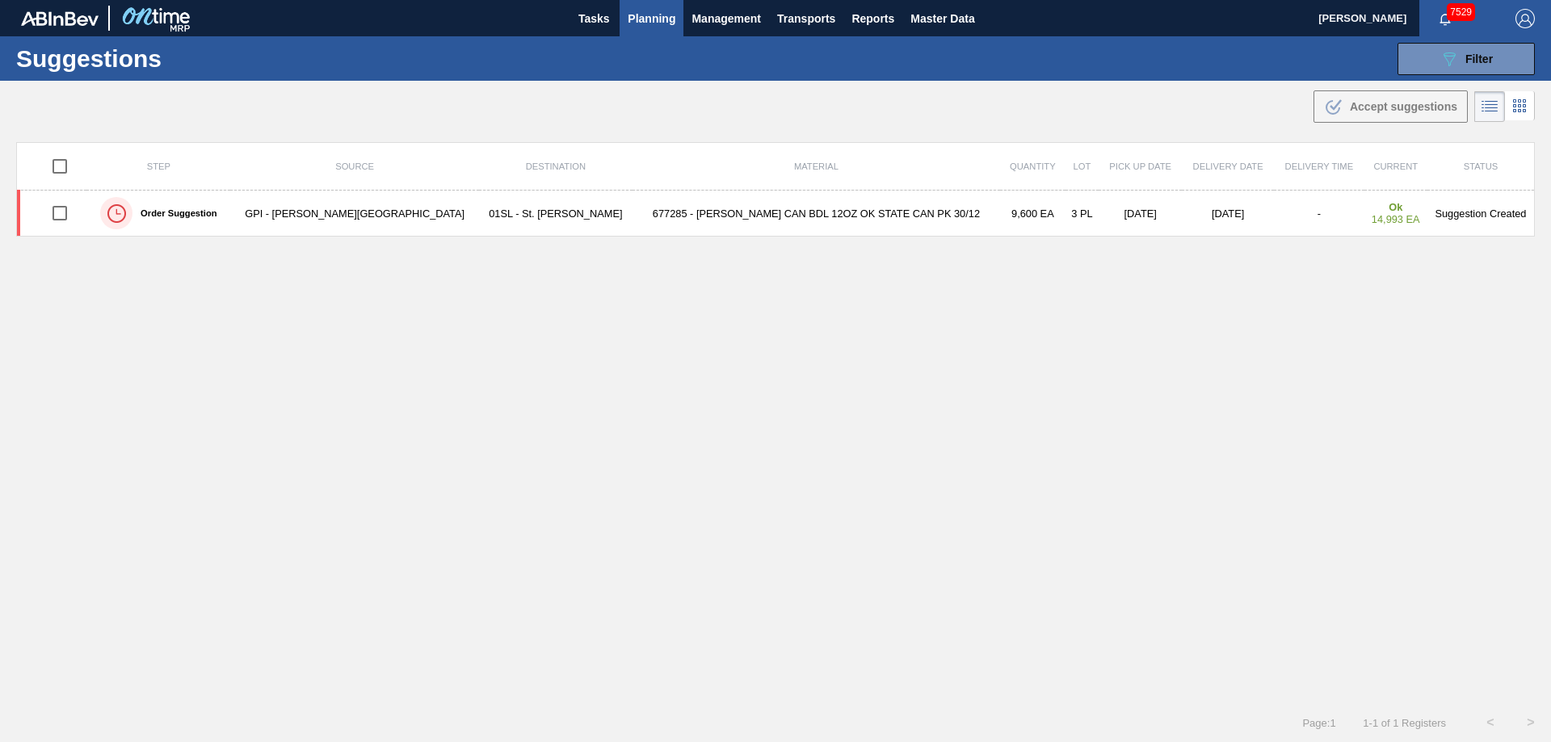
click at [645, 17] on span "Planning" at bounding box center [652, 18] width 48 height 19
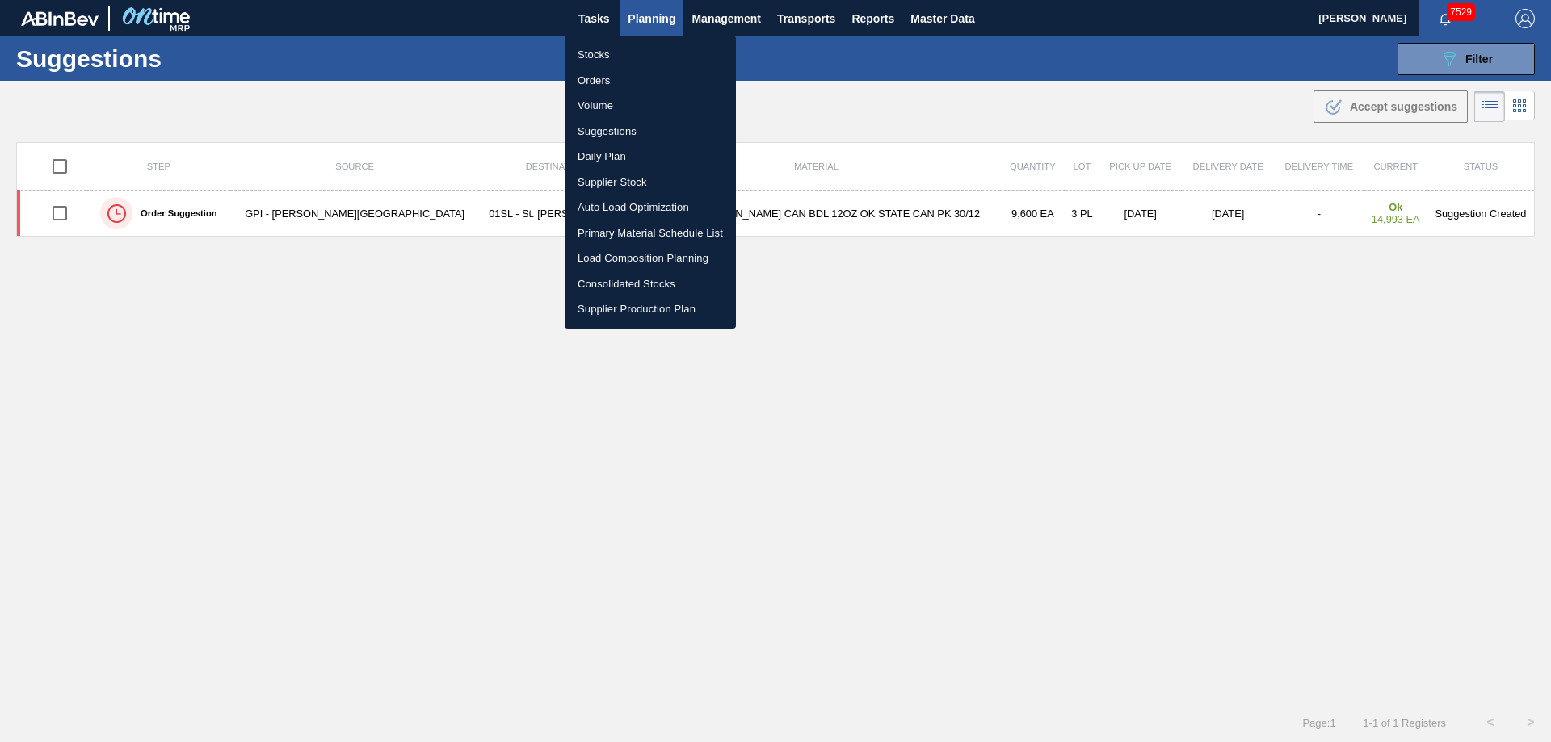
click at [67, 215] on div at bounding box center [775, 371] width 1551 height 742
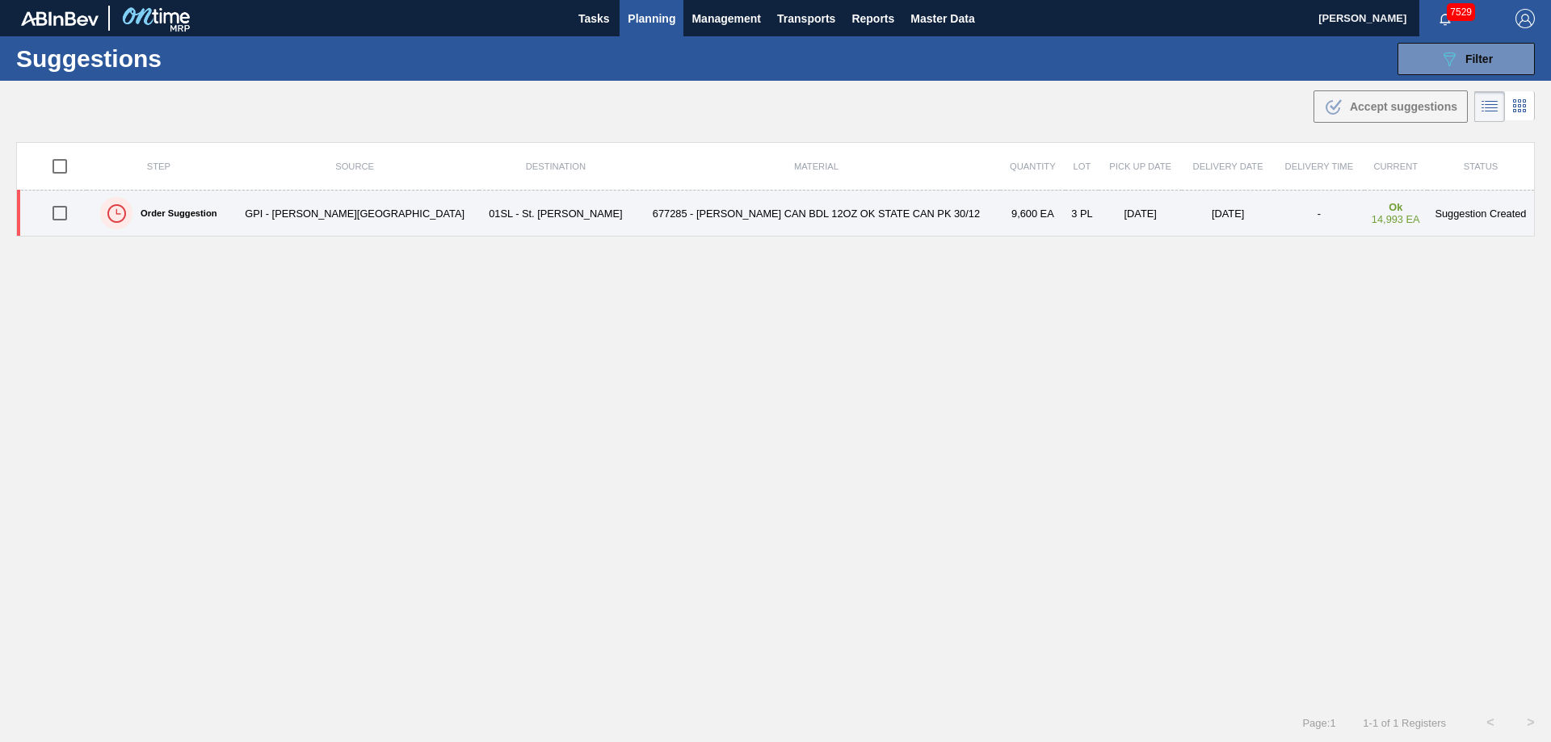
click at [69, 210] on input "checkbox" at bounding box center [60, 213] width 34 height 34
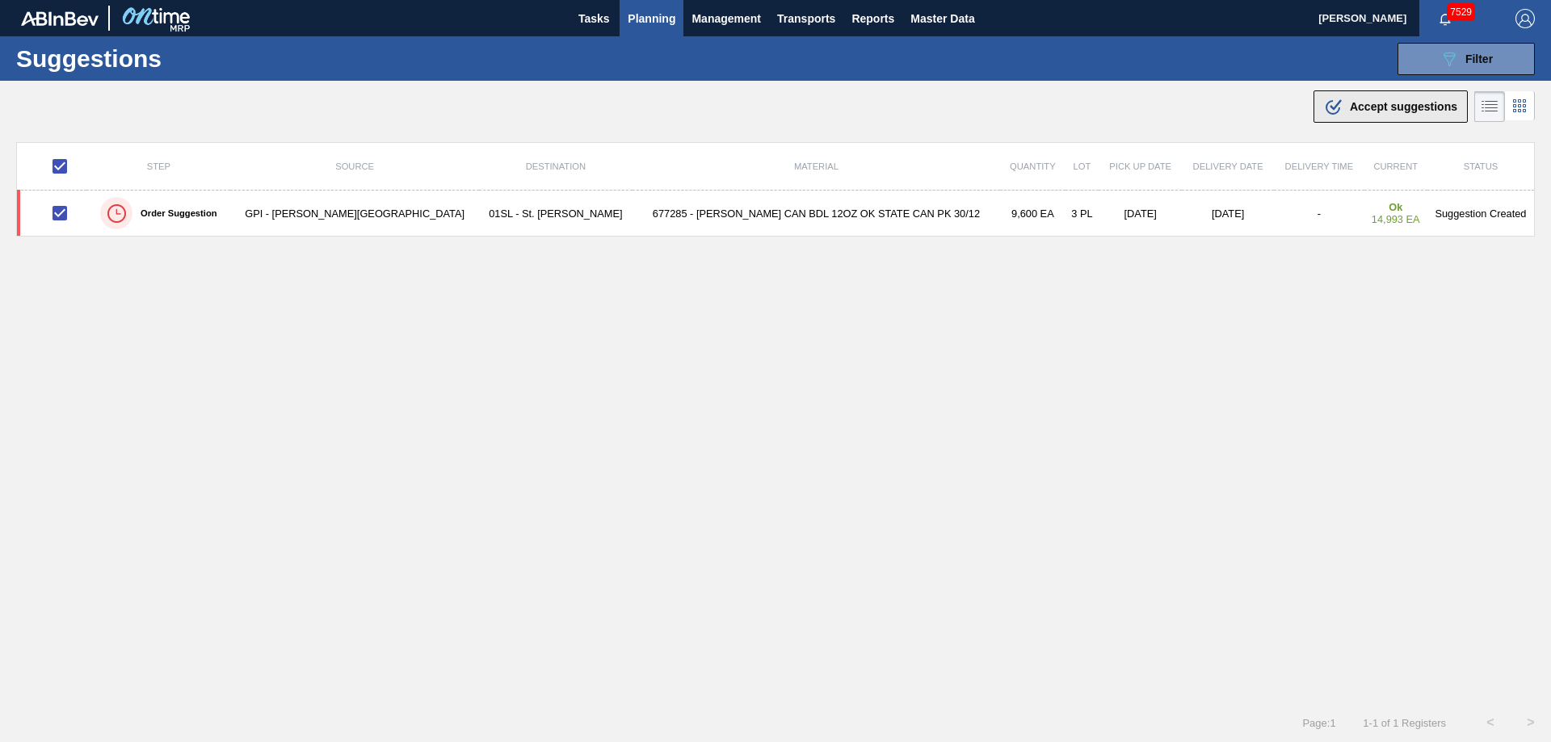
click at [1421, 116] on button ".b{fill:var(--color-action-default)} Accept suggestions" at bounding box center [1391, 106] width 154 height 32
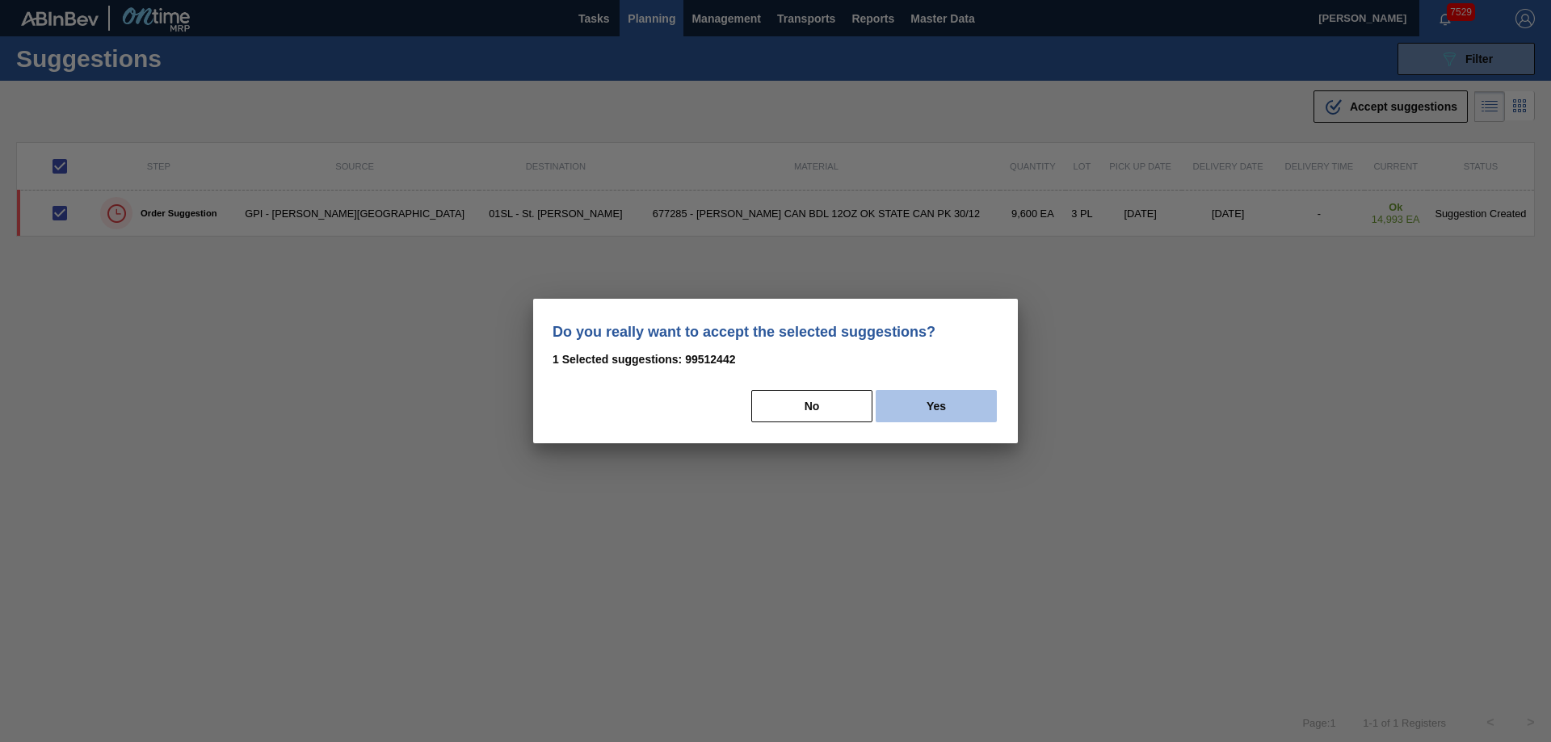
click at [977, 404] on button "Yes" at bounding box center [936, 406] width 121 height 32
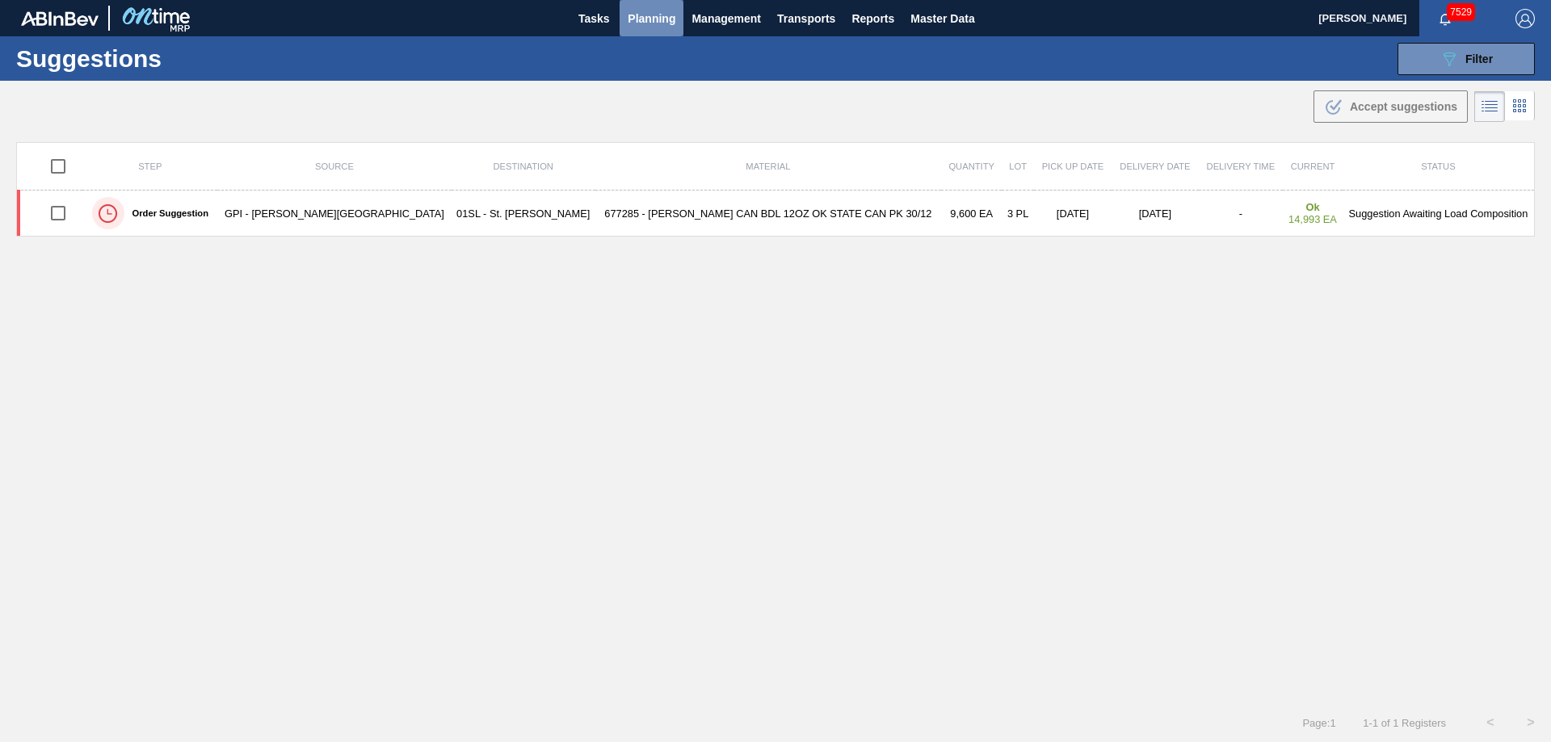
click at [644, 23] on span "Planning" at bounding box center [652, 18] width 48 height 19
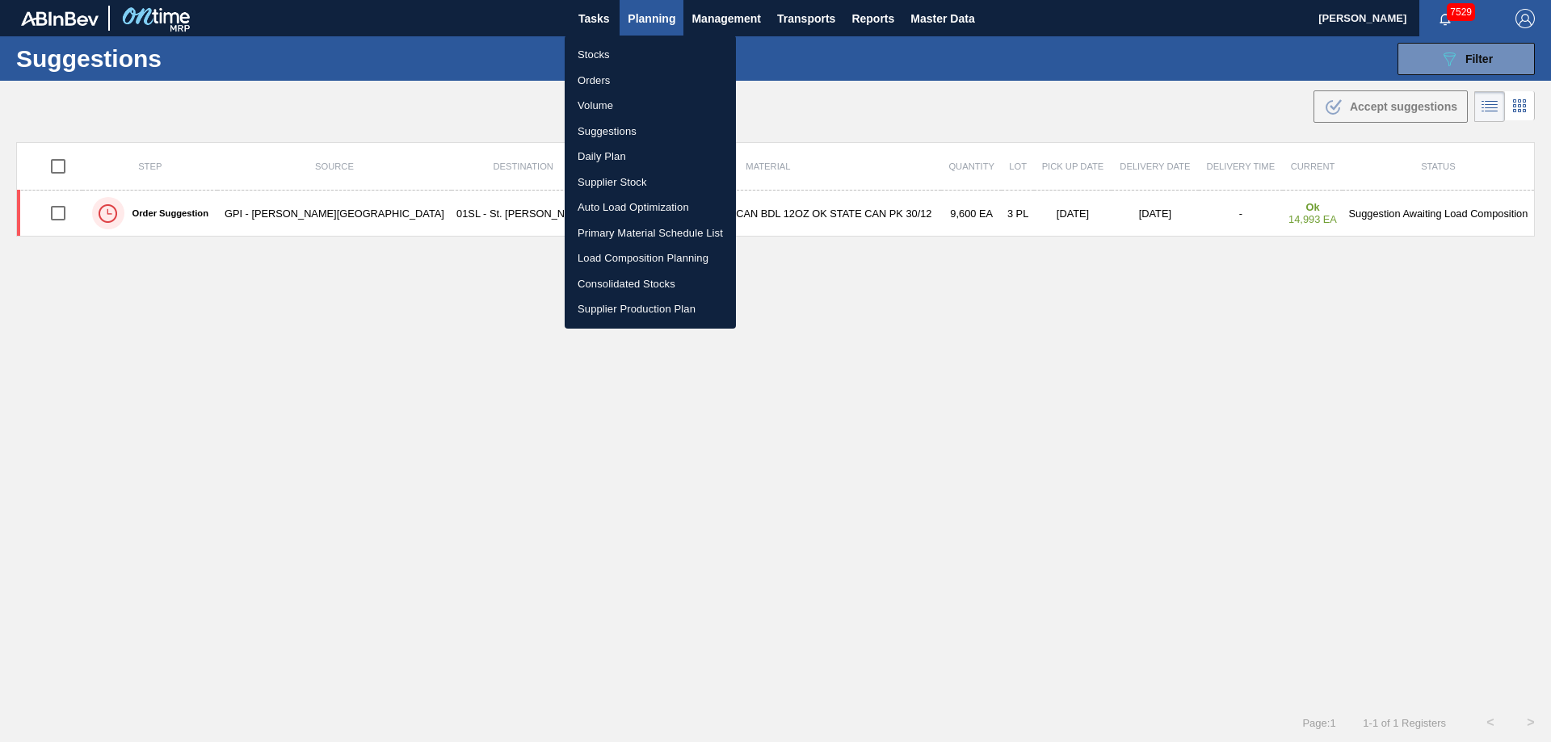
click at [583, 265] on li "Load Composition Planning" at bounding box center [650, 259] width 171 height 26
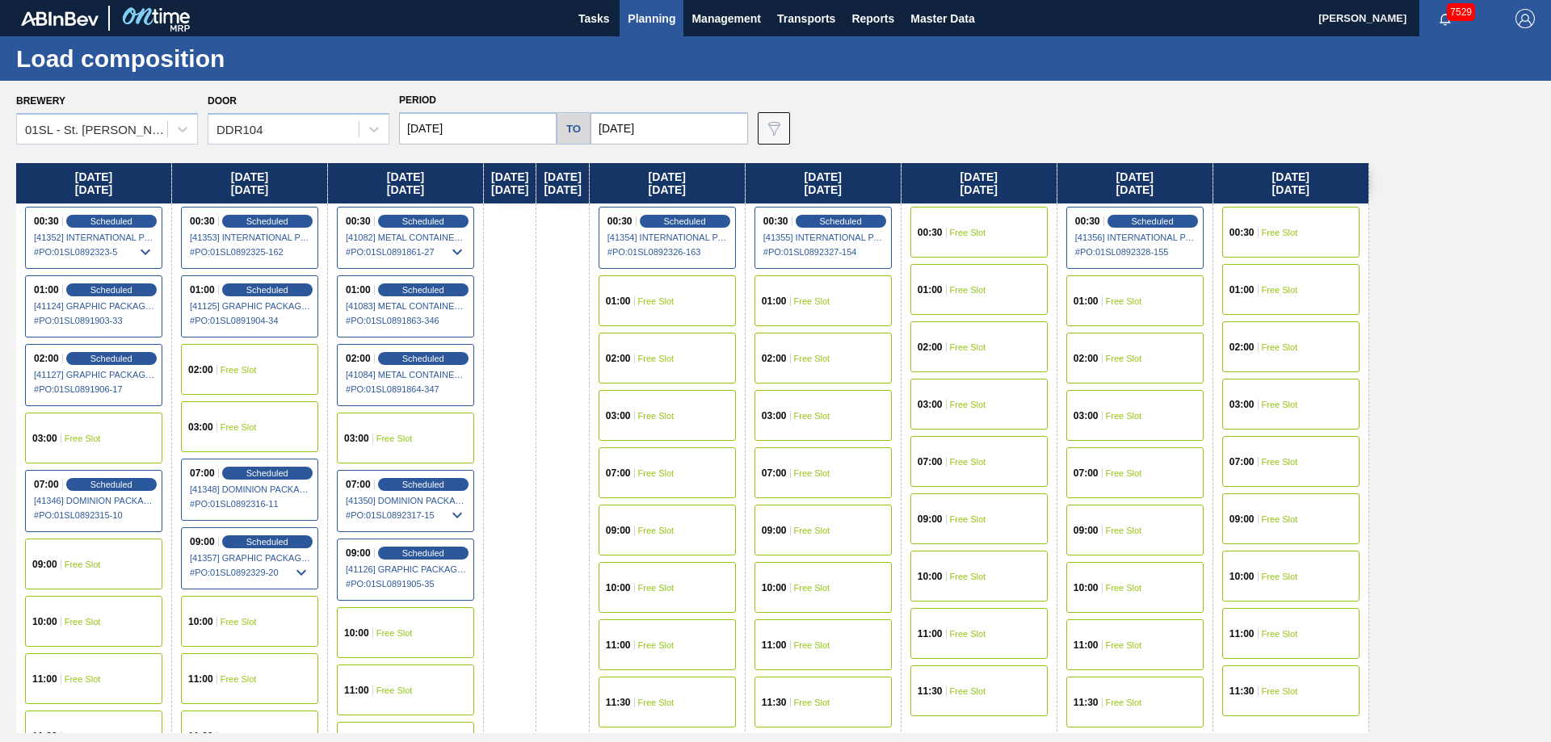
click at [270, 612] on div "10:00 Free Slot" at bounding box center [249, 621] width 137 height 51
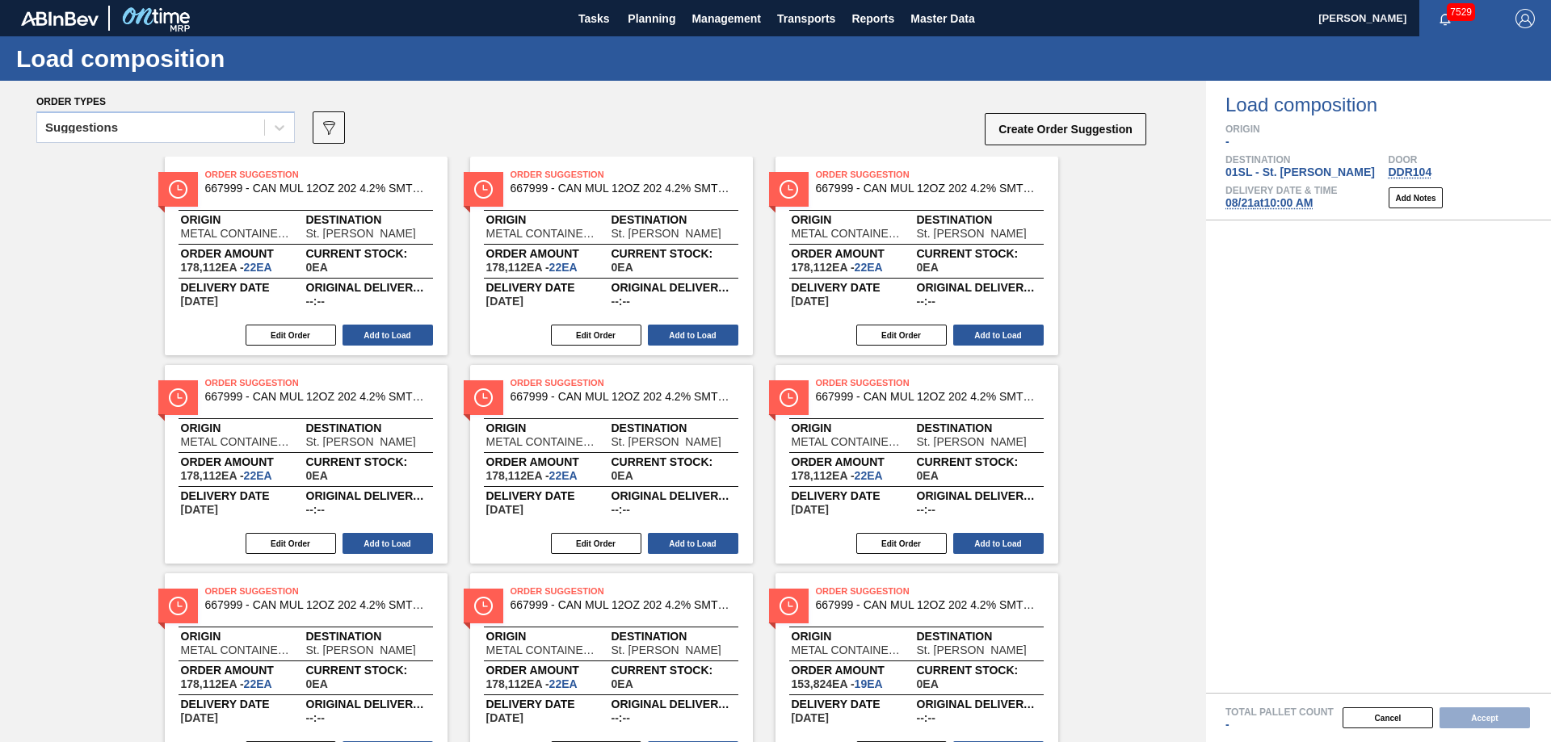
click at [282, 143] on div "Suggestions" at bounding box center [165, 132] width 259 height 42
click at [273, 128] on icon at bounding box center [279, 128] width 16 height 16
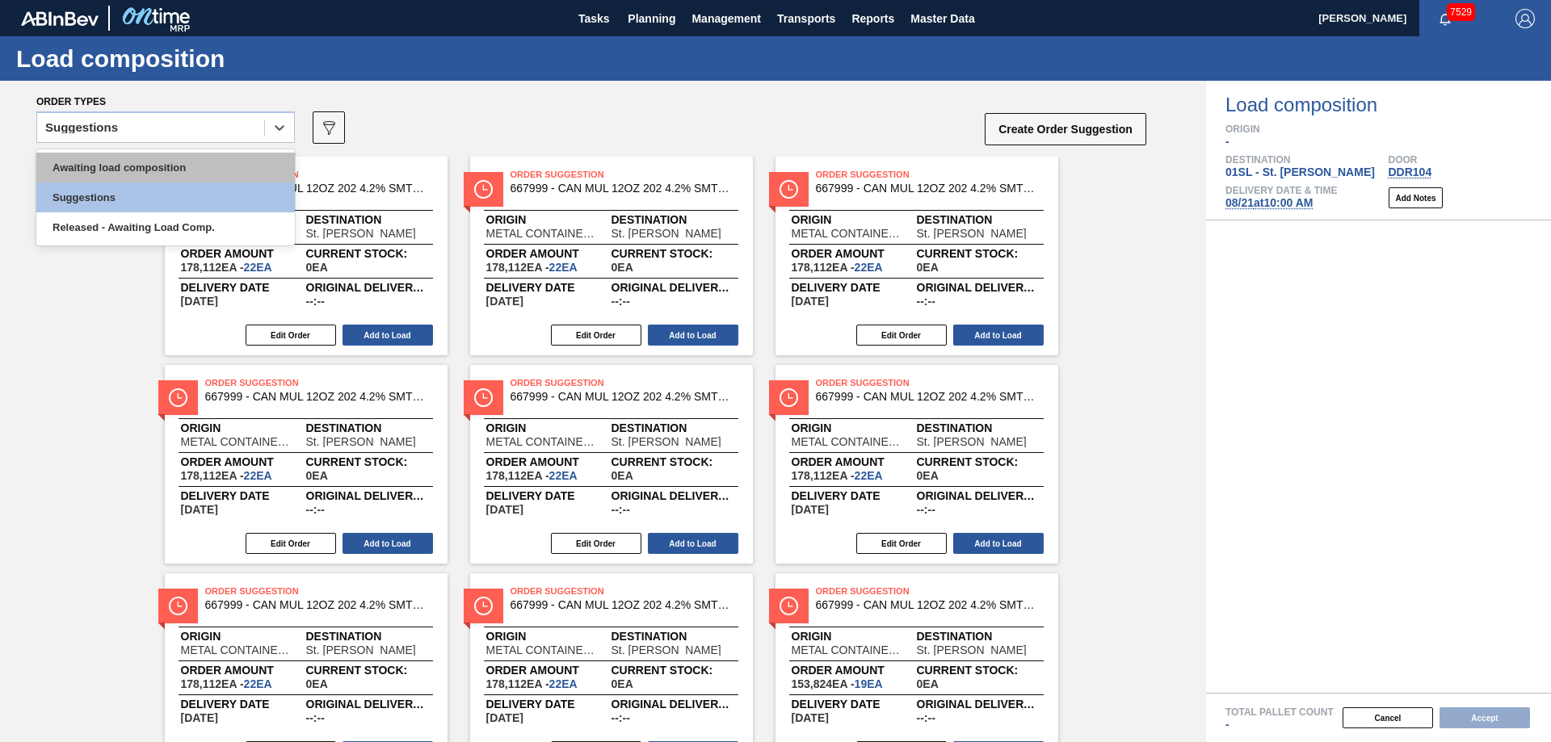
click at [164, 158] on div "Awaiting load composition" at bounding box center [165, 168] width 259 height 30
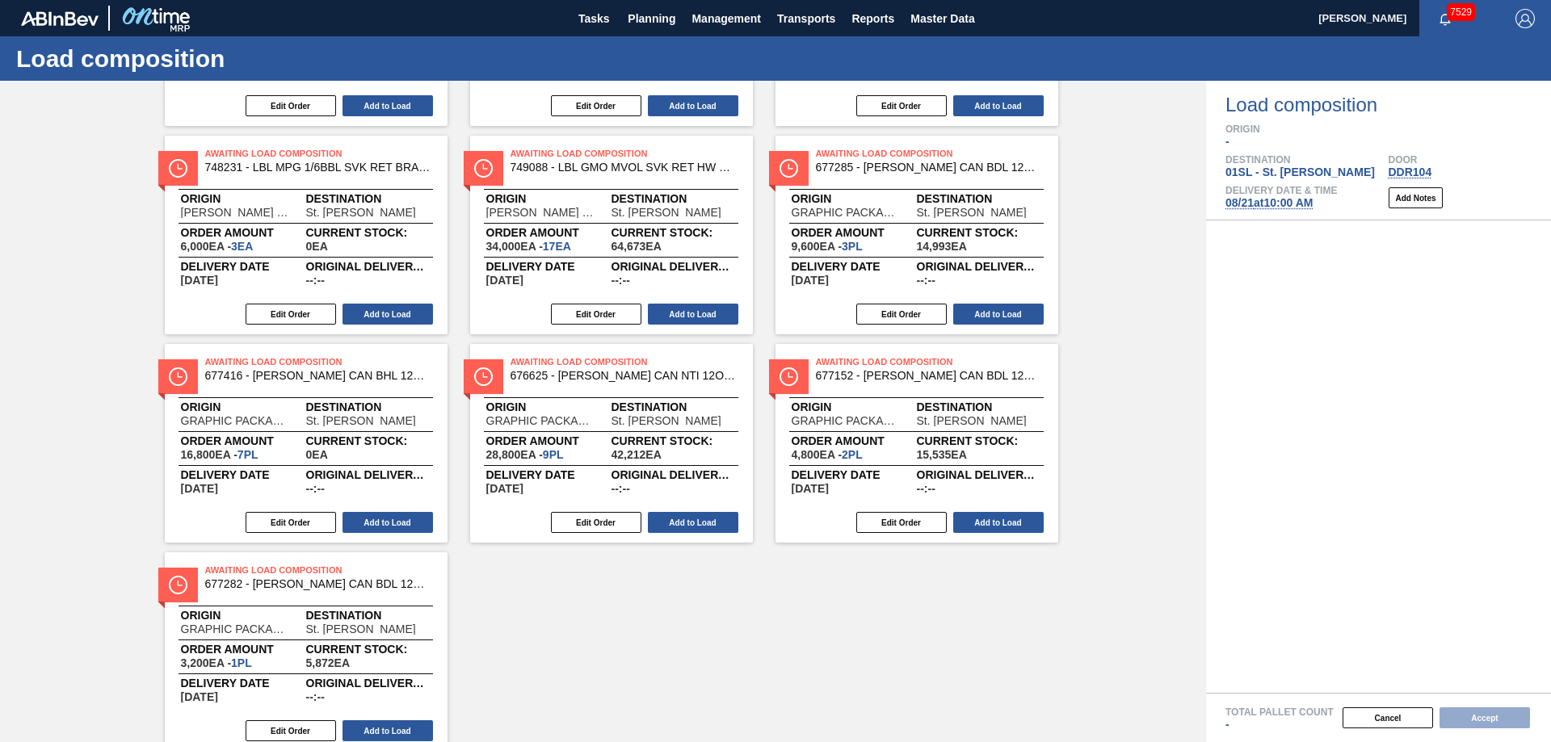
scroll to position [704, 0]
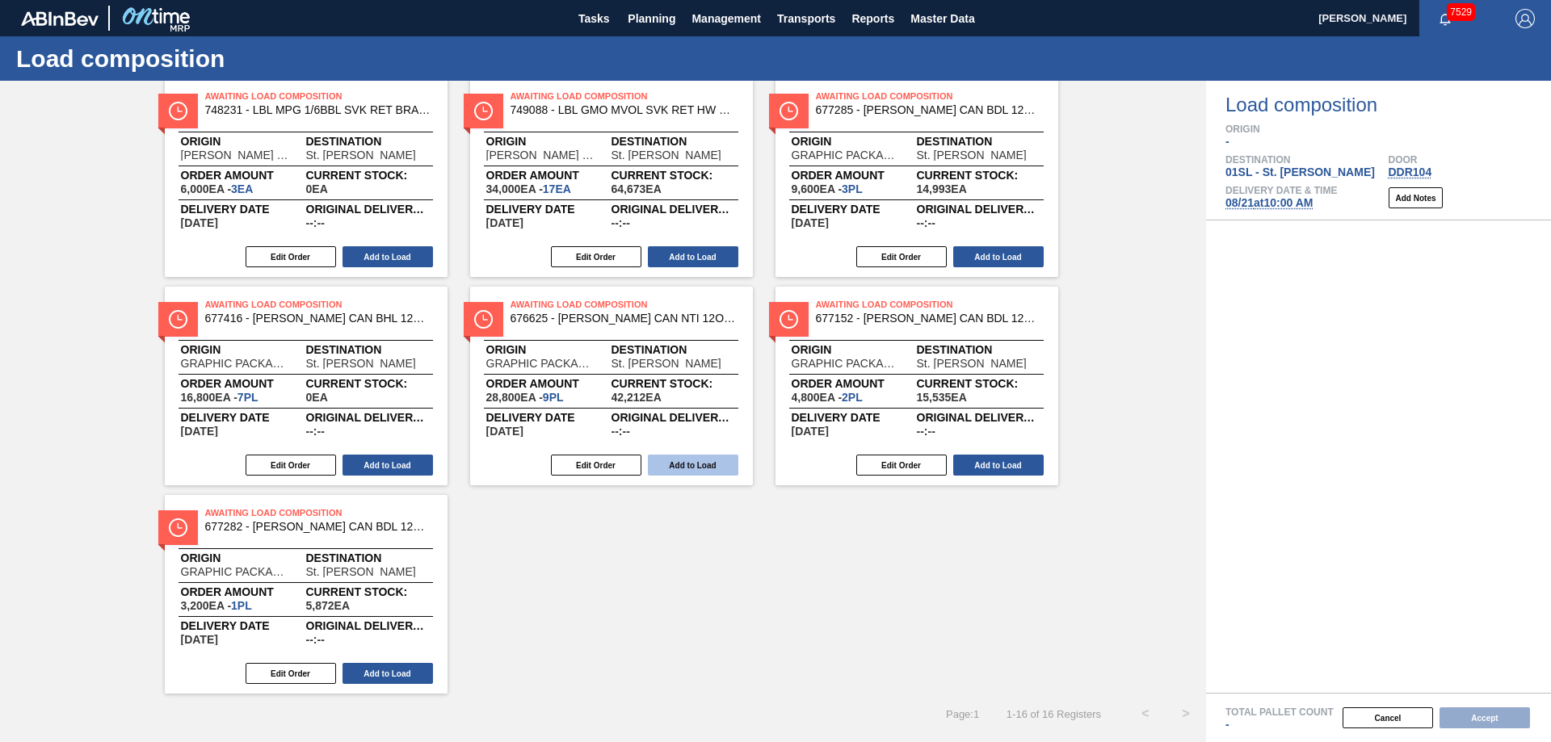
click at [717, 470] on button "Add to Load" at bounding box center [693, 465] width 90 height 21
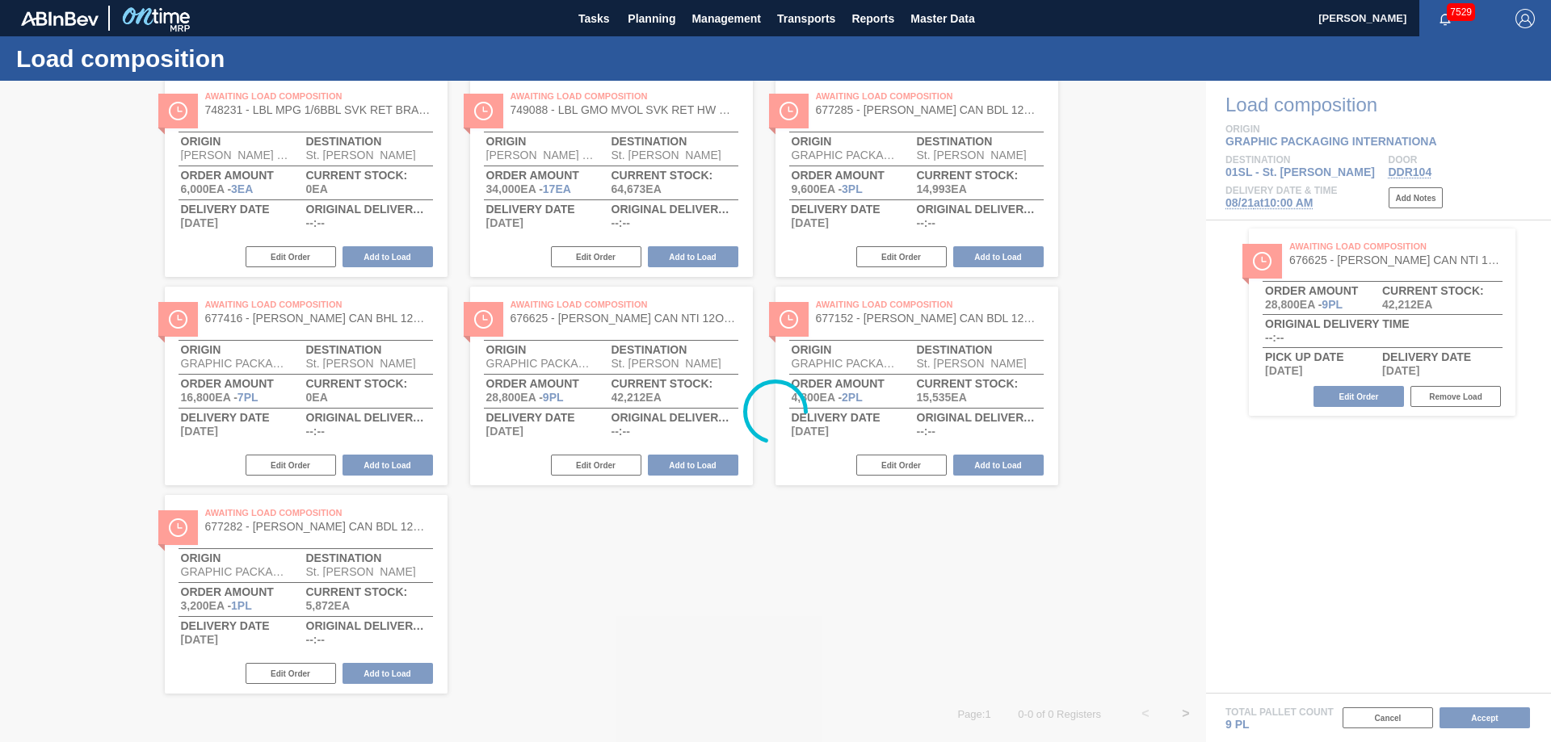
scroll to position [0, 0]
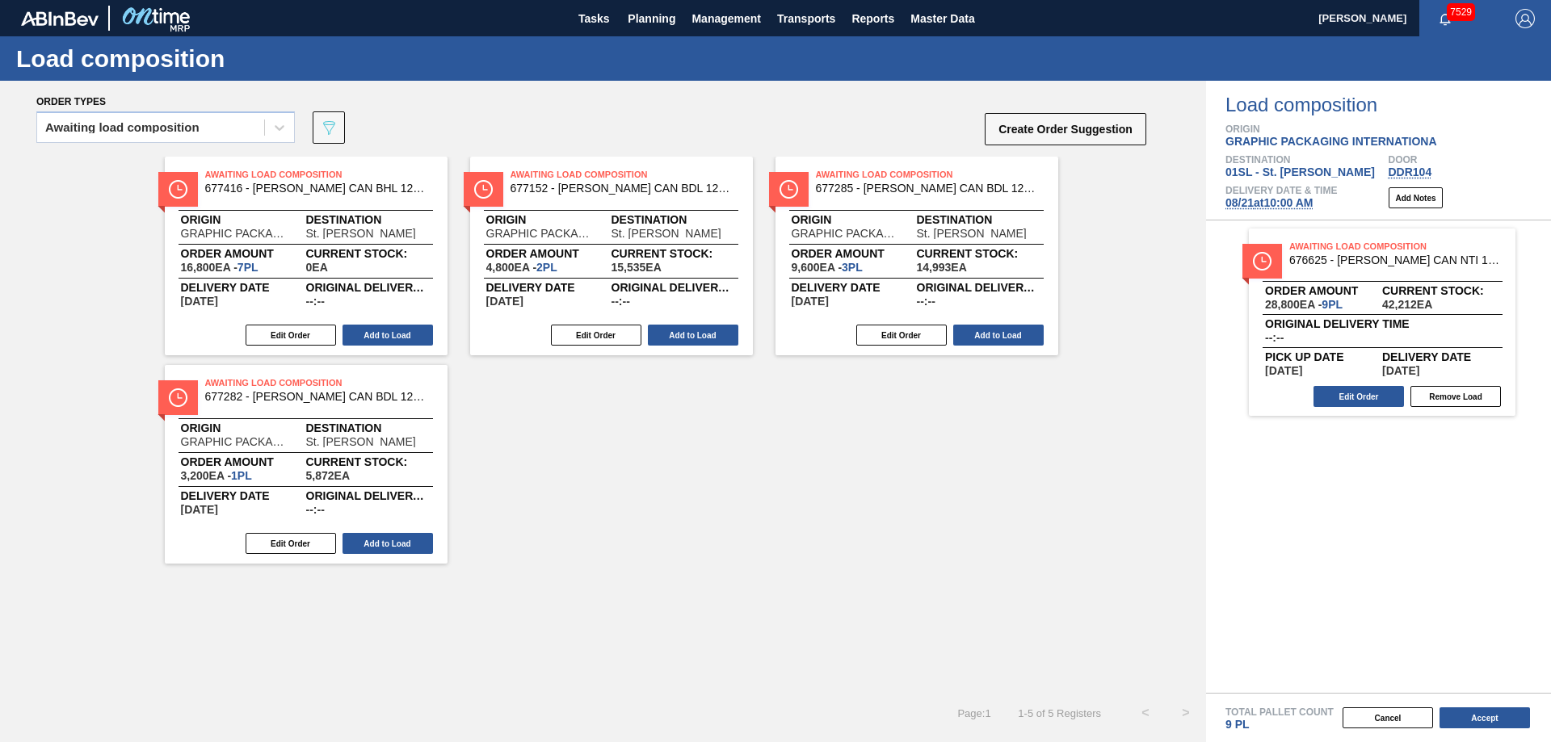
drag, startPoint x: 410, startPoint y: 341, endPoint x: 465, endPoint y: 328, distance: 56.4
click at [410, 341] on button "Add to Load" at bounding box center [388, 335] width 90 height 21
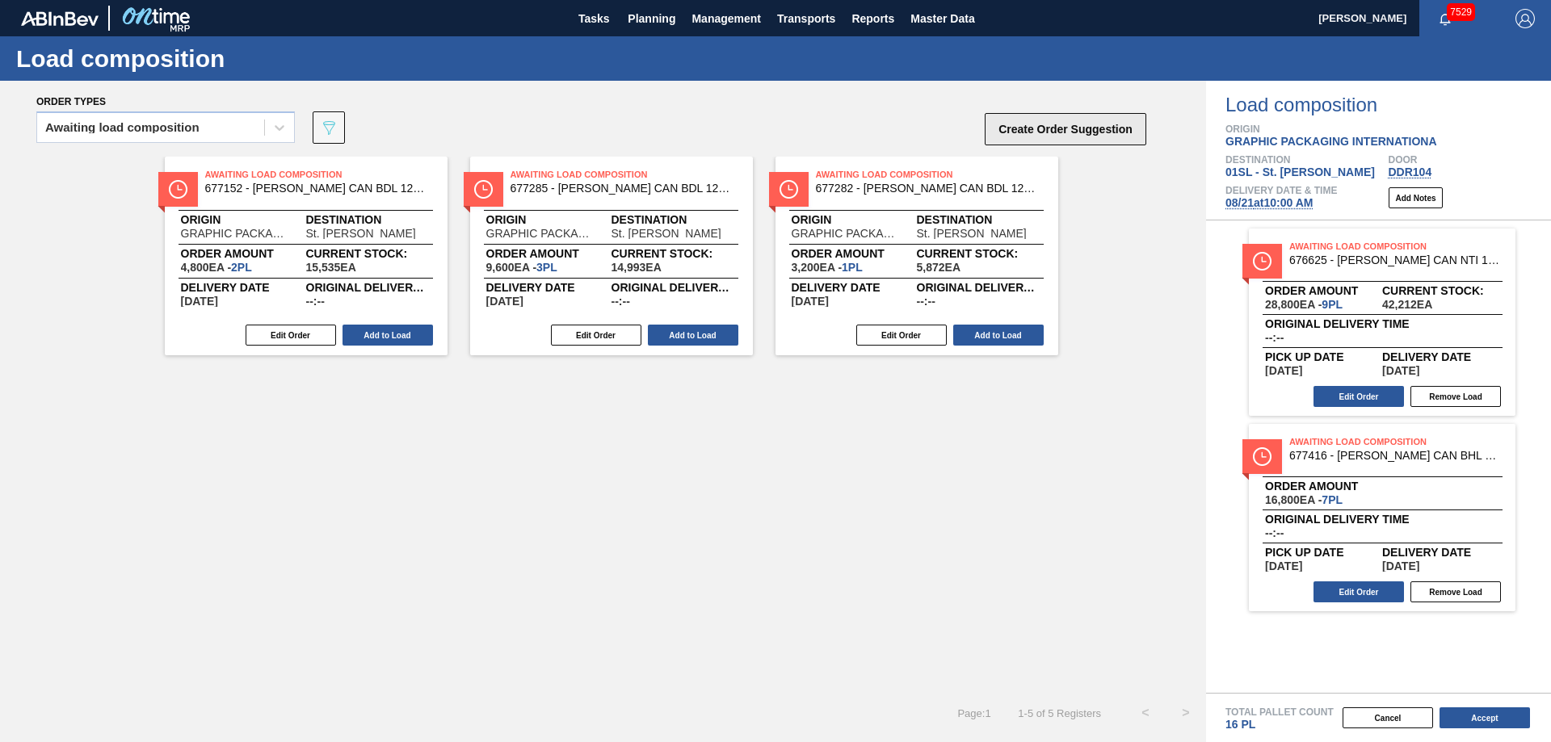
click at [1050, 124] on button "Create Order Suggestion" at bounding box center [1066, 129] width 162 height 32
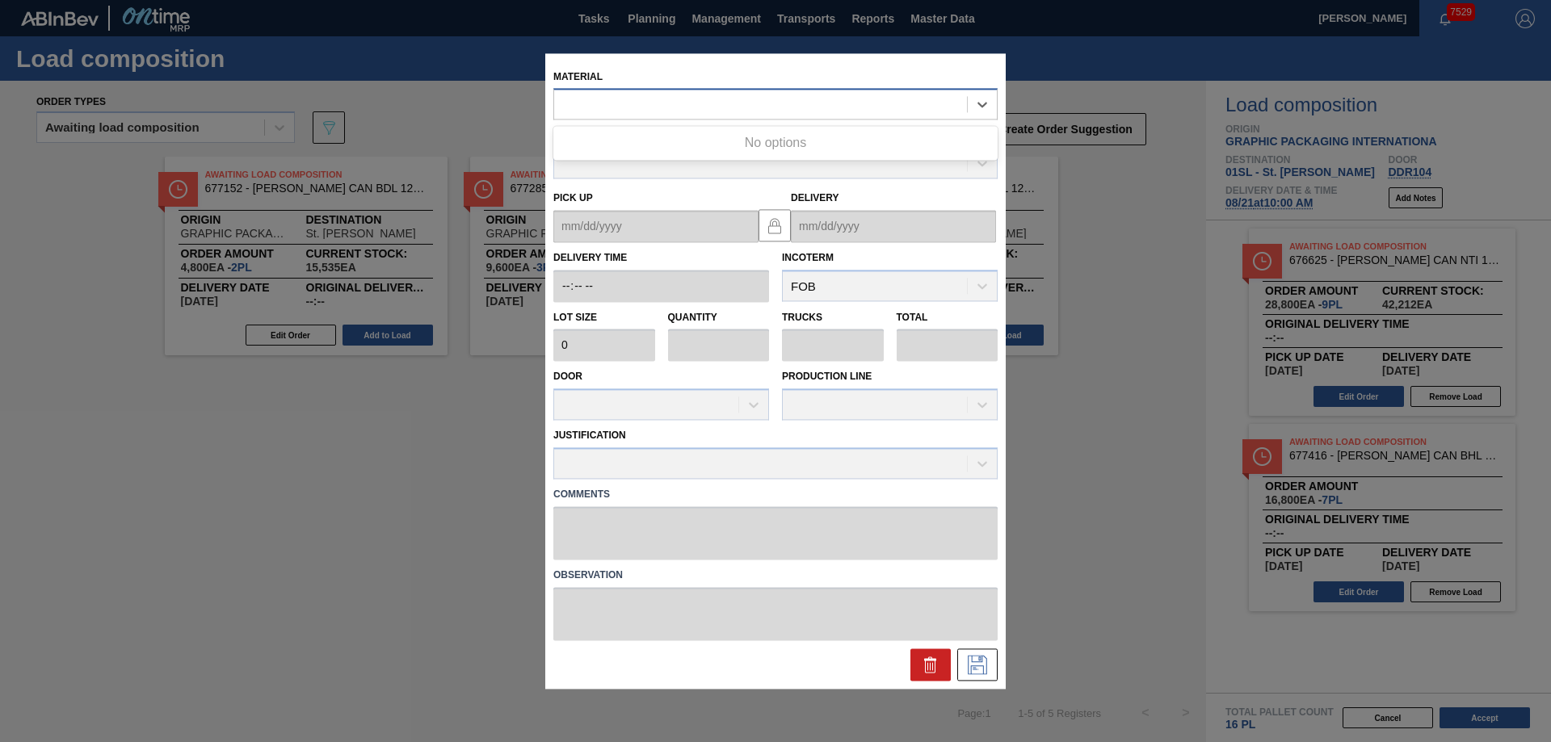
click at [738, 107] on div at bounding box center [760, 104] width 413 height 23
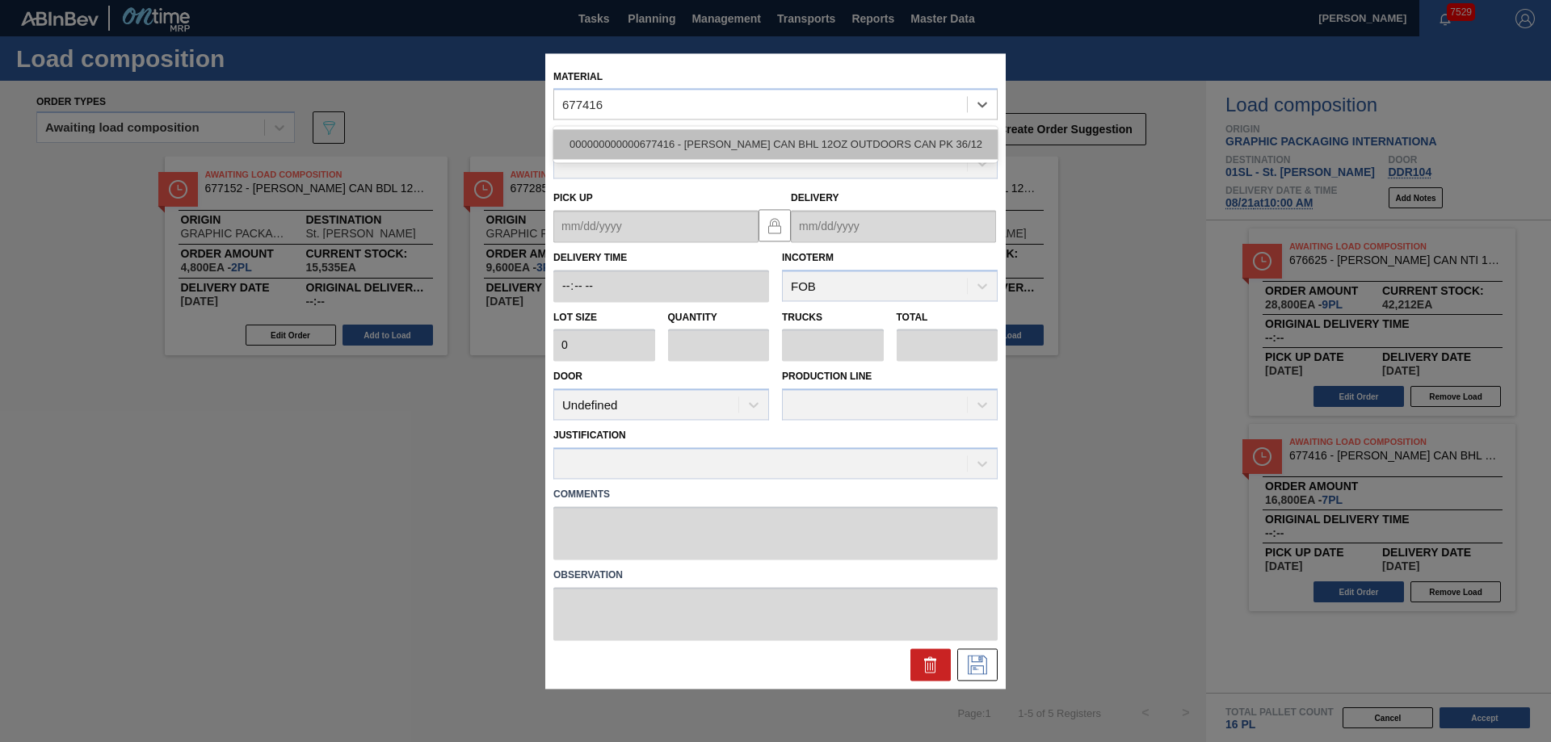
click at [834, 141] on div "000000000000677416 - [PERSON_NAME] CAN BHL 12OZ OUTDOORS CAN PK 36/12" at bounding box center [775, 145] width 444 height 30
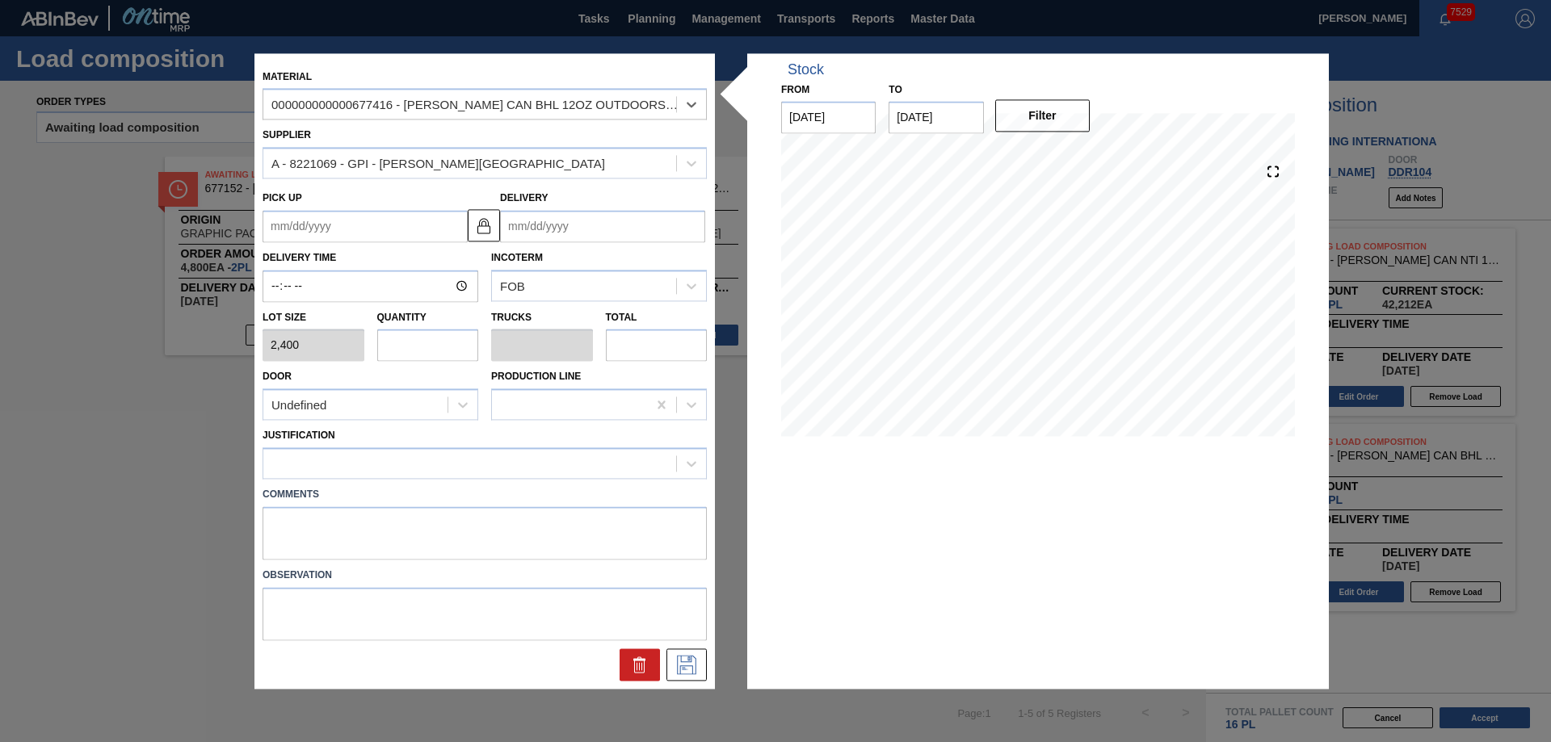
click at [635, 226] on input "Delivery" at bounding box center [602, 226] width 205 height 32
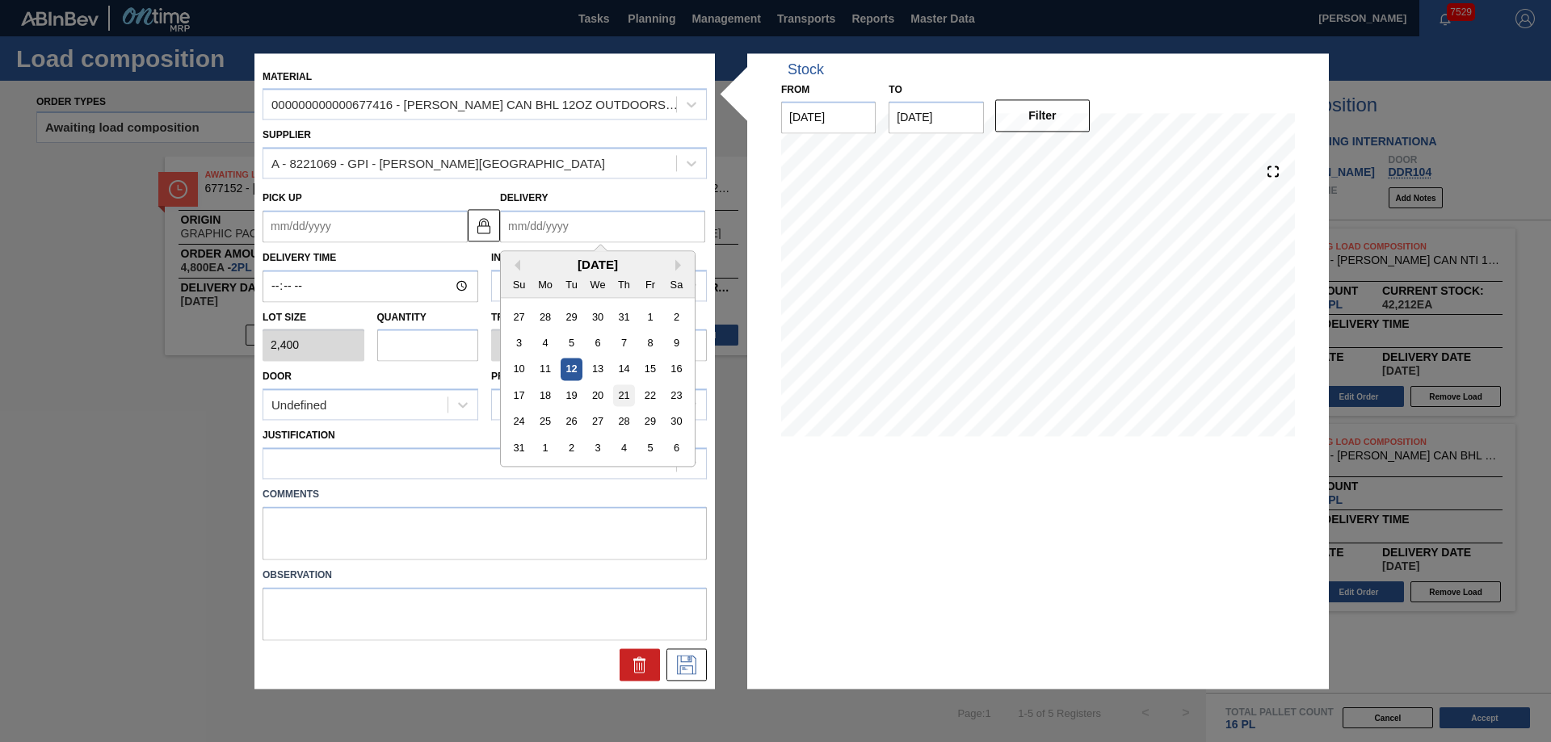
click at [625, 396] on div "21" at bounding box center [624, 396] width 22 height 22
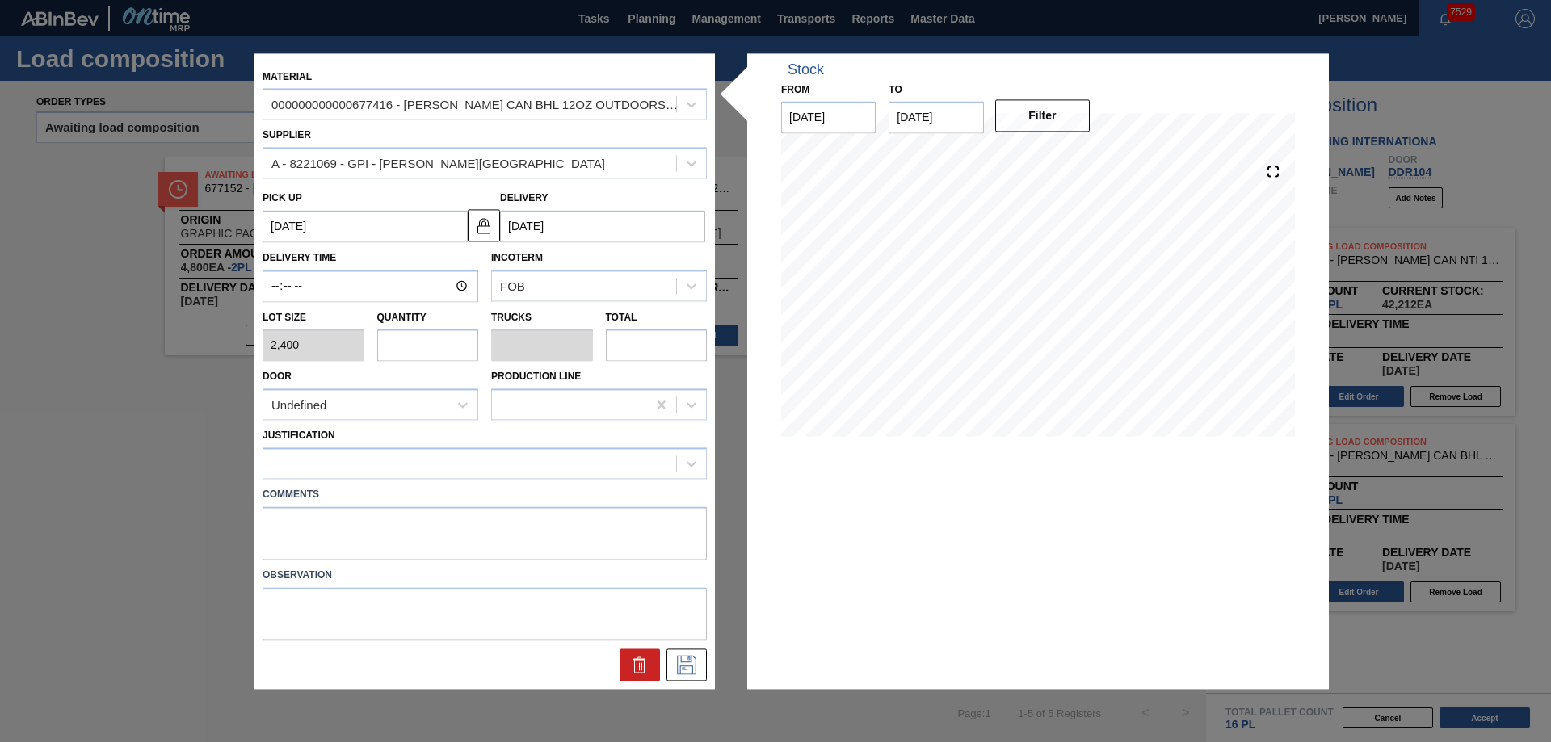
drag, startPoint x: 420, startPoint y: 343, endPoint x: 392, endPoint y: 347, distance: 28.6
click at [421, 343] on input "text" at bounding box center [428, 346] width 102 height 32
click at [310, 407] on div "Undefined" at bounding box center [298, 405] width 55 height 14
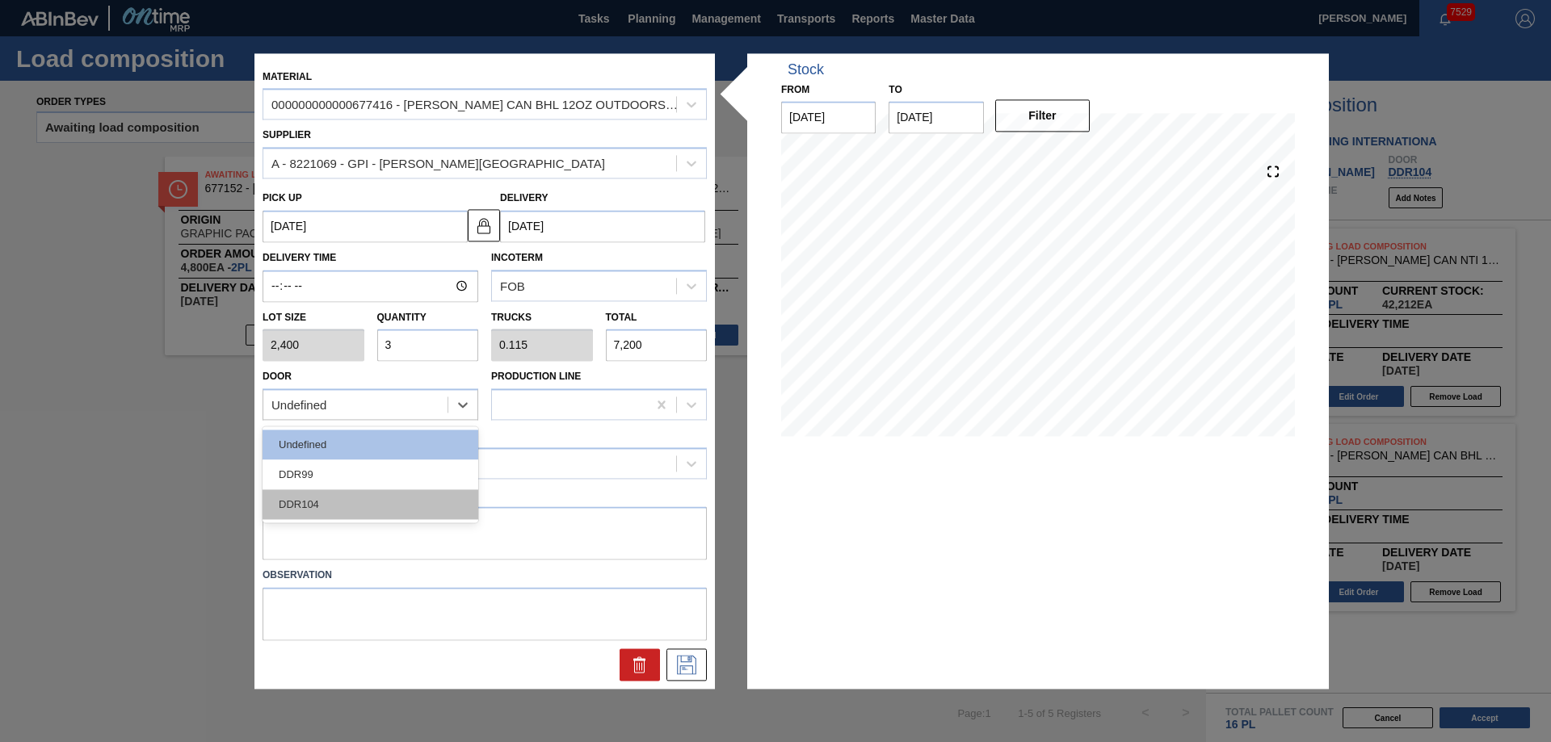
click at [329, 502] on div "DDR104" at bounding box center [371, 505] width 216 height 30
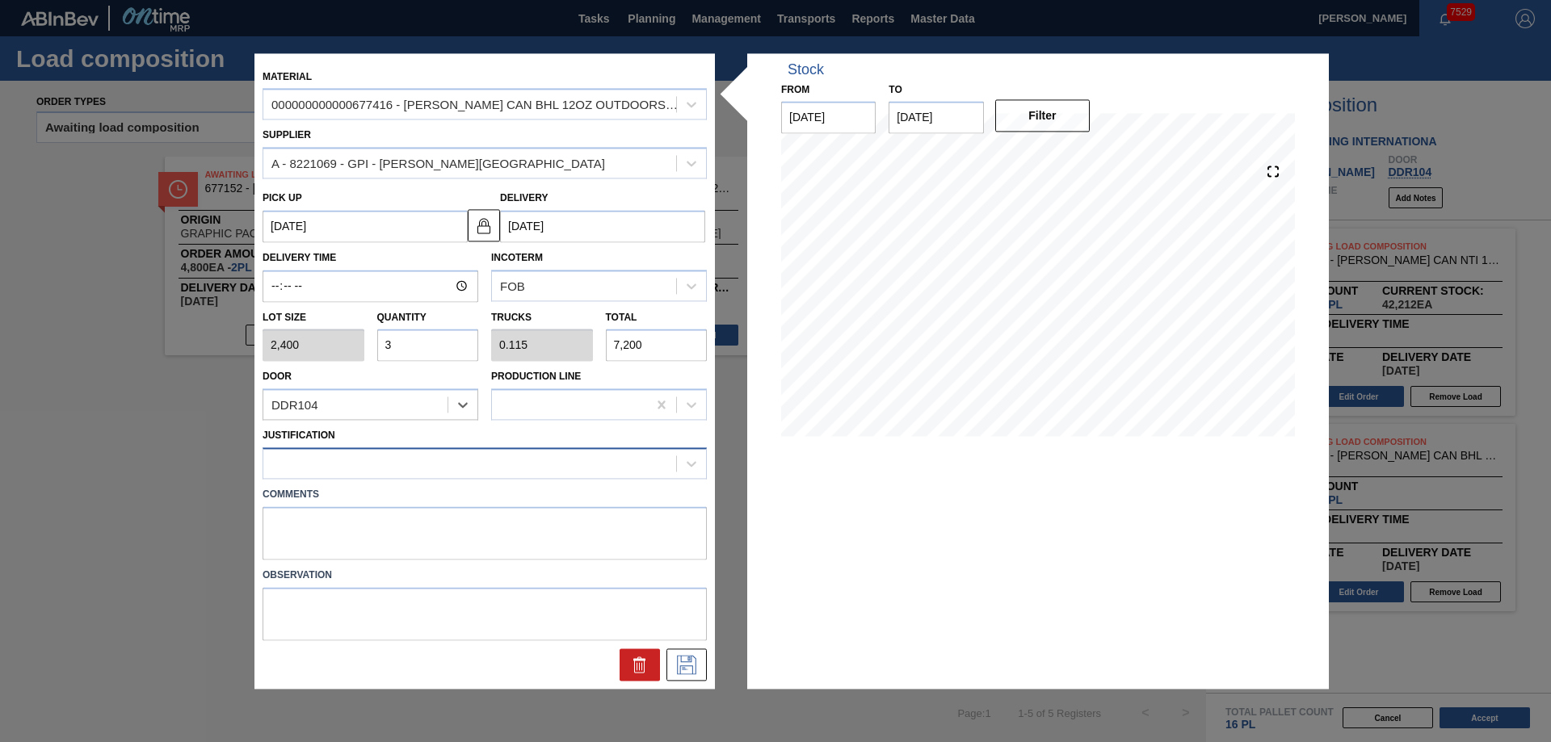
click at [375, 475] on div at bounding box center [469, 463] width 413 height 23
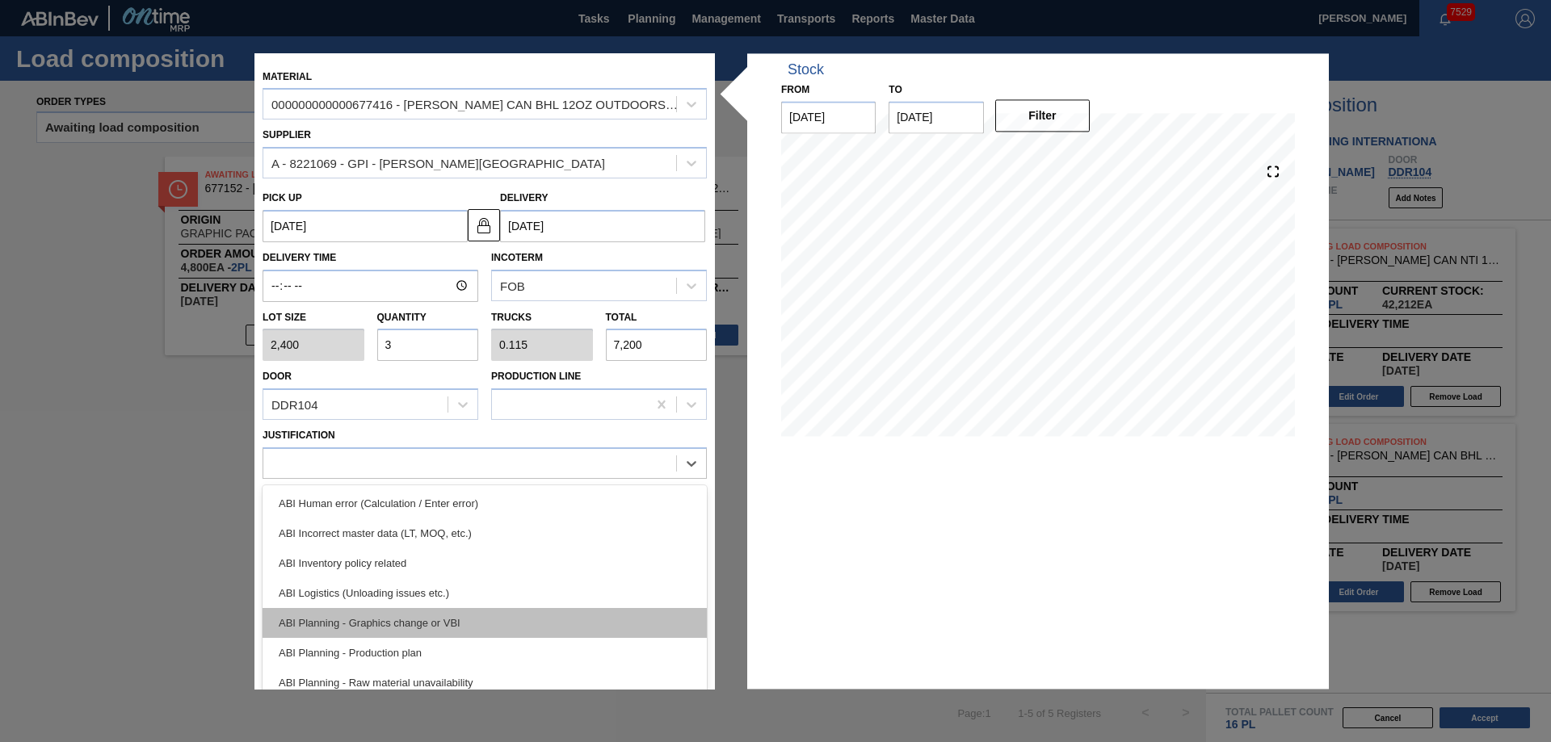
click at [434, 613] on div "ABI Planning - Graphics change or VBI" at bounding box center [485, 623] width 444 height 30
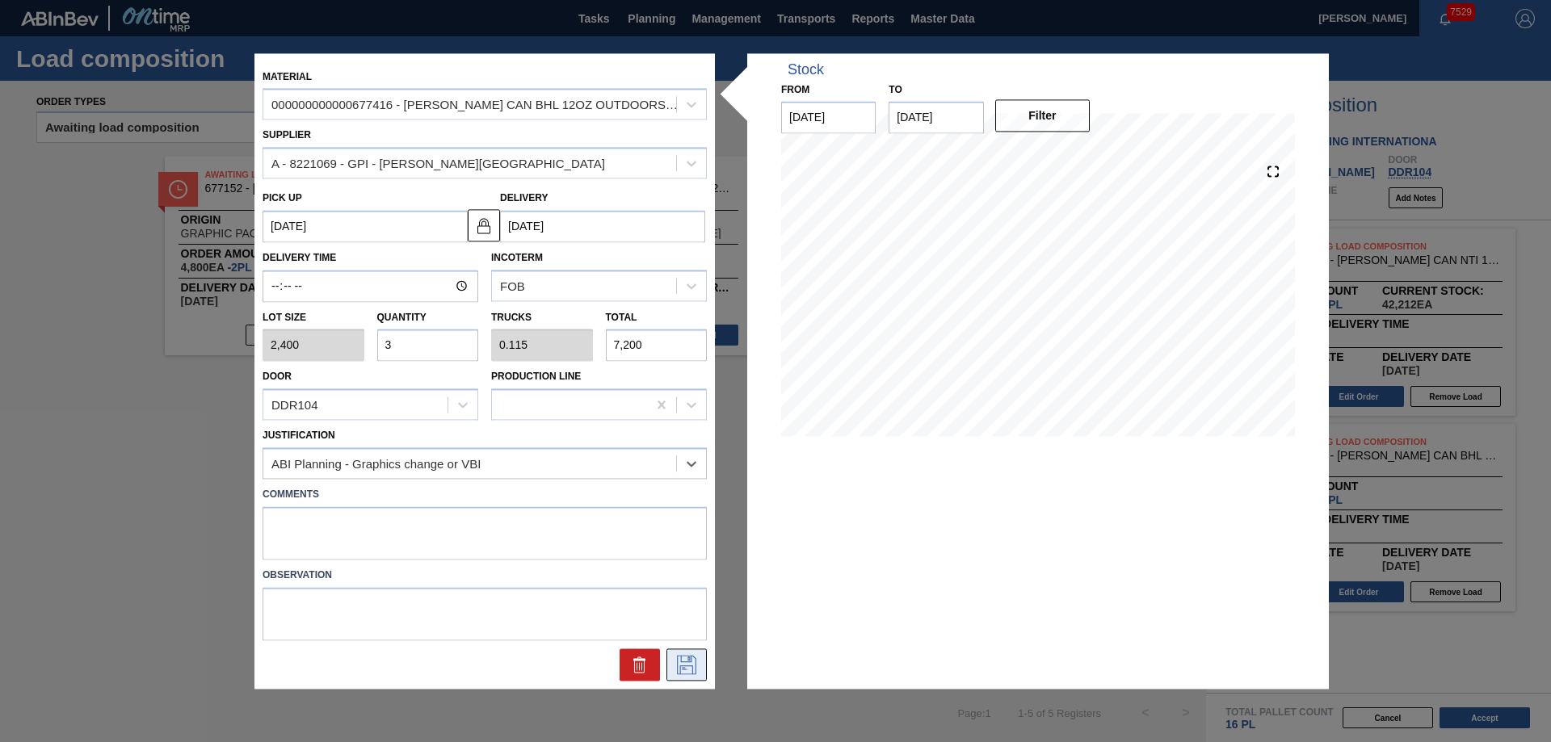
click at [689, 671] on icon at bounding box center [687, 664] width 26 height 19
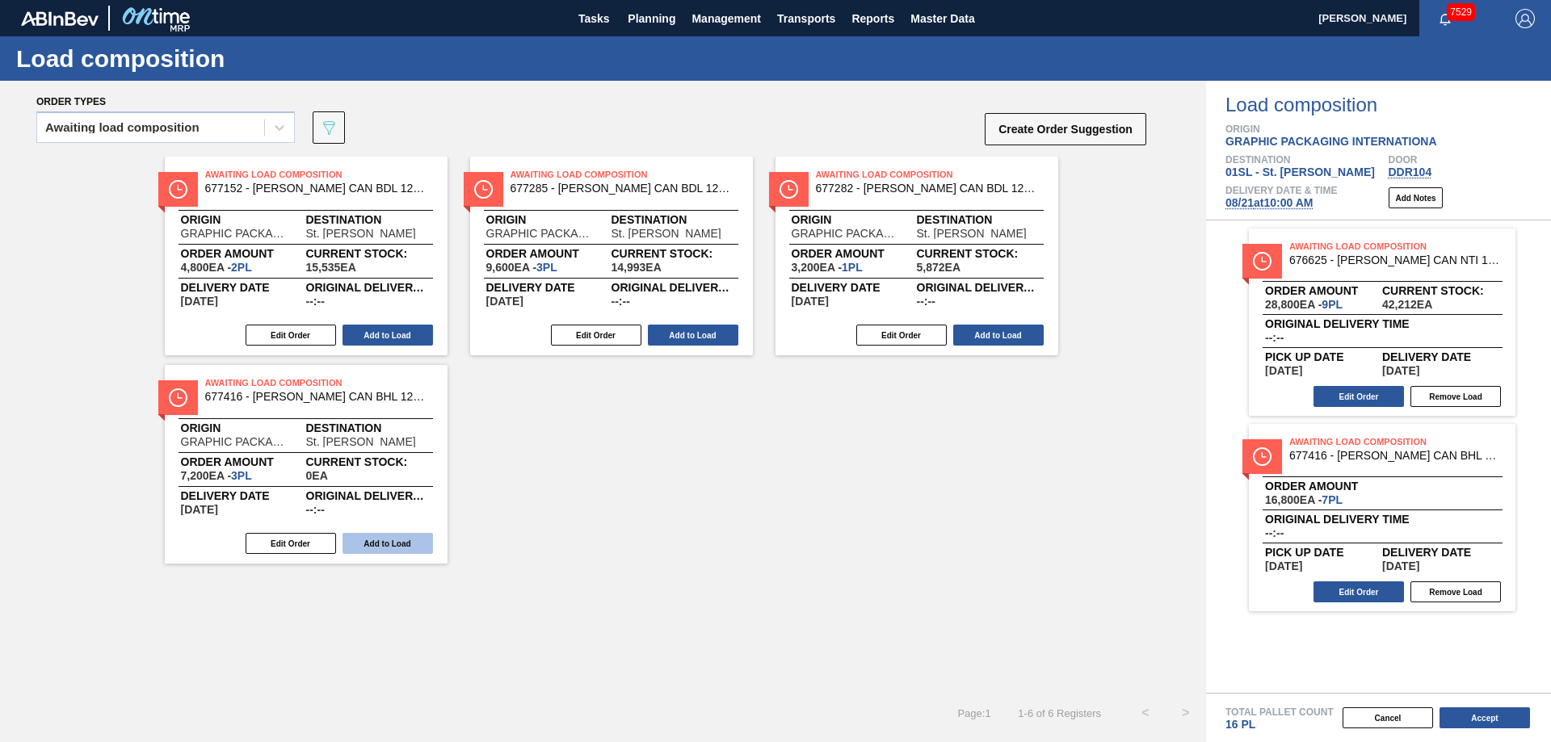
click at [396, 540] on button "Add to Load" at bounding box center [388, 543] width 90 height 21
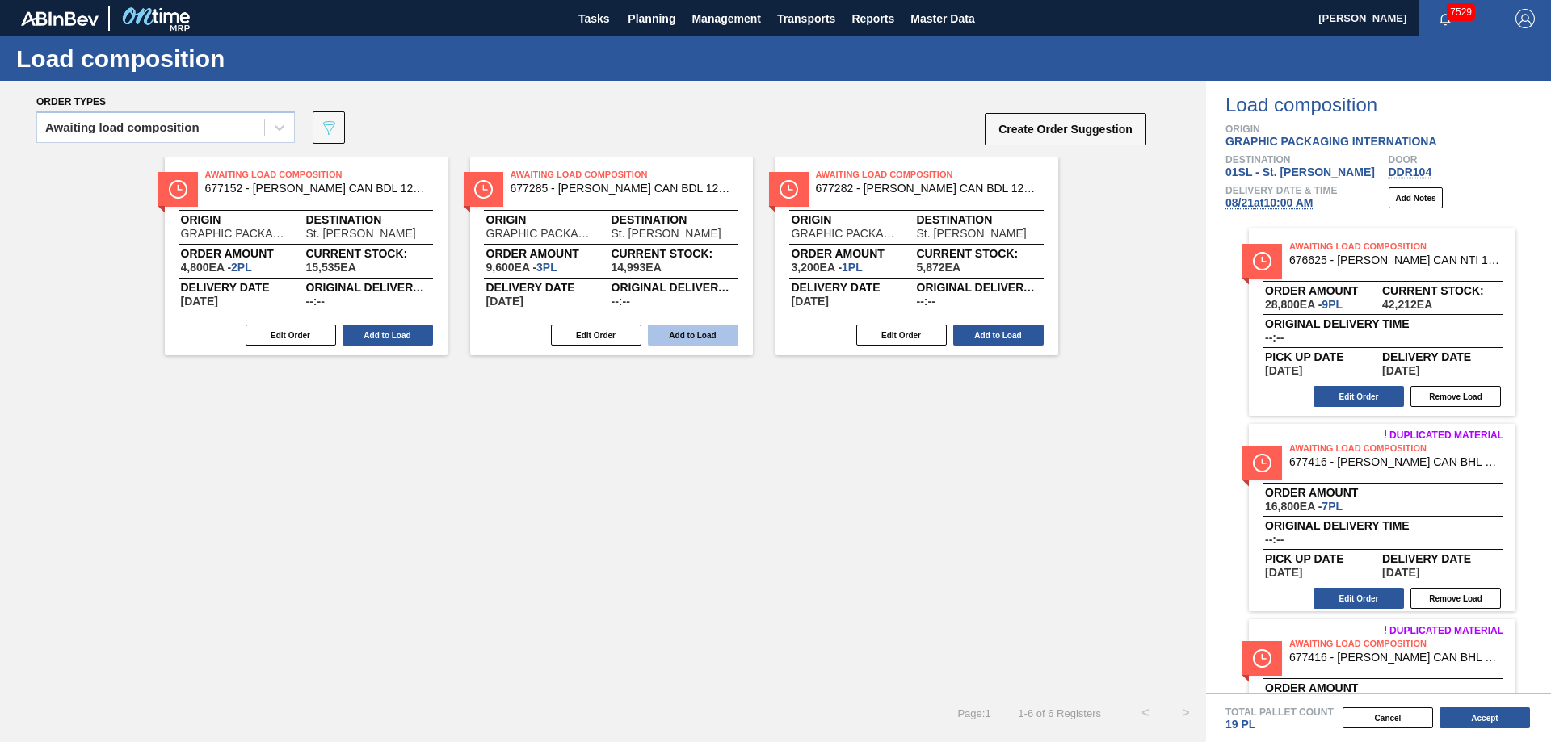
click at [397, 330] on button "Add to Load" at bounding box center [388, 335] width 90 height 21
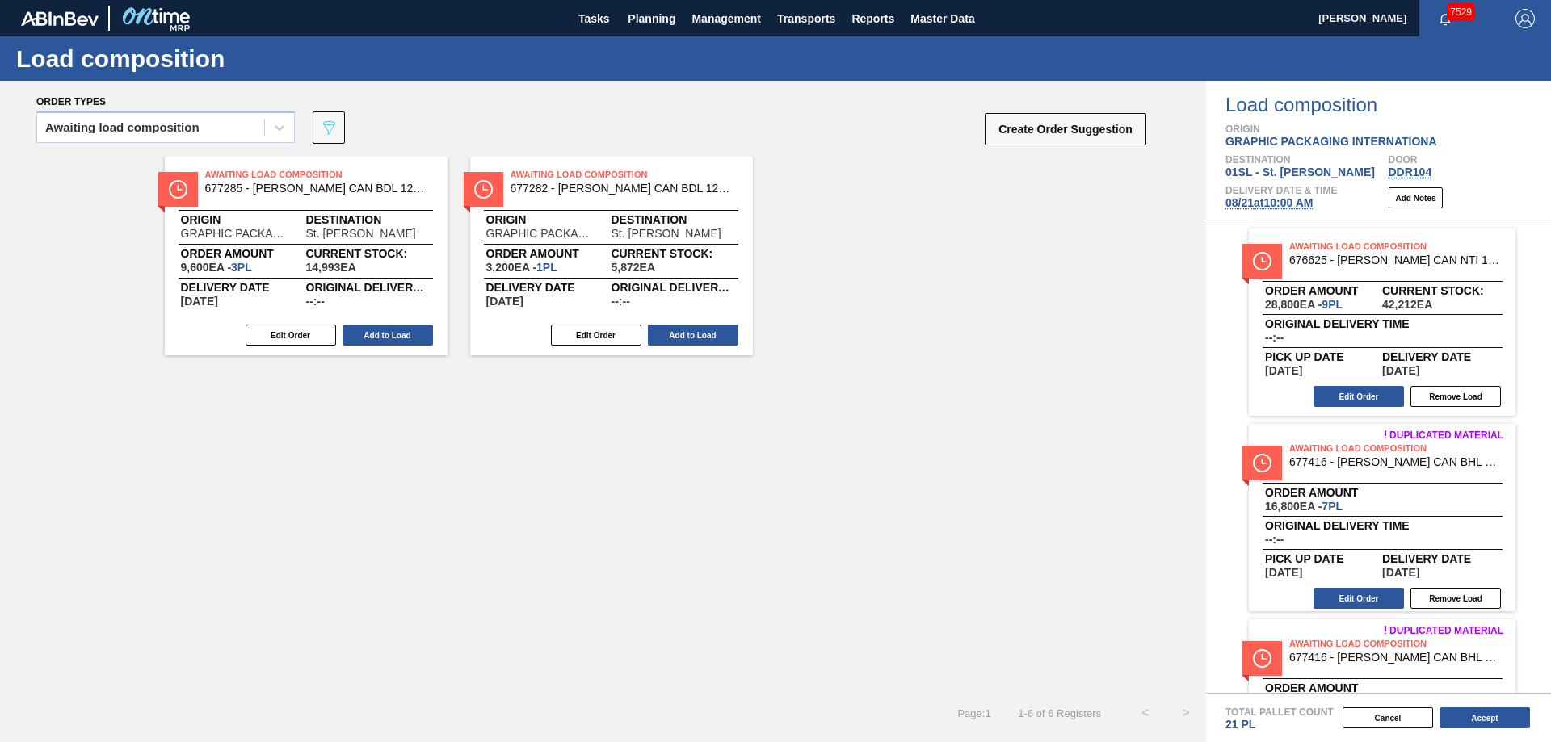
drag, startPoint x: 708, startPoint y: 332, endPoint x: 1248, endPoint y: 359, distance: 540.3
click at [708, 332] on button "Add to Load" at bounding box center [693, 335] width 90 height 21
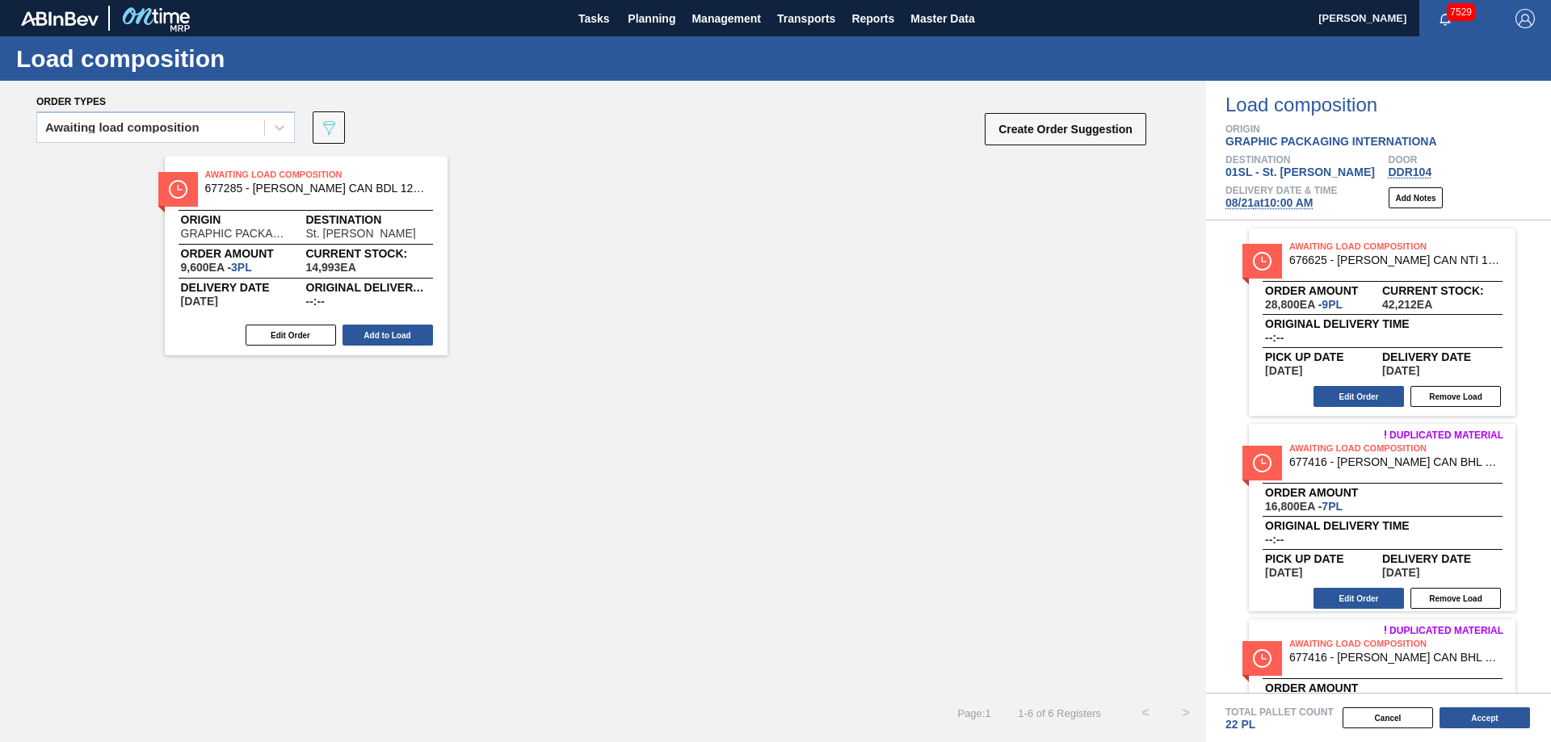
click at [377, 323] on div "Edit Order Add to Load" at bounding box center [300, 335] width 270 height 24
click at [407, 333] on button "Add to Load" at bounding box center [388, 335] width 90 height 21
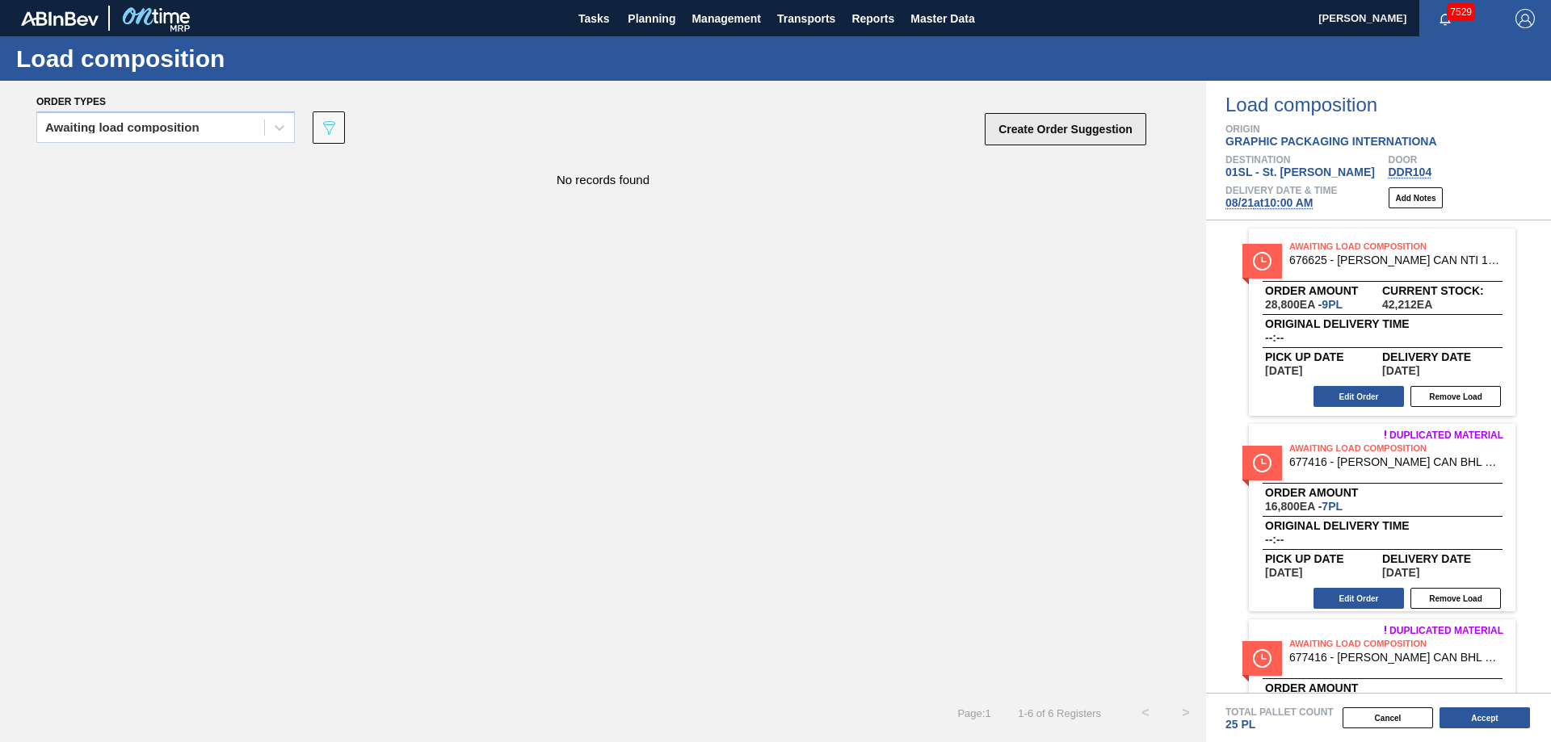
click at [1101, 132] on button "Create Order Suggestion" at bounding box center [1066, 129] width 162 height 32
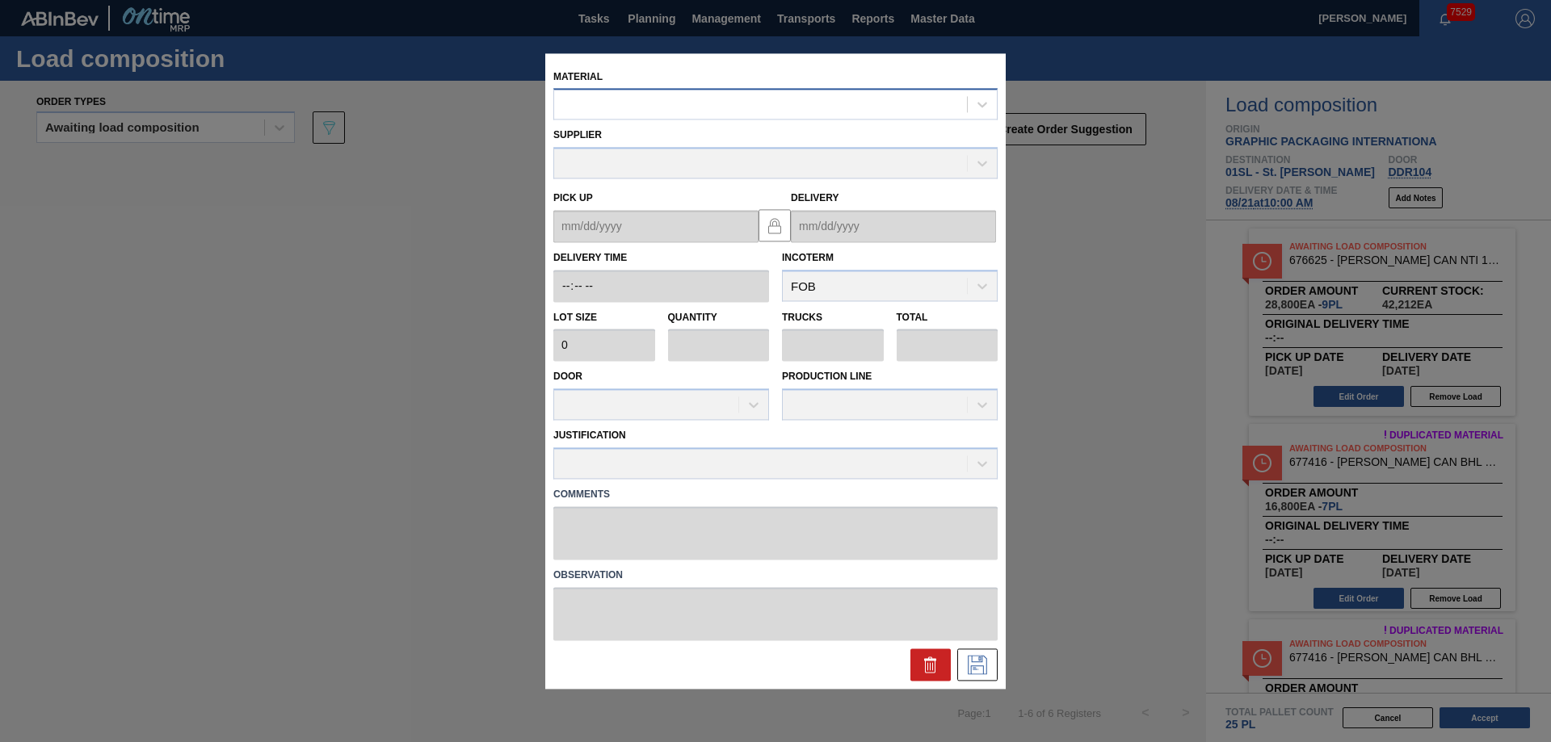
click at [750, 105] on div at bounding box center [760, 104] width 413 height 23
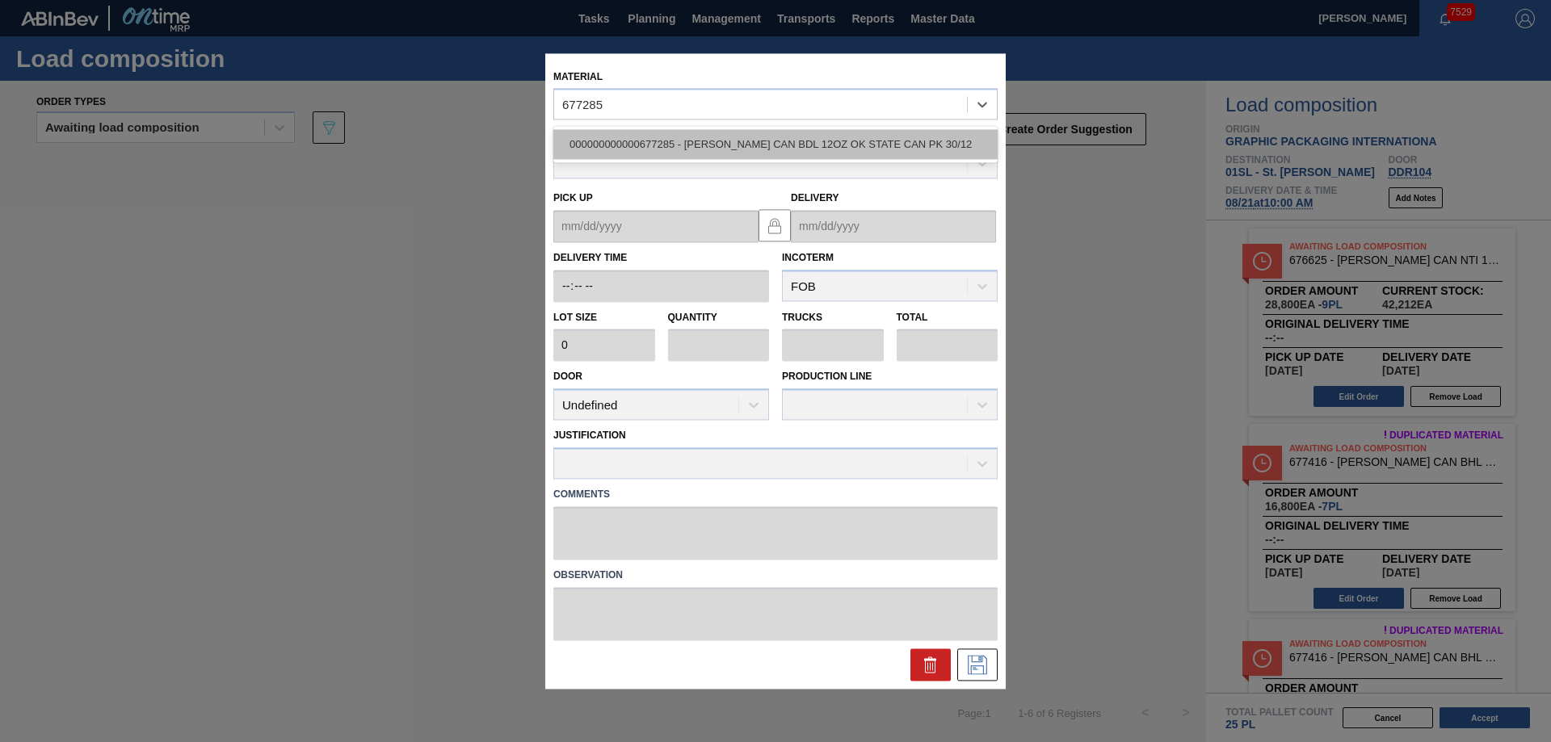
click at [755, 137] on div "000000000000677285 - [PERSON_NAME] CAN BDL 12OZ OK STATE CAN PK 30/12" at bounding box center [775, 145] width 444 height 30
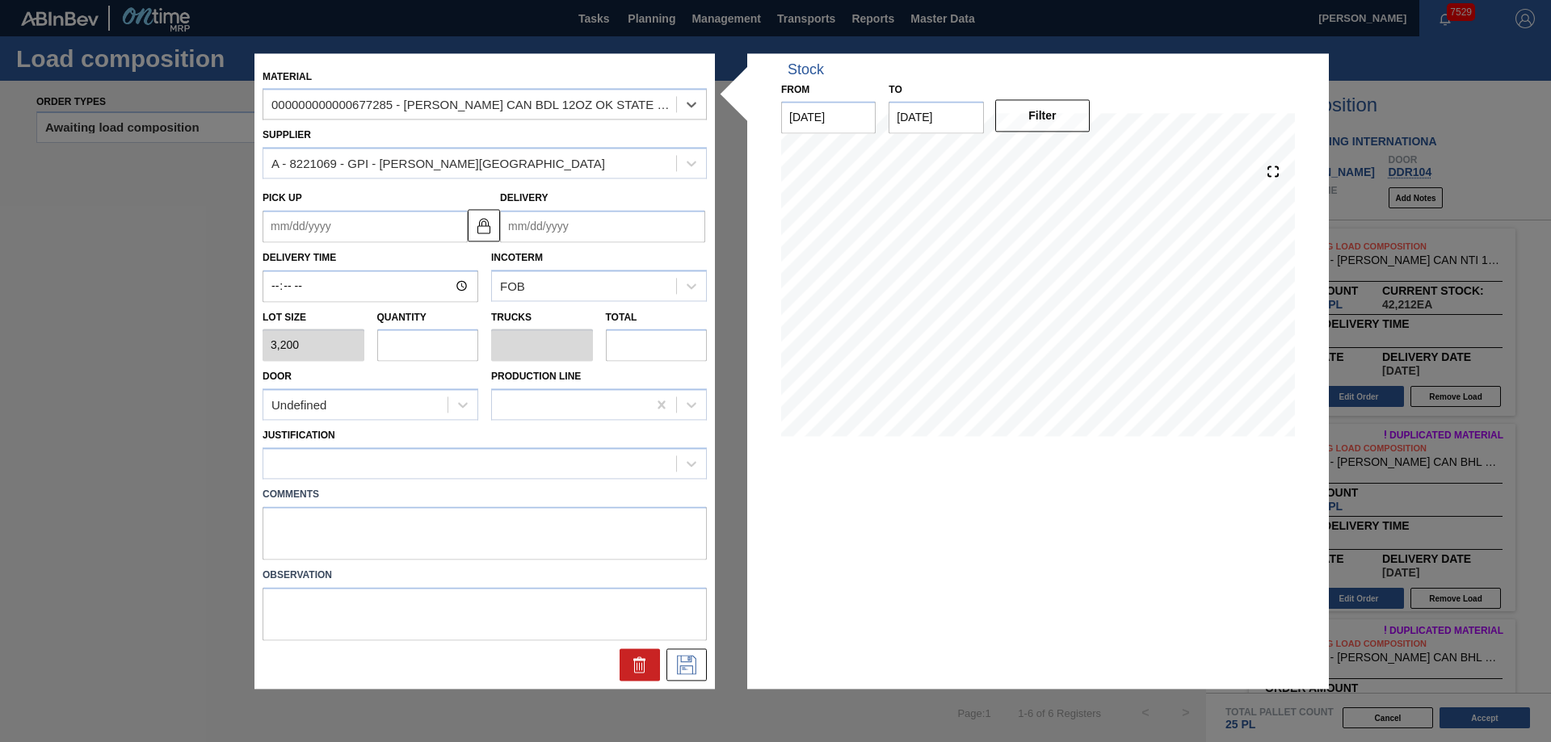
click at [633, 226] on input "Delivery" at bounding box center [602, 226] width 205 height 32
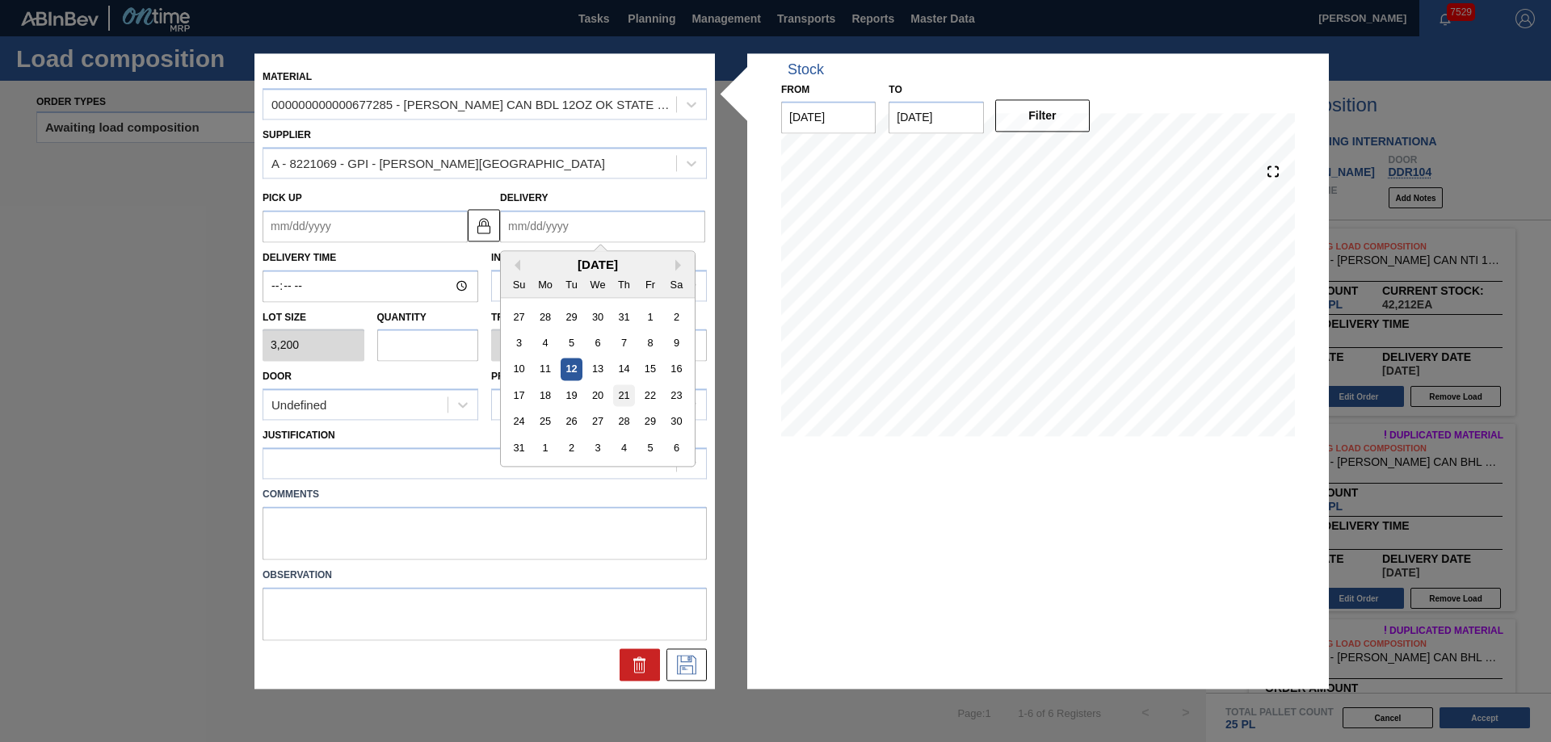
click at [625, 396] on div "21" at bounding box center [624, 396] width 22 height 22
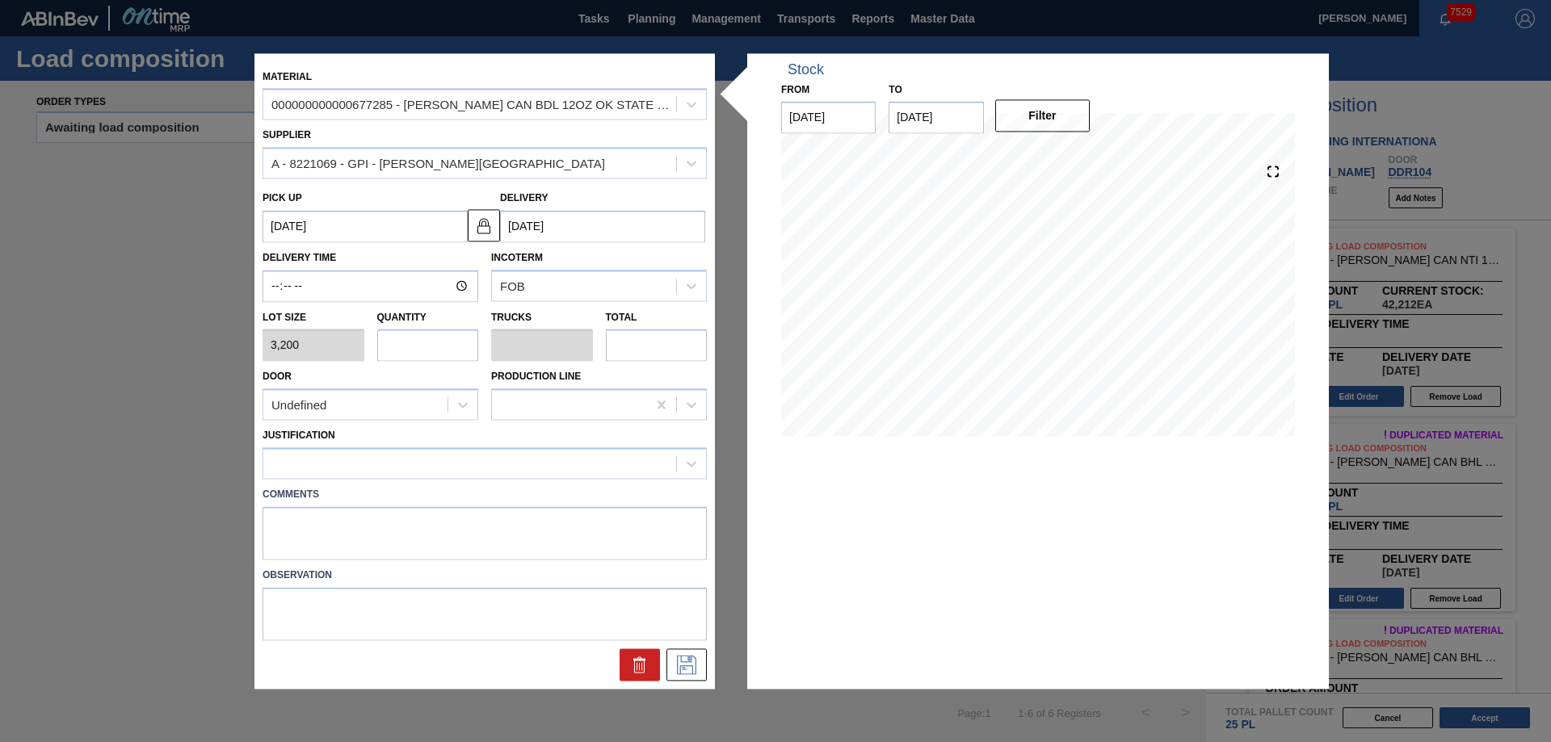
click at [420, 338] on input "text" at bounding box center [428, 346] width 102 height 32
click at [418, 409] on div "Undefined" at bounding box center [355, 404] width 184 height 23
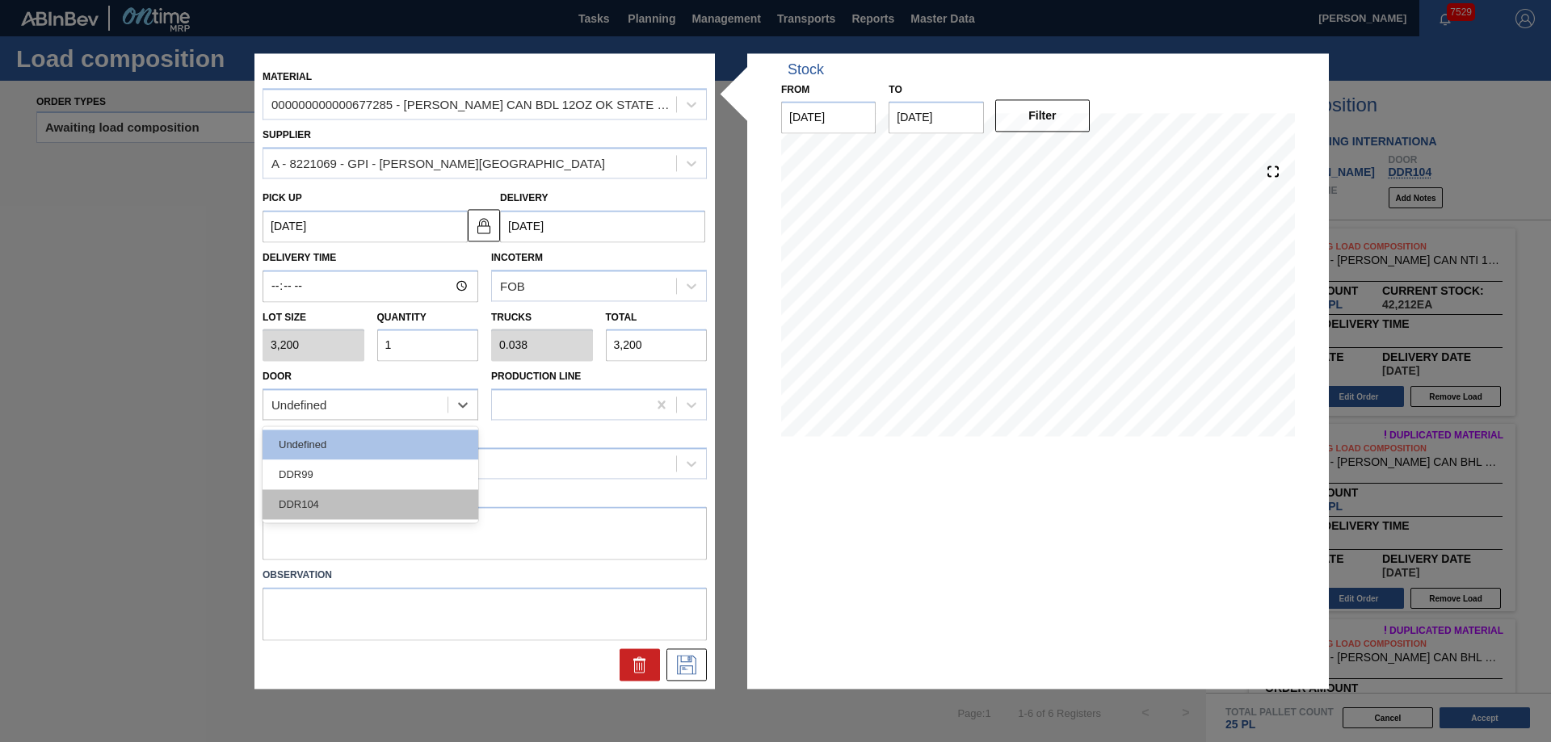
click at [388, 498] on div "DDR104" at bounding box center [371, 505] width 216 height 30
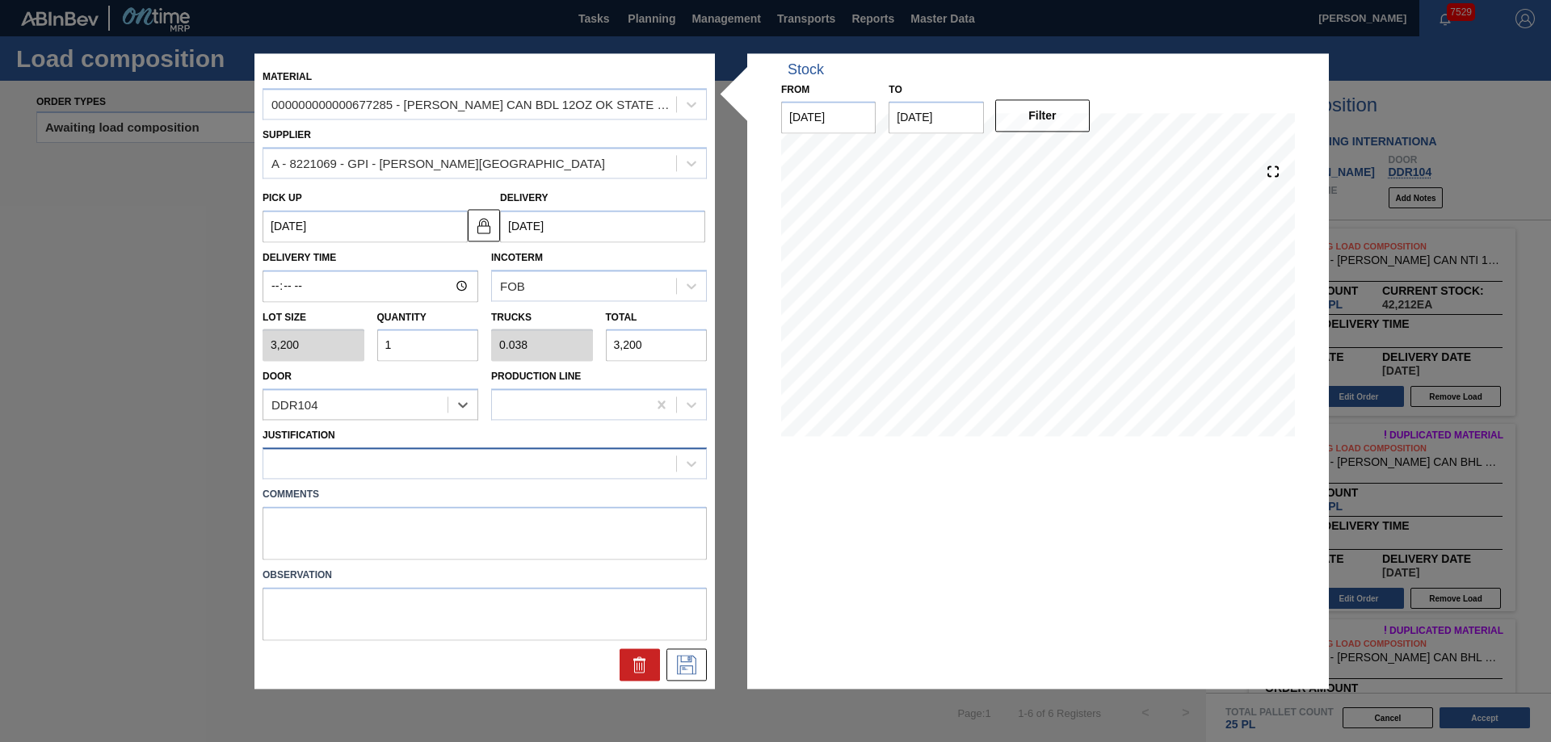
click at [409, 470] on div at bounding box center [469, 463] width 413 height 23
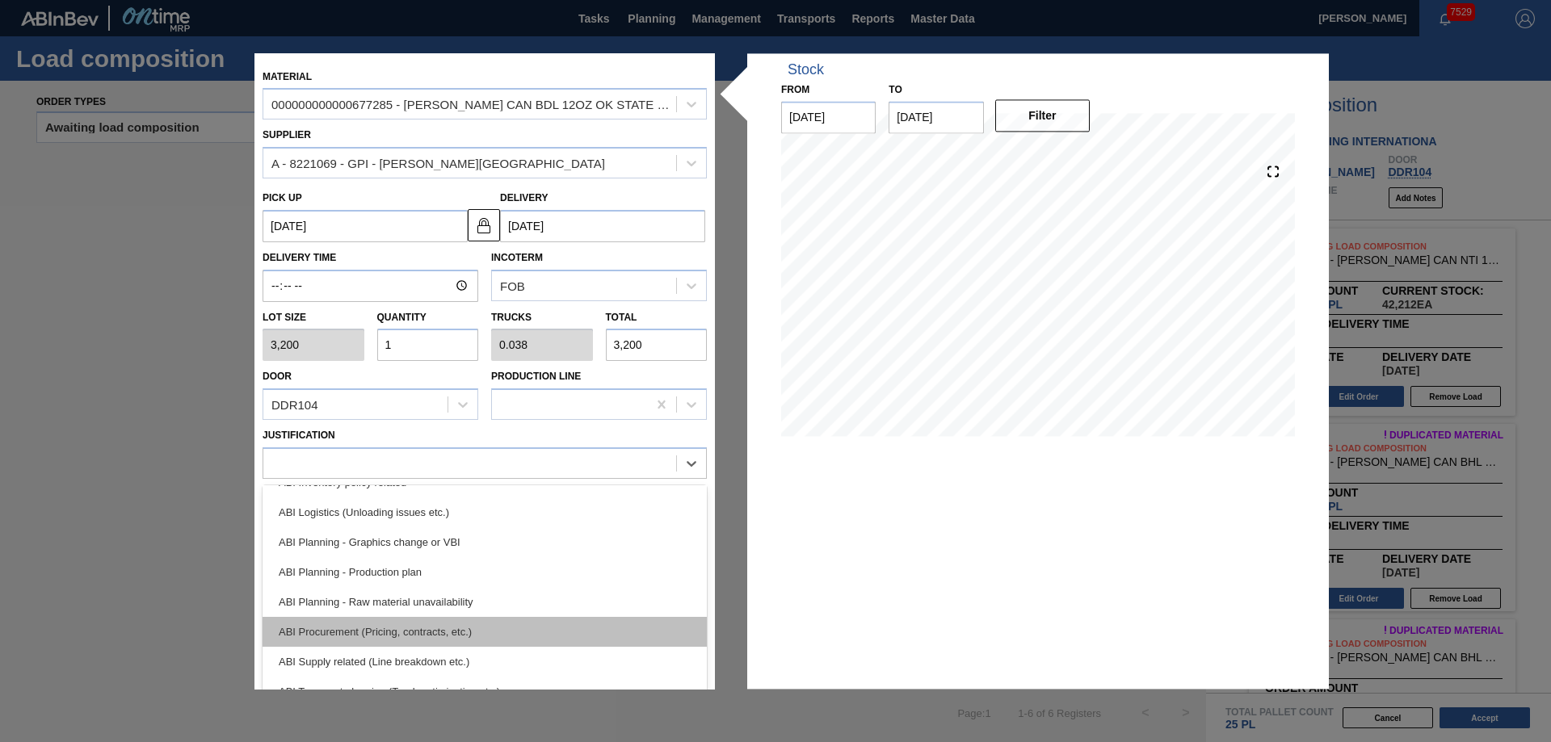
scroll to position [162, 0]
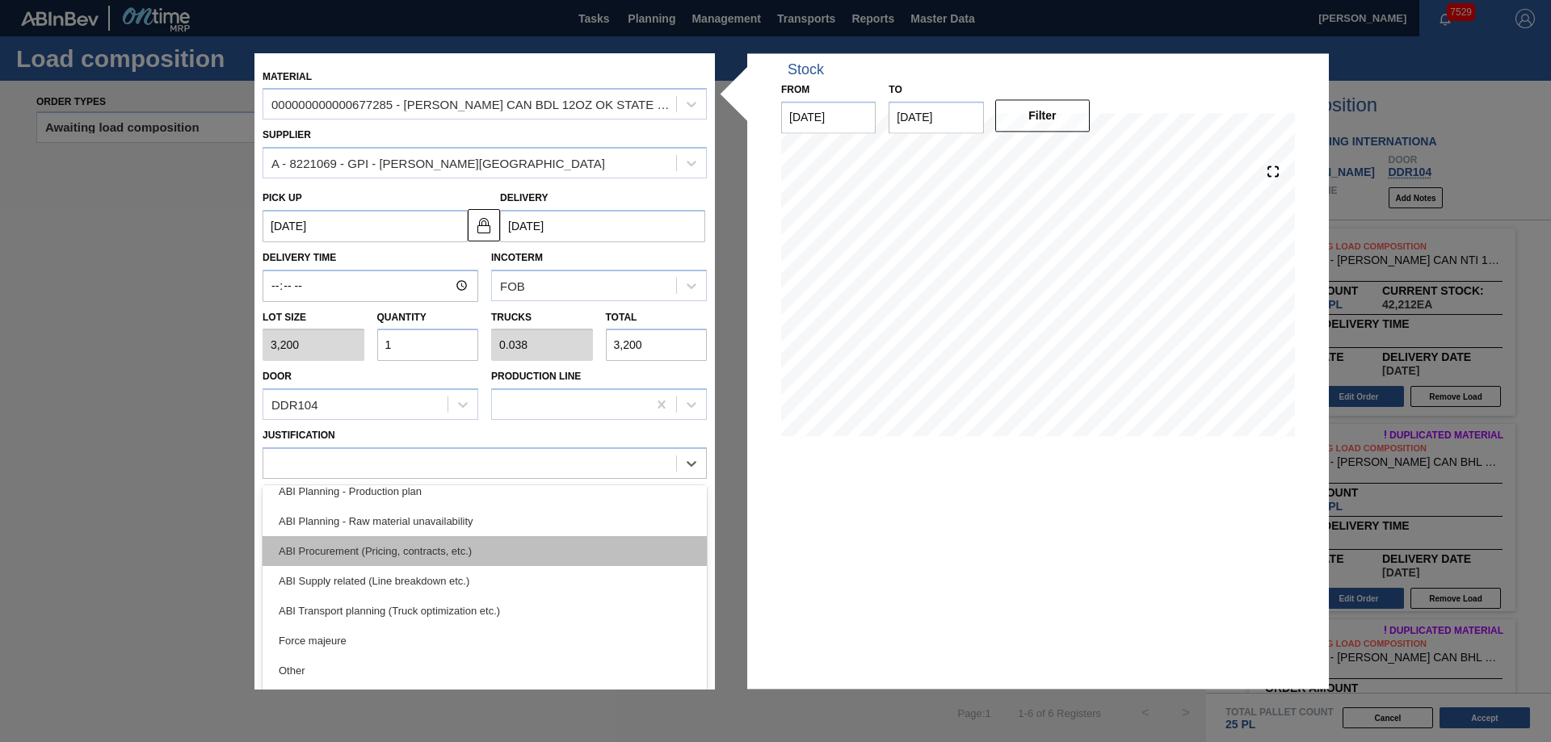
click at [432, 617] on div "ABI Transport planning (Truck optimization etc.)" at bounding box center [485, 611] width 444 height 30
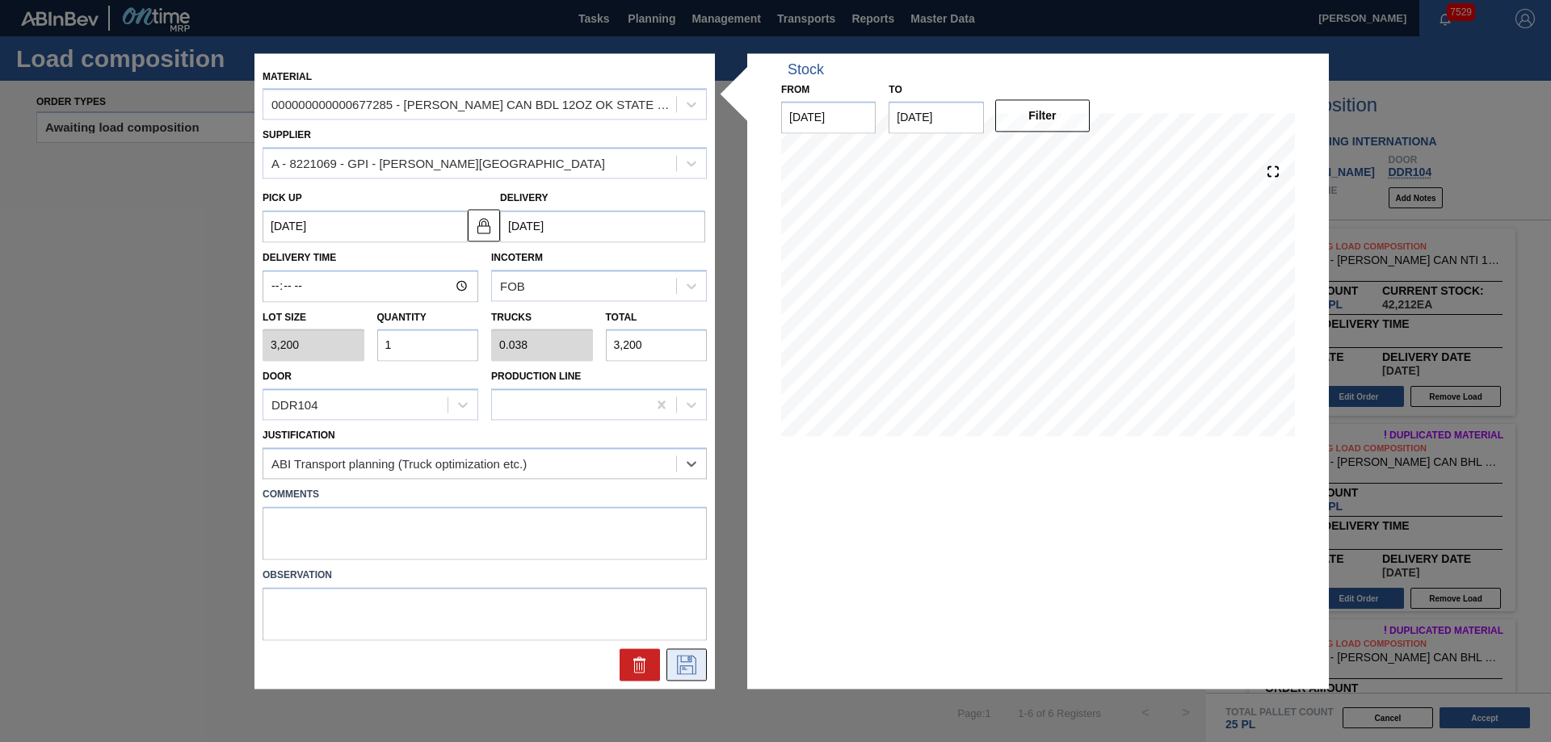
click at [679, 668] on icon at bounding box center [687, 664] width 26 height 19
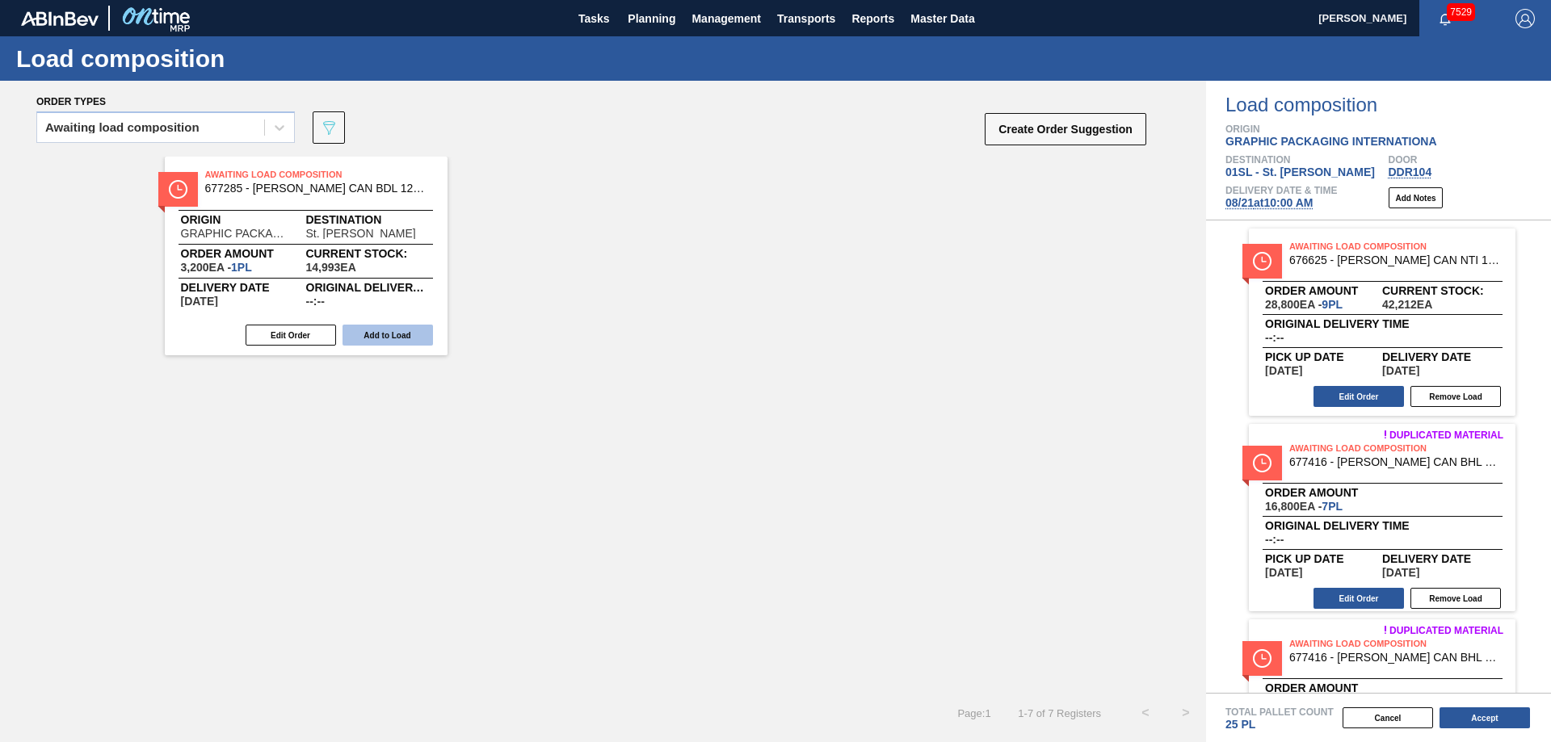
click at [393, 344] on button "Add to Load" at bounding box center [388, 335] width 90 height 21
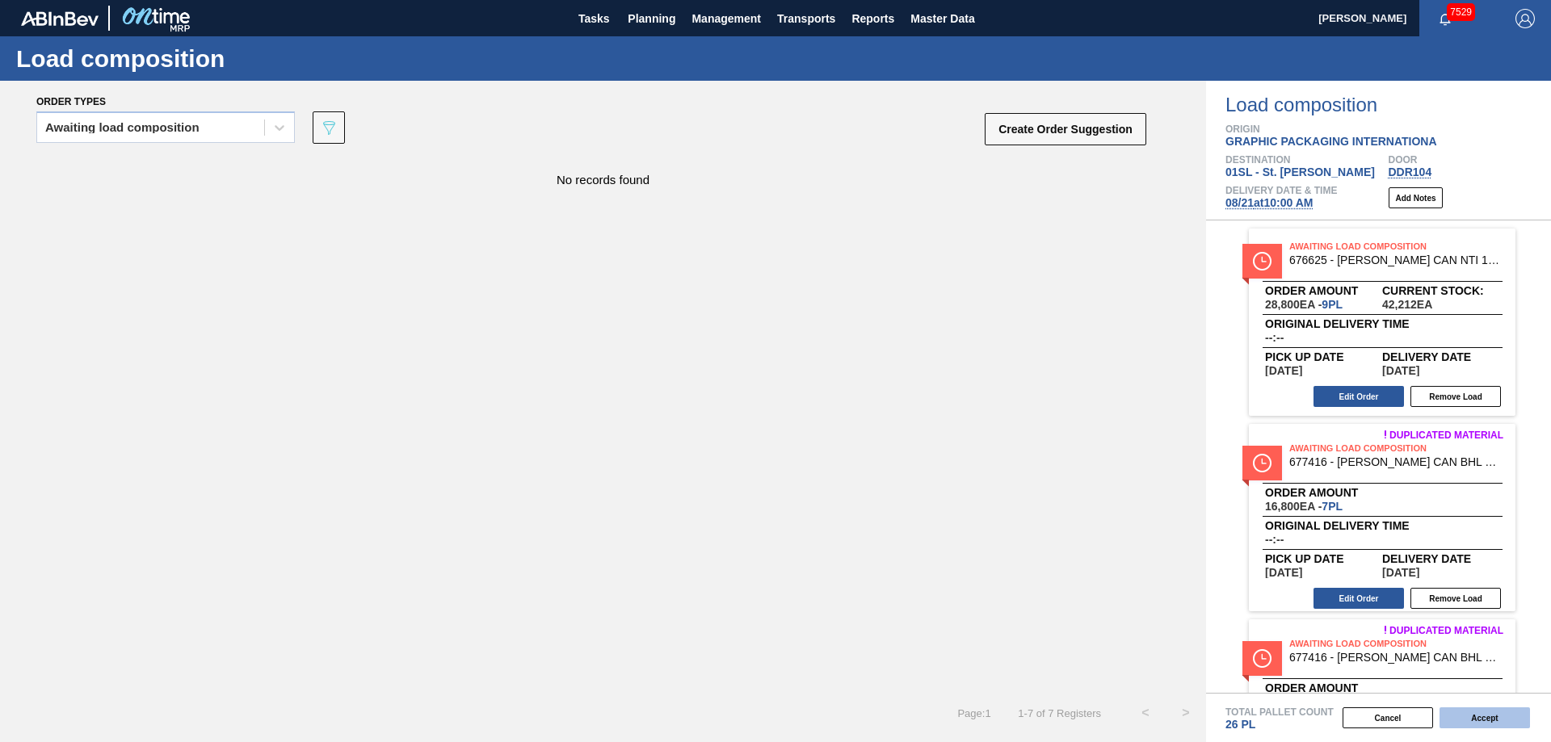
click at [1513, 717] on button "Accept" at bounding box center [1485, 718] width 90 height 21
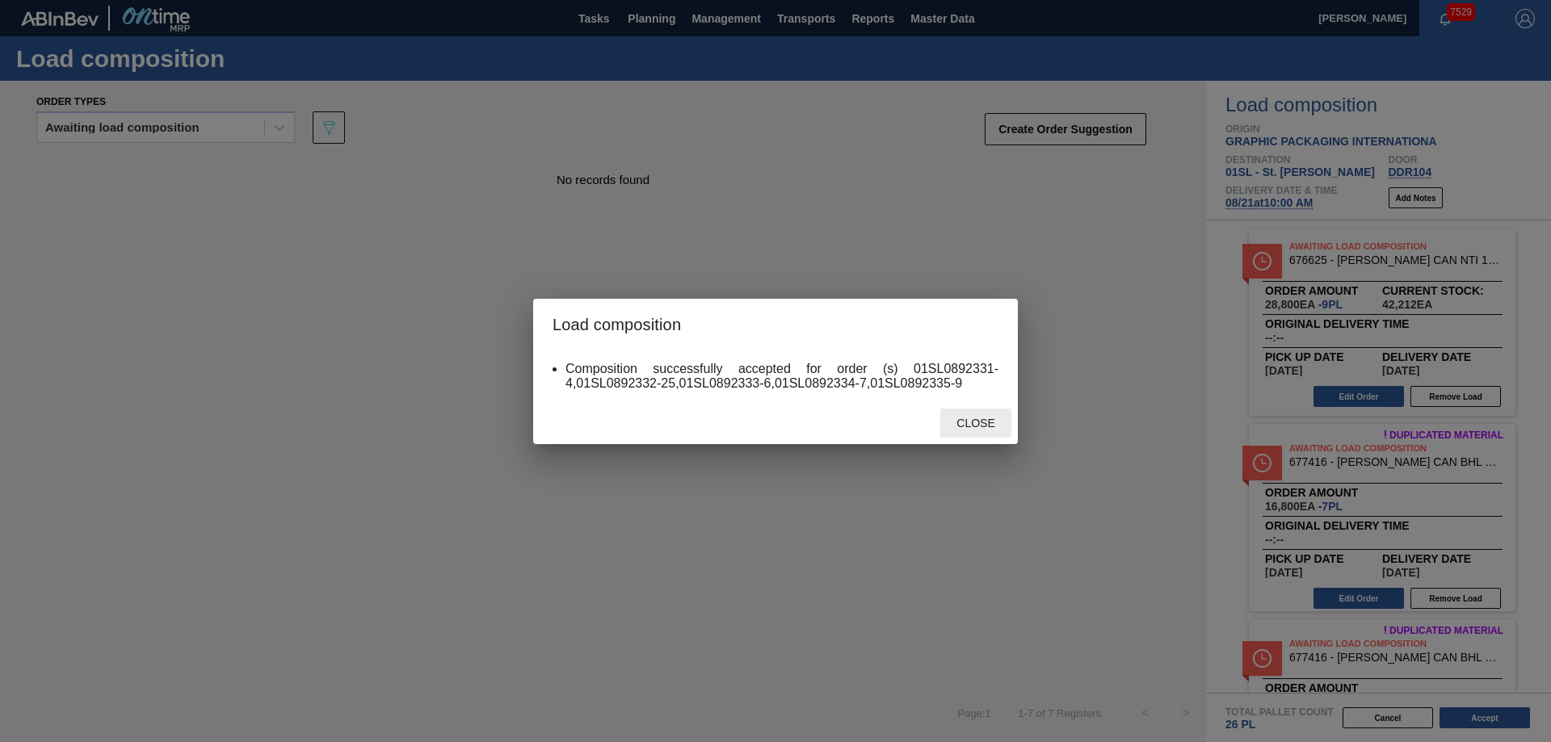
click at [990, 417] on span "Close" at bounding box center [976, 423] width 64 height 13
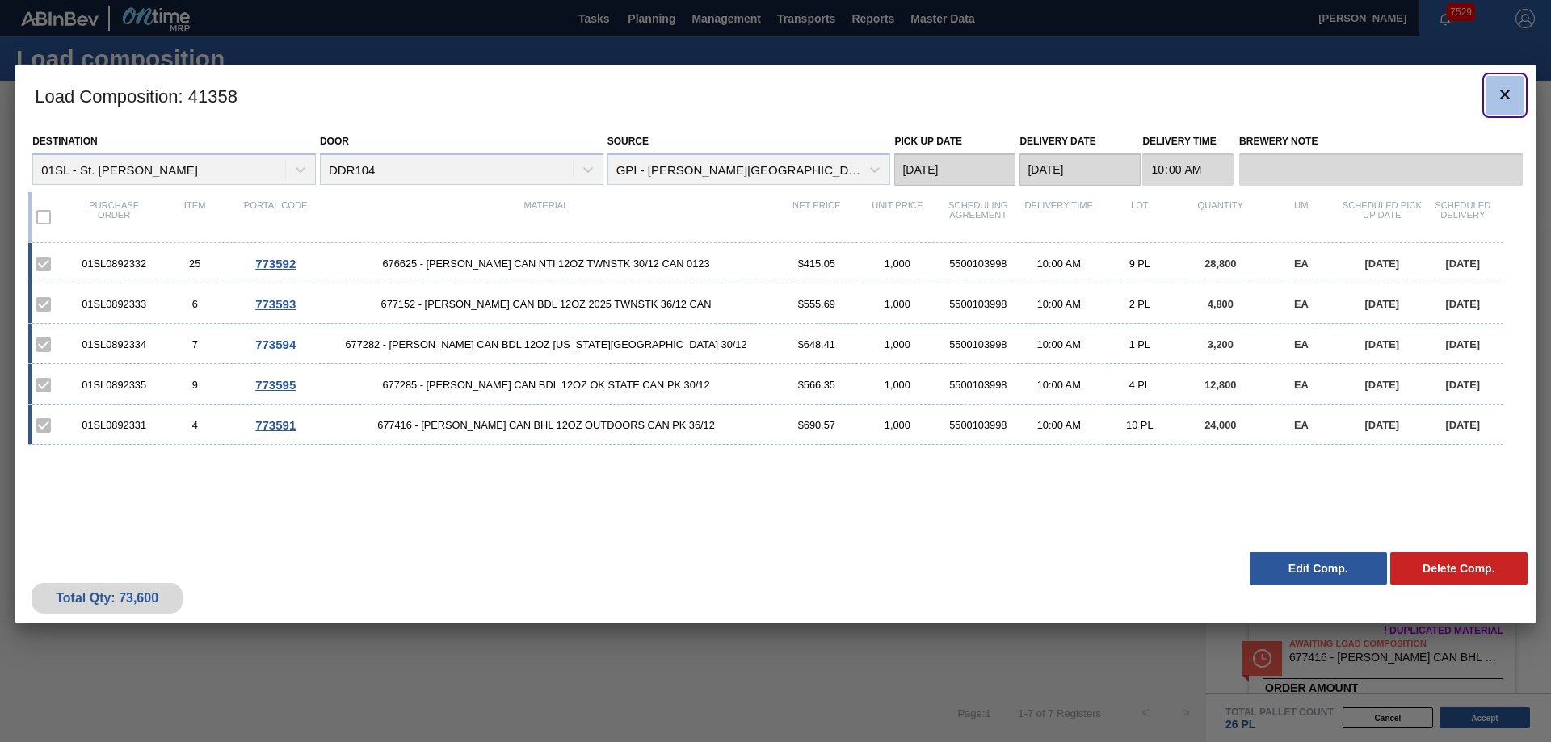
click at [1507, 102] on icon "botão de ícone" at bounding box center [1504, 94] width 19 height 19
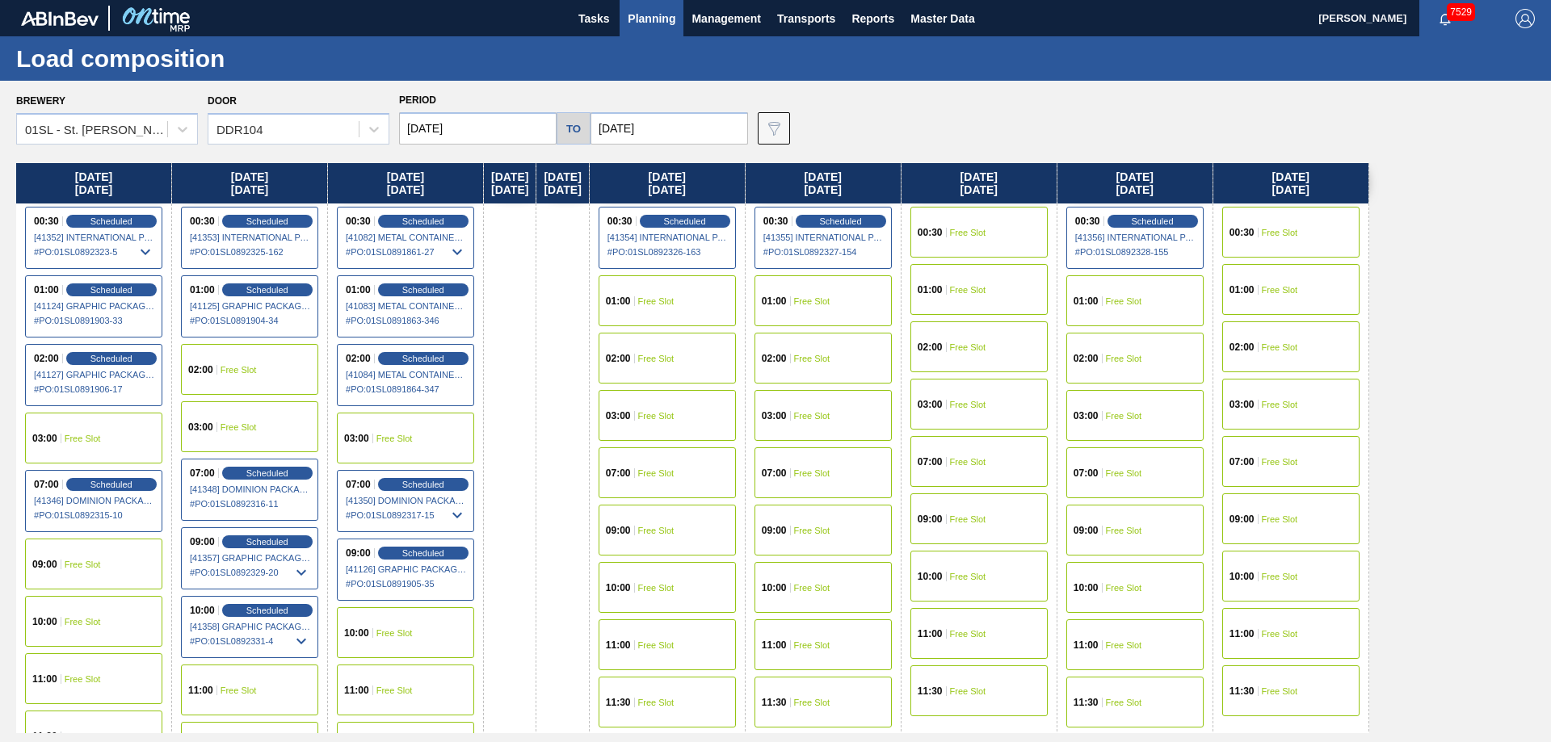
click at [650, 3] on button "Planning" at bounding box center [652, 18] width 64 height 36
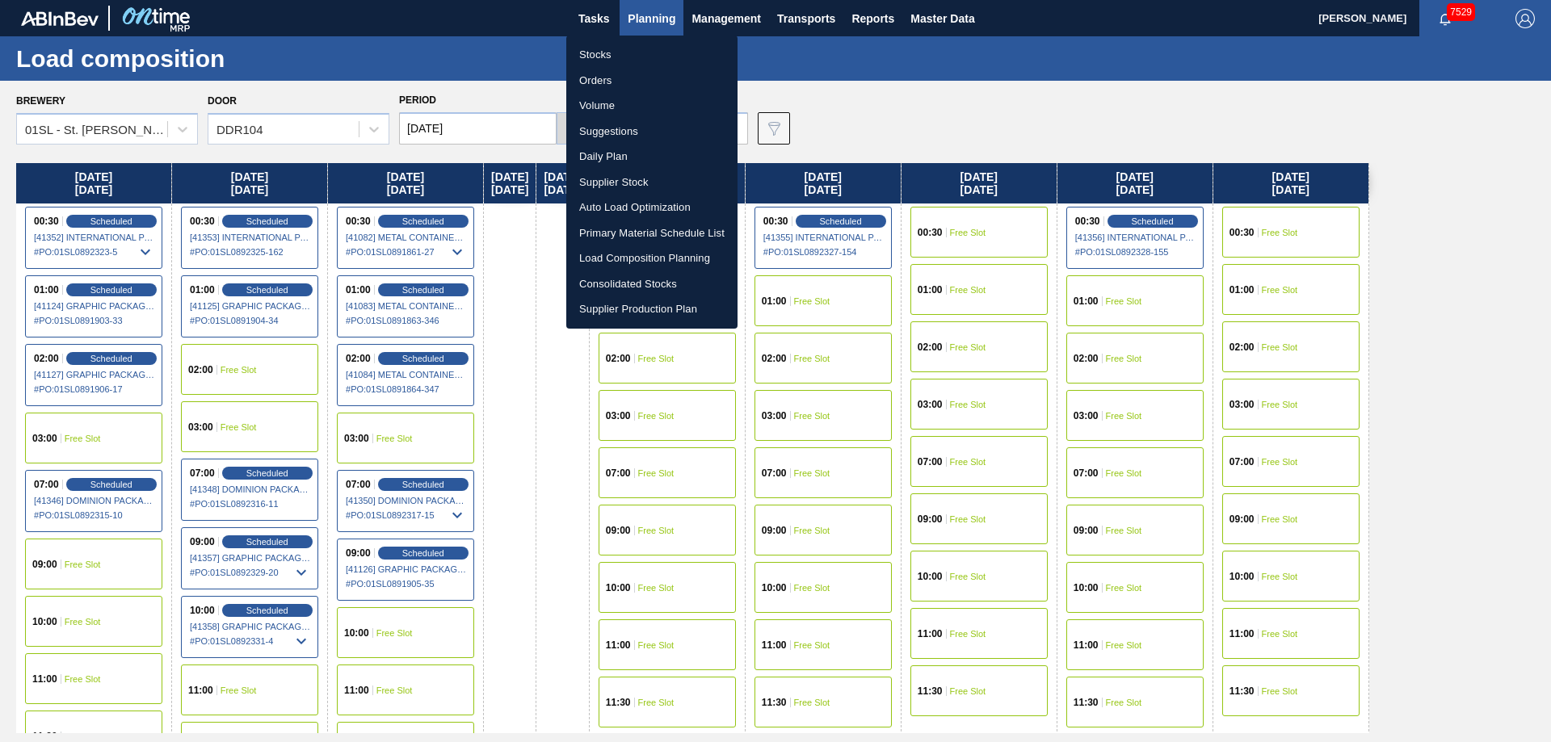
click at [603, 132] on li "Suggestions" at bounding box center [651, 132] width 171 height 26
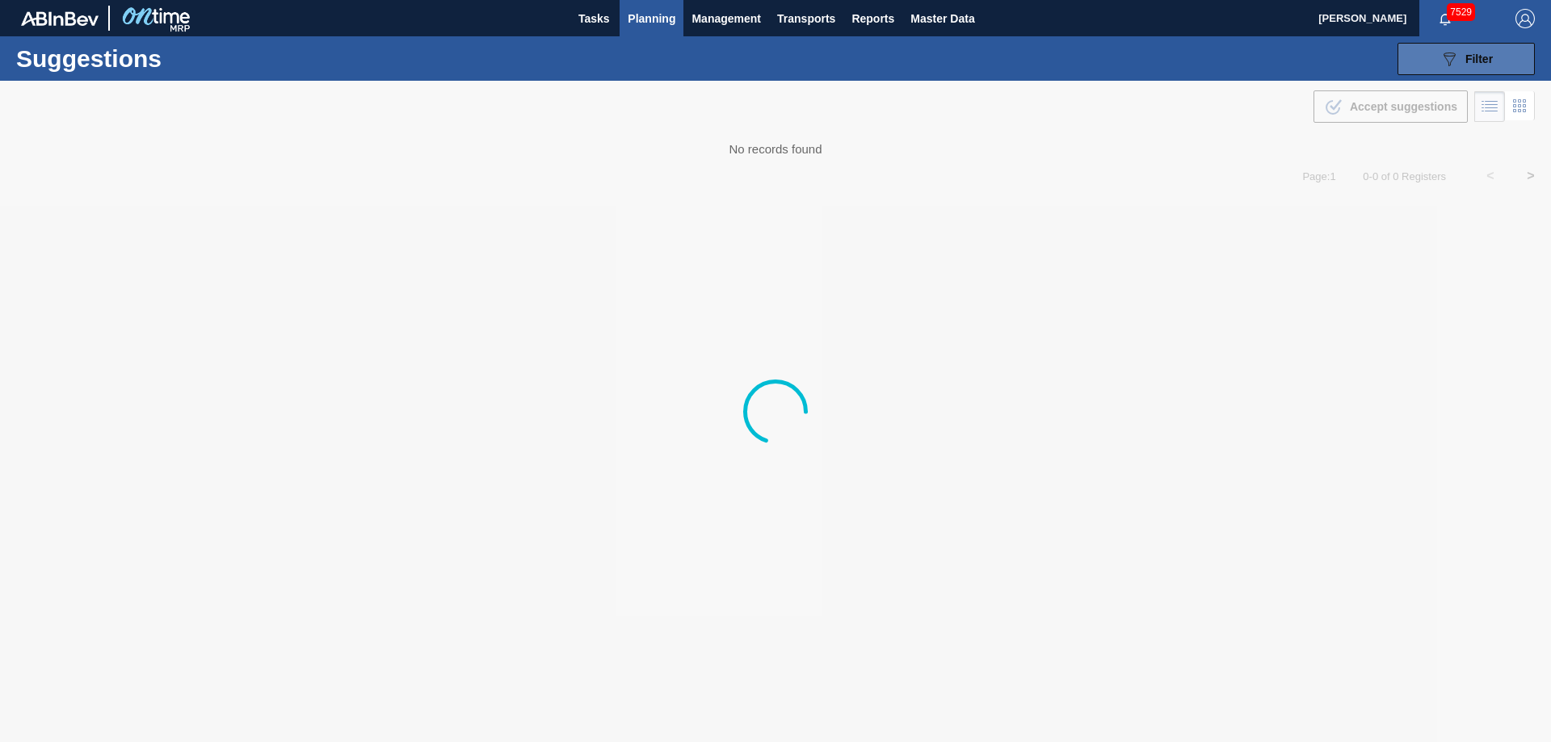
click at [1464, 52] on div "089F7B8B-B2A5-4AFE-B5C0-19BA573D28AC Filter" at bounding box center [1466, 58] width 53 height 19
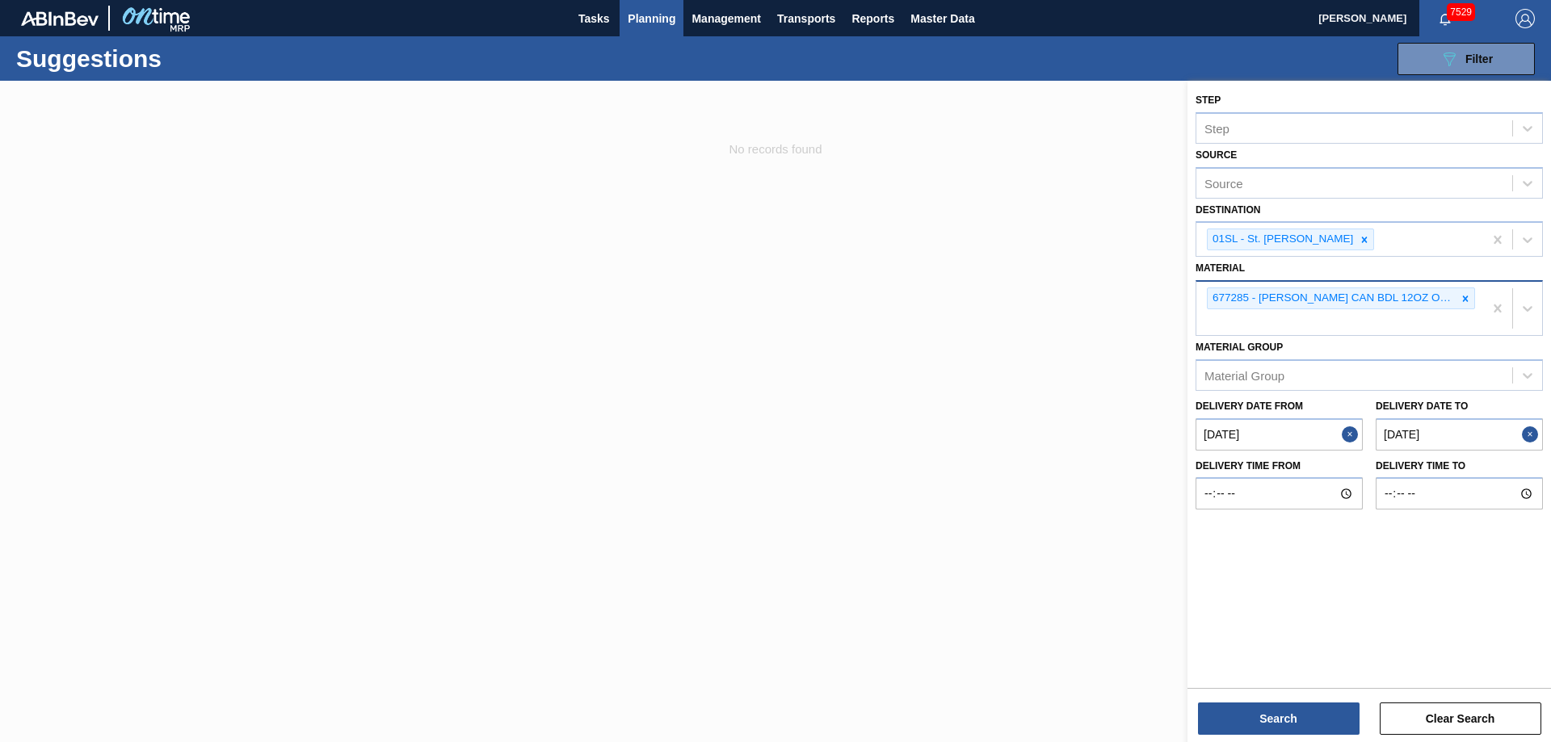
click at [1466, 298] on icon at bounding box center [1466, 299] width 6 height 6
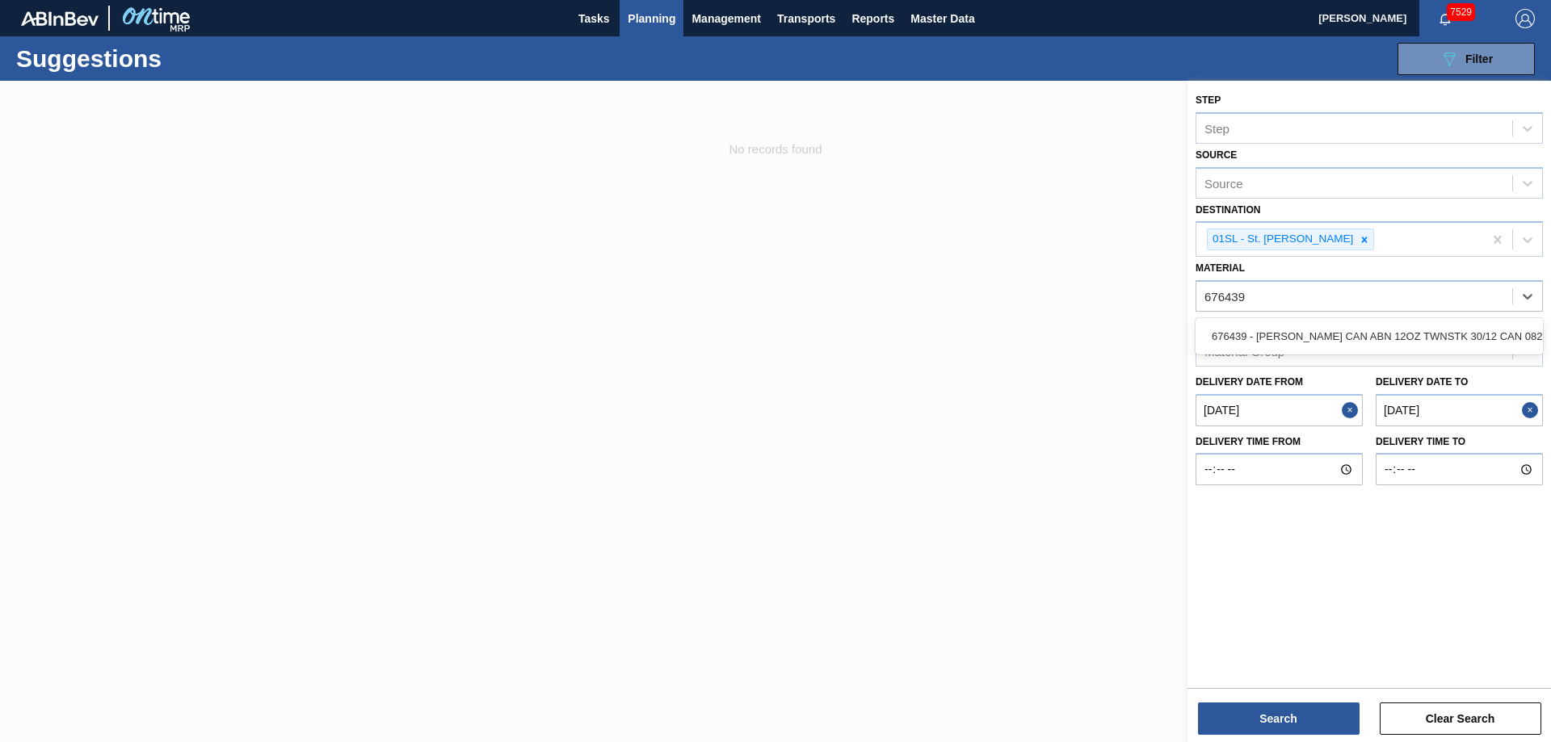
drag, startPoint x: 1433, startPoint y: 326, endPoint x: 1430, endPoint y: 409, distance: 82.5
click at [1435, 326] on div "676439 - [PERSON_NAME] CAN ABN 12OZ TWNSTK 30/12 CAN 0822" at bounding box center [1369, 337] width 347 height 30
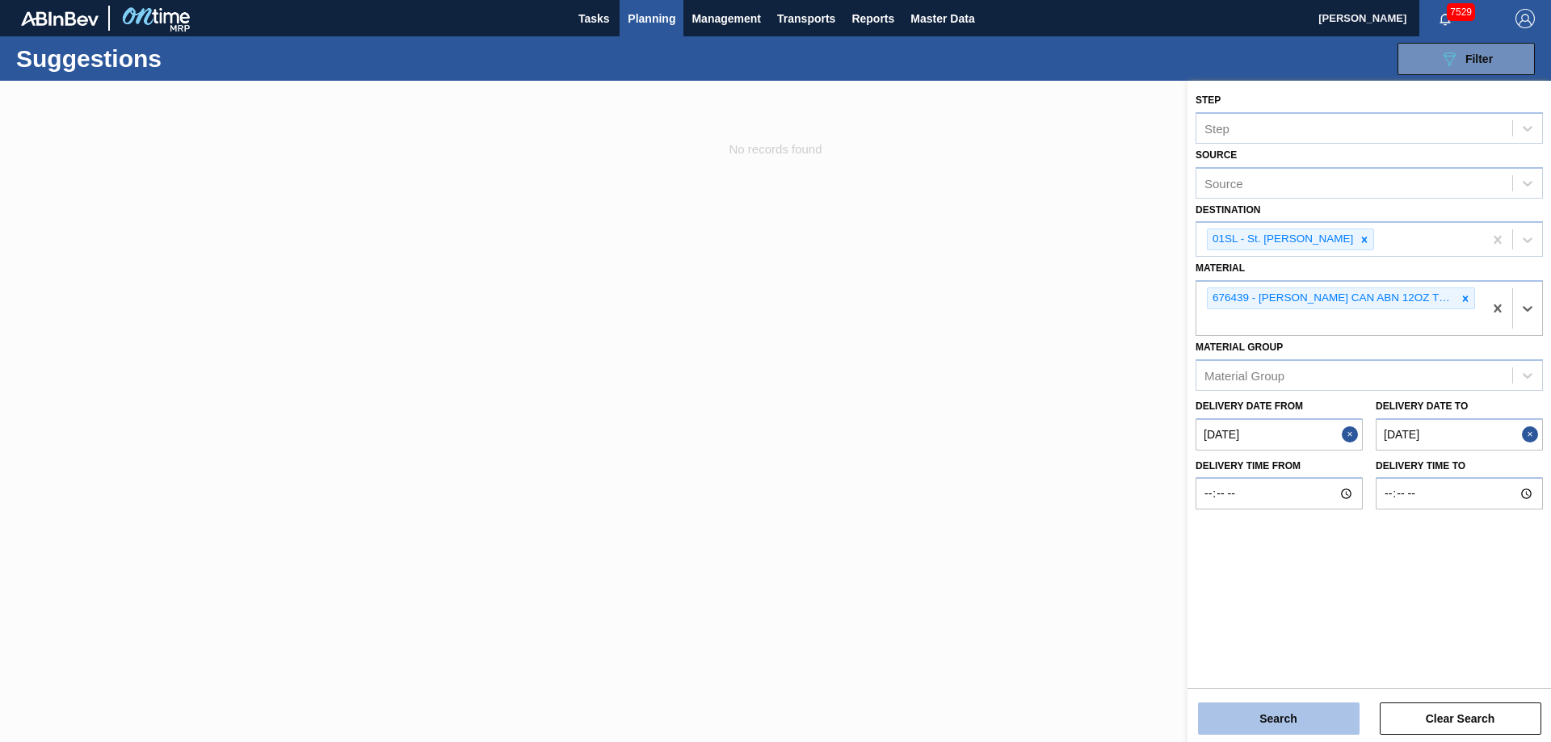
click at [1240, 730] on button "Search" at bounding box center [1279, 719] width 162 height 32
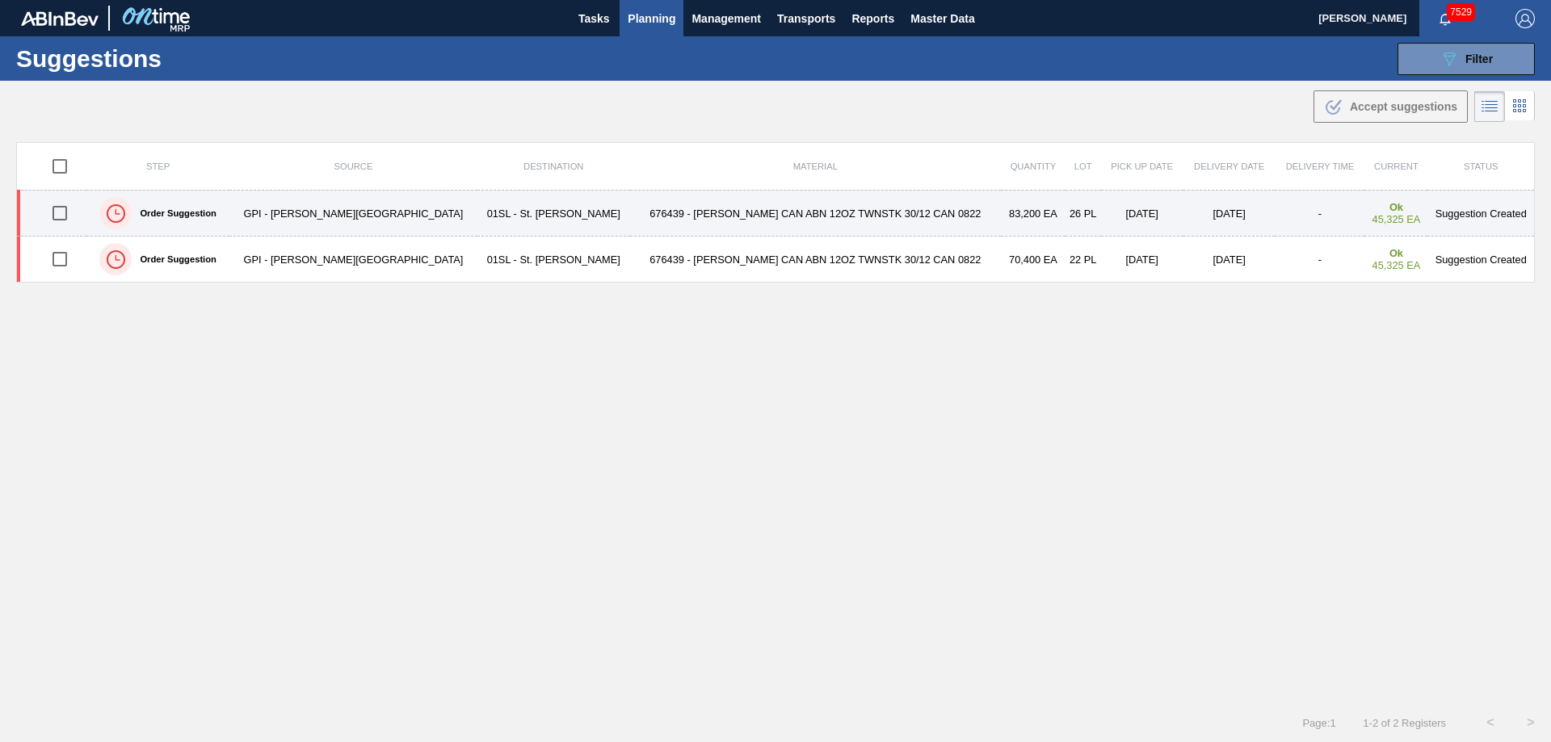
click at [57, 208] on input "checkbox" at bounding box center [60, 213] width 34 height 34
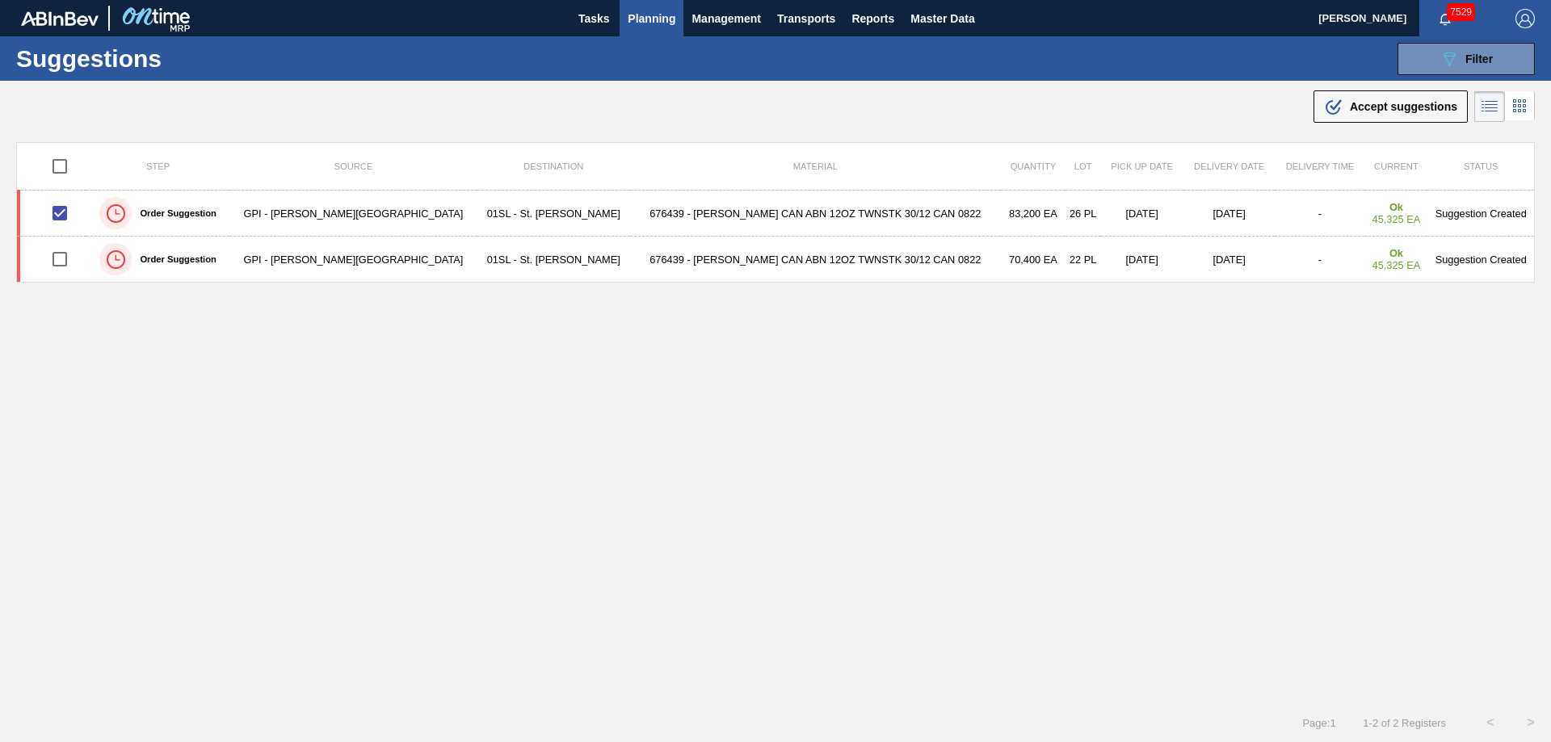
drag, startPoint x: 1406, startPoint y: 107, endPoint x: 1372, endPoint y: 127, distance: 40.2
click at [1406, 107] on span "Accept suggestions" at bounding box center [1403, 106] width 107 height 13
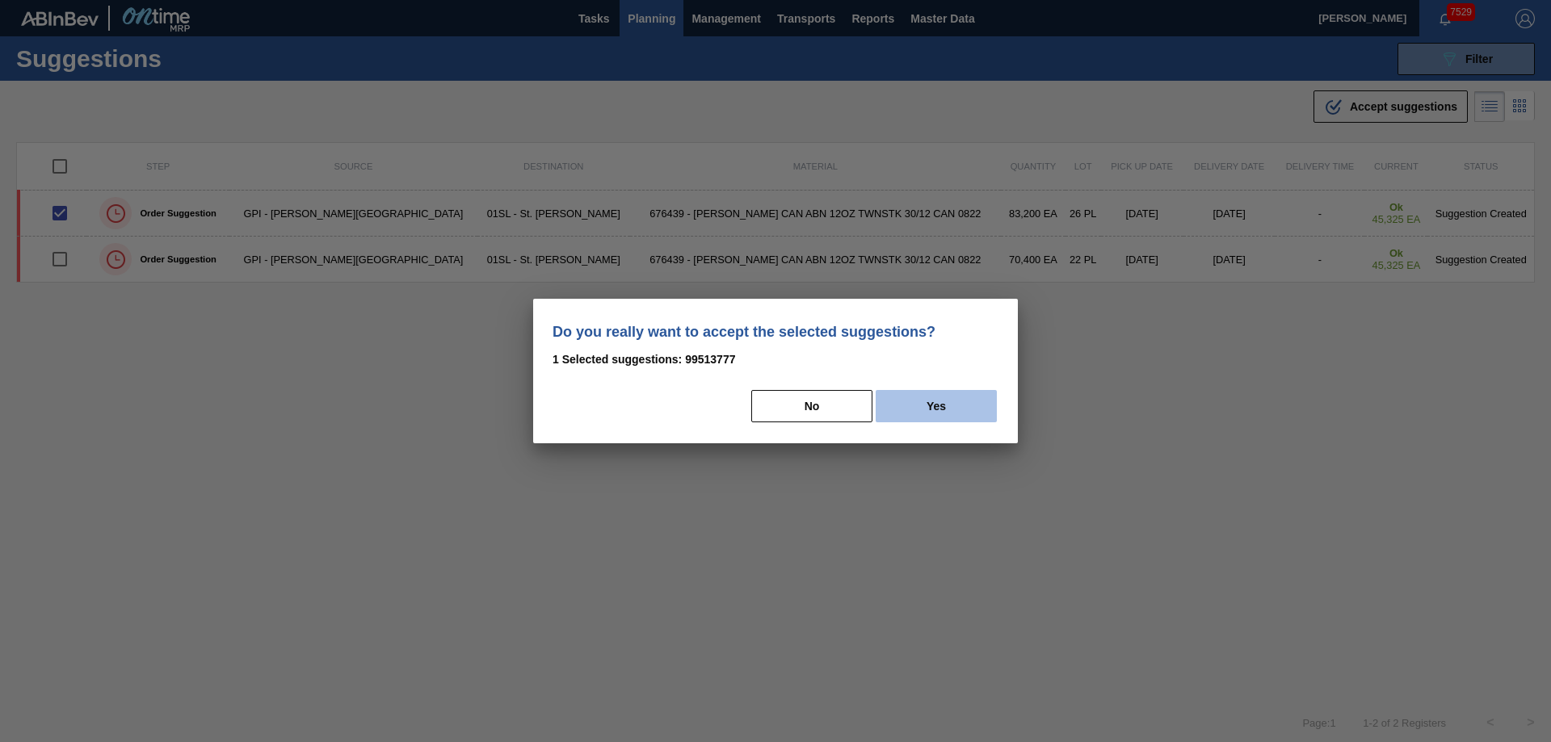
click at [952, 397] on button "Yes" at bounding box center [936, 406] width 121 height 32
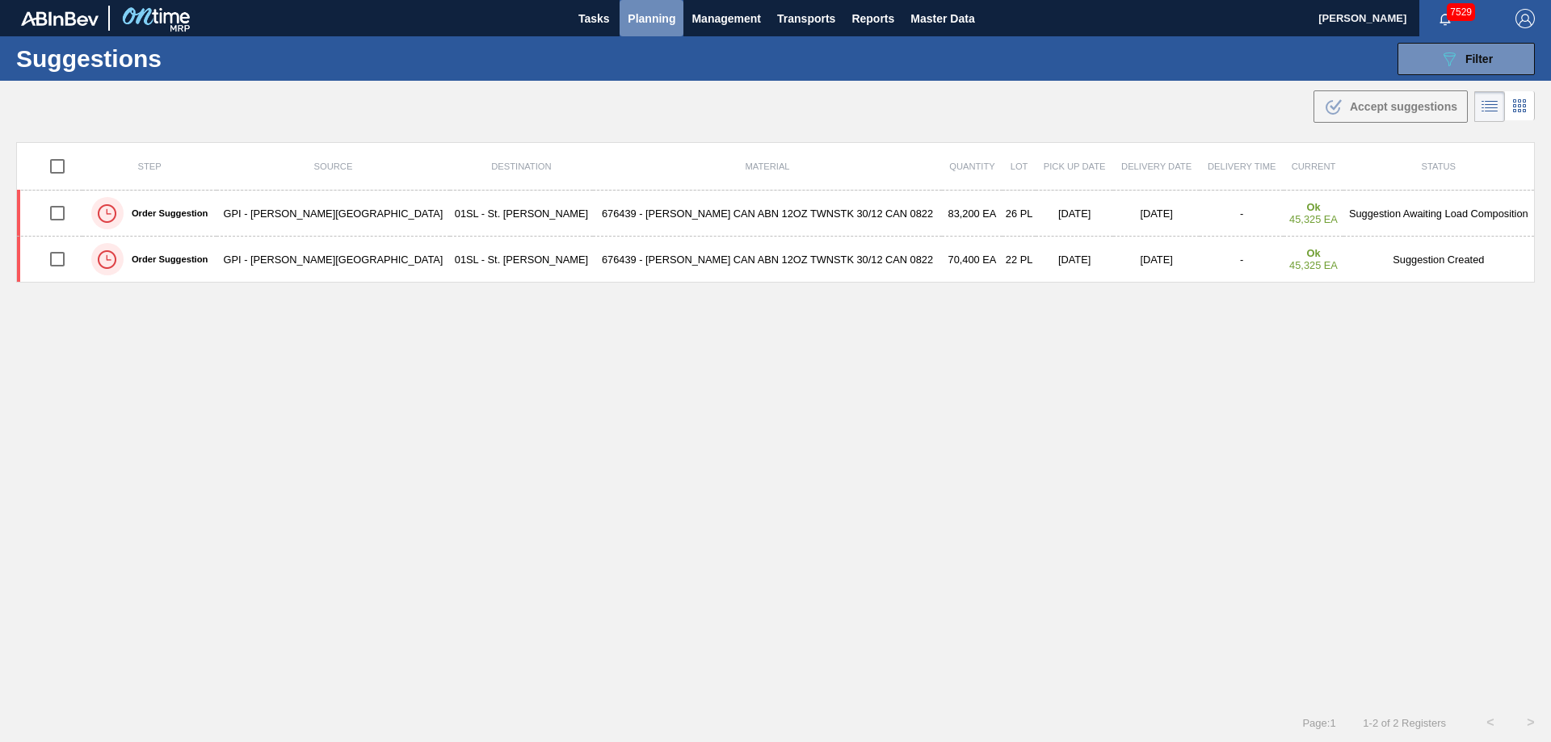
click at [637, 23] on span "Planning" at bounding box center [652, 18] width 48 height 19
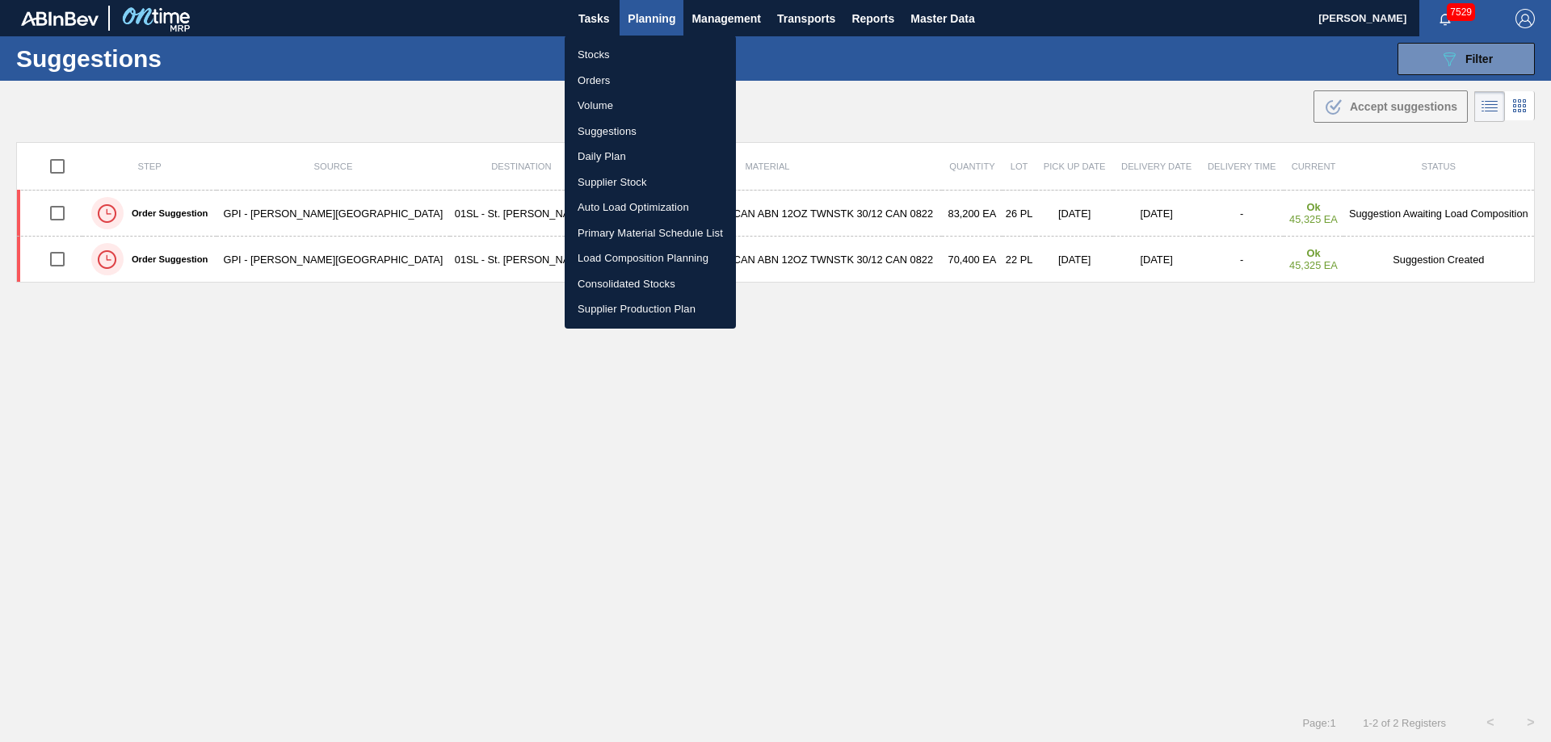
click at [621, 254] on li "Load Composition Planning" at bounding box center [650, 259] width 171 height 26
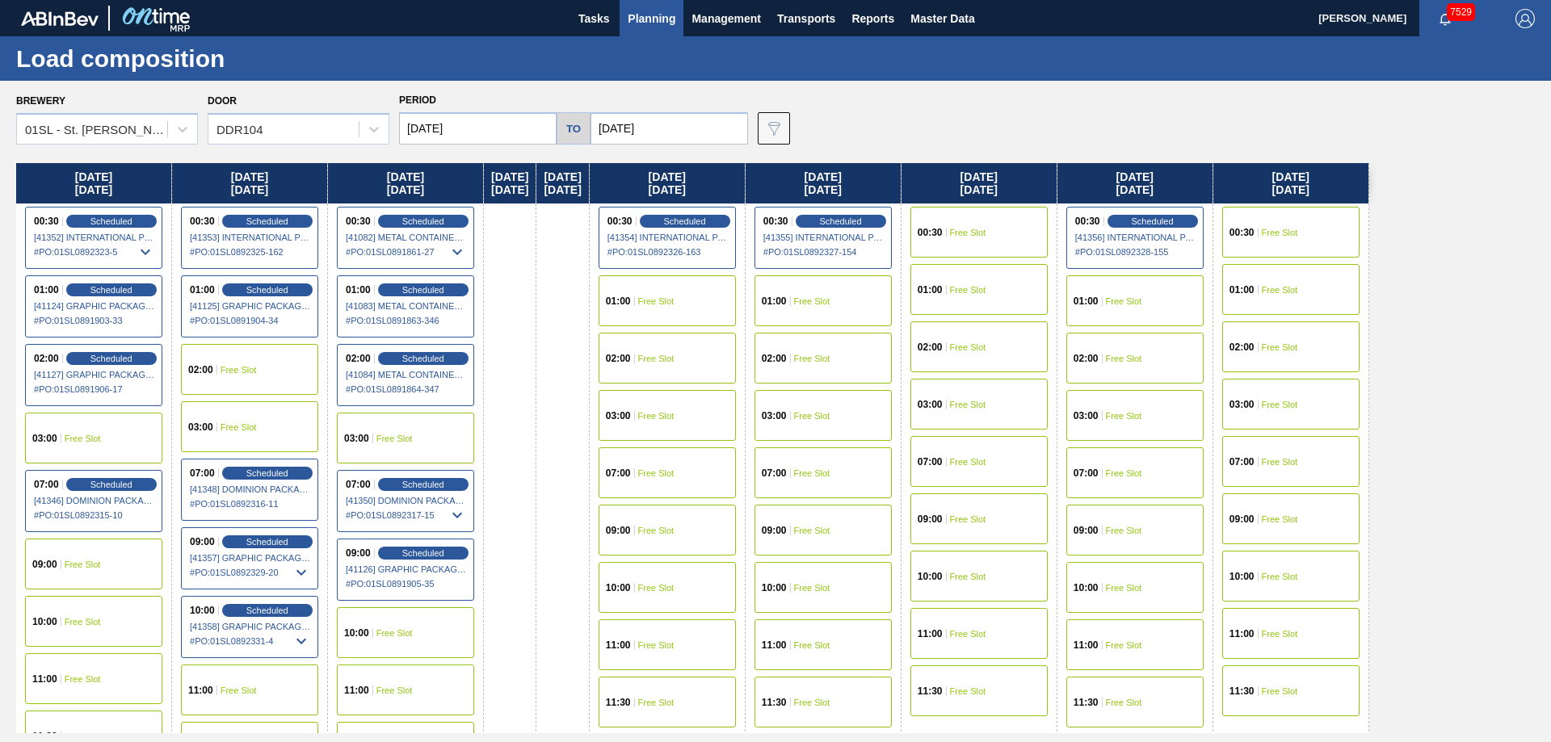
click at [97, 564] on span "Free Slot" at bounding box center [83, 565] width 36 height 10
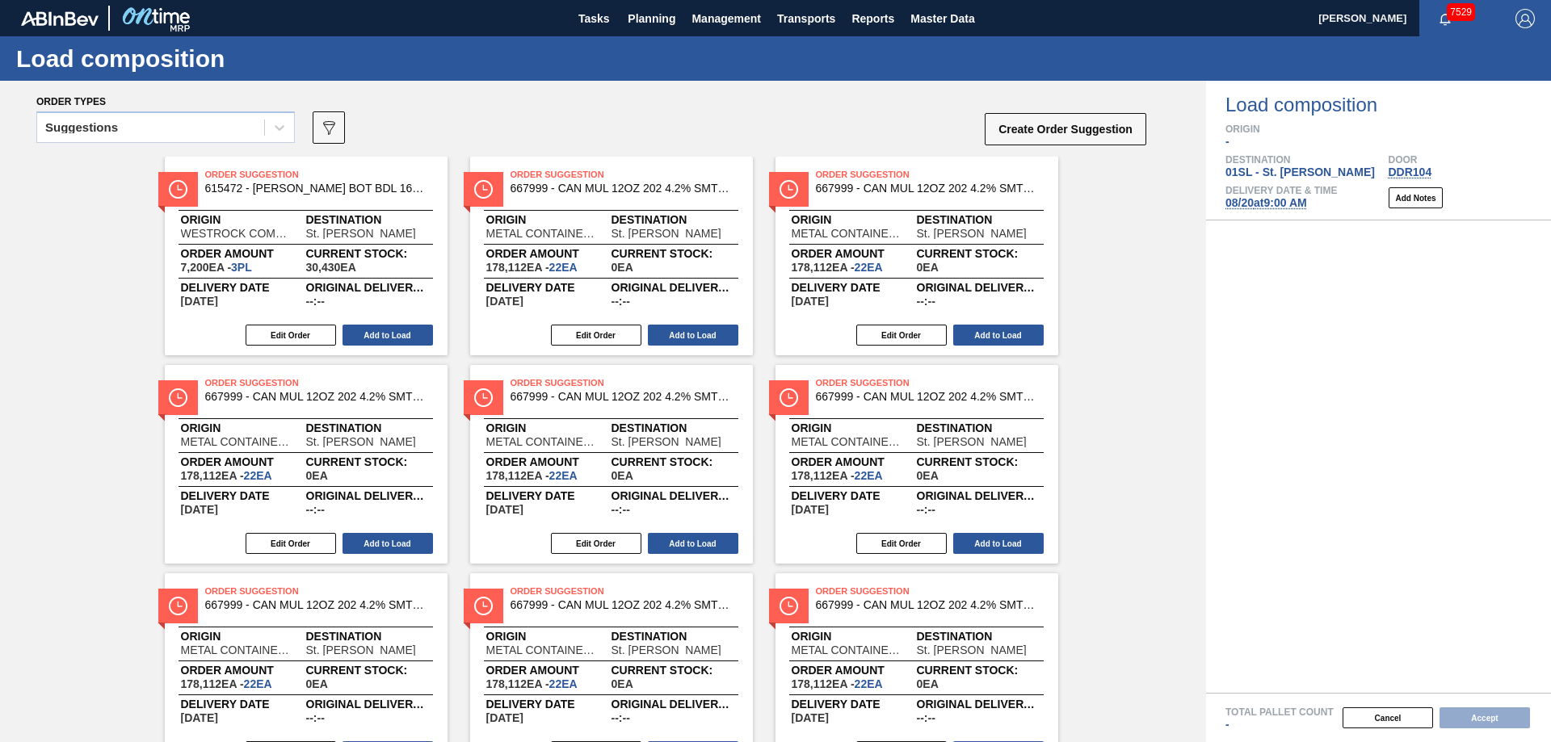
click at [271, 129] on div at bounding box center [279, 127] width 29 height 29
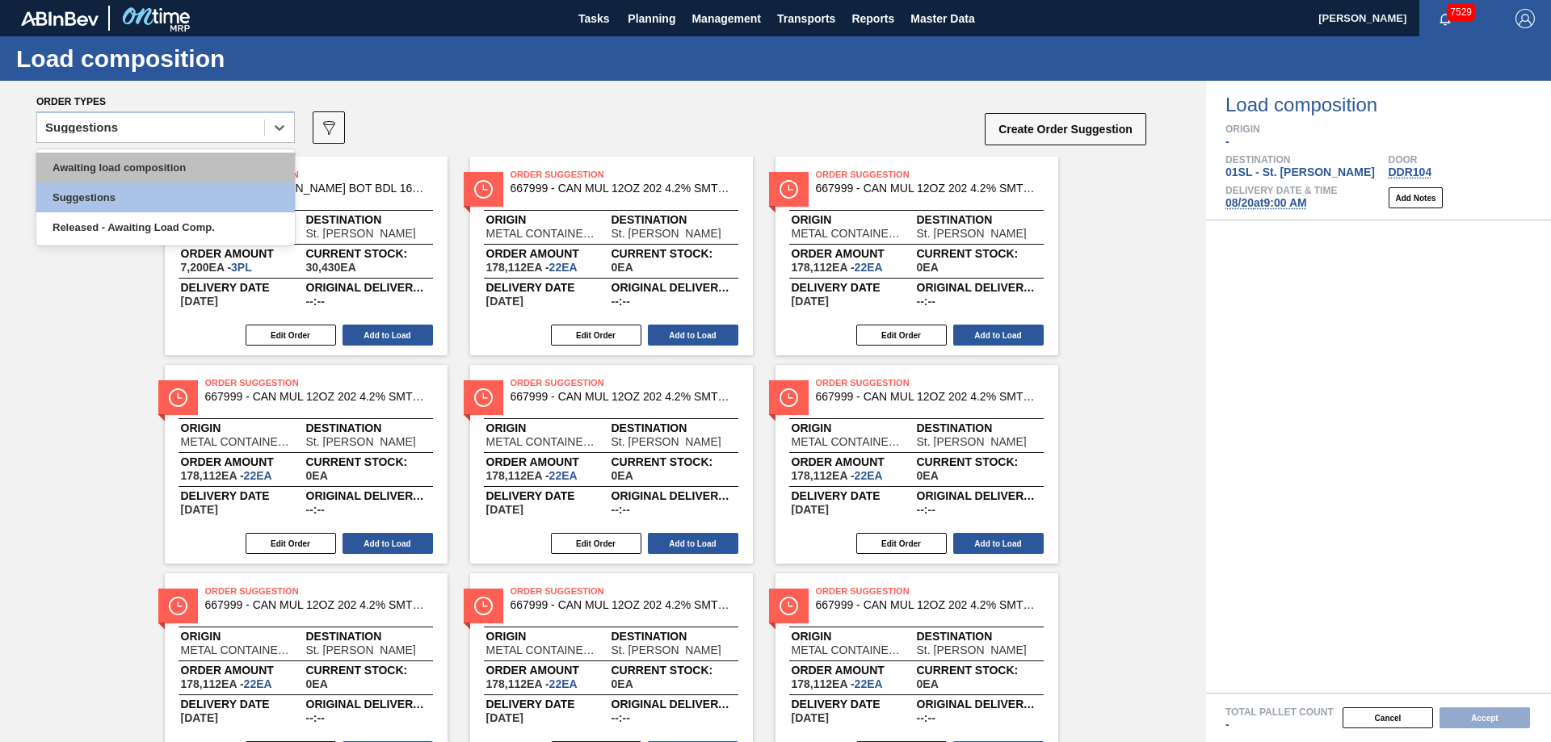
click at [199, 153] on div "Awaiting load composition" at bounding box center [165, 168] width 259 height 30
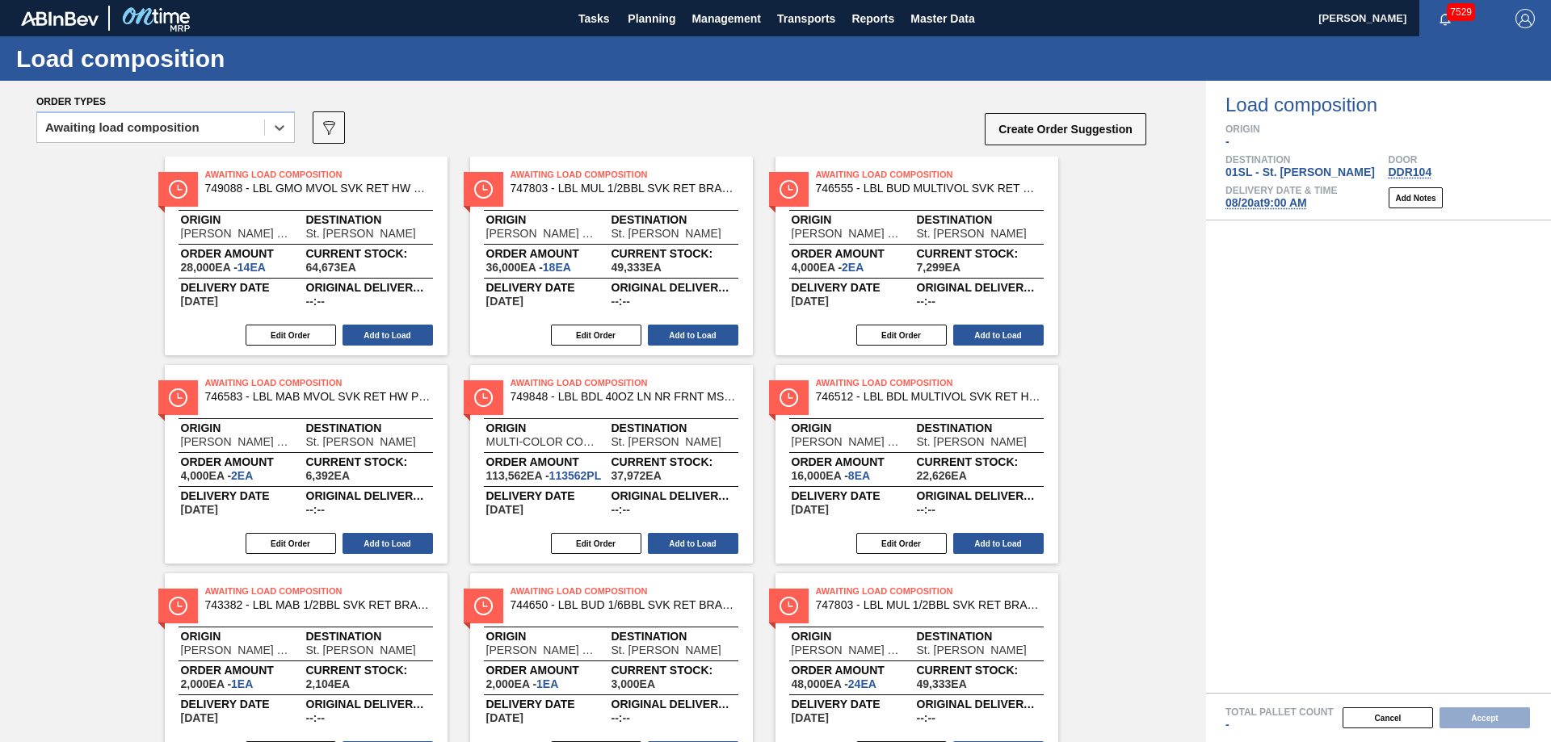
scroll to position [287, 0]
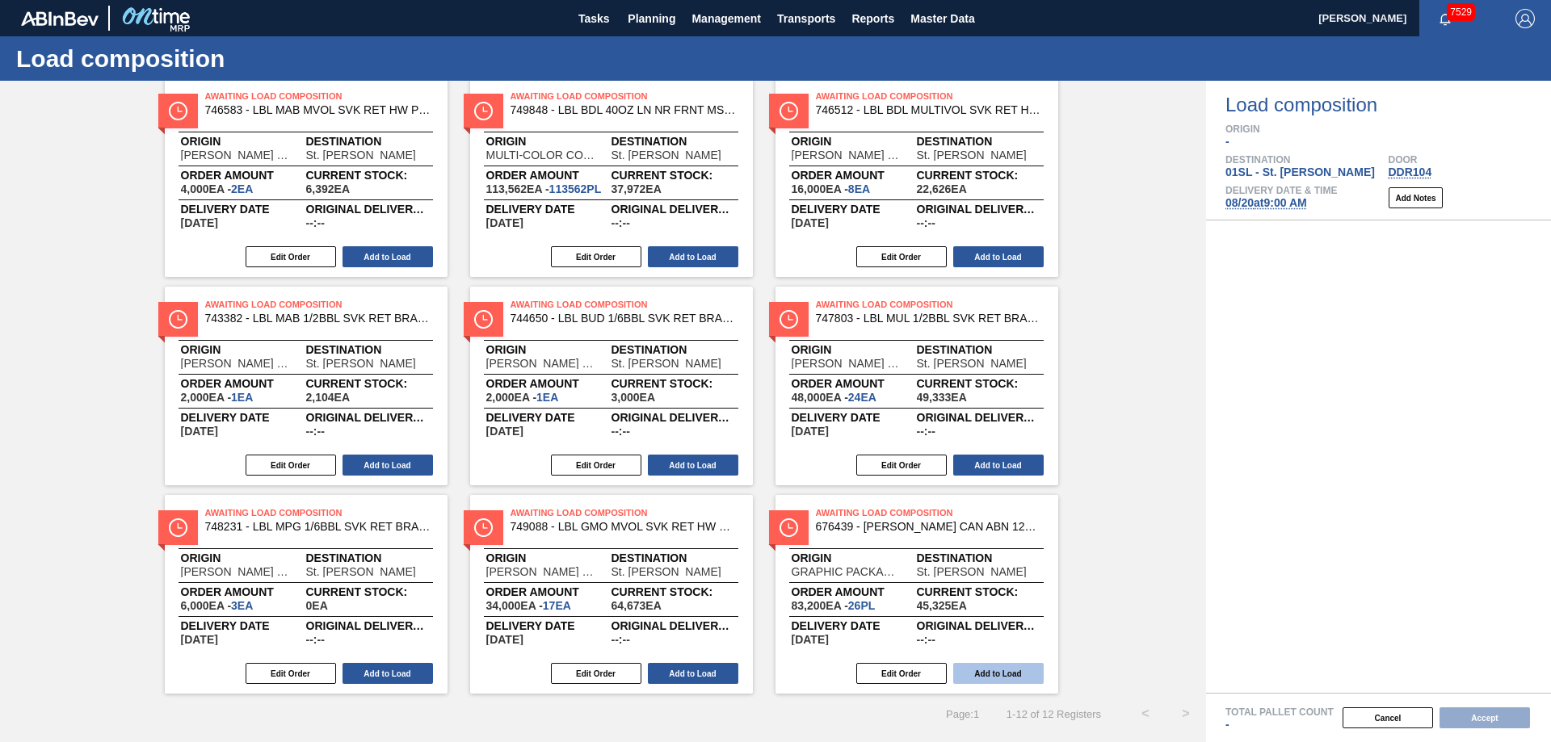
click at [1007, 674] on button "Add to Load" at bounding box center [998, 673] width 90 height 21
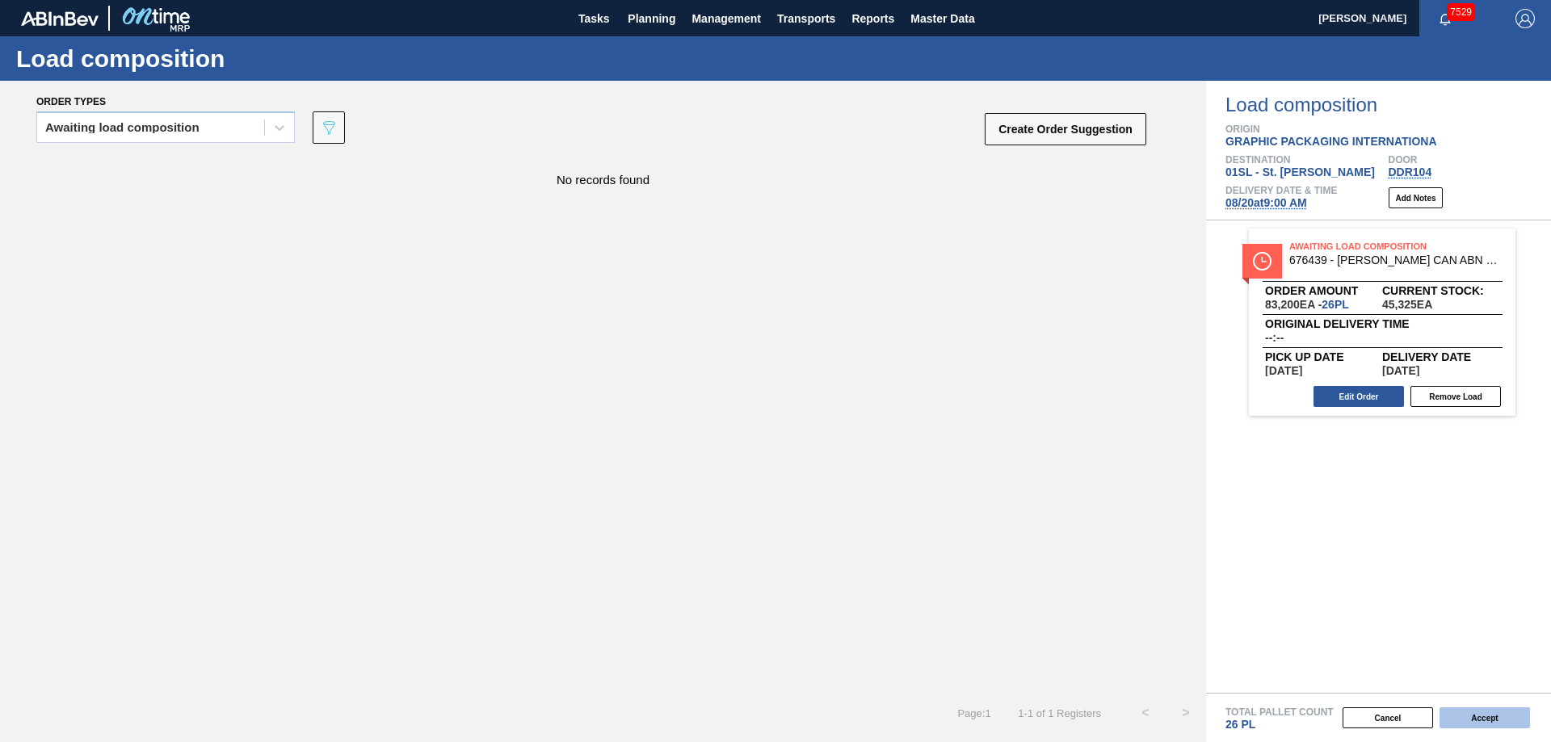
scroll to position [0, 0]
click at [1466, 713] on button "Accept" at bounding box center [1485, 718] width 90 height 21
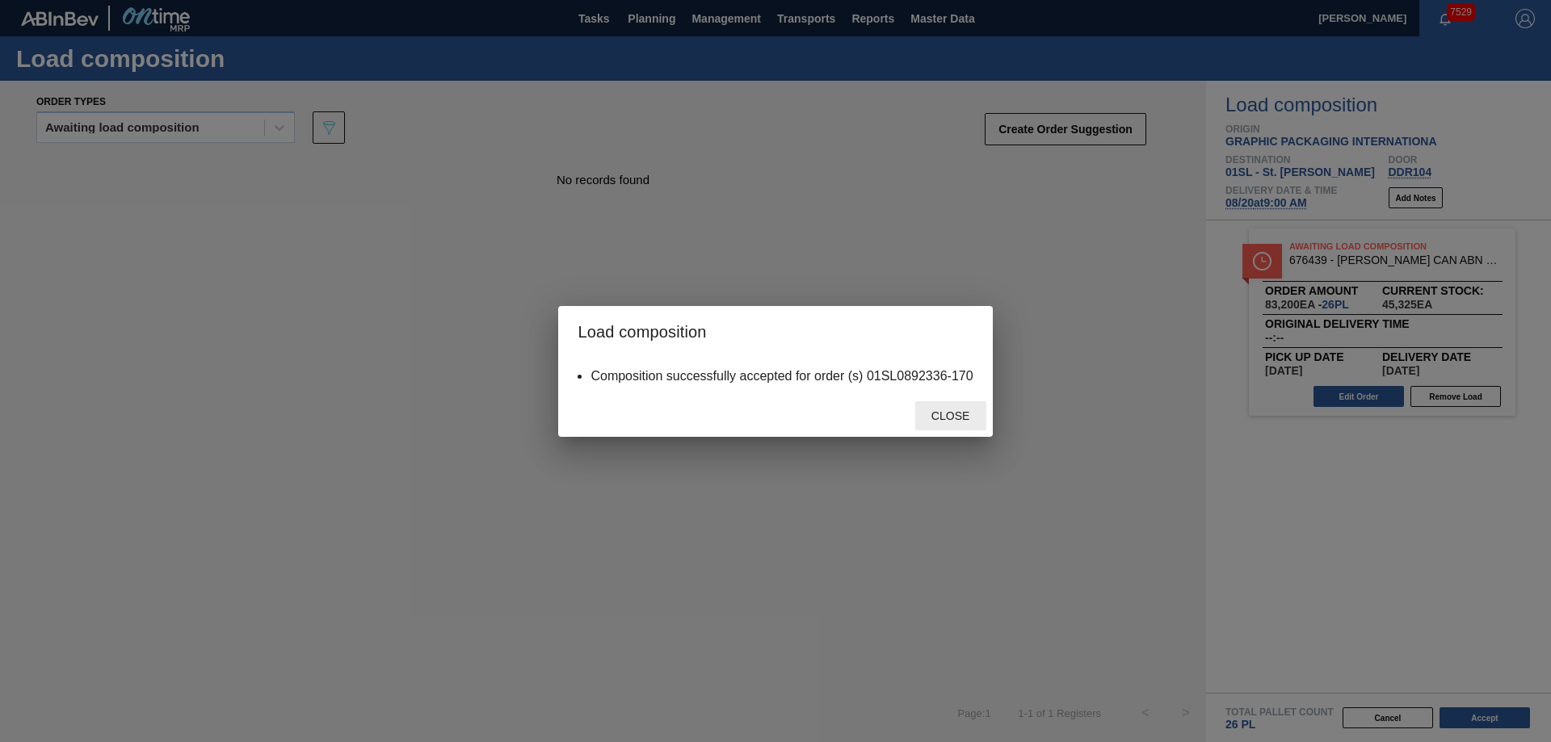
click at [961, 404] on div "Close" at bounding box center [950, 417] width 71 height 30
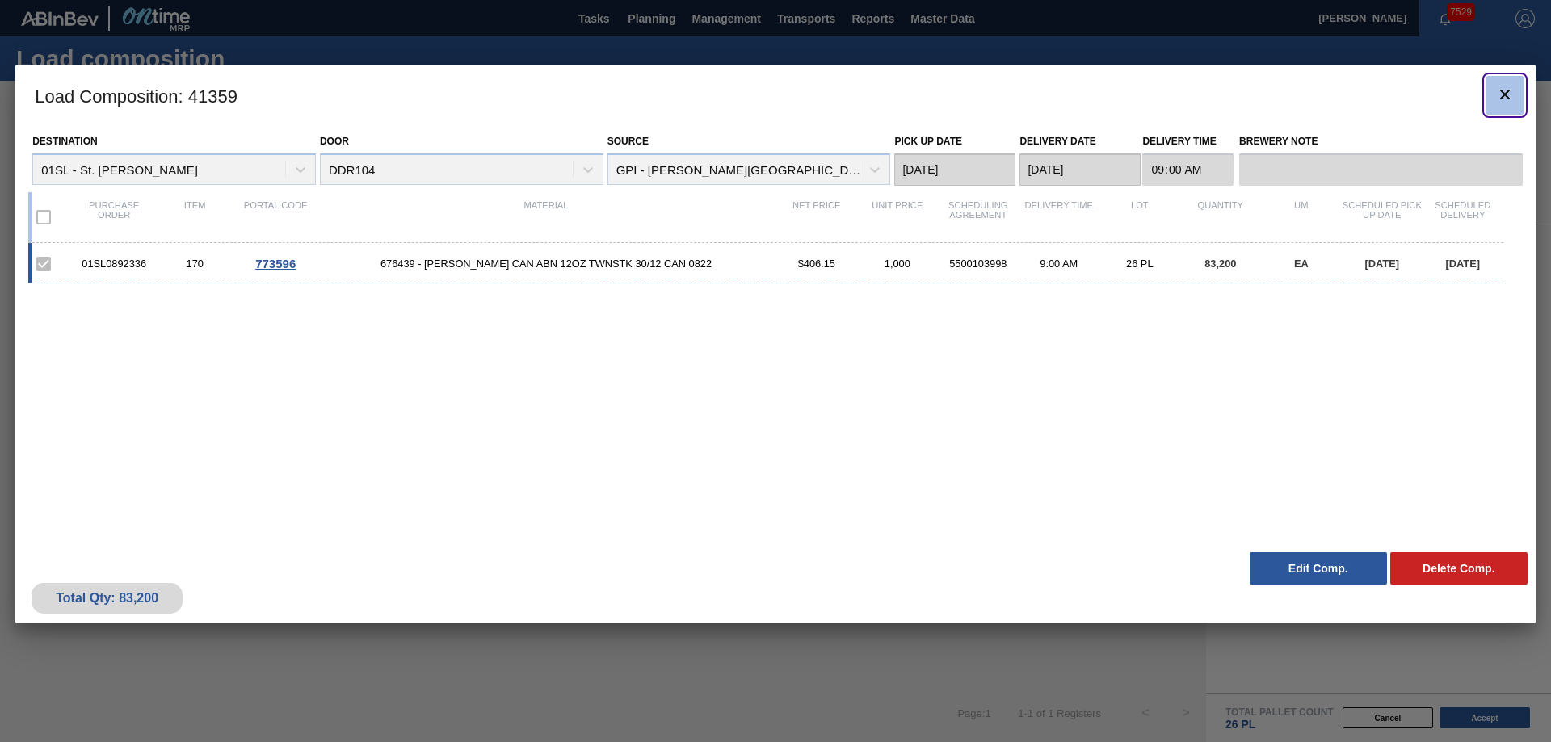
click at [1510, 90] on icon "botão de ícone" at bounding box center [1504, 94] width 19 height 19
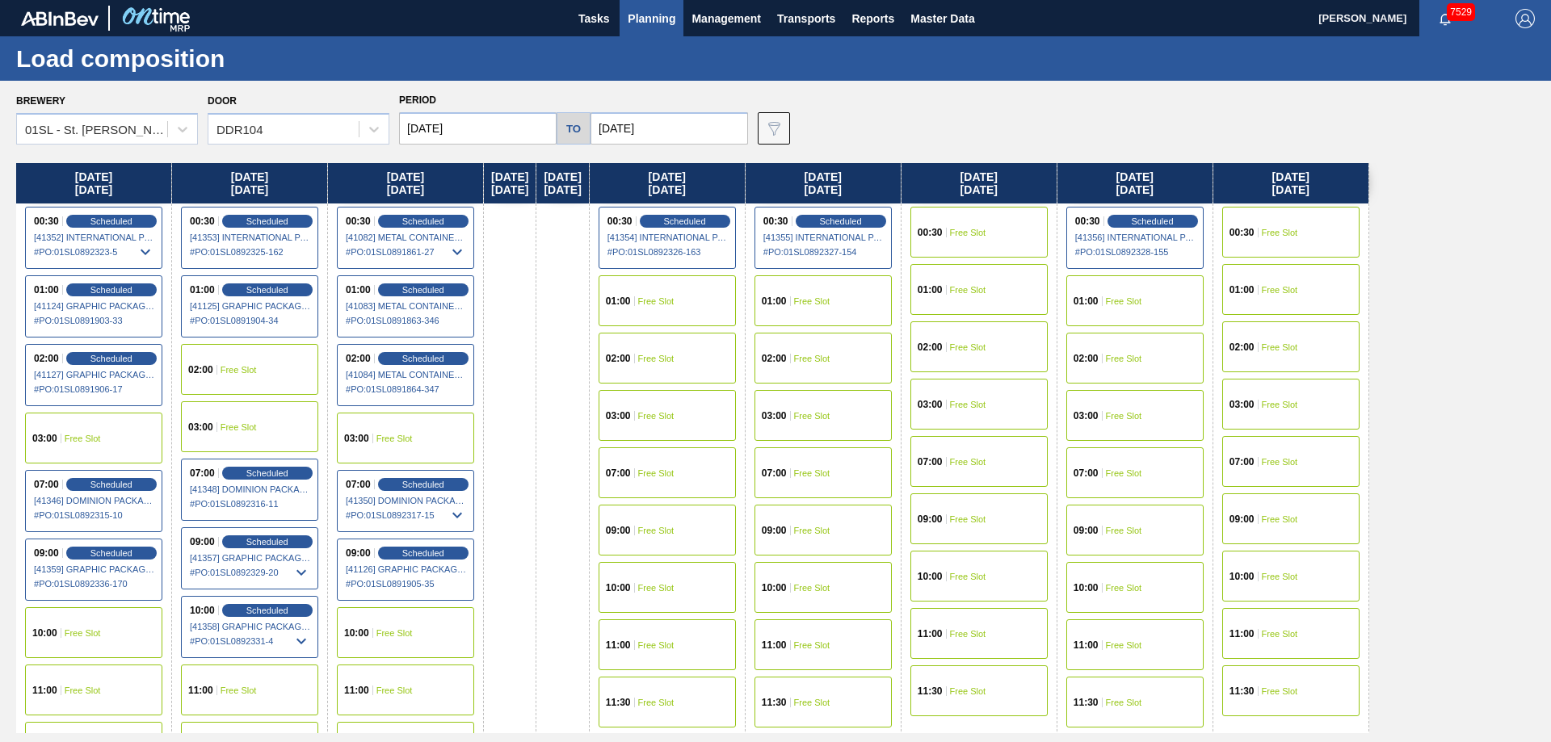
click at [635, 21] on span "Planning" at bounding box center [652, 18] width 48 height 19
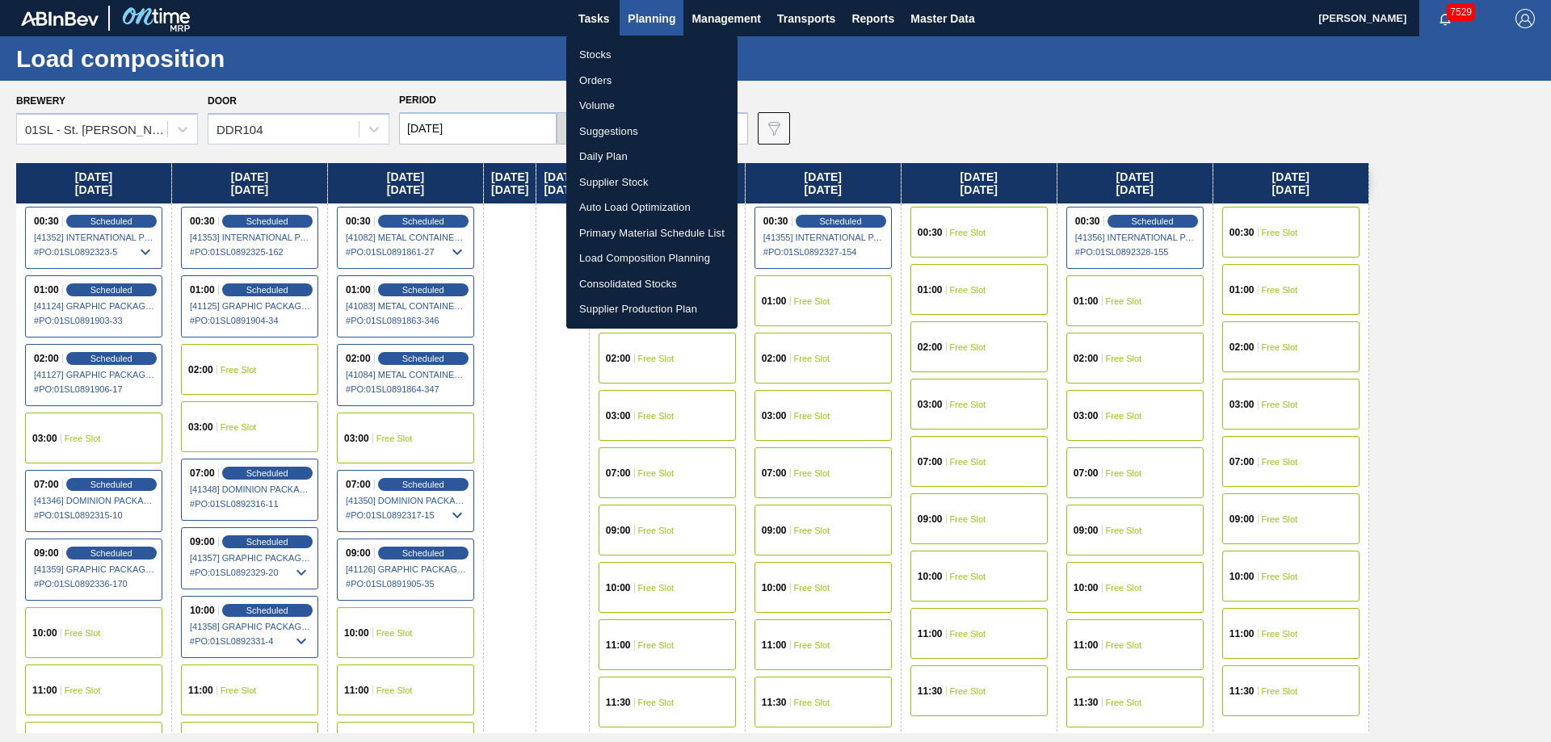
click at [620, 132] on li "Suggestions" at bounding box center [651, 132] width 171 height 26
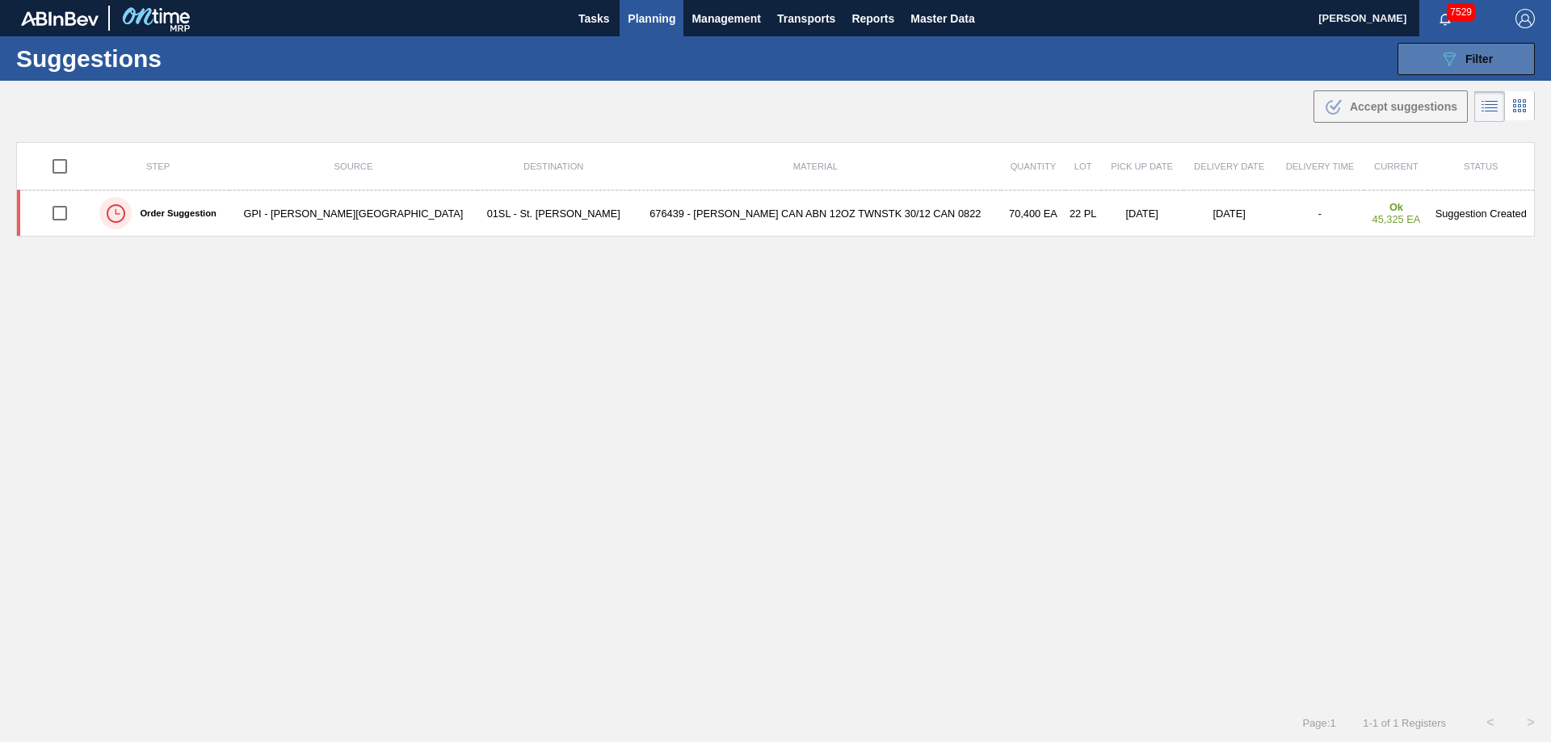
click at [1456, 51] on icon "089F7B8B-B2A5-4AFE-B5C0-19BA573D28AC" at bounding box center [1449, 58] width 19 height 19
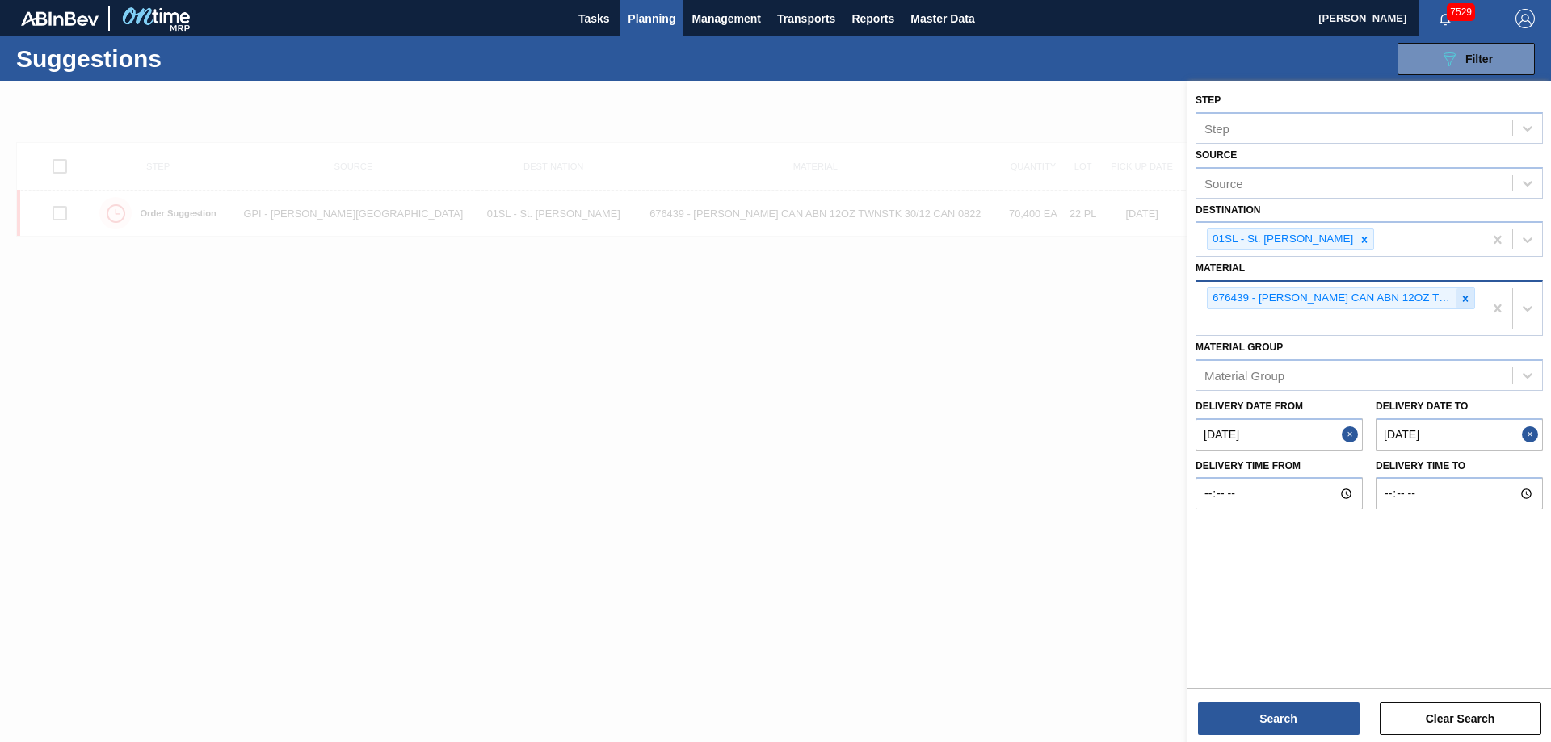
click at [1472, 297] on div at bounding box center [1466, 298] width 18 height 20
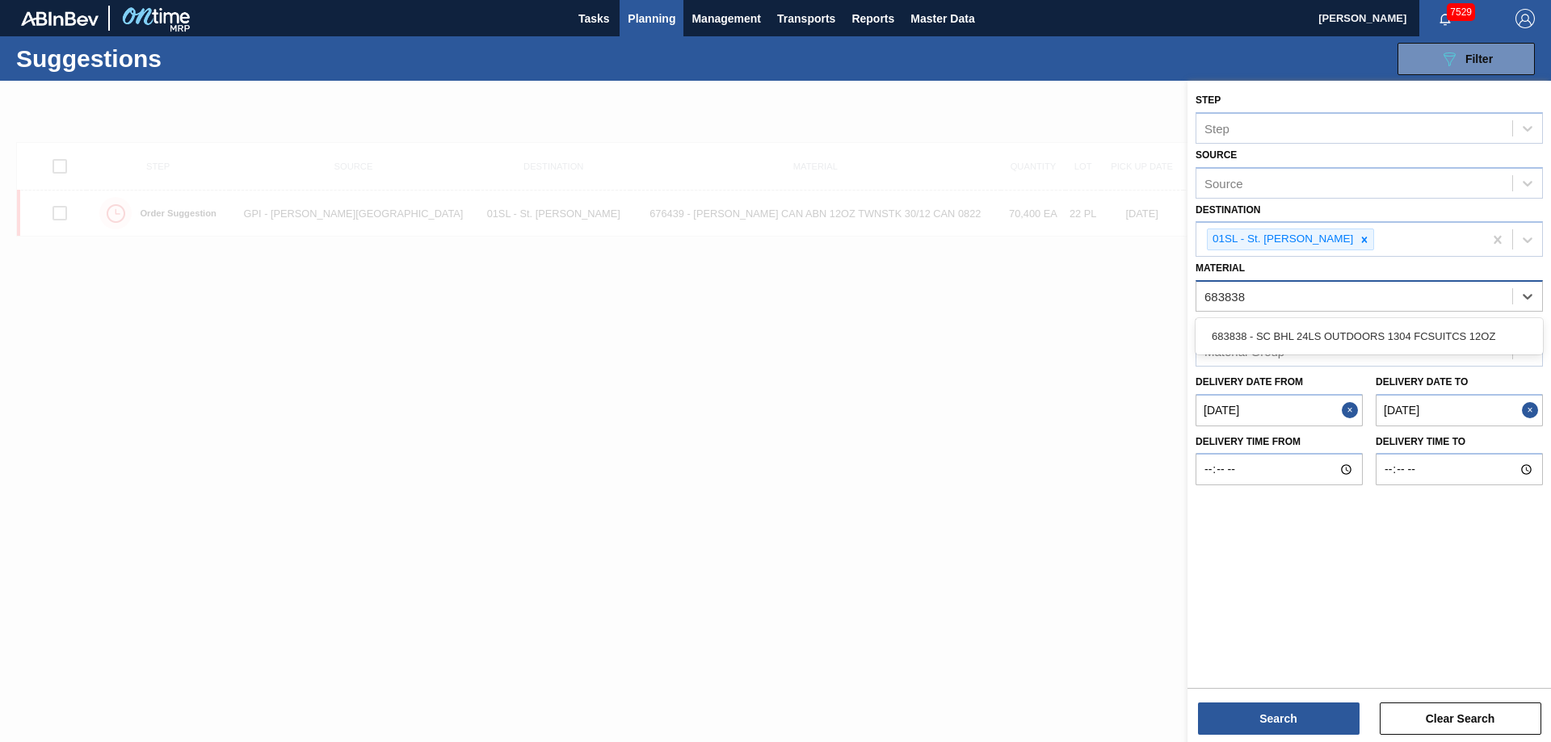
click at [1395, 319] on div "683838 - SC BHL 24LS OUTDOORS 1304 FCSUITCS 12OZ" at bounding box center [1369, 336] width 347 height 36
click at [1359, 341] on div "683838 - SC BHL 24LS OUTDOORS 1304 FCSUITCS 12OZ" at bounding box center [1369, 337] width 347 height 30
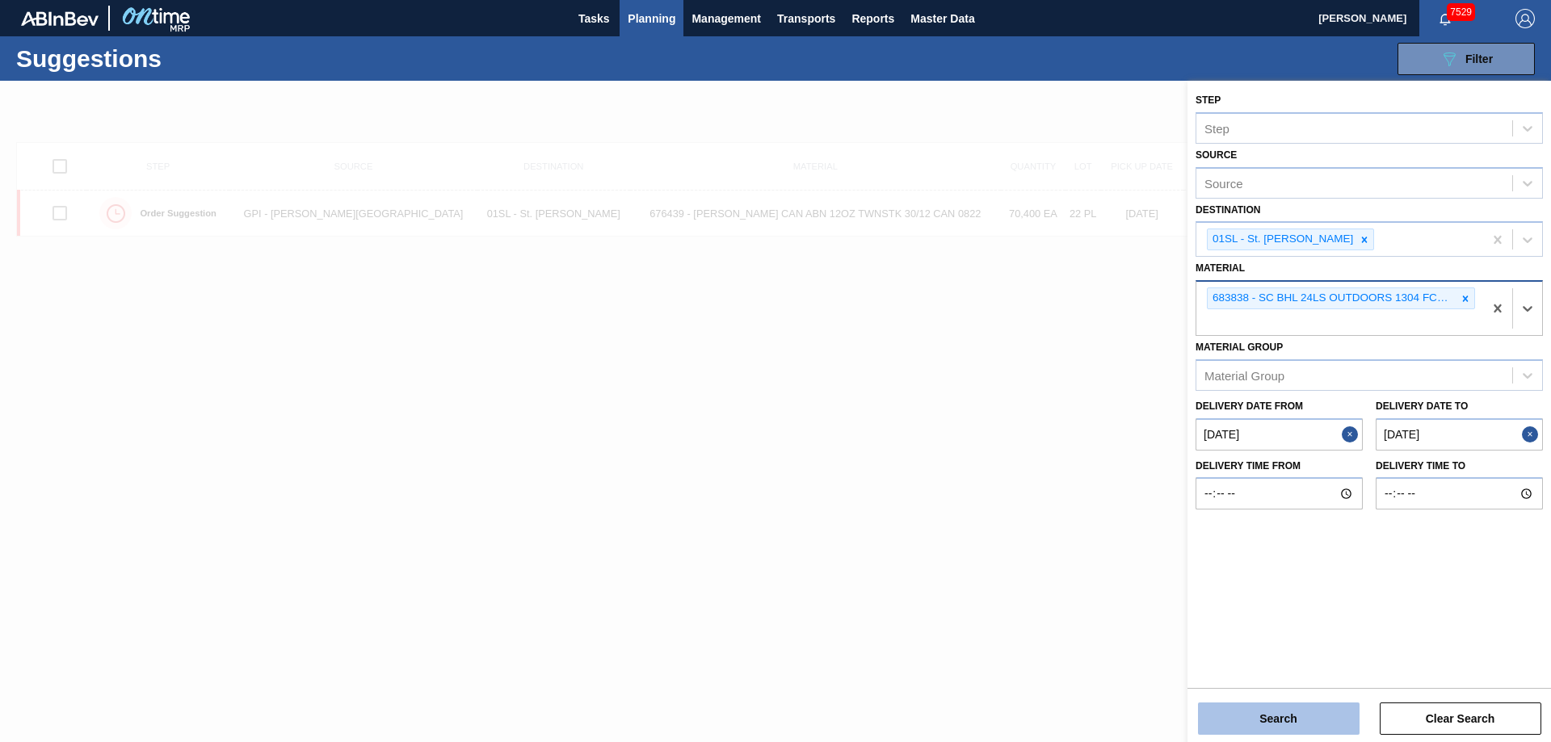
click at [1278, 720] on button "Search" at bounding box center [1279, 719] width 162 height 32
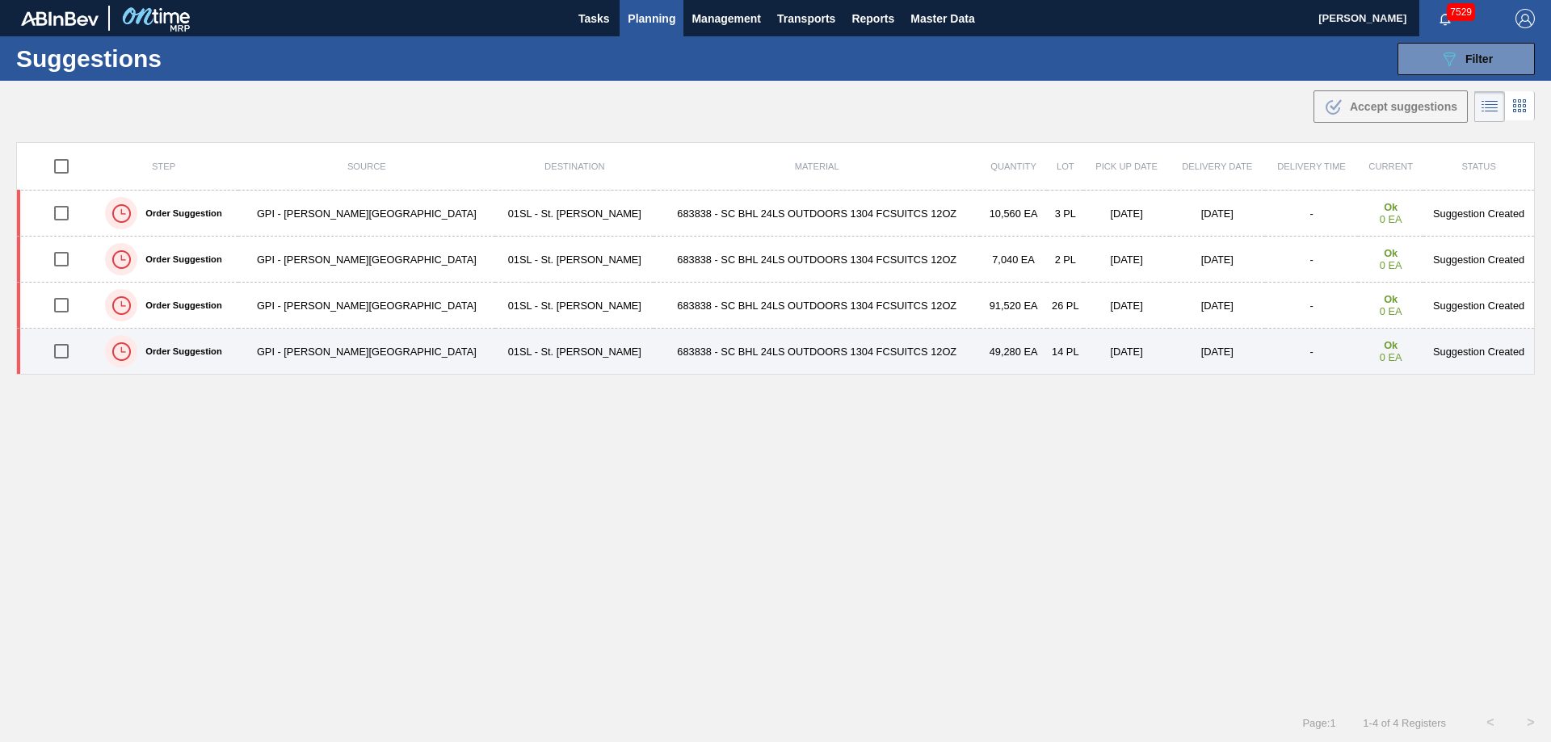
drag, startPoint x: 68, startPoint y: 346, endPoint x: 137, endPoint y: 343, distance: 69.6
click at [68, 346] on input "checkbox" at bounding box center [61, 351] width 34 height 34
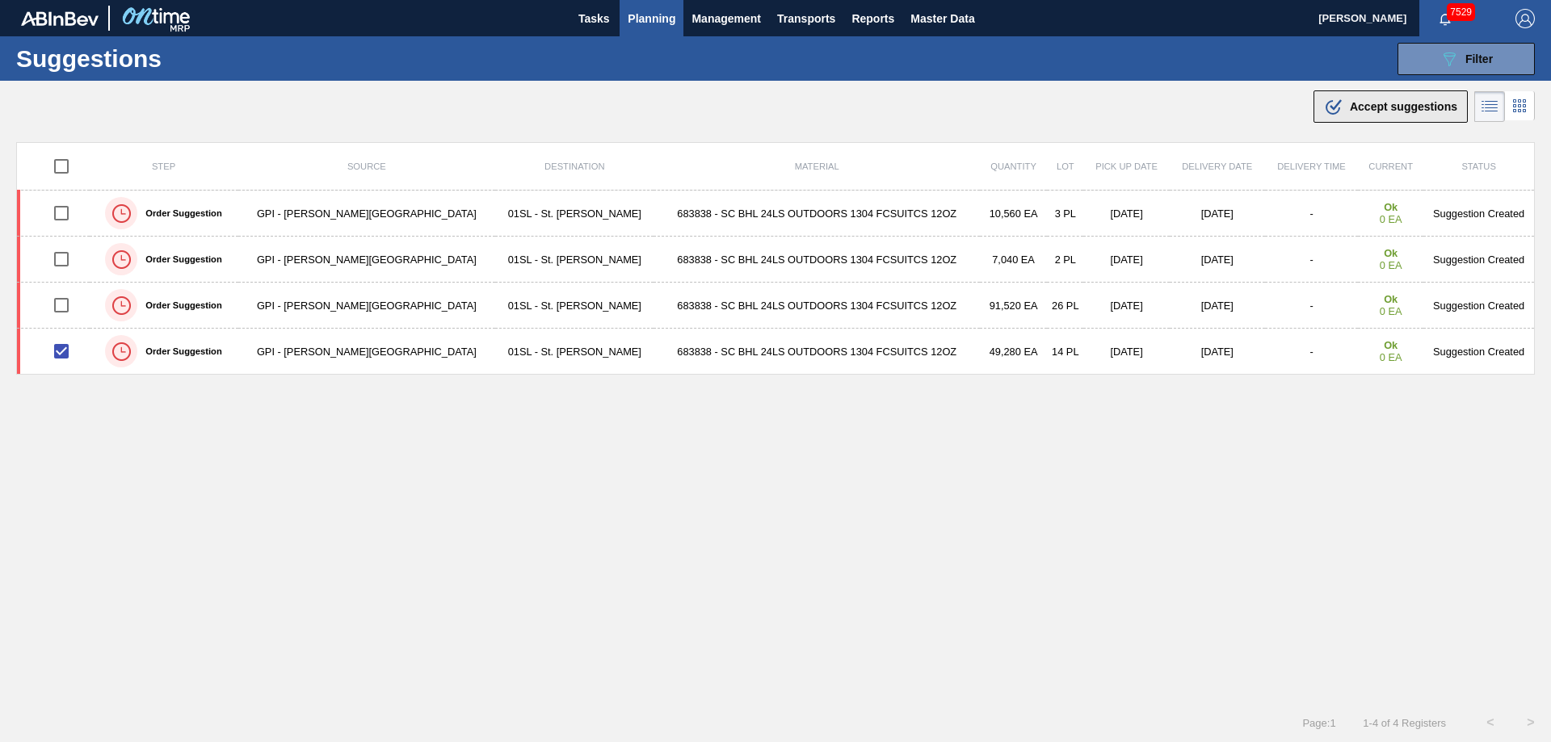
click at [1391, 107] on span "Accept suggestions" at bounding box center [1403, 106] width 107 height 13
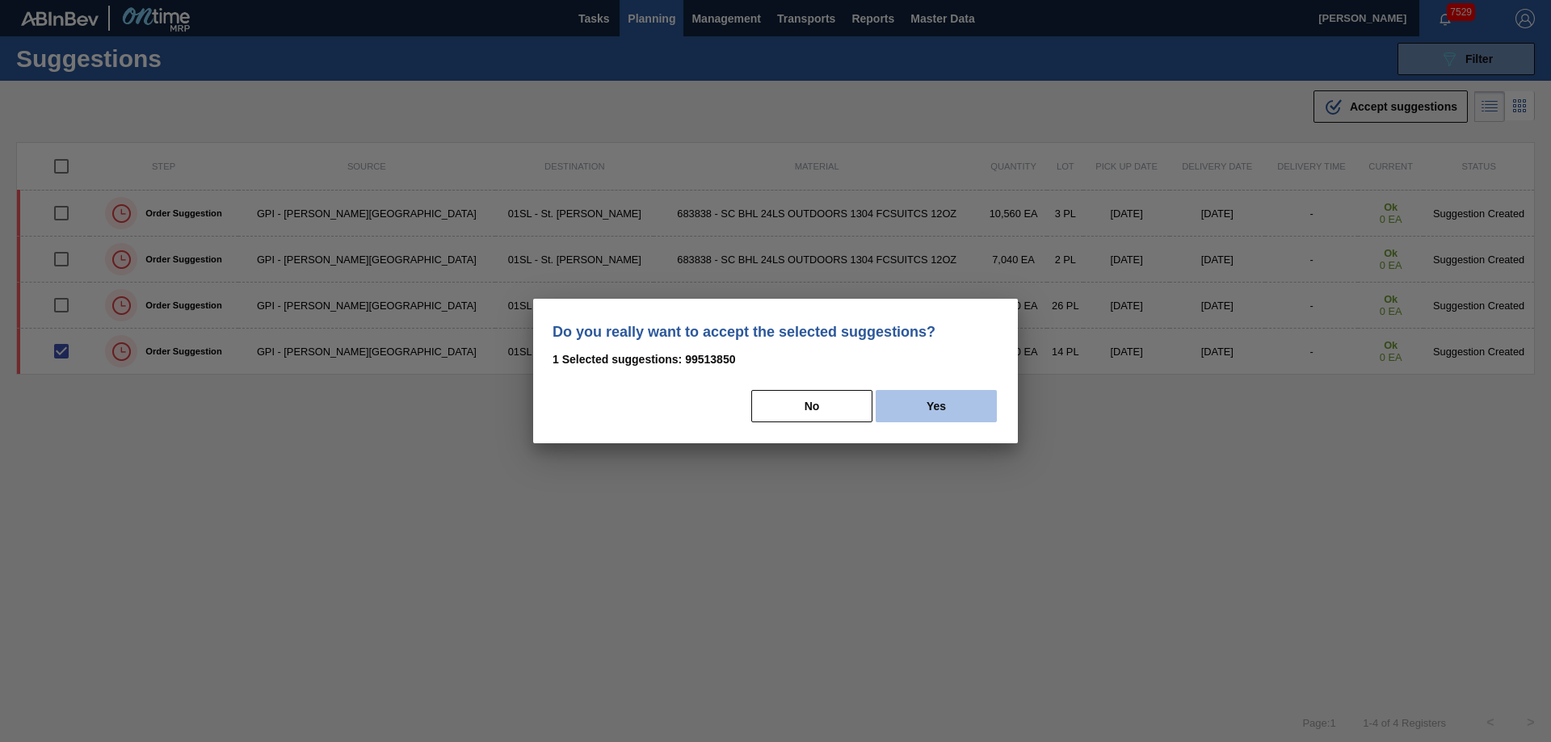
click at [969, 401] on button "Yes" at bounding box center [936, 406] width 121 height 32
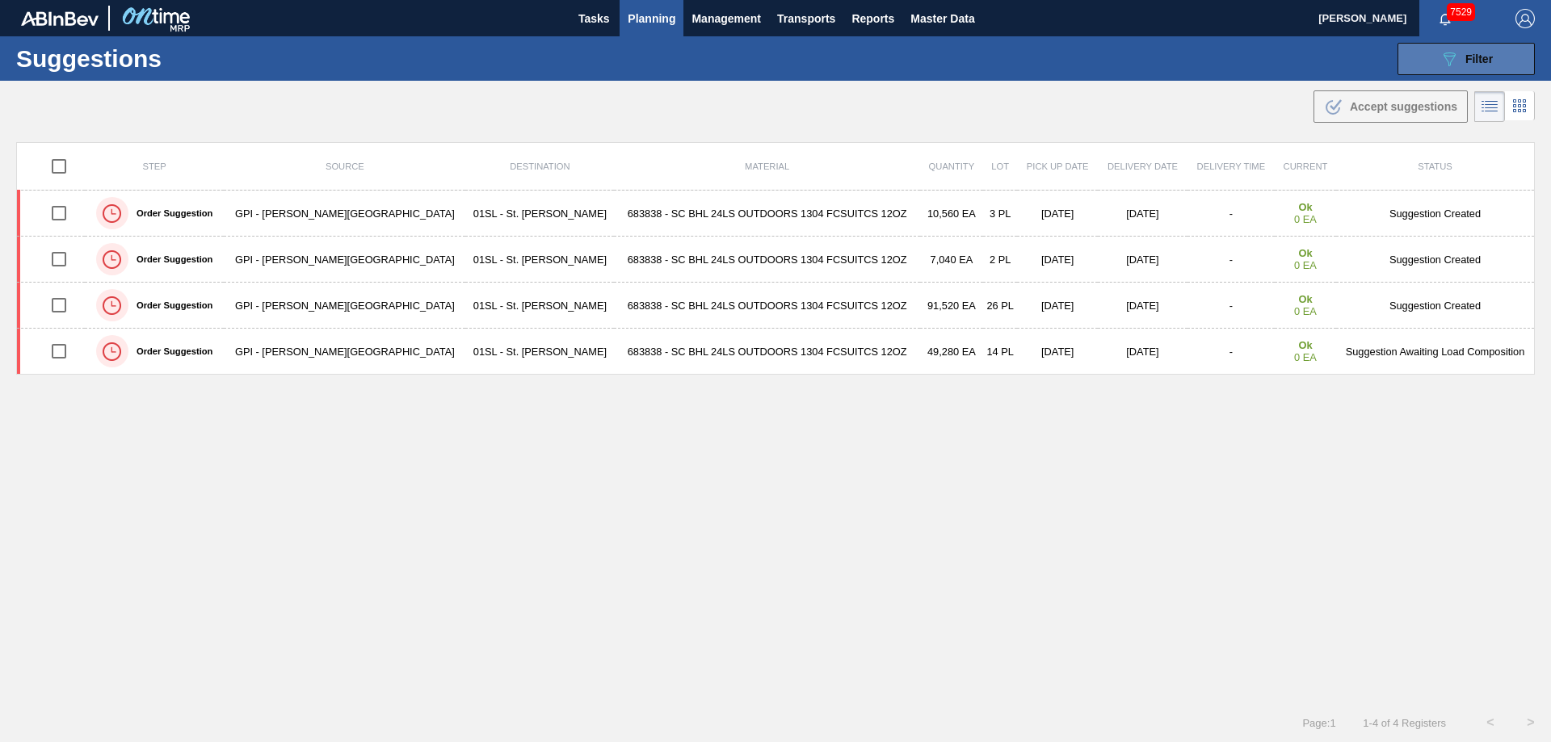
click at [1411, 53] on button "089F7B8B-B2A5-4AFE-B5C0-19BA573D28AC Filter" at bounding box center [1466, 59] width 137 height 32
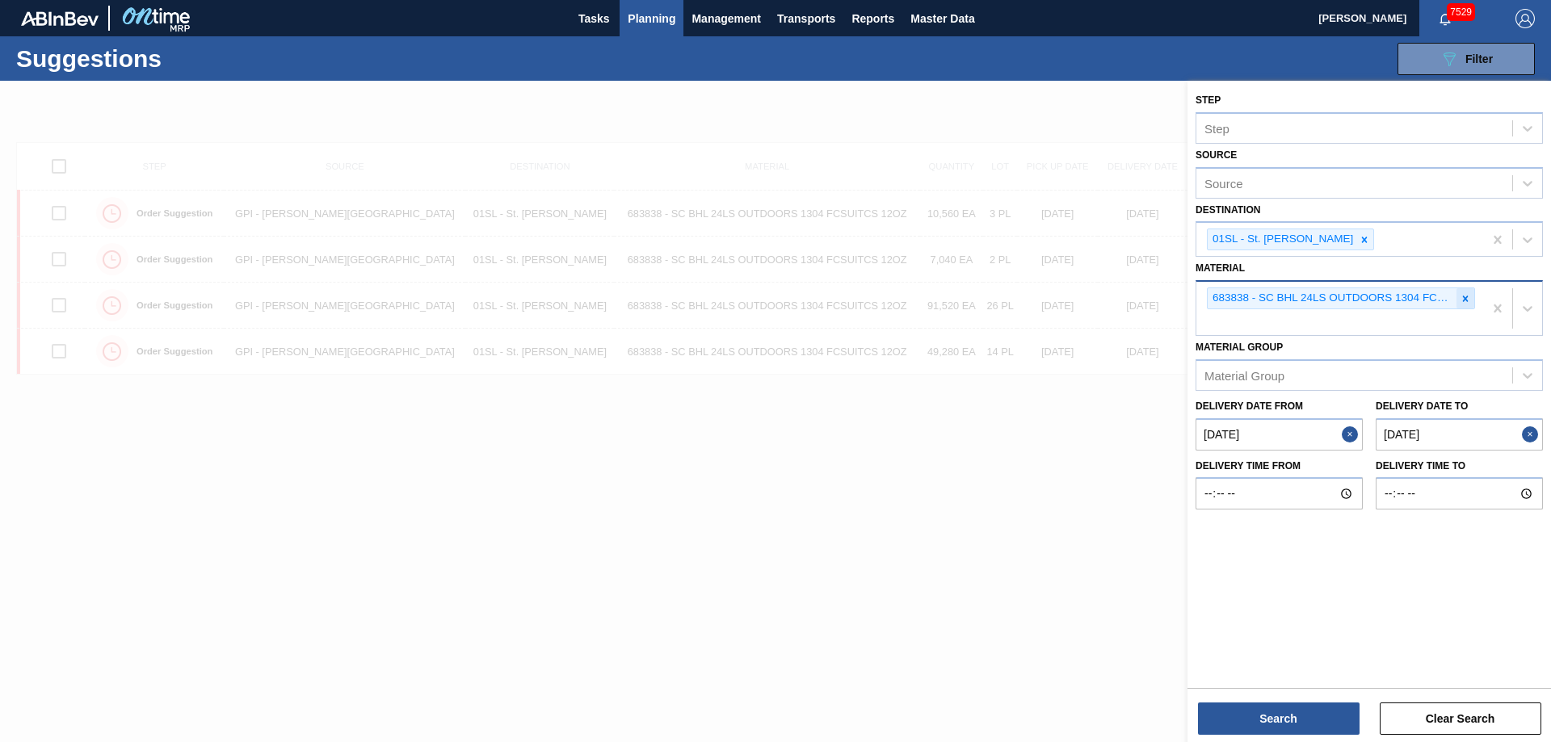
click at [1462, 304] on icon at bounding box center [1465, 298] width 11 height 11
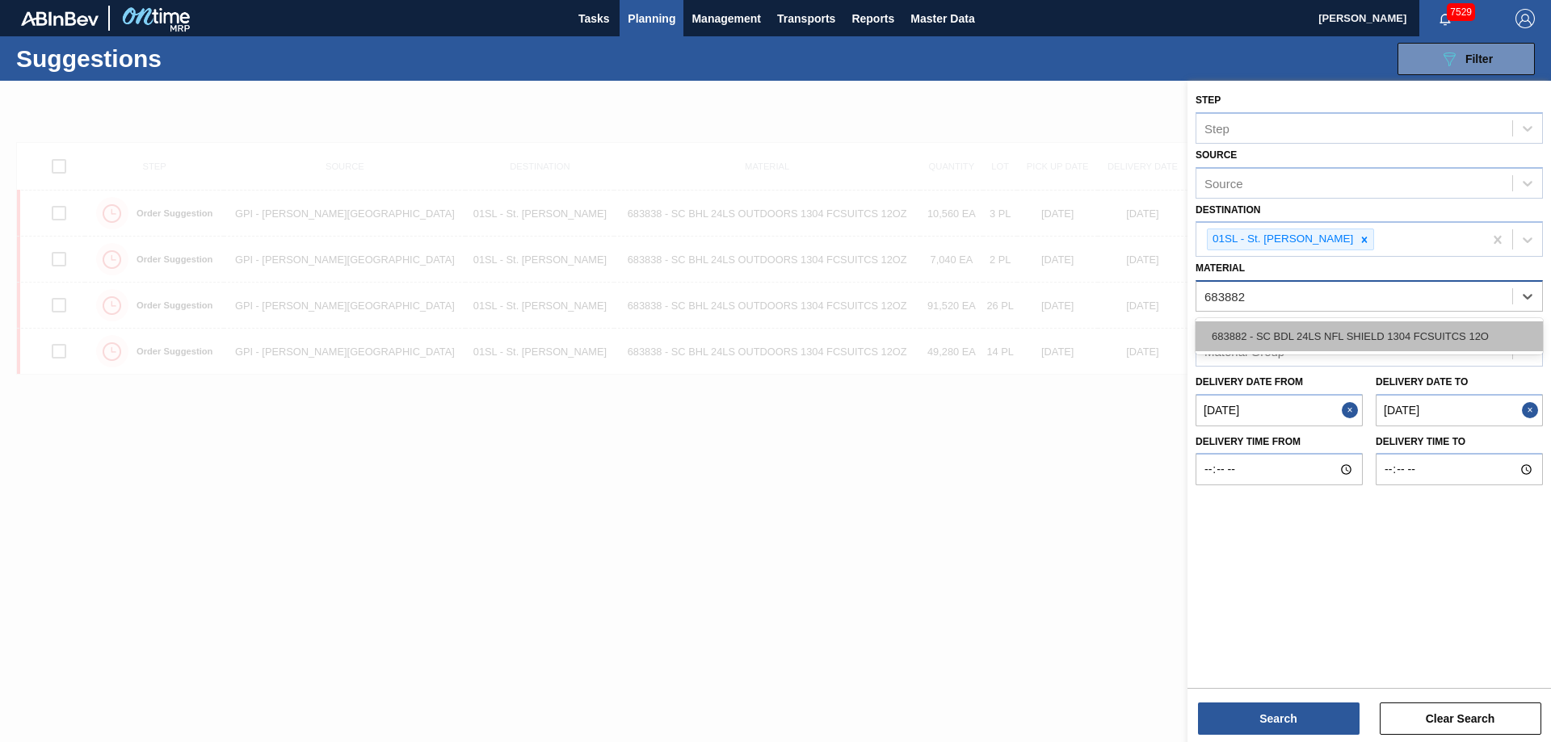
click at [1452, 324] on div "683882 - SC BDL 24LS NFL SHIELD 1304 FCSUITCS 12O" at bounding box center [1369, 337] width 347 height 30
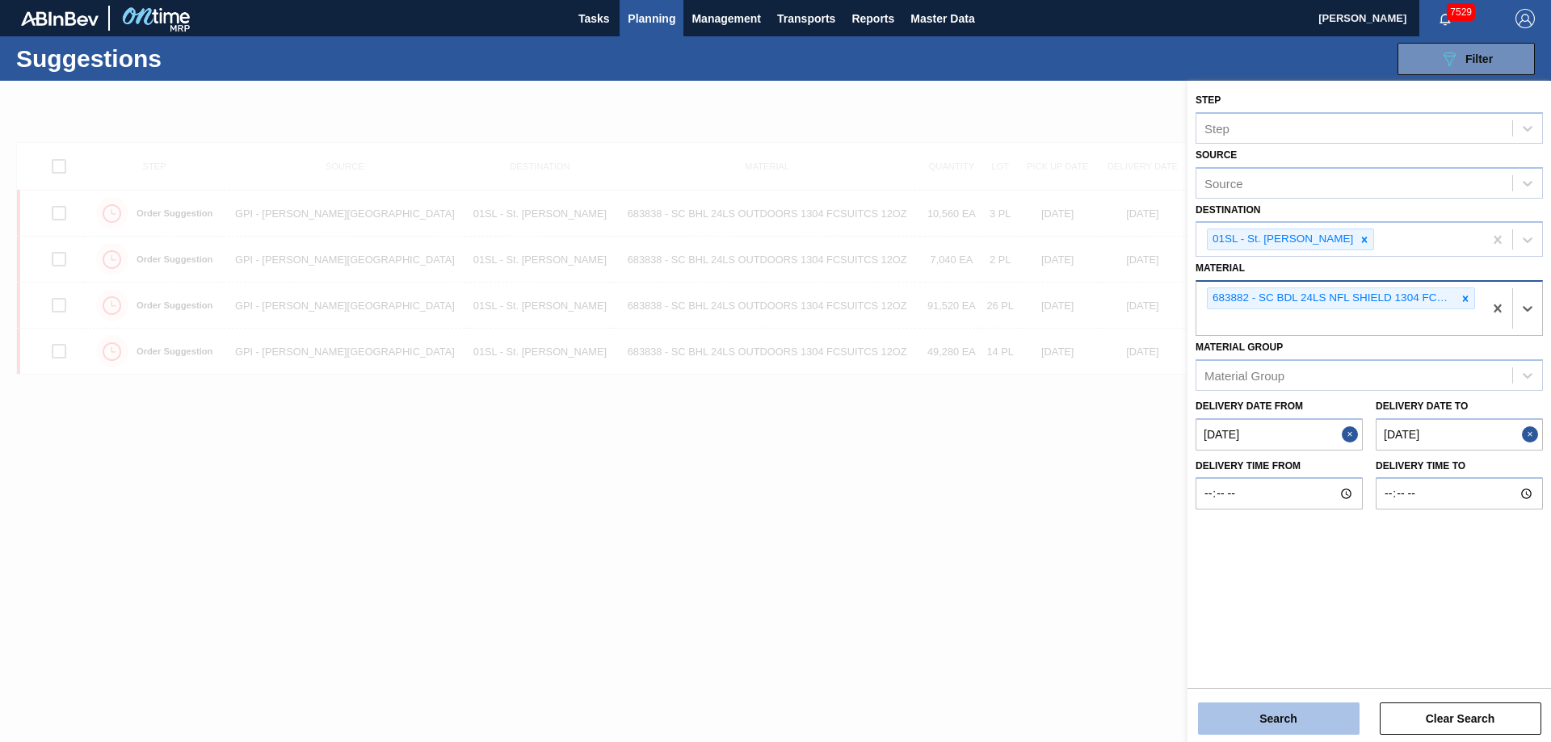
click at [1305, 708] on button "Search" at bounding box center [1279, 719] width 162 height 32
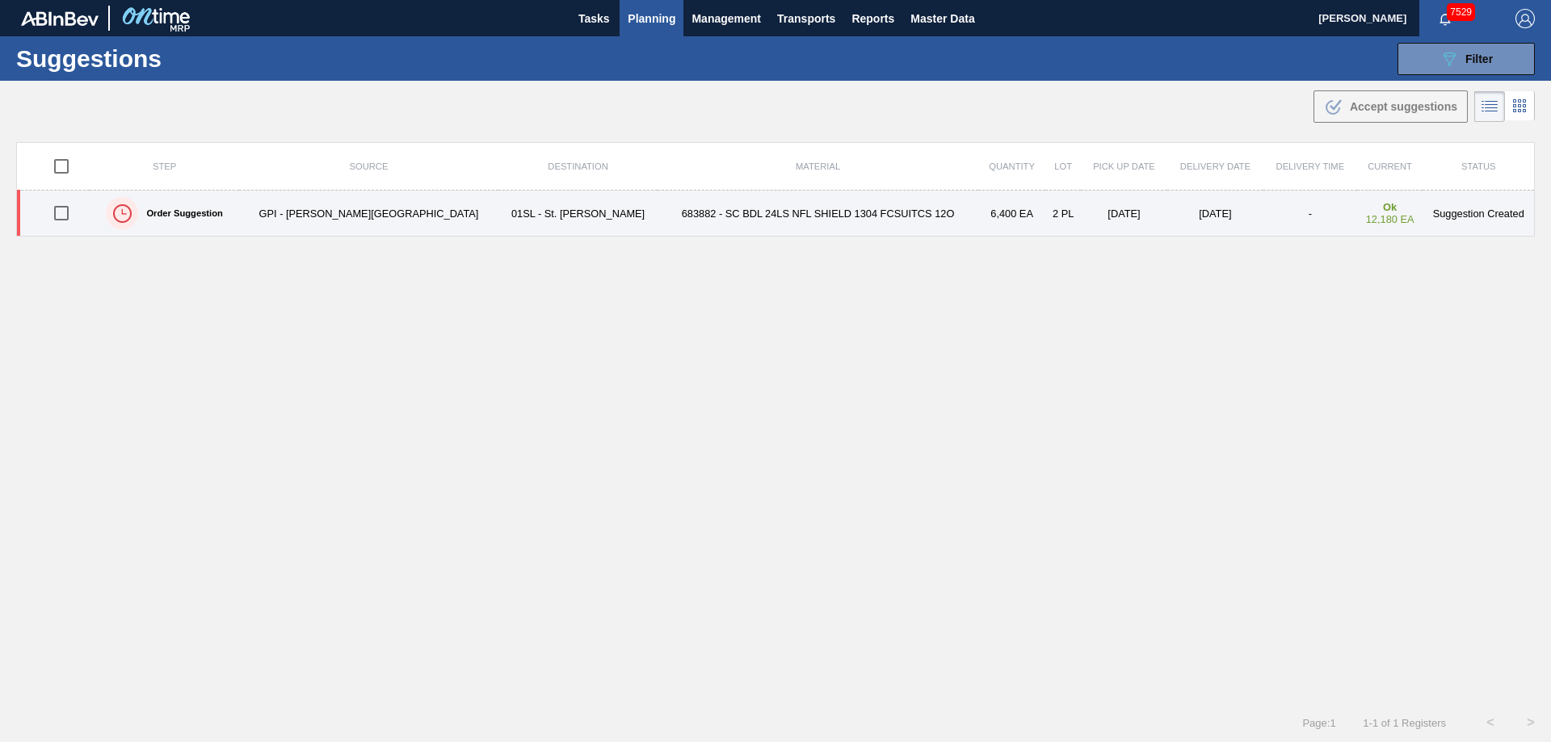
click at [70, 208] on input "checkbox" at bounding box center [61, 213] width 34 height 34
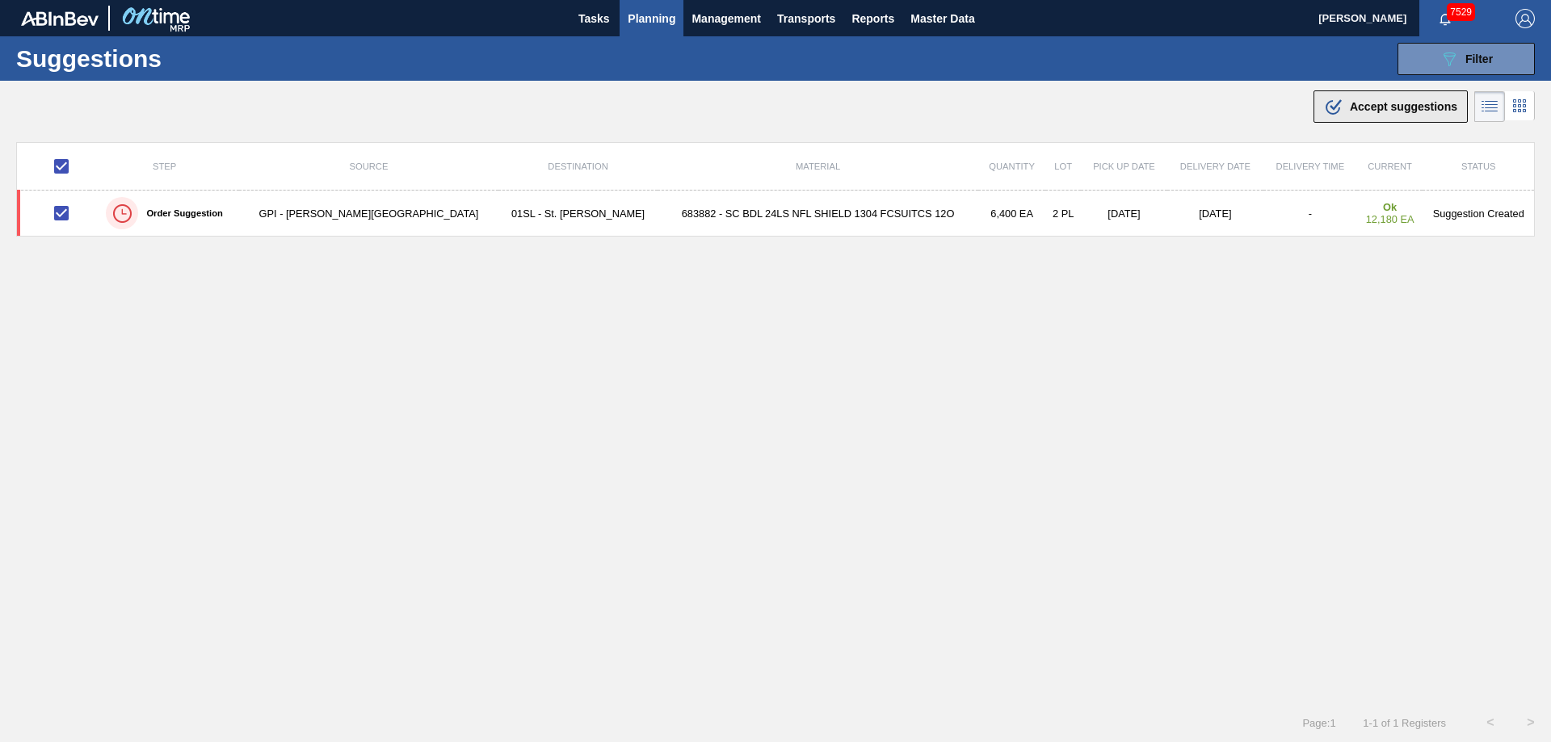
click at [1412, 96] on button ".b{fill:var(--color-action-default)} Accept suggestions" at bounding box center [1391, 106] width 154 height 32
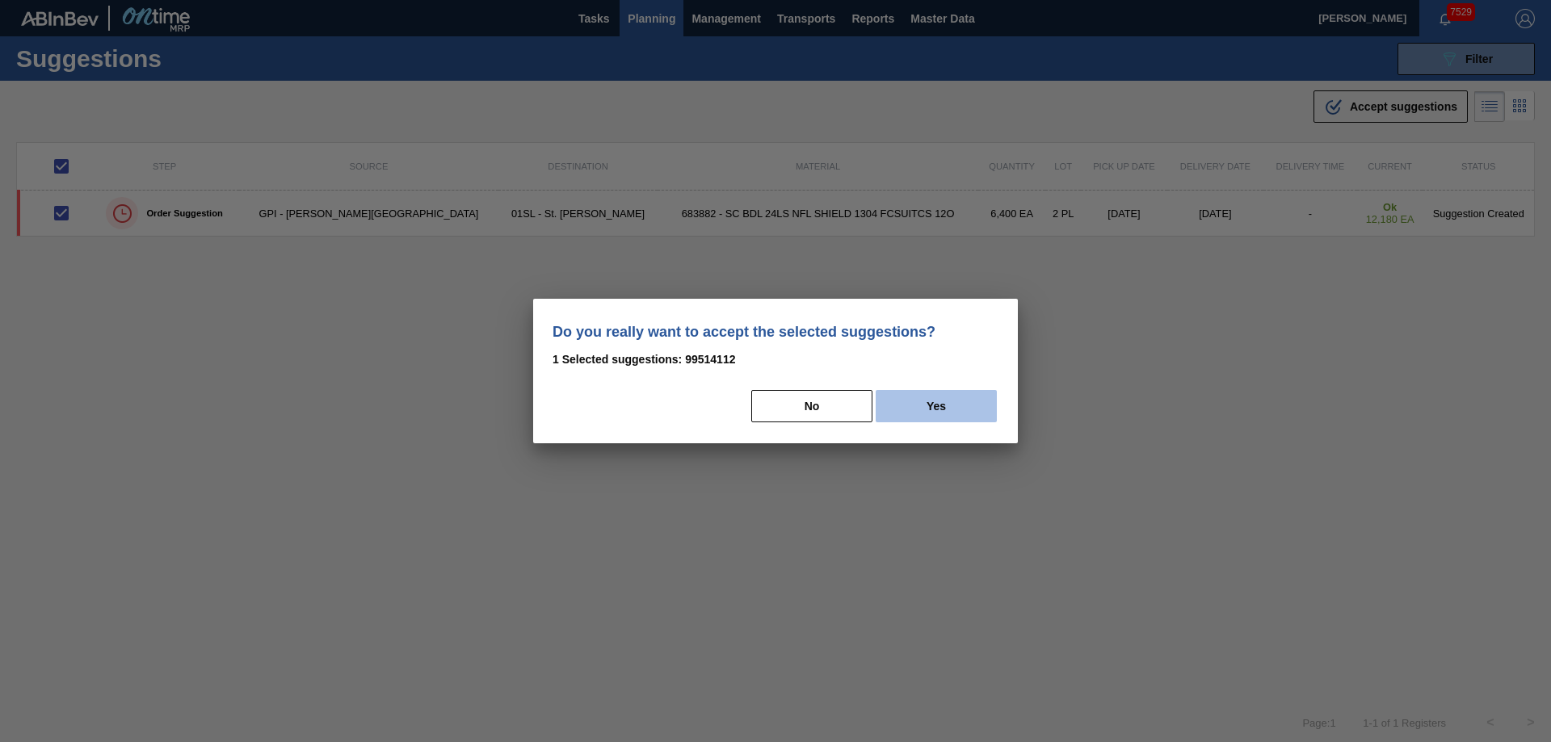
click at [958, 403] on button "Yes" at bounding box center [936, 406] width 121 height 32
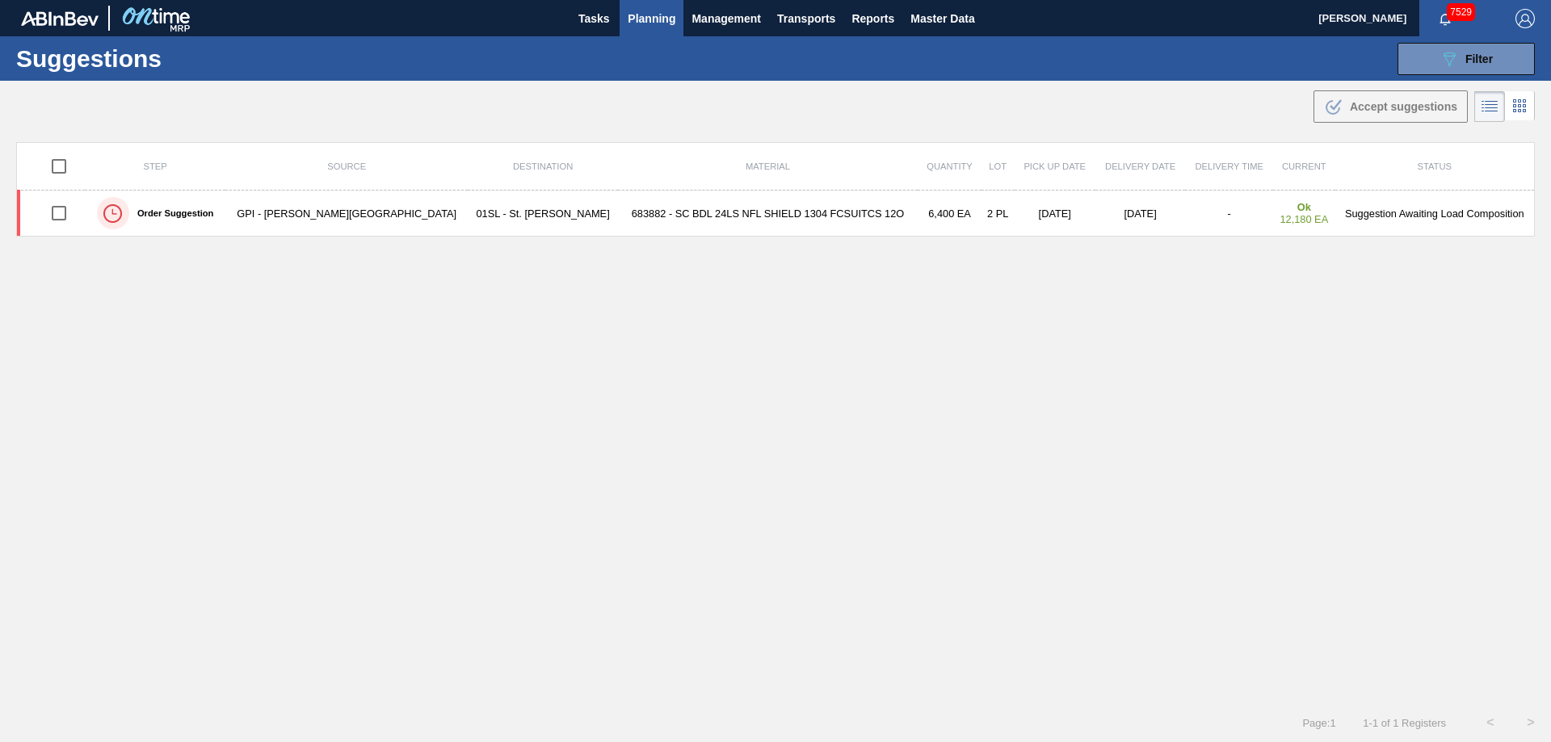
click at [666, 12] on span "Planning" at bounding box center [652, 18] width 48 height 19
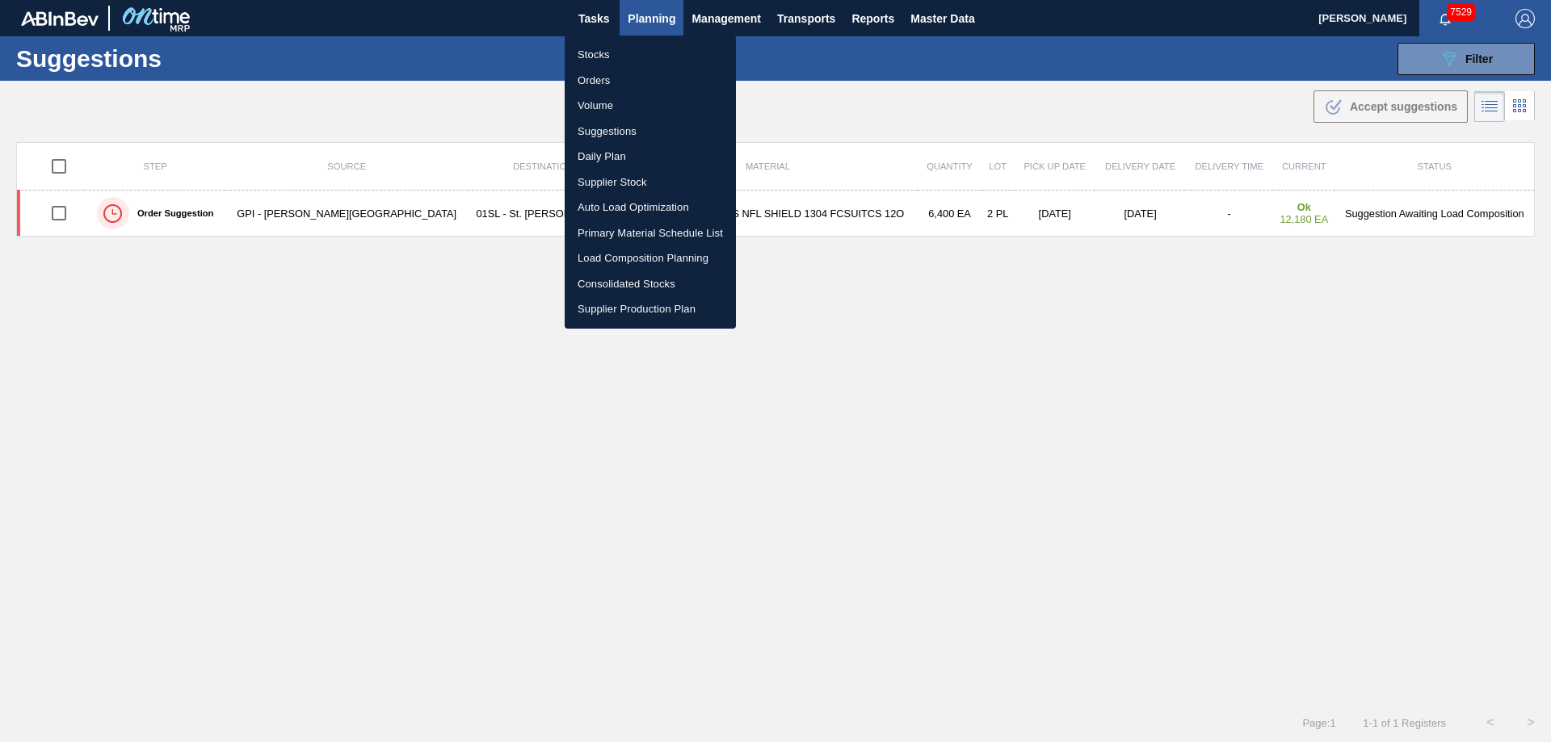
click at [1453, 66] on div at bounding box center [775, 371] width 1551 height 742
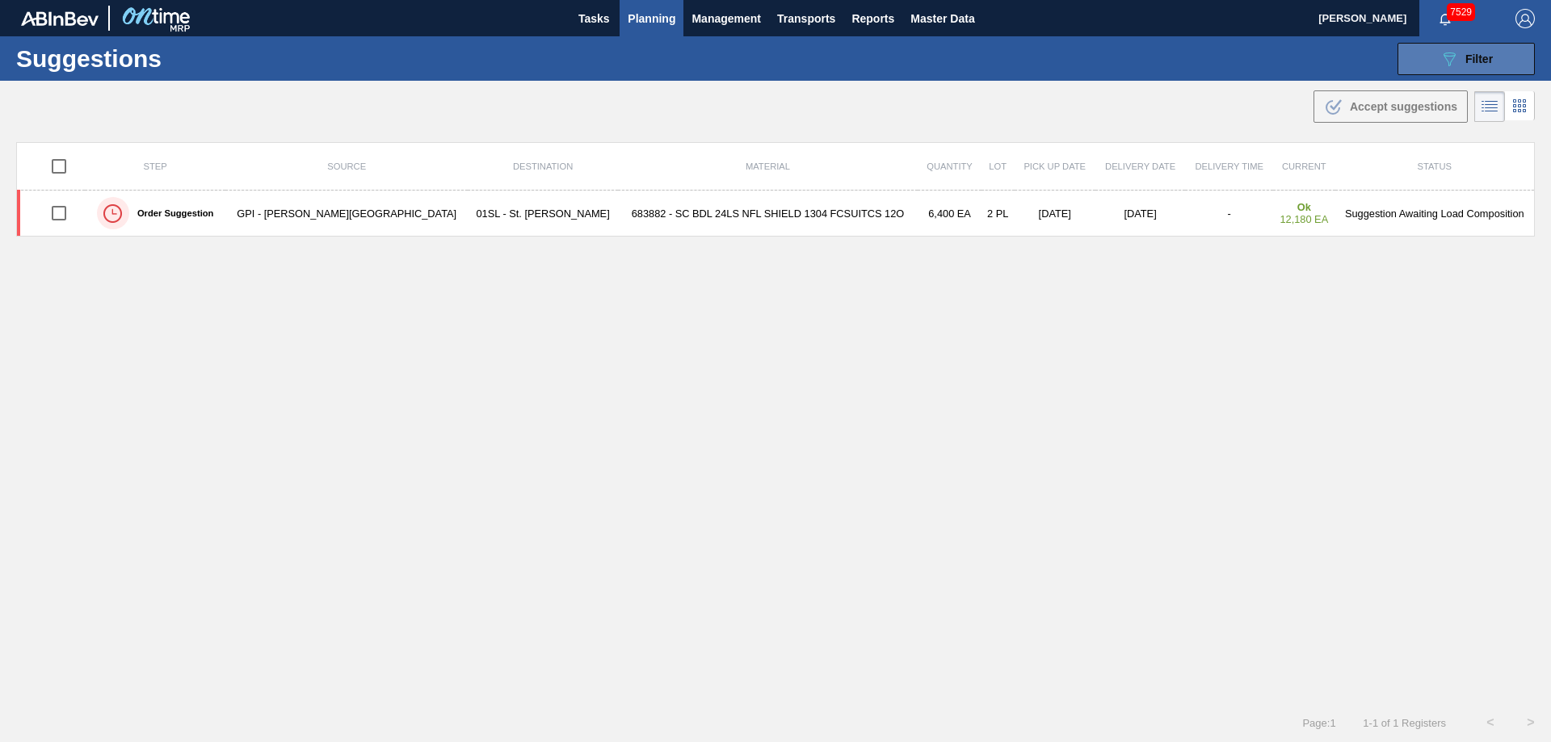
click at [1469, 62] on span "Filter" at bounding box center [1478, 59] width 27 height 13
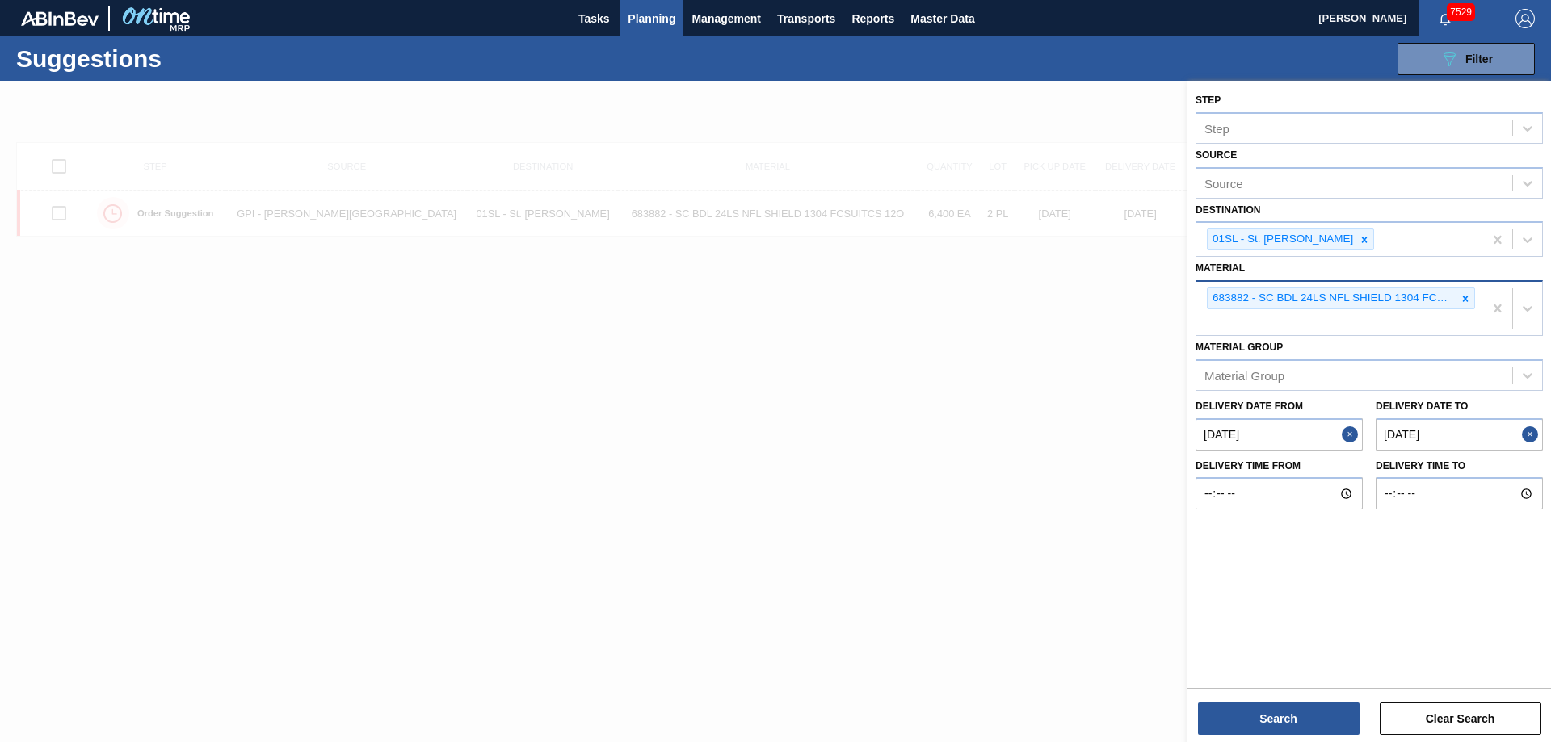
click at [1468, 296] on icon at bounding box center [1466, 299] width 6 height 6
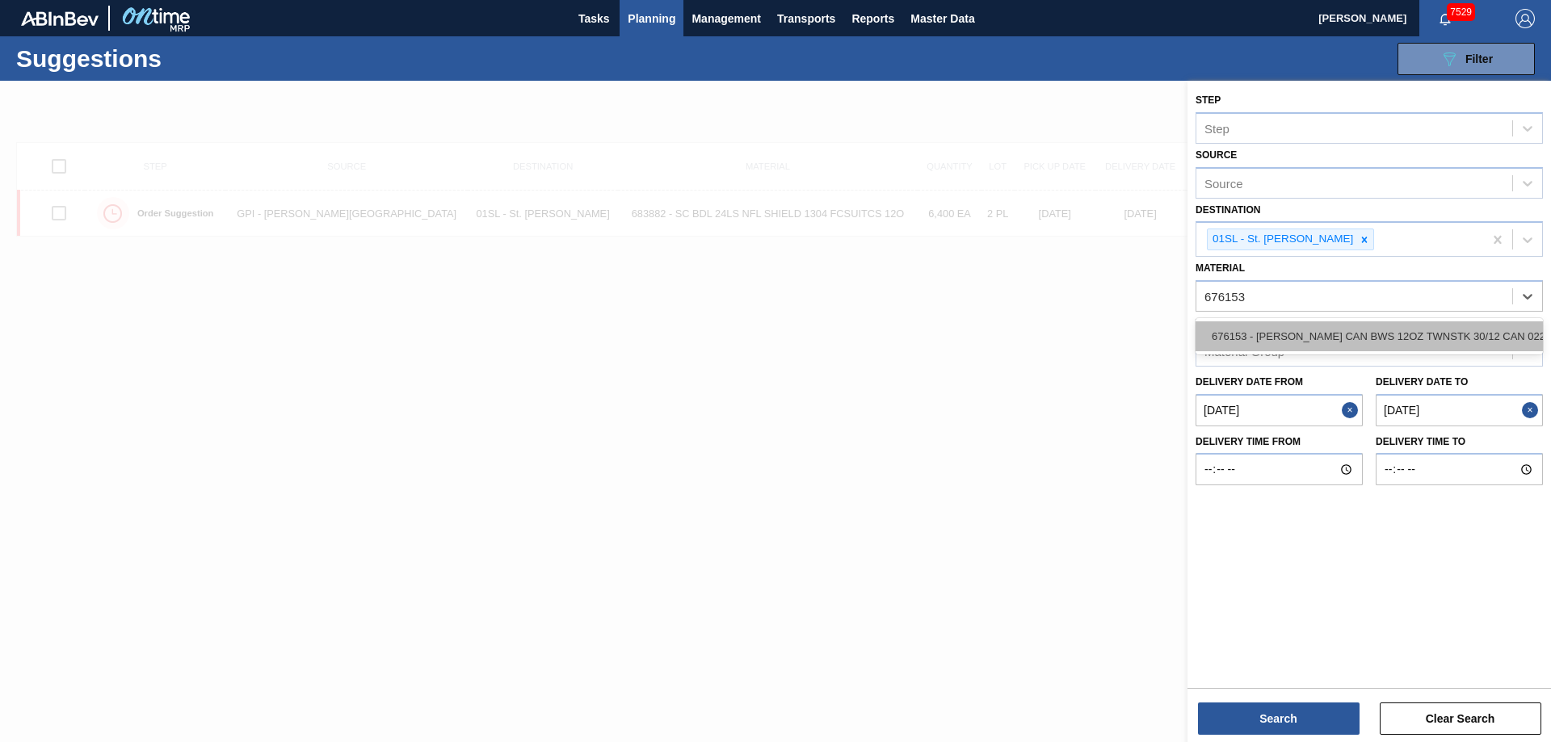
click at [1402, 336] on div "676153 - [PERSON_NAME] CAN BWS 12OZ TWNSTK 30/12 CAN 0222" at bounding box center [1369, 337] width 347 height 30
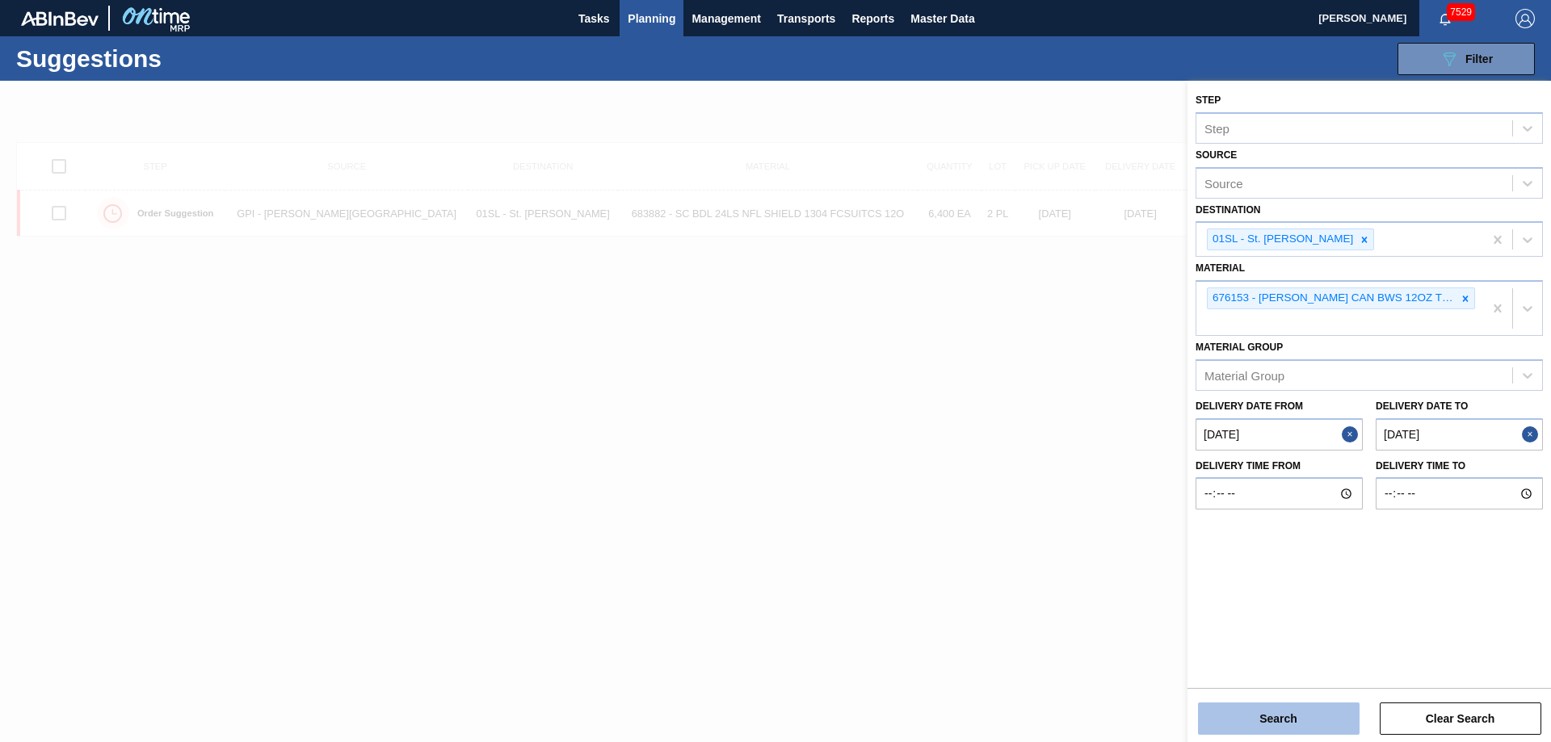
click at [1279, 717] on button "Search" at bounding box center [1279, 719] width 162 height 32
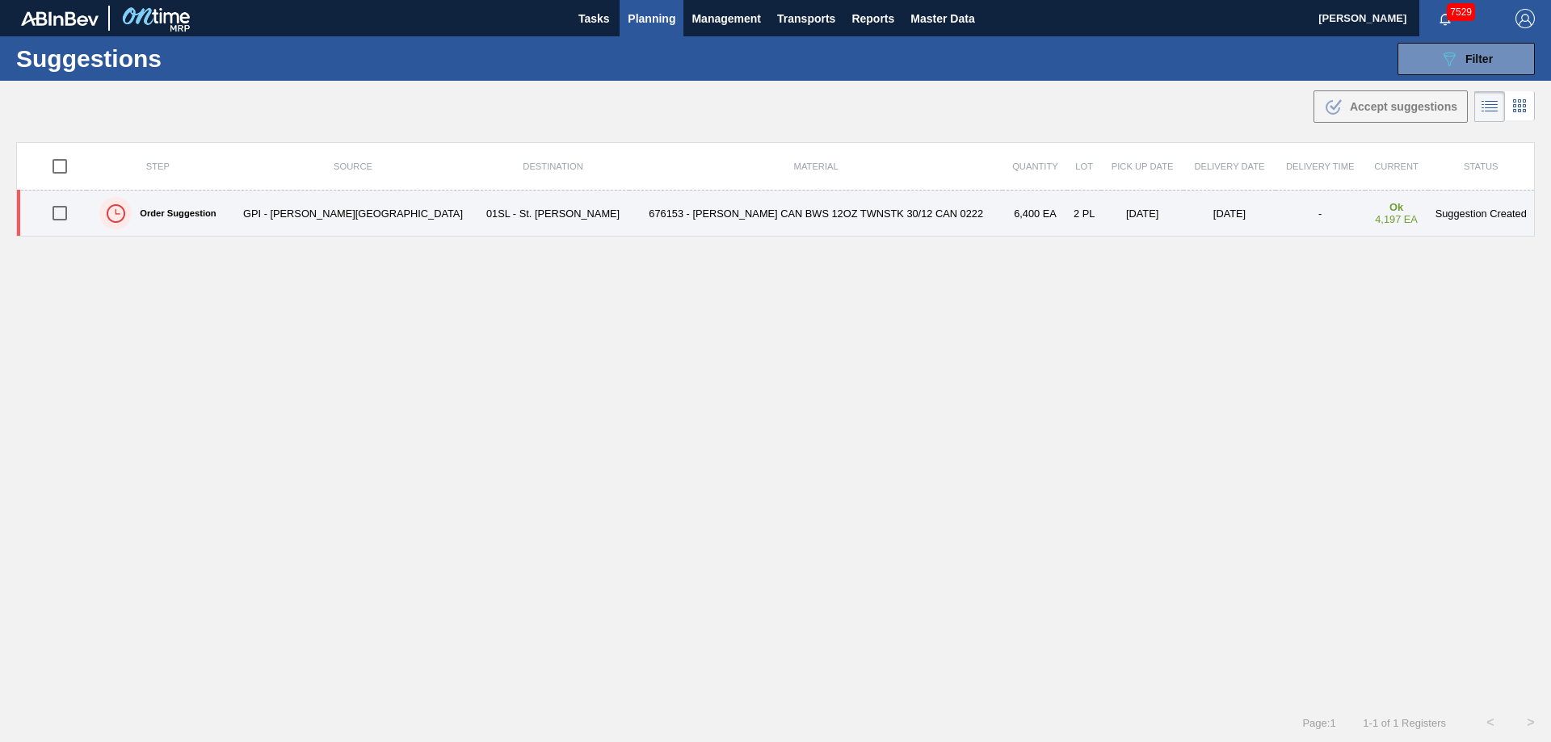
click at [59, 207] on input "checkbox" at bounding box center [60, 213] width 34 height 34
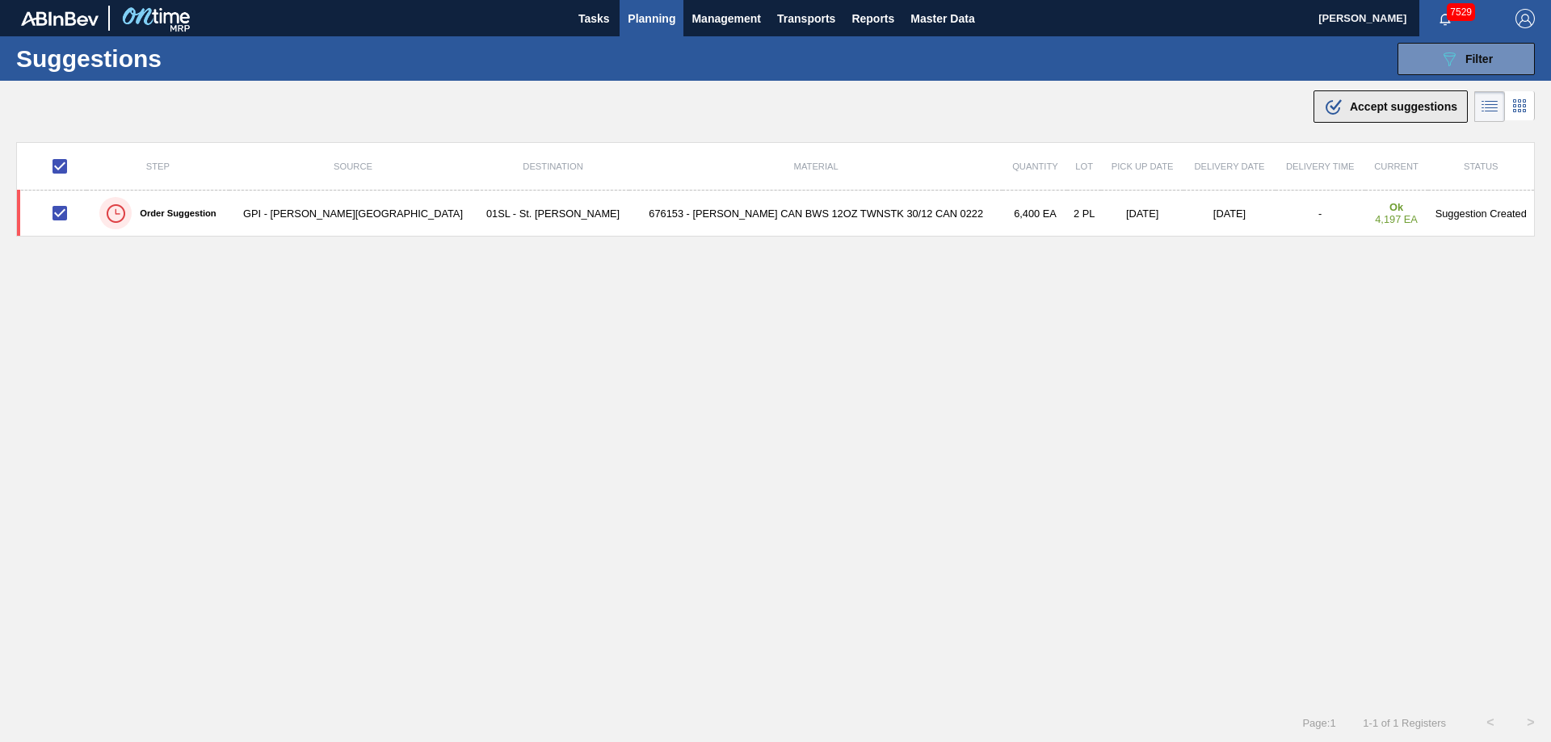
click at [1375, 116] on div ".b{fill:var(--color-action-default)} Accept suggestions" at bounding box center [1390, 106] width 133 height 19
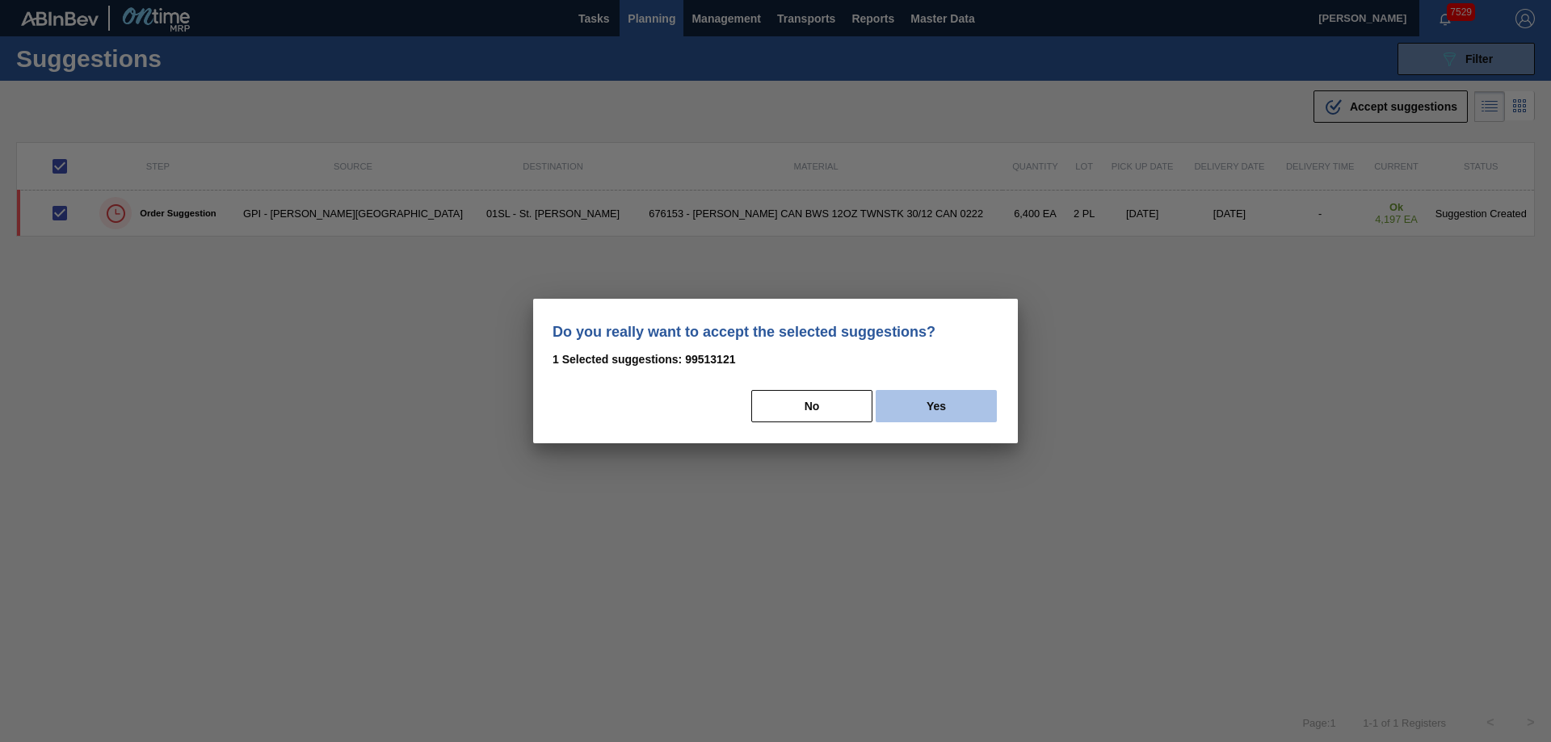
click at [940, 404] on button "Yes" at bounding box center [936, 406] width 121 height 32
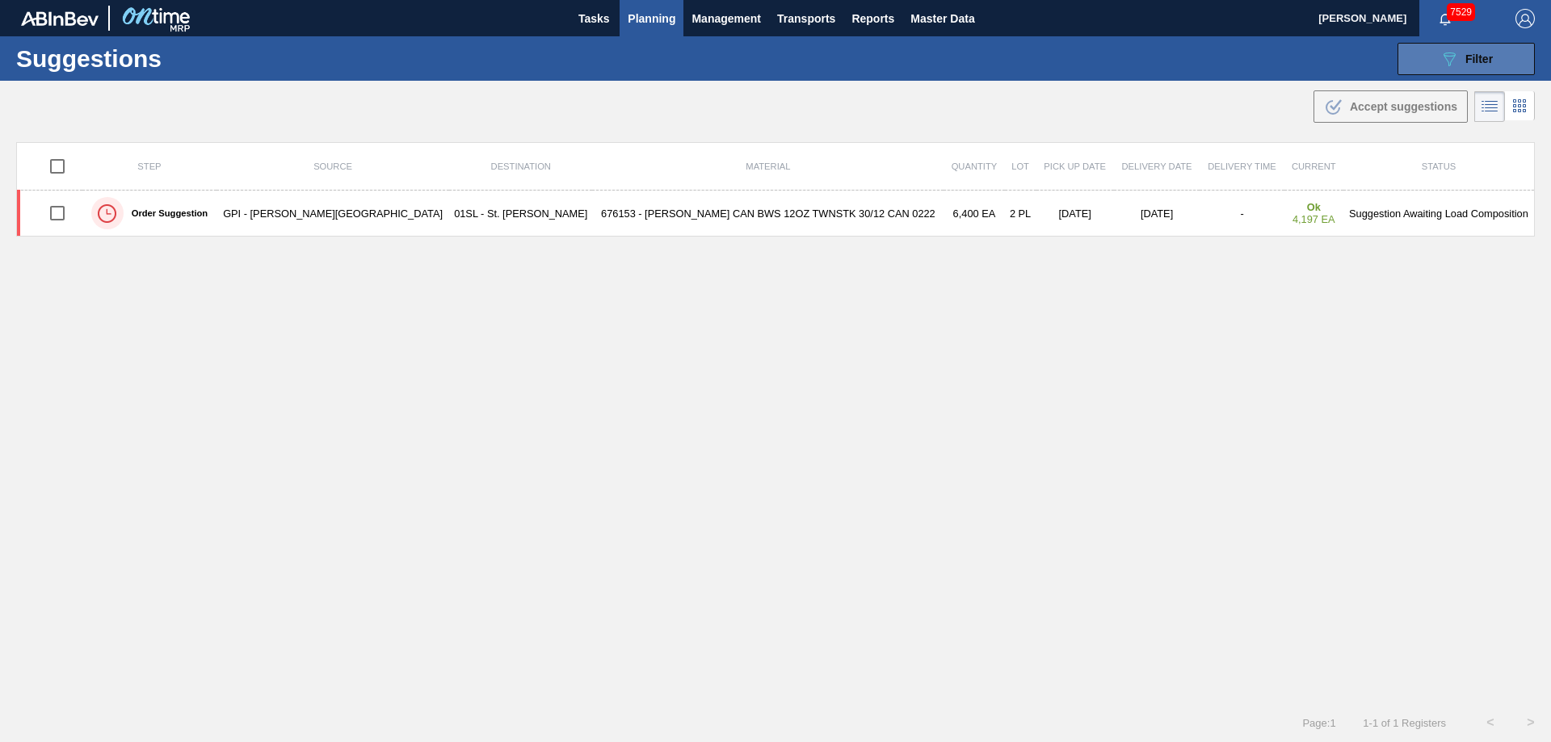
click at [1466, 47] on button "089F7B8B-B2A5-4AFE-B5C0-19BA573D28AC Filter" at bounding box center [1466, 59] width 137 height 32
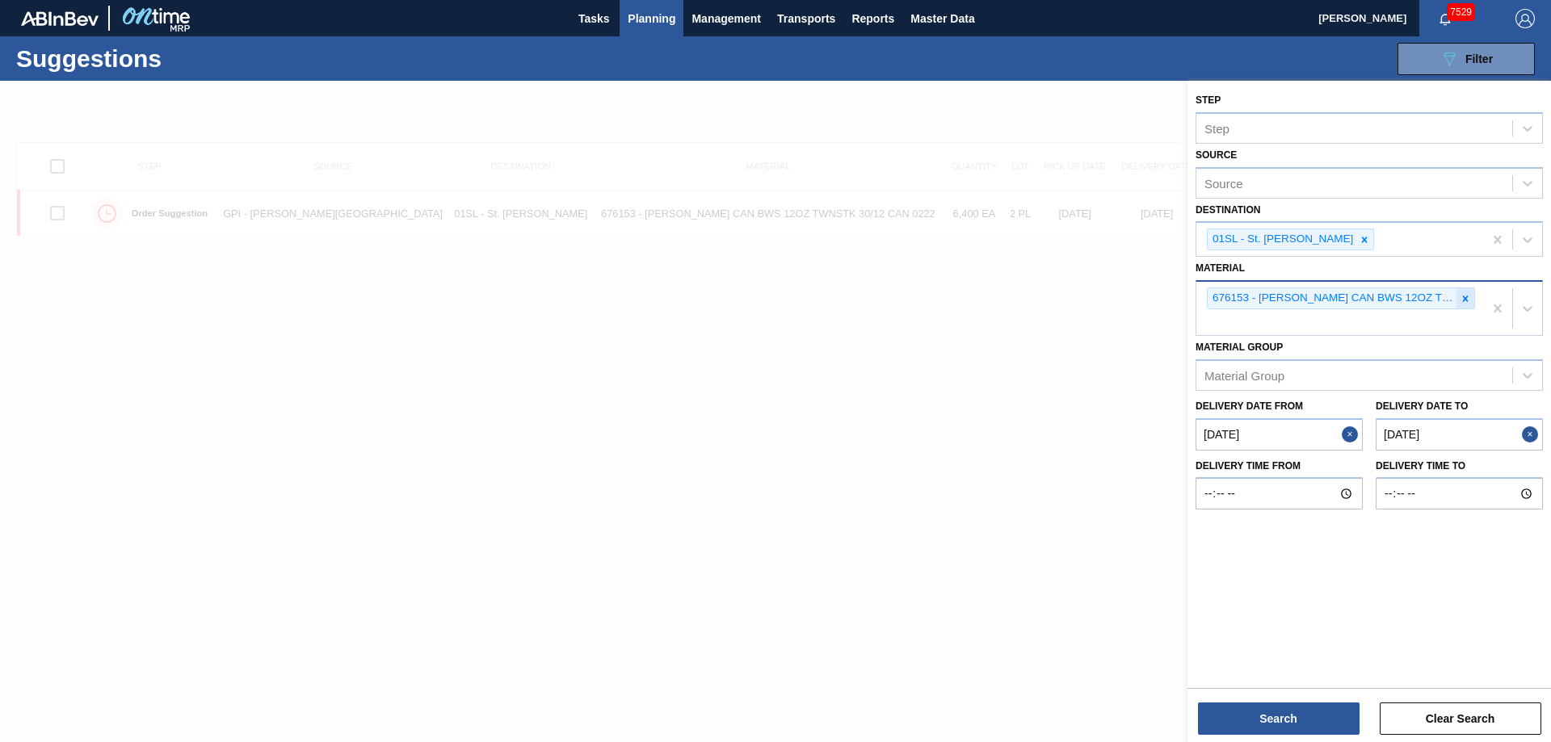
click at [1462, 297] on icon at bounding box center [1465, 298] width 11 height 11
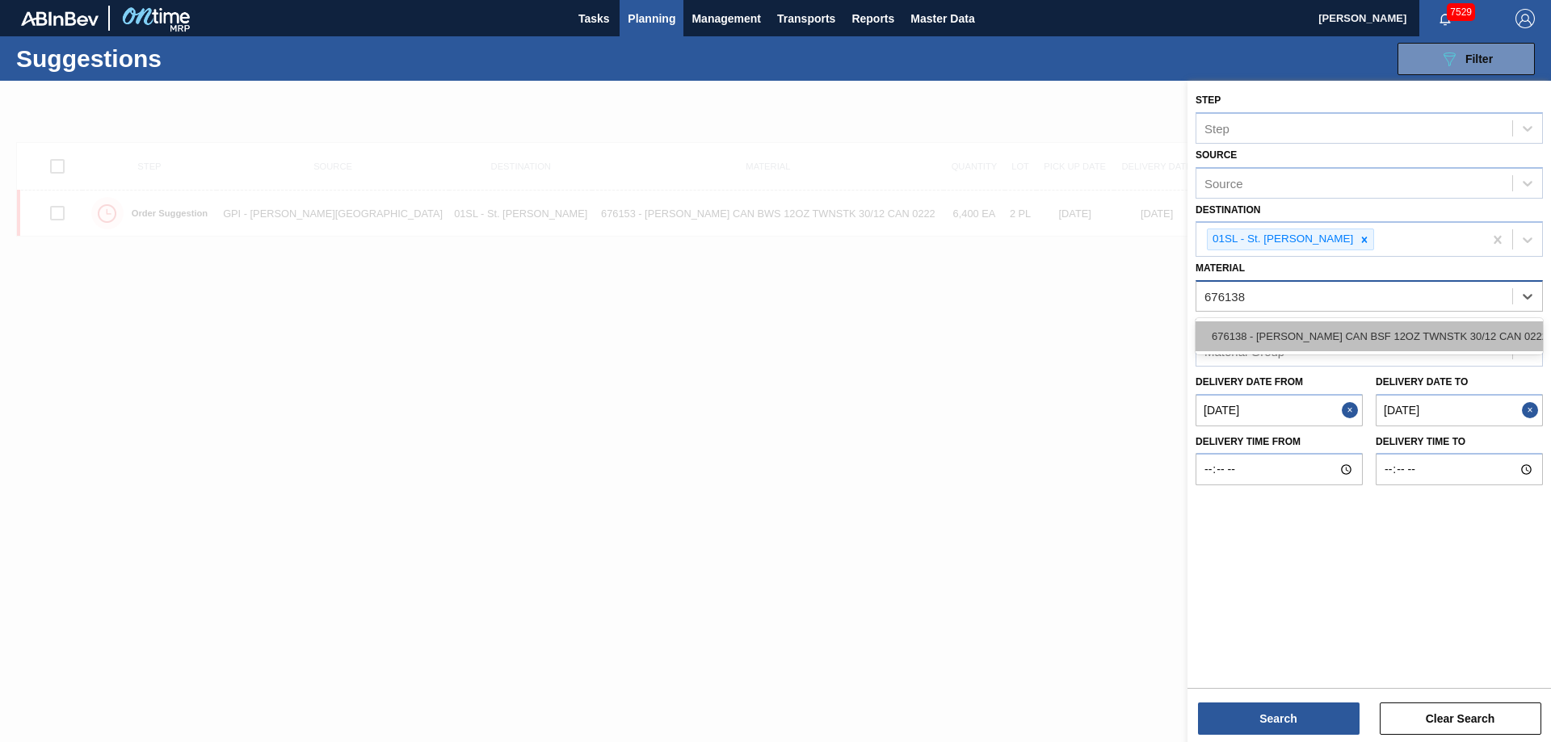
click at [1431, 334] on div "676138 - [PERSON_NAME] CAN BSF 12OZ TWNSTK 30/12 CAN 0222" at bounding box center [1369, 337] width 347 height 30
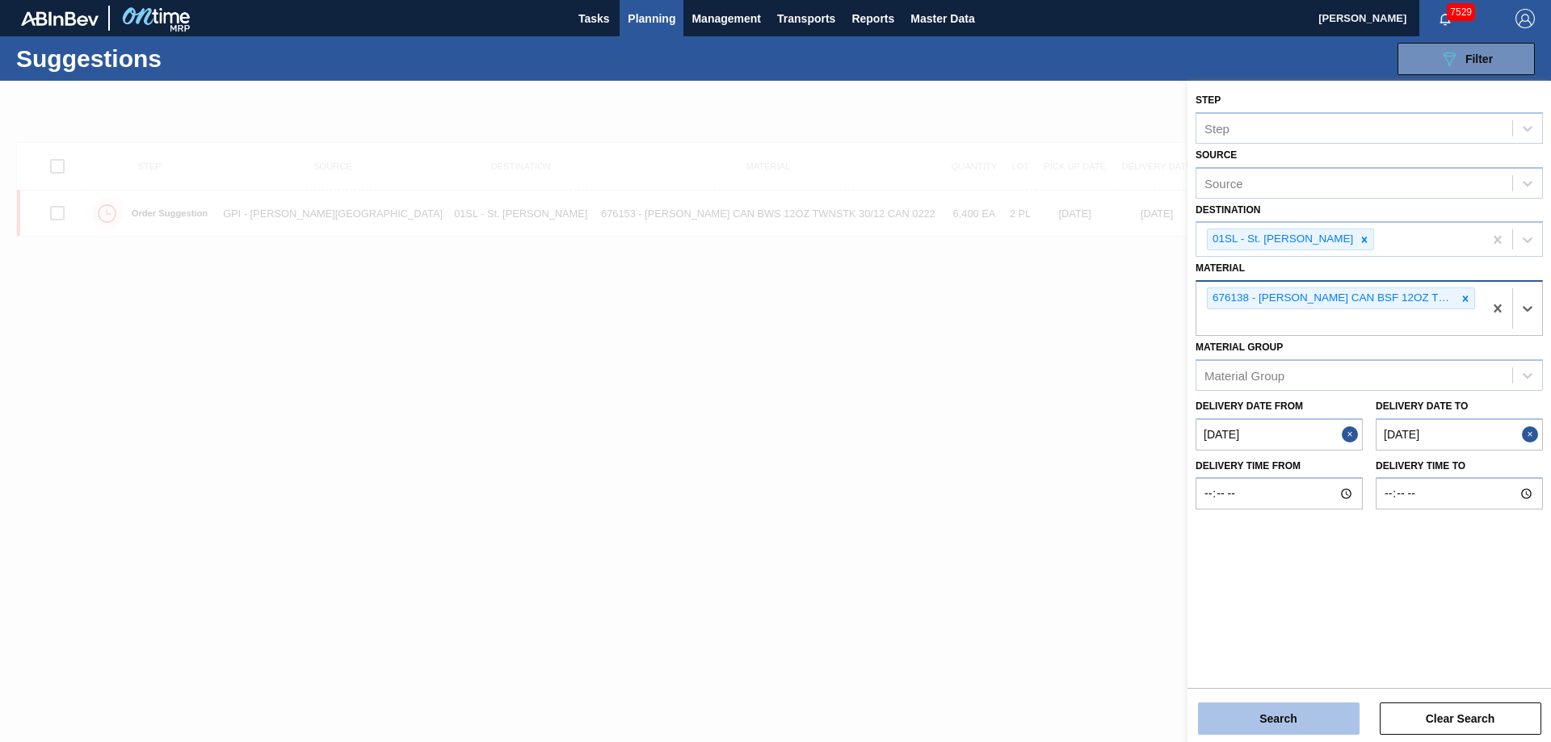
click at [1287, 721] on button "Search" at bounding box center [1279, 719] width 162 height 32
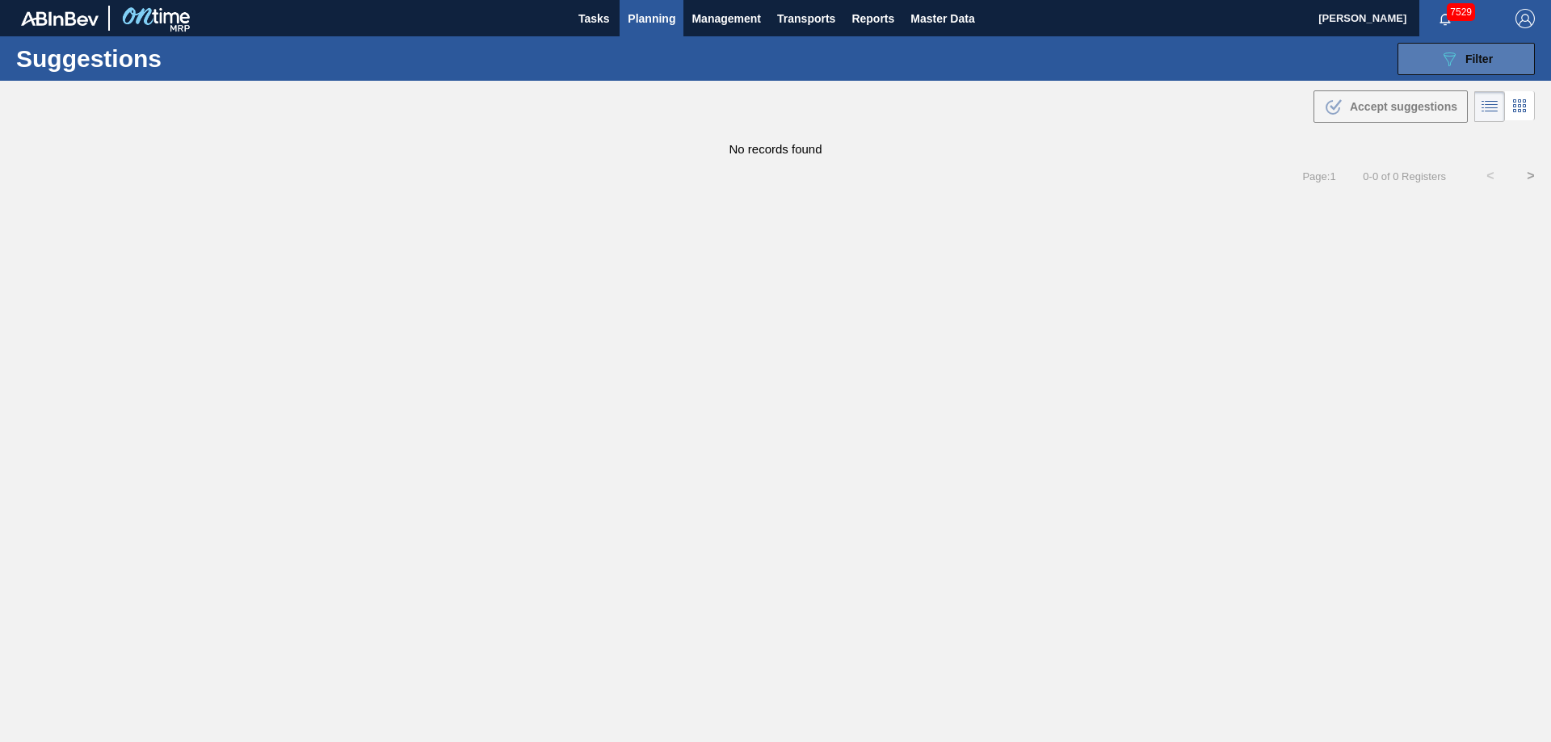
click at [1438, 65] on button "089F7B8B-B2A5-4AFE-B5C0-19BA573D28AC Filter" at bounding box center [1466, 59] width 137 height 32
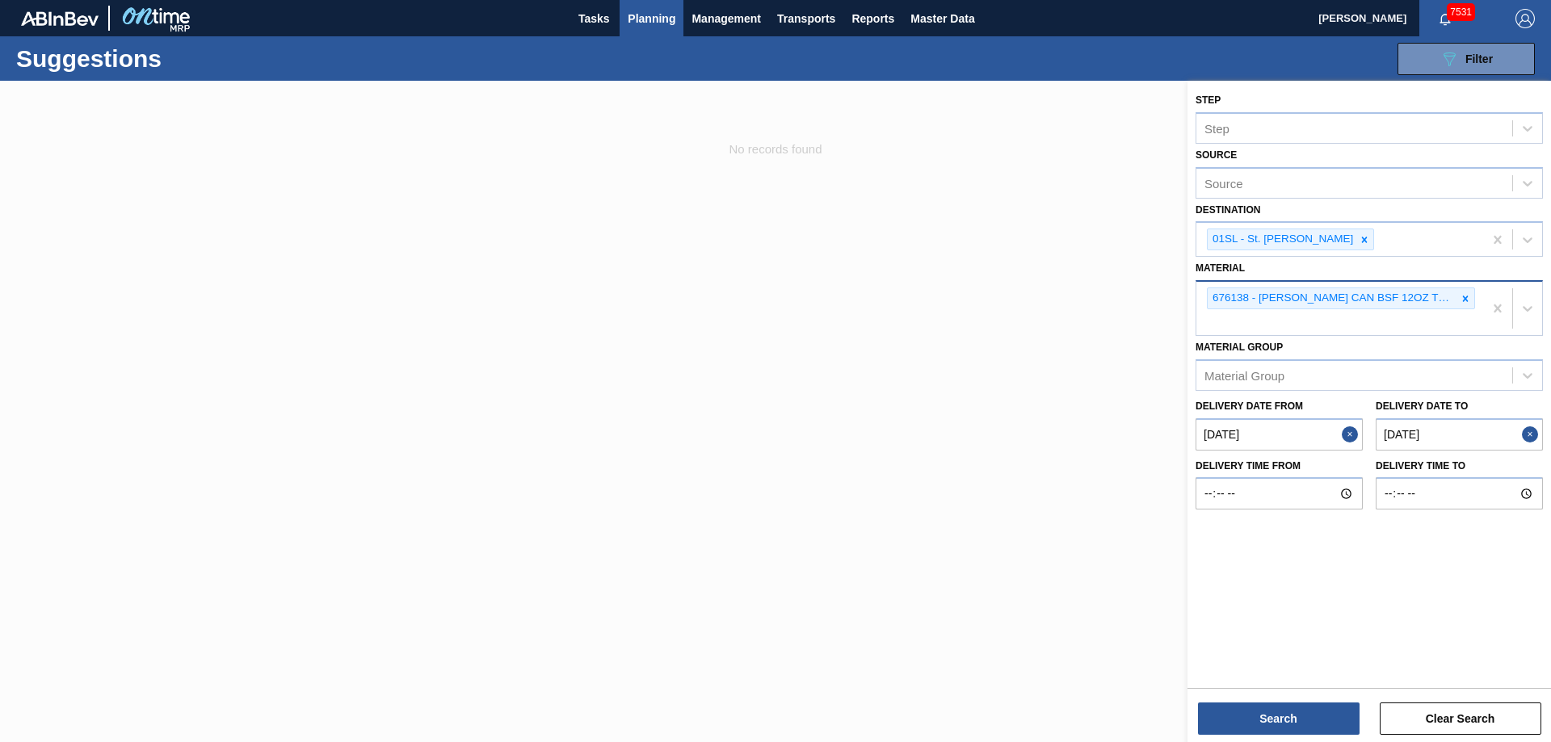
click at [640, 16] on span "Planning" at bounding box center [652, 18] width 48 height 19
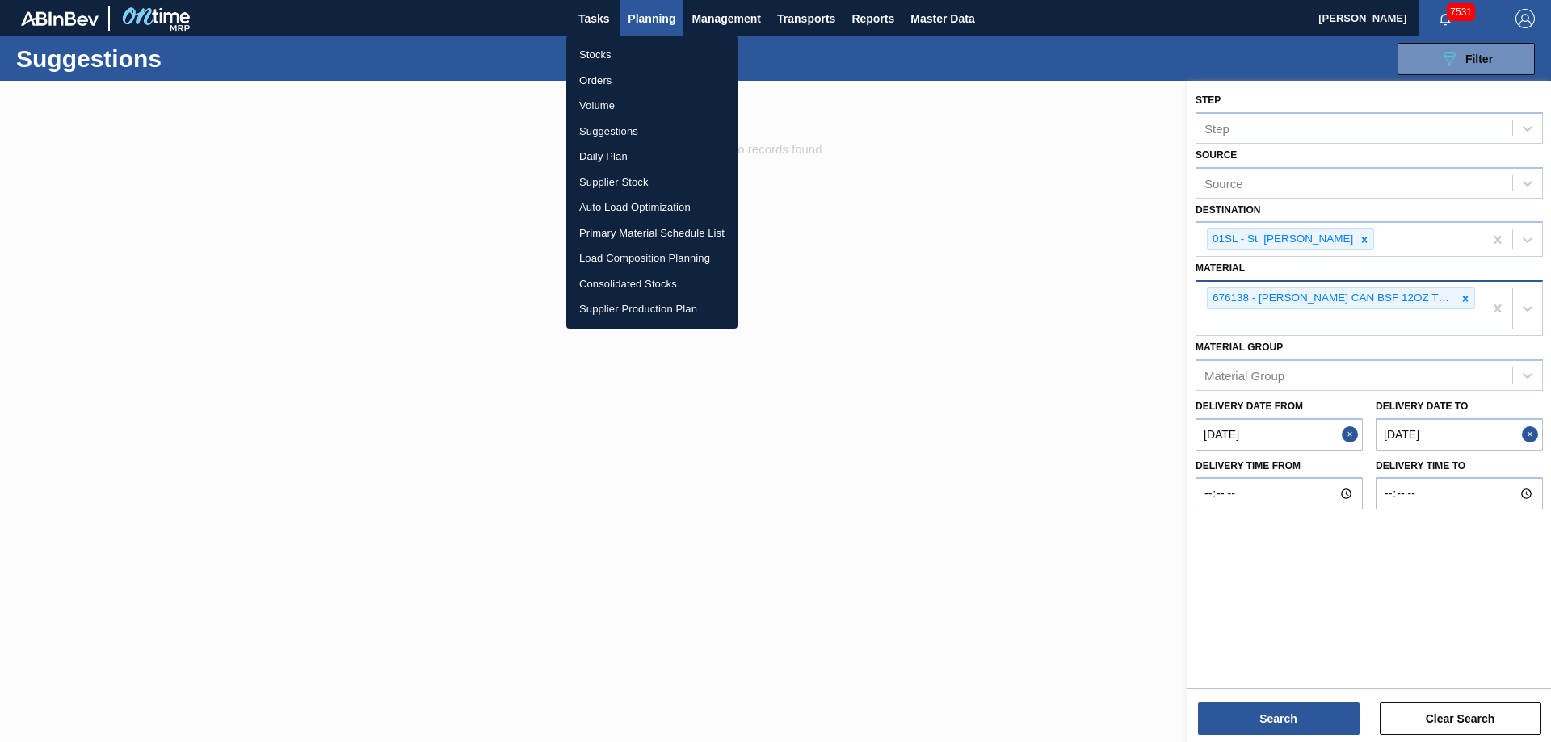
click at [633, 268] on li "Load Composition Planning" at bounding box center [651, 259] width 171 height 26
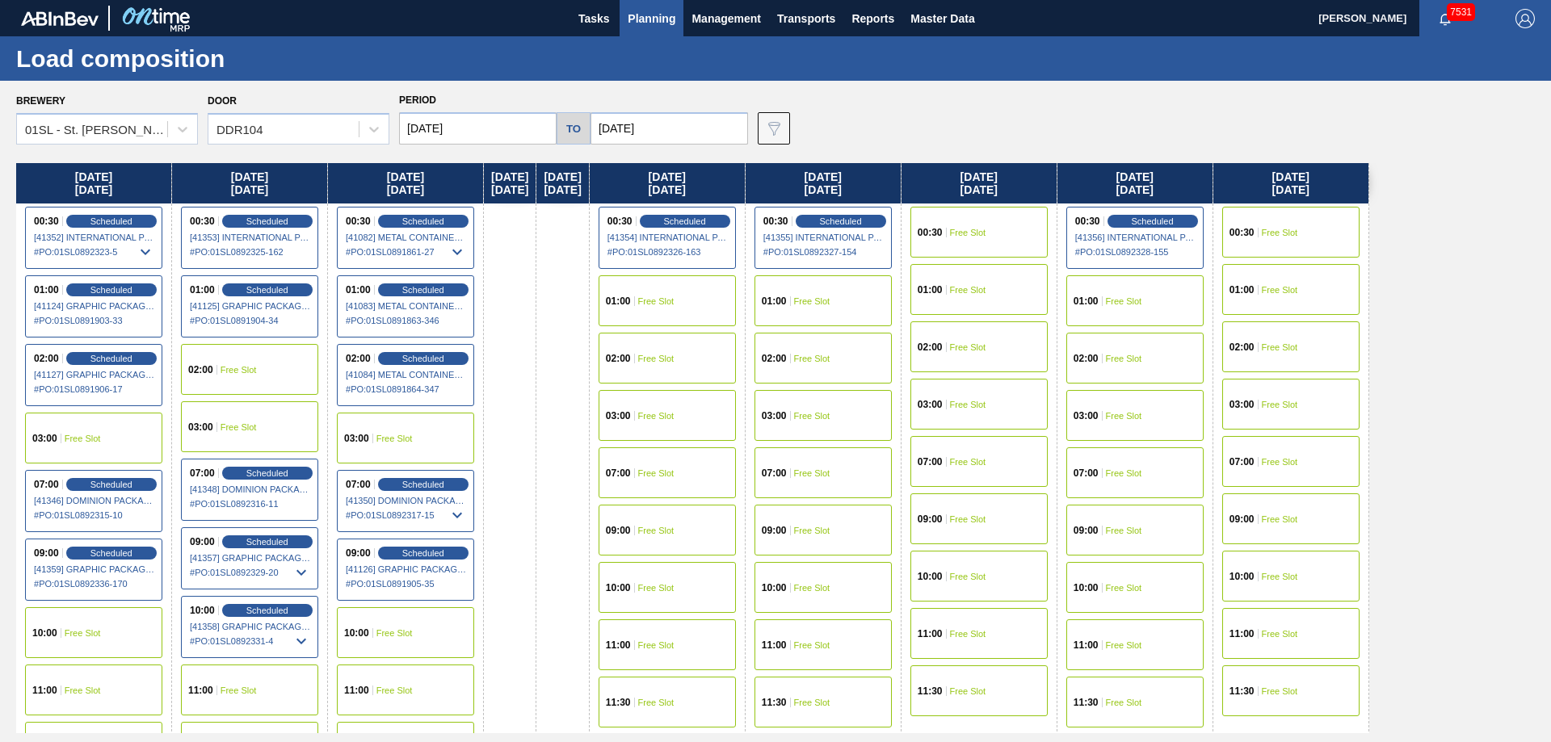
click at [246, 375] on div "02:00 Free Slot" at bounding box center [249, 369] width 137 height 51
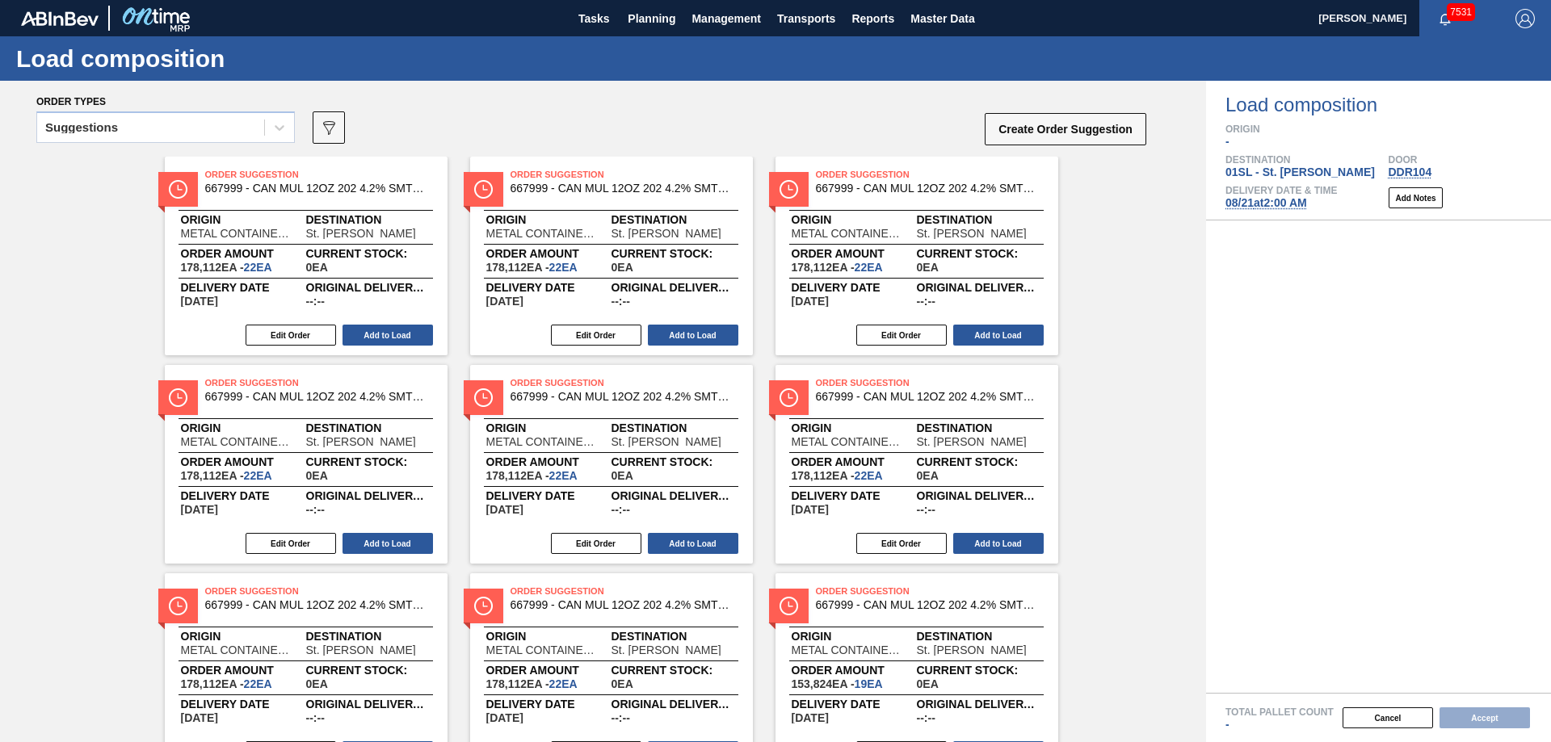
click at [277, 128] on icon at bounding box center [280, 128] width 10 height 6
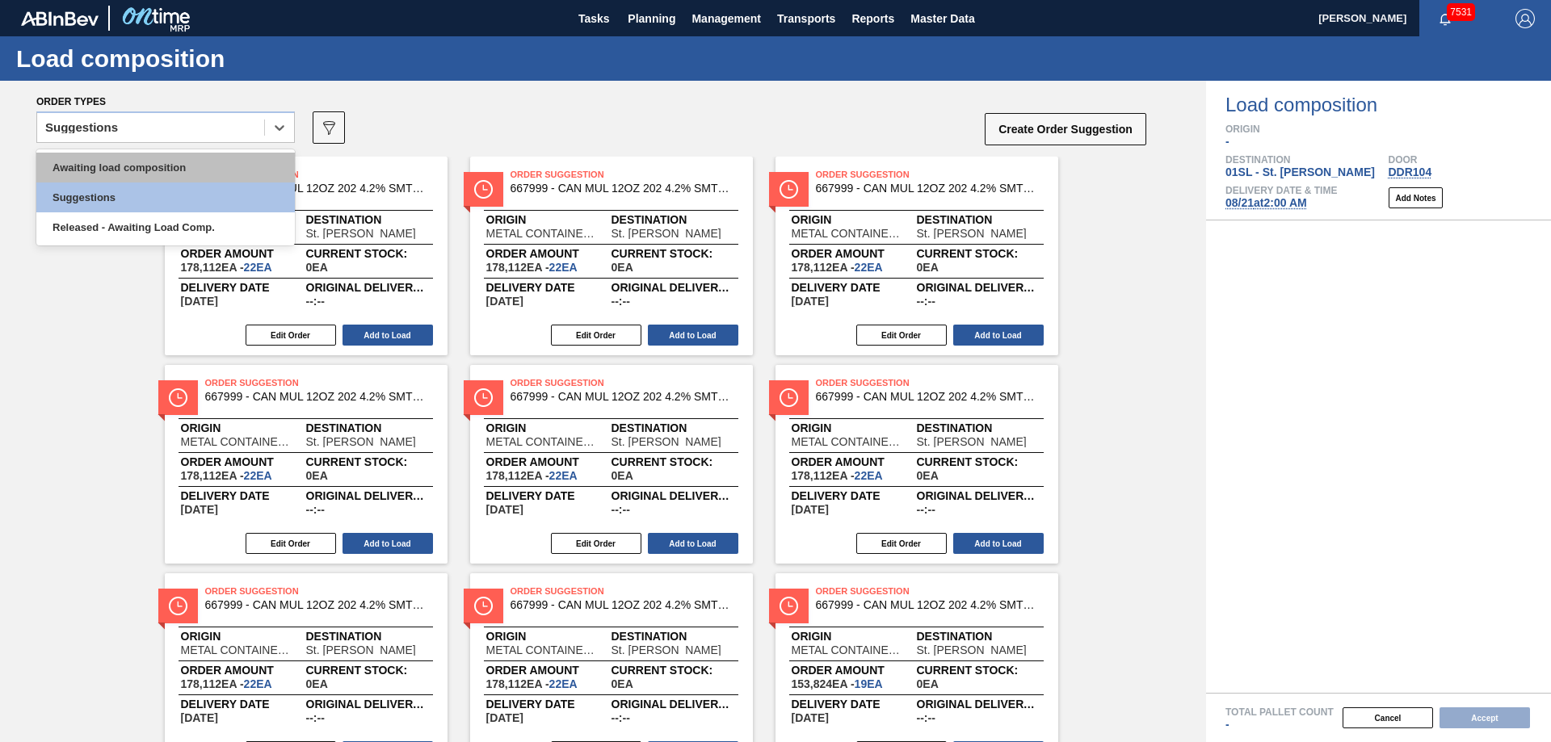
click at [187, 158] on div "Awaiting load composition" at bounding box center [165, 168] width 259 height 30
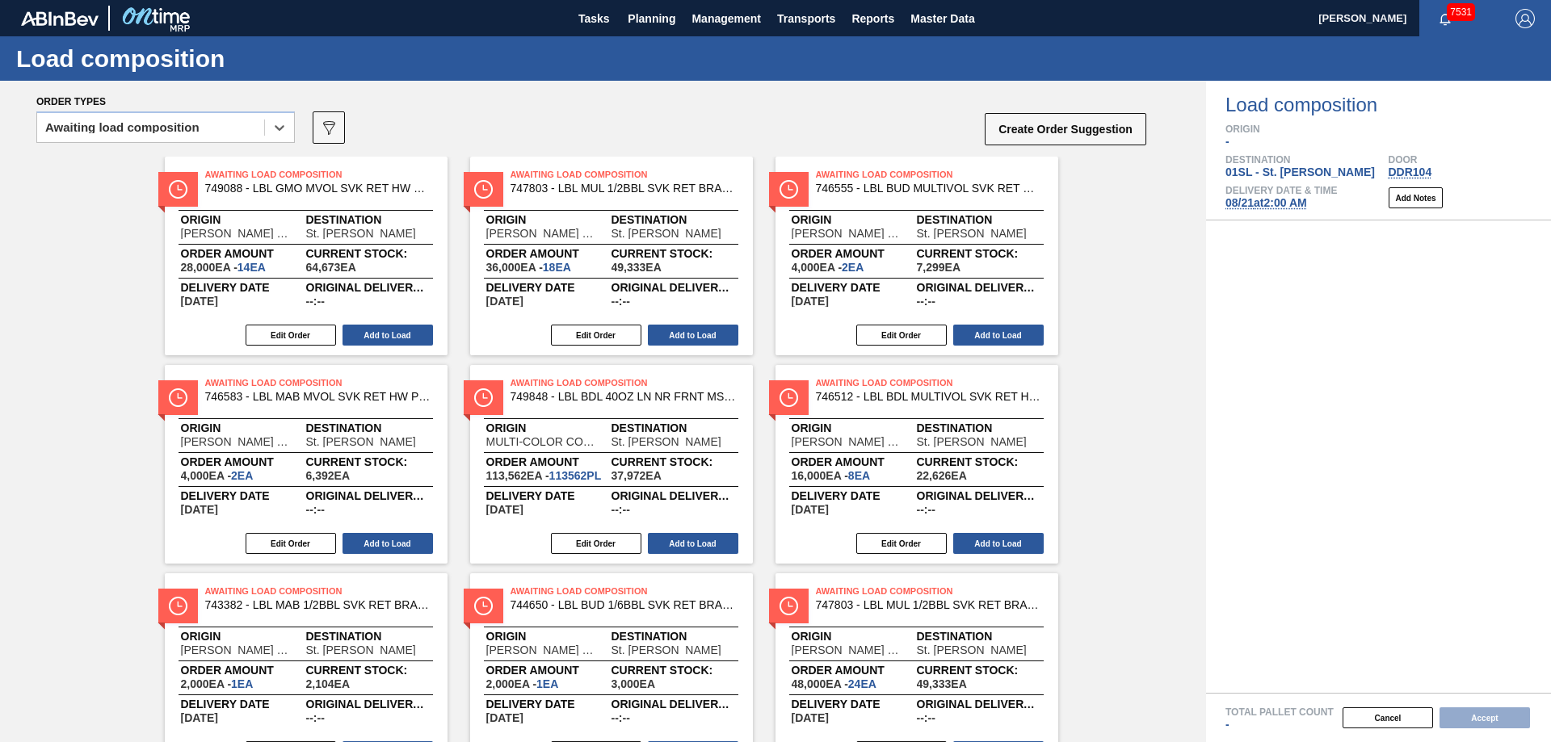
scroll to position [495, 0]
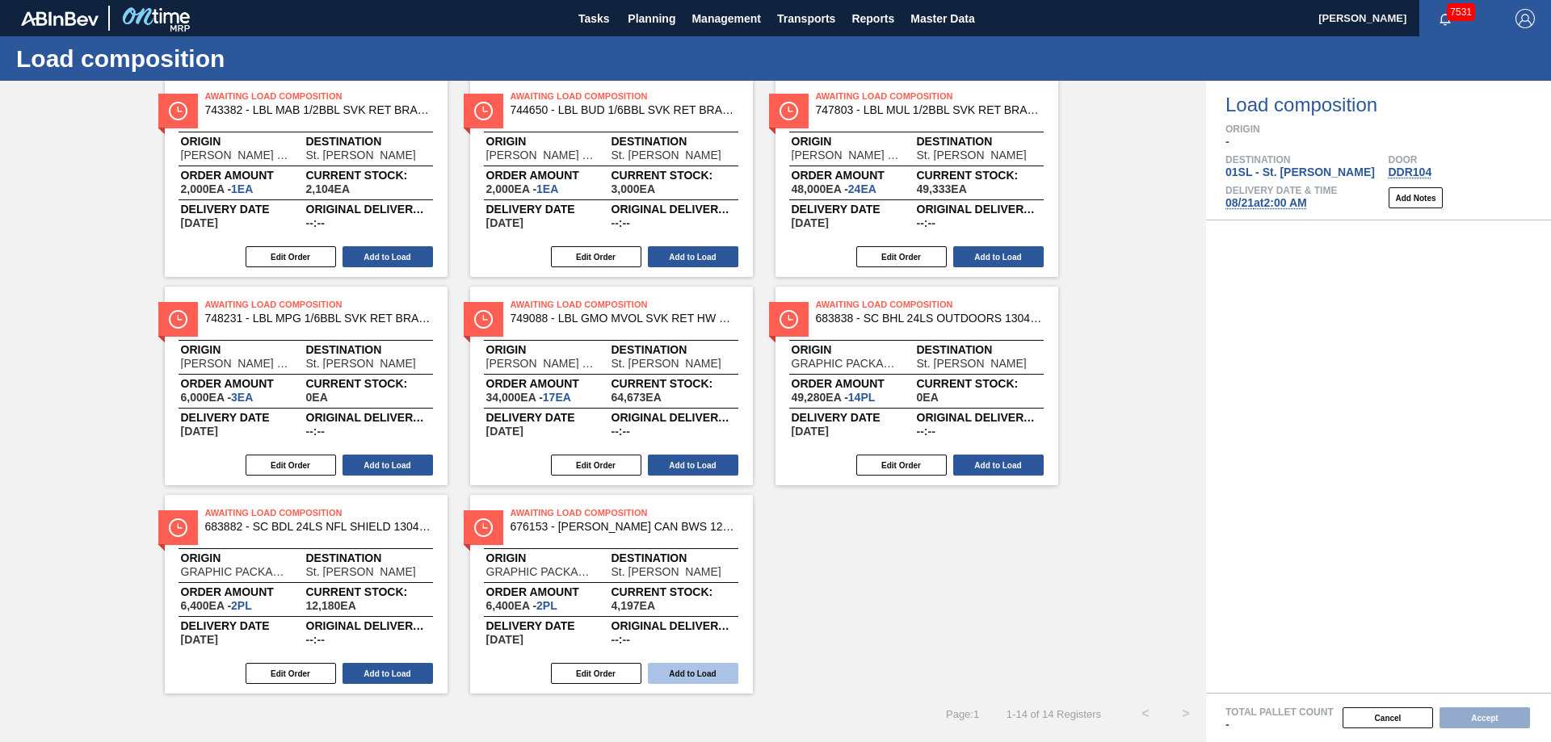
click at [727, 665] on button "Add to Load" at bounding box center [693, 673] width 90 height 21
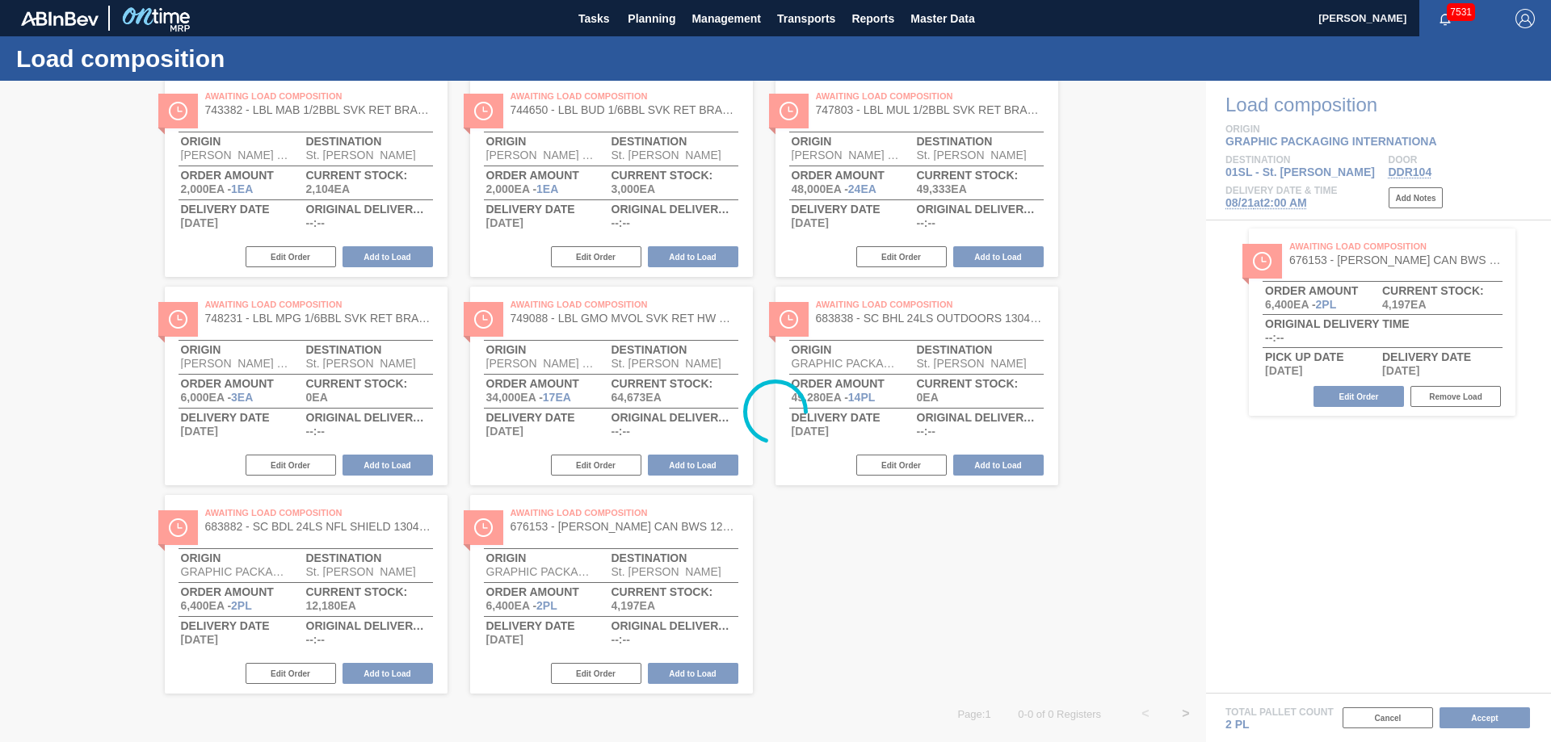
scroll to position [0, 0]
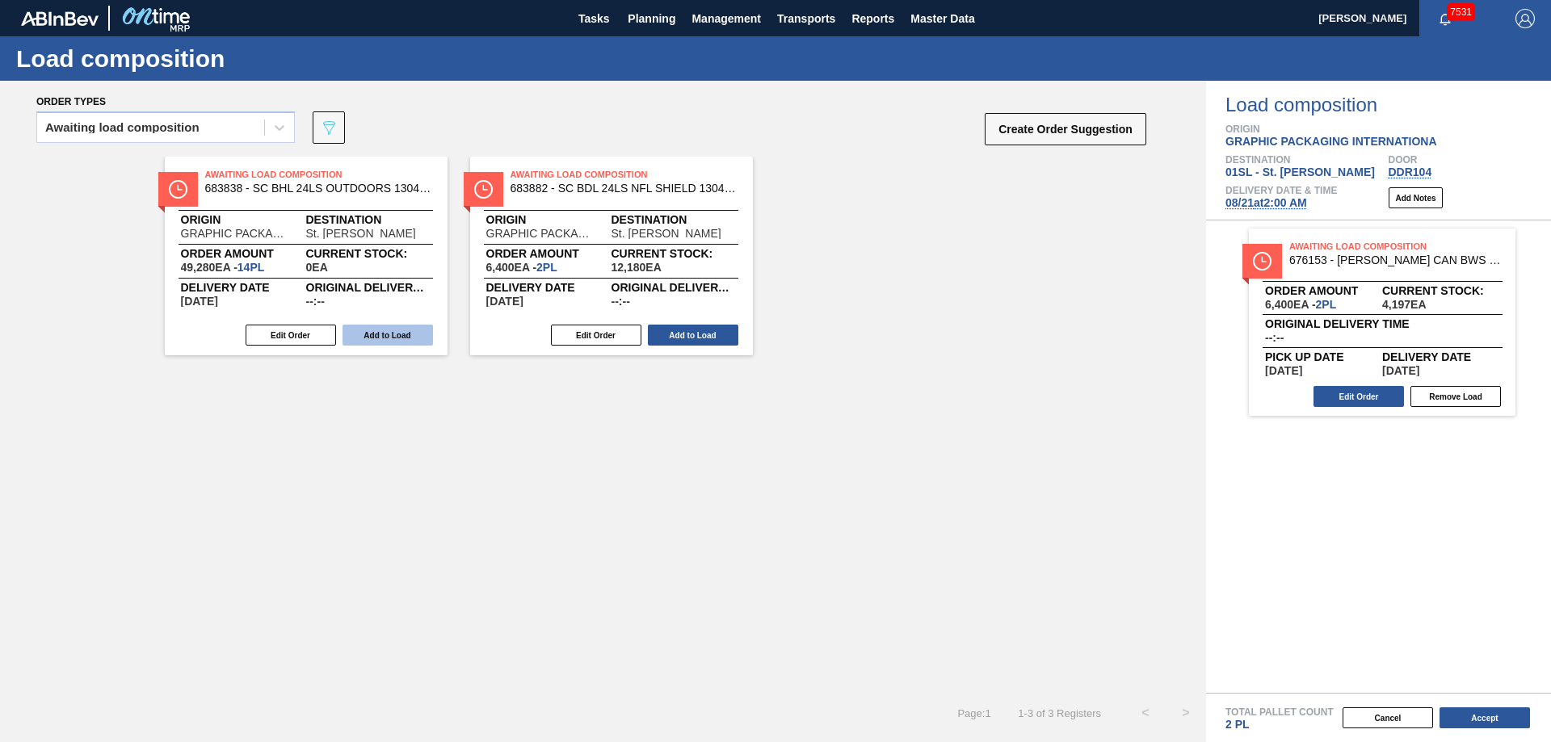
click at [396, 330] on button "Add to Load" at bounding box center [388, 335] width 90 height 21
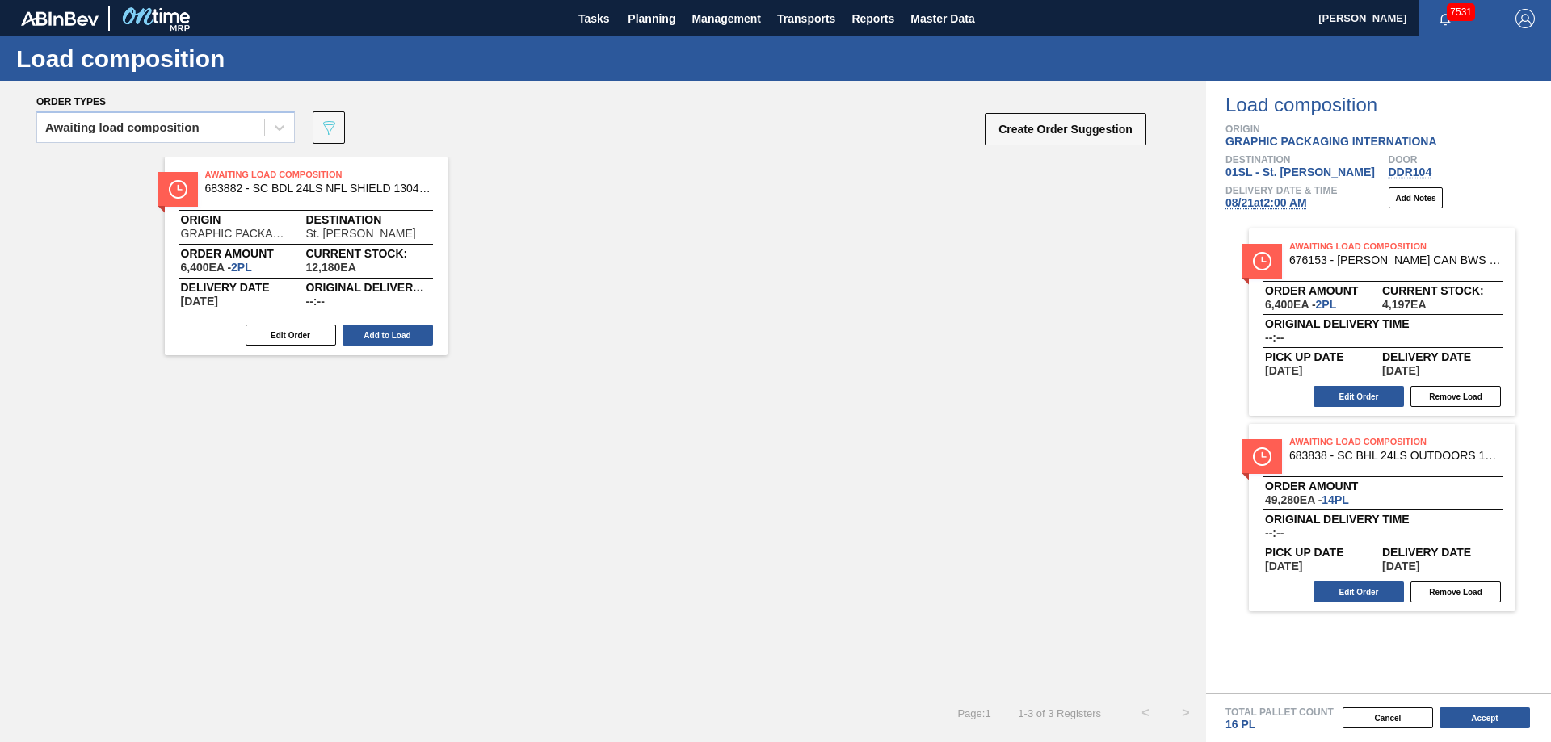
click at [396, 330] on button "Add to Load" at bounding box center [388, 335] width 90 height 21
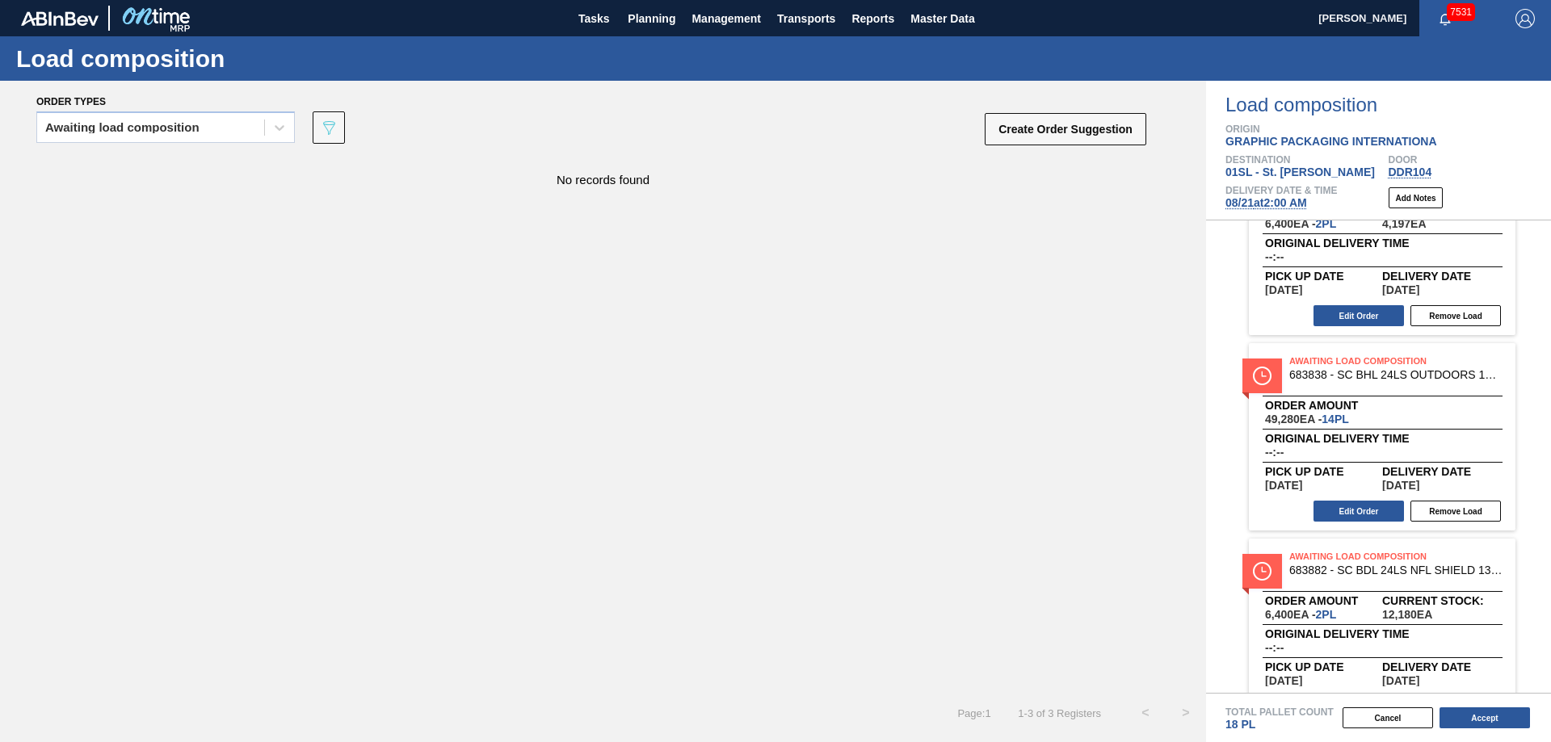
scroll to position [122, 0]
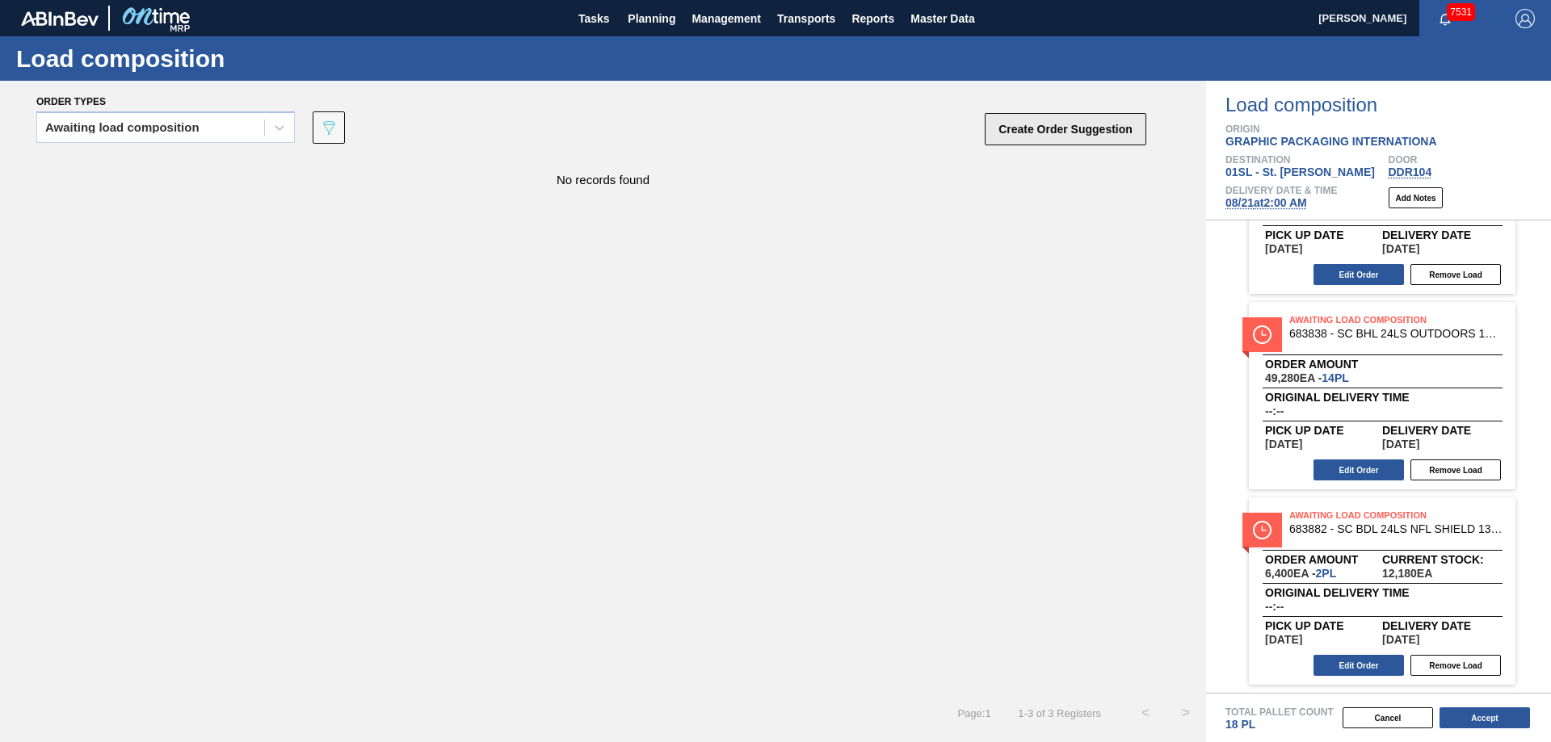
click at [1100, 133] on button "Create Order Suggestion" at bounding box center [1066, 129] width 162 height 32
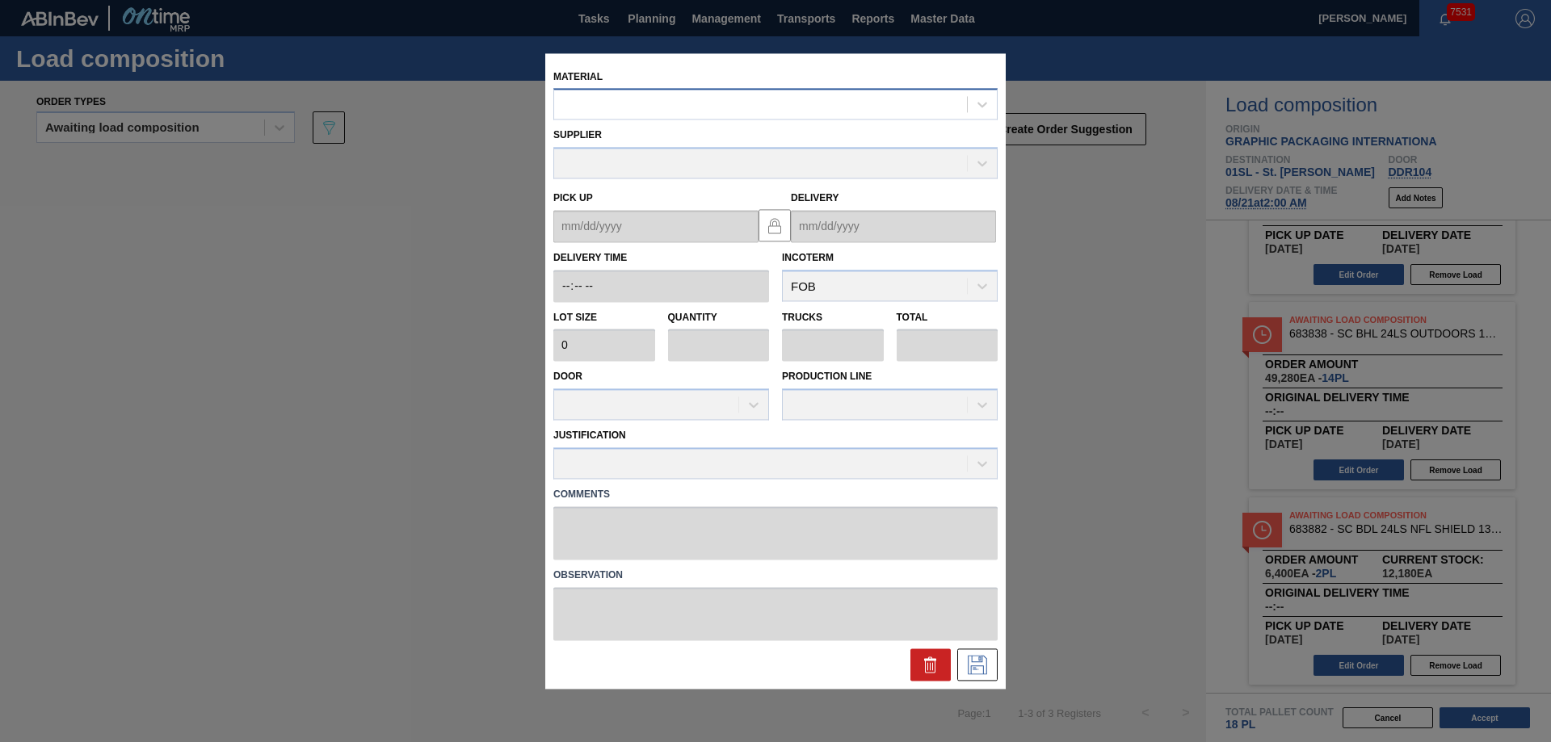
click at [709, 108] on div at bounding box center [760, 104] width 413 height 23
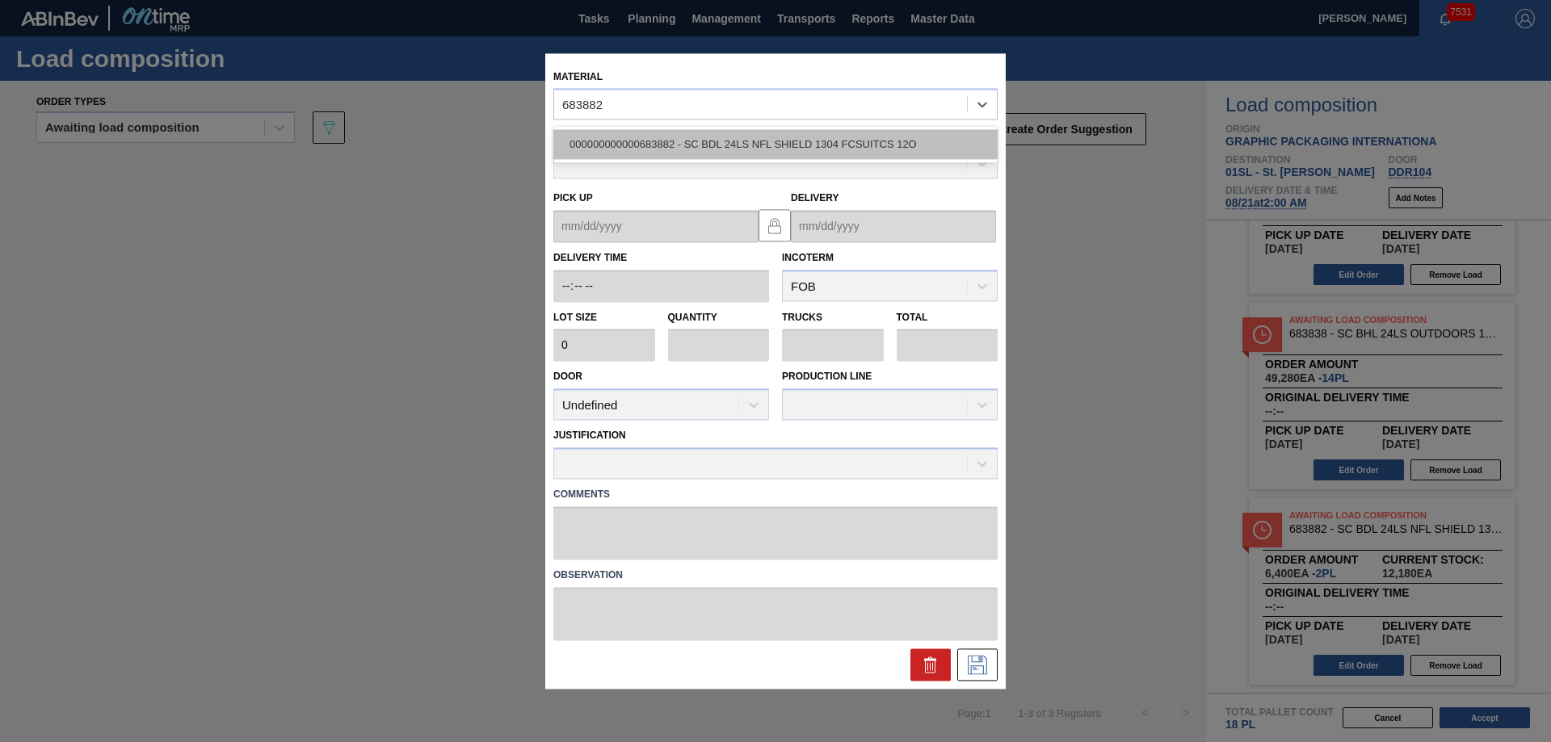
click at [735, 141] on div "000000000000683882 - SC BDL 24LS NFL SHIELD 1304 FCSUITCS 12O" at bounding box center [775, 145] width 444 height 30
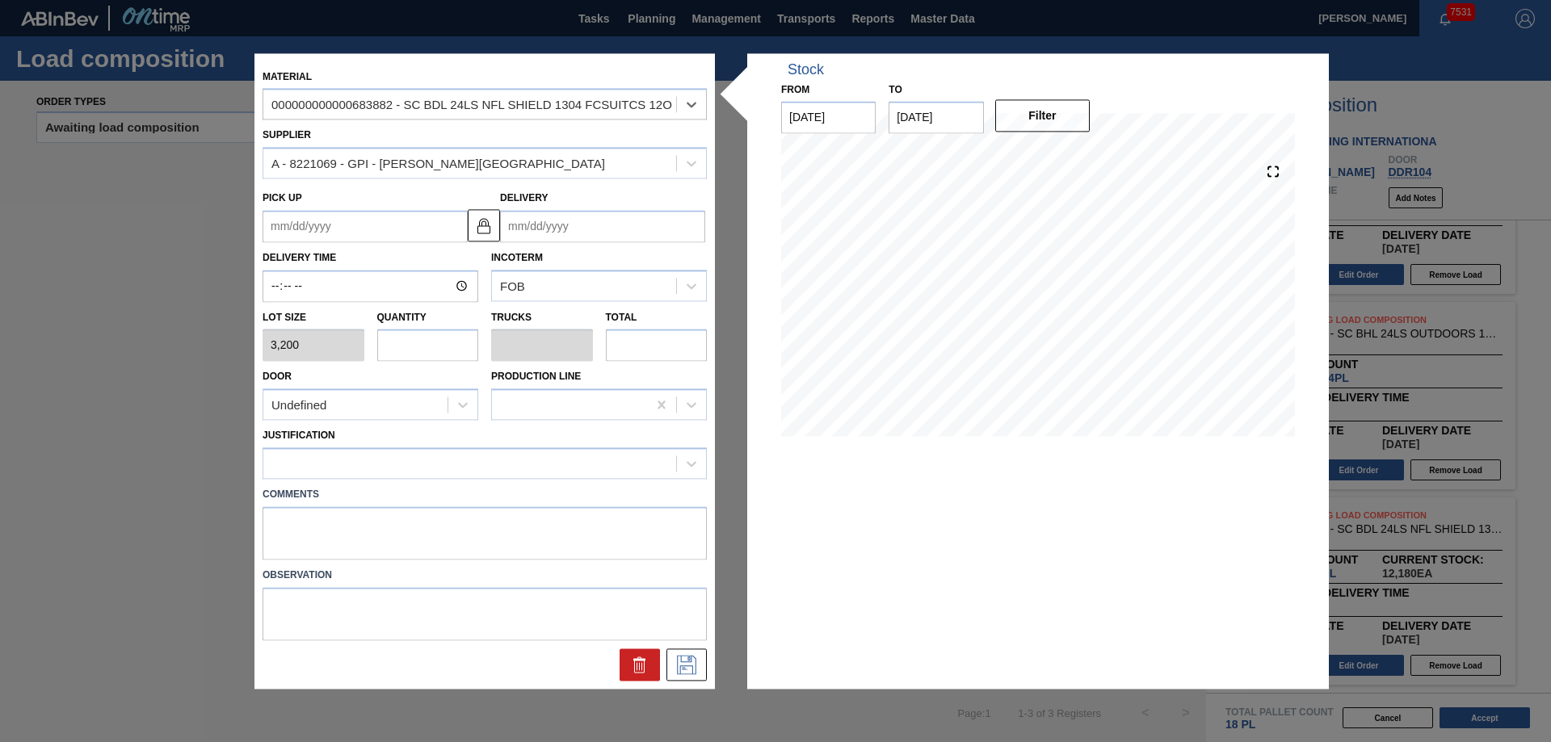
click at [561, 234] on input "Delivery" at bounding box center [602, 226] width 205 height 32
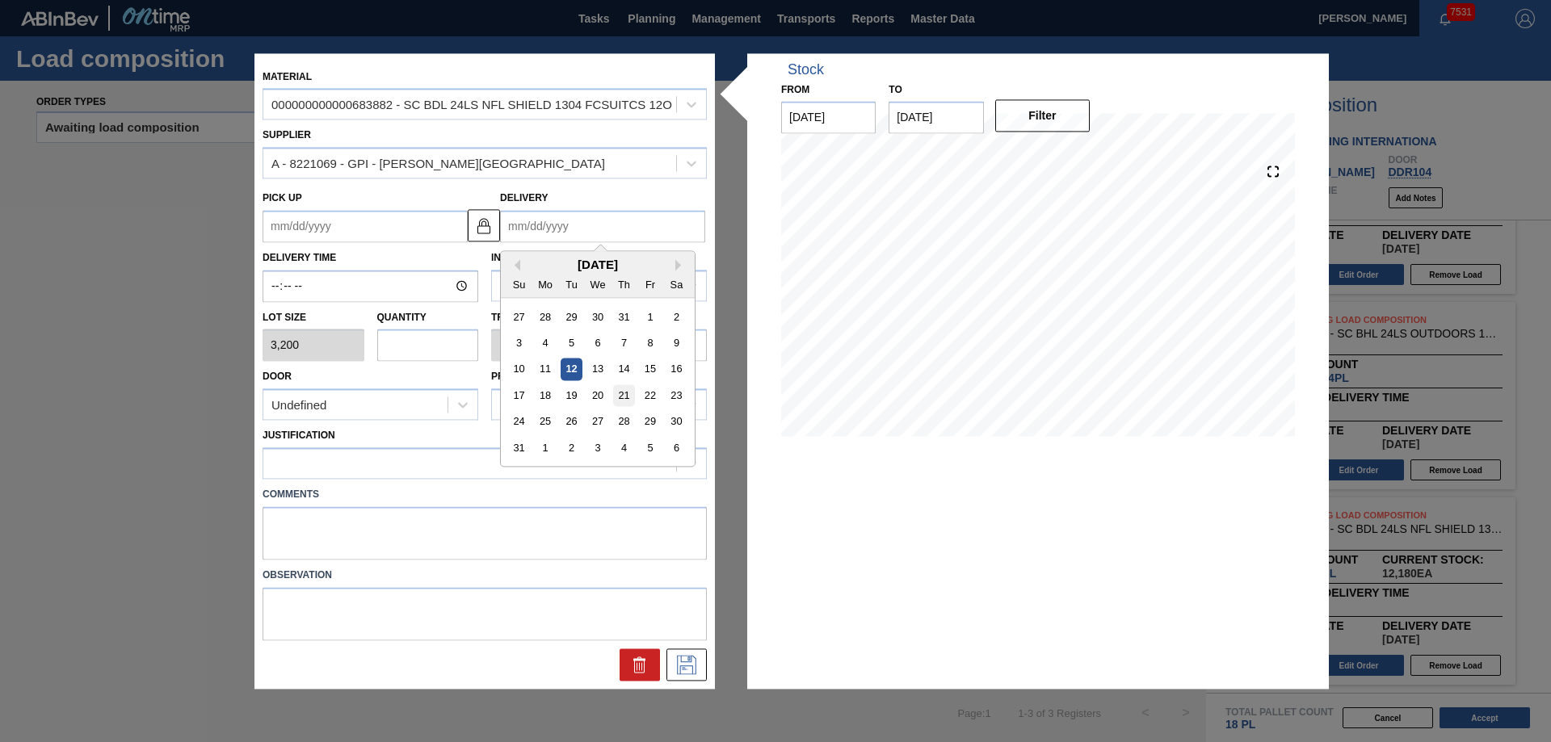
click at [620, 398] on div "21" at bounding box center [624, 396] width 22 height 22
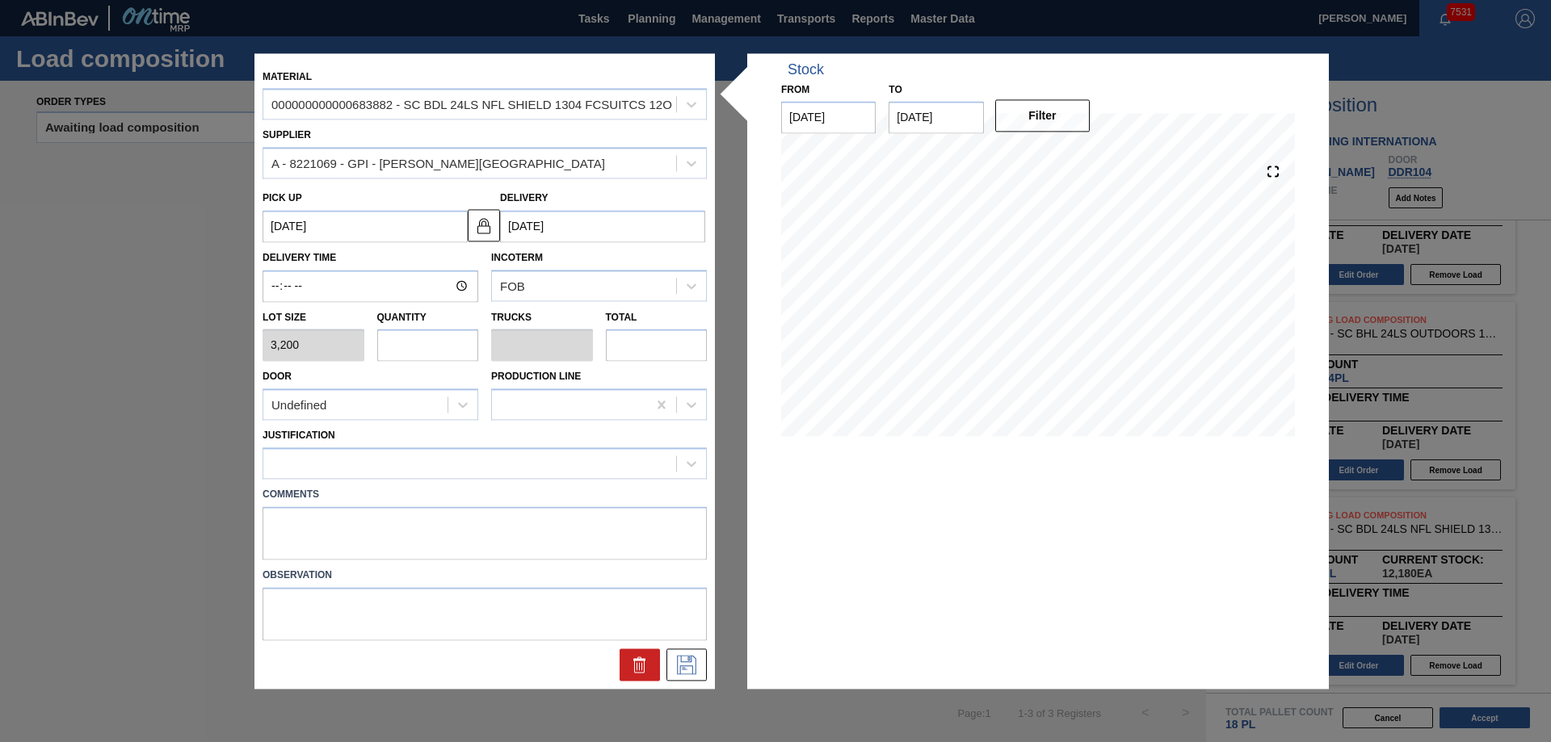
click at [457, 345] on input "text" at bounding box center [428, 346] width 102 height 32
click at [437, 398] on div "Undefined" at bounding box center [355, 404] width 184 height 23
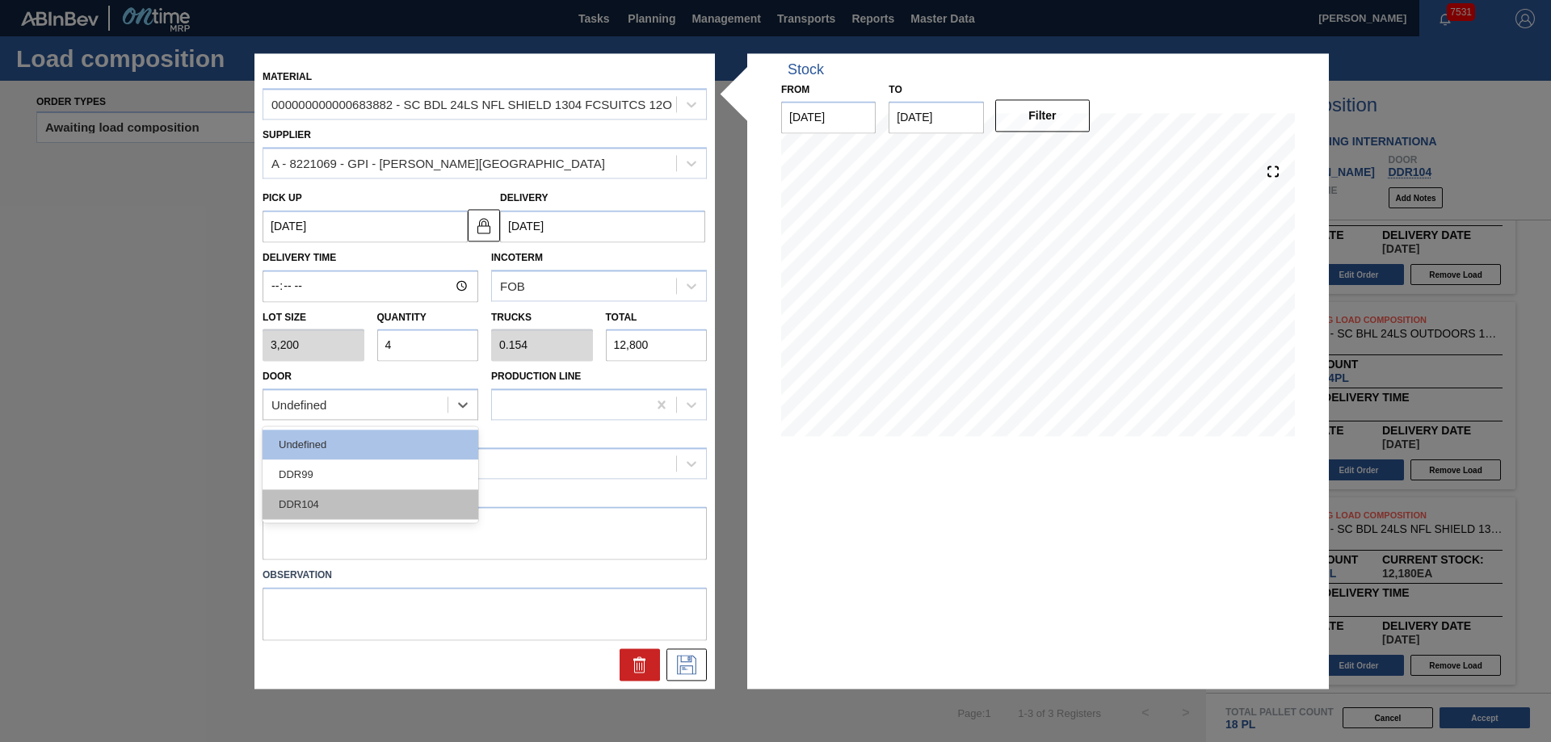
click at [352, 510] on div "DDR104" at bounding box center [371, 505] width 216 height 30
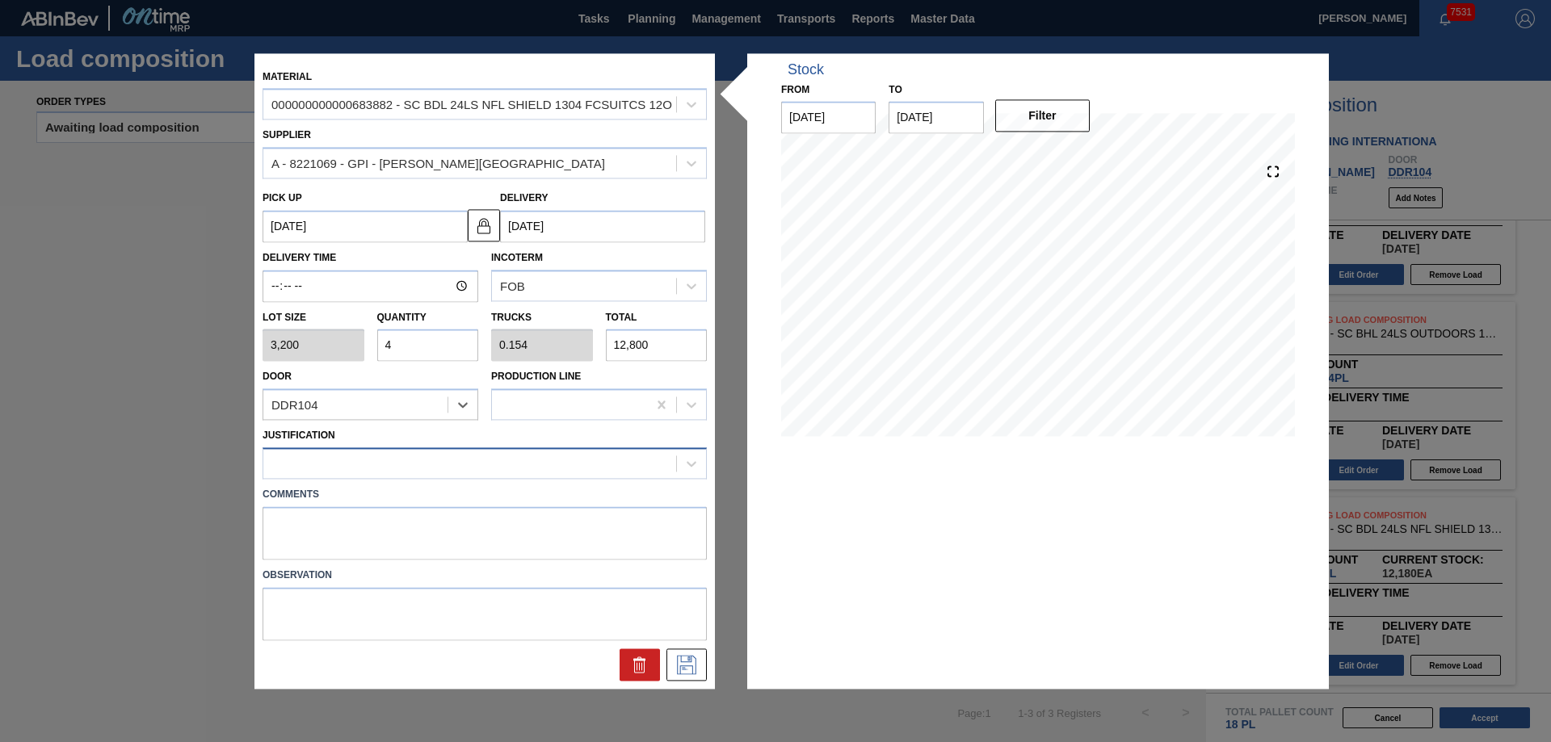
click at [357, 460] on div at bounding box center [469, 463] width 413 height 23
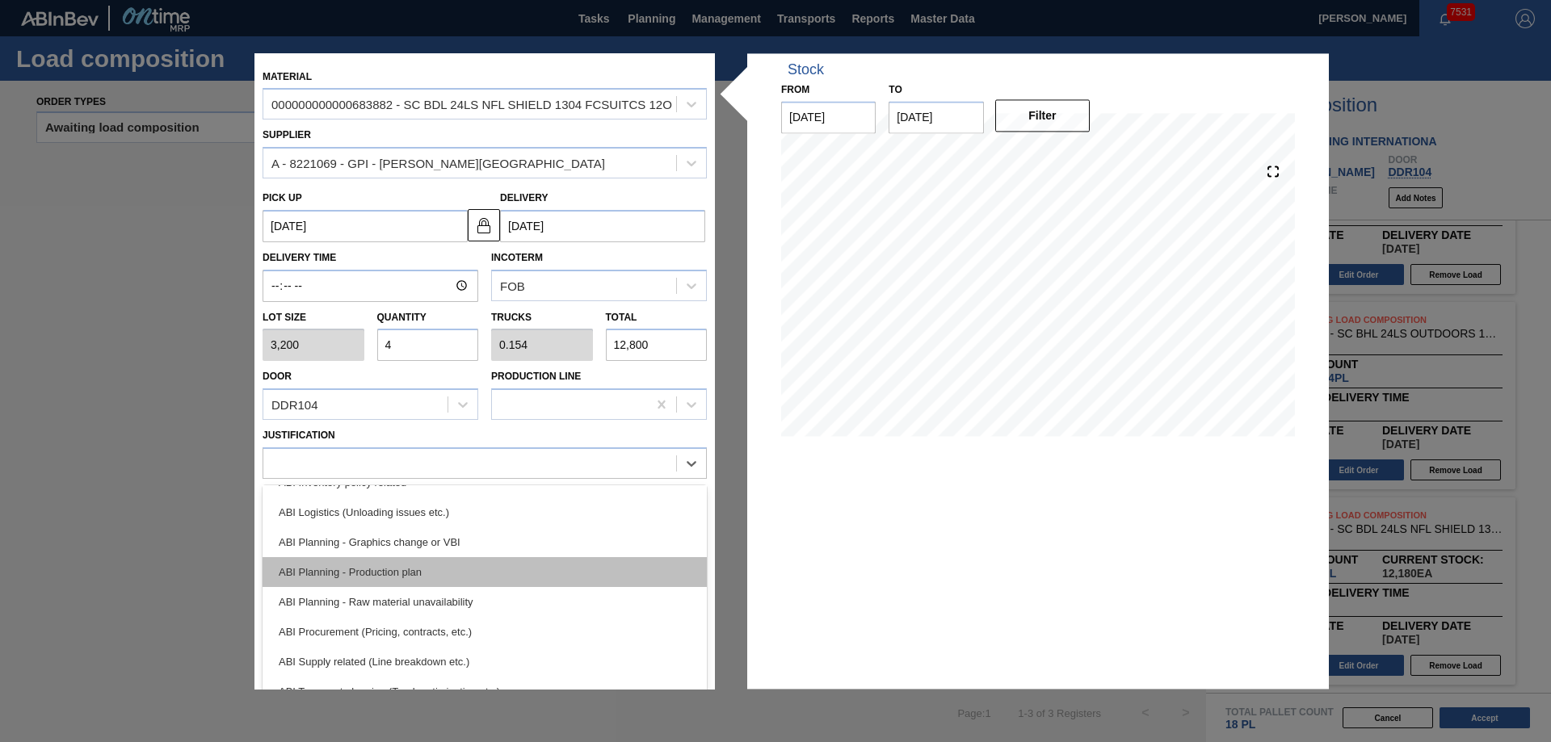
scroll to position [162, 0]
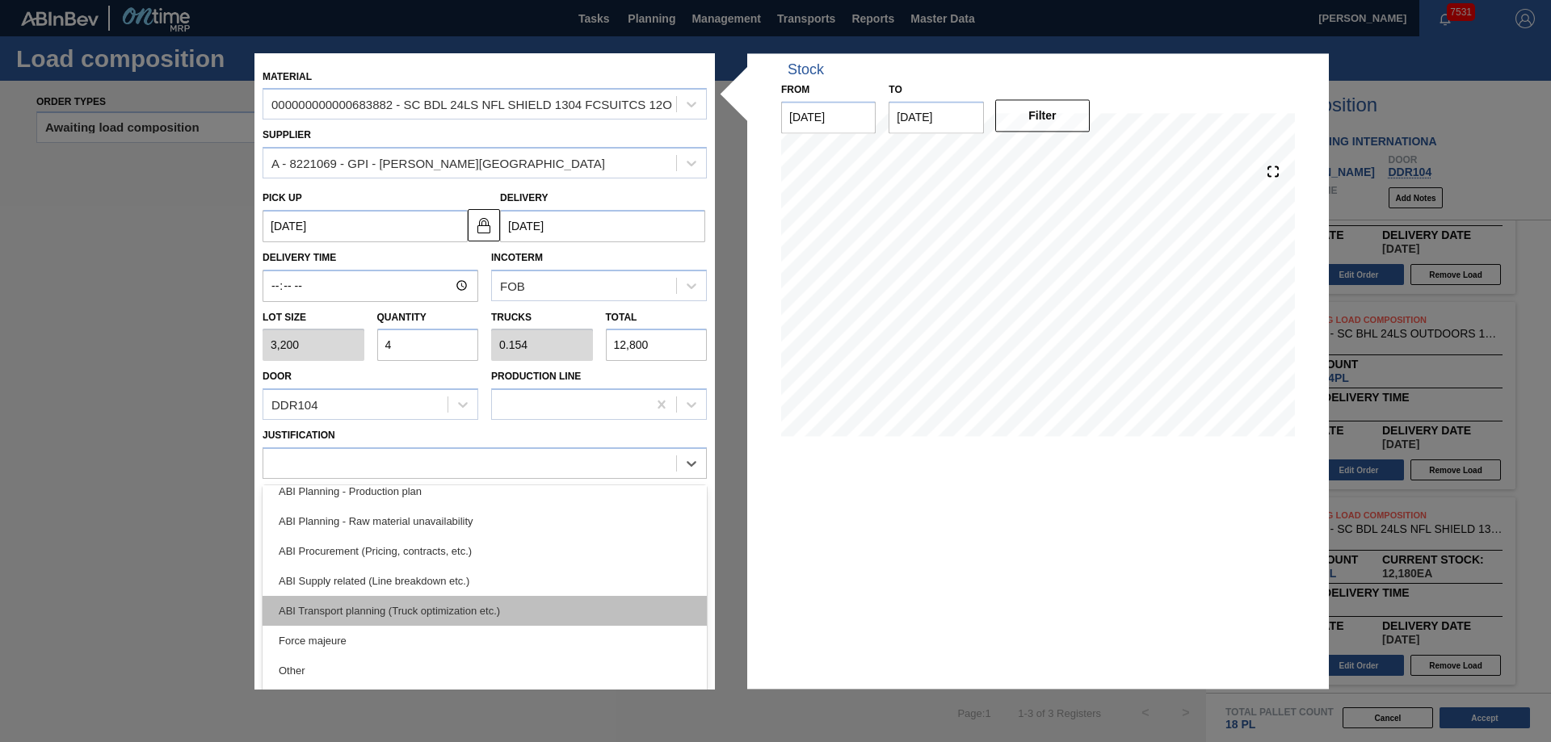
click at [451, 608] on div "ABI Transport planning (Truck optimization etc.)" at bounding box center [485, 611] width 444 height 30
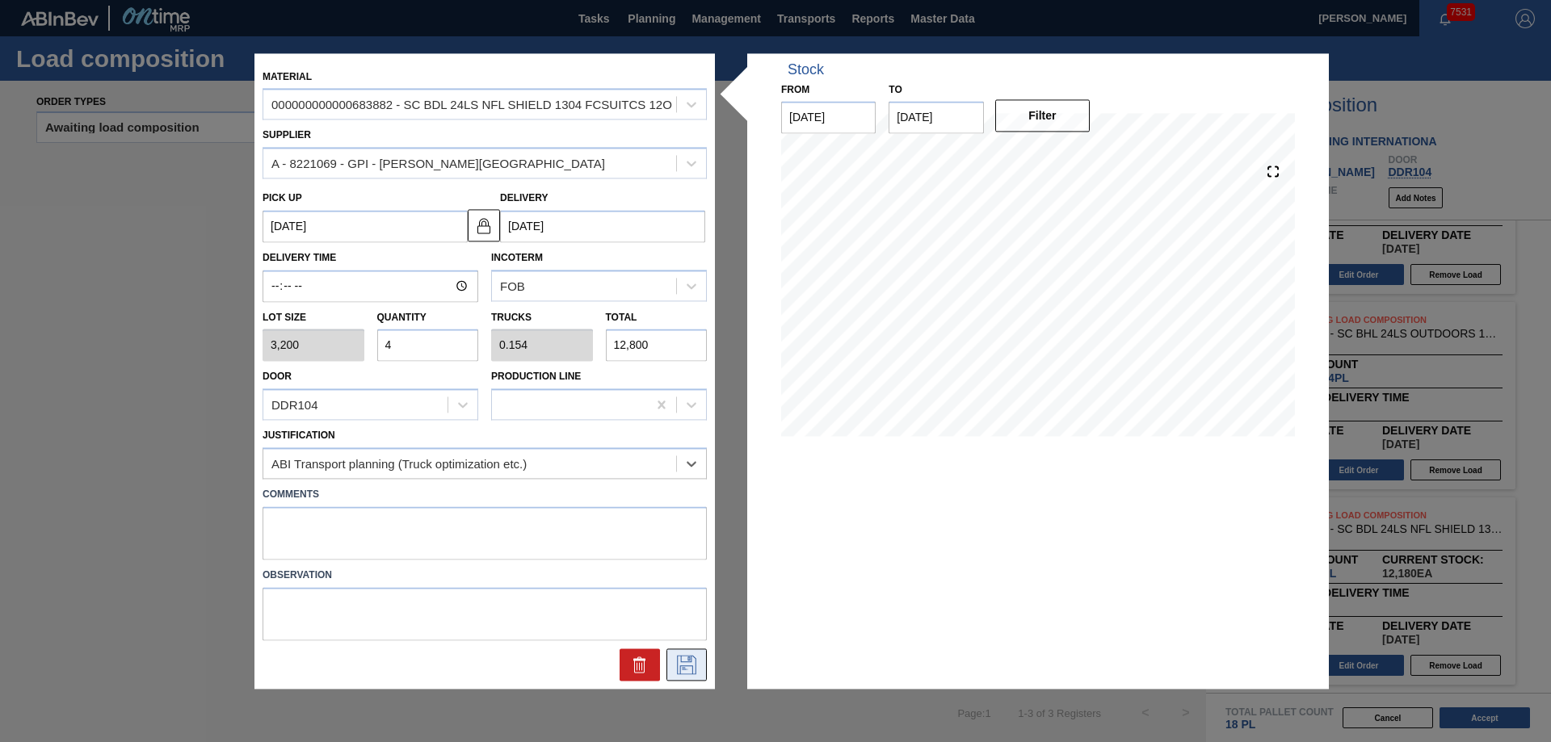
click at [674, 671] on button at bounding box center [686, 665] width 40 height 32
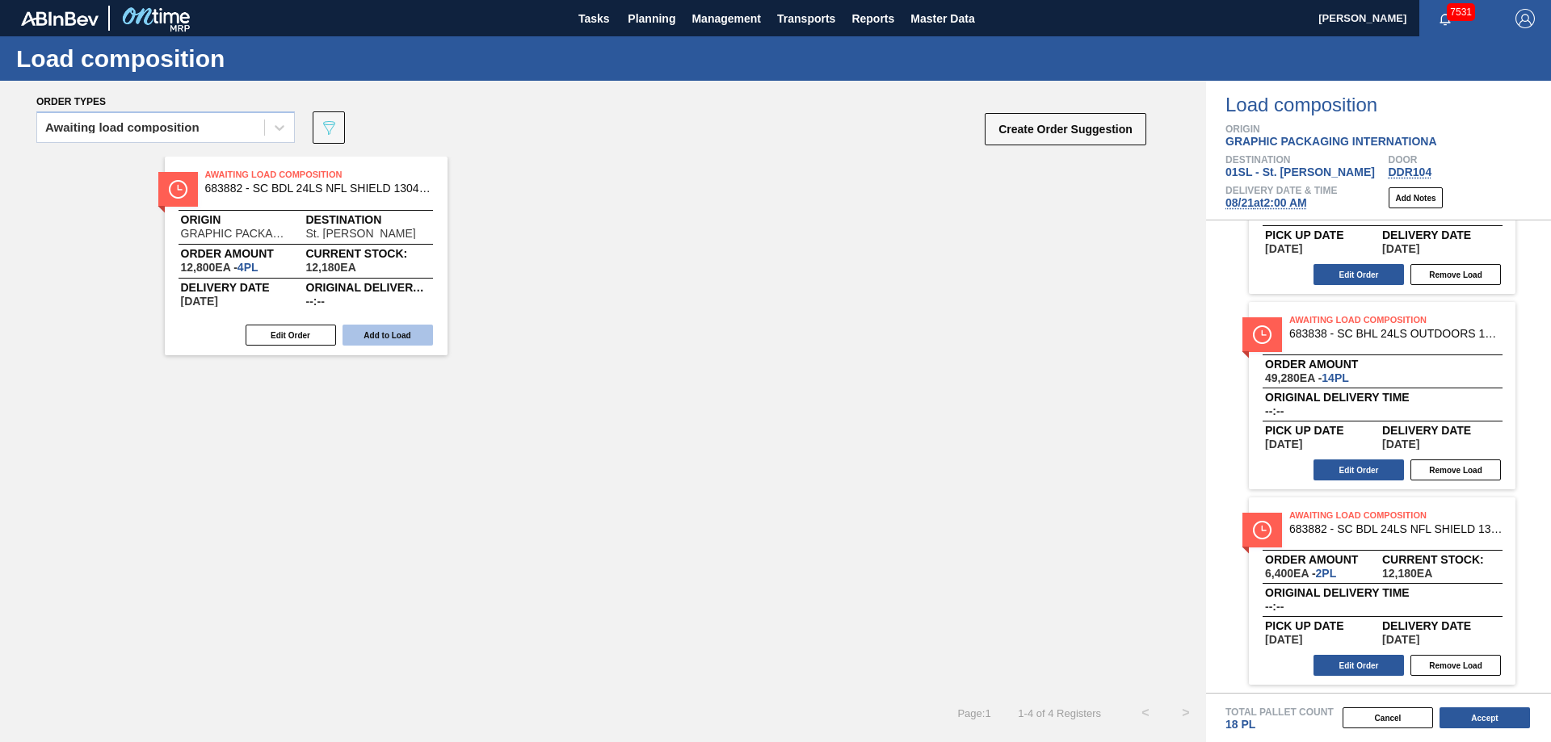
click at [394, 335] on button "Add to Load" at bounding box center [388, 335] width 90 height 21
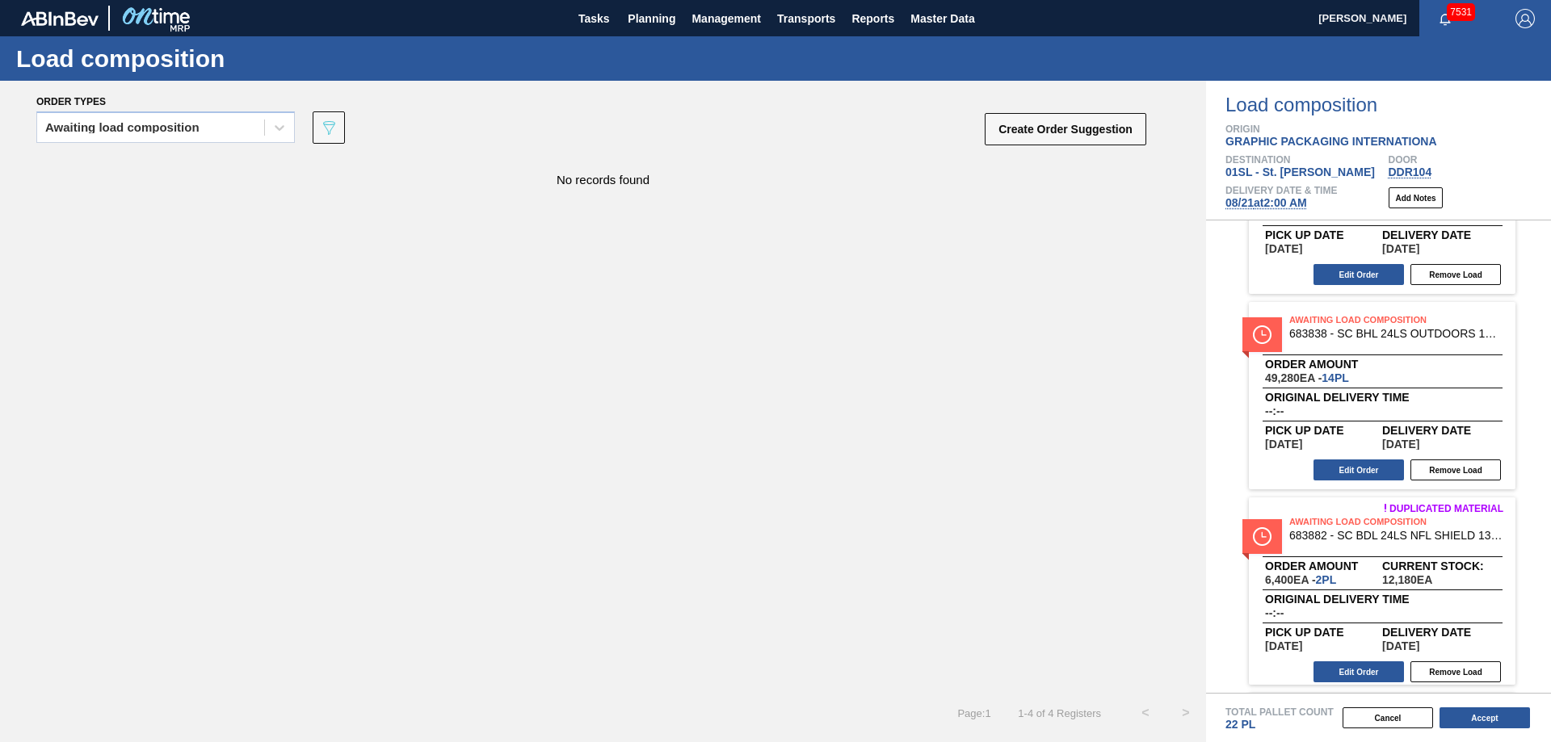
scroll to position [203, 0]
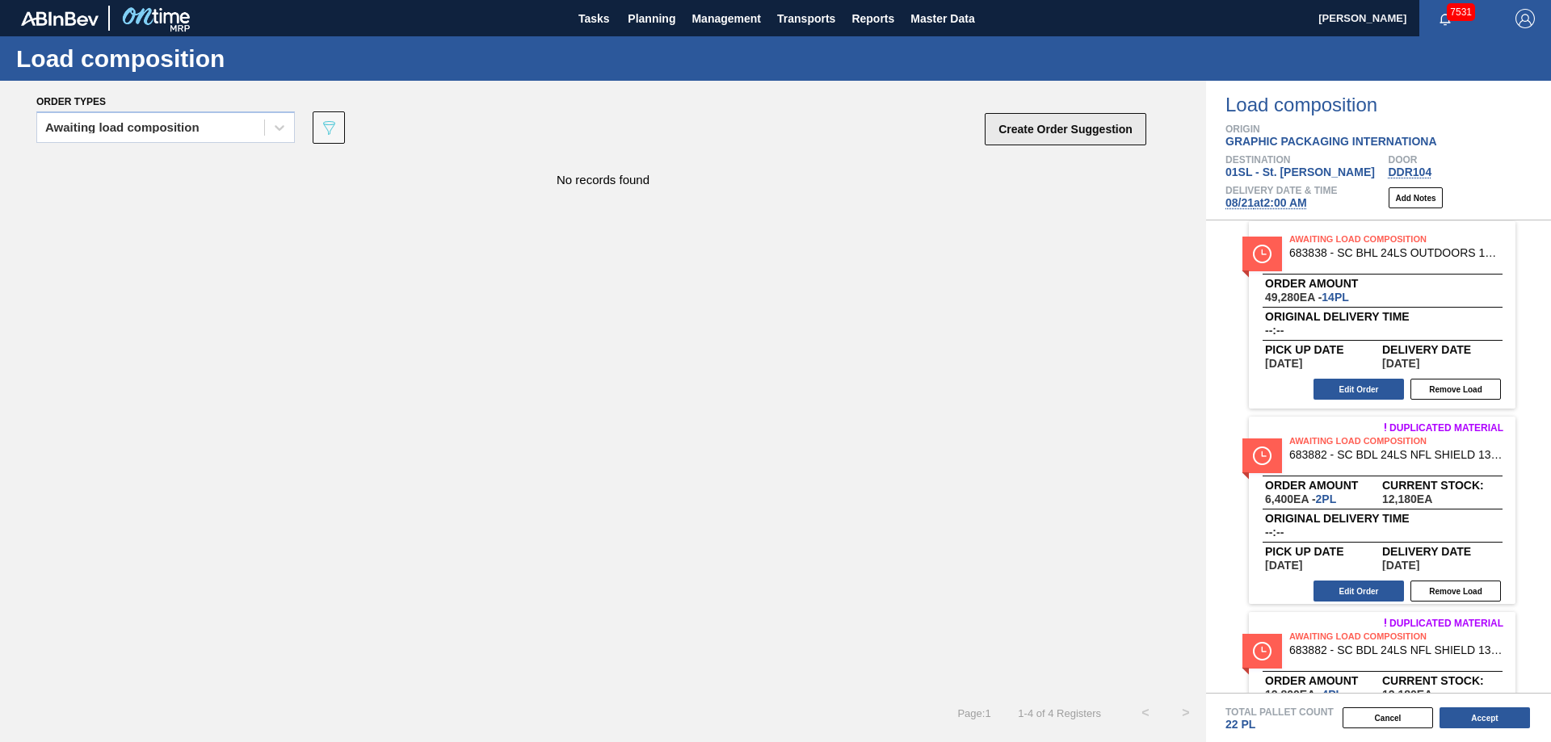
click at [1028, 119] on button "Create Order Suggestion" at bounding box center [1066, 129] width 162 height 32
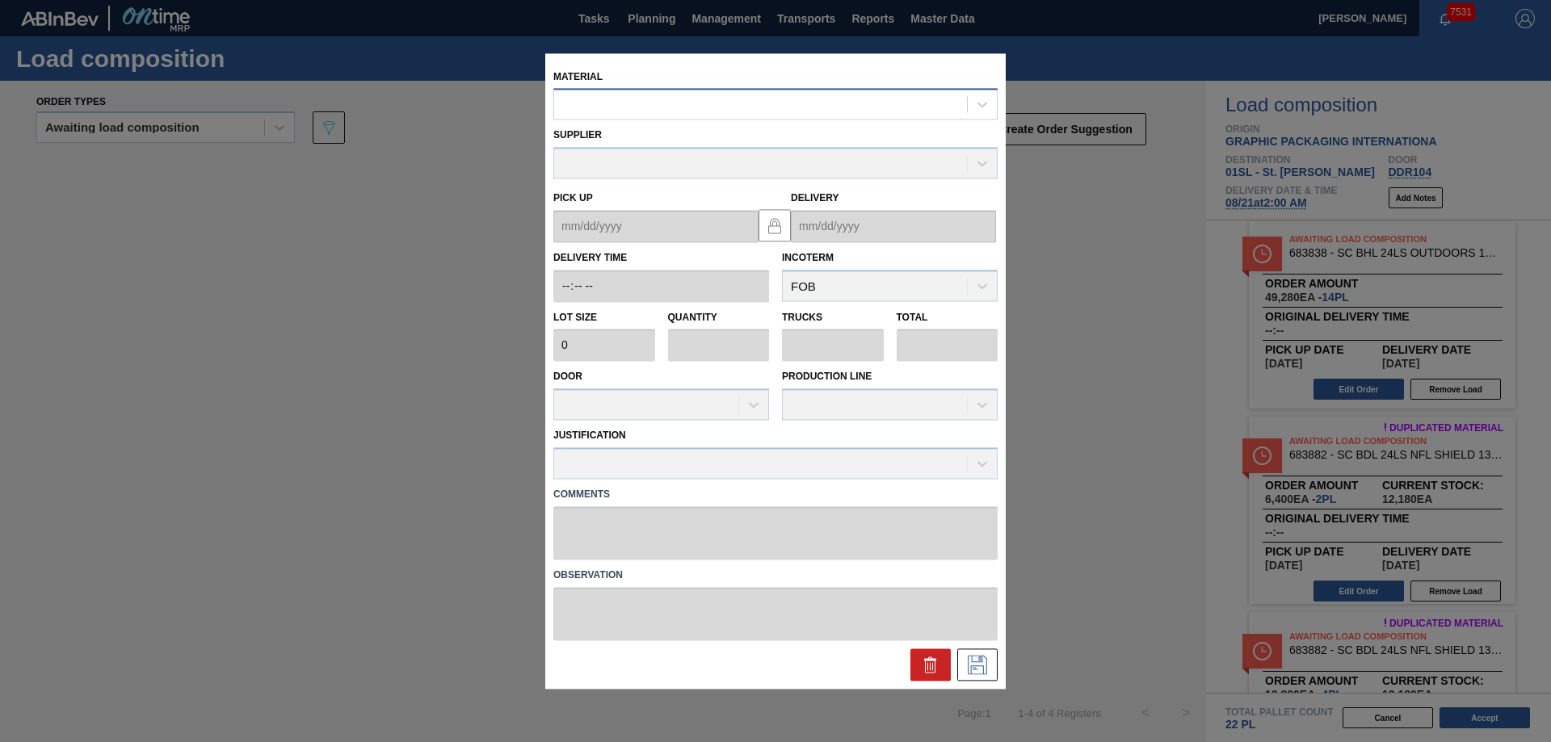
click at [739, 102] on div at bounding box center [760, 104] width 413 height 23
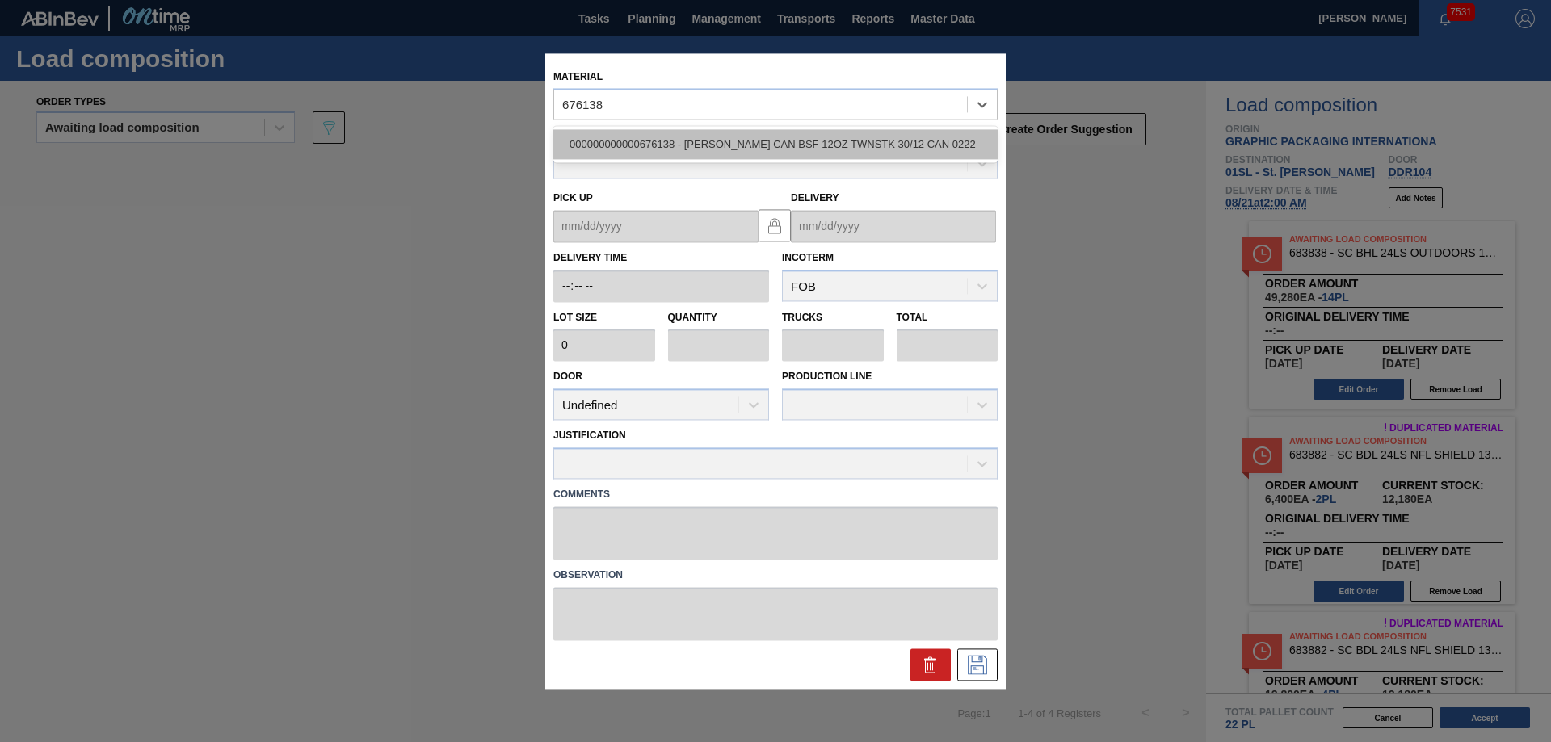
click at [725, 134] on div "000000000000676138 - [PERSON_NAME] CAN BSF 12OZ TWNSTK 30/12 CAN 0222" at bounding box center [775, 145] width 444 height 30
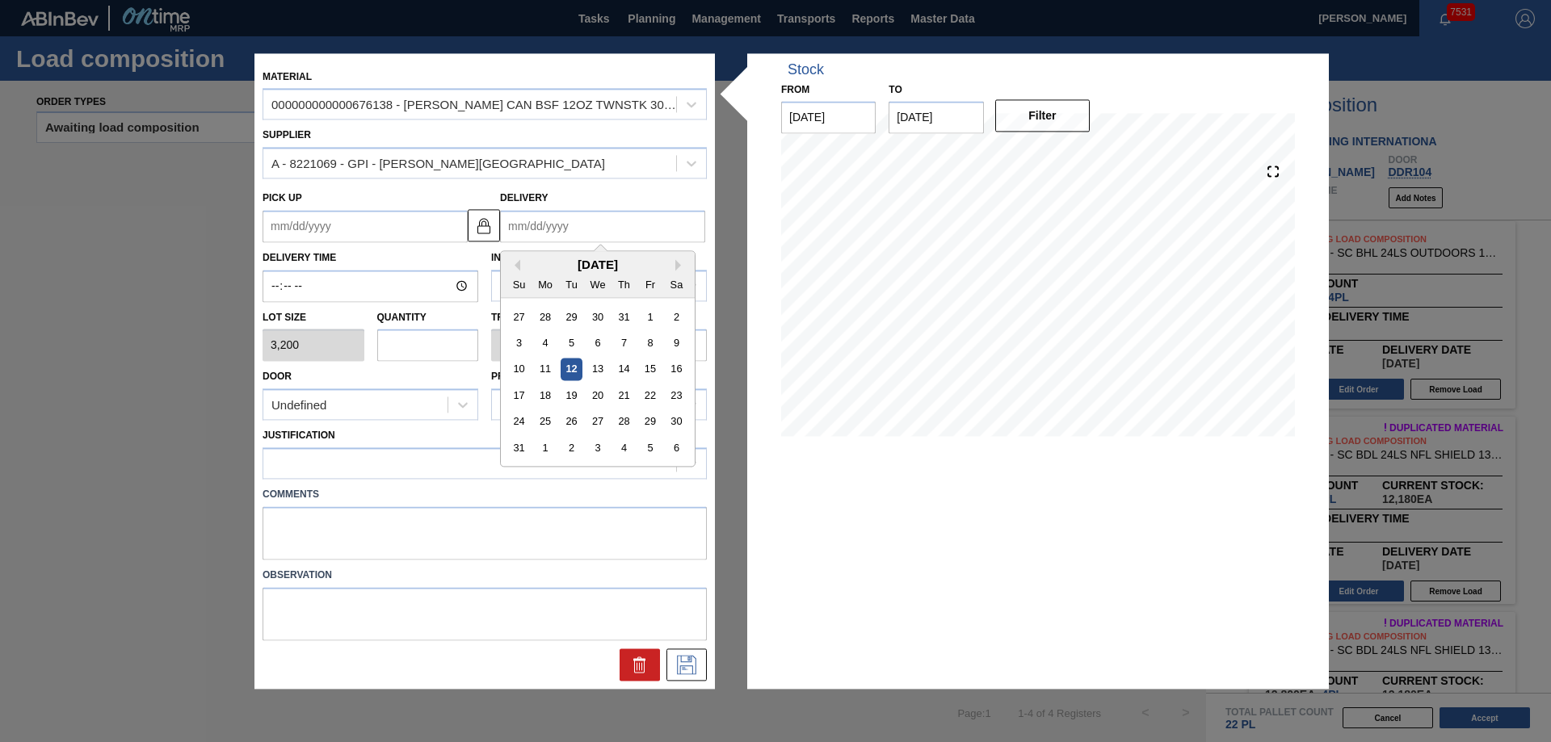
click at [566, 221] on input "Delivery" at bounding box center [602, 226] width 205 height 32
click at [620, 395] on div "21" at bounding box center [624, 396] width 22 height 22
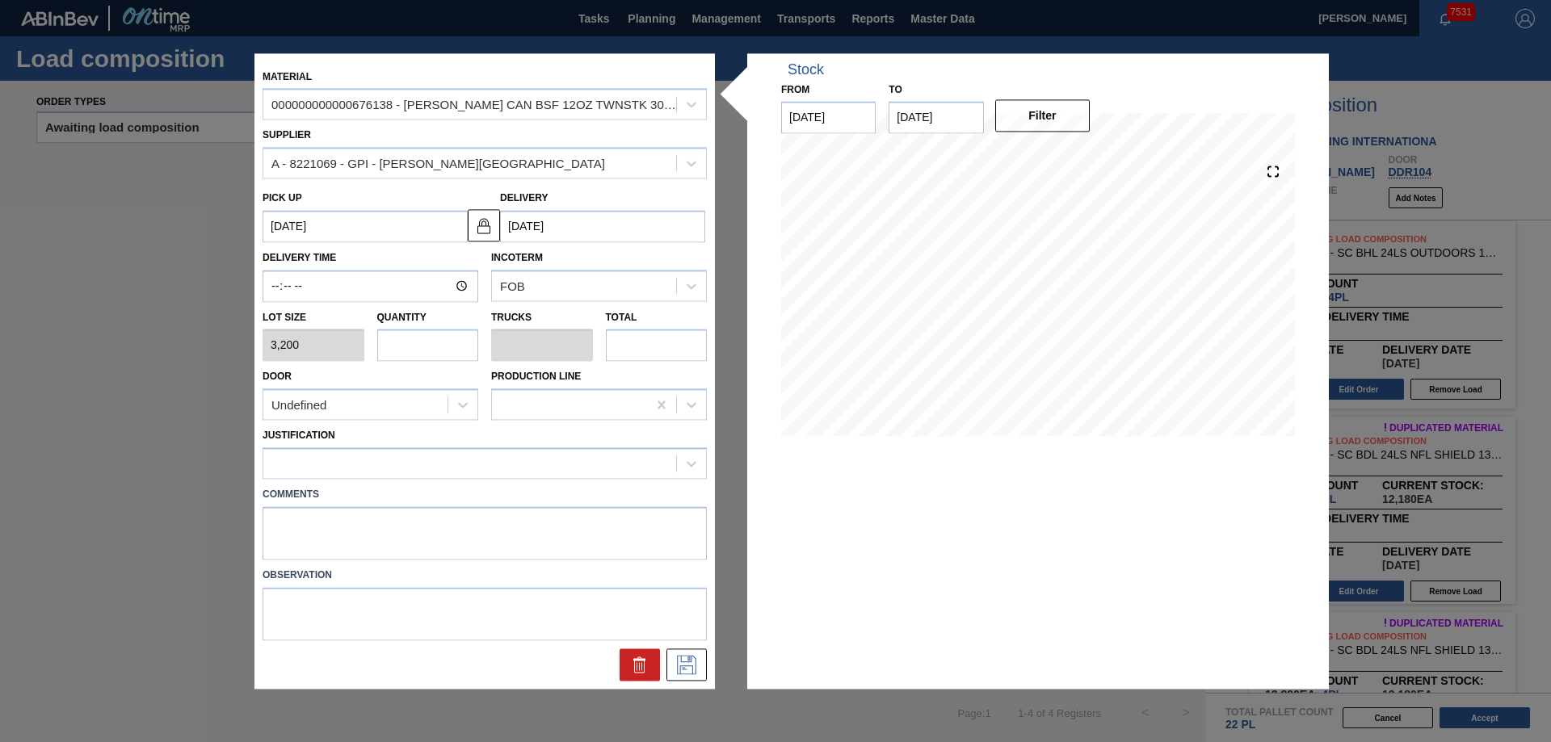
click at [442, 348] on input "text" at bounding box center [428, 346] width 102 height 32
click at [422, 406] on div "Undefined" at bounding box center [355, 404] width 184 height 23
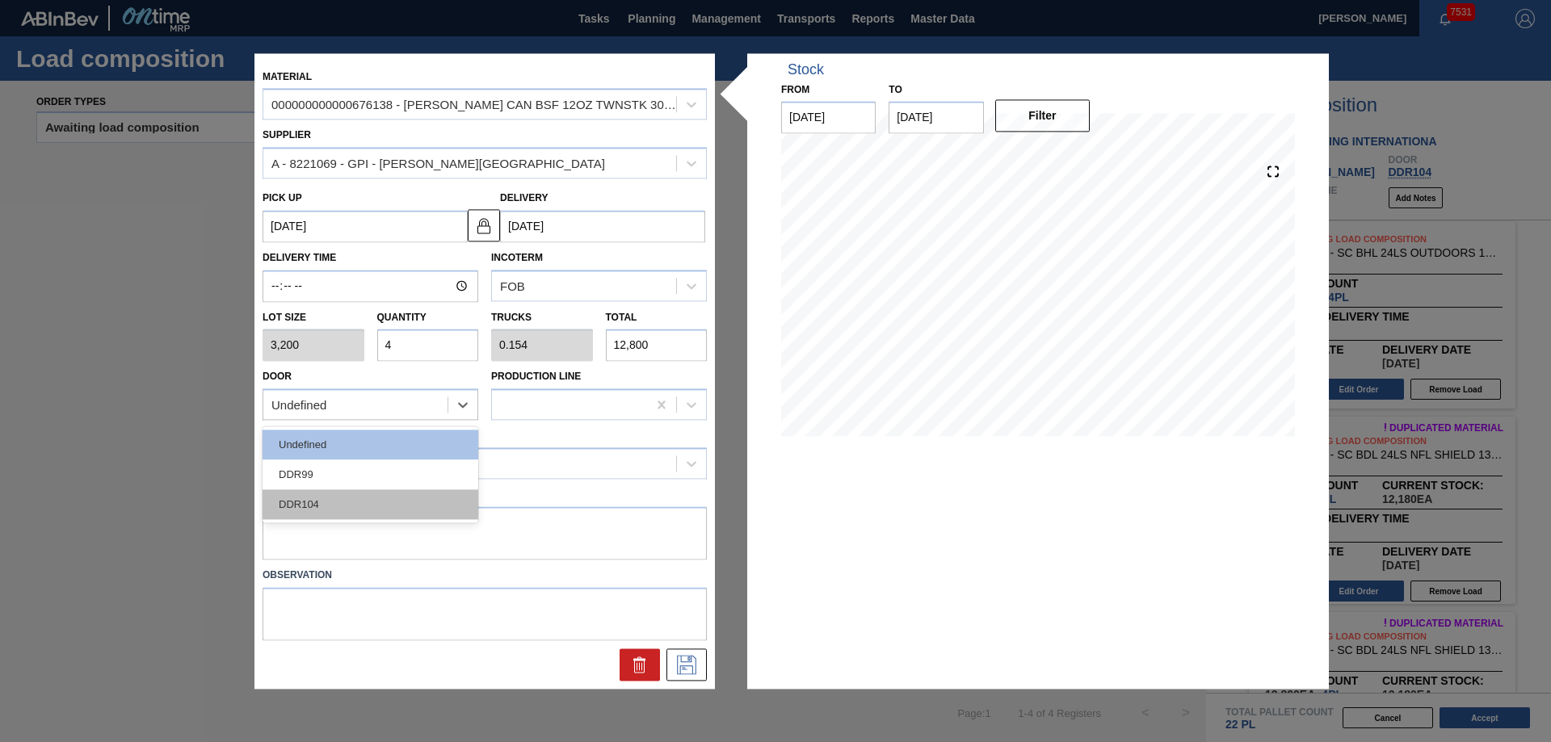
click at [376, 501] on div "DDR104" at bounding box center [371, 505] width 216 height 30
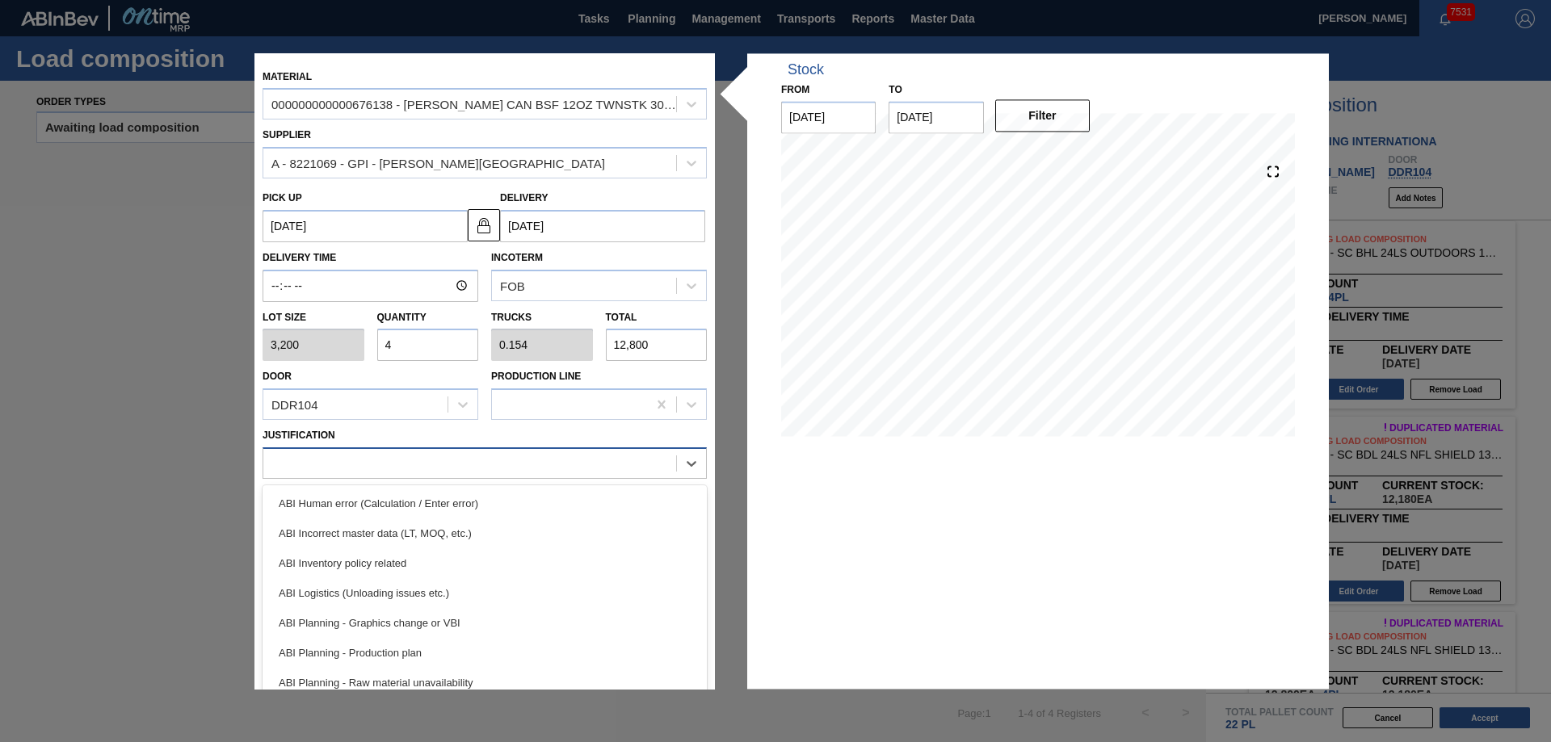
click at [385, 453] on div at bounding box center [469, 463] width 413 height 23
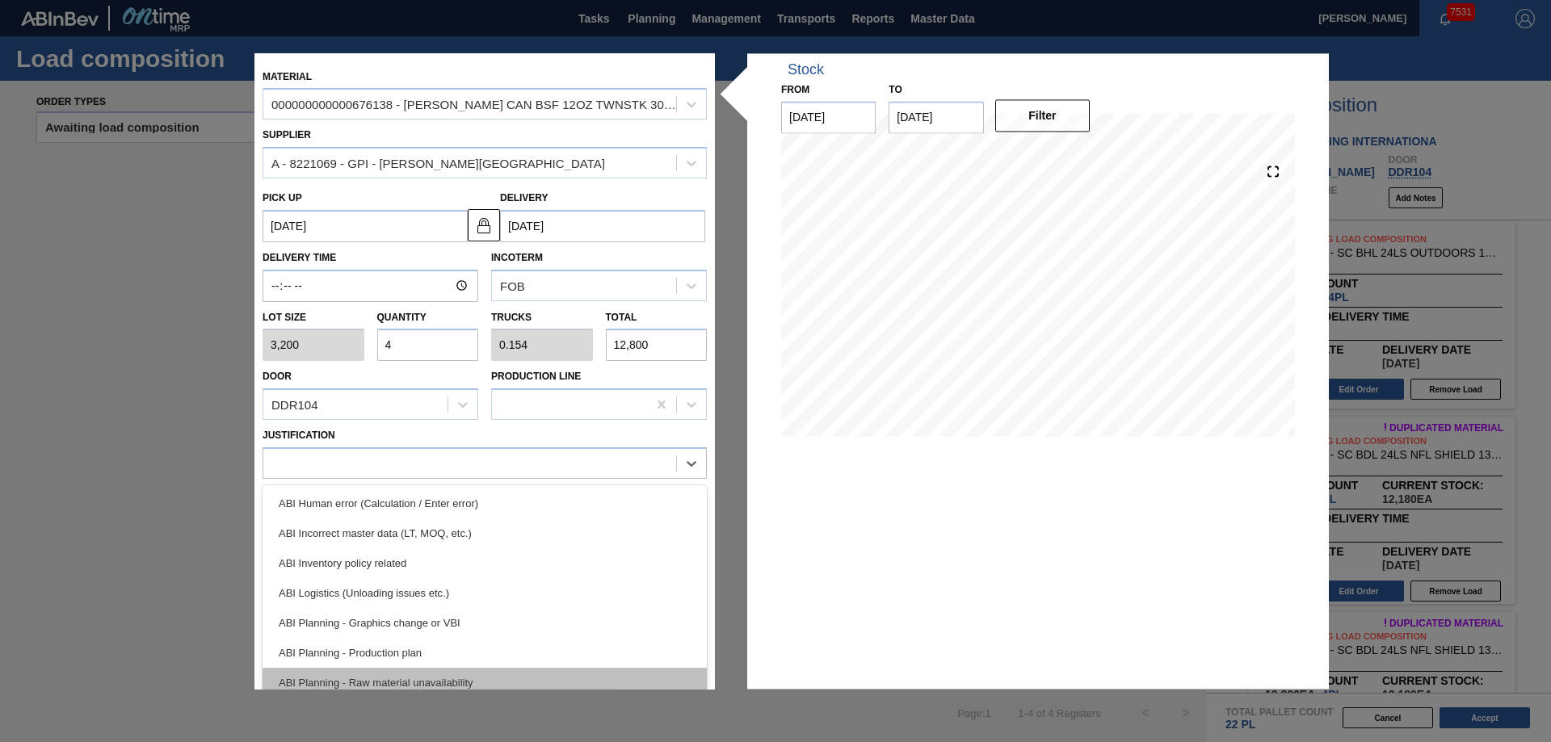
scroll to position [162, 0]
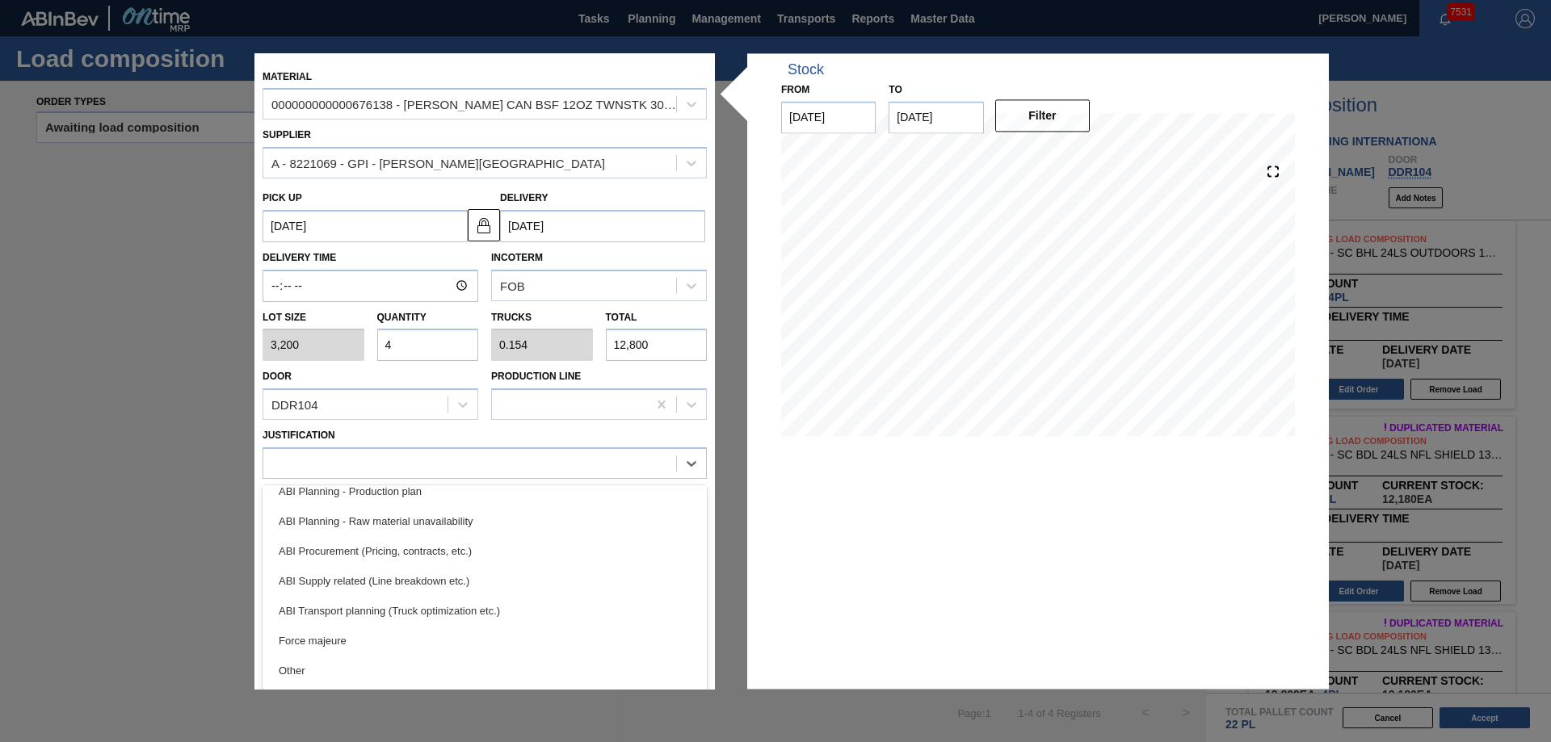
click at [453, 604] on div "ABI Transport planning (Truck optimization etc.)" at bounding box center [485, 611] width 444 height 30
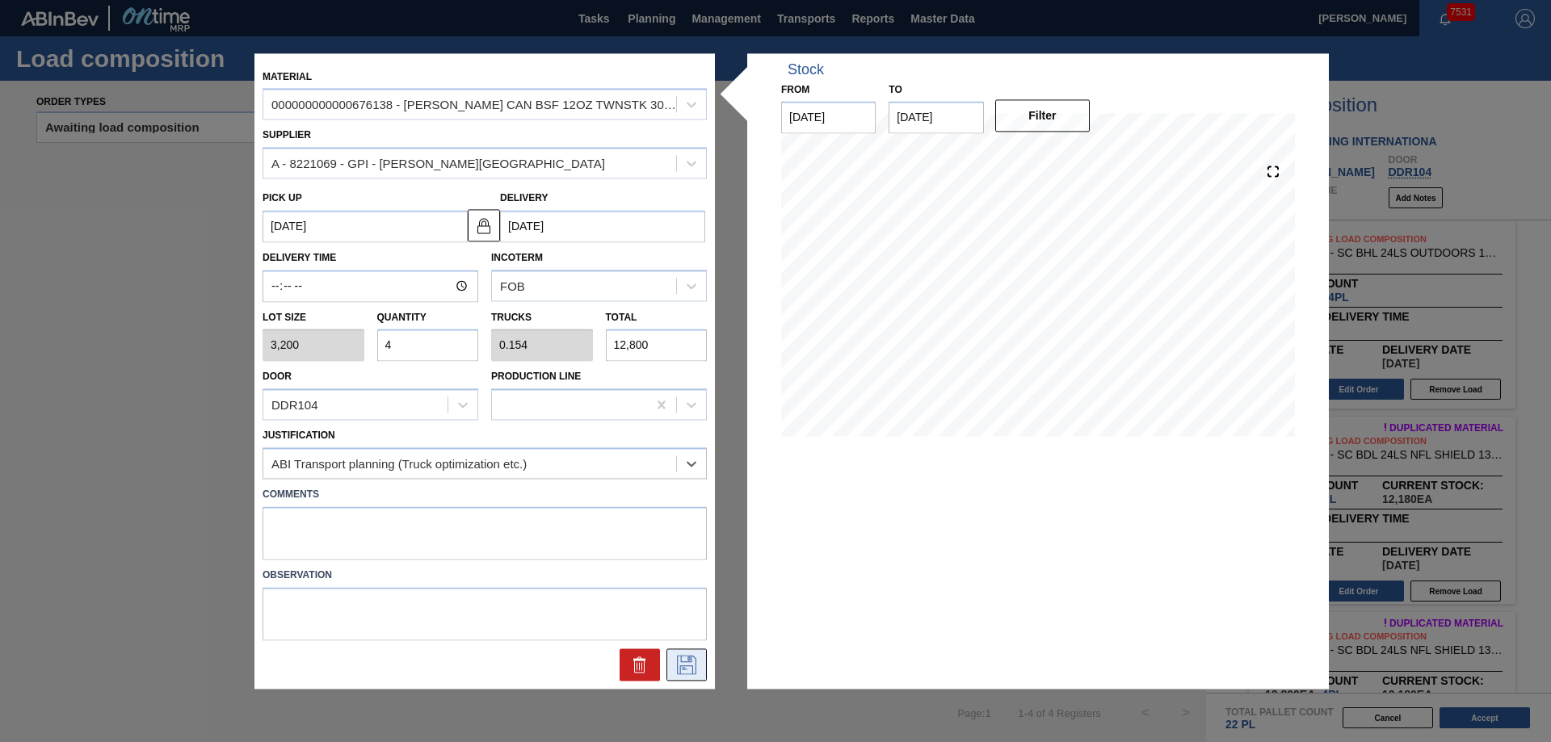
click at [675, 671] on icon at bounding box center [687, 664] width 26 height 19
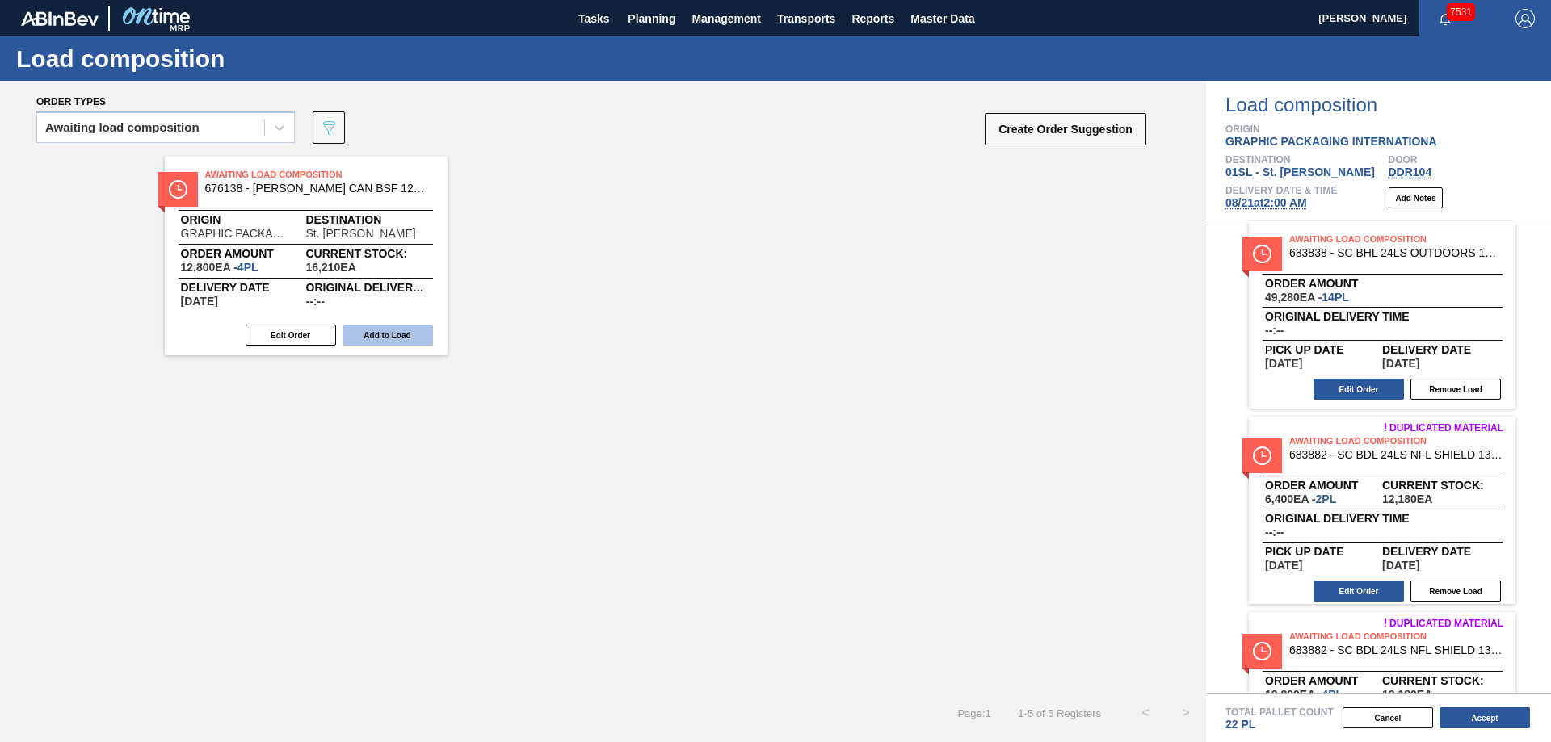
click at [405, 332] on button "Add to Load" at bounding box center [388, 335] width 90 height 21
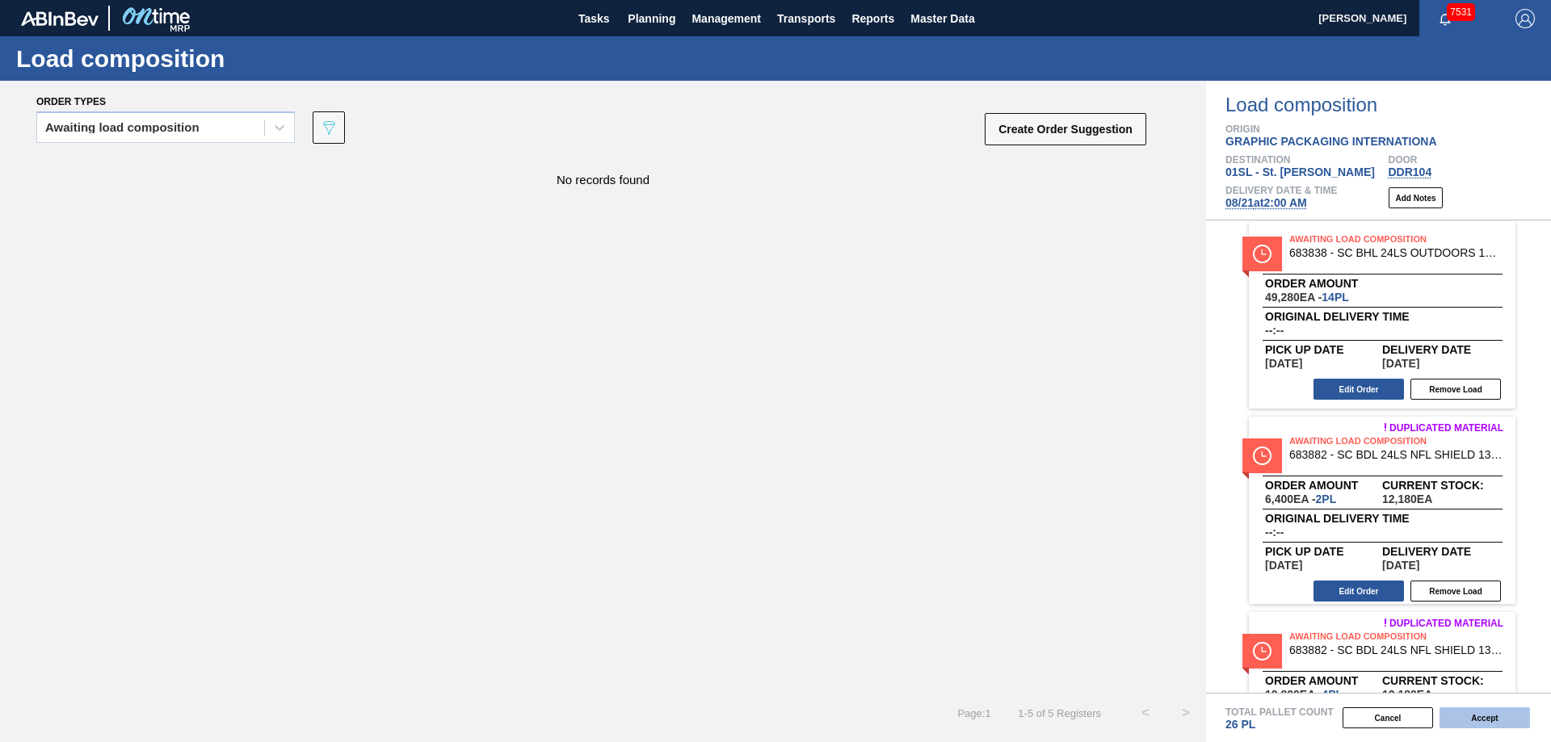
click at [1503, 714] on button "Accept" at bounding box center [1485, 718] width 90 height 21
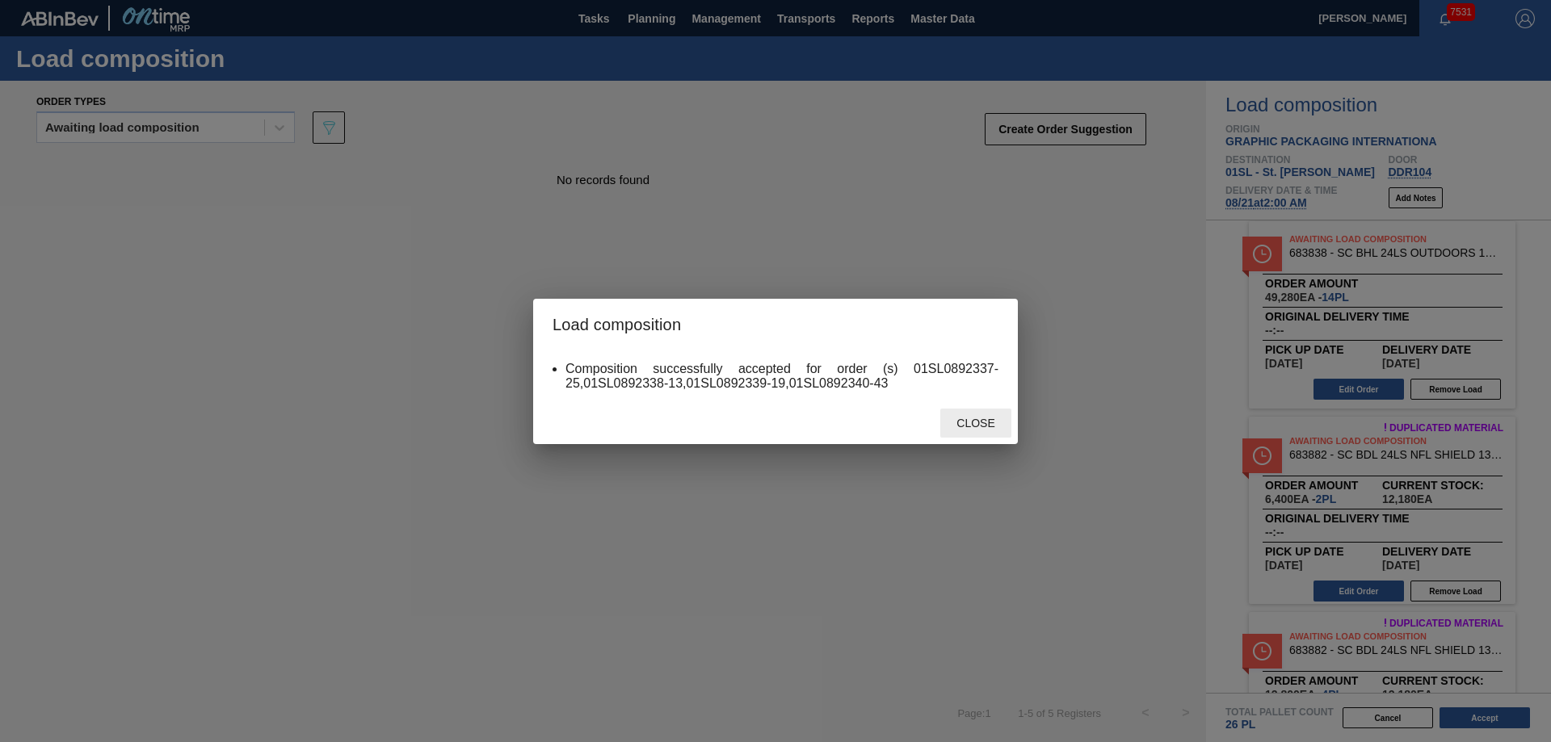
click at [957, 426] on span "Close" at bounding box center [976, 423] width 64 height 13
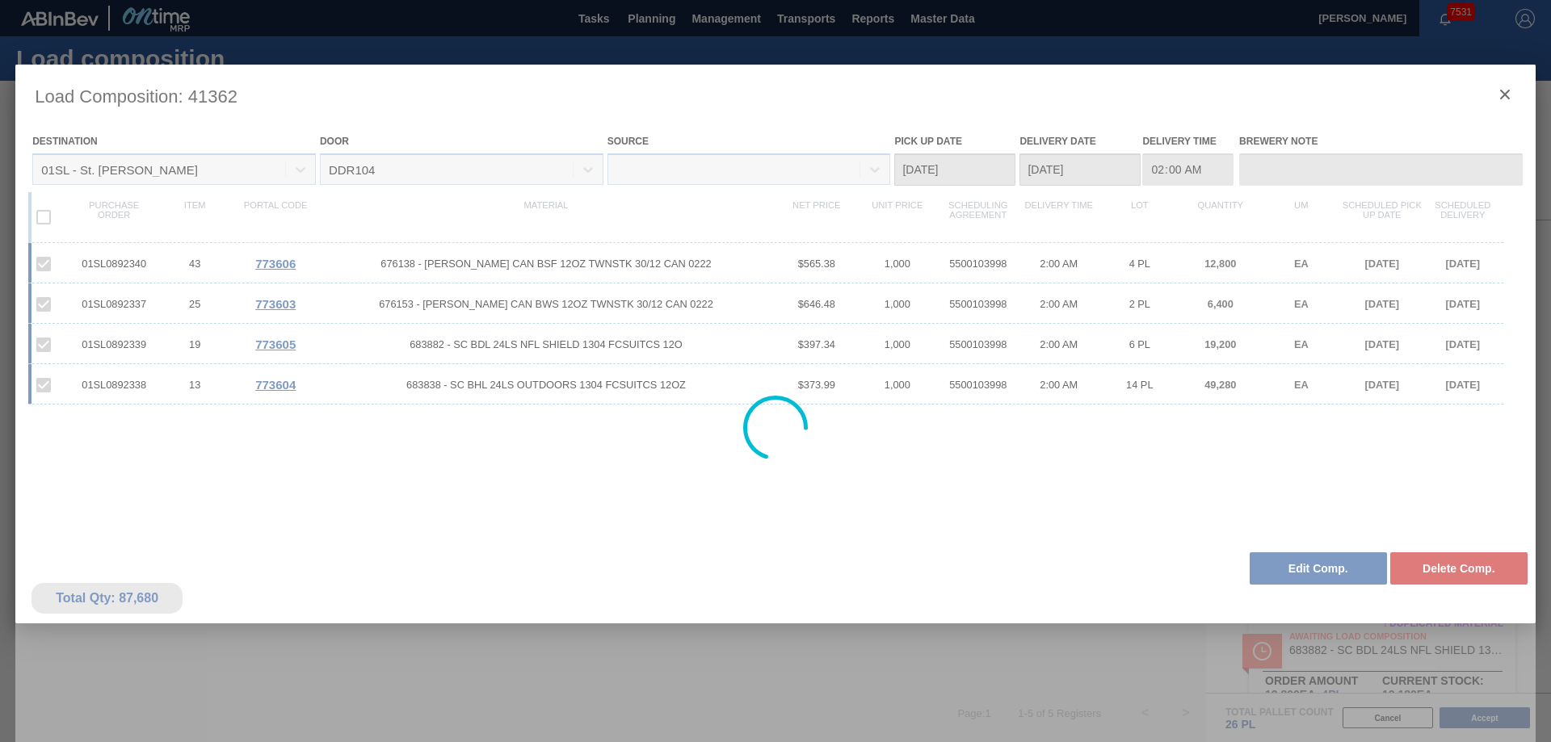
click at [1503, 98] on div at bounding box center [775, 428] width 1520 height 727
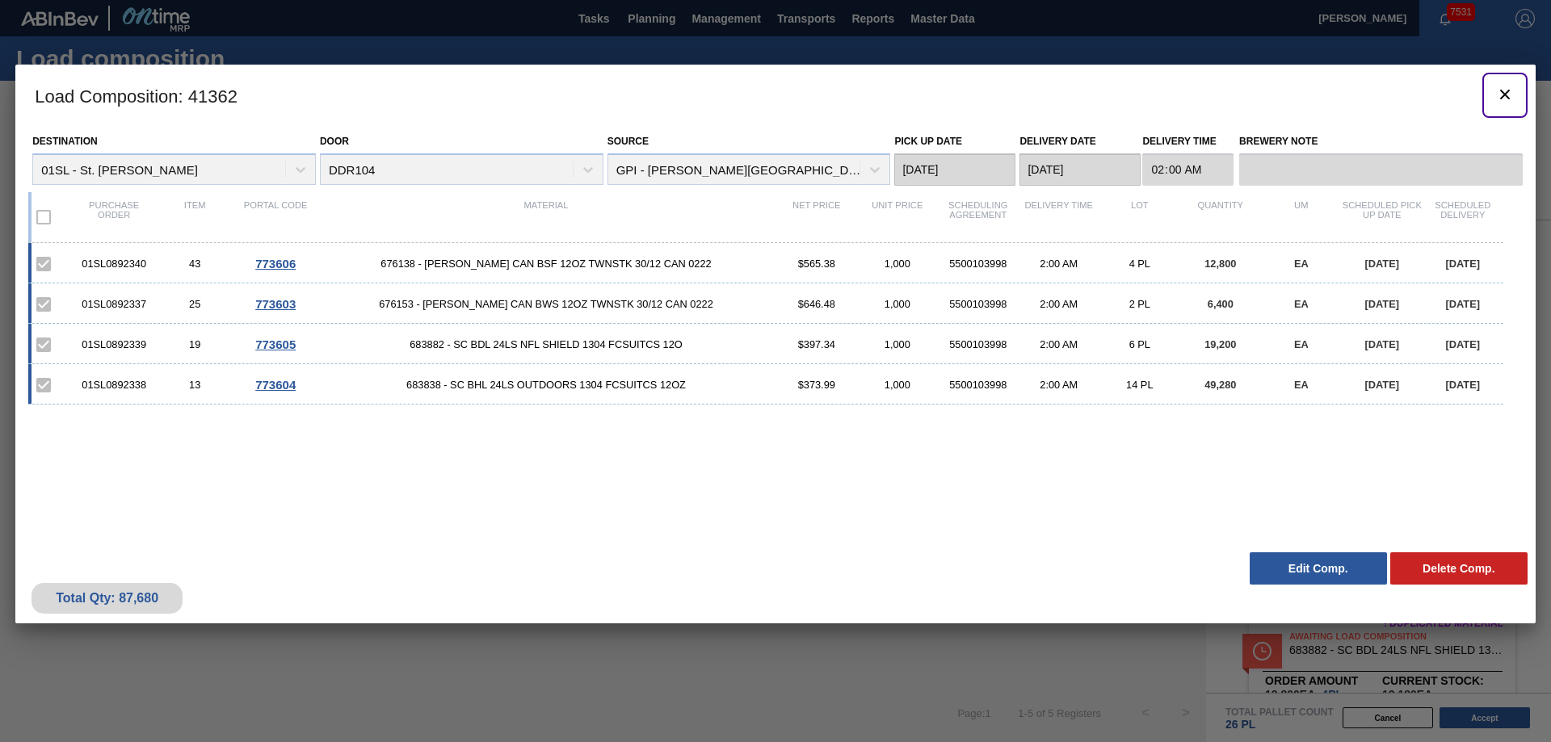
click at [1503, 97] on icon "botão de ícone" at bounding box center [1505, 95] width 10 height 10
